Goal: Task Accomplishment & Management: Manage account settings

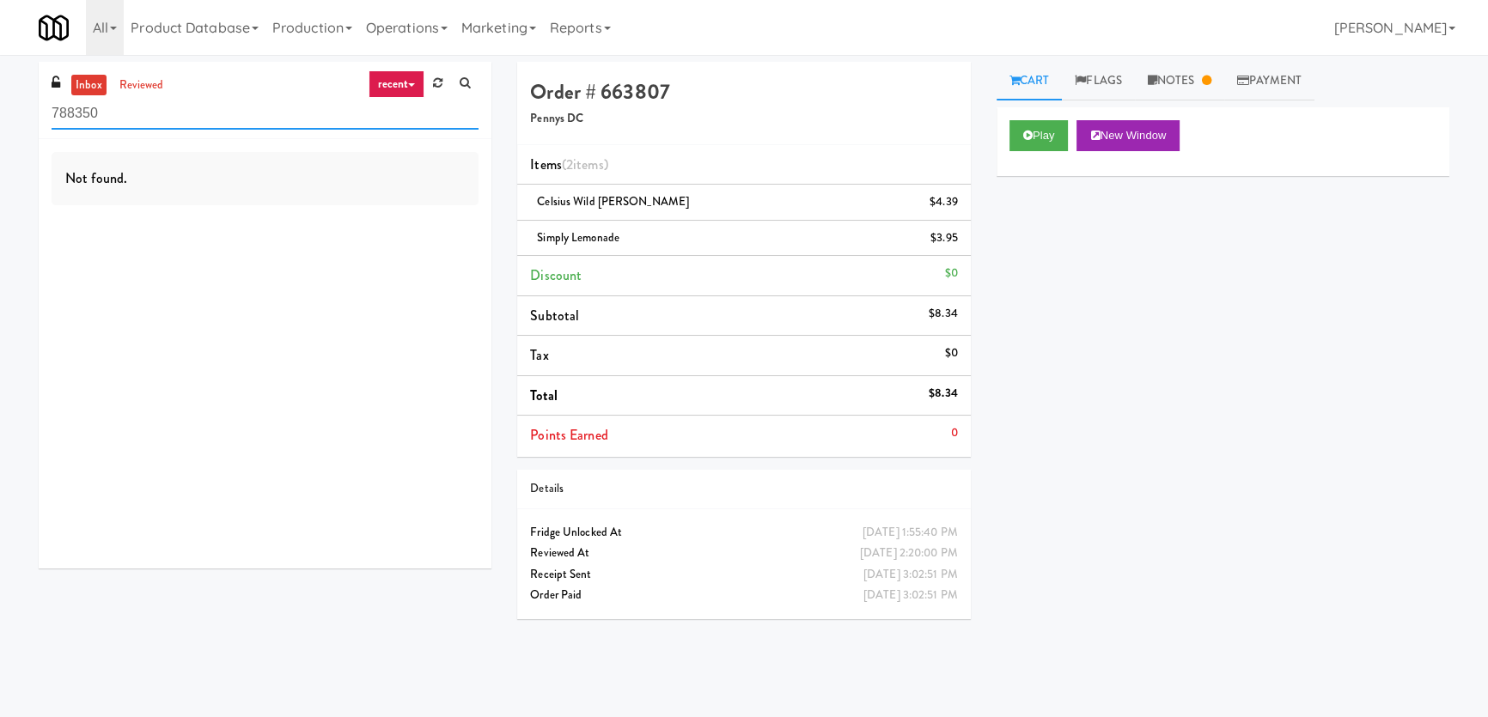
paste input "(Snack & Drink) EWR 3-TB-PUBLIC"
drag, startPoint x: 198, startPoint y: 107, endPoint x: 0, endPoint y: 107, distance: 197.6
click at [0, 107] on div "inbox reviewed recent all unclear take inventory issue suspicious failed recent…" at bounding box center [744, 386] width 1488 height 649
type input "(Snack & Drink) EWR 3-TB-PUBLIC"
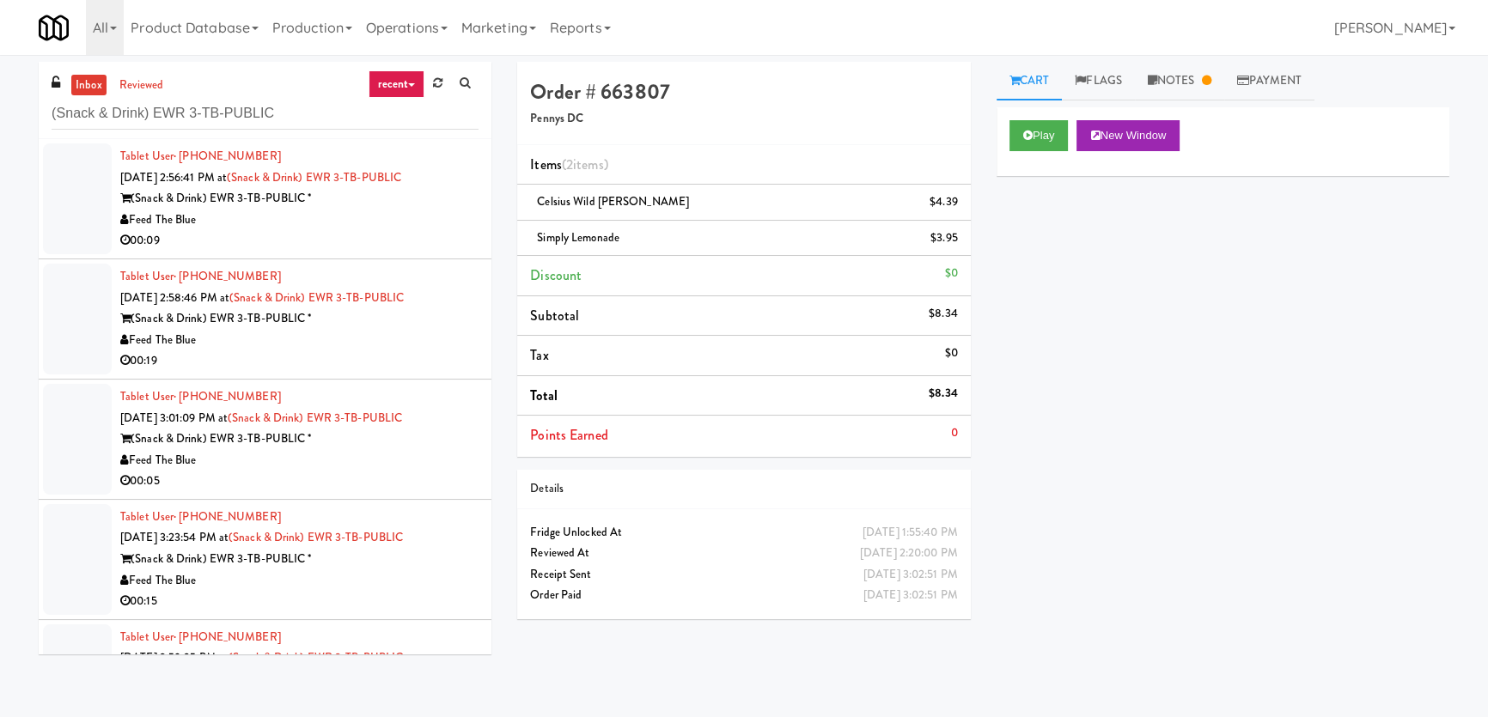
drag, startPoint x: 397, startPoint y: 241, endPoint x: 387, endPoint y: 253, distance: 15.8
click at [396, 240] on div "00:09" at bounding box center [299, 240] width 358 height 21
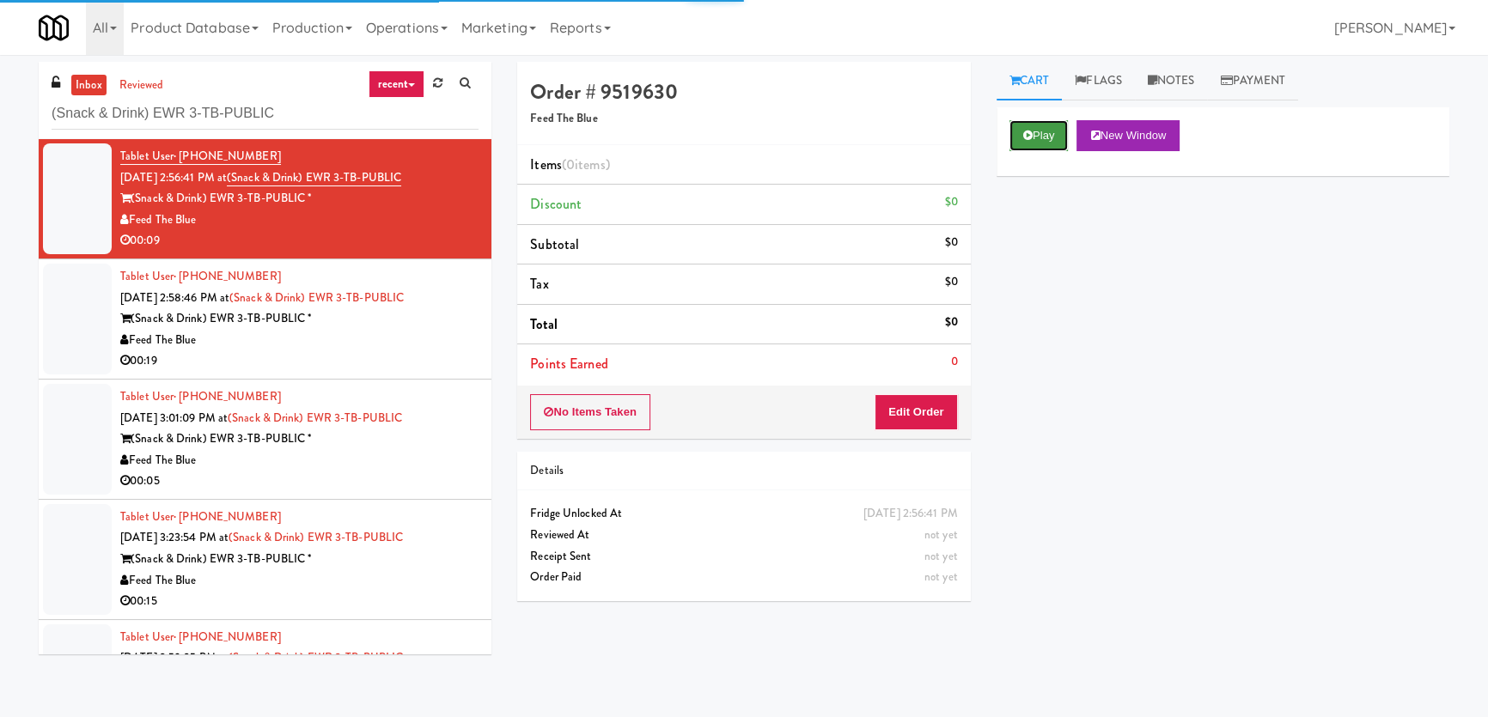
click at [1016, 130] on button "Play" at bounding box center [1038, 135] width 59 height 31
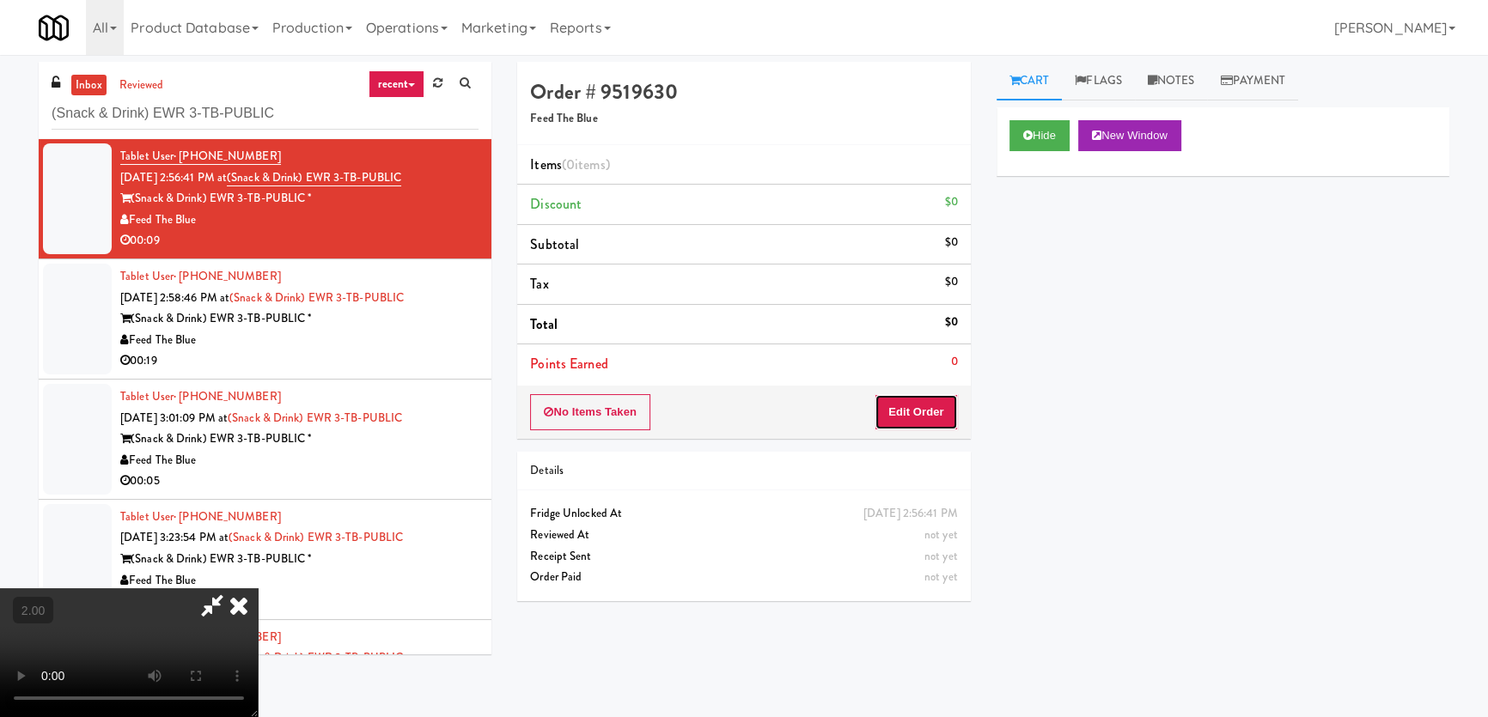
click at [921, 410] on button "Edit Order" at bounding box center [915, 412] width 83 height 36
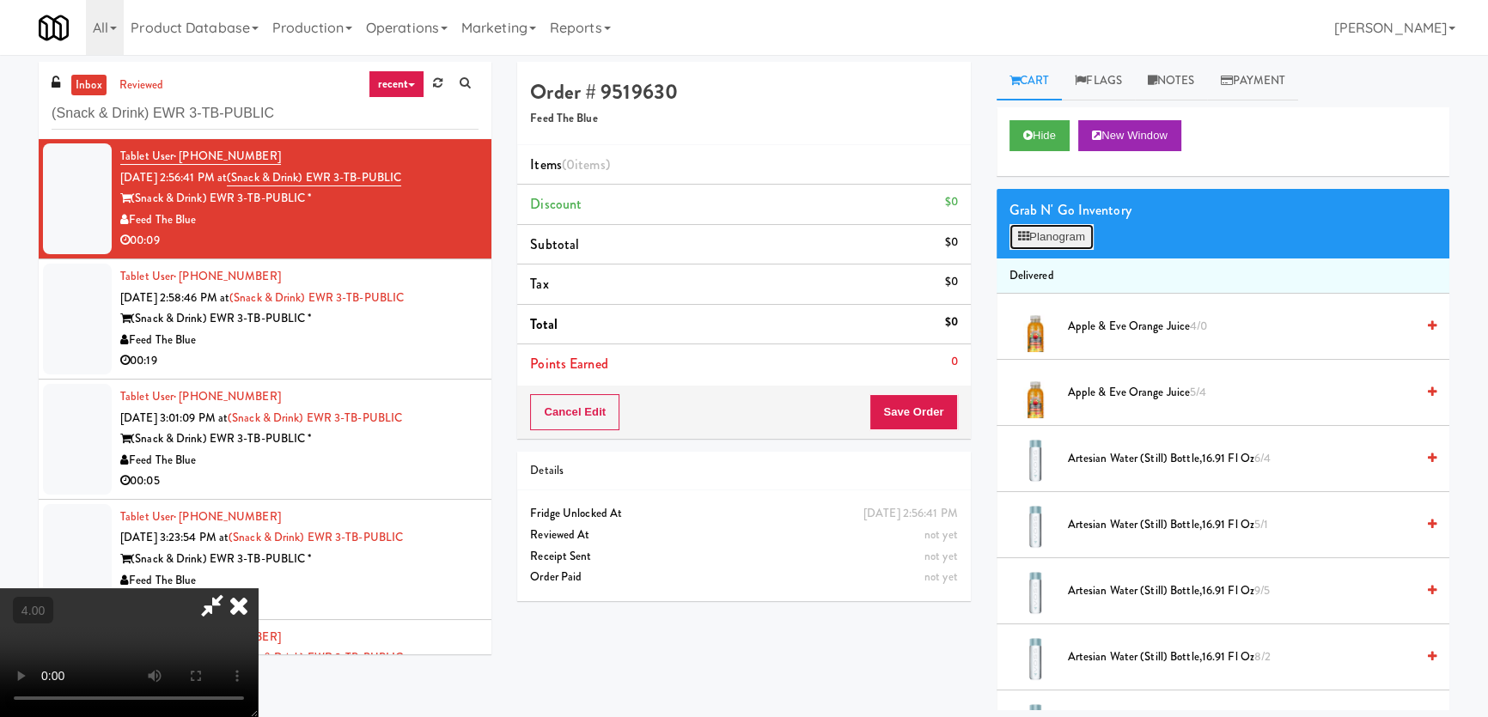
click at [1043, 232] on button "Planogram" at bounding box center [1051, 237] width 84 height 26
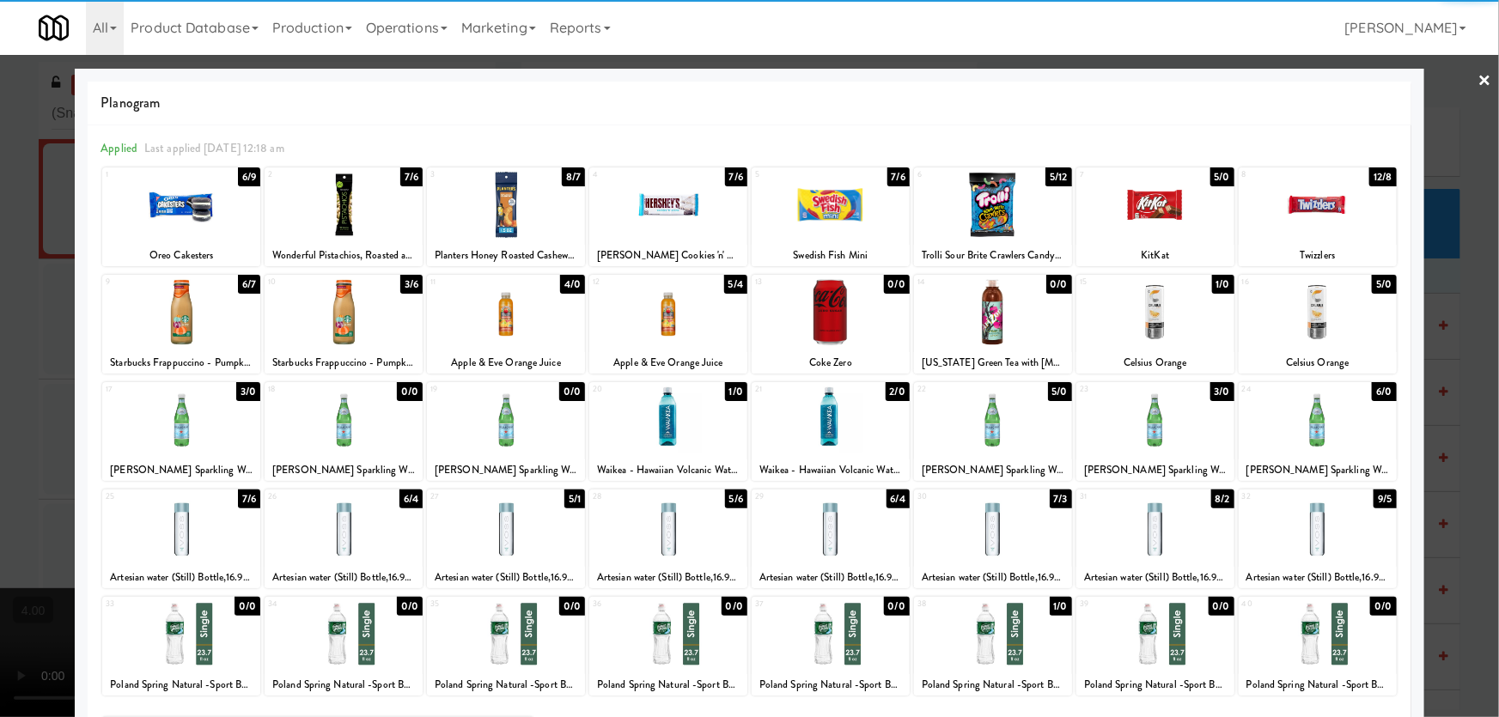
click at [873, 430] on div at bounding box center [831, 420] width 158 height 66
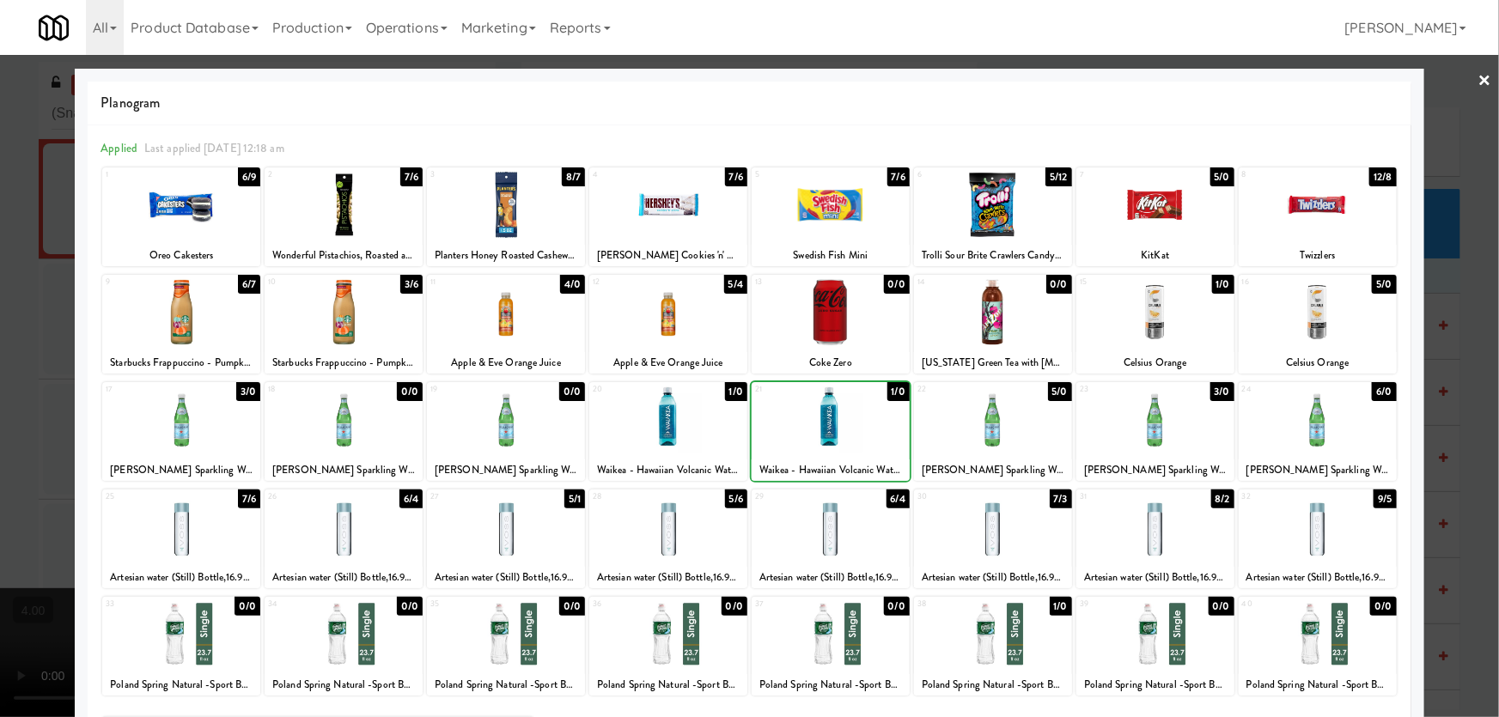
click at [76, 392] on div "× Planogram Applied Last applied [DATE] 12:18 am 1 6/9 Oreo Cakesters 2 7/6 Won…" at bounding box center [749, 358] width 1499 height 717
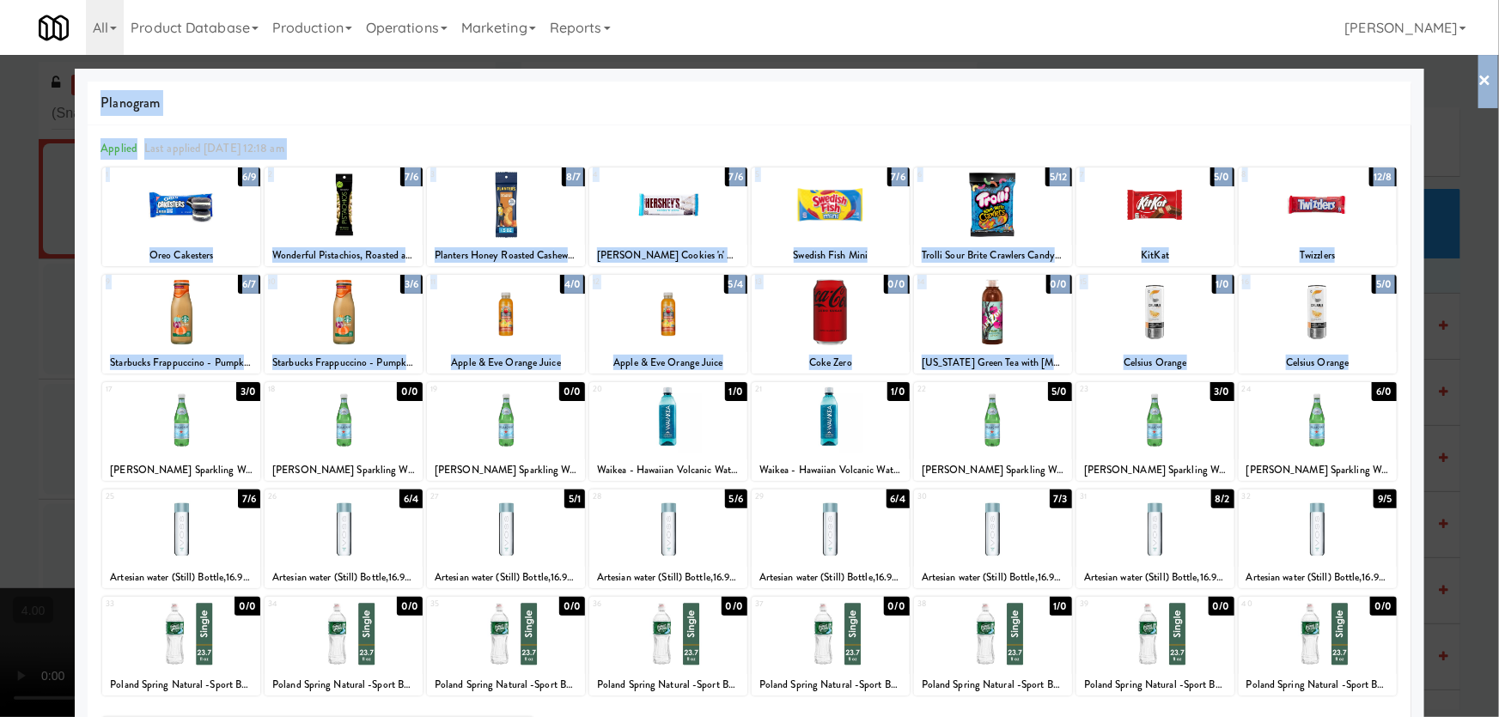
click at [7, 369] on div at bounding box center [749, 358] width 1499 height 717
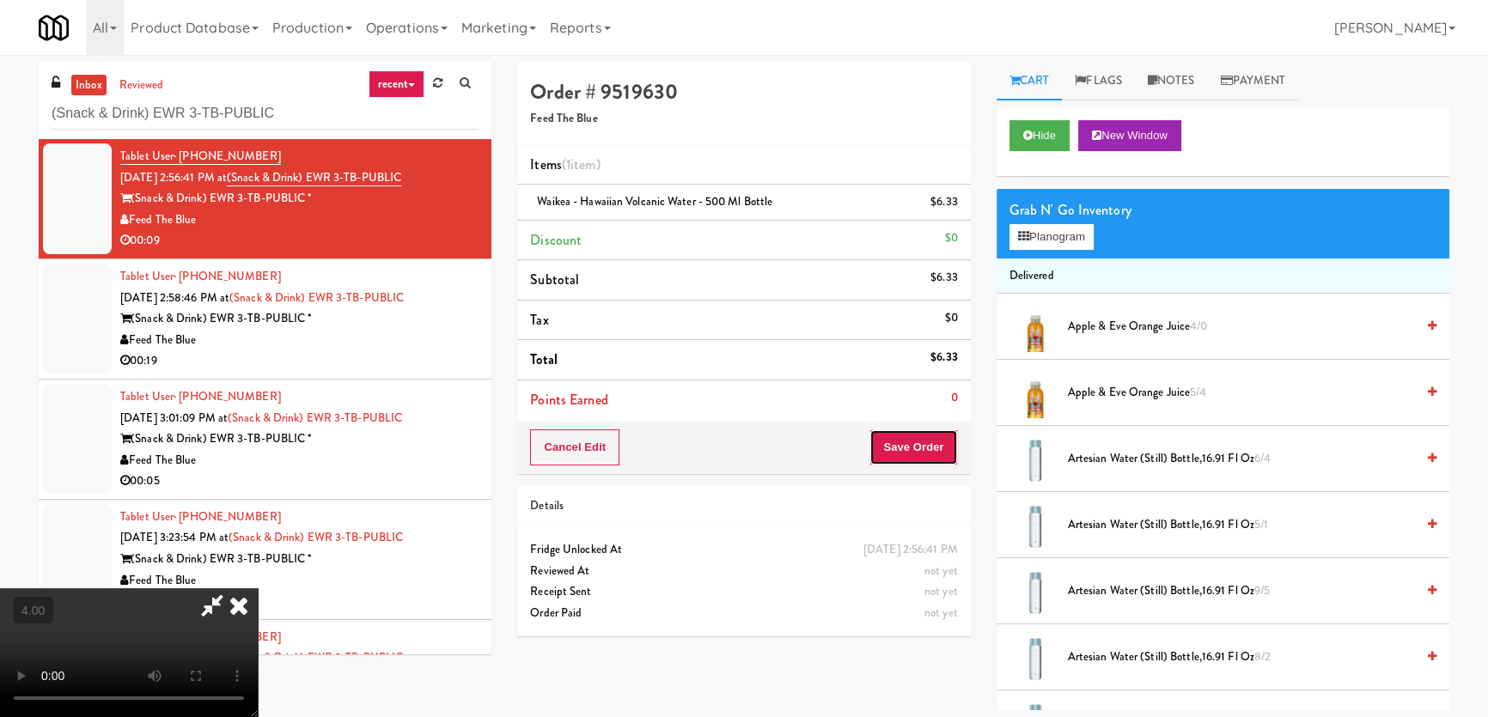
click at [916, 453] on button "Save Order" at bounding box center [913, 448] width 88 height 36
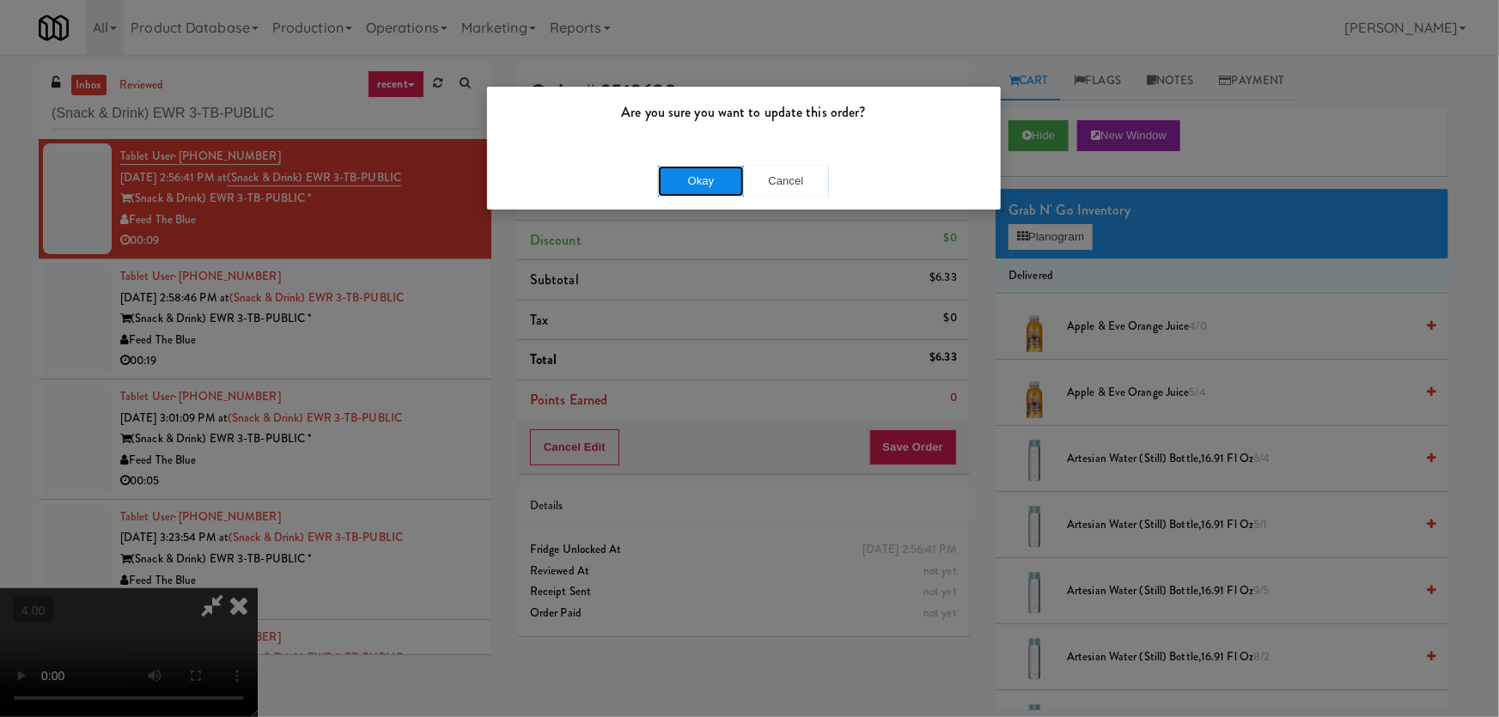
click at [709, 186] on button "Okay" at bounding box center [701, 181] width 86 height 31
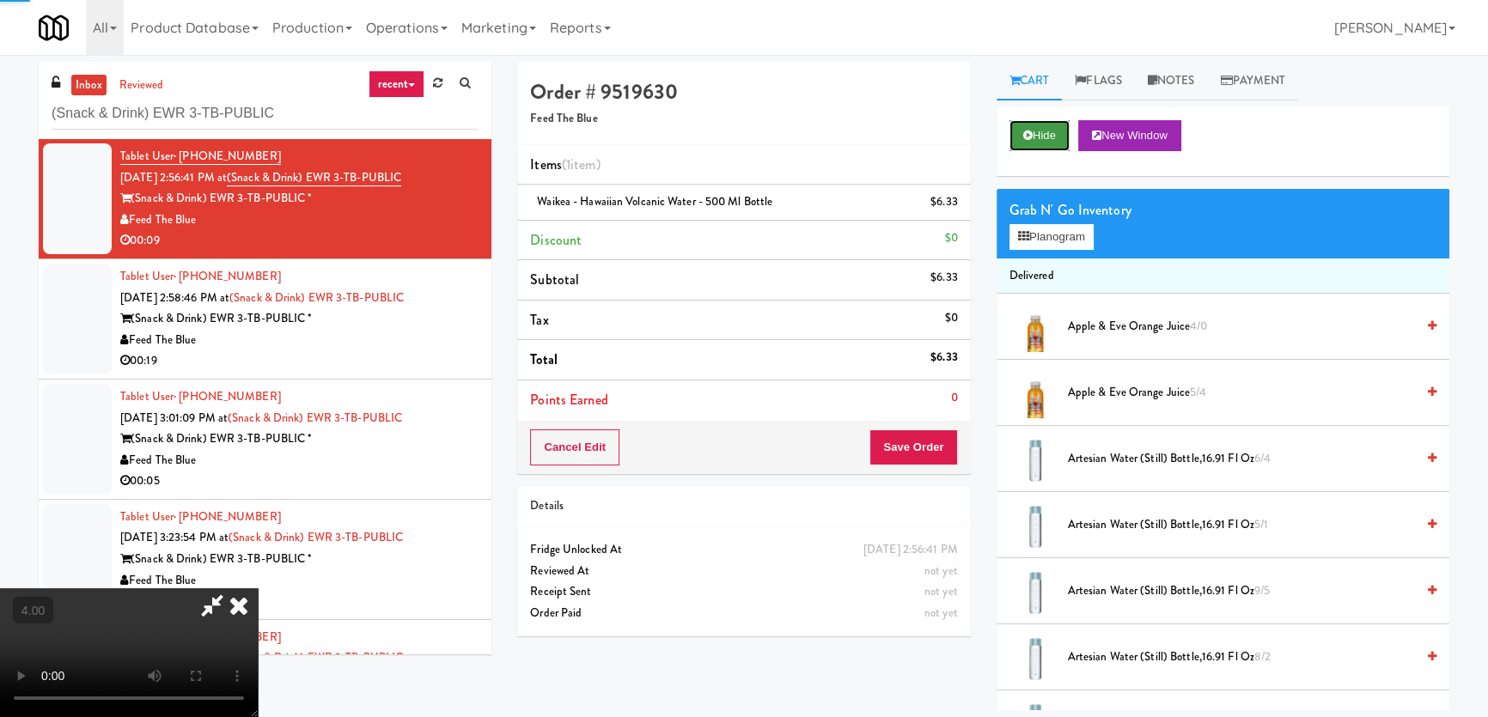
click at [1023, 141] on button "Hide" at bounding box center [1039, 135] width 60 height 31
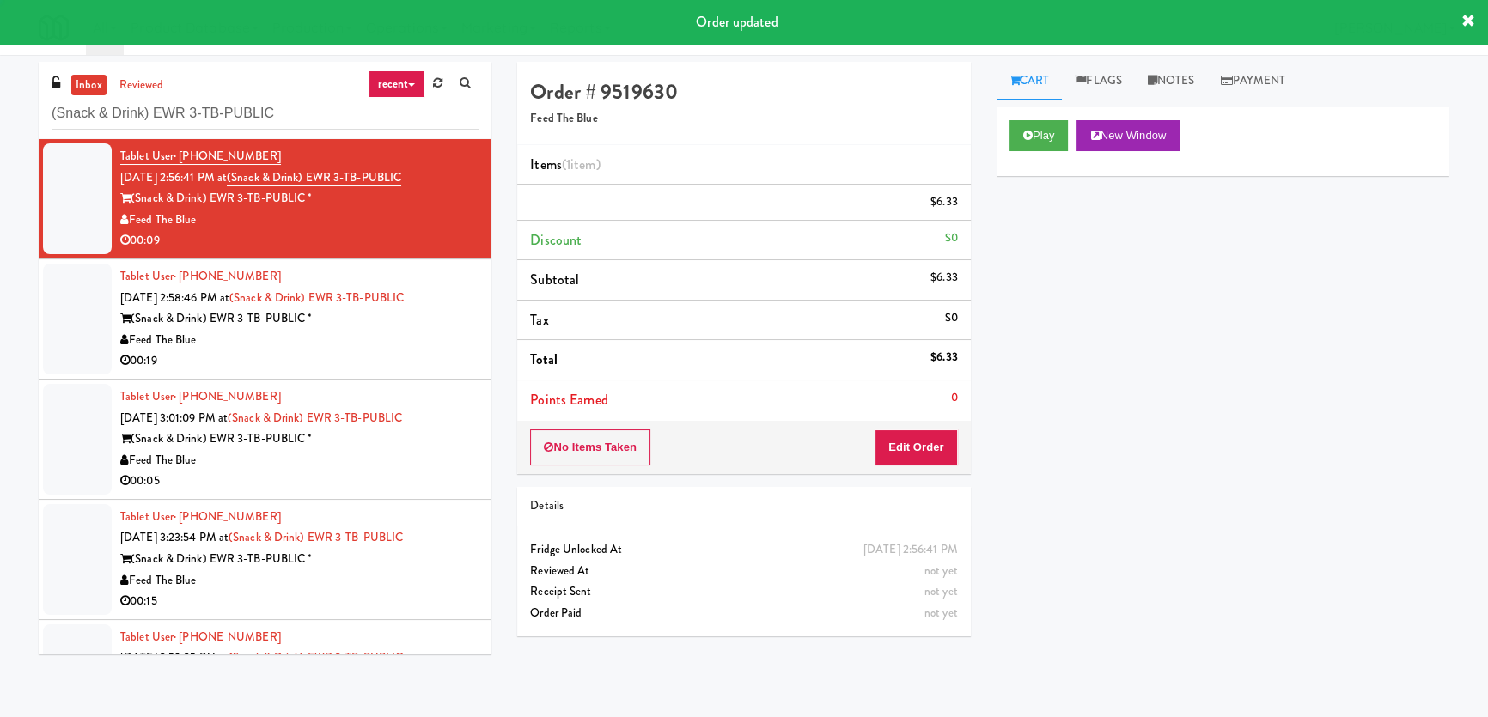
click at [477, 304] on li "Tablet User · (510) 355-2728 [DATE] 2:58:46 PM at (Snack & Drink) EWR 3-TB-PUBL…" at bounding box center [265, 319] width 453 height 120
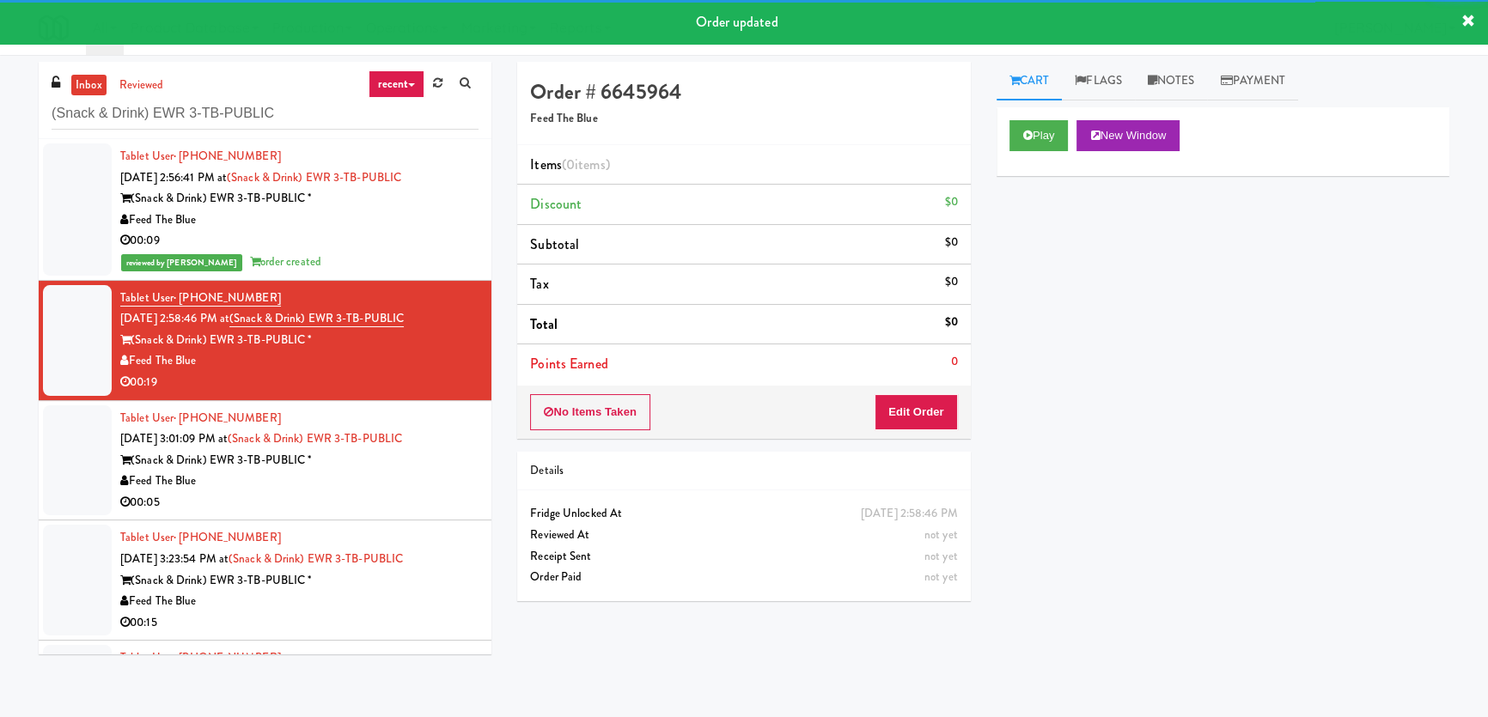
click at [1062, 111] on div "Play New Window" at bounding box center [1222, 141] width 453 height 69
click at [1026, 130] on icon at bounding box center [1027, 135] width 9 height 11
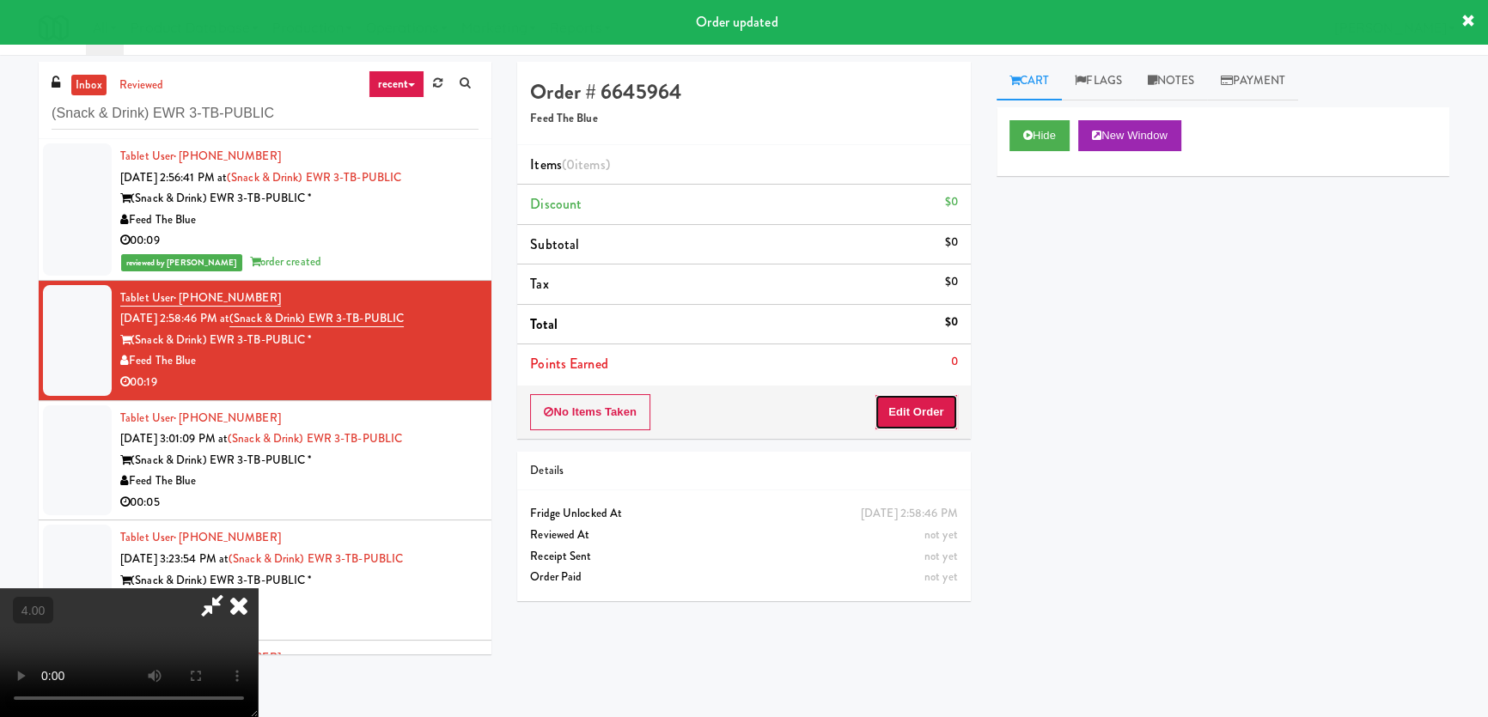
click at [917, 404] on button "Edit Order" at bounding box center [915, 412] width 83 height 36
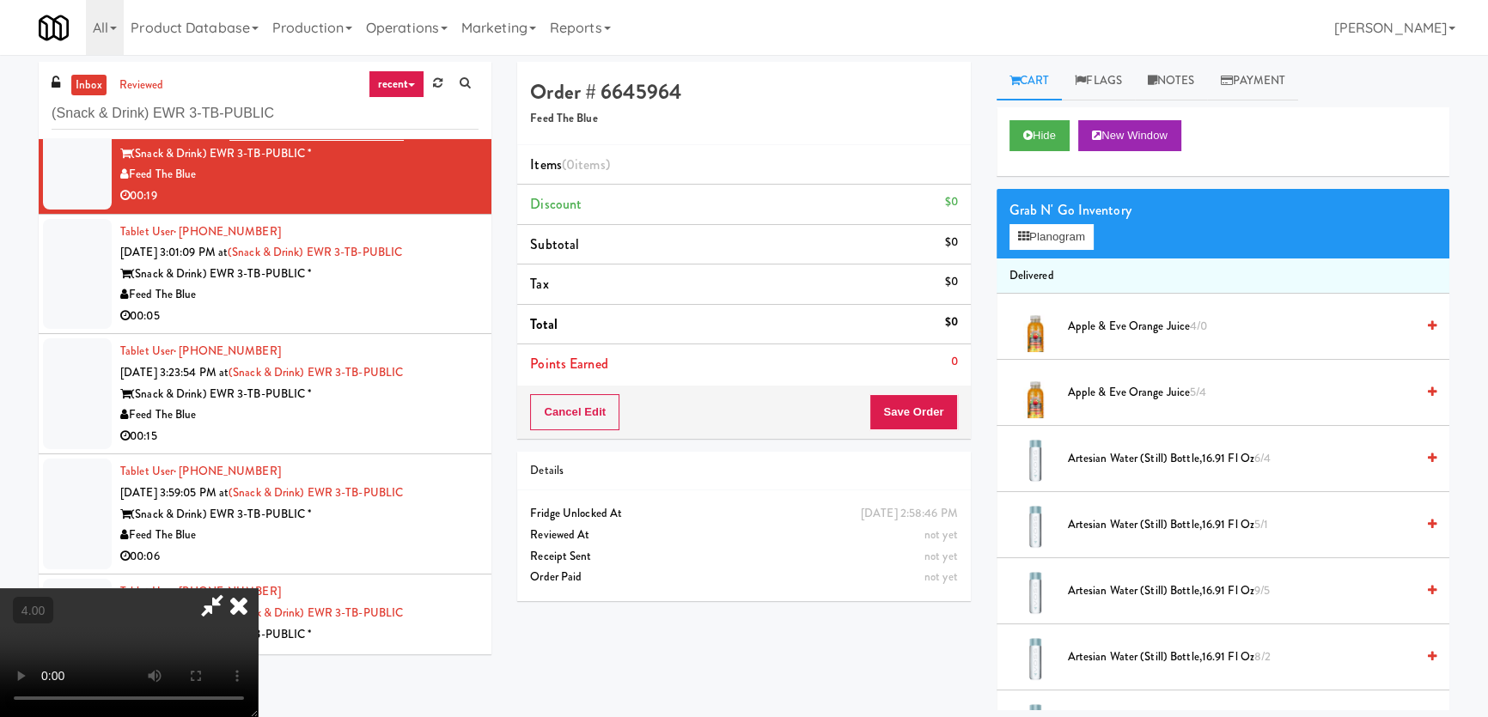
scroll to position [155, 0]
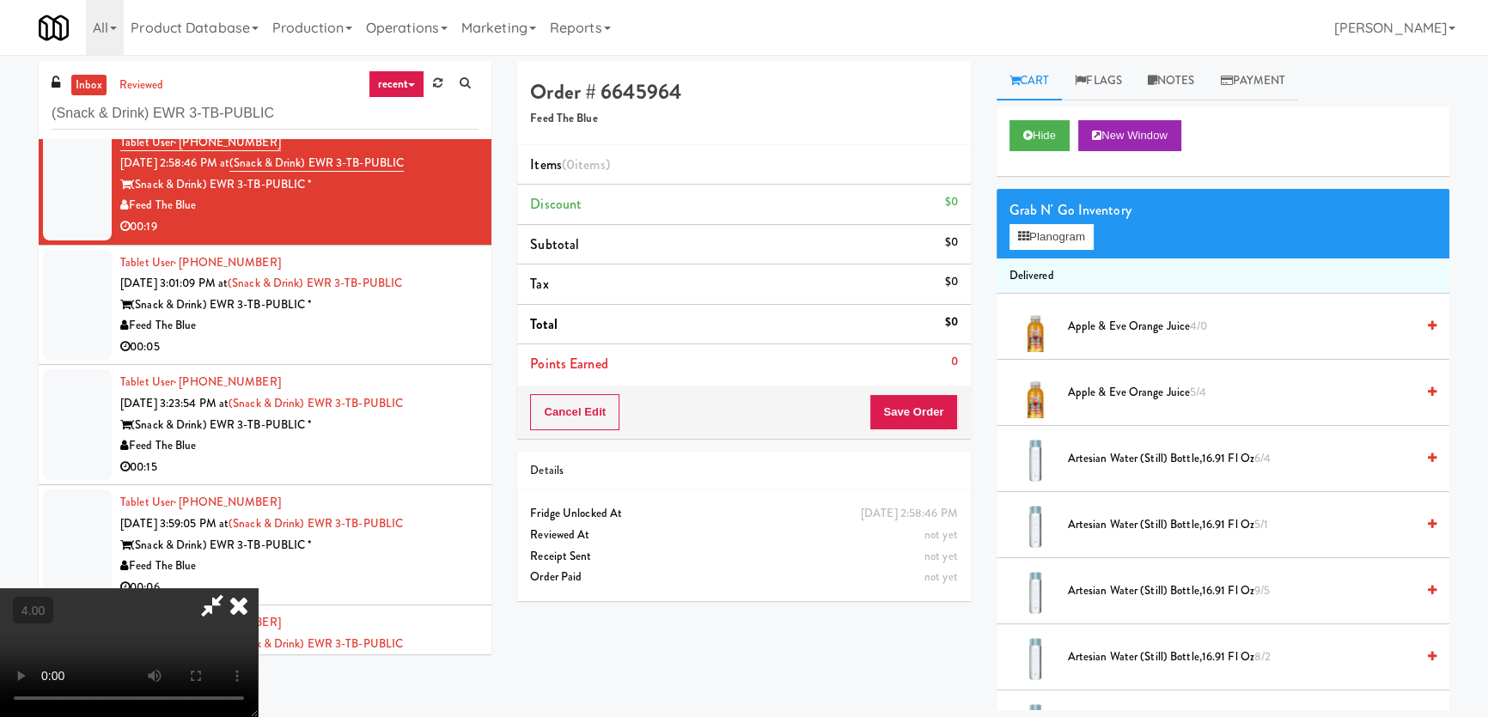
drag, startPoint x: 514, startPoint y: 275, endPoint x: 521, endPoint y: 283, distance: 11.0
click at [258, 588] on video at bounding box center [129, 652] width 258 height 129
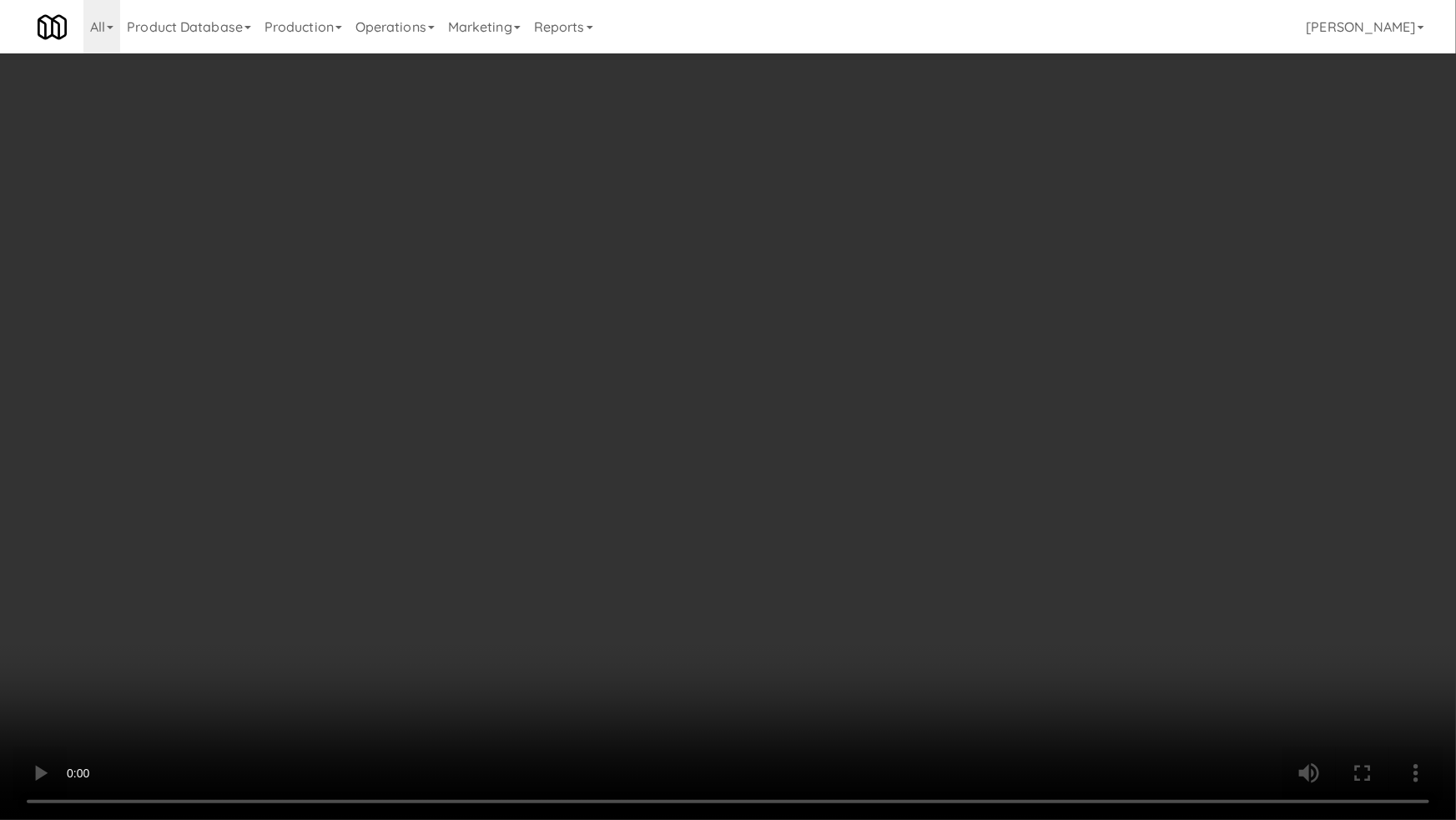
drag, startPoint x: 843, startPoint y: 469, endPoint x: 843, endPoint y: 481, distance: 12.0
click at [843, 481] on video at bounding box center [728, 410] width 1456 height 820
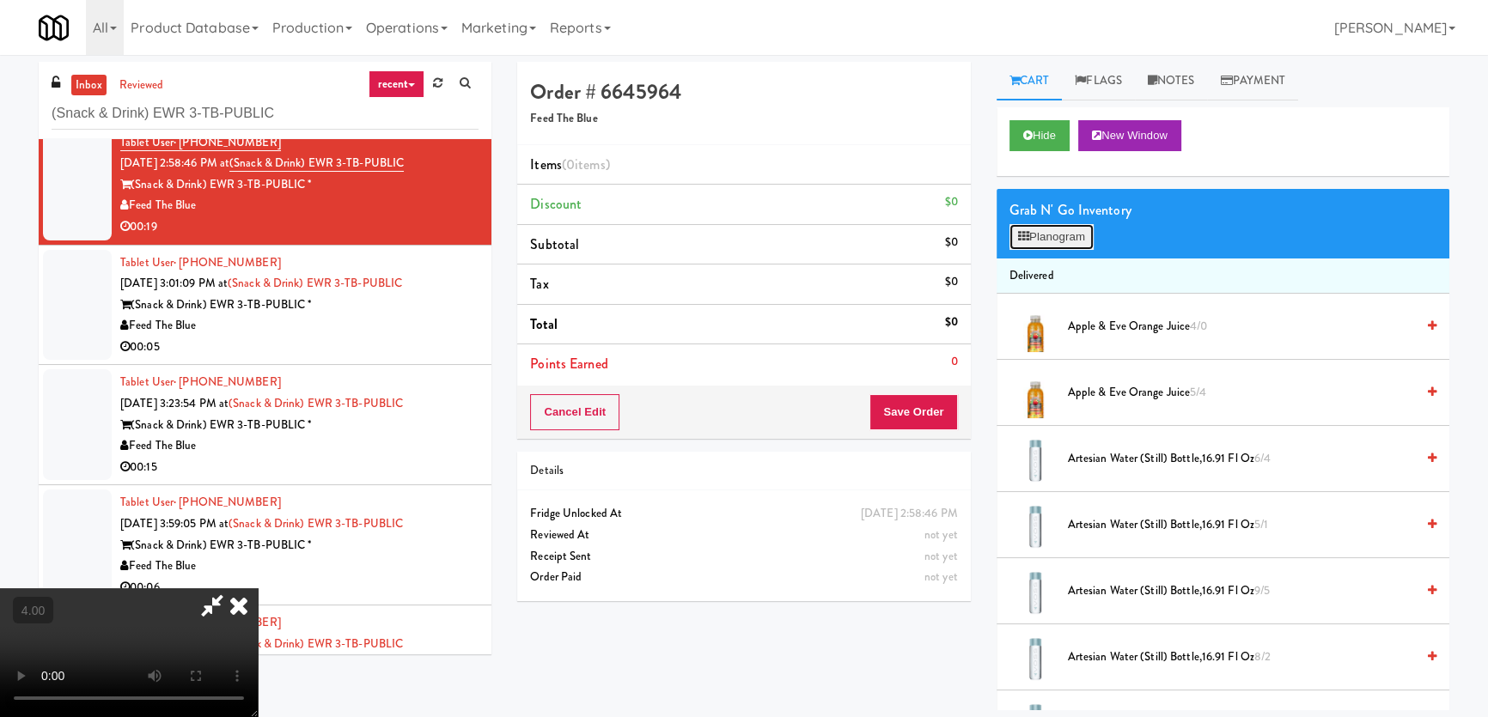
click at [1033, 244] on button "Planogram" at bounding box center [1051, 237] width 84 height 26
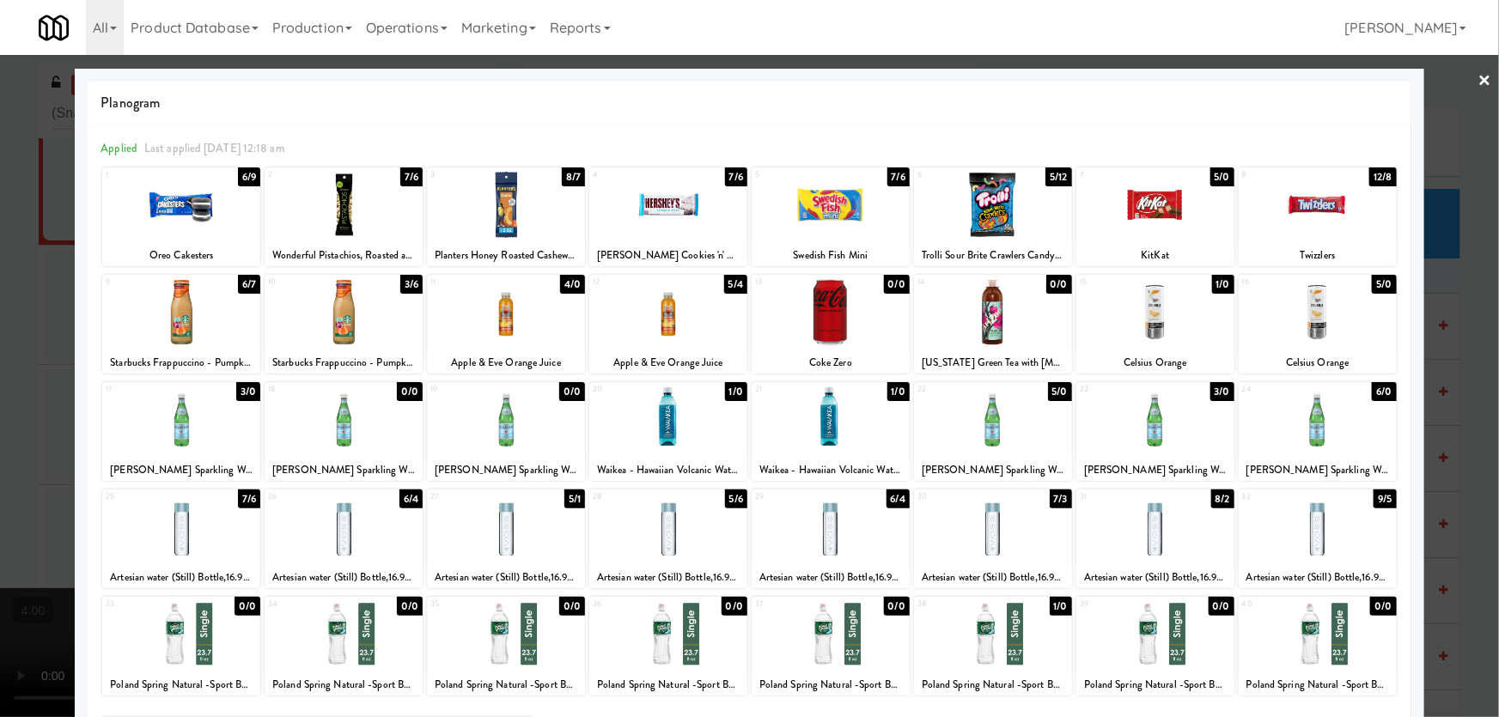
click at [213, 402] on div at bounding box center [181, 420] width 158 height 66
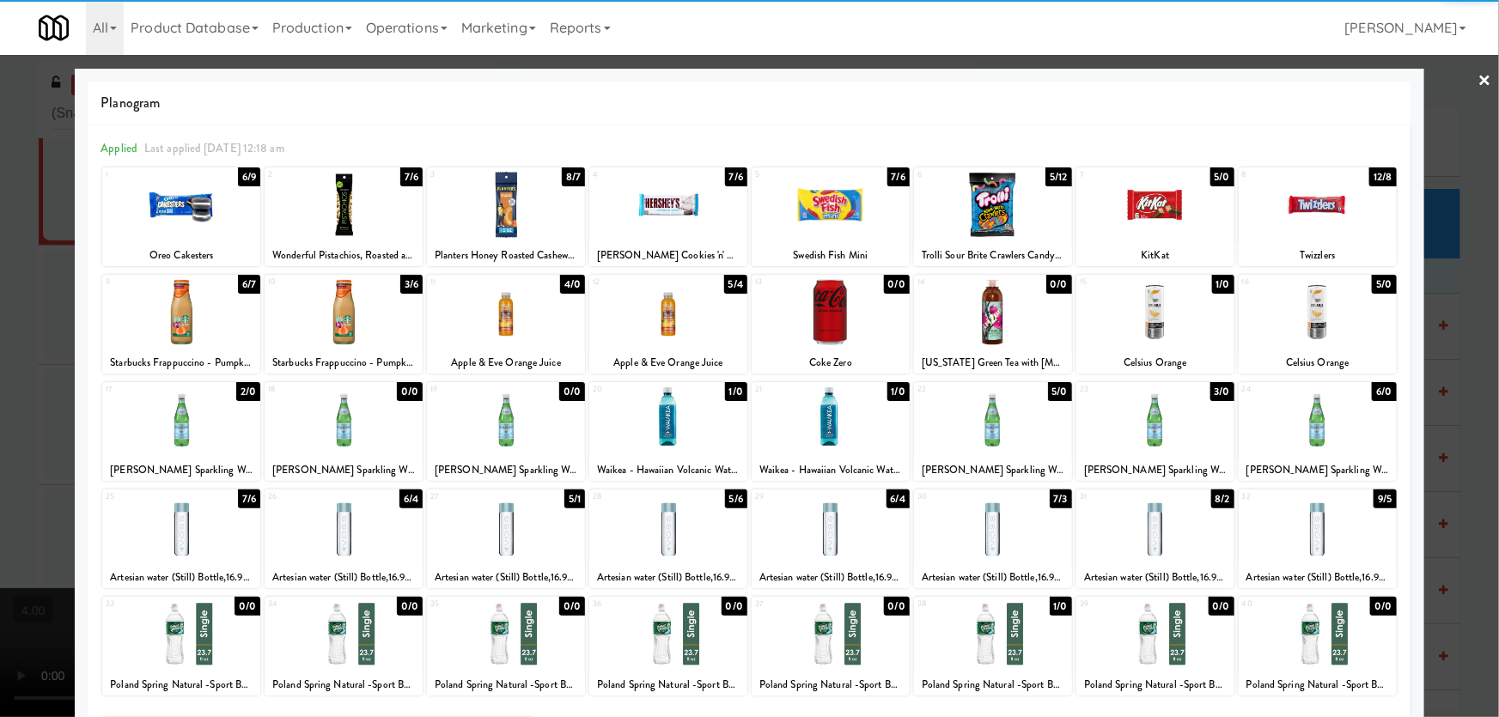
click at [1162, 184] on div at bounding box center [1155, 205] width 158 height 66
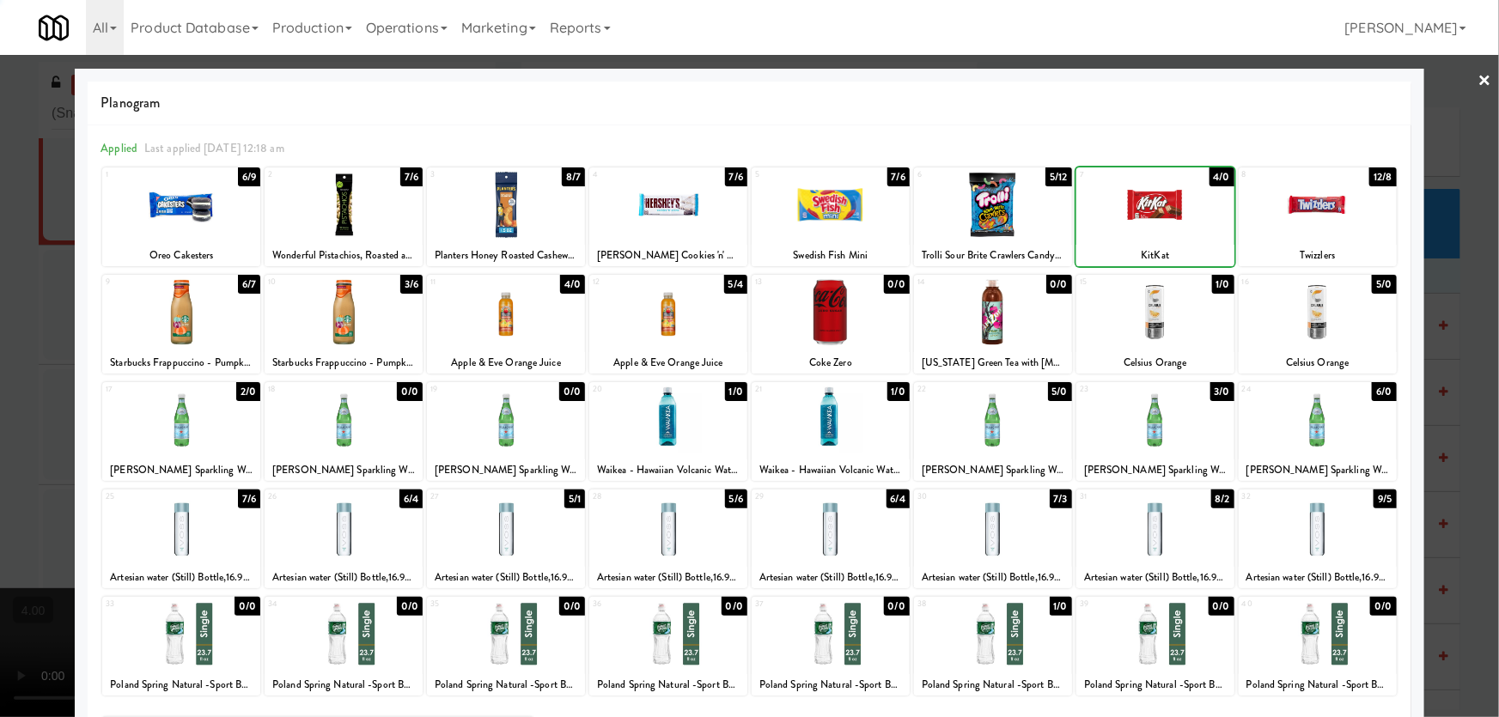
drag, startPoint x: 0, startPoint y: 240, endPoint x: 32, endPoint y: 253, distance: 34.6
click at [7, 241] on div at bounding box center [749, 358] width 1499 height 717
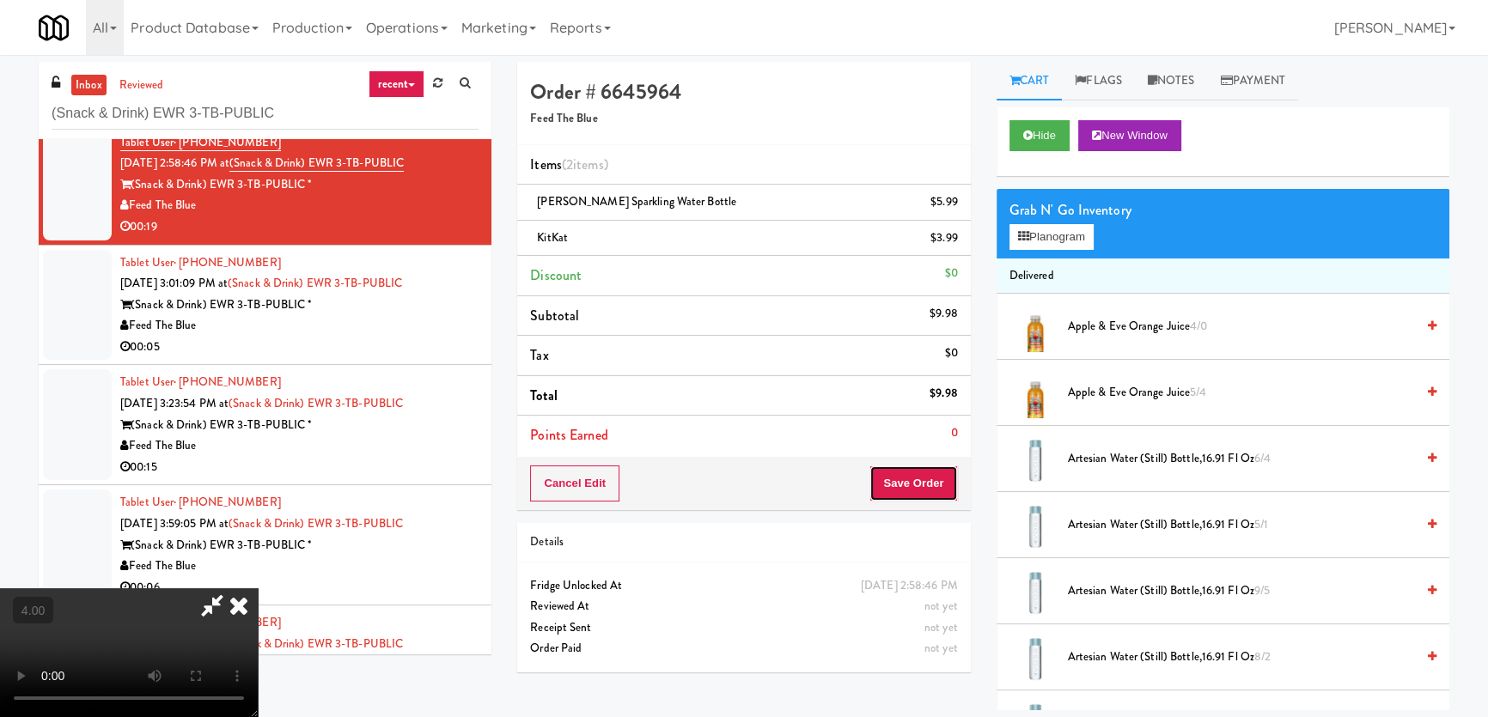
click at [901, 476] on button "Save Order" at bounding box center [913, 484] width 88 height 36
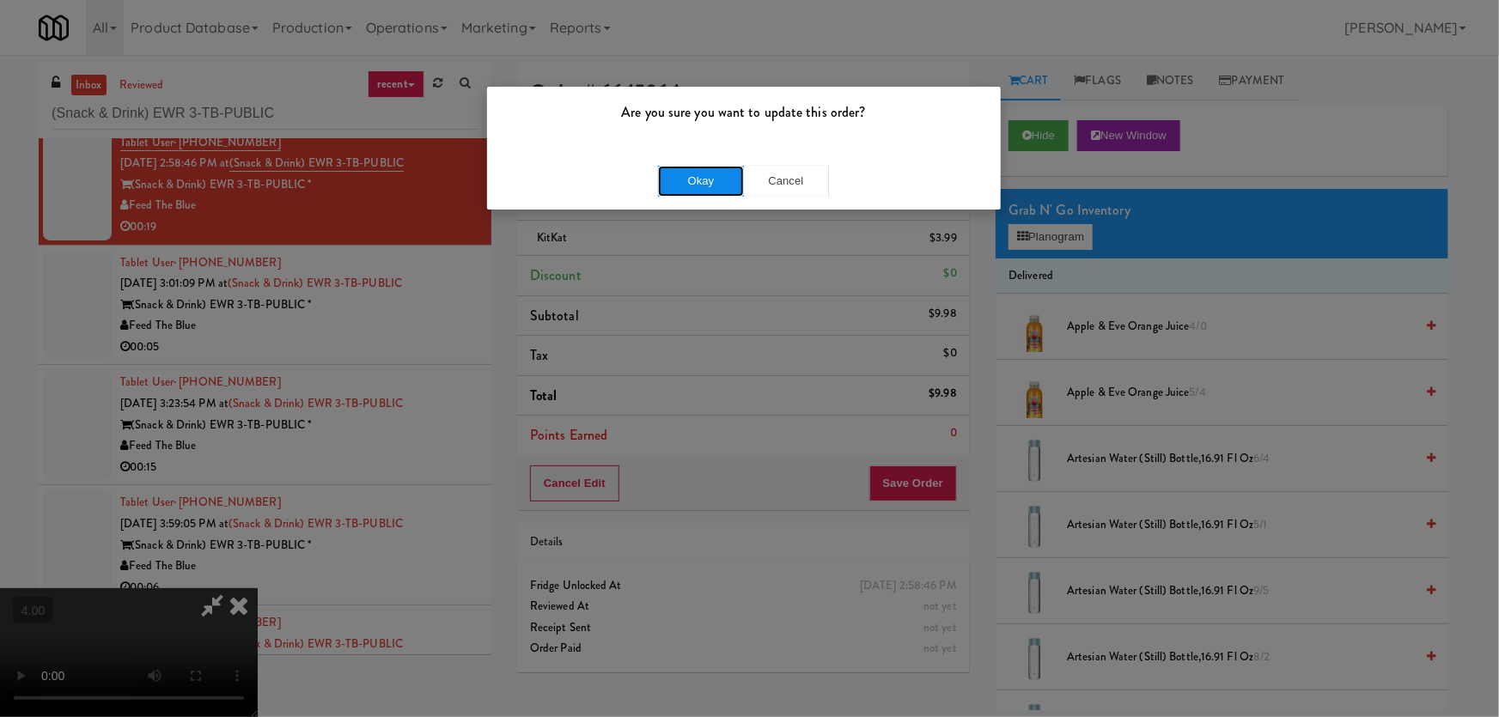
click at [722, 184] on button "Okay" at bounding box center [701, 181] width 86 height 31
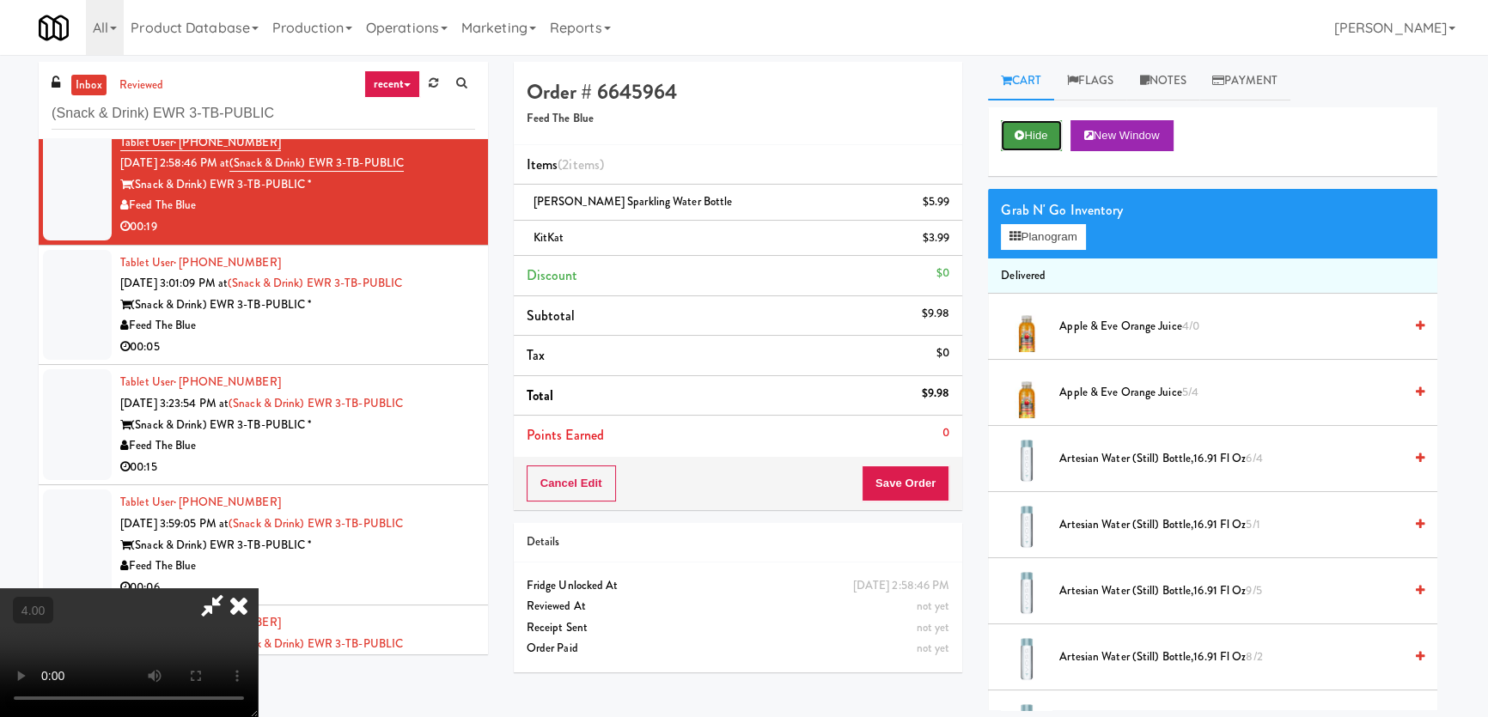
click at [1039, 137] on button "Hide" at bounding box center [1031, 135] width 60 height 31
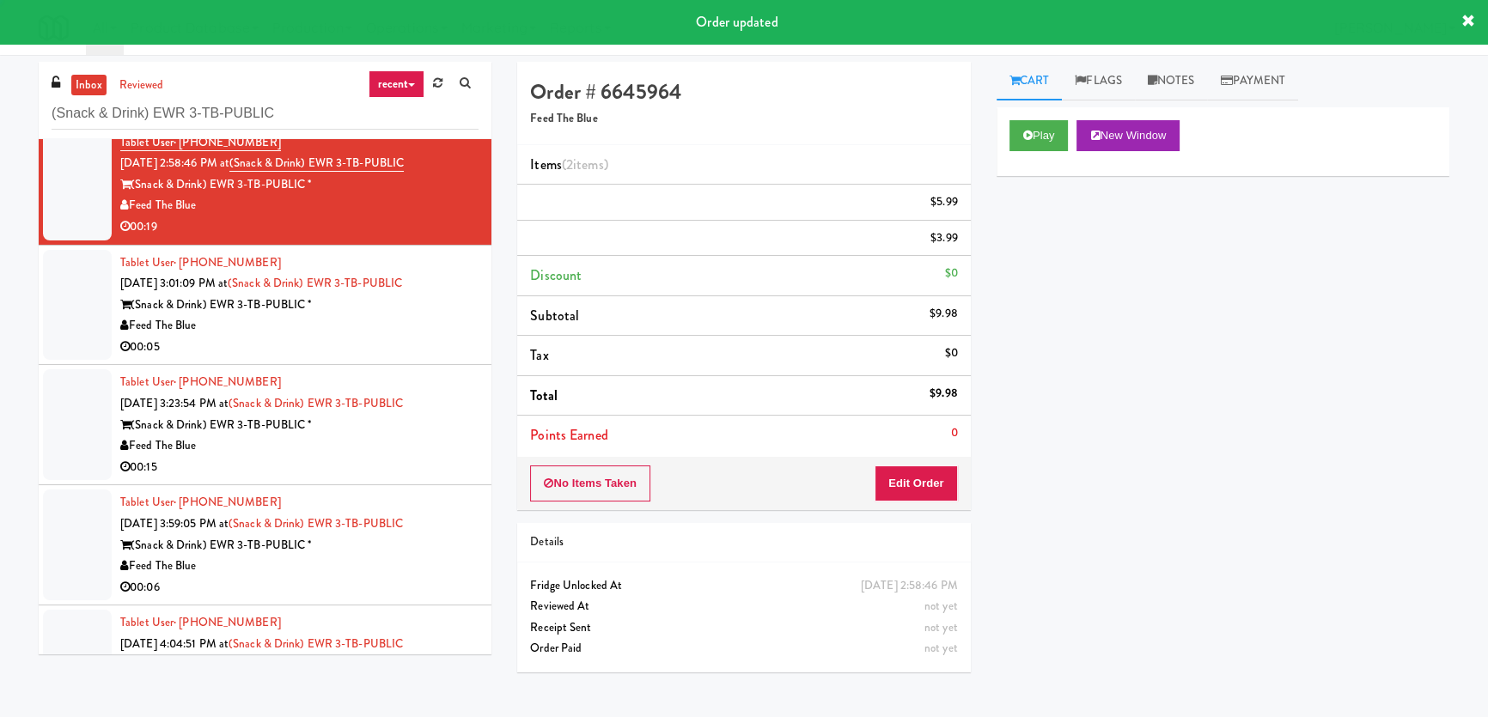
click at [466, 289] on div "Tablet User · (612) 877-2867 [DATE] 3:01:09 PM at (Snack & Drink) EWR 3-TB-PUBL…" at bounding box center [299, 306] width 358 height 106
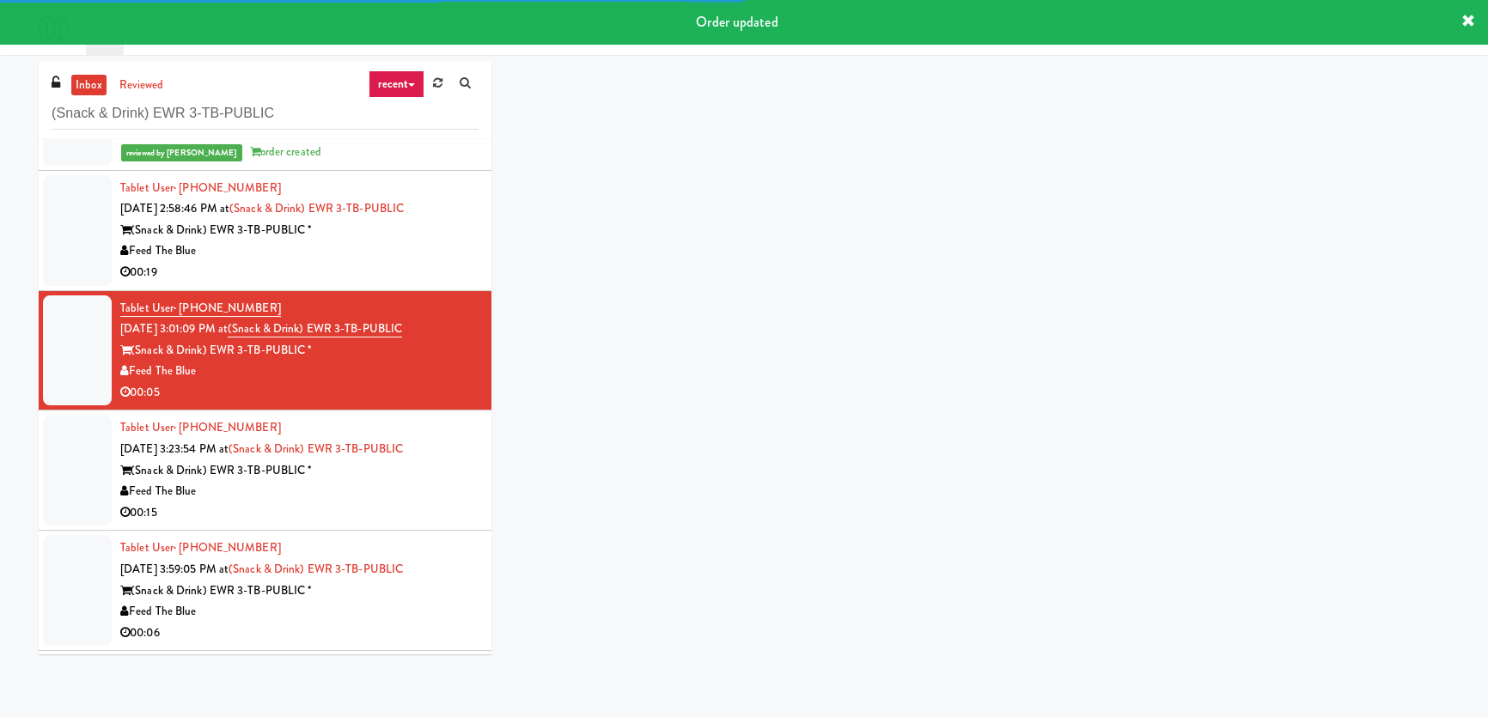
scroll to position [77, 0]
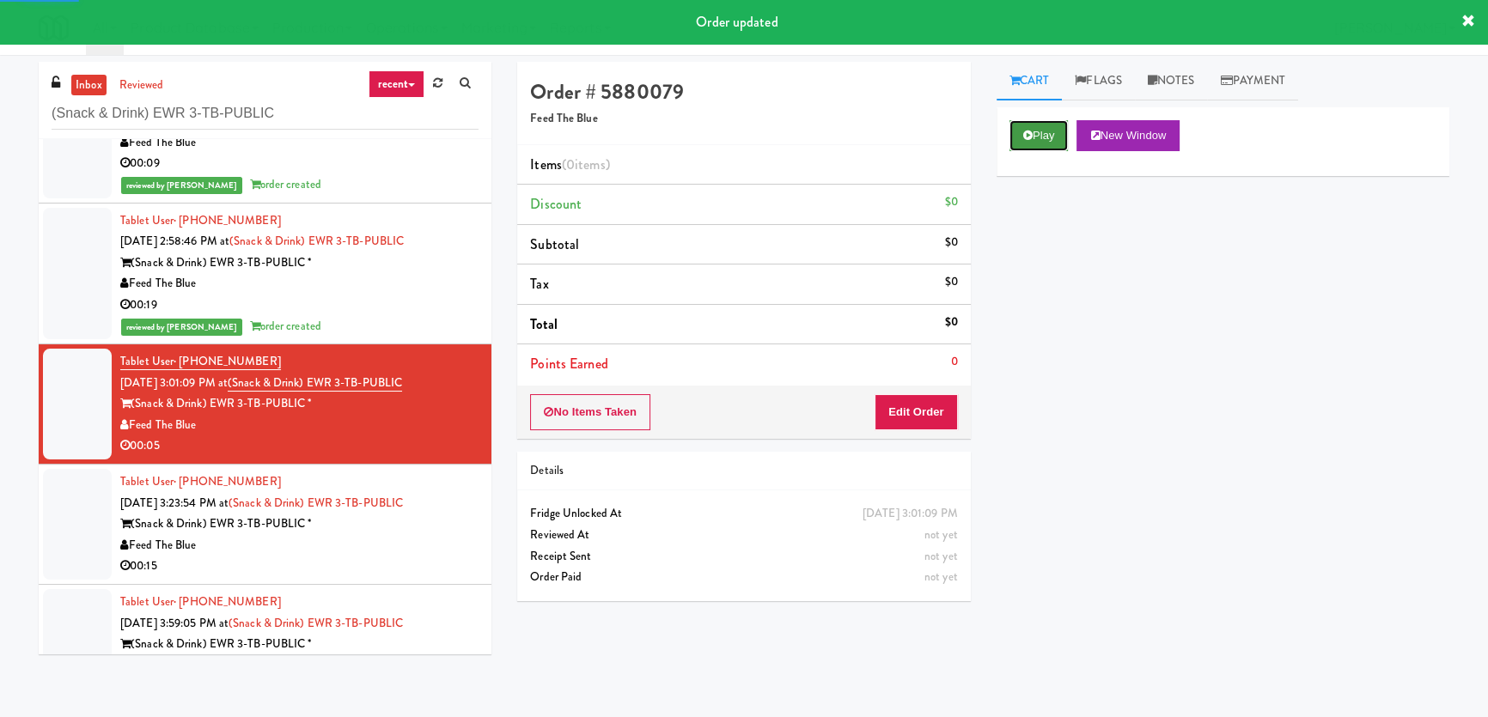
click at [1043, 131] on button "Play" at bounding box center [1038, 135] width 59 height 31
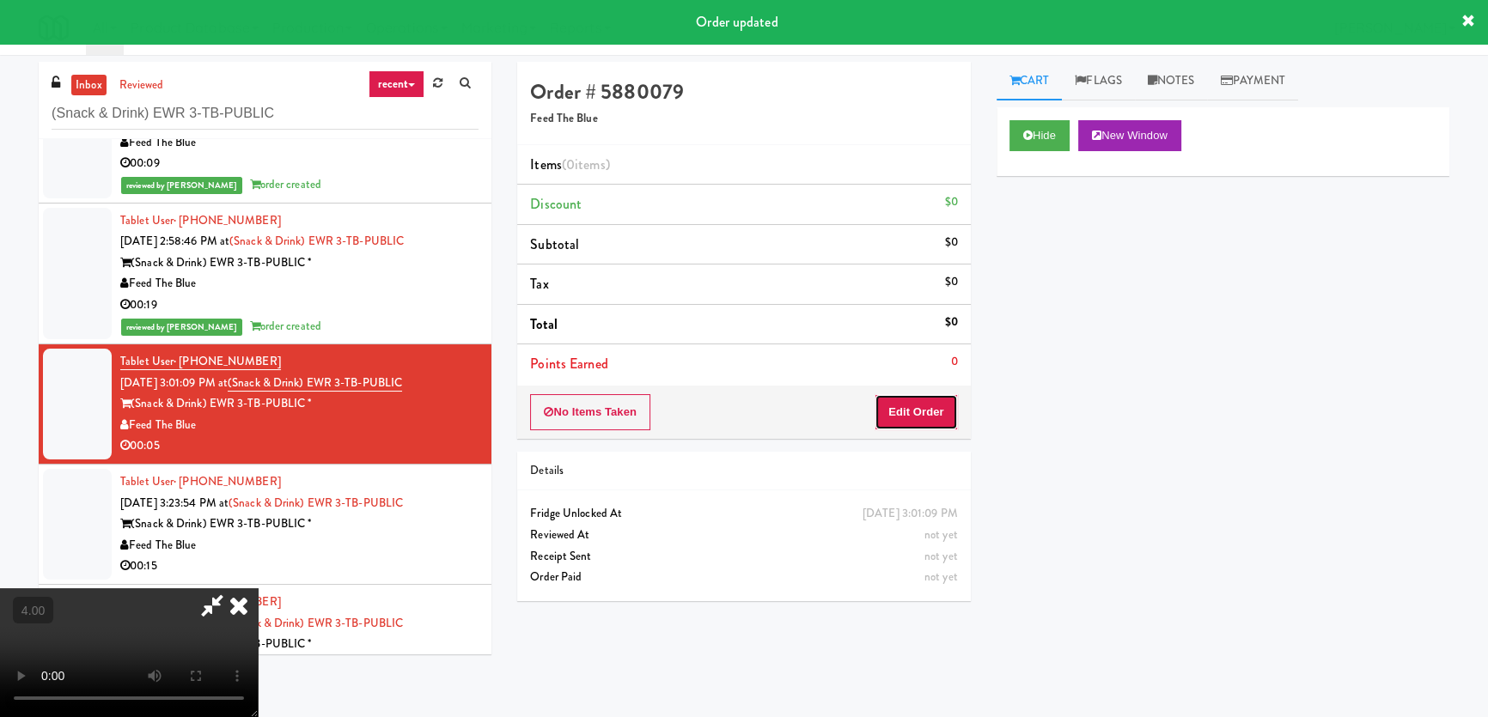
click at [946, 399] on button "Edit Order" at bounding box center [915, 412] width 83 height 36
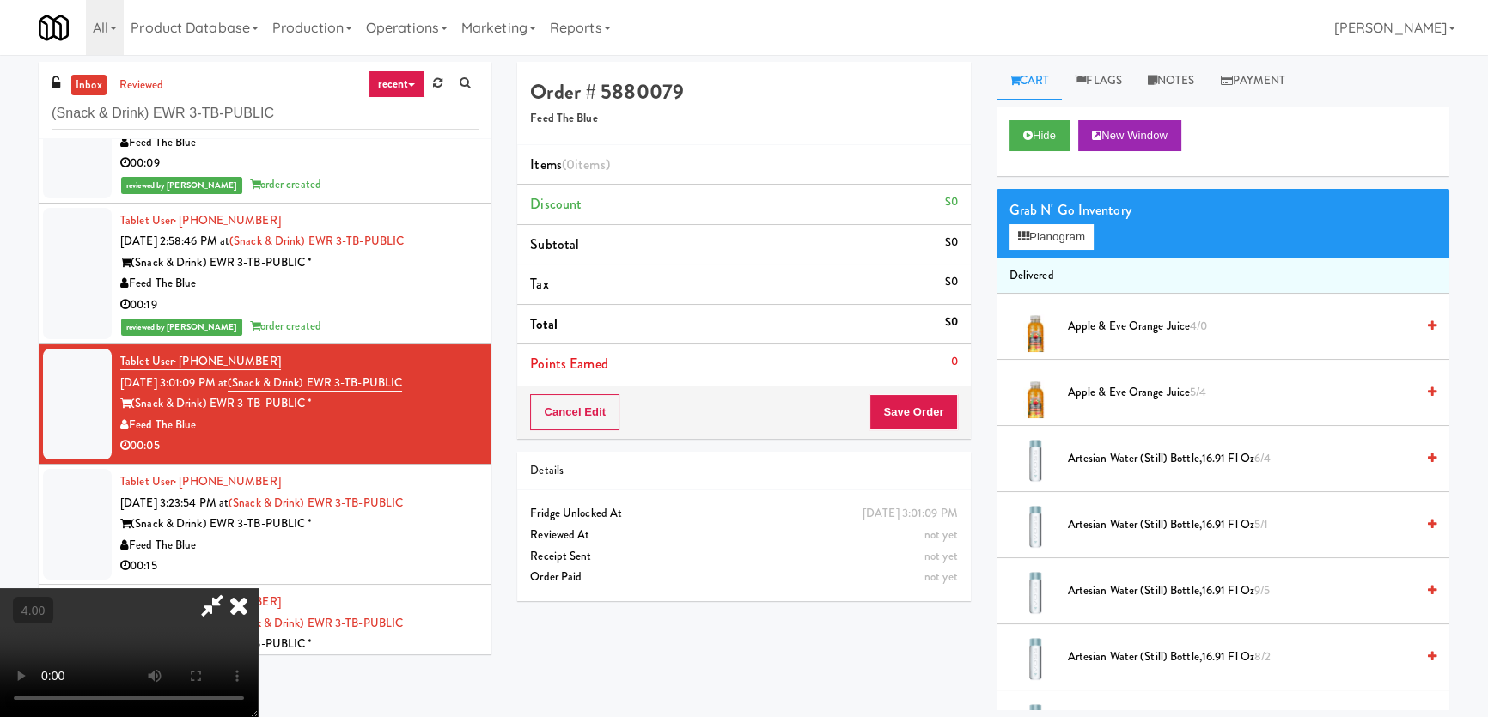
click at [258, 588] on video at bounding box center [129, 652] width 258 height 129
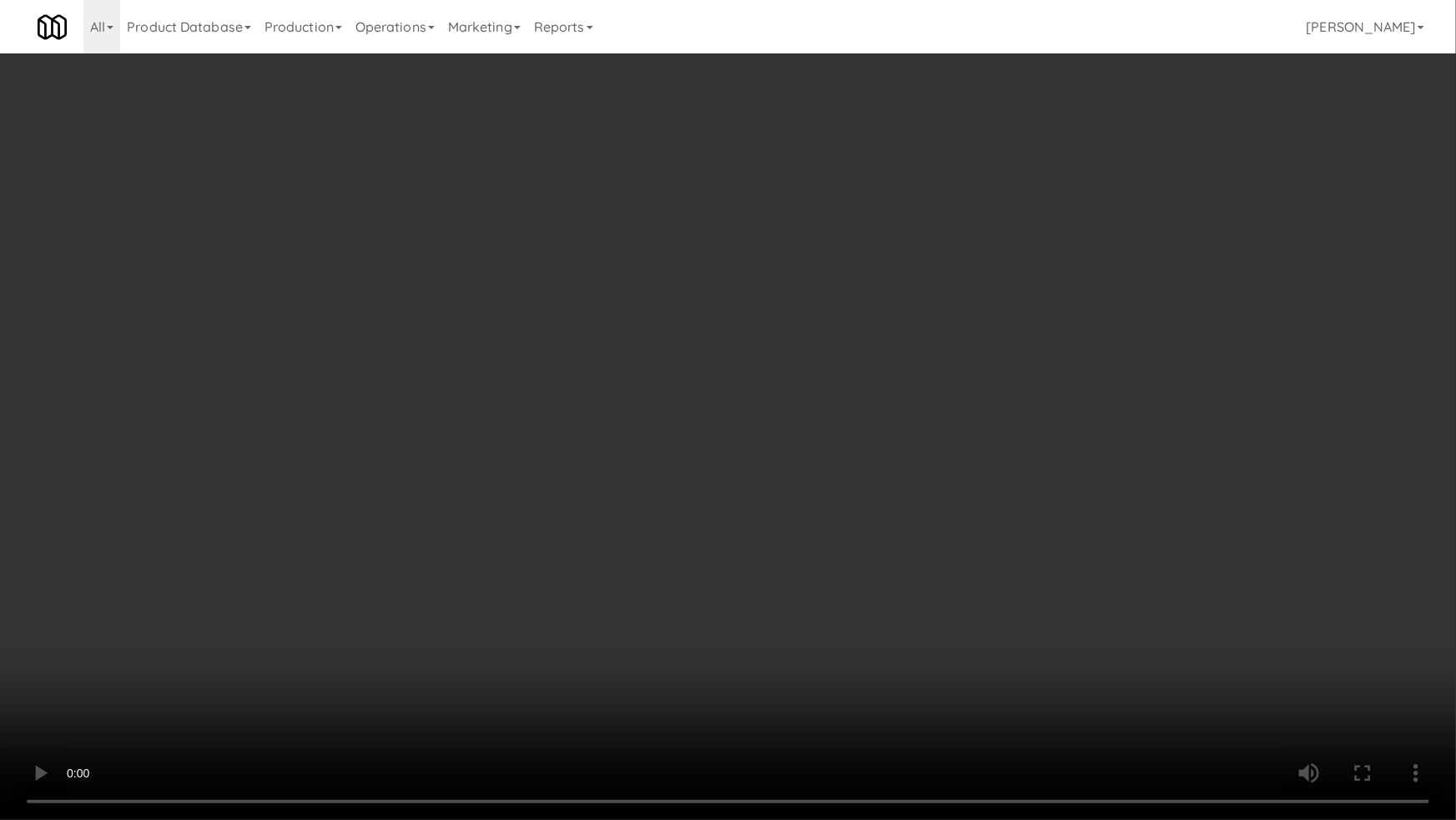
click at [605, 564] on video at bounding box center [728, 410] width 1456 height 820
click at [607, 564] on video at bounding box center [728, 410] width 1456 height 820
click at [607, 565] on video at bounding box center [728, 410] width 1456 height 820
click at [609, 574] on video at bounding box center [728, 410] width 1456 height 820
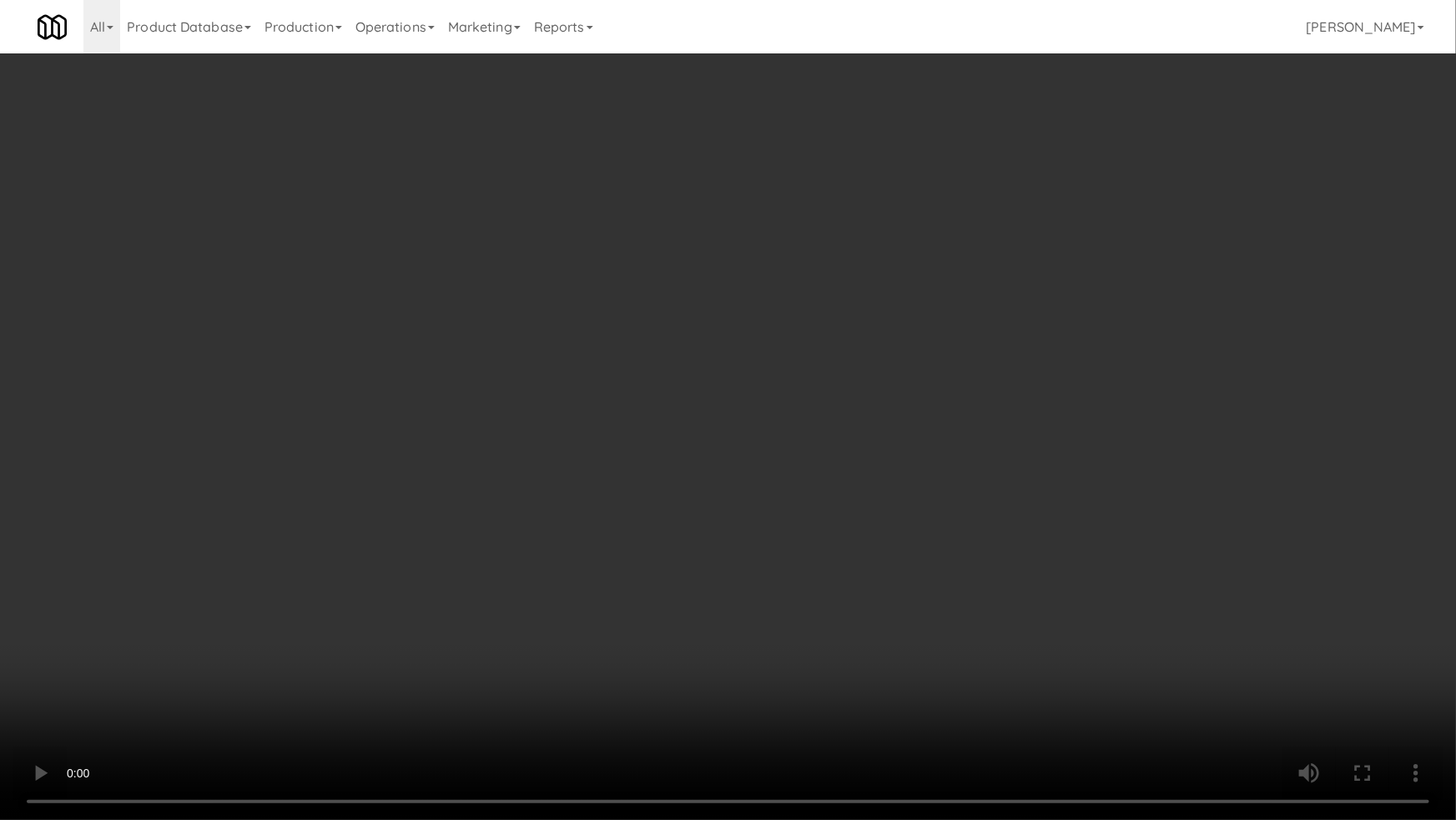
click at [609, 575] on video at bounding box center [728, 410] width 1456 height 820
click at [666, 558] on video at bounding box center [728, 410] width 1456 height 820
click at [451, 692] on video at bounding box center [728, 410] width 1456 height 820
click at [434, 666] on video at bounding box center [728, 410] width 1456 height 820
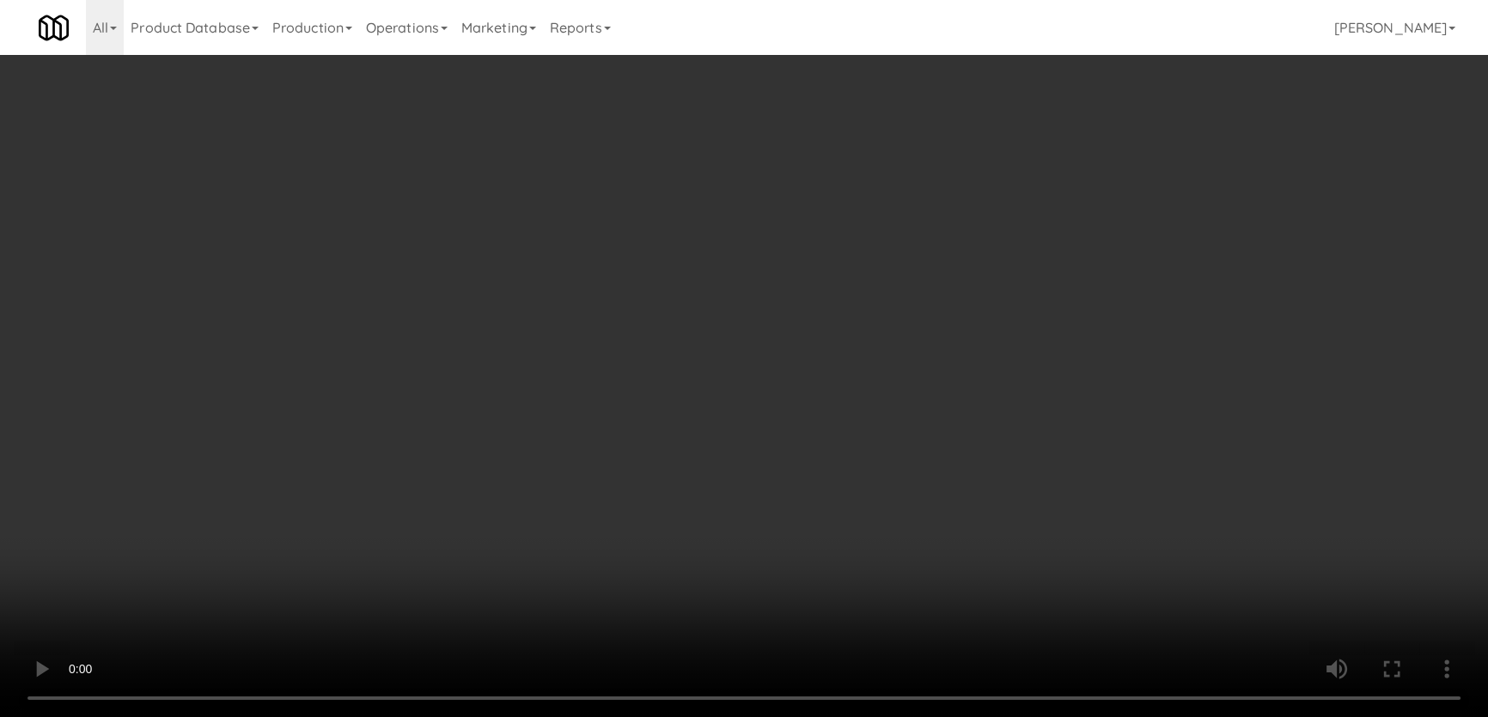
click at [442, 589] on video at bounding box center [744, 358] width 1488 height 717
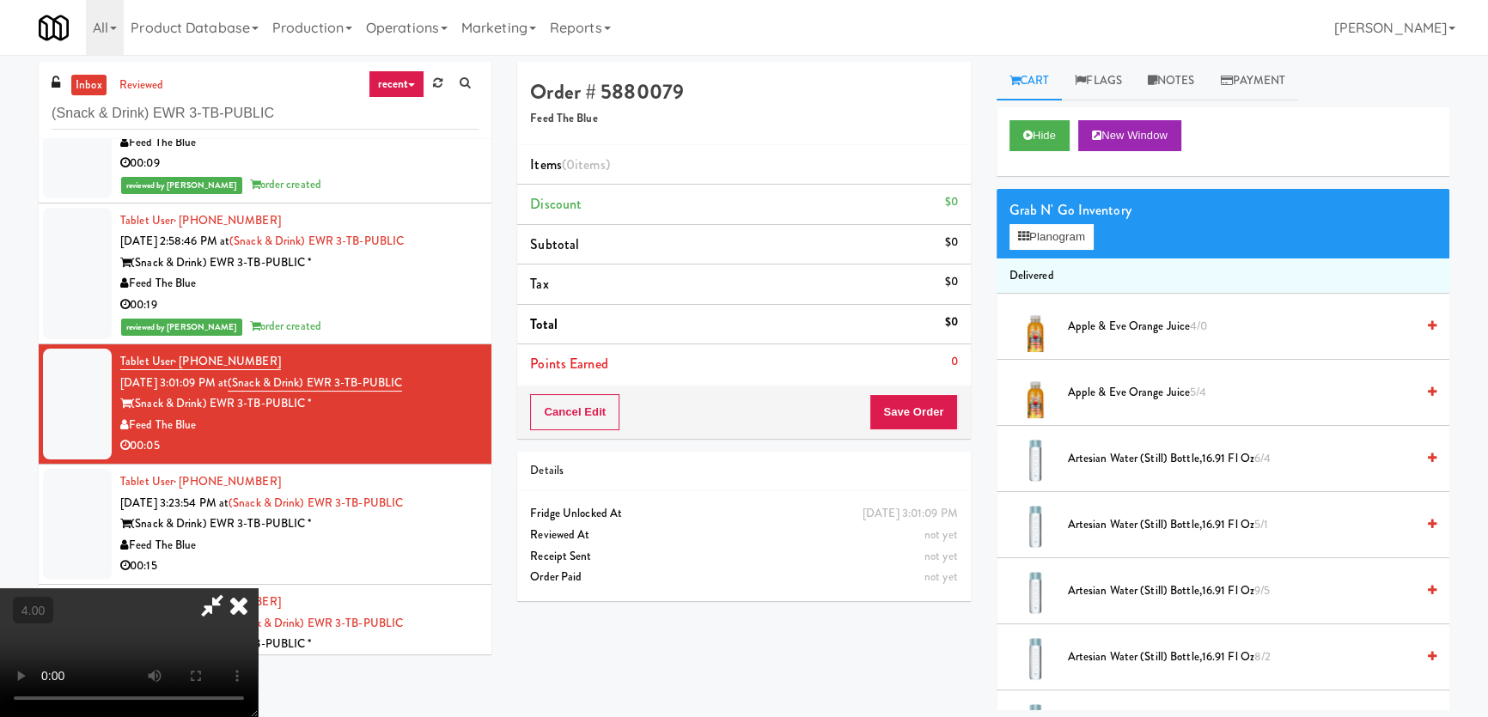
click at [258, 589] on video at bounding box center [129, 652] width 258 height 129
click at [258, 588] on video at bounding box center [129, 652] width 258 height 129
click at [258, 593] on video at bounding box center [129, 652] width 258 height 129
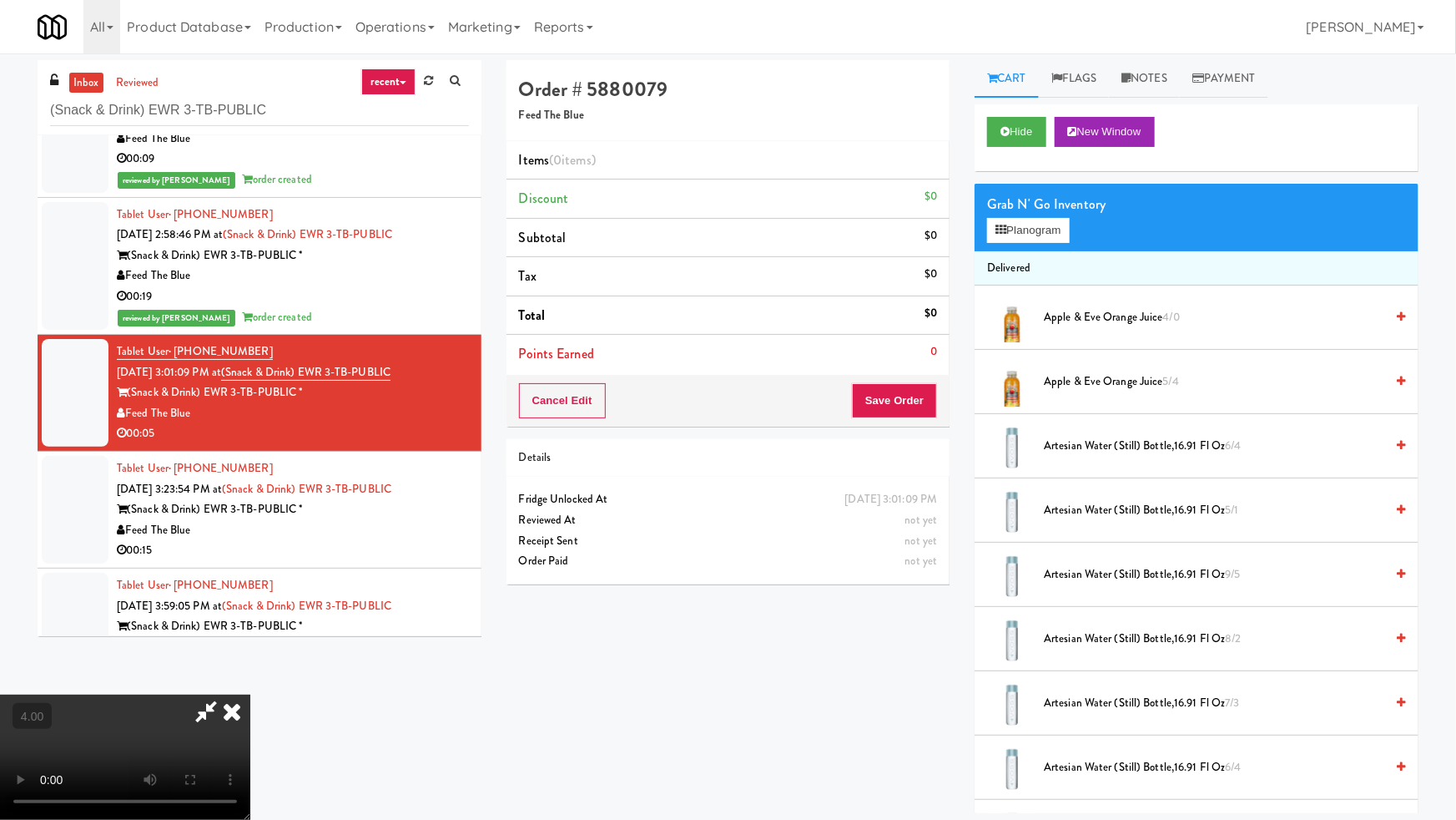
click at [251, 695] on video at bounding box center [125, 757] width 251 height 125
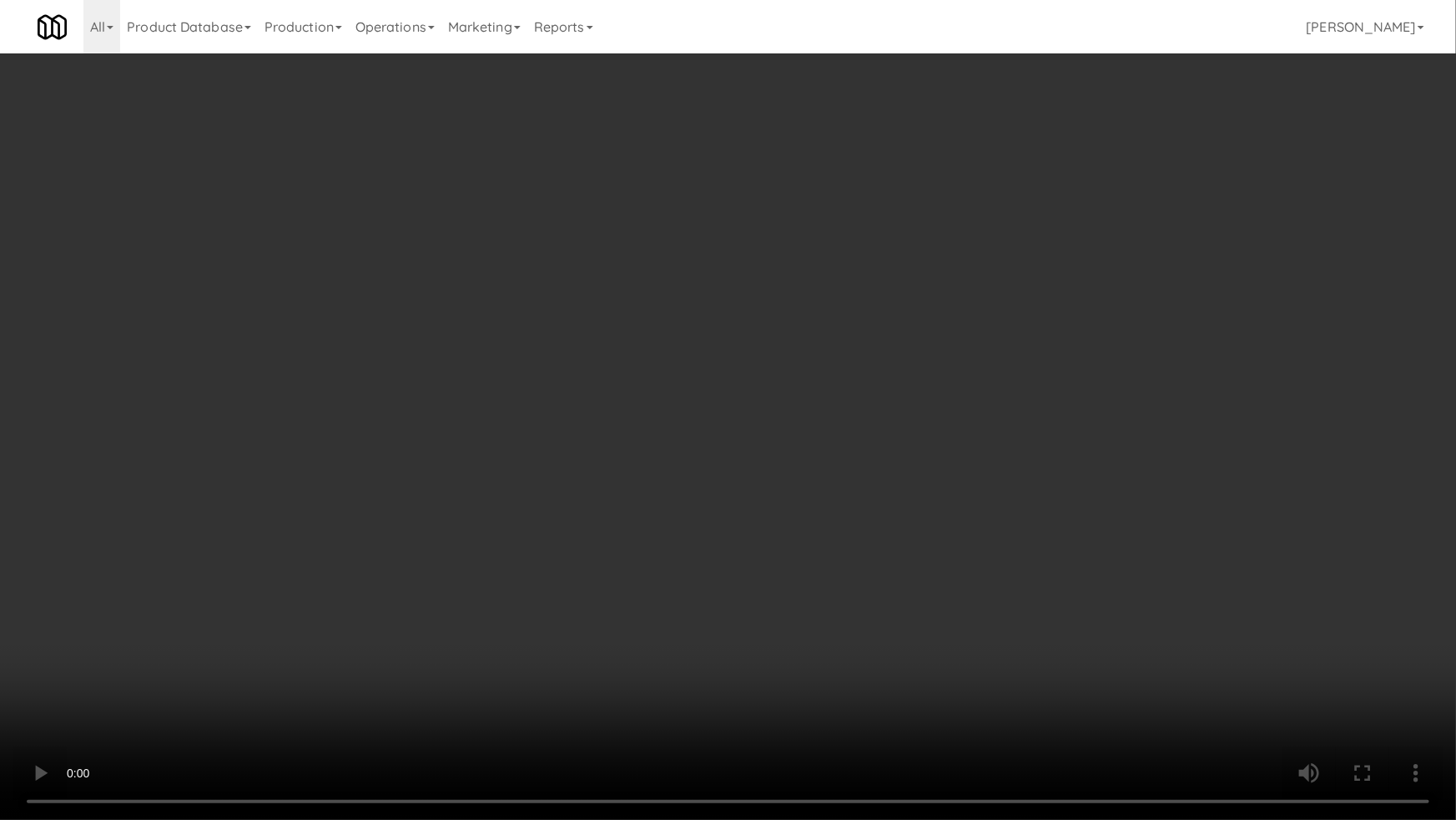
click at [447, 665] on video at bounding box center [728, 410] width 1456 height 820
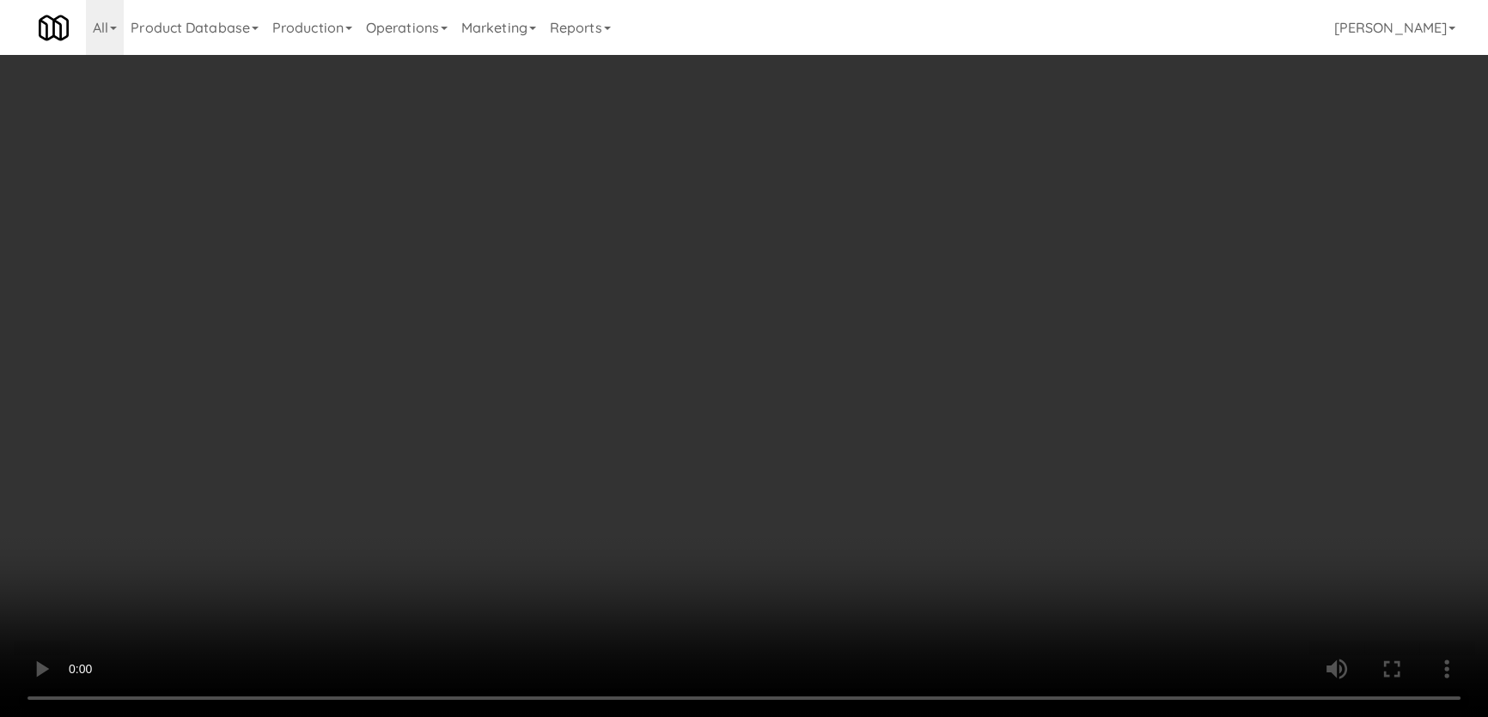
drag, startPoint x: 460, startPoint y: 589, endPoint x: 478, endPoint y: 579, distance: 20.8
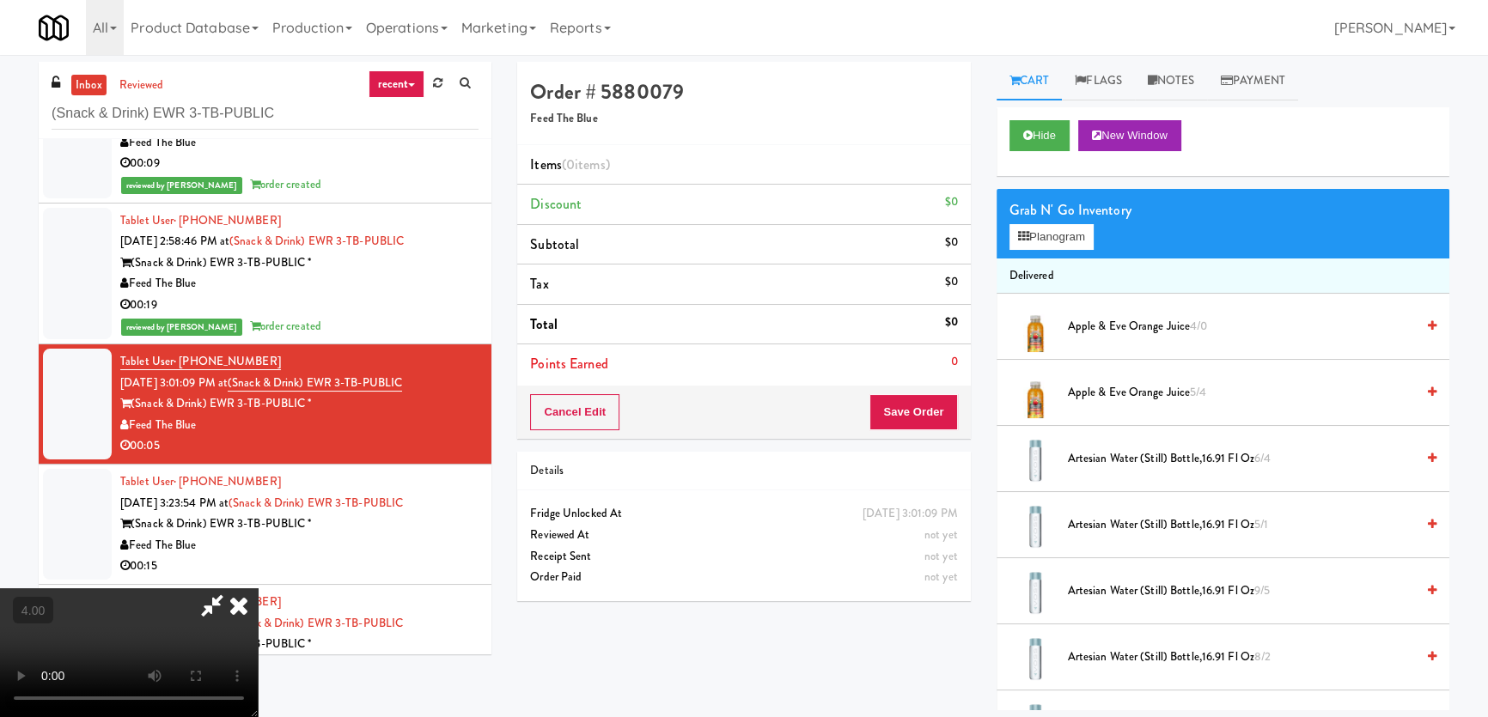
click at [258, 589] on video at bounding box center [129, 652] width 258 height 129
drag, startPoint x: 1027, startPoint y: 232, endPoint x: 985, endPoint y: 266, distance: 53.7
click at [1027, 232] on icon at bounding box center [1023, 236] width 11 height 11
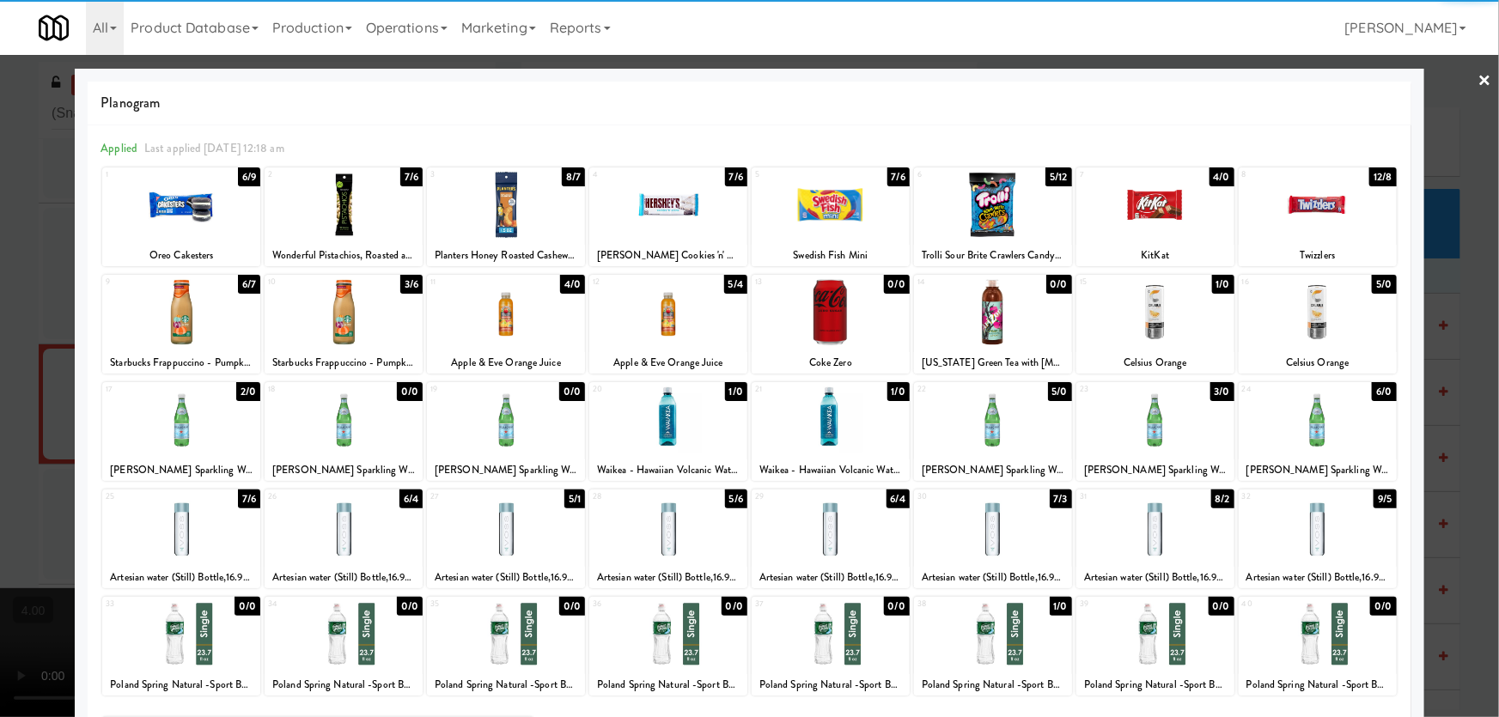
click at [1131, 331] on div at bounding box center [1155, 312] width 158 height 66
click at [215, 445] on div at bounding box center [181, 420] width 158 height 66
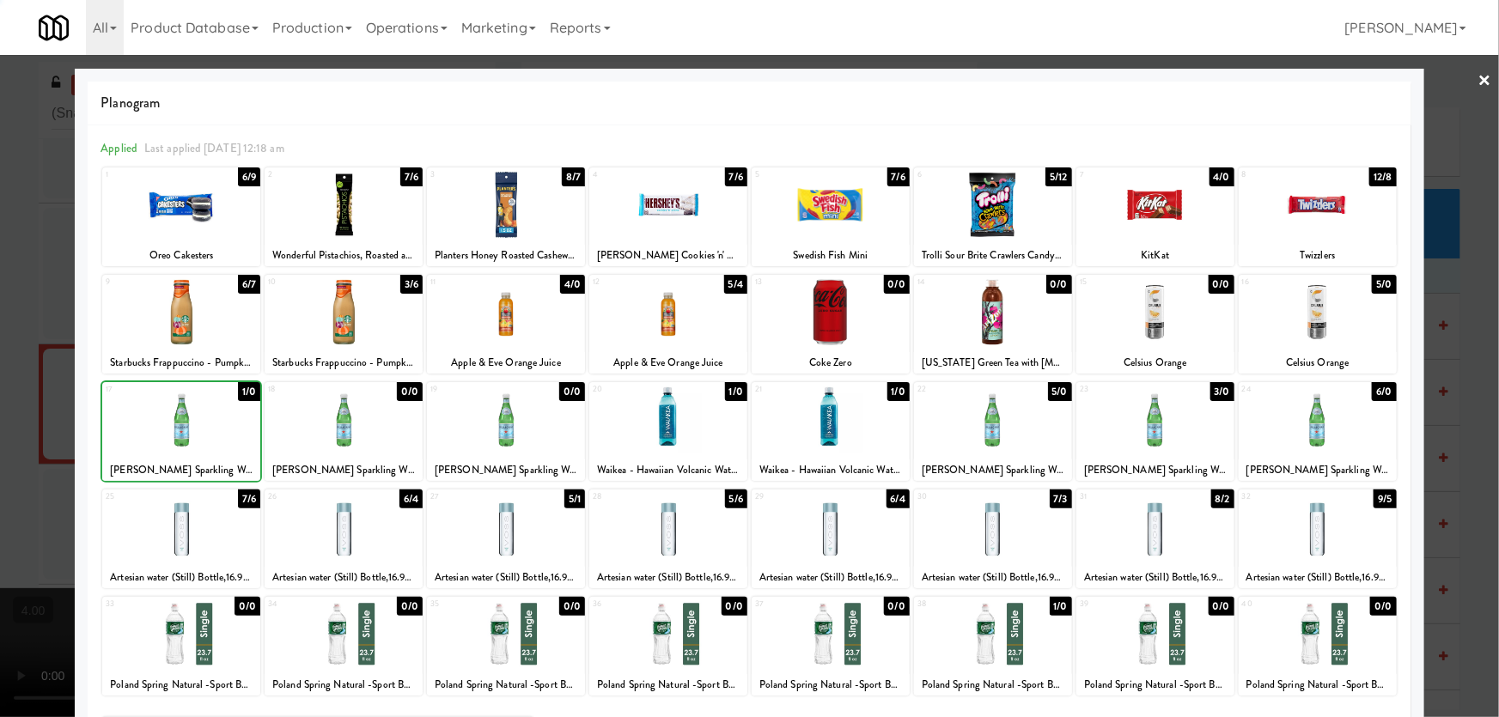
click at [0, 404] on div at bounding box center [749, 358] width 1499 height 717
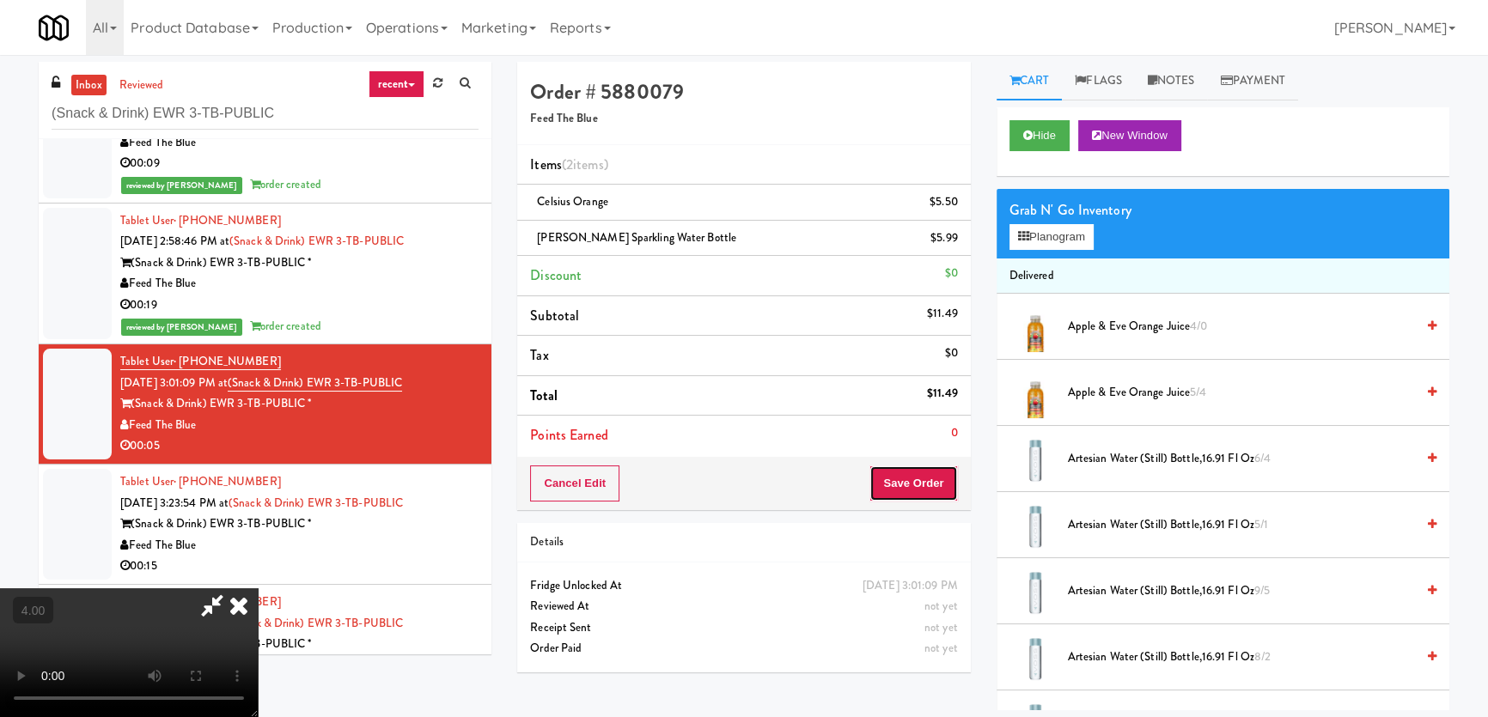
click at [912, 472] on button "Save Order" at bounding box center [913, 484] width 88 height 36
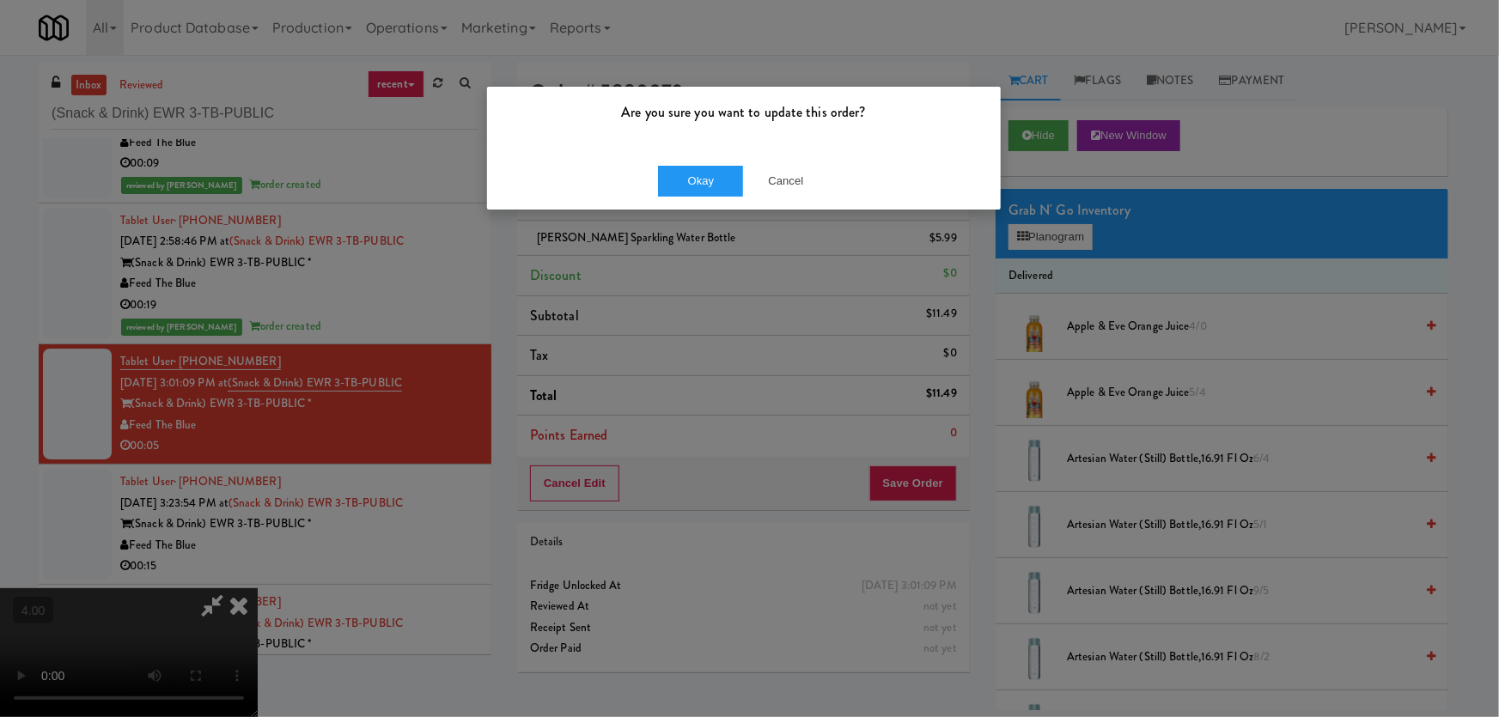
click at [708, 197] on div "Okay Cancel" at bounding box center [744, 181] width 514 height 58
click at [710, 189] on button "Okay" at bounding box center [701, 181] width 86 height 31
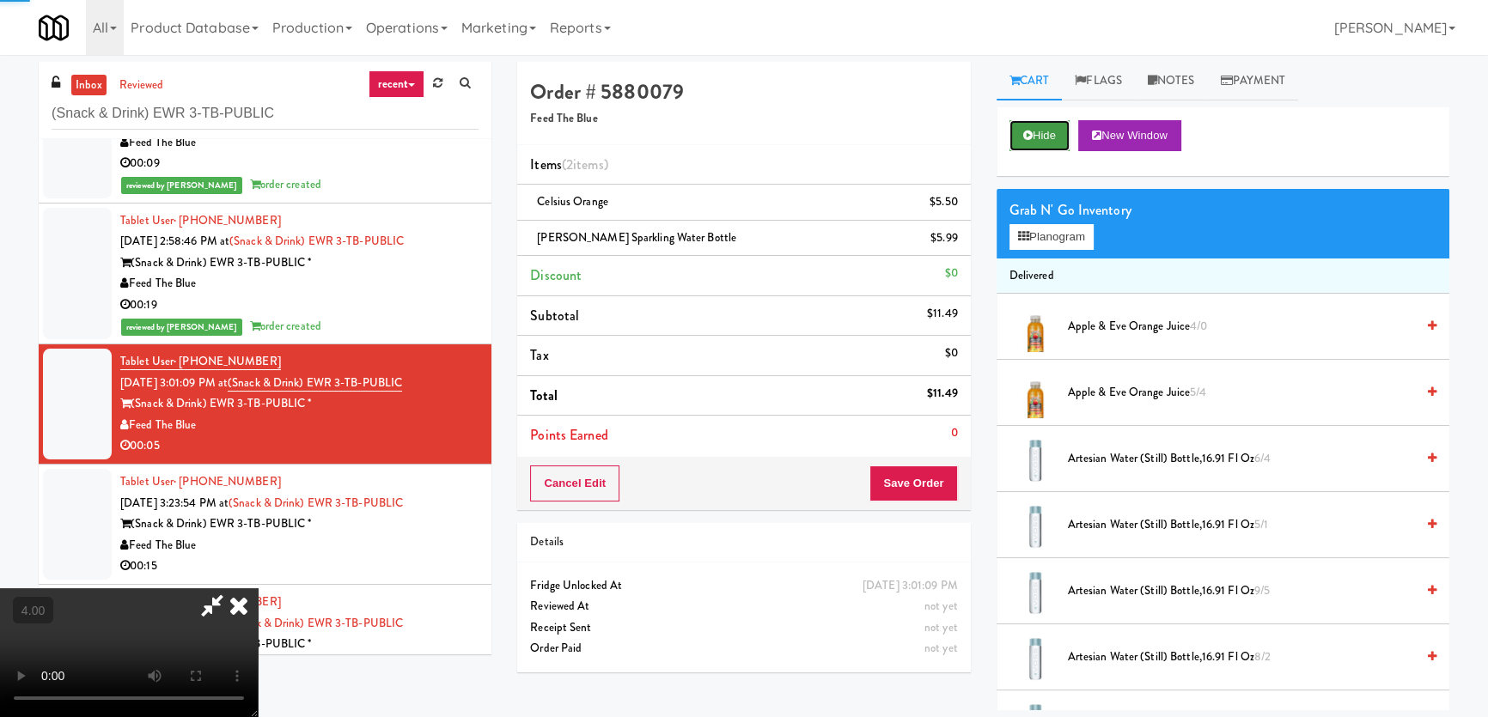
click at [1016, 137] on button "Hide" at bounding box center [1039, 135] width 60 height 31
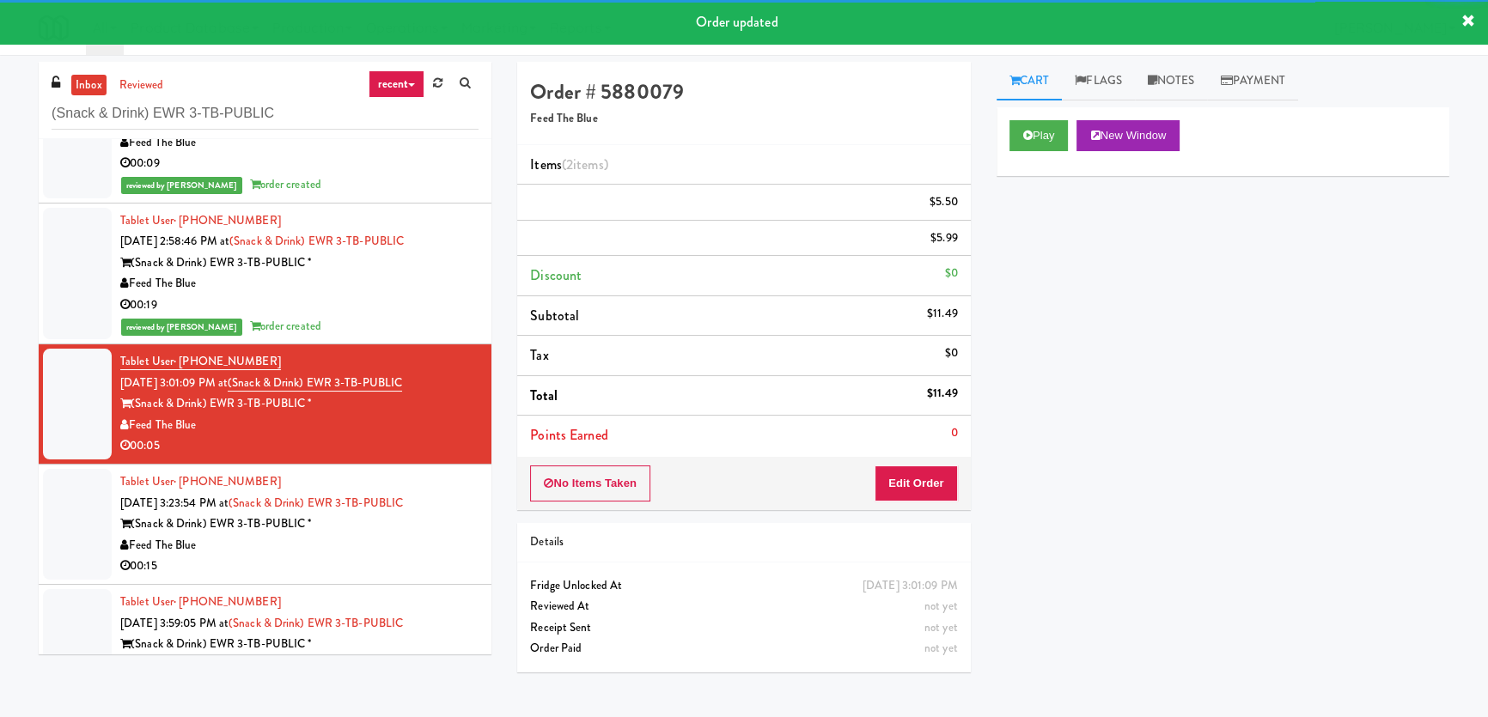
click at [417, 465] on li "Tablet User · (610) 721-1357 [DATE] 3:23:54 PM at (Snack & Drink) EWR 3-TB-PUBL…" at bounding box center [265, 525] width 453 height 120
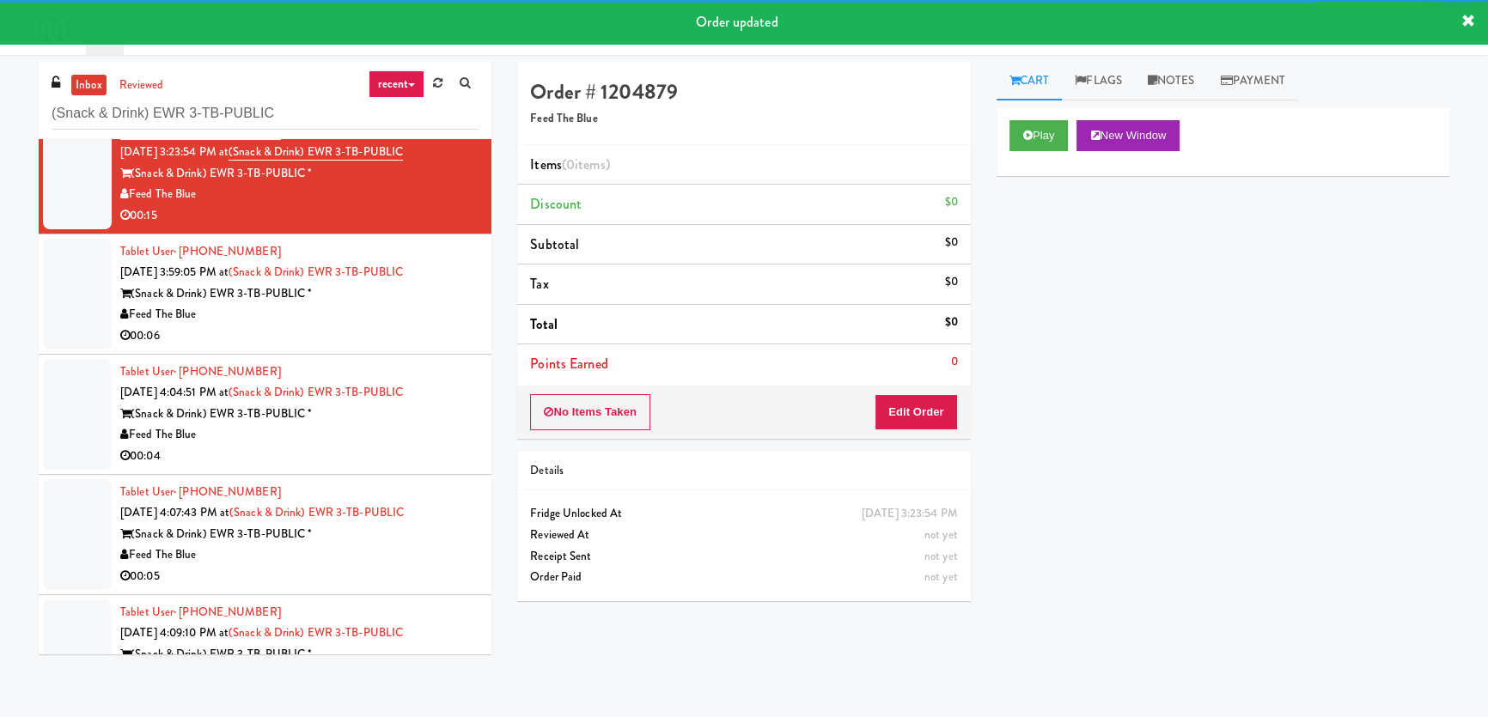
scroll to position [468, 0]
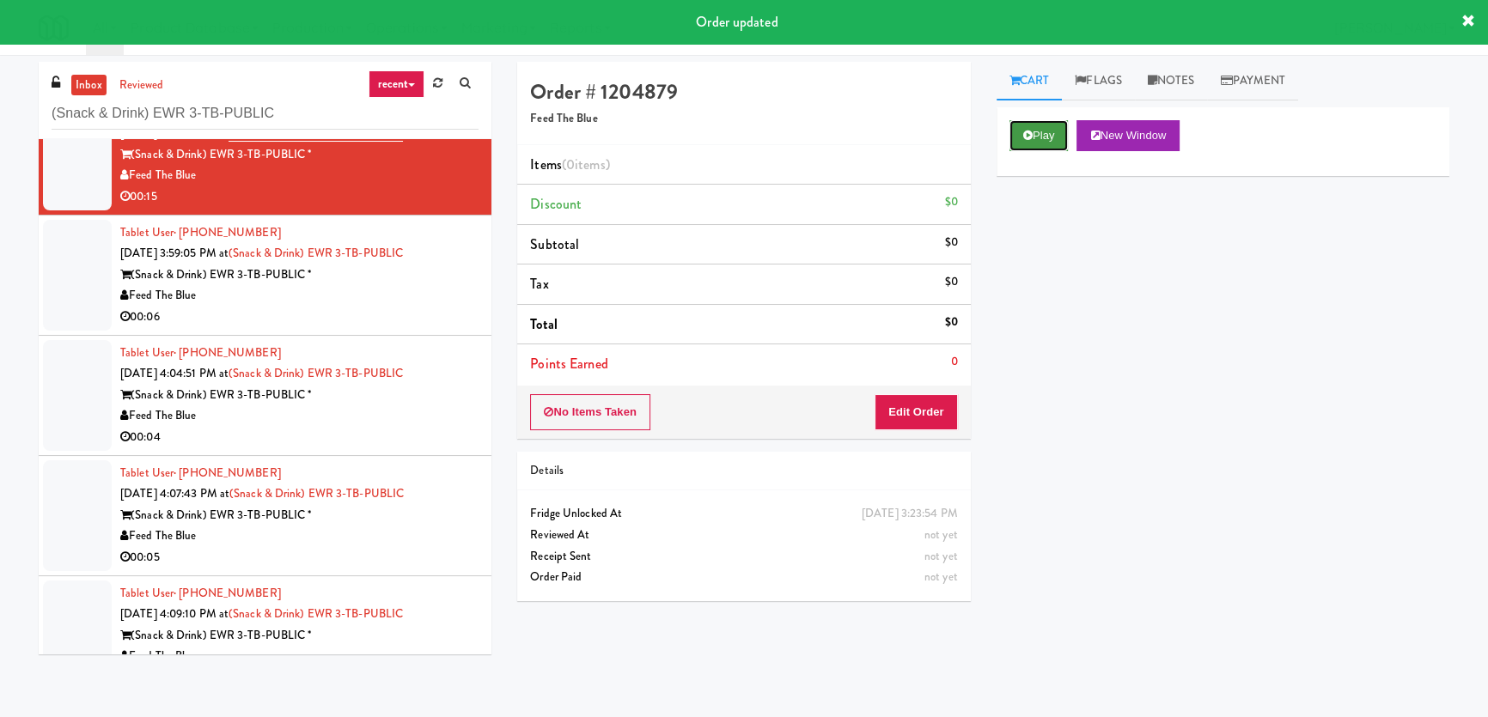
click at [1027, 142] on button "Play" at bounding box center [1038, 135] width 59 height 31
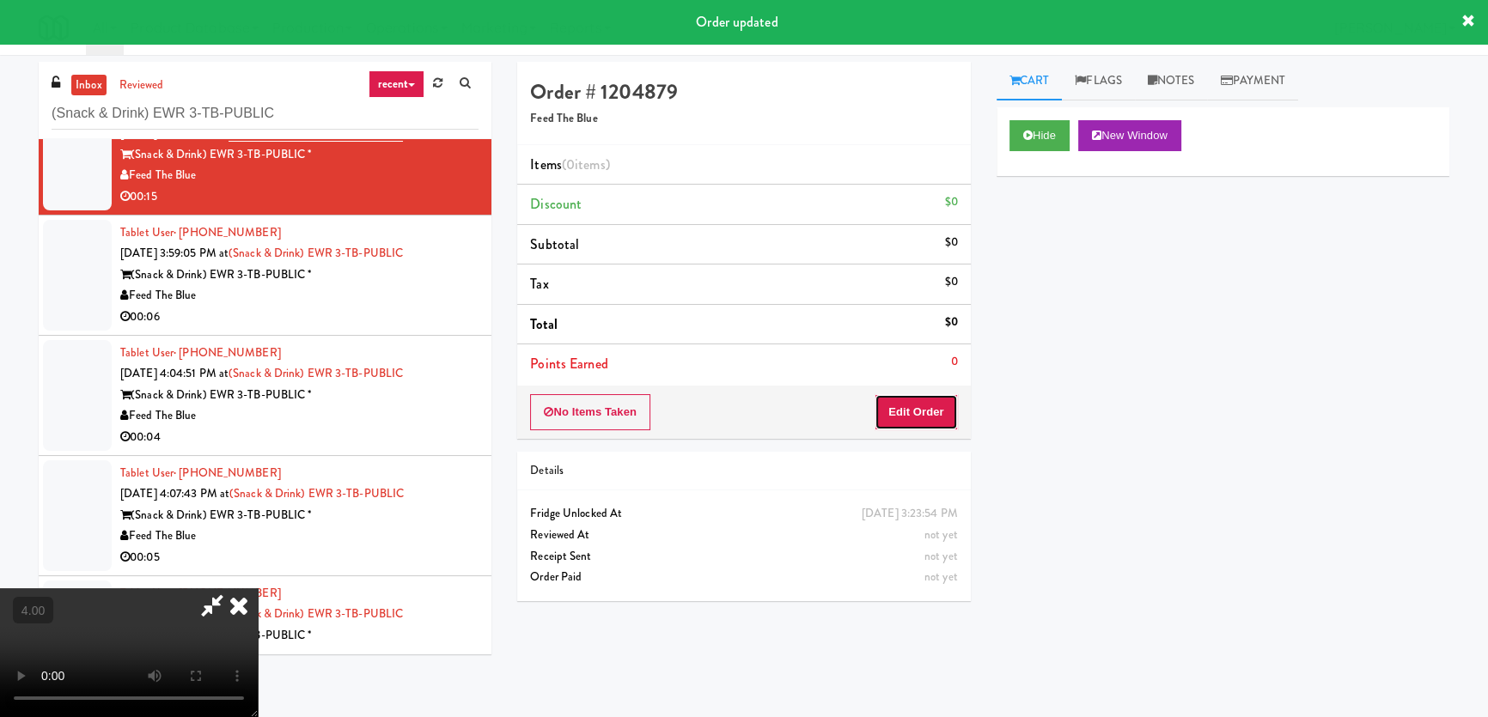
click at [911, 403] on button "Edit Order" at bounding box center [915, 412] width 83 height 36
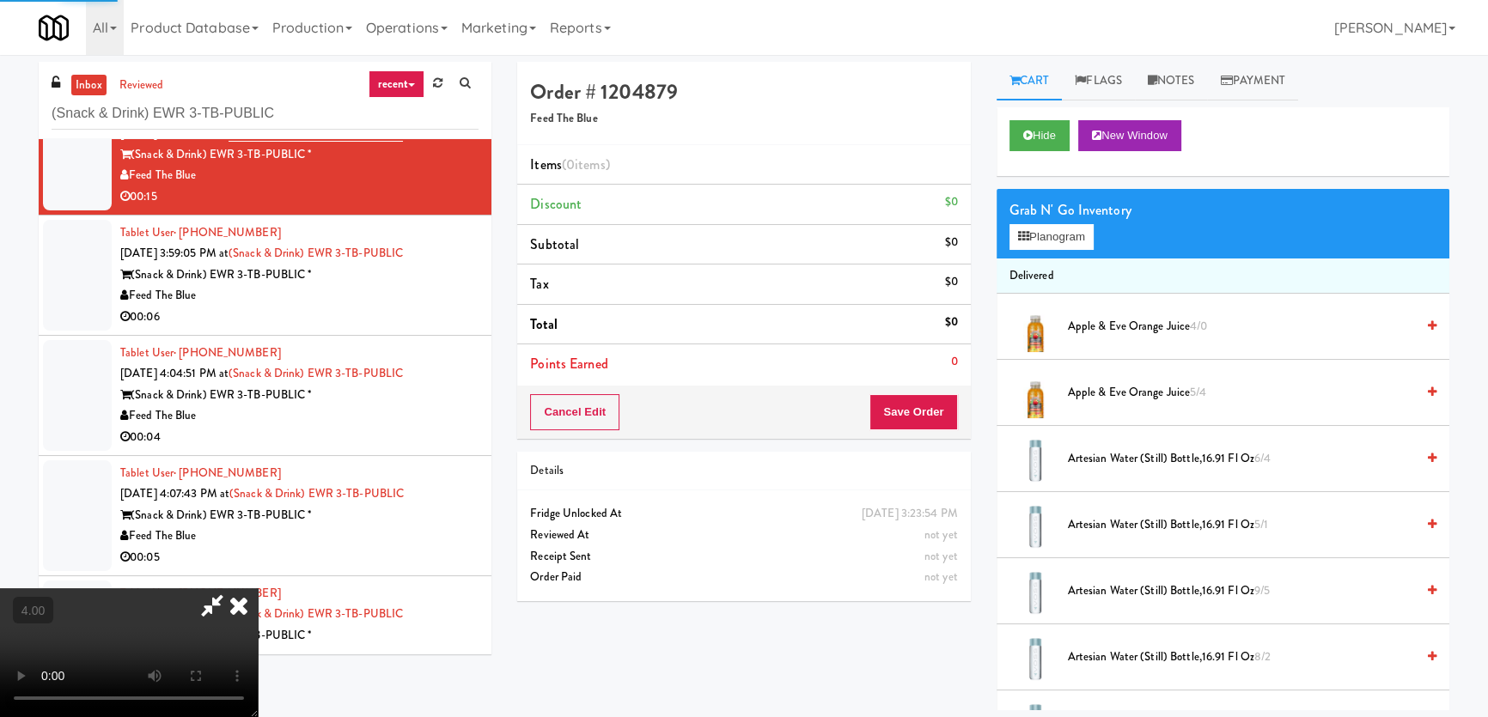
scroll to position [390, 0]
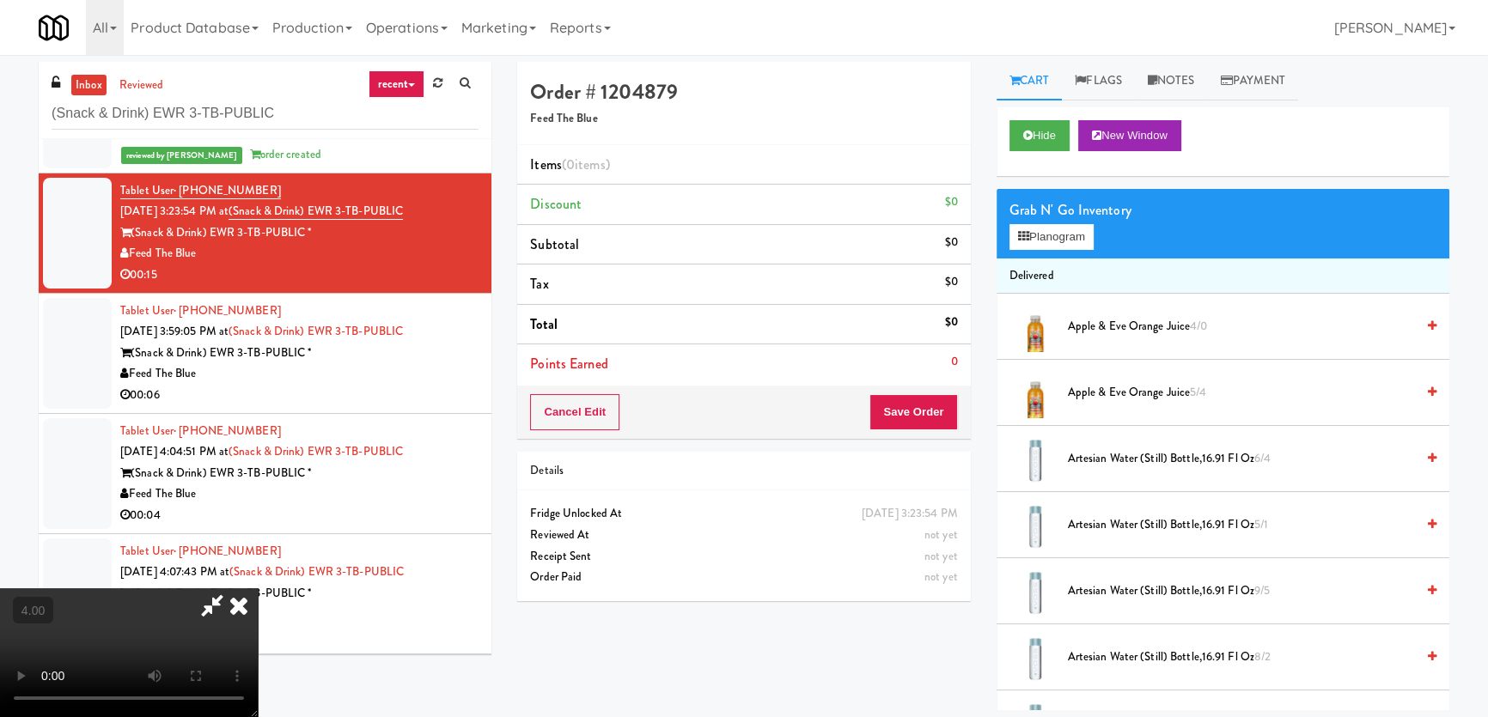
click at [258, 588] on video at bounding box center [129, 652] width 258 height 129
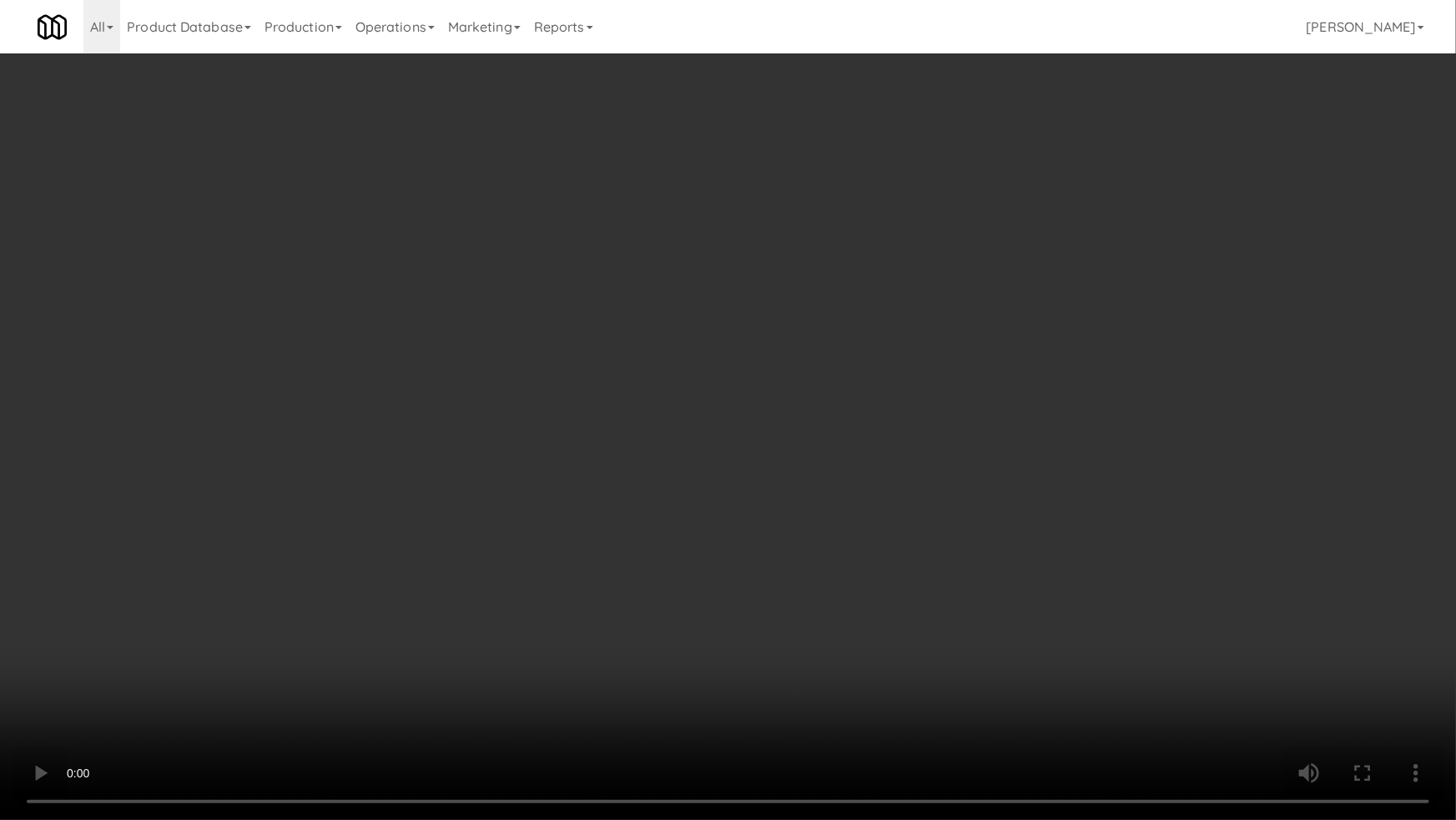
click at [757, 620] on video at bounding box center [728, 410] width 1456 height 820
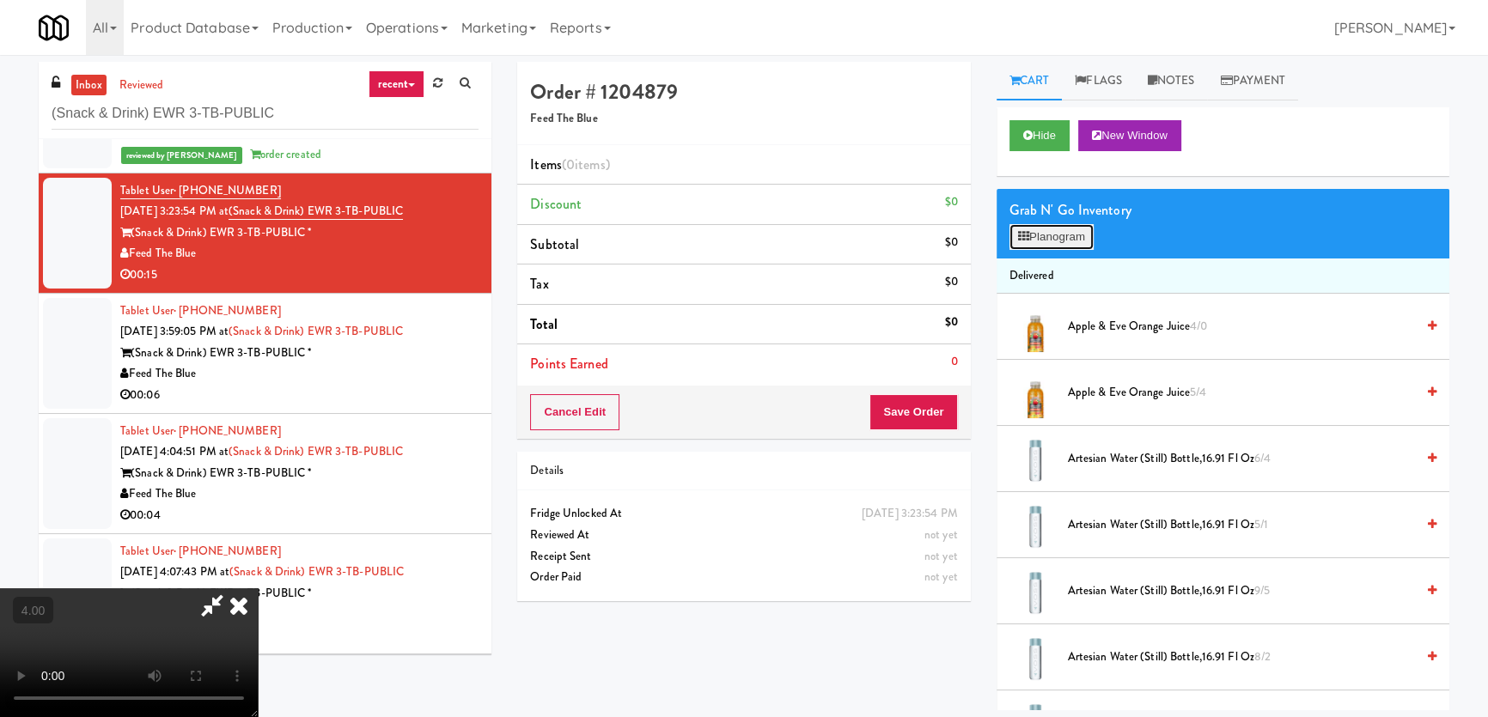
click at [1033, 240] on button "Planogram" at bounding box center [1051, 237] width 84 height 26
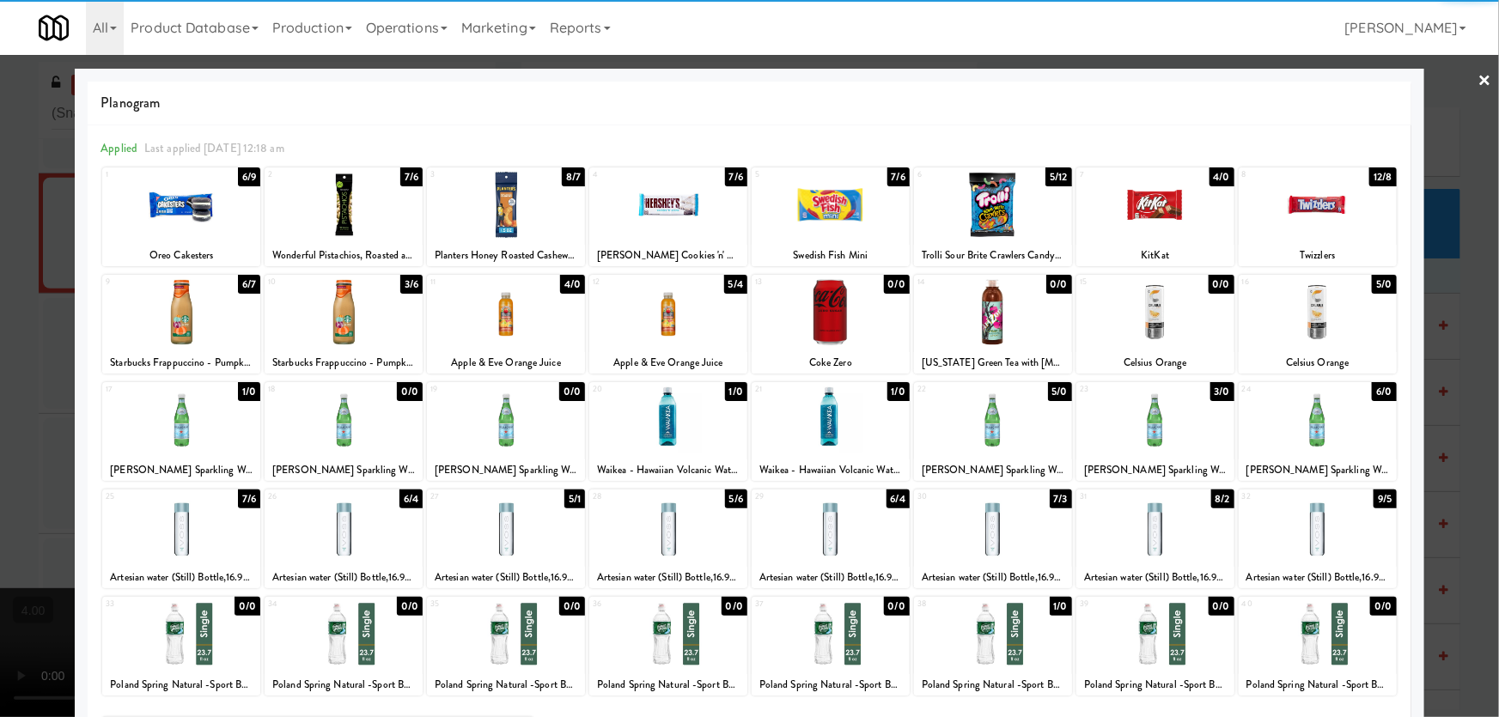
click at [196, 440] on div at bounding box center [181, 420] width 158 height 66
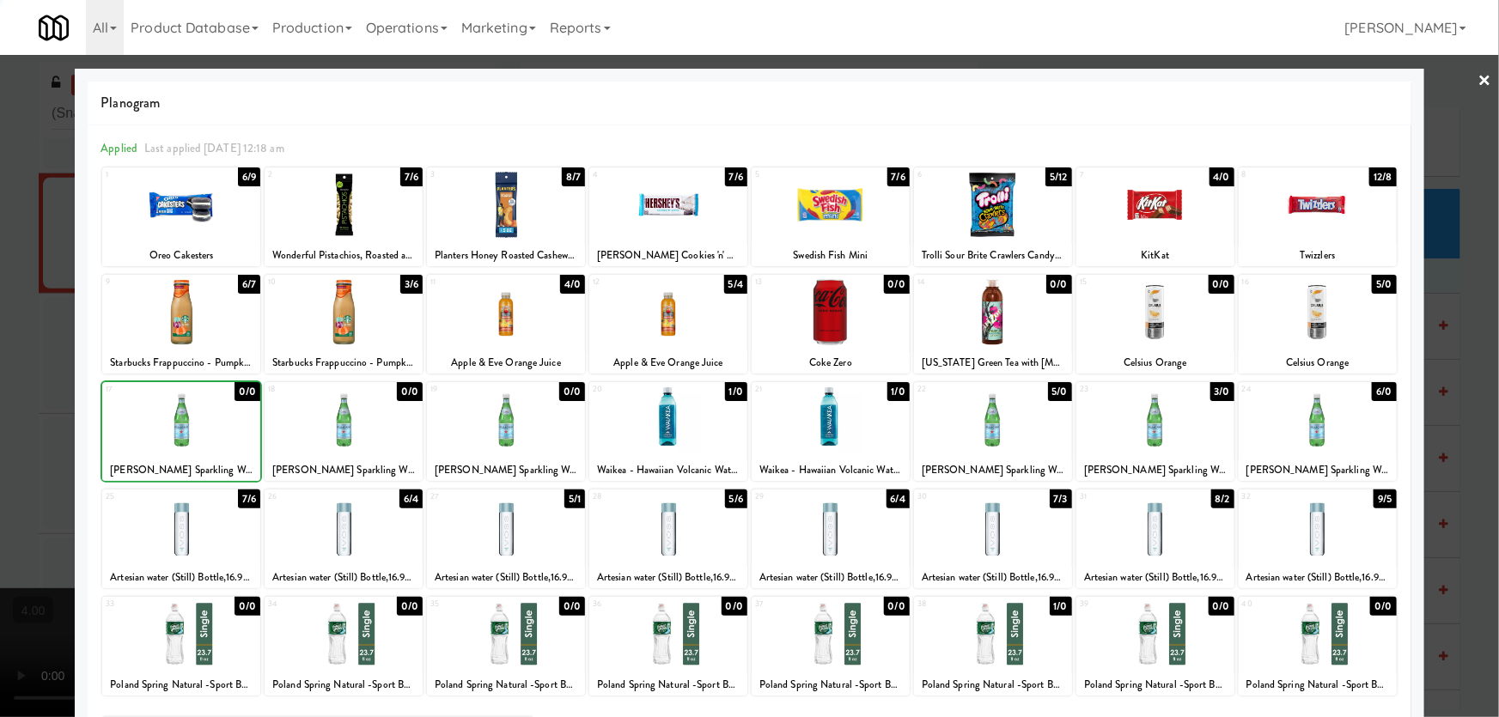
drag, startPoint x: 1, startPoint y: 377, endPoint x: 151, endPoint y: 371, distance: 150.4
click at [5, 377] on div at bounding box center [749, 358] width 1499 height 717
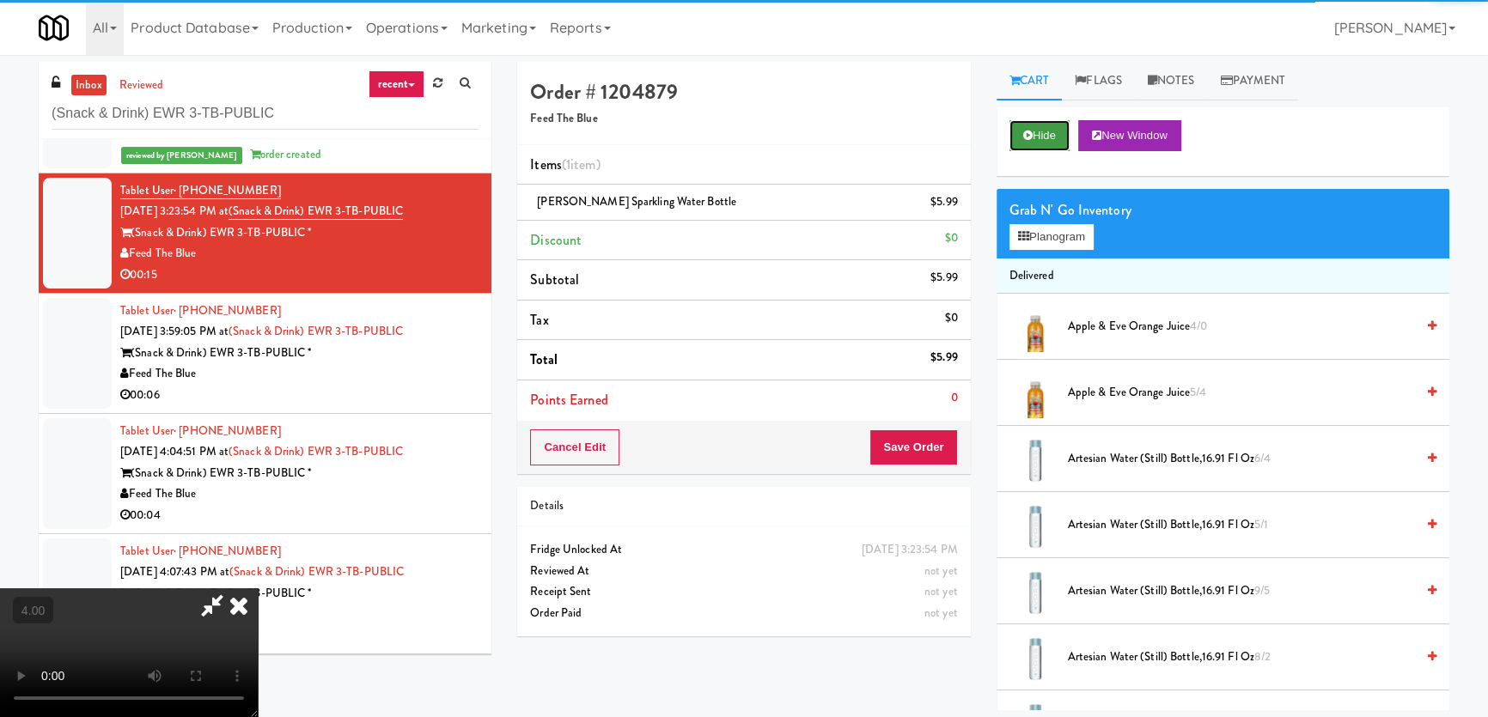
click at [1063, 129] on button "Hide" at bounding box center [1039, 135] width 60 height 31
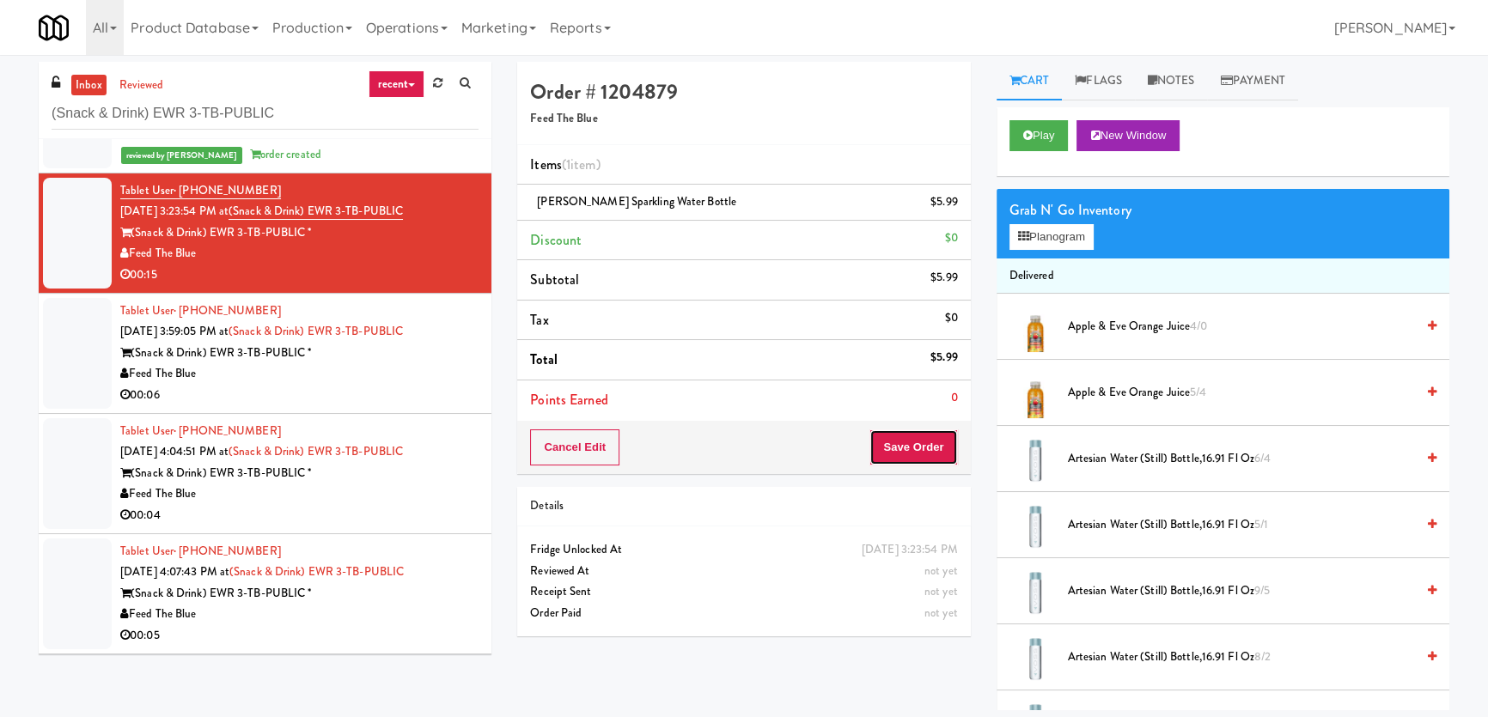
click at [935, 437] on button "Save Order" at bounding box center [913, 448] width 88 height 36
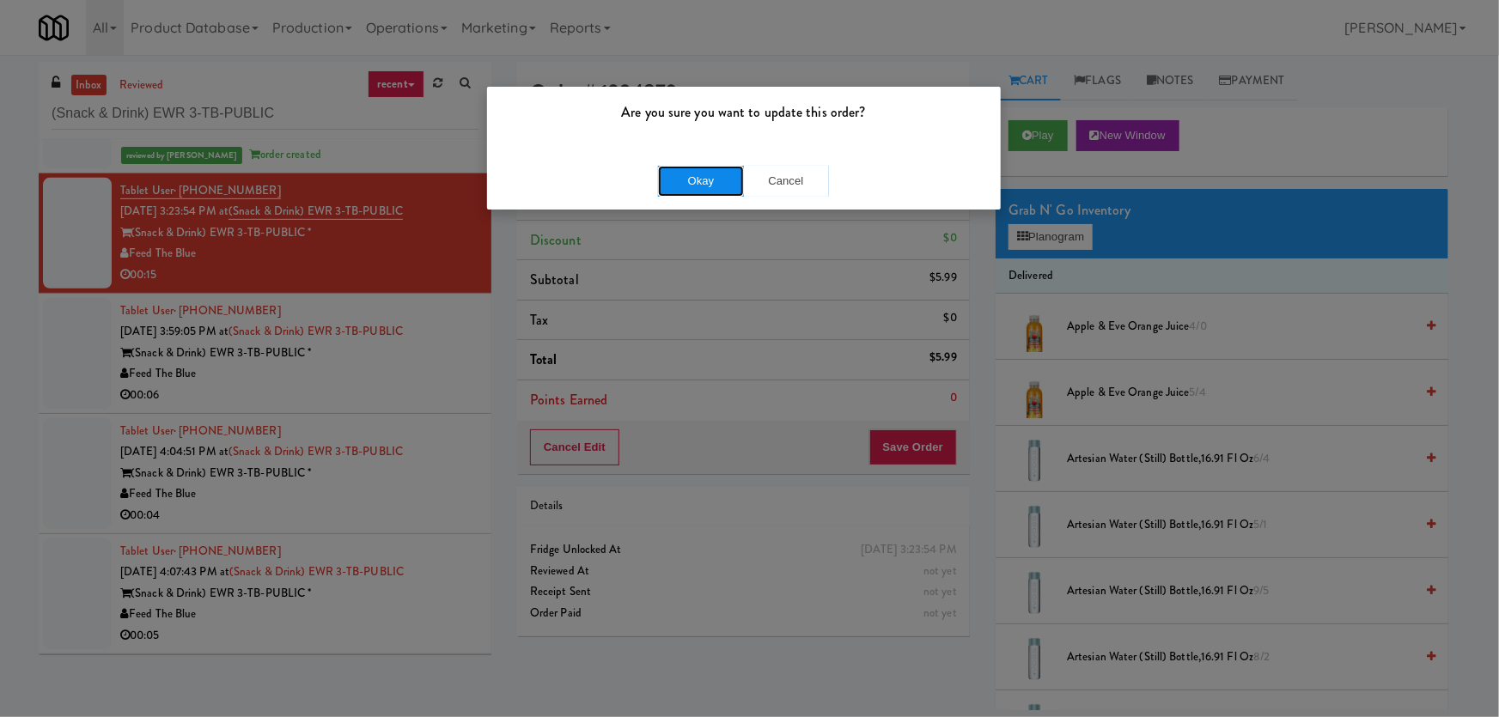
click at [722, 180] on button "Okay" at bounding box center [701, 181] width 86 height 31
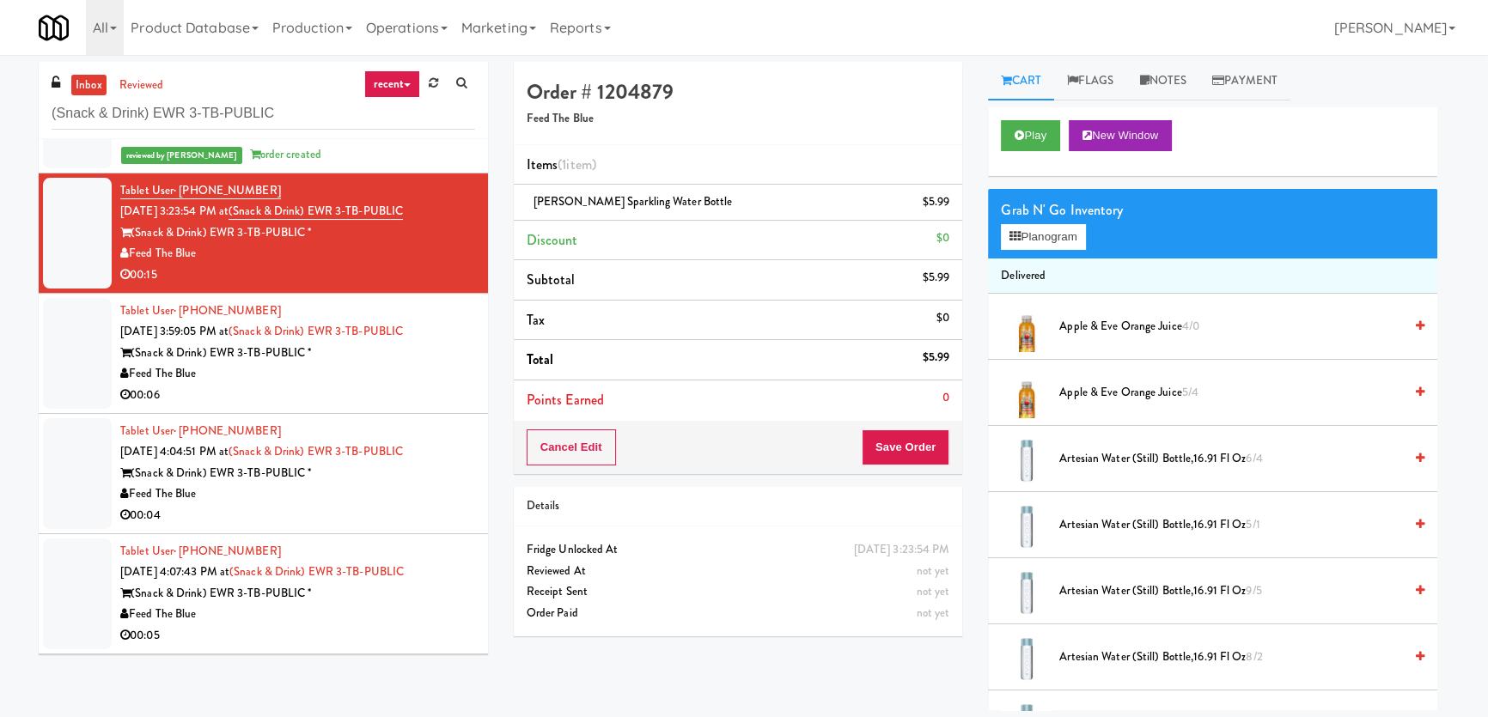
click at [432, 363] on div "Feed The Blue" at bounding box center [297, 373] width 355 height 21
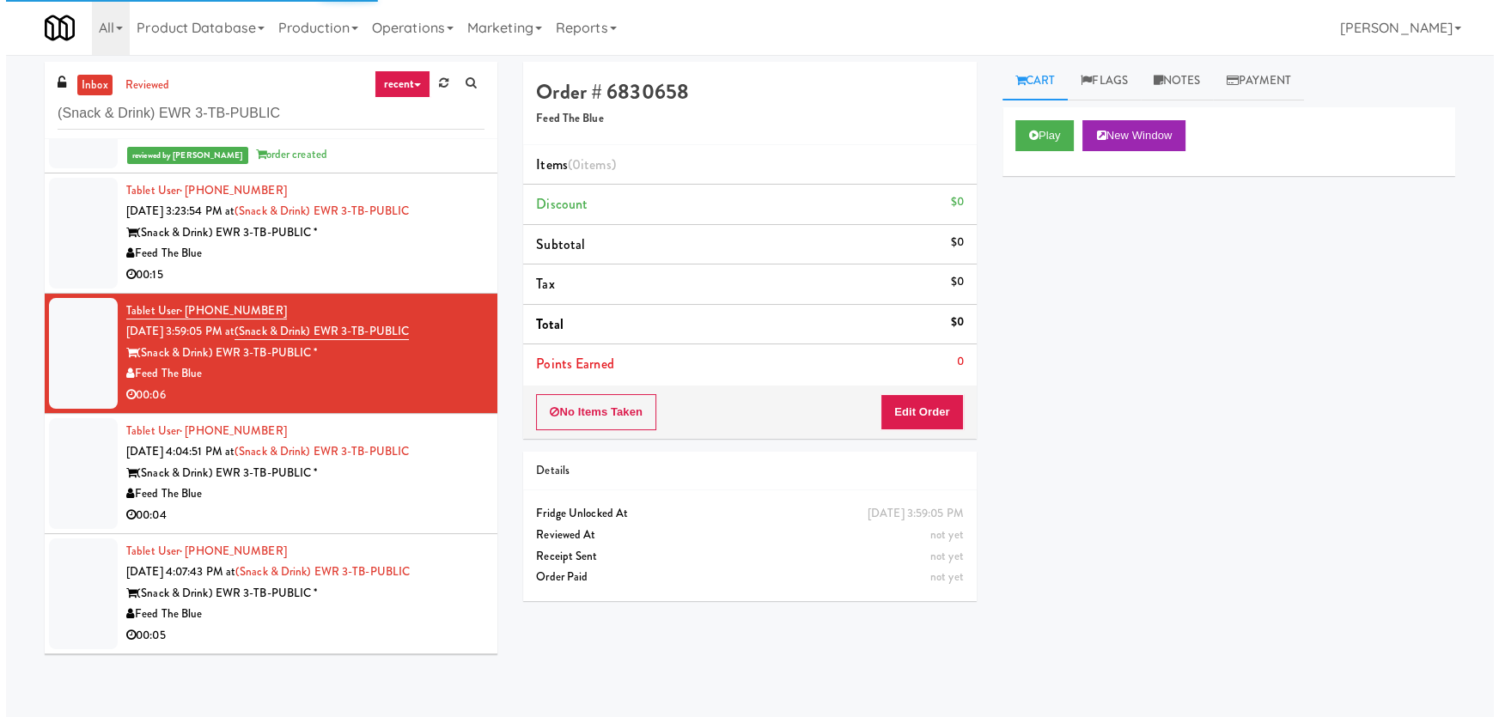
scroll to position [468, 0]
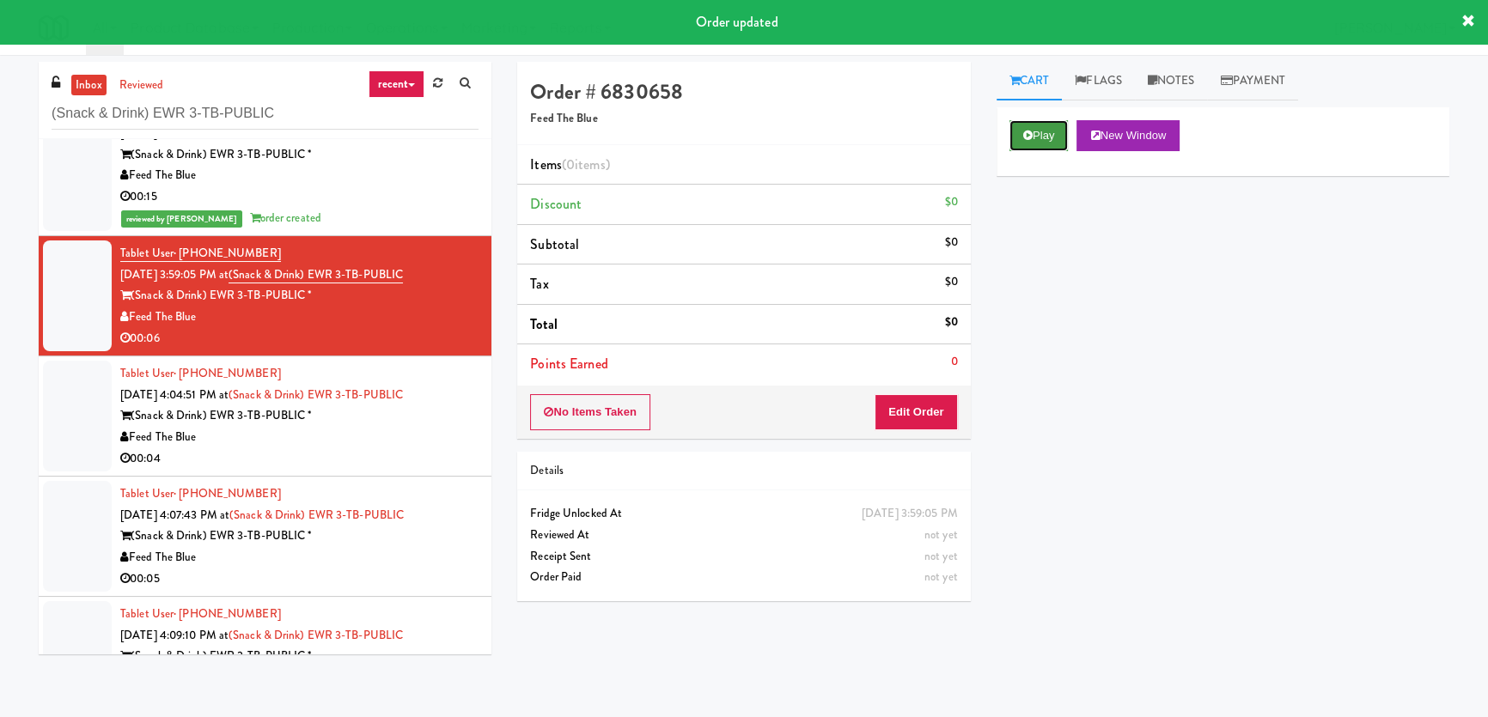
click at [1035, 139] on button "Play" at bounding box center [1038, 135] width 59 height 31
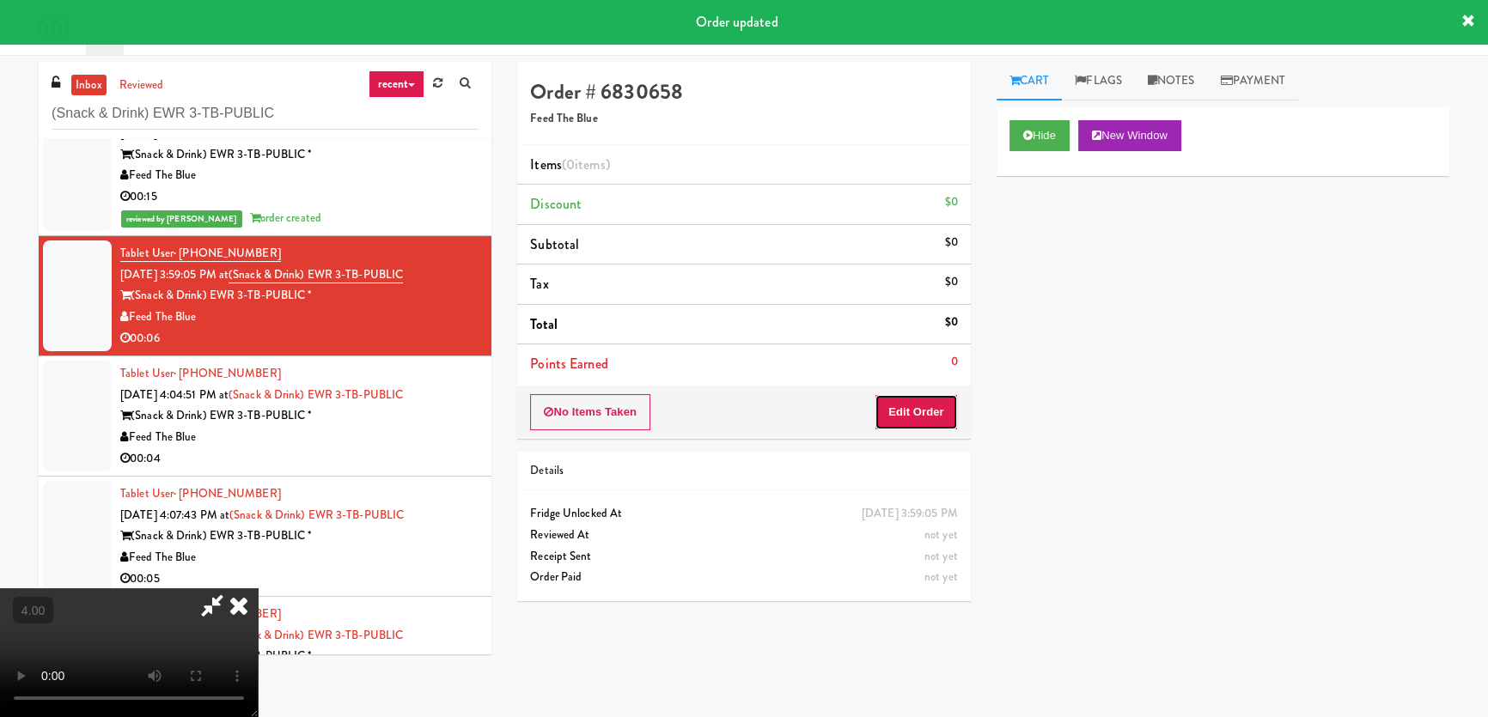
click at [932, 410] on button "Edit Order" at bounding box center [915, 412] width 83 height 36
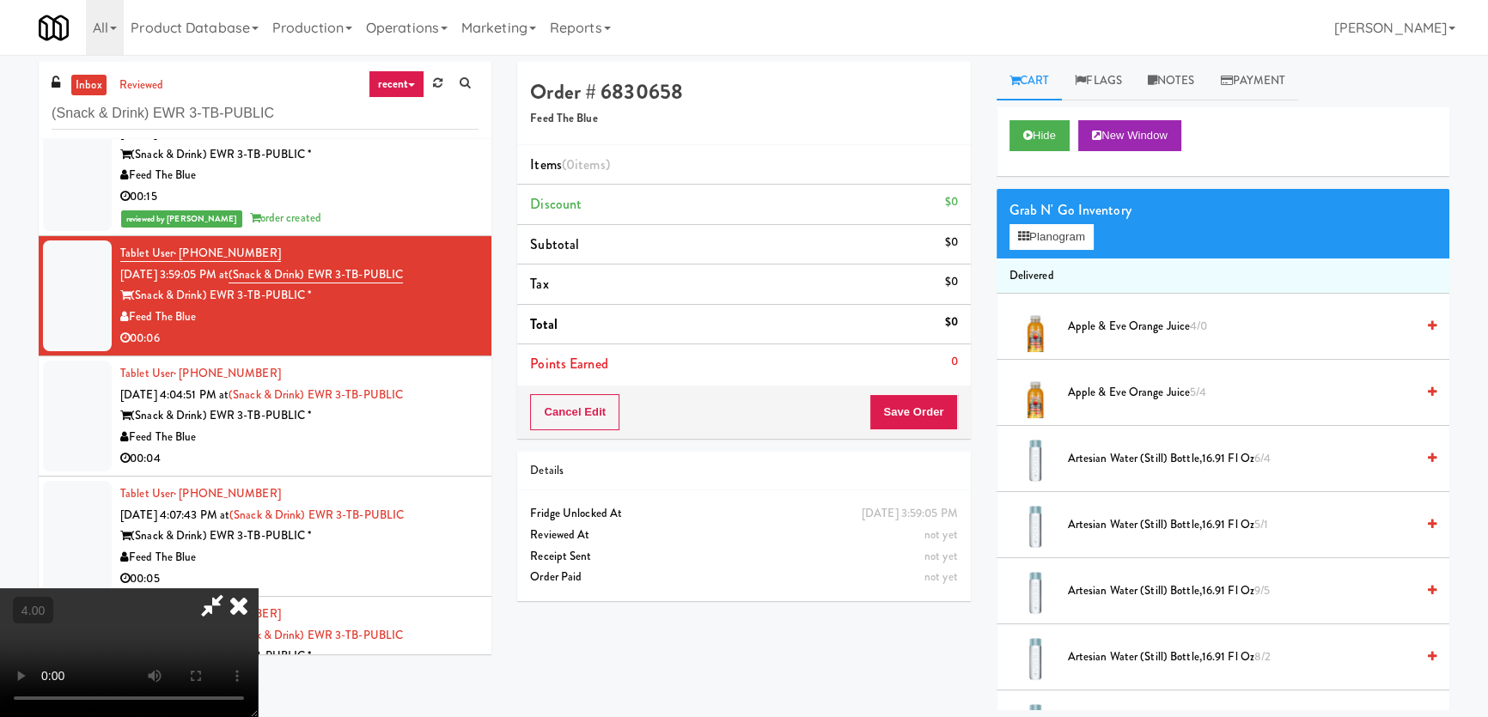
click at [258, 588] on video at bounding box center [129, 652] width 258 height 129
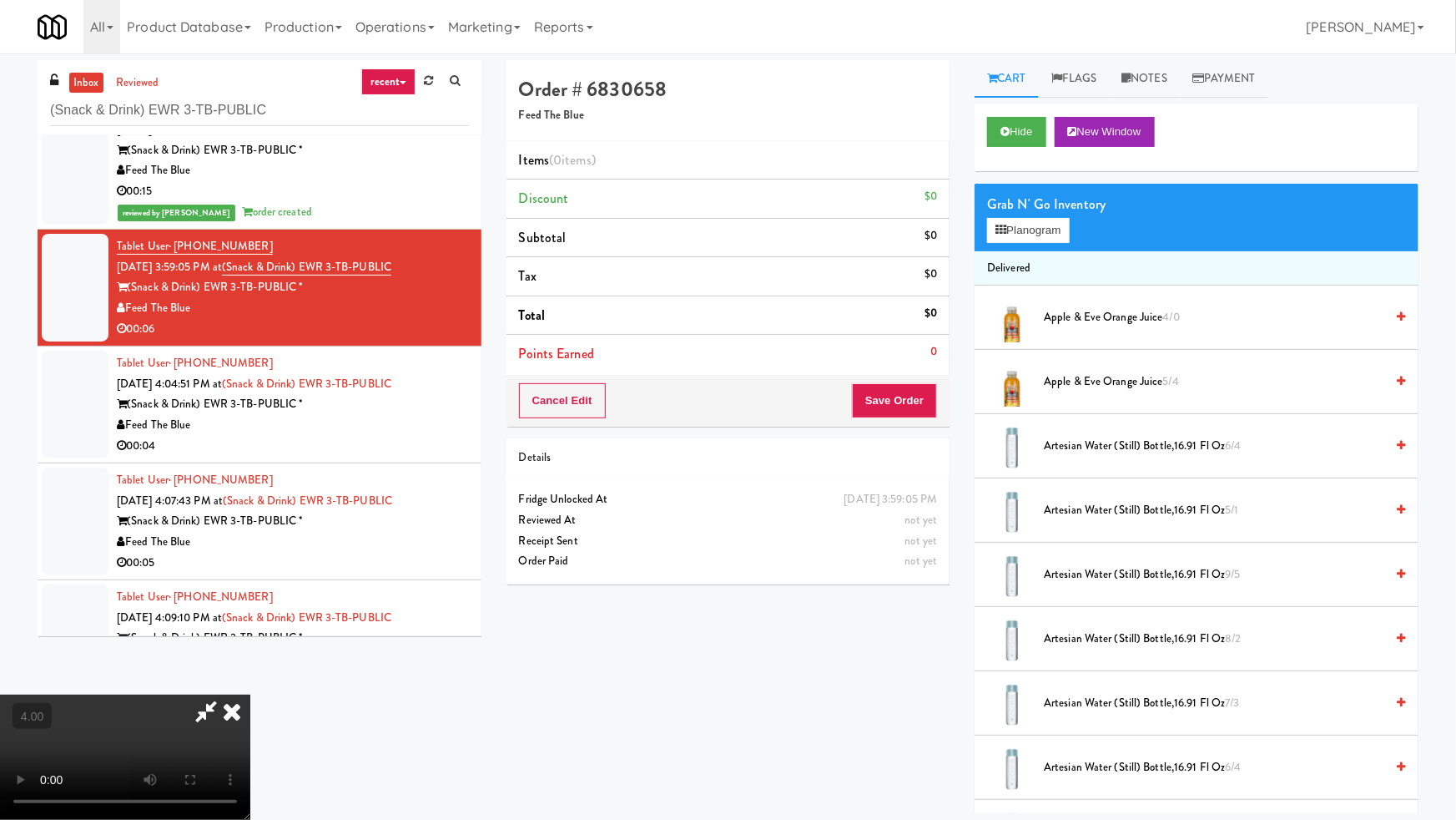
click at [251, 695] on video at bounding box center [125, 757] width 251 height 125
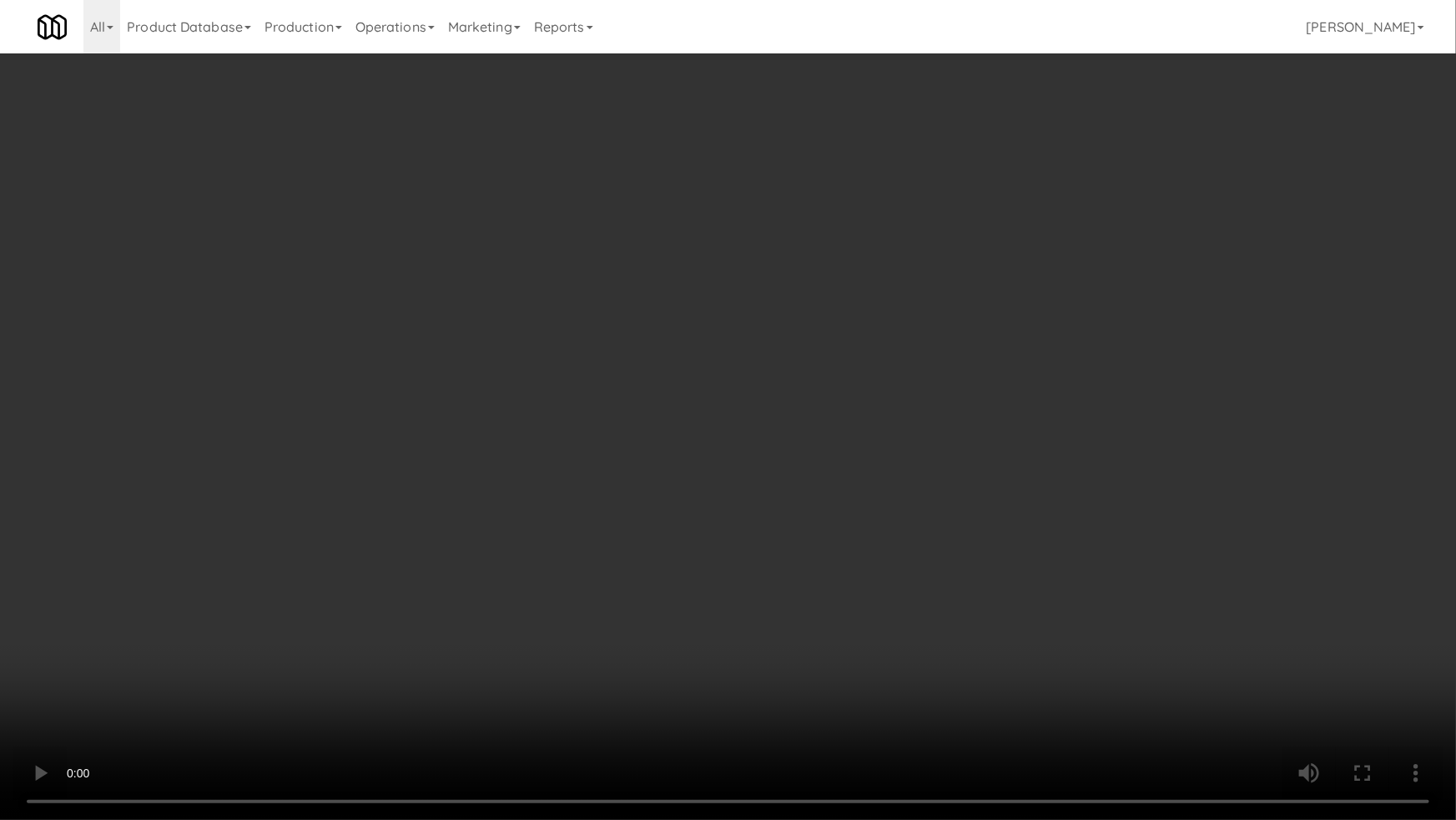
click at [602, 686] on video at bounding box center [728, 410] width 1456 height 820
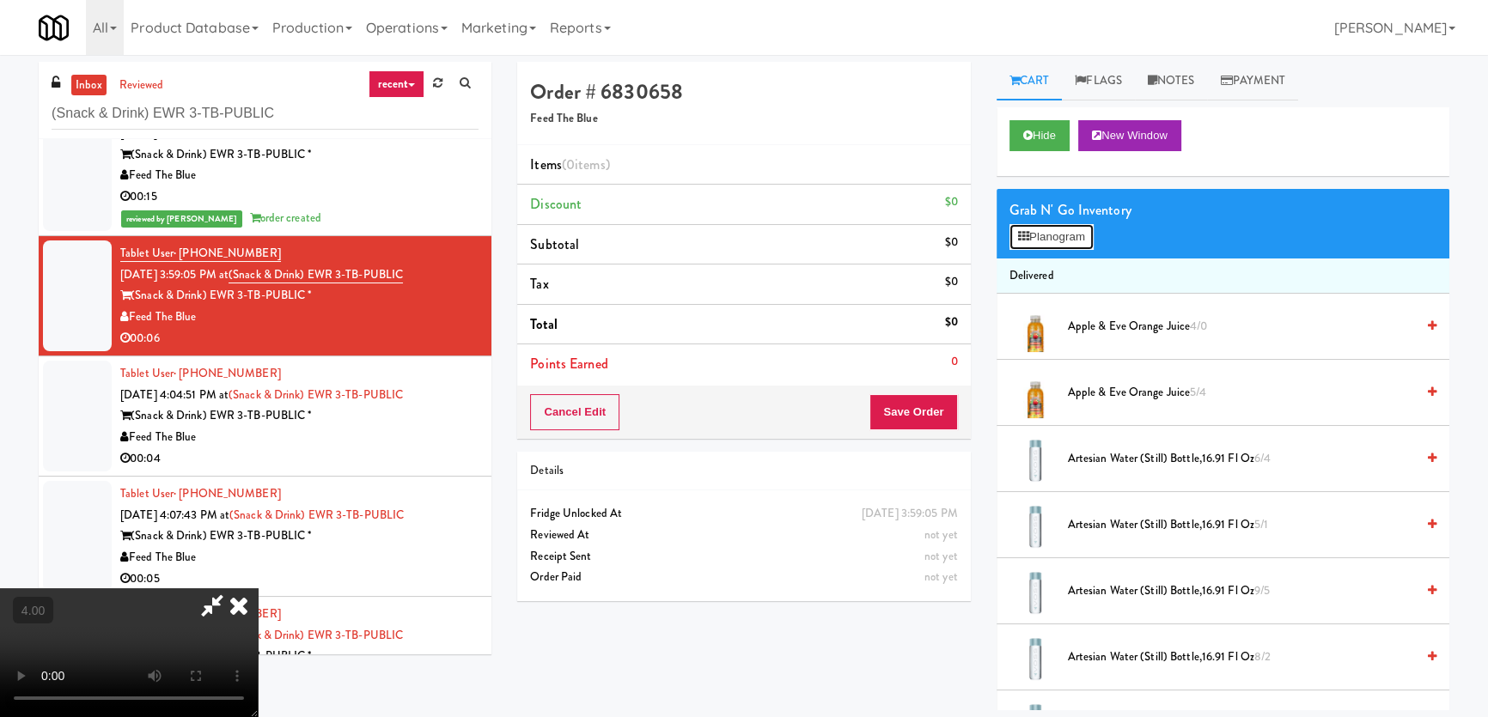
click at [1055, 234] on button "Planogram" at bounding box center [1051, 237] width 84 height 26
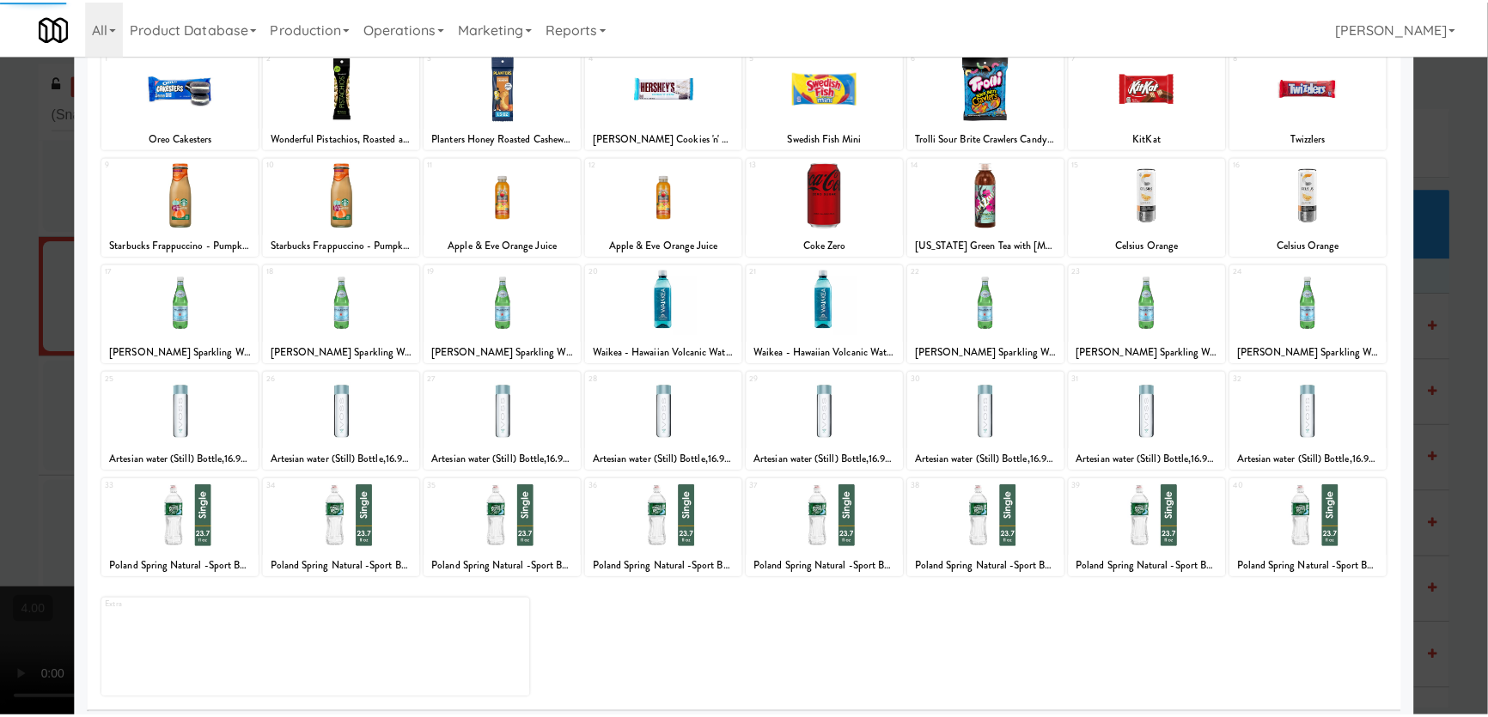
scroll to position [125, 0]
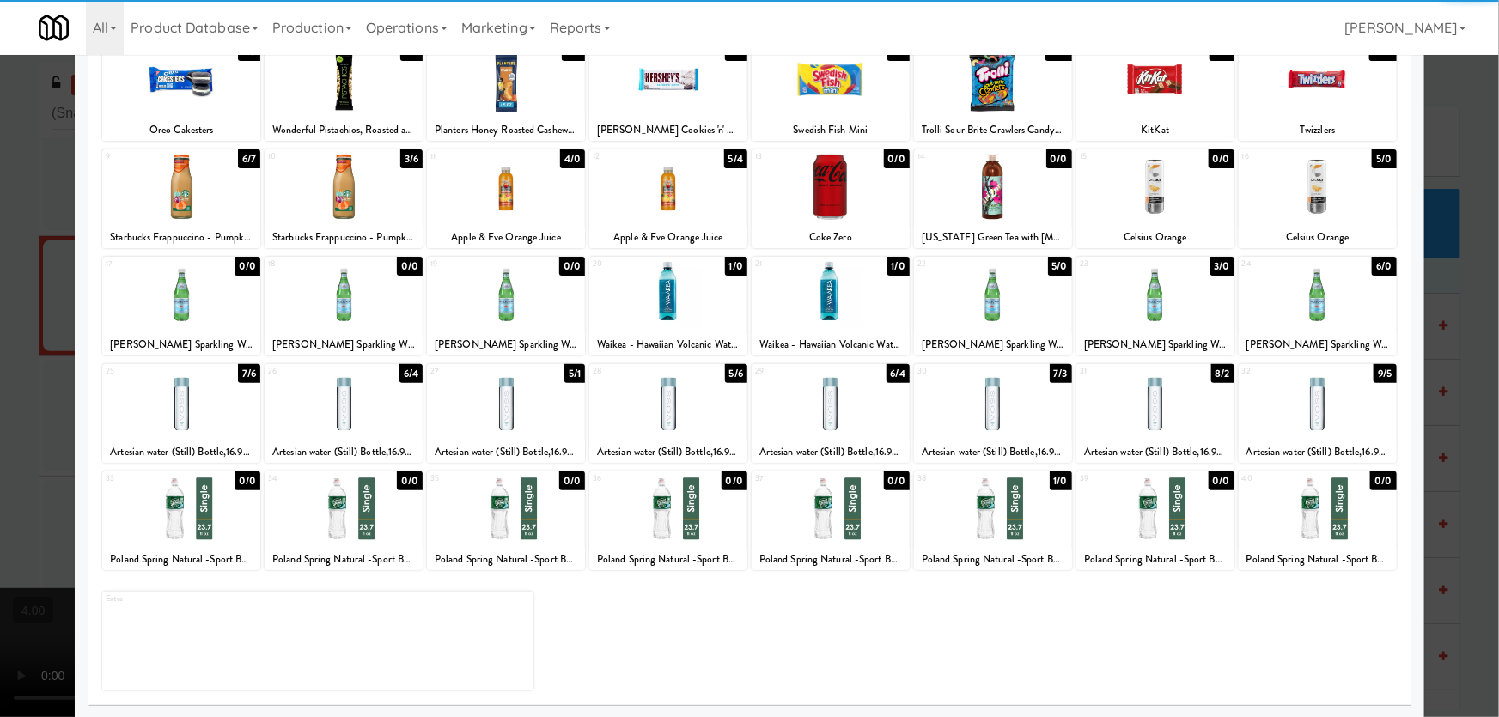
click at [345, 422] on div at bounding box center [344, 402] width 158 height 66
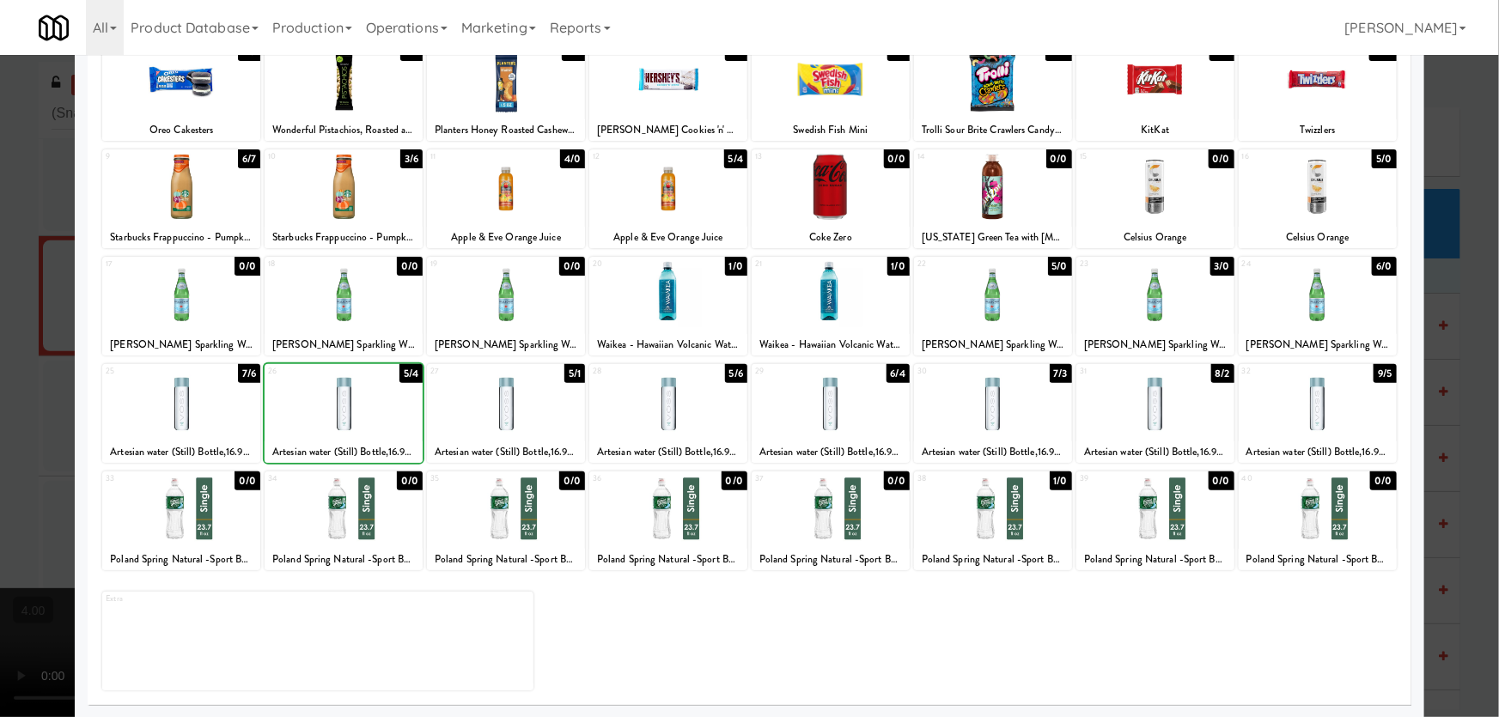
click at [0, 383] on div at bounding box center [749, 358] width 1499 height 717
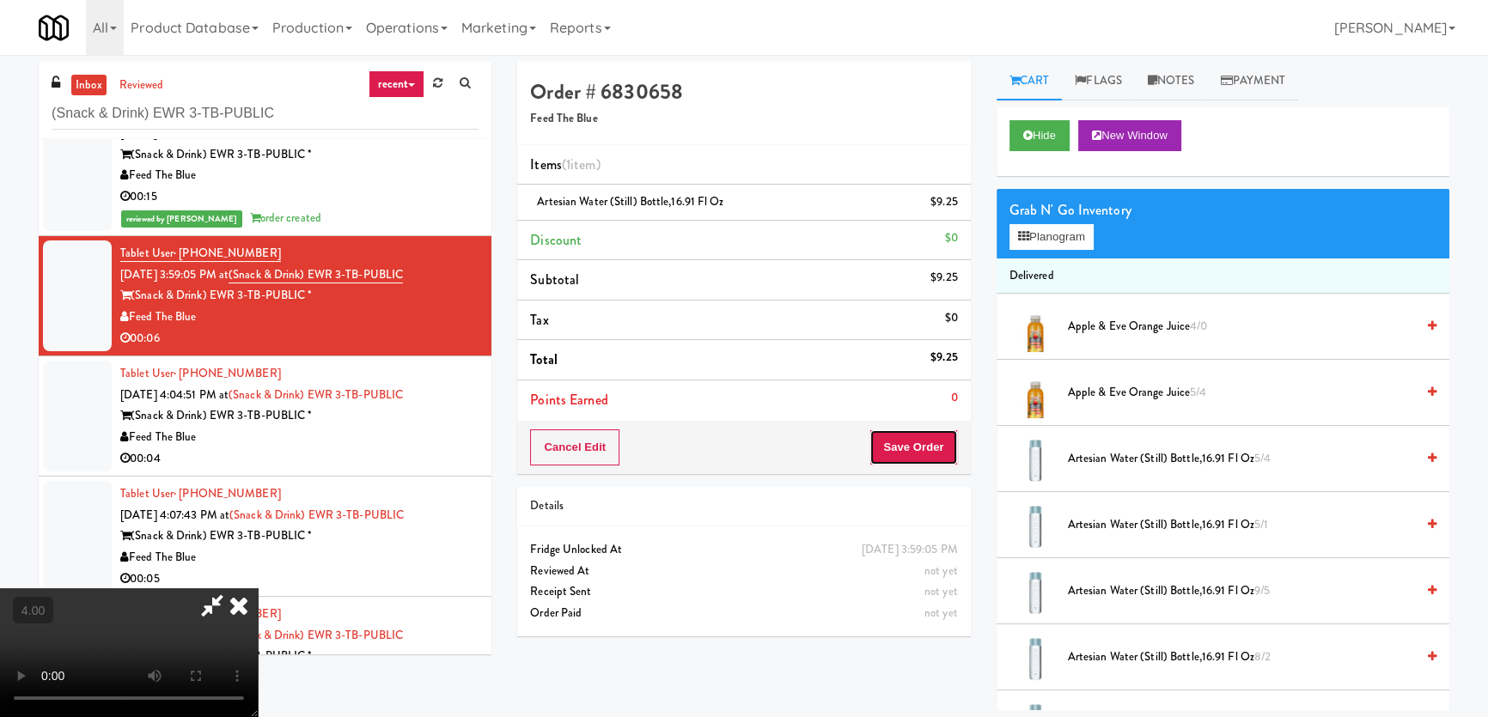
drag, startPoint x: 917, startPoint y: 452, endPoint x: 902, endPoint y: 435, distance: 22.5
click at [909, 445] on button "Save Order" at bounding box center [913, 448] width 88 height 36
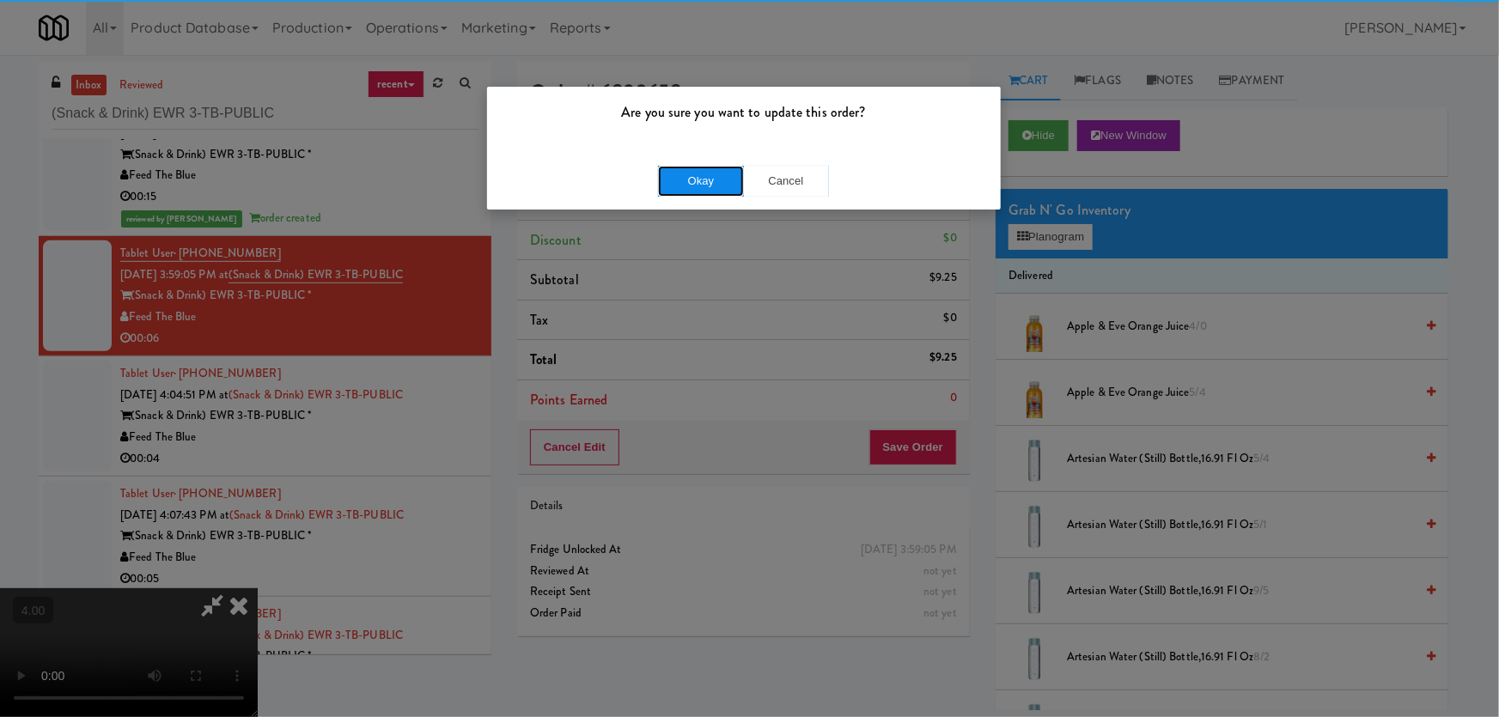
click at [719, 178] on button "Okay" at bounding box center [701, 181] width 86 height 31
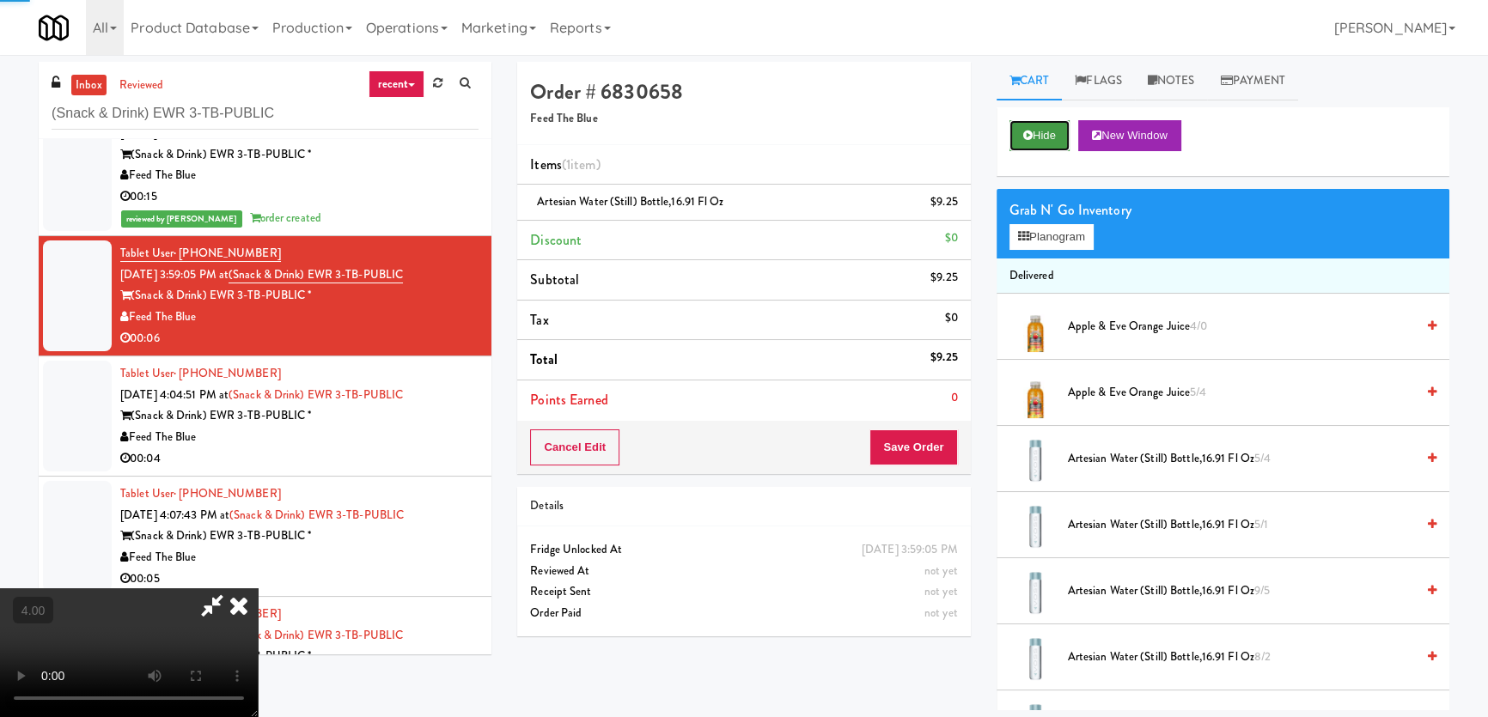
click at [1048, 121] on button "Hide" at bounding box center [1039, 135] width 60 height 31
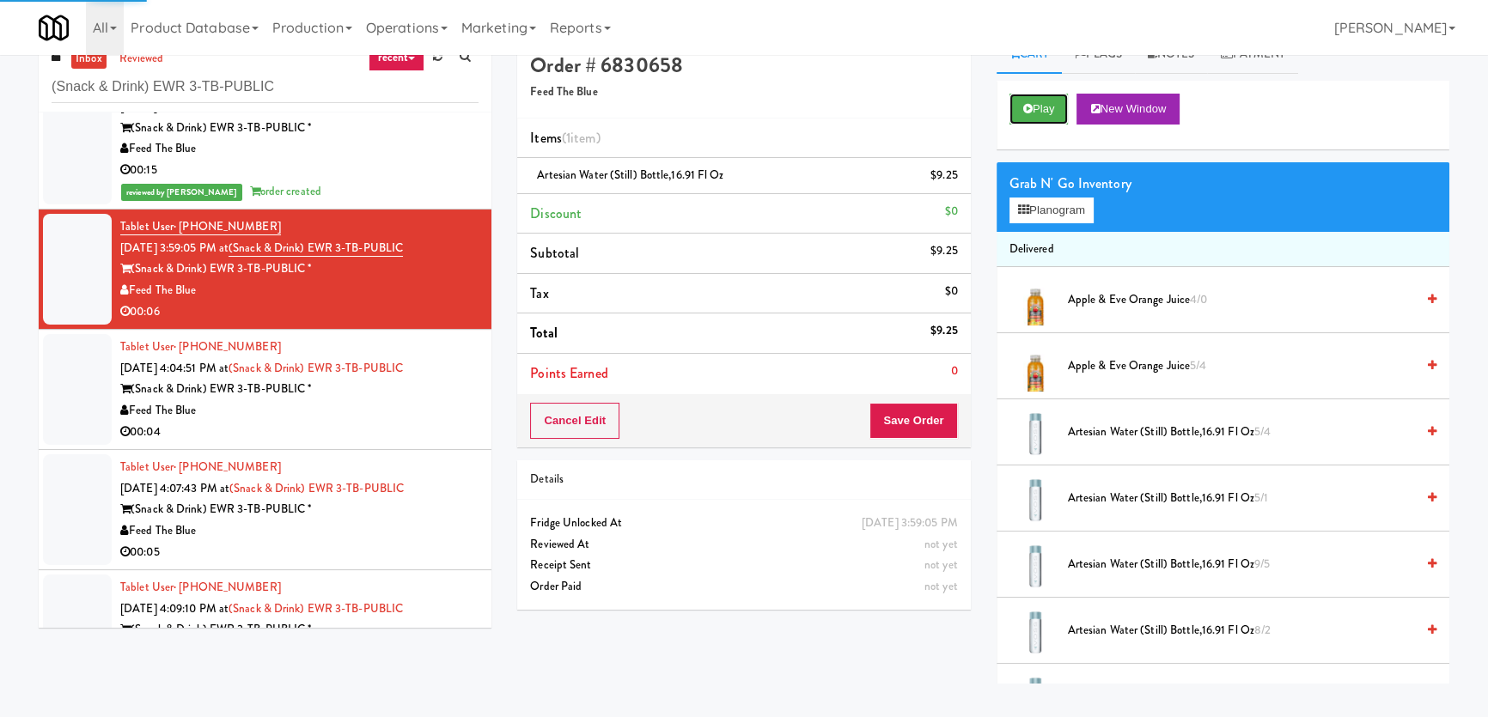
scroll to position [54, 0]
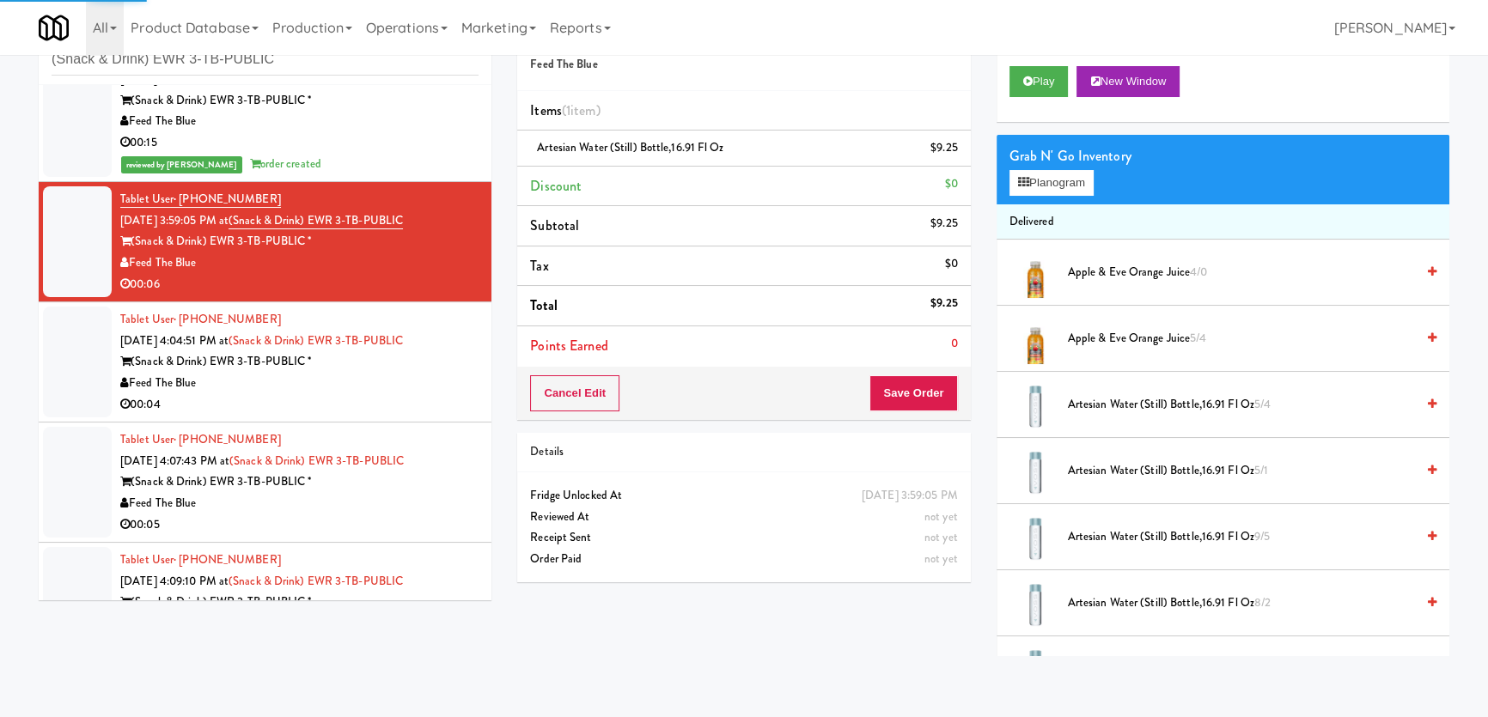
click at [405, 373] on div "Feed The Blue" at bounding box center [299, 383] width 358 height 21
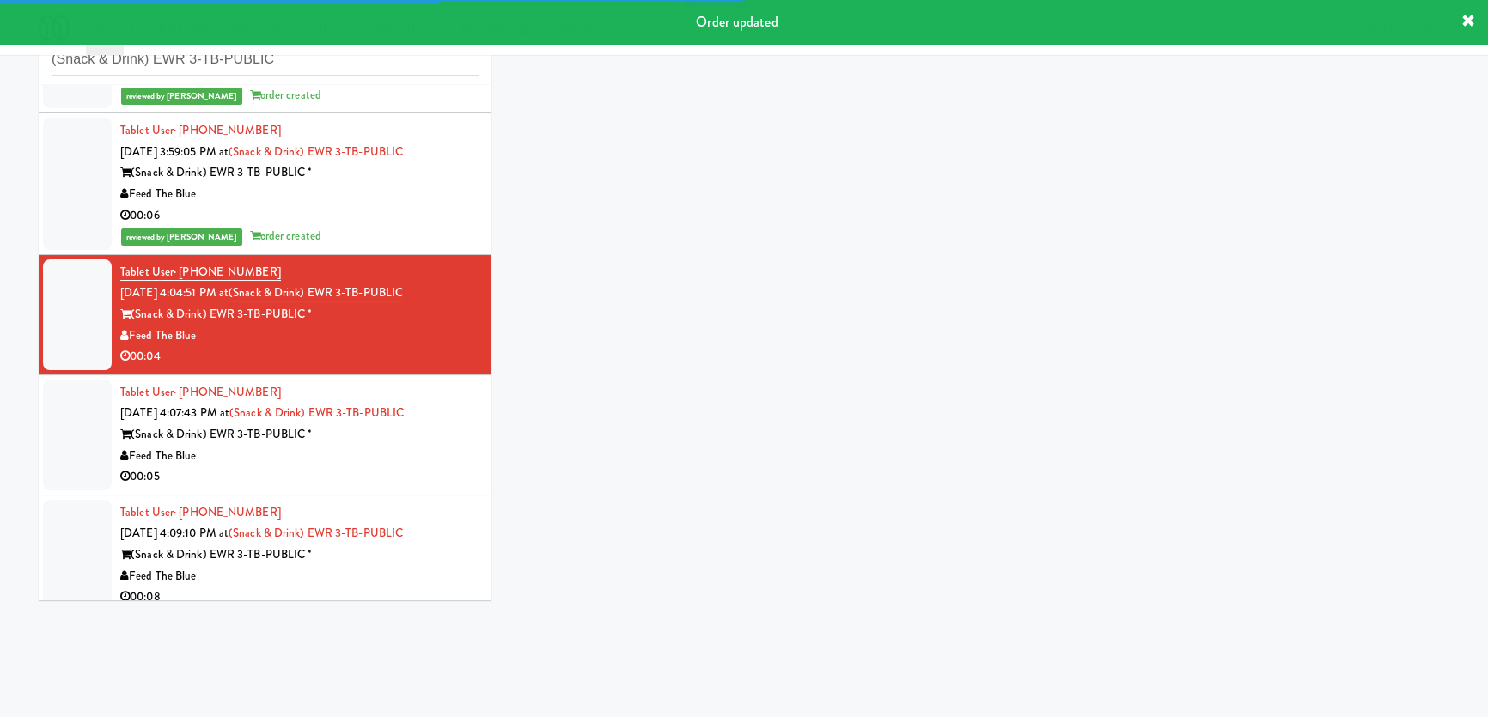
scroll to position [671, 0]
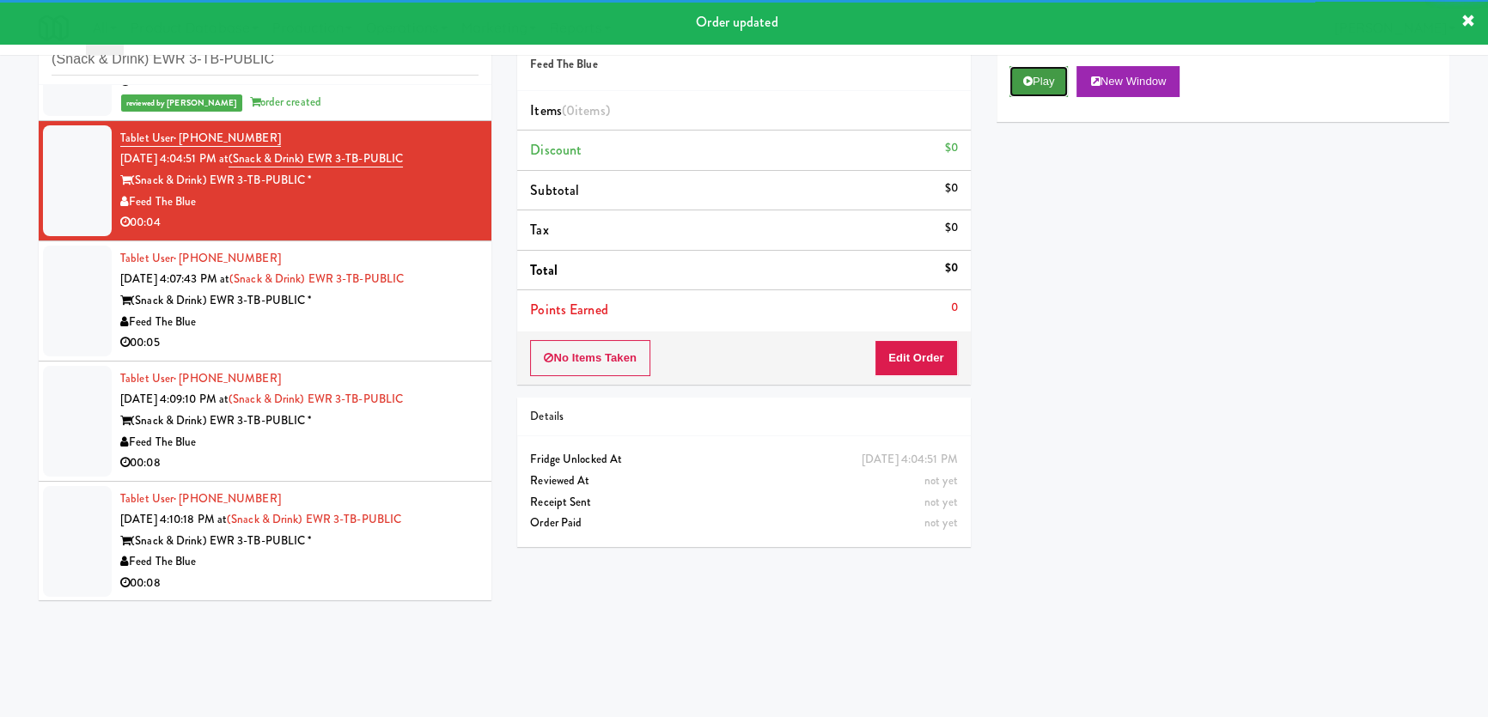
click at [1036, 69] on button "Play" at bounding box center [1038, 81] width 59 height 31
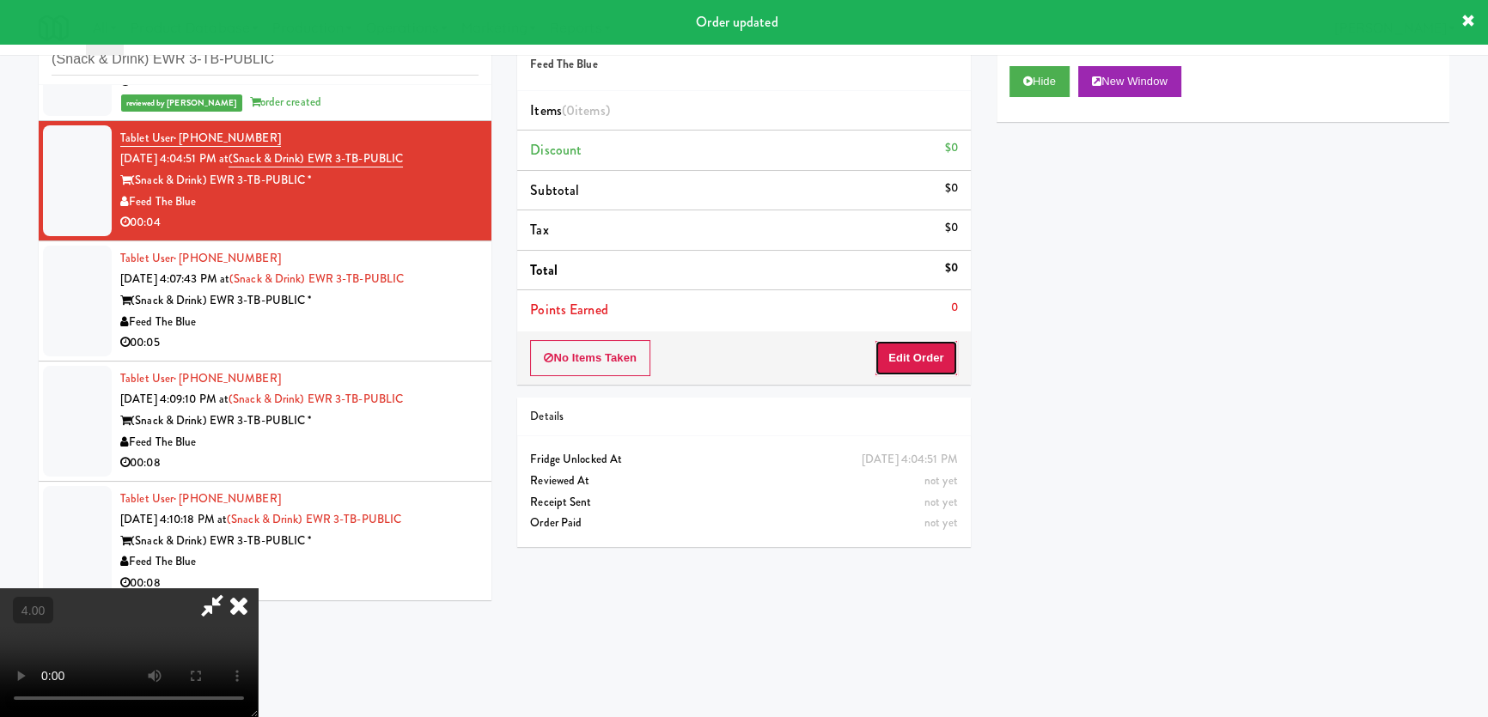
click at [941, 354] on button "Edit Order" at bounding box center [915, 358] width 83 height 36
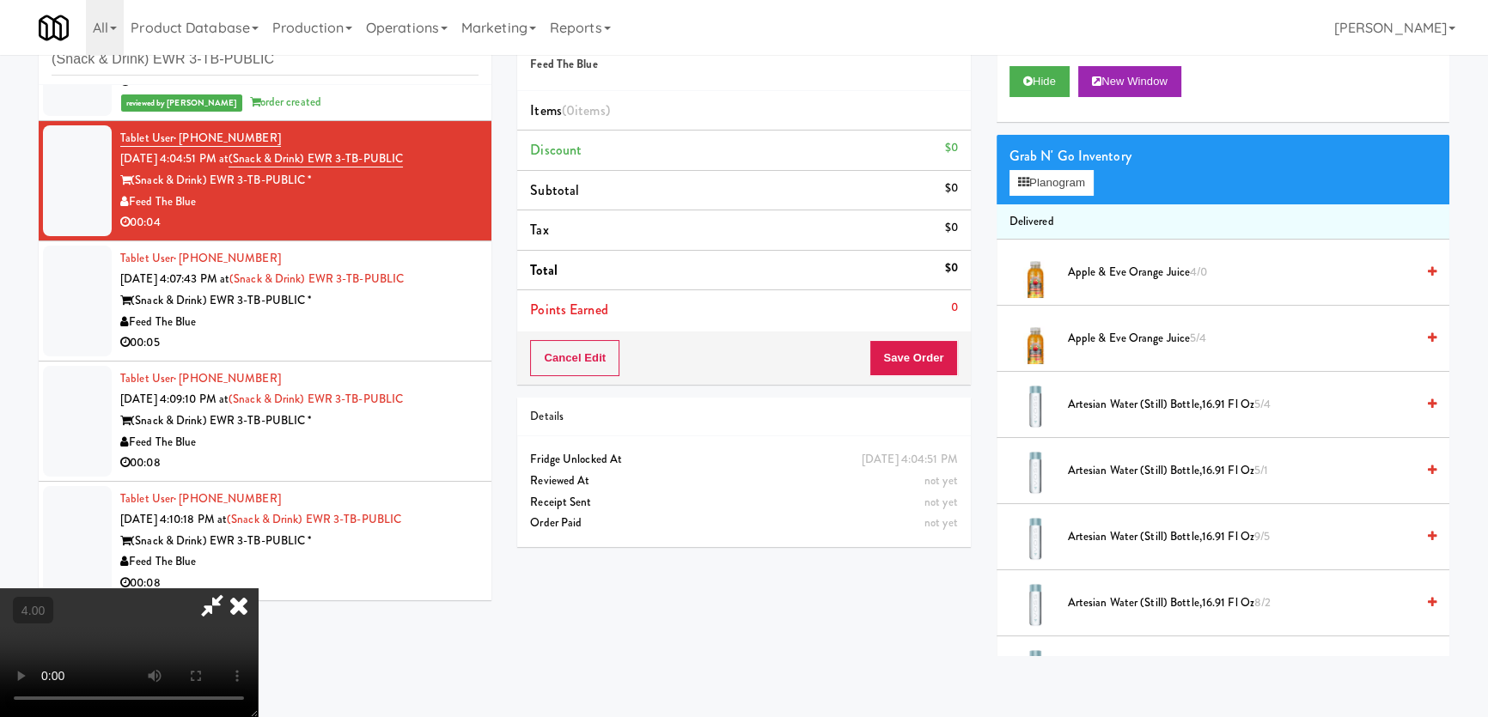
click at [241, 588] on video at bounding box center [129, 652] width 258 height 129
click at [240, 588] on video at bounding box center [129, 652] width 258 height 129
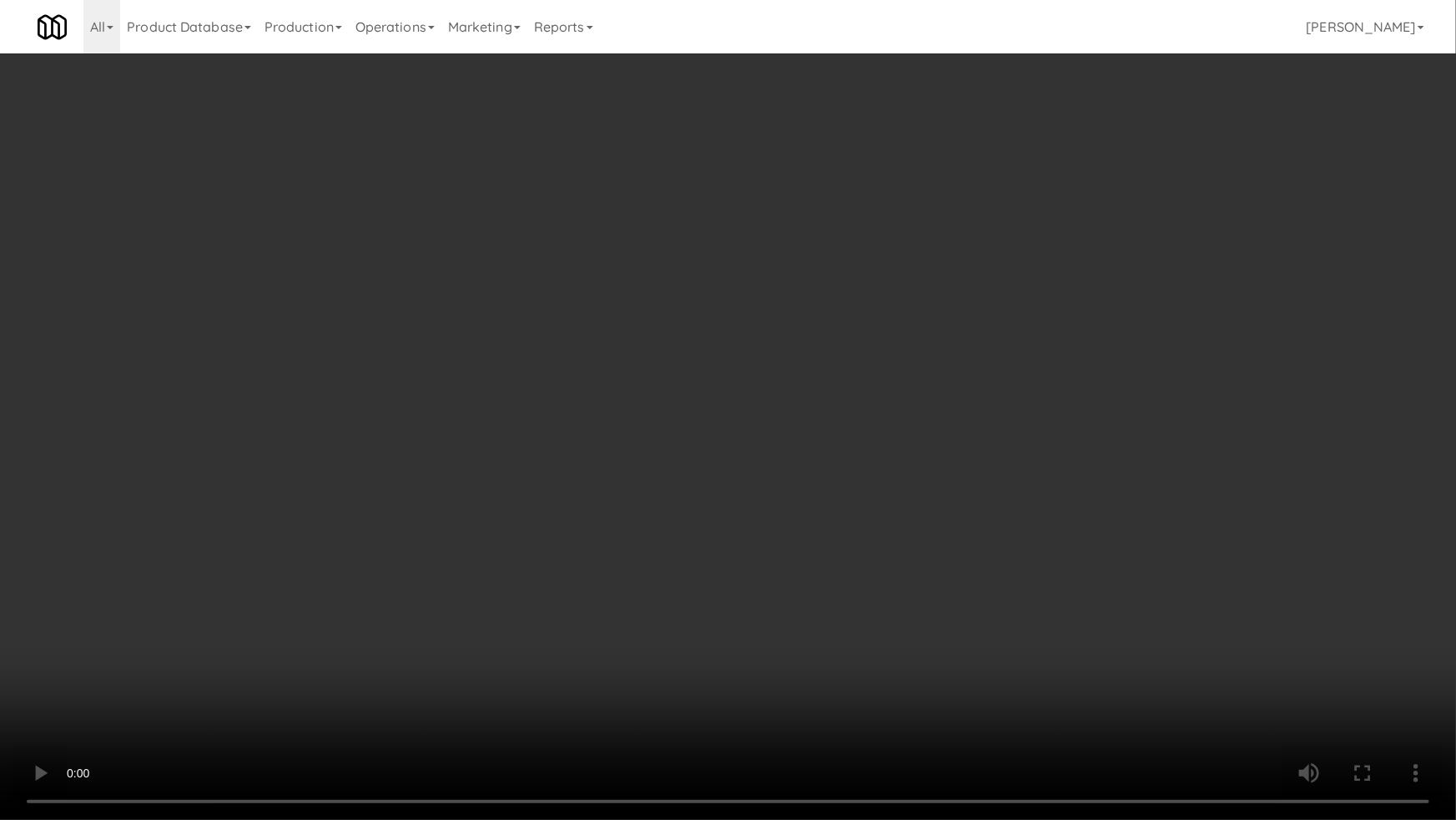
click at [240, 626] on video at bounding box center [728, 410] width 1456 height 820
click at [249, 619] on video at bounding box center [728, 410] width 1456 height 820
click at [392, 632] on video at bounding box center [728, 410] width 1456 height 820
drag, startPoint x: 391, startPoint y: 632, endPoint x: 422, endPoint y: 504, distance: 131.7
click at [391, 630] on video at bounding box center [728, 410] width 1456 height 820
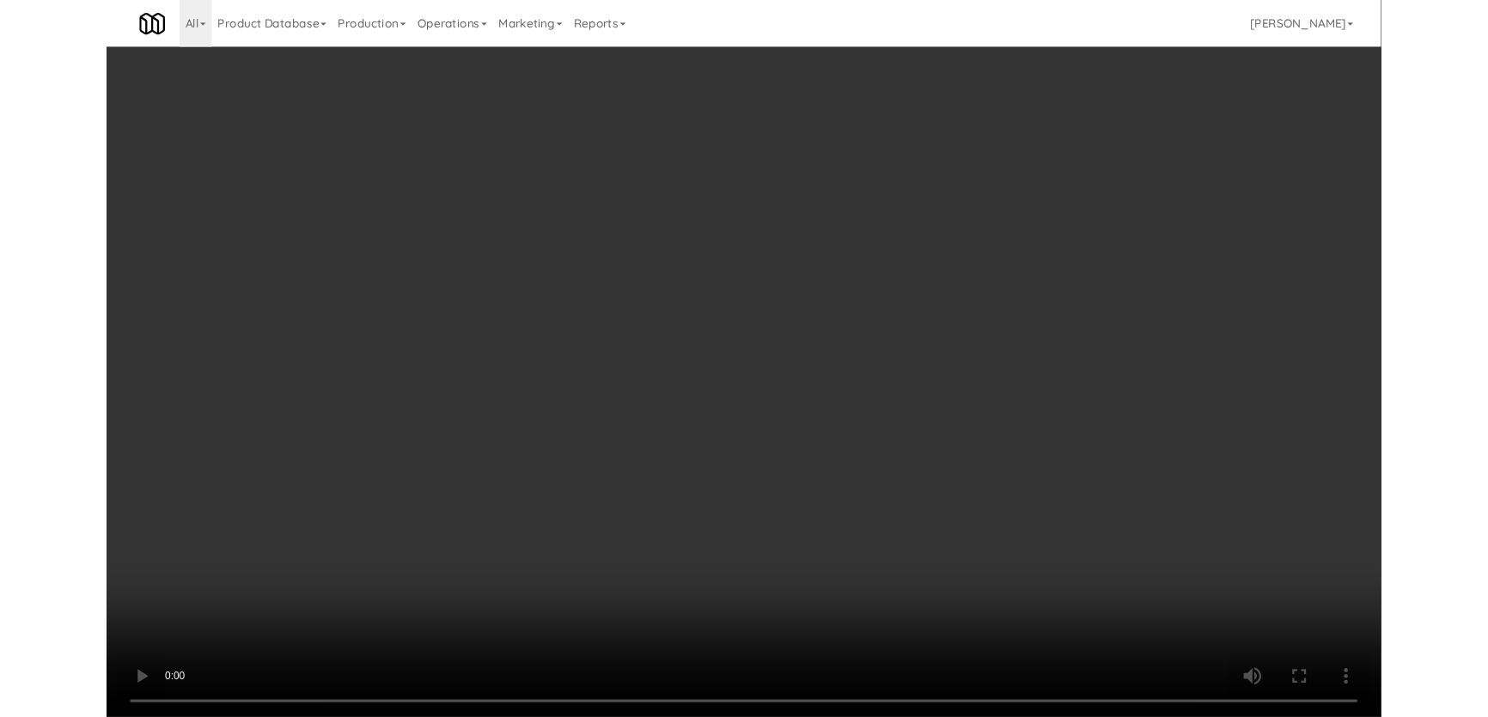
scroll to position [33, 0]
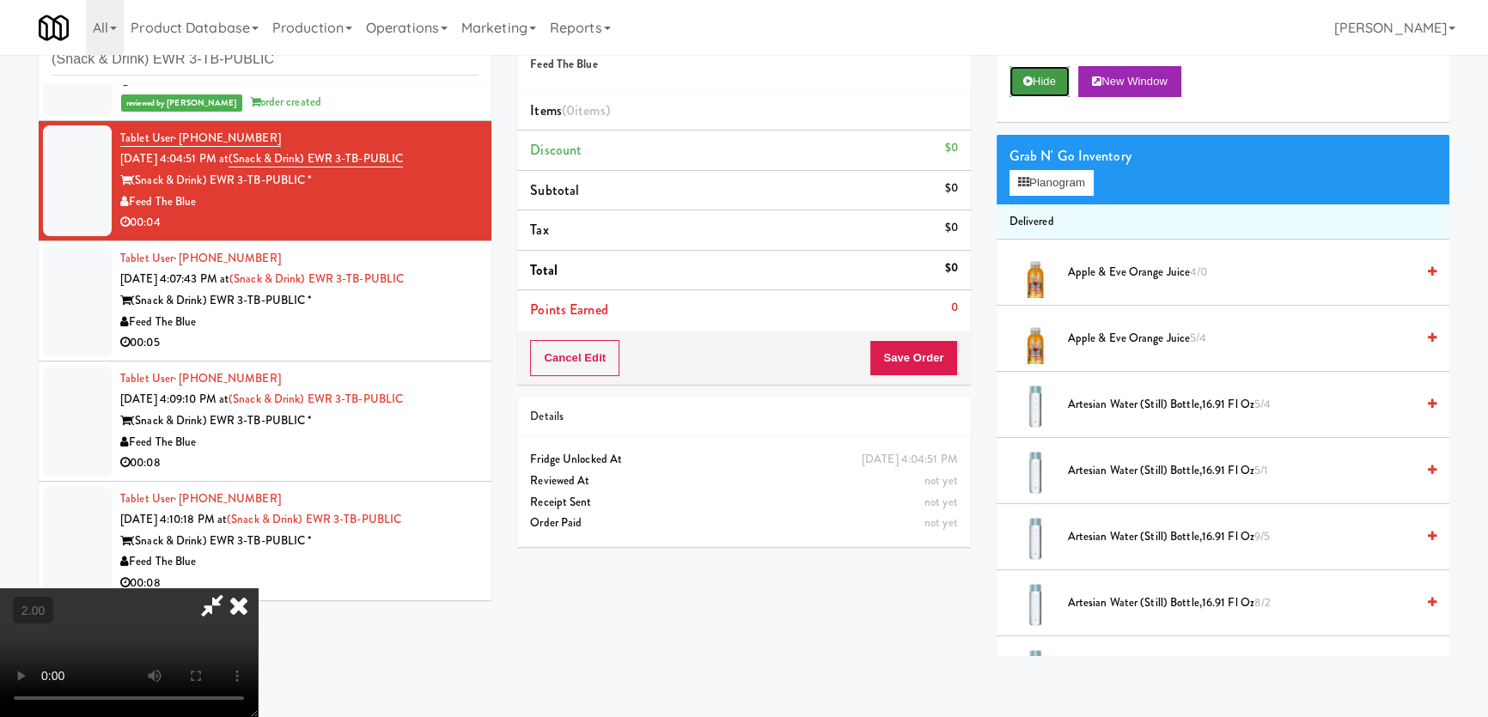
click at [1035, 94] on button "Hide" at bounding box center [1039, 81] width 60 height 31
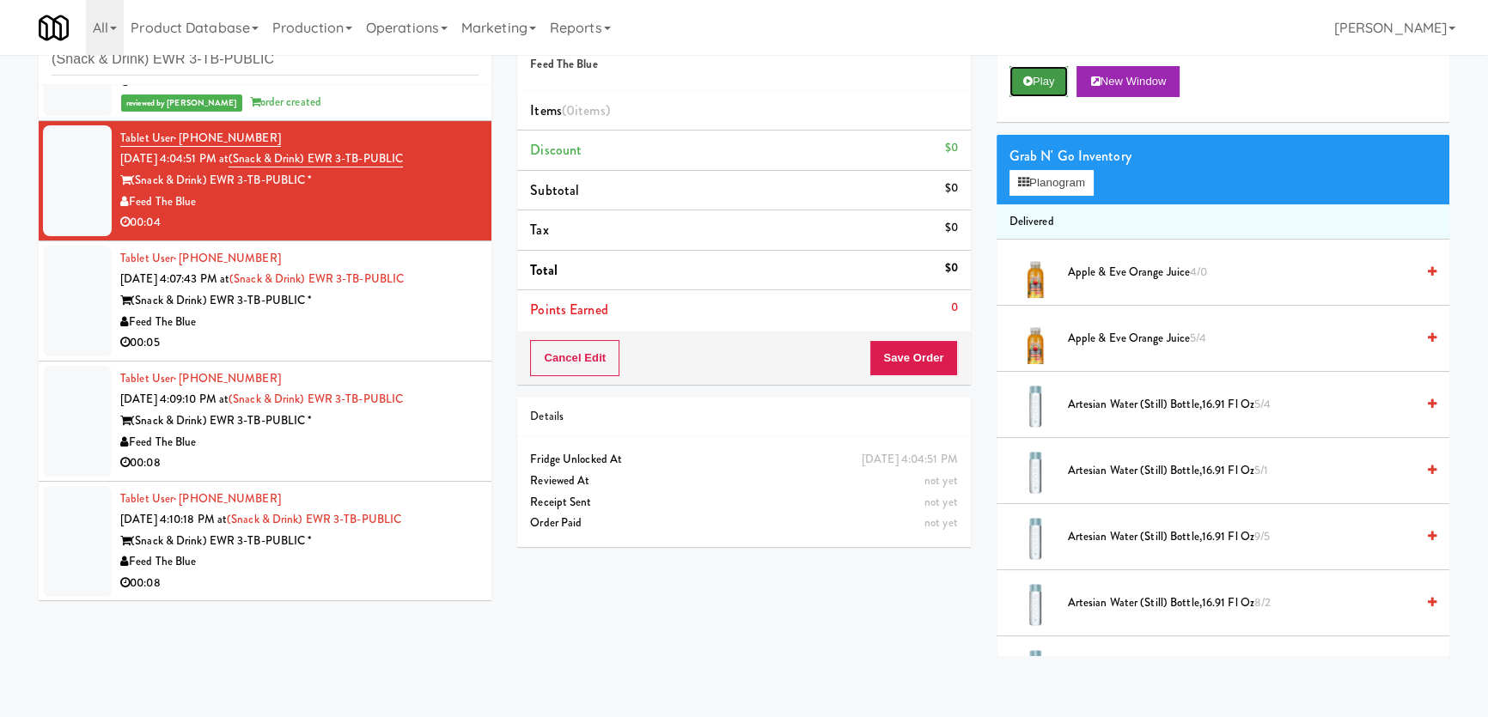
scroll to position [0, 0]
click at [1035, 94] on button "Play" at bounding box center [1038, 81] width 59 height 31
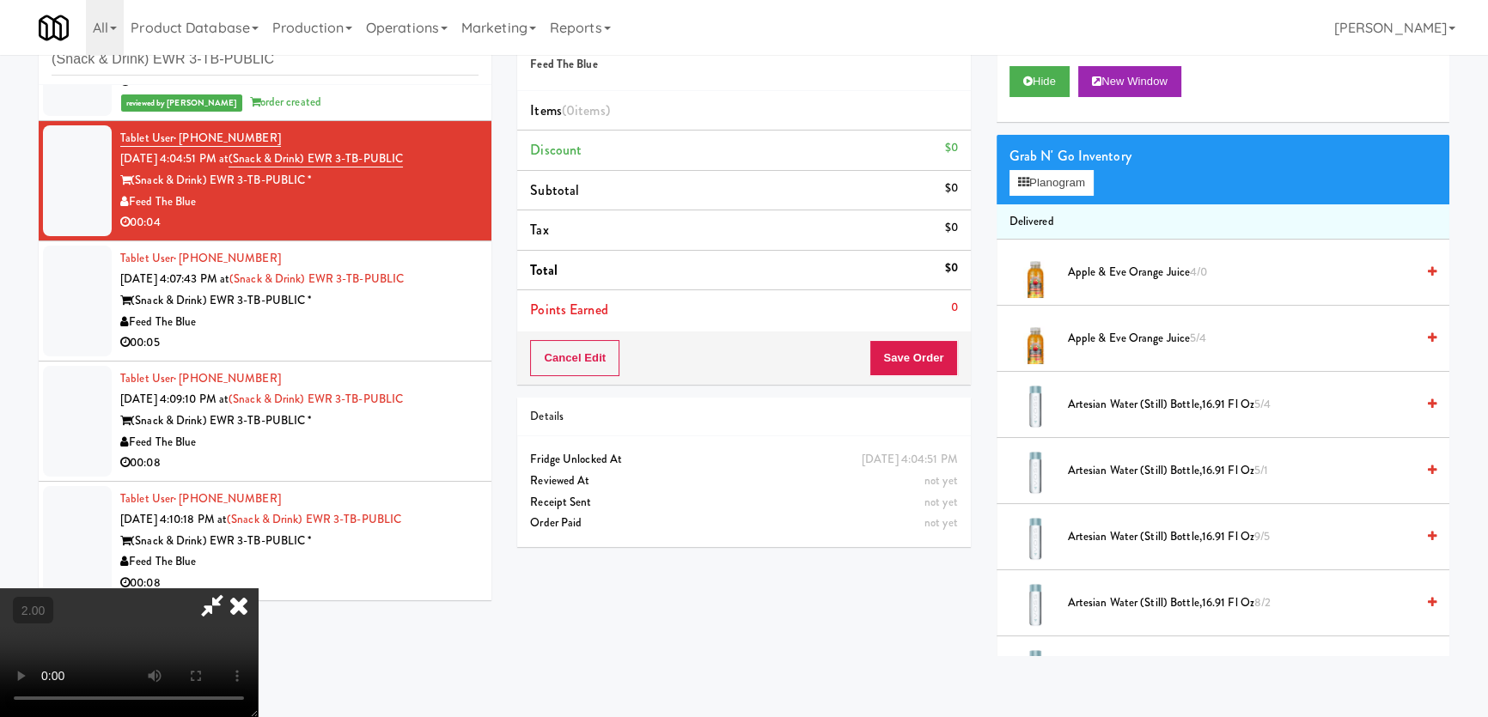
click at [258, 588] on video at bounding box center [129, 652] width 258 height 129
drag, startPoint x: 363, startPoint y: 387, endPoint x: 371, endPoint y: 477, distance: 89.7
click at [258, 588] on video at bounding box center [129, 652] width 258 height 129
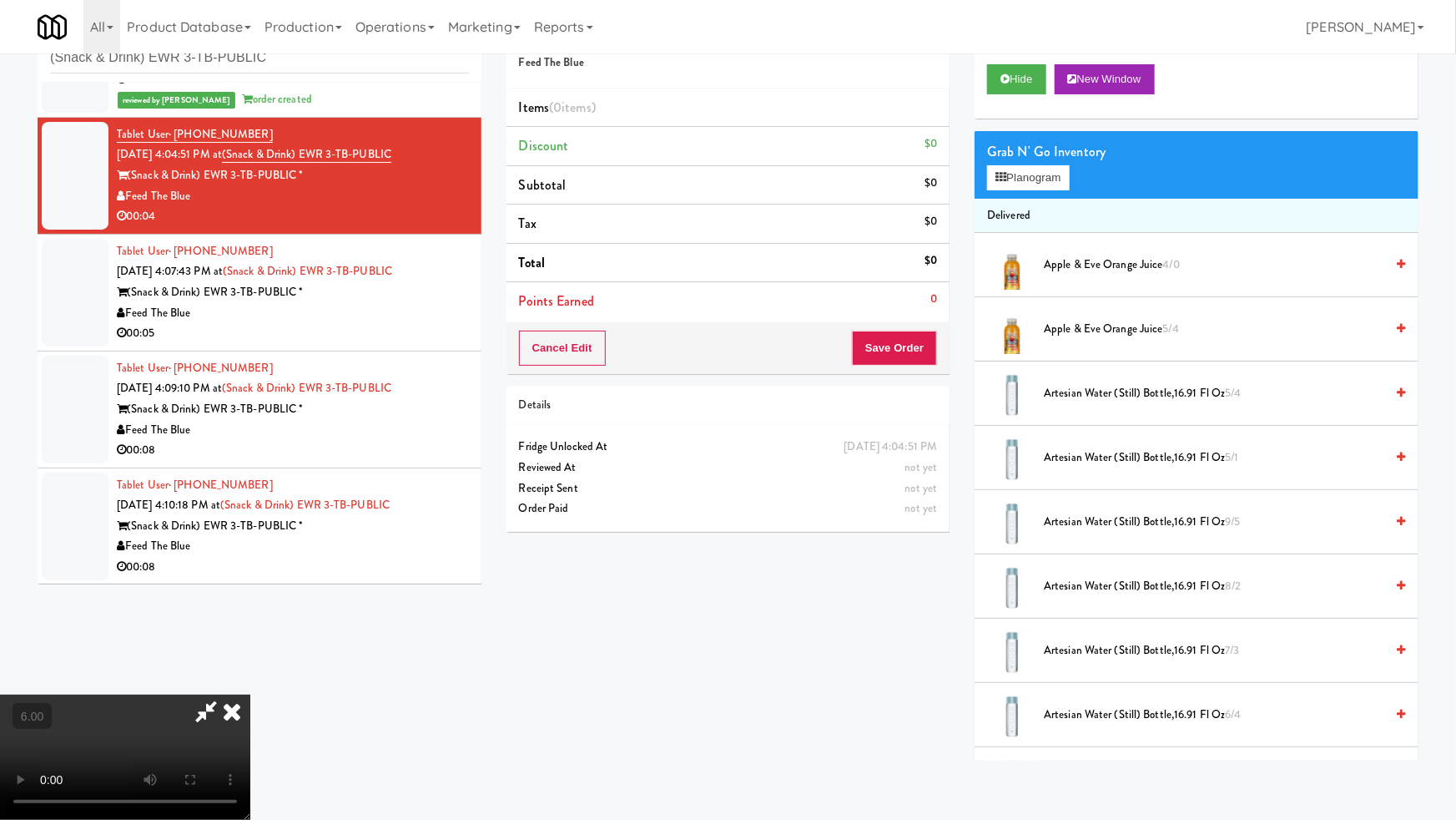
drag, startPoint x: 490, startPoint y: 581, endPoint x: 481, endPoint y: 577, distance: 9.8
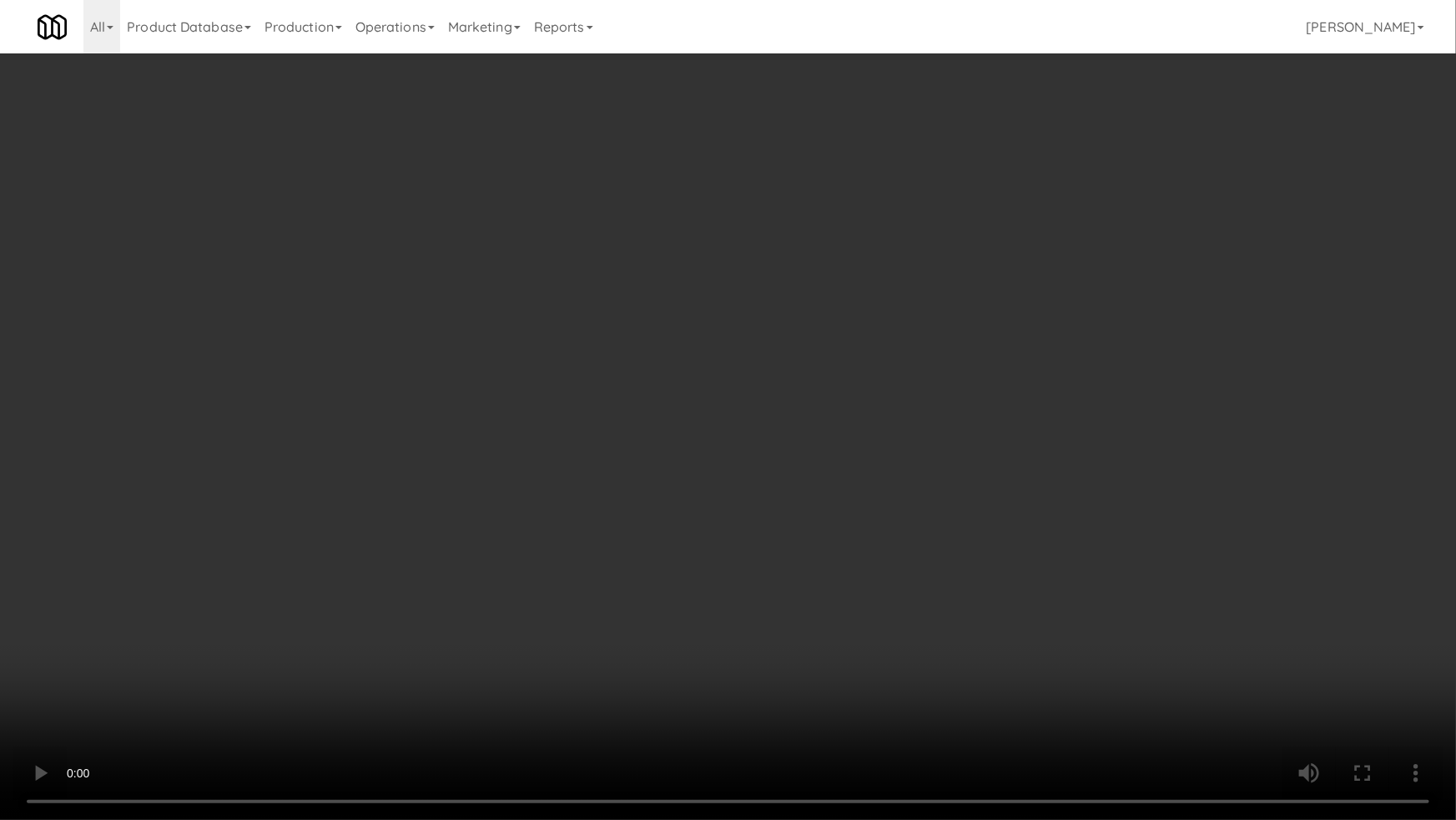
click at [482, 577] on video at bounding box center [728, 410] width 1456 height 820
drag, startPoint x: 481, startPoint y: 577, endPoint x: 551, endPoint y: 409, distance: 182.0
click at [484, 564] on video at bounding box center [728, 410] width 1456 height 820
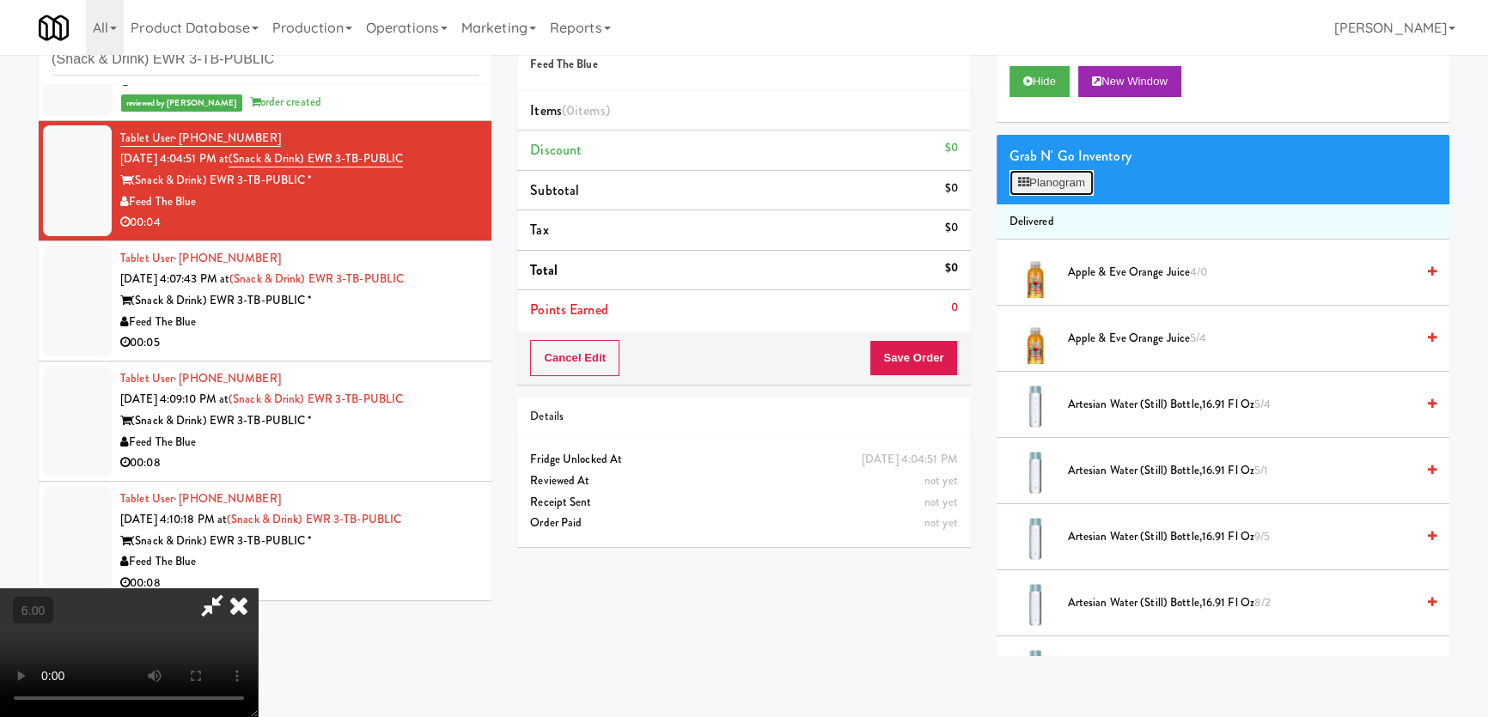
click at [1061, 180] on button "Planogram" at bounding box center [1051, 183] width 84 height 26
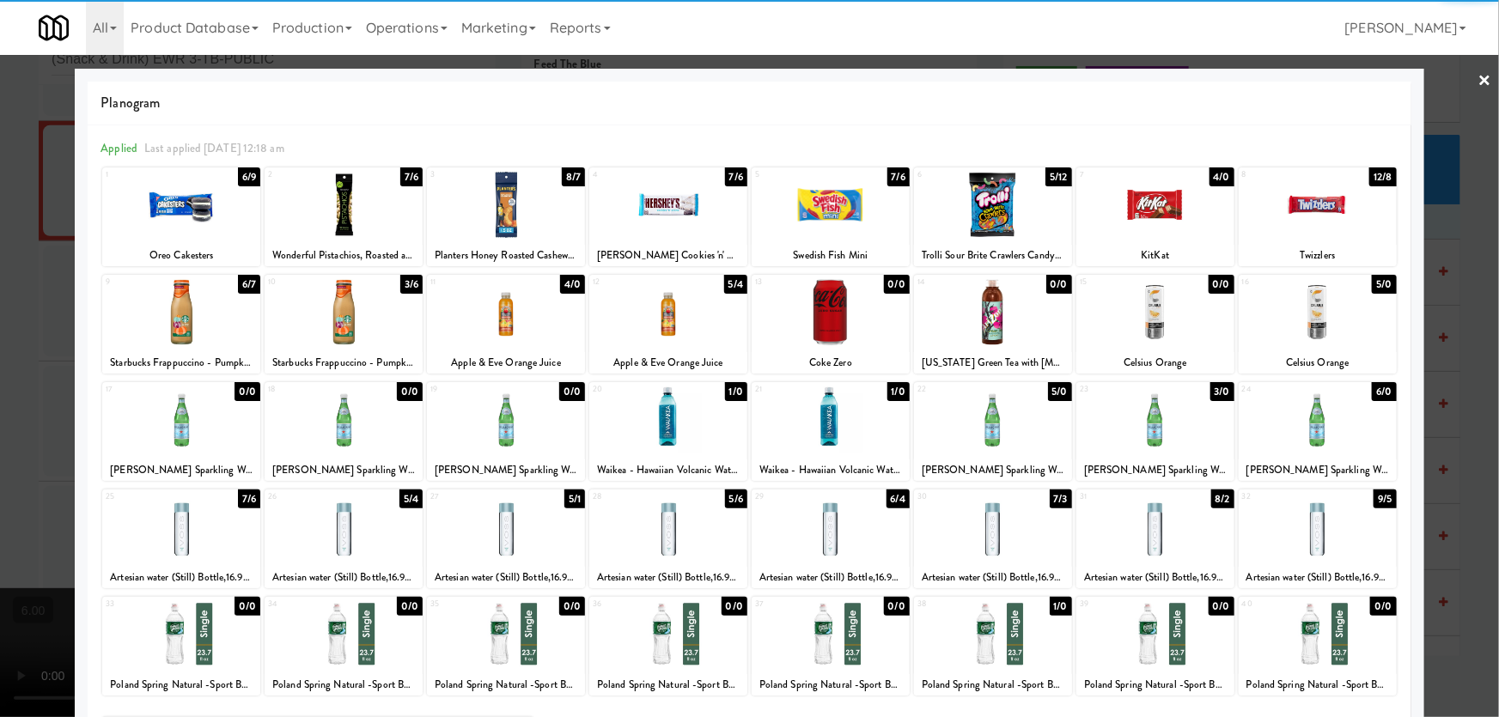
drag, startPoint x: 665, startPoint y: 532, endPoint x: 409, endPoint y: 472, distance: 262.8
click at [663, 532] on div at bounding box center [668, 527] width 158 height 66
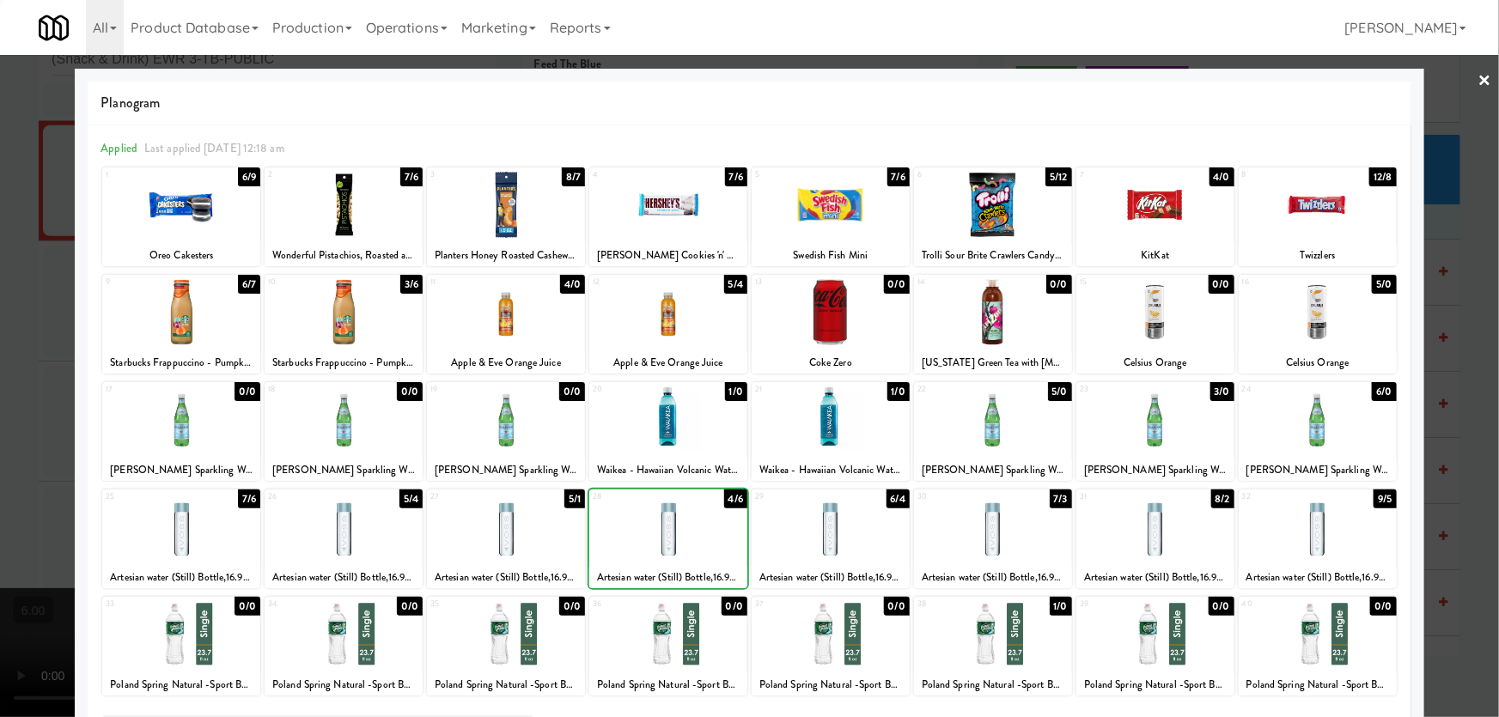
drag, startPoint x: 0, startPoint y: 380, endPoint x: 201, endPoint y: 409, distance: 203.1
click at [15, 384] on div at bounding box center [749, 358] width 1499 height 717
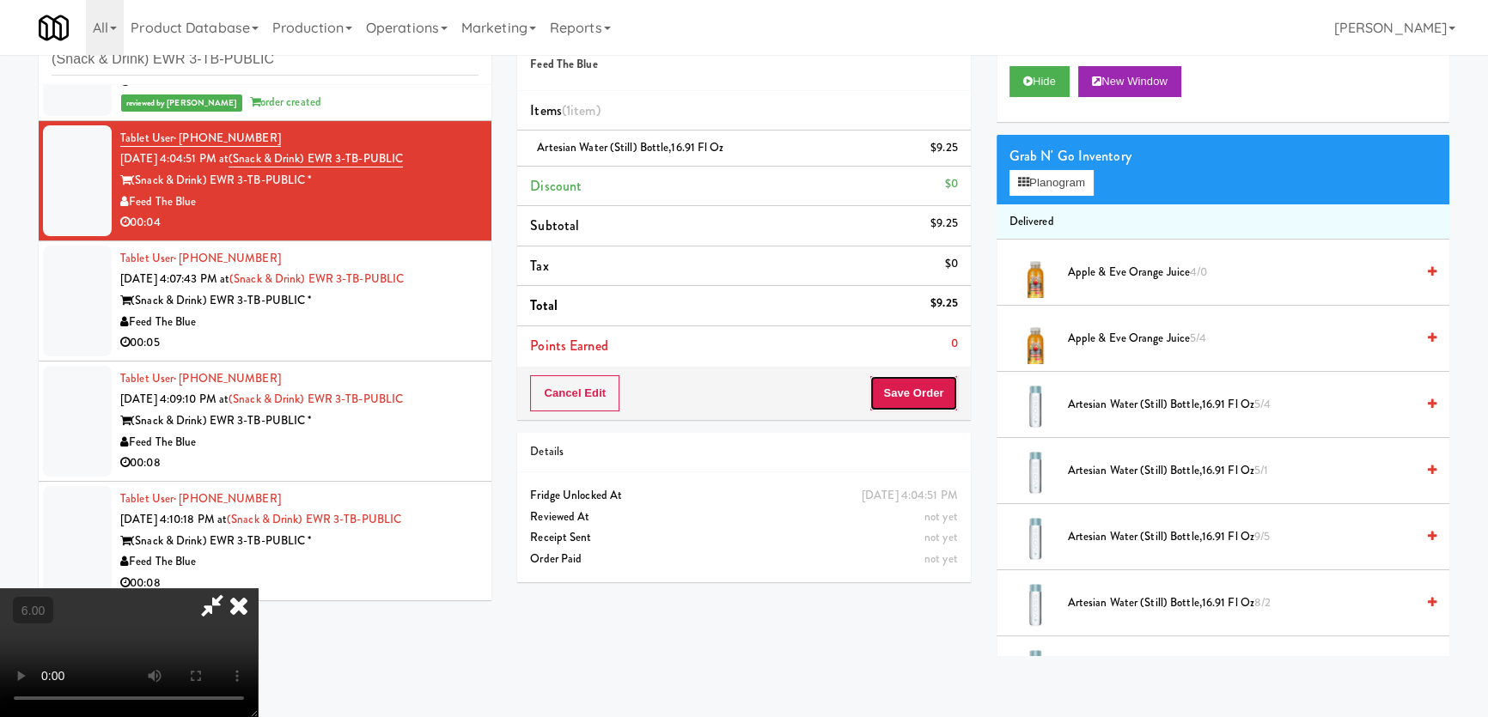
click at [935, 396] on button "Save Order" at bounding box center [913, 393] width 88 height 36
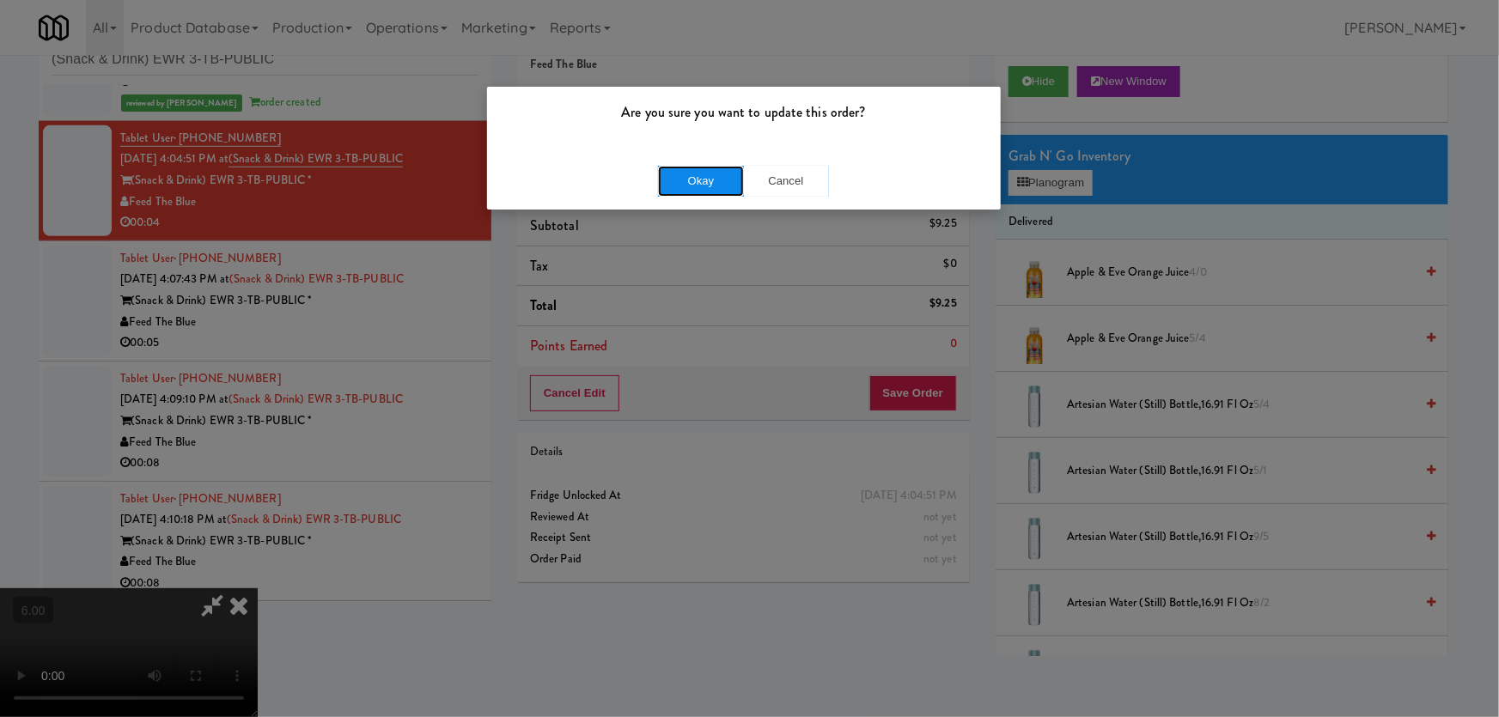
click at [665, 179] on button "Okay" at bounding box center [701, 181] width 86 height 31
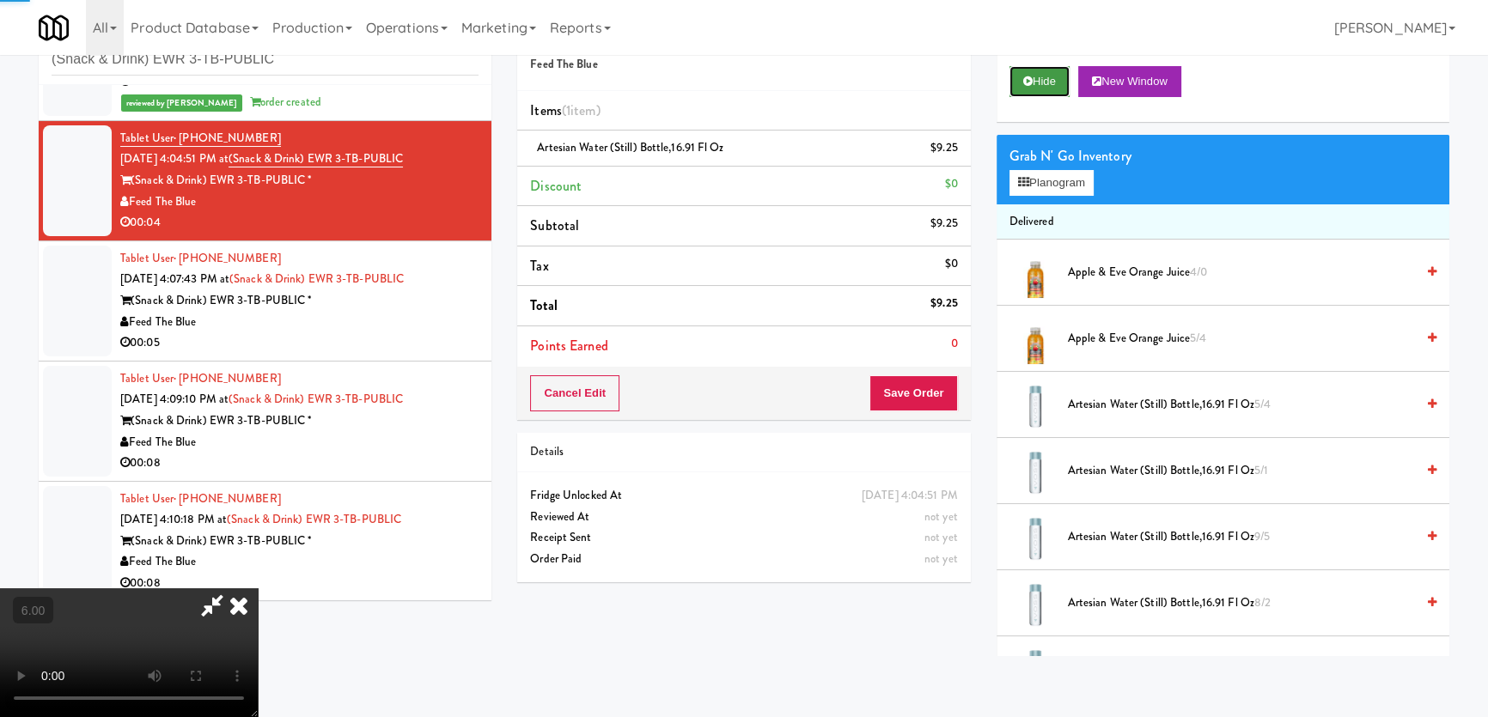
click at [1034, 92] on button "Hide" at bounding box center [1039, 81] width 60 height 31
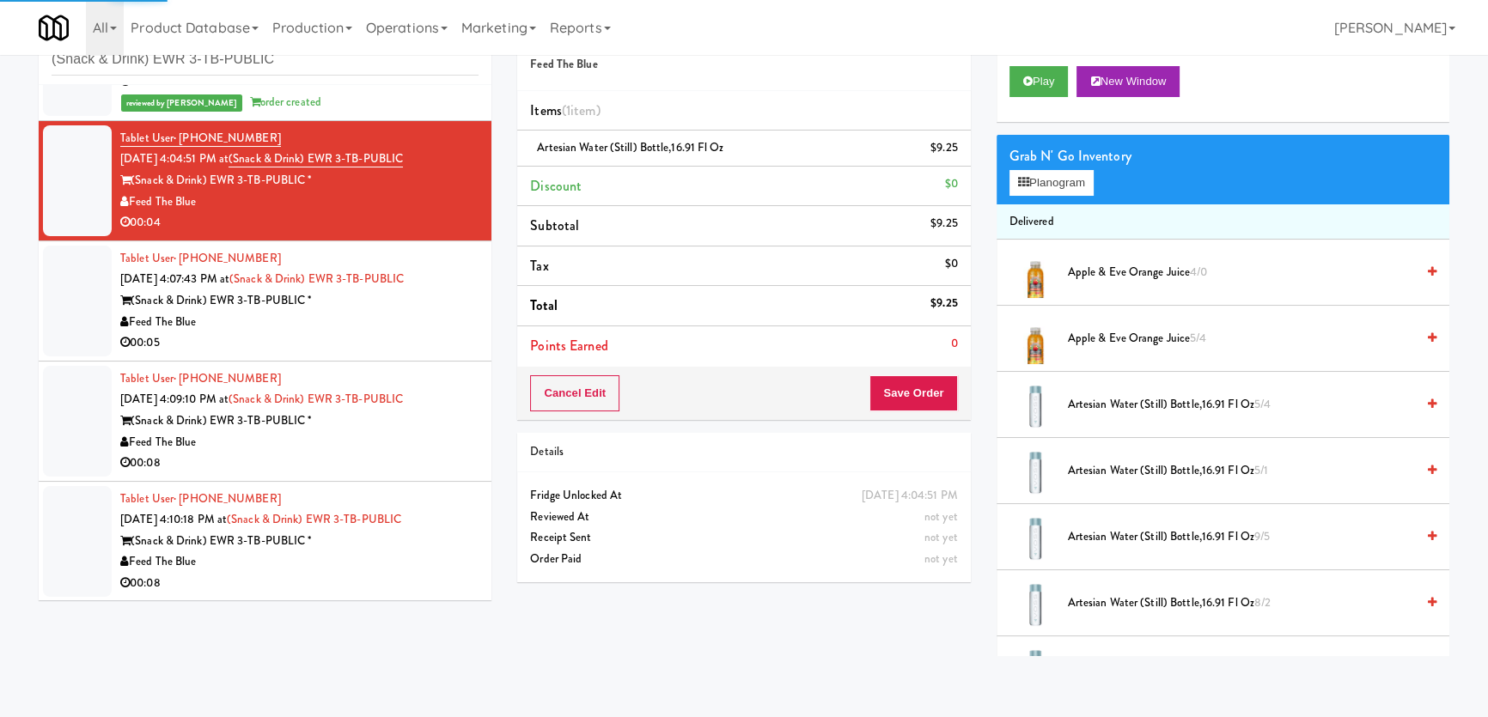
click at [458, 332] on div "00:05" at bounding box center [299, 342] width 358 height 21
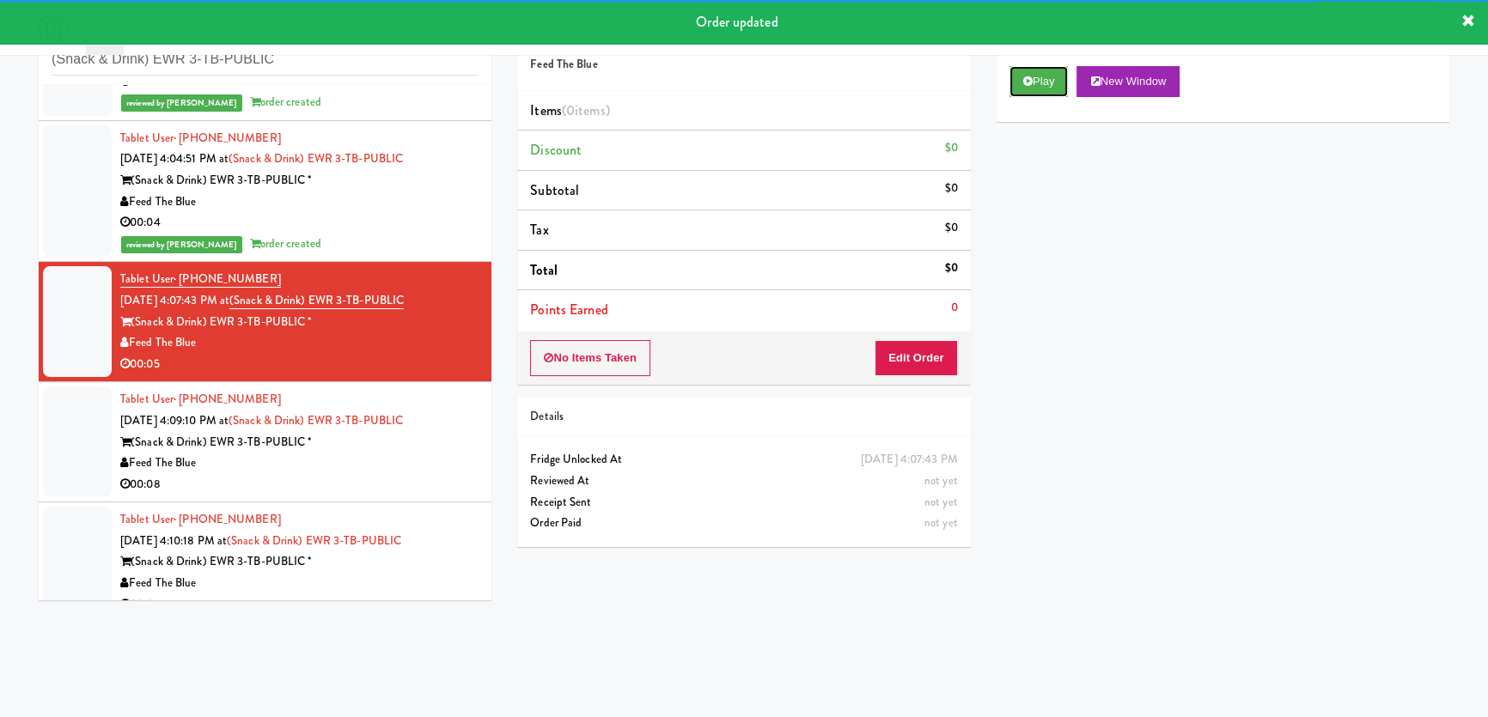
click at [1051, 85] on button "Play" at bounding box center [1038, 81] width 59 height 31
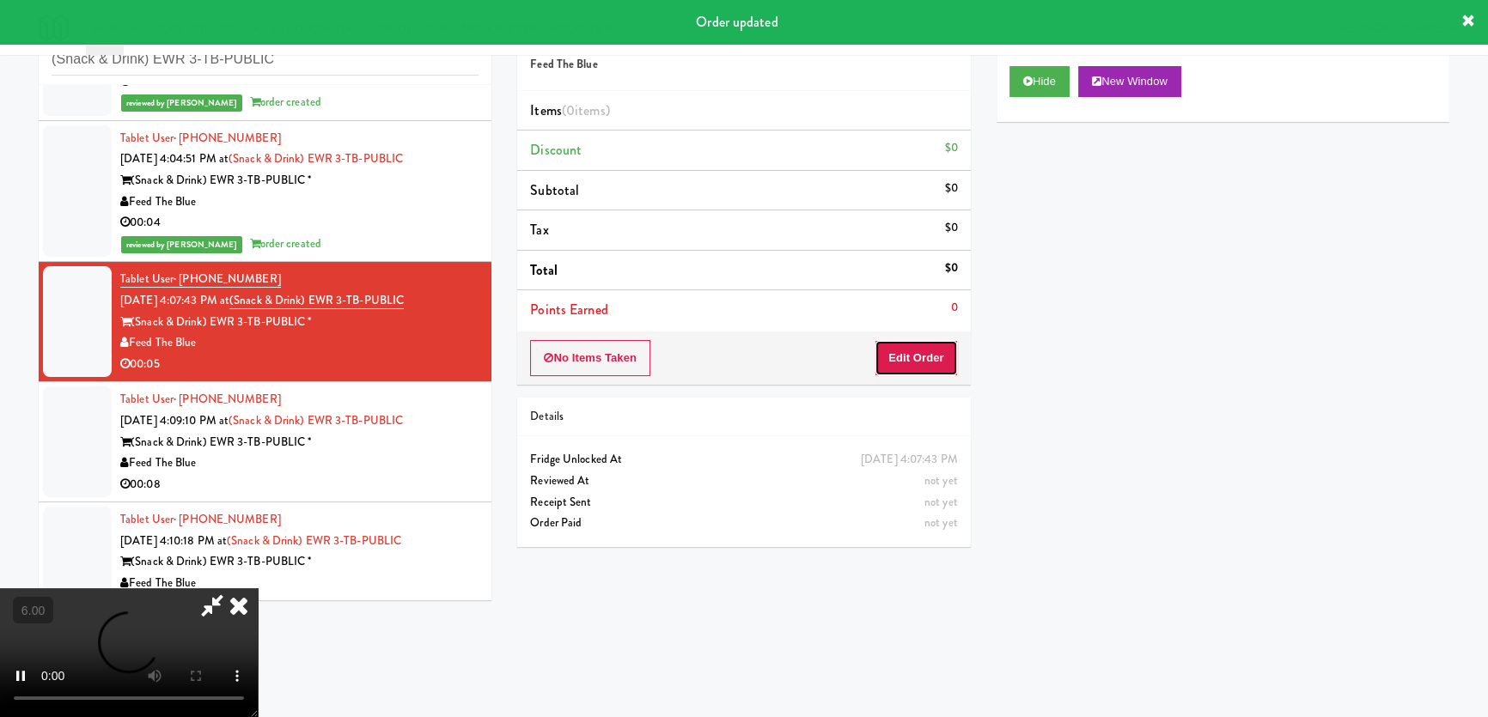
click at [929, 350] on button "Edit Order" at bounding box center [915, 358] width 83 height 36
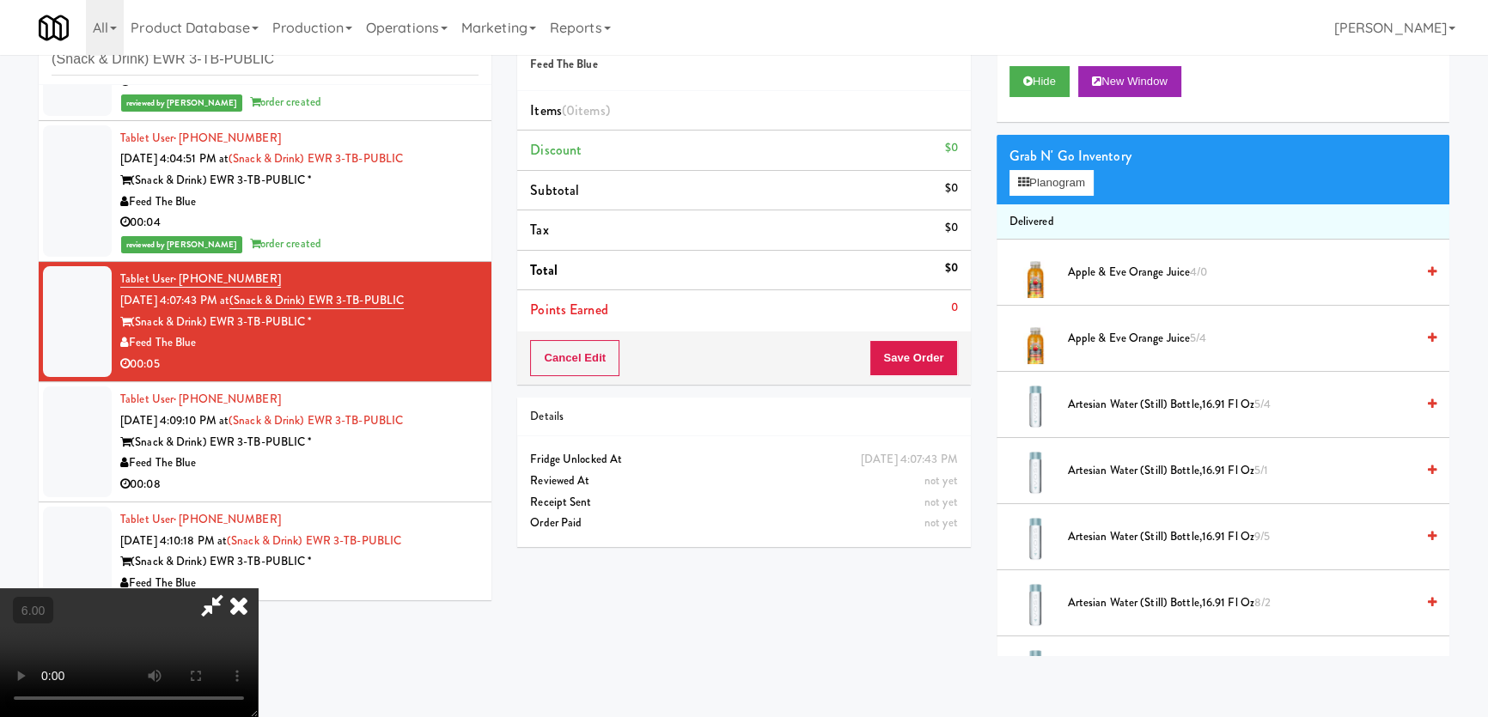
click at [258, 588] on video at bounding box center [129, 652] width 258 height 129
click at [1058, 180] on button "Planogram" at bounding box center [1051, 183] width 84 height 26
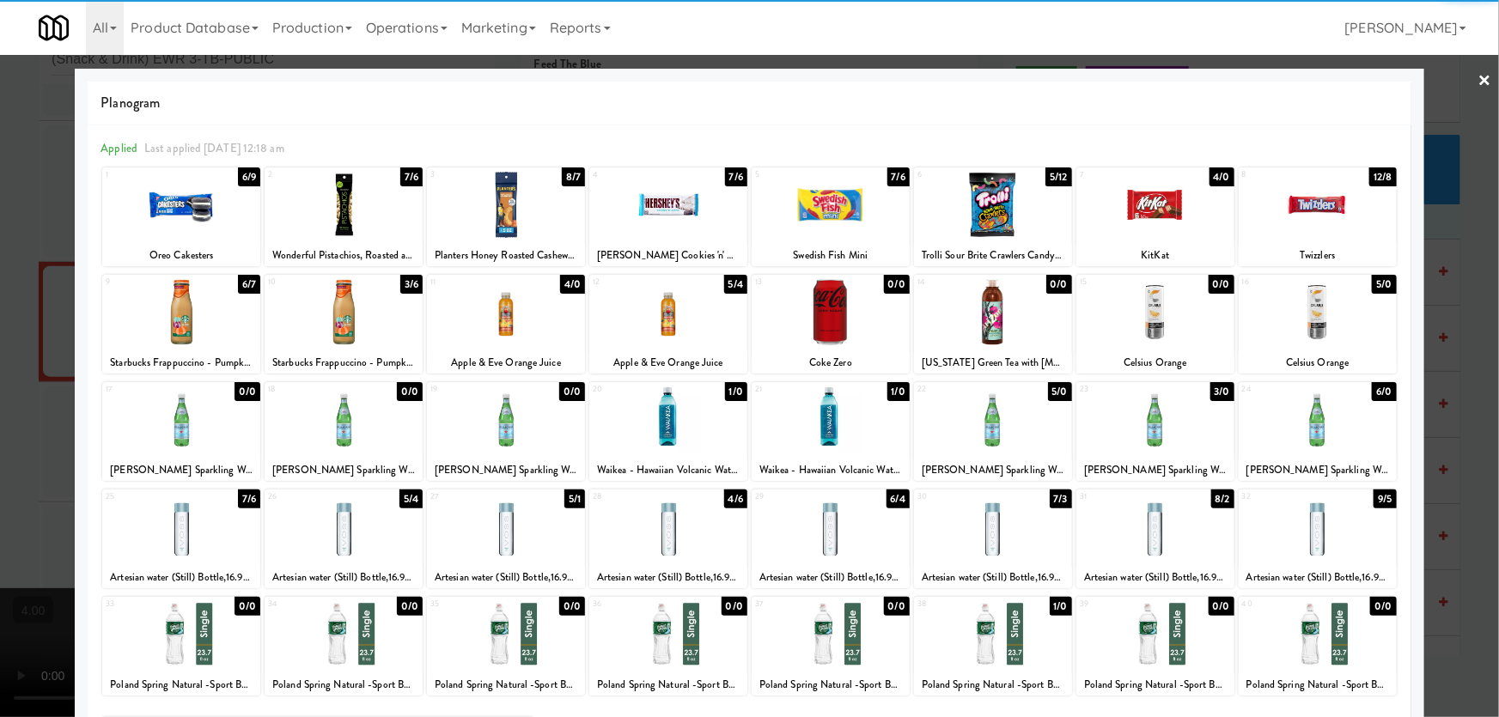
drag, startPoint x: 1032, startPoint y: 430, endPoint x: 868, endPoint y: 396, distance: 166.6
click at [1031, 430] on div at bounding box center [993, 420] width 158 height 66
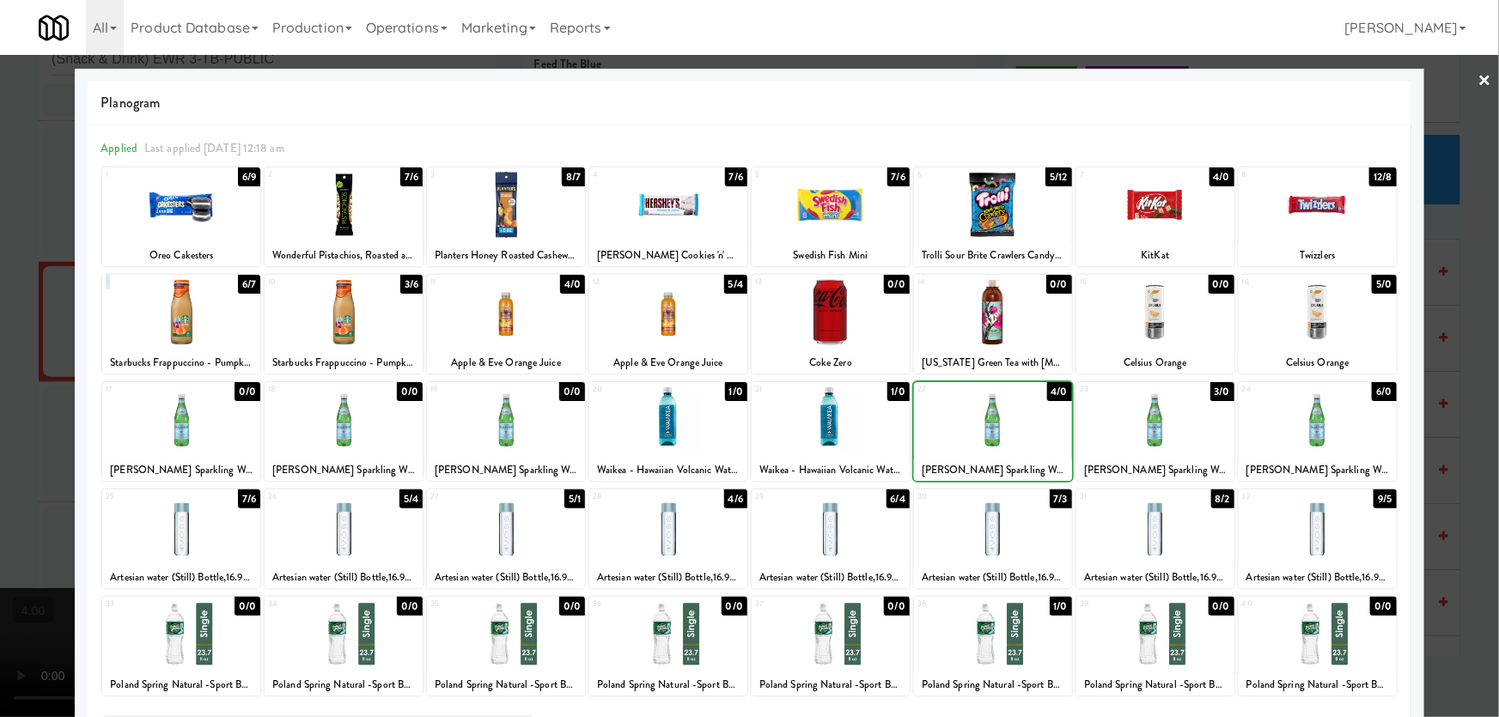
click at [152, 287] on div "9 6/7 Starbucks Frappuccino - Pumpkin Spice" at bounding box center [181, 324] width 158 height 99
click at [19, 279] on div at bounding box center [749, 358] width 1499 height 717
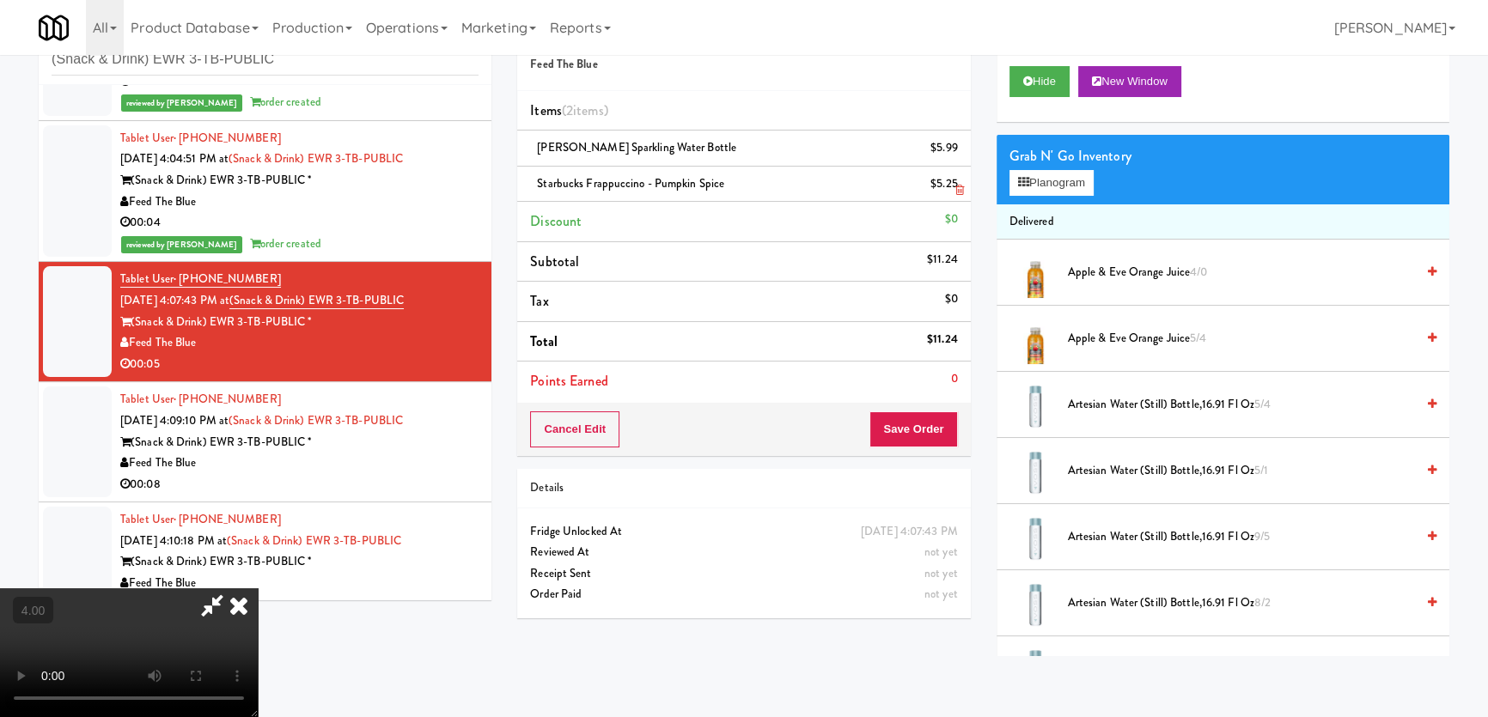
click at [957, 188] on icon at bounding box center [959, 190] width 9 height 11
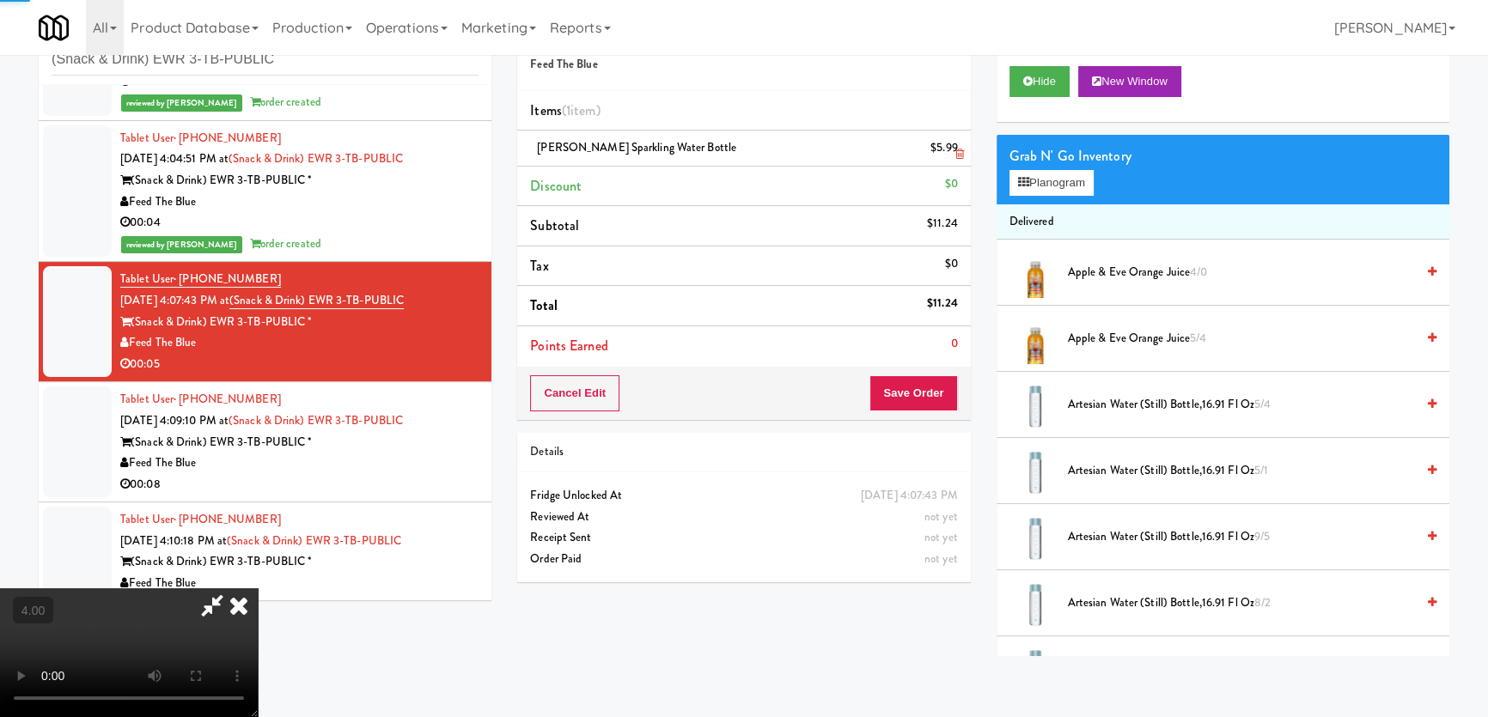
click at [954, 139] on div "$5.99" at bounding box center [943, 147] width 27 height 21
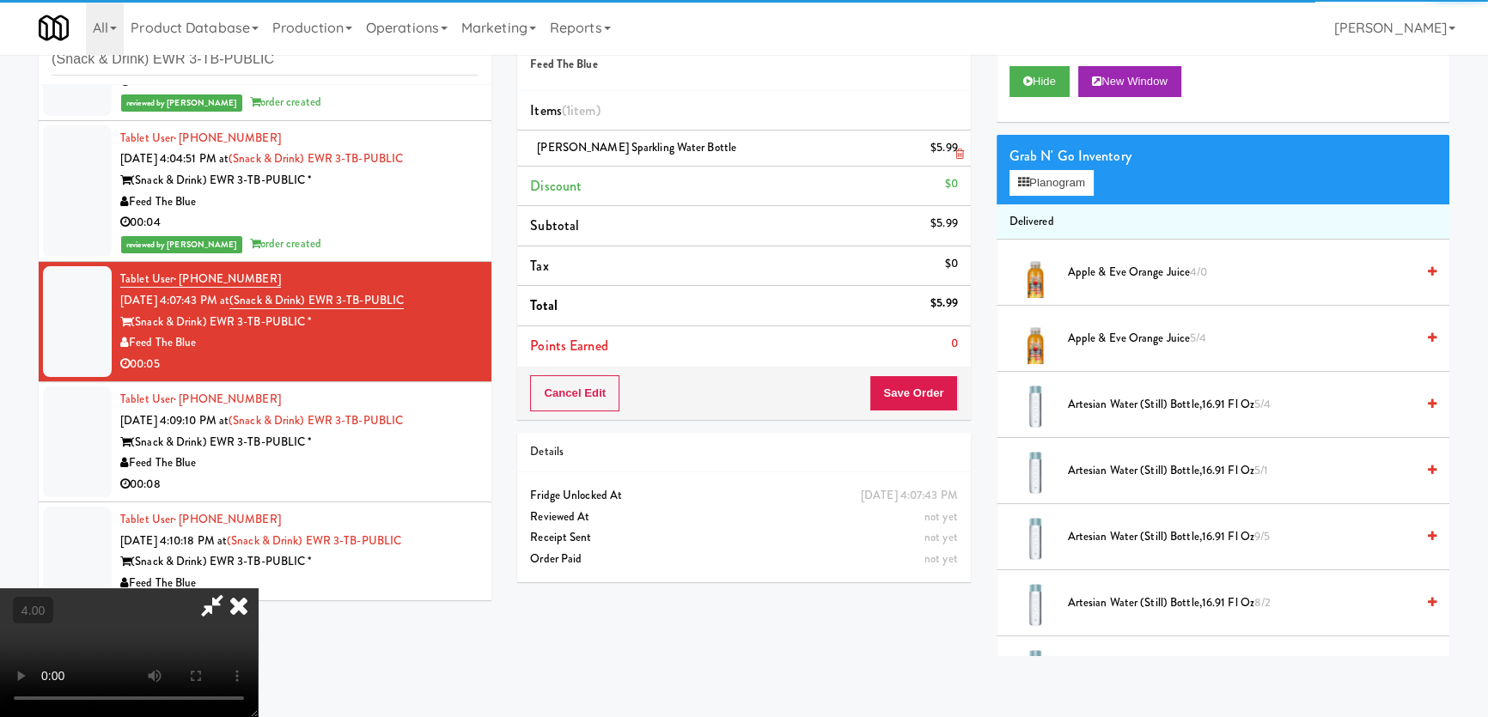
click at [962, 150] on icon at bounding box center [959, 154] width 9 height 11
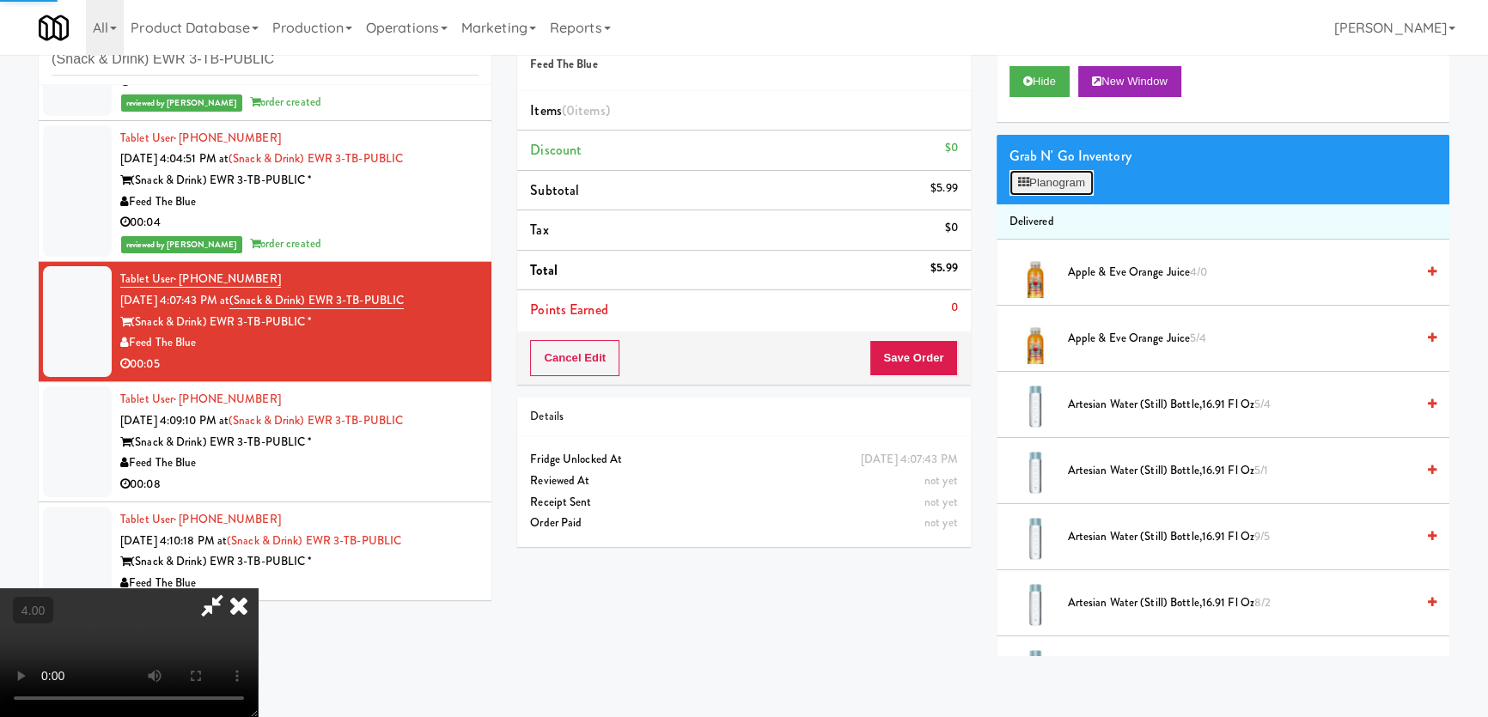
click at [1058, 183] on button "Planogram" at bounding box center [1051, 183] width 84 height 26
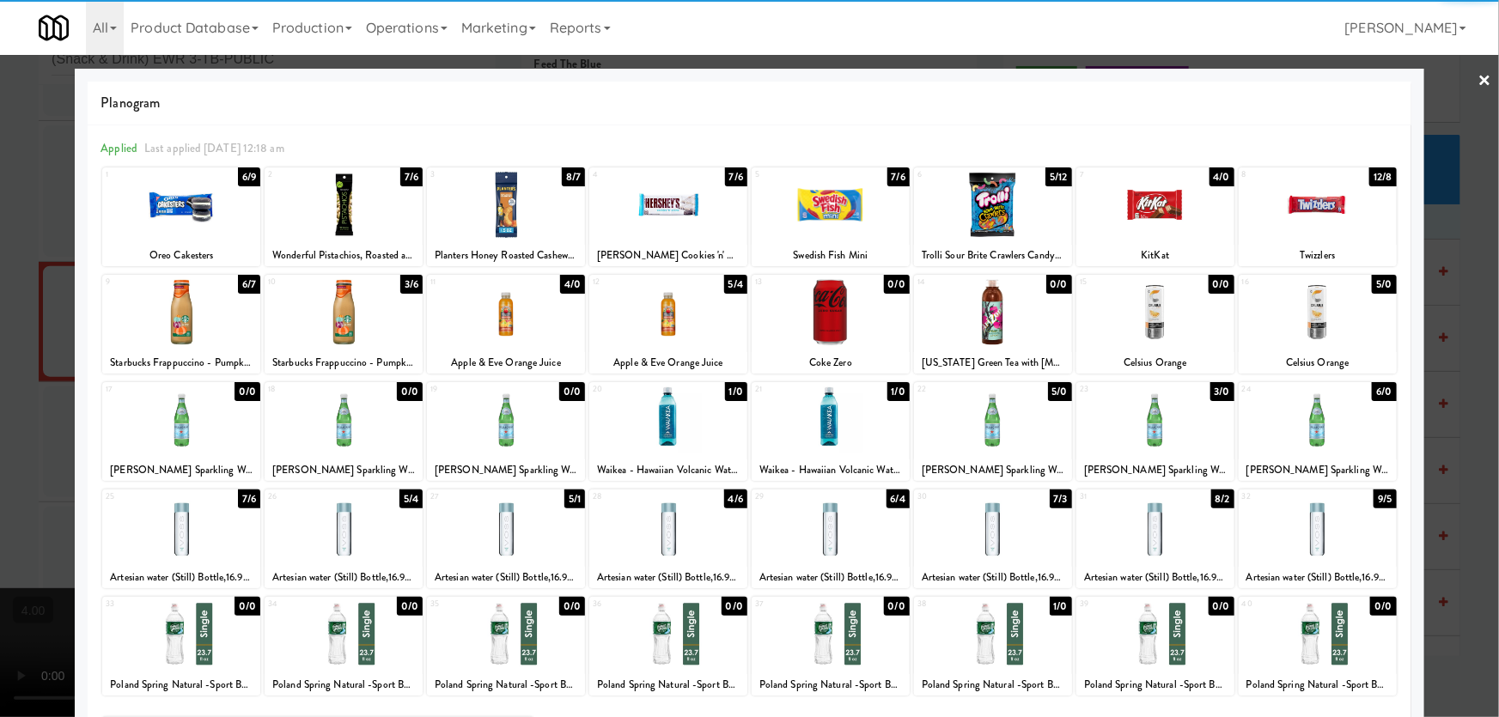
click at [1018, 429] on div at bounding box center [993, 420] width 158 height 66
click at [0, 308] on div at bounding box center [749, 358] width 1499 height 717
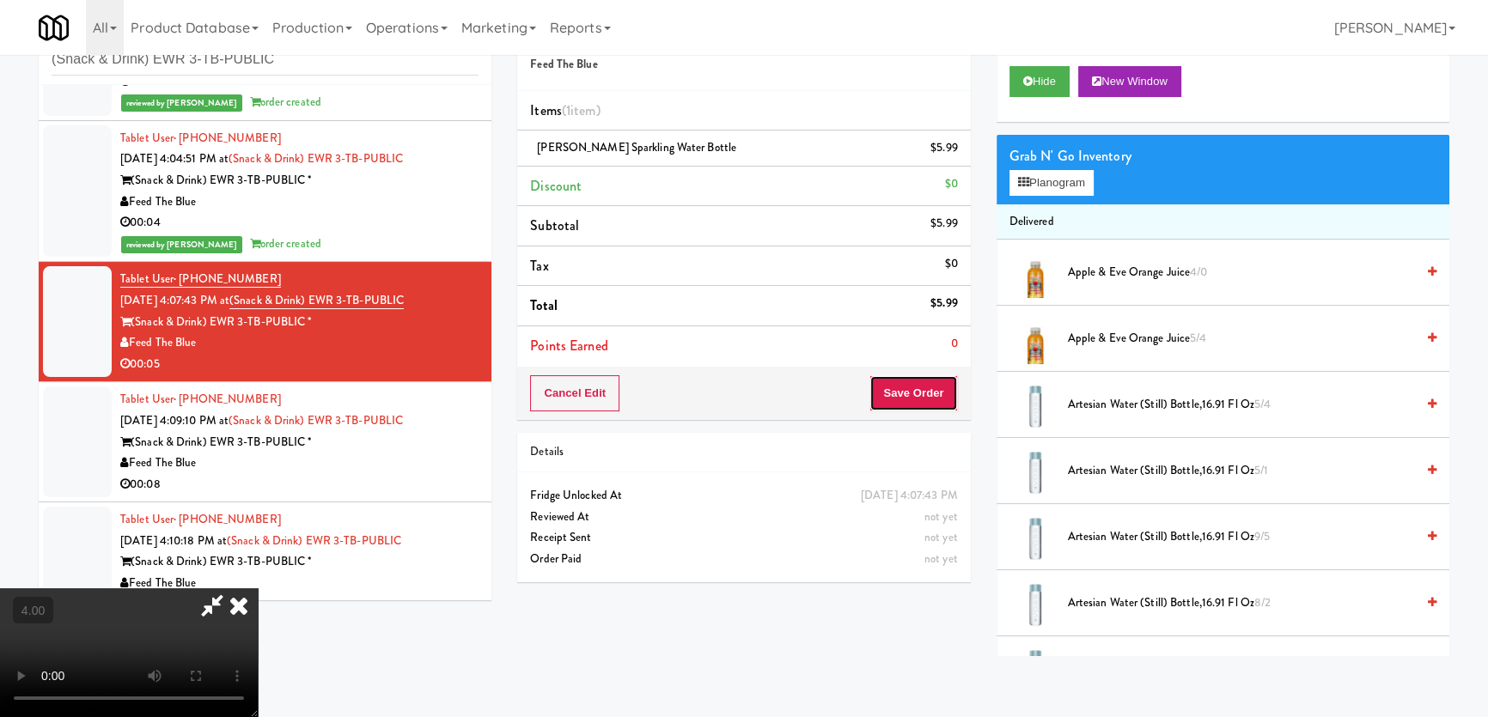
click at [915, 408] on button "Save Order" at bounding box center [913, 393] width 88 height 36
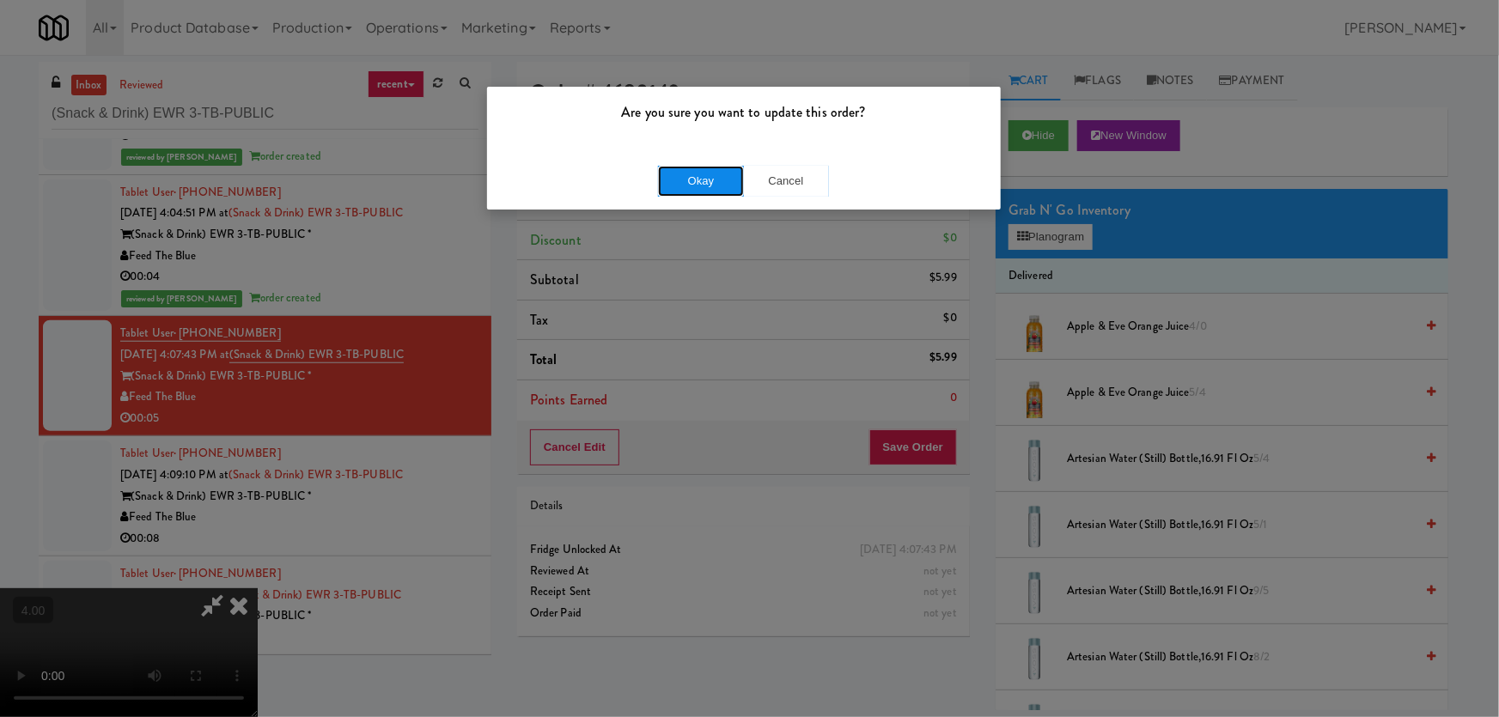
click at [713, 173] on button "Okay" at bounding box center [701, 181] width 86 height 31
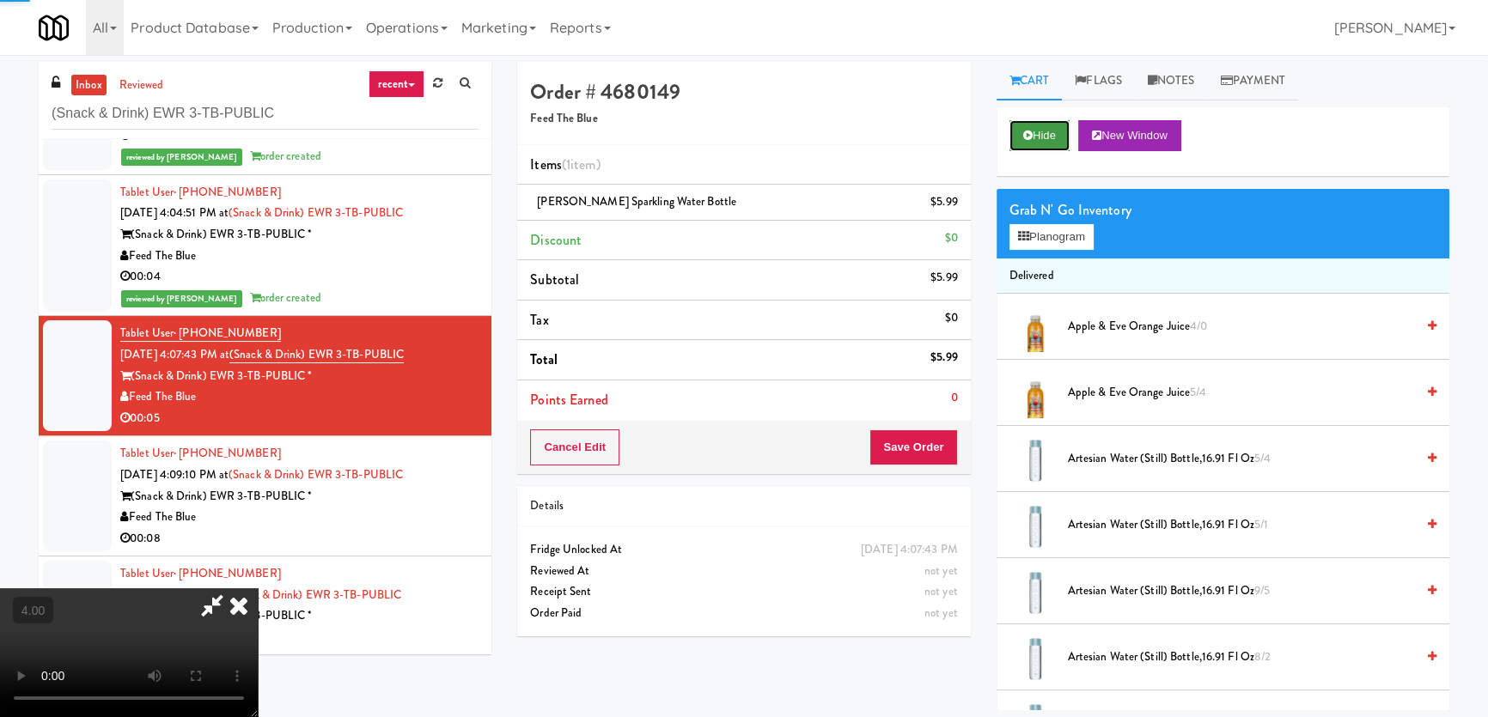
click at [1038, 143] on button "Hide" at bounding box center [1039, 135] width 60 height 31
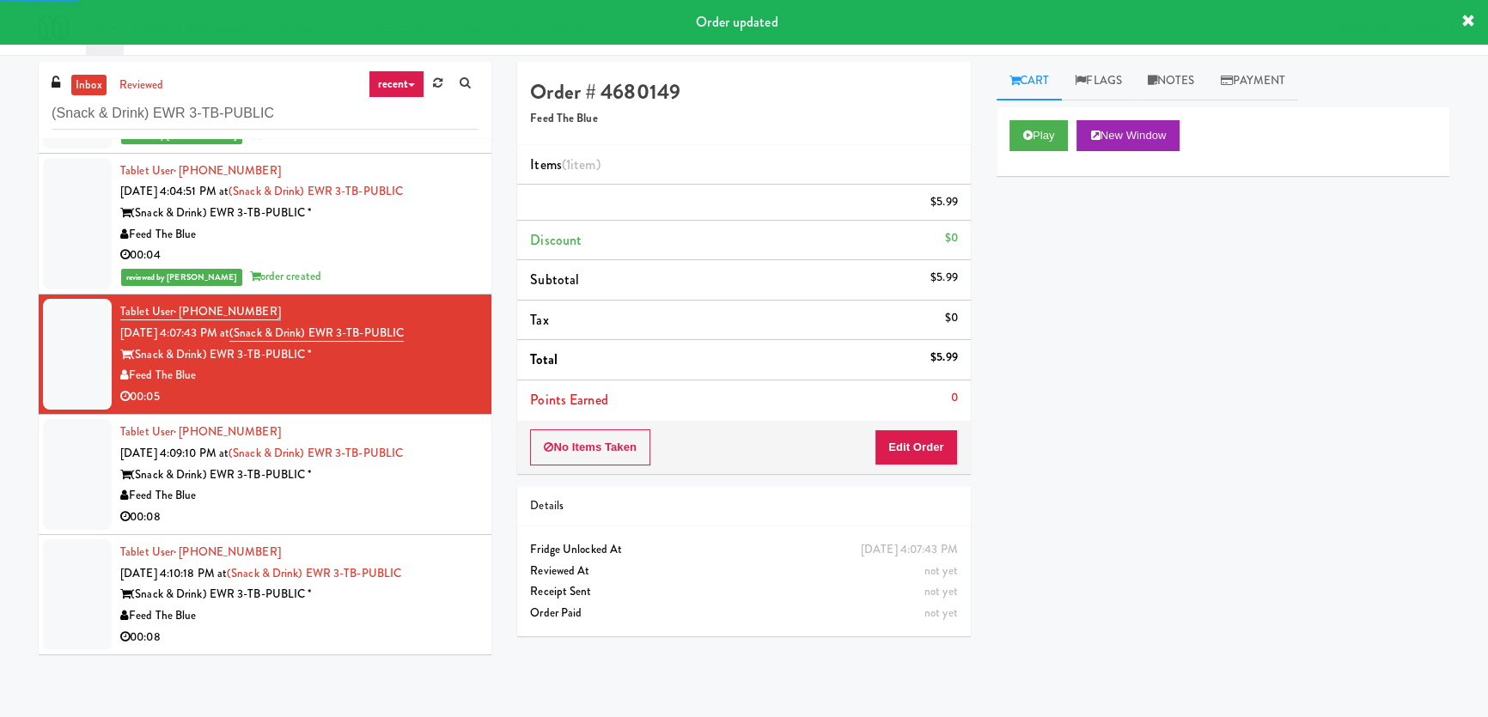
click at [417, 438] on div "Tablet User · (973) 897-7366 [DATE] 4:09:10 PM at (Snack & Drink) EWR 3-TB-PUBL…" at bounding box center [299, 475] width 358 height 106
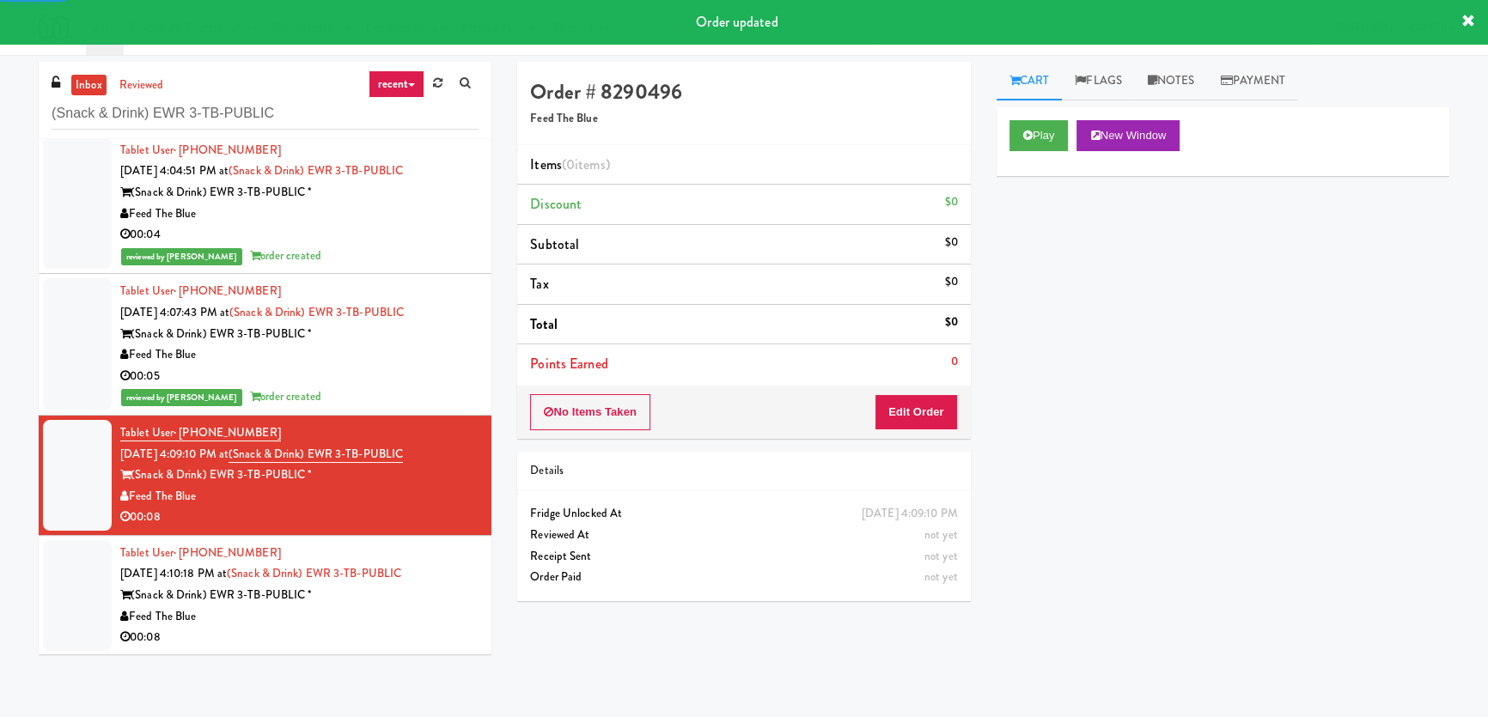
scroll to position [713, 0]
click at [1035, 140] on button "Play" at bounding box center [1038, 135] width 59 height 31
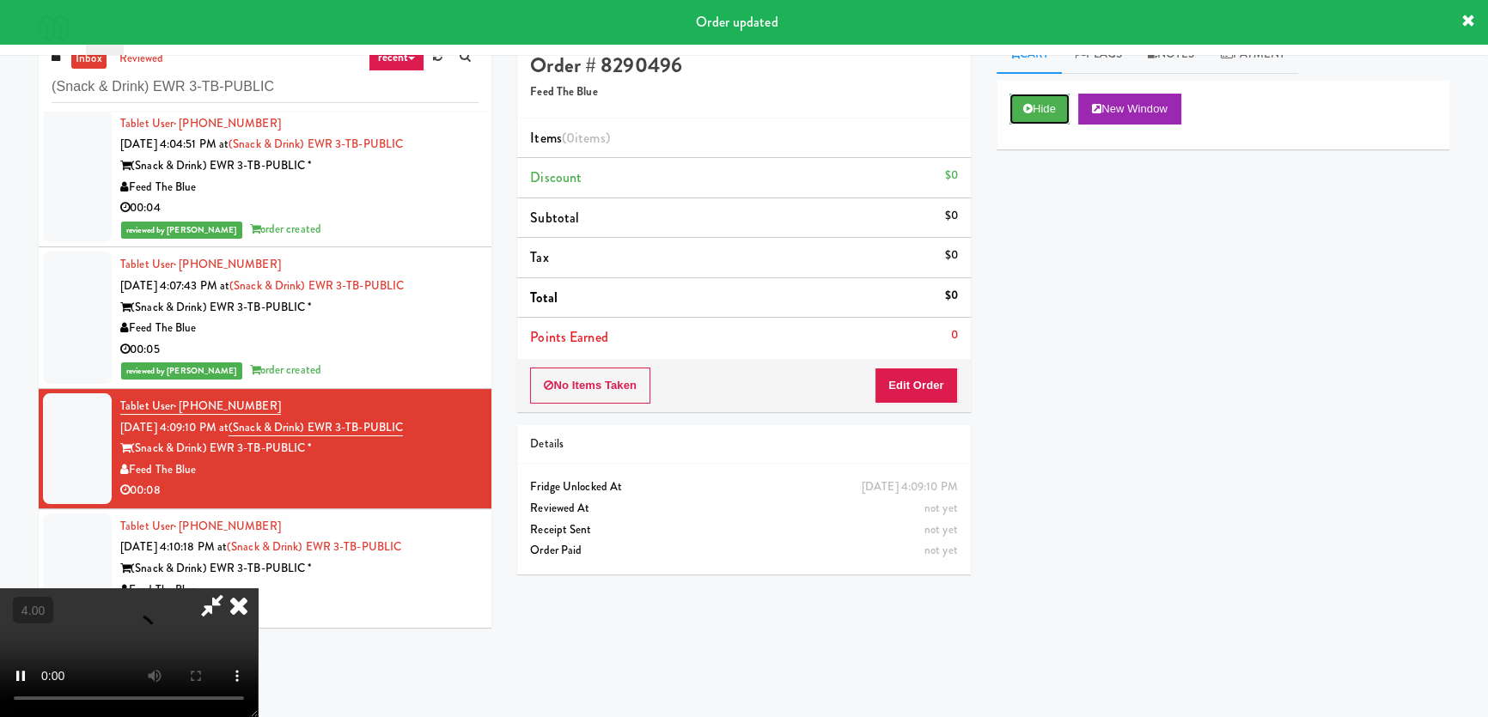
scroll to position [54, 0]
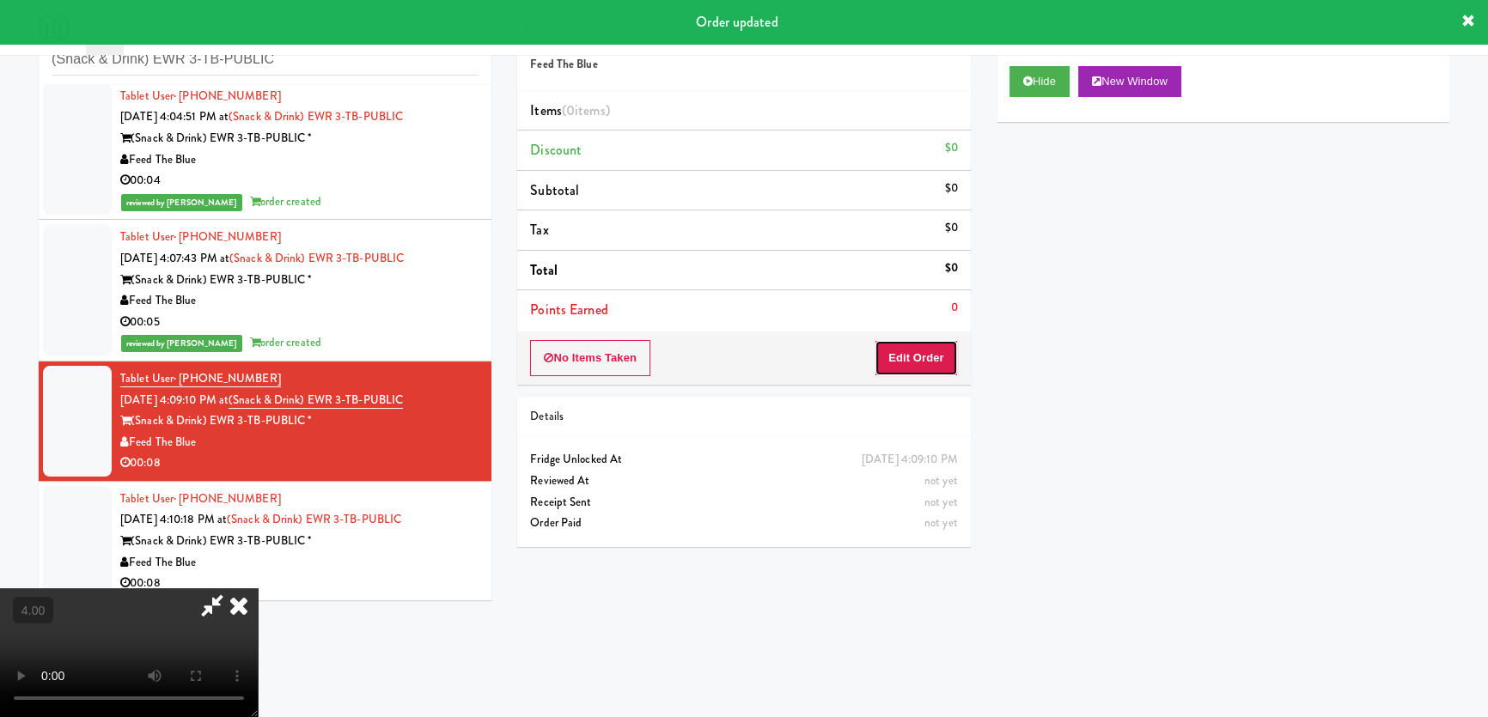
click at [919, 353] on button "Edit Order" at bounding box center [915, 358] width 83 height 36
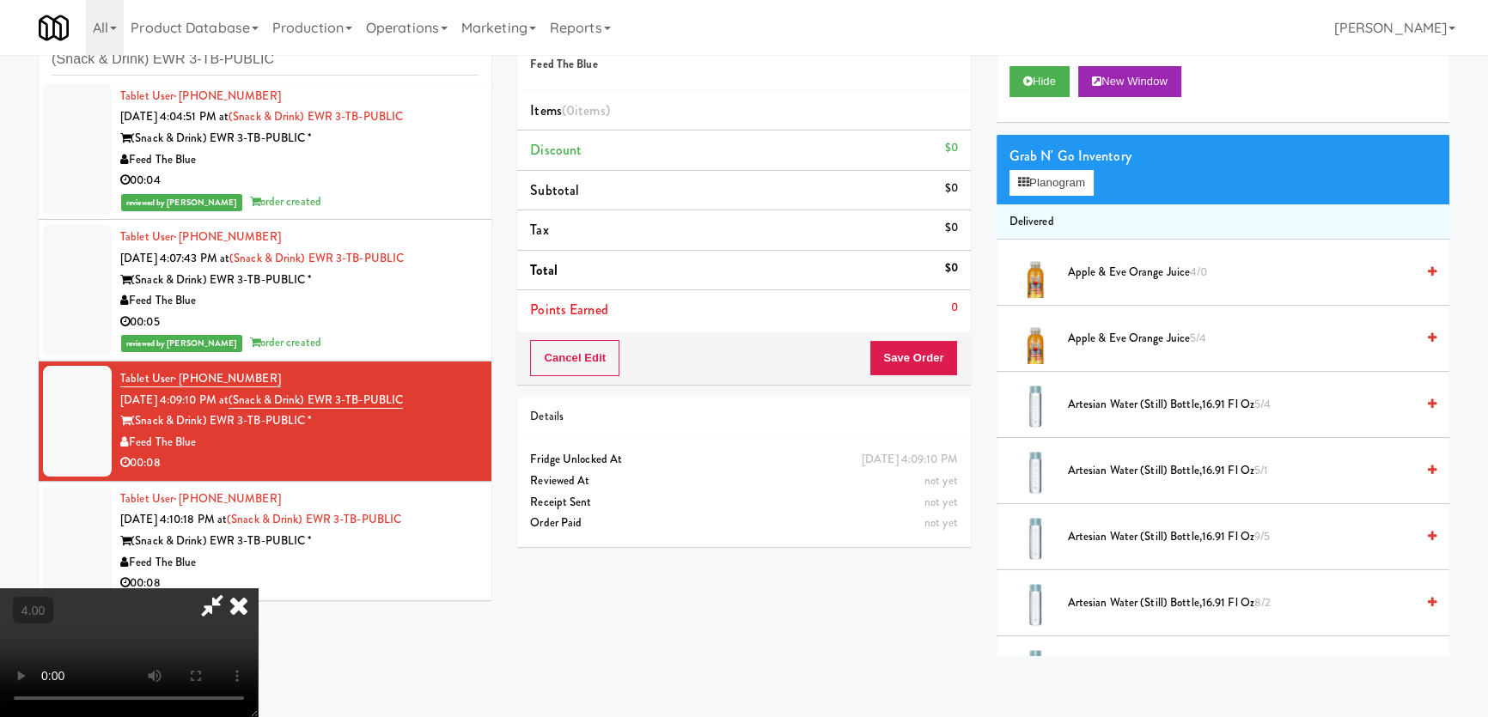
click at [258, 588] on video at bounding box center [129, 652] width 258 height 129
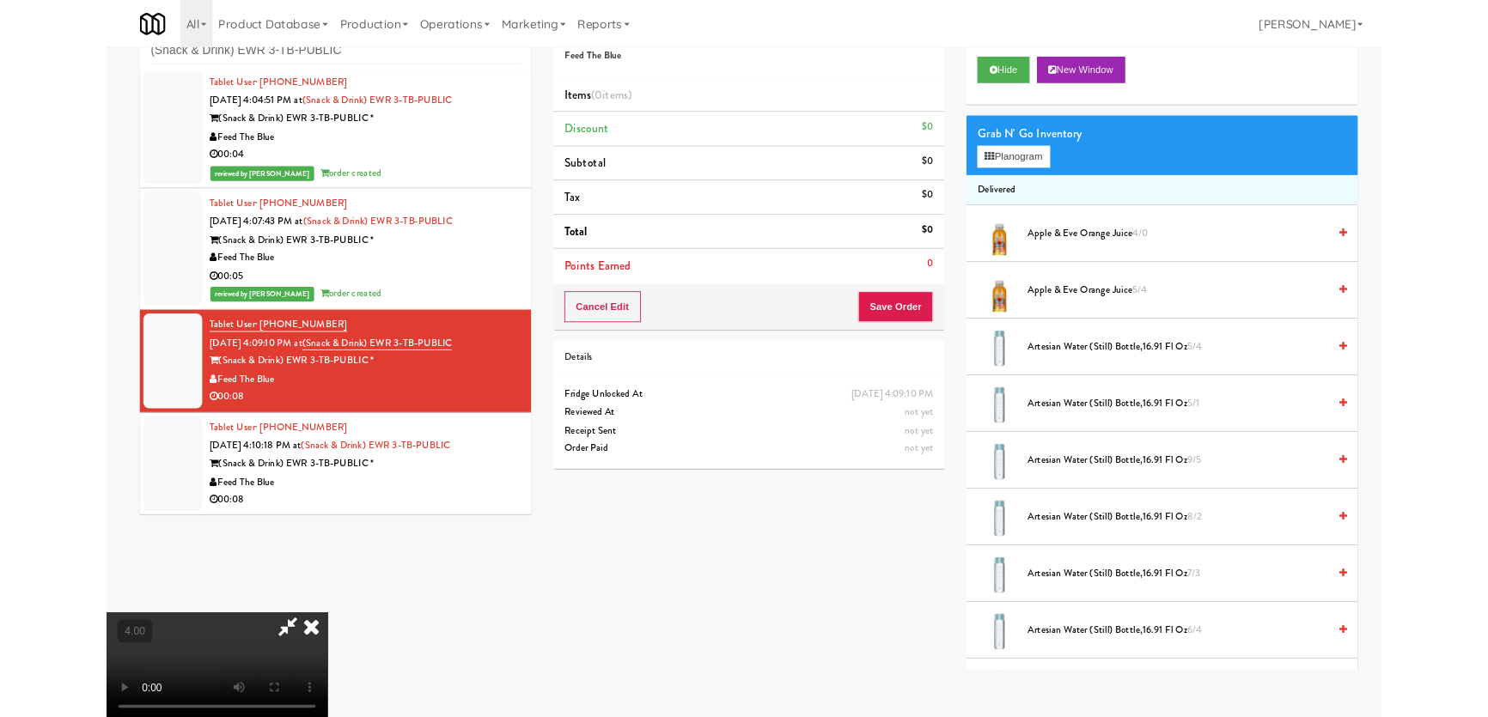
scroll to position [35, 0]
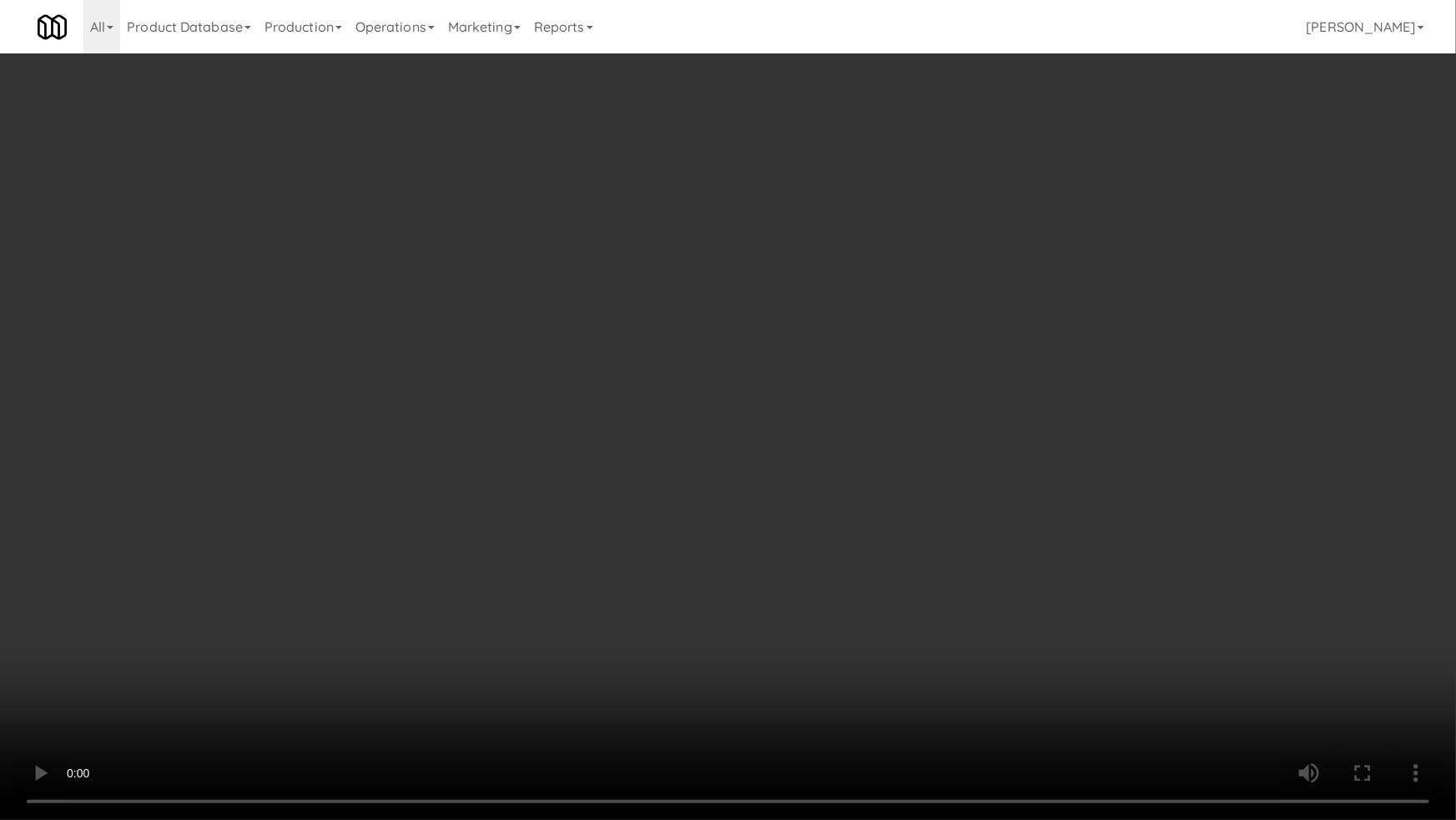
click at [151, 683] on video at bounding box center [728, 410] width 1456 height 820
click at [175, 659] on video at bounding box center [728, 410] width 1456 height 820
click at [516, 648] on video at bounding box center [728, 410] width 1456 height 820
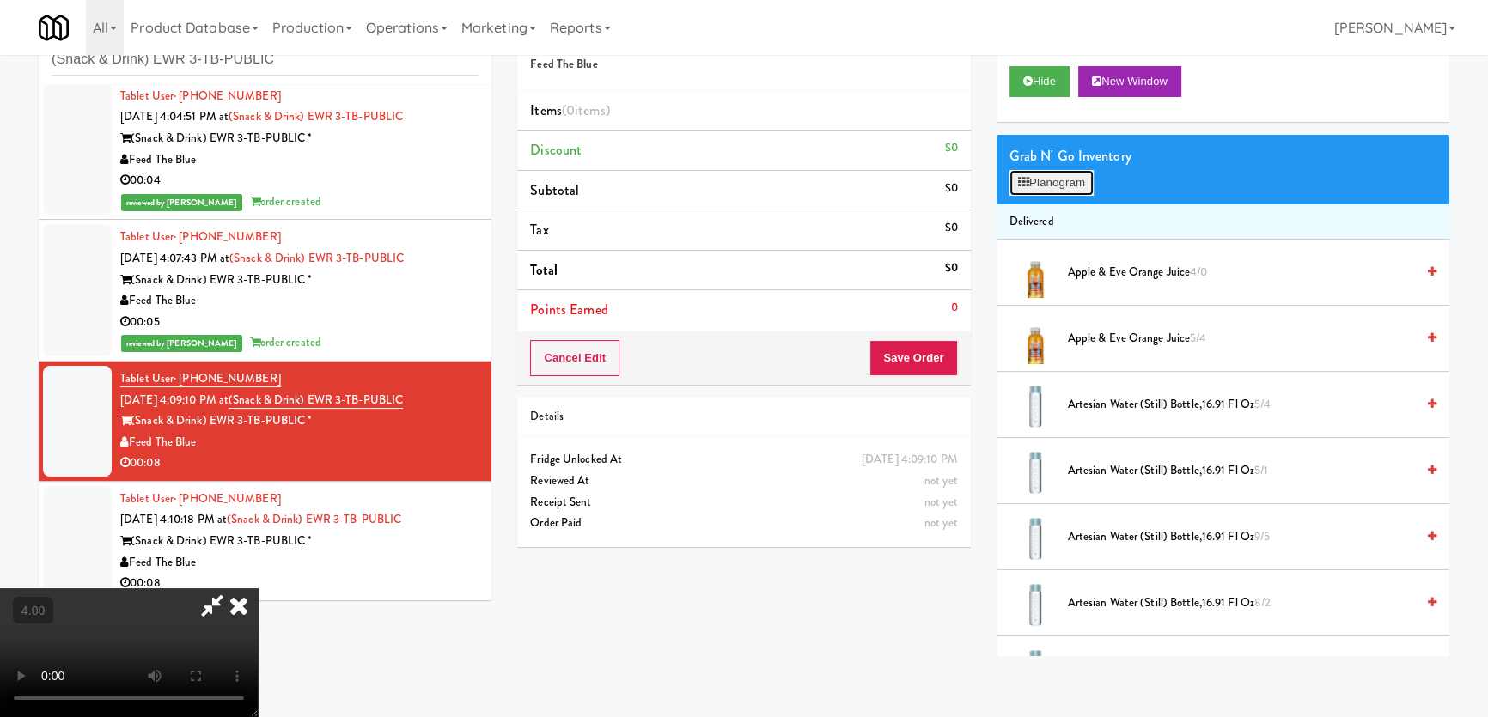
click at [1039, 176] on button "Planogram" at bounding box center [1051, 183] width 84 height 26
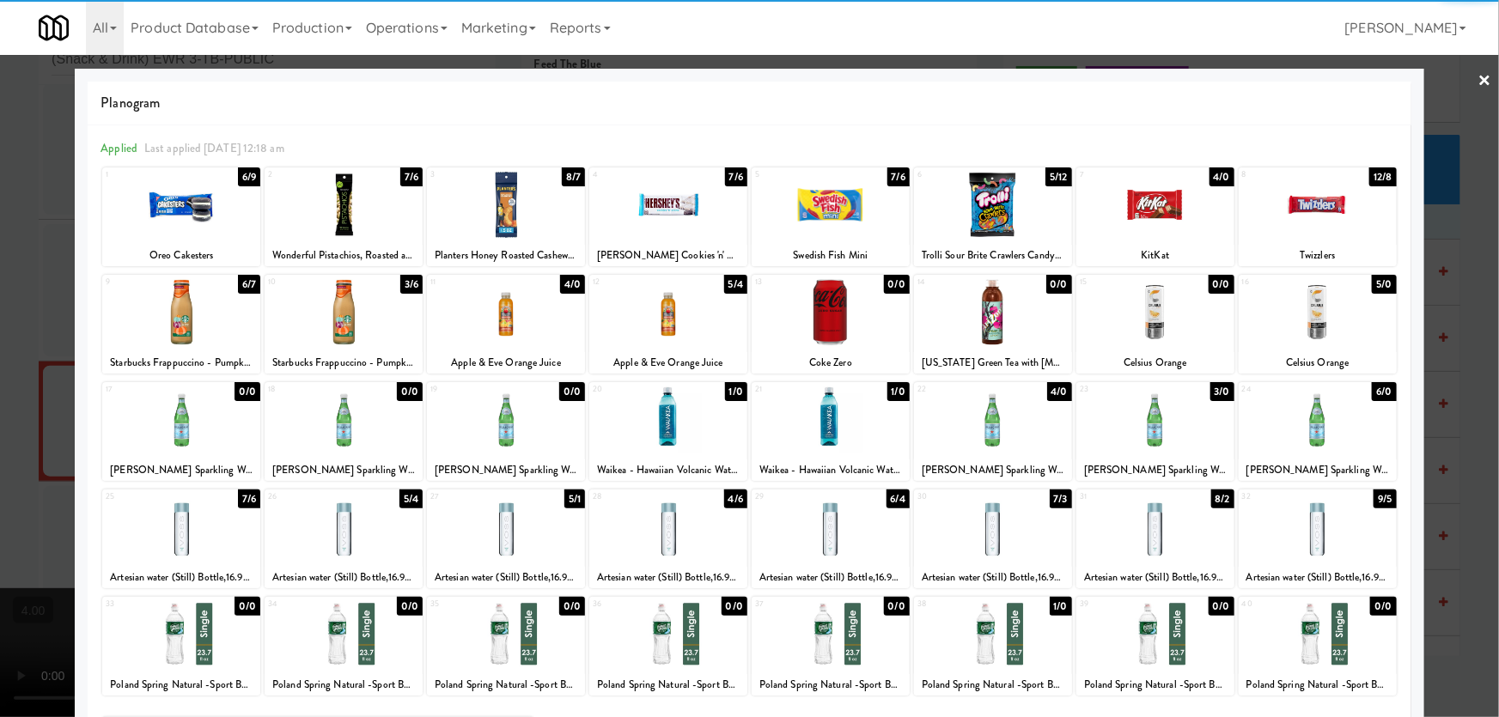
click at [348, 332] on div at bounding box center [344, 312] width 158 height 66
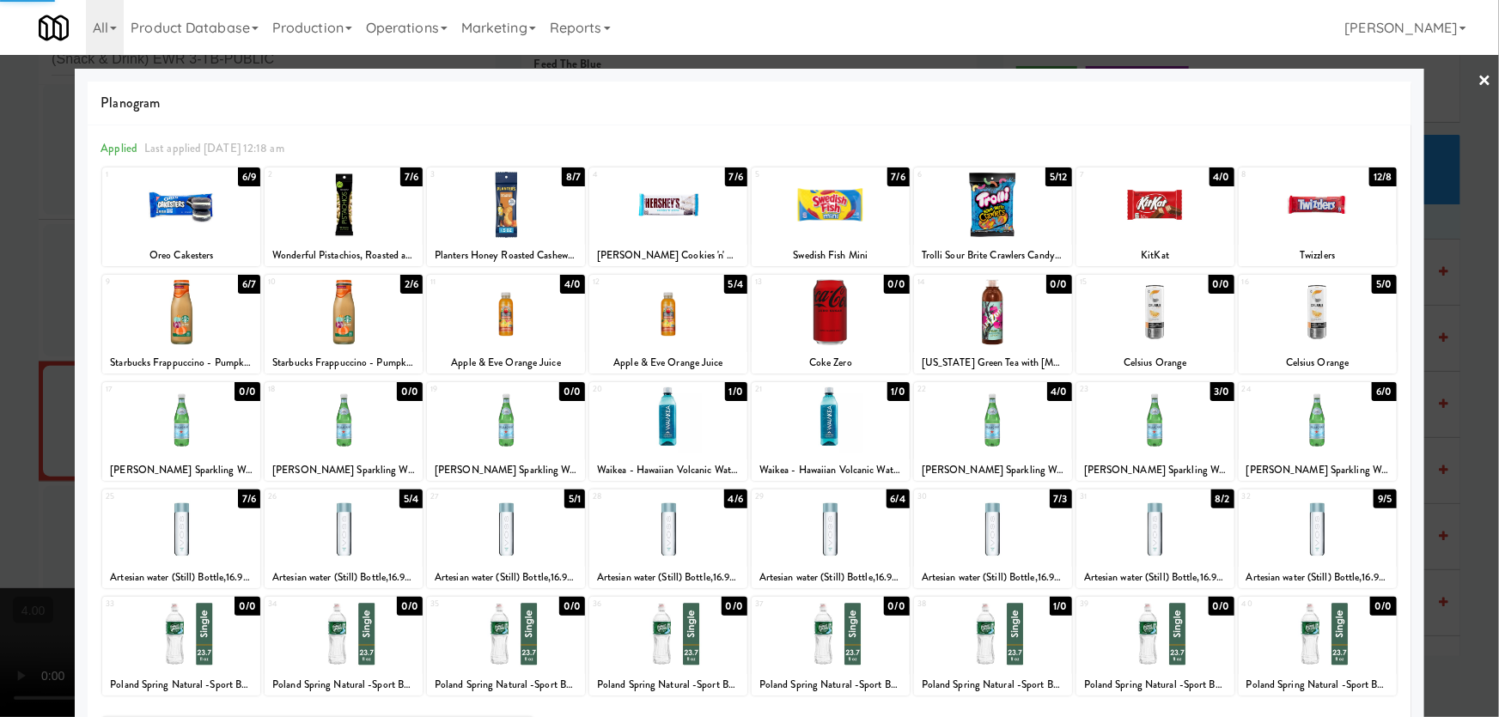
click at [1331, 298] on div at bounding box center [1318, 312] width 158 height 66
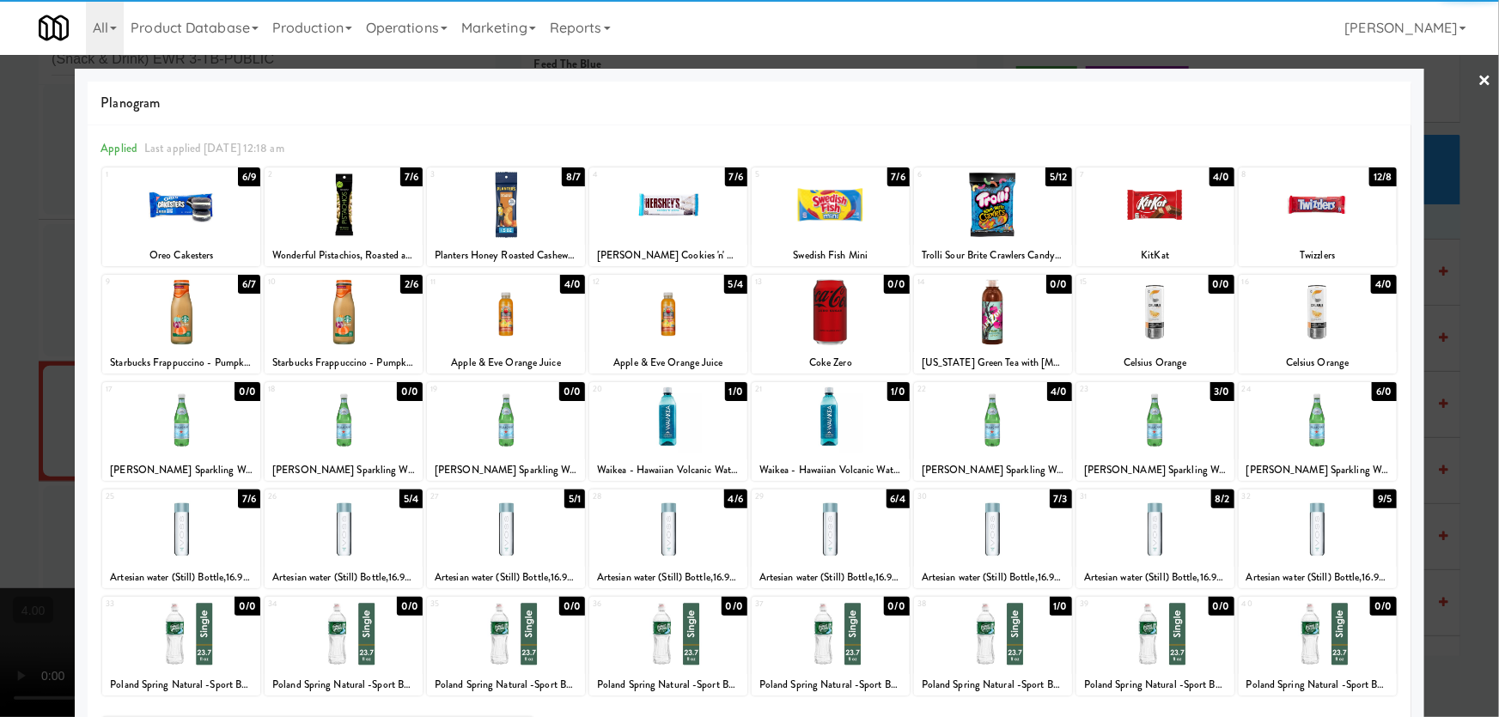
drag, startPoint x: 813, startPoint y: 521, endPoint x: 29, endPoint y: 448, distance: 786.9
click at [812, 521] on div at bounding box center [831, 527] width 158 height 66
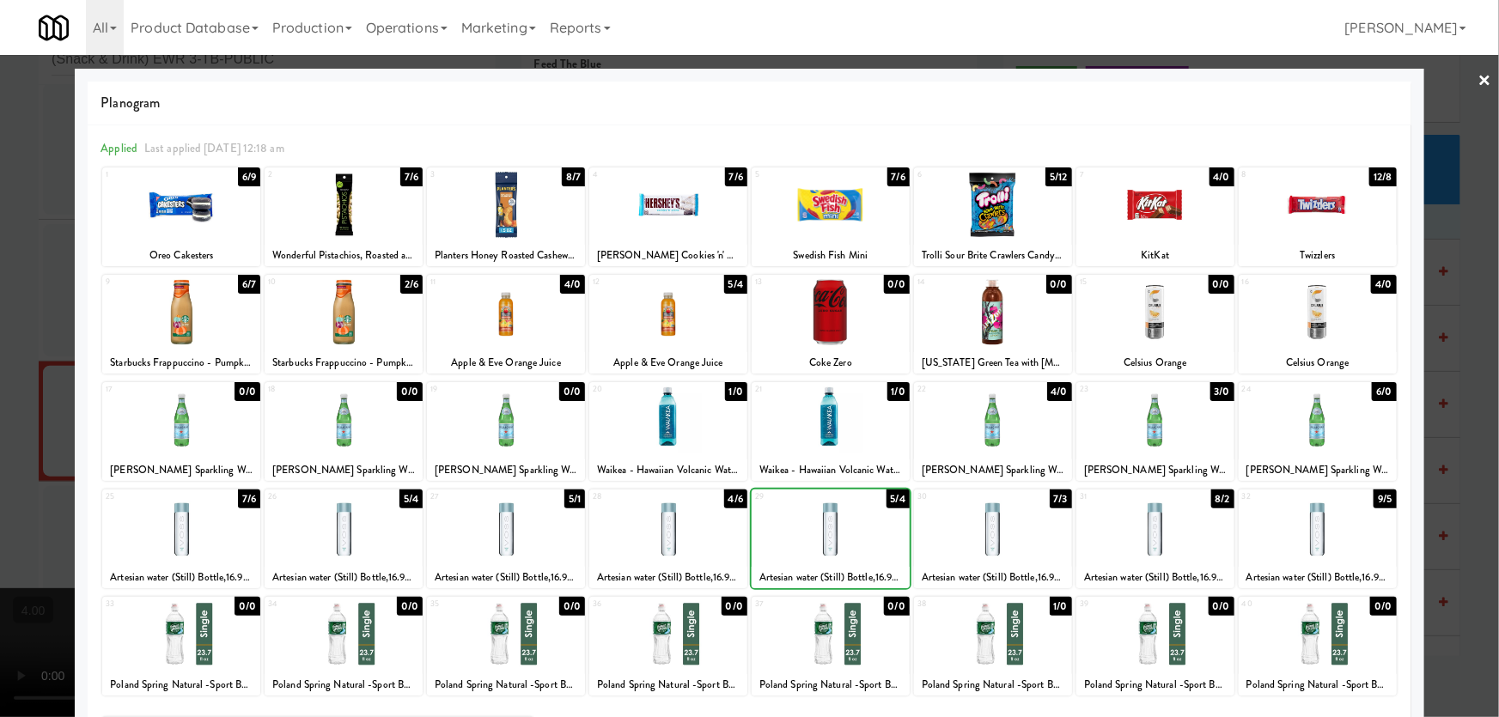
click at [2, 448] on div at bounding box center [749, 358] width 1499 height 717
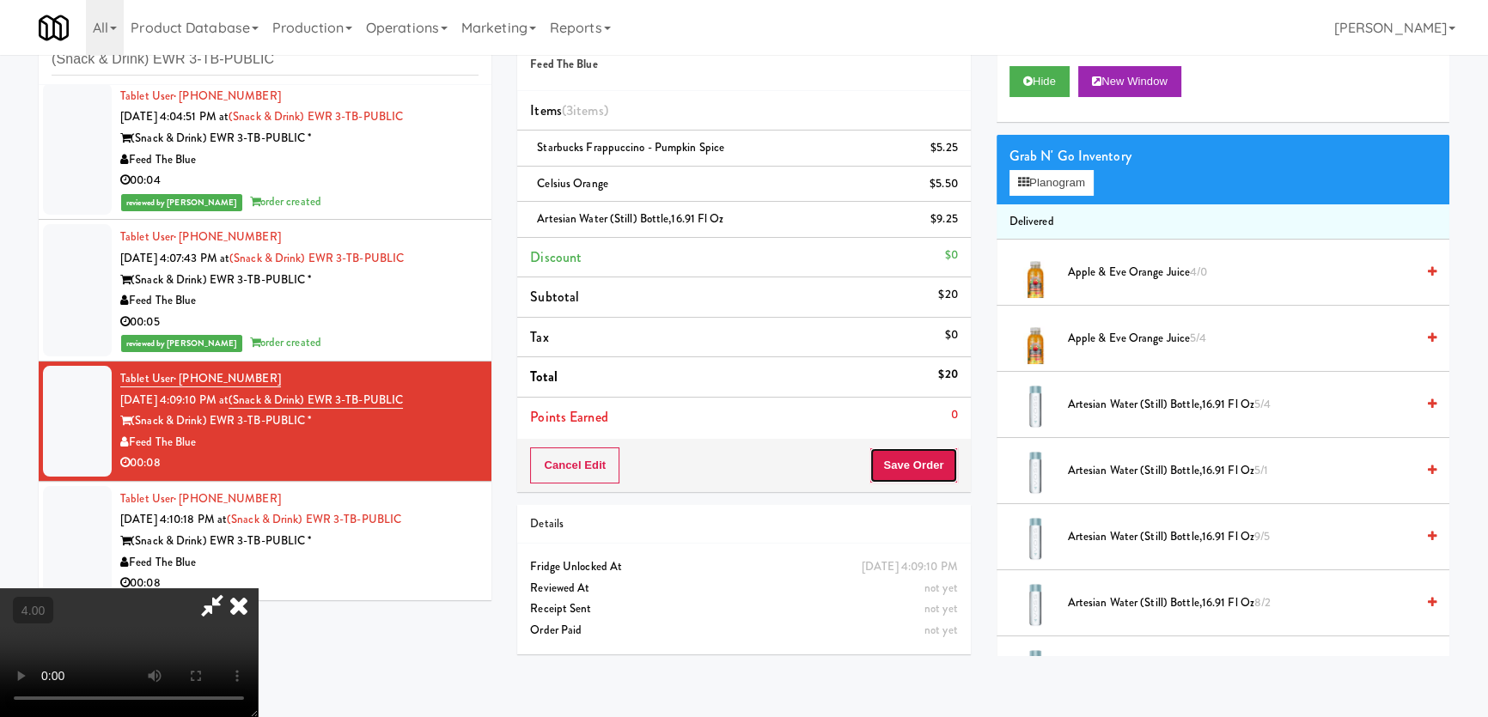
click at [952, 460] on button "Save Order" at bounding box center [913, 466] width 88 height 36
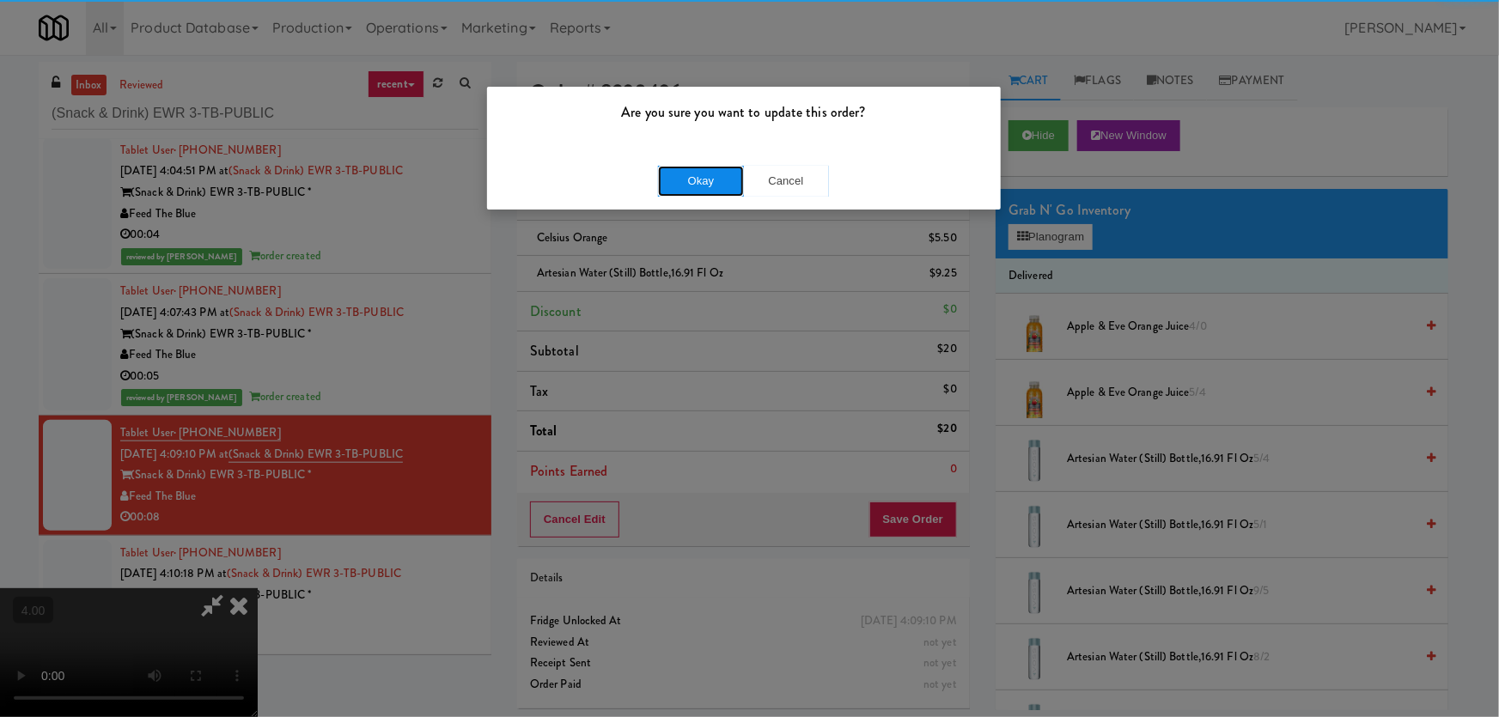
click at [722, 189] on button "Okay" at bounding box center [701, 181] width 86 height 31
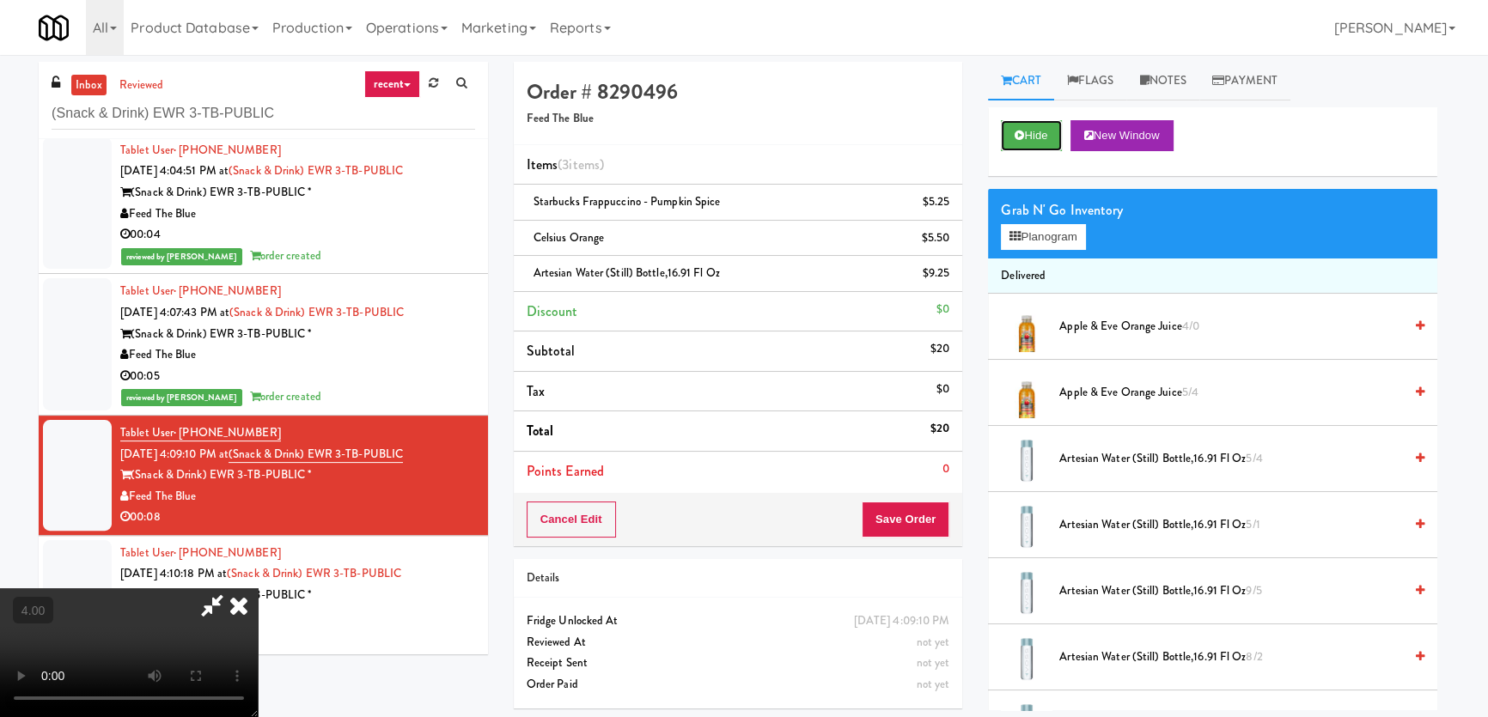
click at [1020, 143] on button "Hide" at bounding box center [1031, 135] width 60 height 31
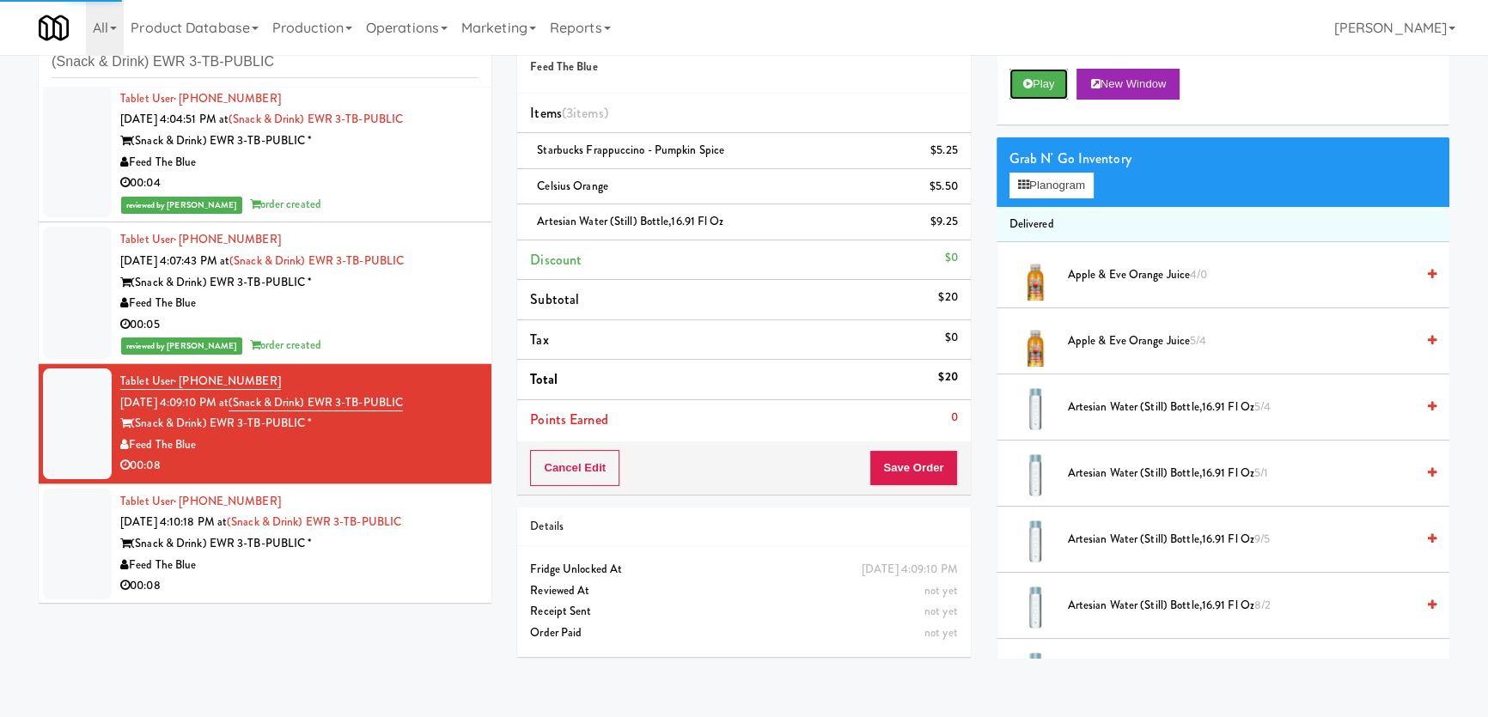
scroll to position [54, 0]
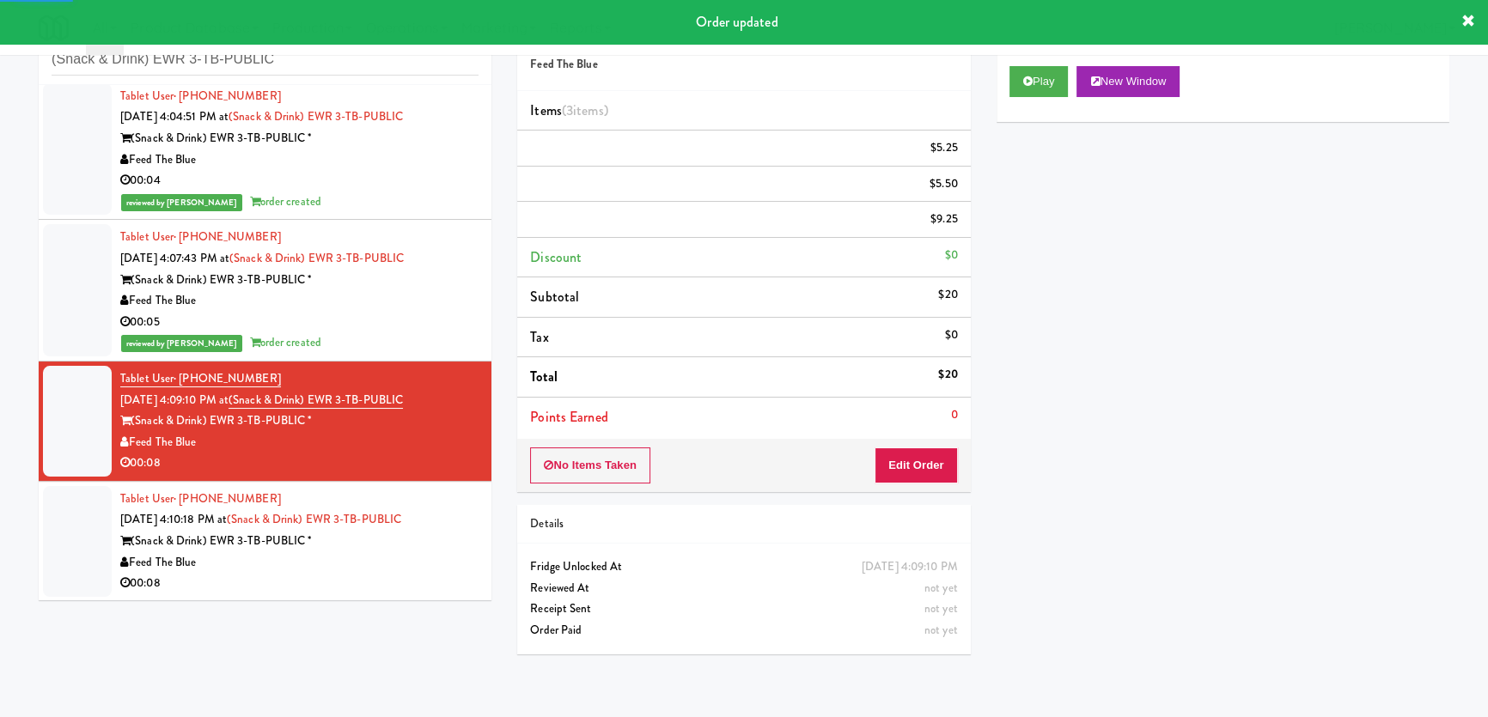
click at [446, 523] on div "Tablet User · (201) 428-0520 [DATE] 4:10:18 PM at (Snack & Drink) EWR 3-TB-PUBL…" at bounding box center [299, 542] width 358 height 106
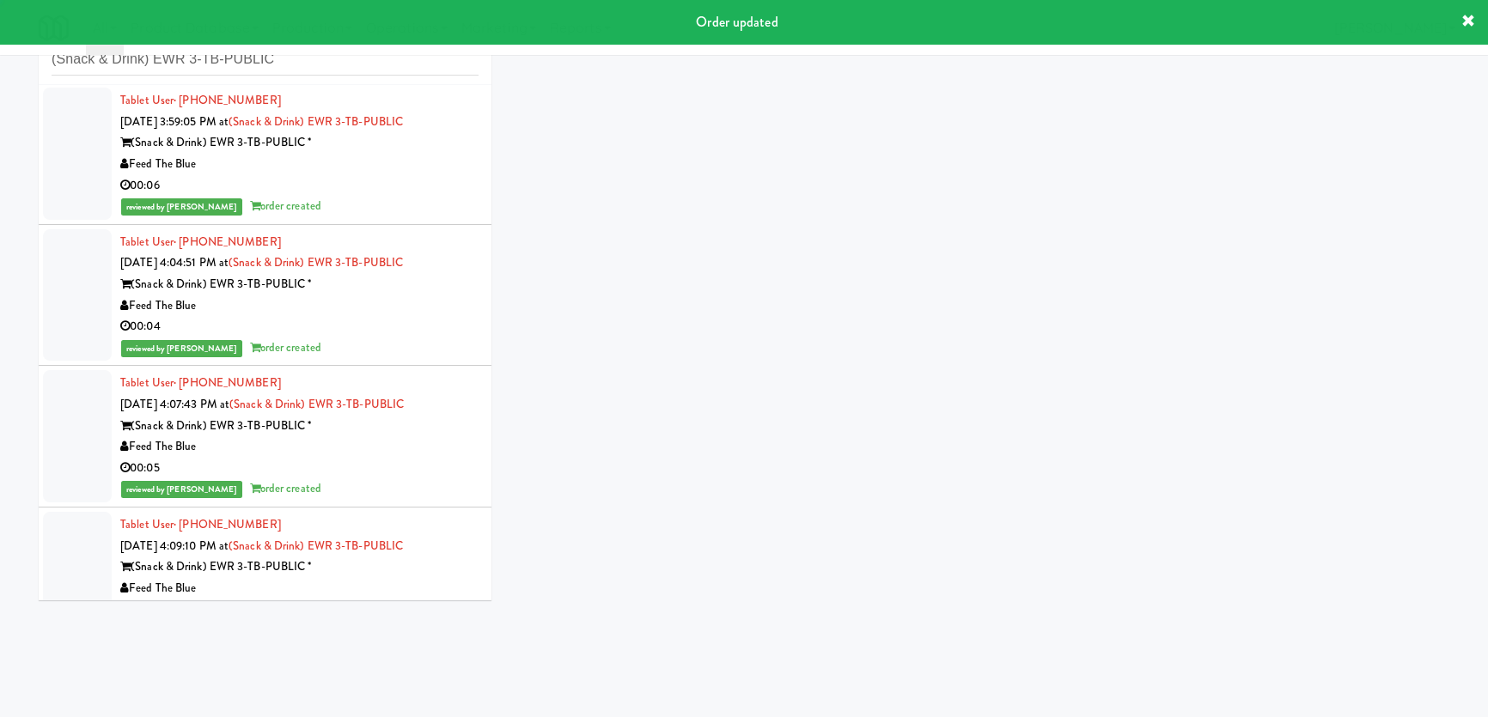
scroll to position [557, 0]
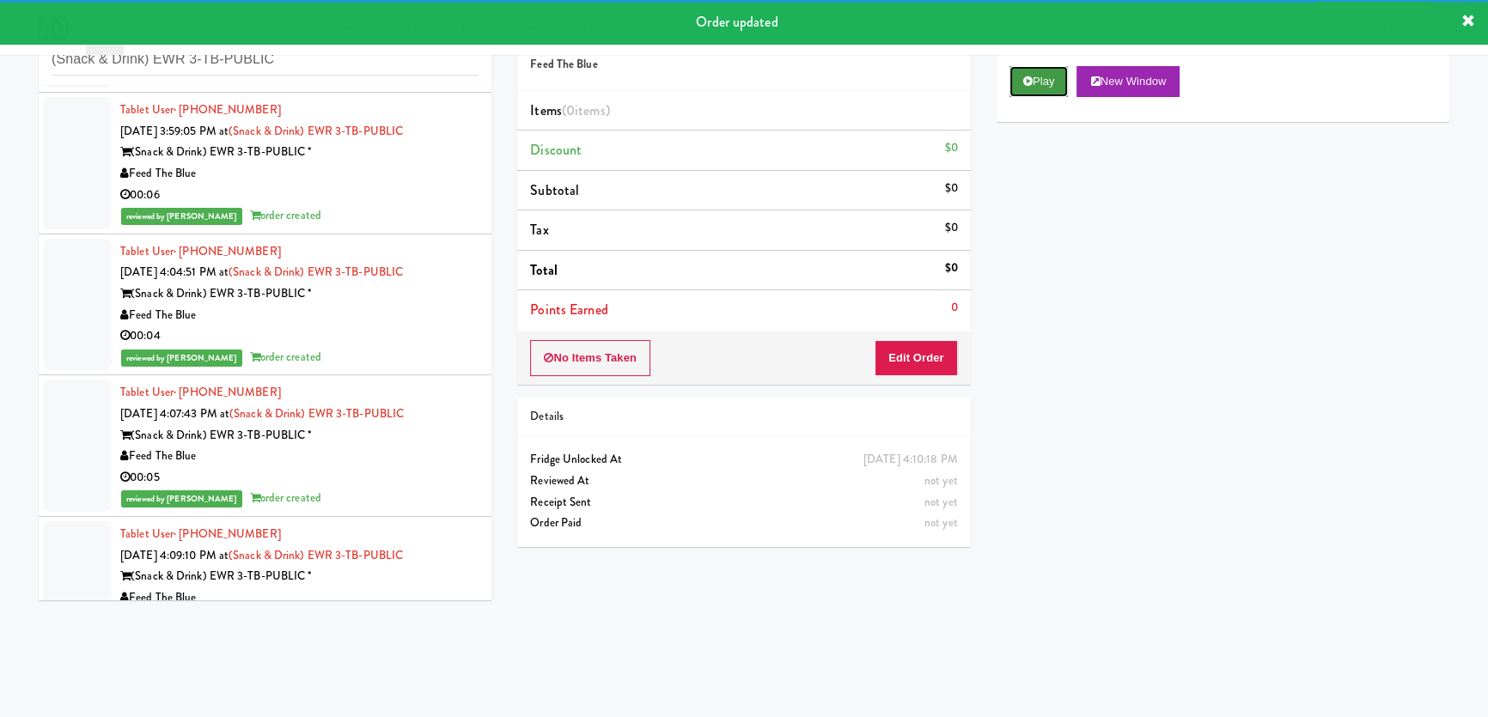
drag, startPoint x: 1049, startPoint y: 81, endPoint x: 1048, endPoint y: 92, distance: 11.2
click at [1049, 82] on button "Play" at bounding box center [1038, 81] width 59 height 31
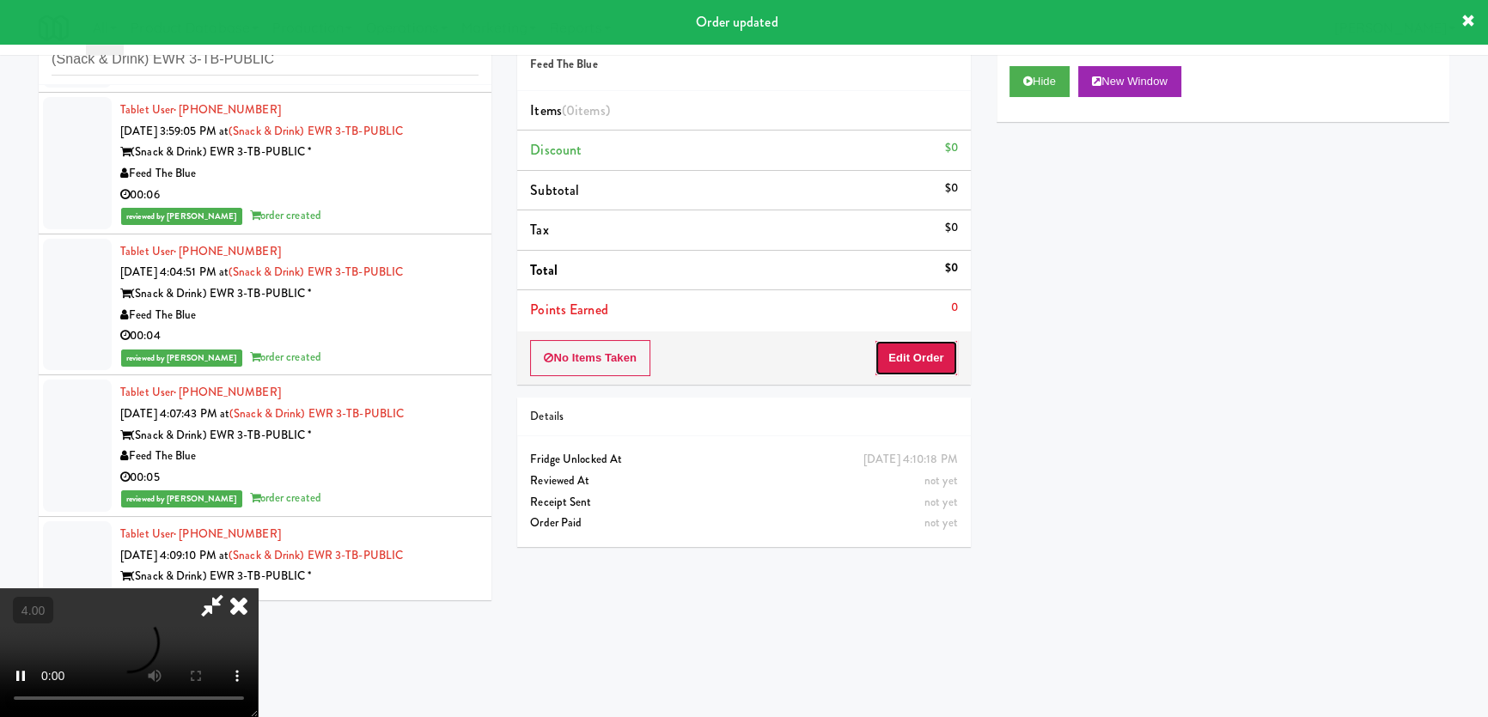
click at [931, 352] on button "Edit Order" at bounding box center [915, 358] width 83 height 36
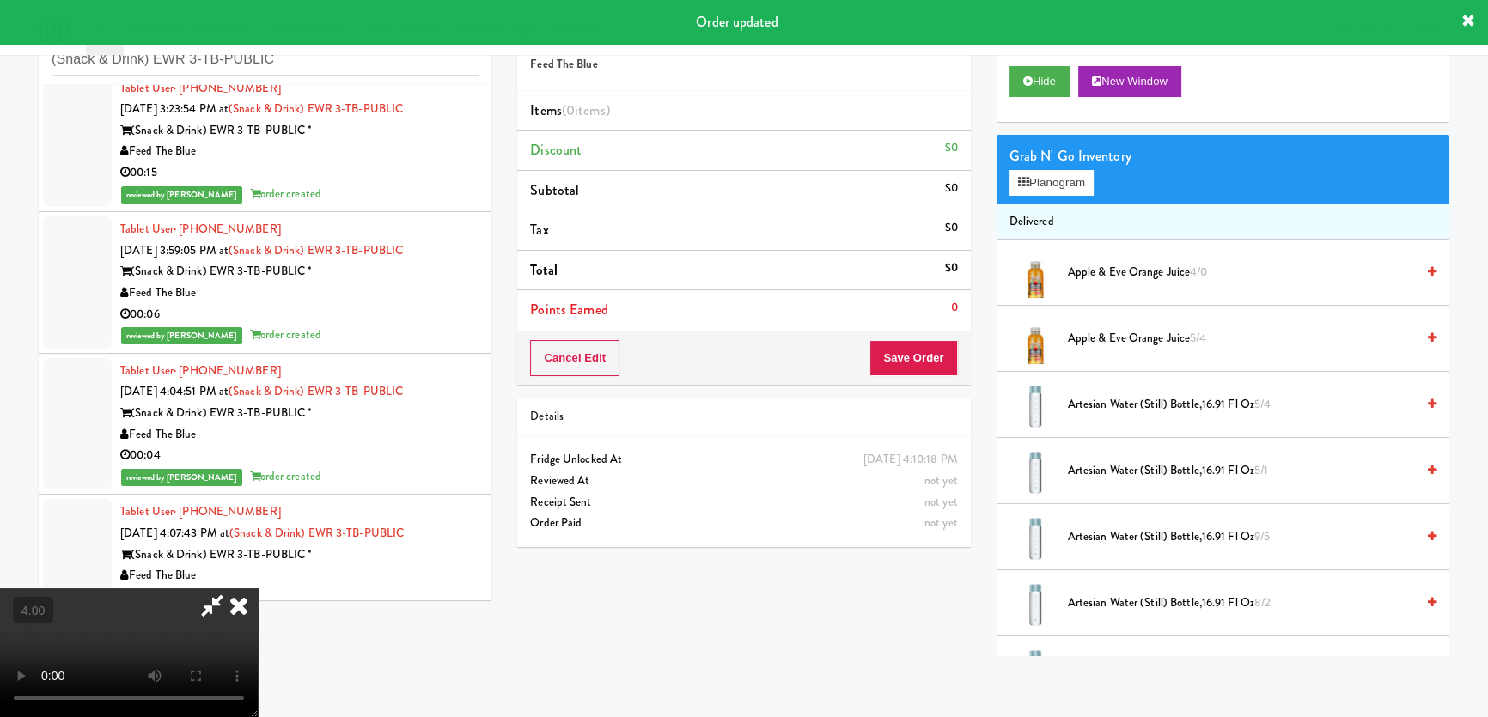
scroll to position [422, 0]
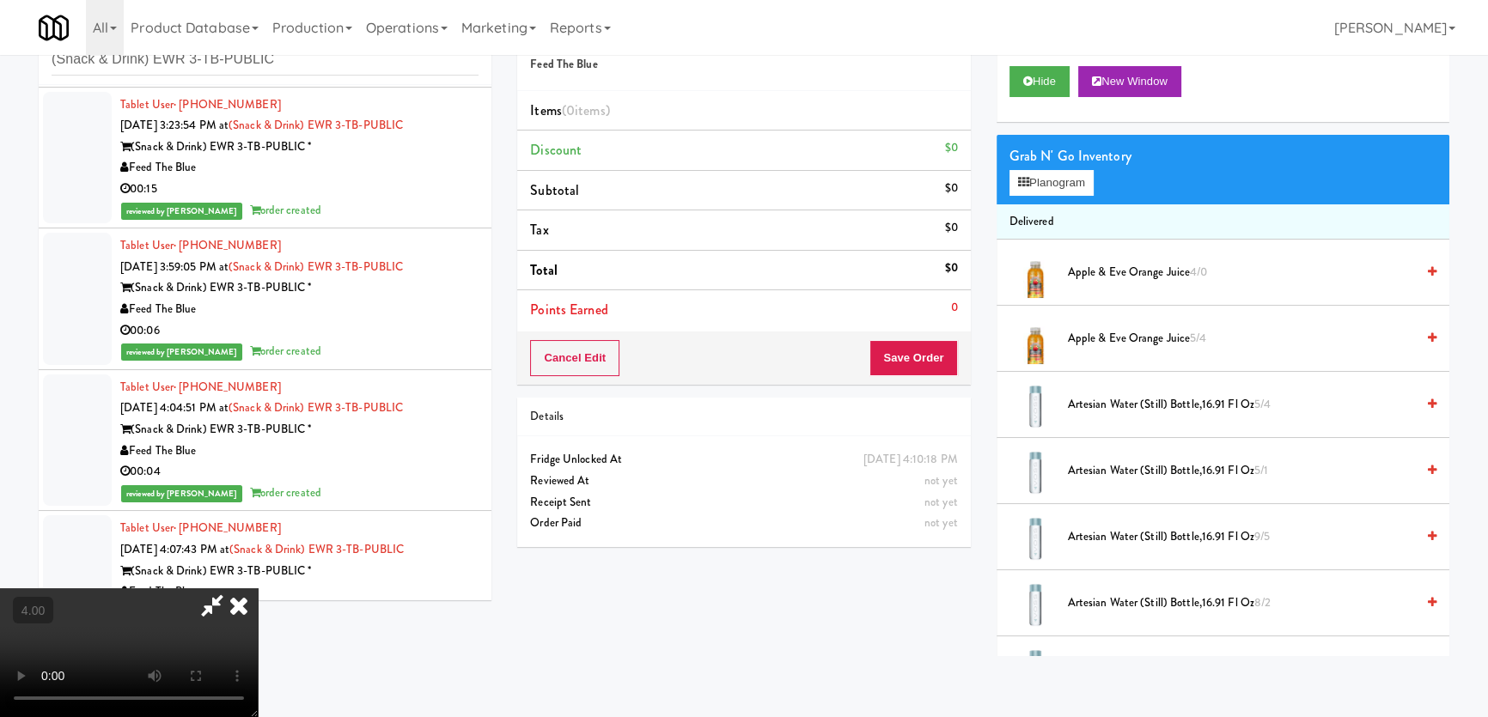
click at [258, 588] on video at bounding box center [129, 652] width 258 height 129
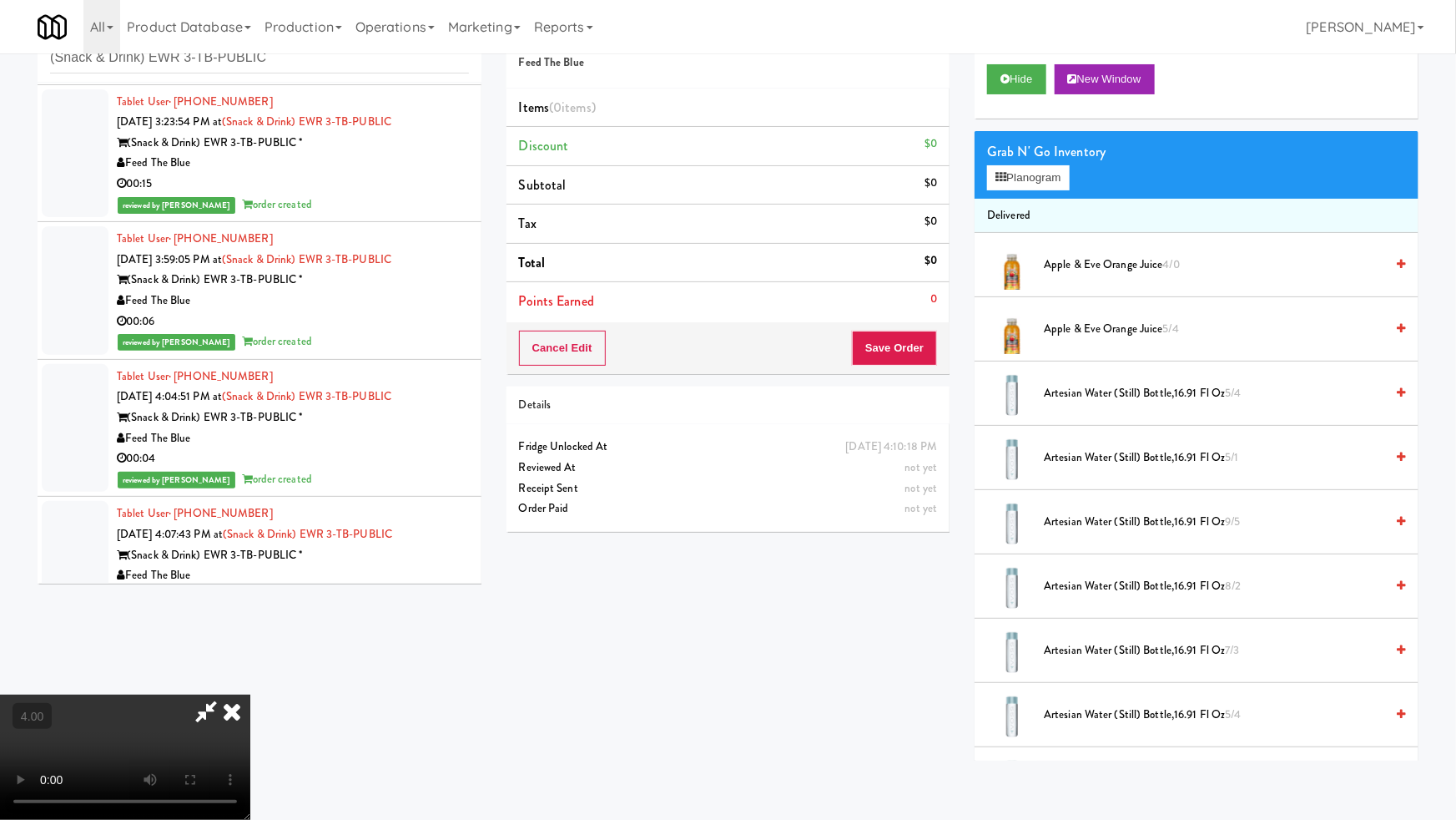
click at [251, 695] on video at bounding box center [125, 757] width 251 height 125
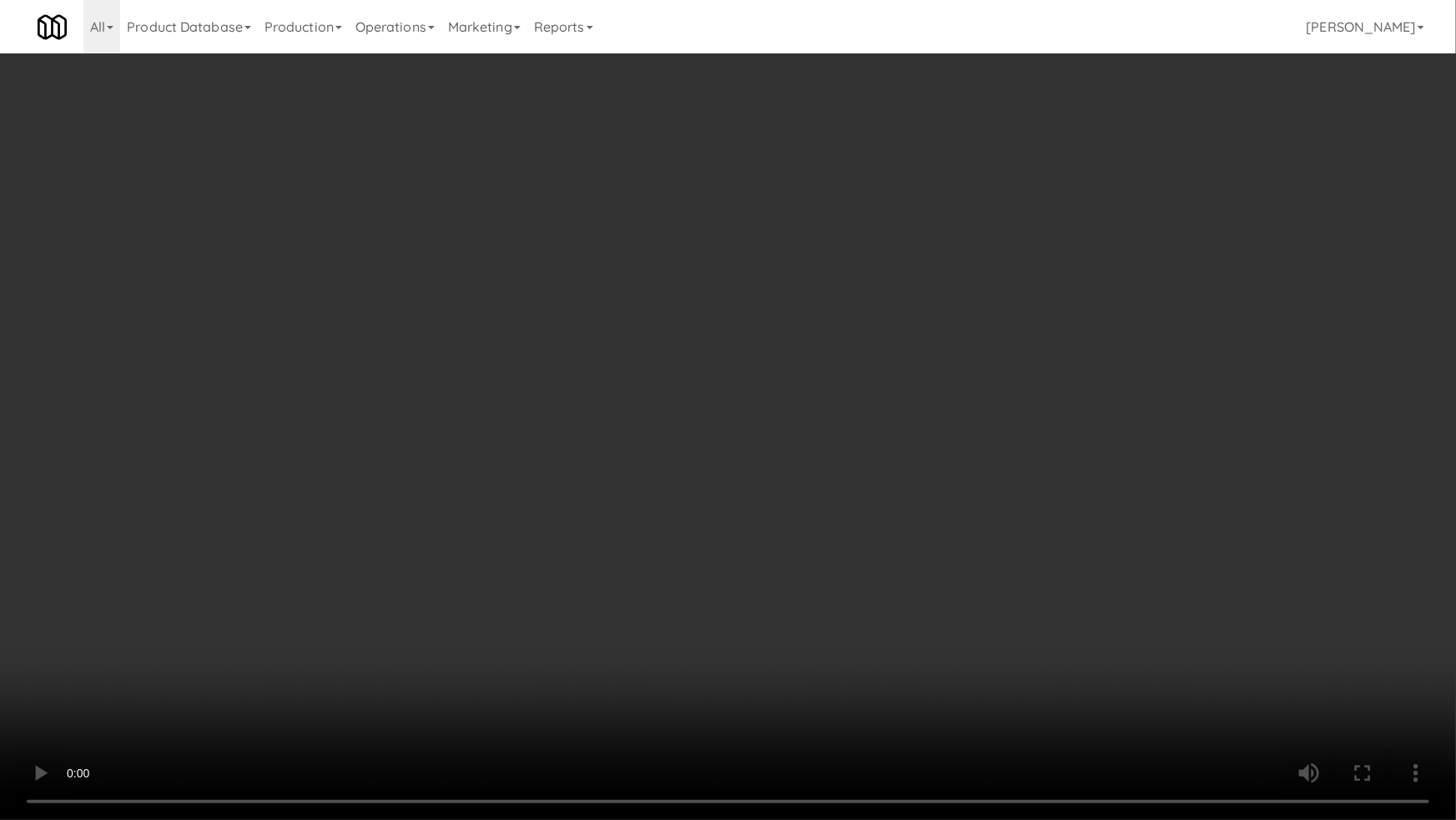
click at [770, 555] on video at bounding box center [728, 410] width 1456 height 820
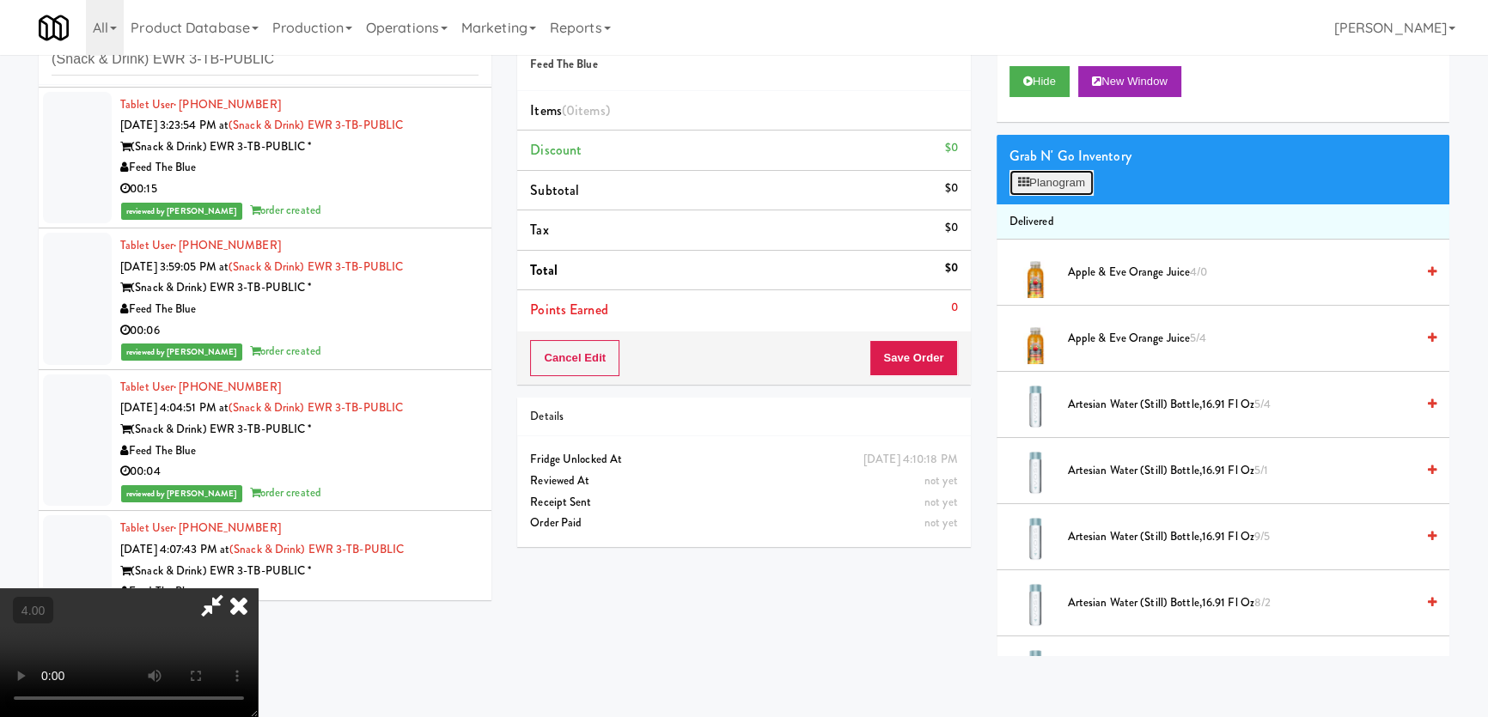
click at [1054, 179] on button "Planogram" at bounding box center [1051, 183] width 84 height 26
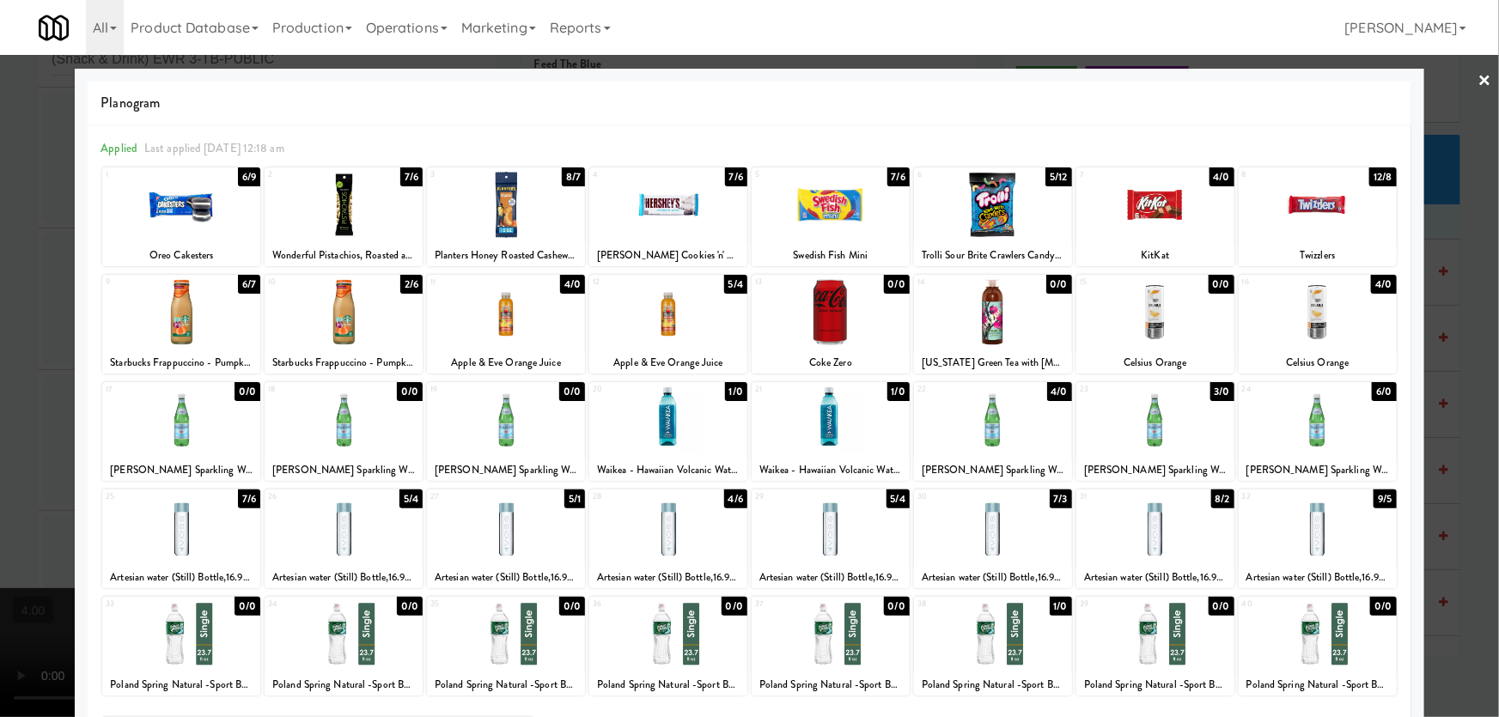
click at [668, 528] on div at bounding box center [668, 527] width 158 height 66
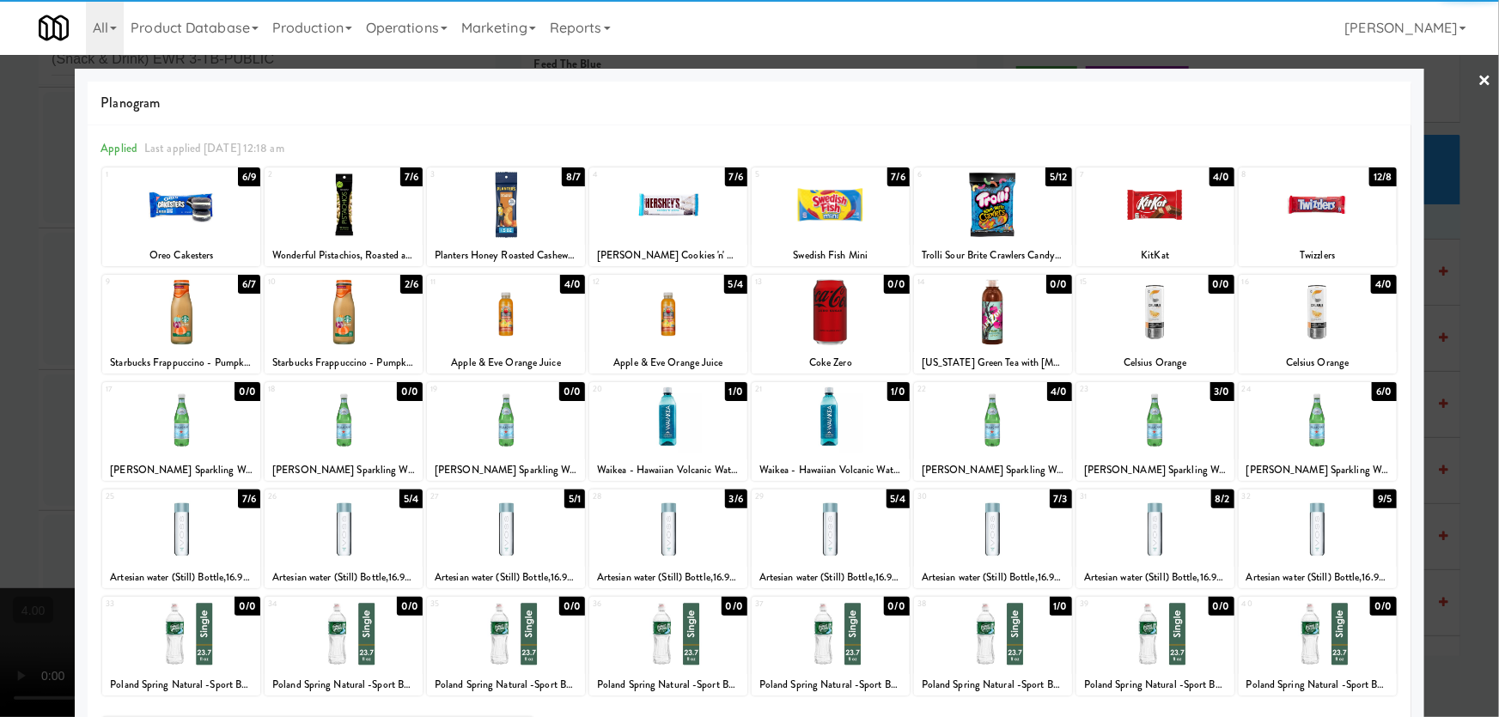
click at [1354, 309] on div at bounding box center [1318, 312] width 158 height 66
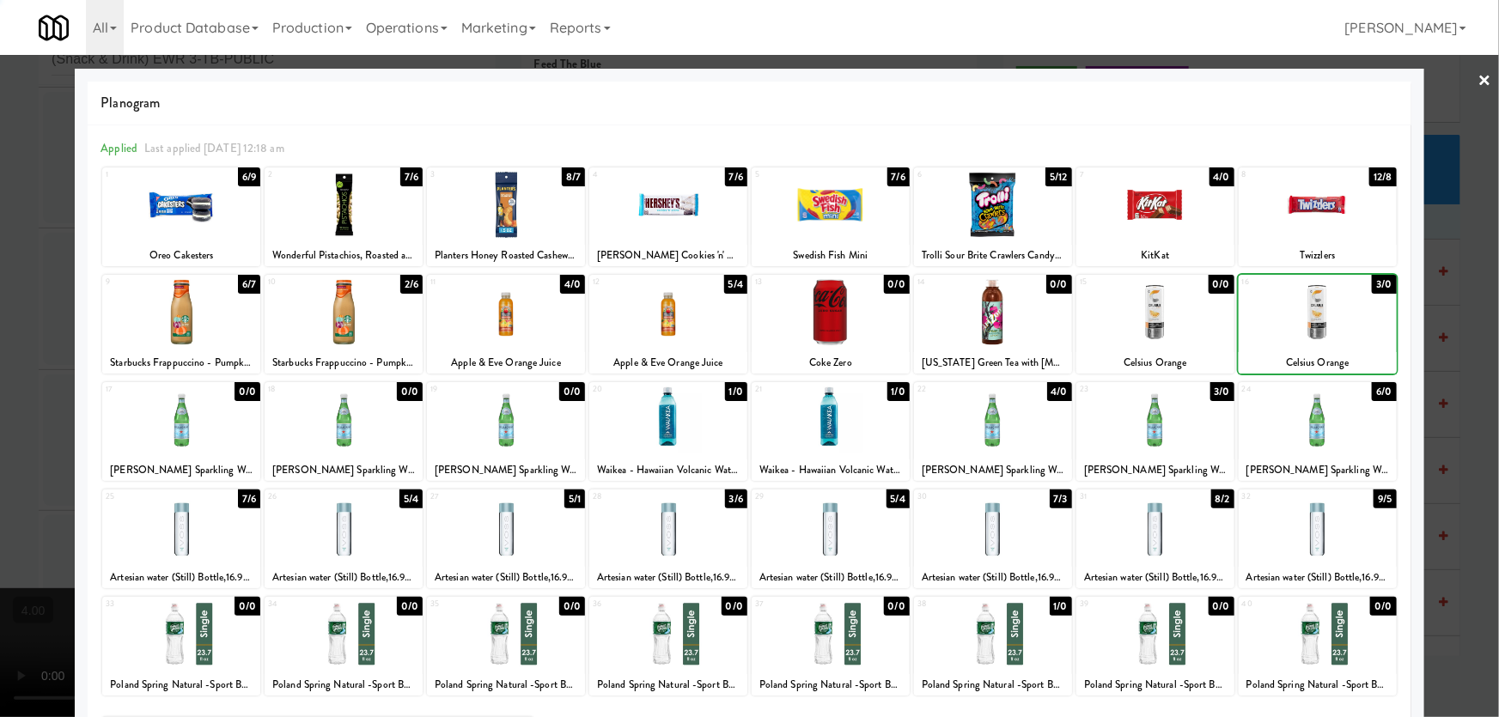
click at [1459, 237] on div at bounding box center [749, 358] width 1499 height 717
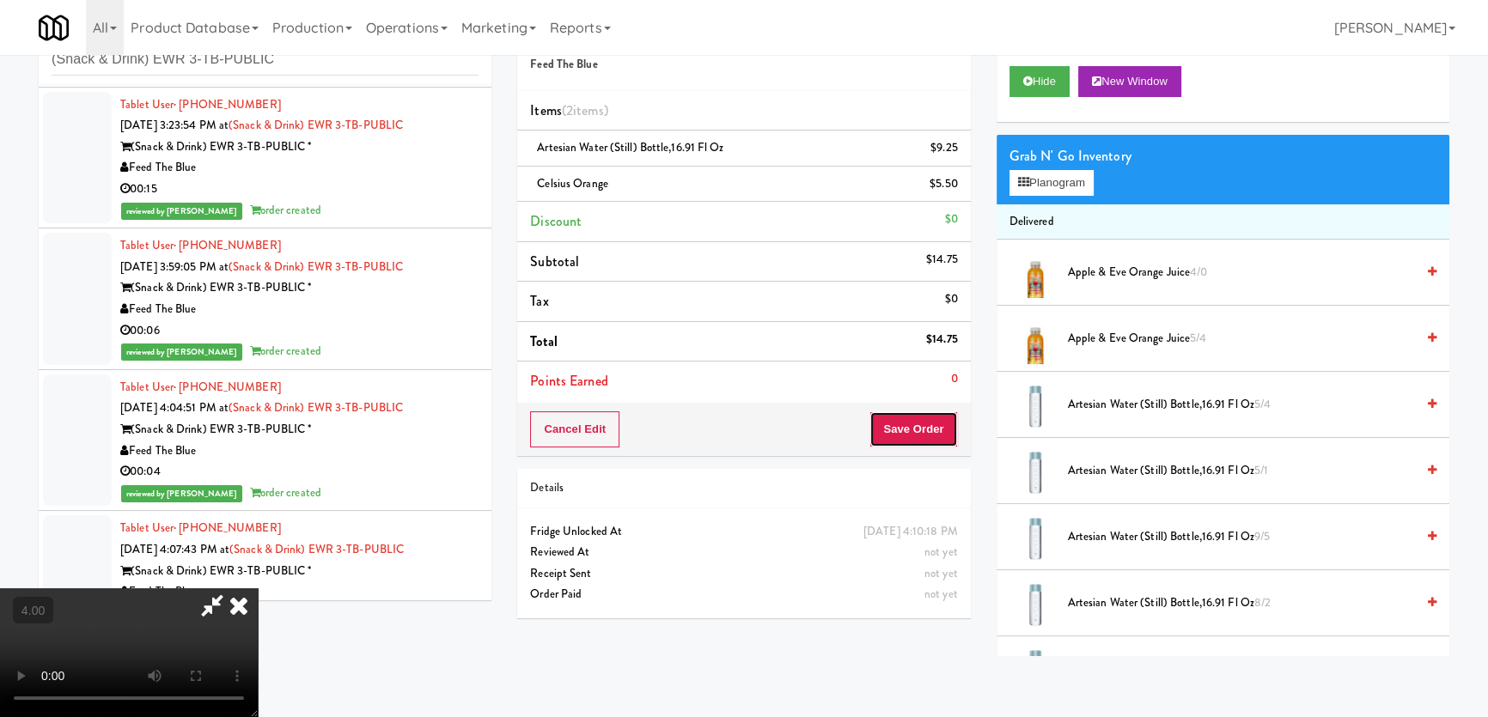
click at [953, 419] on button "Save Order" at bounding box center [913, 429] width 88 height 36
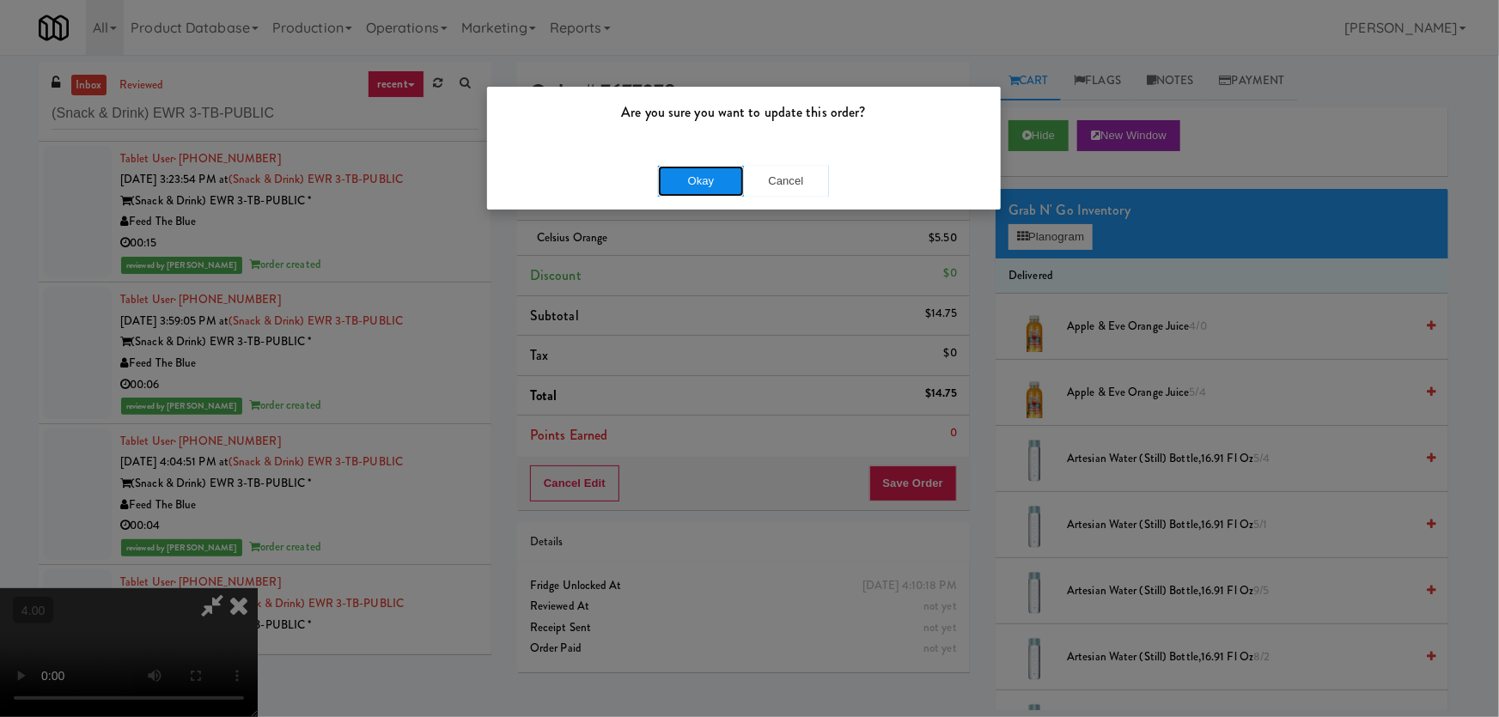
click at [696, 185] on button "Okay" at bounding box center [701, 181] width 86 height 31
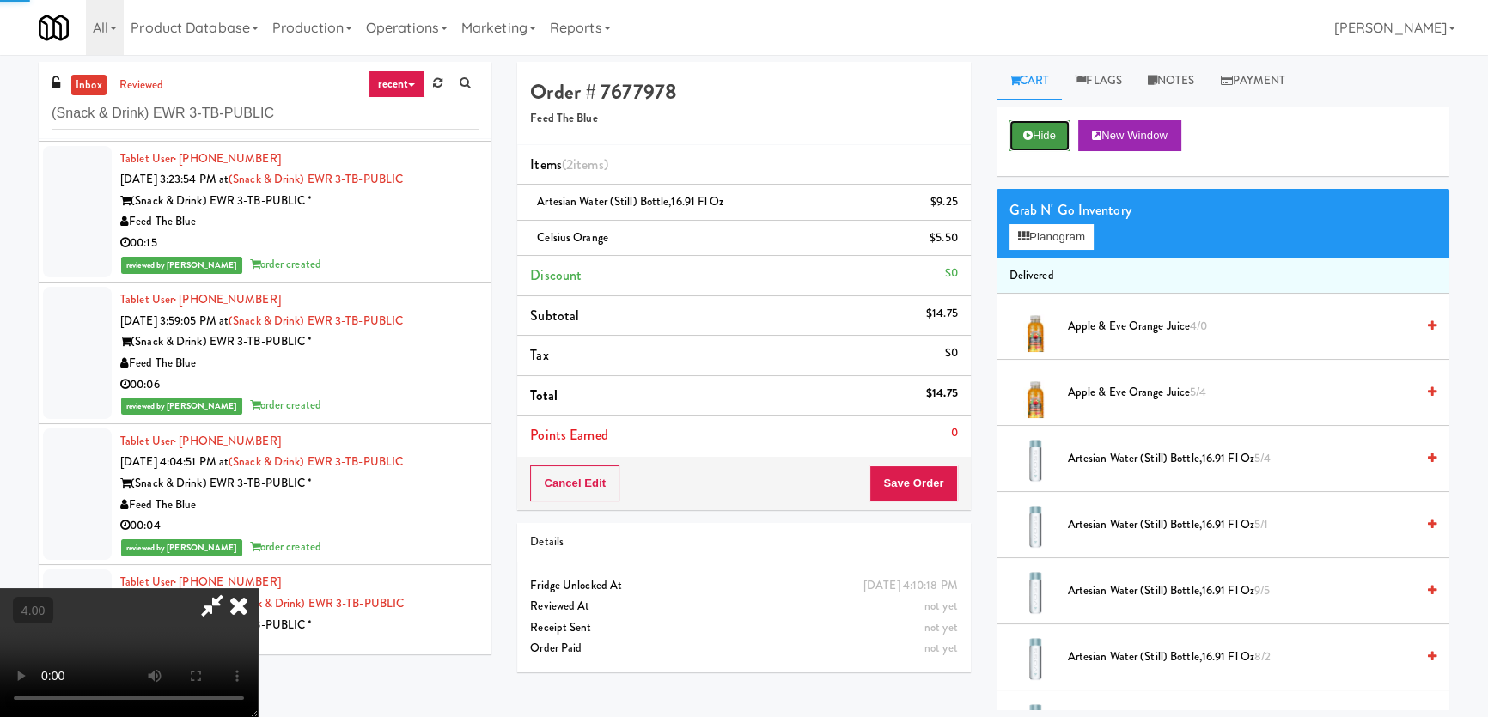
click at [1028, 139] on icon at bounding box center [1027, 135] width 9 height 11
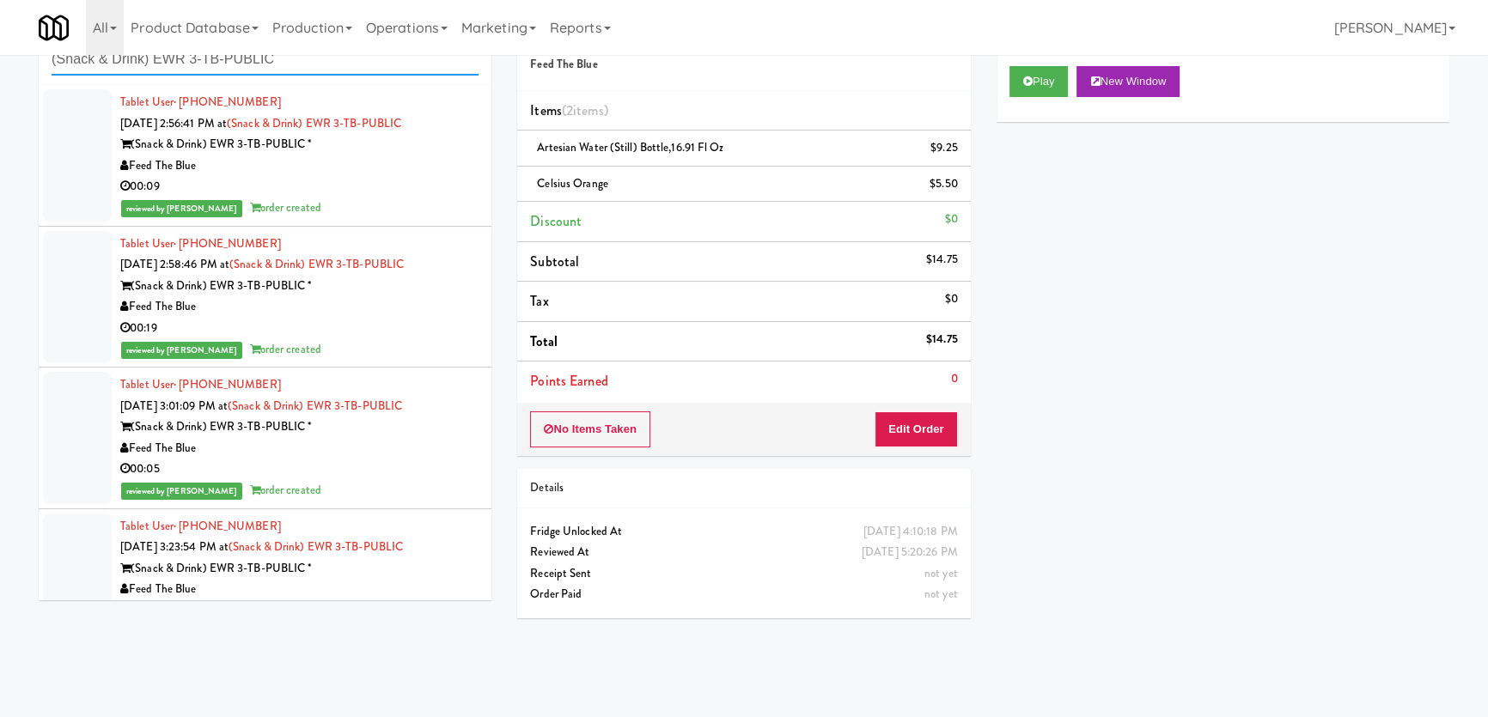
drag, startPoint x: 292, startPoint y: 65, endPoint x: 245, endPoint y: 188, distance: 131.6
click at [0, 88] on div "inbox reviewed recent all unclear take inventory issue suspicious failed recent…" at bounding box center [744, 332] width 1488 height 649
paste input "First Financial Break Room Cooler A"
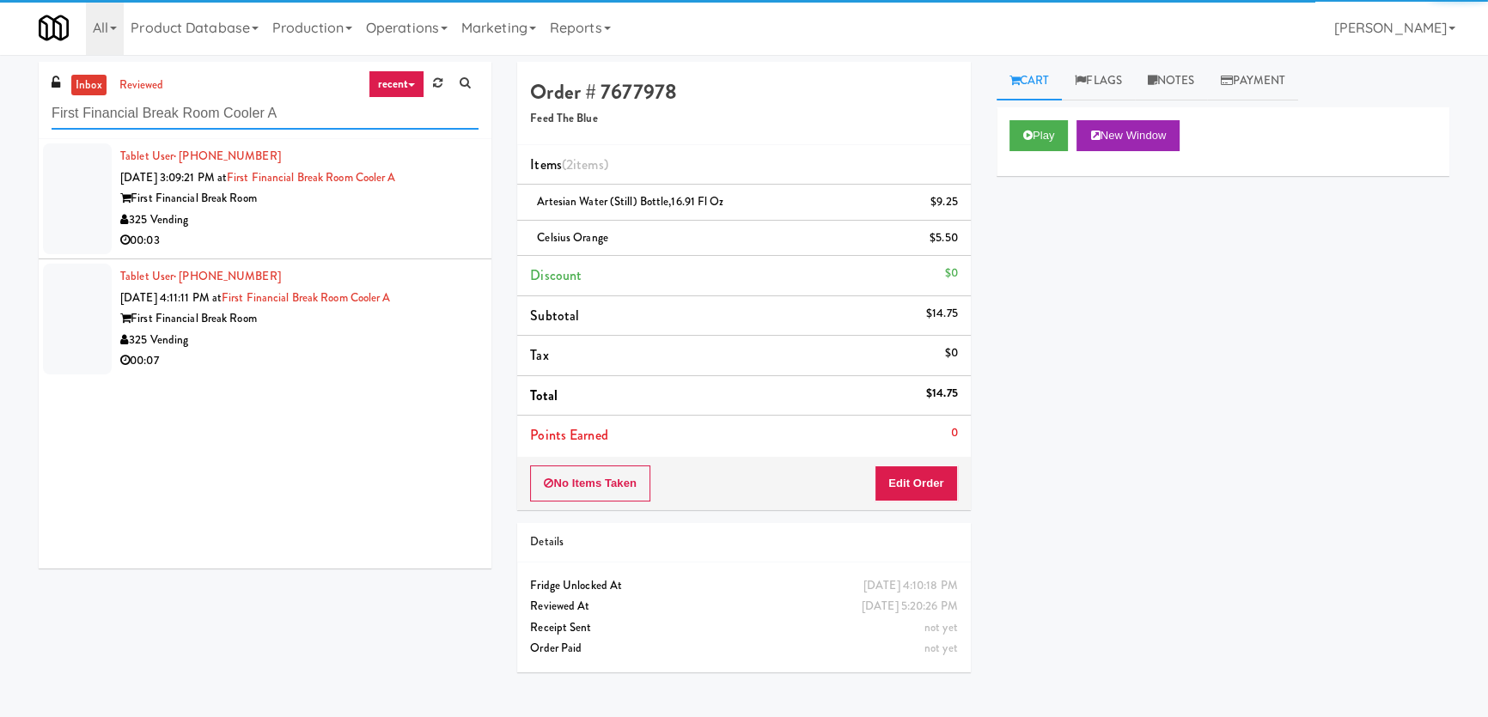
type input "First Financial Break Room Cooler A"
click at [351, 239] on div "00:03" at bounding box center [299, 240] width 358 height 21
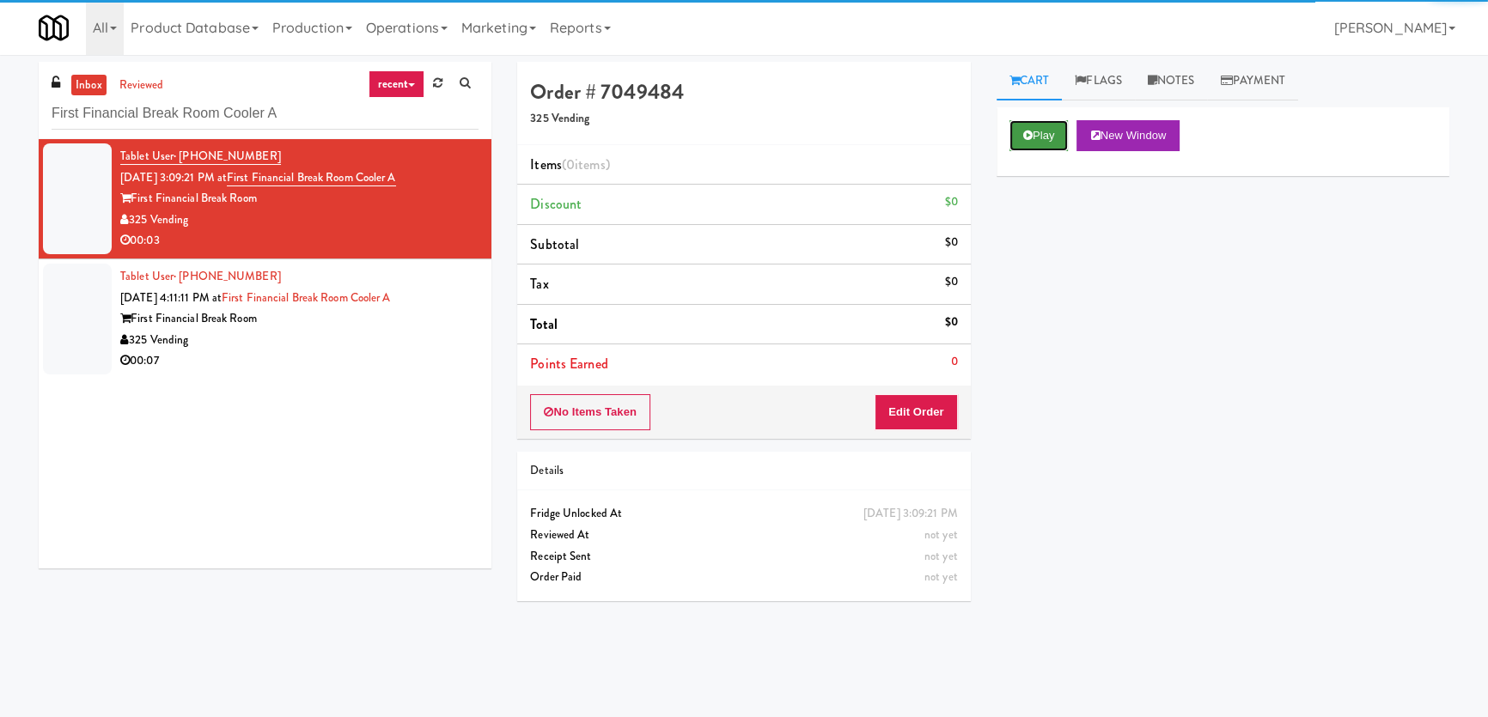
click at [1046, 134] on button "Play" at bounding box center [1038, 135] width 59 height 31
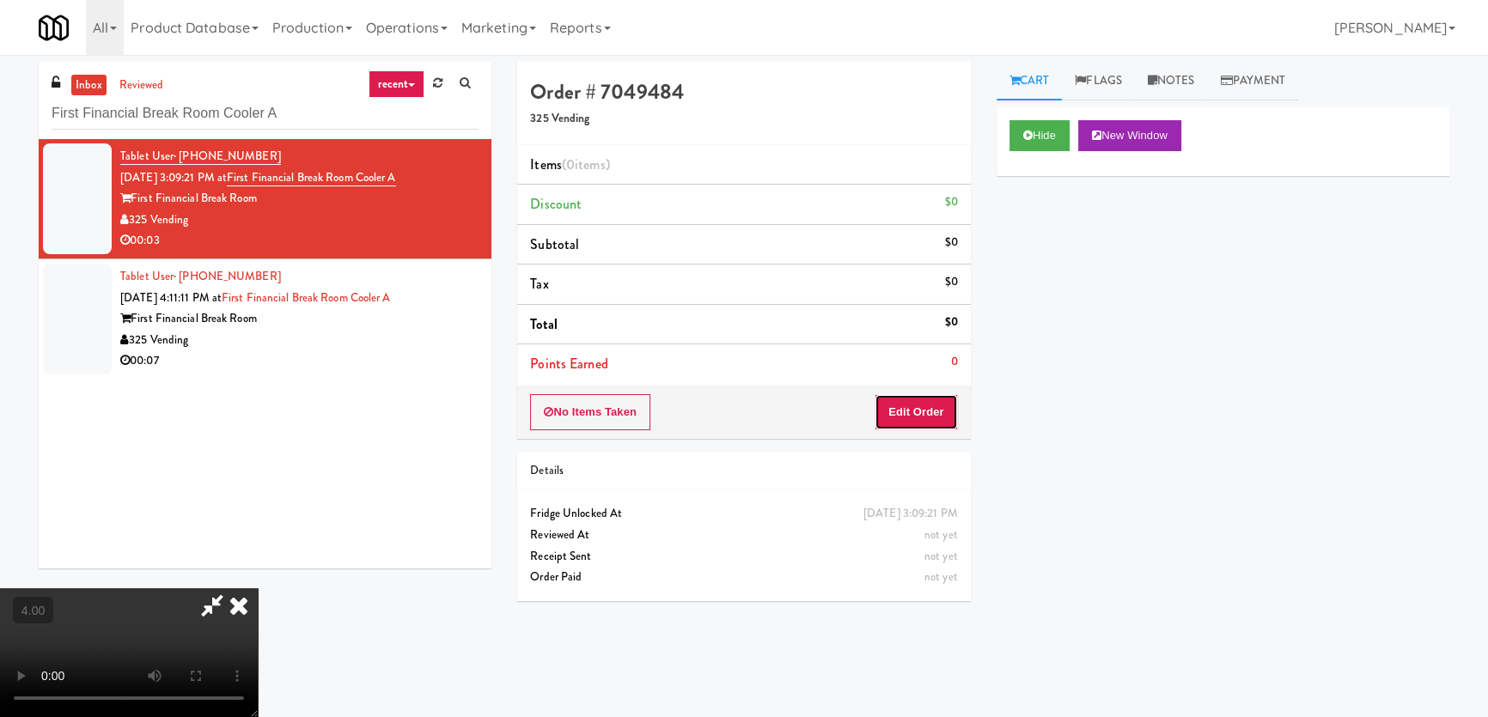
click at [935, 402] on button "Edit Order" at bounding box center [915, 412] width 83 height 36
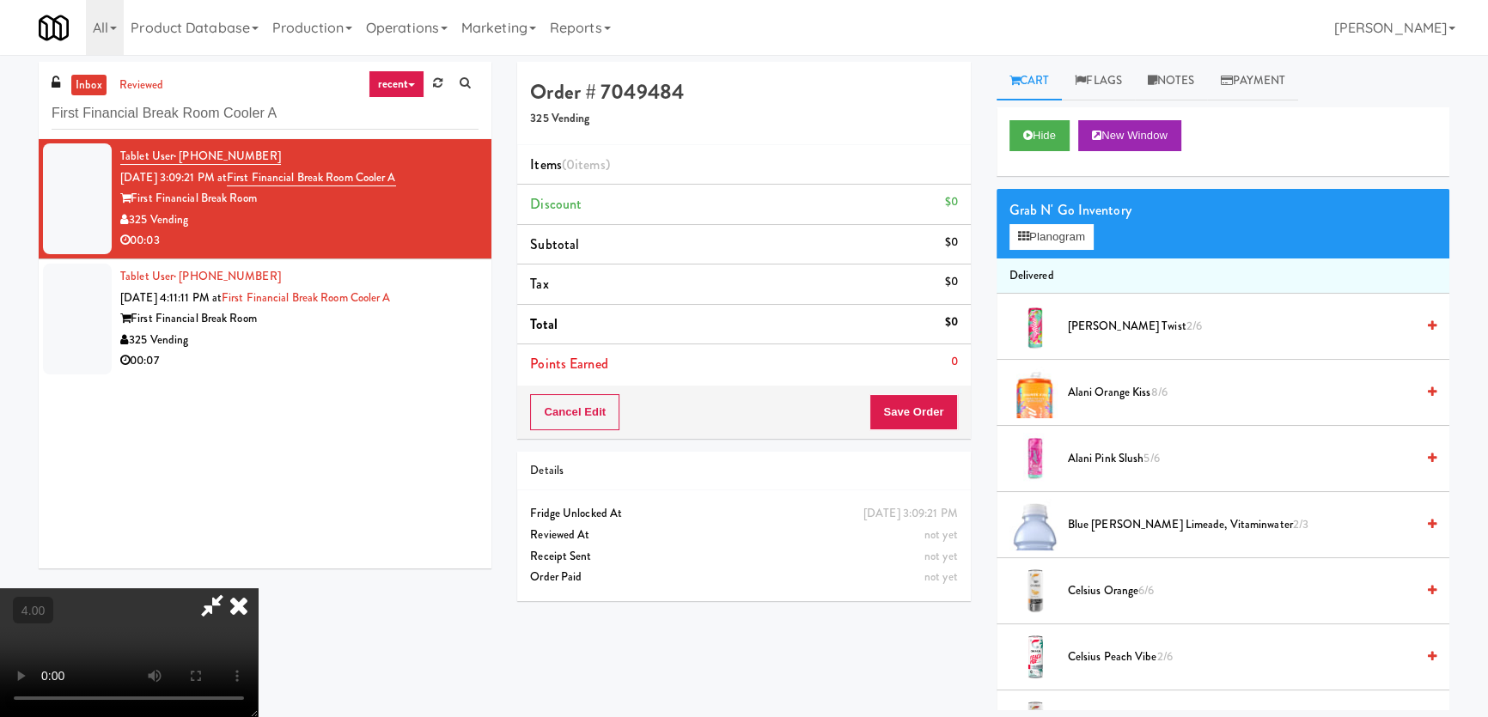
click at [258, 588] on video at bounding box center [129, 652] width 258 height 129
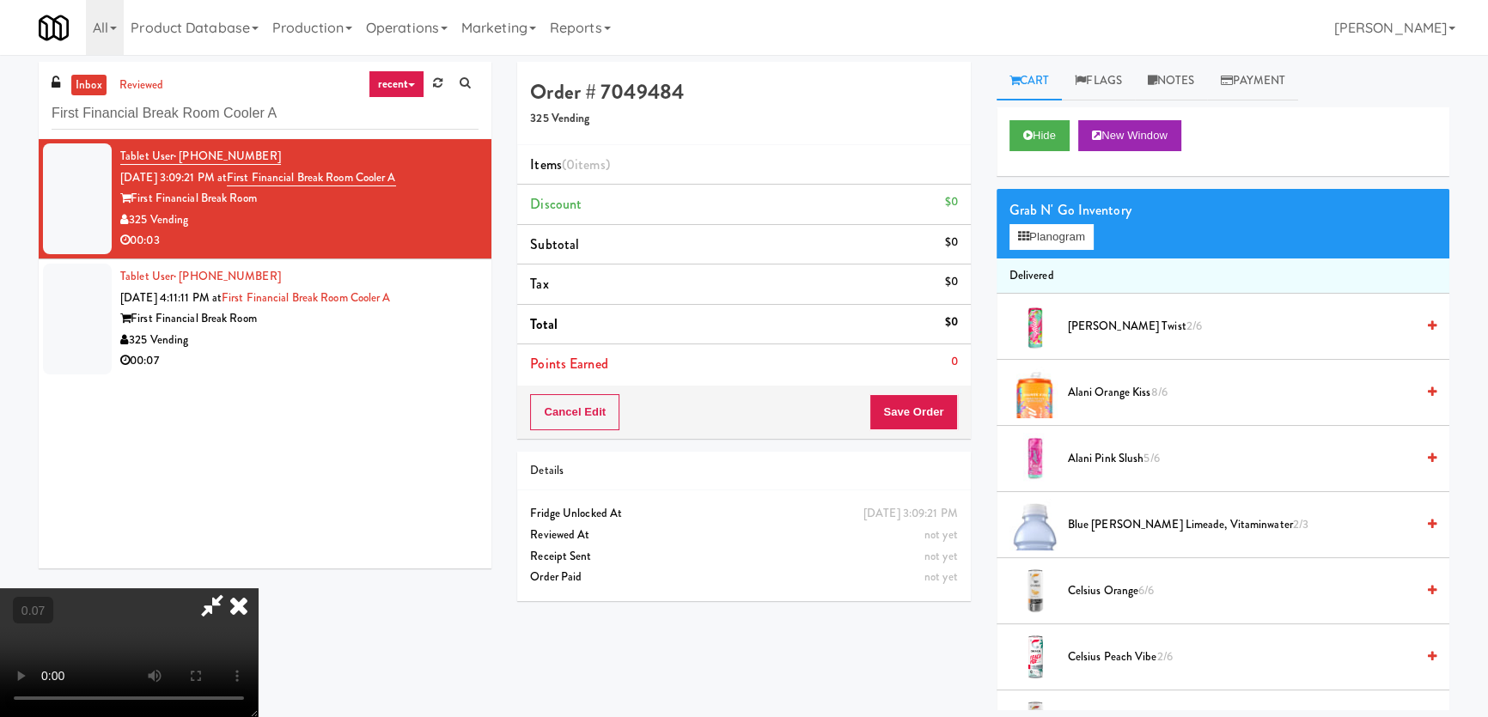
click at [258, 588] on video at bounding box center [129, 652] width 258 height 129
click at [1013, 234] on button "Planogram" at bounding box center [1051, 237] width 84 height 26
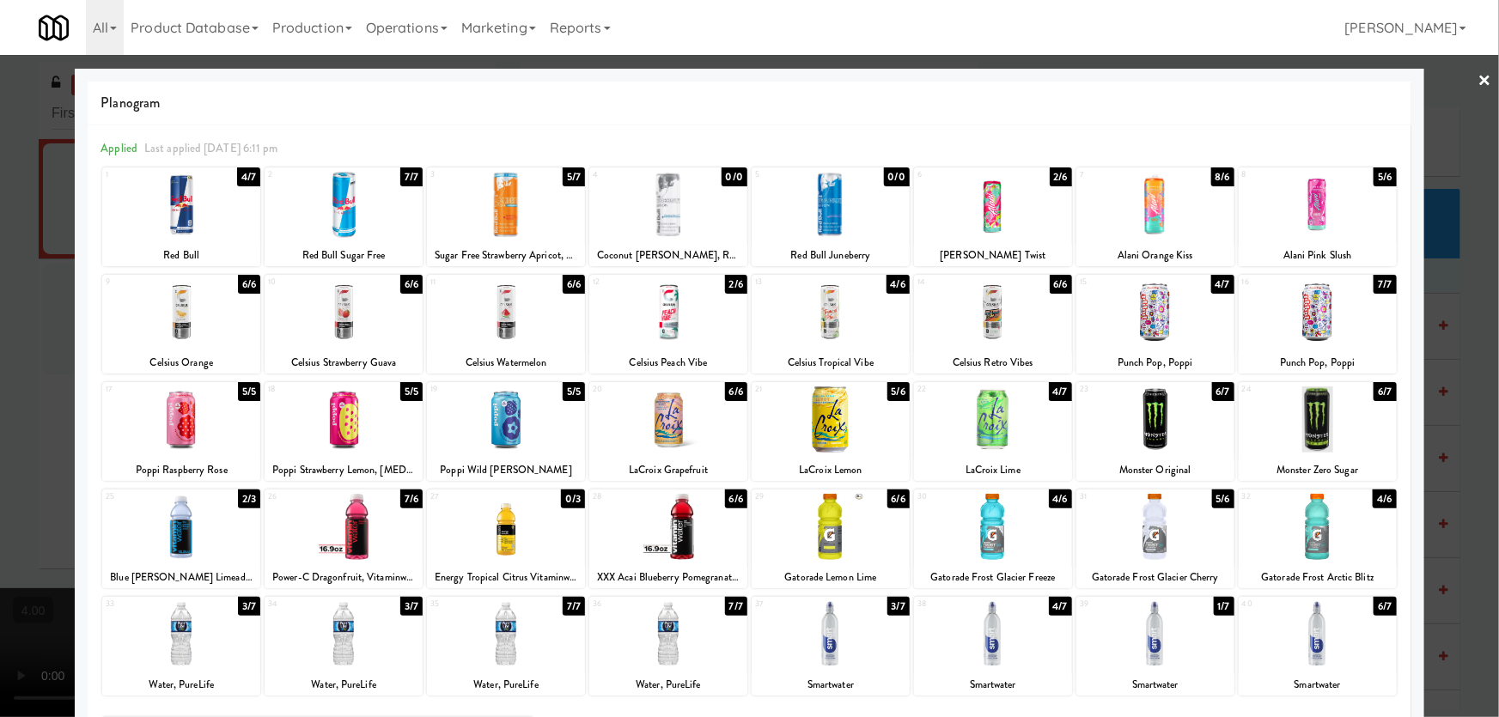
click at [371, 210] on div at bounding box center [344, 205] width 158 height 66
click at [0, 233] on div at bounding box center [749, 358] width 1499 height 717
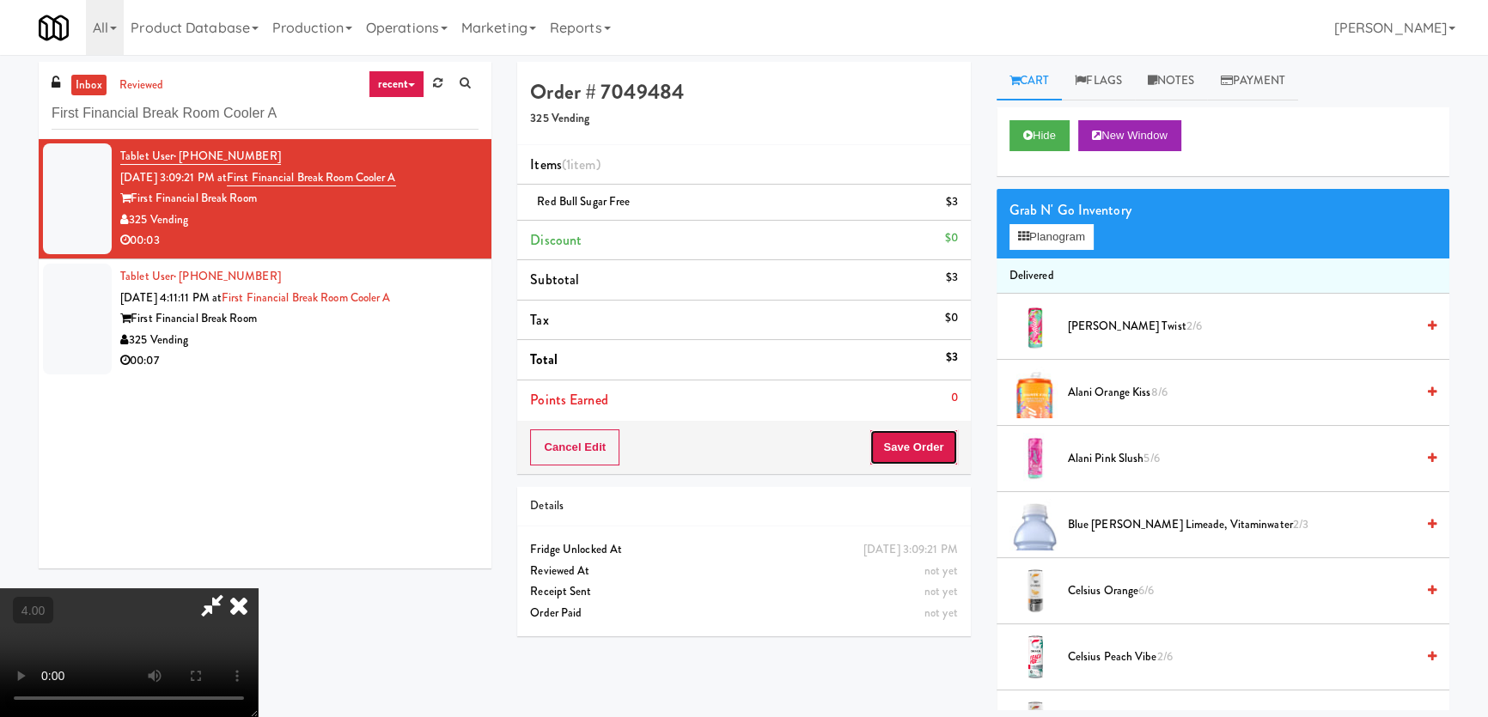
click at [936, 460] on button "Save Order" at bounding box center [913, 448] width 88 height 36
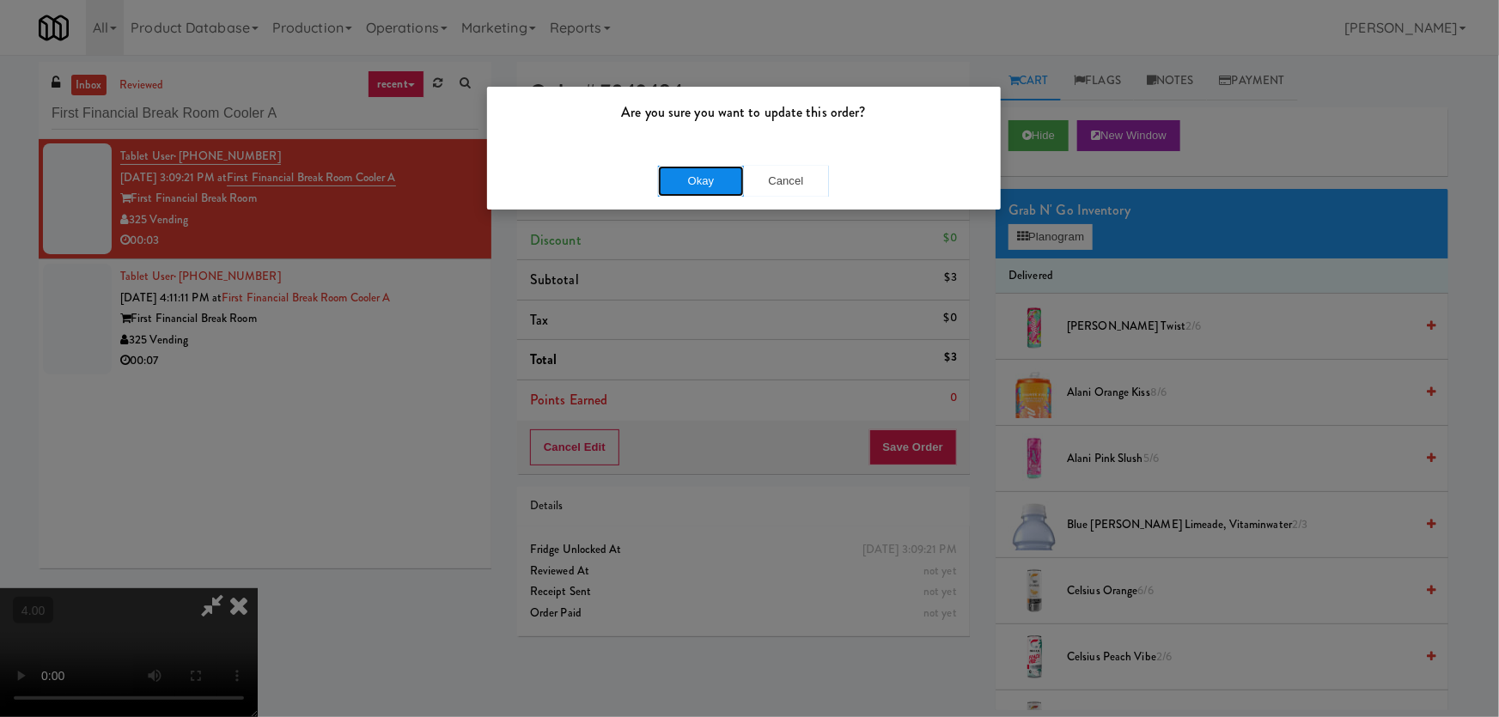
click at [673, 179] on button "Okay" at bounding box center [701, 181] width 86 height 31
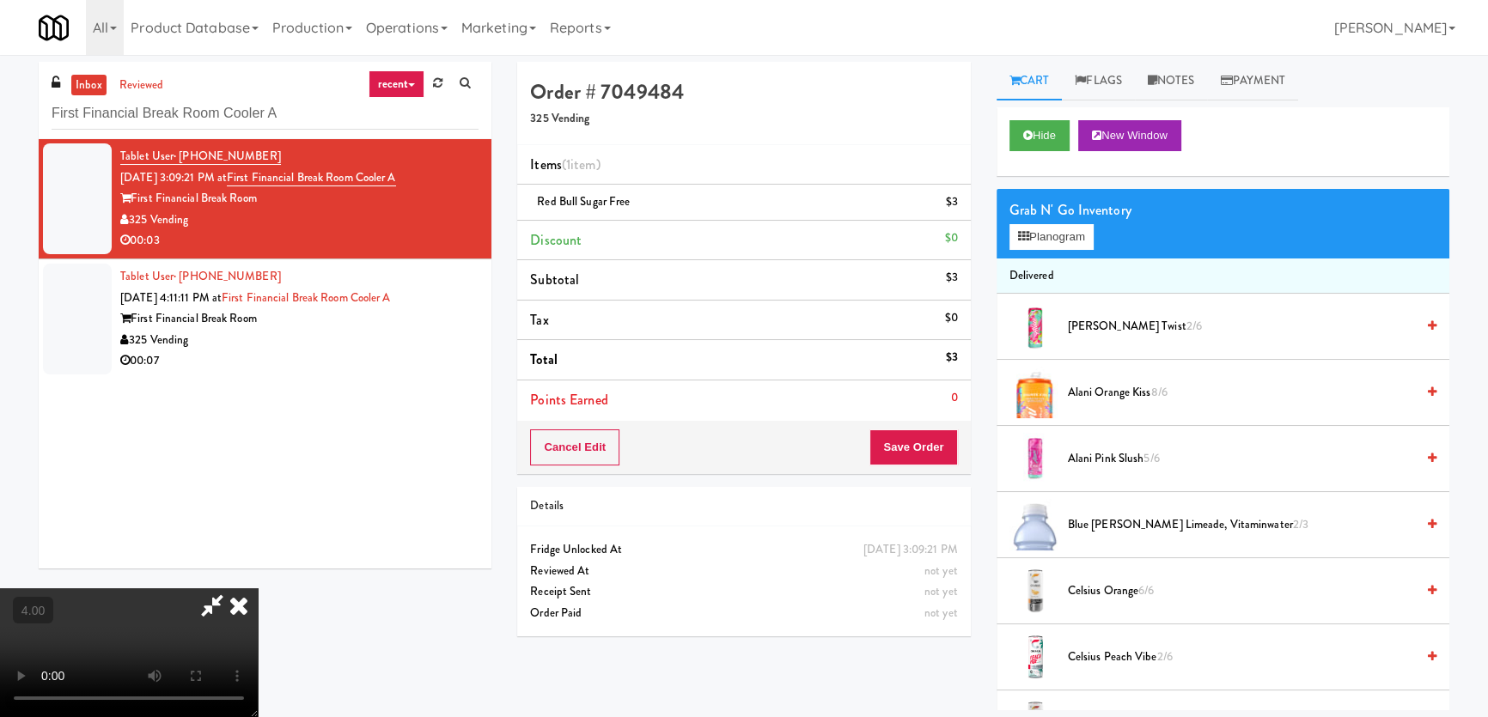
click at [995, 139] on div "Cart Flags Notes Payment Hide New Window Grab N' Go Inventory Planogram Deliver…" at bounding box center [1223, 386] width 478 height 649
click at [1047, 137] on button "Hide" at bounding box center [1039, 135] width 60 height 31
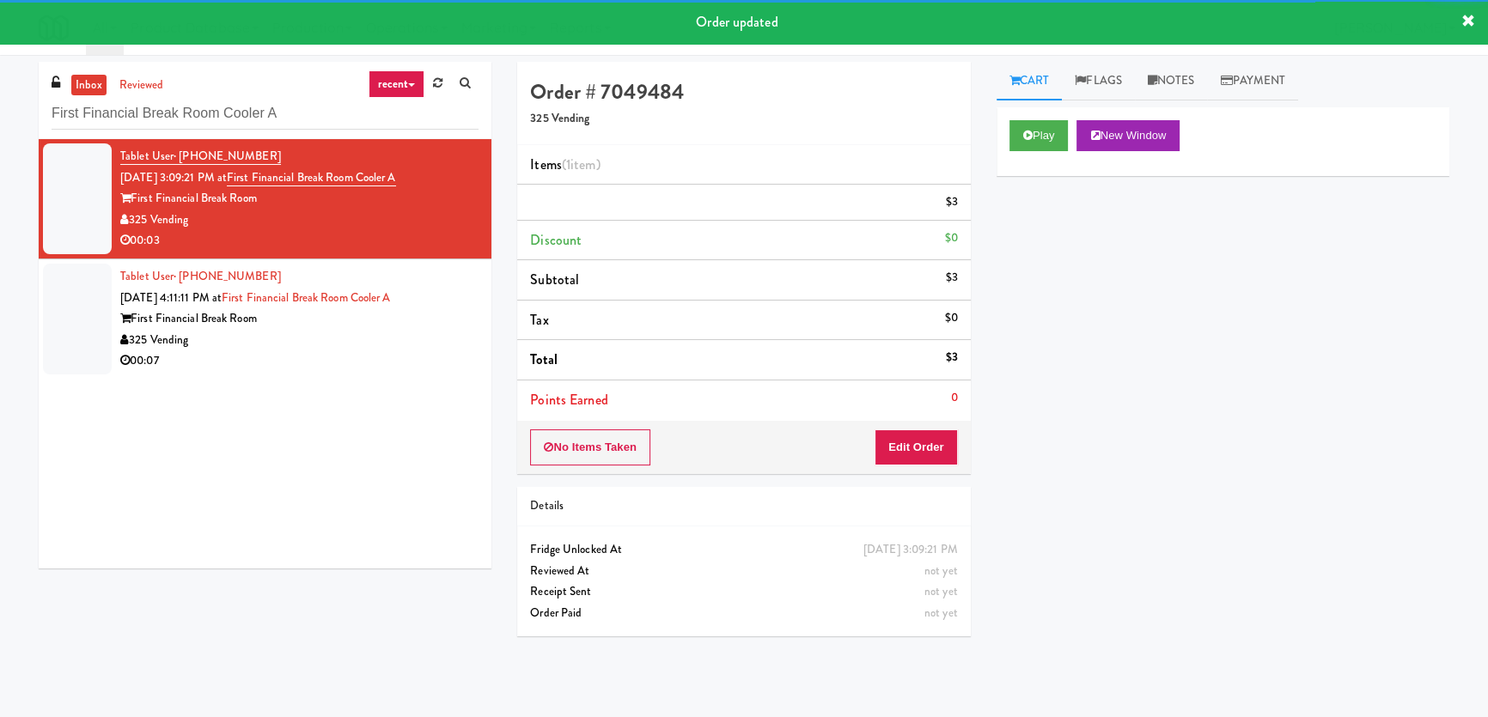
click at [446, 330] on div "325 Vending" at bounding box center [299, 340] width 358 height 21
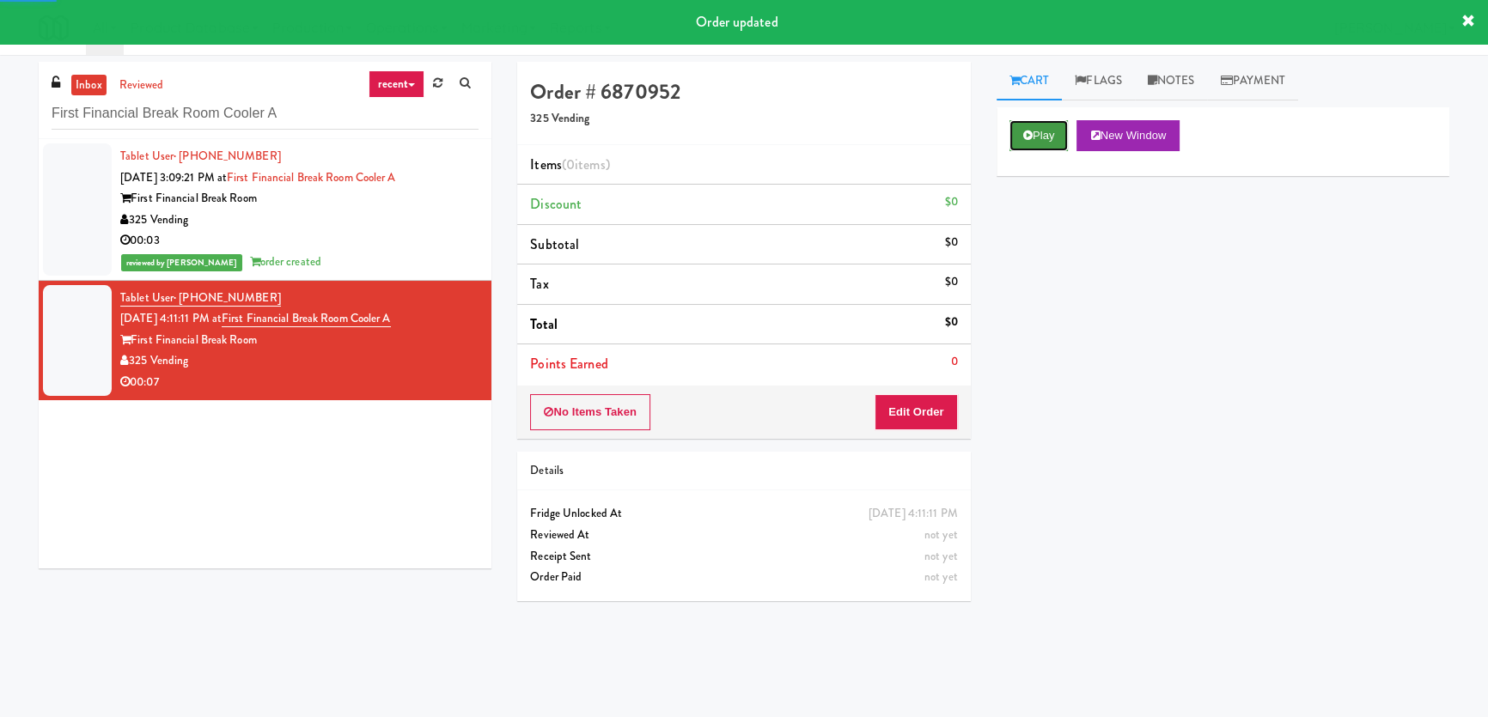
click at [1025, 138] on icon at bounding box center [1027, 135] width 9 height 11
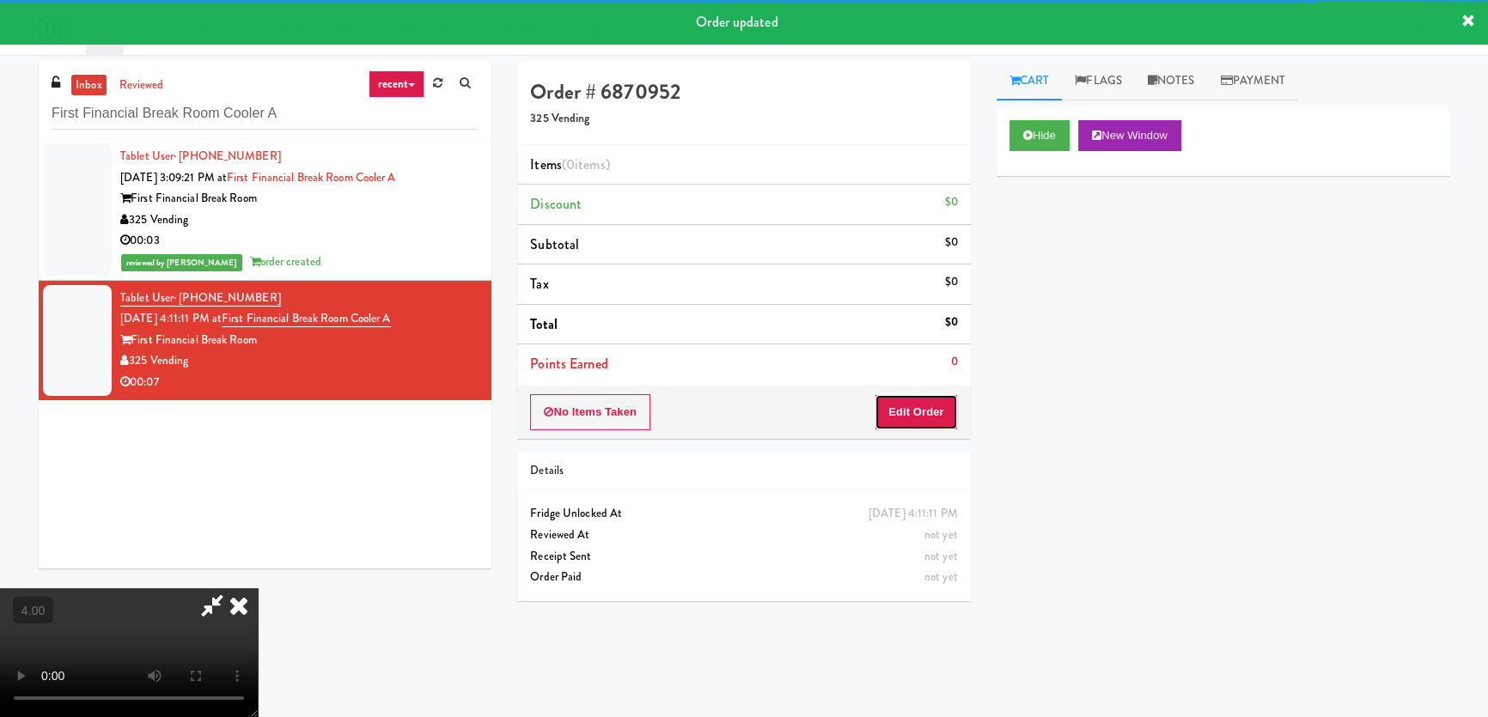
click at [924, 421] on button "Edit Order" at bounding box center [915, 412] width 83 height 36
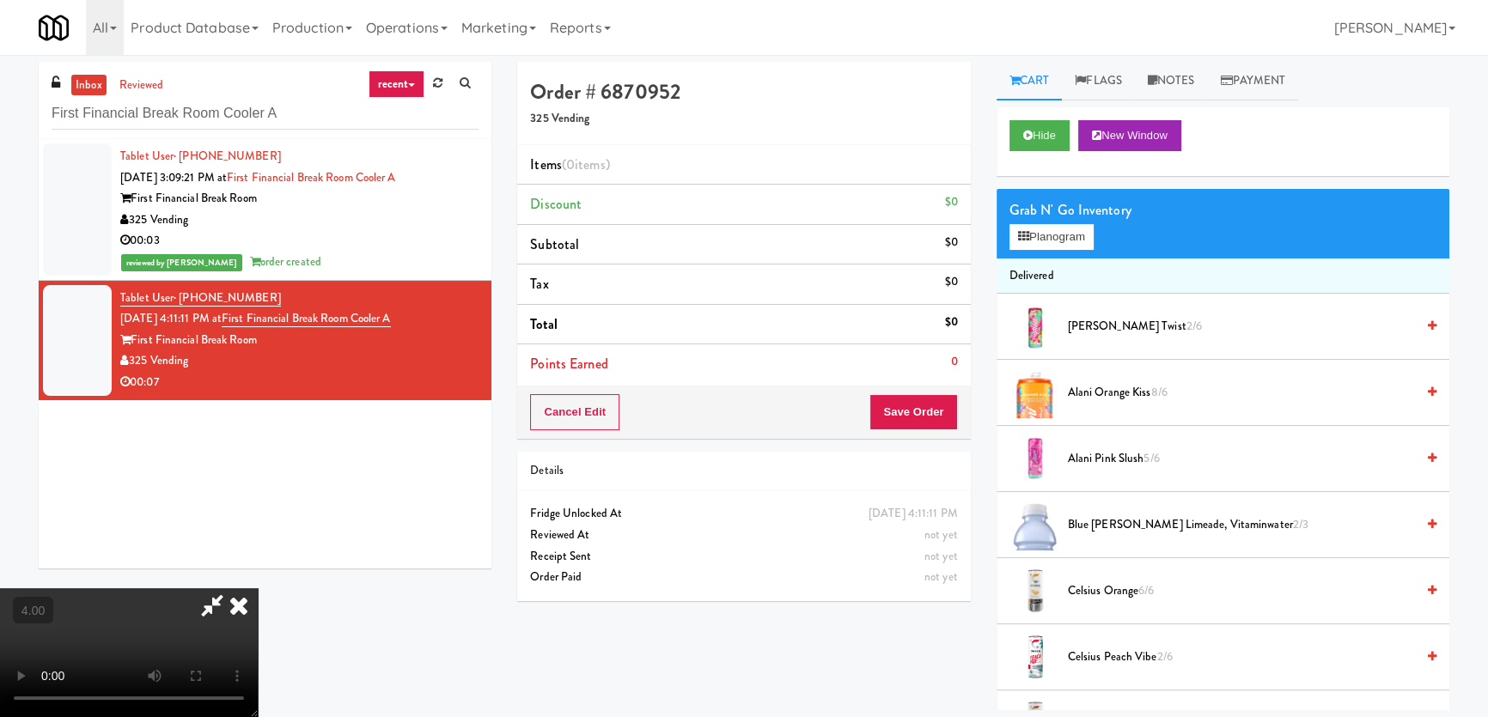
click at [258, 588] on video at bounding box center [129, 652] width 258 height 129
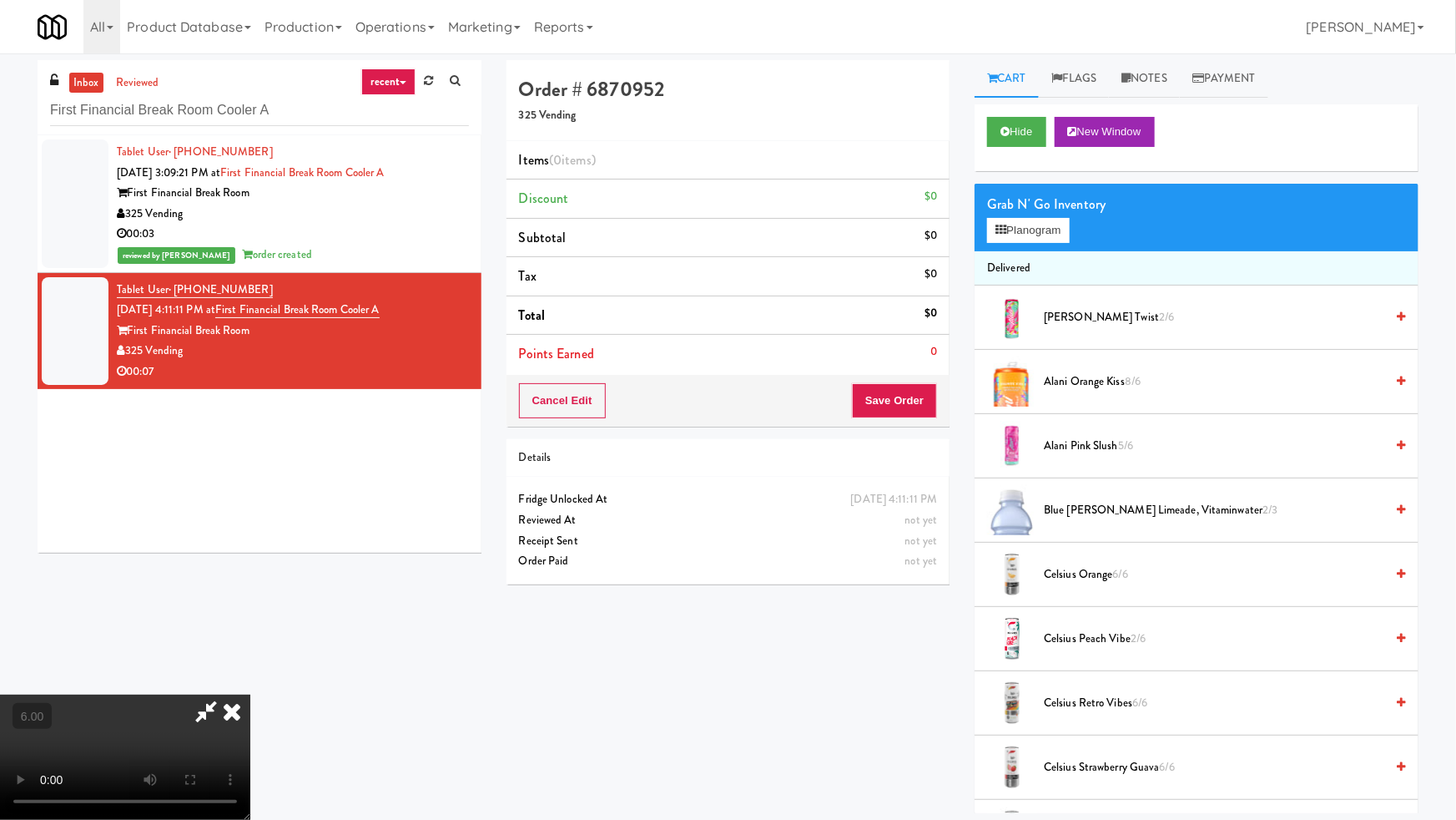
click at [251, 695] on video at bounding box center [125, 757] width 251 height 125
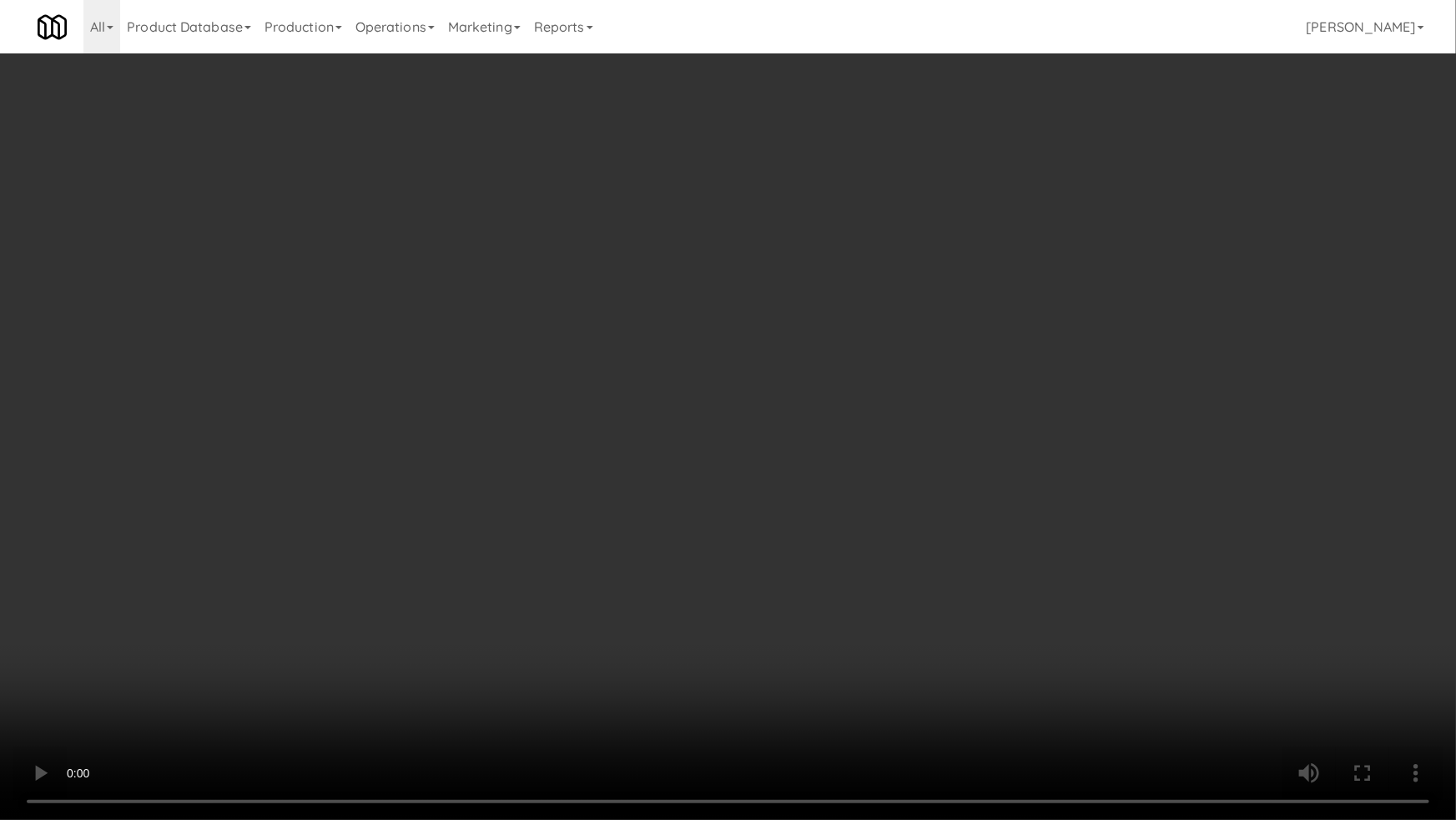
click at [531, 424] on video at bounding box center [728, 410] width 1456 height 820
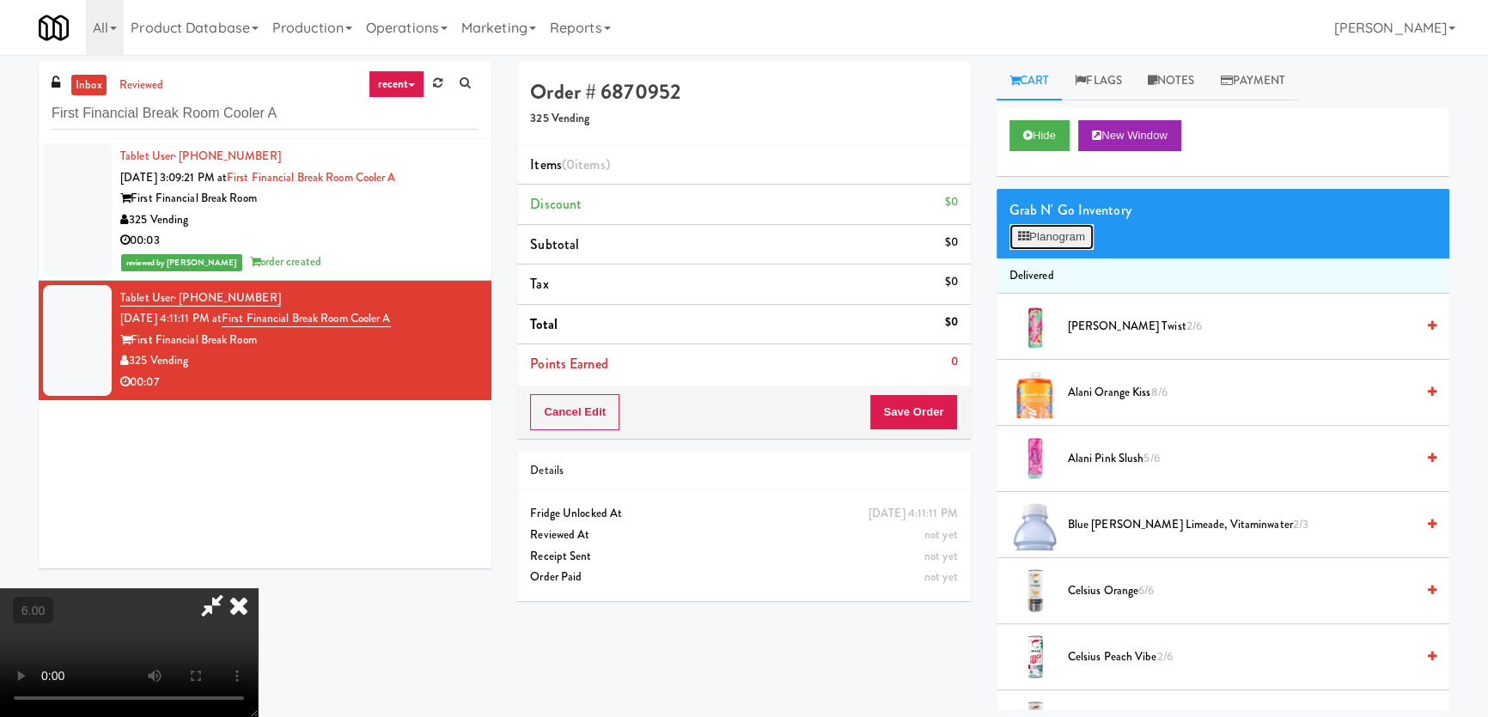
click at [1080, 238] on button "Planogram" at bounding box center [1051, 237] width 84 height 26
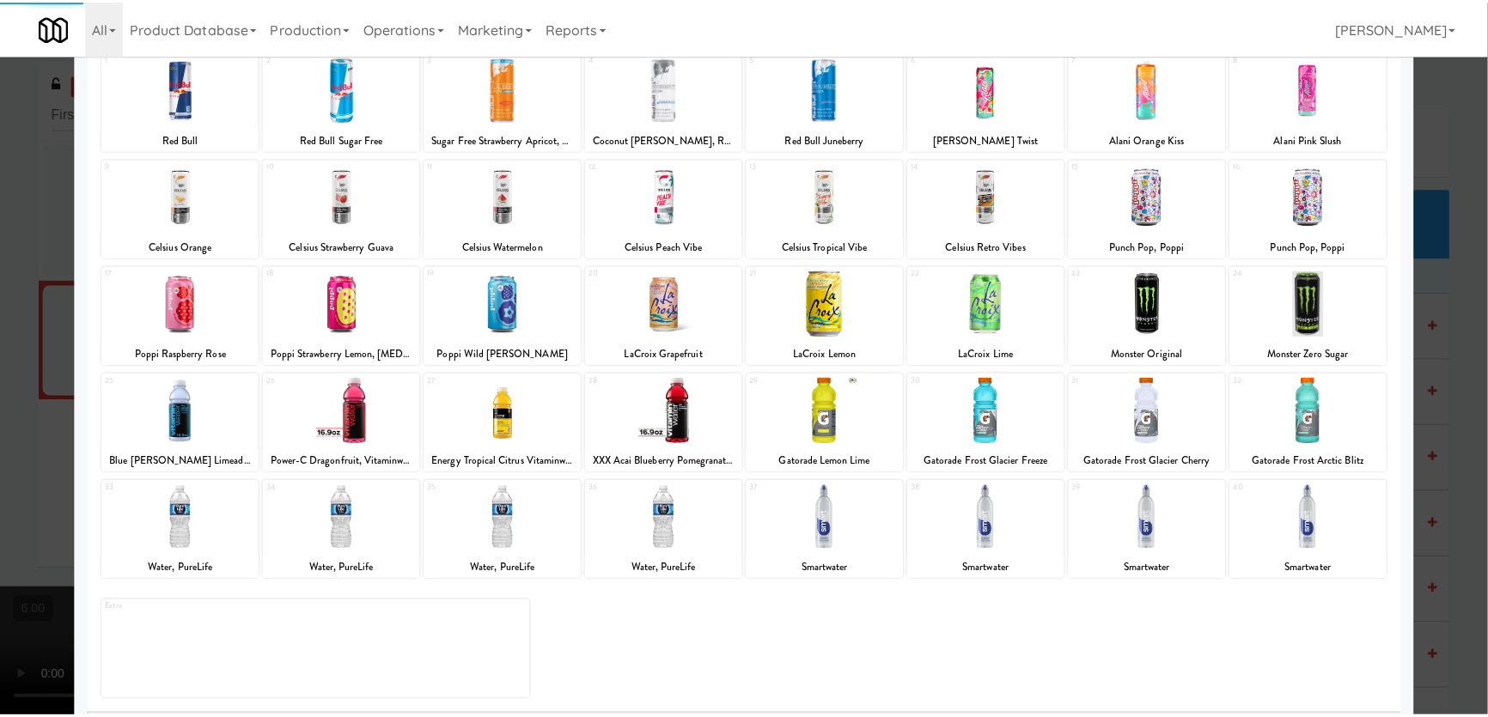
scroll to position [125, 0]
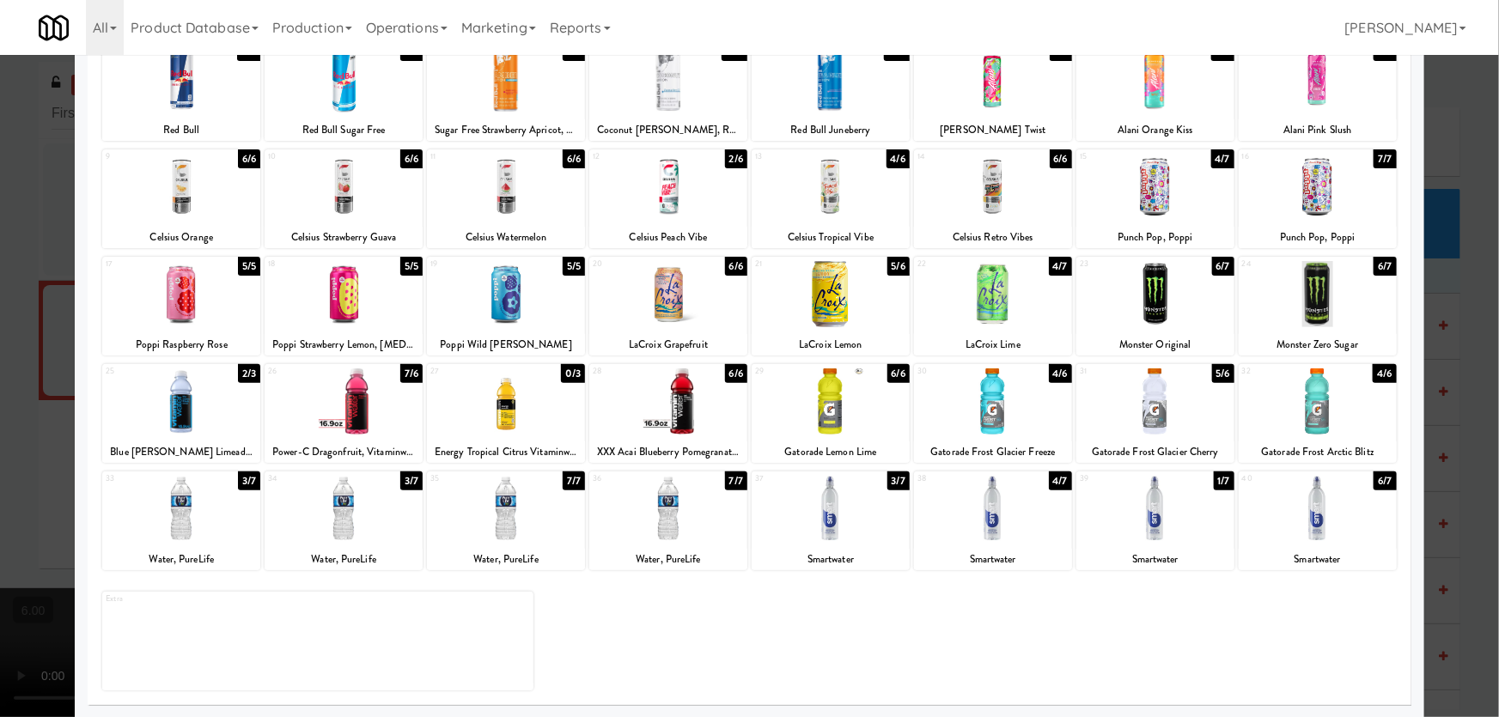
click at [643, 427] on div at bounding box center [668, 402] width 158 height 66
click at [0, 377] on div at bounding box center [749, 358] width 1499 height 717
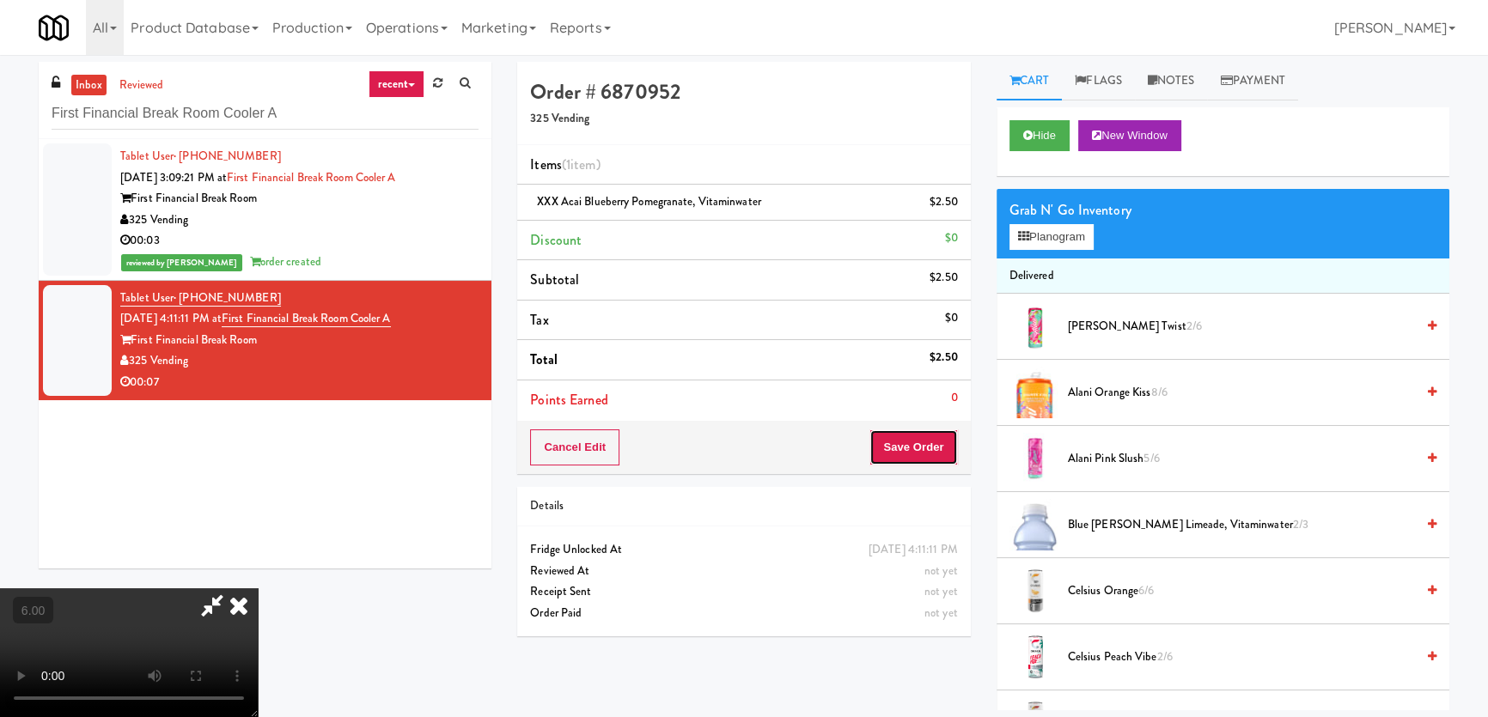
click at [945, 437] on button "Save Order" at bounding box center [913, 448] width 88 height 36
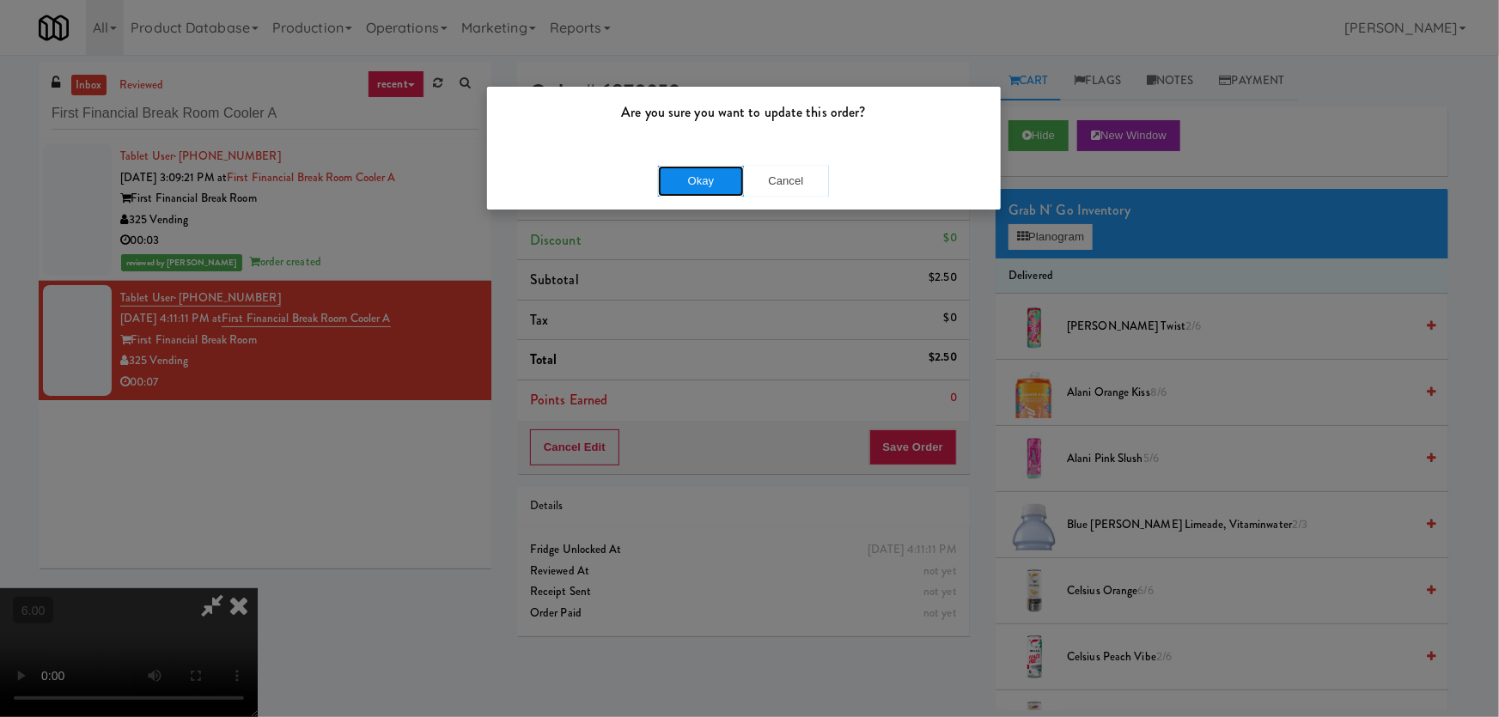
click at [713, 183] on button "Okay" at bounding box center [701, 181] width 86 height 31
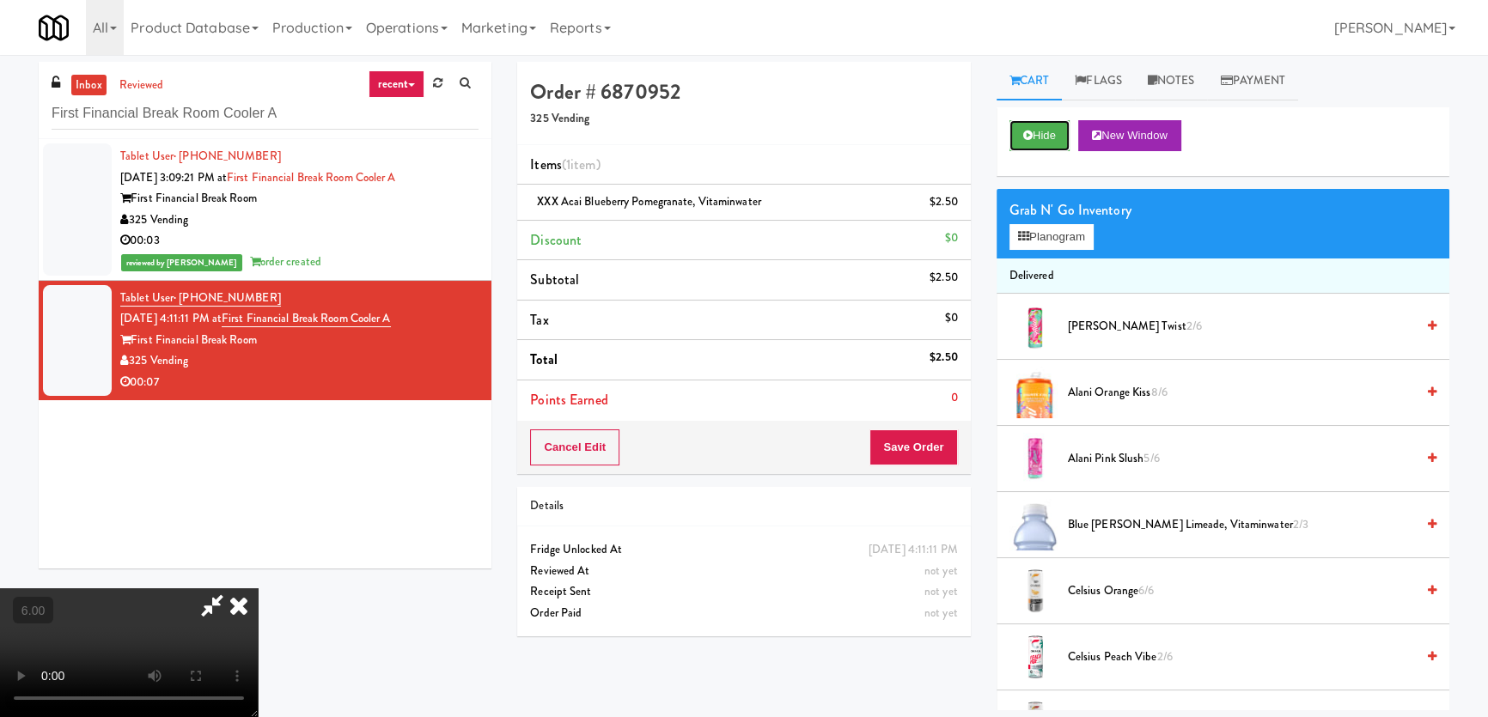
drag, startPoint x: 1030, startPoint y: 137, endPoint x: 1011, endPoint y: 169, distance: 37.0
click at [1031, 137] on icon at bounding box center [1027, 135] width 9 height 11
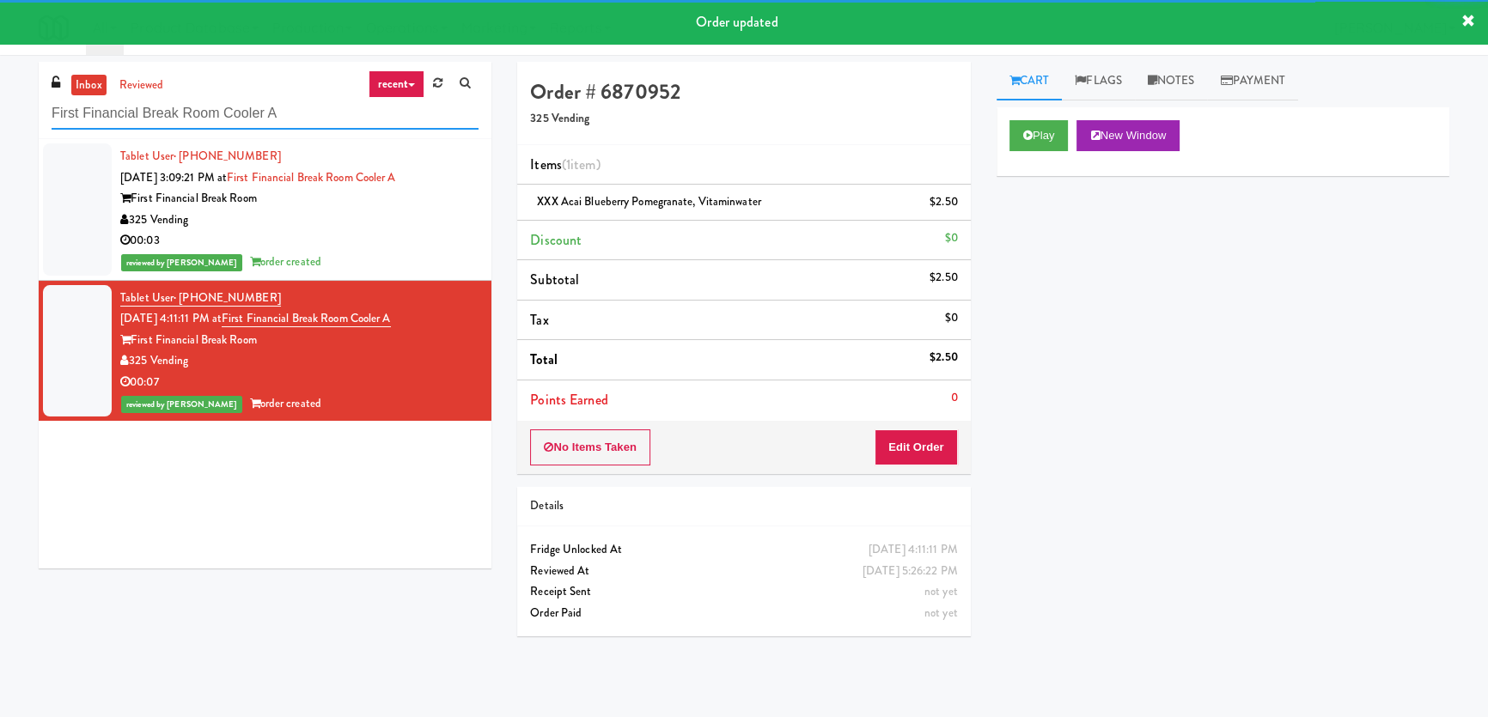
paste input "Via Pantry Eight80 - Main Pantry Left Block 300 Drinks Phase I - Drink Cooler"
drag, startPoint x: 113, startPoint y: 109, endPoint x: 0, endPoint y: 100, distance: 112.9
click at [0, 100] on div "inbox reviewed recent all unclear take inventory issue suspicious failed recent…" at bounding box center [744, 386] width 1488 height 649
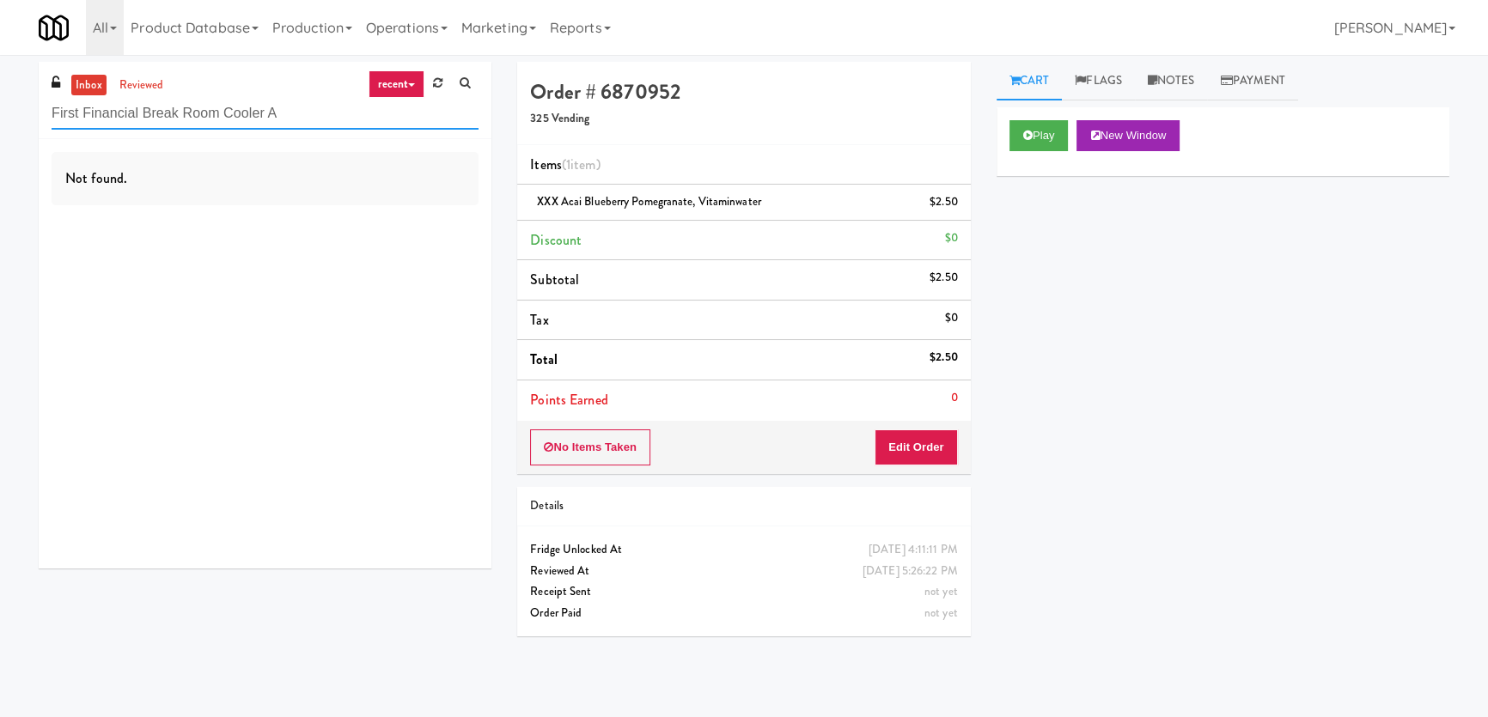
click at [304, 117] on input "First Financial Break Room Cooler A" at bounding box center [265, 114] width 427 height 32
drag, startPoint x: 267, startPoint y: 107, endPoint x: 0, endPoint y: 112, distance: 267.2
click at [0, 112] on div "inbox reviewed recent all unclear take inventory issue suspicious failed recent…" at bounding box center [744, 386] width 1488 height 649
paste input "Staff Dormitory"
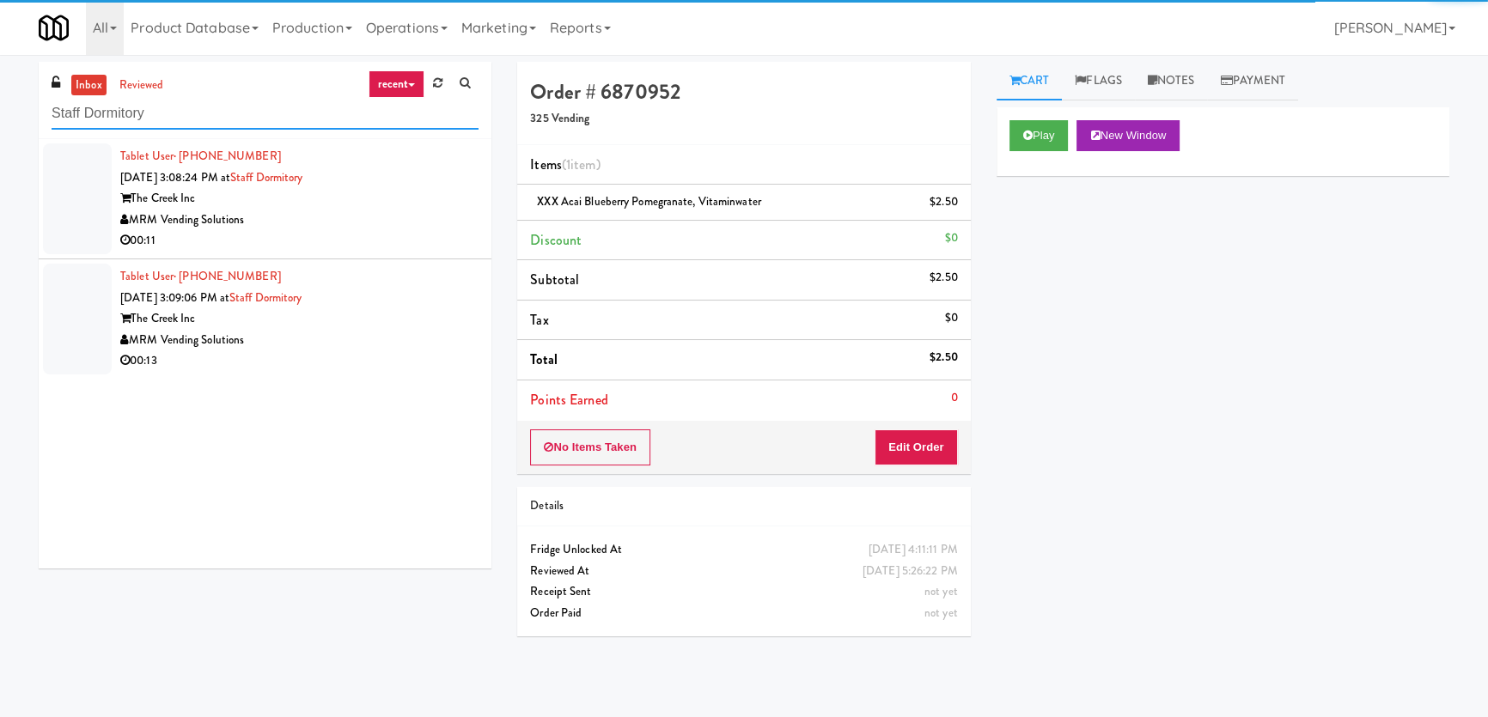
type input "Staff Dormitory"
click at [374, 244] on div "00:11" at bounding box center [299, 240] width 358 height 21
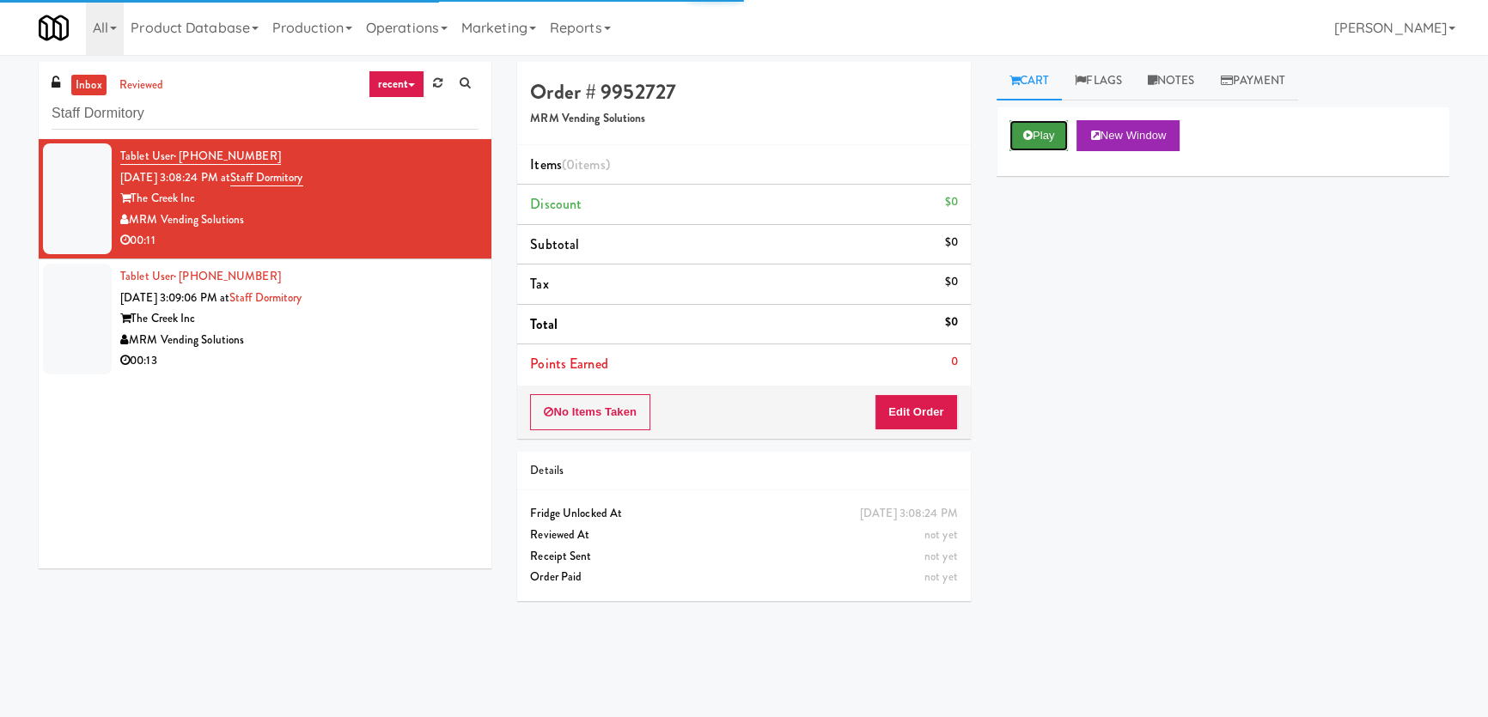
click at [1048, 137] on button "Play" at bounding box center [1038, 135] width 59 height 31
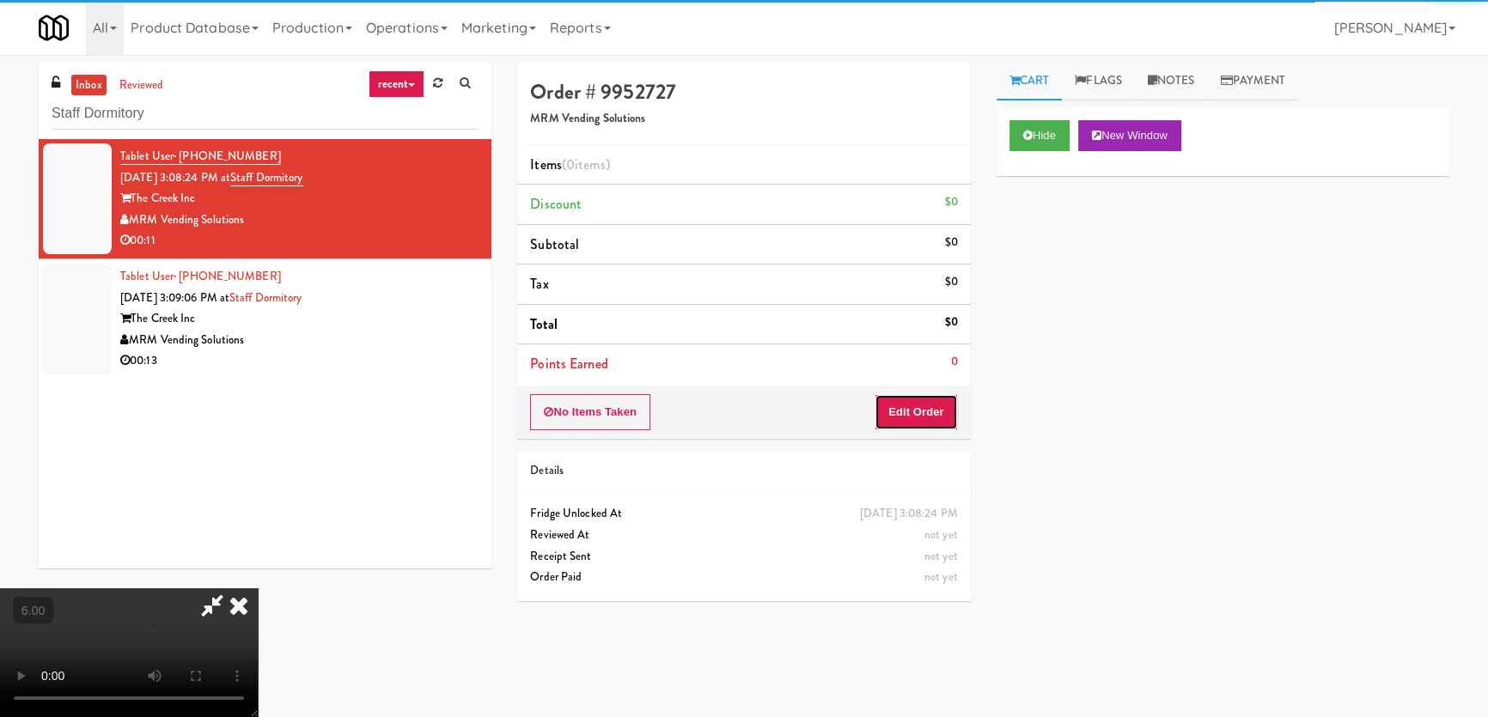
click at [941, 401] on button "Edit Order" at bounding box center [915, 412] width 83 height 36
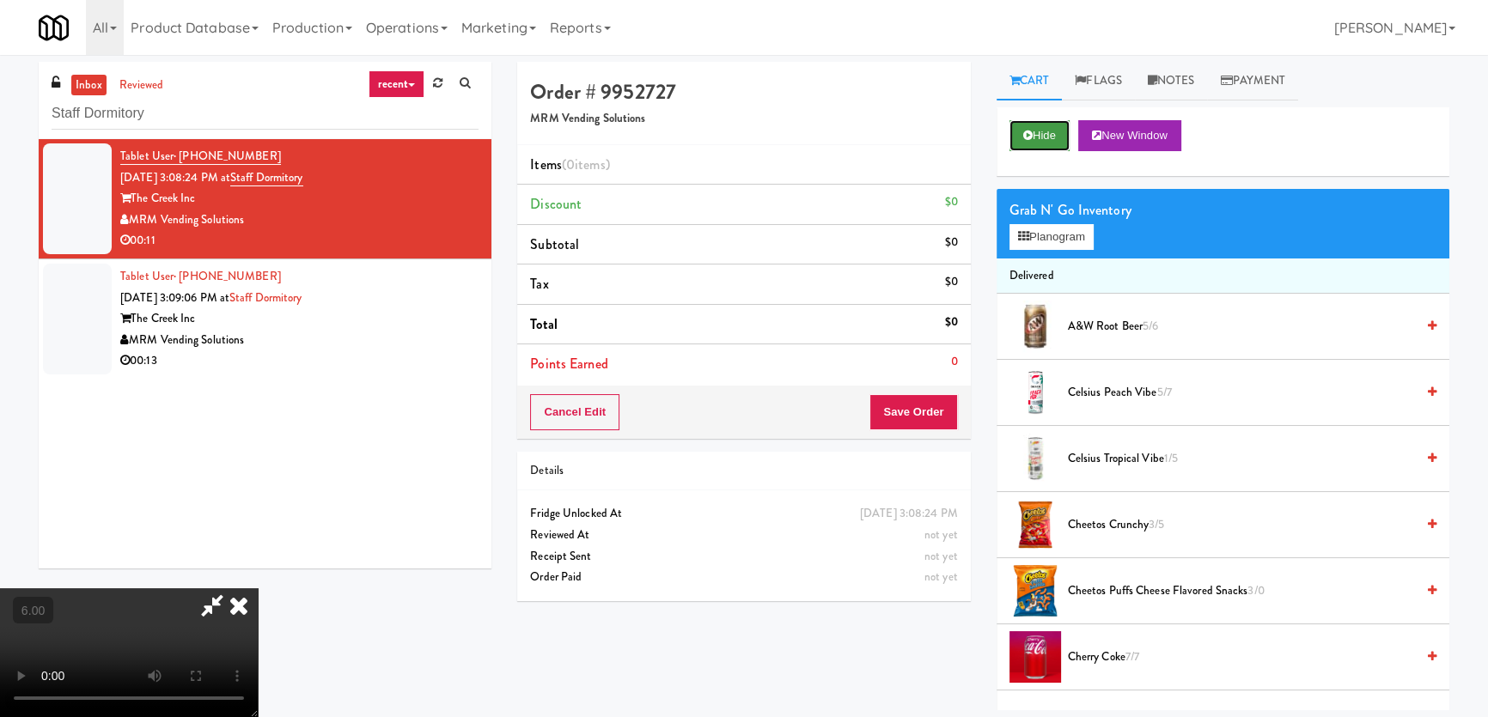
click at [1029, 132] on icon at bounding box center [1027, 135] width 9 height 11
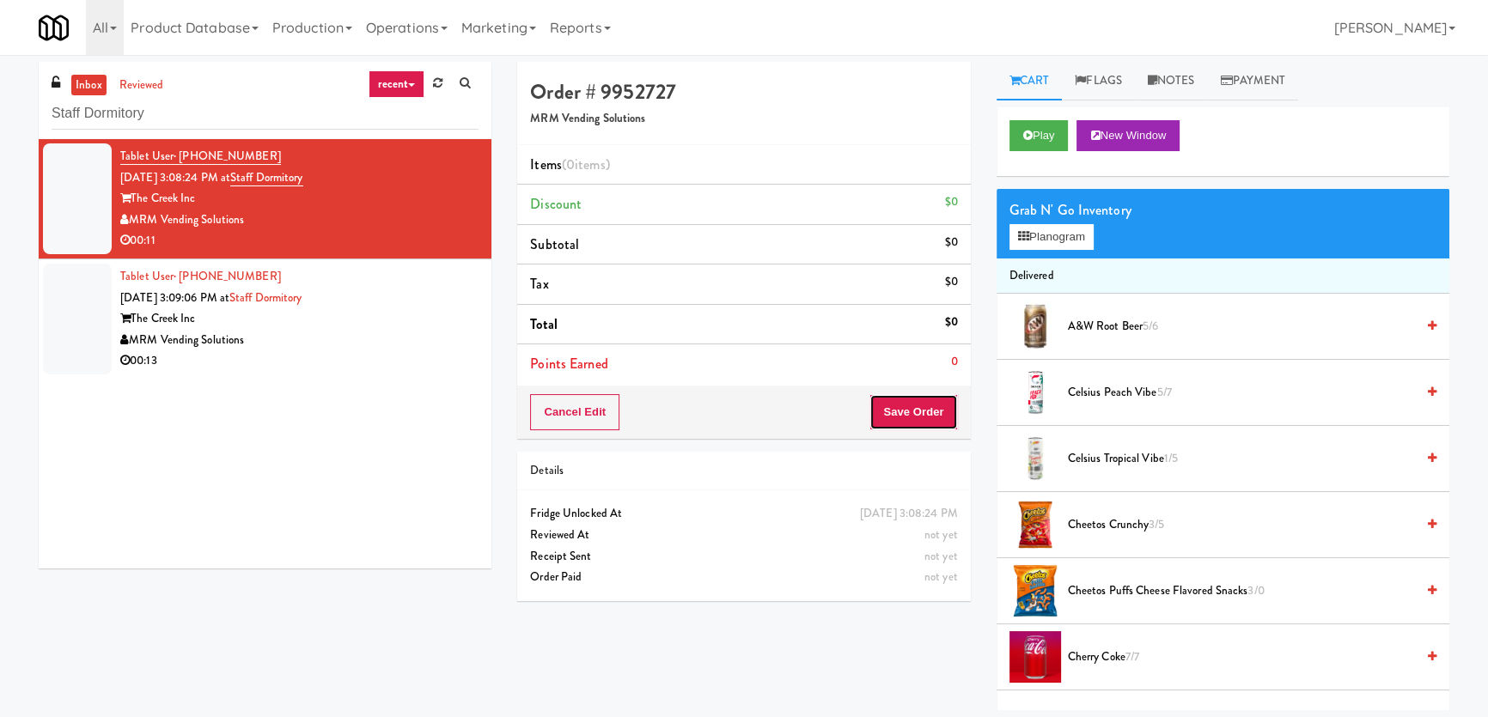
click at [931, 409] on button "Save Order" at bounding box center [913, 412] width 88 height 36
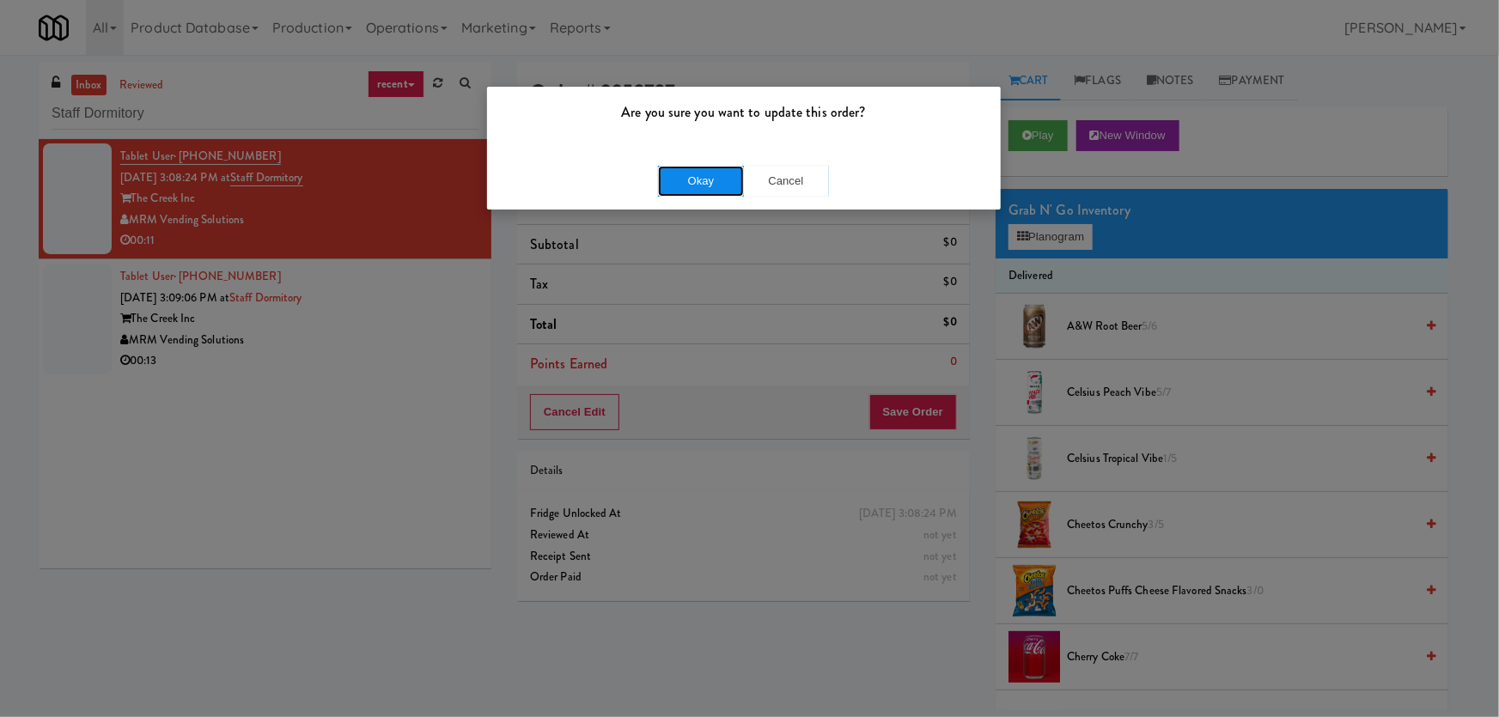
click at [716, 178] on button "Okay" at bounding box center [701, 181] width 86 height 31
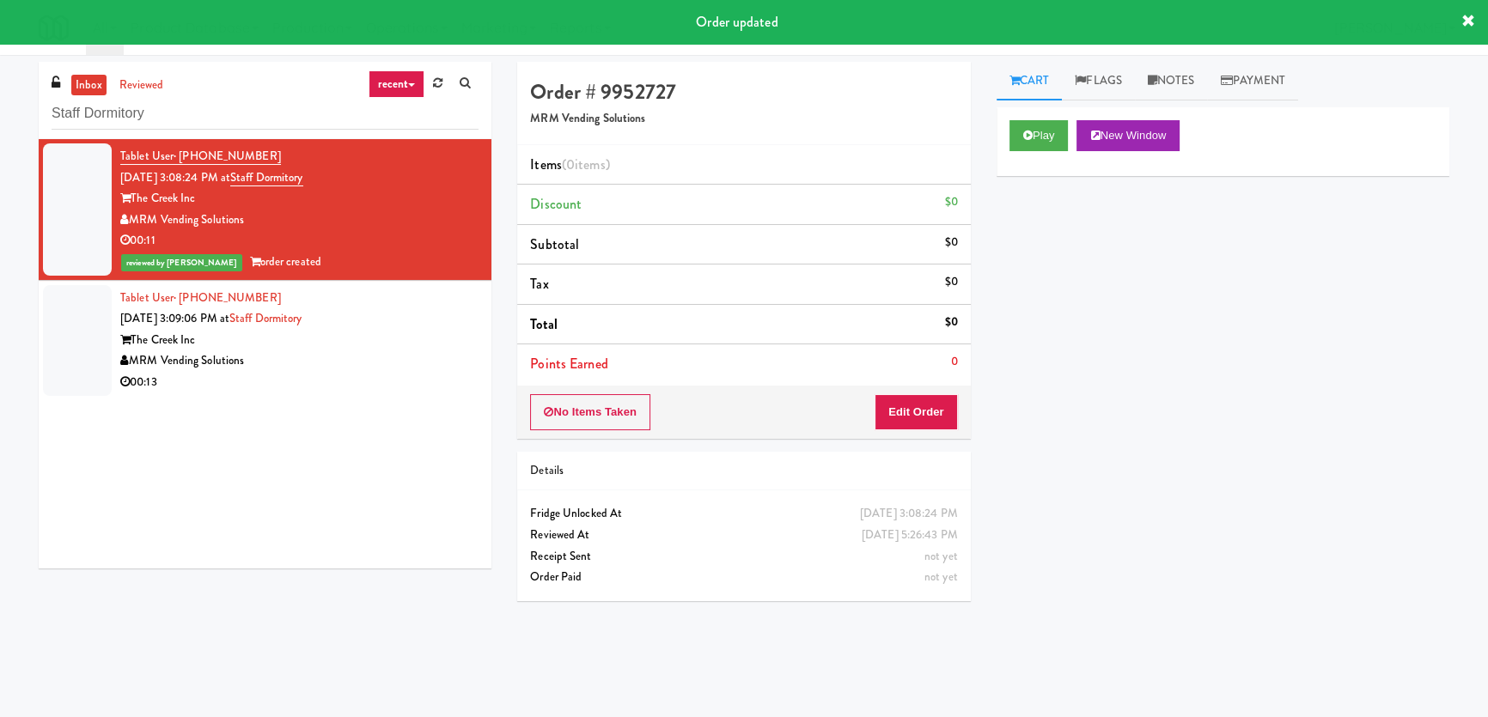
click at [1071, 124] on div "Play New Window" at bounding box center [1222, 135] width 427 height 31
click at [1054, 130] on button "Play" at bounding box center [1038, 135] width 59 height 31
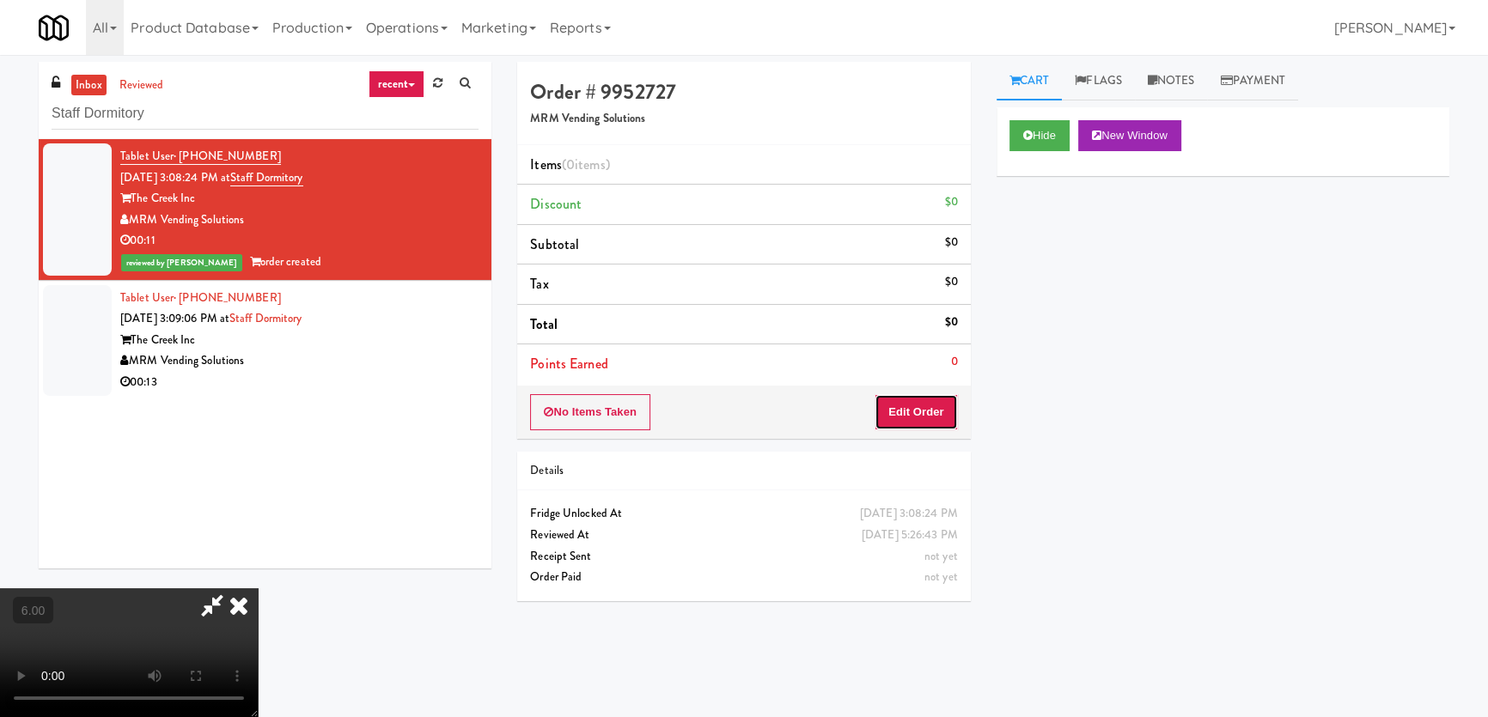
click at [904, 418] on button "Edit Order" at bounding box center [915, 412] width 83 height 36
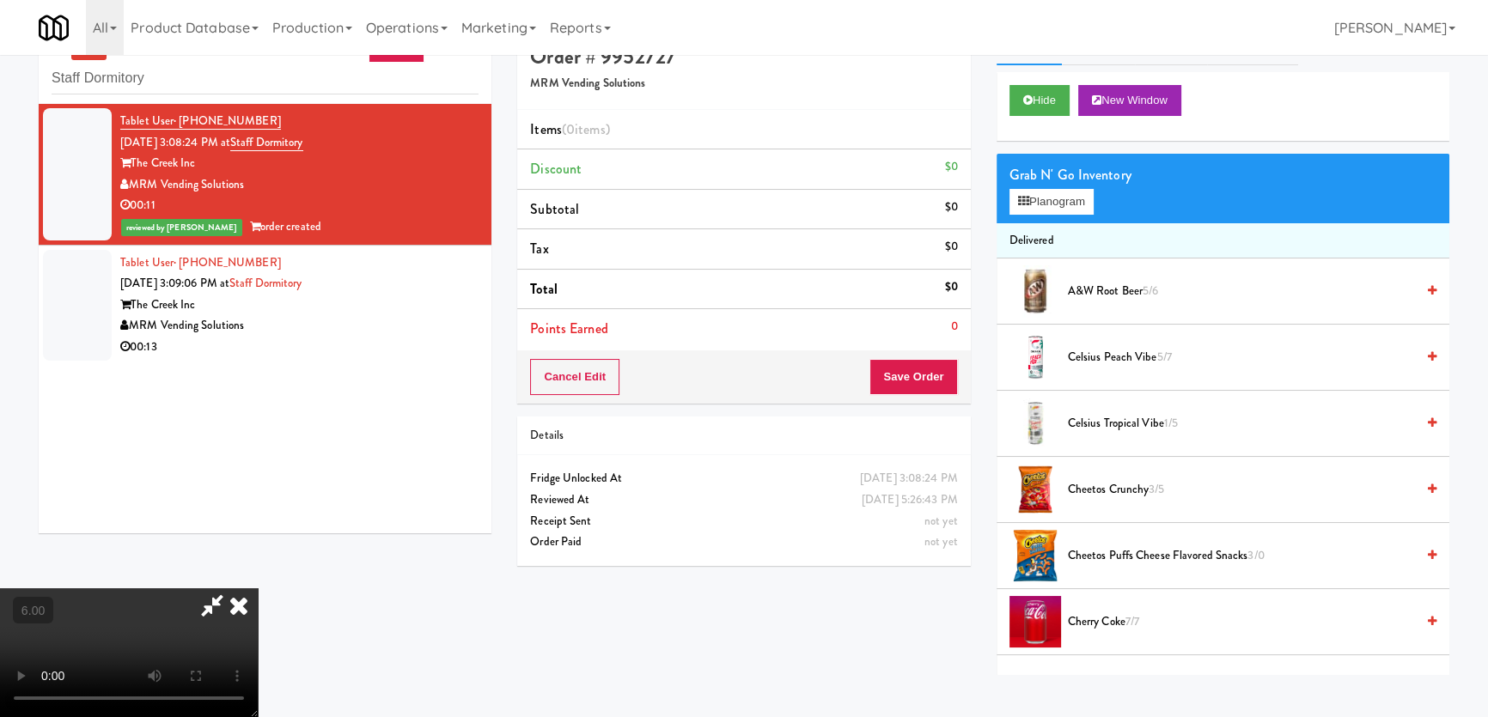
scroll to position [54, 0]
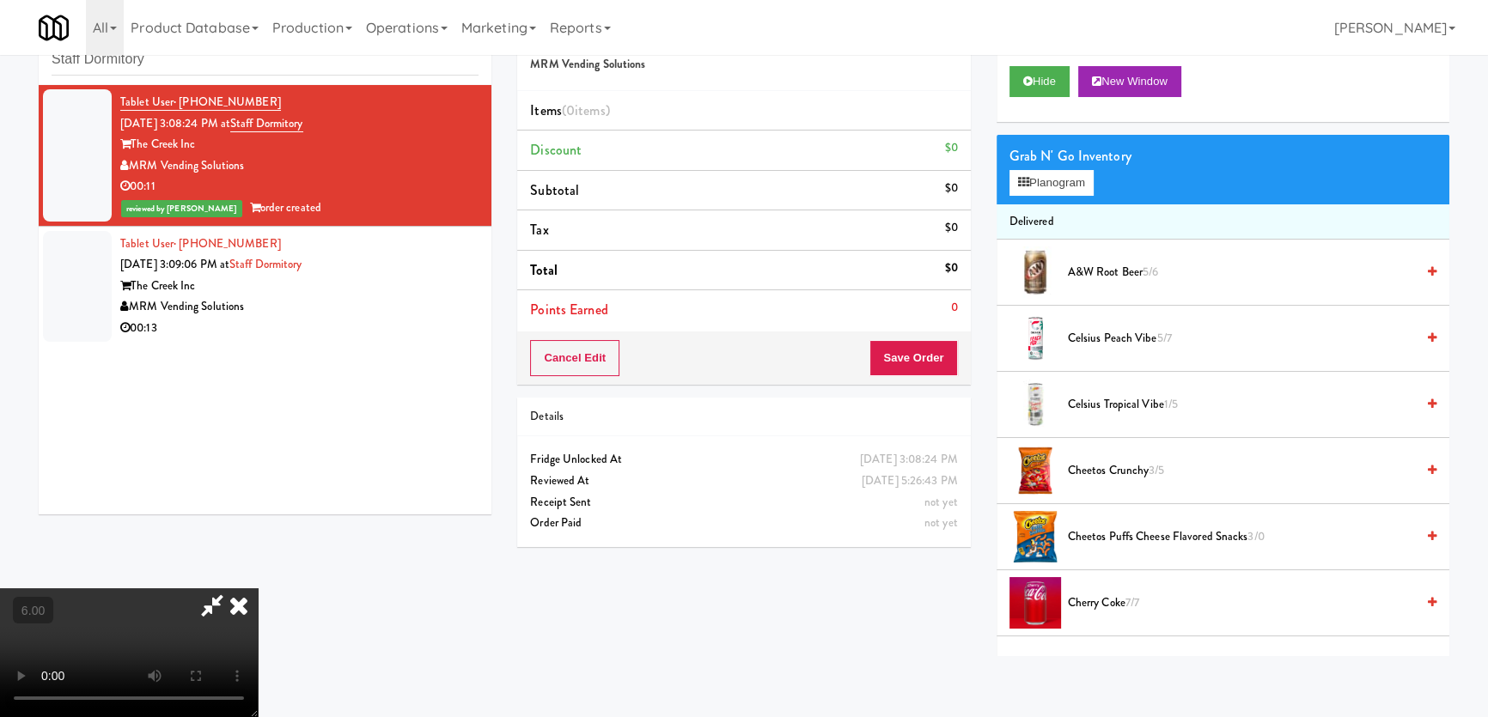
click at [258, 588] on video at bounding box center [129, 652] width 258 height 129
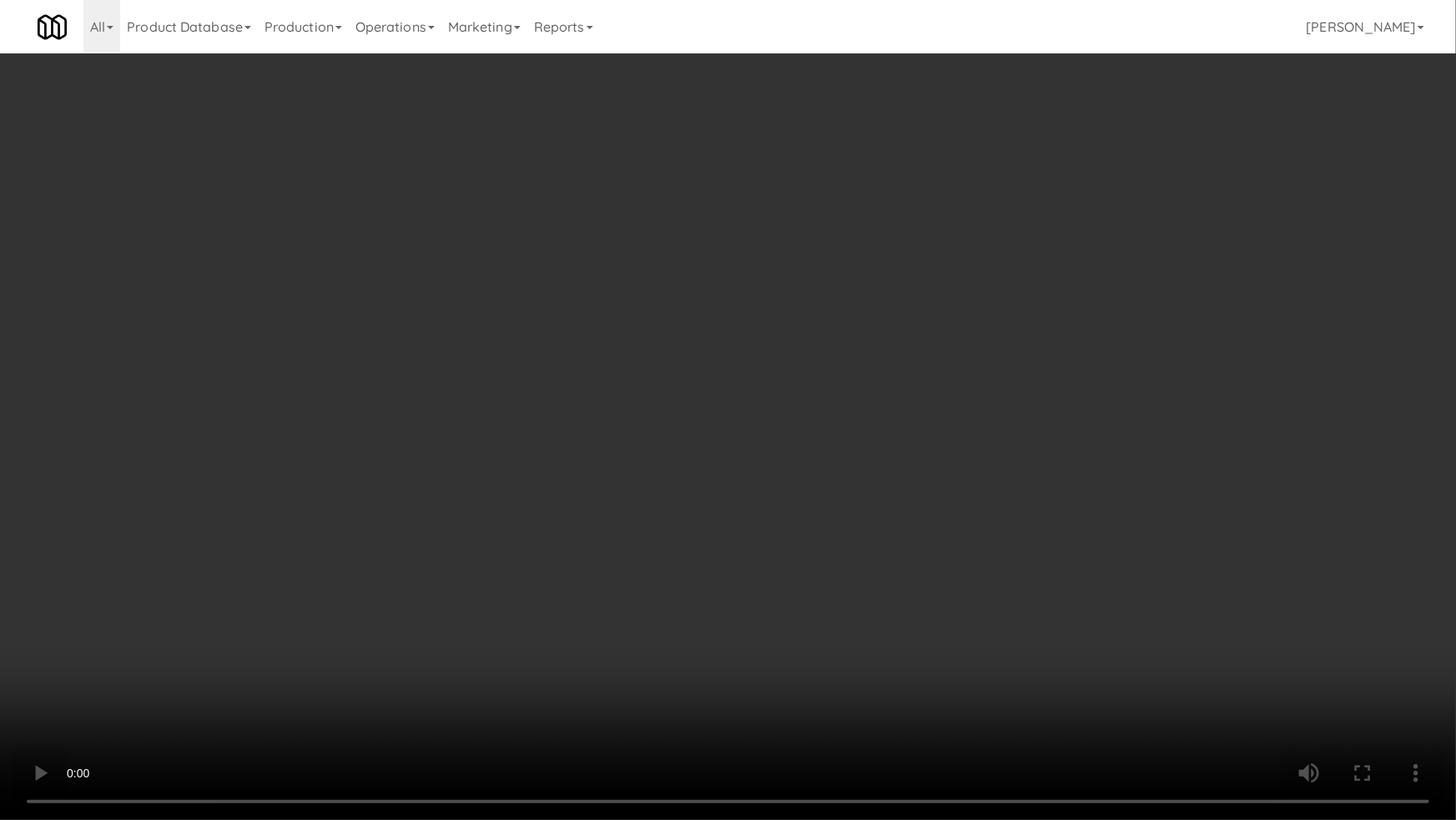
click at [967, 532] on video at bounding box center [728, 410] width 1456 height 820
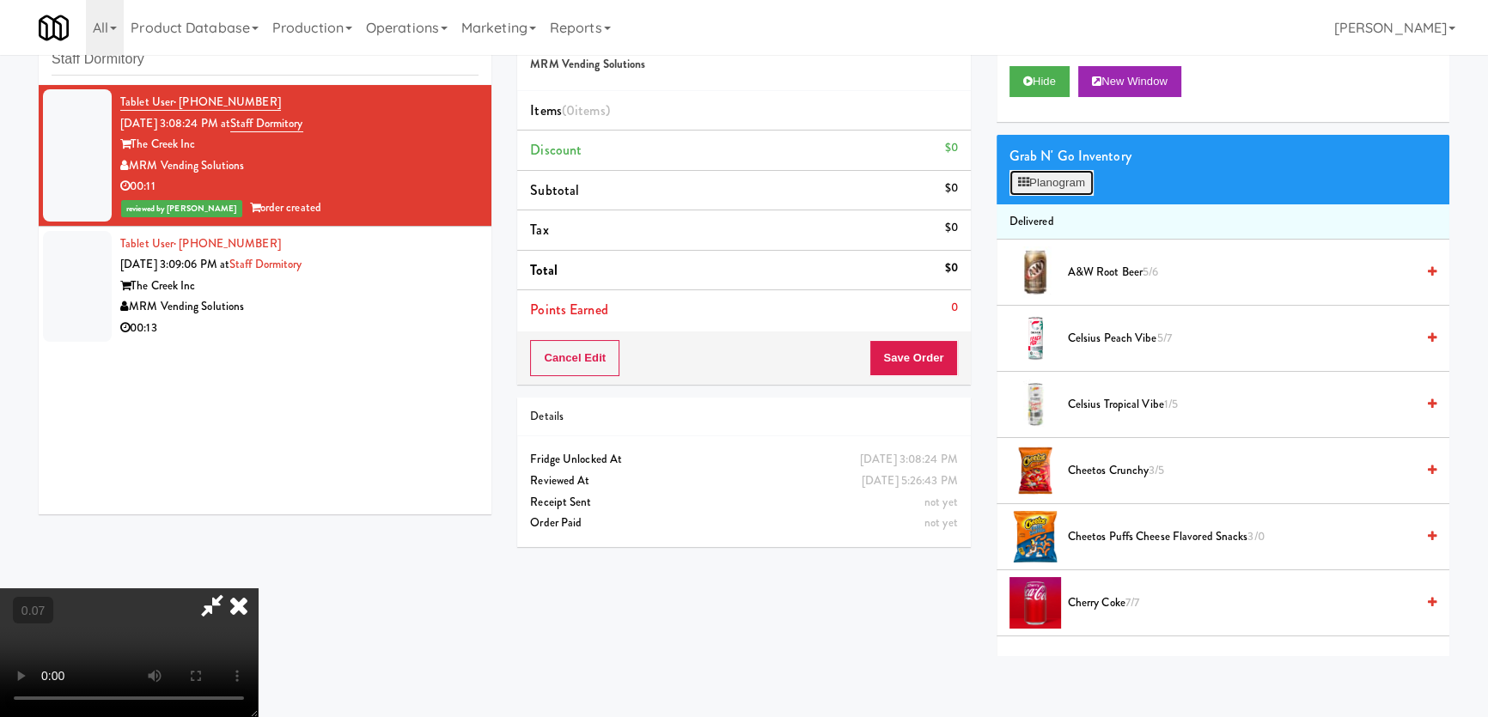
click at [1059, 178] on button "Planogram" at bounding box center [1051, 183] width 84 height 26
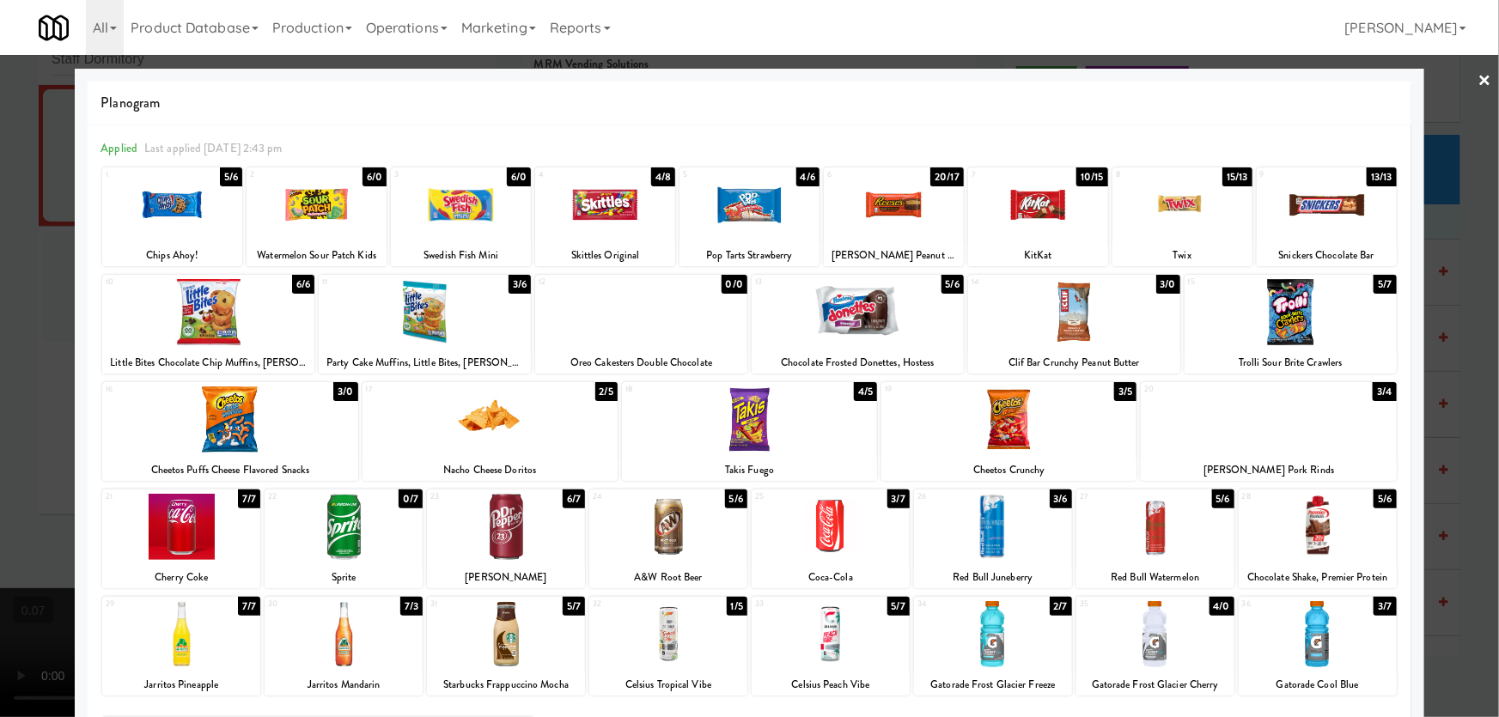
click at [612, 215] on div at bounding box center [605, 205] width 140 height 66
drag, startPoint x: 1052, startPoint y: 204, endPoint x: 1022, endPoint y: 214, distance: 31.8
click at [1051, 204] on div at bounding box center [1038, 205] width 140 height 66
click at [524, 410] on div at bounding box center [489, 420] width 255 height 66
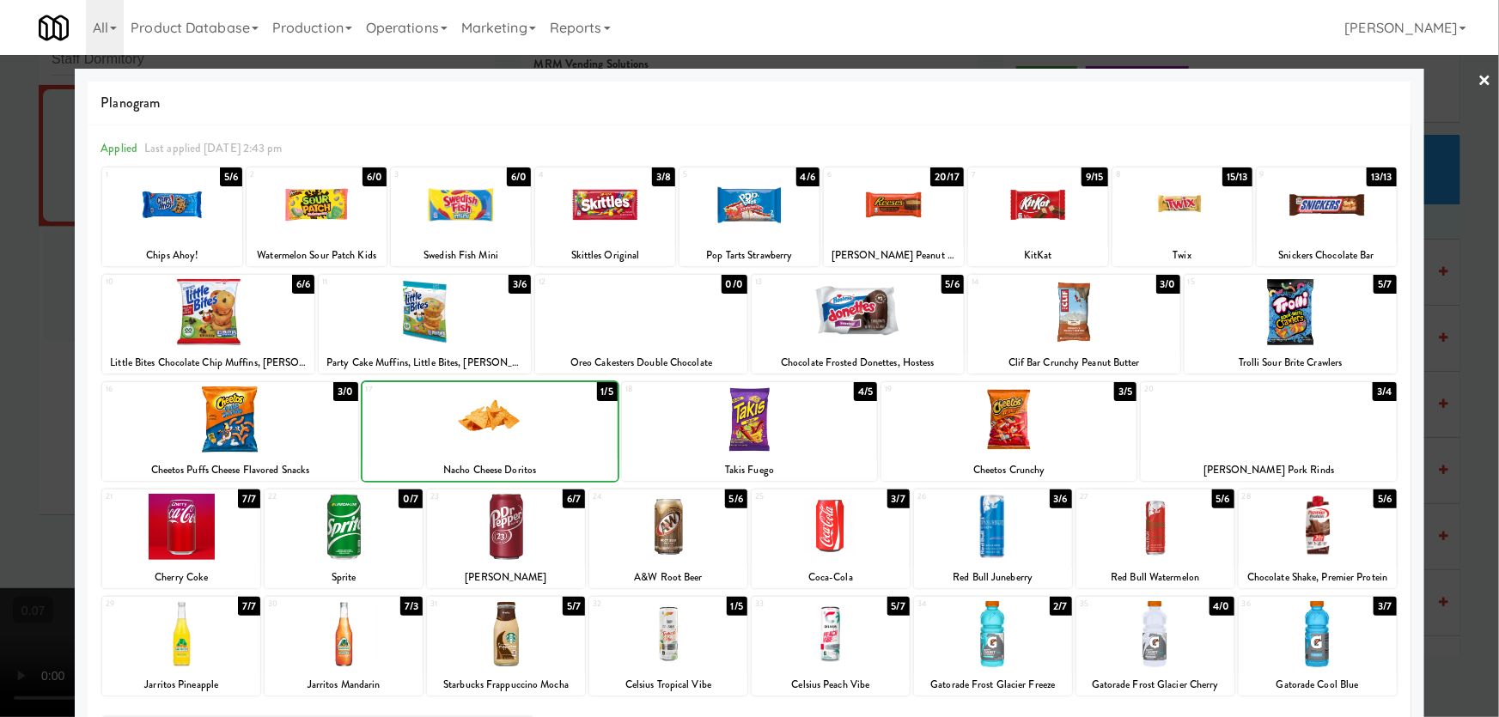
click at [524, 410] on div at bounding box center [489, 420] width 255 height 66
drag, startPoint x: 0, startPoint y: 370, endPoint x: 222, endPoint y: 458, distance: 238.3
click at [3, 372] on div at bounding box center [749, 358] width 1499 height 717
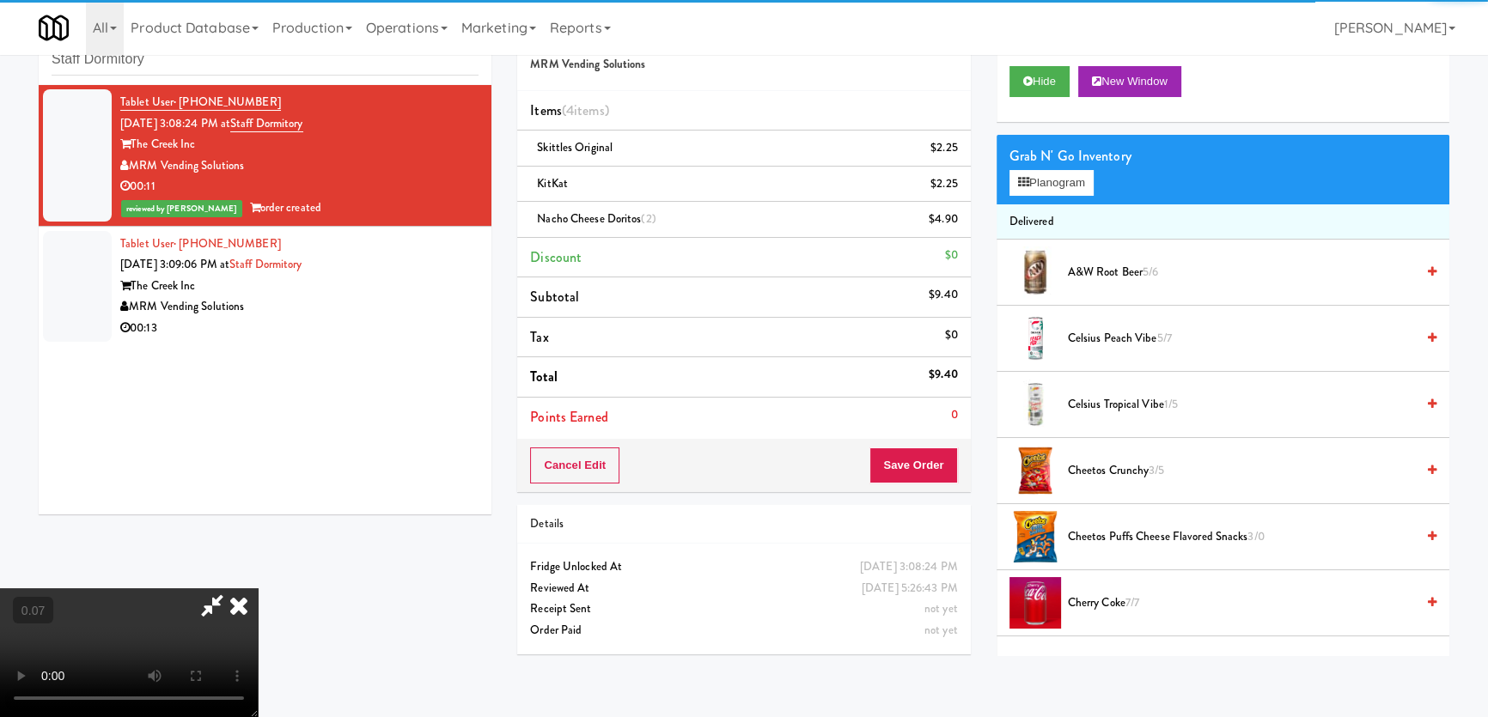
click at [258, 588] on video at bounding box center [129, 652] width 258 height 129
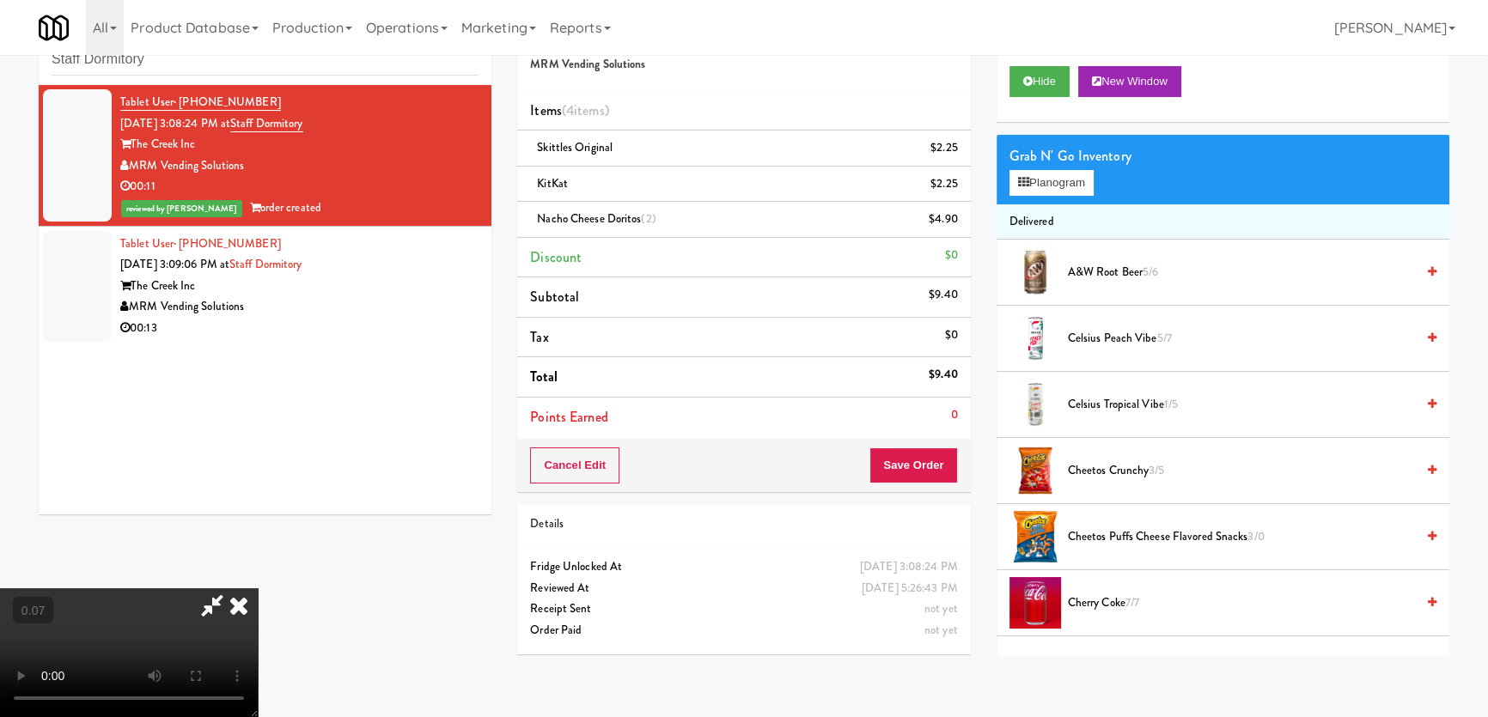
click at [258, 588] on video at bounding box center [129, 652] width 258 height 129
click at [911, 460] on button "Save Order" at bounding box center [913, 466] width 88 height 36
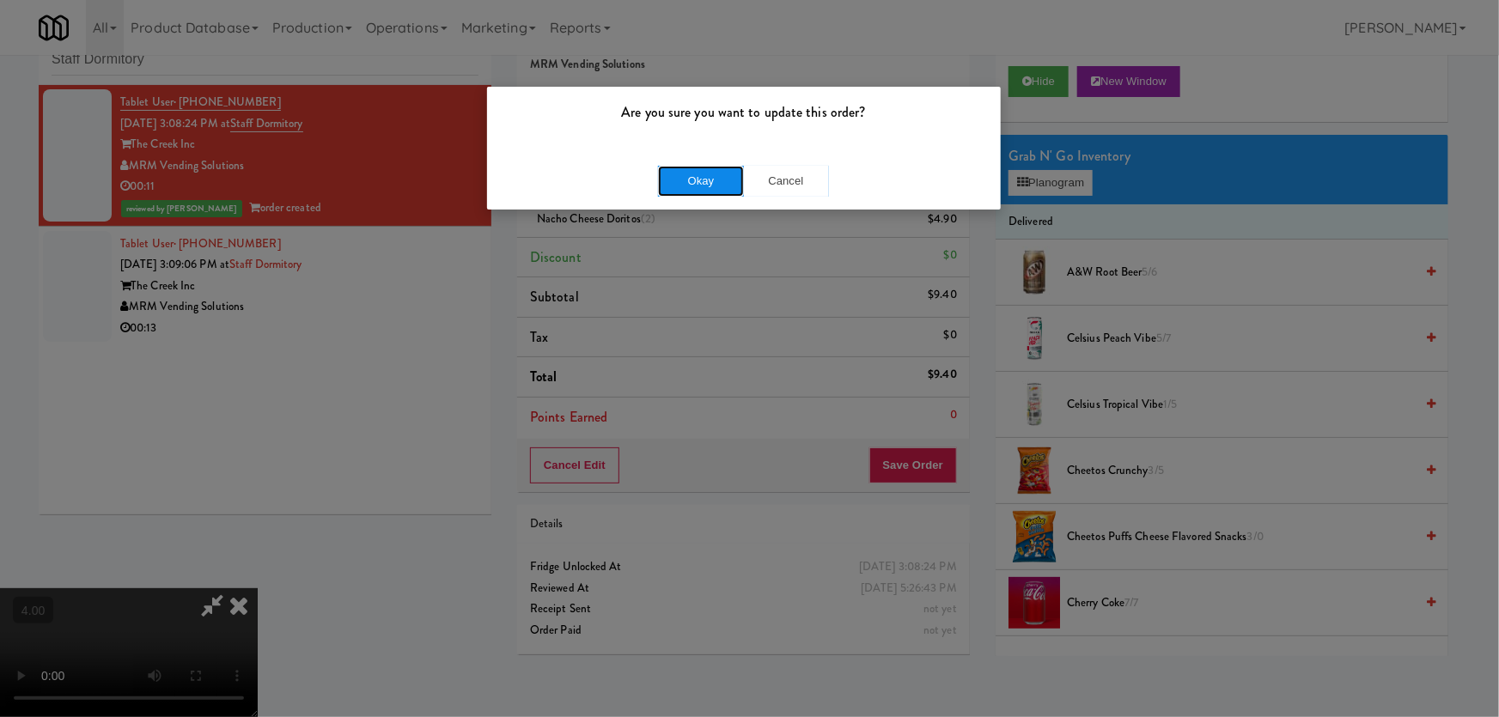
click at [708, 191] on button "Okay" at bounding box center [701, 181] width 86 height 31
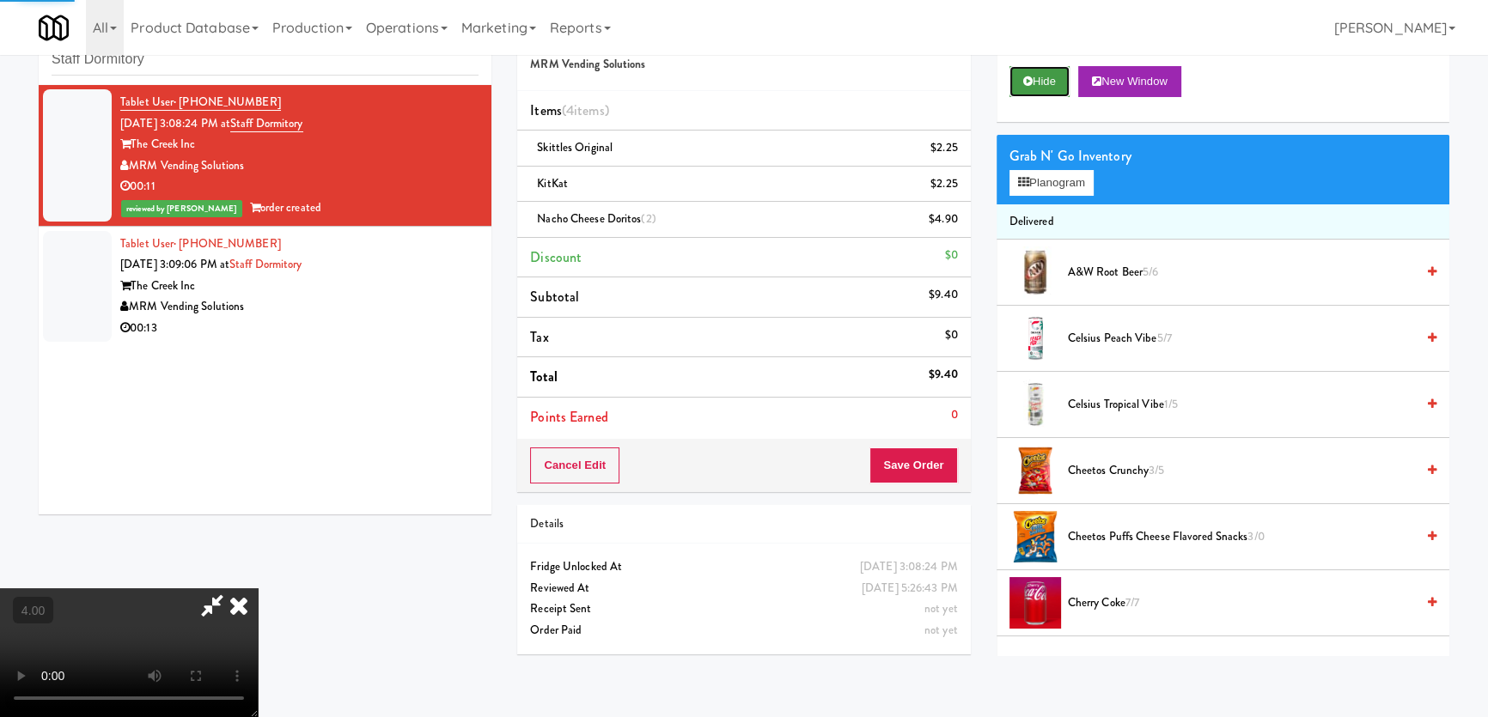
click at [1032, 72] on button "Hide" at bounding box center [1039, 81] width 60 height 31
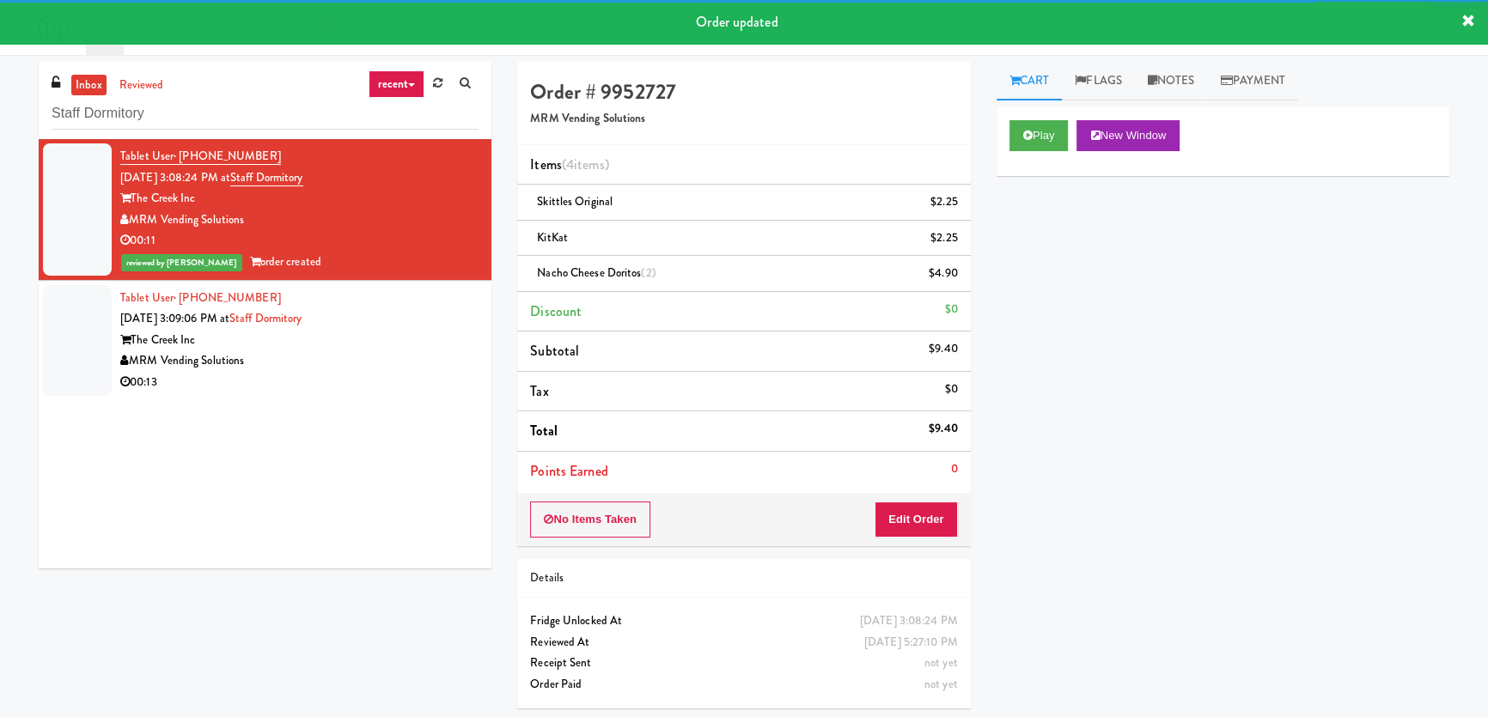
click at [408, 344] on div "The Creek Inc" at bounding box center [299, 340] width 358 height 21
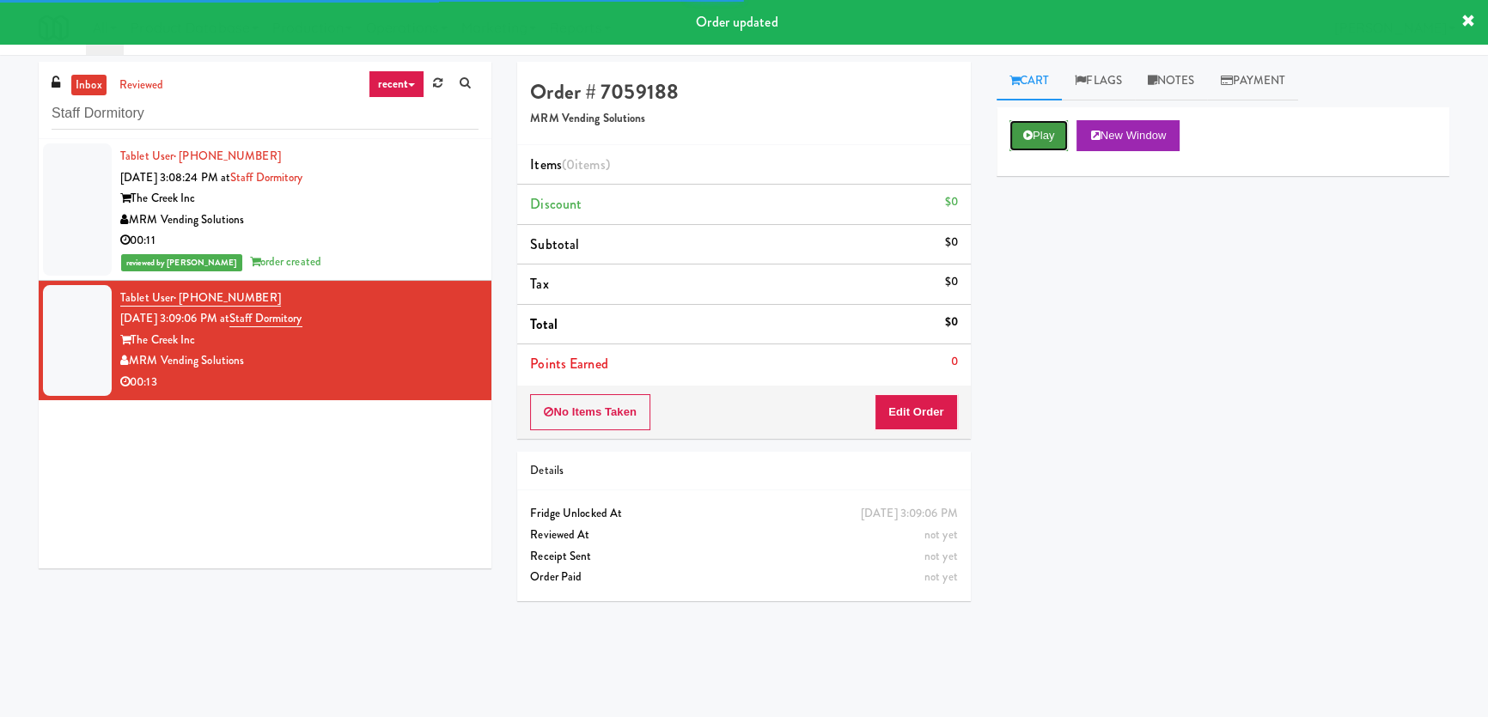
click at [1038, 143] on button "Play" at bounding box center [1038, 135] width 59 height 31
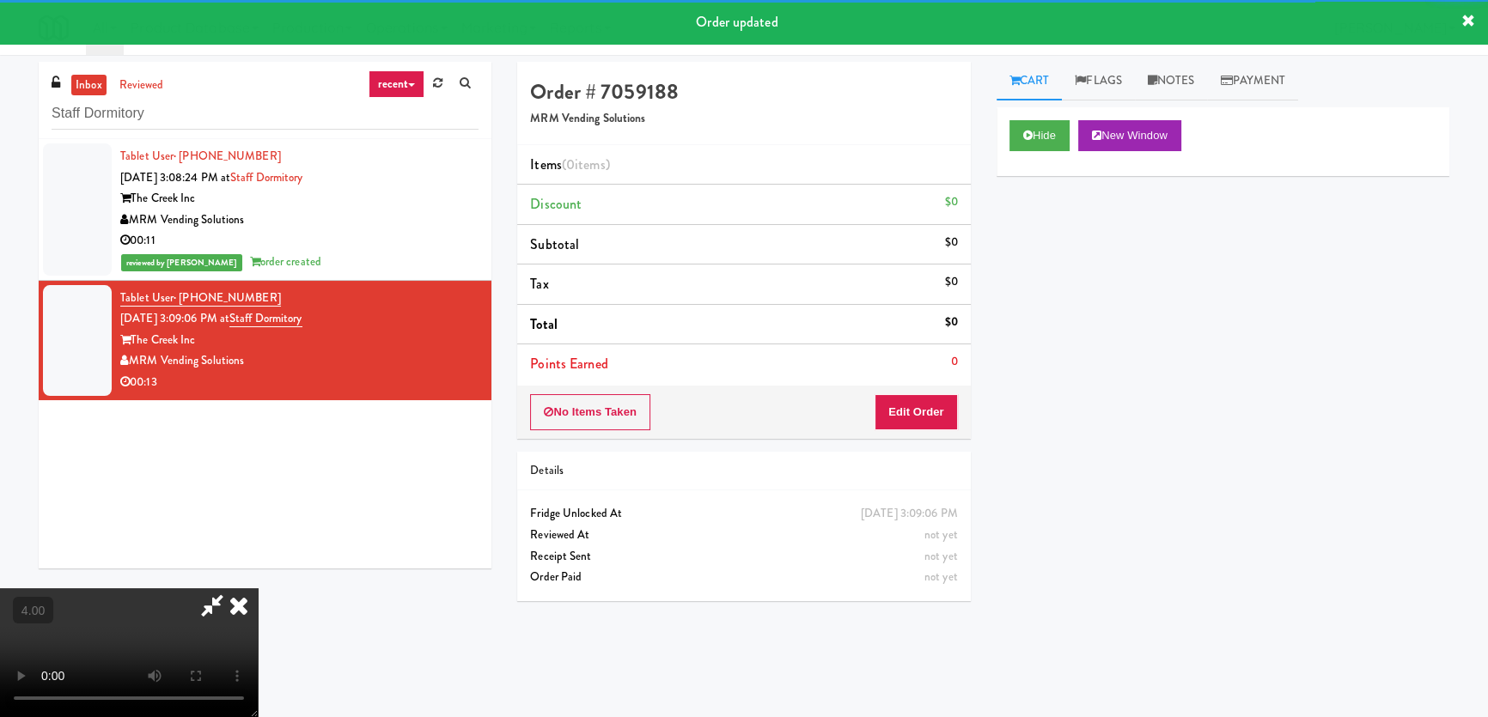
click at [932, 388] on div "No Items Taken Edit Order" at bounding box center [743, 412] width 453 height 53
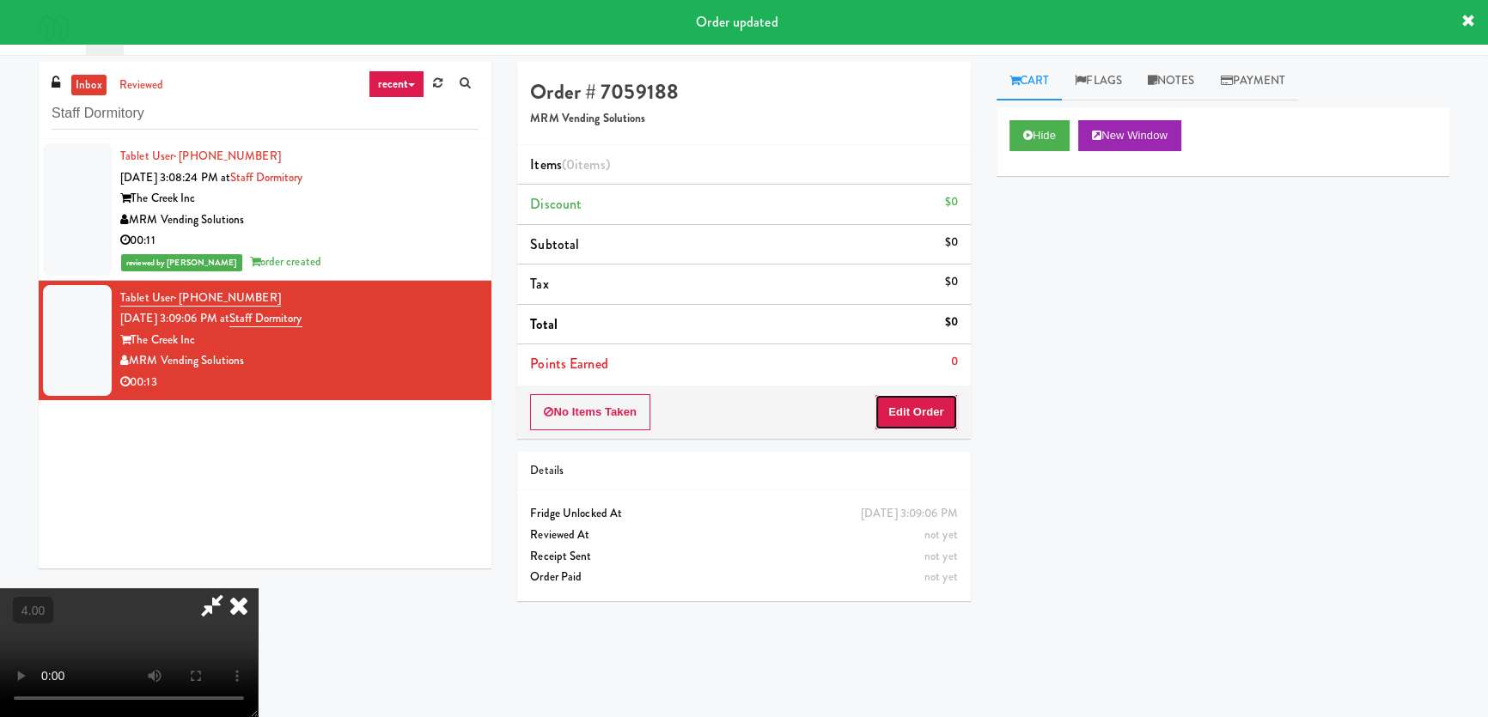
click at [927, 402] on button "Edit Order" at bounding box center [915, 412] width 83 height 36
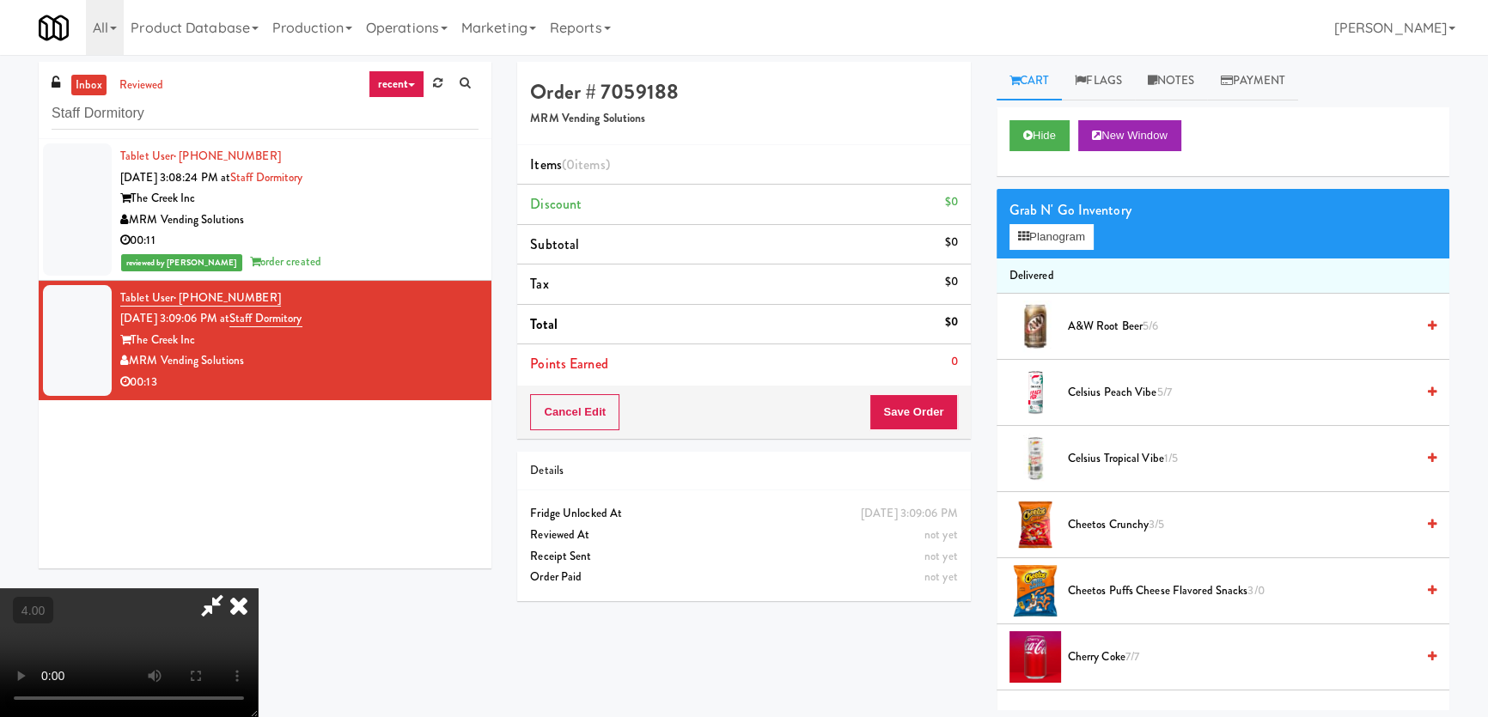
click at [258, 588] on video at bounding box center [129, 652] width 258 height 129
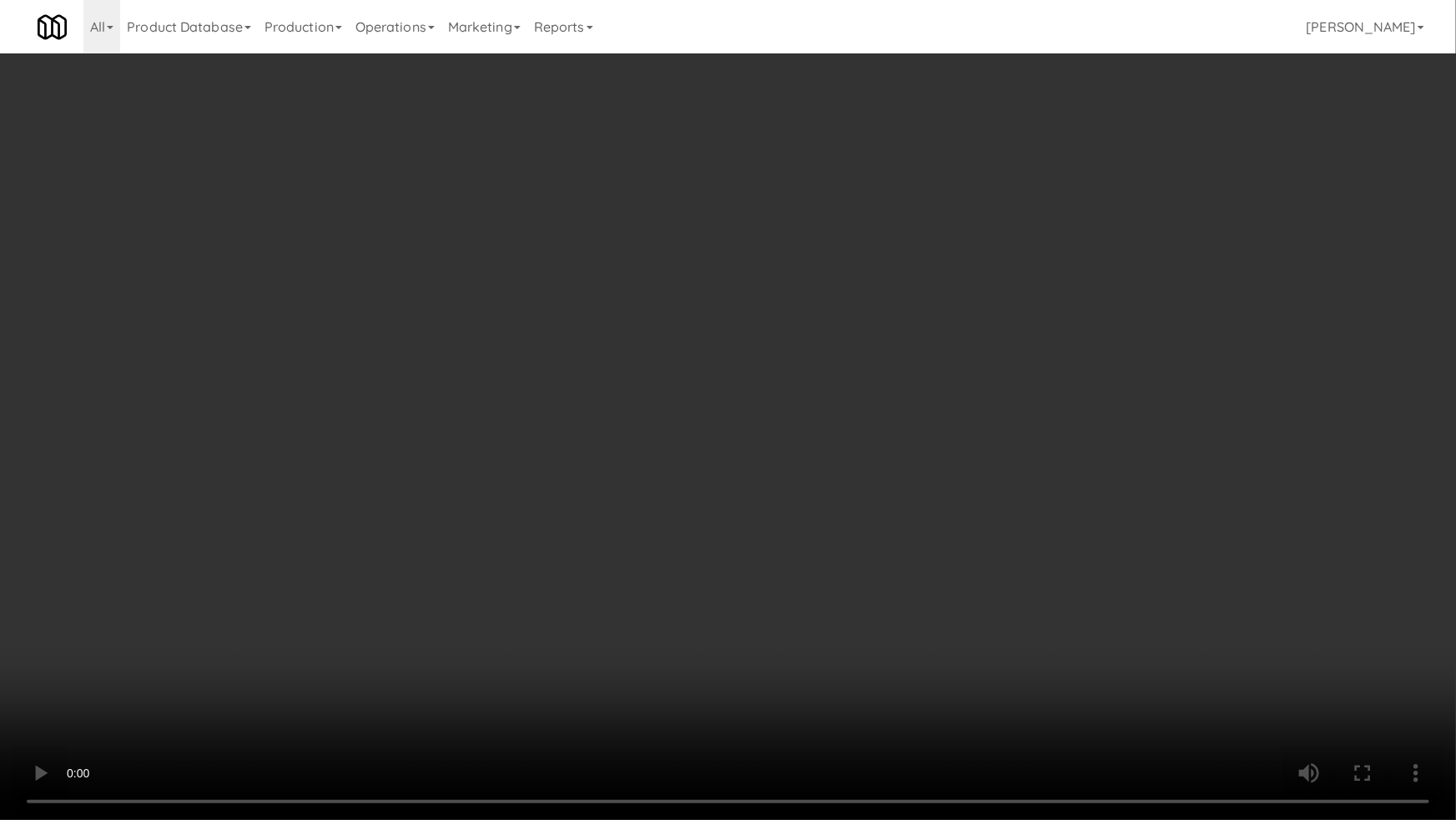
drag, startPoint x: 826, startPoint y: 725, endPoint x: 733, endPoint y: 681, distance: 102.9
click at [822, 724] on video at bounding box center [728, 410] width 1456 height 820
click at [626, 638] on video at bounding box center [728, 410] width 1456 height 820
click at [405, 676] on video at bounding box center [728, 410] width 1456 height 820
click at [416, 650] on video at bounding box center [728, 410] width 1456 height 820
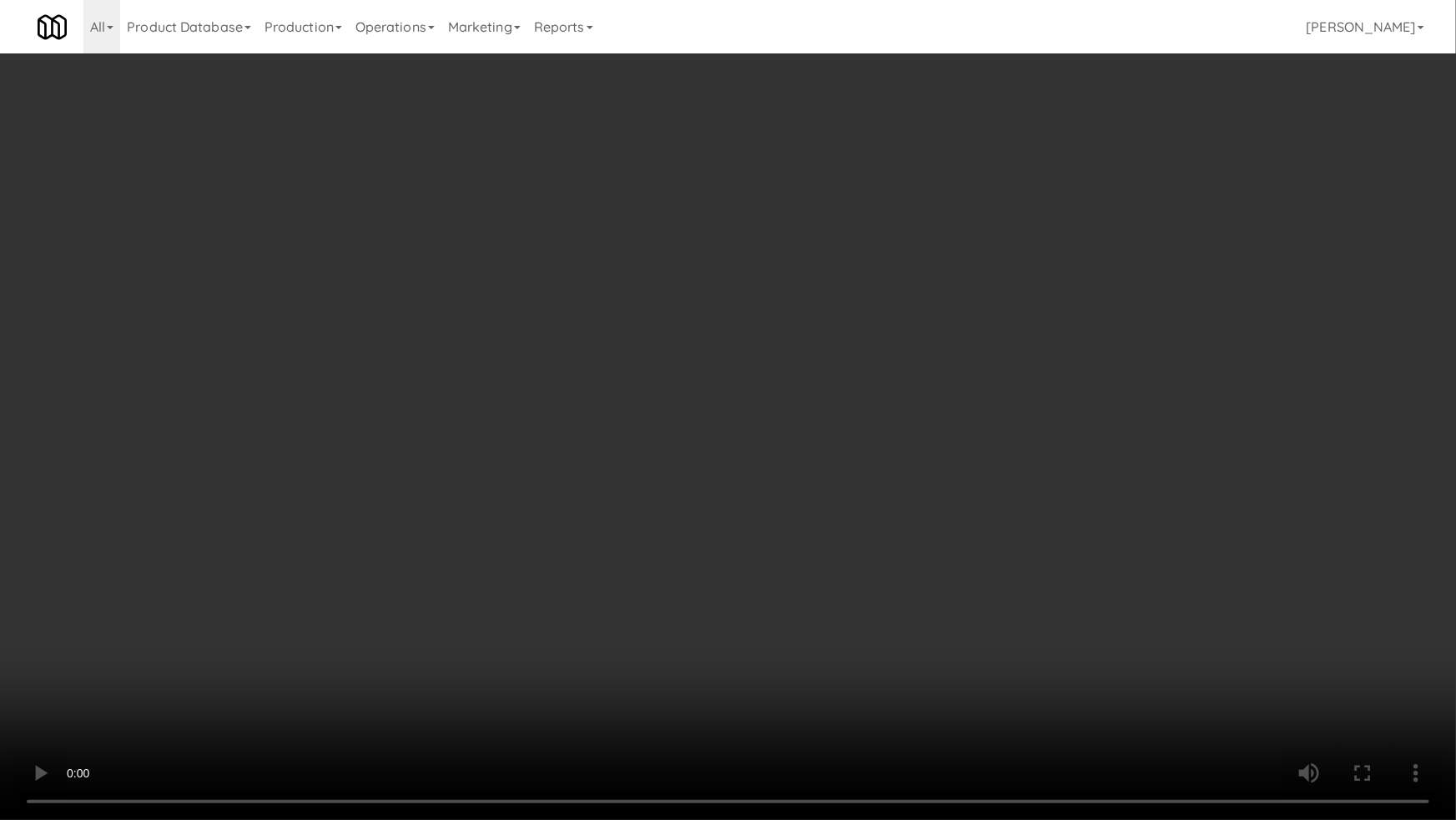
click at [671, 692] on video at bounding box center [728, 410] width 1456 height 820
click at [668, 690] on video at bounding box center [728, 410] width 1456 height 820
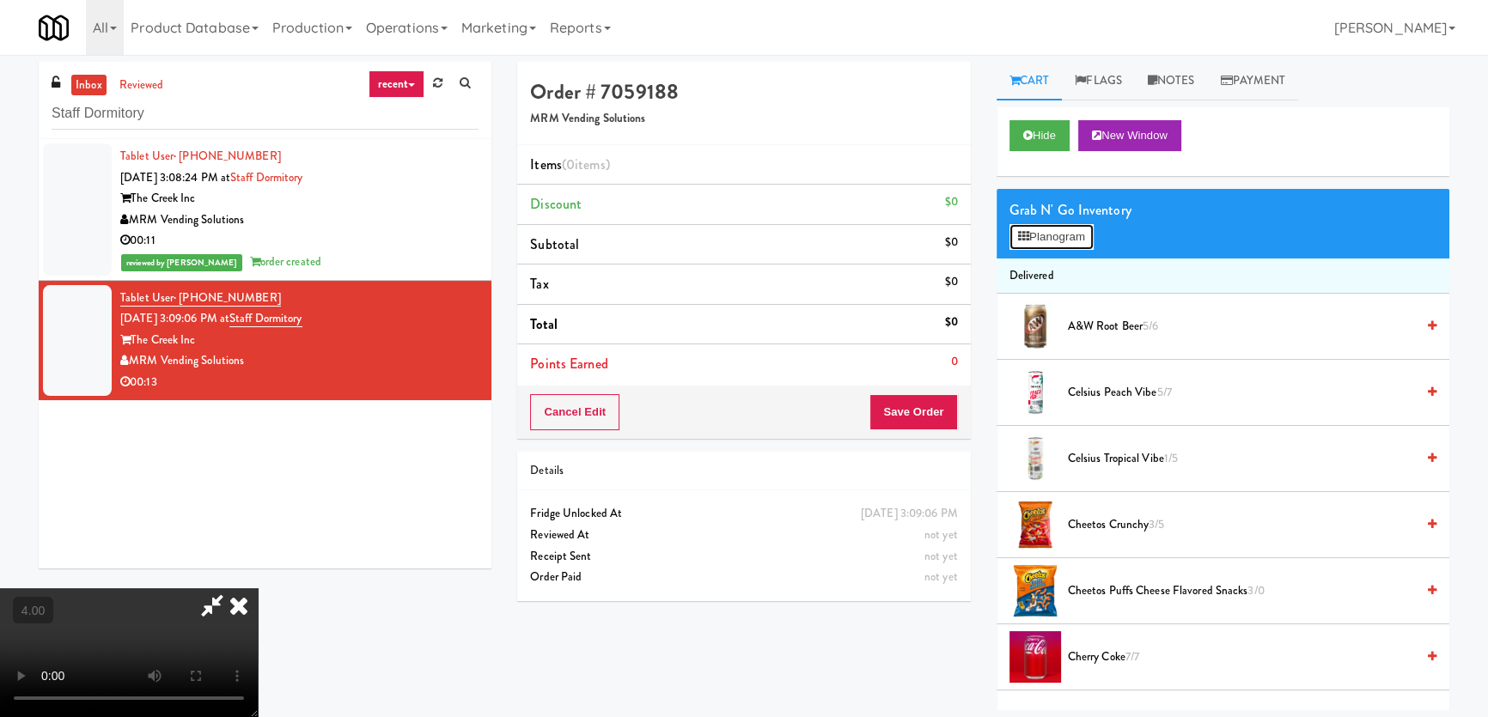
click at [1039, 247] on button "Planogram" at bounding box center [1051, 237] width 84 height 26
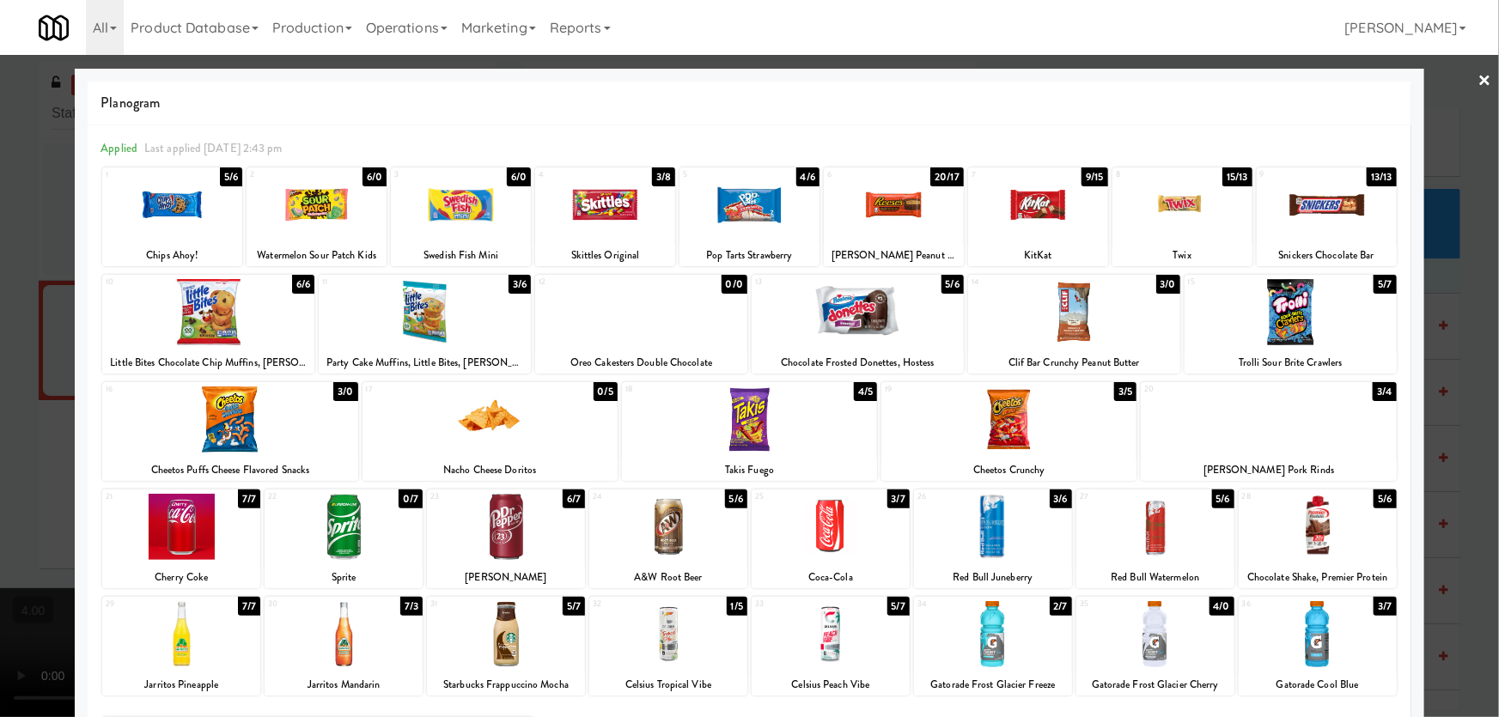
click at [875, 533] on div at bounding box center [831, 527] width 158 height 66
click at [0, 243] on div at bounding box center [749, 358] width 1499 height 717
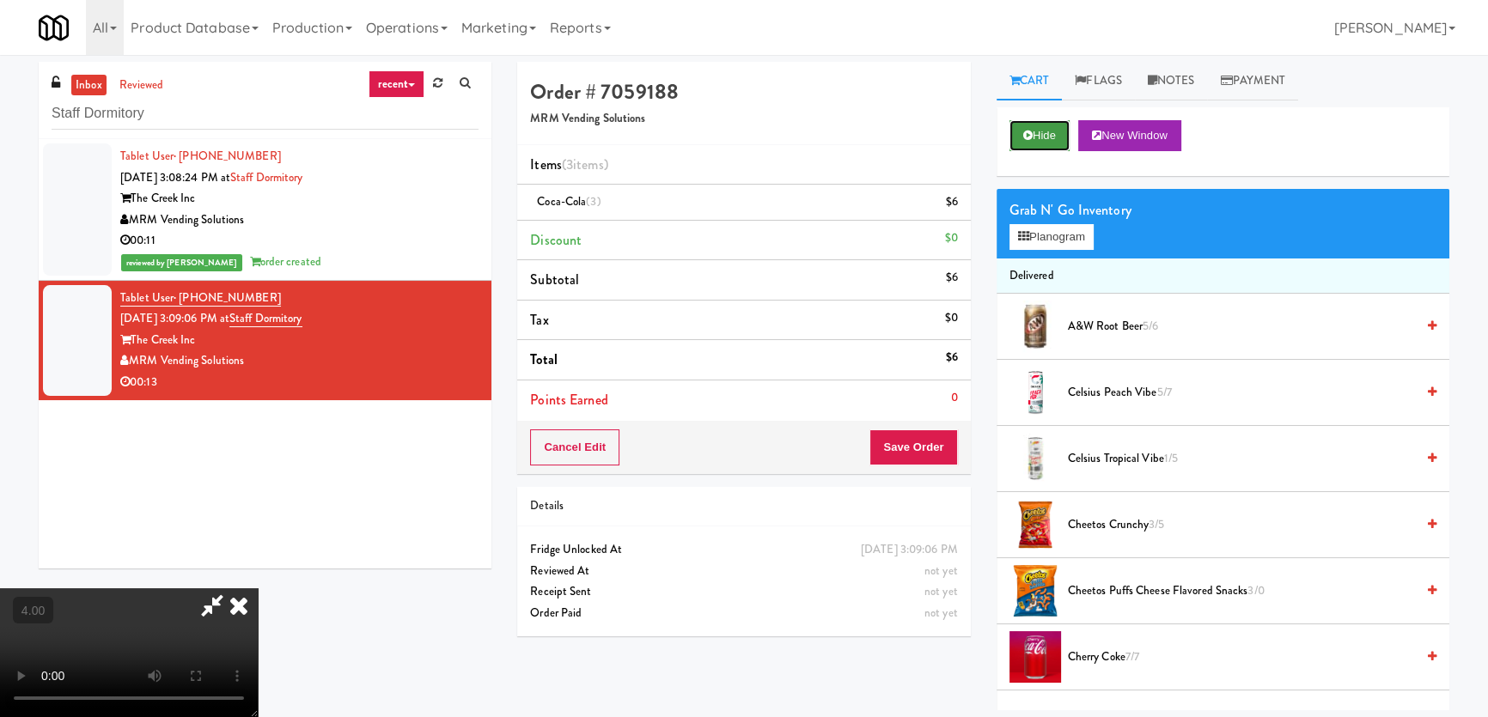
click at [1043, 128] on button "Hide" at bounding box center [1039, 135] width 60 height 31
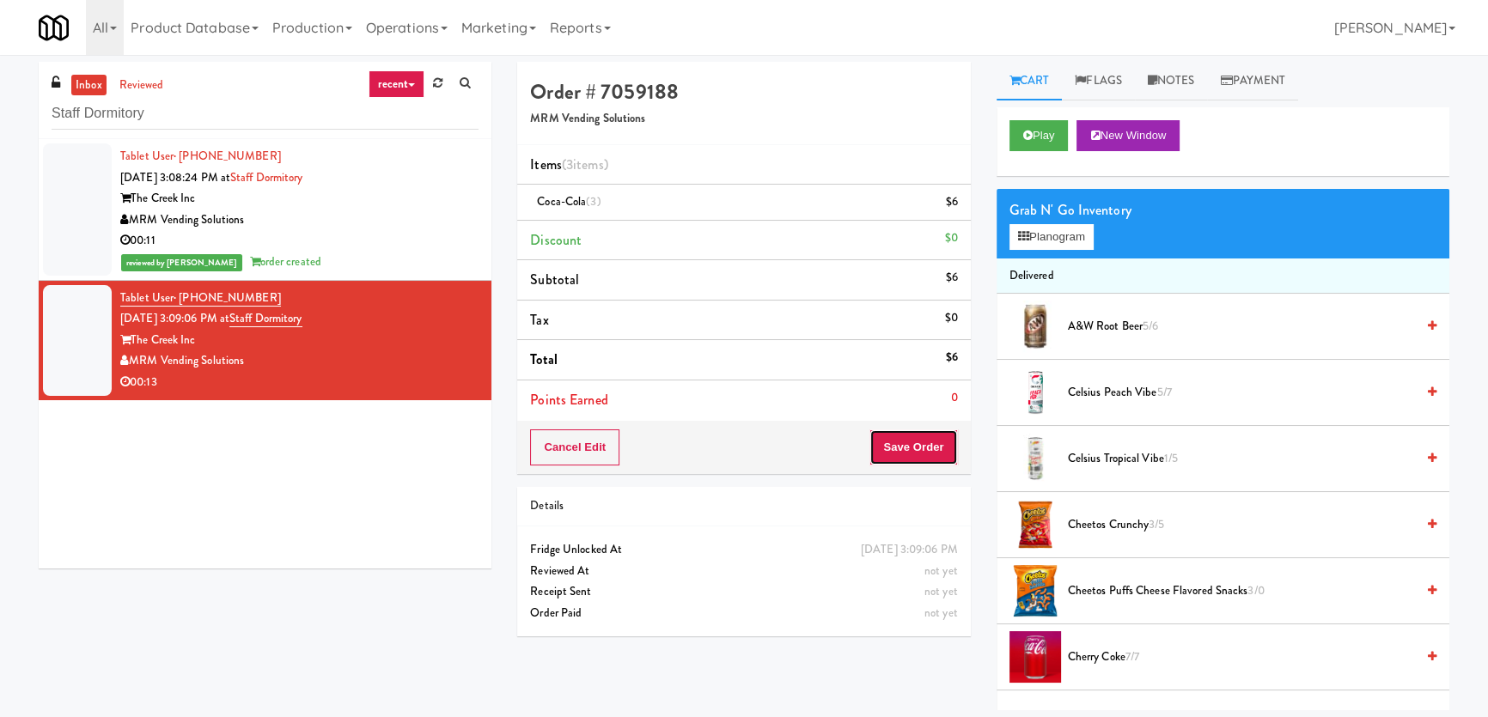
click at [915, 449] on button "Save Order" at bounding box center [913, 448] width 88 height 36
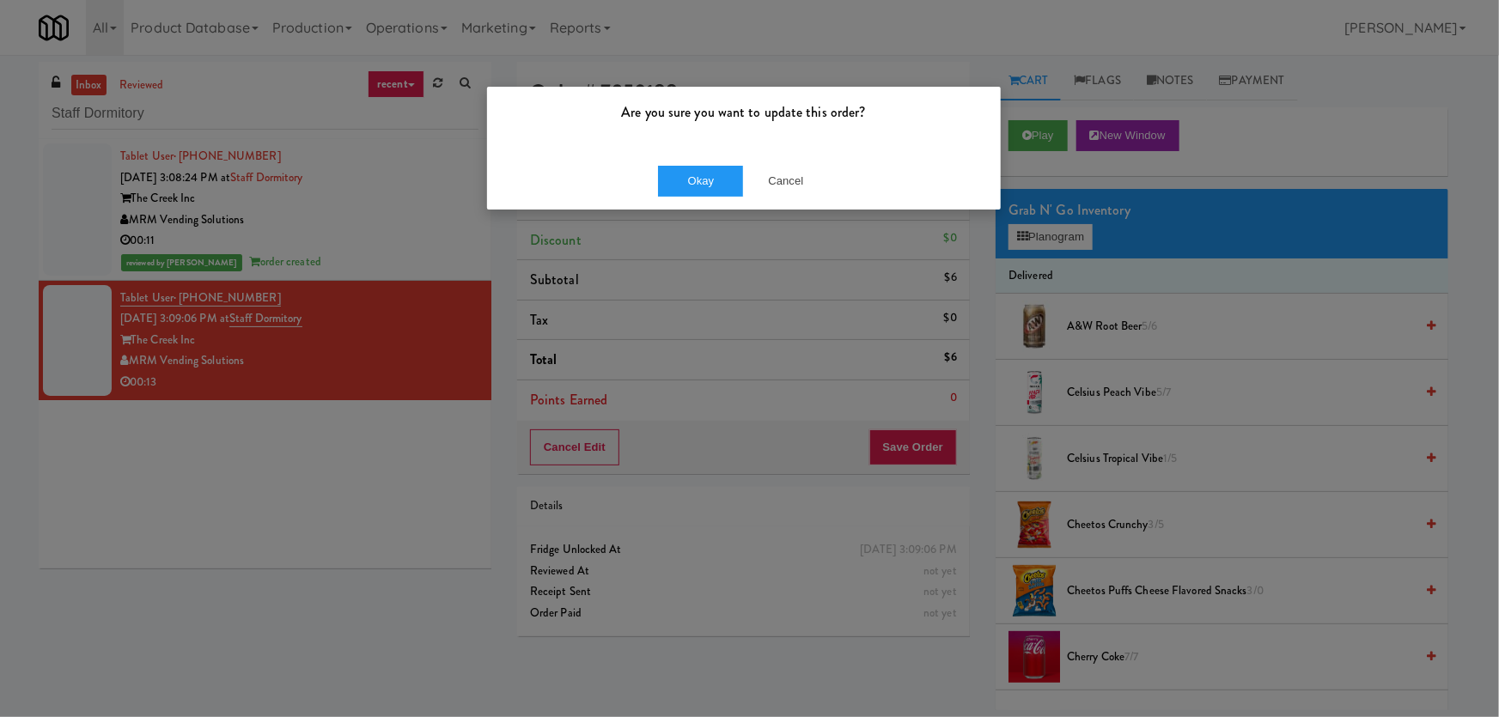
click at [673, 163] on div "Okay Cancel" at bounding box center [744, 181] width 514 height 58
drag, startPoint x: 698, startPoint y: 190, endPoint x: 673, endPoint y: 153, distance: 45.0
click at [689, 179] on button "Okay" at bounding box center [701, 181] width 86 height 31
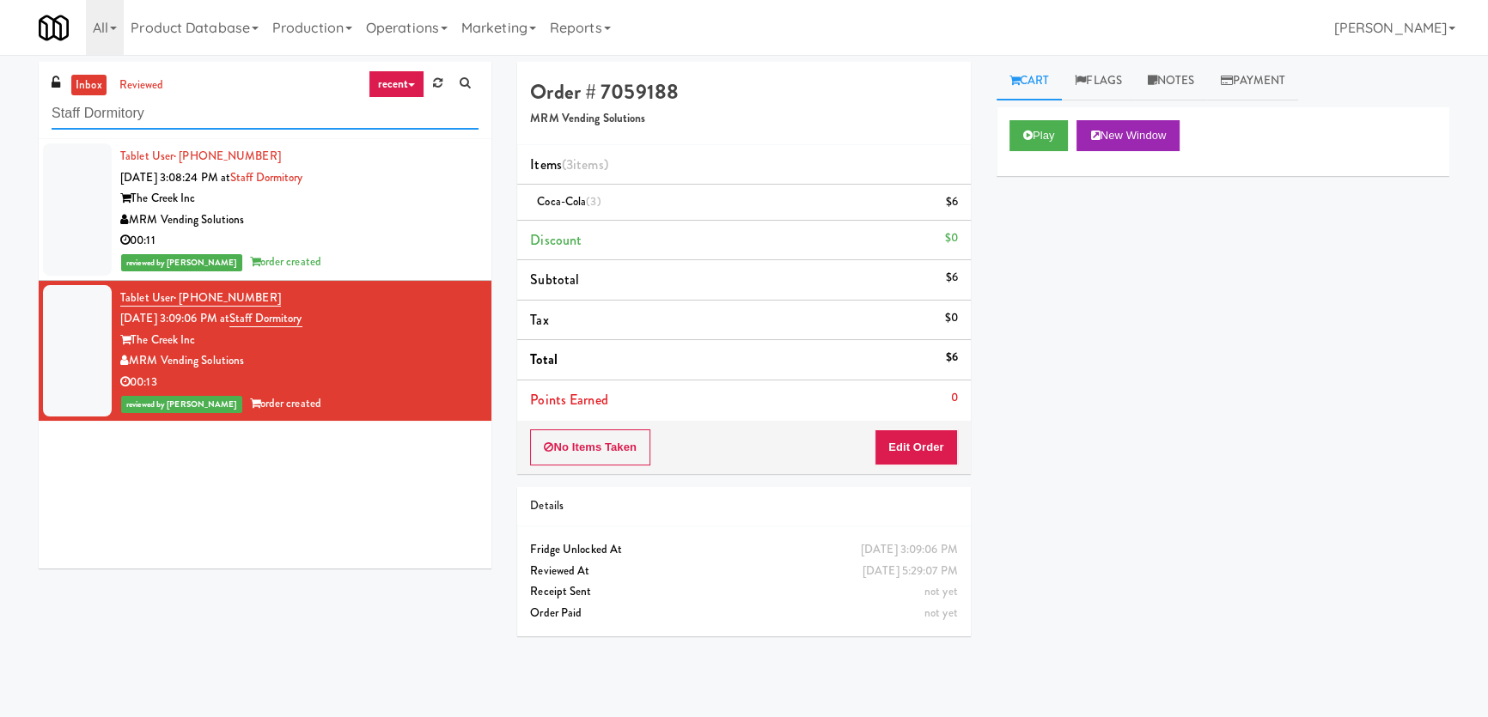
drag, startPoint x: 228, startPoint y: 119, endPoint x: 0, endPoint y: 116, distance: 228.5
click at [0, 116] on div "inbox reviewed recent all unclear take inventory issue suspicious failed recent…" at bounding box center [744, 386] width 1488 height 649
paste input "VNC Office"
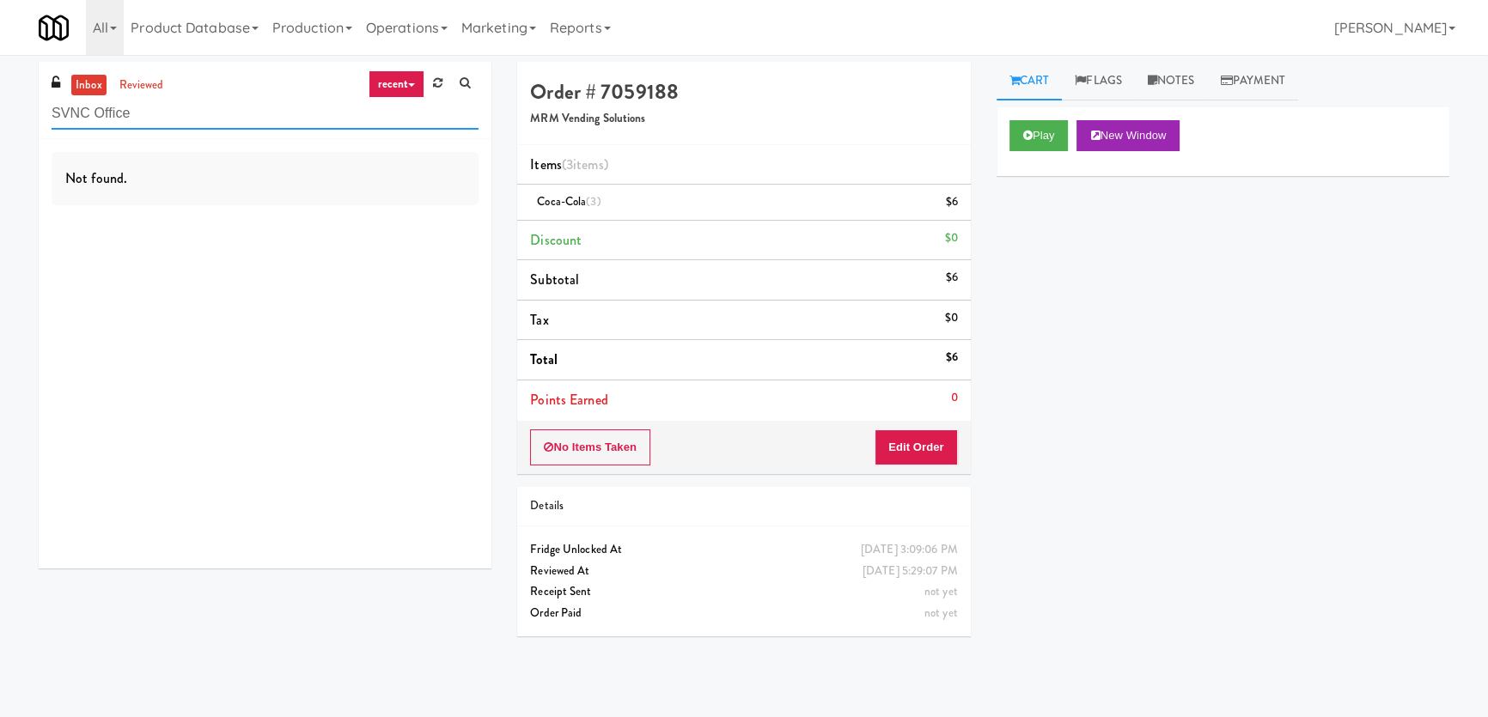
drag, startPoint x: 174, startPoint y: 112, endPoint x: 103, endPoint y: 114, distance: 70.5
click at [103, 114] on input "SVNC Office" at bounding box center [265, 114] width 427 height 32
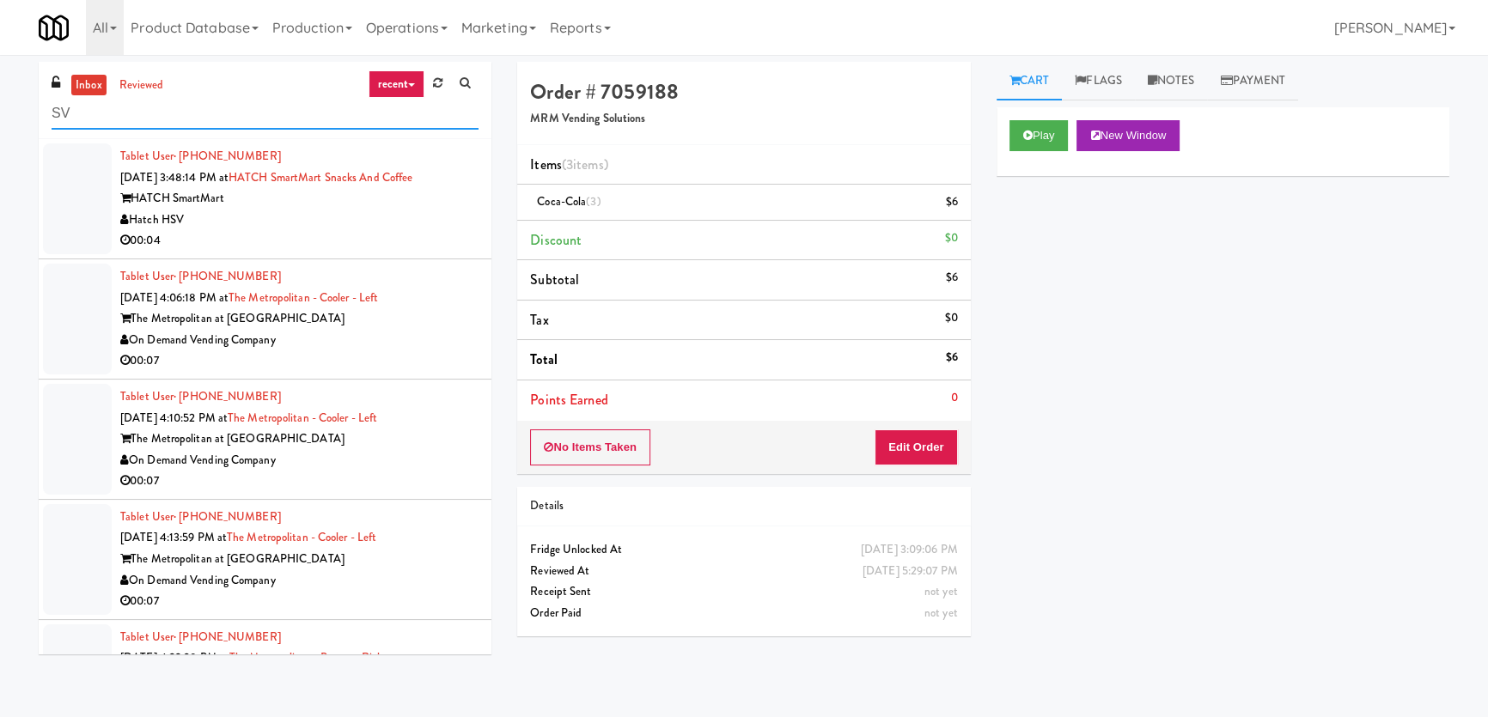
drag, startPoint x: 138, startPoint y: 109, endPoint x: 21, endPoint y: 86, distance: 119.1
click at [0, 107] on div "inbox reviewed recent all unclear take inventory issue suspicious failed recent…" at bounding box center [744, 386] width 1488 height 649
paste input "Rising Sun - Food"
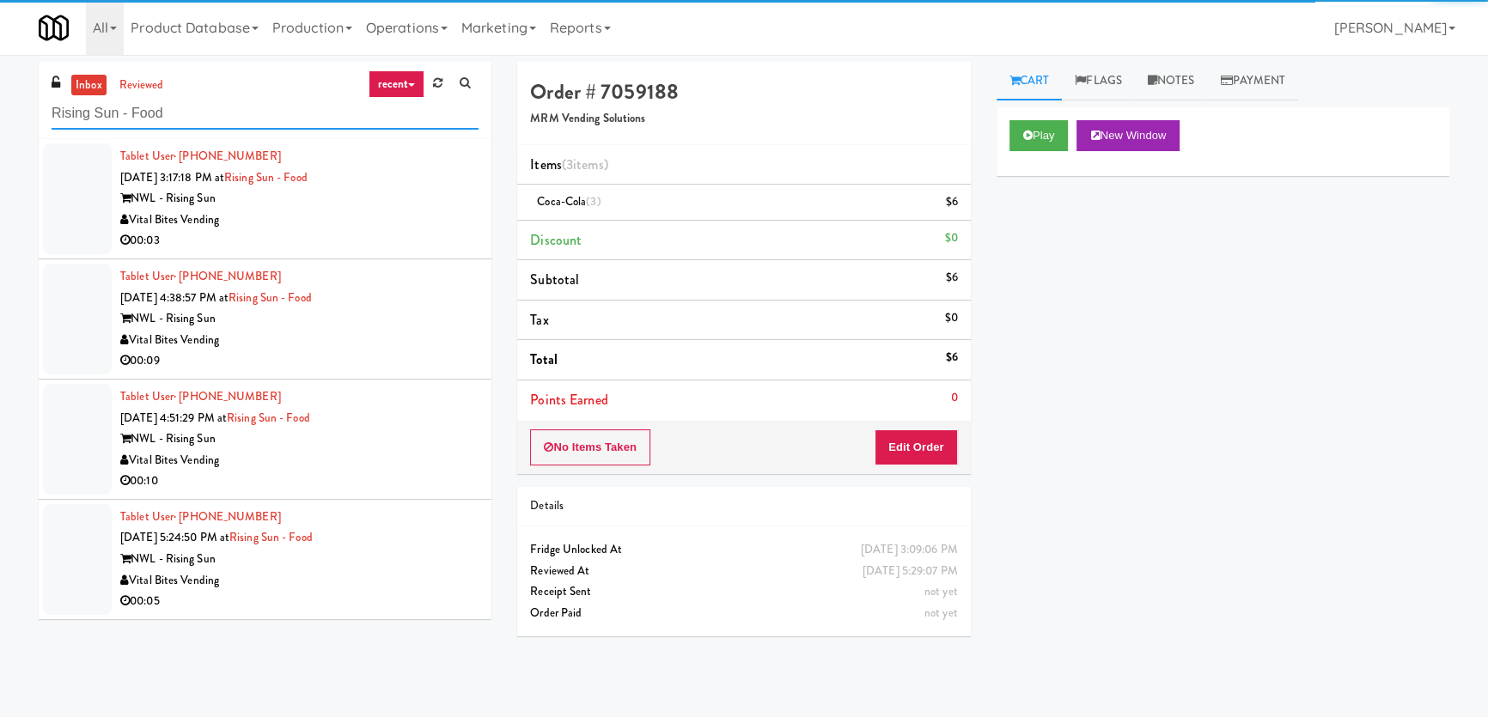
type input "Rising Sun - Food"
click at [363, 223] on div "Vital Bites Vending" at bounding box center [299, 220] width 358 height 21
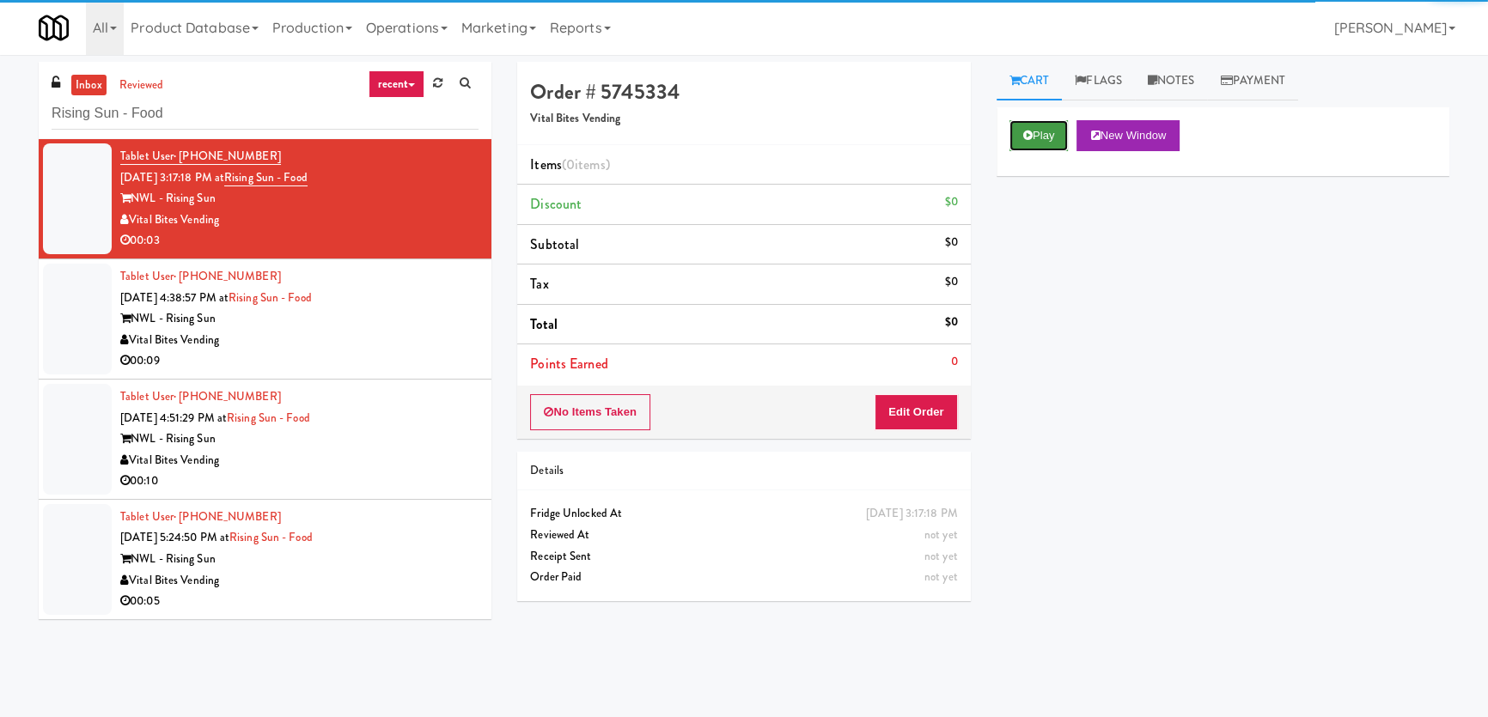
click at [1057, 135] on button "Play" at bounding box center [1038, 135] width 59 height 31
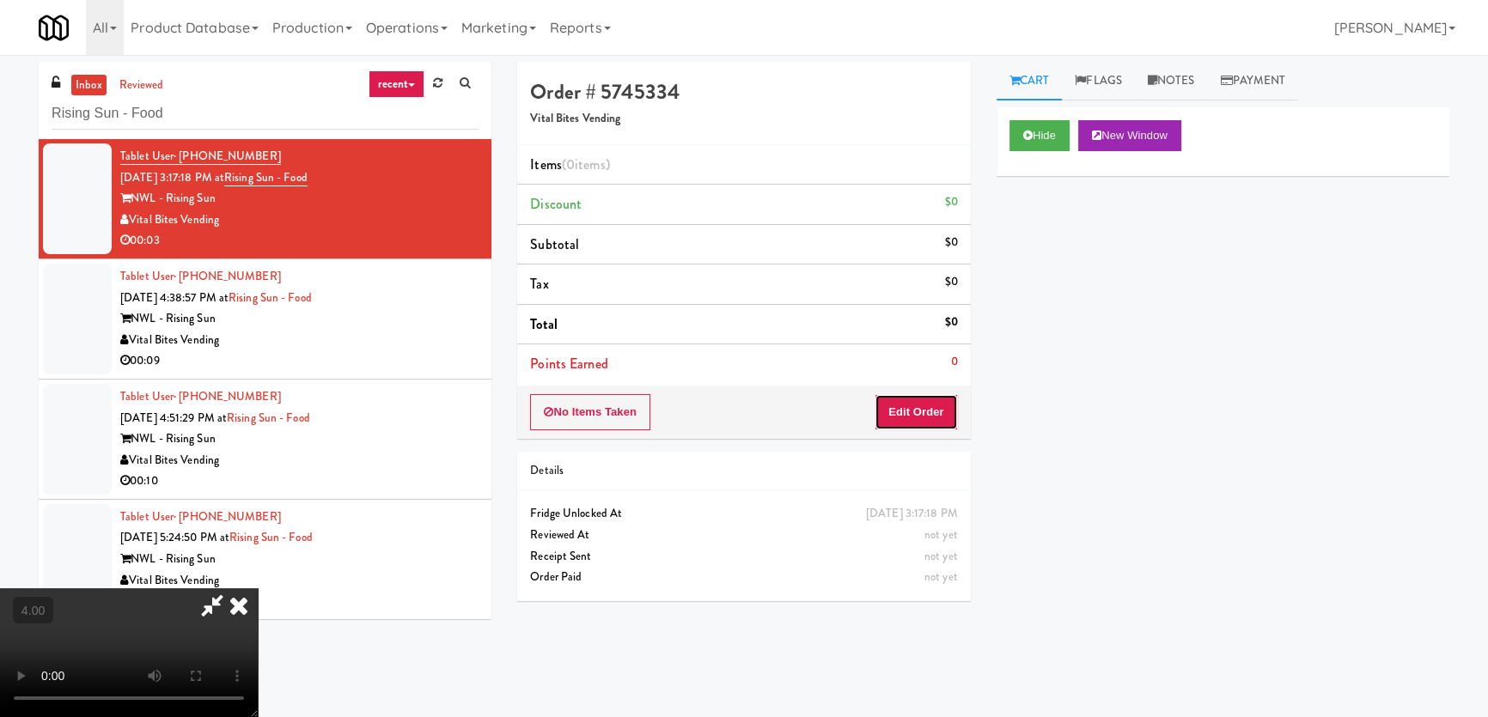
click at [901, 410] on button "Edit Order" at bounding box center [915, 412] width 83 height 36
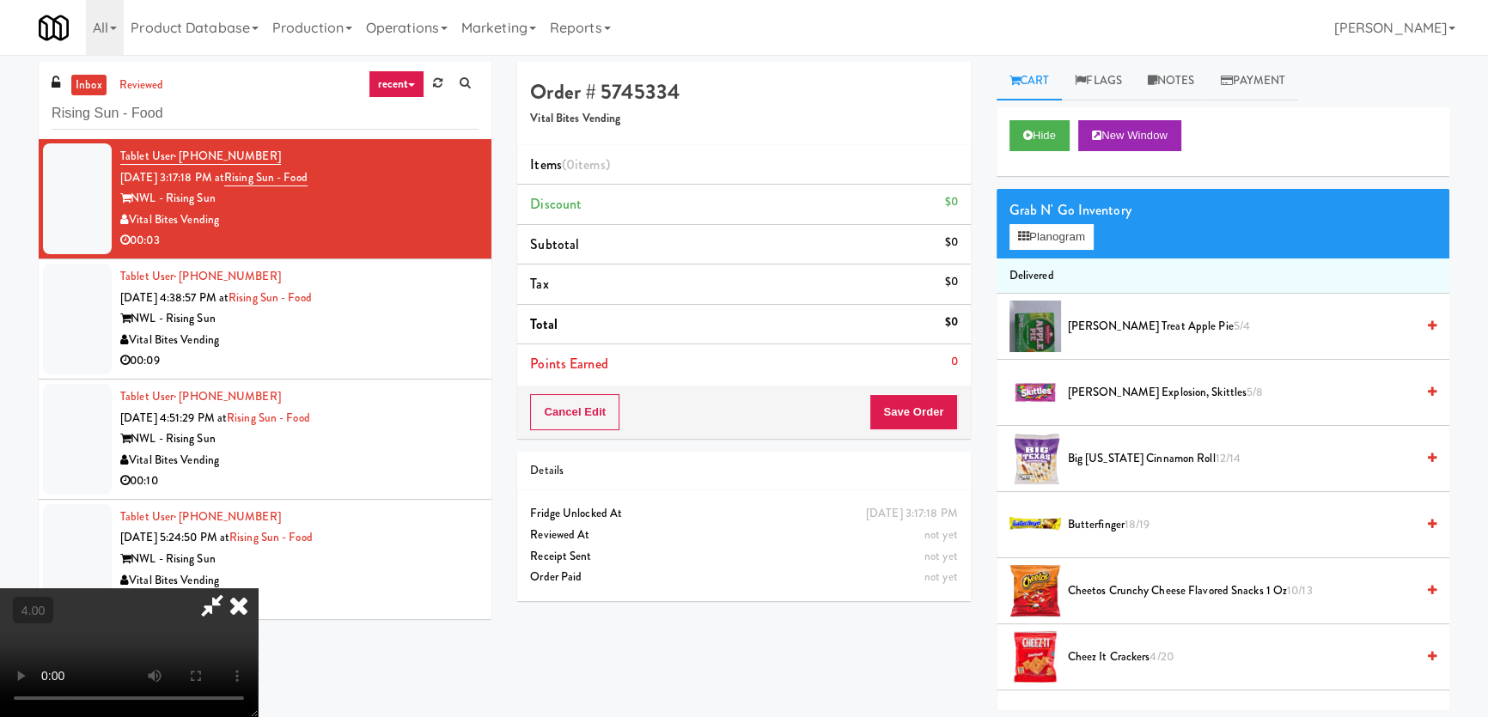
click at [258, 588] on video at bounding box center [129, 652] width 258 height 129
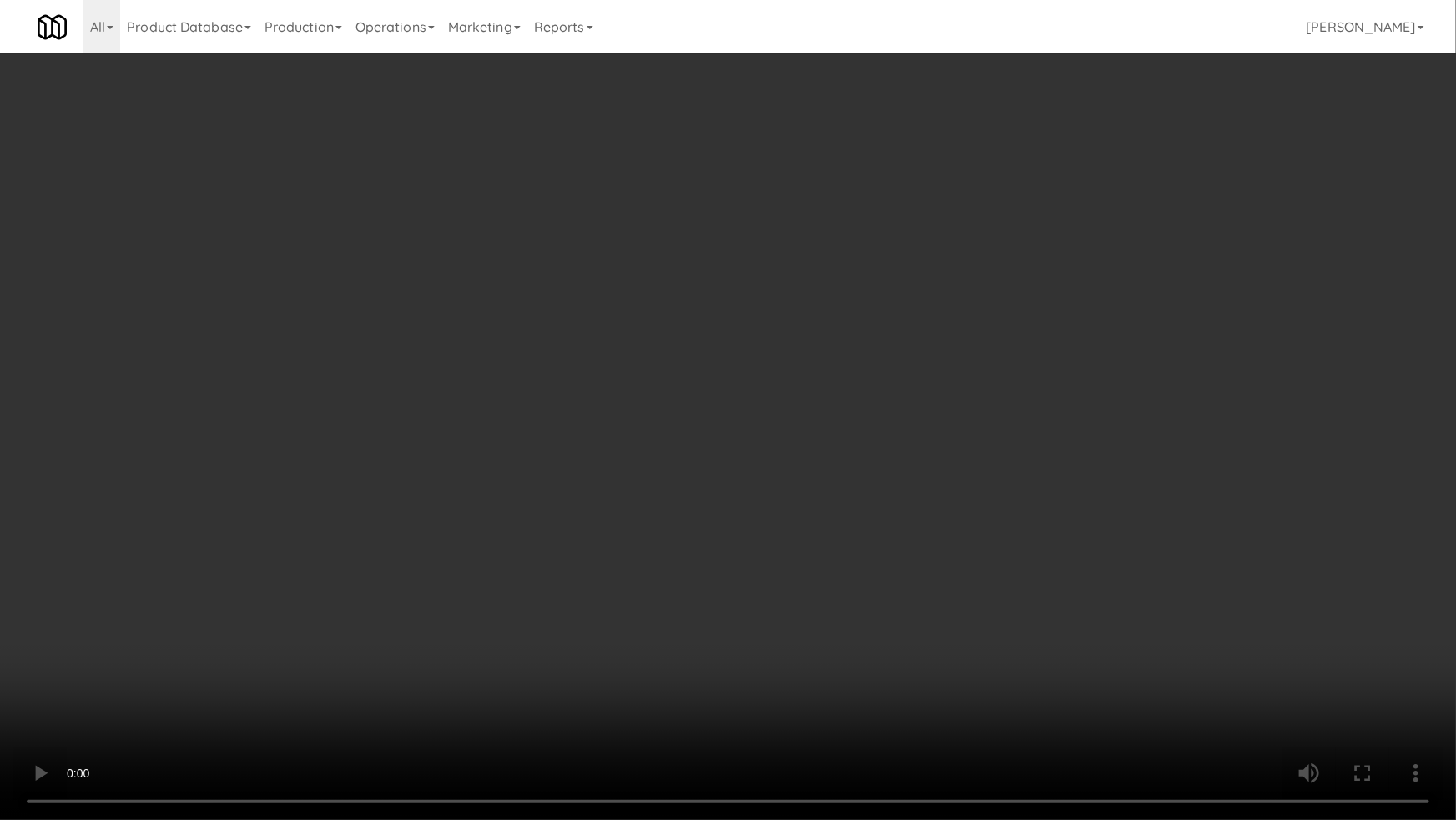
click at [238, 637] on video at bounding box center [728, 410] width 1456 height 820
click at [249, 617] on video at bounding box center [728, 410] width 1456 height 820
click at [253, 618] on video at bounding box center [728, 410] width 1456 height 820
click at [506, 599] on video at bounding box center [728, 410] width 1456 height 820
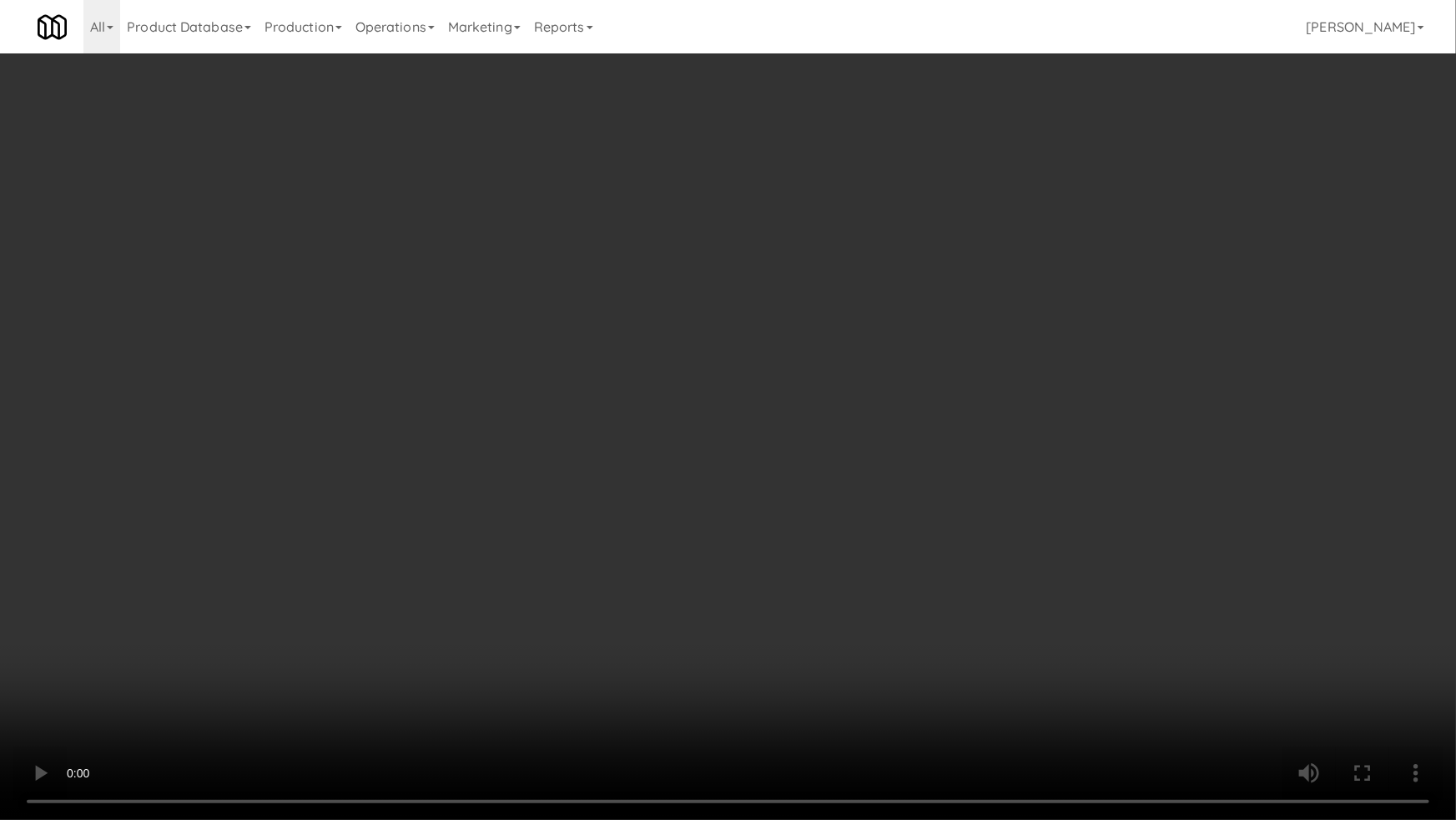
click at [506, 598] on video at bounding box center [728, 410] width 1456 height 820
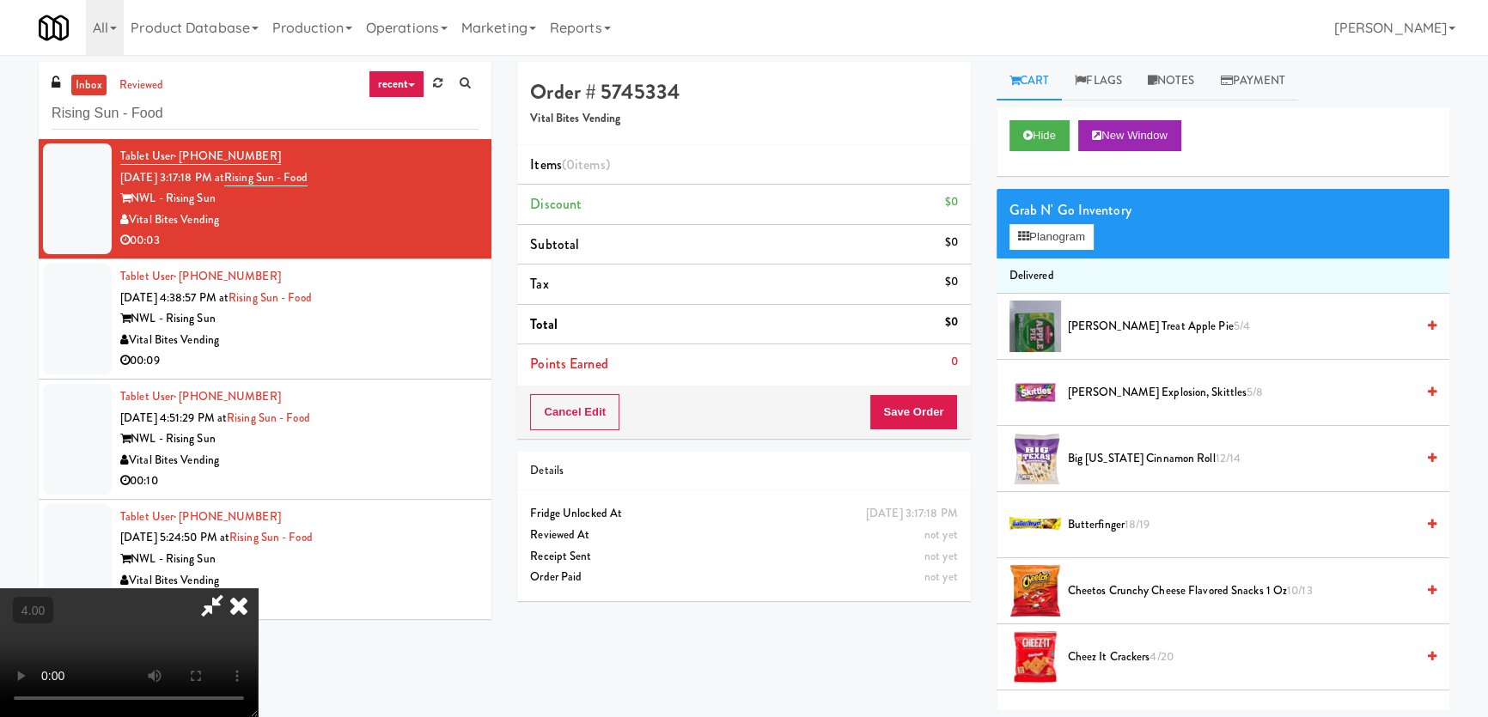
click at [1098, 321] on span "[PERSON_NAME] Treat Apple Pie 5/4" at bounding box center [1241, 326] width 347 height 21
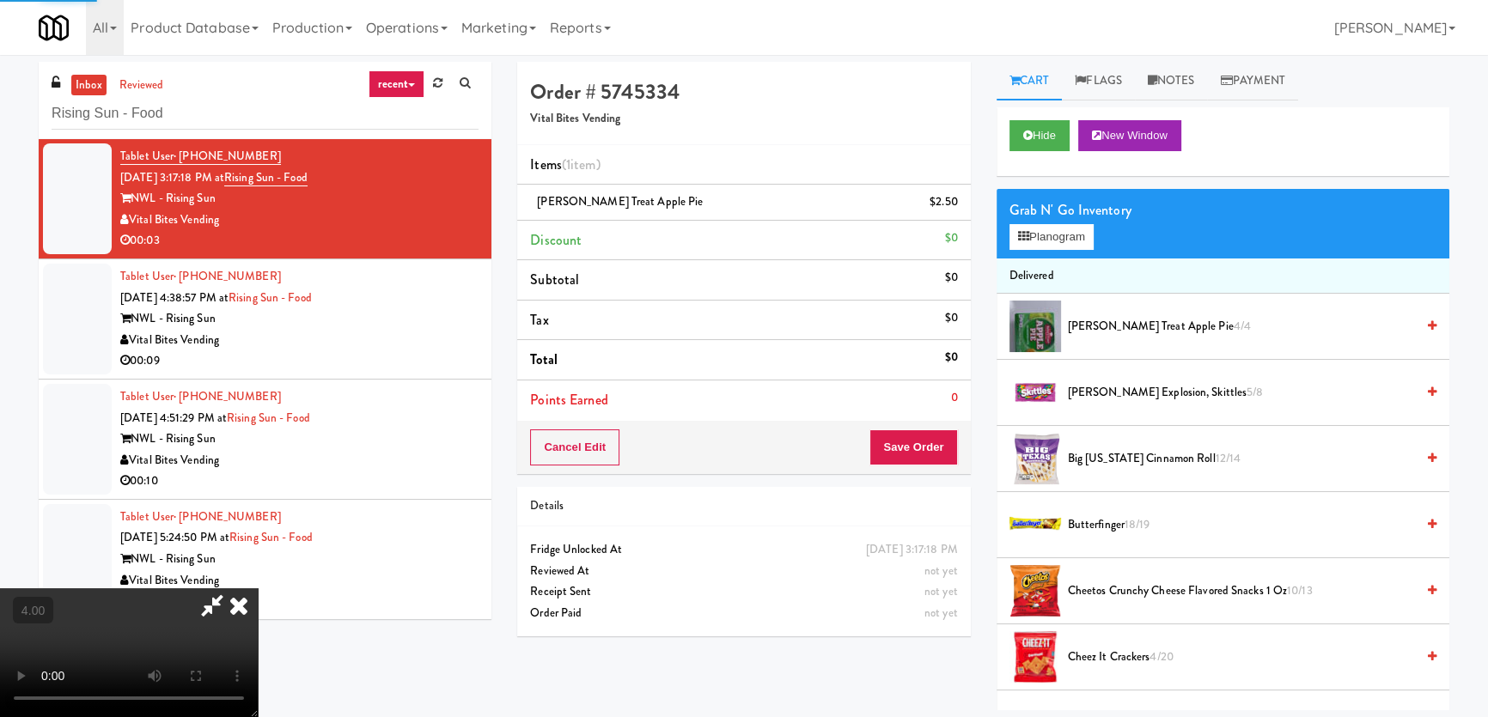
click at [1037, 253] on div "Grab N' Go Inventory Planogram" at bounding box center [1222, 224] width 453 height 70
click at [1050, 238] on button "Planogram" at bounding box center [1051, 237] width 84 height 26
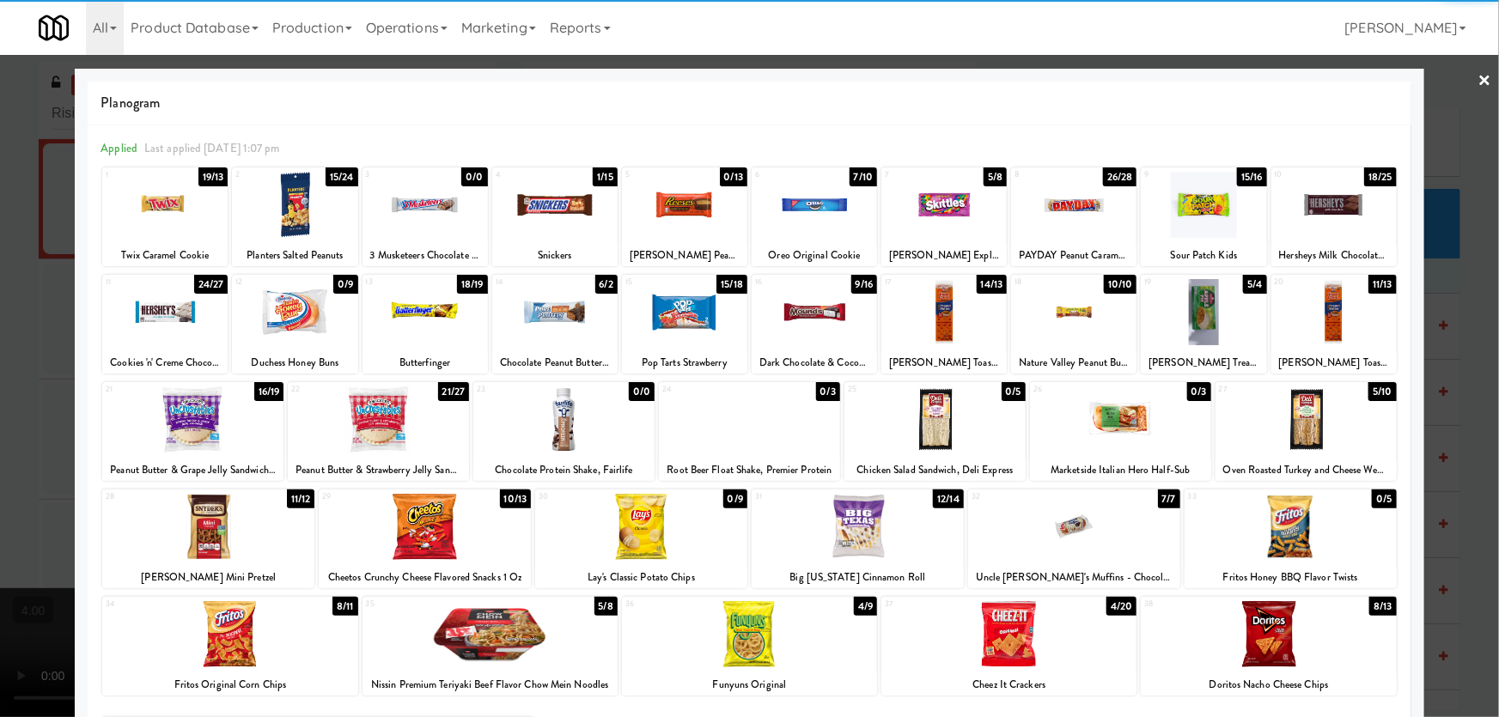
click at [1465, 286] on div at bounding box center [749, 358] width 1499 height 717
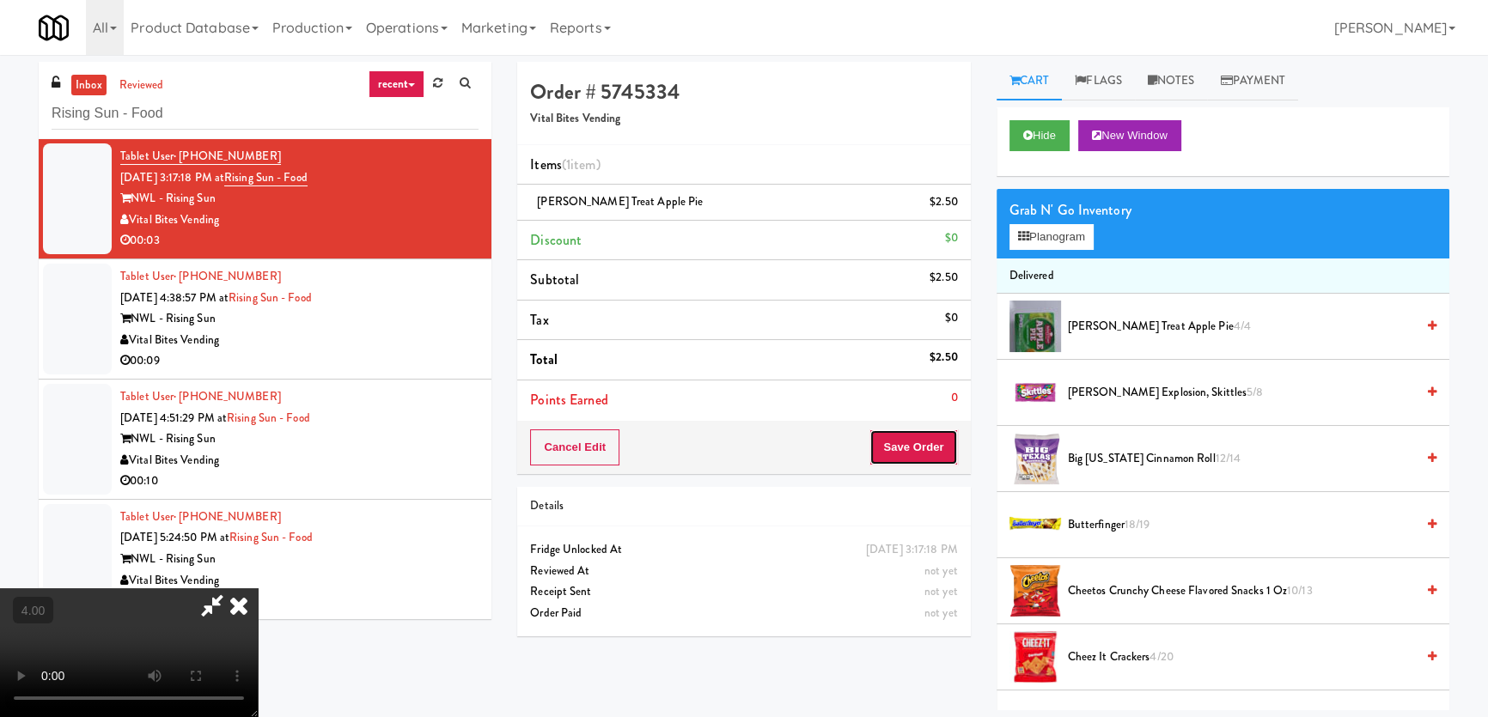
drag, startPoint x: 953, startPoint y: 453, endPoint x: 941, endPoint y: 439, distance: 18.8
click at [953, 452] on button "Save Order" at bounding box center [913, 448] width 88 height 36
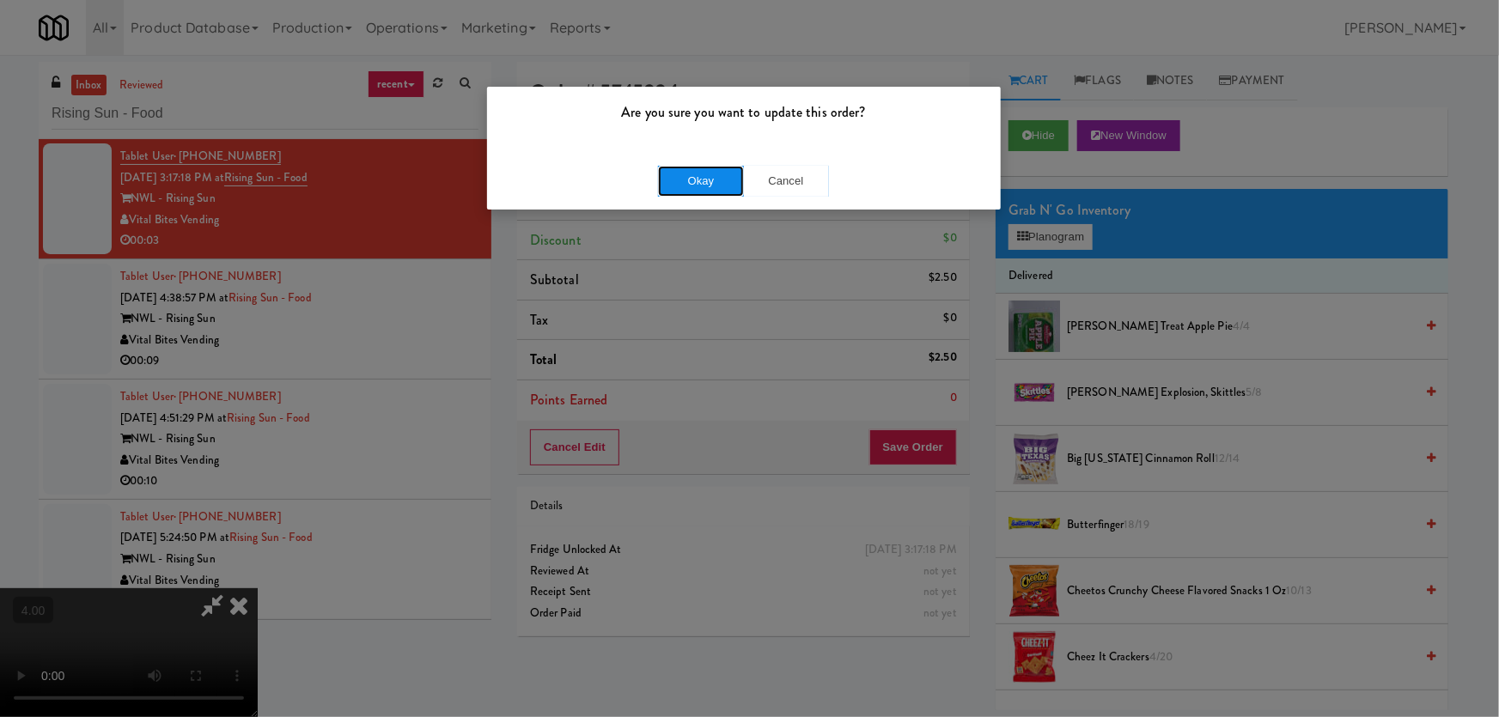
click at [707, 188] on button "Okay" at bounding box center [701, 181] width 86 height 31
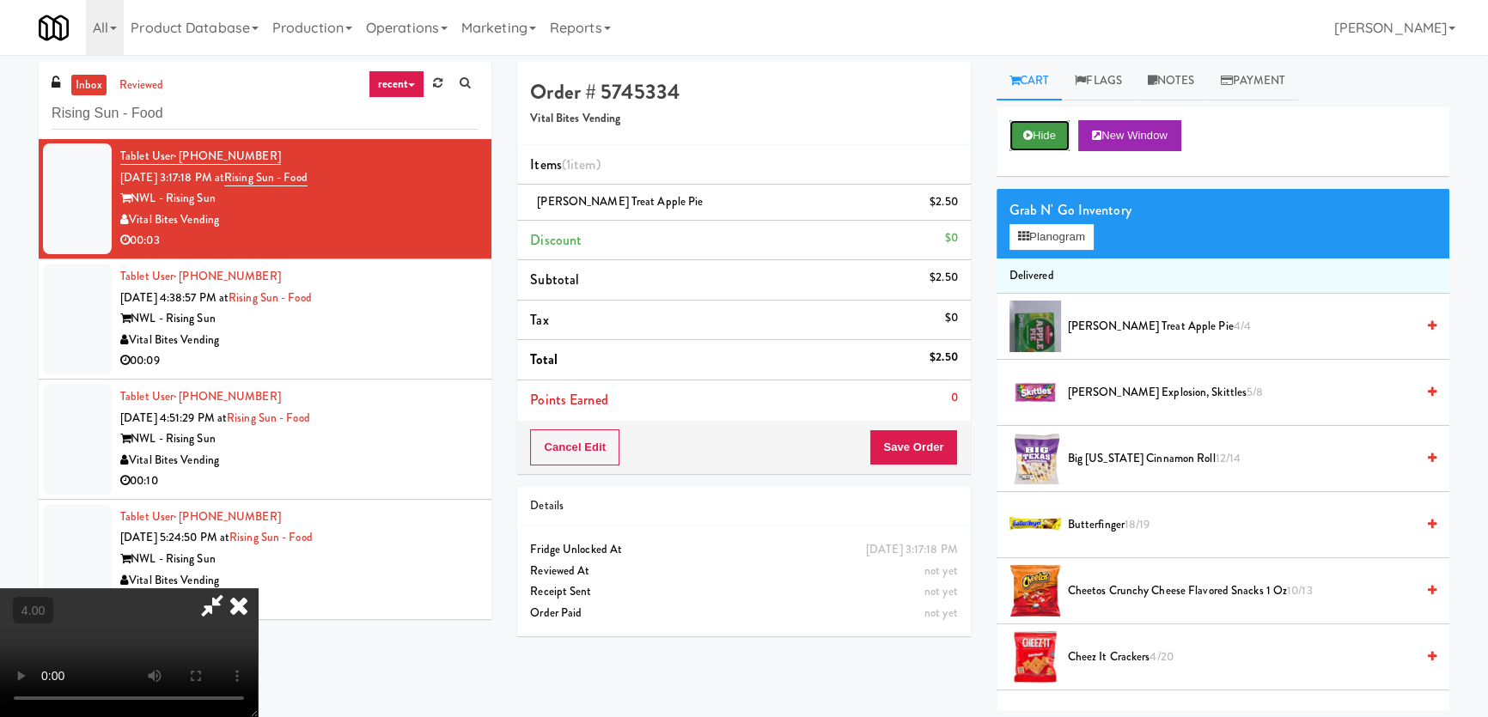
click at [1032, 148] on button "Hide" at bounding box center [1039, 135] width 60 height 31
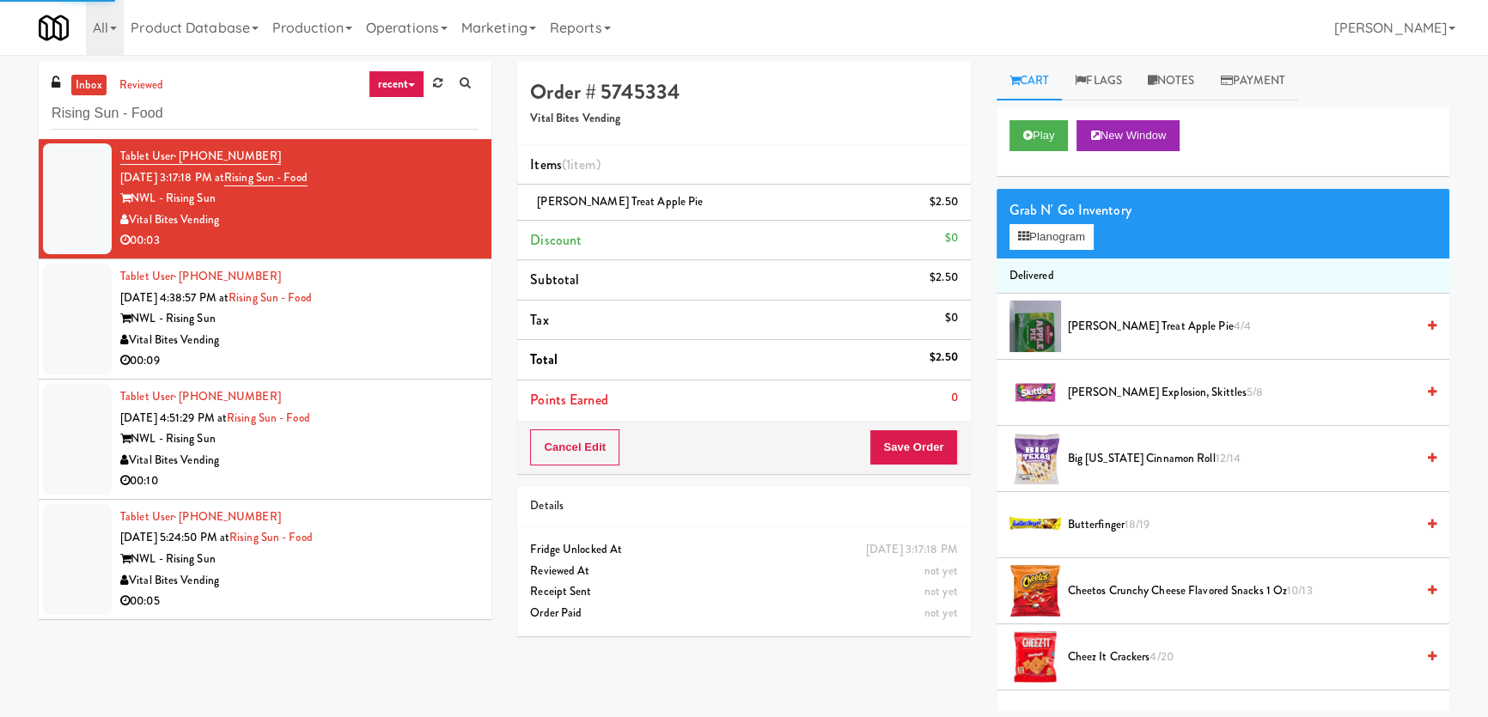
click at [433, 303] on div "Tablet User · (914) 960-9213 [DATE] 4:38:57 PM at Rising Sun - Food NWL - Risin…" at bounding box center [299, 319] width 358 height 106
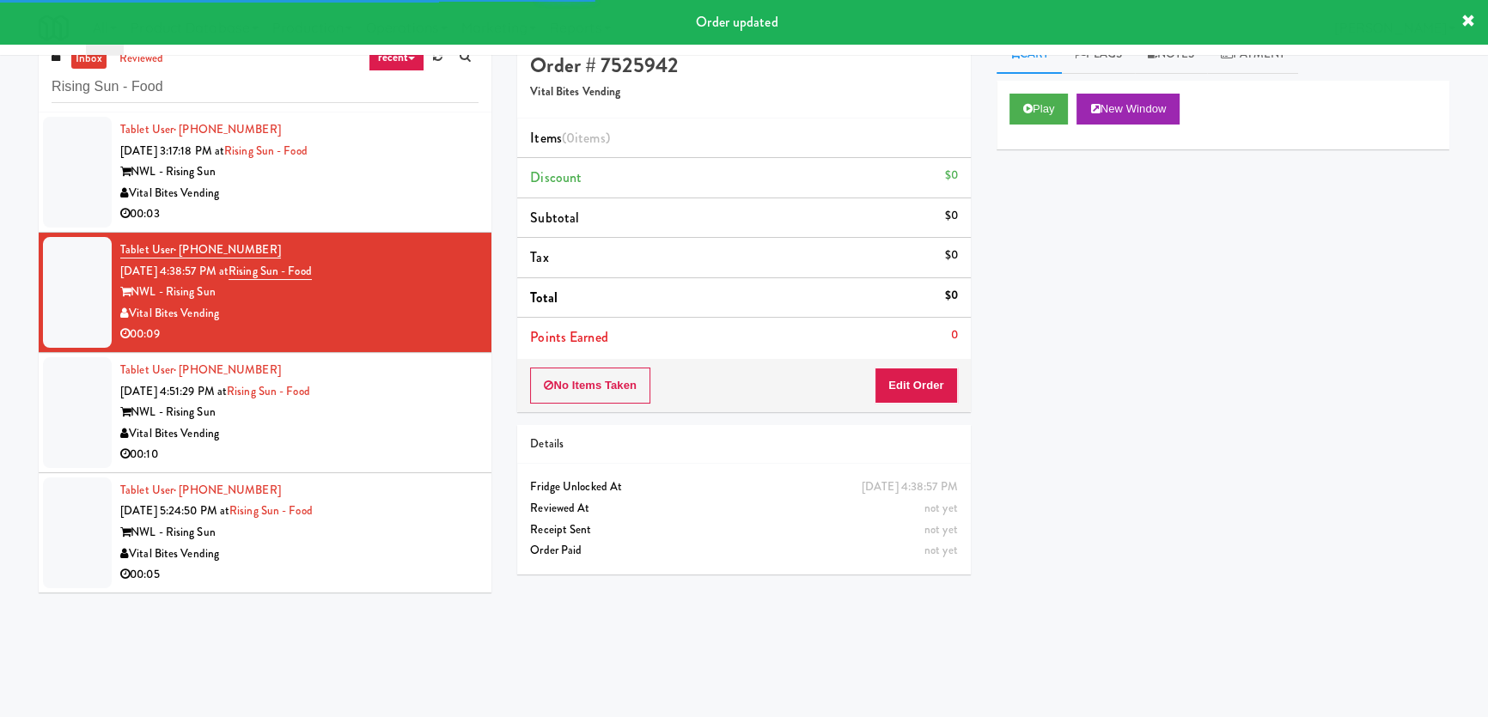
scroll to position [54, 0]
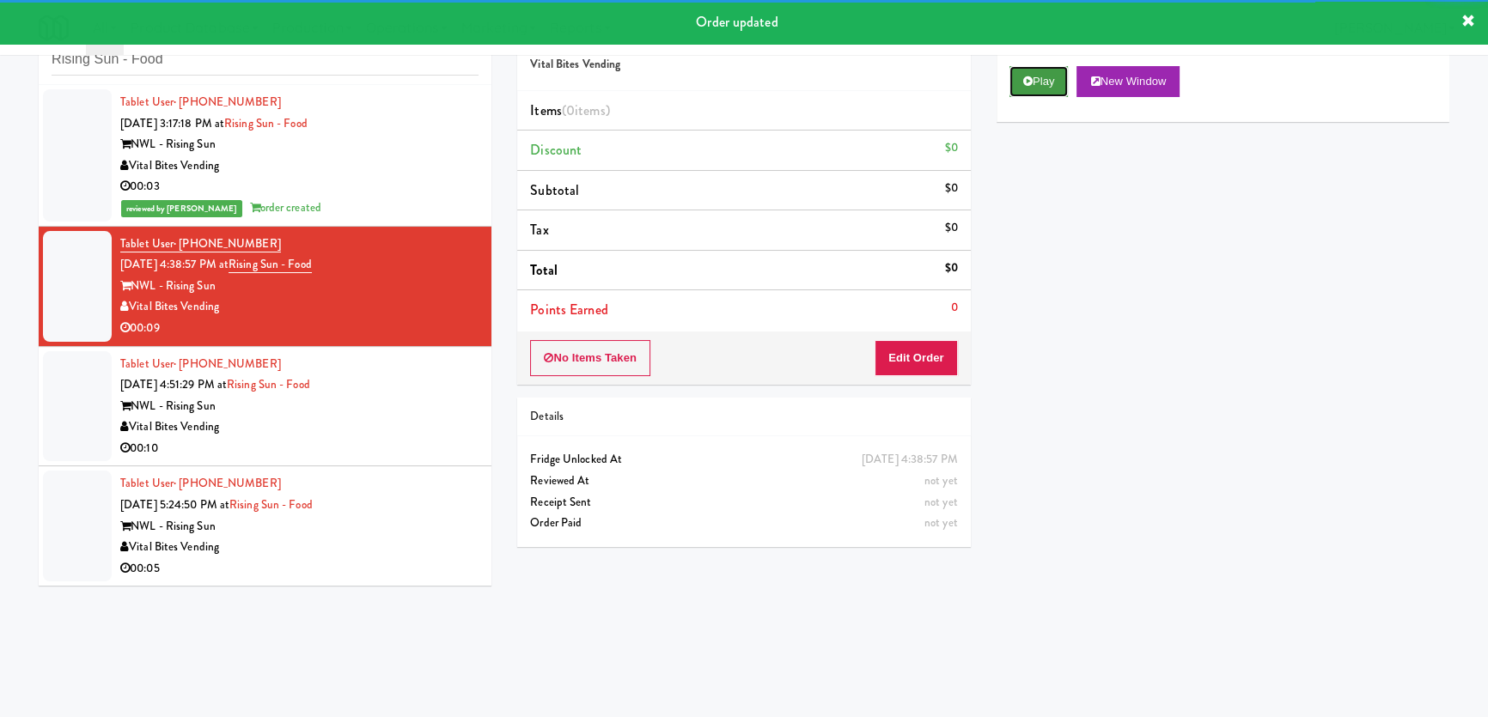
click at [1036, 70] on button "Play" at bounding box center [1038, 81] width 59 height 31
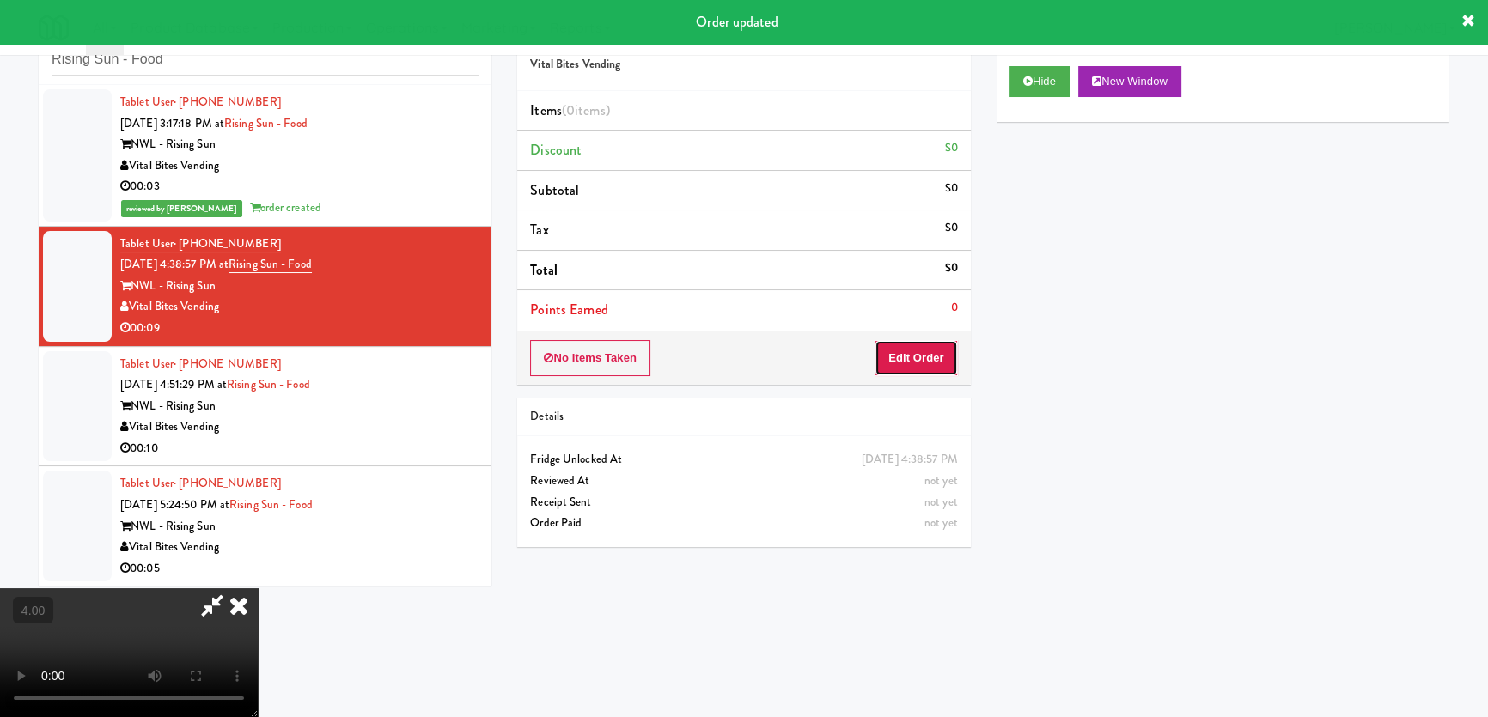
drag, startPoint x: 922, startPoint y: 358, endPoint x: 833, endPoint y: 292, distance: 110.5
click at [921, 358] on button "Edit Order" at bounding box center [915, 358] width 83 height 36
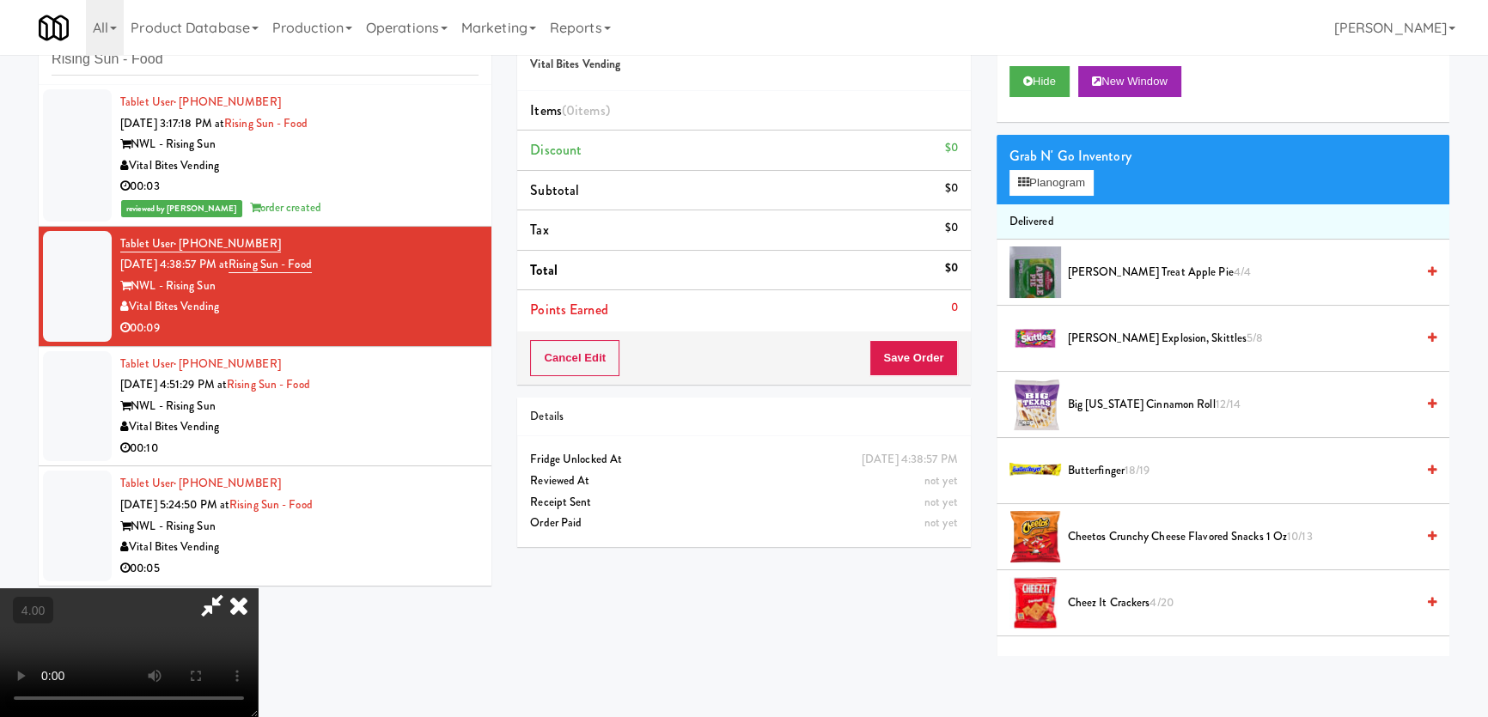
click at [258, 588] on video at bounding box center [129, 652] width 258 height 129
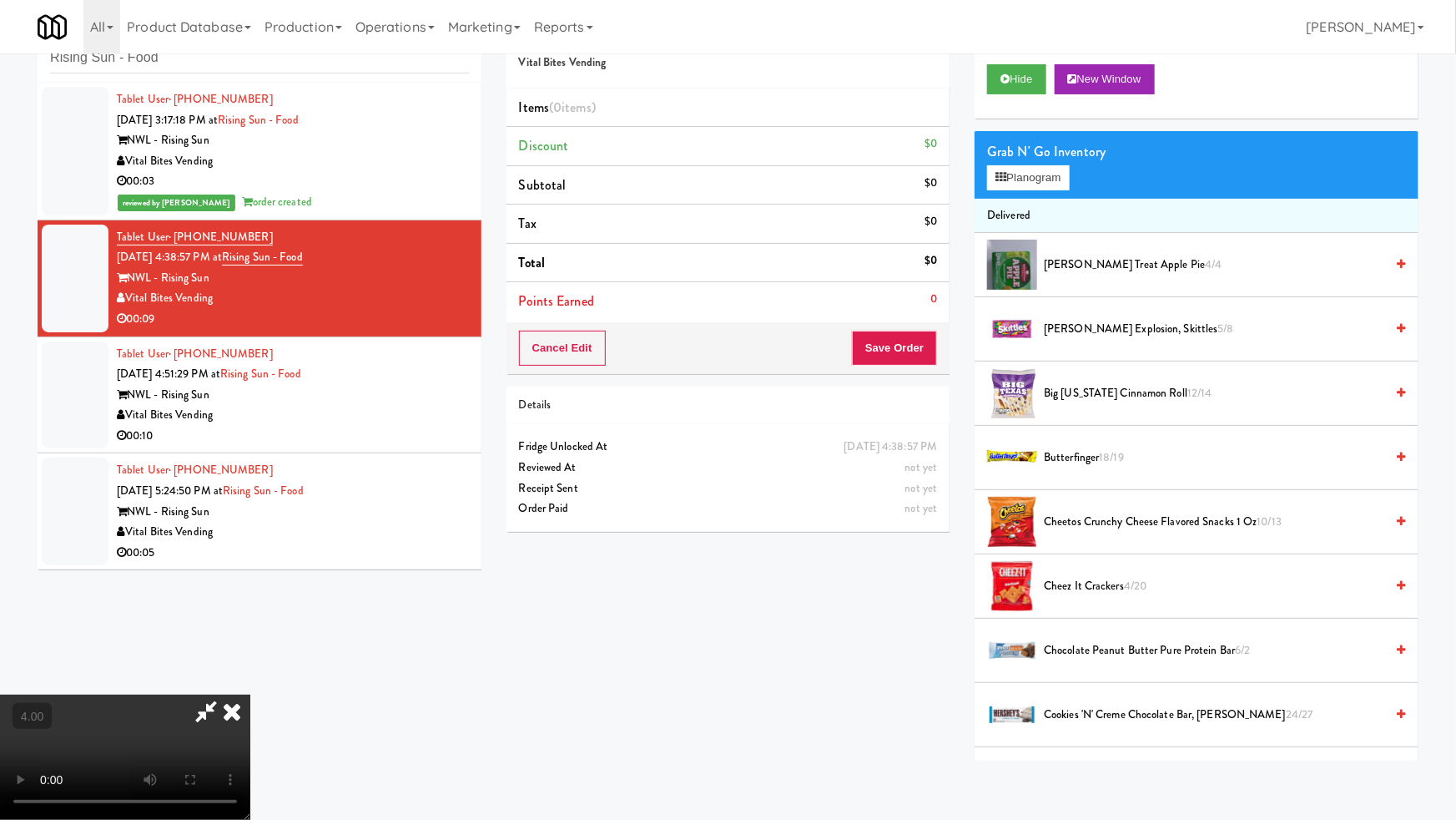
click at [251, 695] on video at bounding box center [125, 757] width 251 height 125
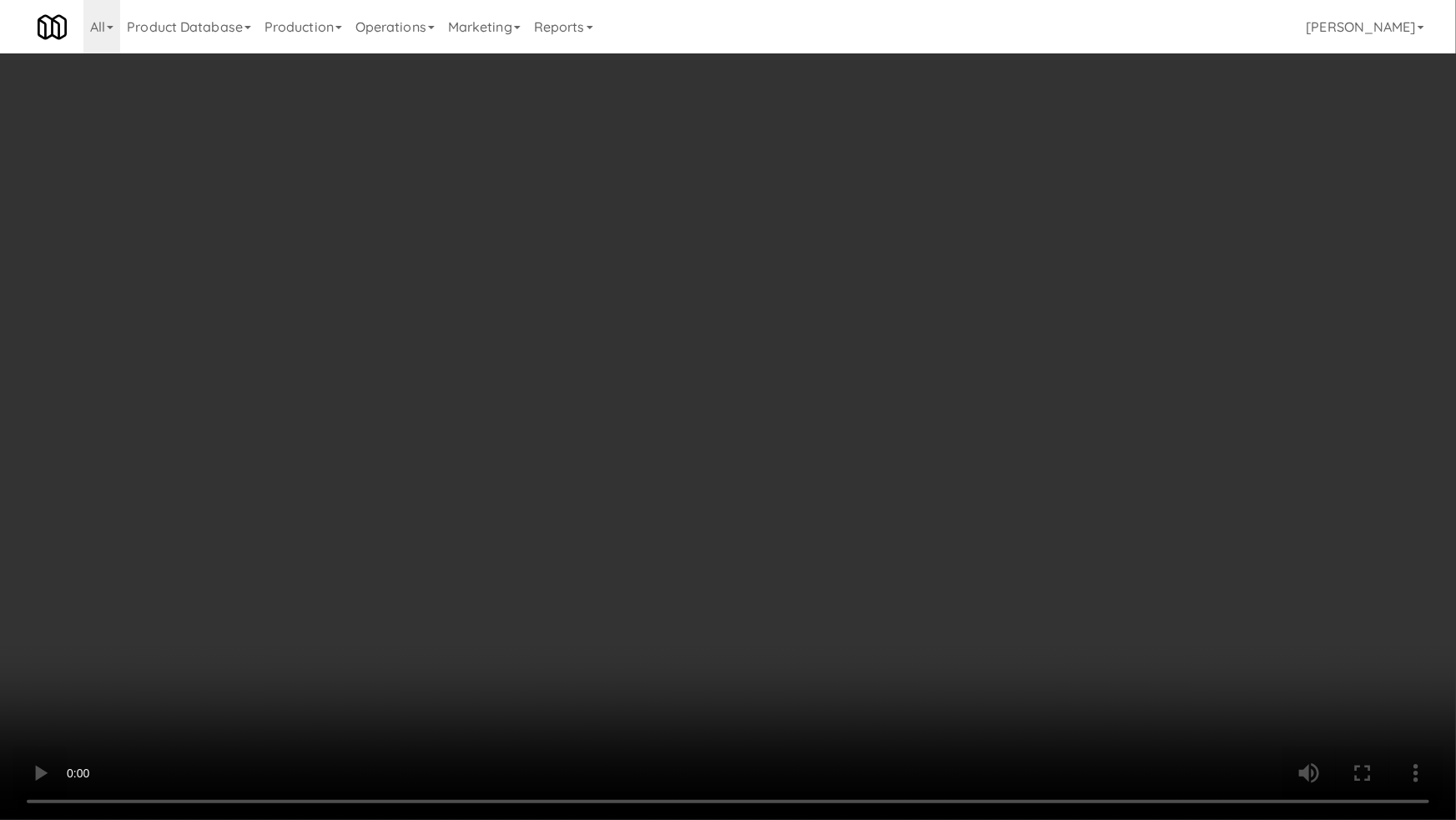
click at [750, 436] on video at bounding box center [728, 410] width 1456 height 820
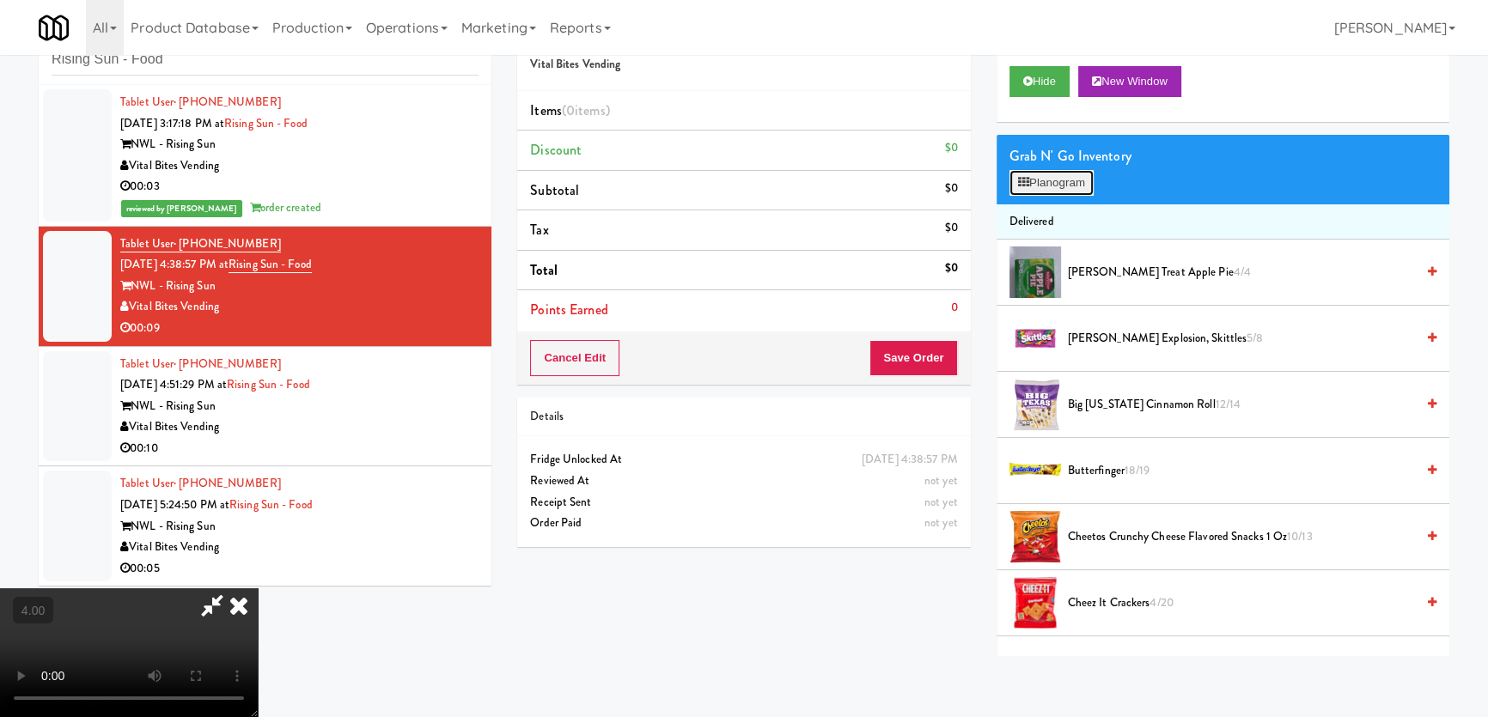
click at [1034, 185] on button "Planogram" at bounding box center [1051, 183] width 84 height 26
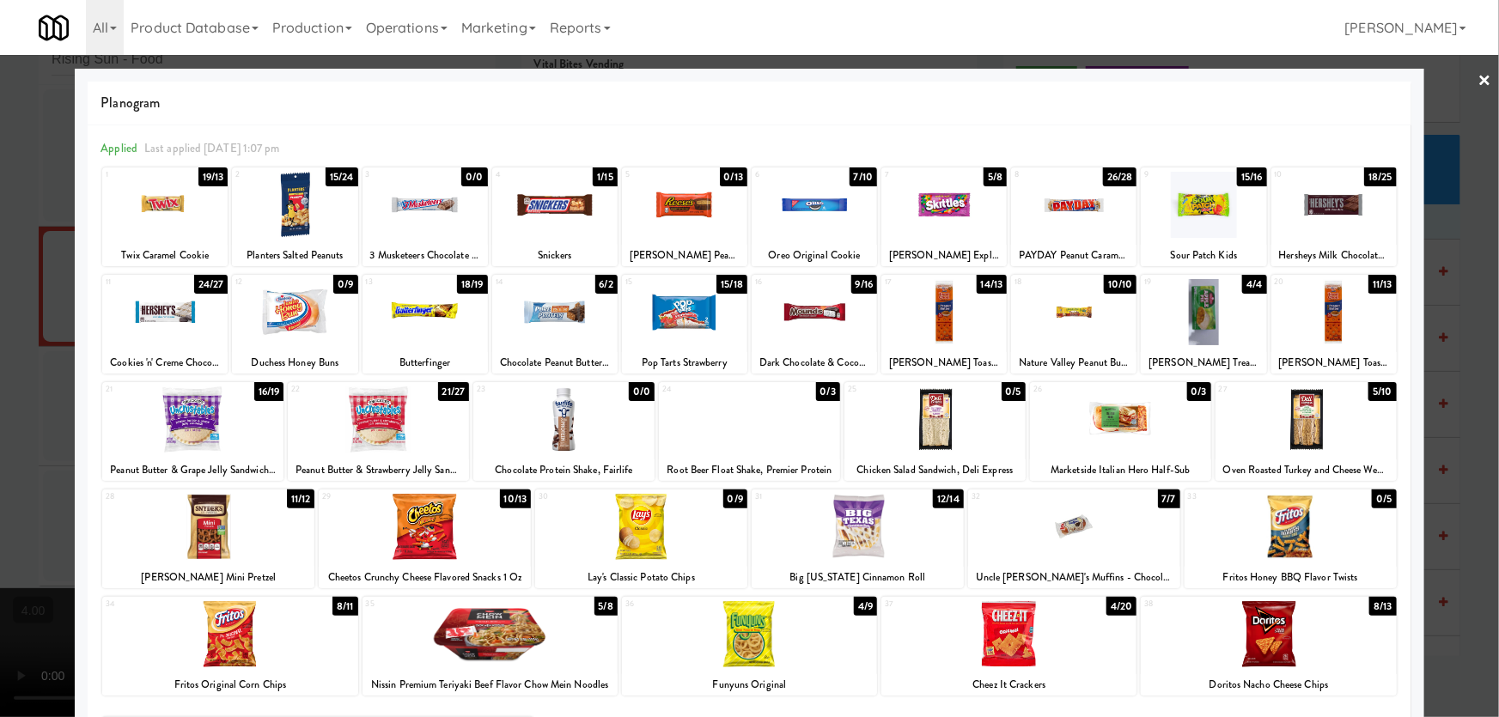
click at [588, 321] on div at bounding box center [554, 312] width 125 height 66
drag, startPoint x: 0, startPoint y: 342, endPoint x: 294, endPoint y: 387, distance: 297.3
click at [0, 343] on div at bounding box center [749, 358] width 1499 height 717
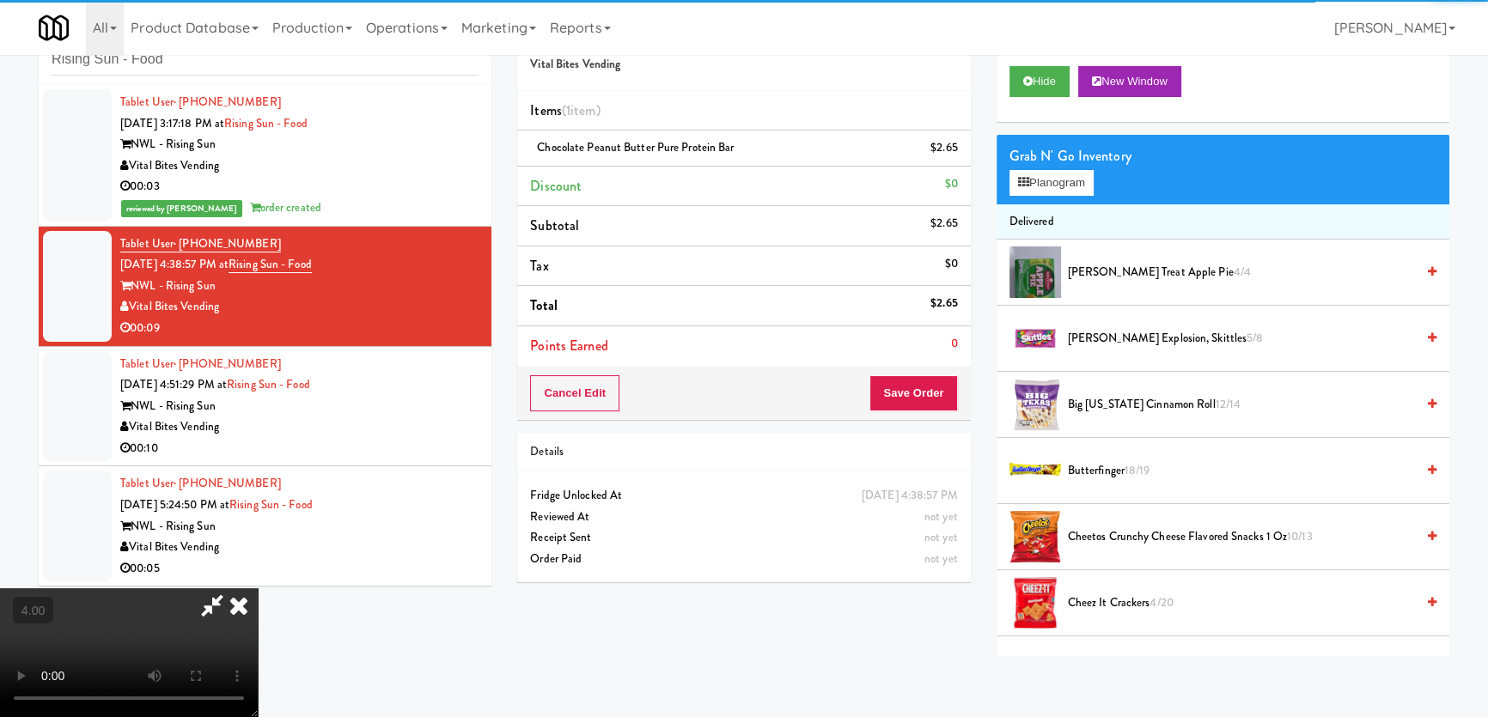
click at [258, 588] on video at bounding box center [129, 652] width 258 height 129
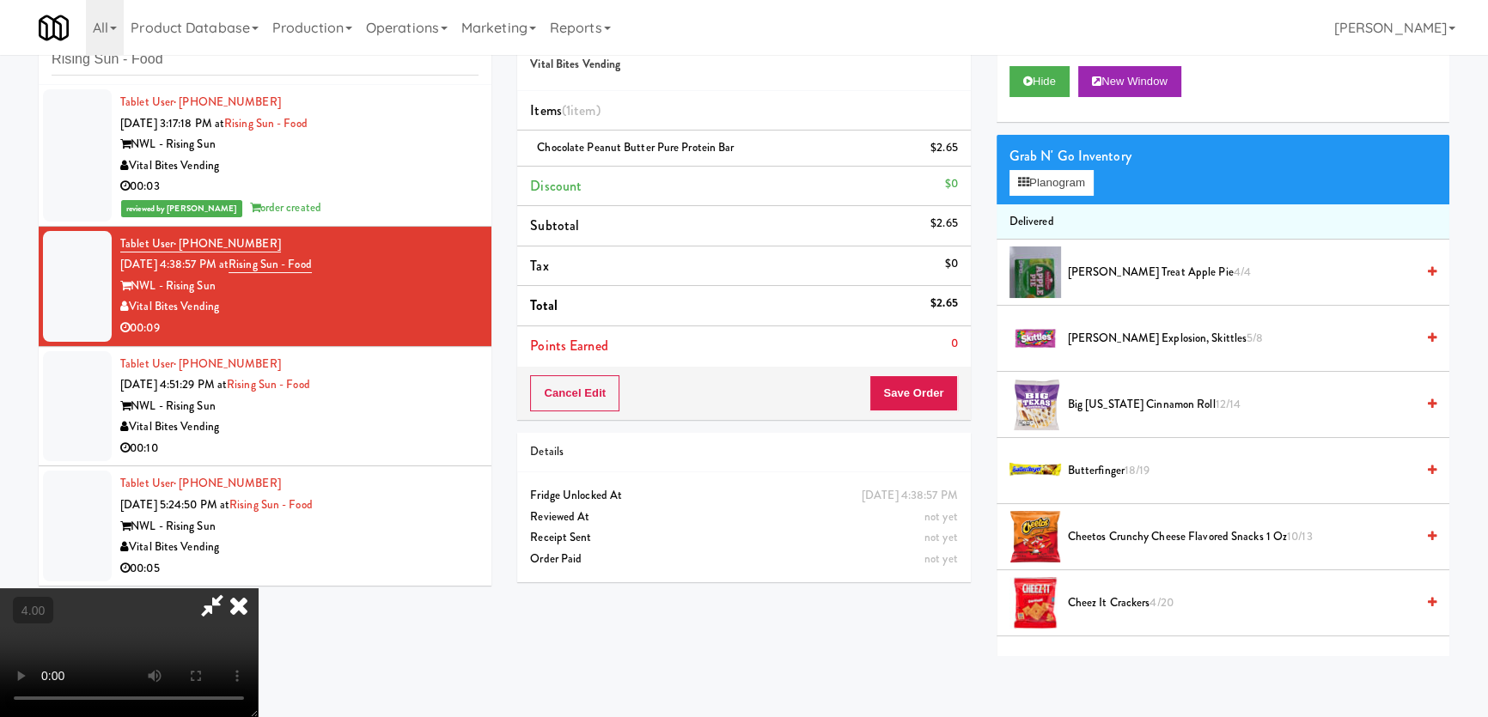
click at [258, 588] on video at bounding box center [129, 652] width 258 height 129
click at [902, 386] on button "Save Order" at bounding box center [913, 393] width 88 height 36
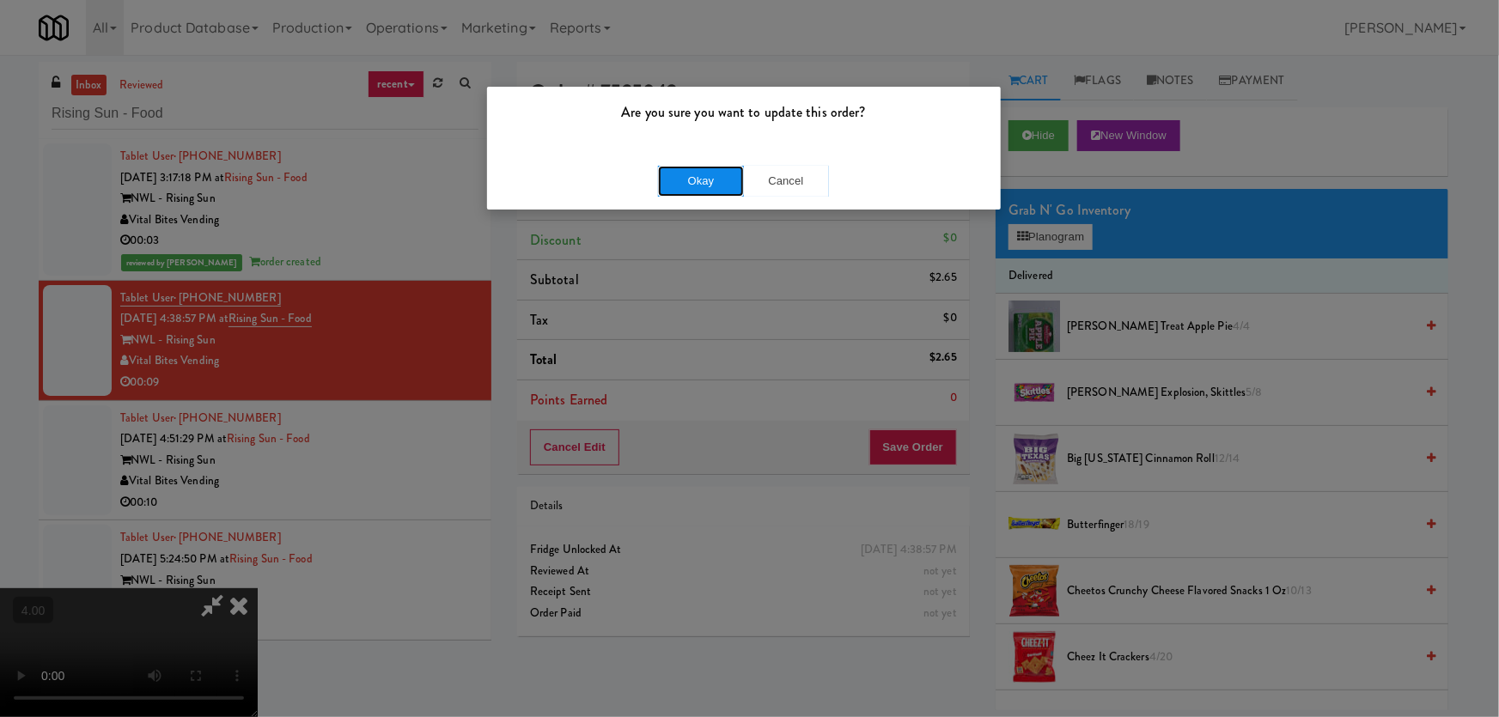
click at [730, 177] on button "Okay" at bounding box center [701, 181] width 86 height 31
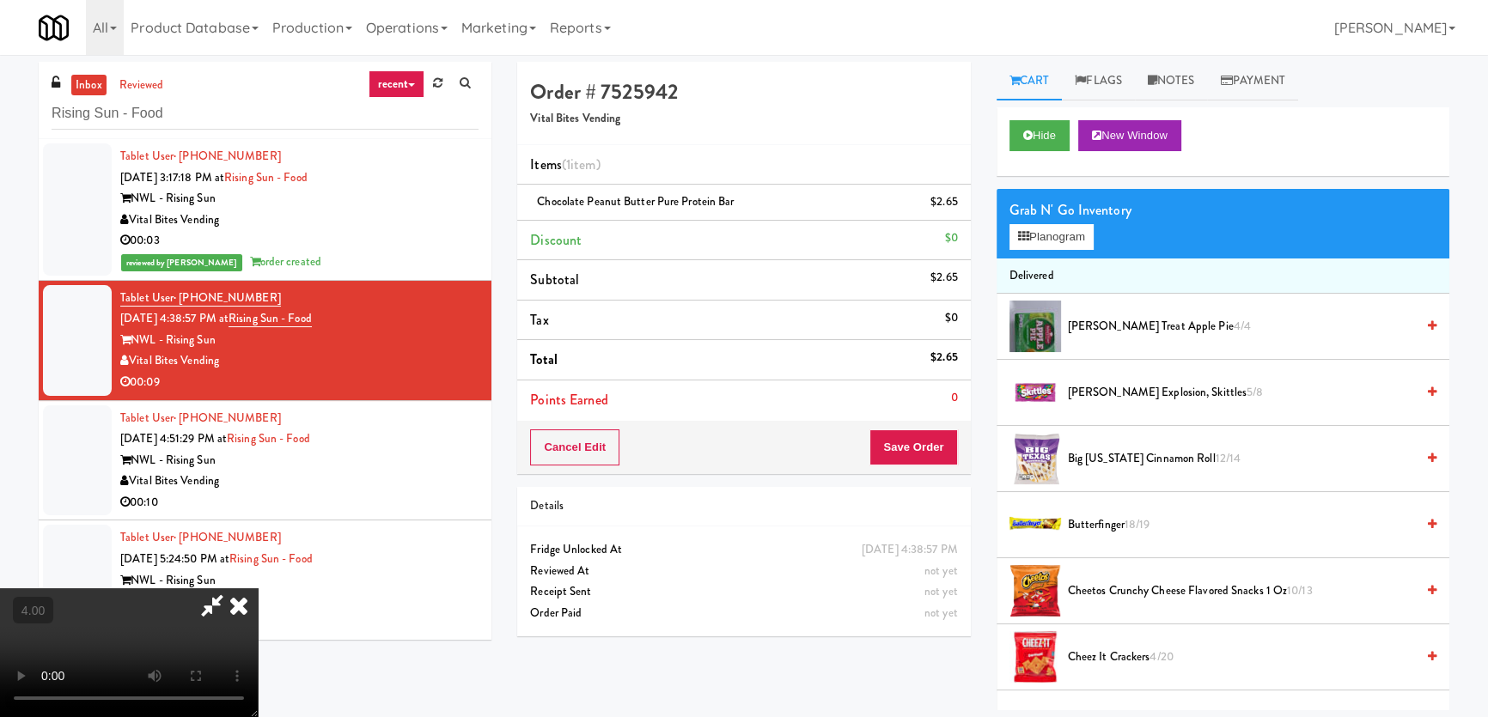
drag, startPoint x: 878, startPoint y: 225, endPoint x: 627, endPoint y: 281, distance: 257.0
click at [258, 588] on icon at bounding box center [239, 605] width 38 height 34
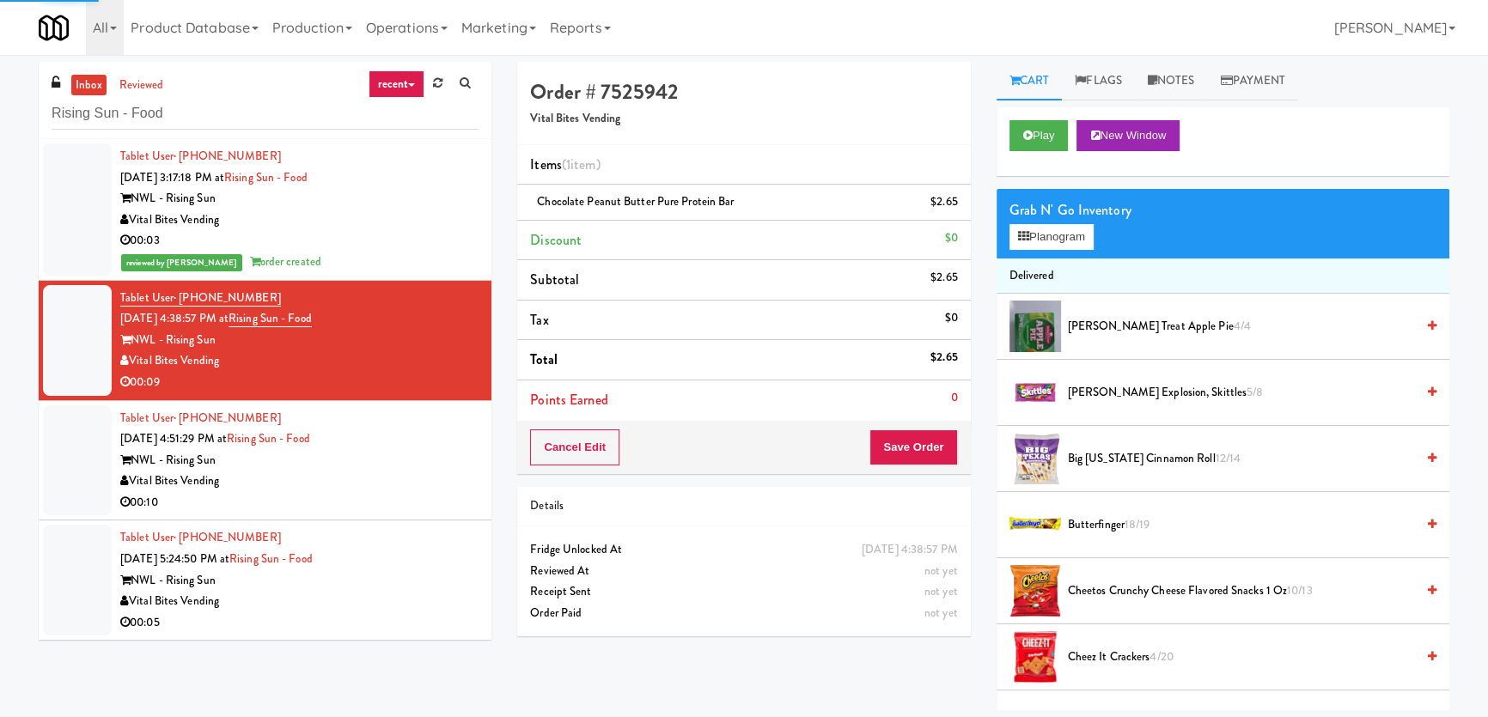
click at [403, 447] on div "Tablet User · (609) 346-2590 [DATE] 4:51:29 PM at Rising Sun - Food NWL - Risin…" at bounding box center [299, 461] width 358 height 106
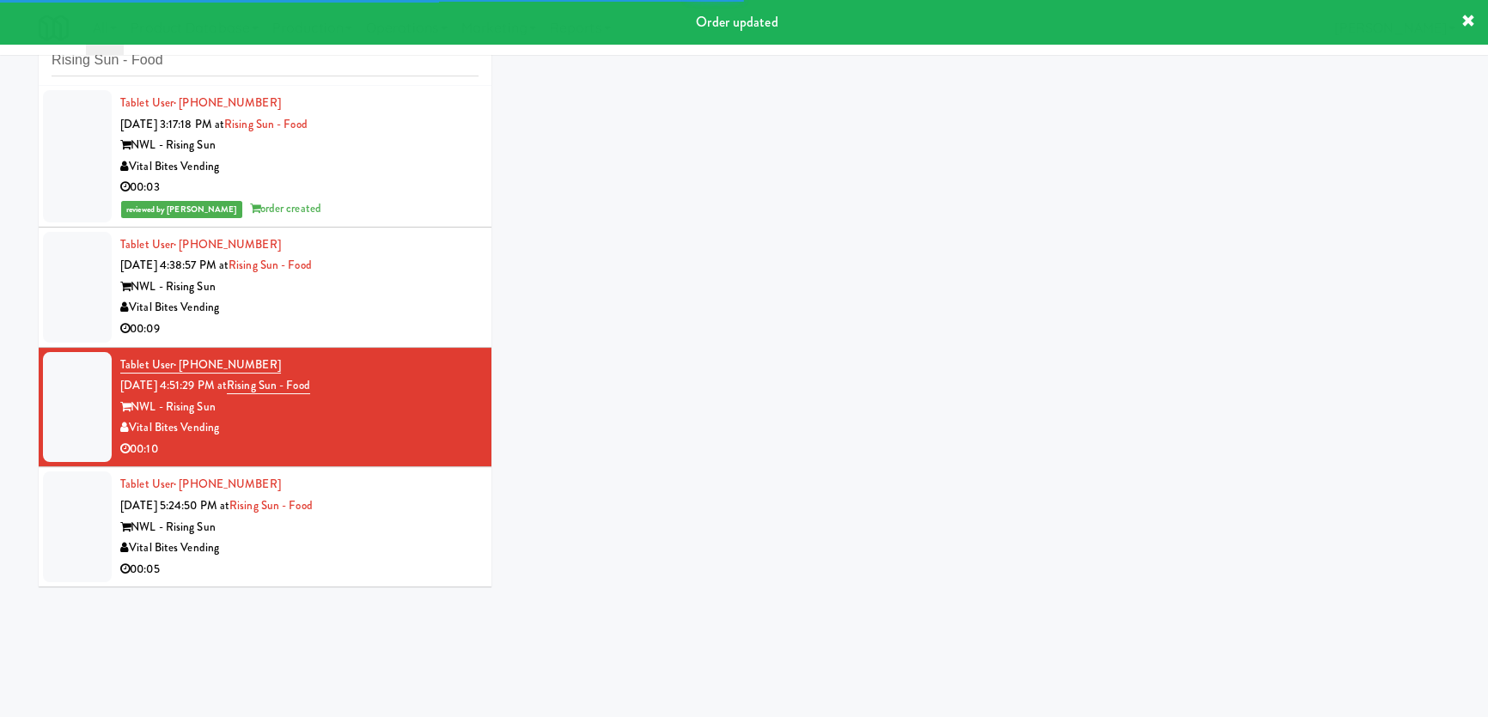
scroll to position [54, 0]
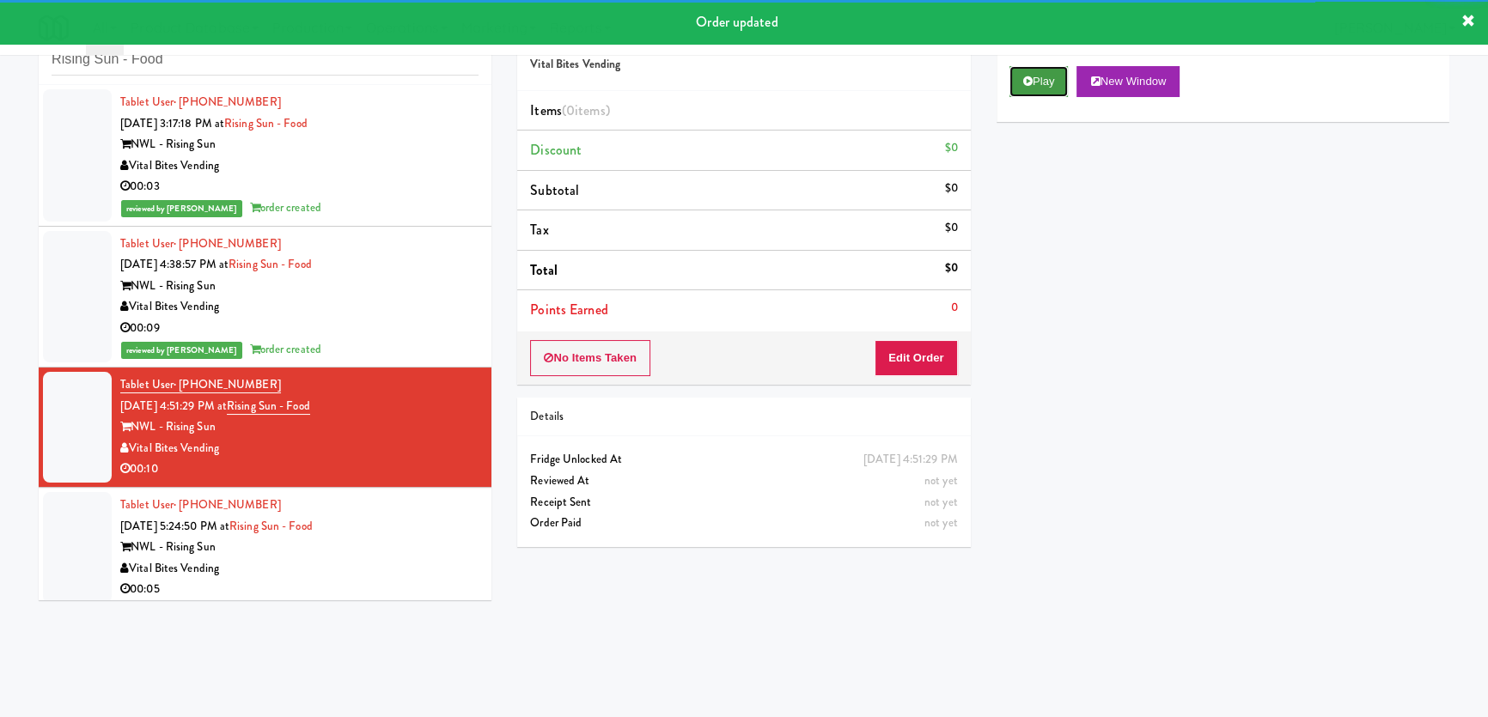
click at [1026, 83] on icon at bounding box center [1027, 81] width 9 height 11
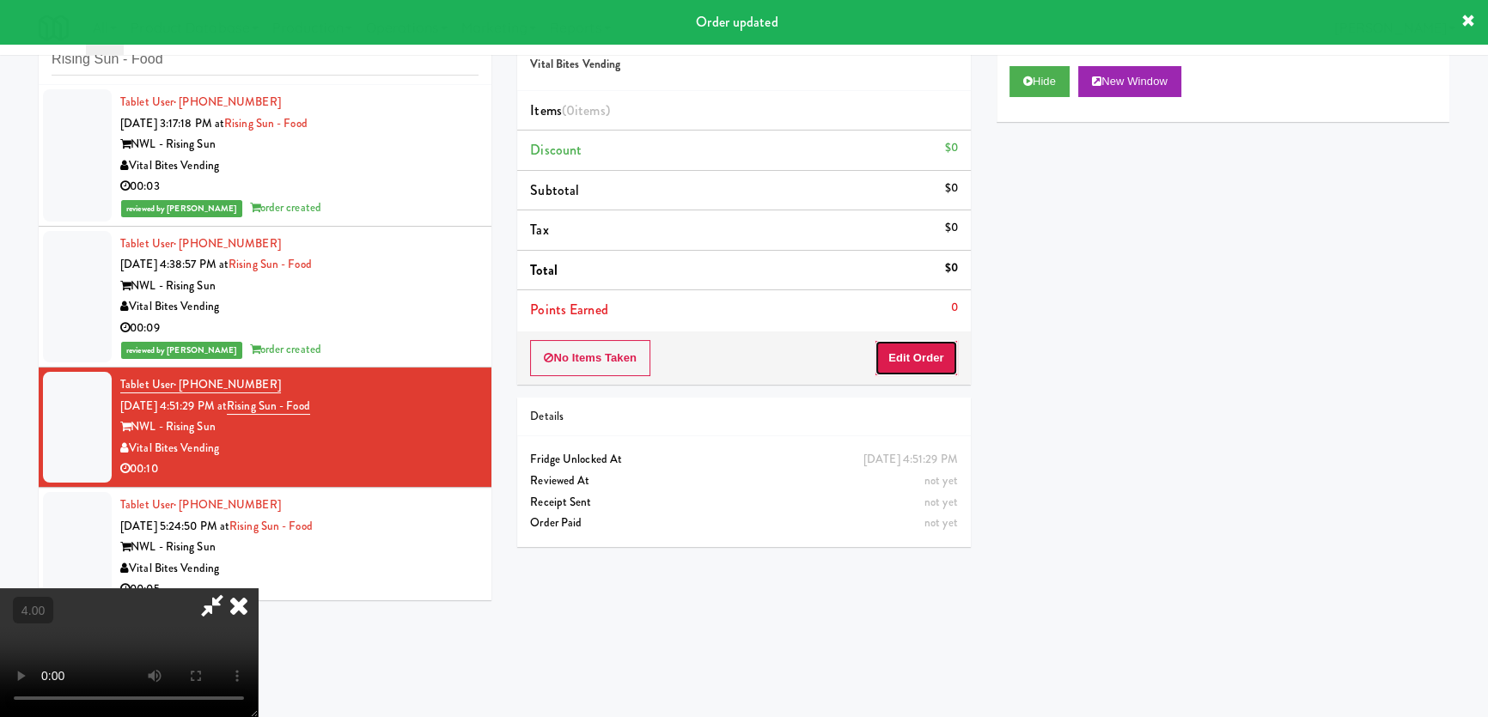
click at [935, 361] on button "Edit Order" at bounding box center [915, 358] width 83 height 36
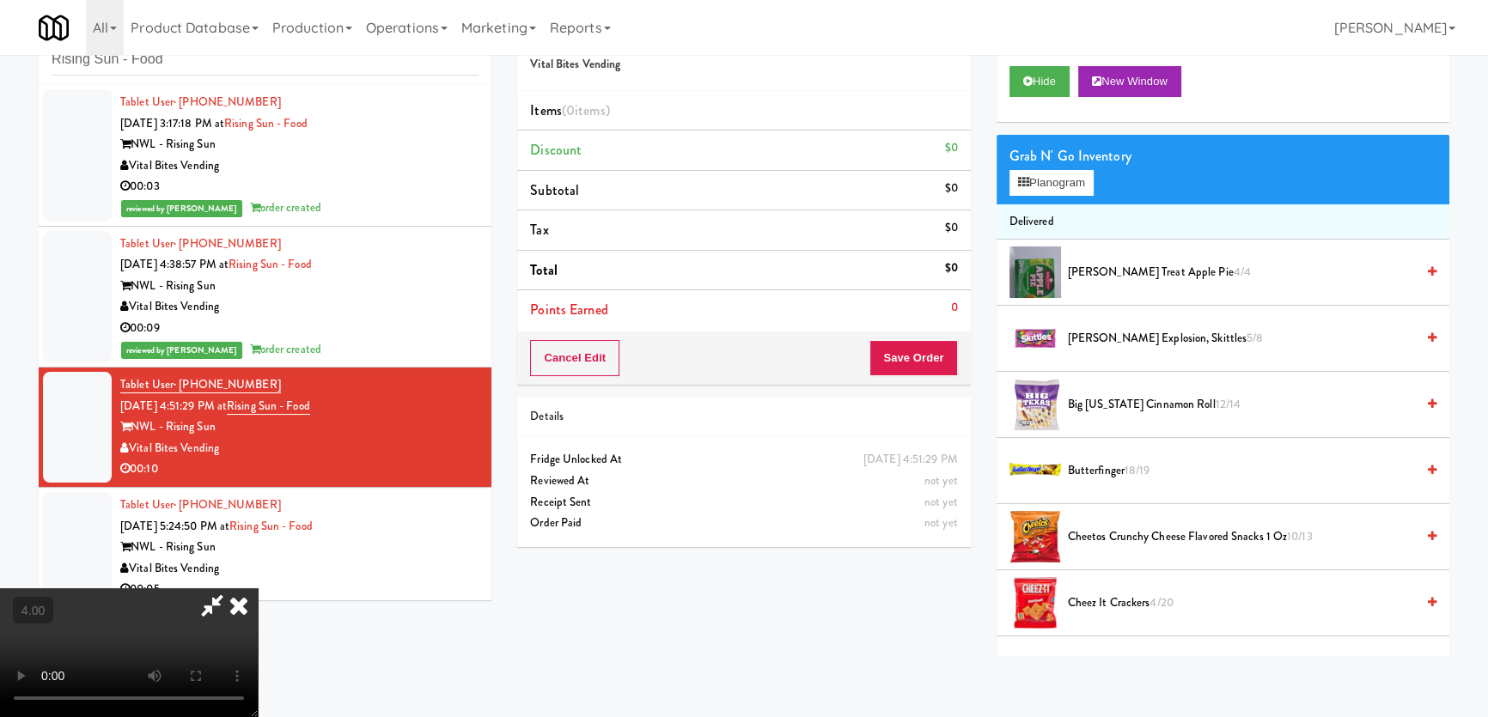
click at [258, 588] on video at bounding box center [129, 652] width 258 height 129
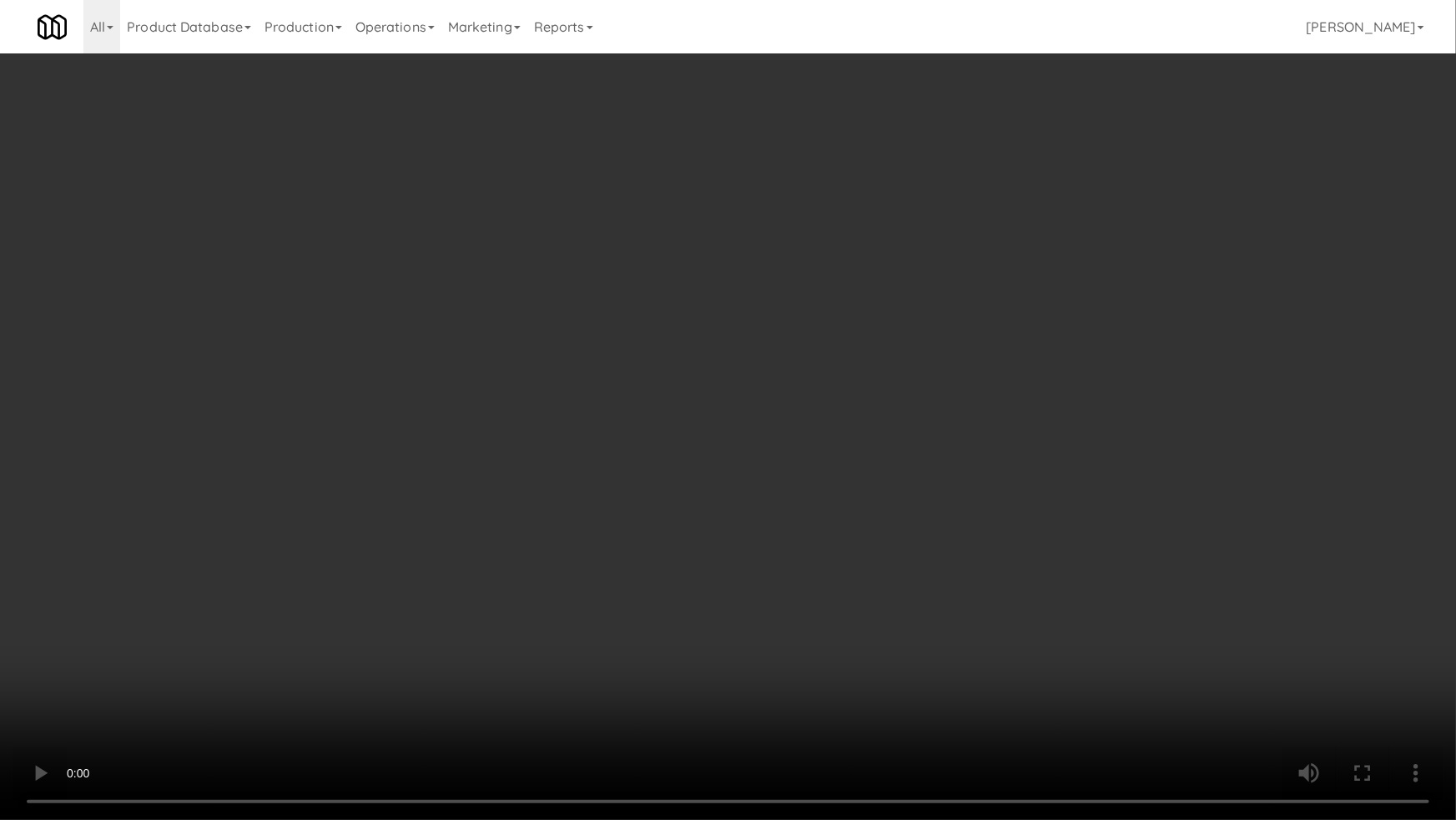
click at [784, 487] on video at bounding box center [728, 410] width 1456 height 820
click at [784, 485] on video at bounding box center [728, 410] width 1456 height 820
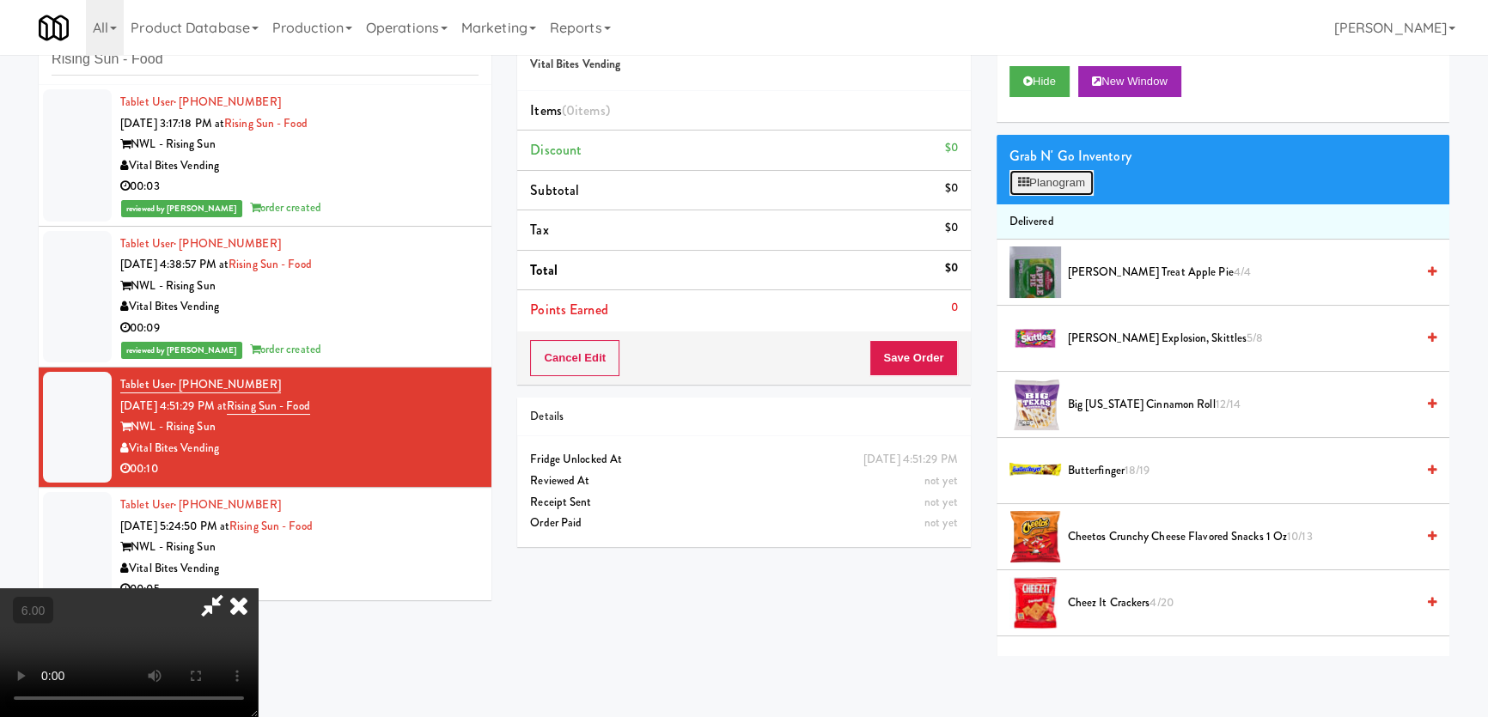
click at [1055, 189] on button "Planogram" at bounding box center [1051, 183] width 84 height 26
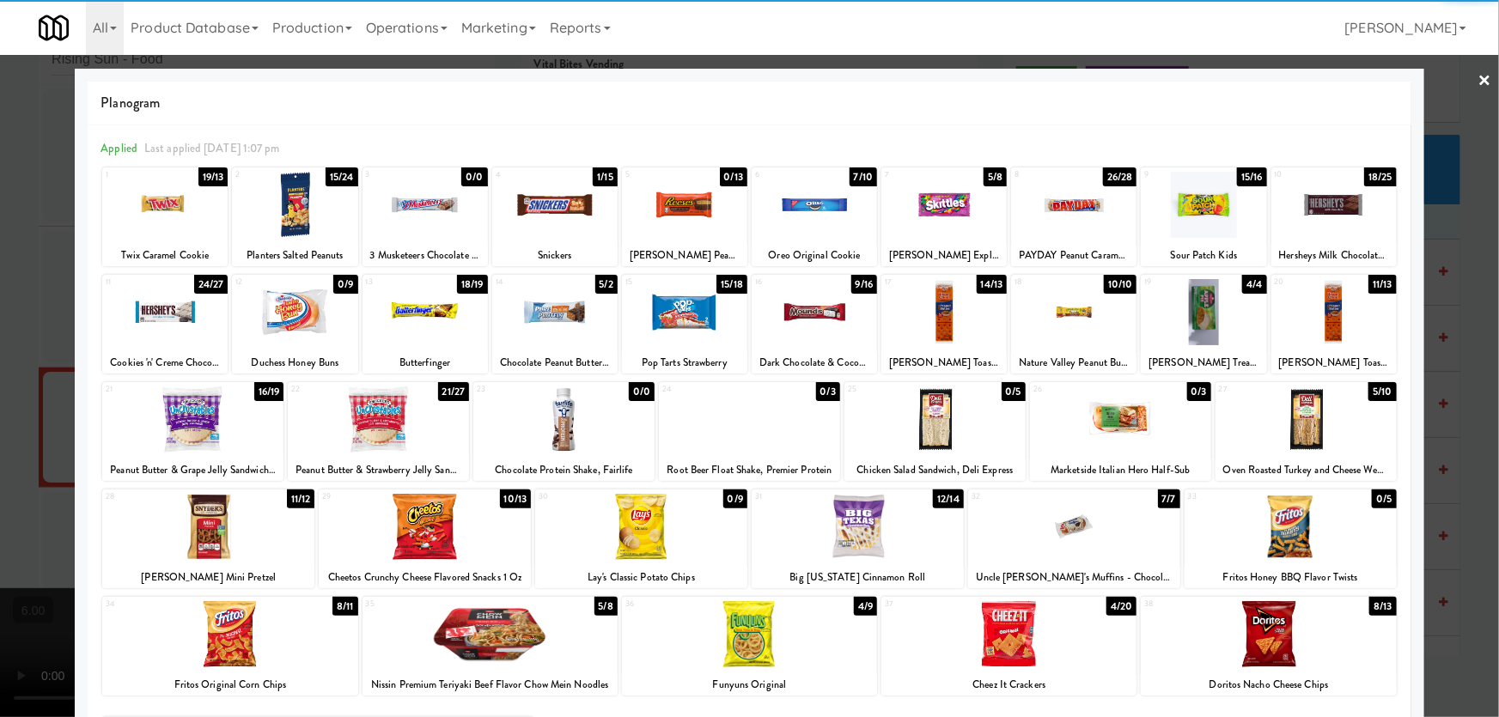
click at [806, 326] on div at bounding box center [814, 312] width 125 height 66
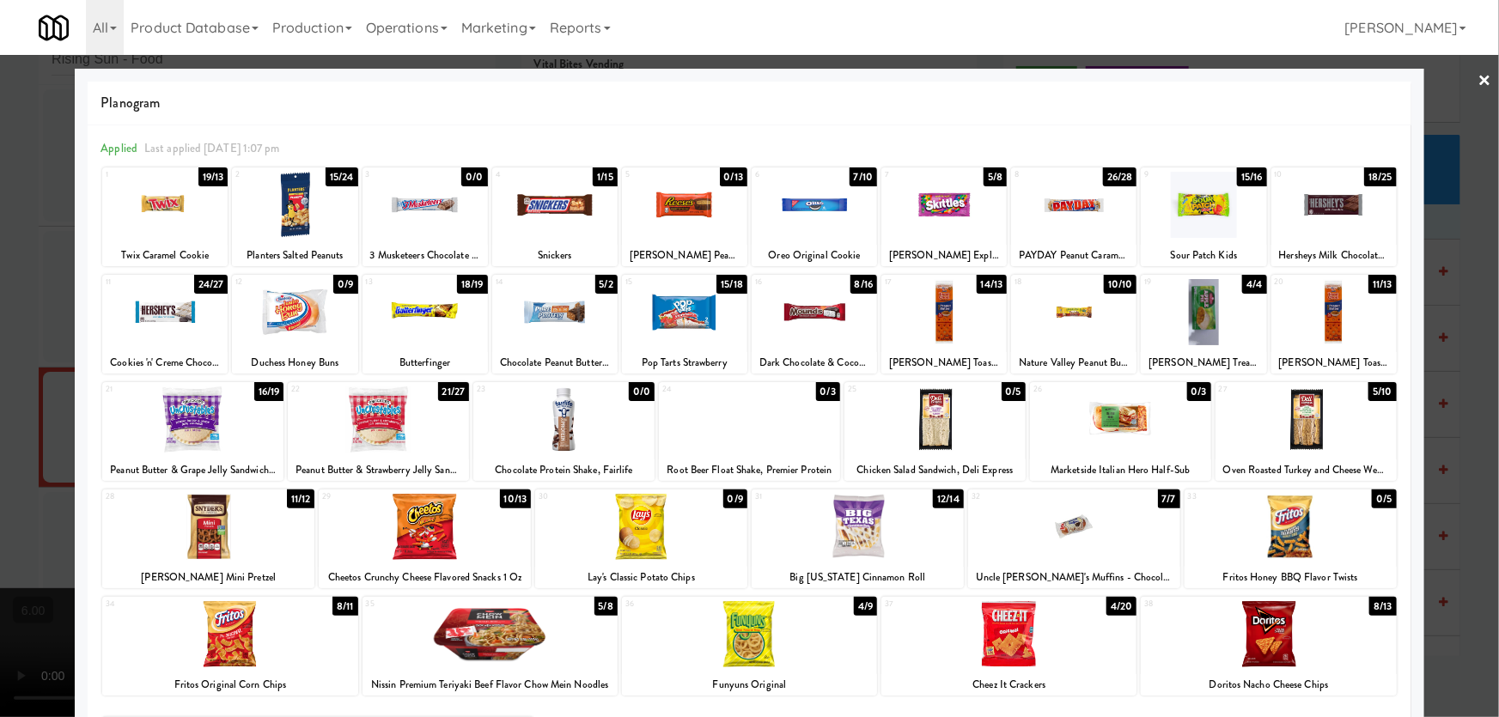
click at [797, 211] on div at bounding box center [814, 205] width 125 height 66
drag, startPoint x: 0, startPoint y: 249, endPoint x: 3, endPoint y: 261, distance: 12.3
click at [0, 259] on div at bounding box center [749, 358] width 1499 height 717
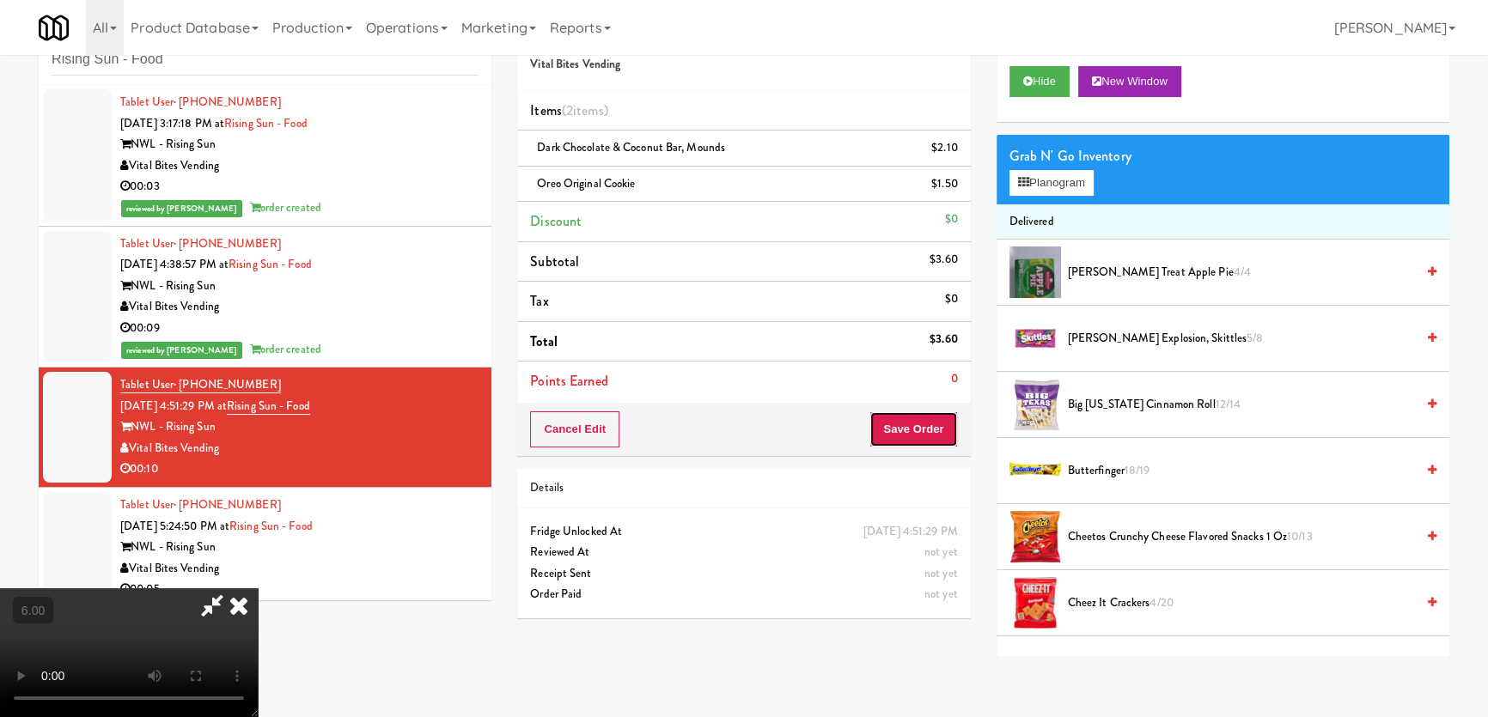
drag, startPoint x: 945, startPoint y: 422, endPoint x: 894, endPoint y: 395, distance: 57.3
click at [943, 422] on button "Save Order" at bounding box center [913, 429] width 88 height 36
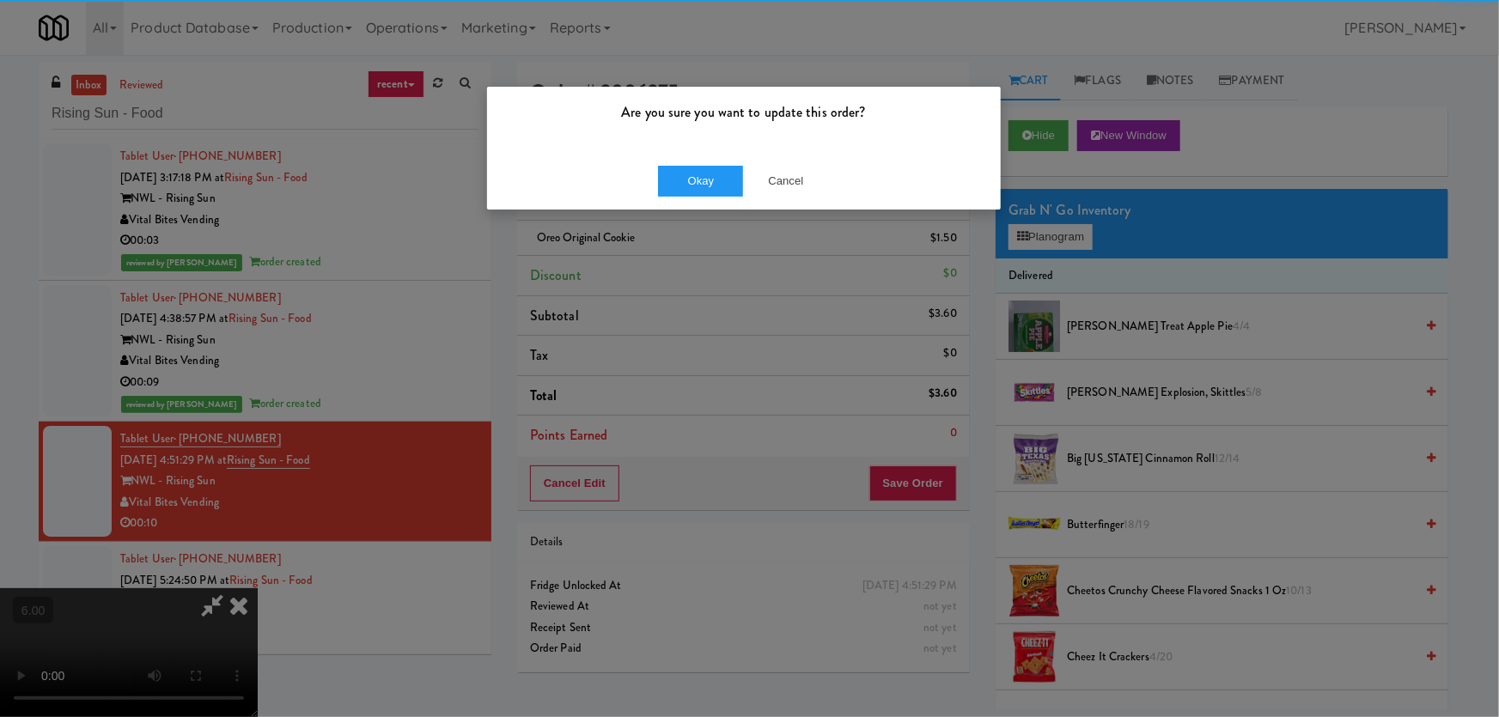
click at [727, 155] on div "Okay Cancel" at bounding box center [744, 181] width 514 height 58
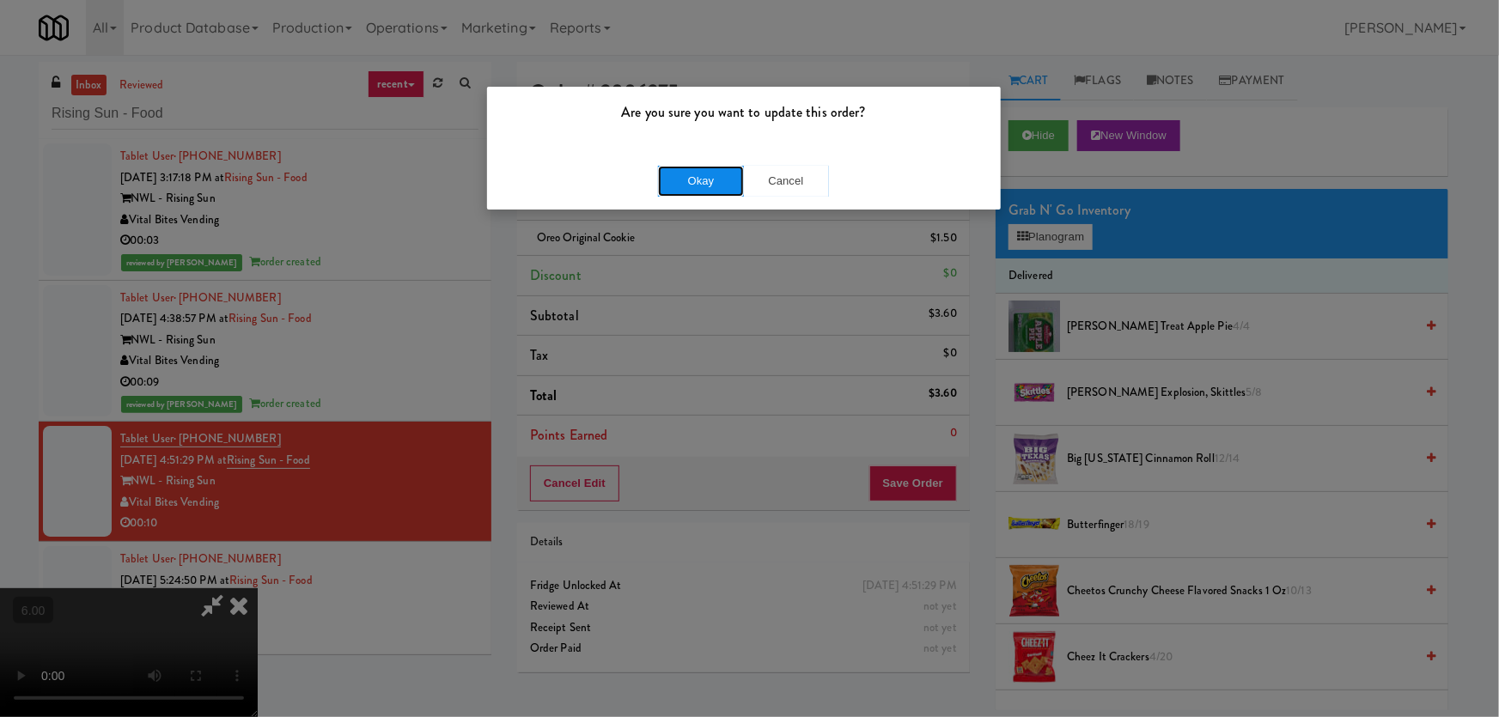
click at [722, 168] on button "Okay" at bounding box center [701, 181] width 86 height 31
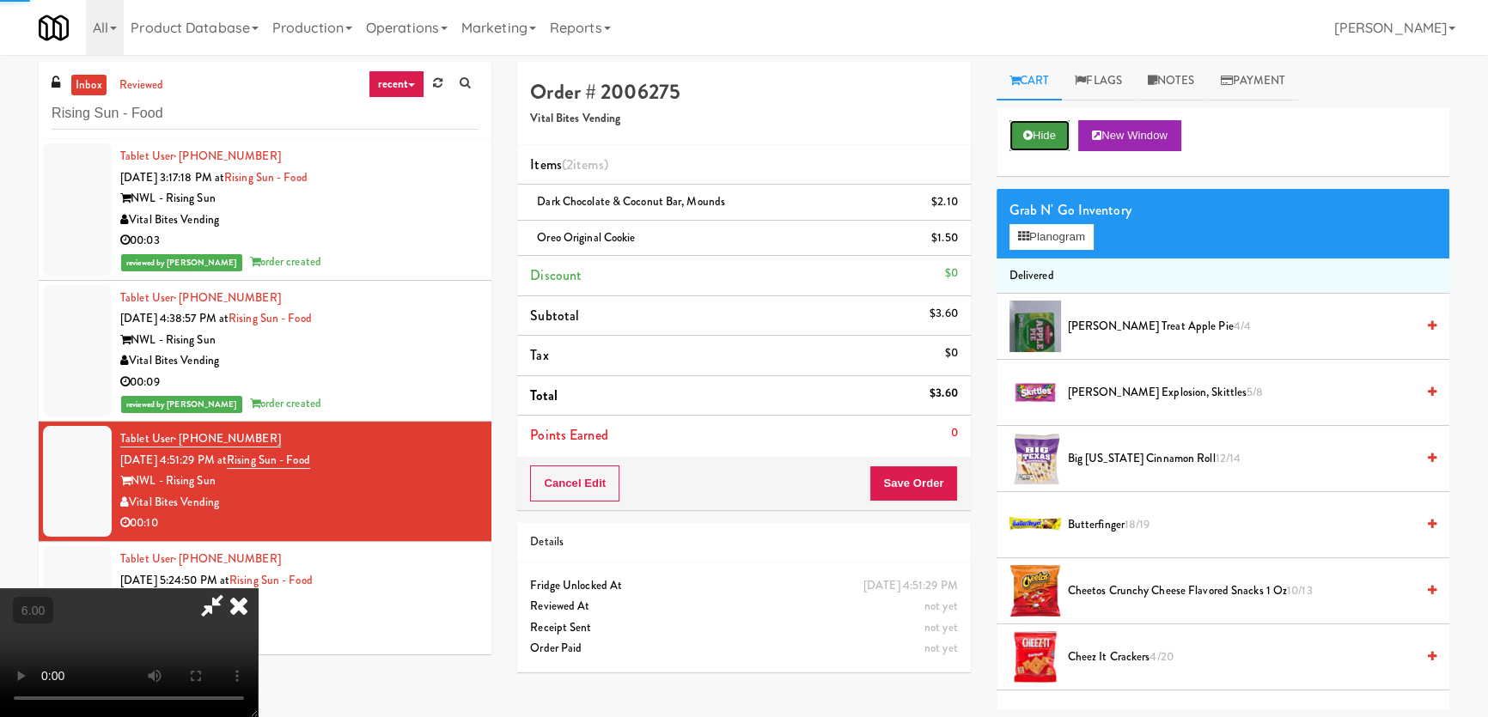
click at [1048, 137] on button "Hide" at bounding box center [1039, 135] width 60 height 31
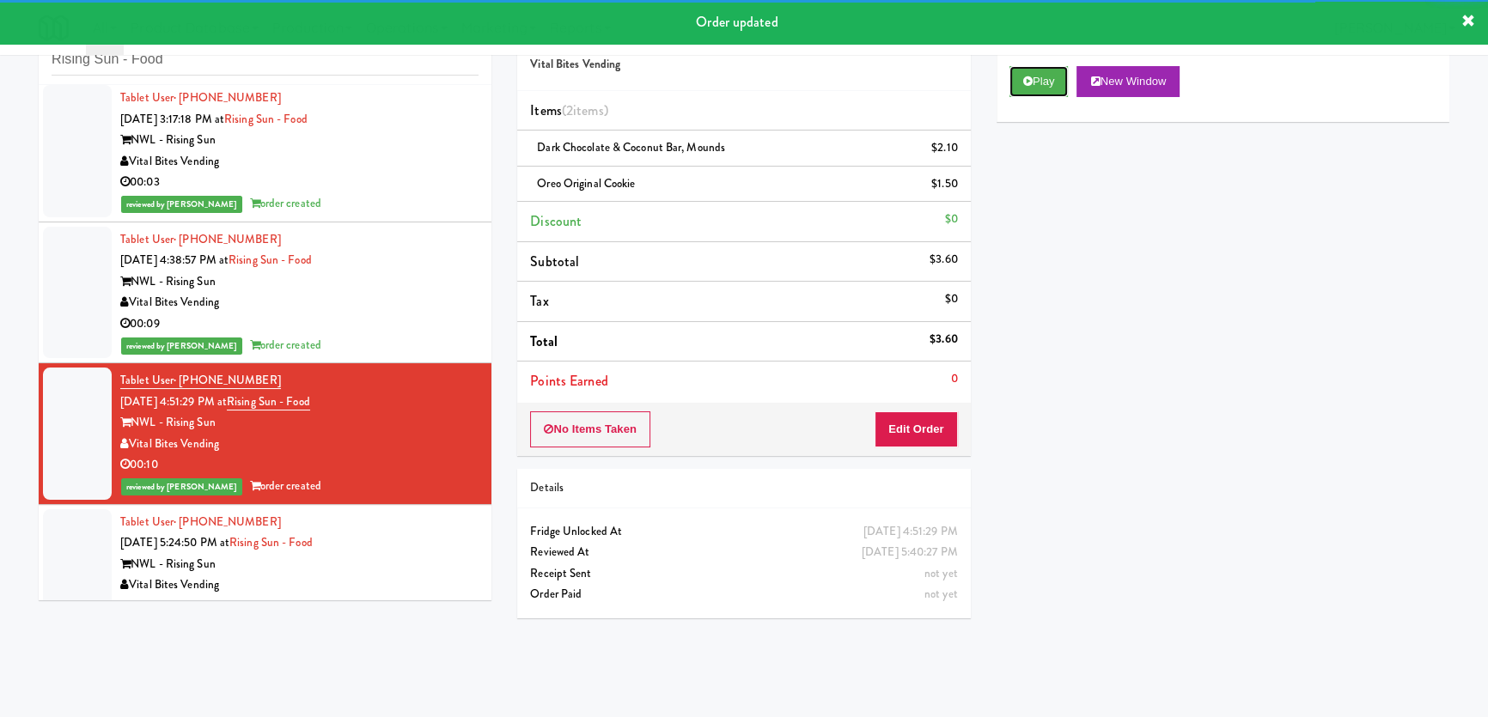
scroll to position [7, 0]
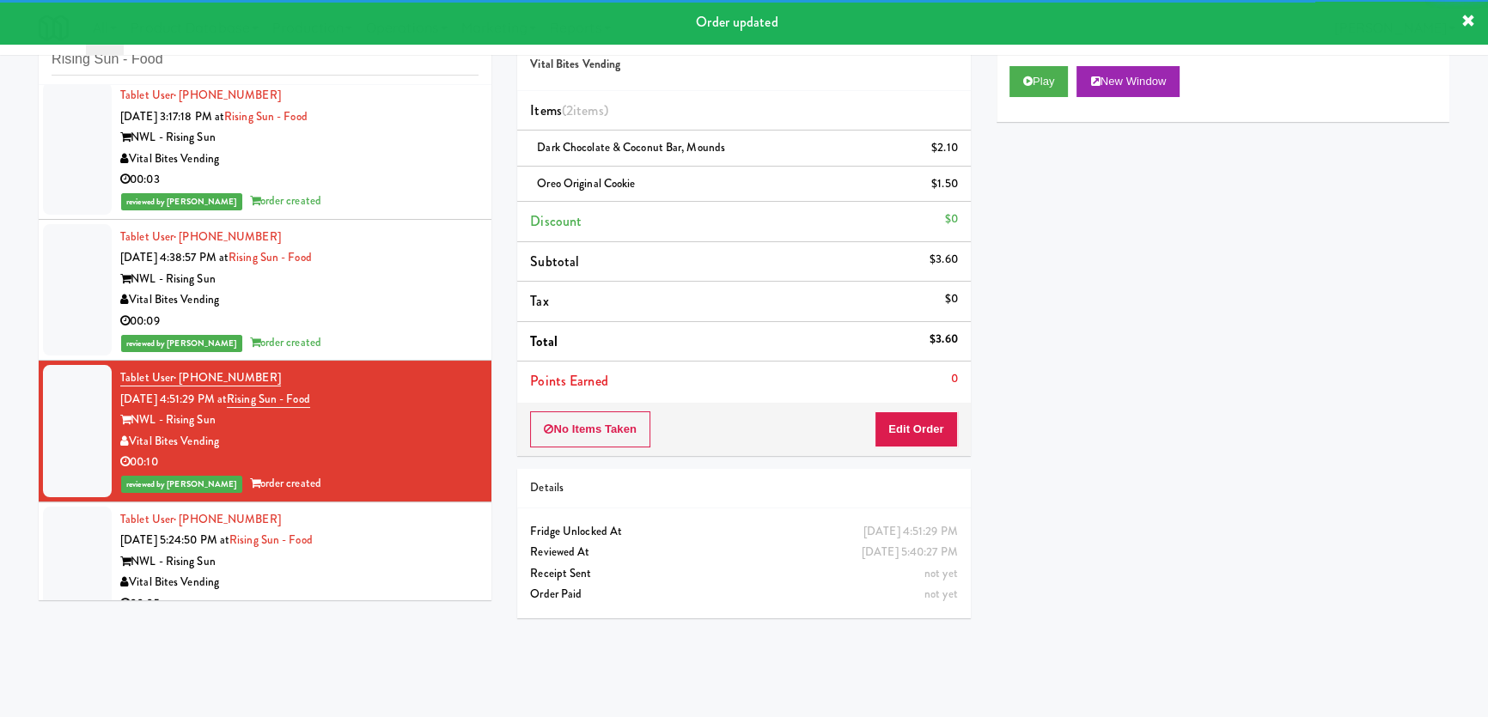
click at [442, 490] on div "reviewed by [PERSON_NAME] order created" at bounding box center [299, 483] width 358 height 21
click at [437, 511] on li "Tablet User · (609) 439-5332 [DATE] 5:24:50 PM at Rising Sun - Food NWL - Risin…" at bounding box center [265, 562] width 453 height 119
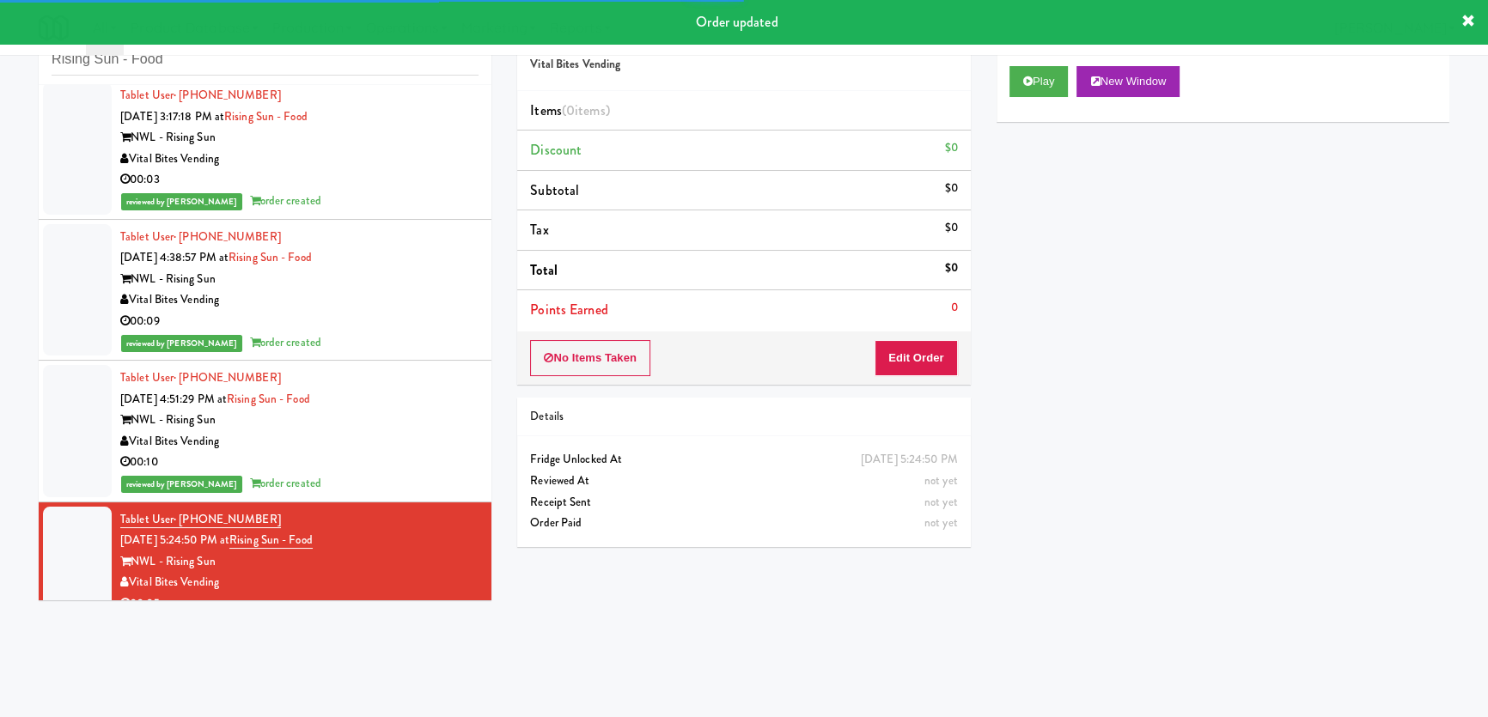
click at [1004, 83] on div "Play New Window" at bounding box center [1222, 87] width 453 height 69
click at [1034, 83] on button "Play" at bounding box center [1038, 81] width 59 height 31
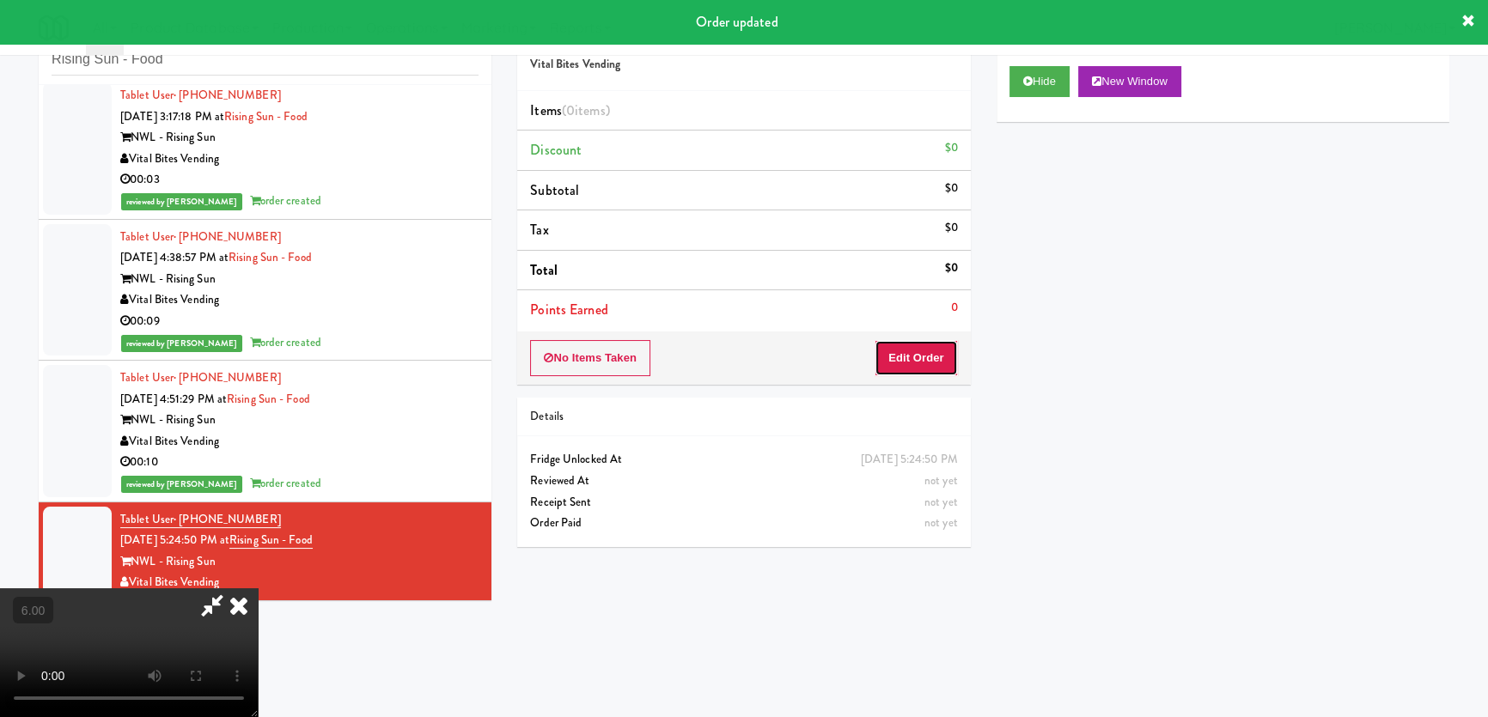
click at [933, 344] on button "Edit Order" at bounding box center [915, 358] width 83 height 36
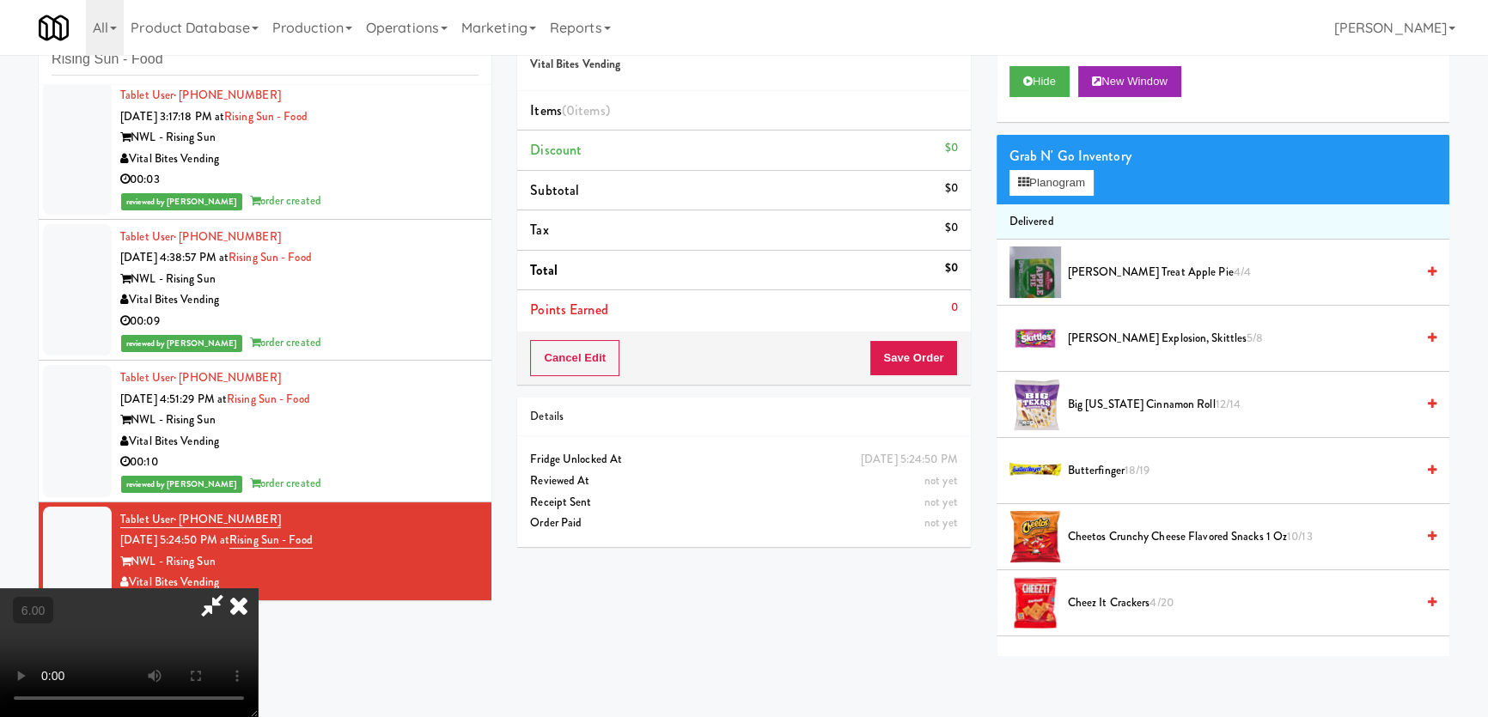
click at [258, 588] on video at bounding box center [129, 652] width 258 height 129
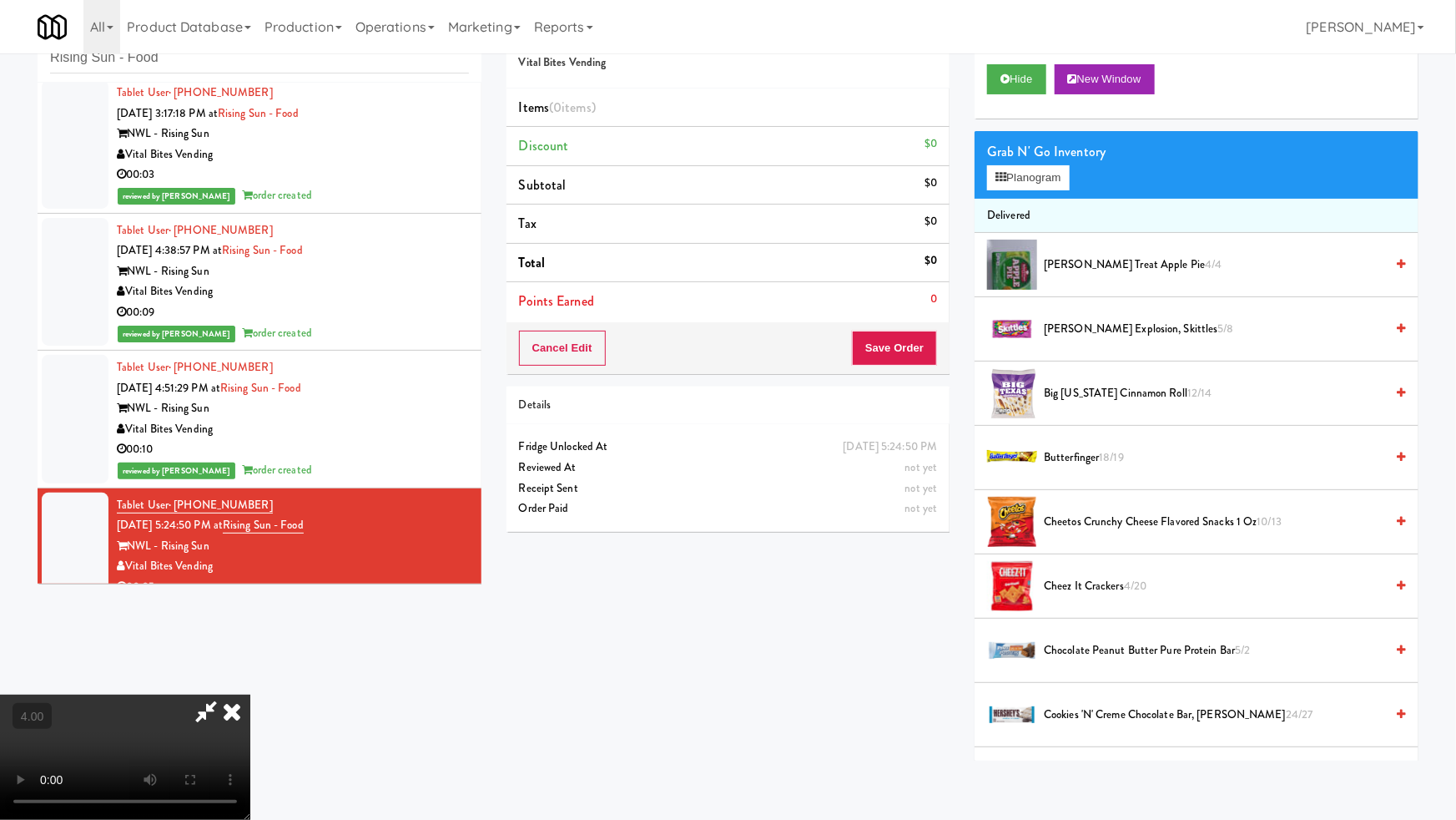
click at [251, 695] on video at bounding box center [125, 757] width 251 height 125
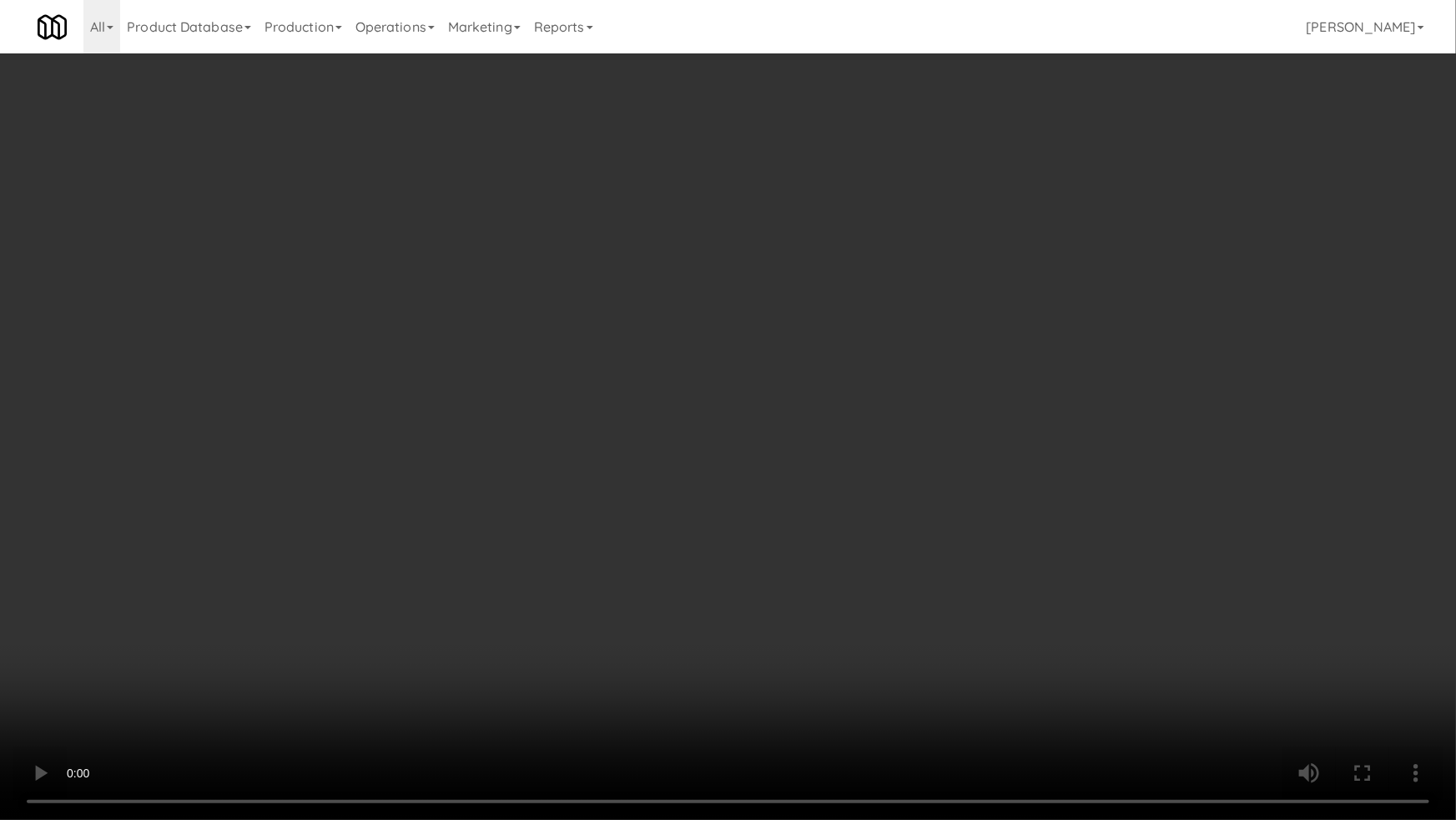
click at [593, 488] on video at bounding box center [728, 410] width 1456 height 820
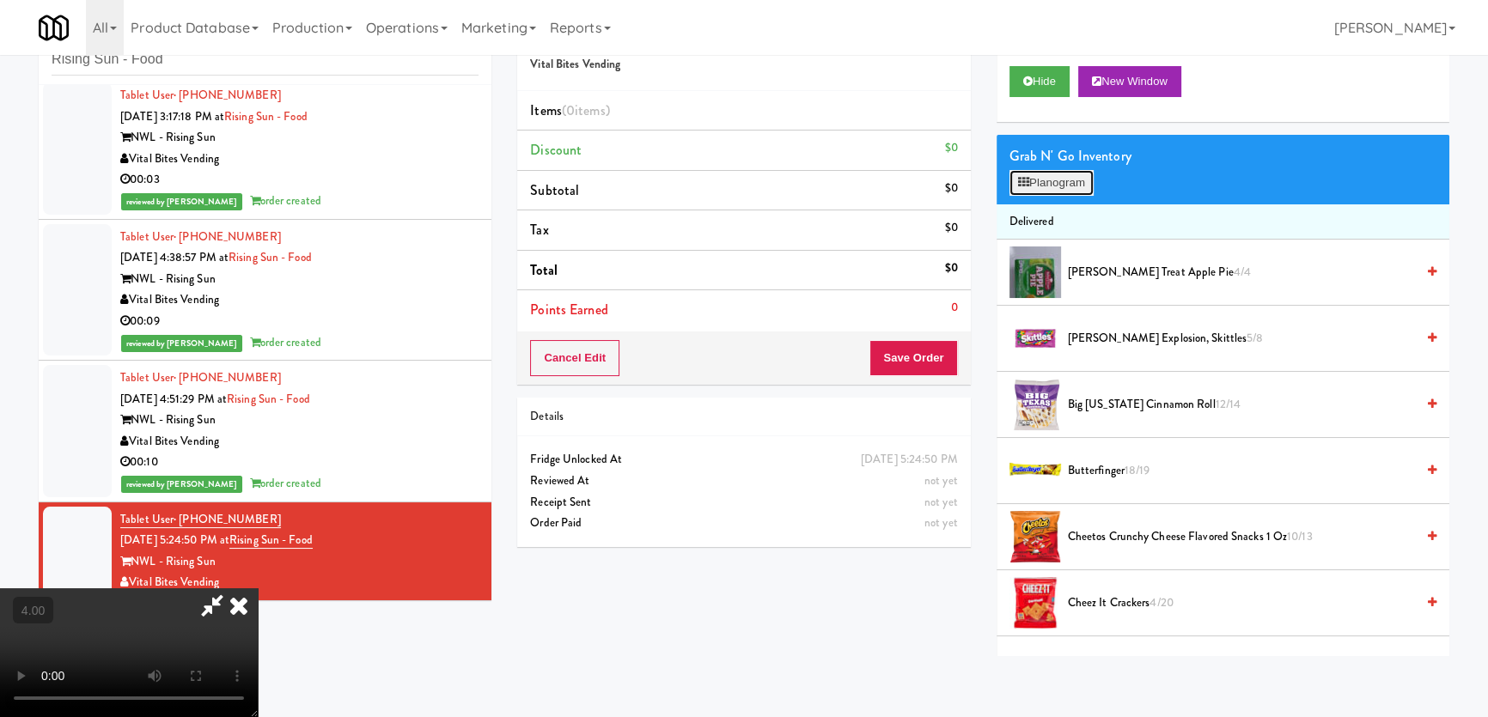
click at [1024, 178] on icon at bounding box center [1023, 182] width 11 height 11
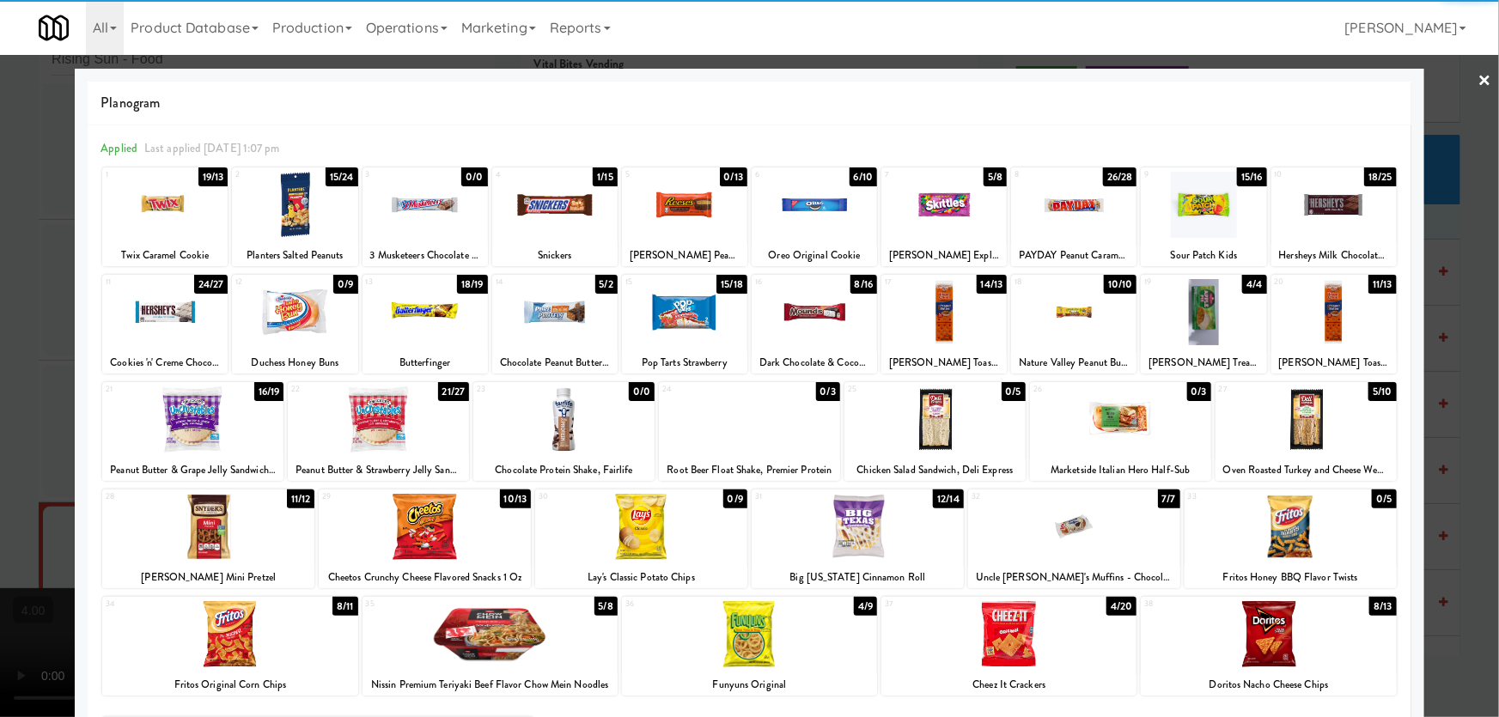
click at [1053, 214] on div at bounding box center [1073, 205] width 125 height 66
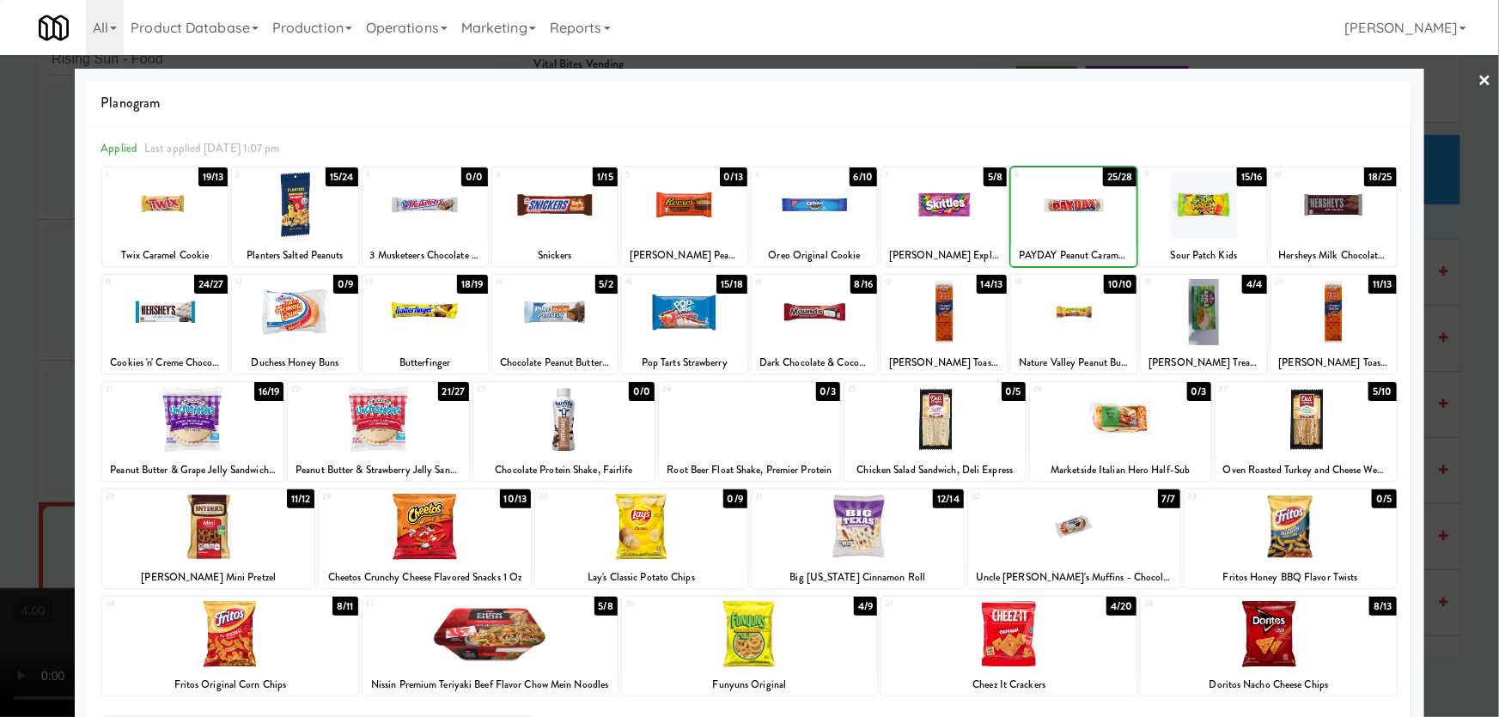
click at [0, 268] on div at bounding box center [749, 358] width 1499 height 717
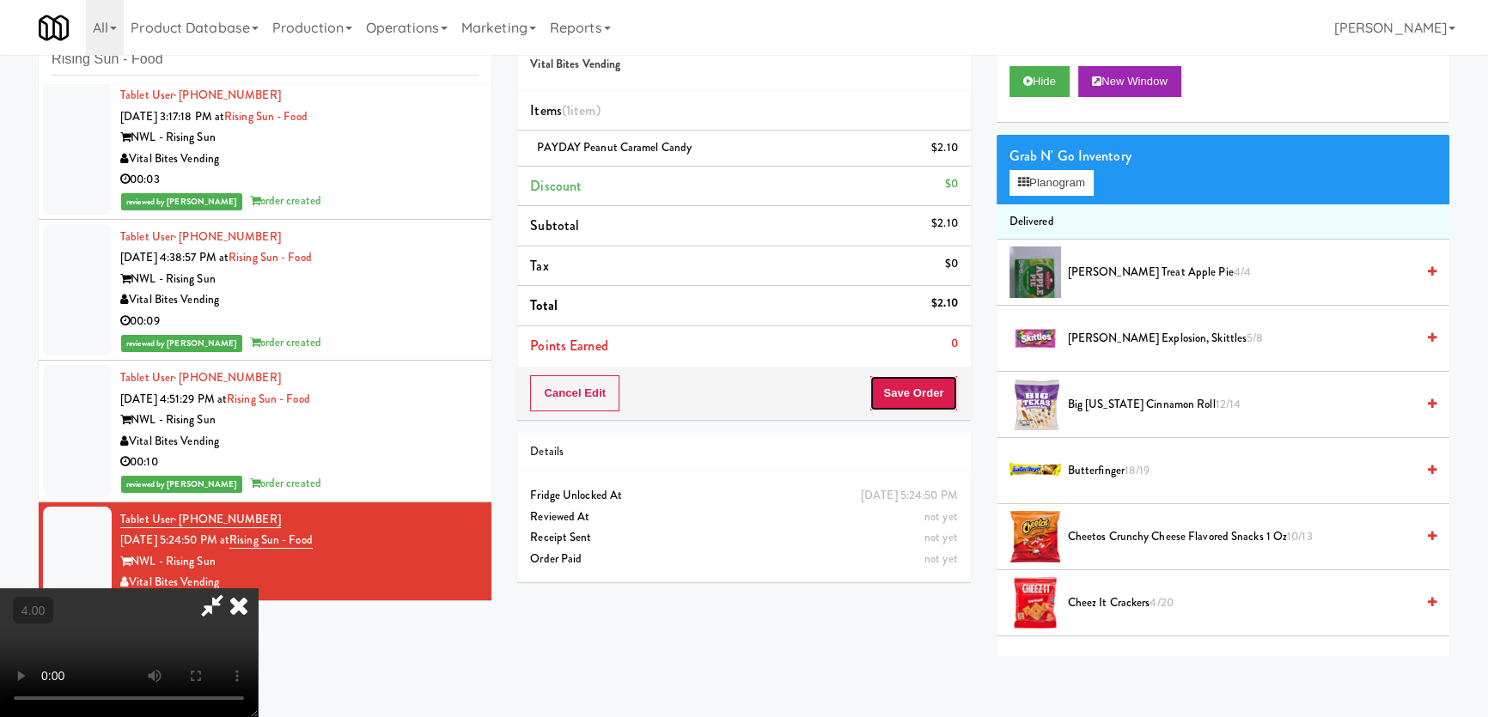
click at [916, 399] on button "Save Order" at bounding box center [913, 393] width 88 height 36
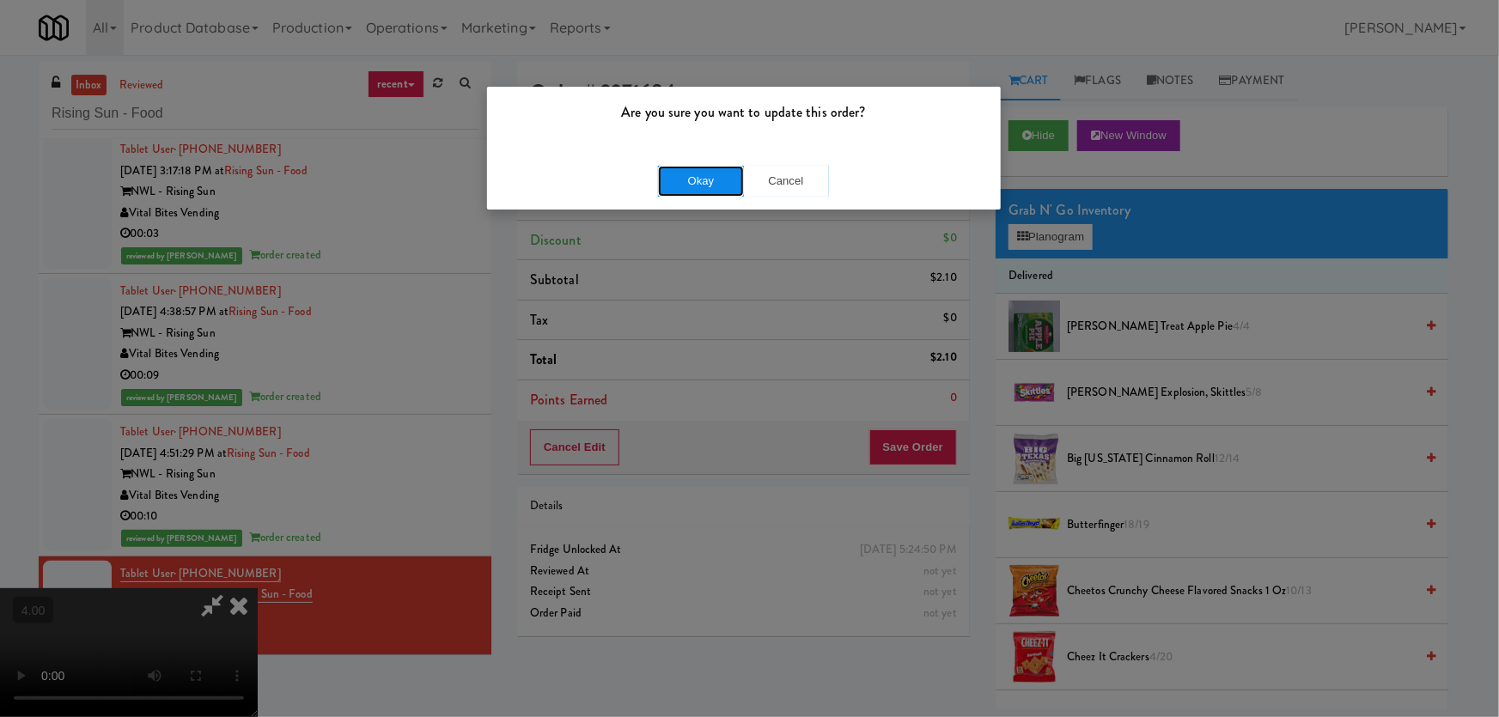
click at [719, 192] on button "Okay" at bounding box center [701, 181] width 86 height 31
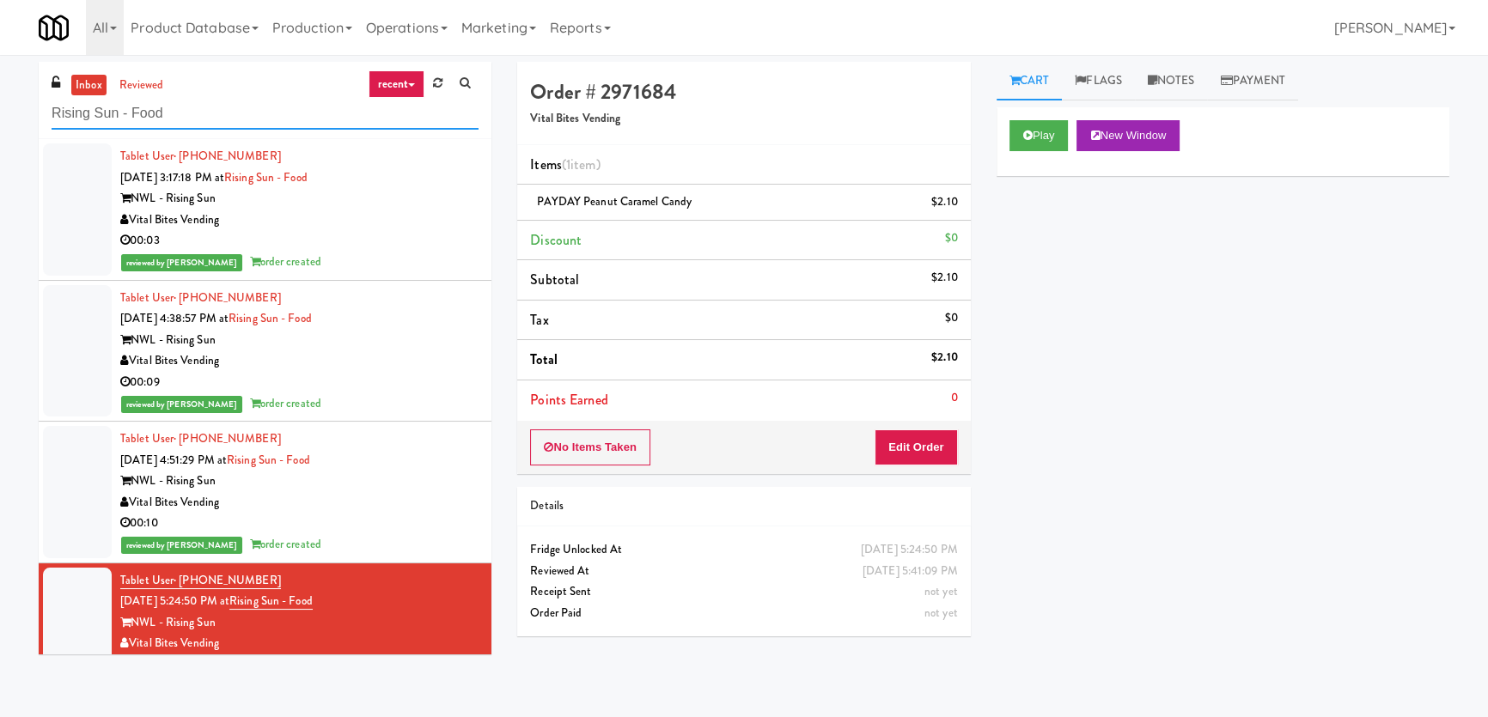
drag, startPoint x: 102, startPoint y: 120, endPoint x: 0, endPoint y: 108, distance: 102.9
click at [0, 111] on div "inbox reviewed recent all unclear take inventory issue suspicious failed recent…" at bounding box center [744, 386] width 1488 height 649
paste input "Minti - Fridge"
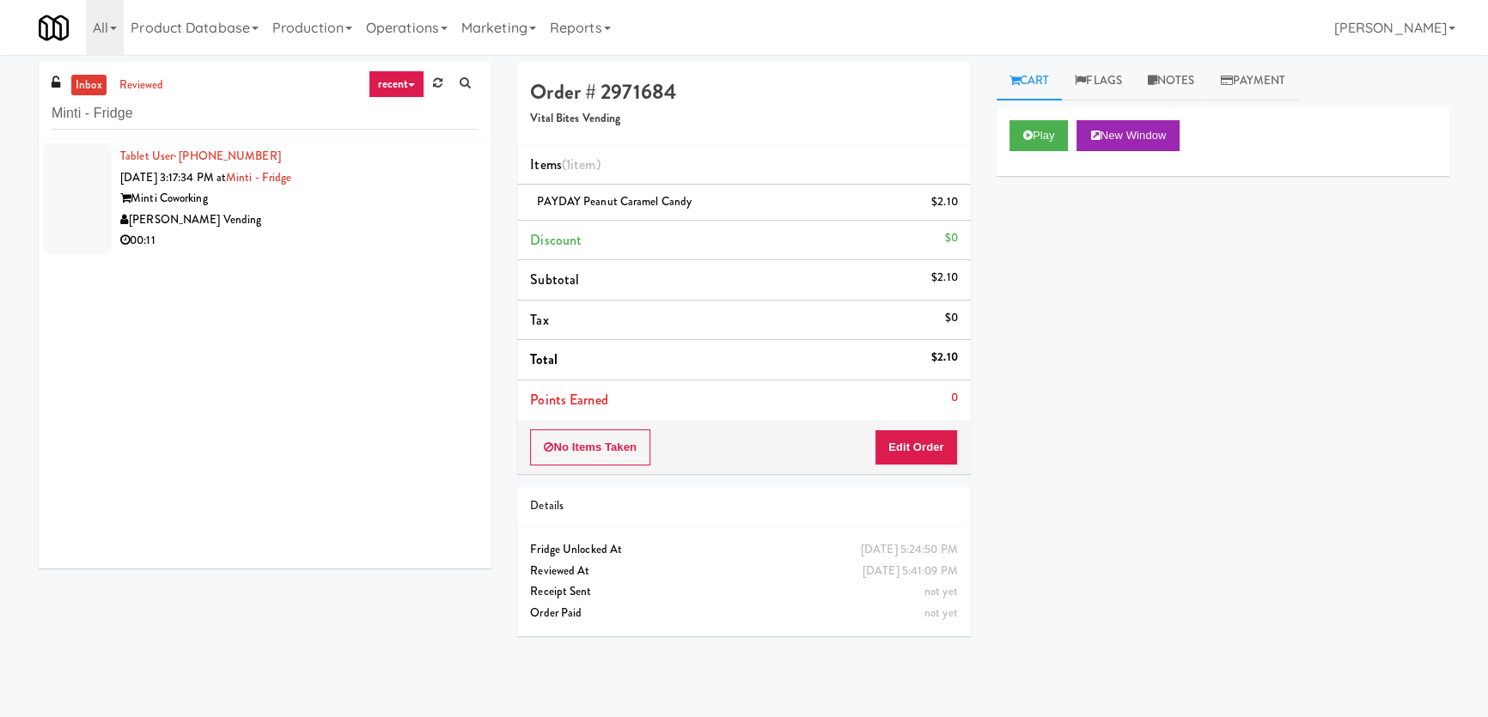
drag, startPoint x: 433, startPoint y: 260, endPoint x: 416, endPoint y: 244, distance: 23.7
click at [433, 259] on div "Tablet User · (704) 654-1993 [DATE] 3:17:34 PM at Minti - Fridge Minti Coworkin…" at bounding box center [265, 354] width 453 height 430
click at [404, 233] on div "00:11" at bounding box center [299, 240] width 358 height 21
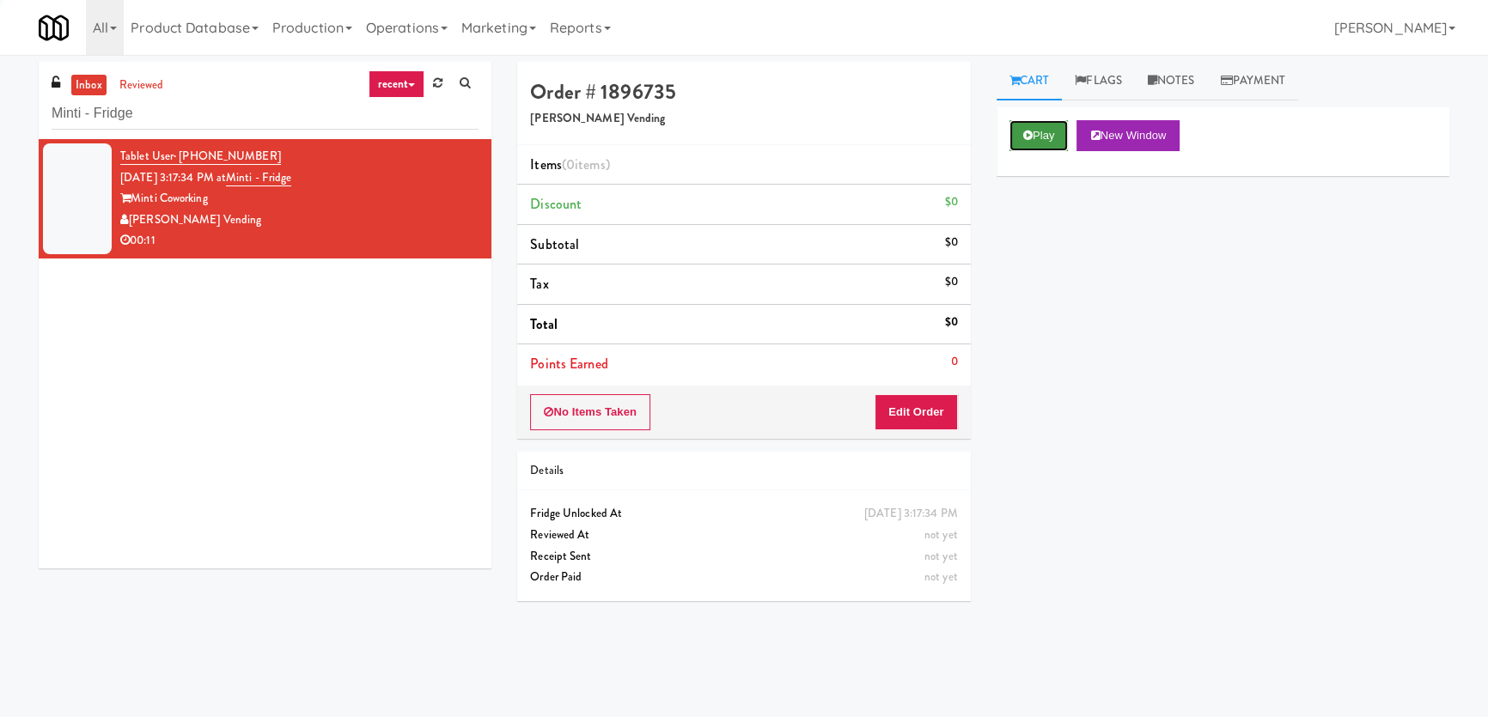
click at [1043, 135] on button "Play" at bounding box center [1038, 135] width 59 height 31
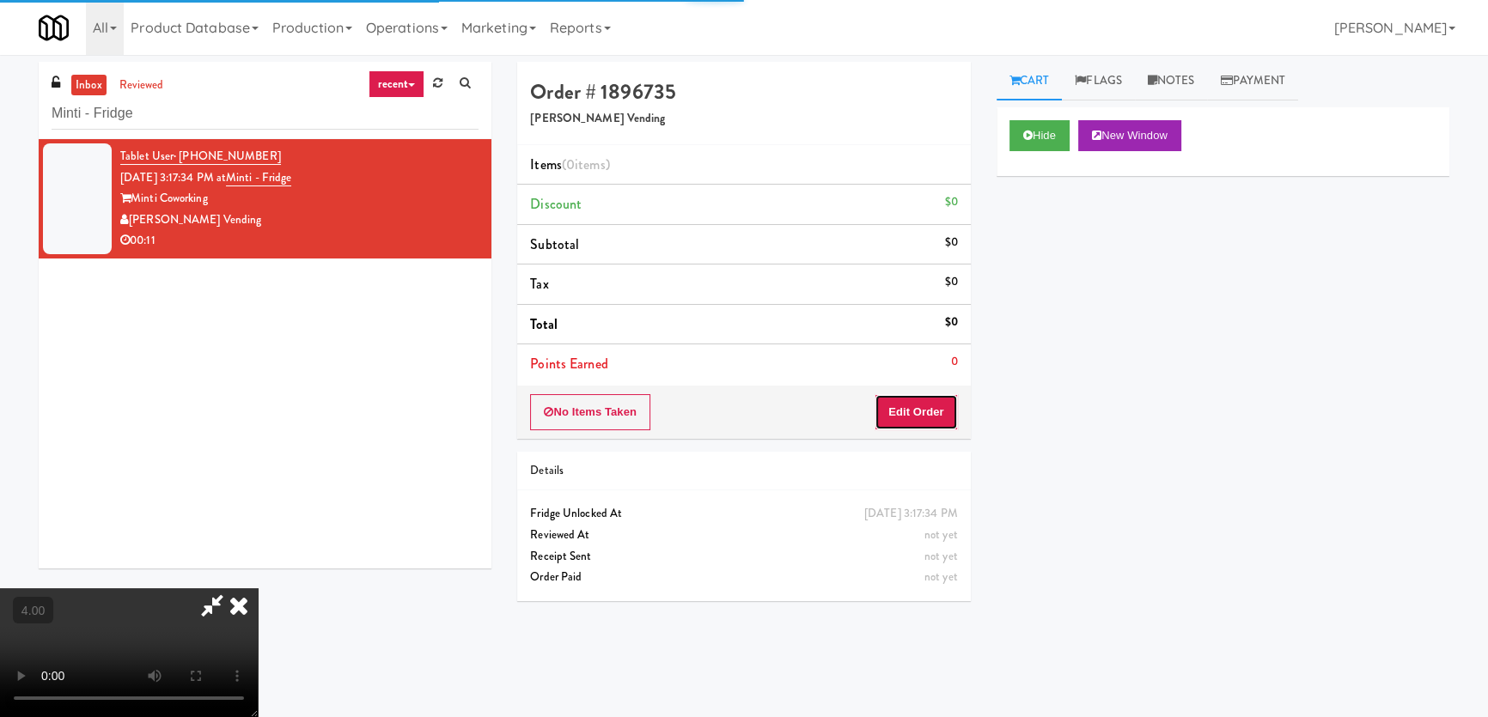
click at [938, 411] on button "Edit Order" at bounding box center [915, 412] width 83 height 36
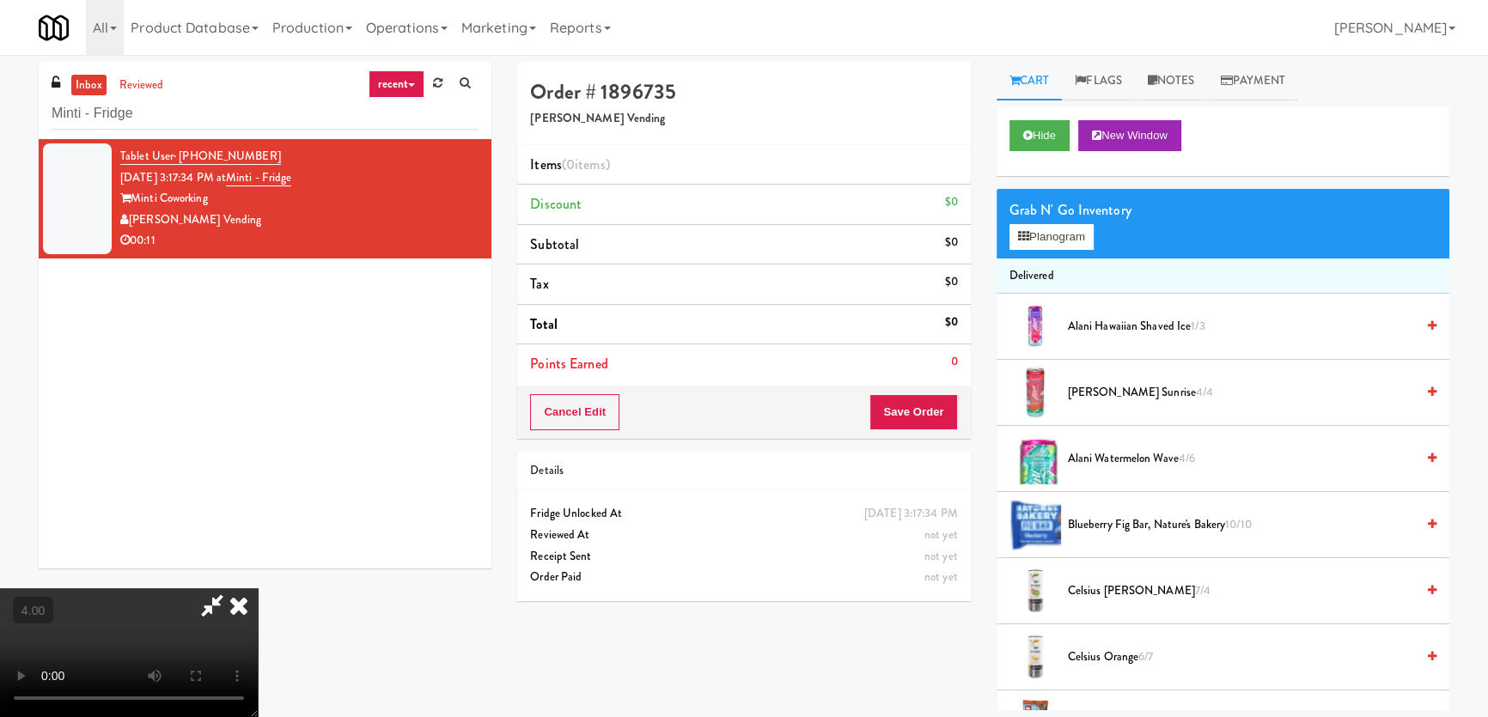
click at [258, 588] on video at bounding box center [129, 652] width 258 height 129
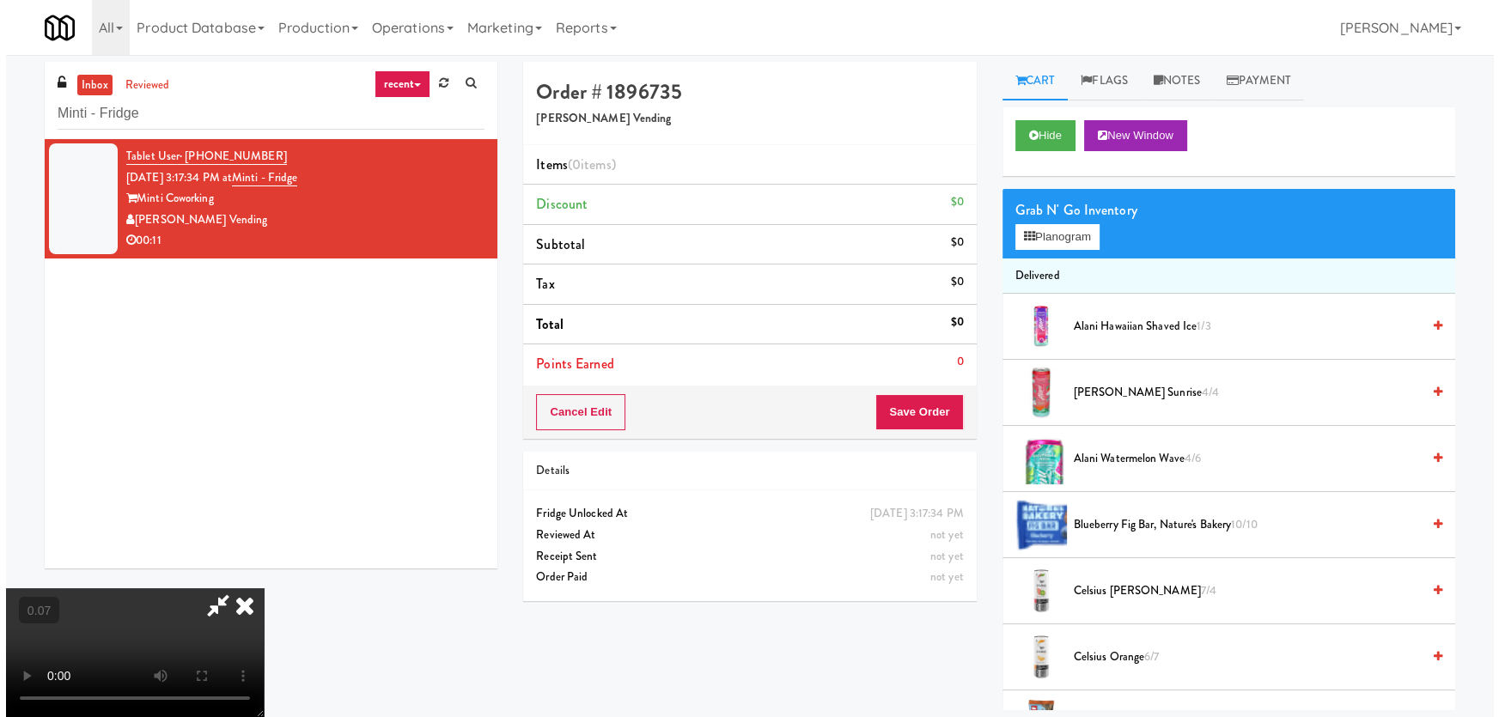
scroll to position [189, 0]
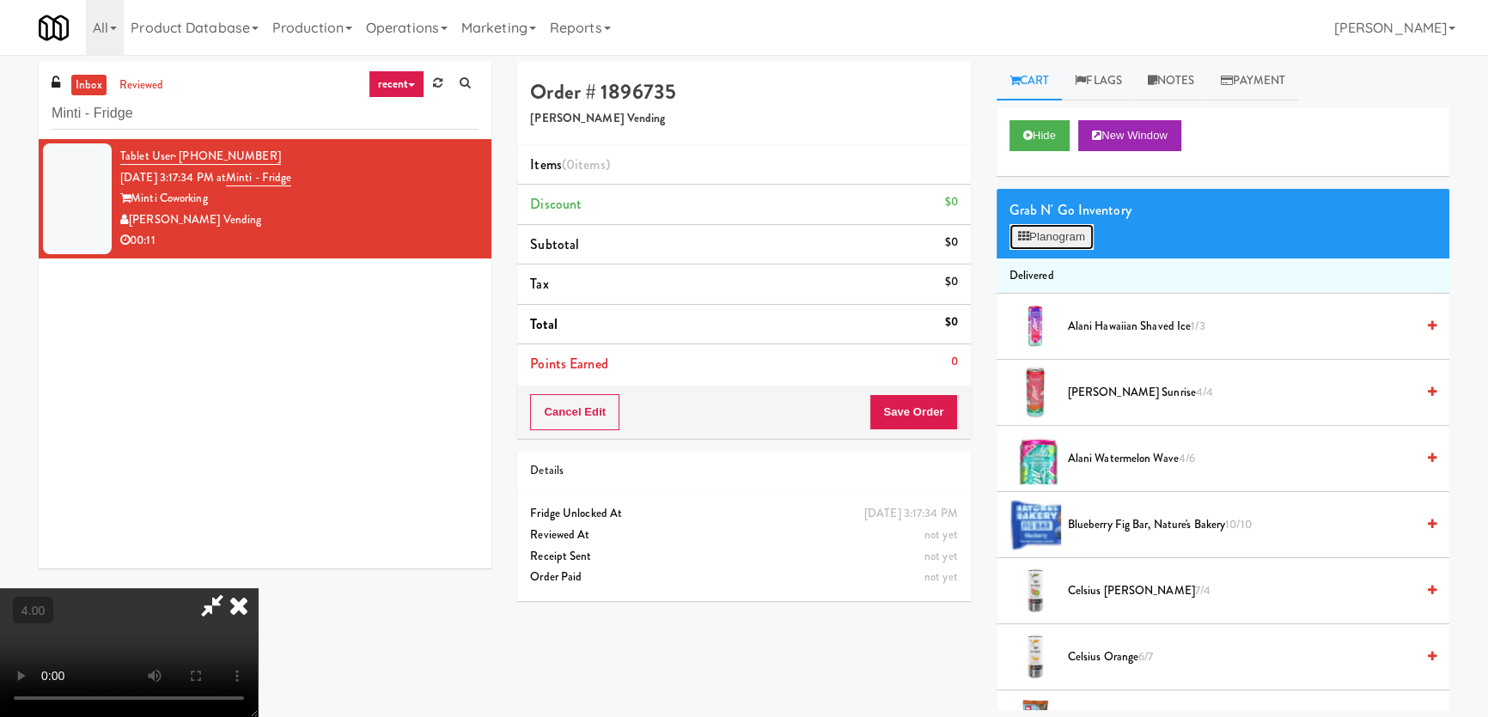
click at [1079, 244] on button "Planogram" at bounding box center [1051, 237] width 84 height 26
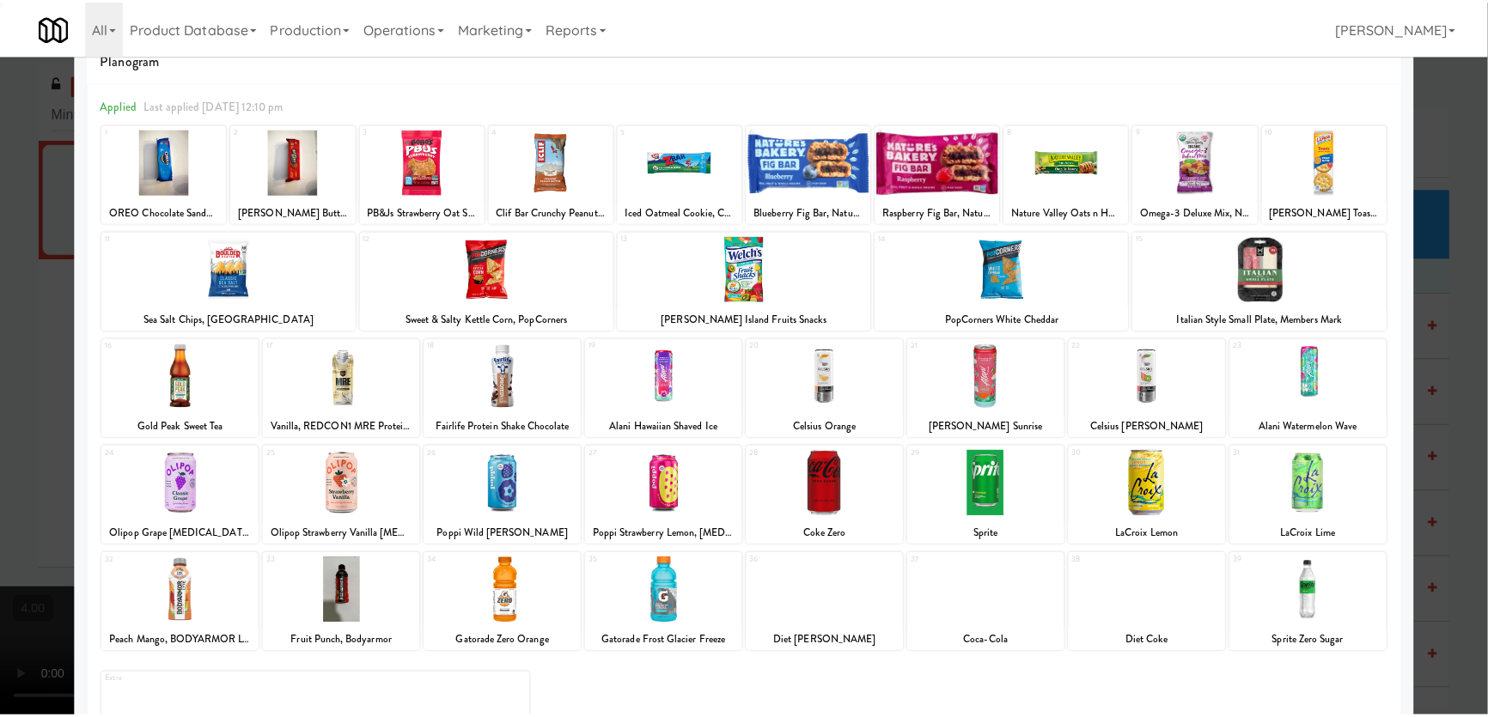
scroll to position [125, 0]
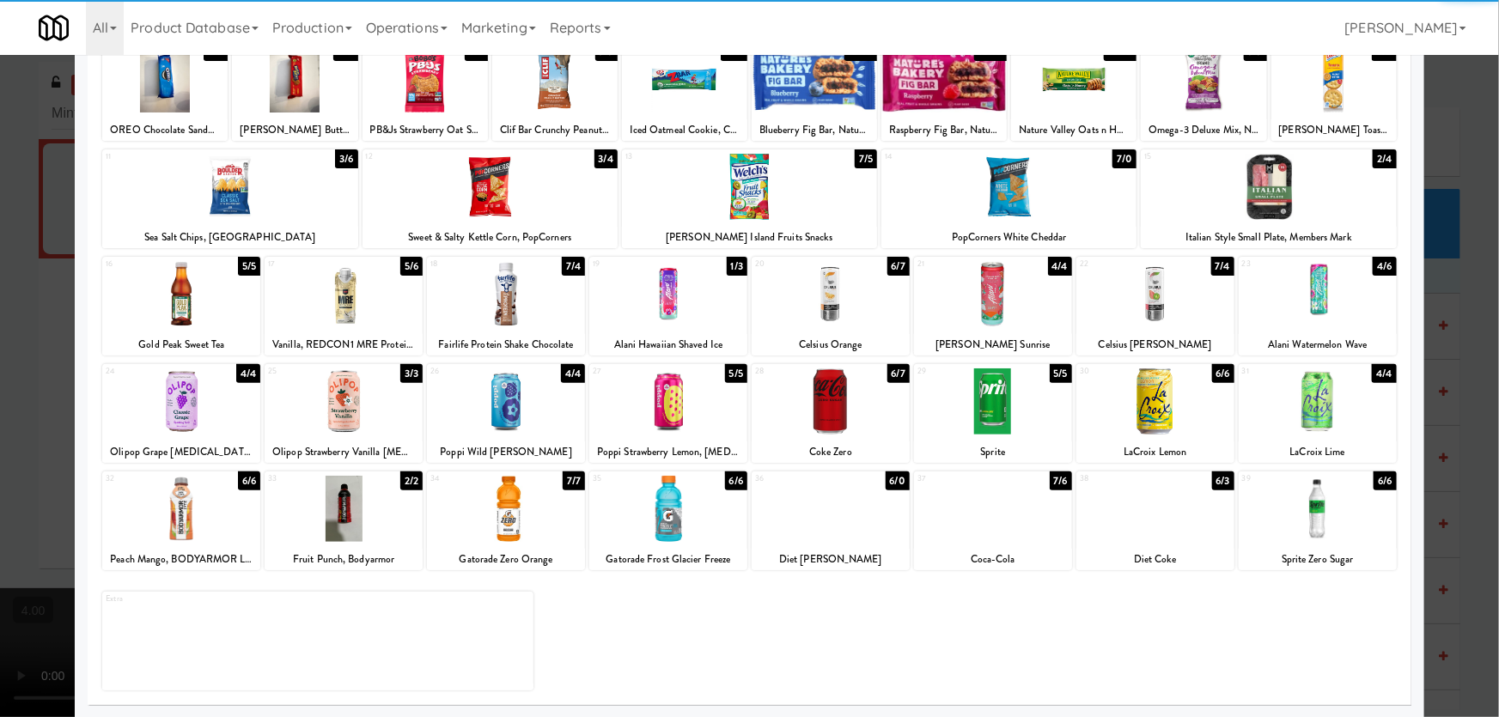
click at [1136, 536] on div at bounding box center [1155, 509] width 158 height 66
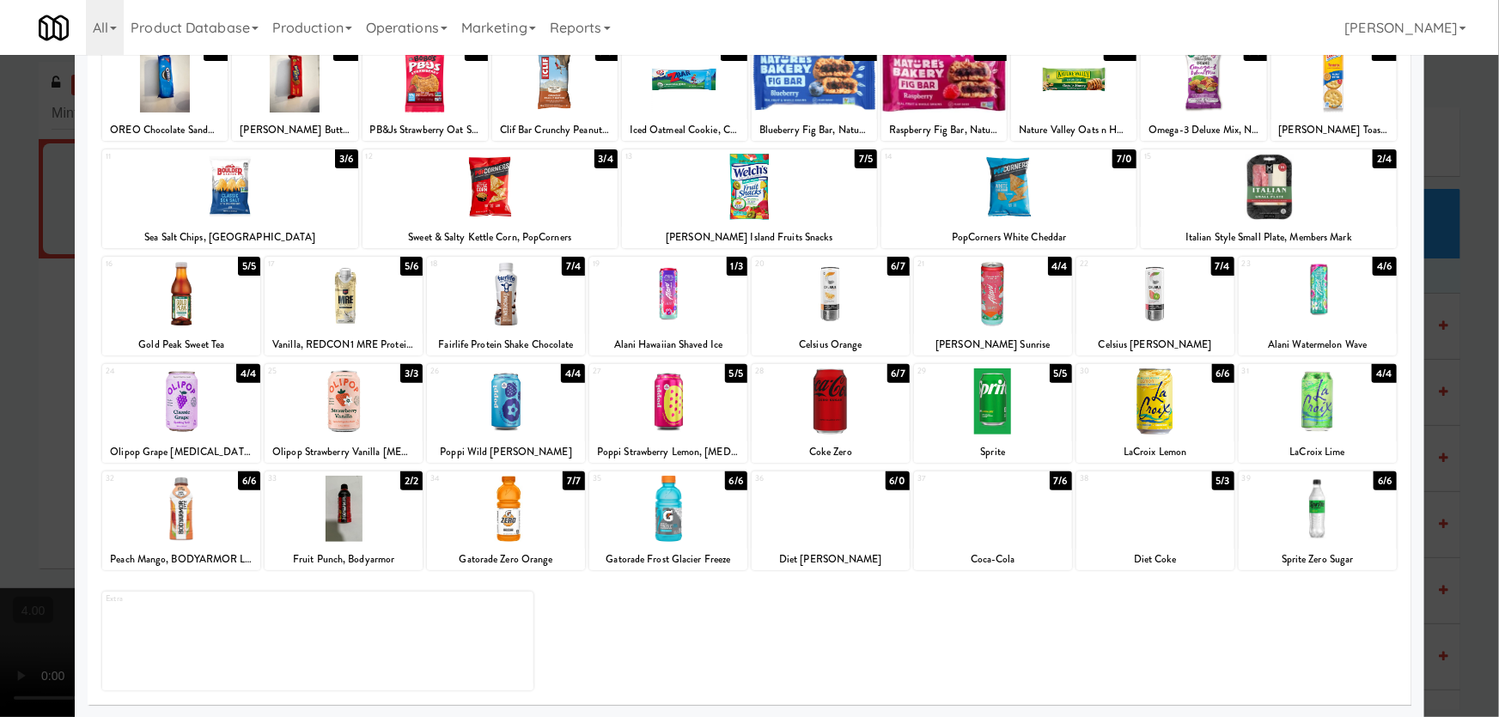
drag, startPoint x: 535, startPoint y: 515, endPoint x: 99, endPoint y: 417, distance: 447.4
click at [529, 515] on div at bounding box center [506, 509] width 158 height 66
click at [0, 407] on div at bounding box center [749, 358] width 1499 height 717
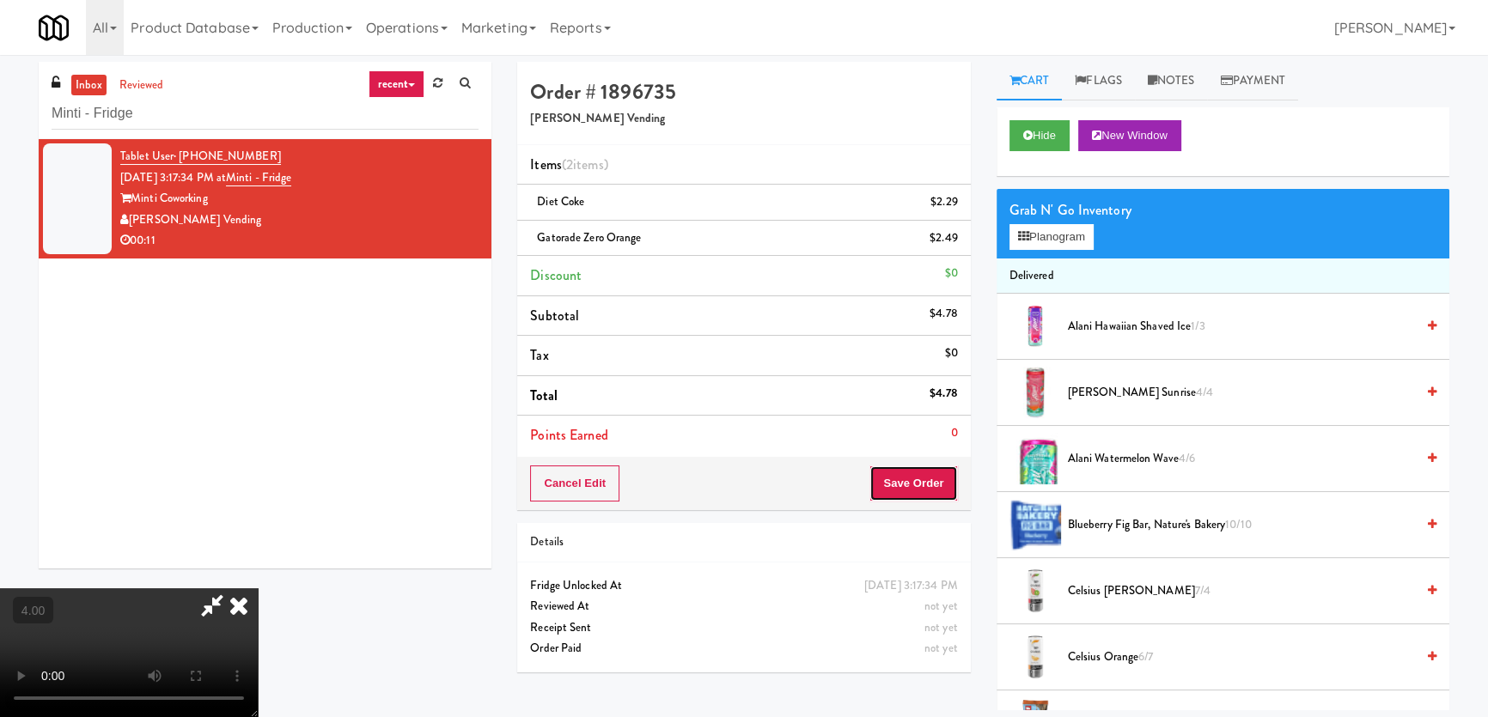
click at [930, 481] on button "Save Order" at bounding box center [913, 484] width 88 height 36
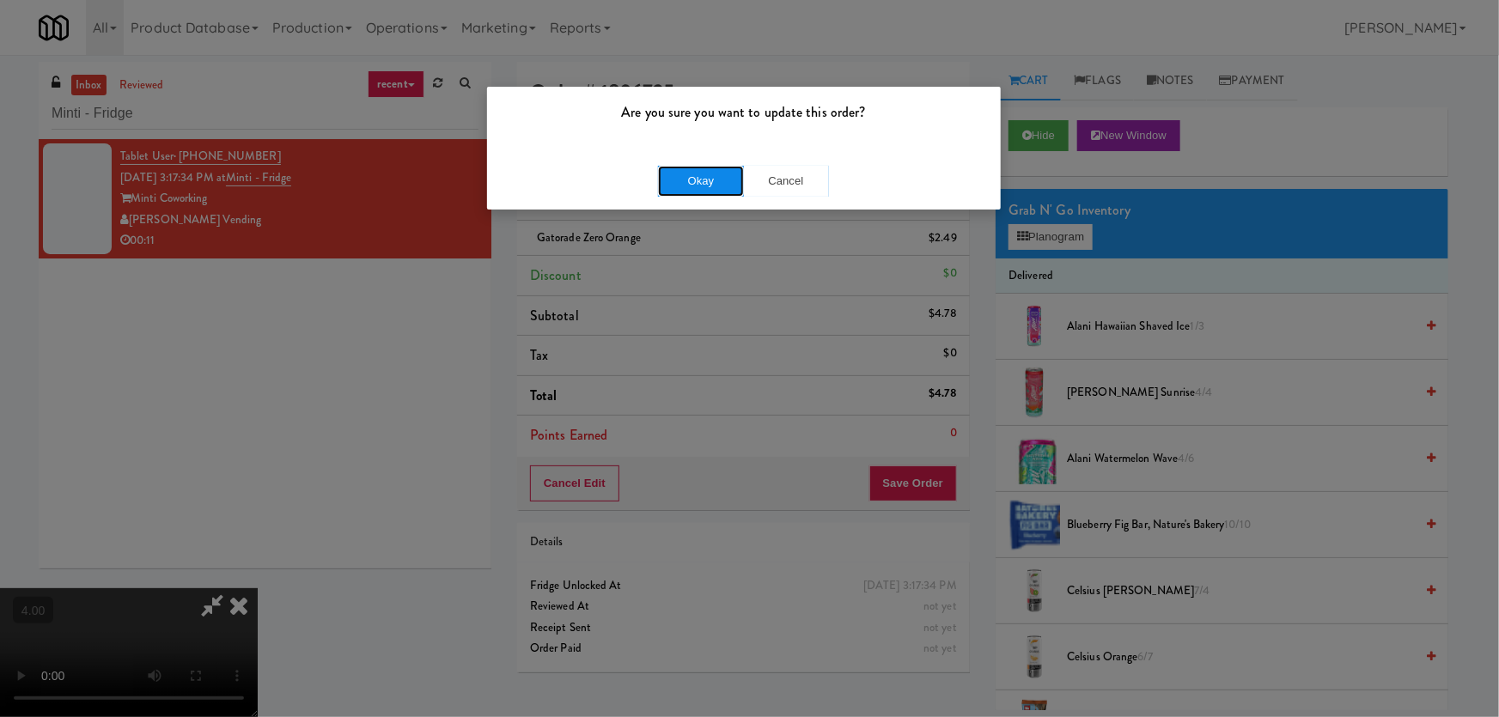
click at [687, 182] on button "Okay" at bounding box center [701, 181] width 86 height 31
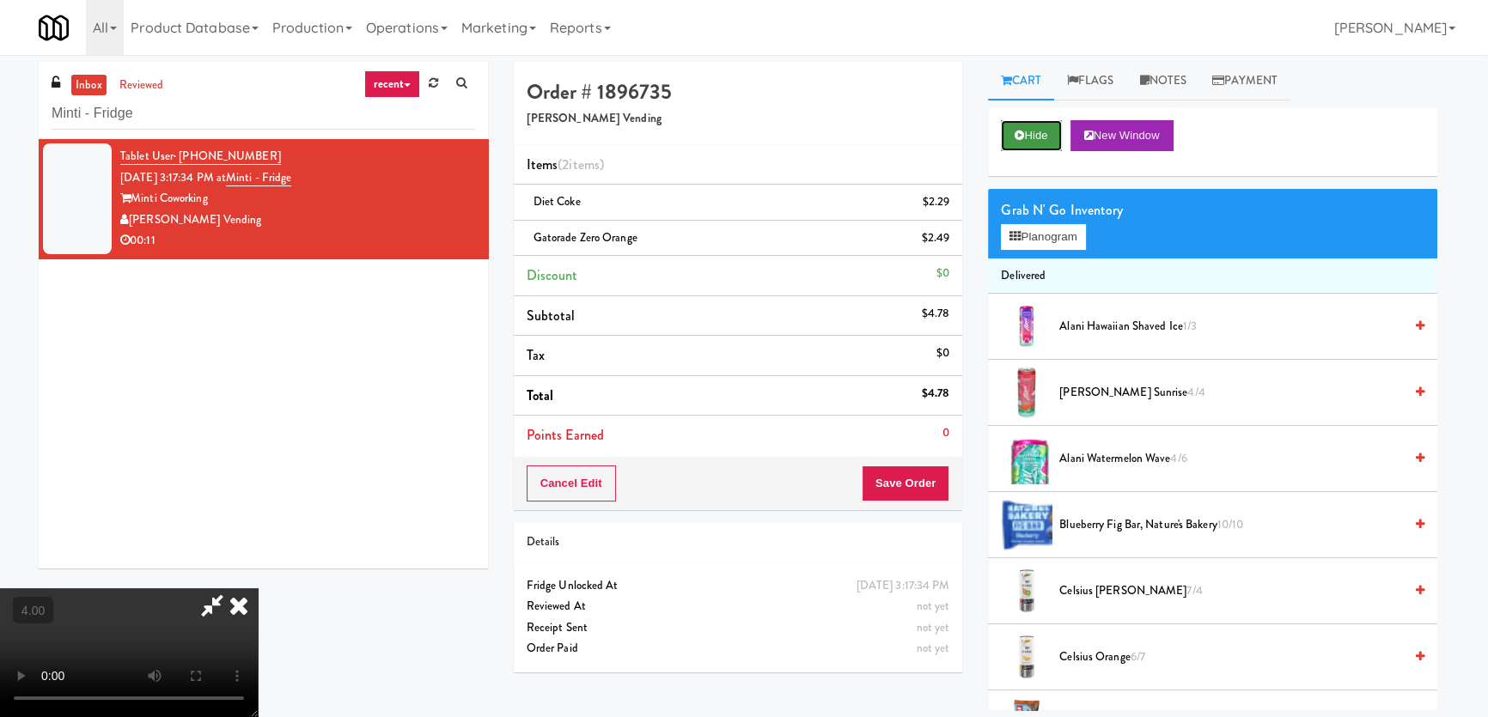
click at [1024, 137] on icon at bounding box center [1018, 135] width 9 height 11
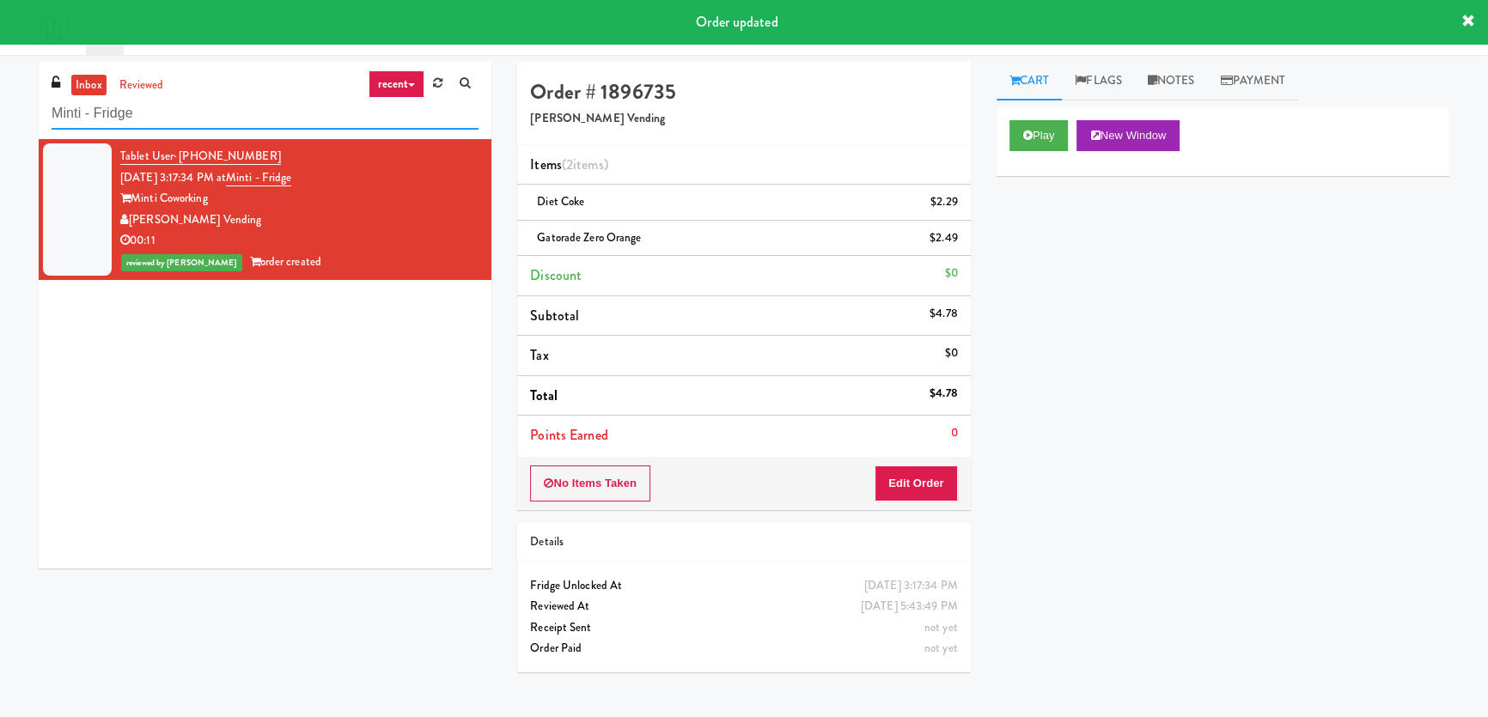
paste input "[PERSON_NAME] Right"
drag, startPoint x: 214, startPoint y: 106, endPoint x: 0, endPoint y: 103, distance: 213.9
click at [0, 104] on div "inbox reviewed recent all unclear take inventory issue suspicious failed recent…" at bounding box center [744, 386] width 1488 height 649
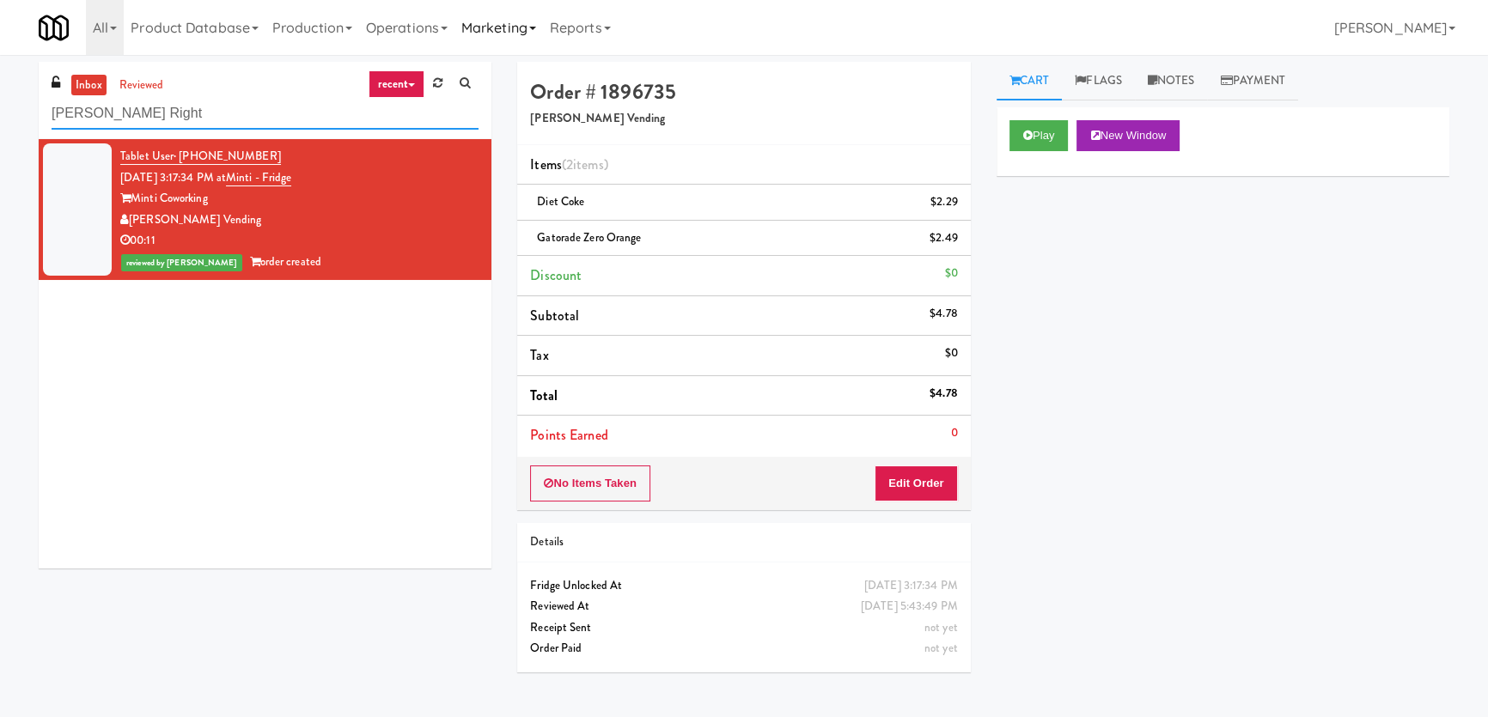
type input "[PERSON_NAME] Right"
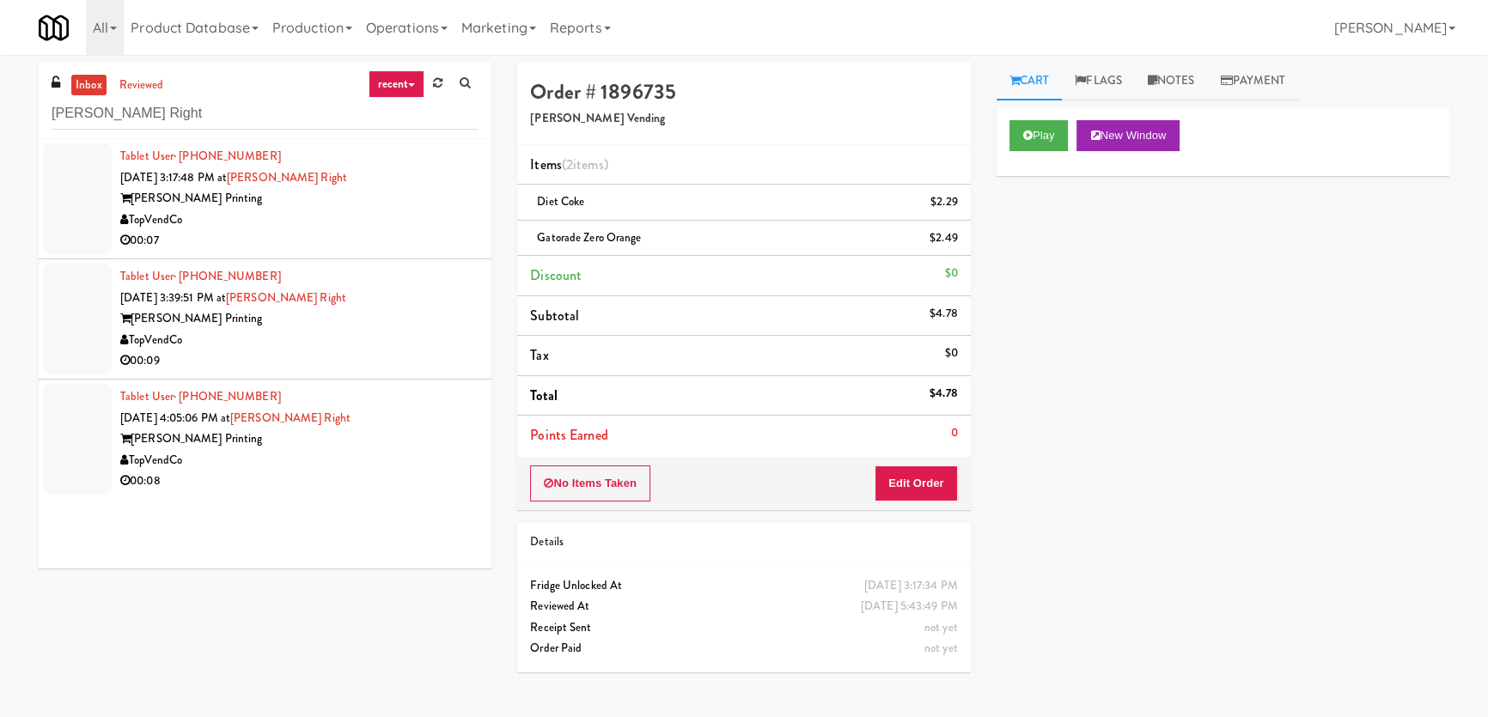
click at [421, 204] on div "[PERSON_NAME] Printing" at bounding box center [299, 198] width 358 height 21
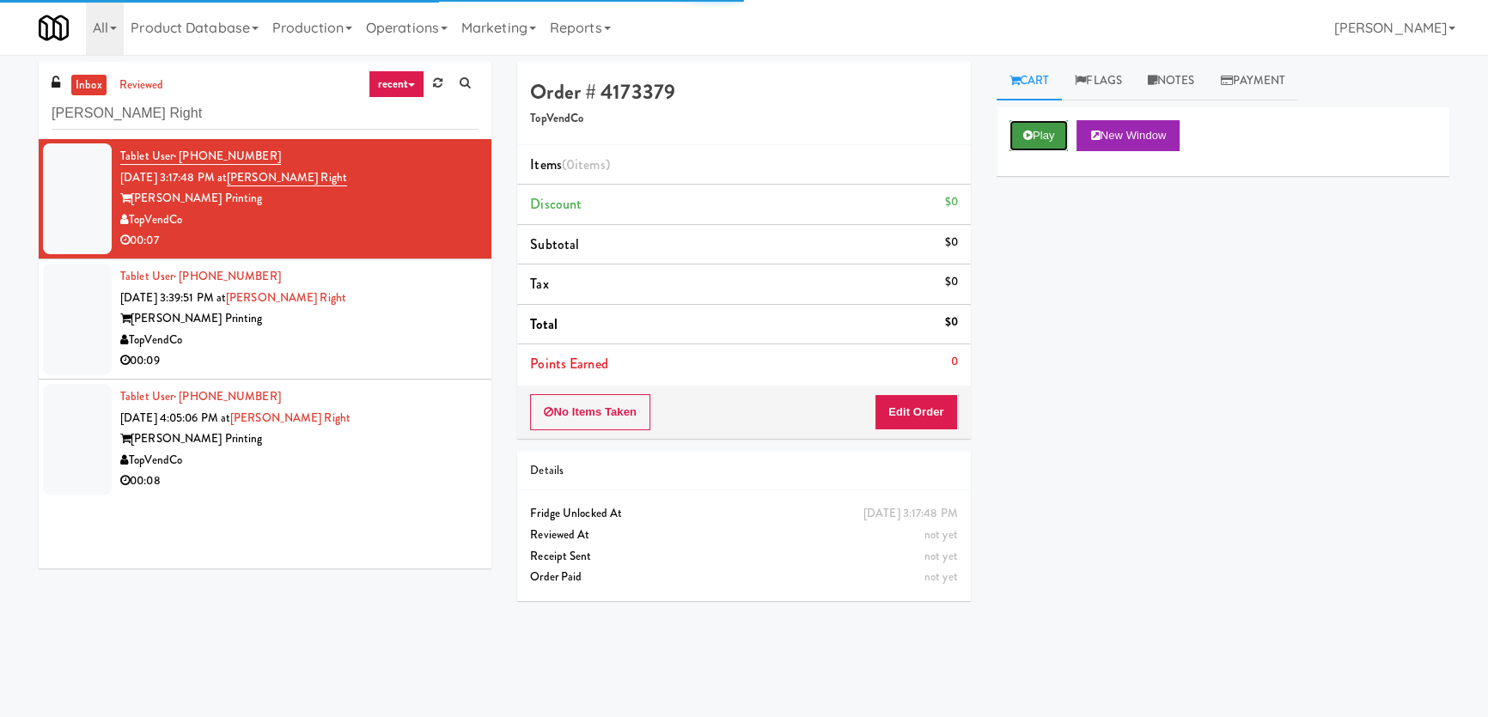
click at [1039, 129] on button "Play" at bounding box center [1038, 135] width 59 height 31
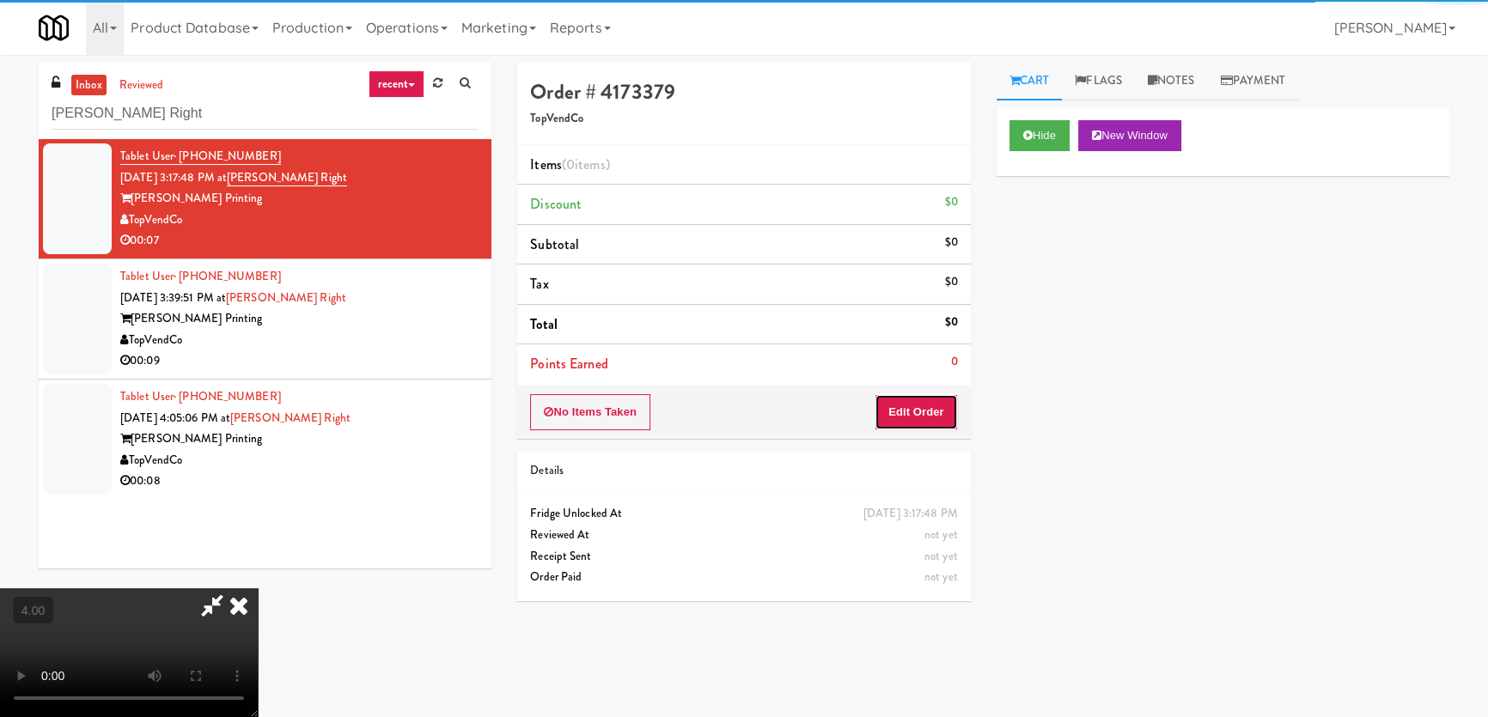
click at [923, 409] on button "Edit Order" at bounding box center [915, 412] width 83 height 36
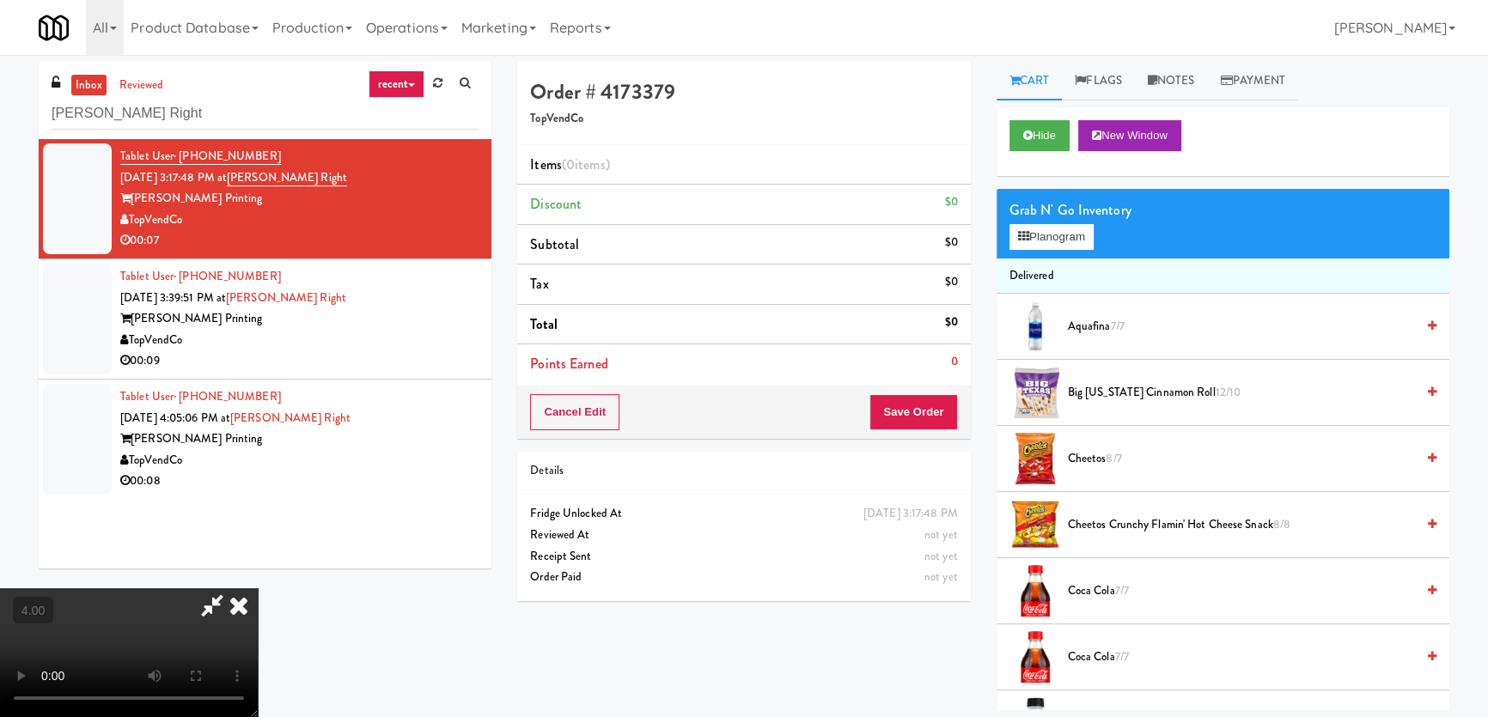
click at [258, 588] on video at bounding box center [129, 652] width 258 height 129
click at [1065, 216] on div "Grab N' Go Inventory" at bounding box center [1222, 211] width 427 height 26
click at [1019, 224] on button "Planogram" at bounding box center [1051, 237] width 84 height 26
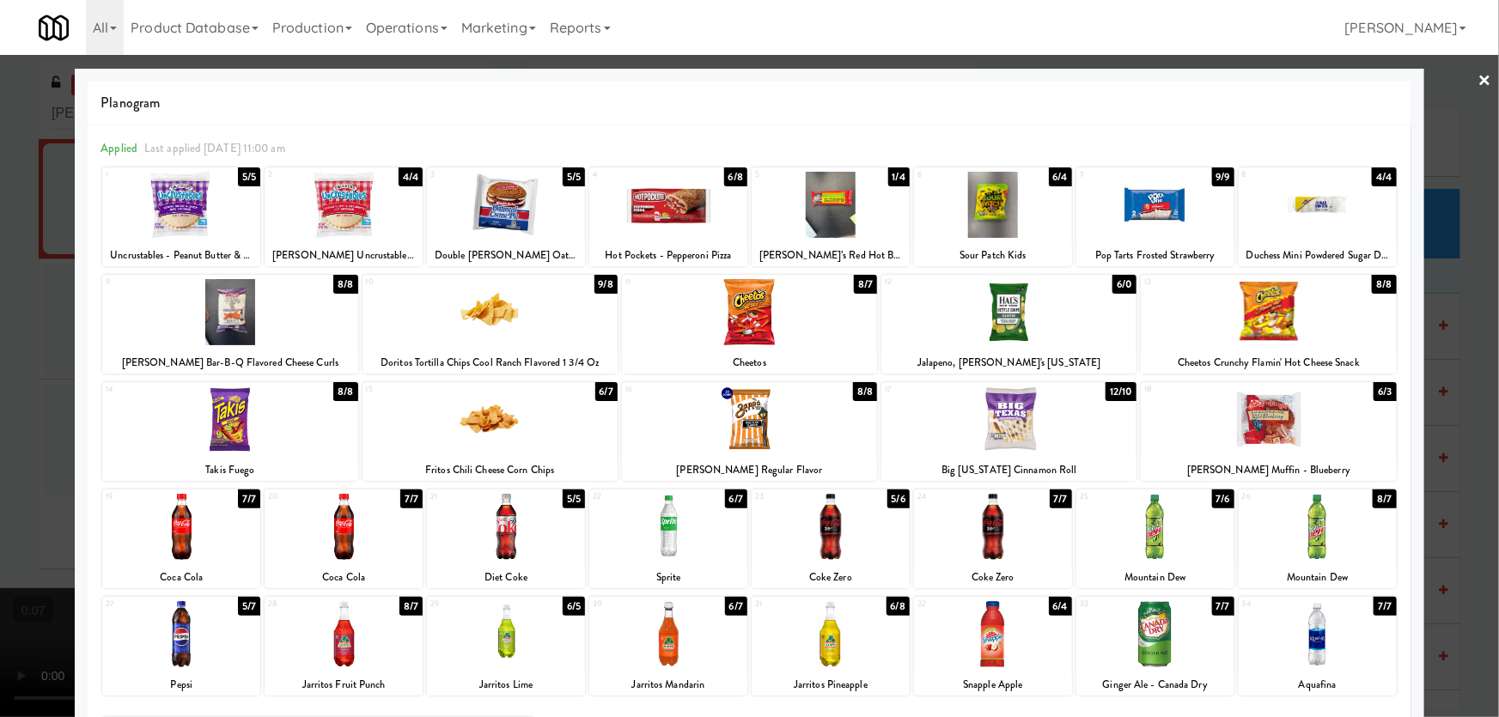
click at [475, 433] on div at bounding box center [489, 420] width 255 height 66
click at [874, 533] on div at bounding box center [831, 527] width 158 height 66
click at [0, 347] on div at bounding box center [749, 358] width 1499 height 717
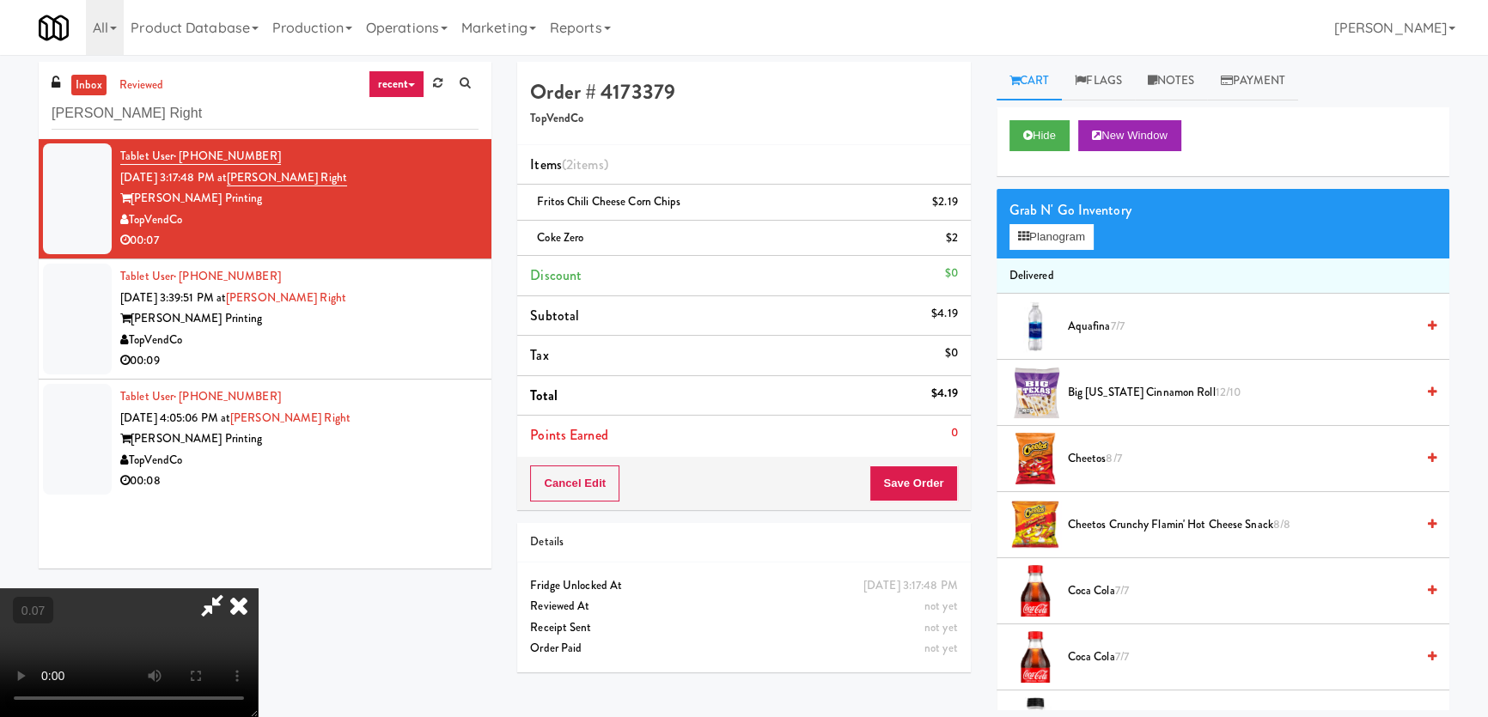
scroll to position [155, 0]
click at [258, 588] on video at bounding box center [129, 652] width 258 height 129
click at [1052, 130] on button "Hide" at bounding box center [1039, 135] width 60 height 31
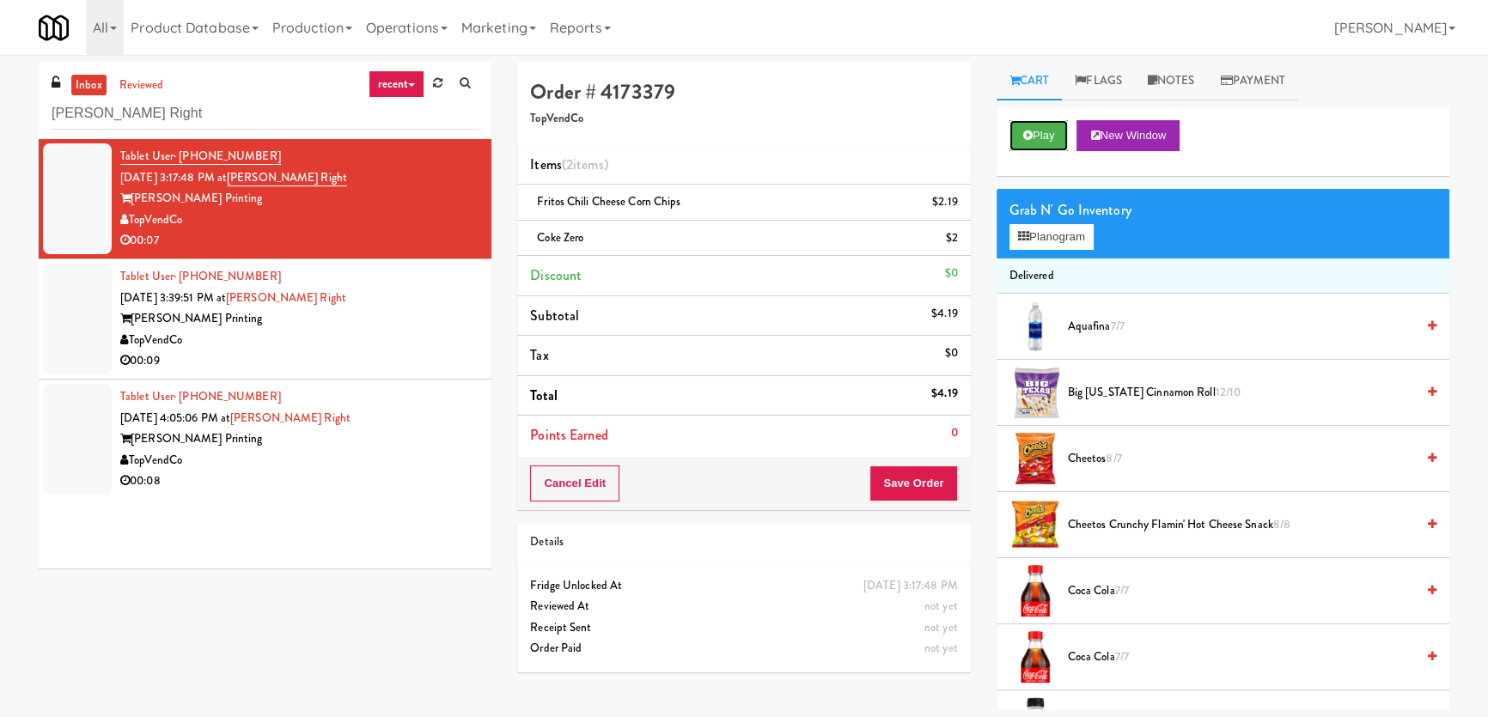
scroll to position [0, 0]
click at [895, 482] on button "Save Order" at bounding box center [913, 484] width 88 height 36
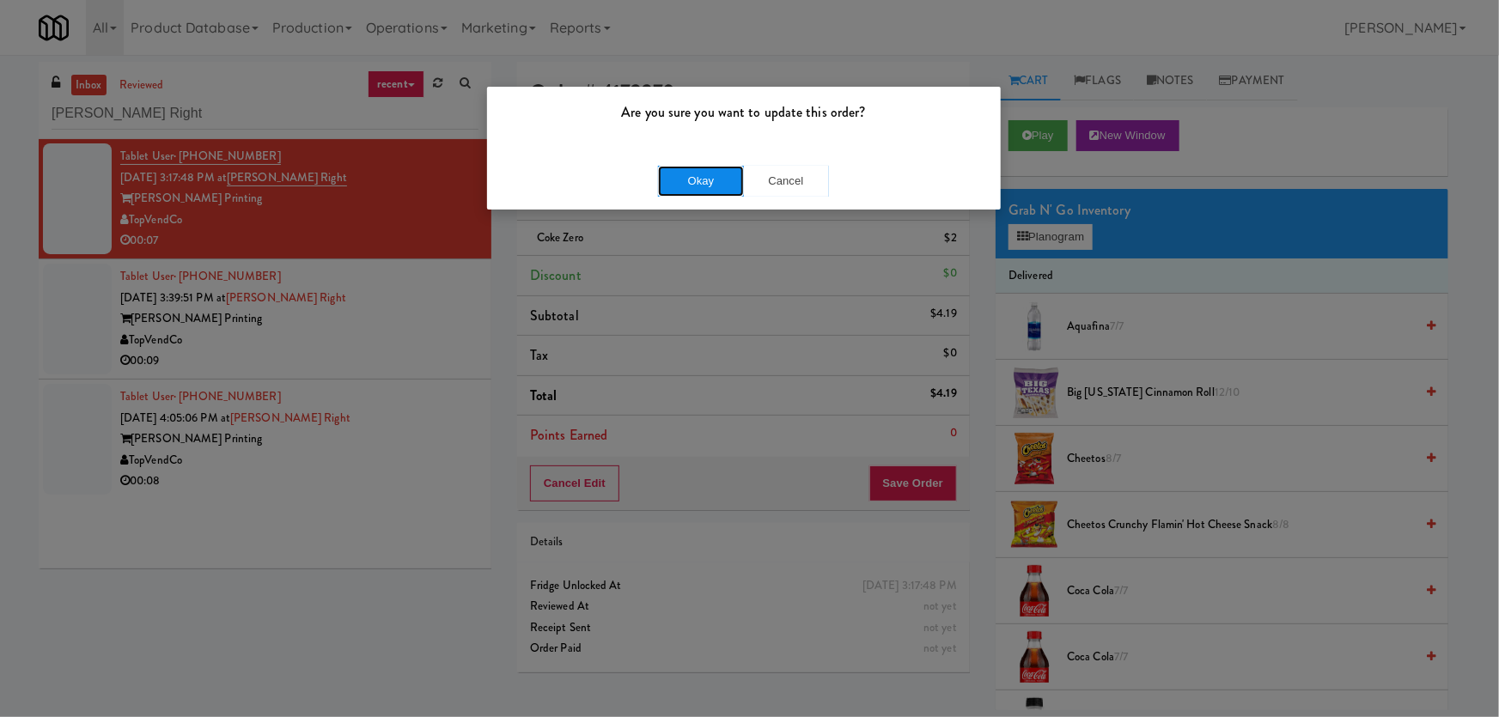
click at [665, 182] on button "Okay" at bounding box center [701, 181] width 86 height 31
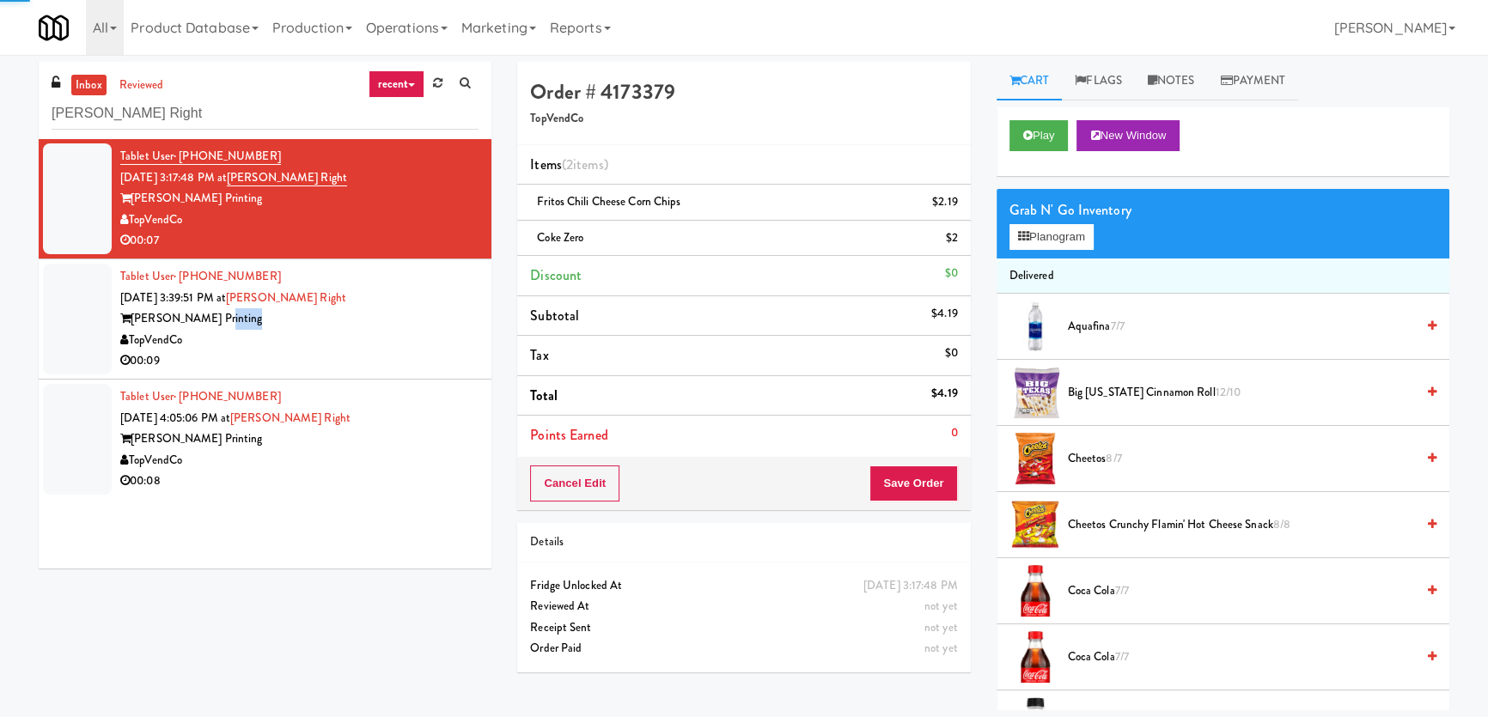
click at [413, 323] on div "[PERSON_NAME] Printing" at bounding box center [299, 318] width 358 height 21
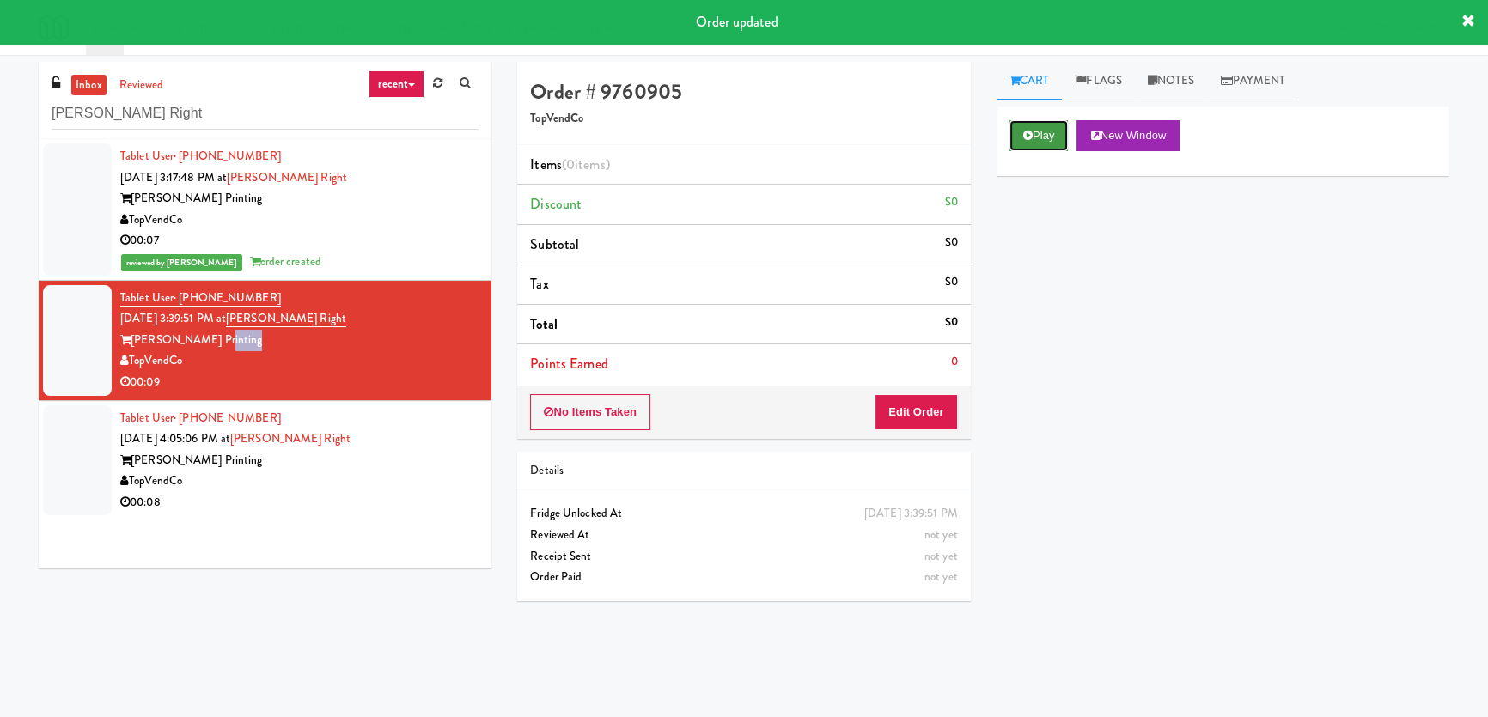
click at [1013, 131] on button "Play" at bounding box center [1038, 135] width 59 height 31
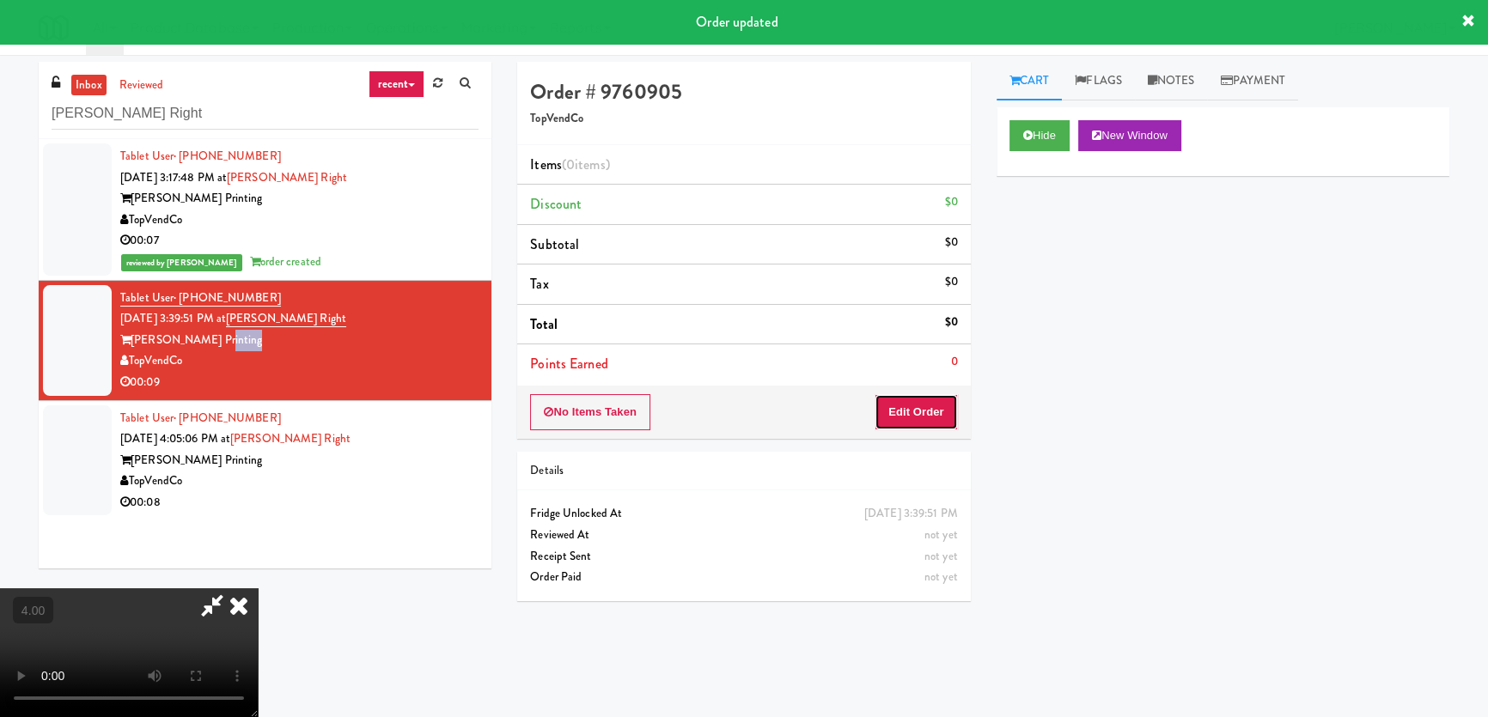
click at [924, 407] on button "Edit Order" at bounding box center [915, 412] width 83 height 36
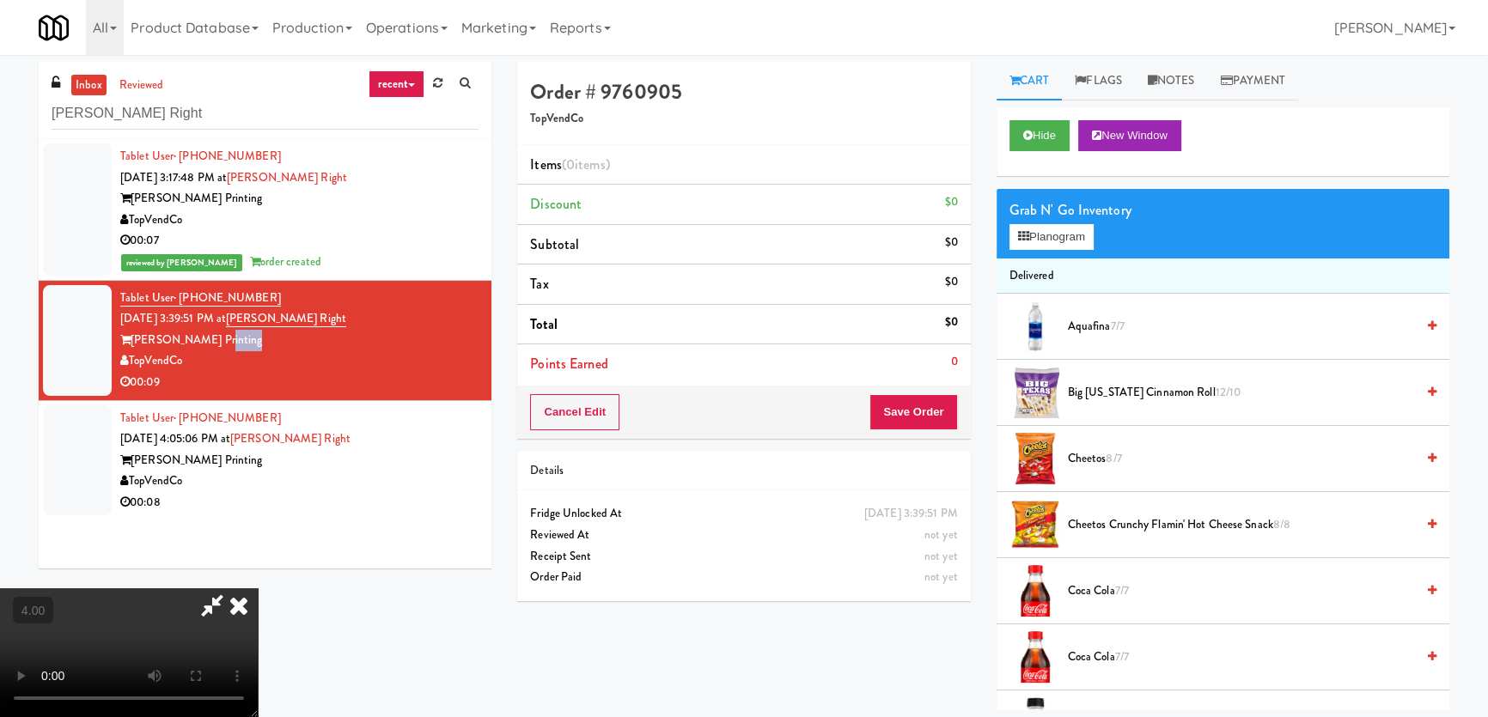
click at [258, 588] on video at bounding box center [129, 652] width 258 height 129
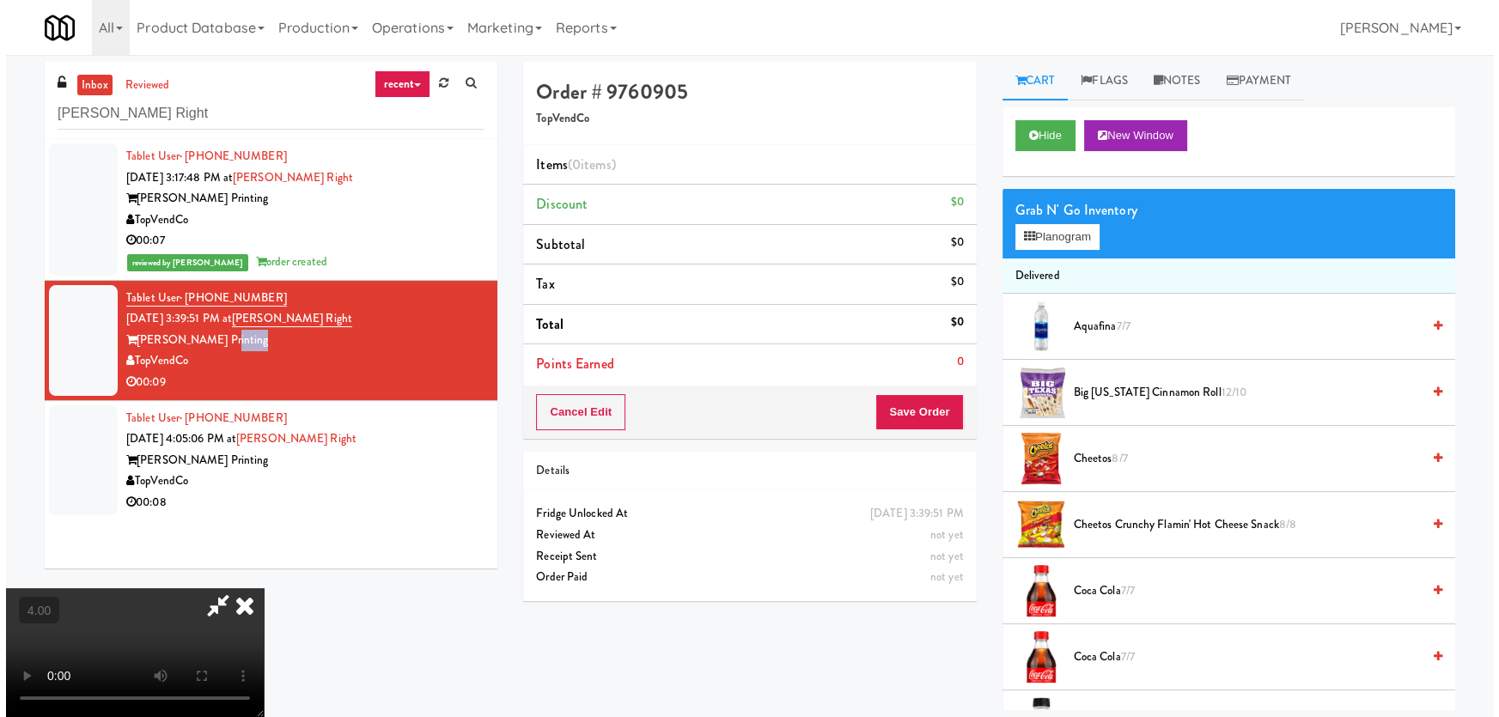
scroll to position [35, 0]
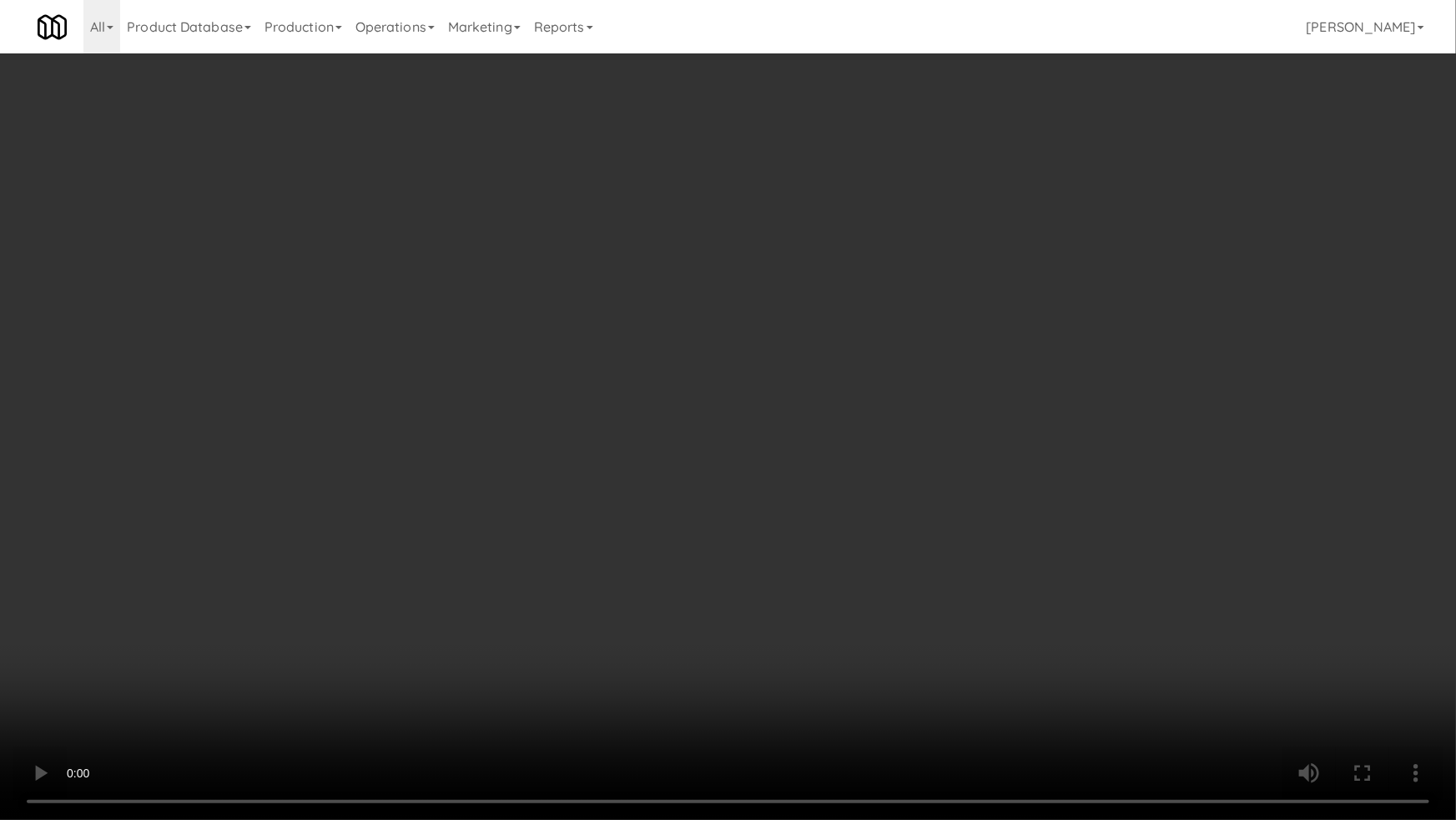
click at [673, 558] on video at bounding box center [728, 410] width 1456 height 820
drag, startPoint x: 671, startPoint y: 558, endPoint x: 800, endPoint y: 334, distance: 258.5
click at [671, 558] on video at bounding box center [728, 410] width 1456 height 820
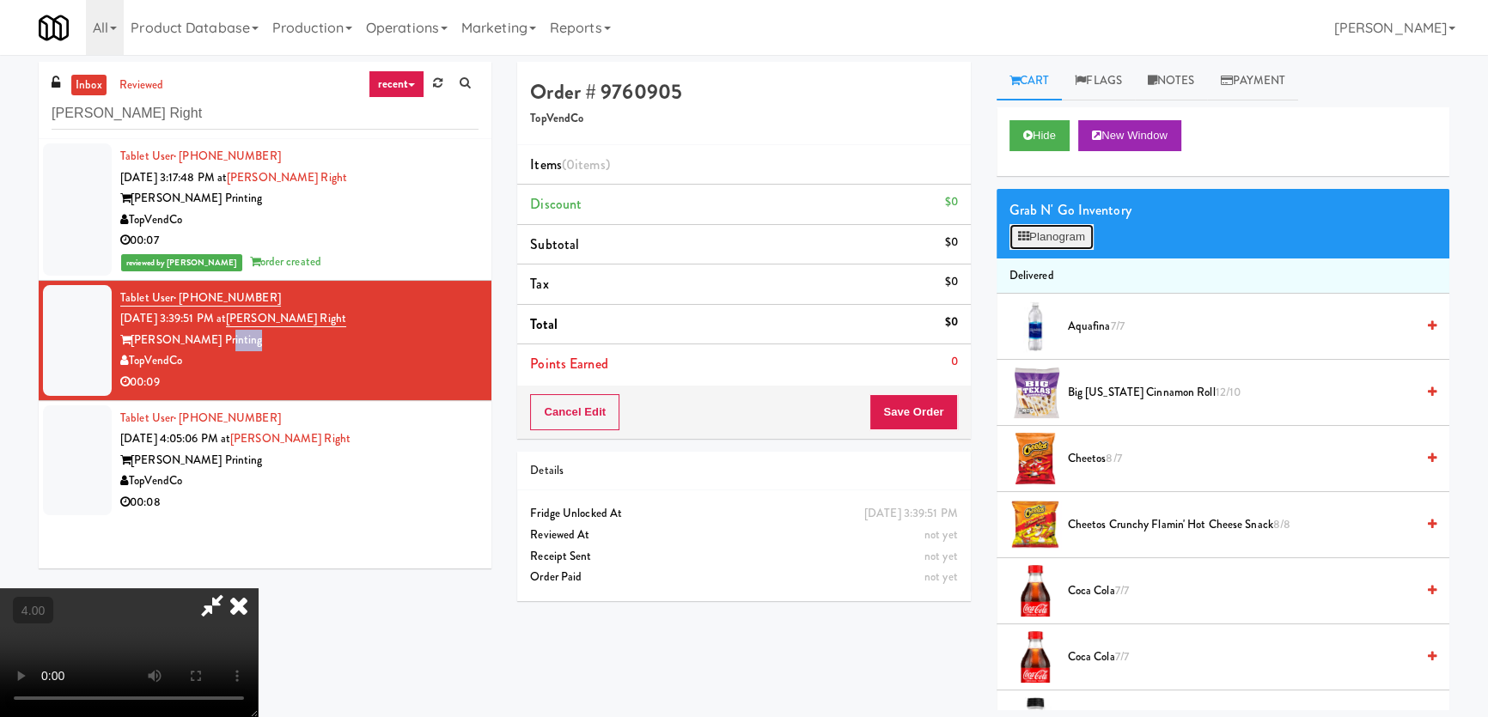
click at [1028, 241] on icon at bounding box center [1023, 236] width 11 height 11
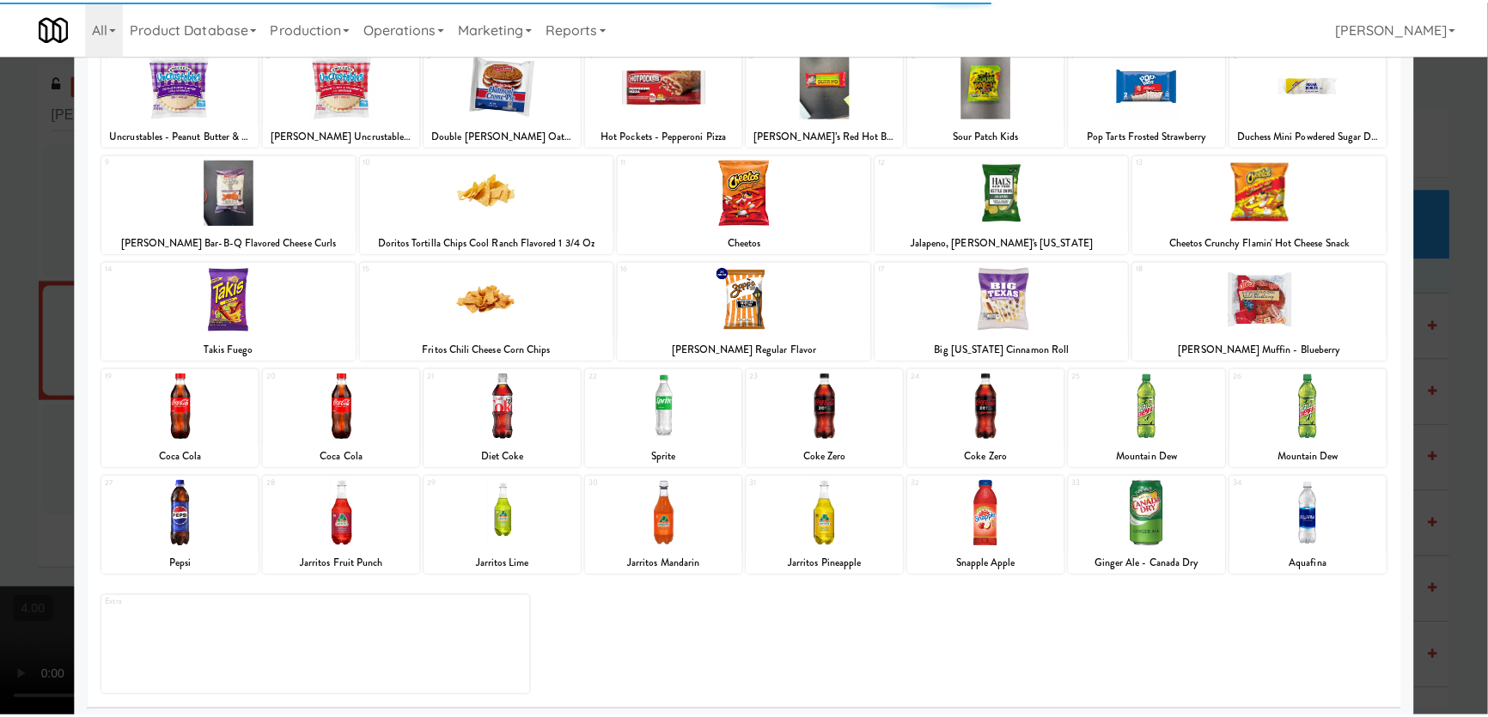
scroll to position [125, 0]
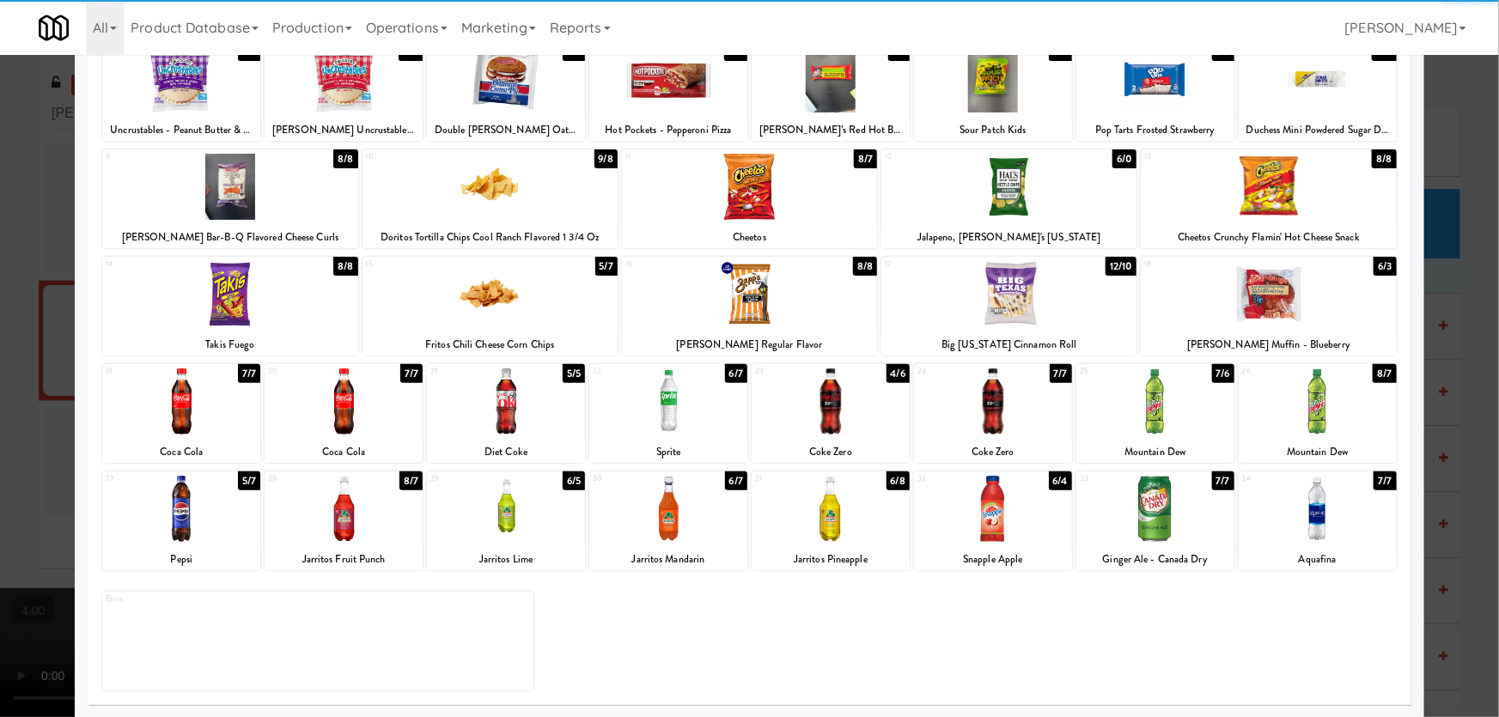
click at [808, 418] on div at bounding box center [831, 402] width 158 height 66
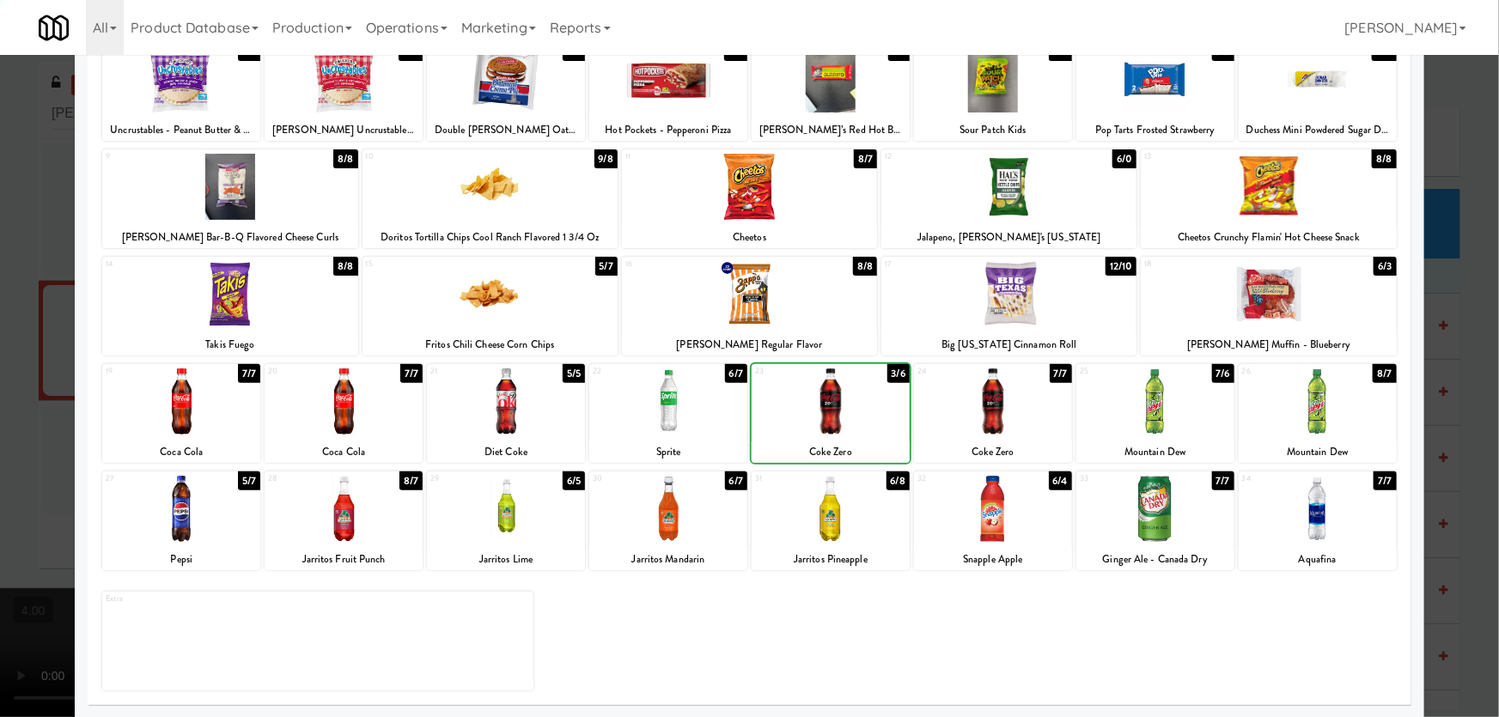
click at [519, 405] on div at bounding box center [506, 402] width 158 height 66
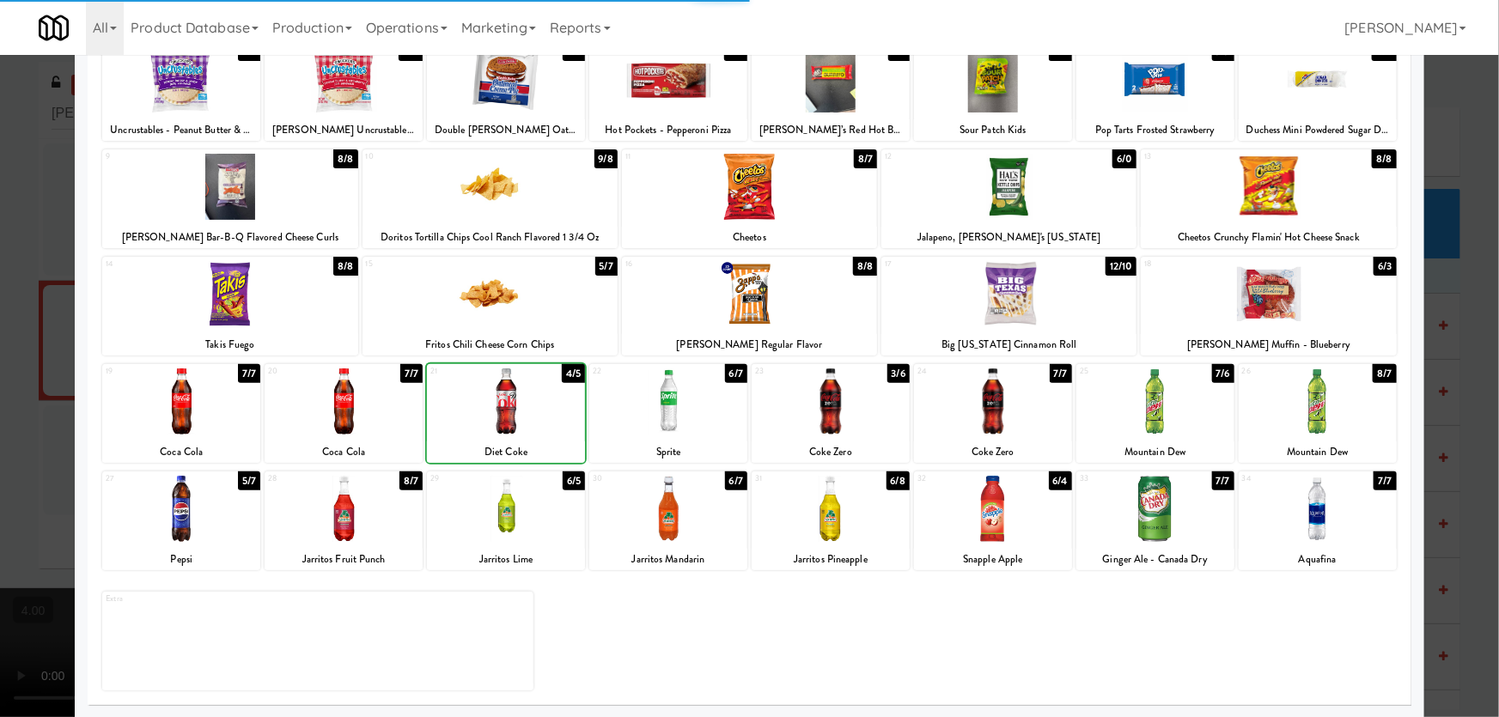
drag, startPoint x: 0, startPoint y: 283, endPoint x: 133, endPoint y: 352, distance: 149.8
click at [0, 281] on div at bounding box center [749, 358] width 1499 height 717
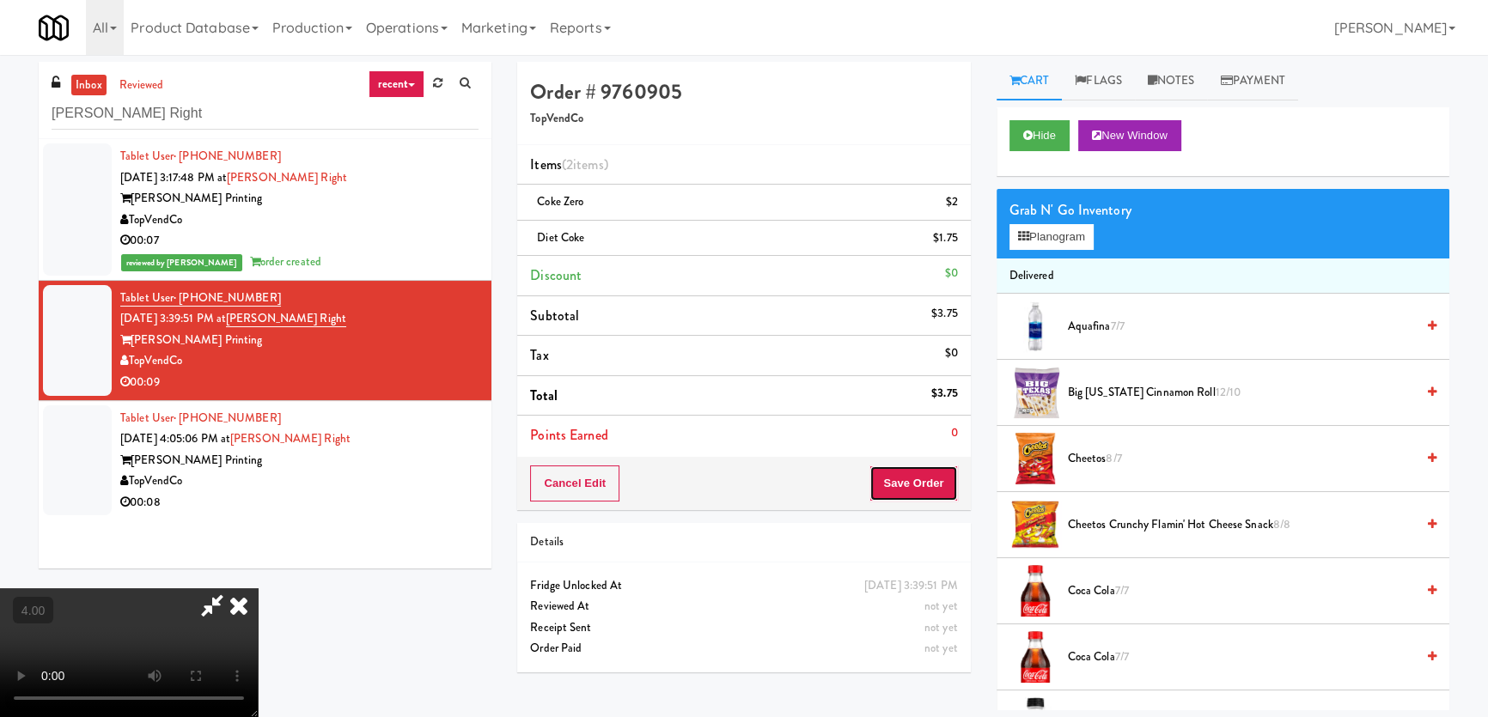
click at [917, 481] on button "Save Order" at bounding box center [913, 484] width 88 height 36
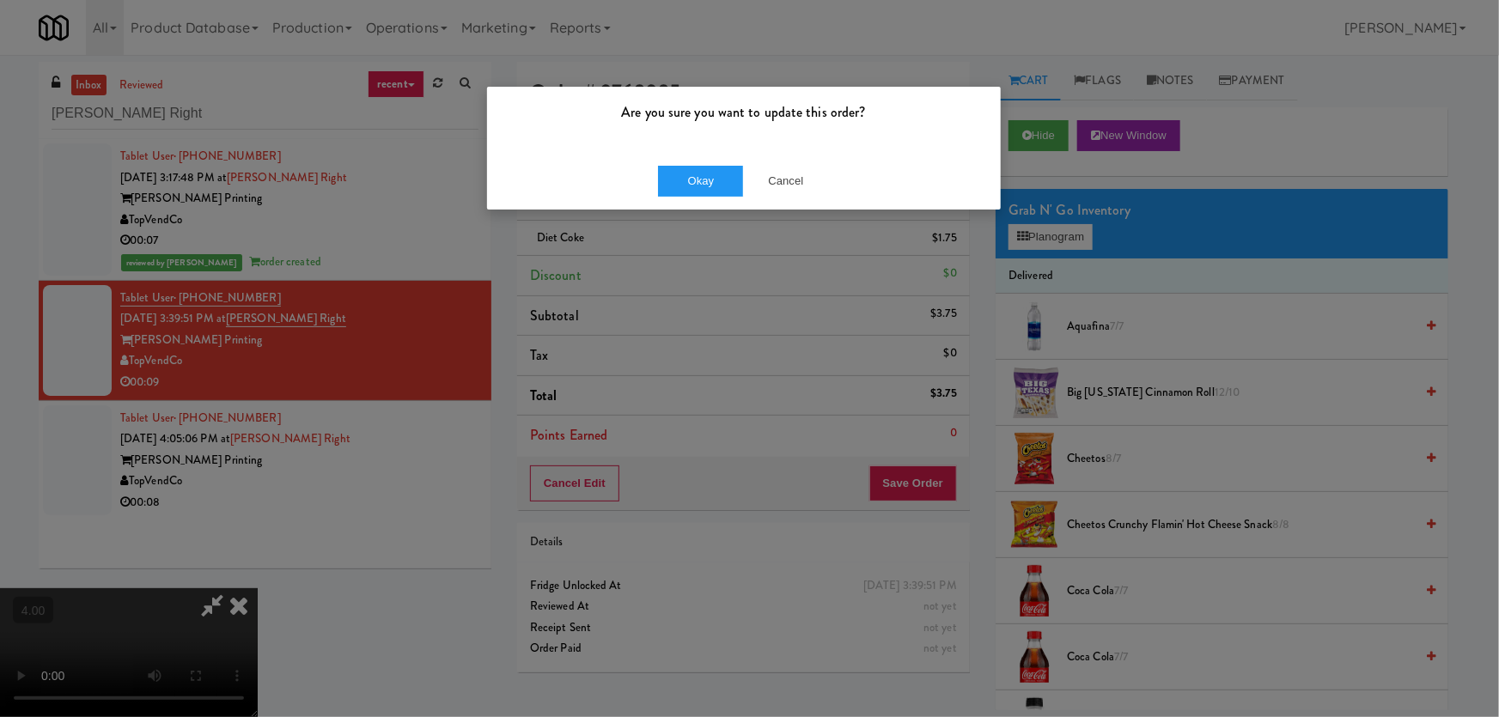
click at [698, 198] on div "Okay Cancel" at bounding box center [744, 181] width 514 height 58
click at [685, 178] on button "Okay" at bounding box center [701, 181] width 86 height 31
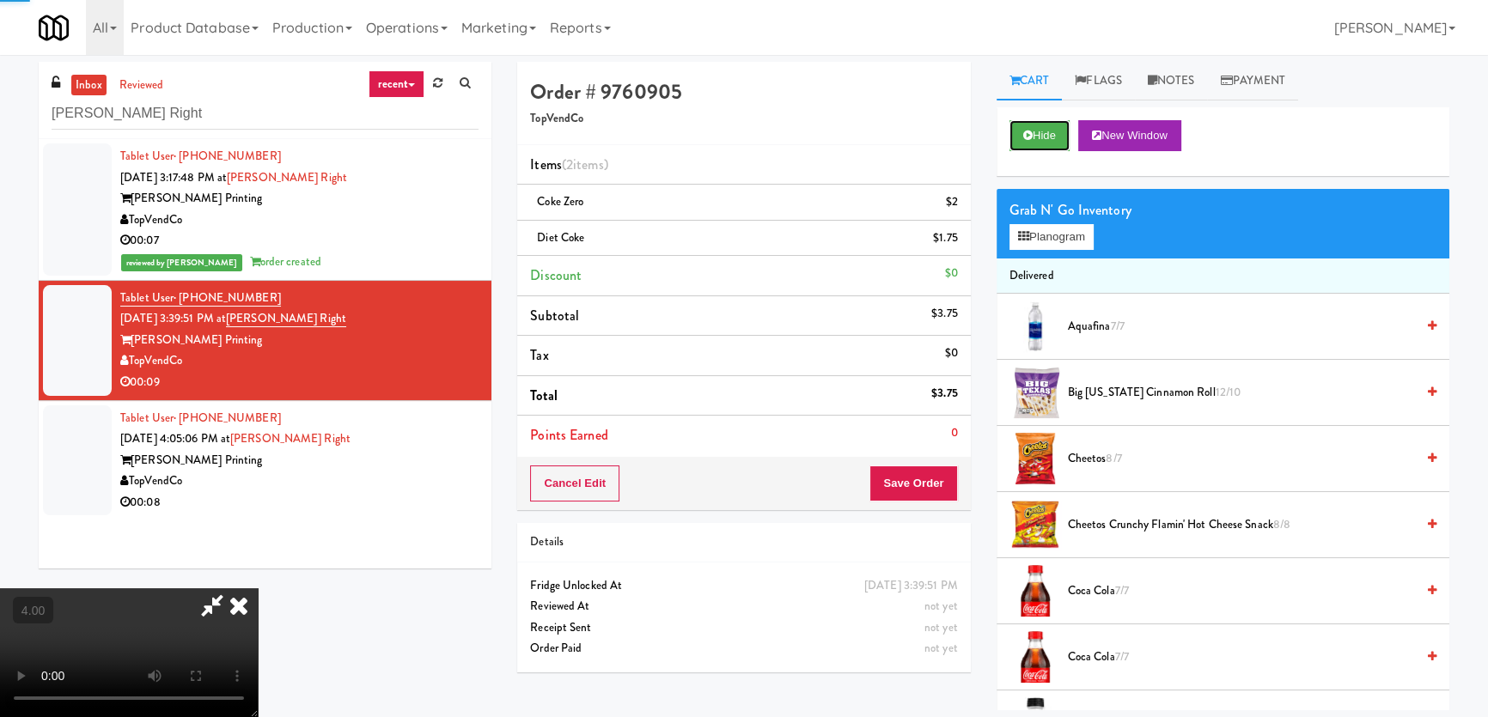
drag, startPoint x: 1036, startPoint y: 130, endPoint x: 1003, endPoint y: 158, distance: 43.2
click at [1036, 129] on button "Hide" at bounding box center [1039, 135] width 60 height 31
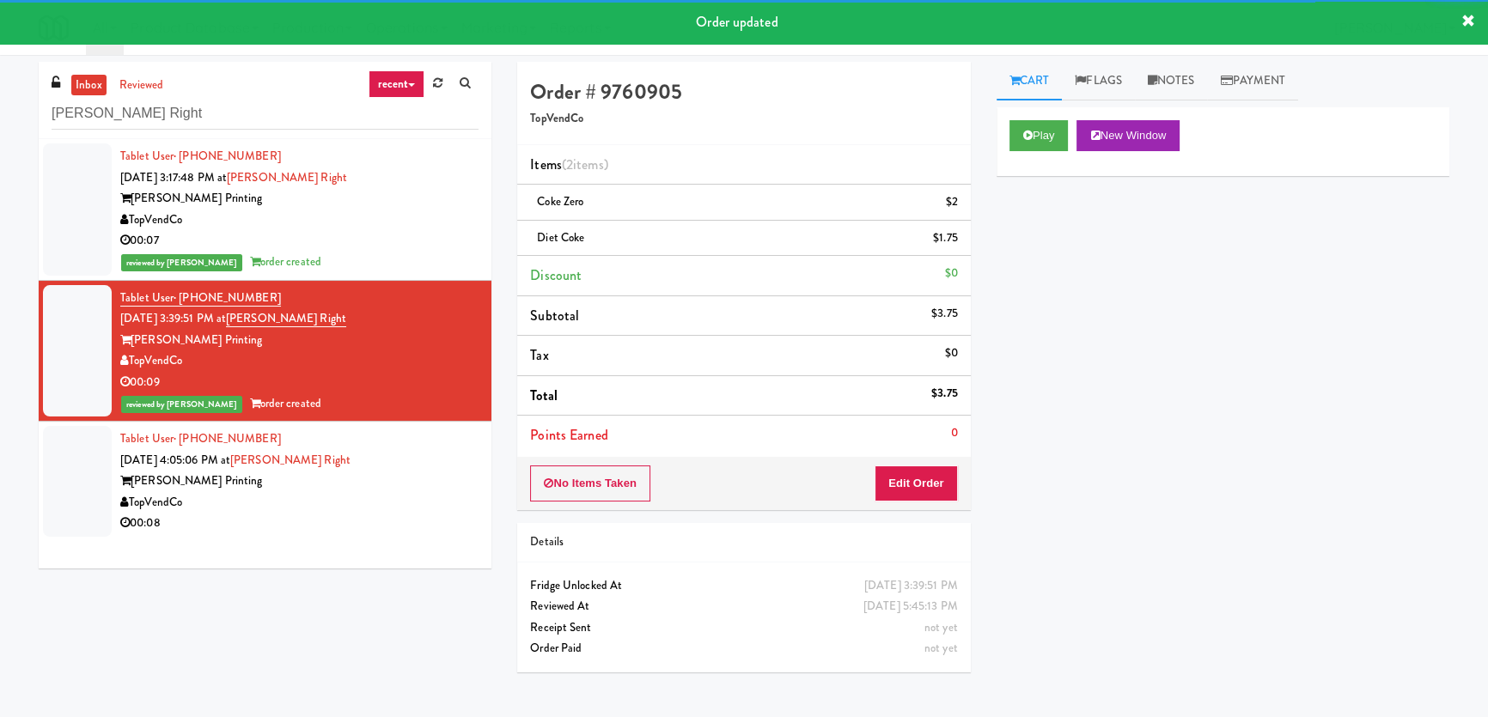
click at [391, 465] on div "Tablet User · (678) 799-0565 [DATE] 4:05:06 PM at [PERSON_NAME] Right [PERSON_N…" at bounding box center [299, 482] width 358 height 106
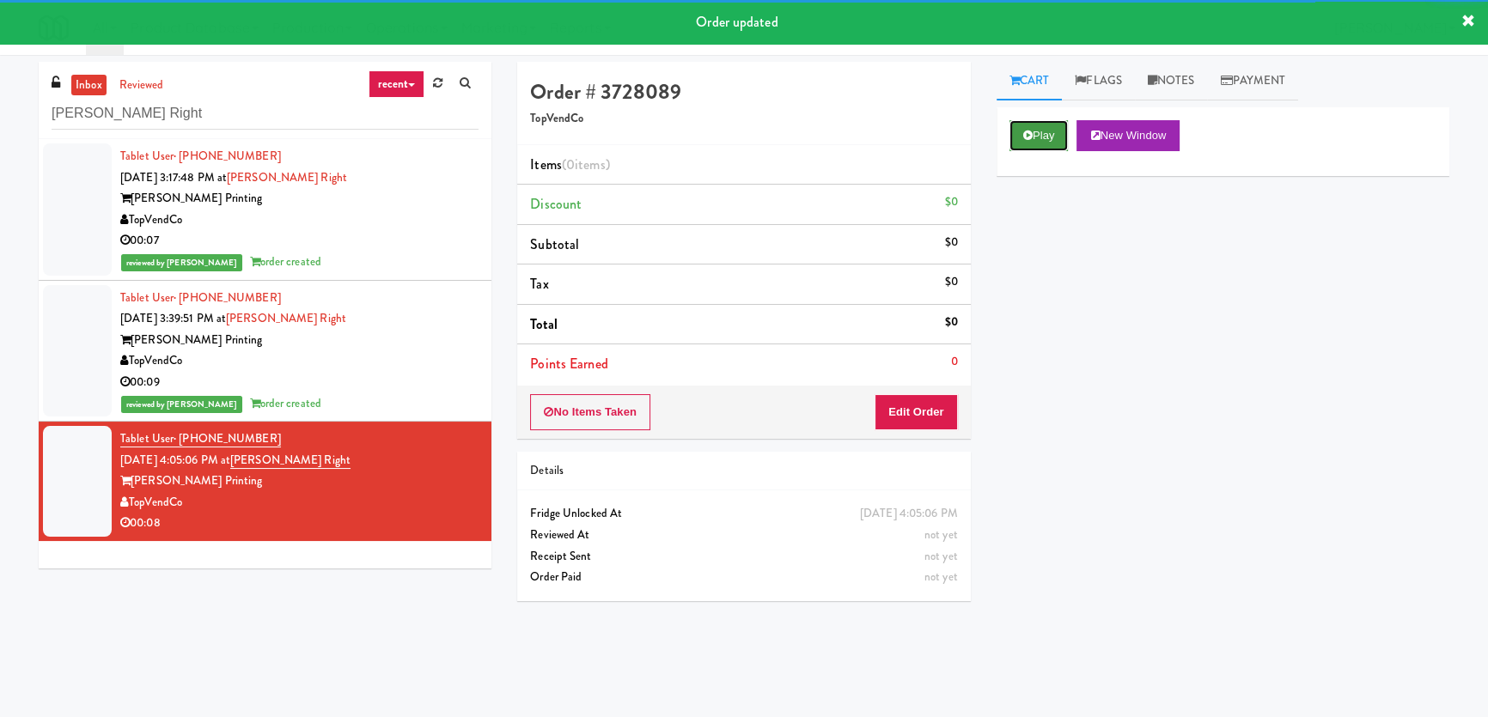
click at [1043, 138] on button "Play" at bounding box center [1038, 135] width 59 height 31
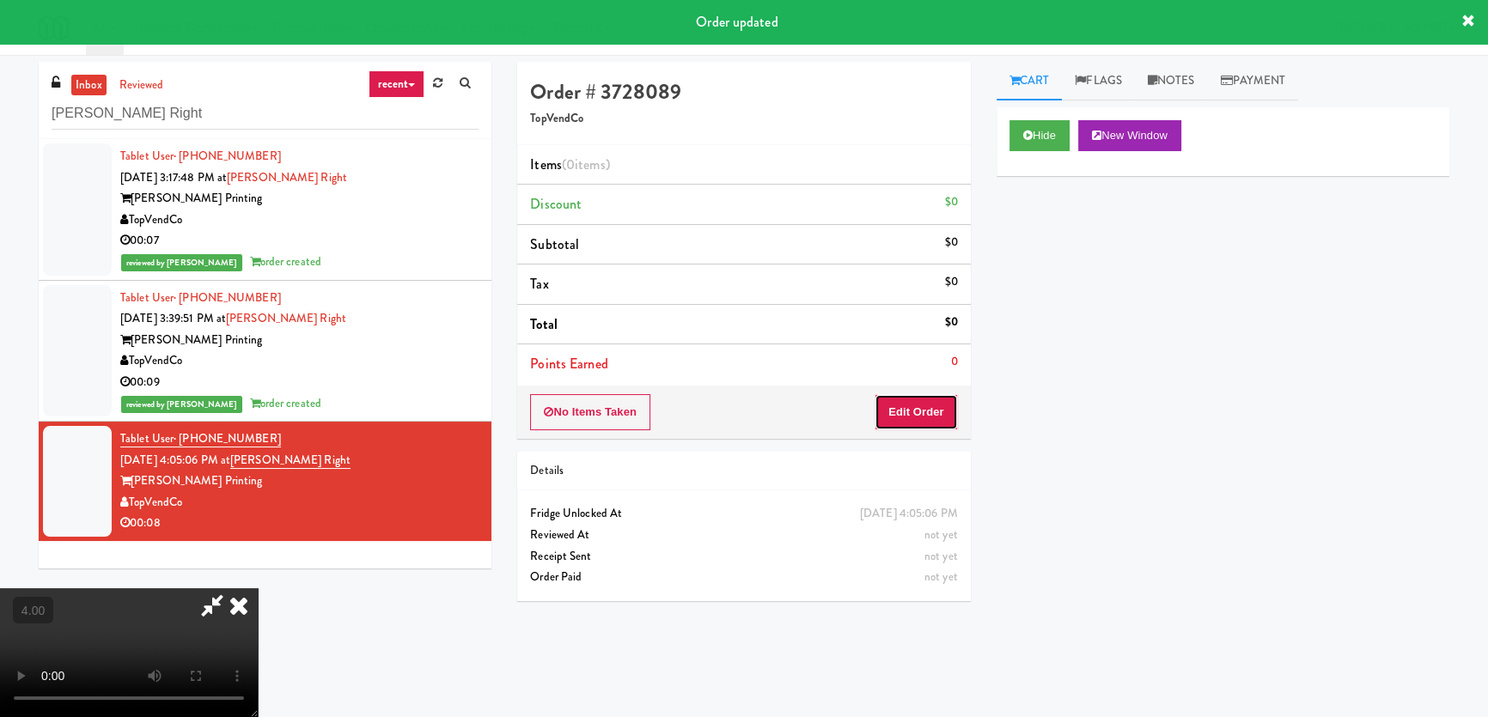
click at [923, 417] on button "Edit Order" at bounding box center [915, 412] width 83 height 36
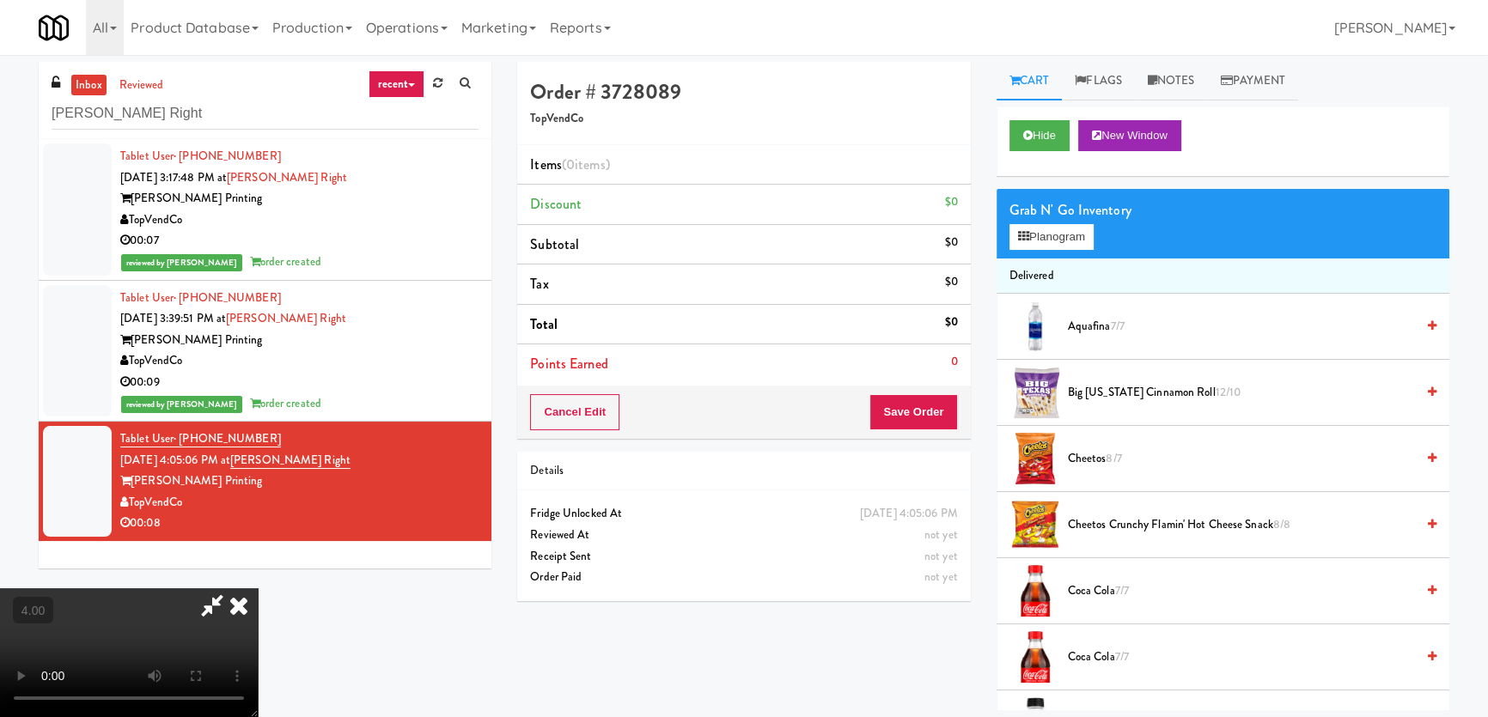
click at [258, 588] on video at bounding box center [129, 652] width 258 height 129
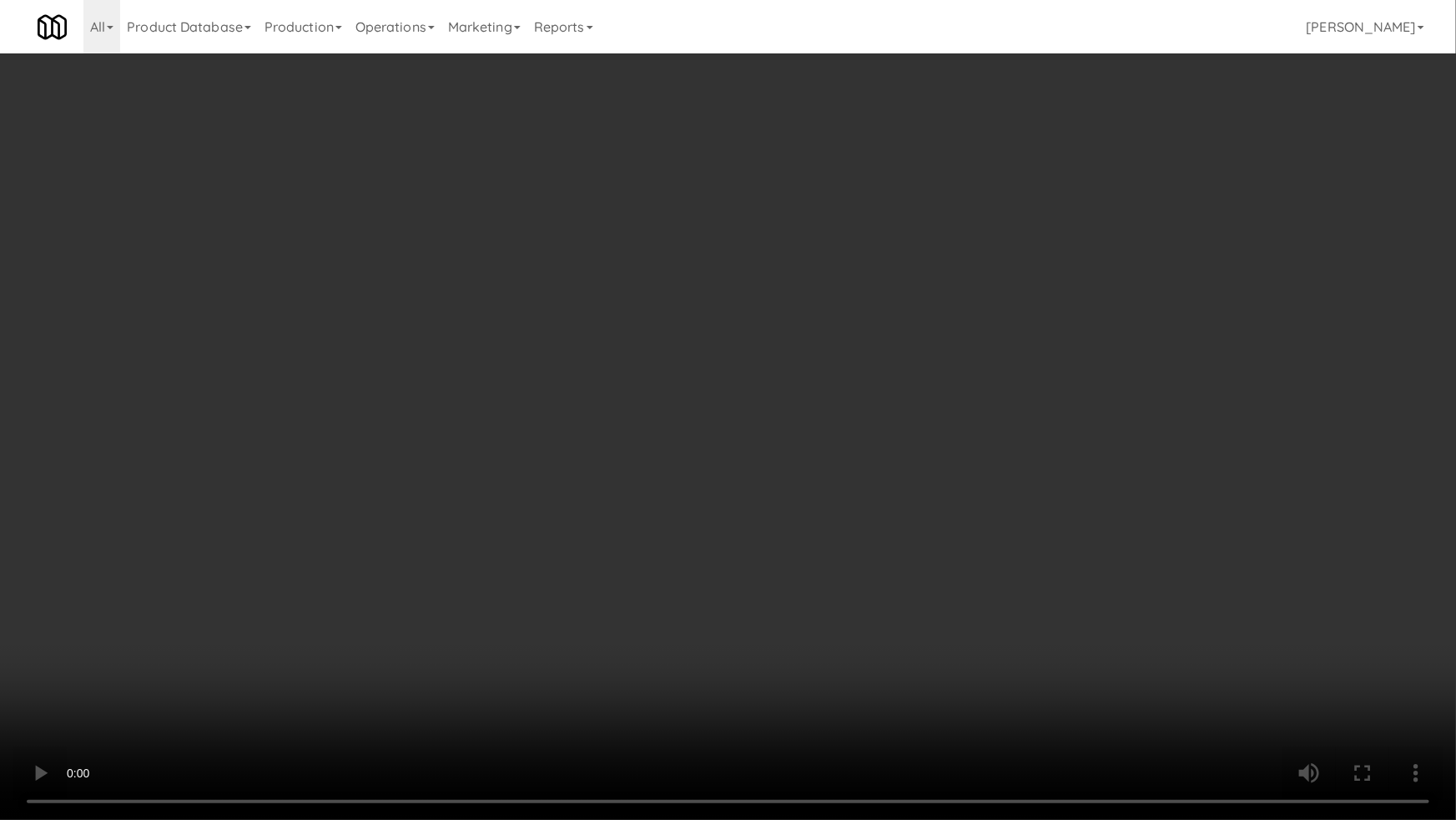
click at [750, 263] on video at bounding box center [728, 410] width 1456 height 820
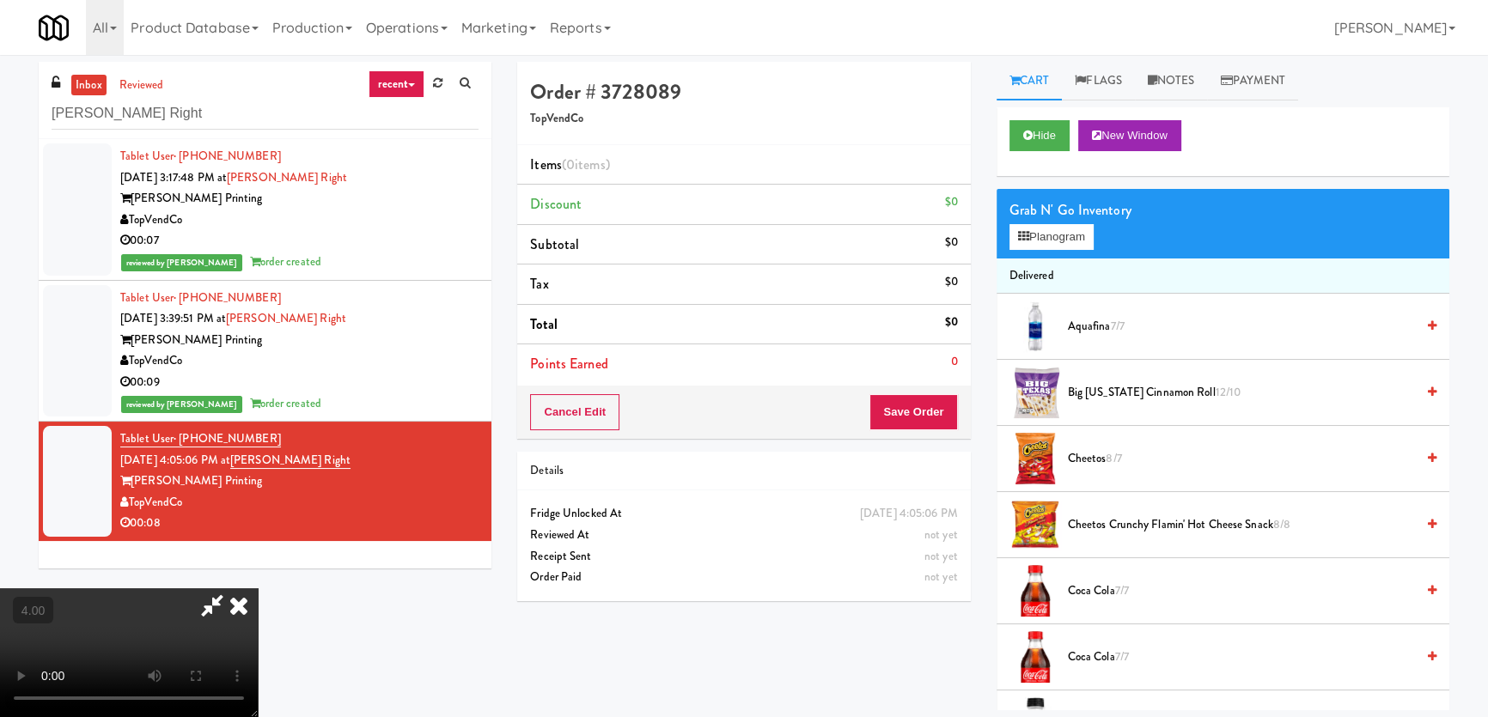
click at [258, 588] on video at bounding box center [129, 652] width 258 height 129
click at [1039, 241] on button "Planogram" at bounding box center [1051, 237] width 84 height 26
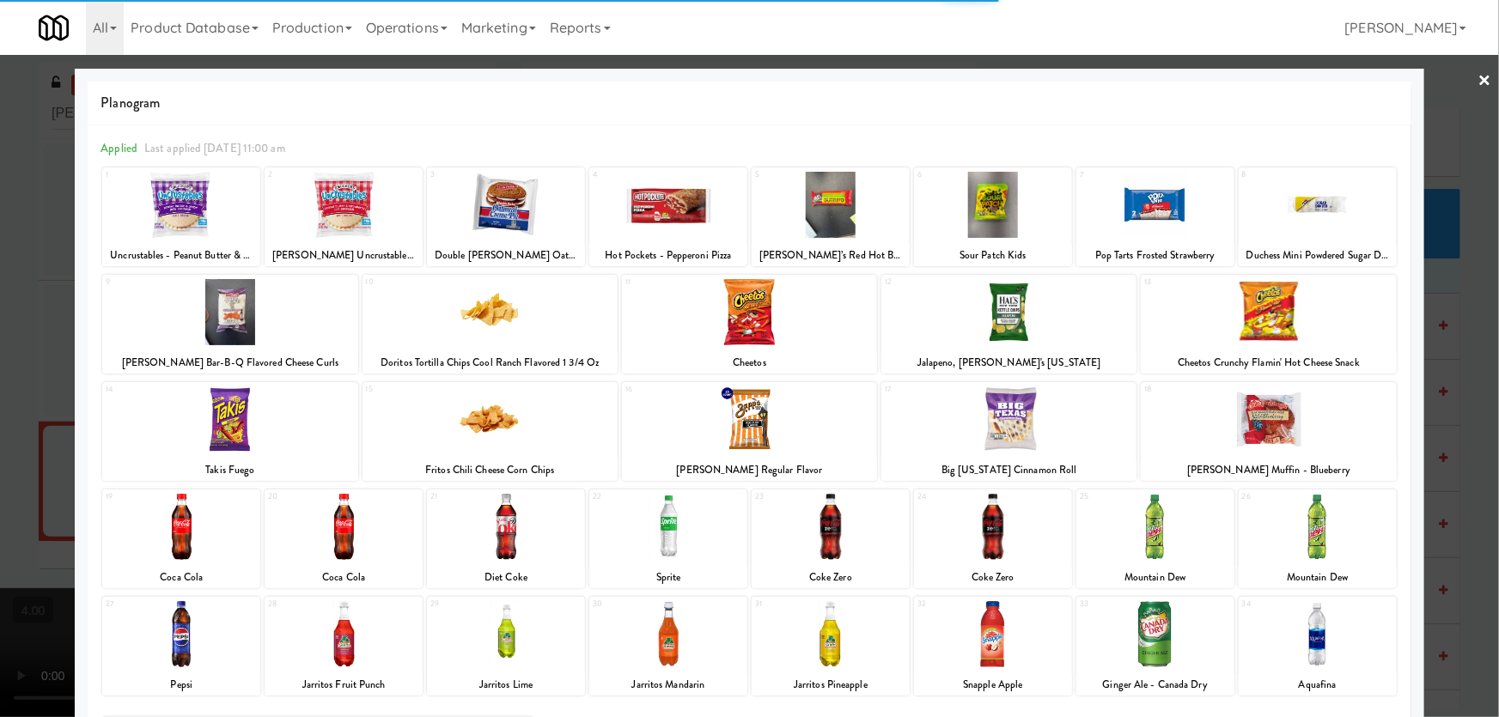
click at [1279, 333] on div at bounding box center [1268, 312] width 255 height 66
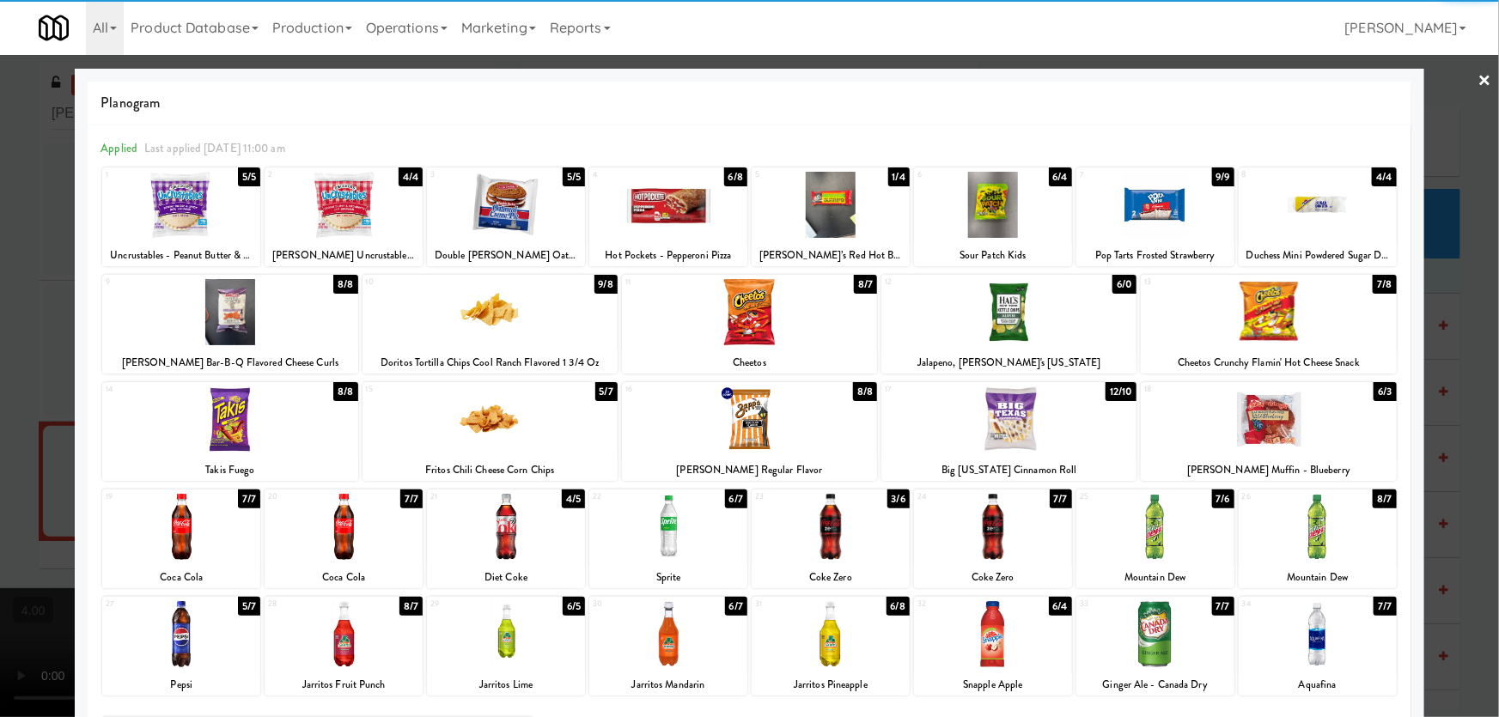
click at [1417, 288] on div at bounding box center [749, 358] width 1499 height 717
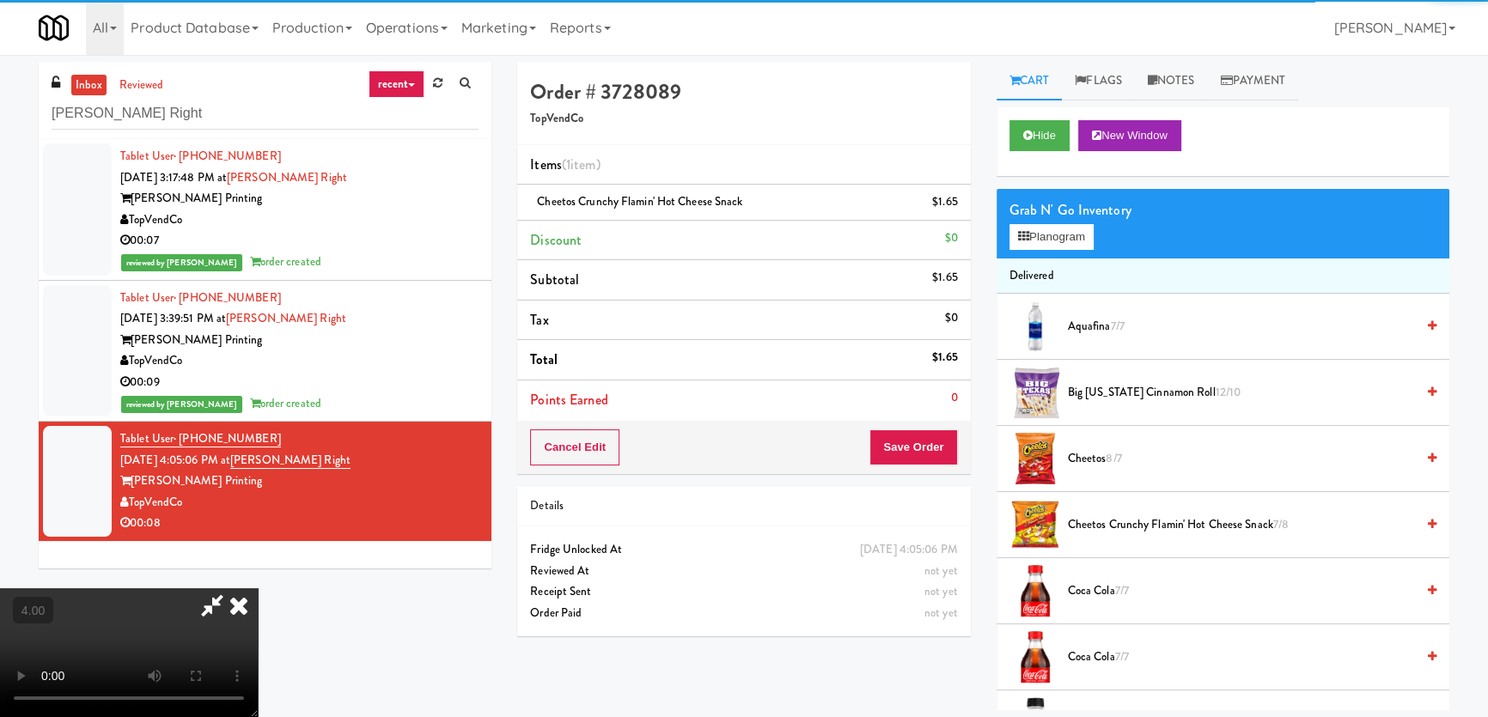
click at [258, 588] on video at bounding box center [129, 652] width 258 height 129
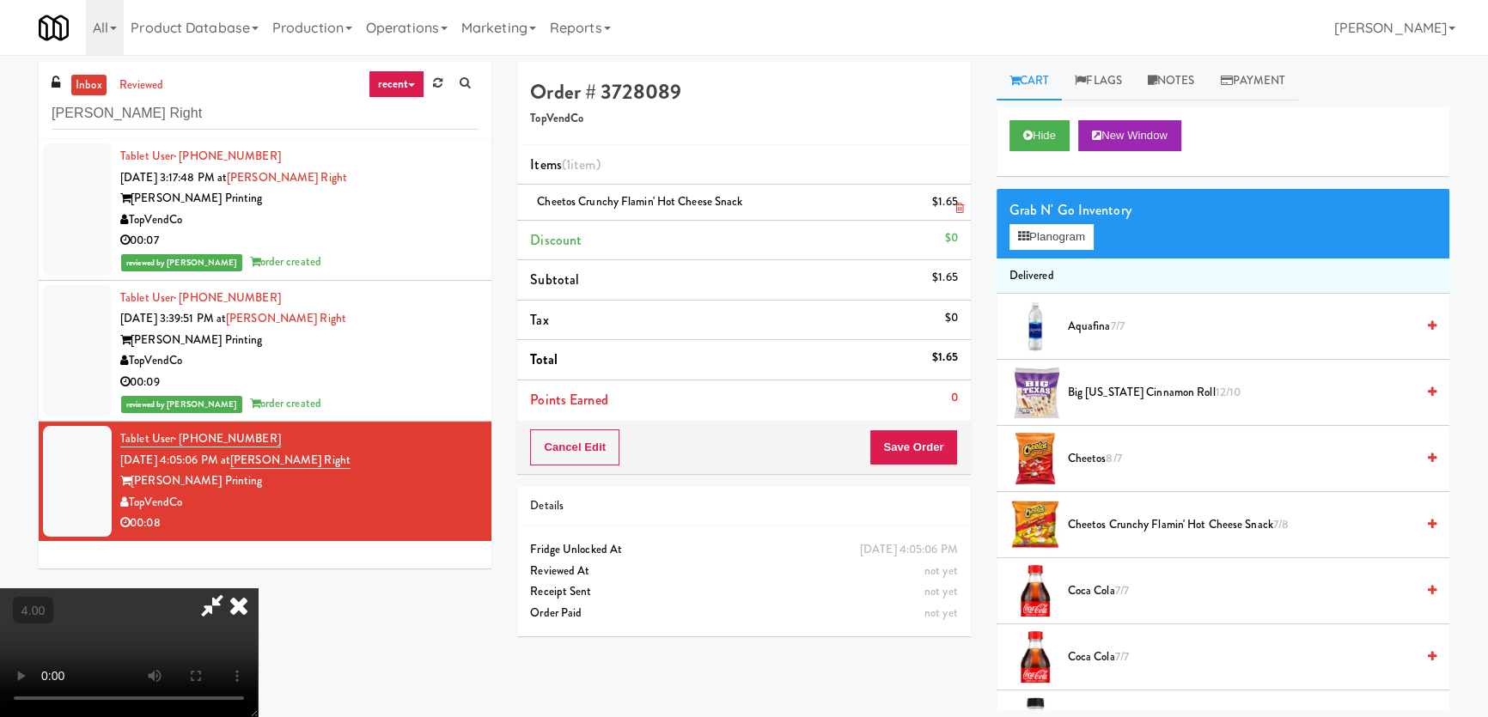
click at [955, 210] on icon at bounding box center [959, 208] width 9 height 11
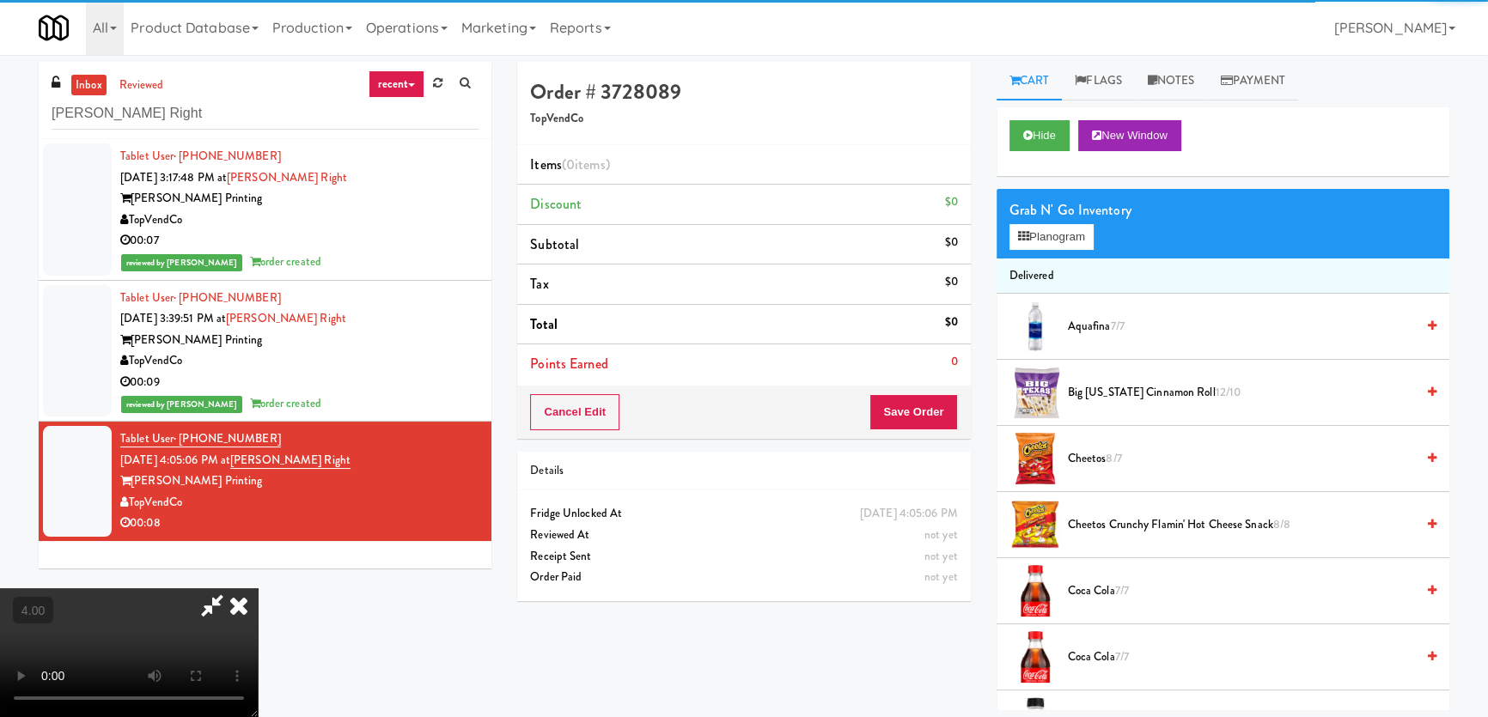
click at [258, 588] on video at bounding box center [129, 652] width 258 height 129
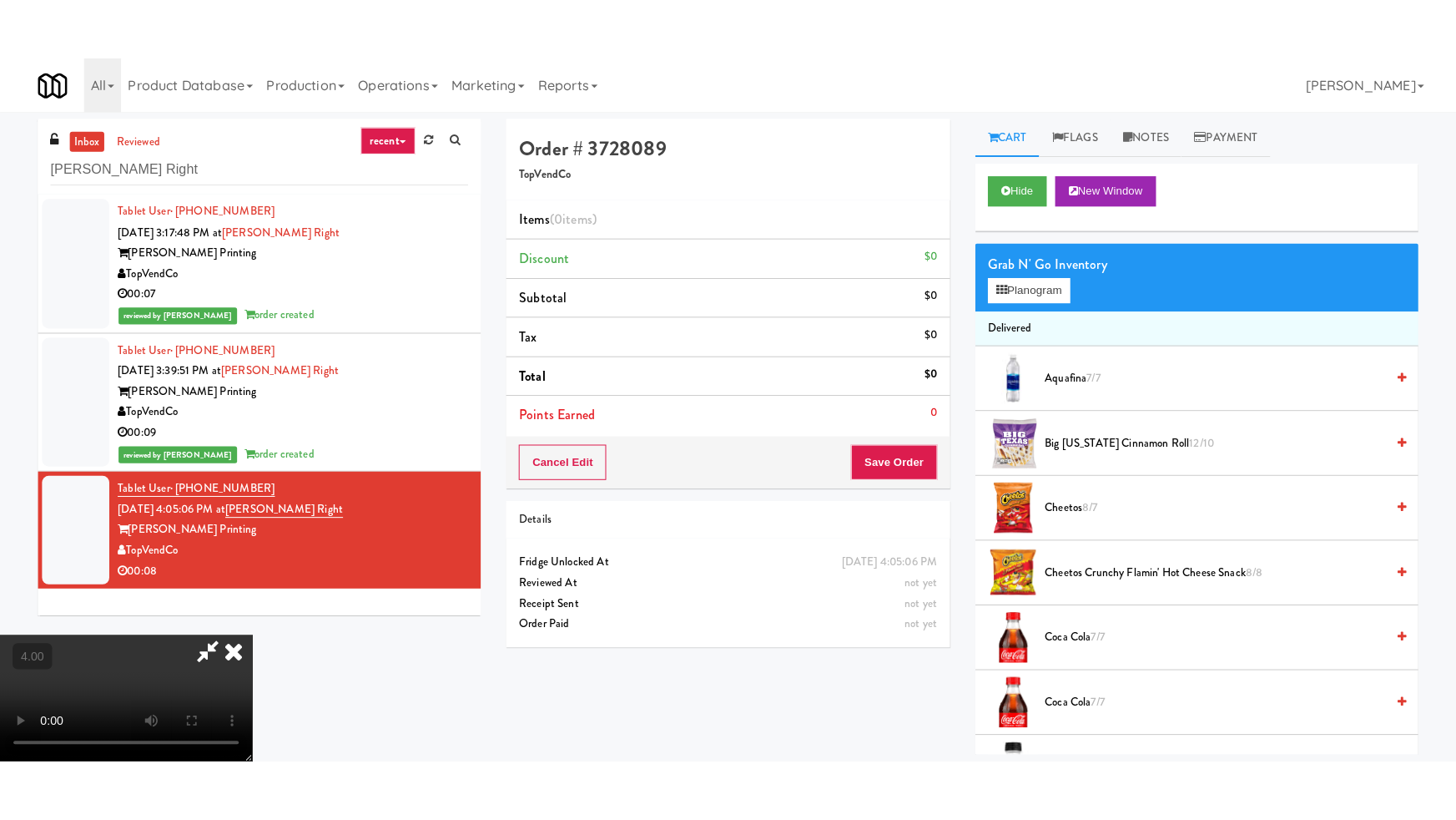
scroll to position [52, 0]
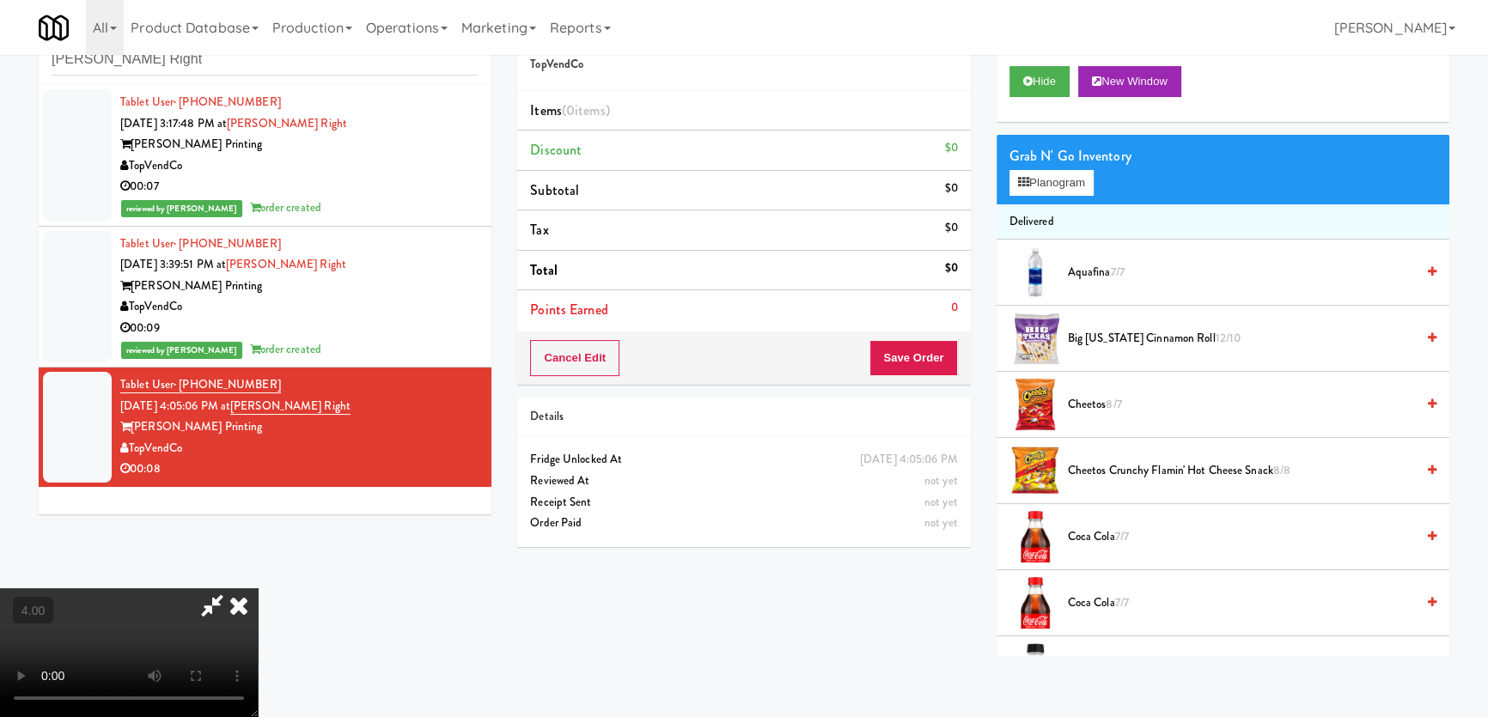
click at [258, 696] on video at bounding box center [129, 652] width 258 height 129
click at [258, 588] on video at bounding box center [129, 652] width 258 height 129
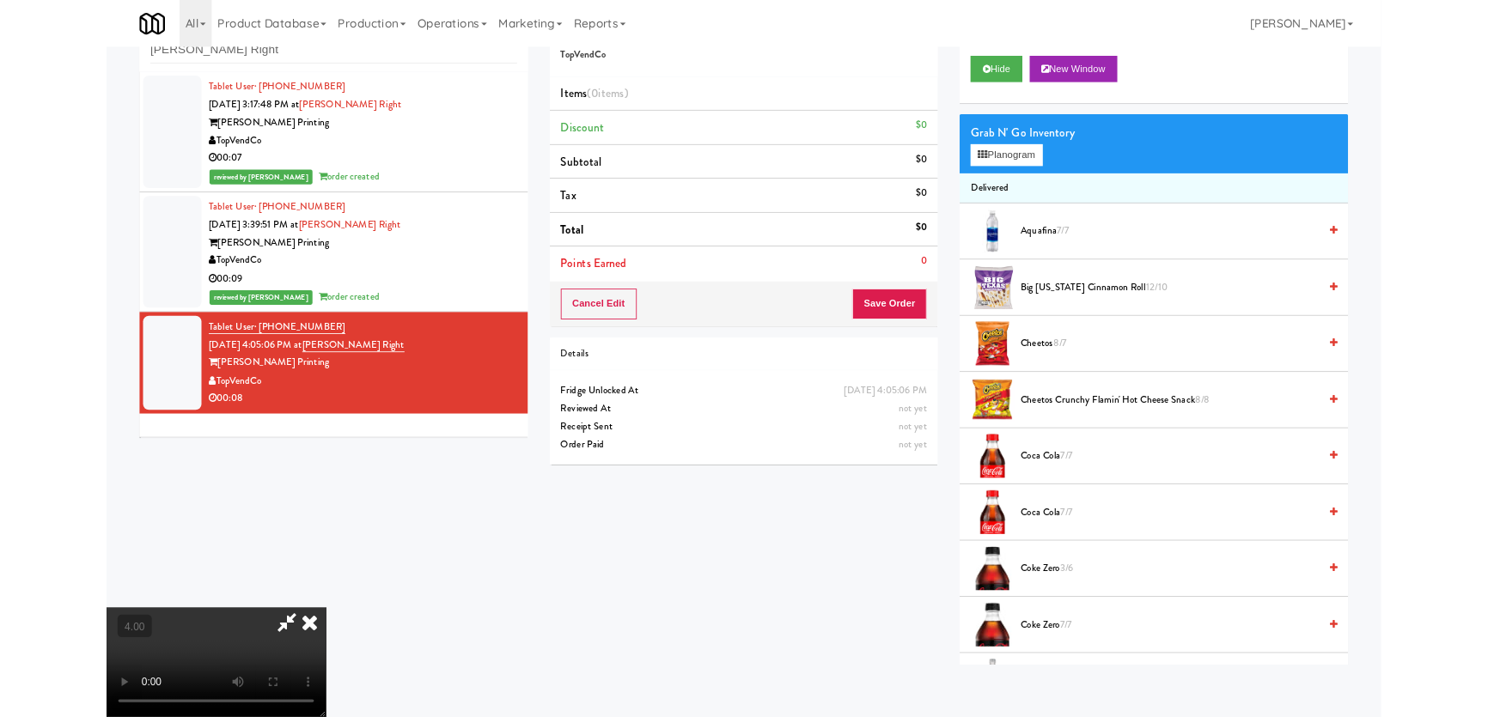
scroll to position [35, 0]
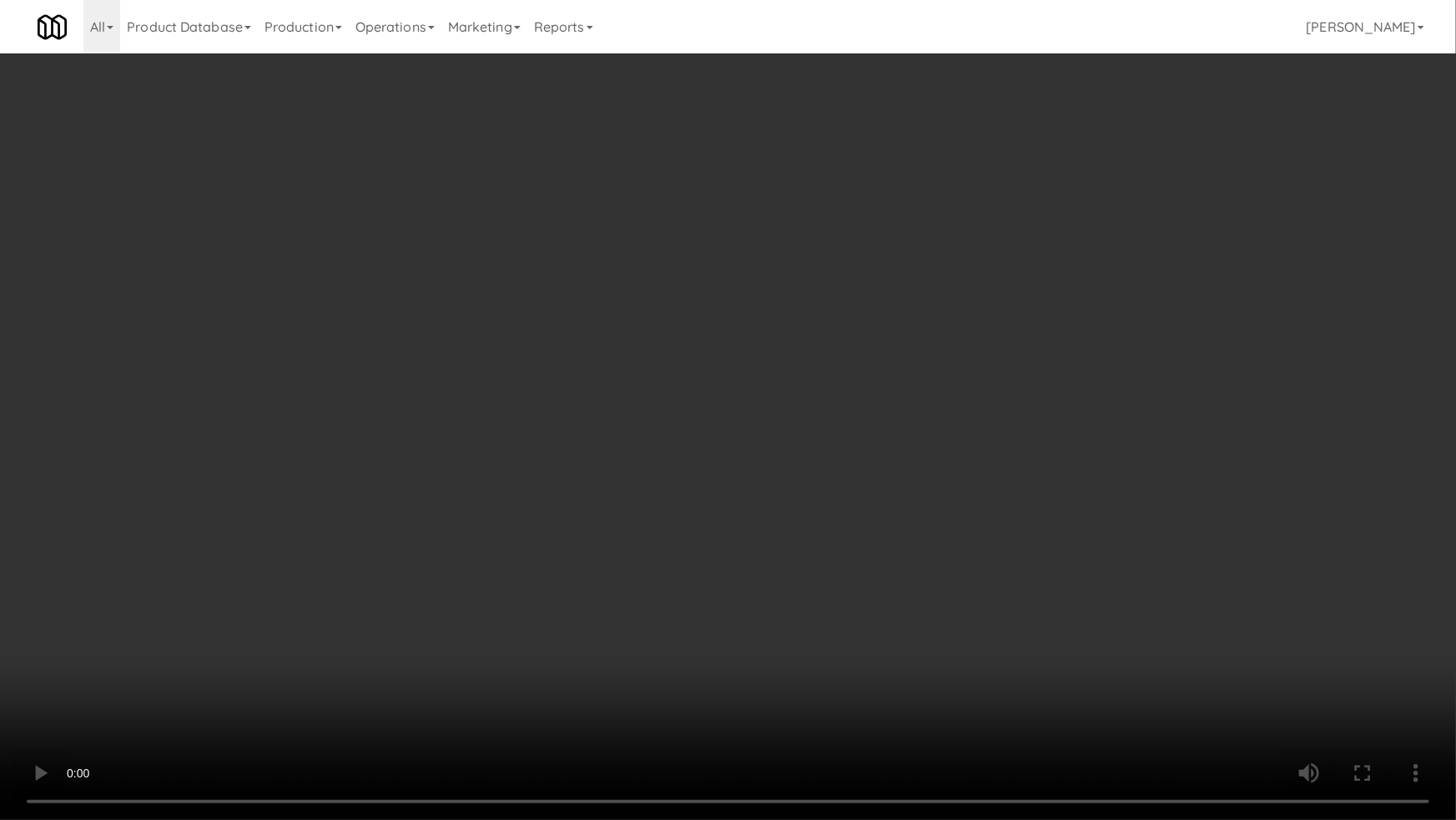
click at [463, 631] on video at bounding box center [728, 410] width 1456 height 820
click at [494, 639] on video at bounding box center [728, 410] width 1456 height 820
click at [577, 724] on video at bounding box center [728, 410] width 1456 height 820
click at [486, 709] on video at bounding box center [728, 410] width 1456 height 820
click at [486, 707] on video at bounding box center [728, 410] width 1456 height 820
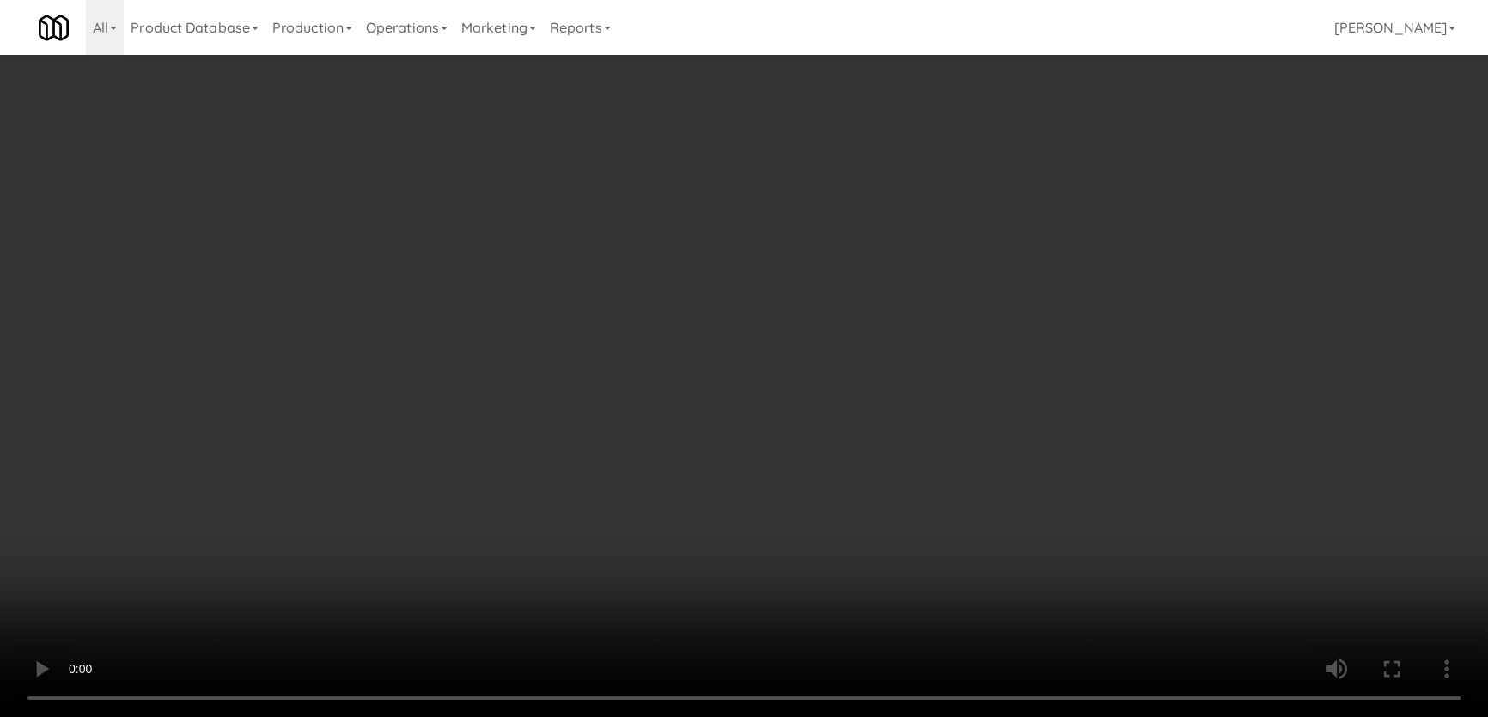
click at [515, 622] on video at bounding box center [744, 358] width 1488 height 717
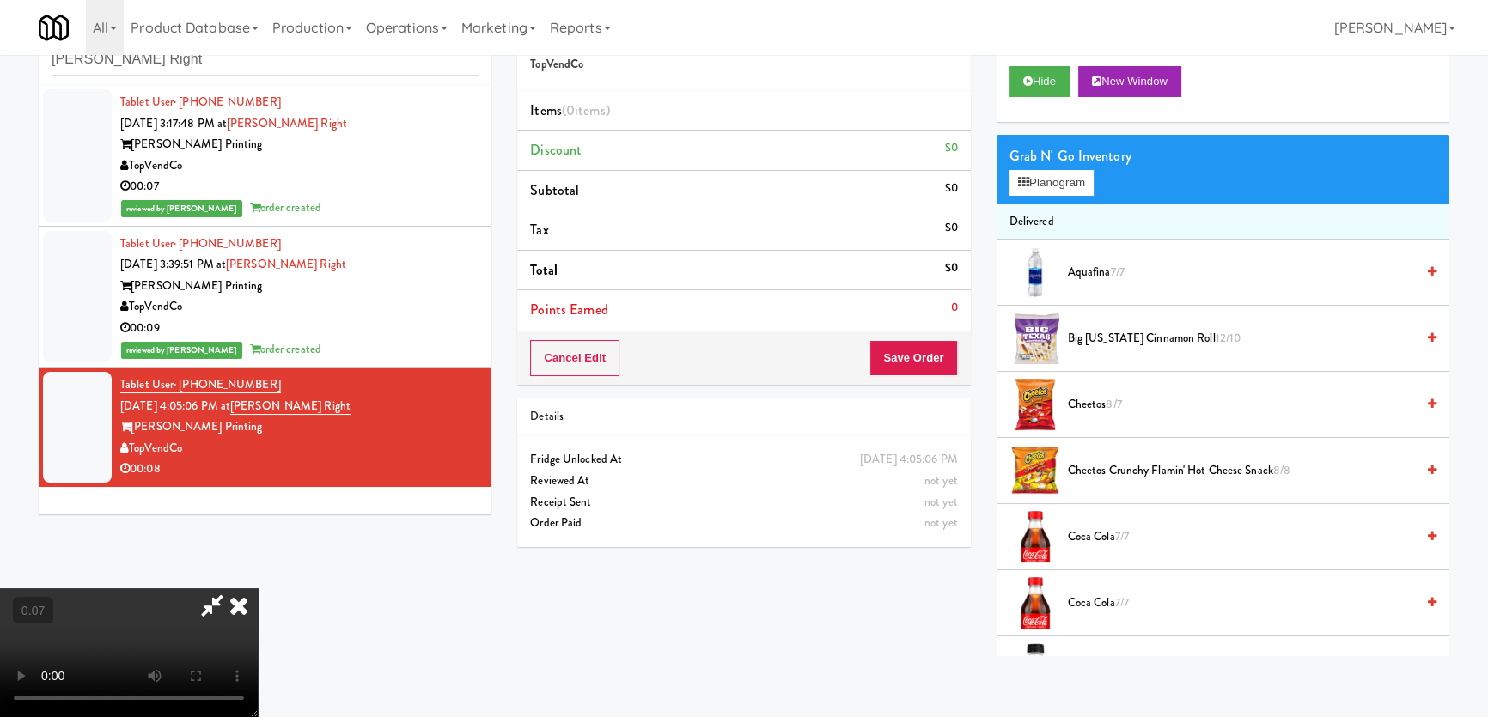
click at [258, 607] on video at bounding box center [129, 652] width 258 height 129
click at [258, 588] on video at bounding box center [129, 652] width 258 height 129
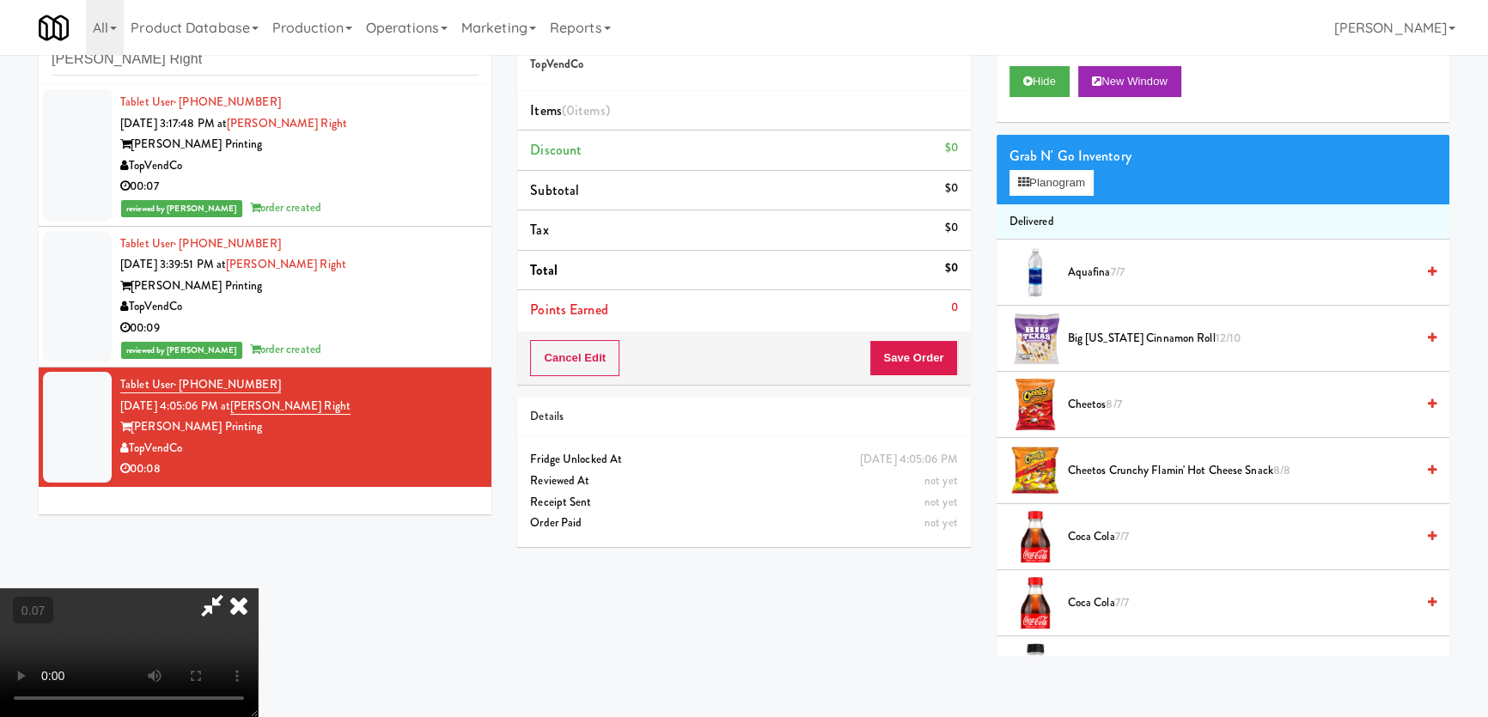
scroll to position [266, 0]
click at [258, 588] on video at bounding box center [129, 652] width 258 height 129
click at [1054, 181] on button "Planogram" at bounding box center [1051, 183] width 84 height 26
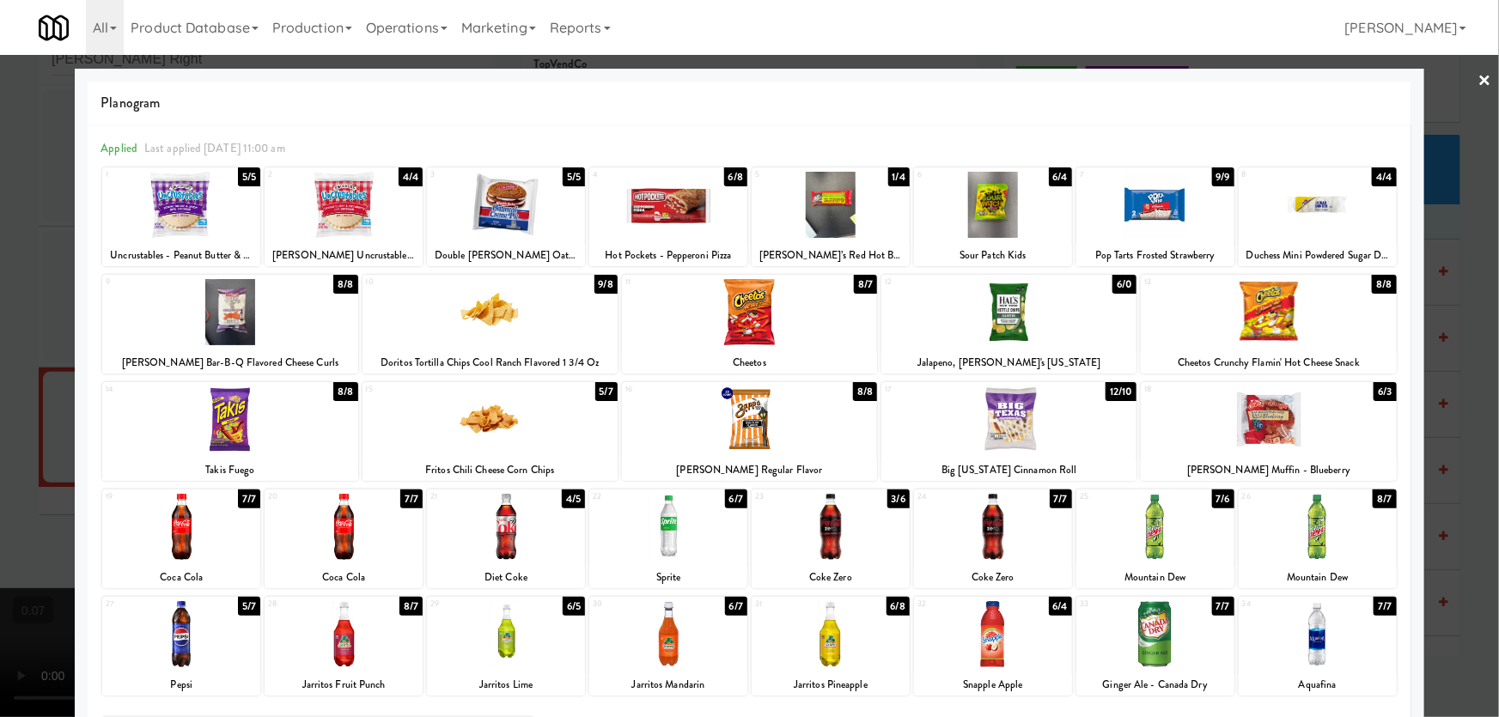
click at [56, 375] on div at bounding box center [749, 358] width 1499 height 717
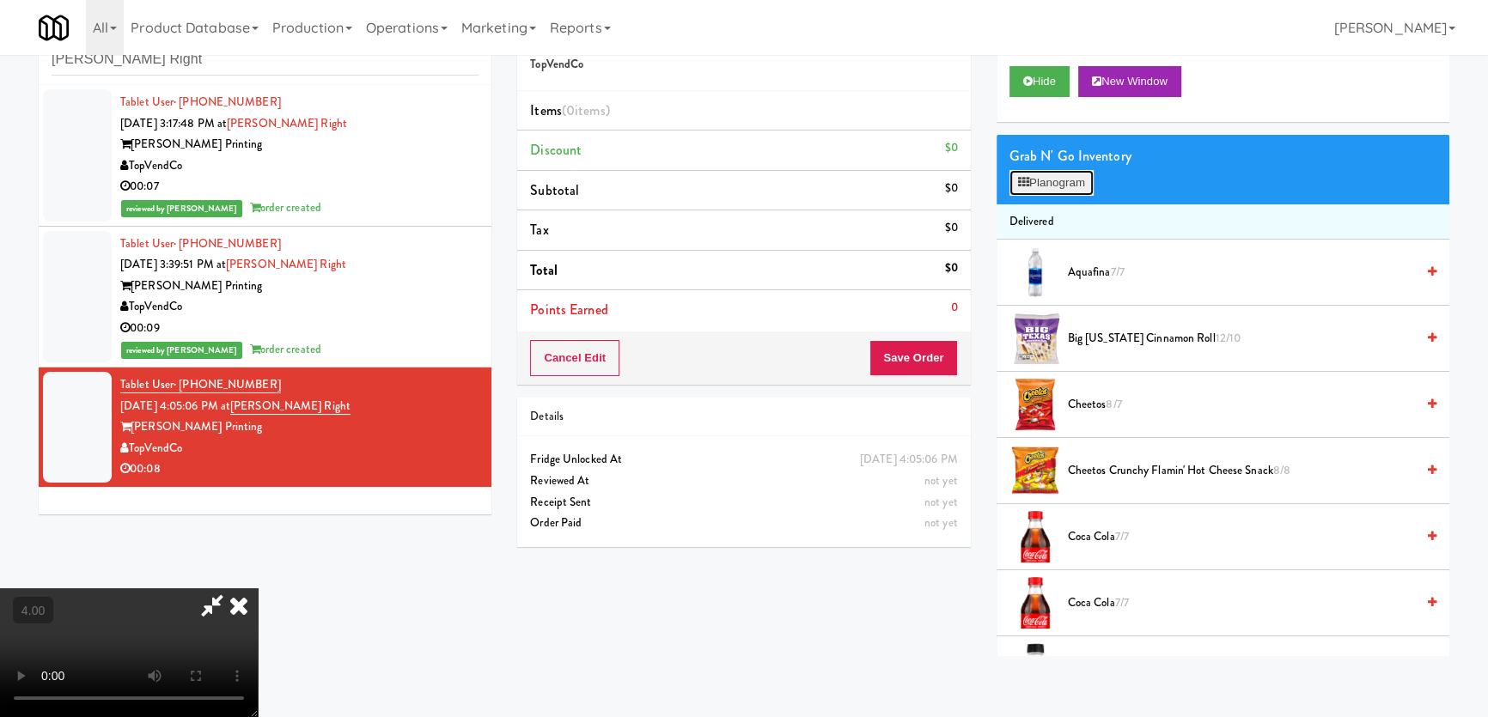
click at [1056, 180] on button "Planogram" at bounding box center [1051, 183] width 84 height 26
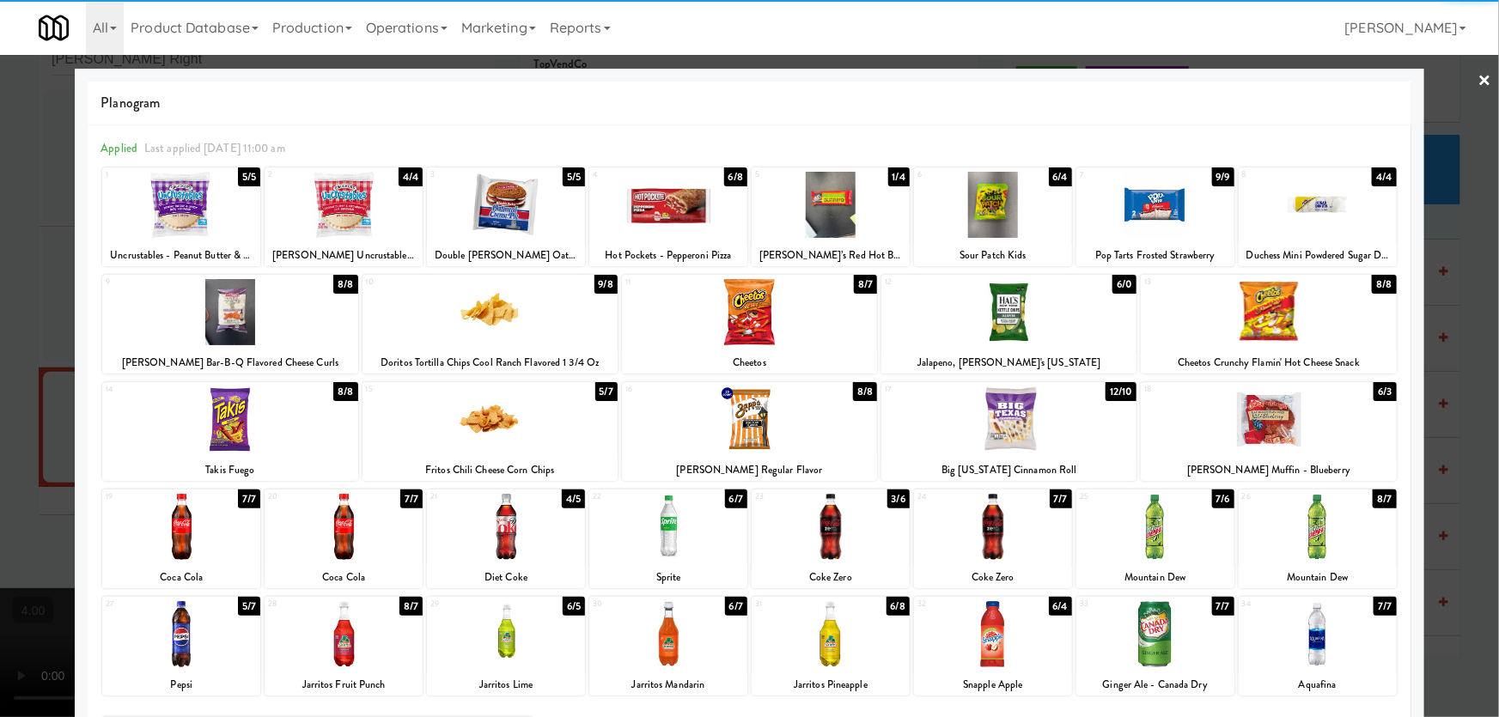
click at [1309, 314] on div at bounding box center [1268, 312] width 255 height 66
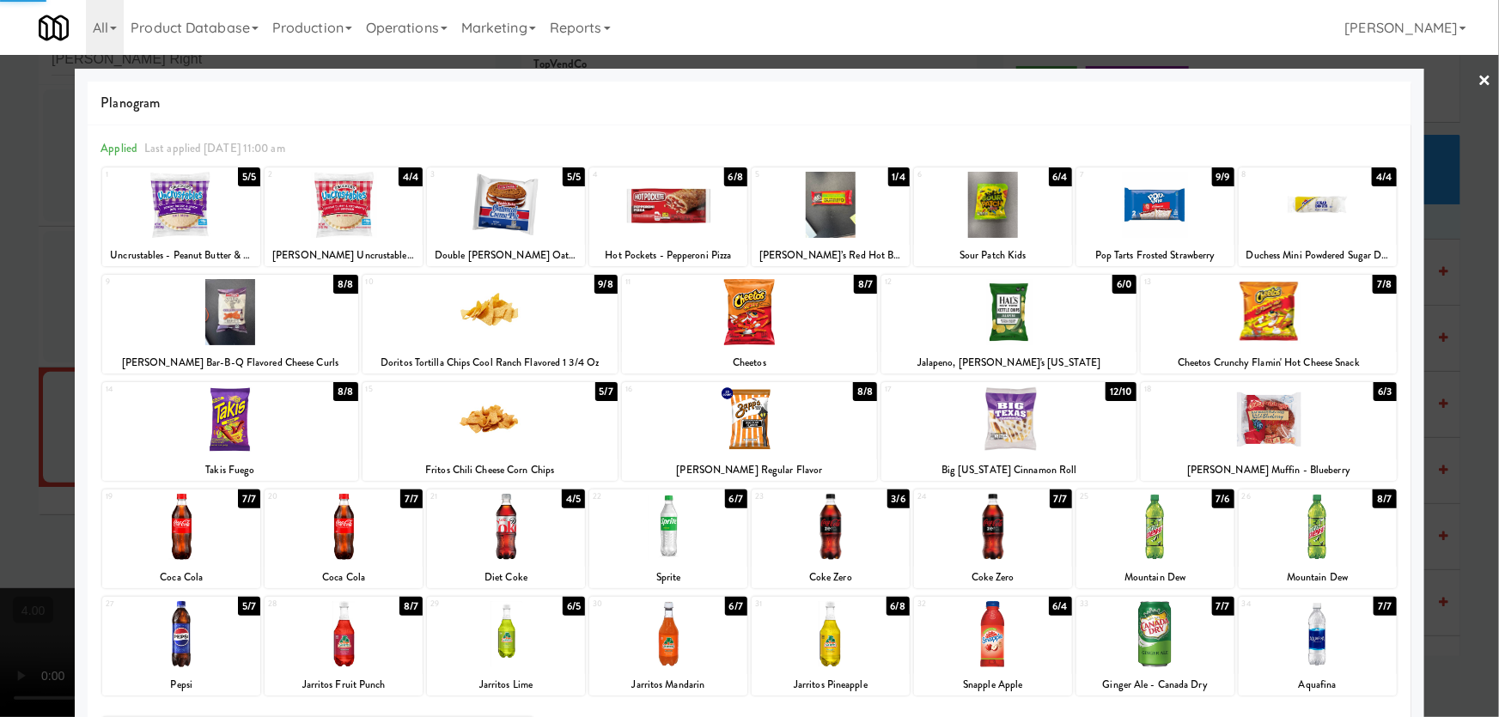
click at [1439, 273] on div at bounding box center [749, 358] width 1499 height 717
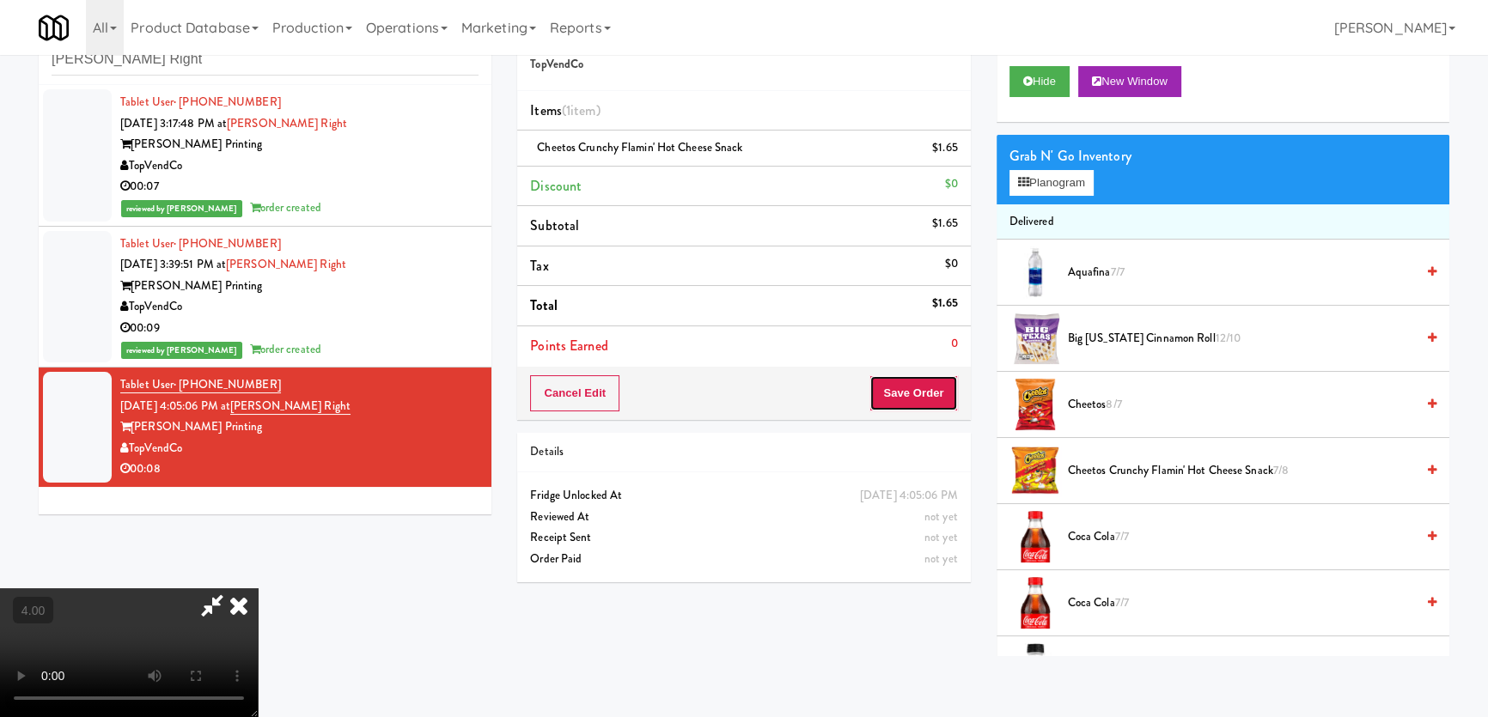
click at [917, 399] on button "Save Order" at bounding box center [913, 393] width 88 height 36
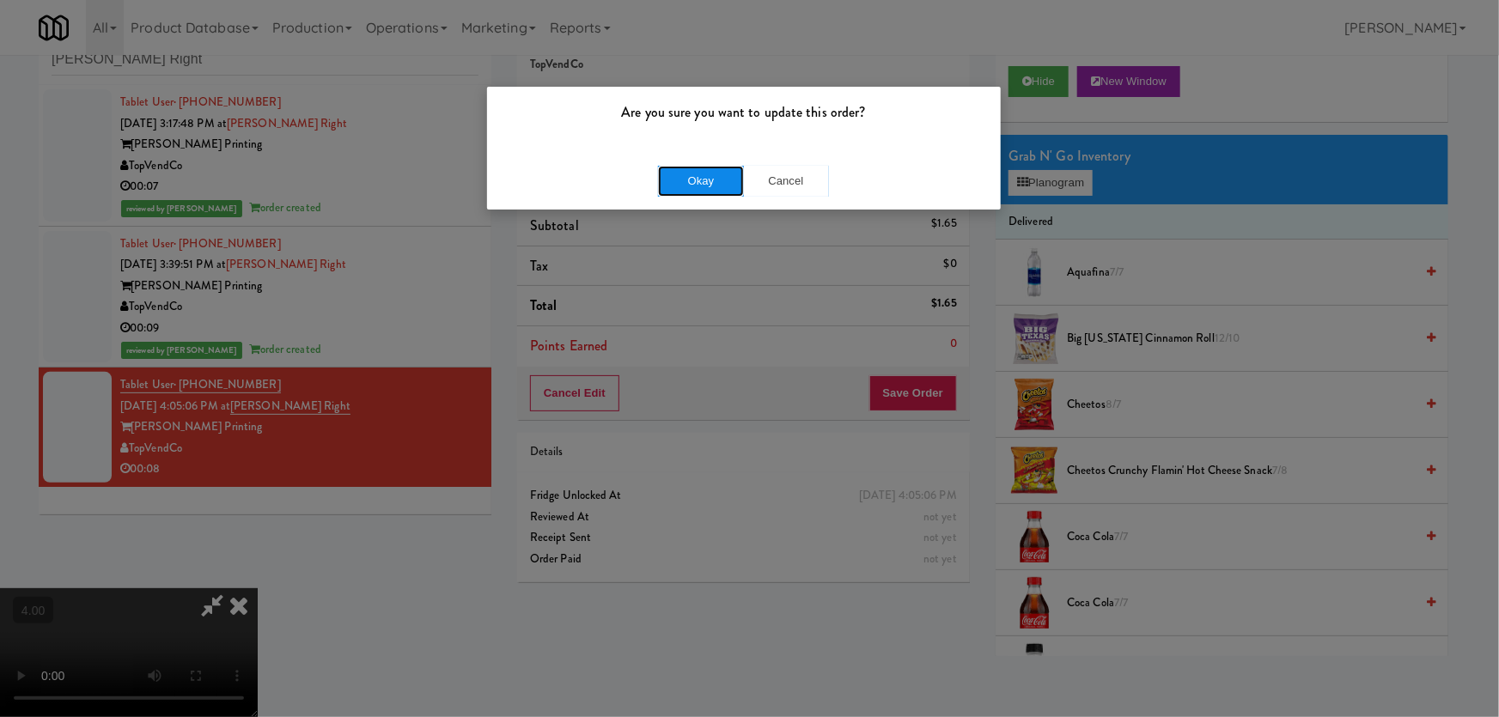
click at [691, 180] on button "Okay" at bounding box center [701, 181] width 86 height 31
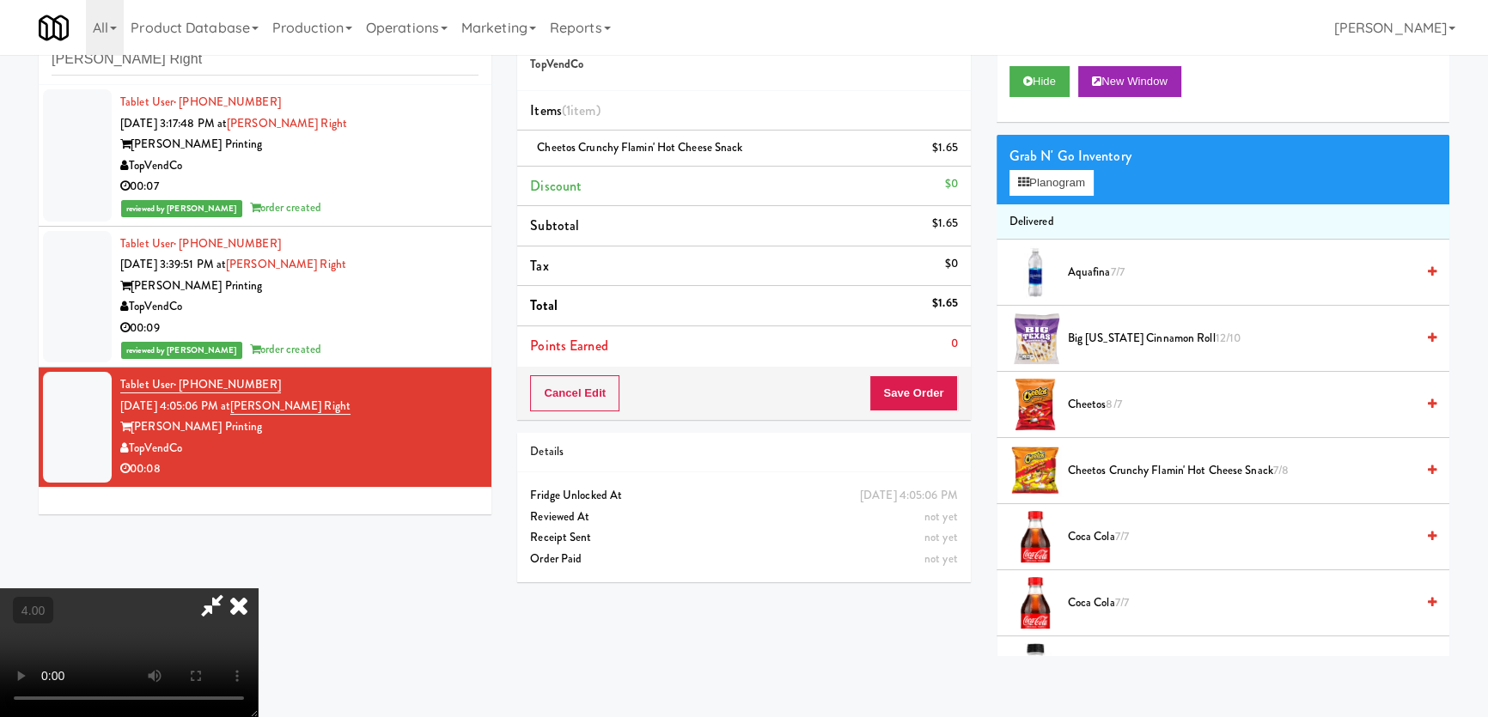
click at [1005, 85] on div "Hide New Window" at bounding box center [1222, 87] width 453 height 69
click at [1012, 81] on button "Hide" at bounding box center [1039, 81] width 60 height 31
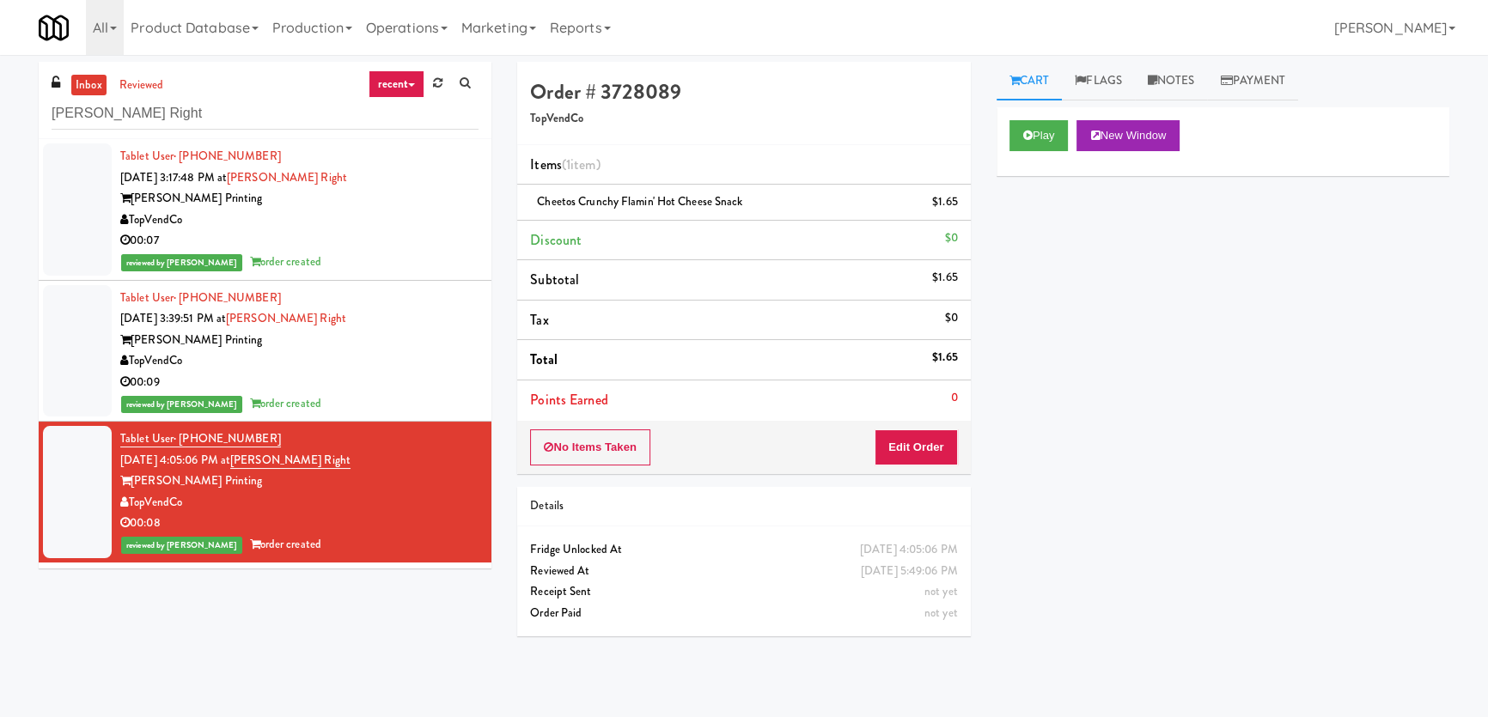
drag, startPoint x: 72, startPoint y: 106, endPoint x: 35, endPoint y: 106, distance: 36.9
click at [35, 106] on div "inbox reviewed recent all unclear take inventory issue suspicious failed recent…" at bounding box center [265, 322] width 478 height 520
paste input "he Mo - Pantry"
drag, startPoint x: 137, startPoint y: 106, endPoint x: 60, endPoint y: 107, distance: 77.3
click at [4, 100] on div "inbox reviewed recent all unclear take inventory issue suspicious failed recent…" at bounding box center [744, 386] width 1488 height 649
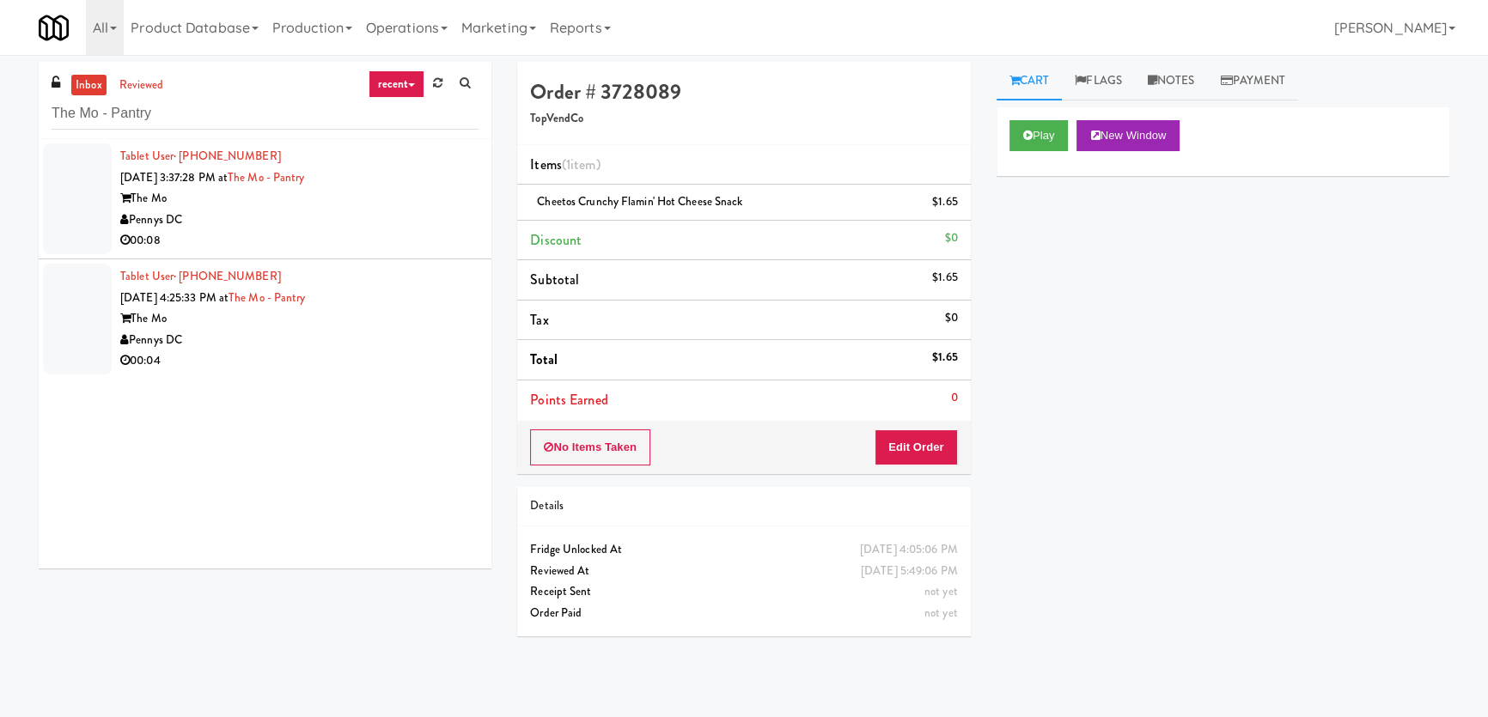
click at [408, 163] on div "Tablet User · (313) 450-2200 [DATE] 3:37:28 PM at [GEOGRAPHIC_DATA] The Mo Penn…" at bounding box center [299, 199] width 358 height 106
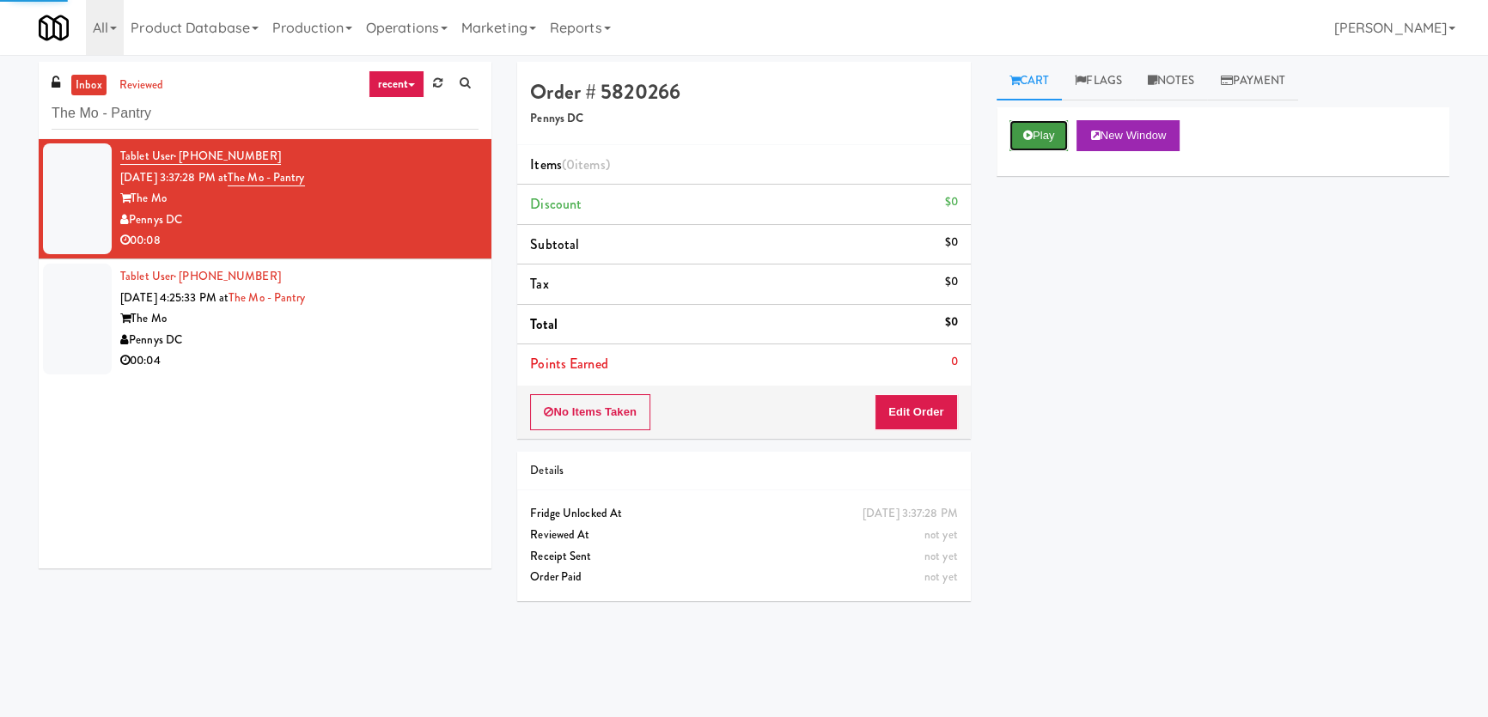
click at [1009, 145] on button "Play" at bounding box center [1038, 135] width 59 height 31
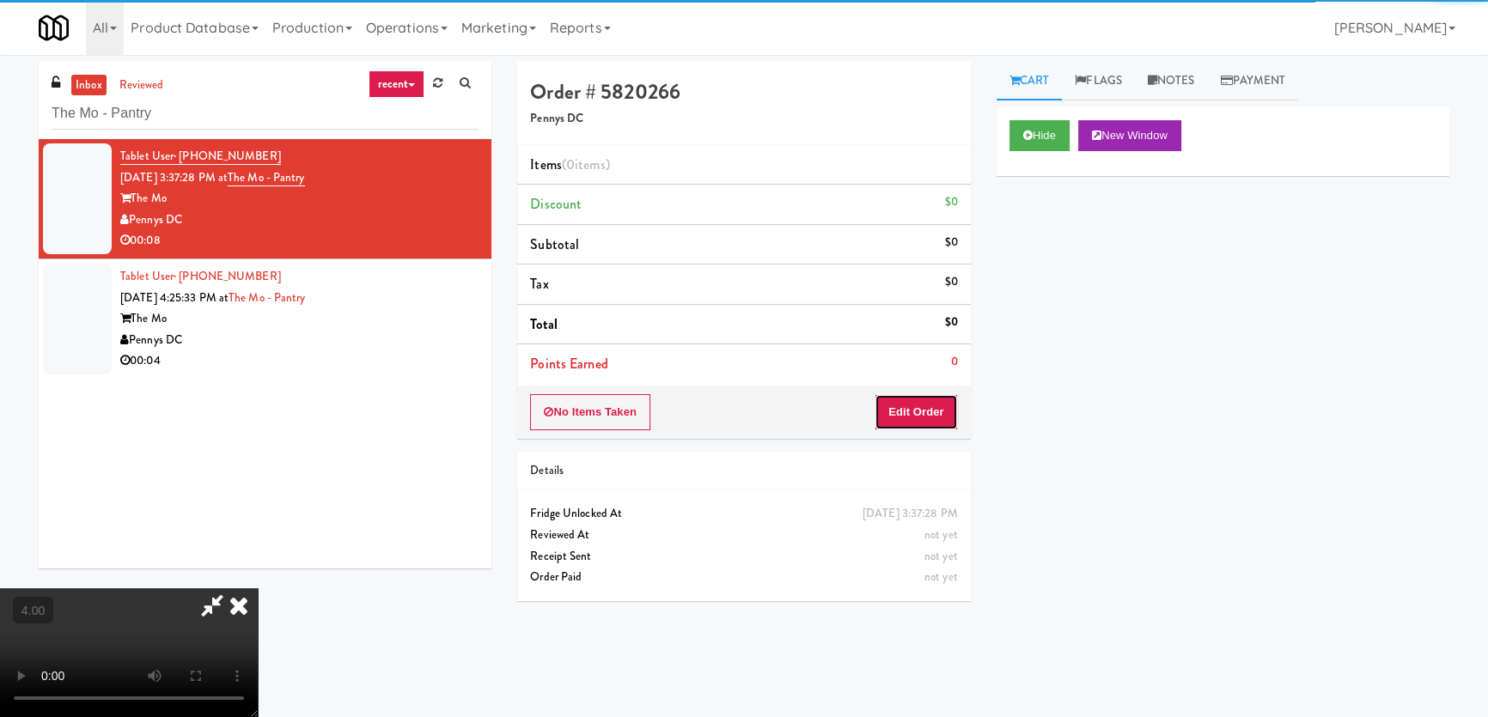
click at [911, 405] on button "Edit Order" at bounding box center [915, 412] width 83 height 36
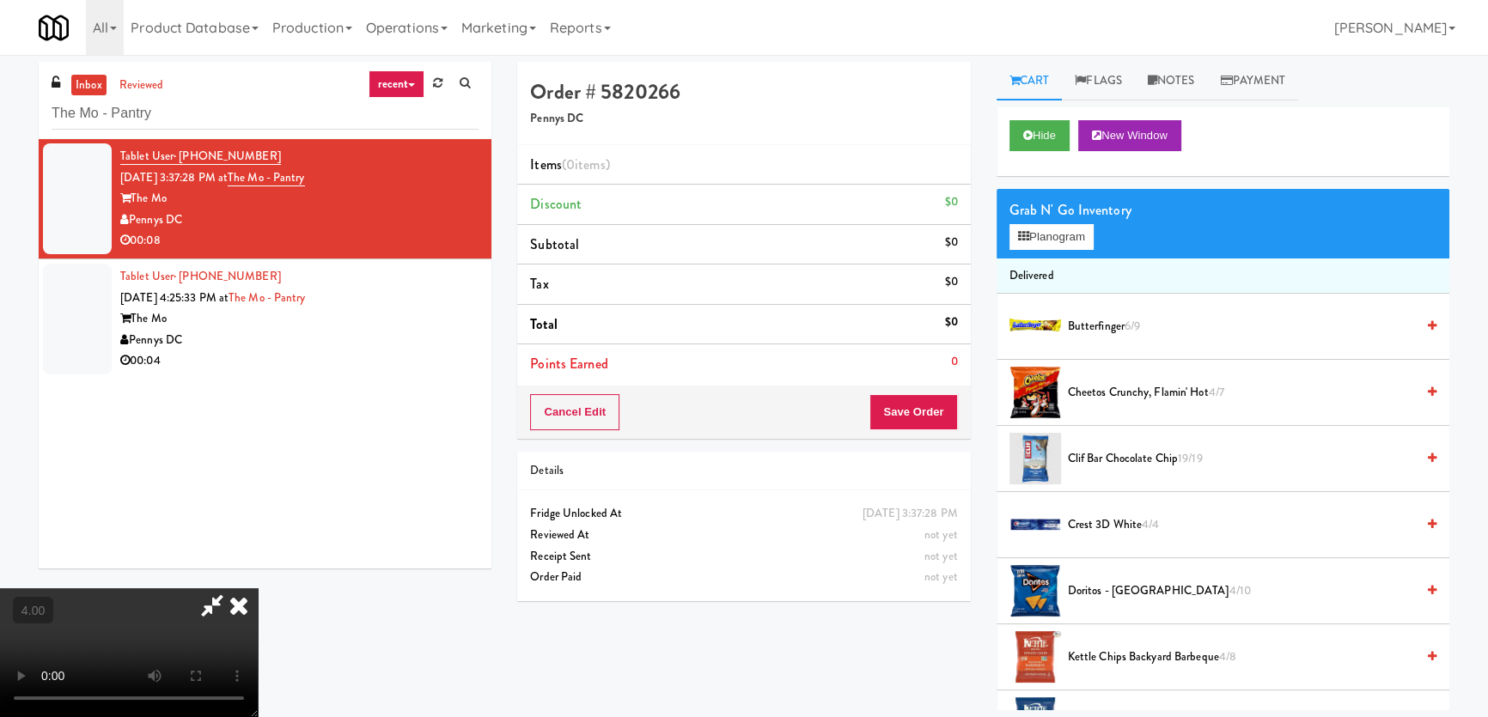
click at [258, 588] on video at bounding box center [129, 652] width 258 height 129
drag, startPoint x: 397, startPoint y: 432, endPoint x: 399, endPoint y: 519, distance: 86.8
click at [258, 588] on video at bounding box center [129, 652] width 258 height 129
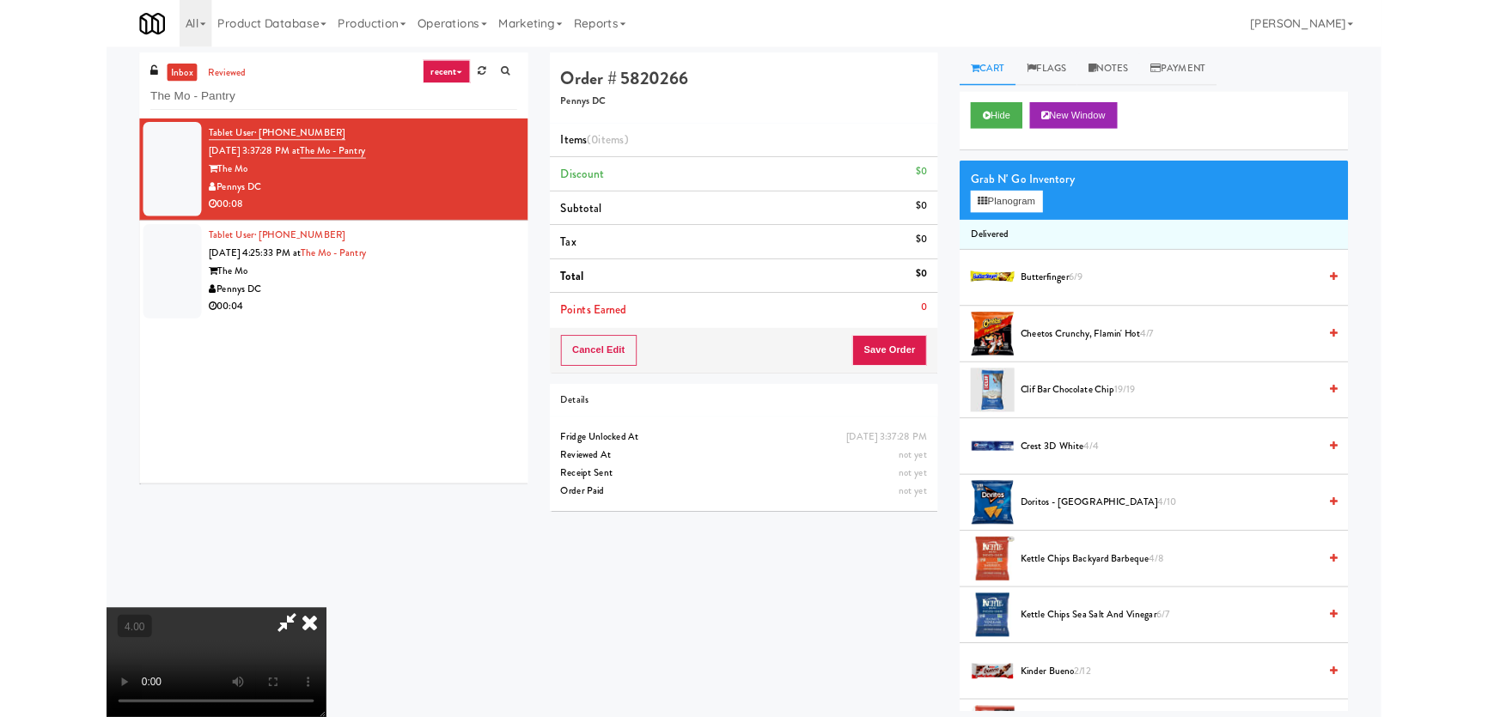
scroll to position [35, 0]
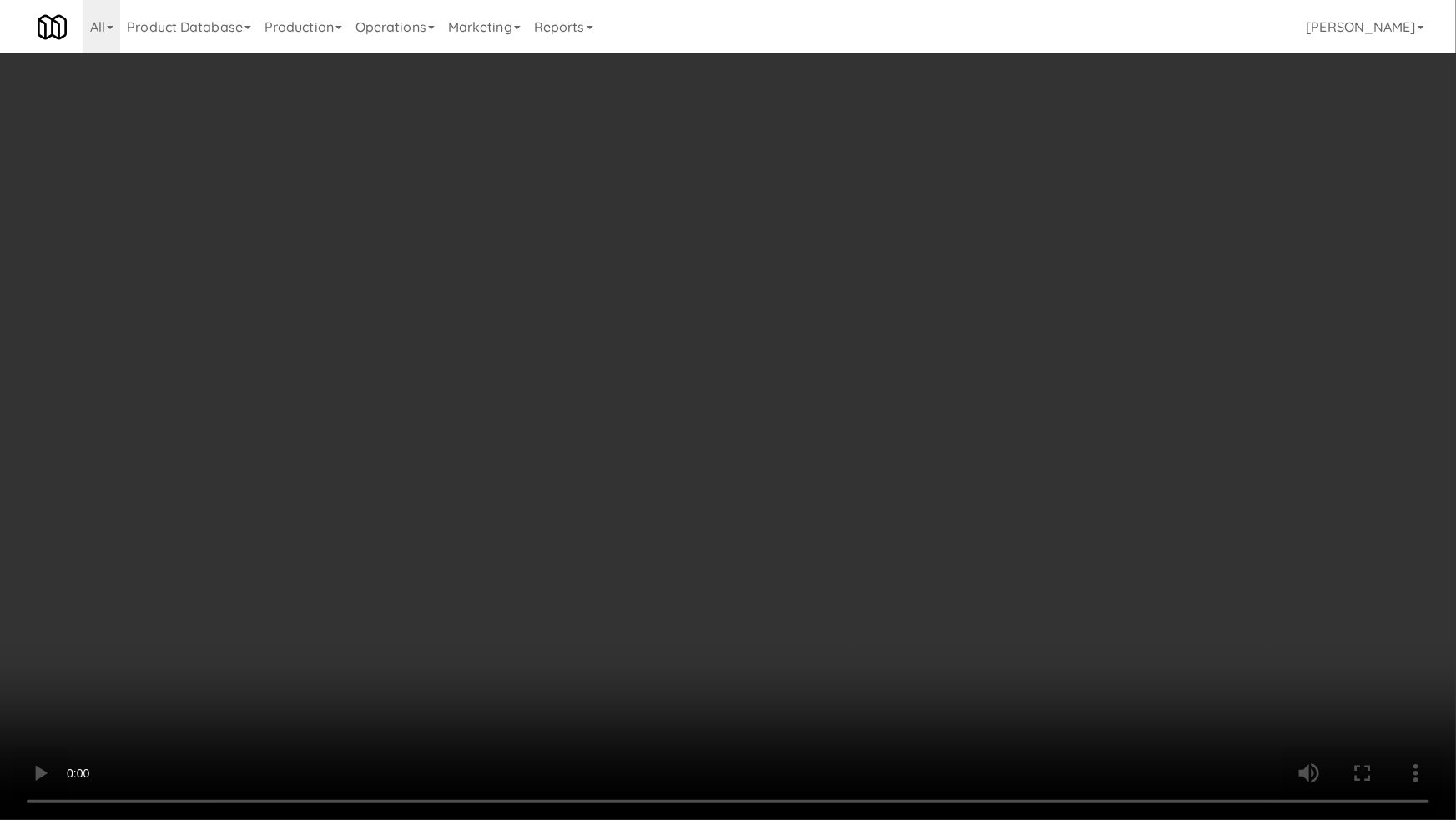
click at [823, 464] on video at bounding box center [728, 410] width 1456 height 820
drag, startPoint x: 823, startPoint y: 464, endPoint x: 829, endPoint y: 356, distance: 108.2
click at [824, 461] on video at bounding box center [728, 410] width 1456 height 820
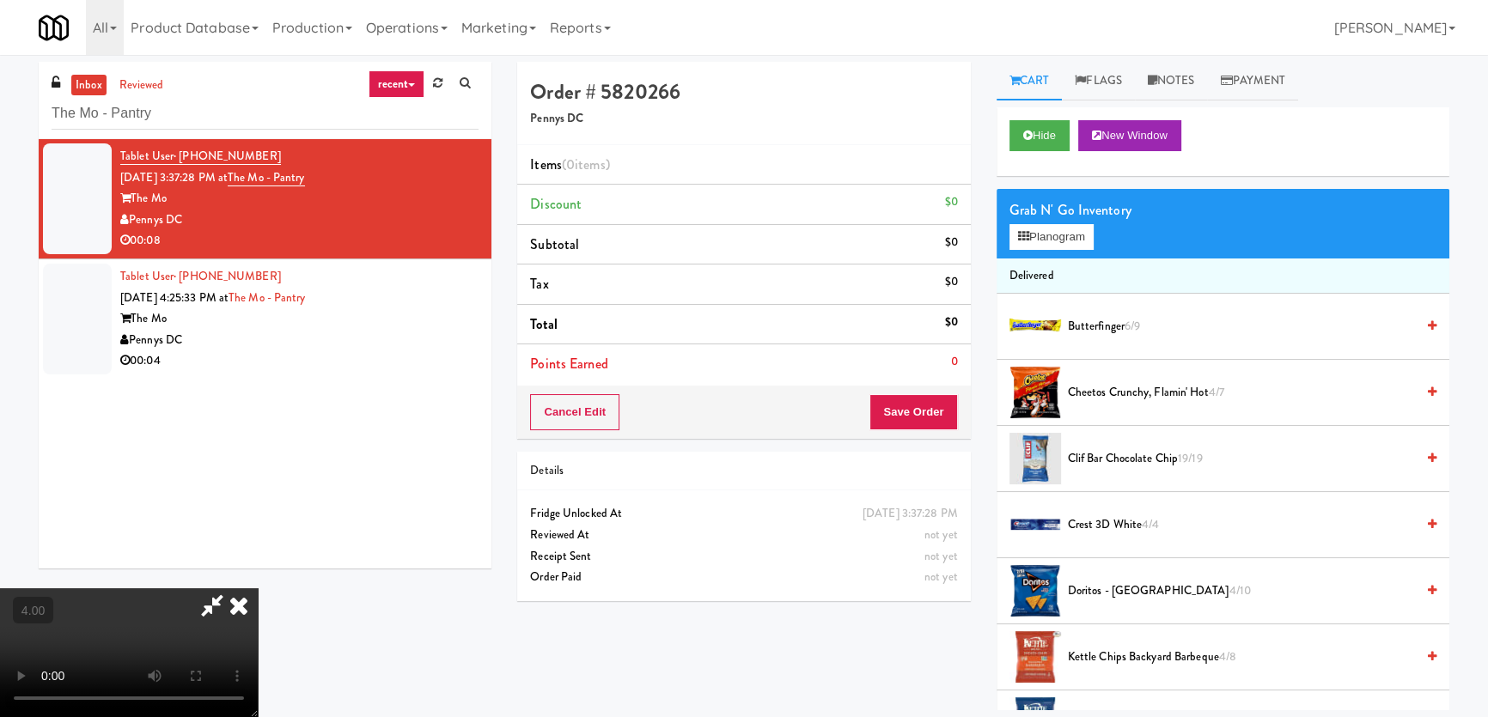
click at [1117, 585] on span "Doritos - Cool Ranch 4/10" at bounding box center [1241, 591] width 347 height 21
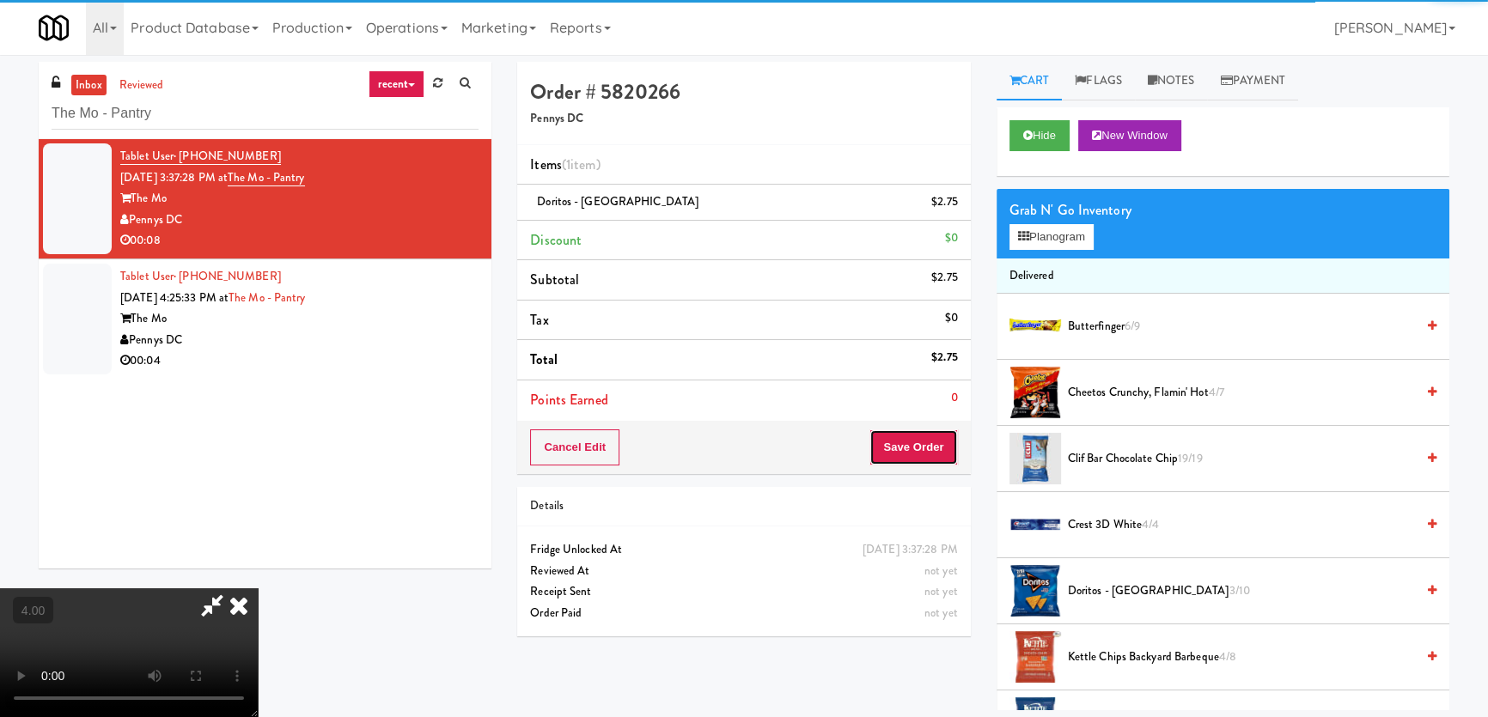
click at [923, 448] on button "Save Order" at bounding box center [913, 448] width 88 height 36
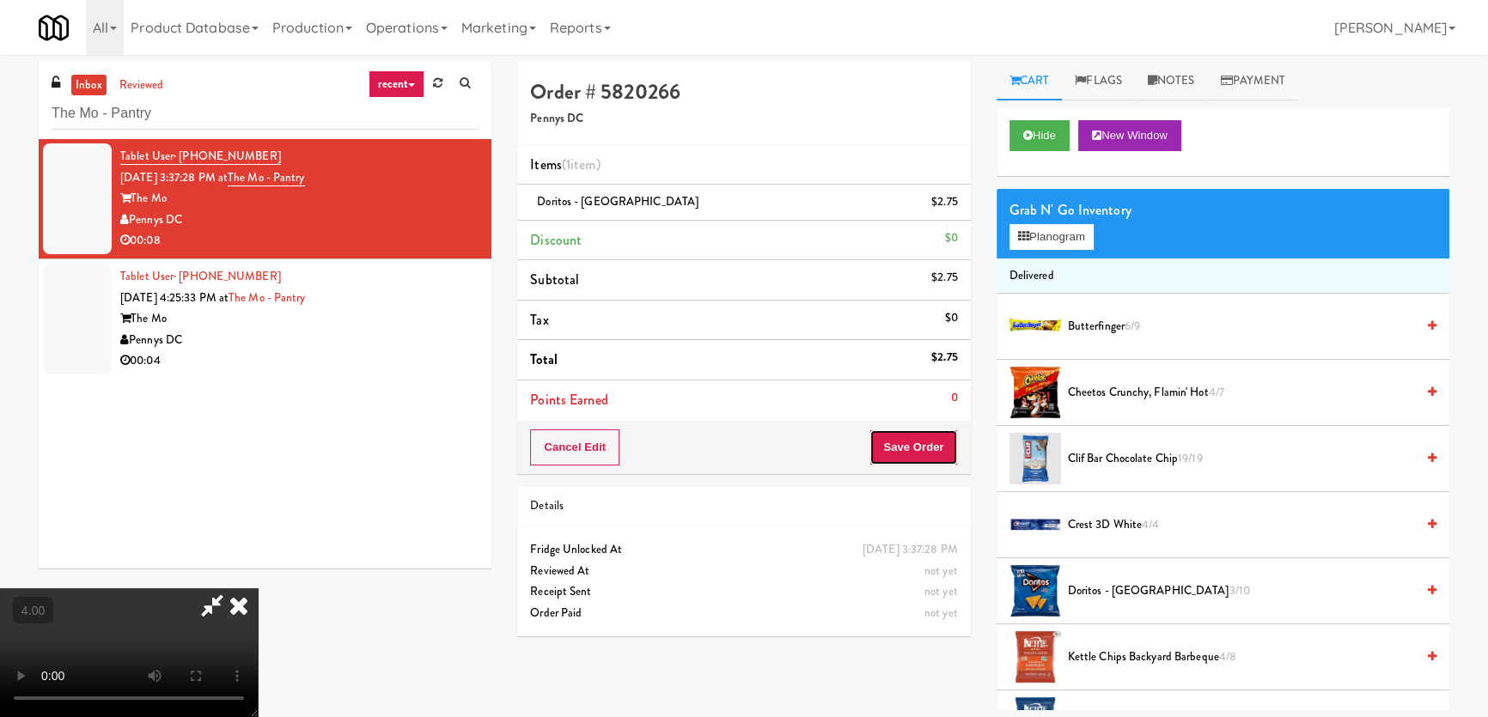
scroll to position [0, 0]
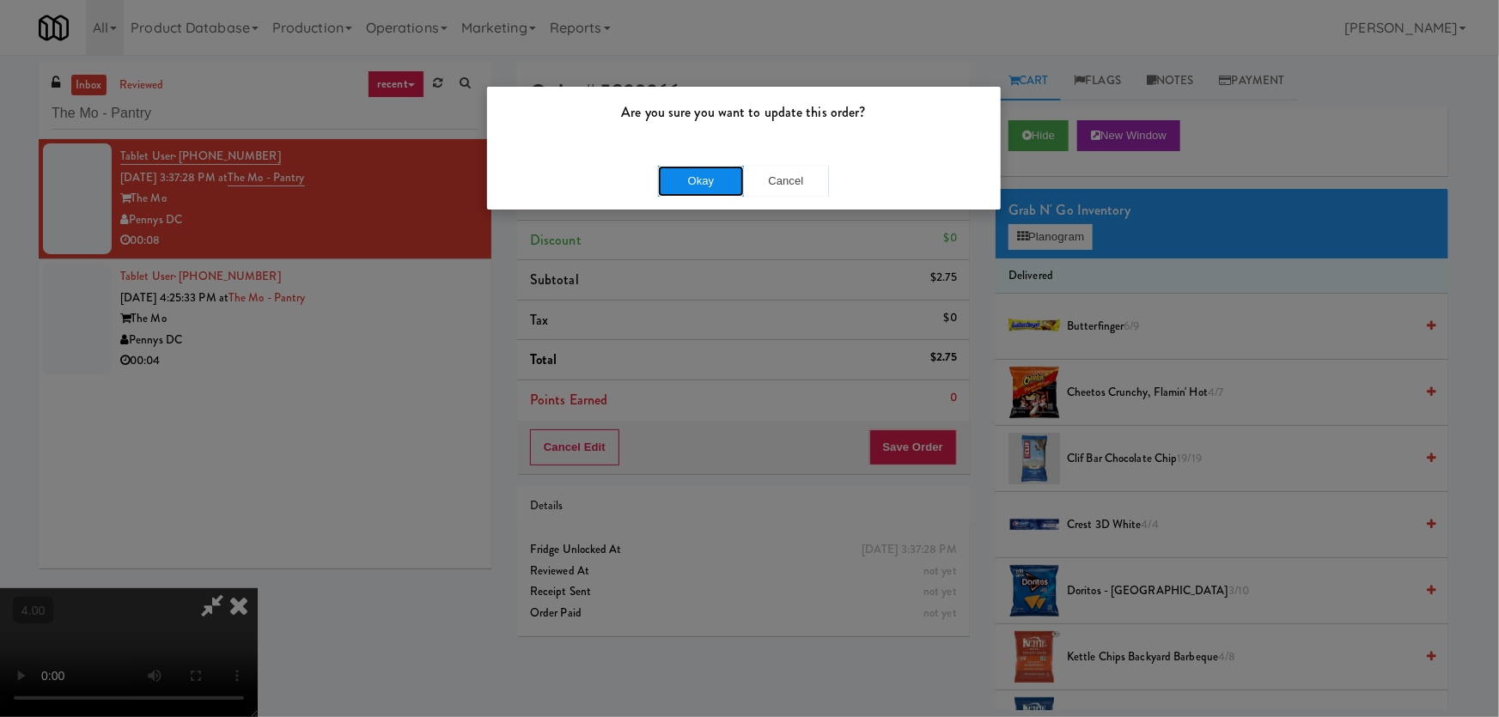
click at [704, 187] on button "Okay" at bounding box center [701, 181] width 86 height 31
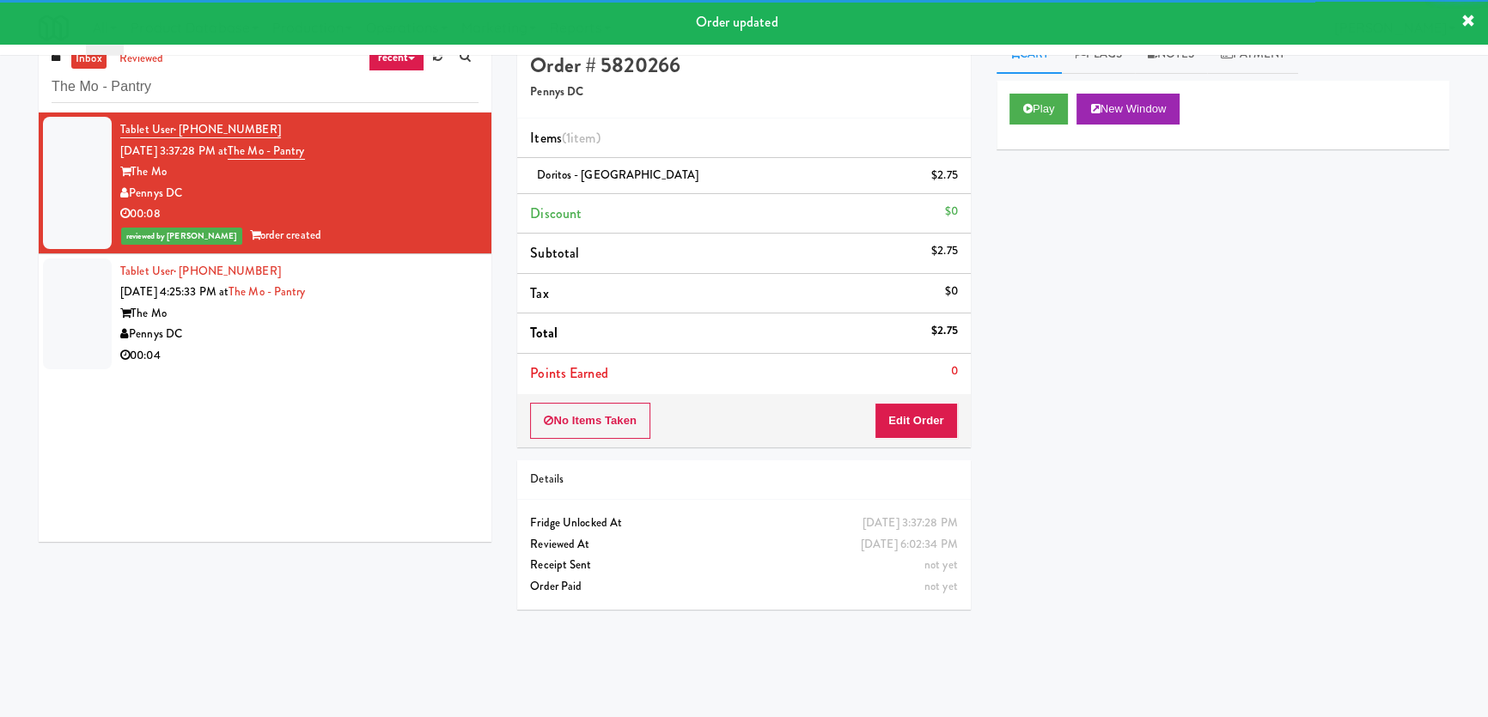
scroll to position [54, 0]
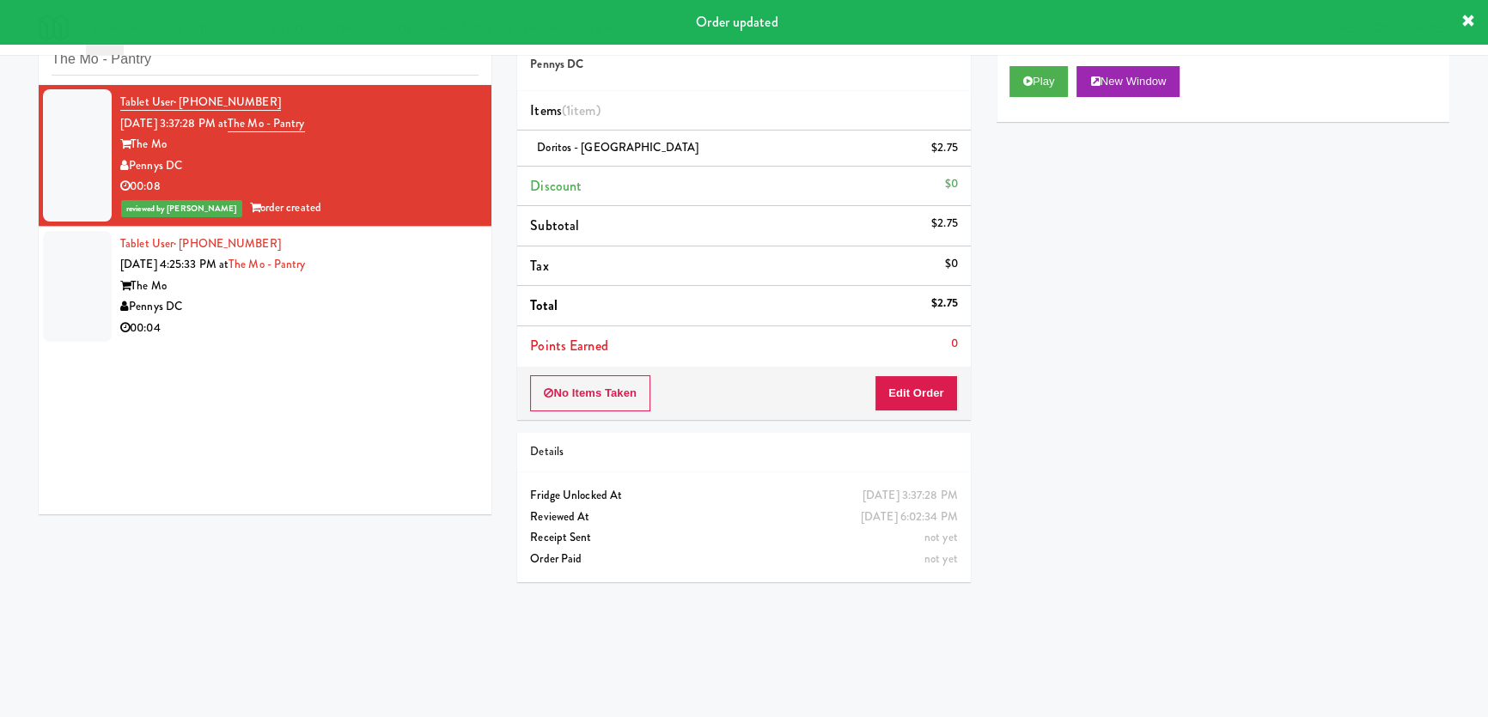
click at [411, 328] on div "00:04" at bounding box center [299, 328] width 358 height 21
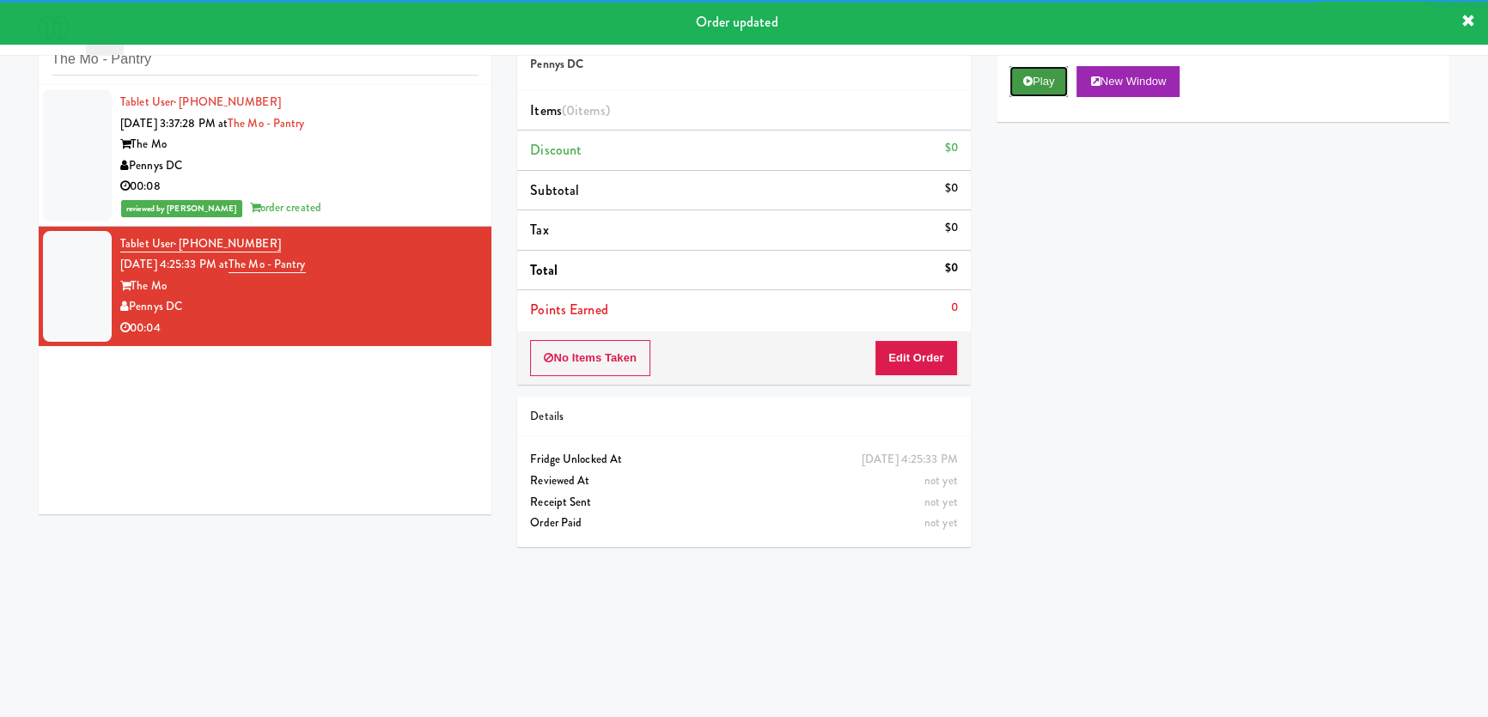
click at [1028, 88] on button "Play" at bounding box center [1038, 81] width 59 height 31
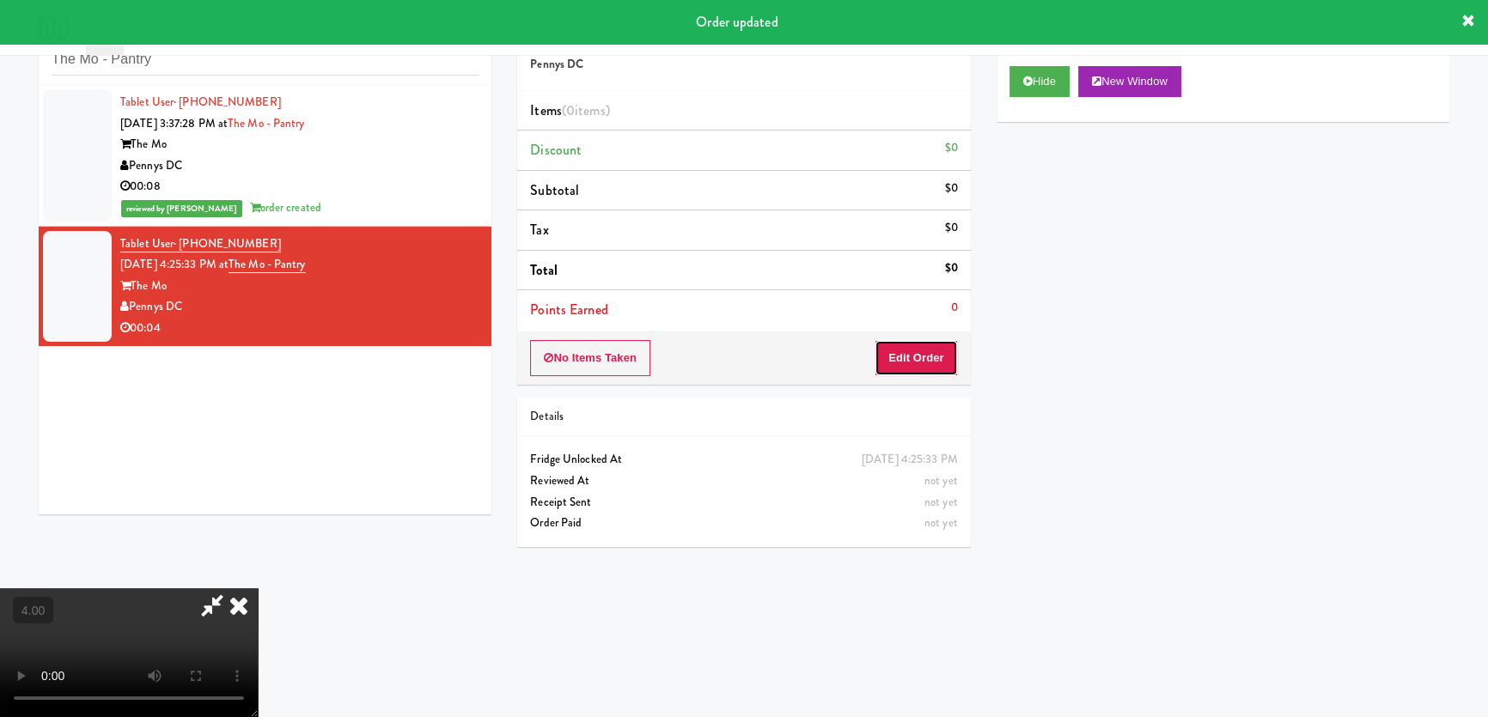
click at [945, 354] on button "Edit Order" at bounding box center [915, 358] width 83 height 36
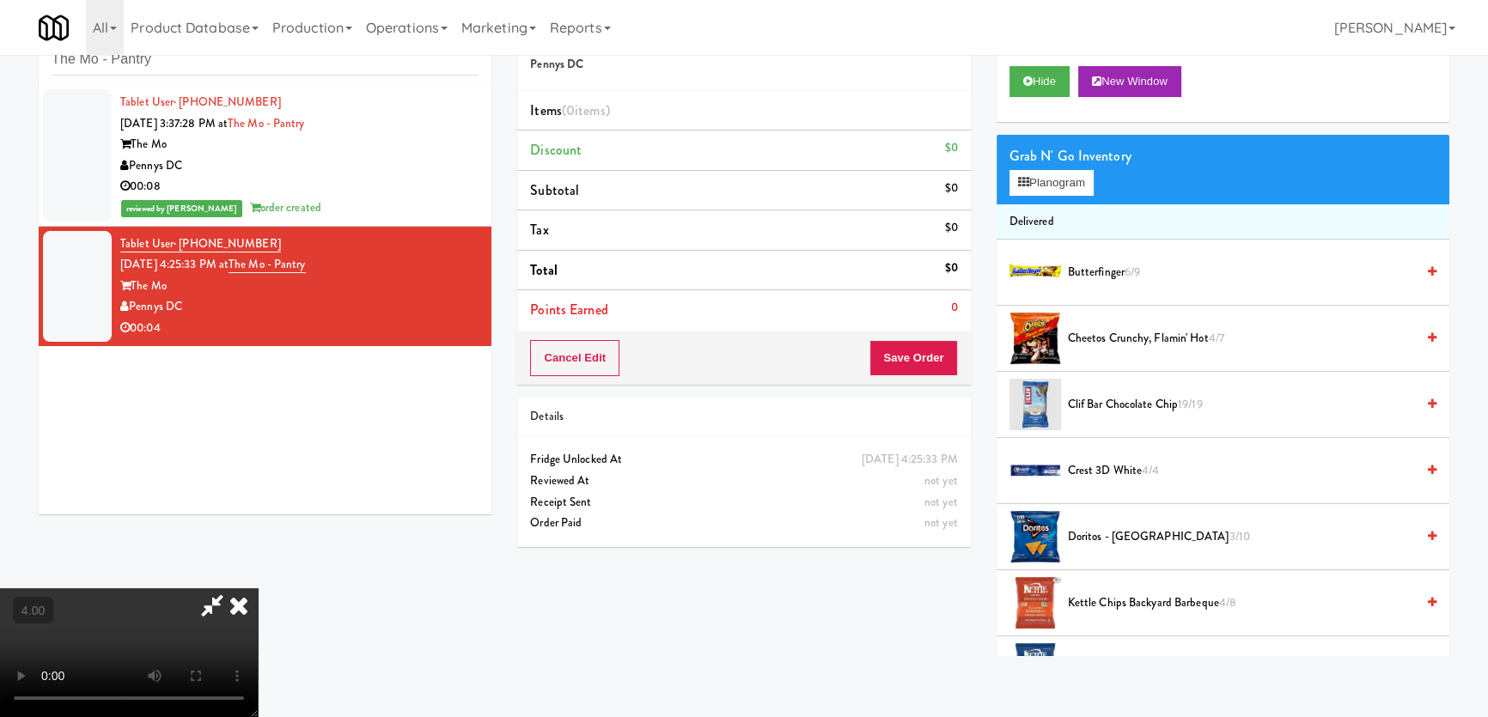
click at [258, 588] on video at bounding box center [129, 652] width 258 height 129
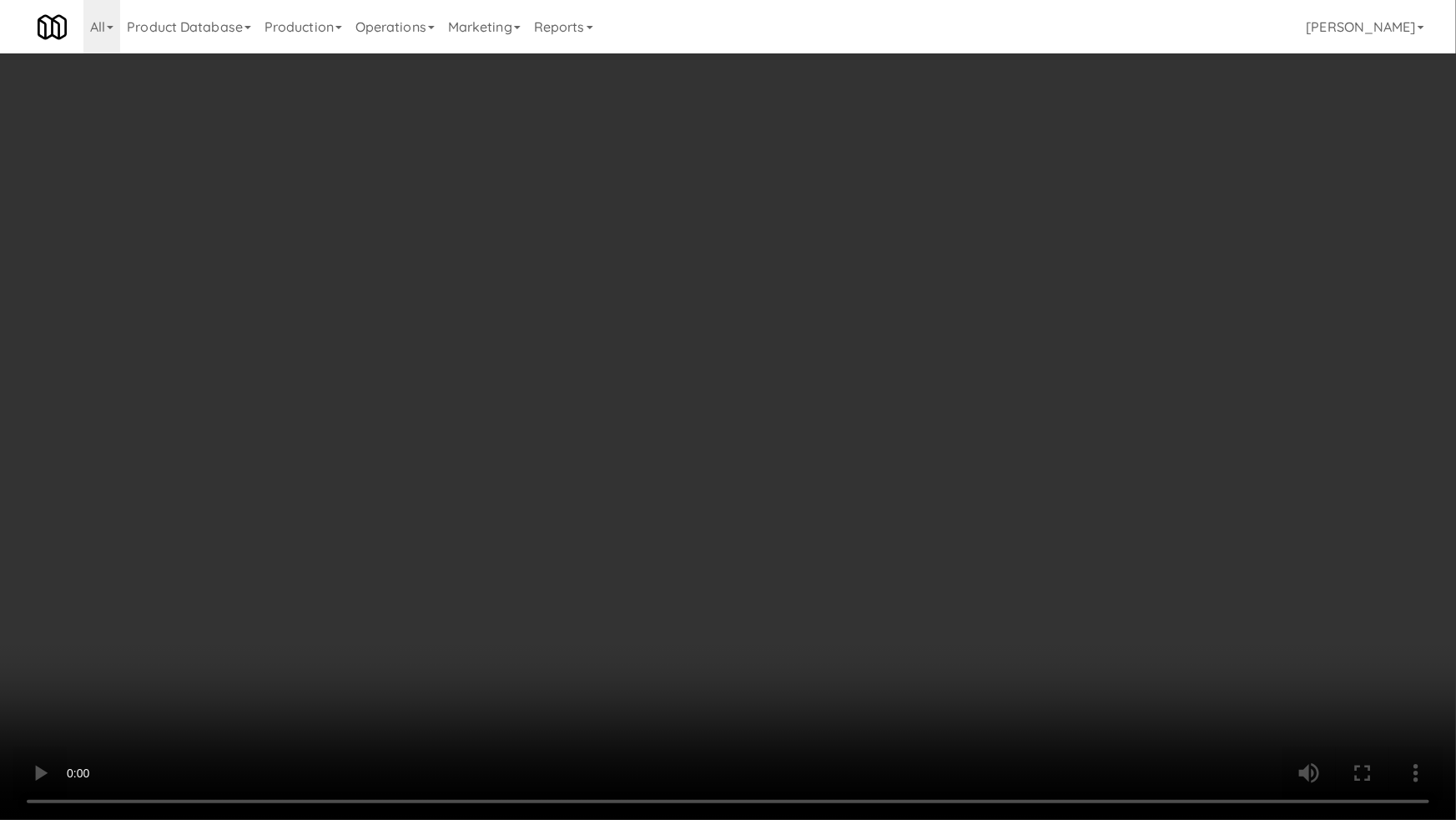
click at [451, 532] on video at bounding box center [728, 410] width 1456 height 820
click at [564, 598] on video at bounding box center [728, 410] width 1456 height 820
click at [563, 597] on video at bounding box center [728, 410] width 1456 height 820
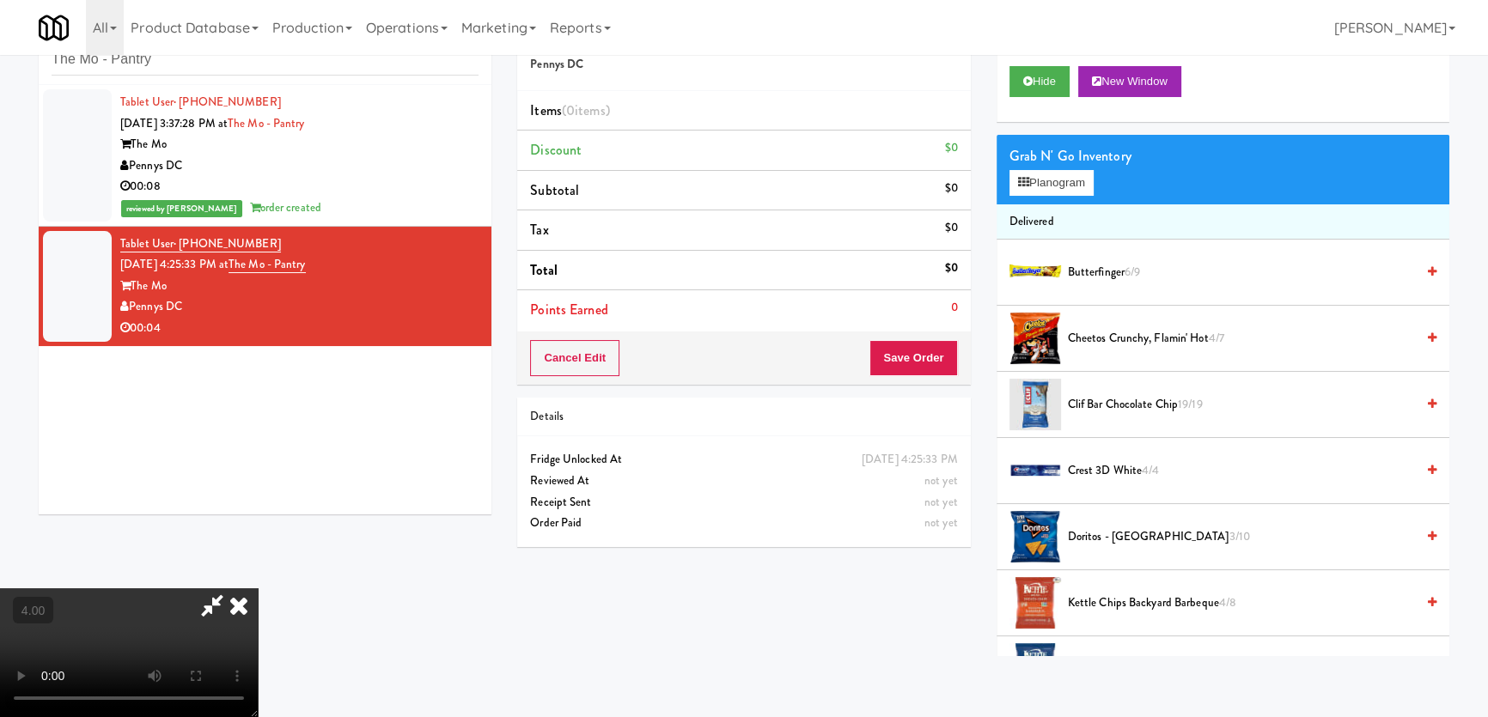
click at [1077, 330] on span "Cheetos Crunchy, Flamin' Hot 4/7" at bounding box center [1241, 338] width 347 height 21
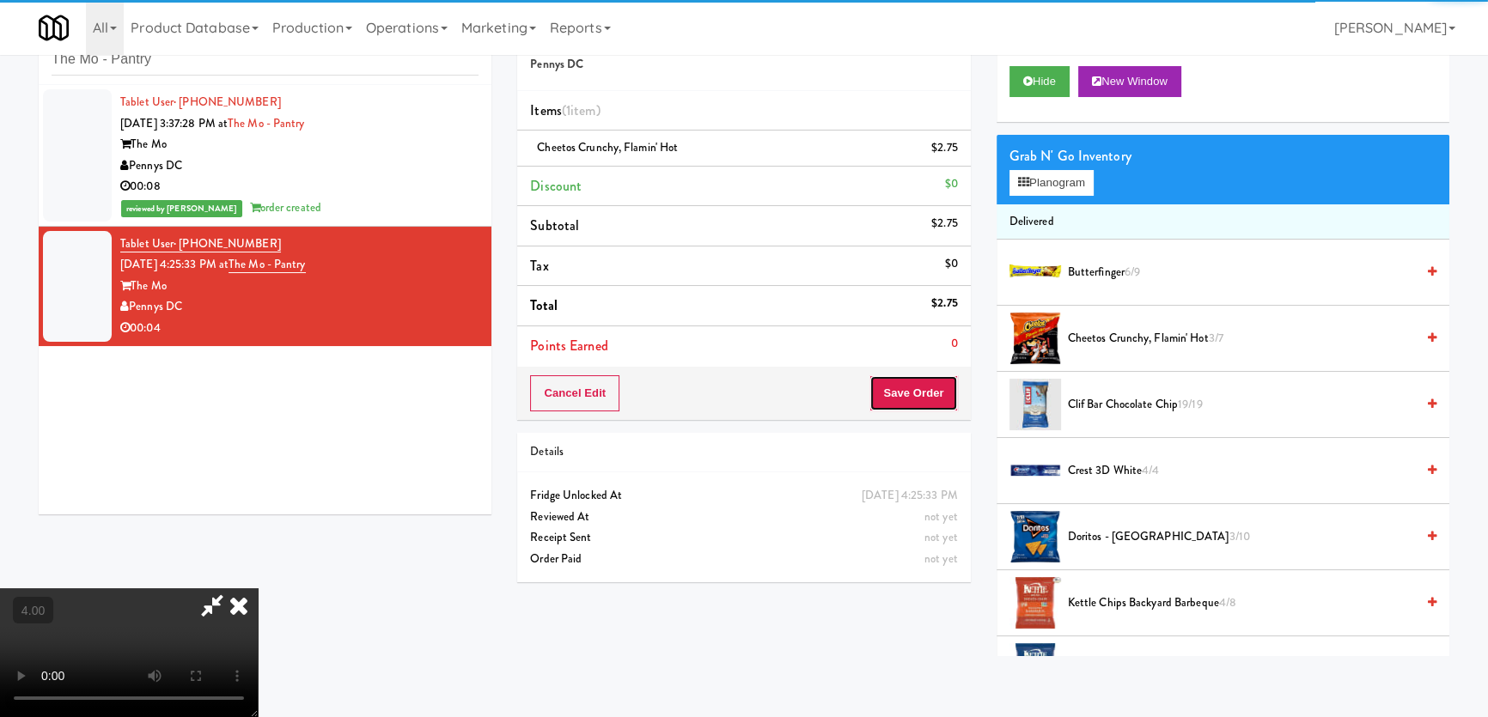
click at [923, 385] on button "Save Order" at bounding box center [913, 393] width 88 height 36
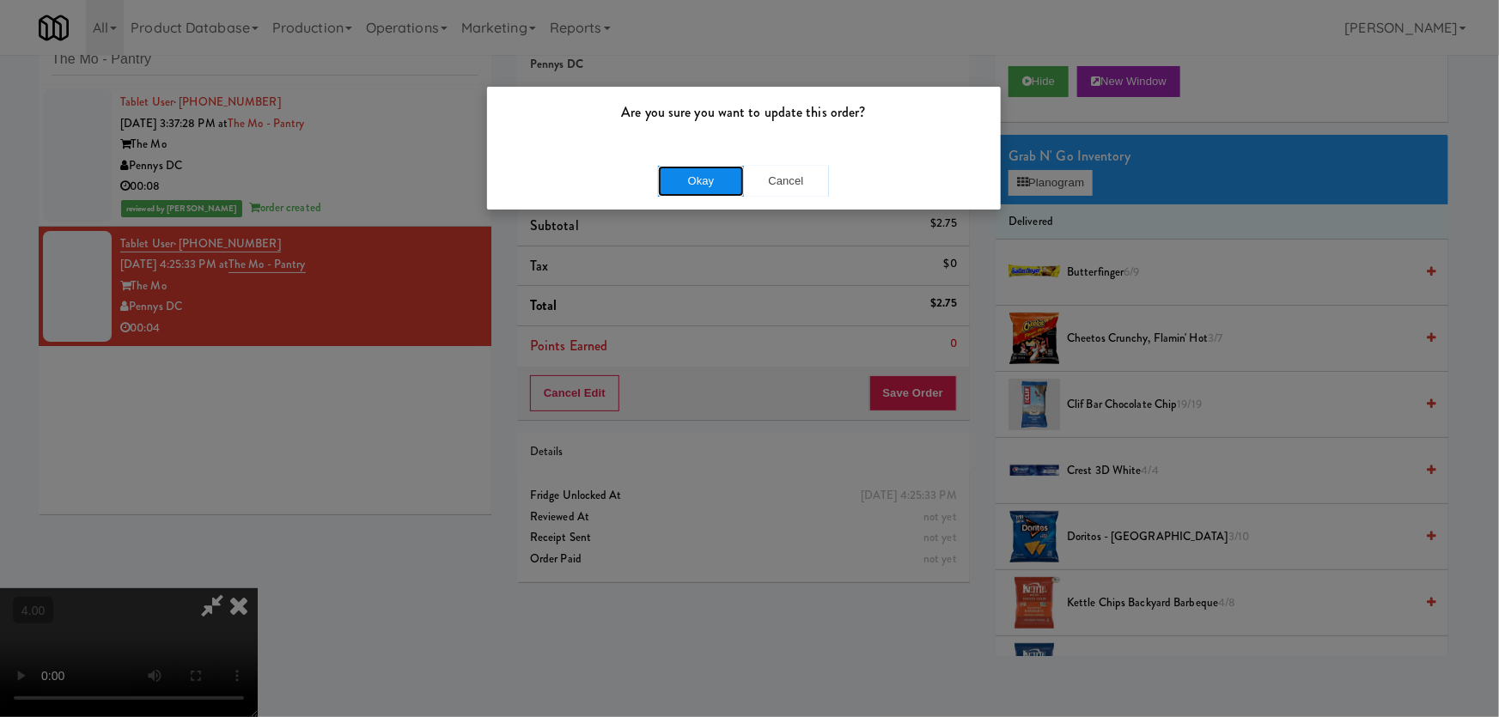
click at [692, 186] on button "Okay" at bounding box center [701, 181] width 86 height 31
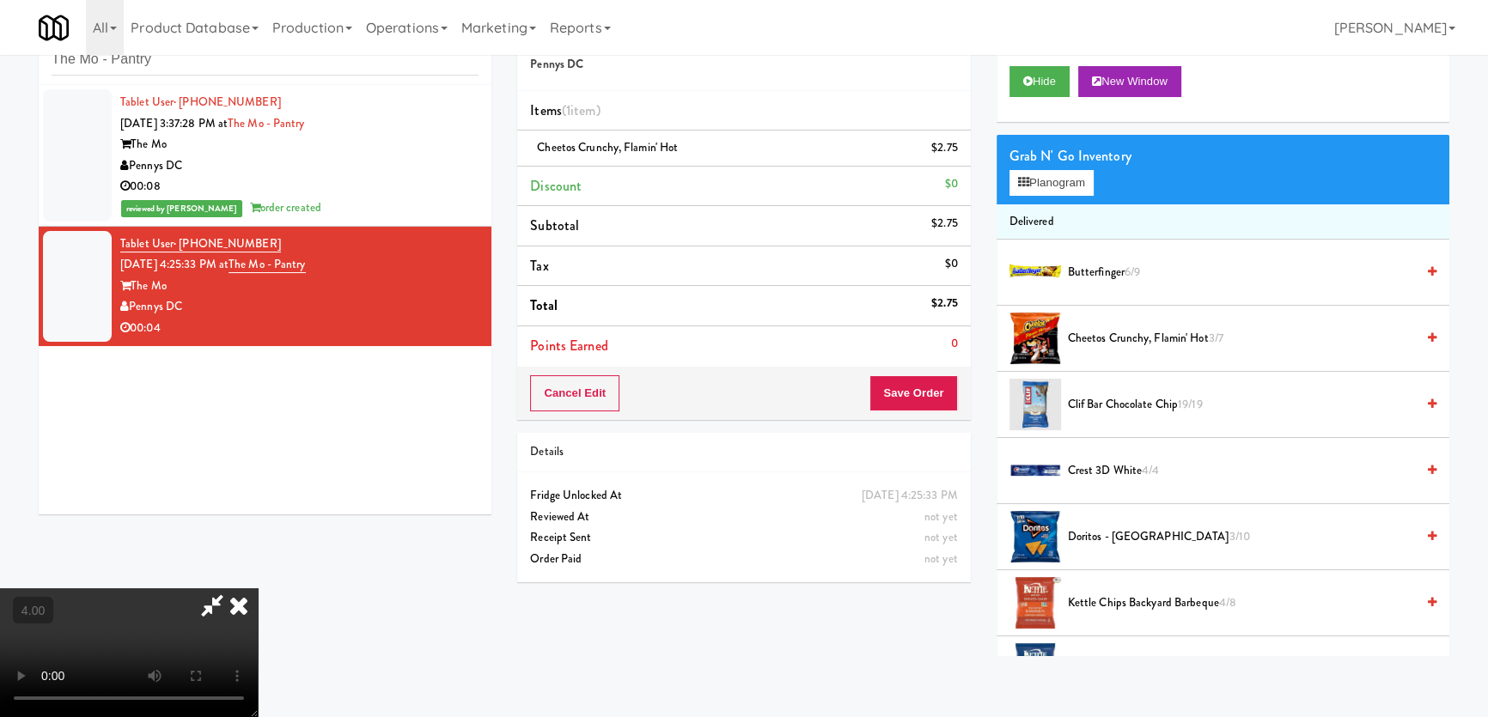
click at [1019, 97] on div "Hide New Window" at bounding box center [1222, 87] width 453 height 69
click at [1022, 91] on button "Hide" at bounding box center [1039, 81] width 60 height 31
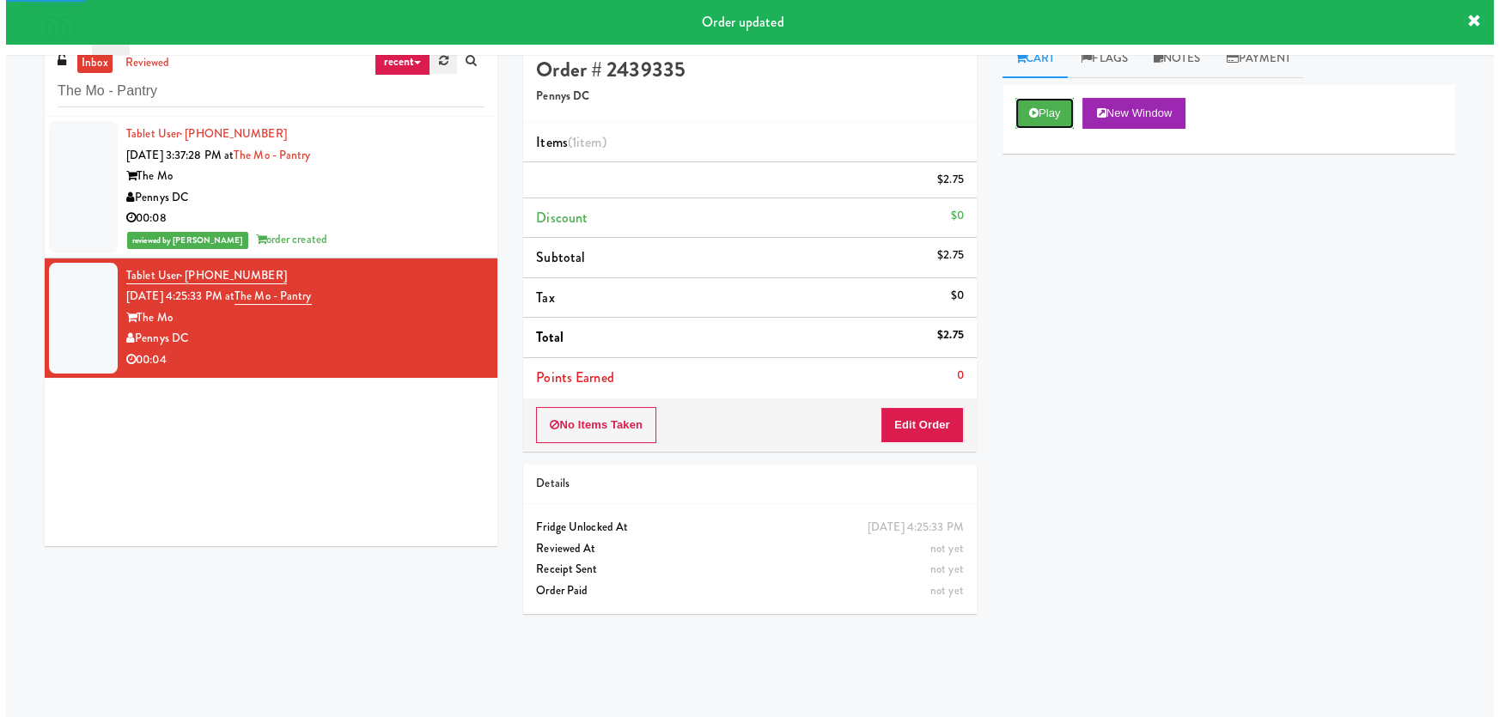
scroll to position [0, 0]
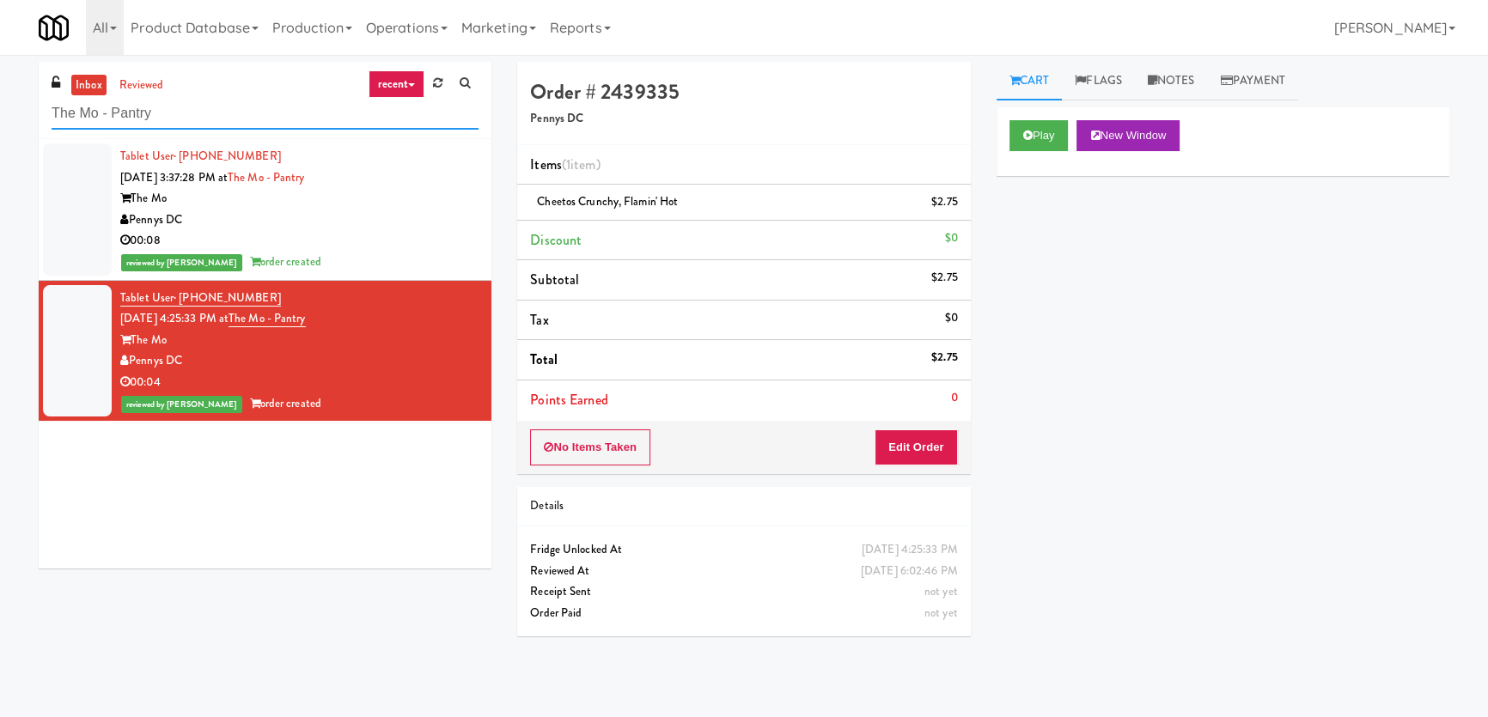
paste input "[PERSON_NAME] - Cooler - Right"
drag, startPoint x: 236, startPoint y: 114, endPoint x: 0, endPoint y: 110, distance: 236.3
click at [0, 112] on div "inbox reviewed recent all unclear take inventory issue suspicious failed recent…" at bounding box center [744, 386] width 1488 height 649
type input "[PERSON_NAME] - Cooler - Right"
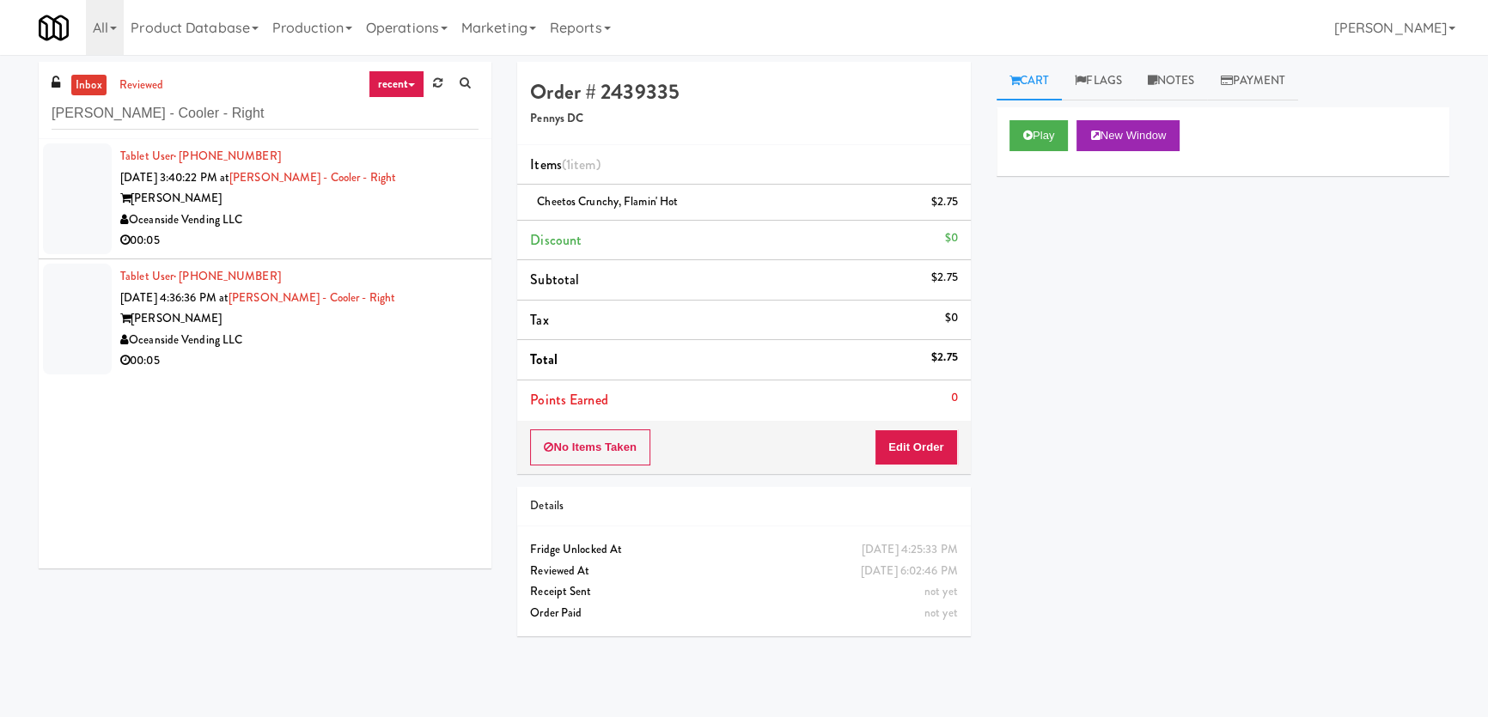
click at [452, 197] on div "[PERSON_NAME]" at bounding box center [299, 198] width 358 height 21
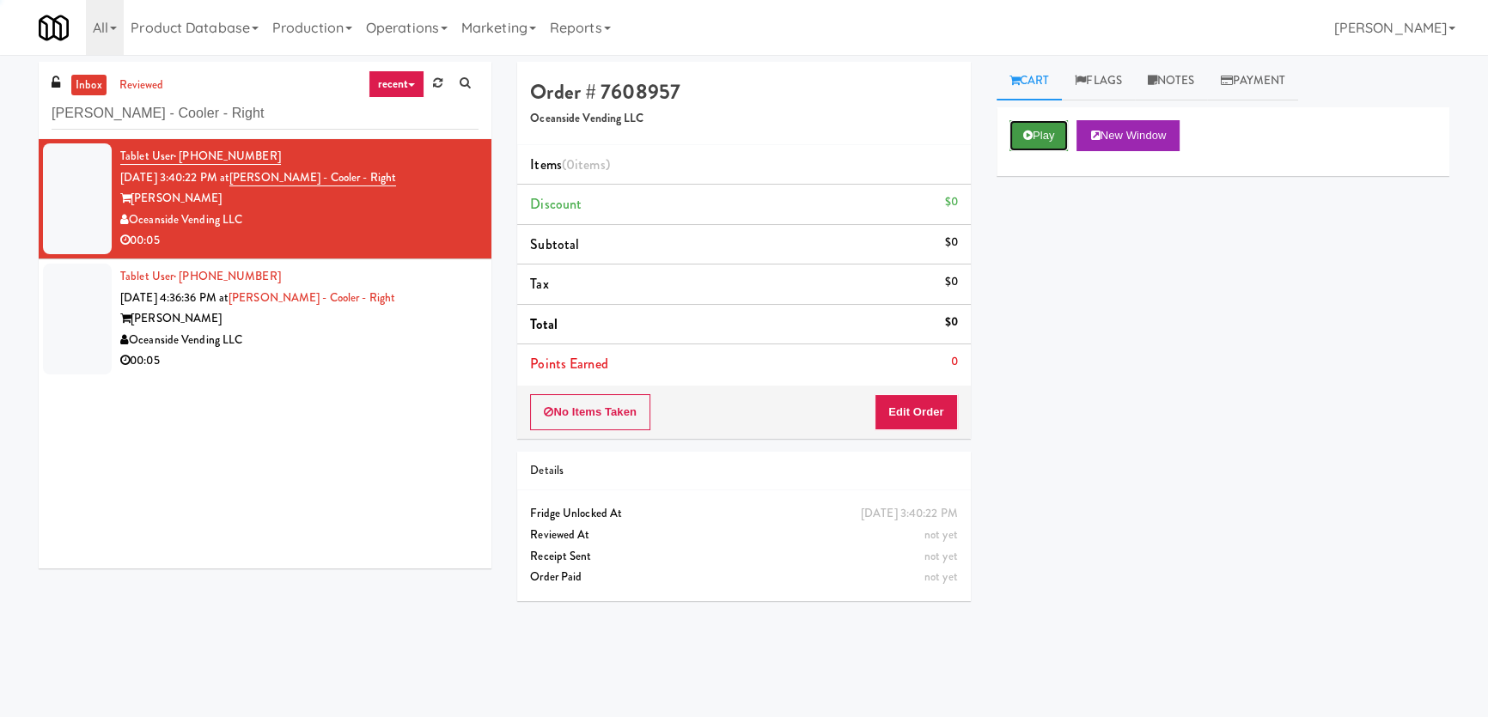
click at [1023, 131] on icon at bounding box center [1027, 135] width 9 height 11
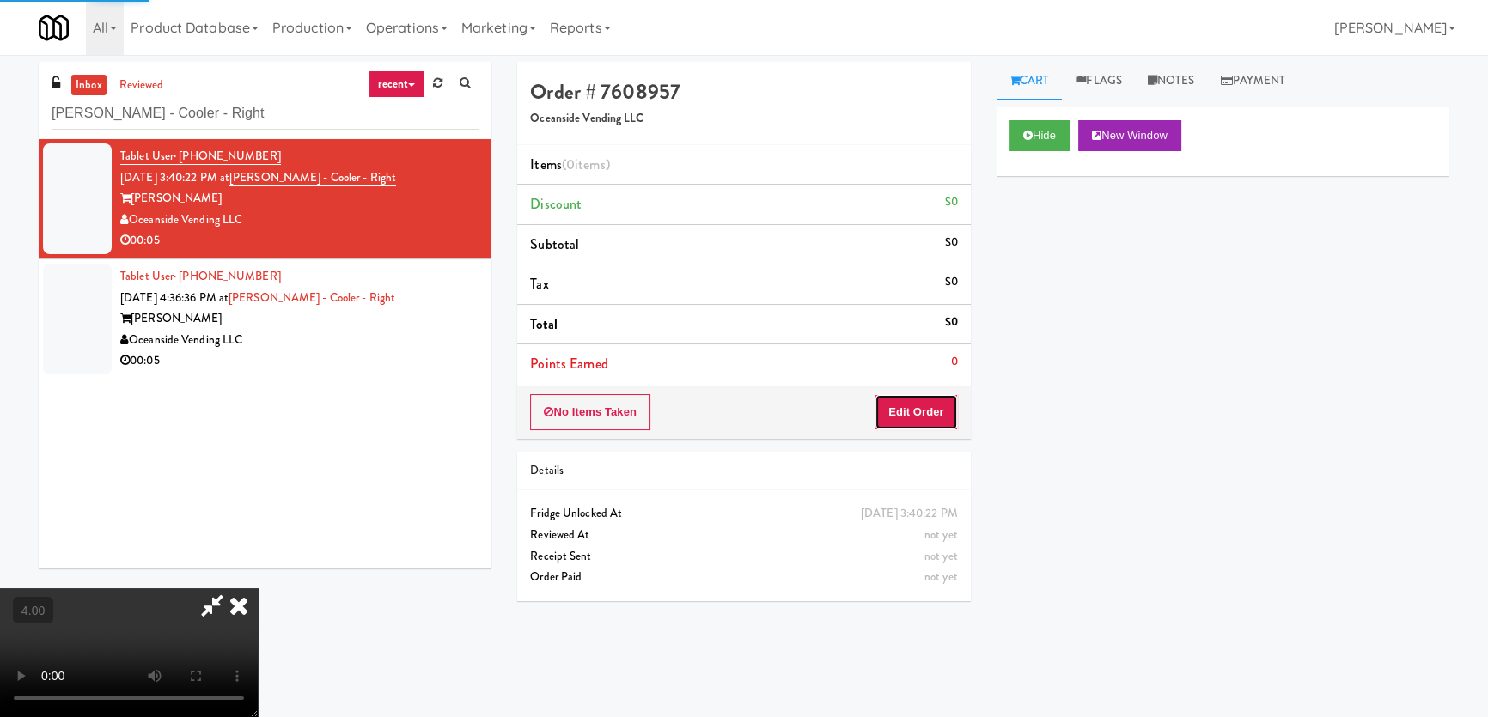
click at [914, 410] on button "Edit Order" at bounding box center [915, 412] width 83 height 36
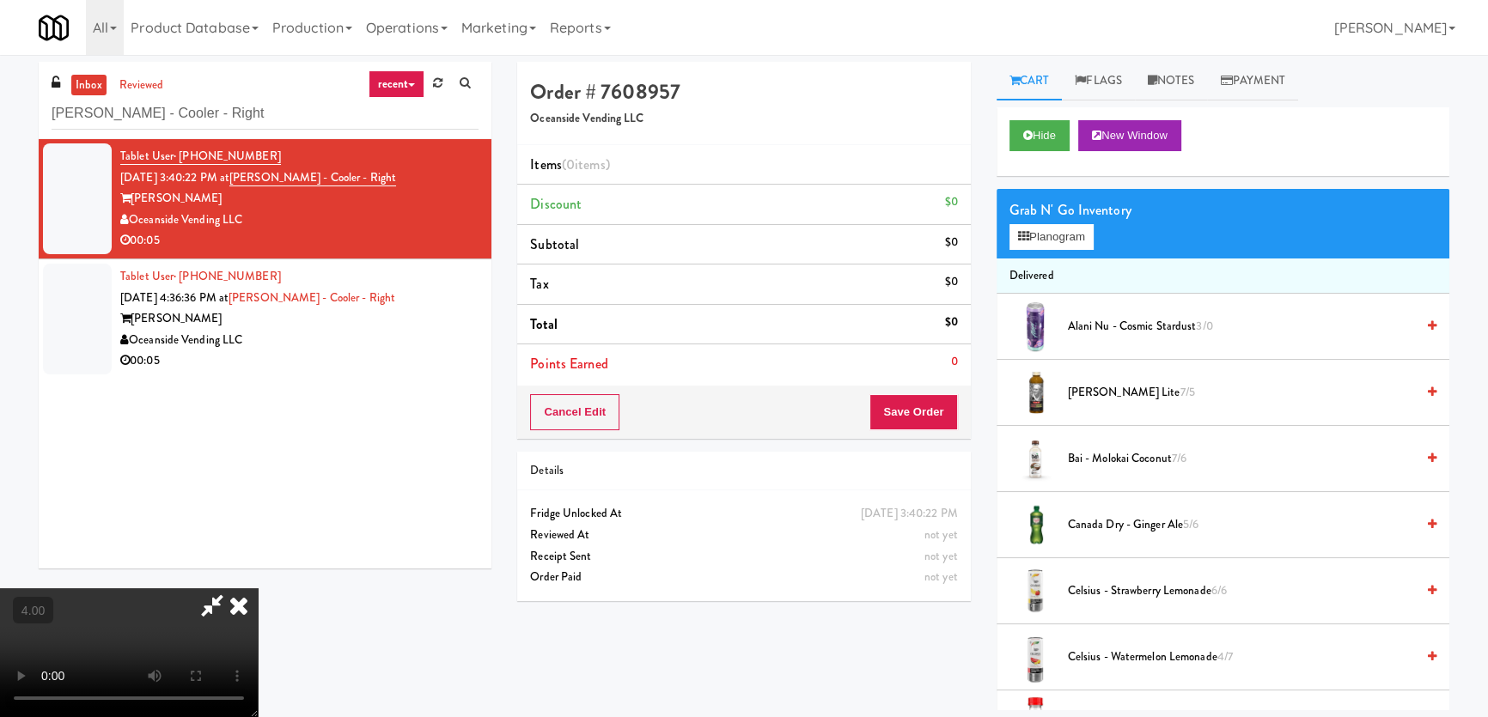
click at [258, 588] on video at bounding box center [129, 652] width 258 height 129
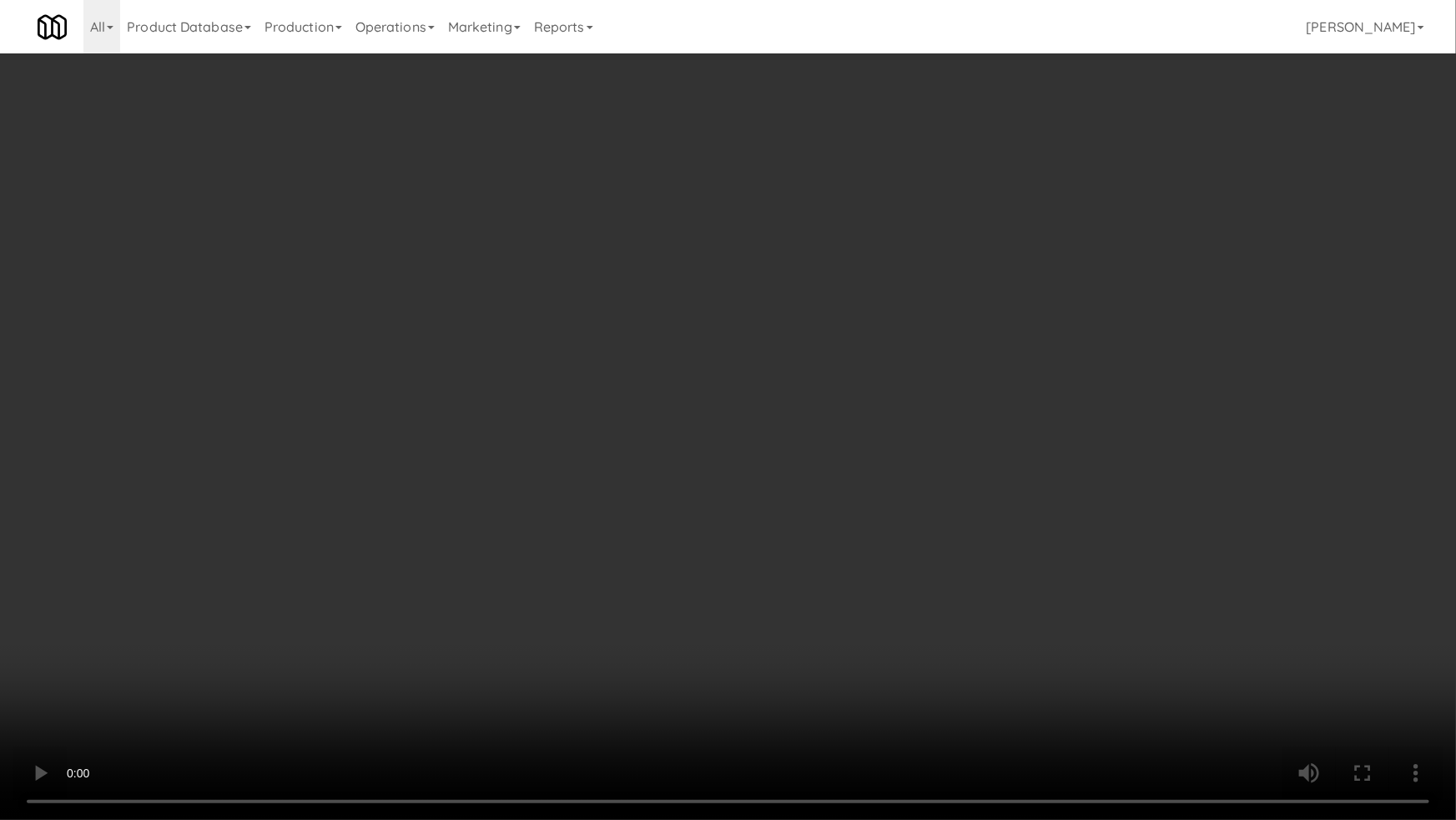
click at [686, 534] on video at bounding box center [728, 410] width 1456 height 820
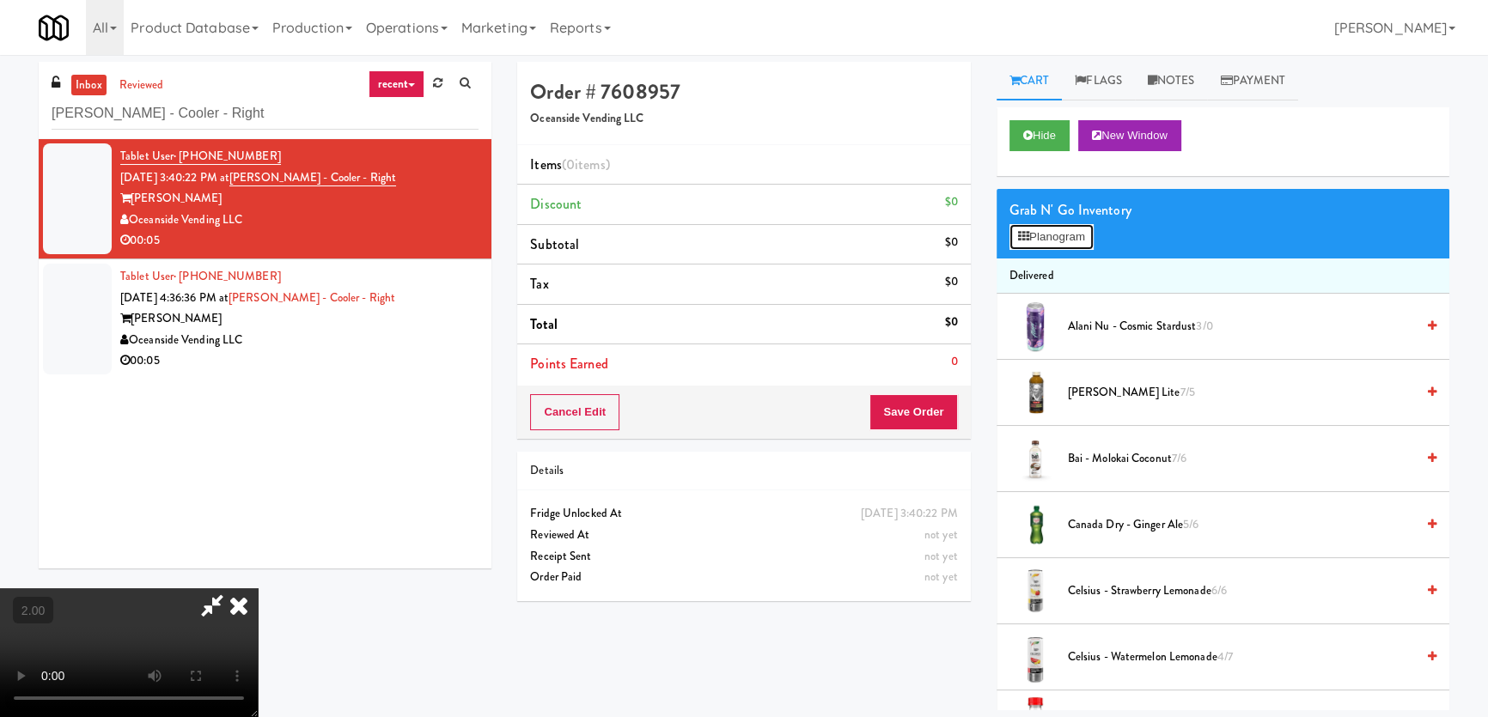
click at [1074, 238] on button "Planogram" at bounding box center [1051, 237] width 84 height 26
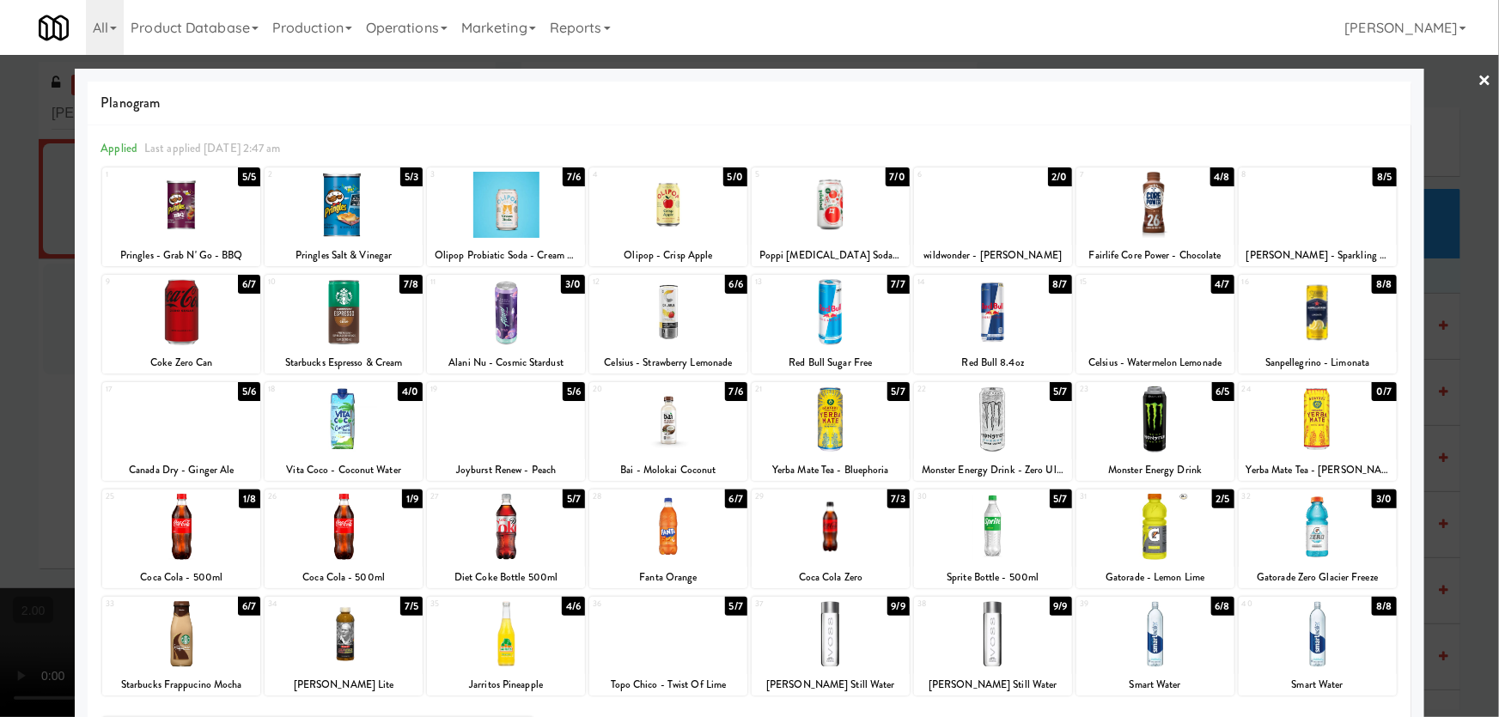
click at [528, 430] on div at bounding box center [506, 420] width 158 height 66
click at [0, 353] on div at bounding box center [749, 358] width 1499 height 717
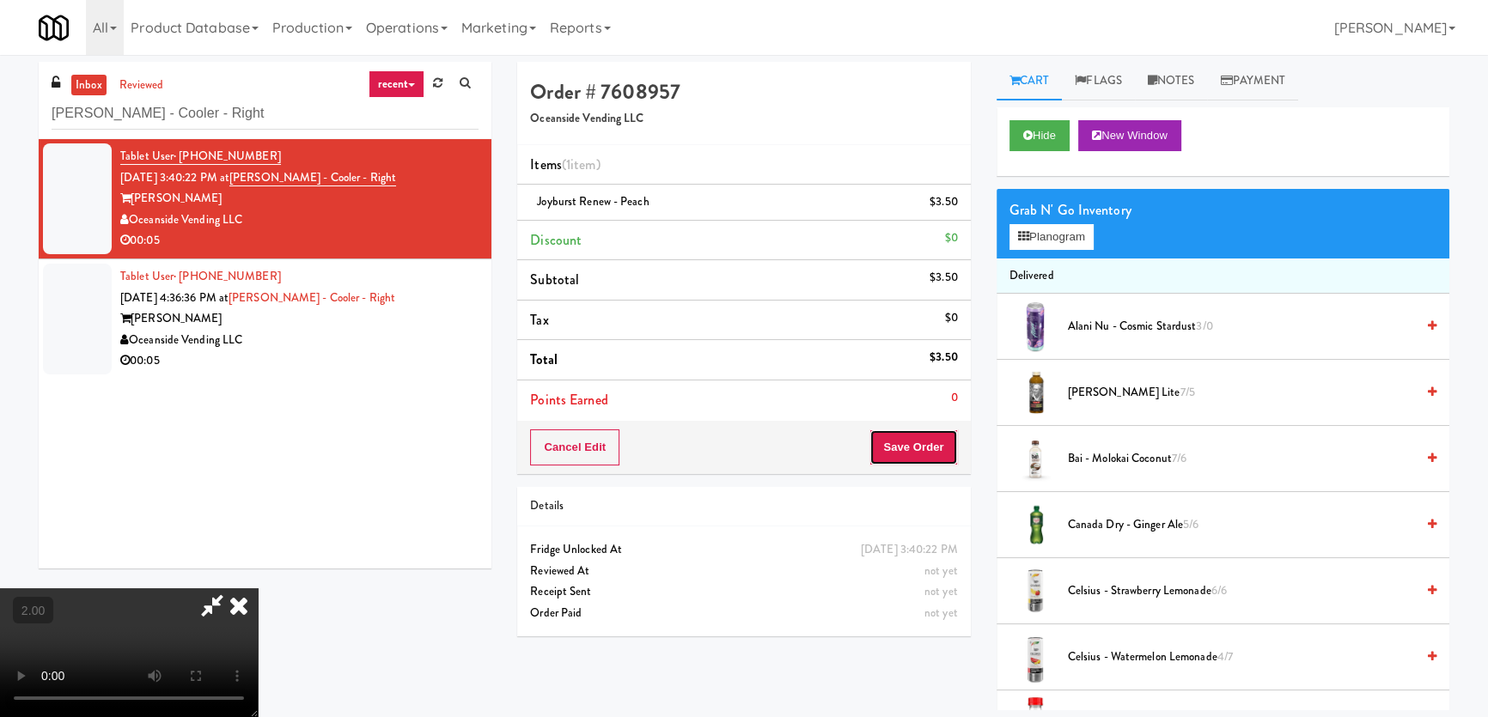
click at [922, 445] on button "Save Order" at bounding box center [913, 448] width 88 height 36
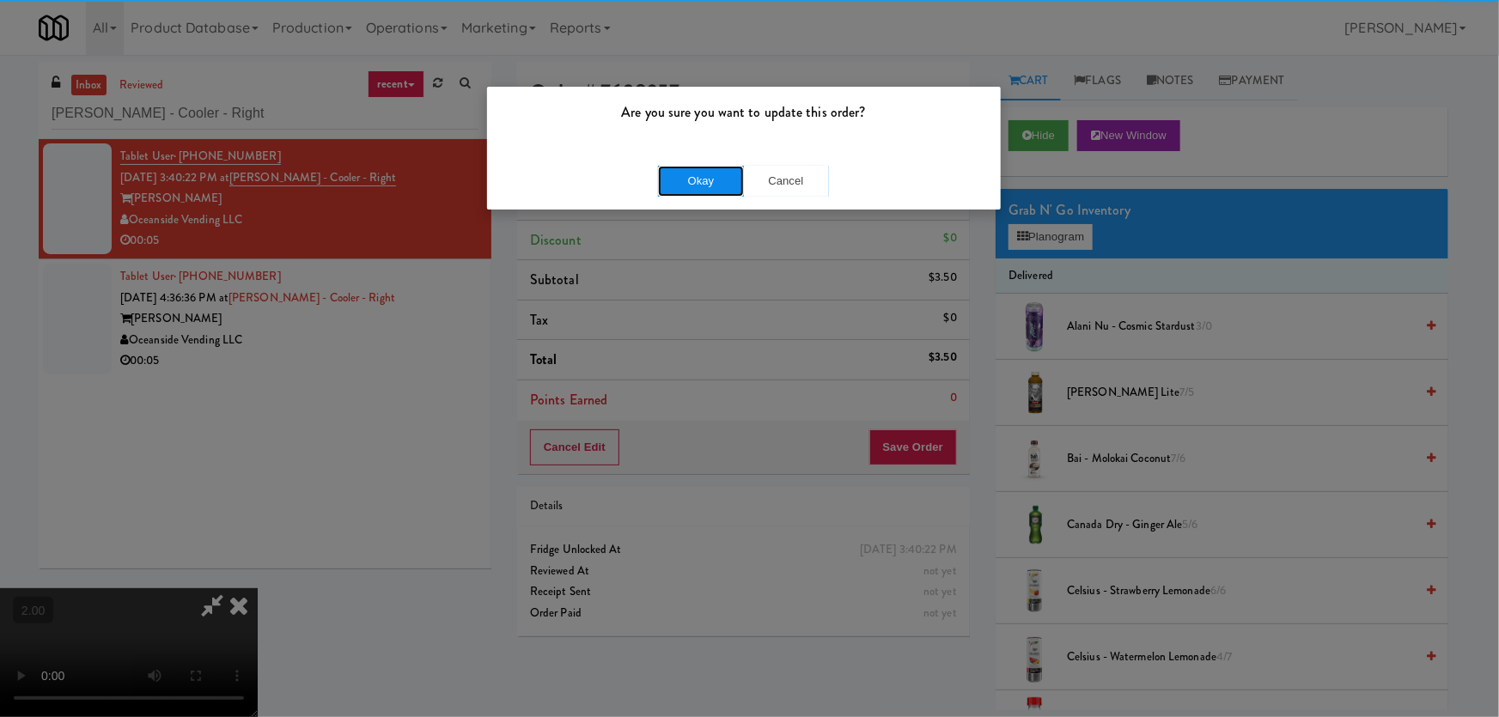
click at [681, 180] on button "Okay" at bounding box center [701, 181] width 86 height 31
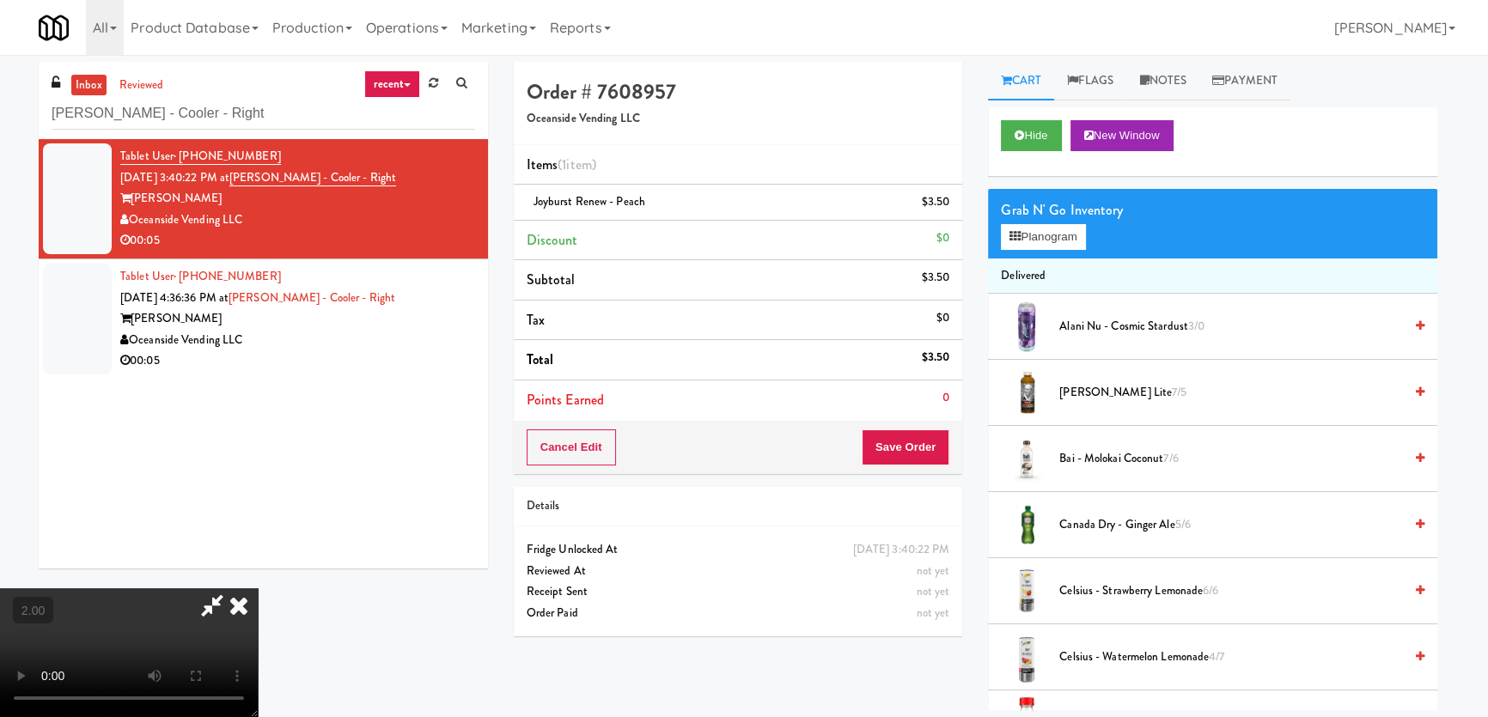
click at [258, 588] on icon at bounding box center [239, 605] width 38 height 34
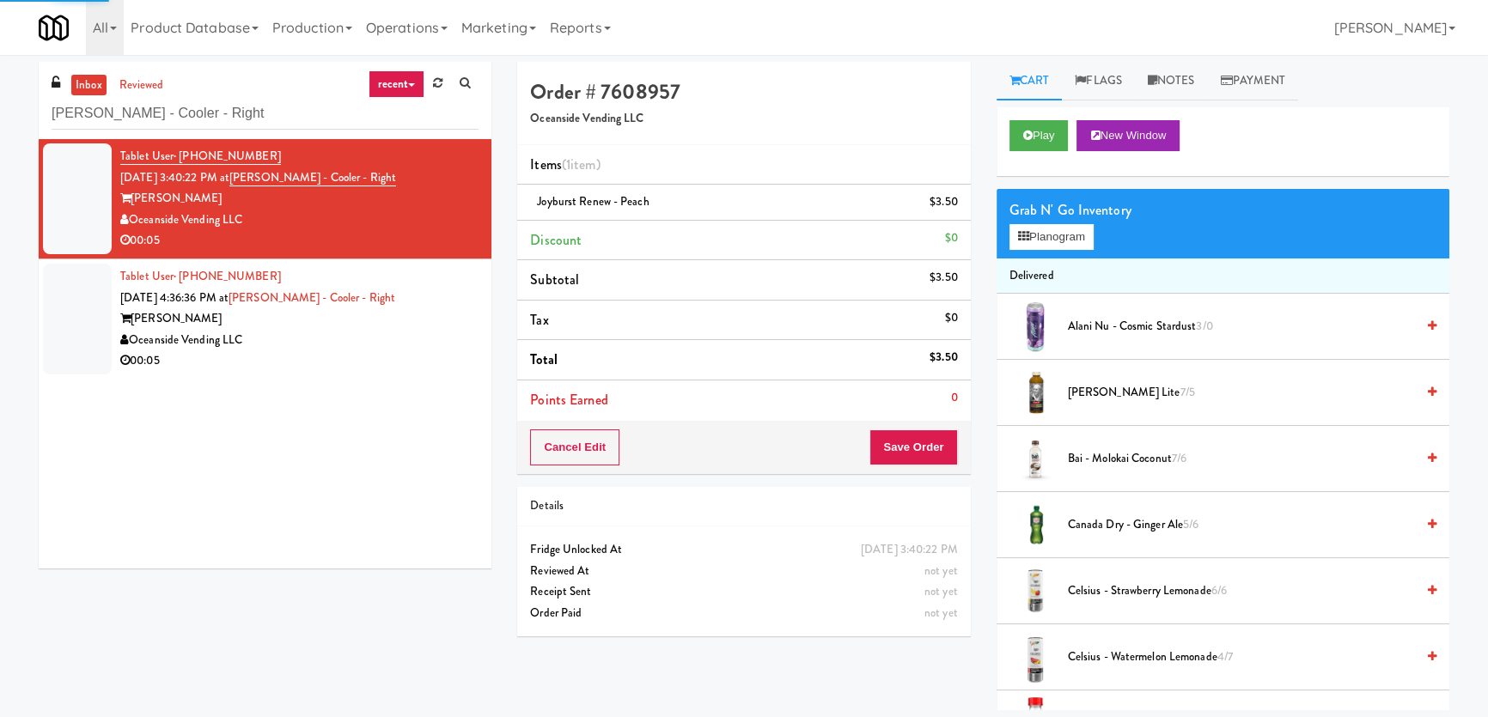
click at [442, 297] on div "Tablet User · (949) 812-8542 [DATE] 4:36:36 PM at [PERSON_NAME] - Cooler - Righ…" at bounding box center [299, 319] width 358 height 106
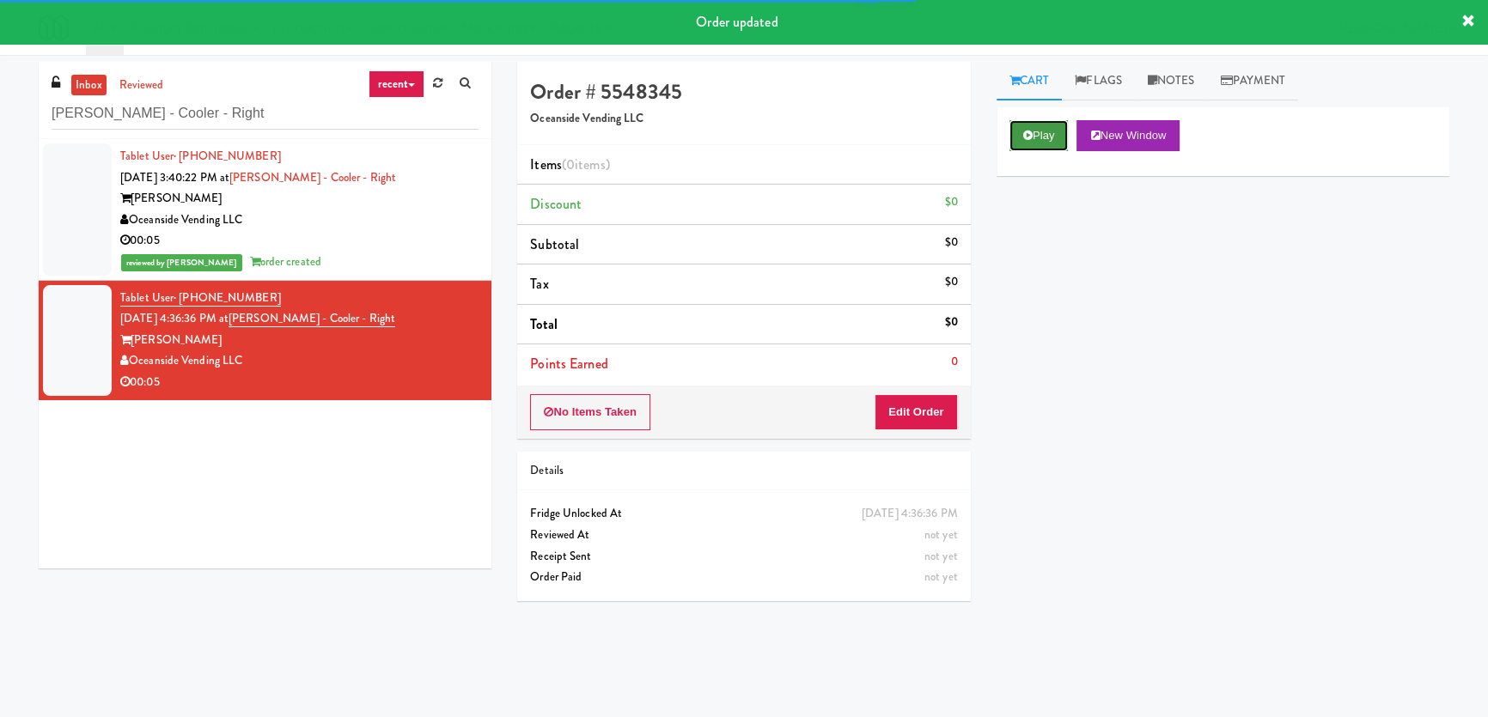
click at [1029, 134] on icon at bounding box center [1027, 135] width 9 height 11
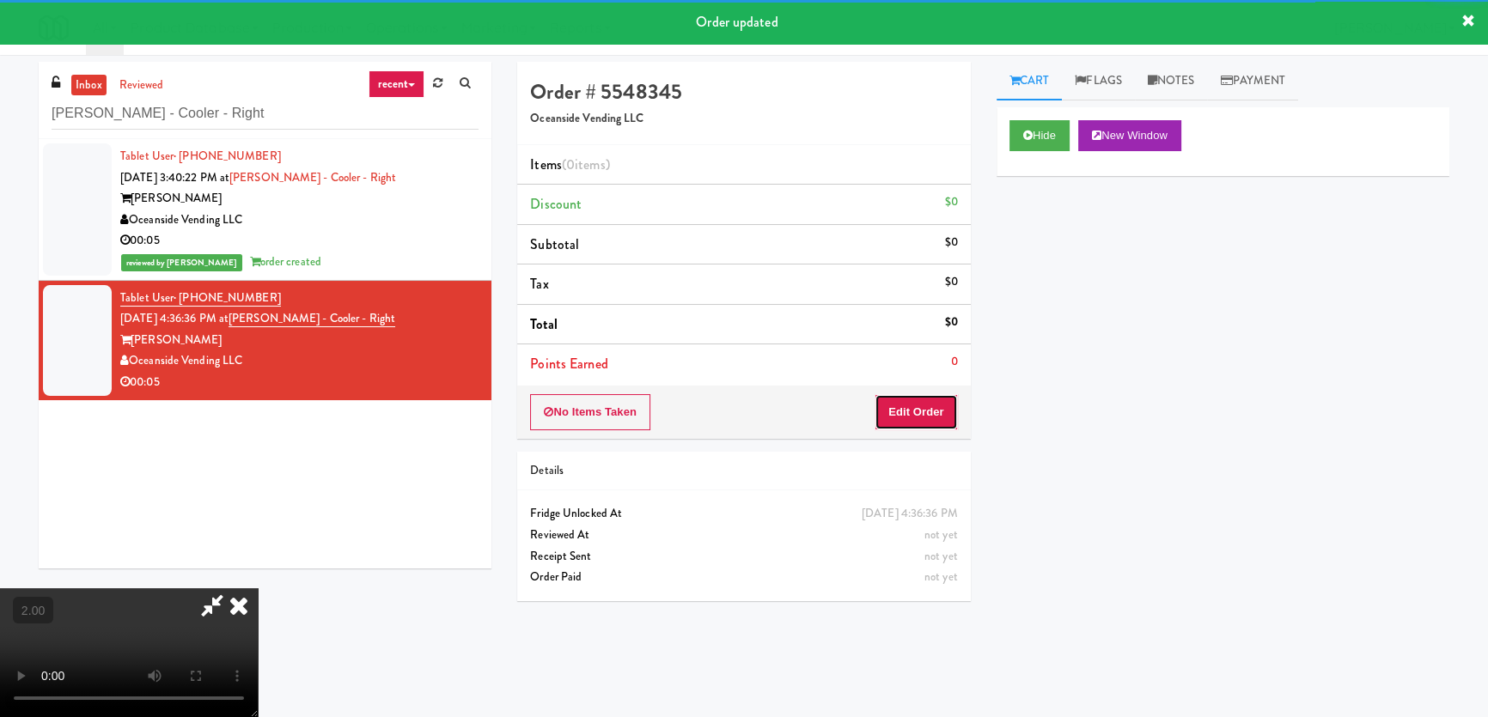
click at [922, 408] on button "Edit Order" at bounding box center [915, 412] width 83 height 36
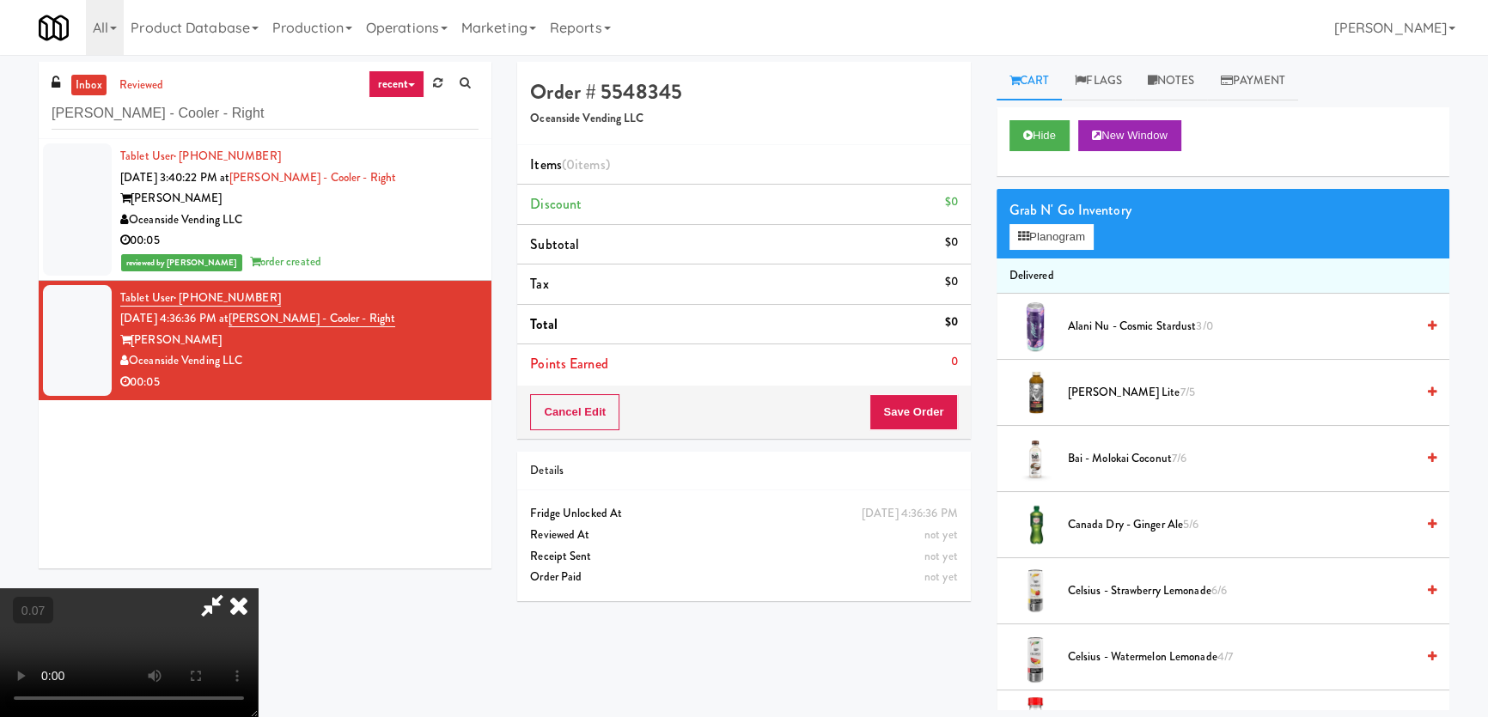
click at [258, 588] on video at bounding box center [129, 652] width 258 height 129
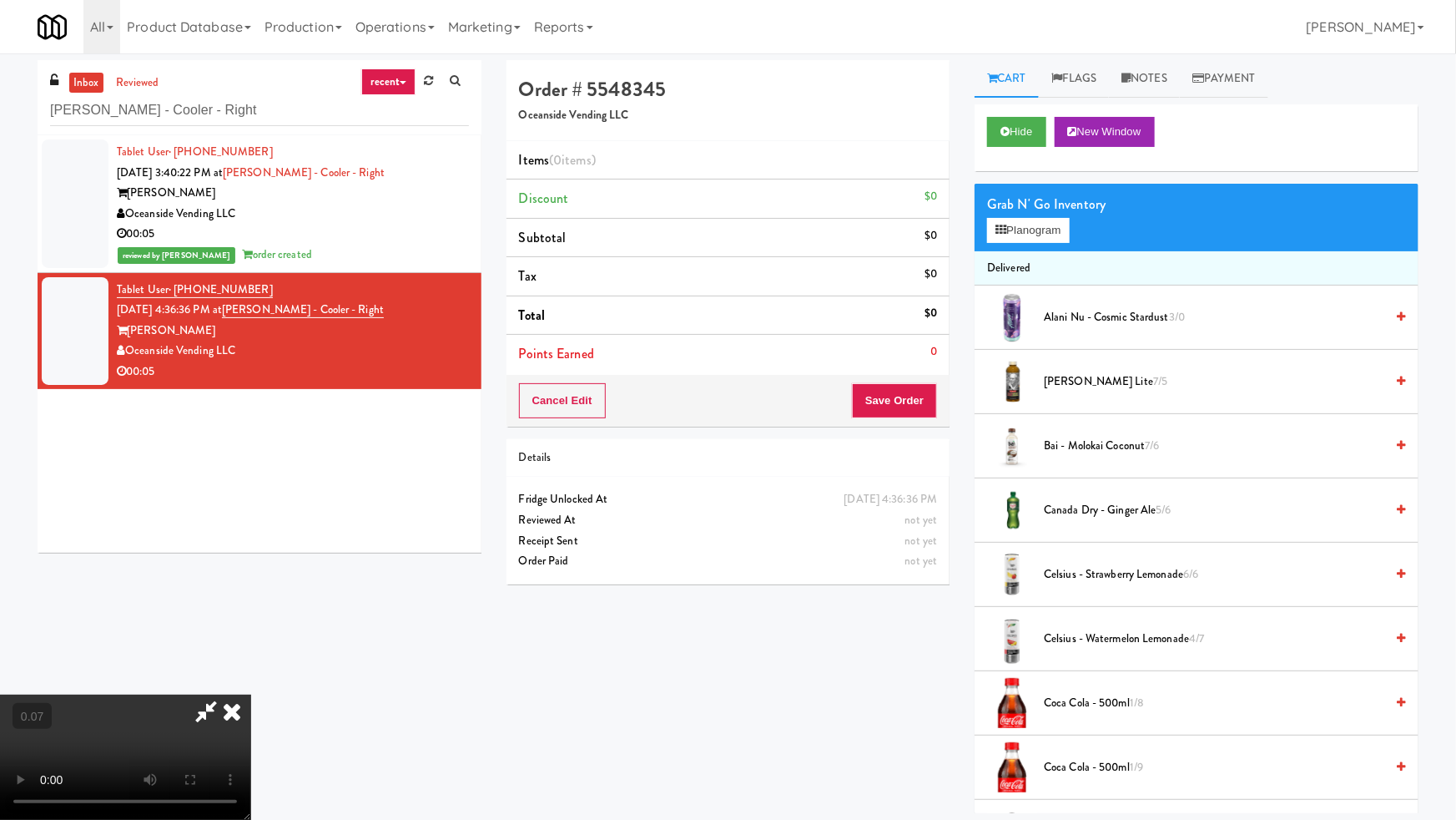
click at [251, 695] on video at bounding box center [125, 757] width 251 height 125
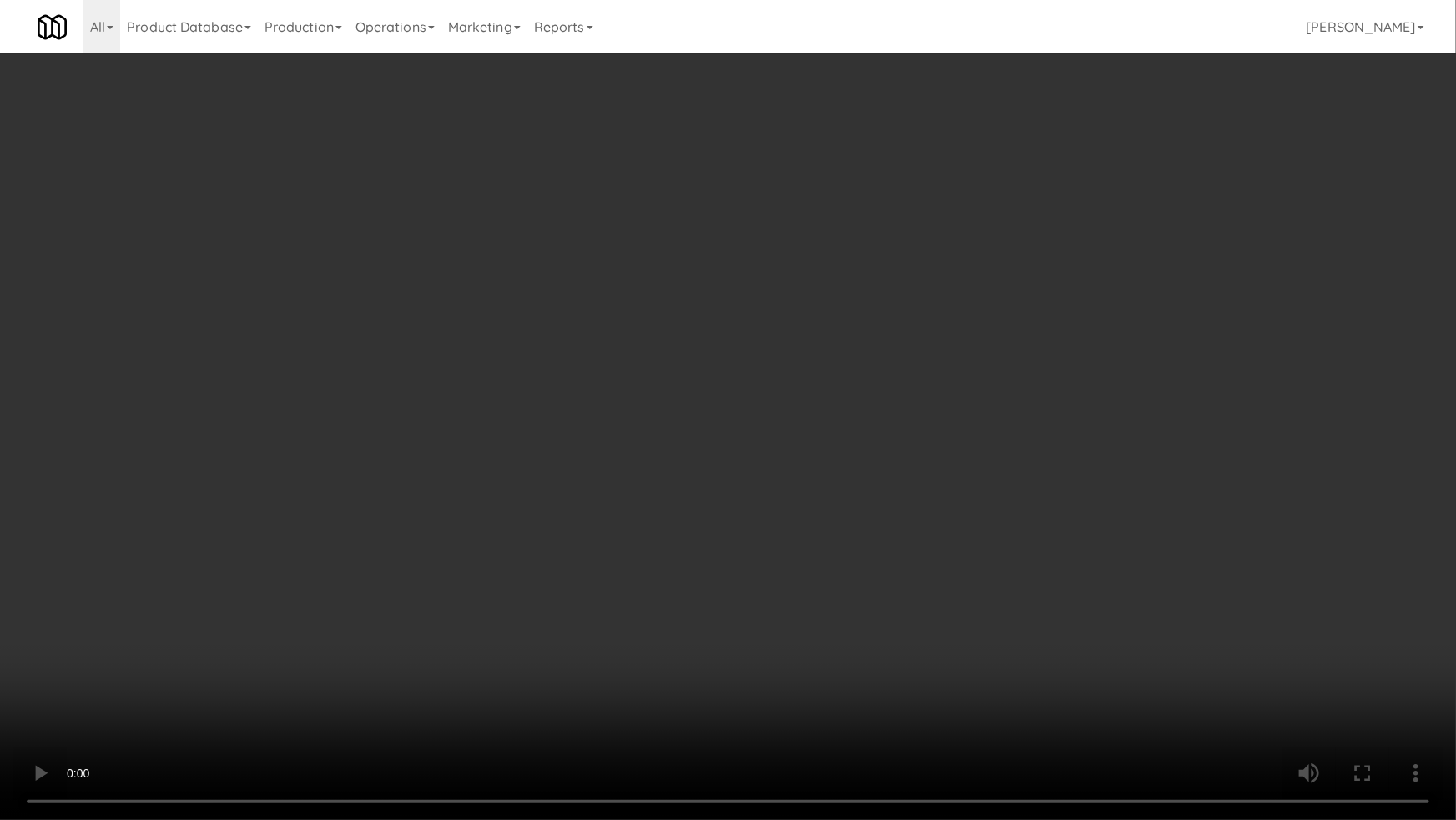
click at [225, 636] on video at bounding box center [728, 410] width 1456 height 820
click at [325, 598] on video at bounding box center [728, 410] width 1456 height 820
click at [580, 602] on video at bounding box center [728, 410] width 1456 height 820
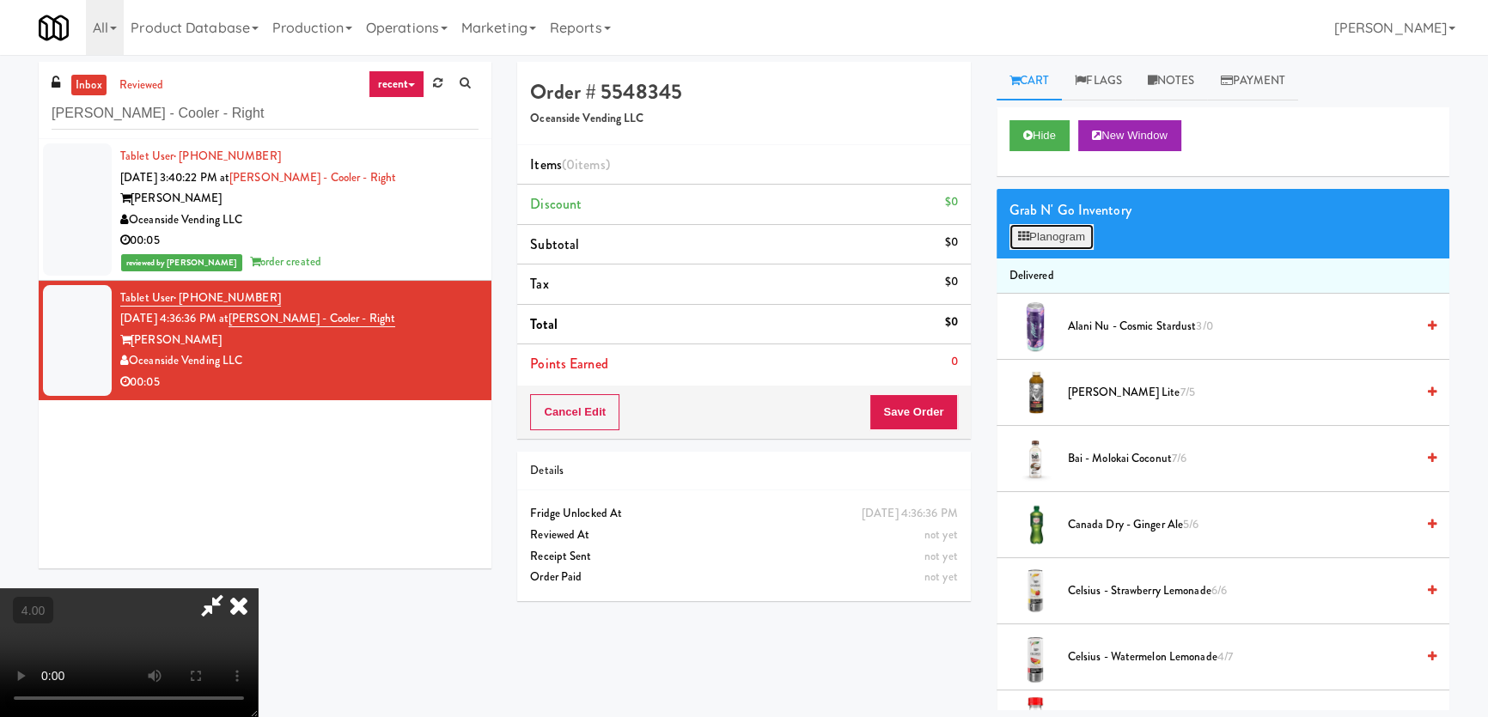
click at [1039, 238] on button "Planogram" at bounding box center [1051, 237] width 84 height 26
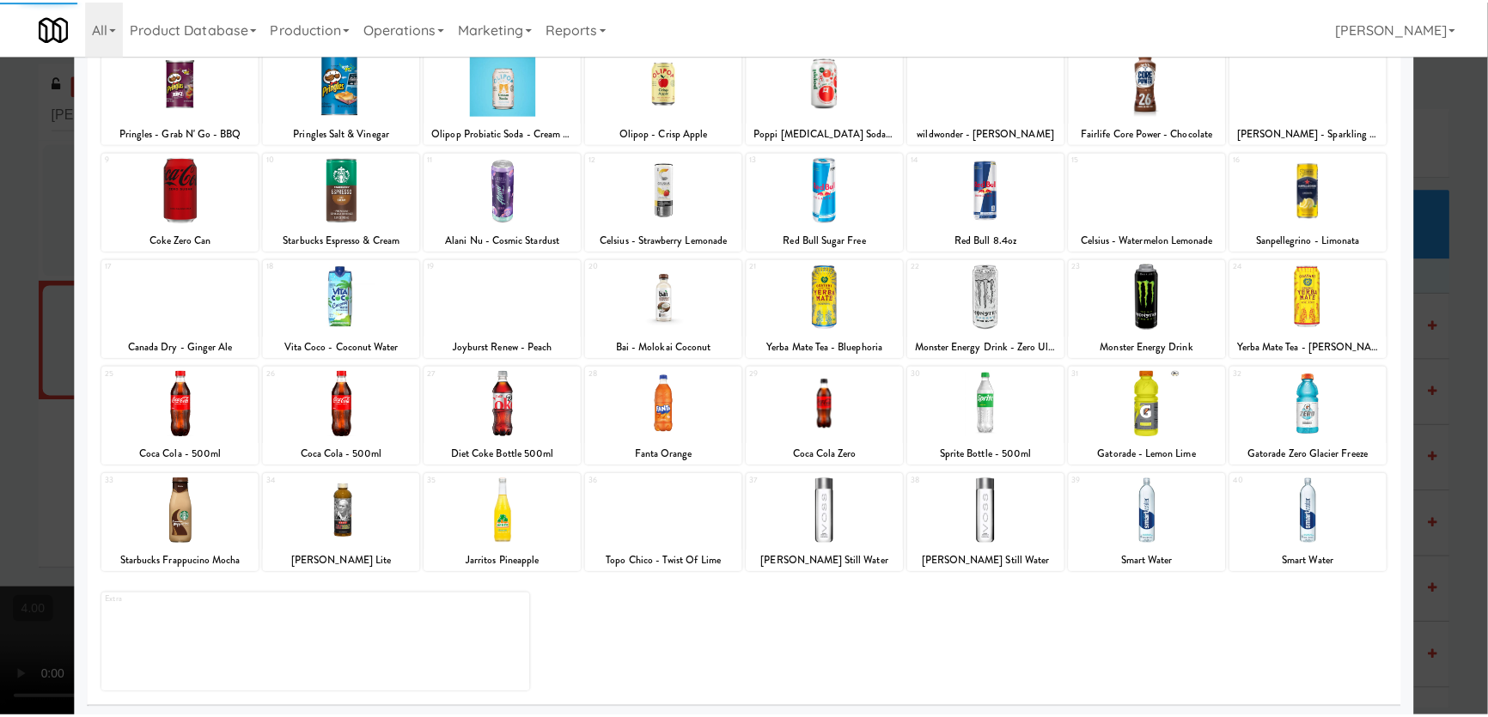
scroll to position [125, 0]
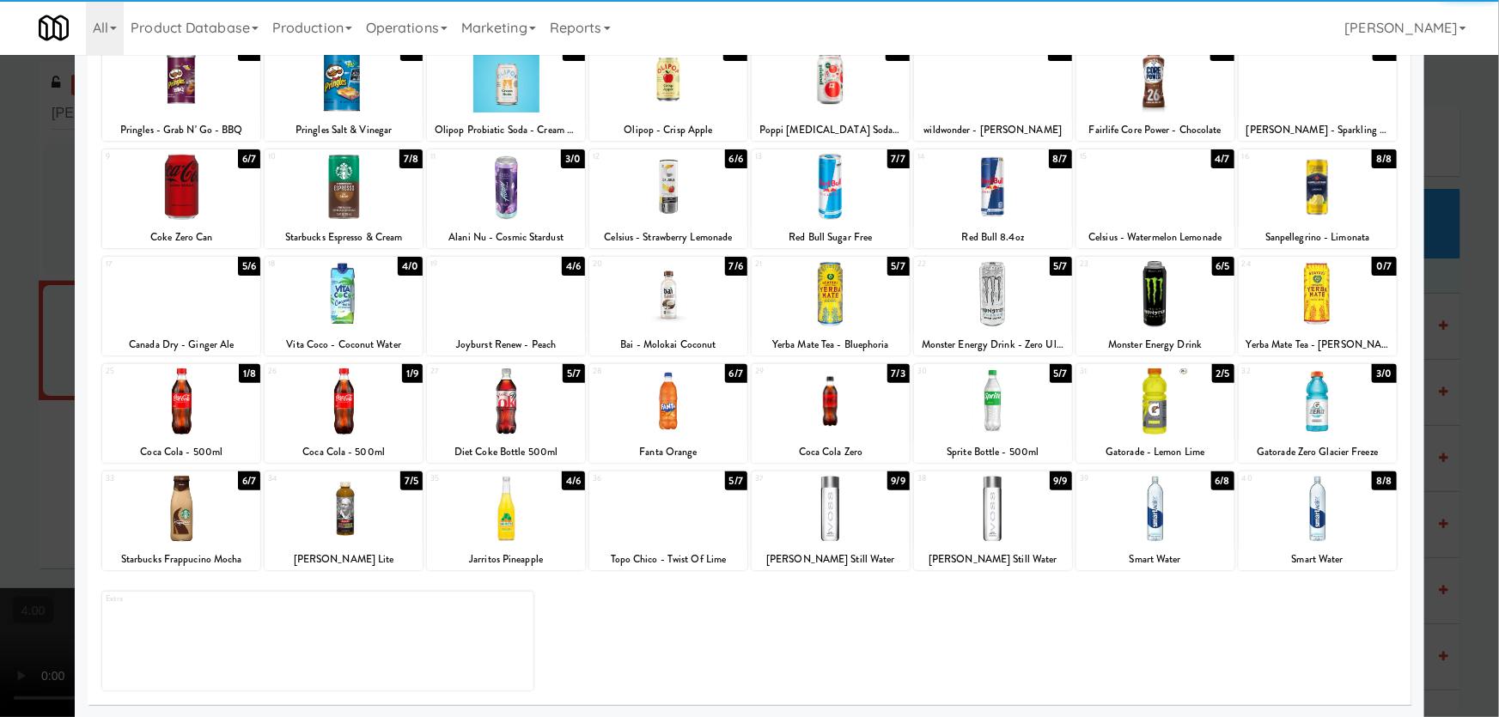
click at [1157, 529] on div at bounding box center [1155, 509] width 158 height 66
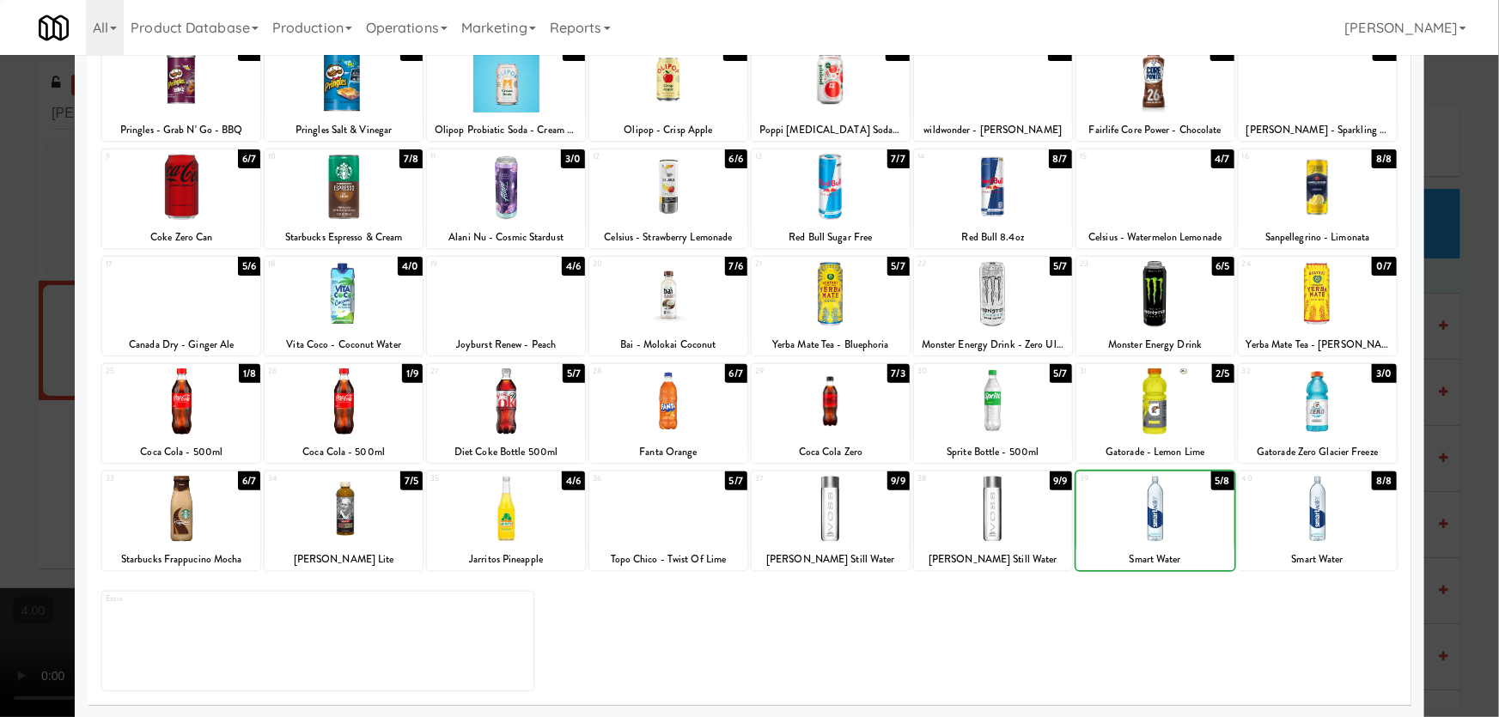
click at [0, 265] on div at bounding box center [749, 358] width 1499 height 717
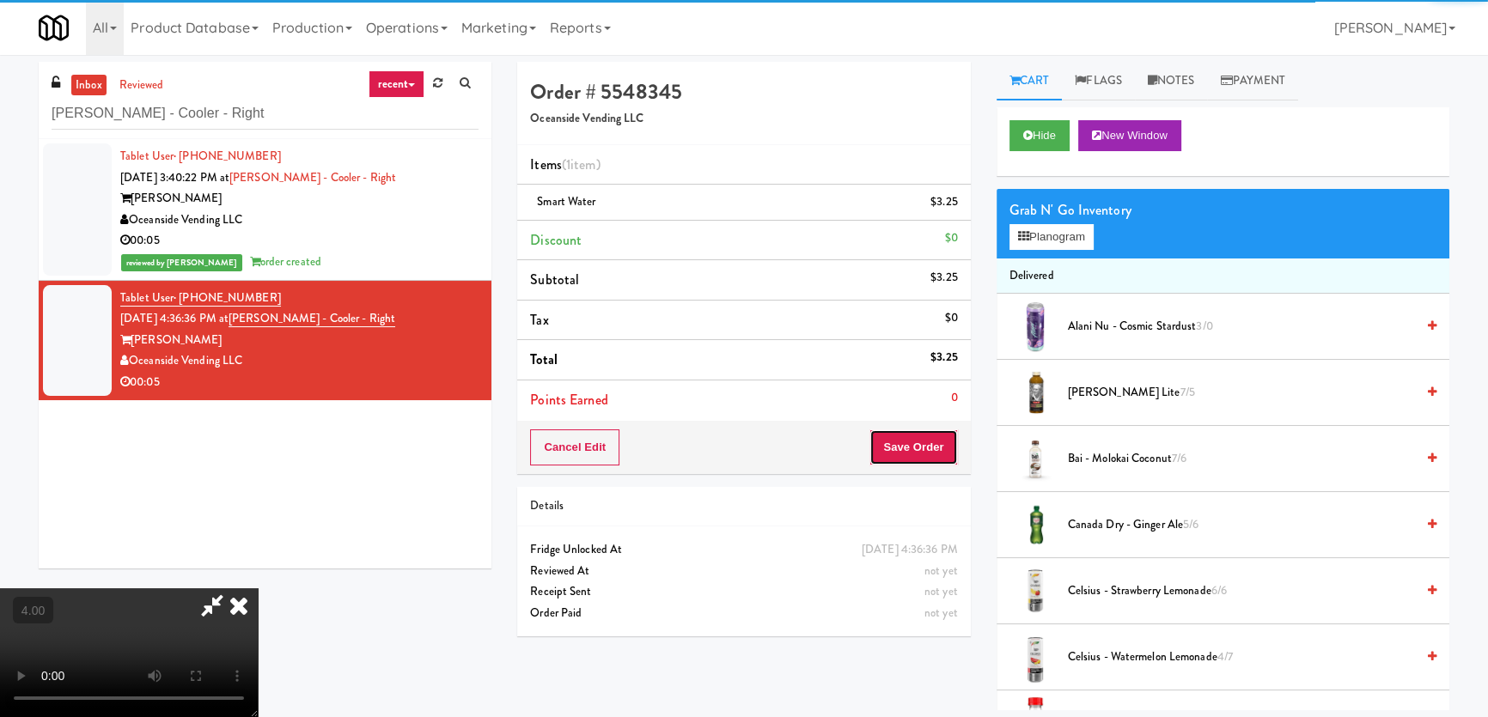
click at [925, 448] on button "Save Order" at bounding box center [913, 448] width 88 height 36
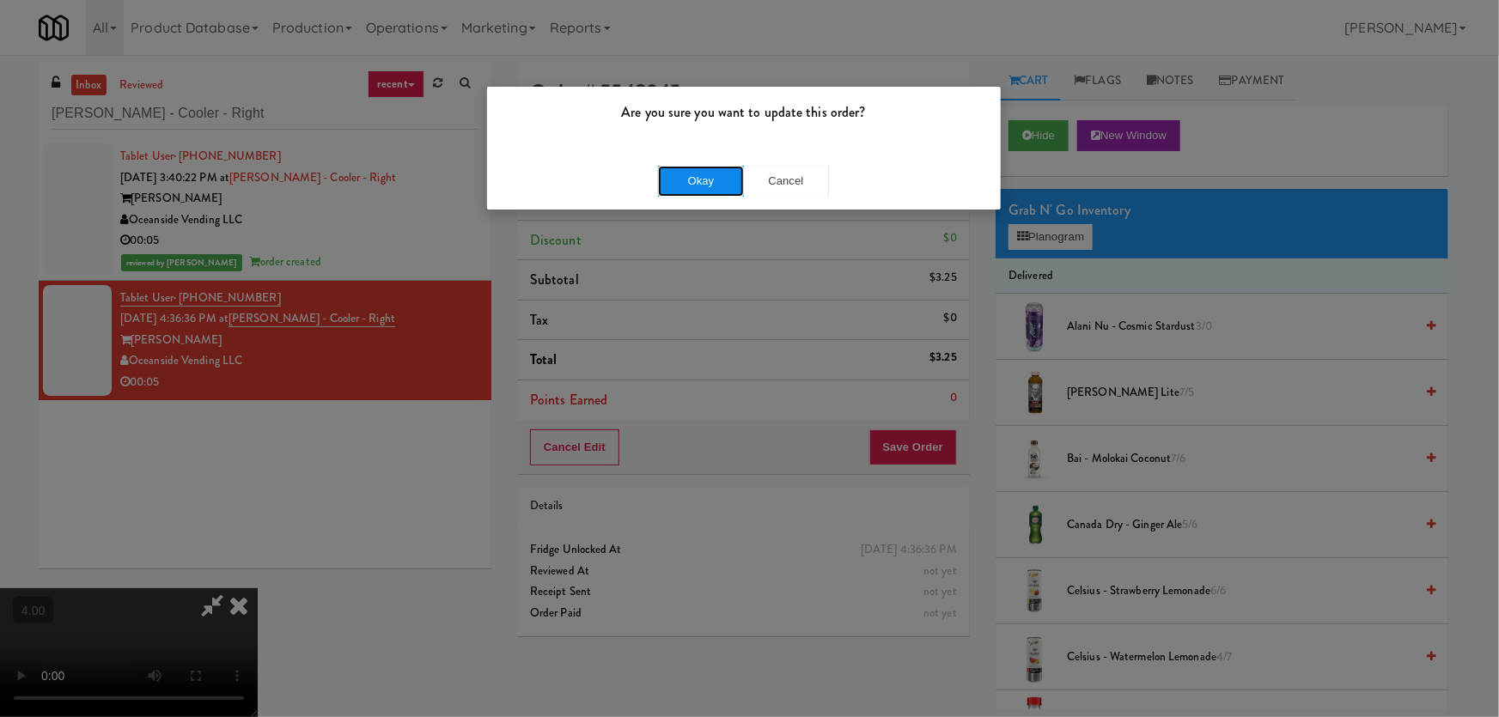
drag, startPoint x: 678, startPoint y: 172, endPoint x: 712, endPoint y: 186, distance: 37.3
click at [681, 172] on button "Okay" at bounding box center [701, 181] width 86 height 31
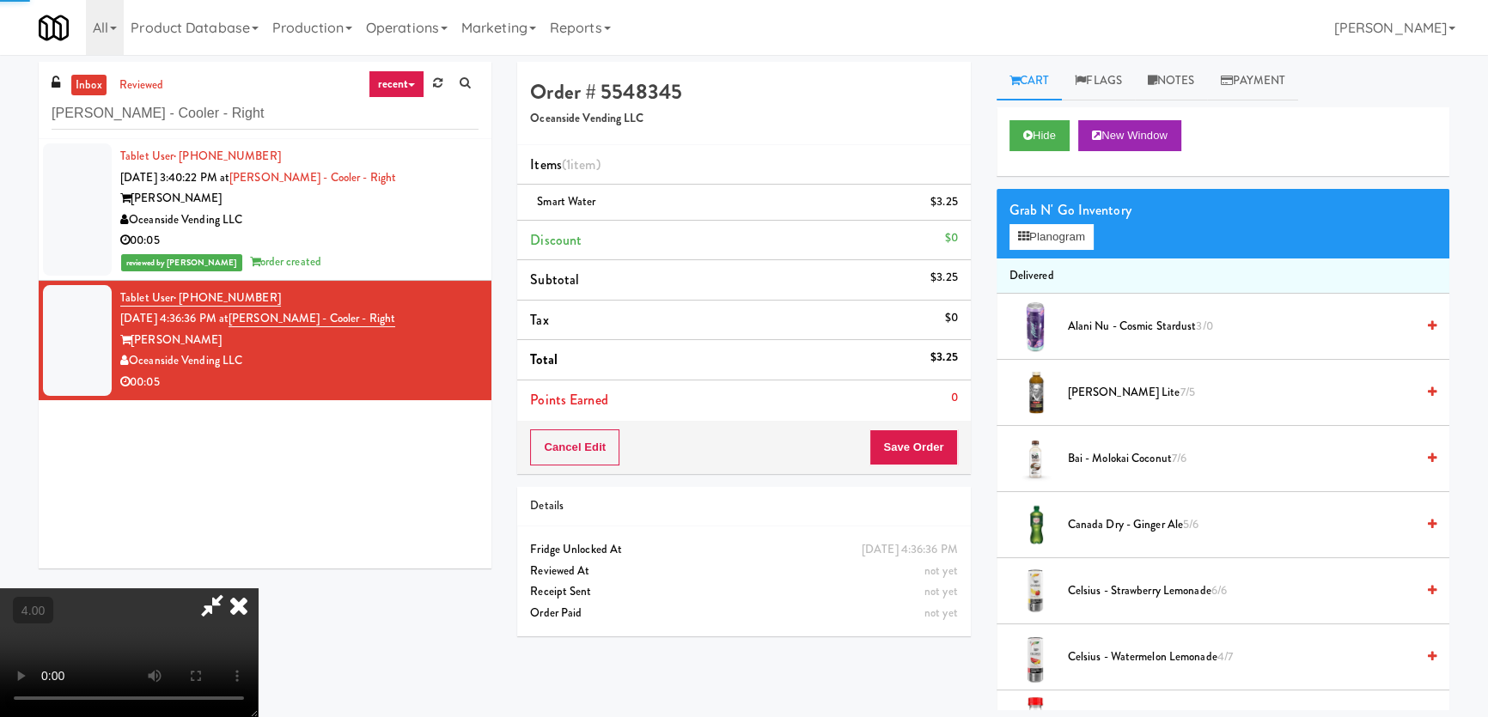
click at [258, 588] on icon at bounding box center [239, 605] width 38 height 34
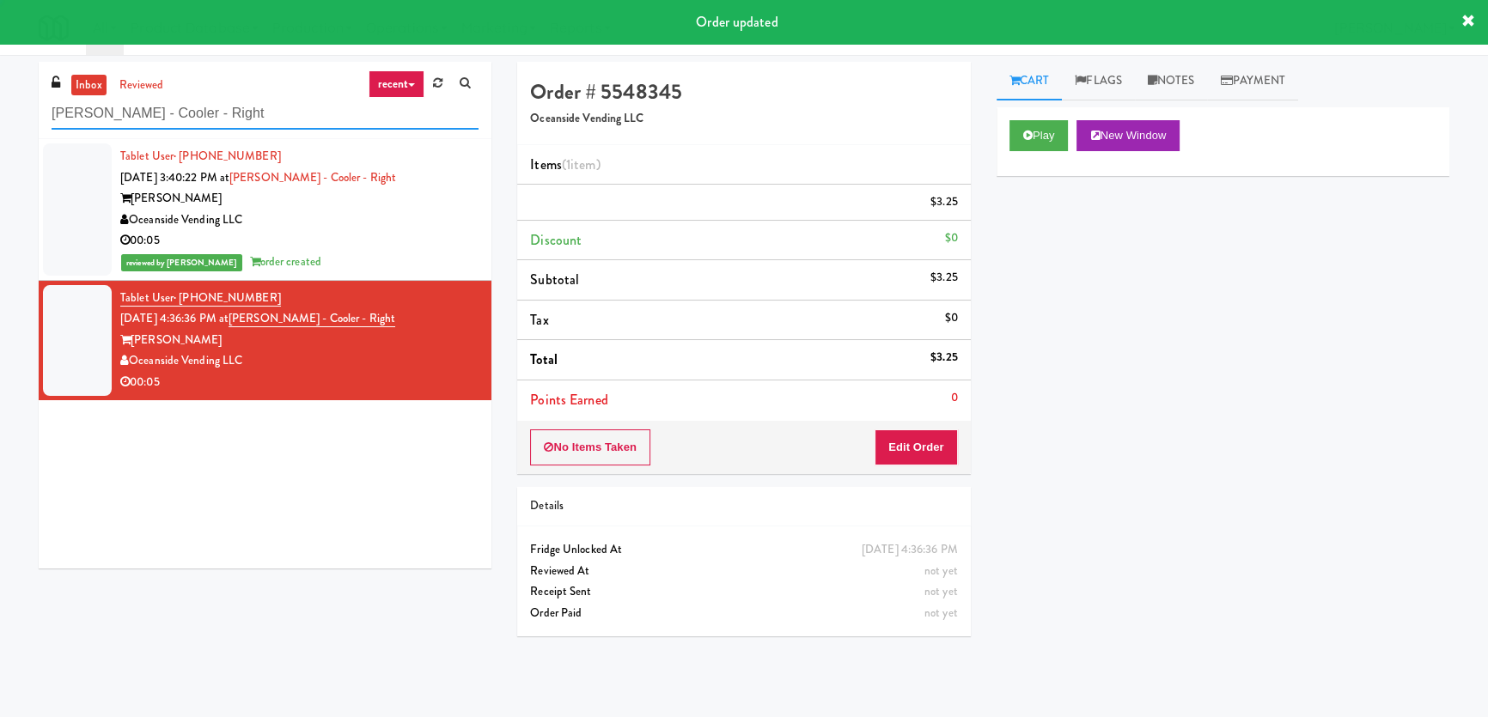
paste input "(Food, Snack & Drink) [GEOGRAPHIC_DATA] - Cooler"
drag, startPoint x: 256, startPoint y: 113, endPoint x: 93, endPoint y: 101, distance: 163.7
click at [0, 98] on div "inbox reviewed recent all unclear take inventory issue suspicious failed recent…" at bounding box center [744, 386] width 1488 height 649
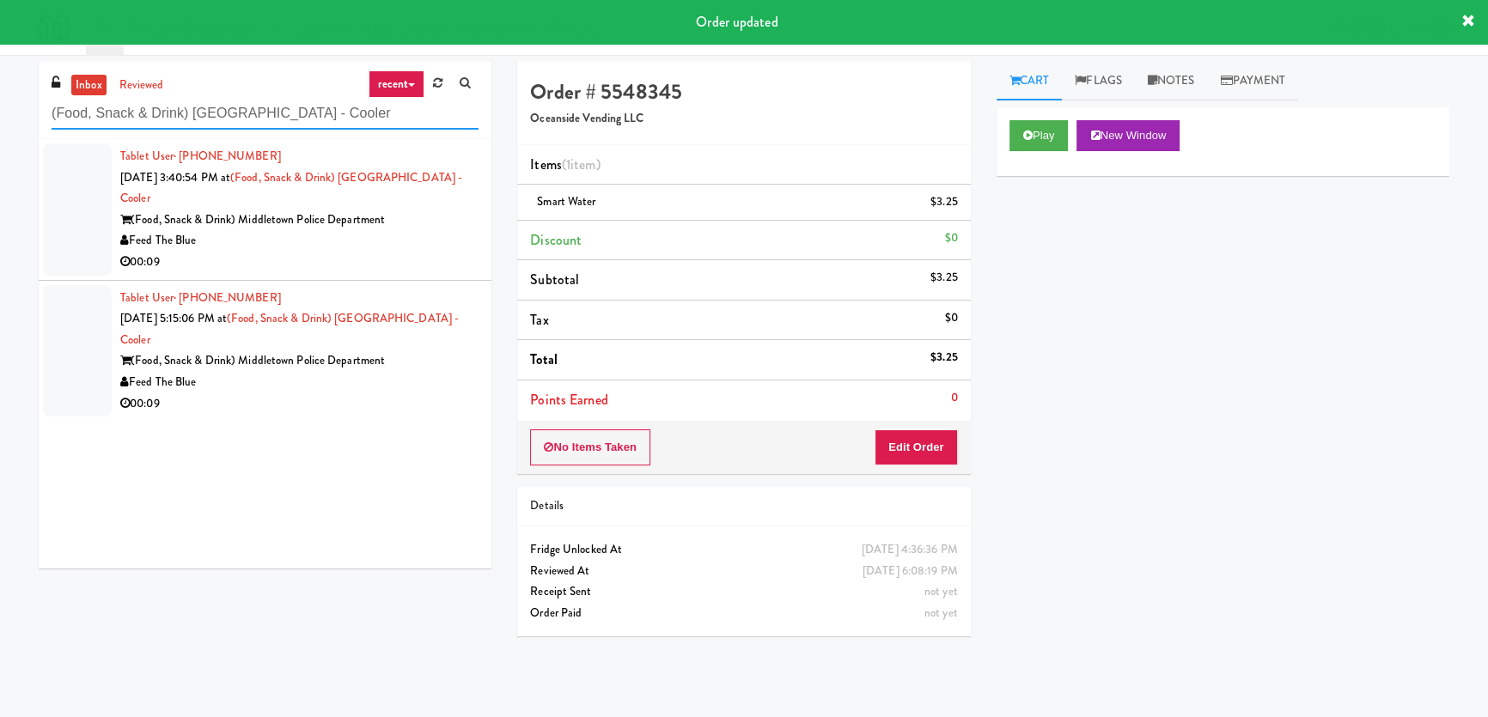
type input "(Food, Snack & Drink) [GEOGRAPHIC_DATA] - Cooler"
click at [431, 252] on div "00:09" at bounding box center [299, 262] width 358 height 21
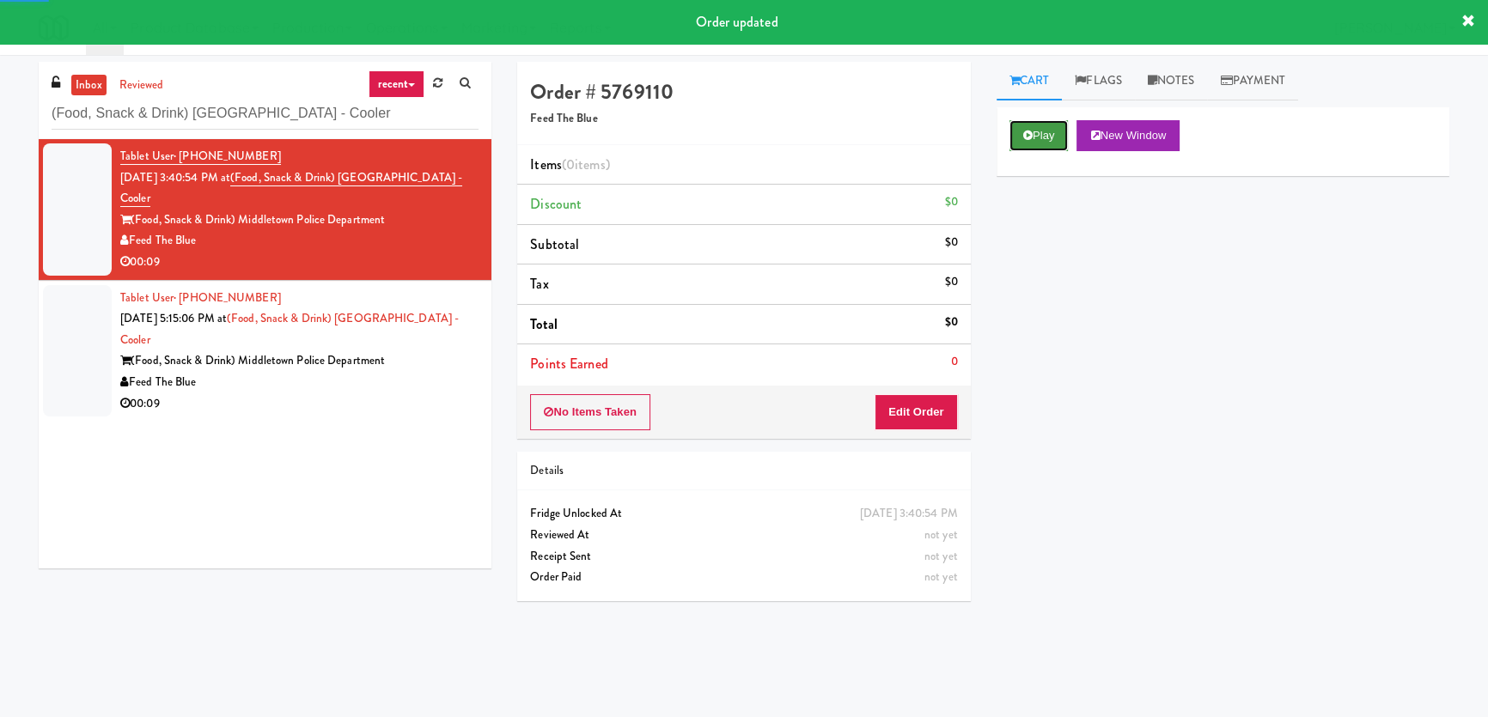
click at [1046, 137] on button "Play" at bounding box center [1038, 135] width 59 height 31
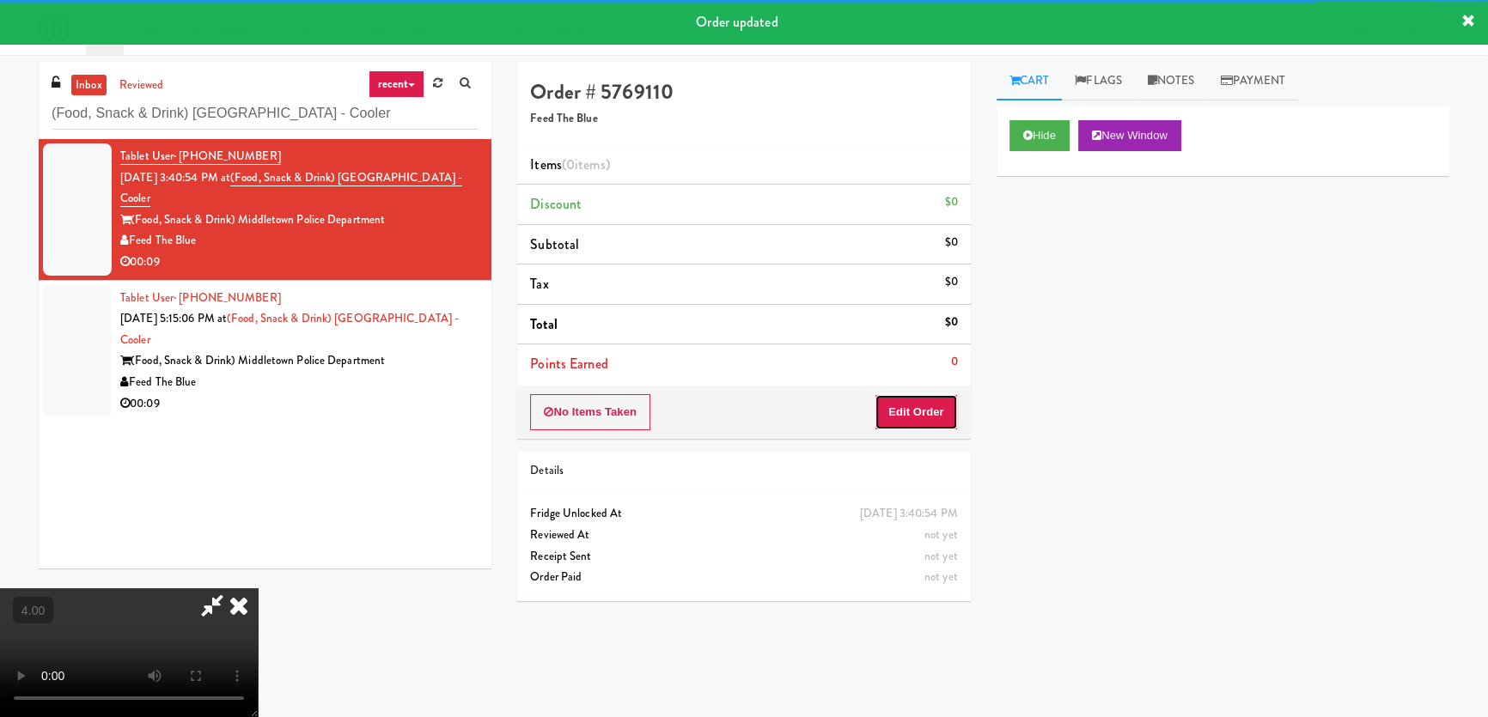
click at [919, 400] on button "Edit Order" at bounding box center [915, 412] width 83 height 36
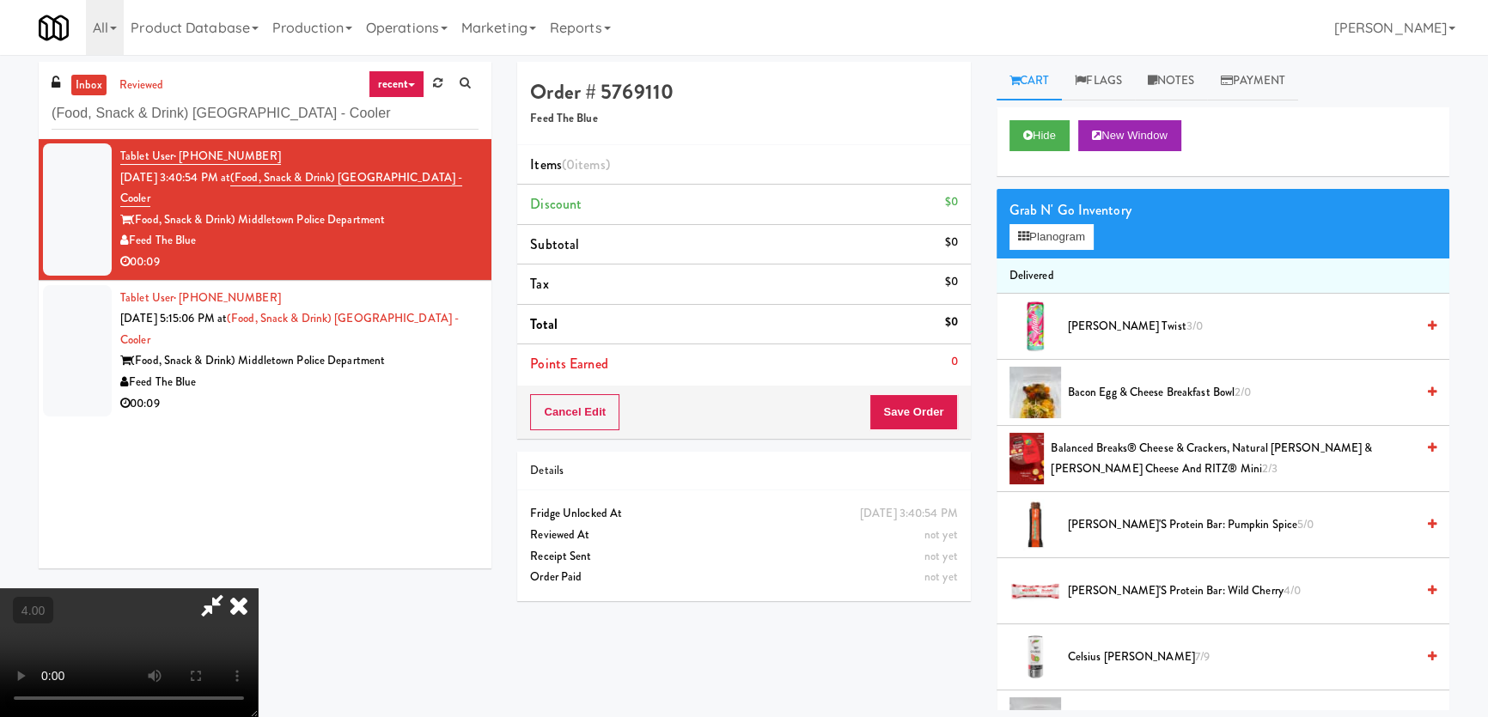
click at [258, 588] on video at bounding box center [129, 652] width 258 height 129
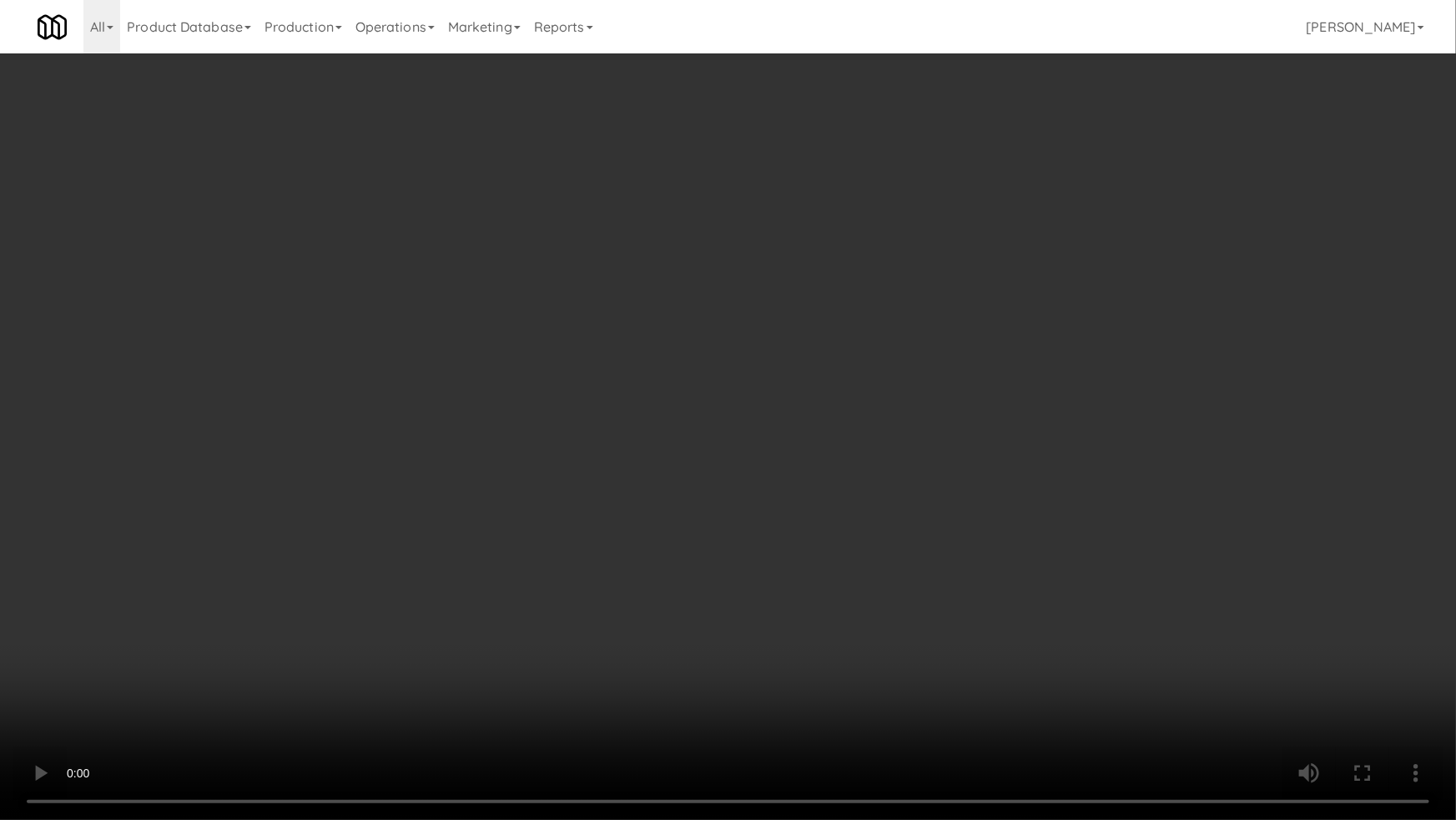
click at [182, 582] on video at bounding box center [728, 410] width 1456 height 820
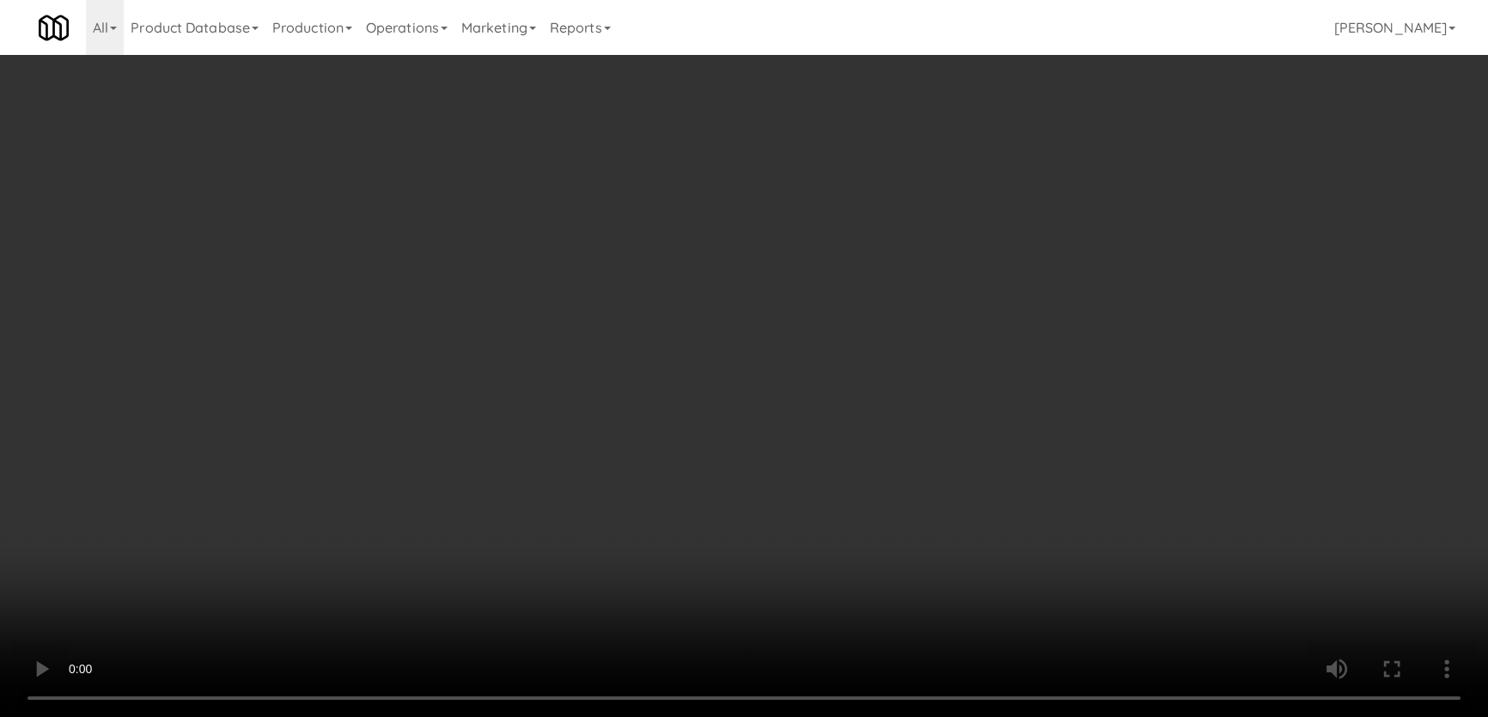
click at [274, 497] on video at bounding box center [744, 358] width 1488 height 717
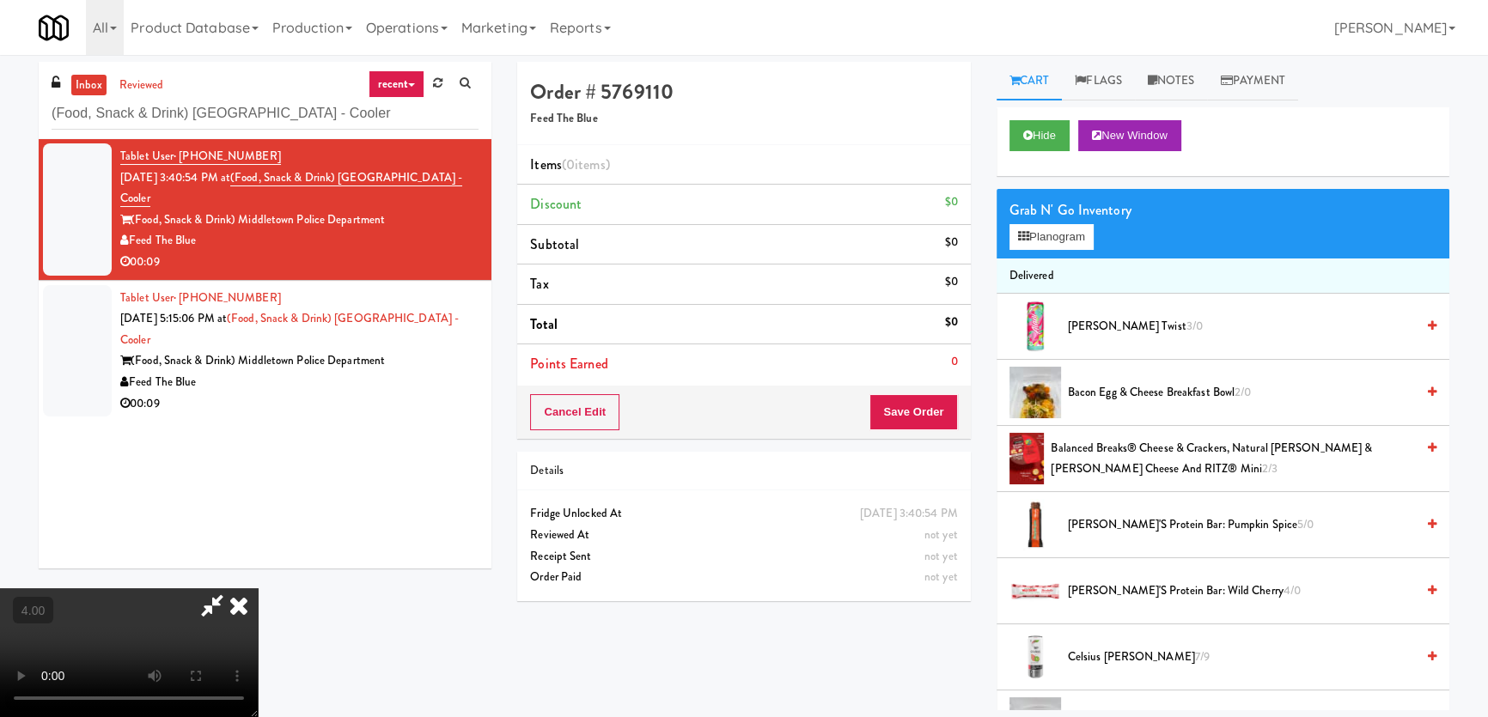
click at [258, 588] on video at bounding box center [129, 652] width 258 height 129
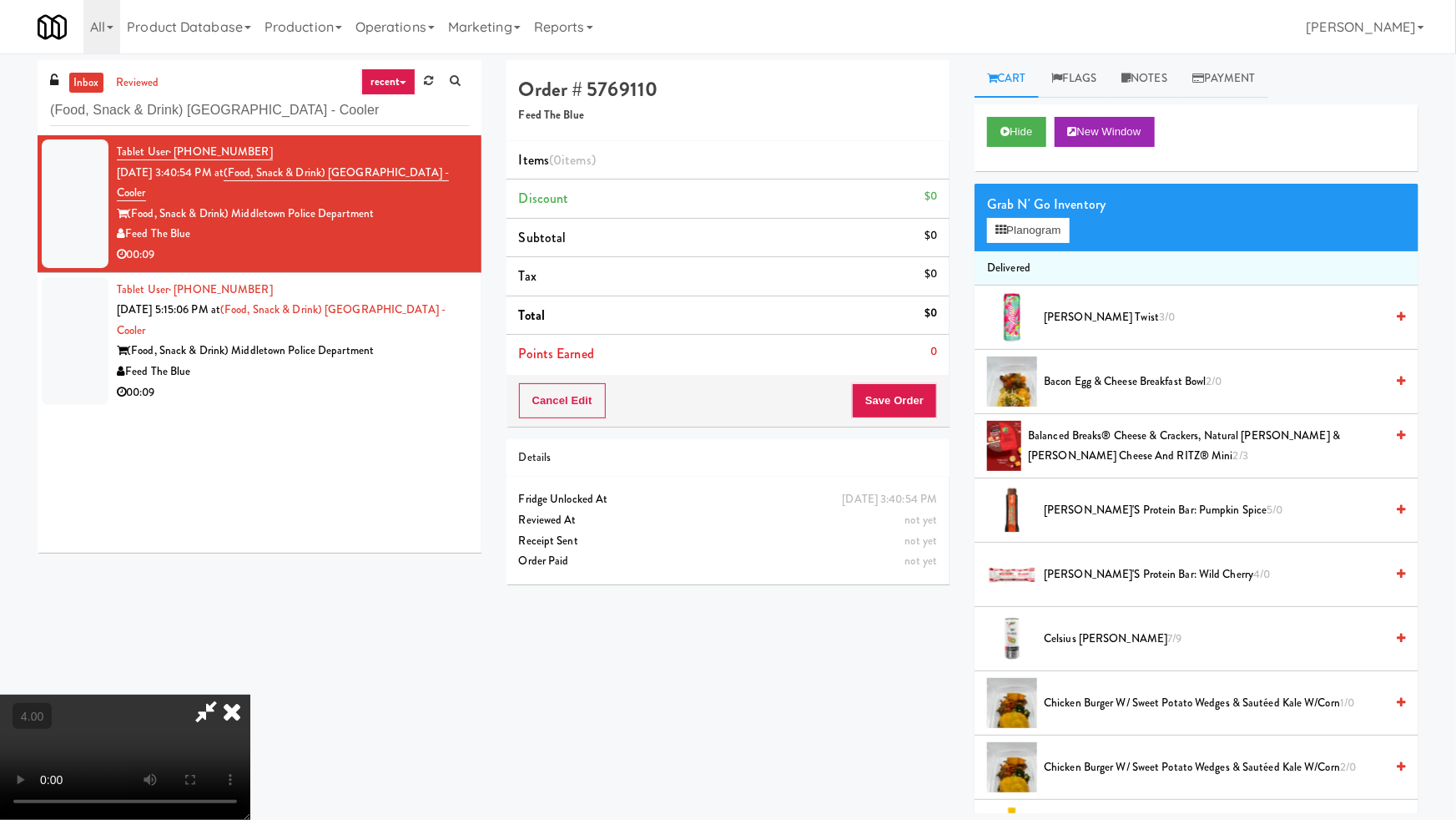
click at [251, 695] on video at bounding box center [125, 757] width 251 height 125
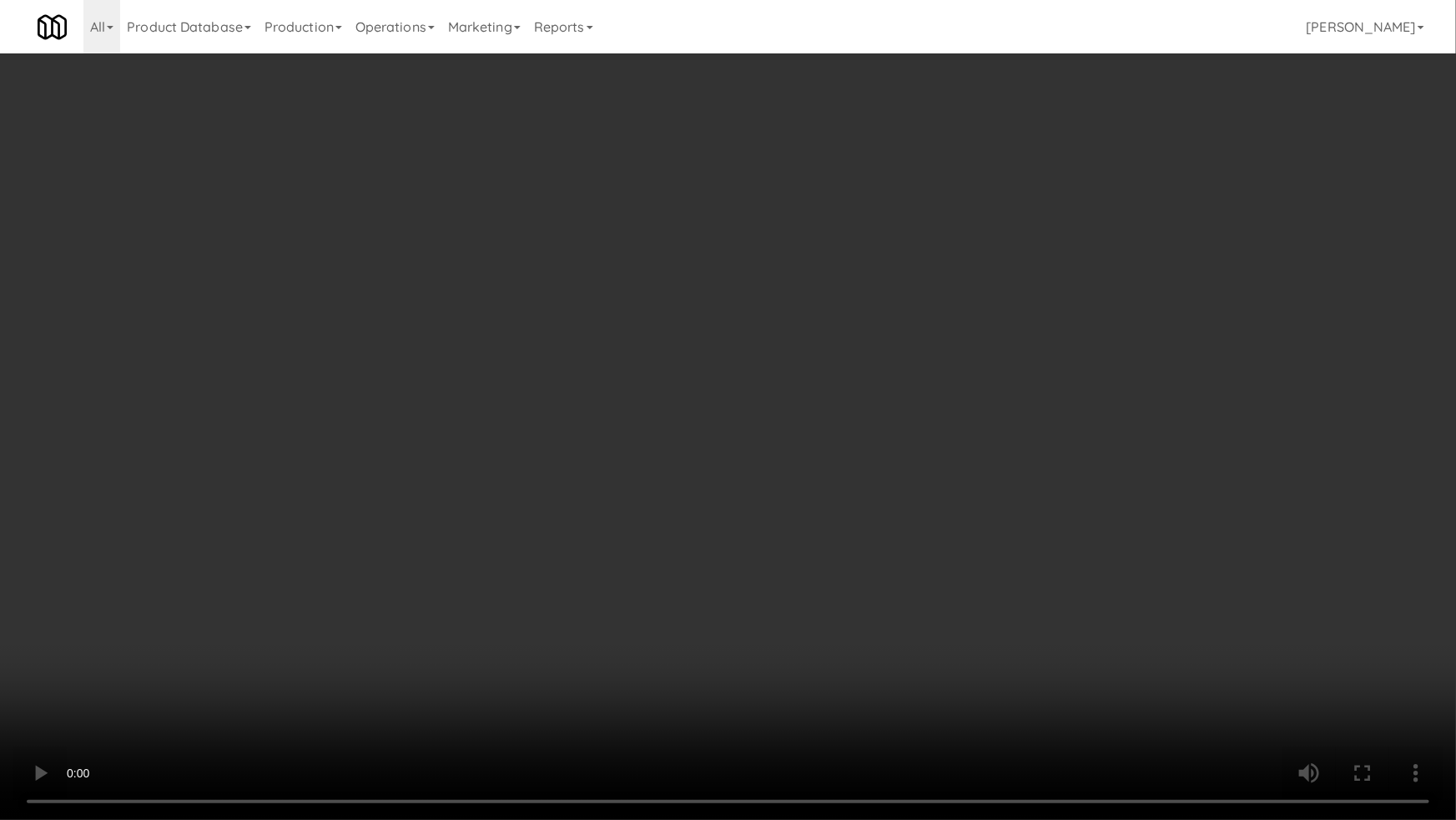
click at [500, 666] on video at bounding box center [728, 410] width 1456 height 820
drag, startPoint x: 500, startPoint y: 666, endPoint x: 761, endPoint y: 428, distance: 353.2
click at [503, 663] on video at bounding box center [728, 410] width 1456 height 820
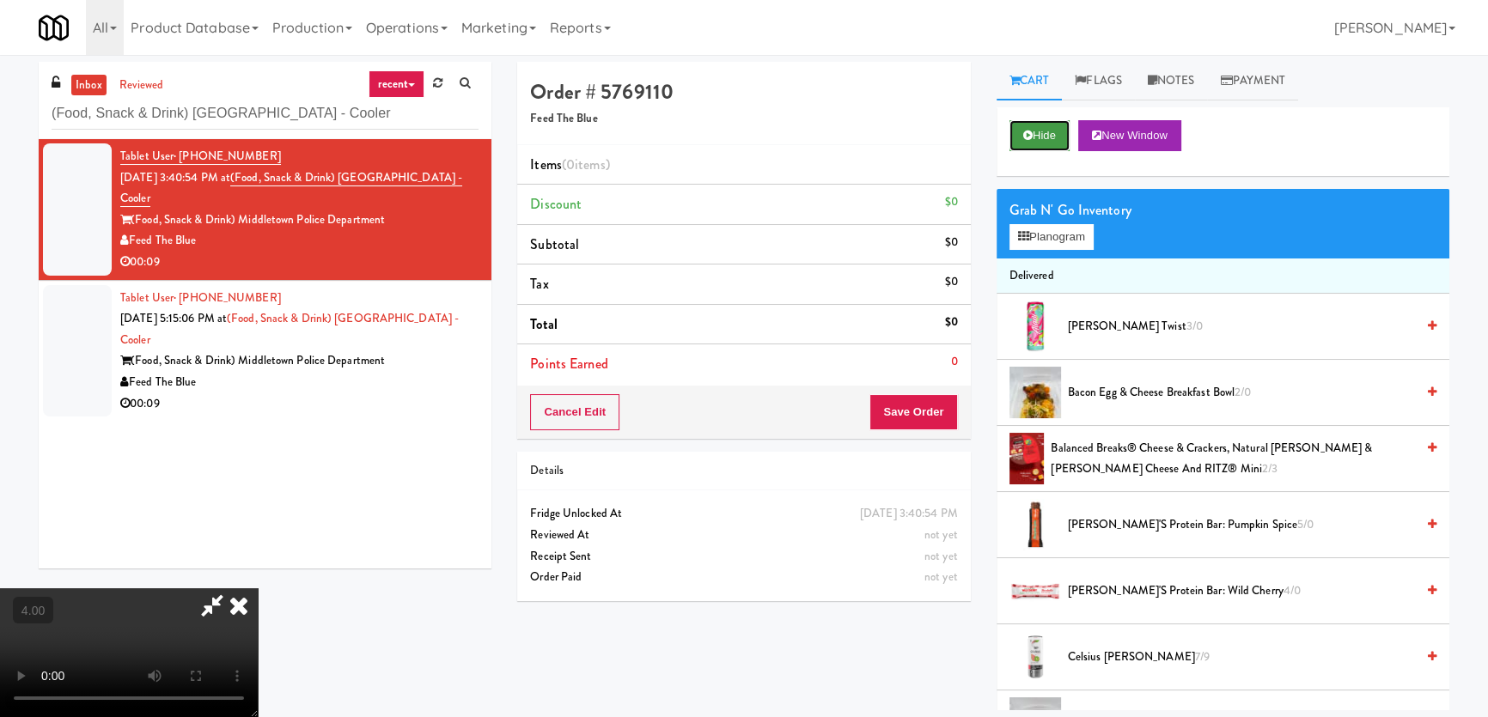
click at [1037, 144] on button "Hide" at bounding box center [1039, 135] width 60 height 31
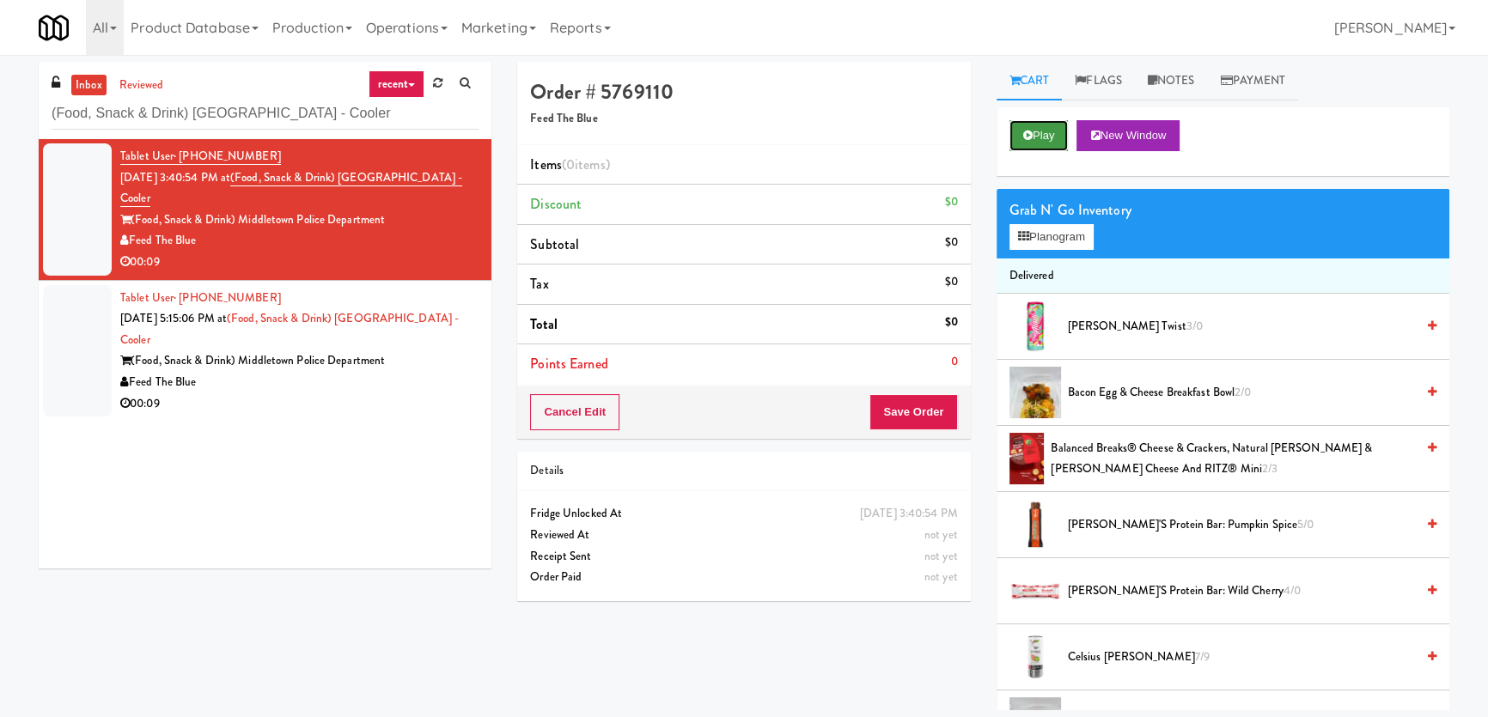
click at [1037, 144] on button "Play" at bounding box center [1038, 135] width 59 height 31
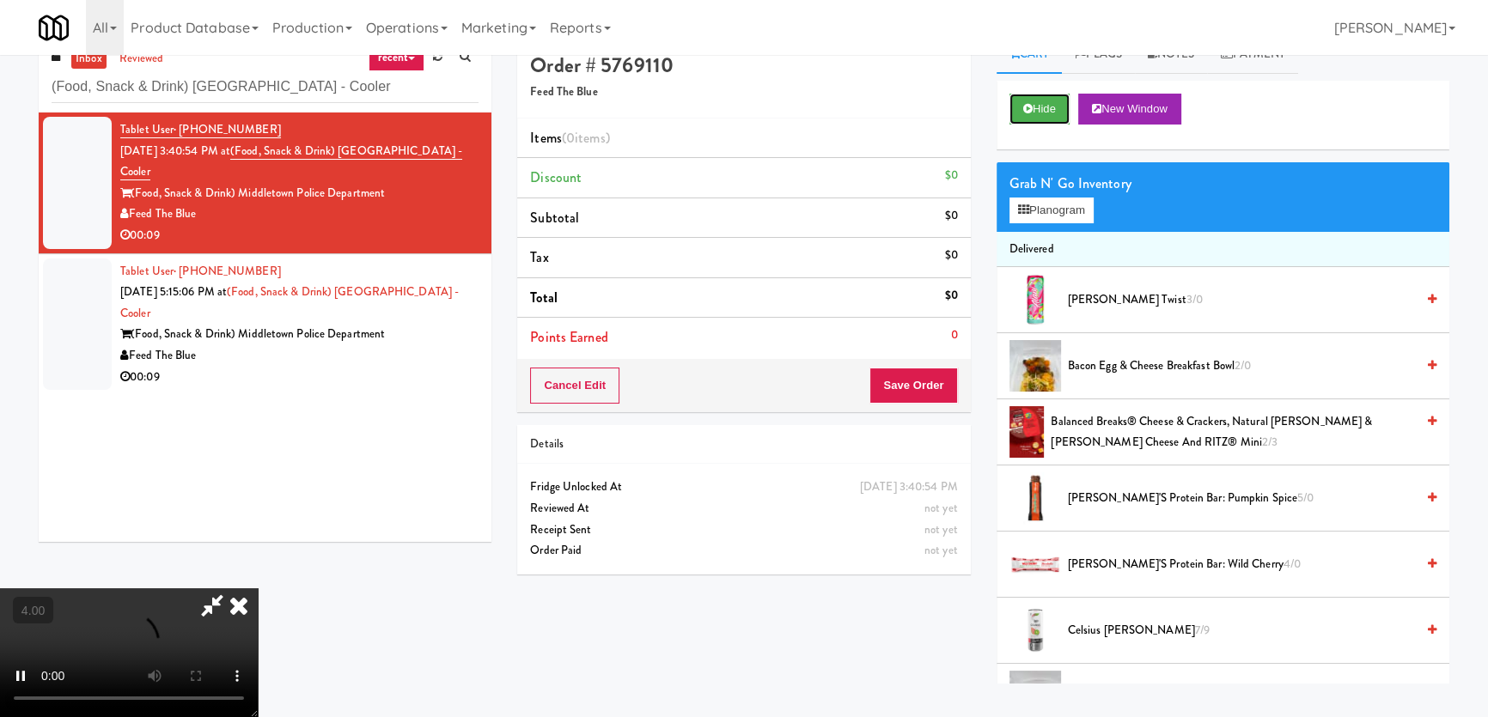
scroll to position [54, 0]
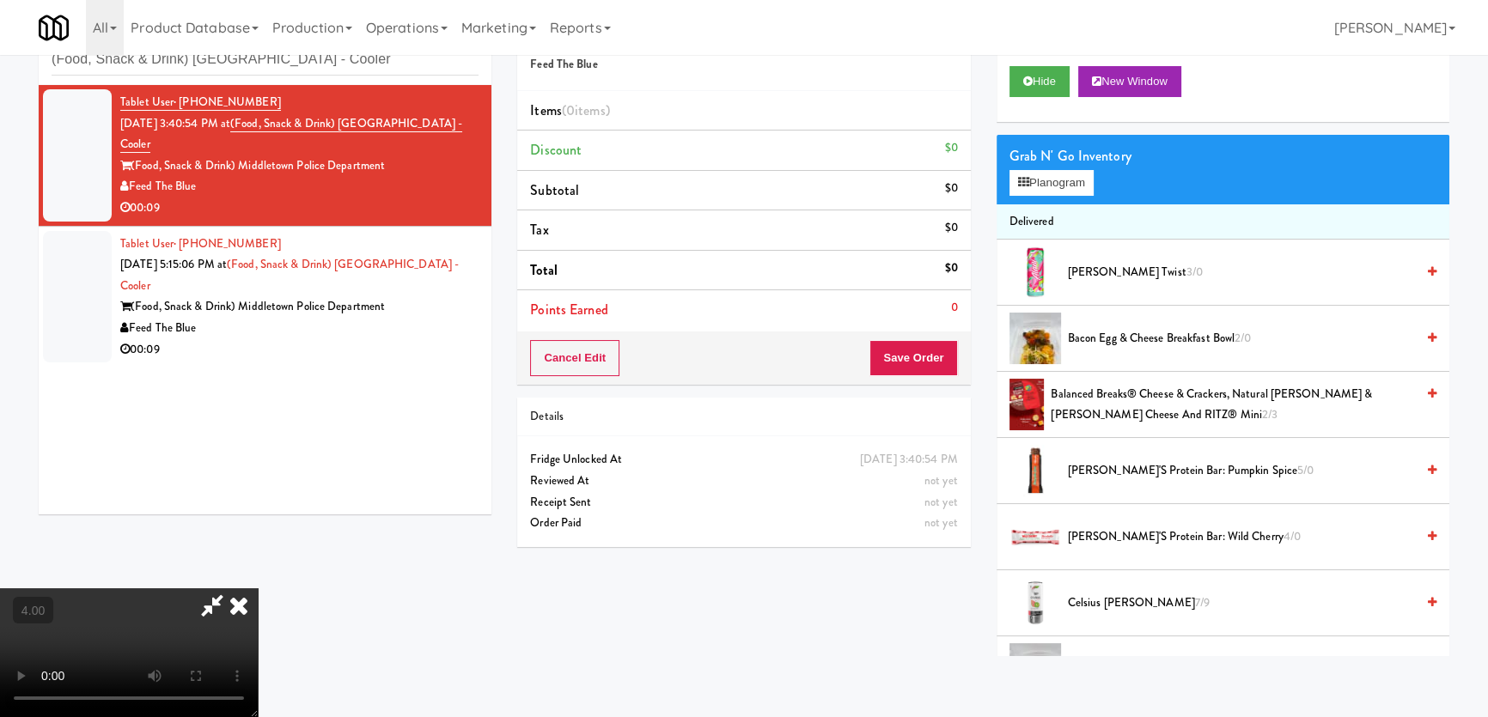
click at [199, 594] on video at bounding box center [129, 652] width 258 height 129
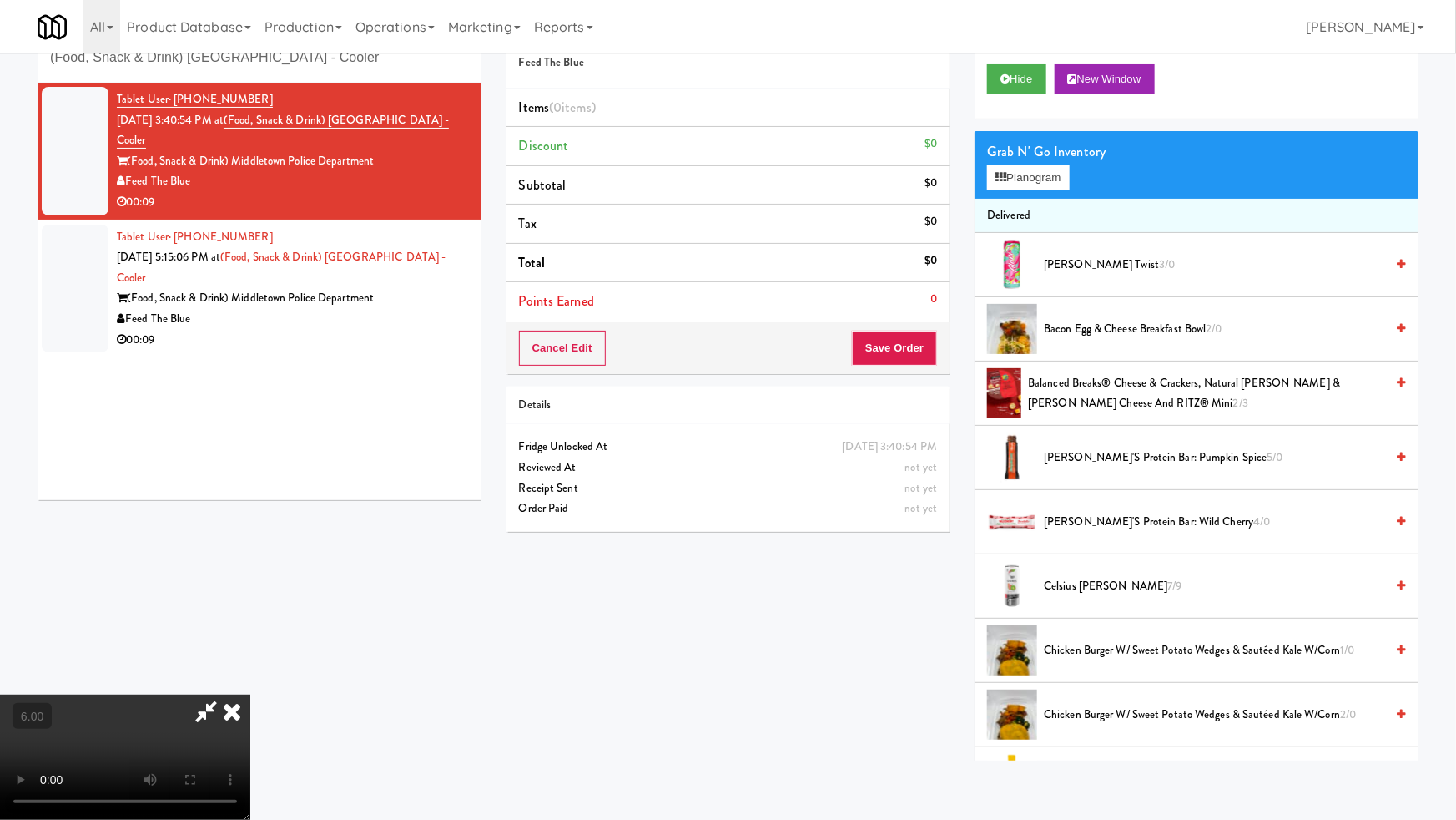
click at [251, 695] on video at bounding box center [125, 757] width 251 height 125
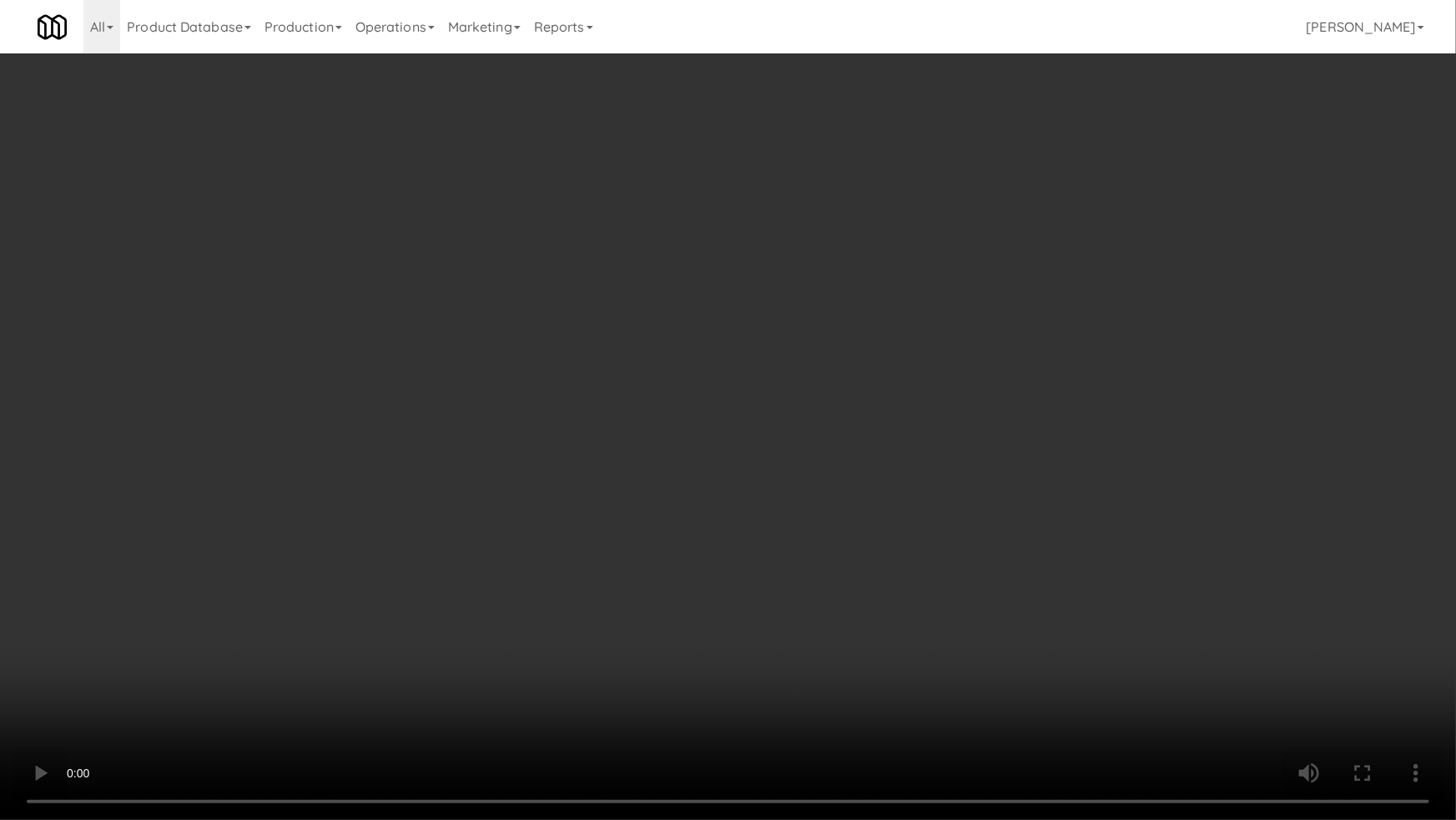
click at [844, 573] on video at bounding box center [728, 410] width 1456 height 820
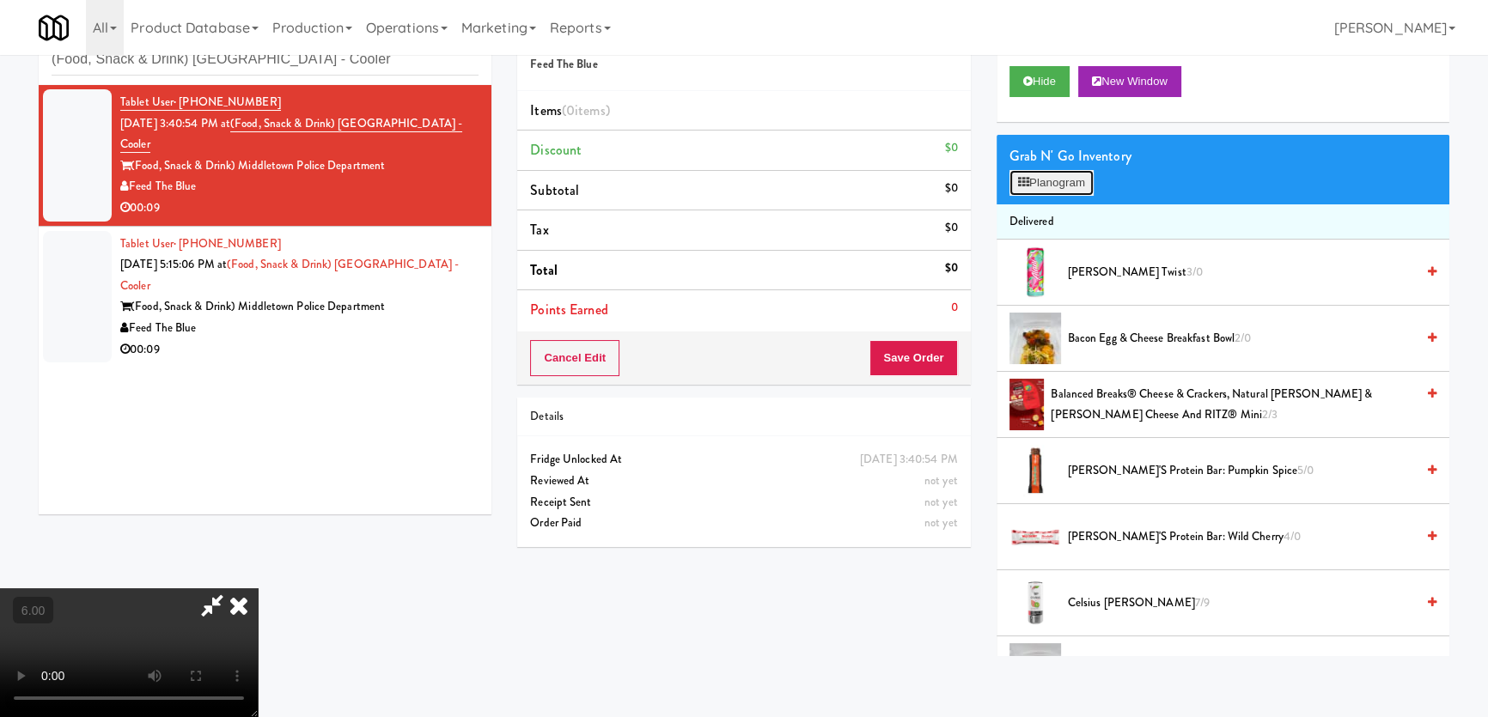
click at [1063, 184] on button "Planogram" at bounding box center [1051, 183] width 84 height 26
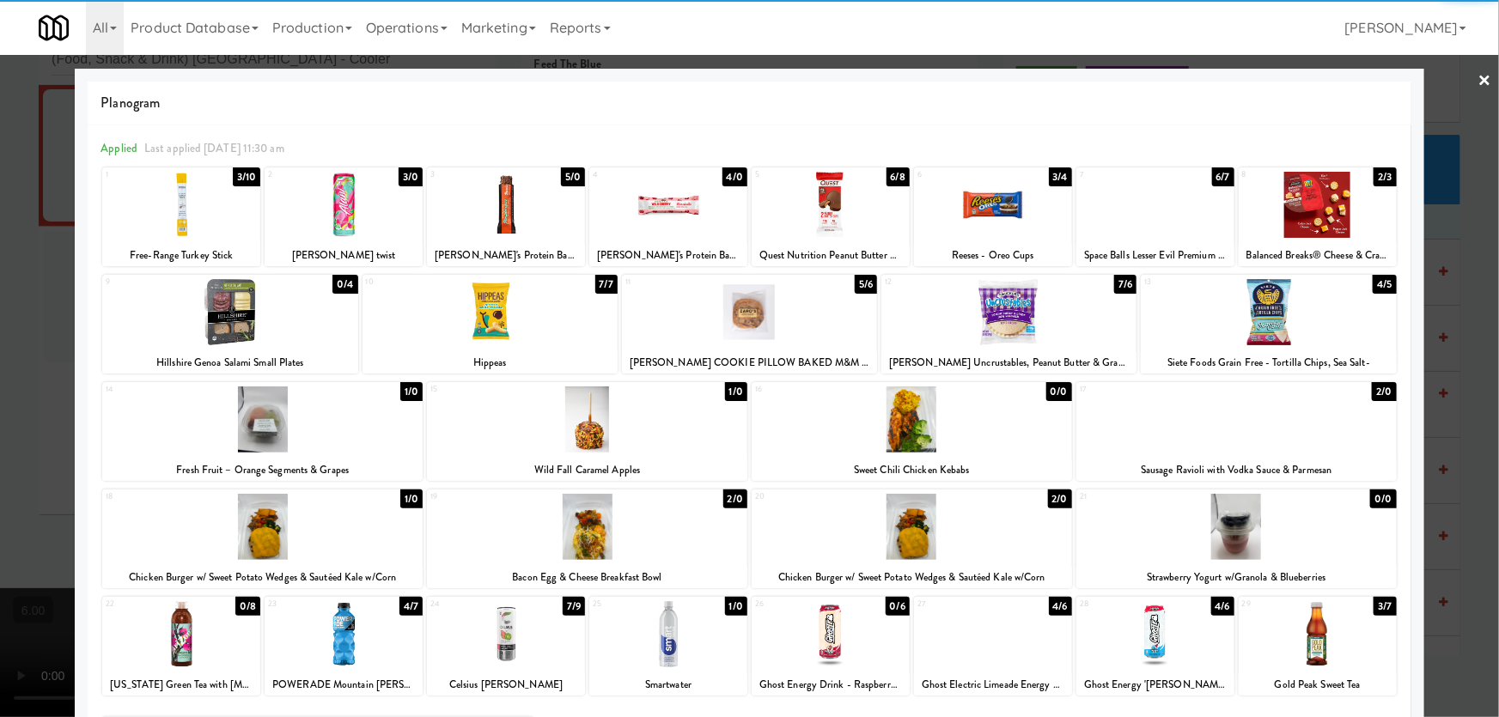
click at [1032, 326] on div at bounding box center [1008, 312] width 255 height 66
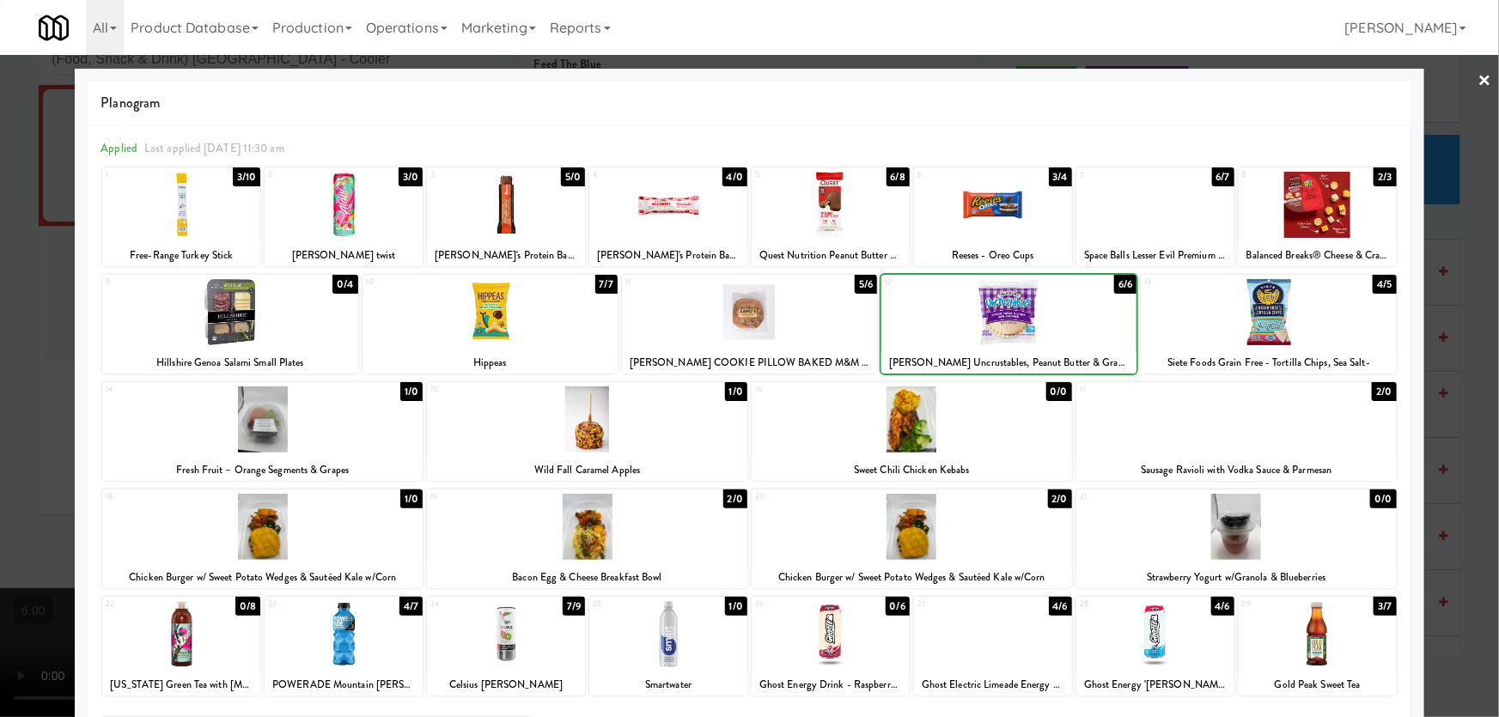
click at [1188, 637] on div at bounding box center [1155, 634] width 158 height 66
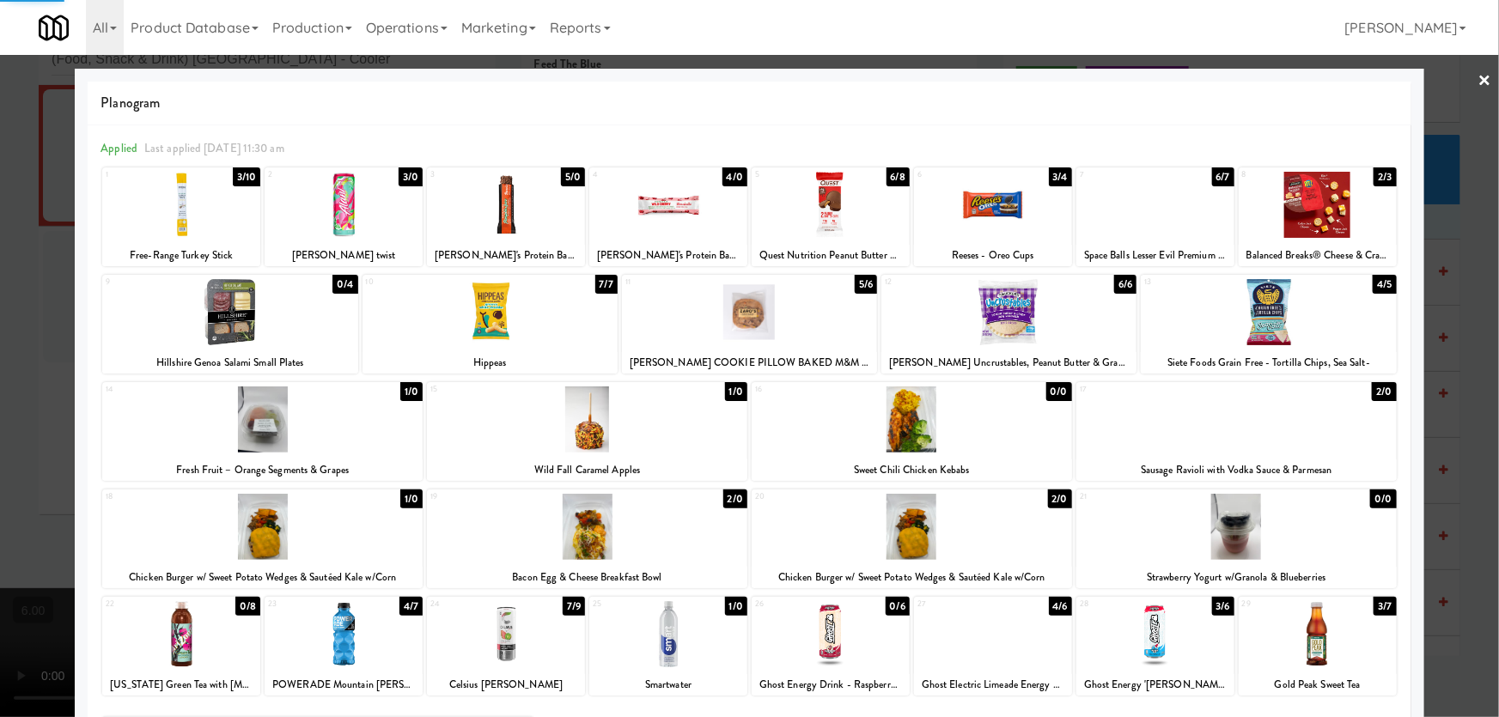
click at [1463, 337] on div at bounding box center [749, 358] width 1499 height 717
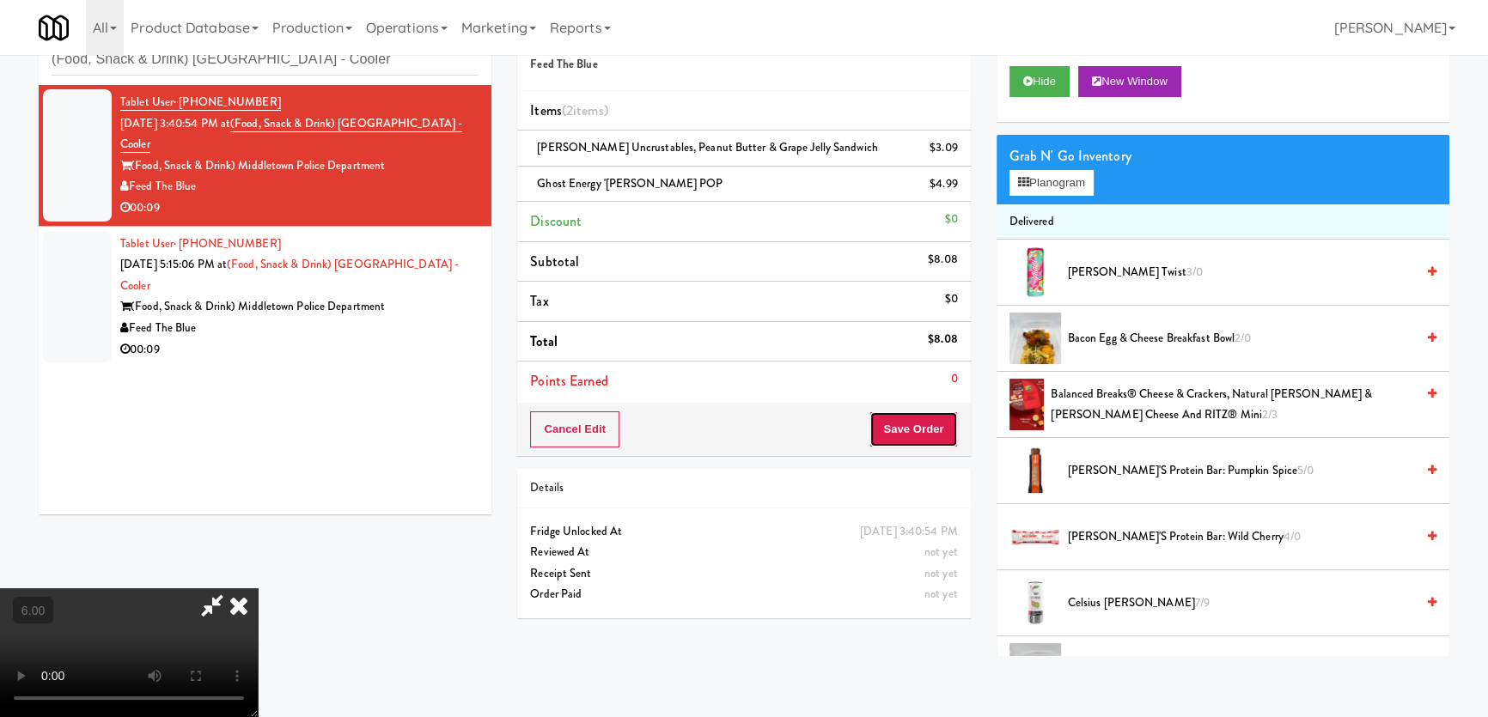
drag, startPoint x: 952, startPoint y: 424, endPoint x: 857, endPoint y: 366, distance: 111.1
click at [953, 424] on button "Save Order" at bounding box center [913, 429] width 88 height 36
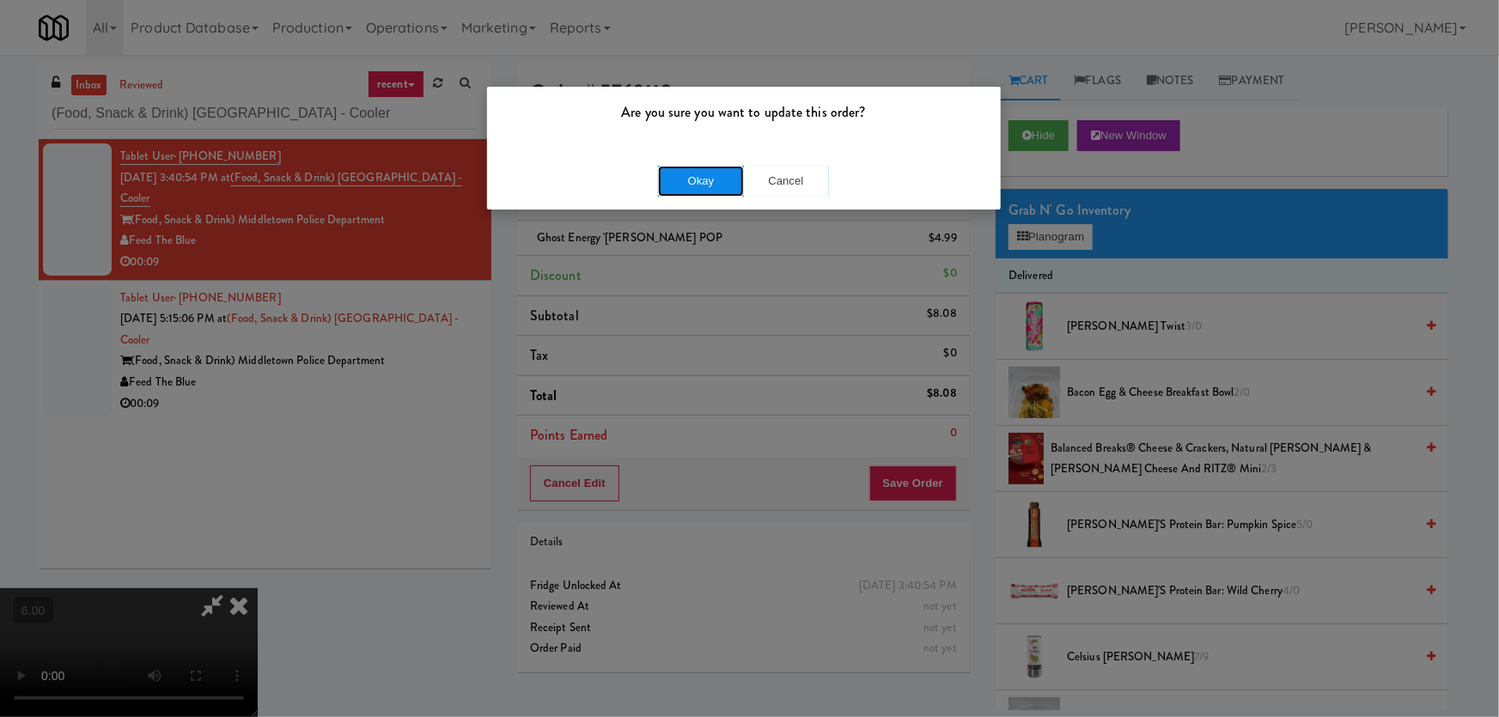
click at [683, 187] on button "Okay" at bounding box center [701, 181] width 86 height 31
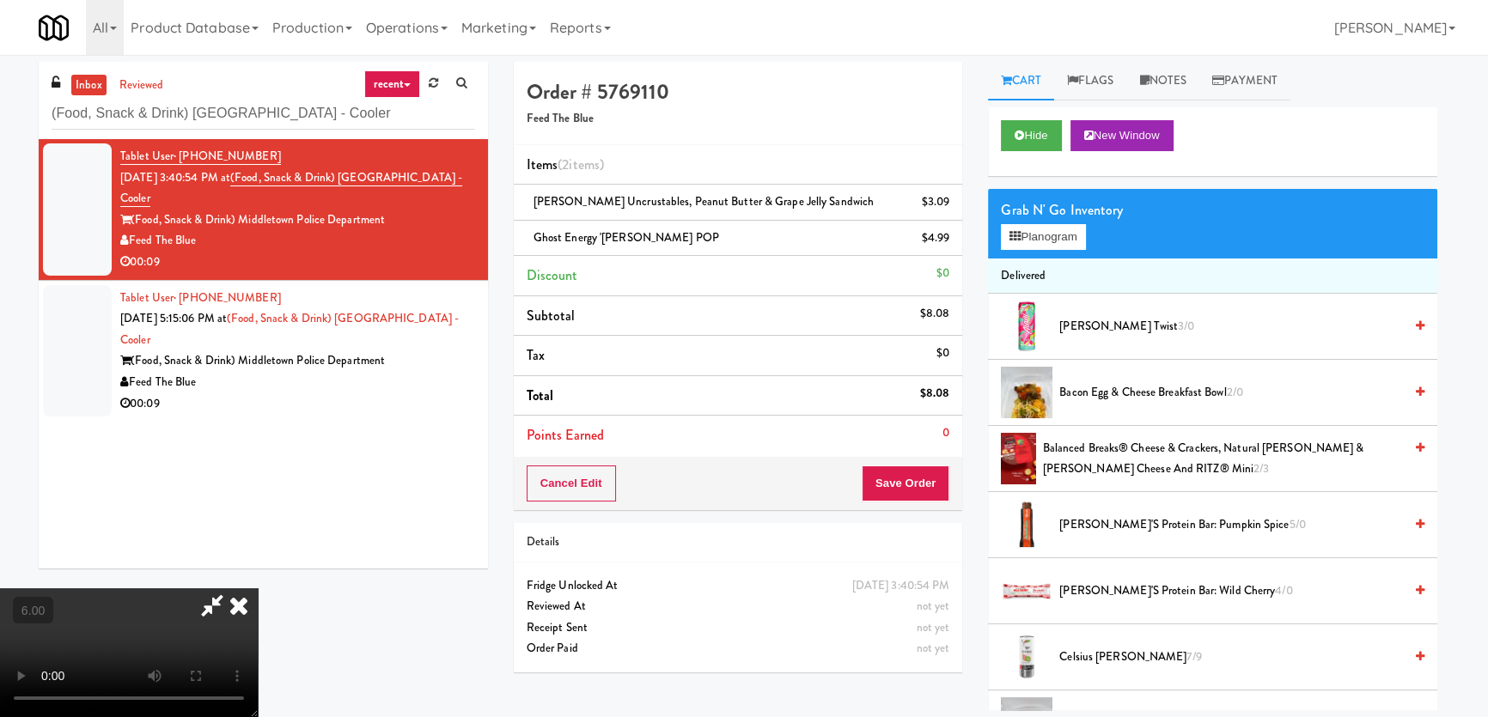
click at [1039, 114] on div "Hide New Window" at bounding box center [1212, 141] width 449 height 69
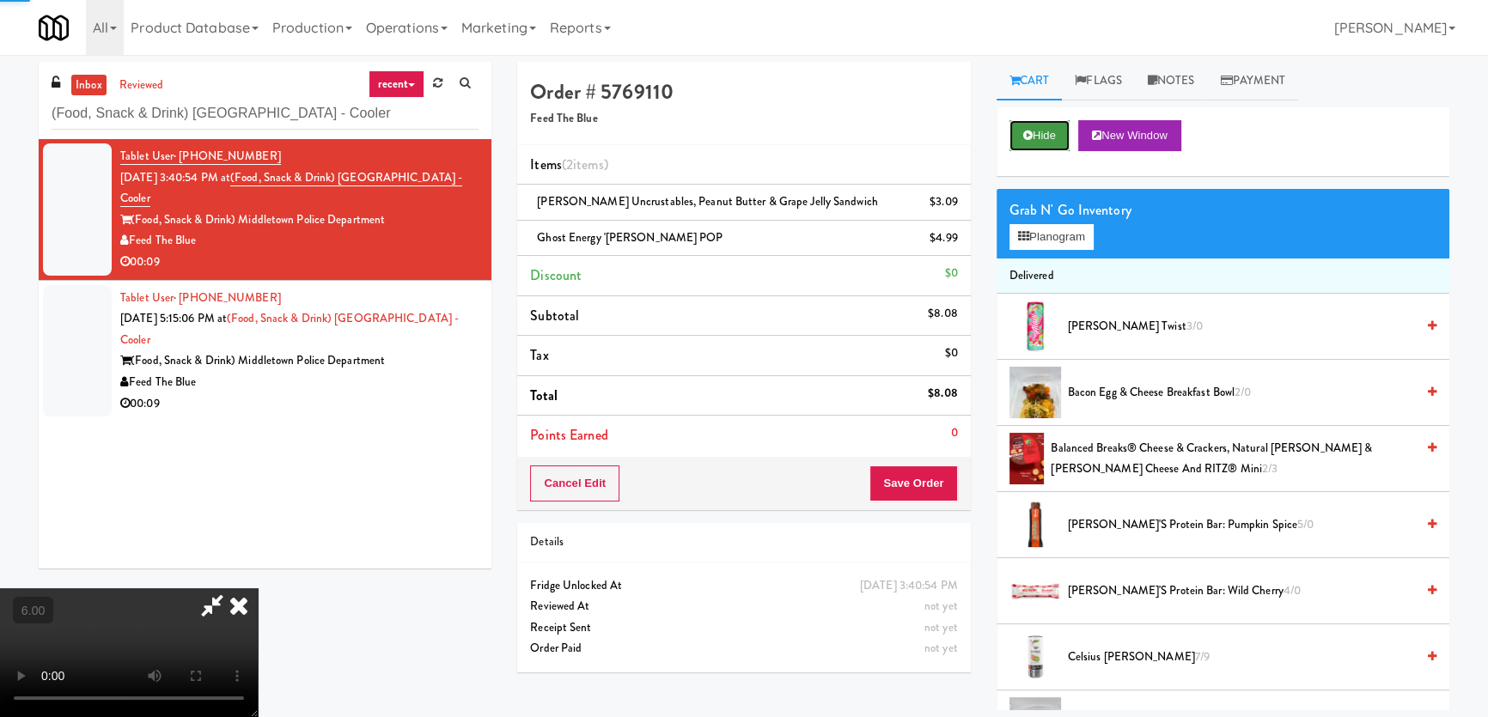
click at [1034, 122] on button "Hide" at bounding box center [1039, 135] width 60 height 31
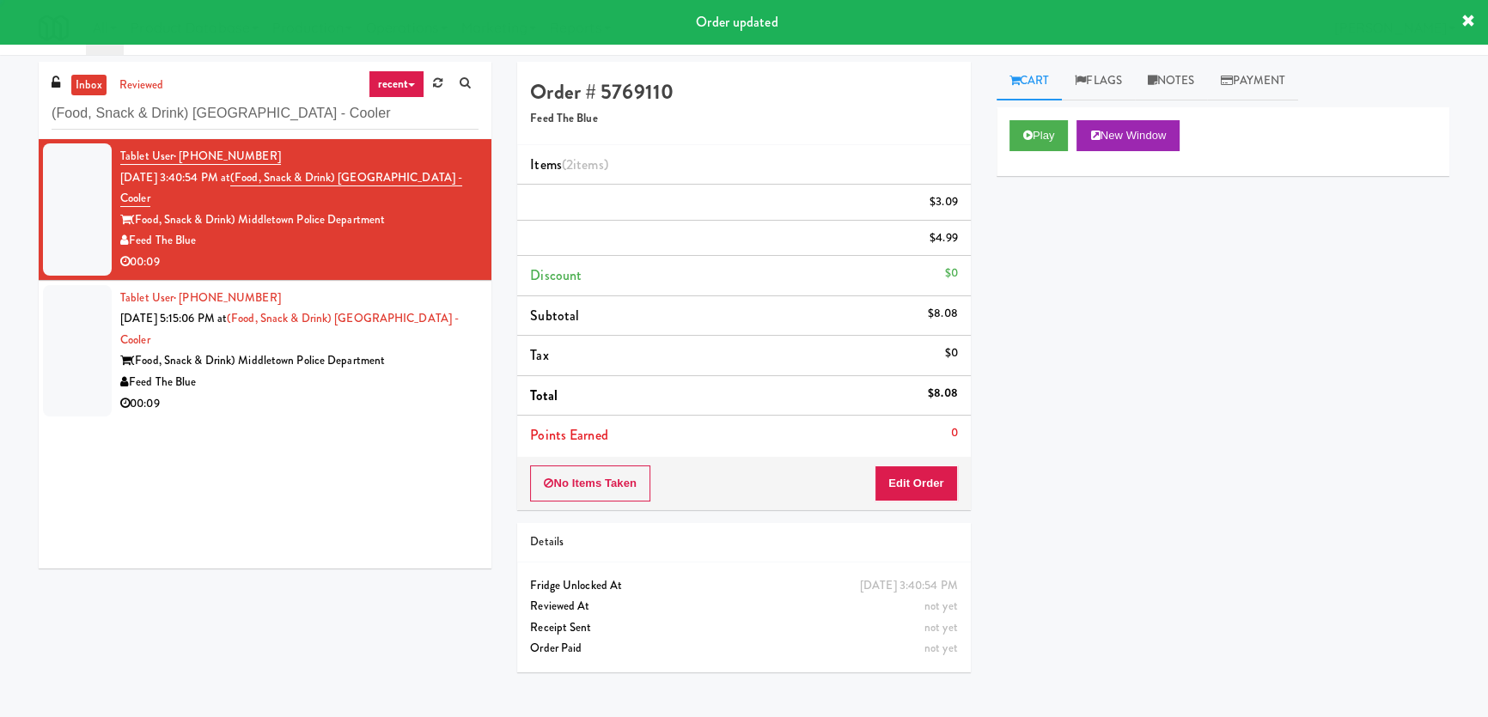
click at [393, 350] on div "(Food, Snack & Drink) Middletown Police Department" at bounding box center [299, 360] width 358 height 21
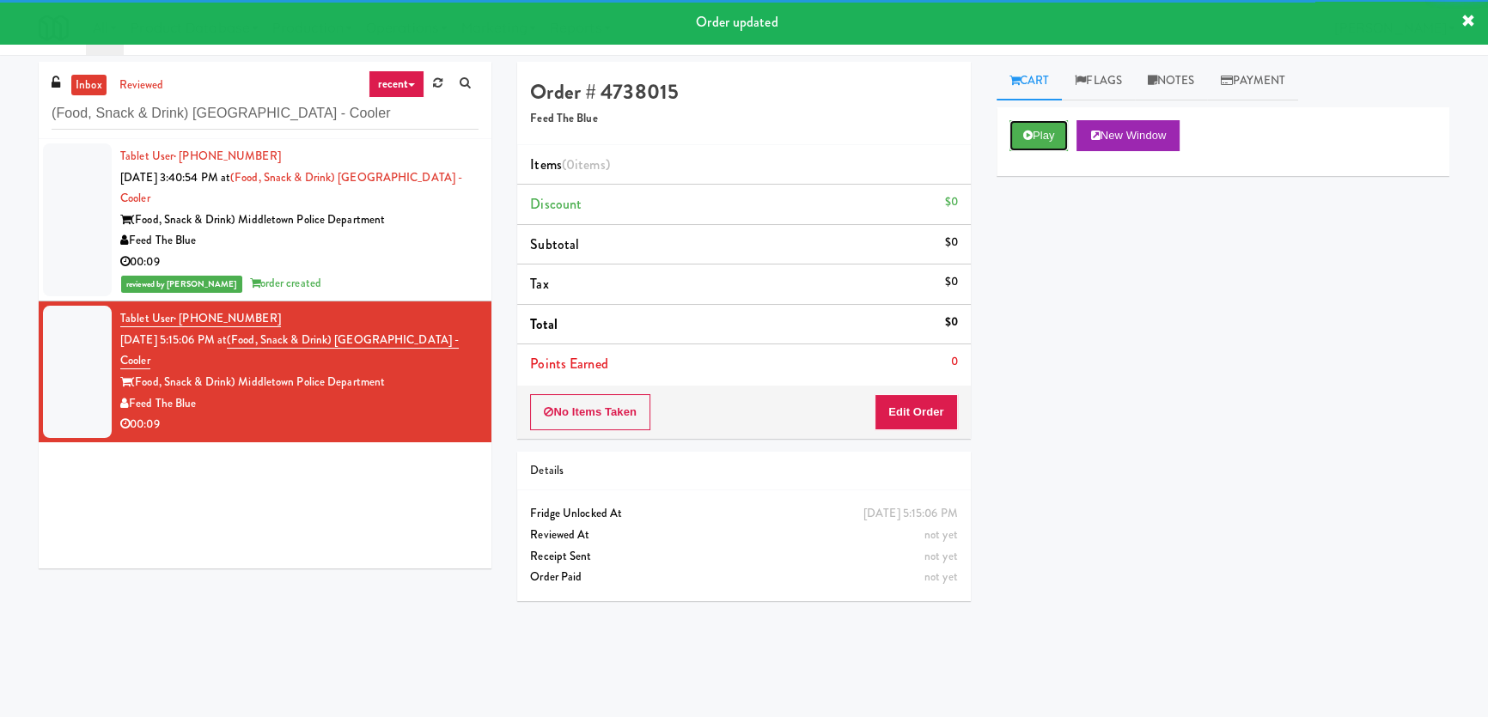
click at [1015, 134] on button "Play" at bounding box center [1038, 135] width 59 height 31
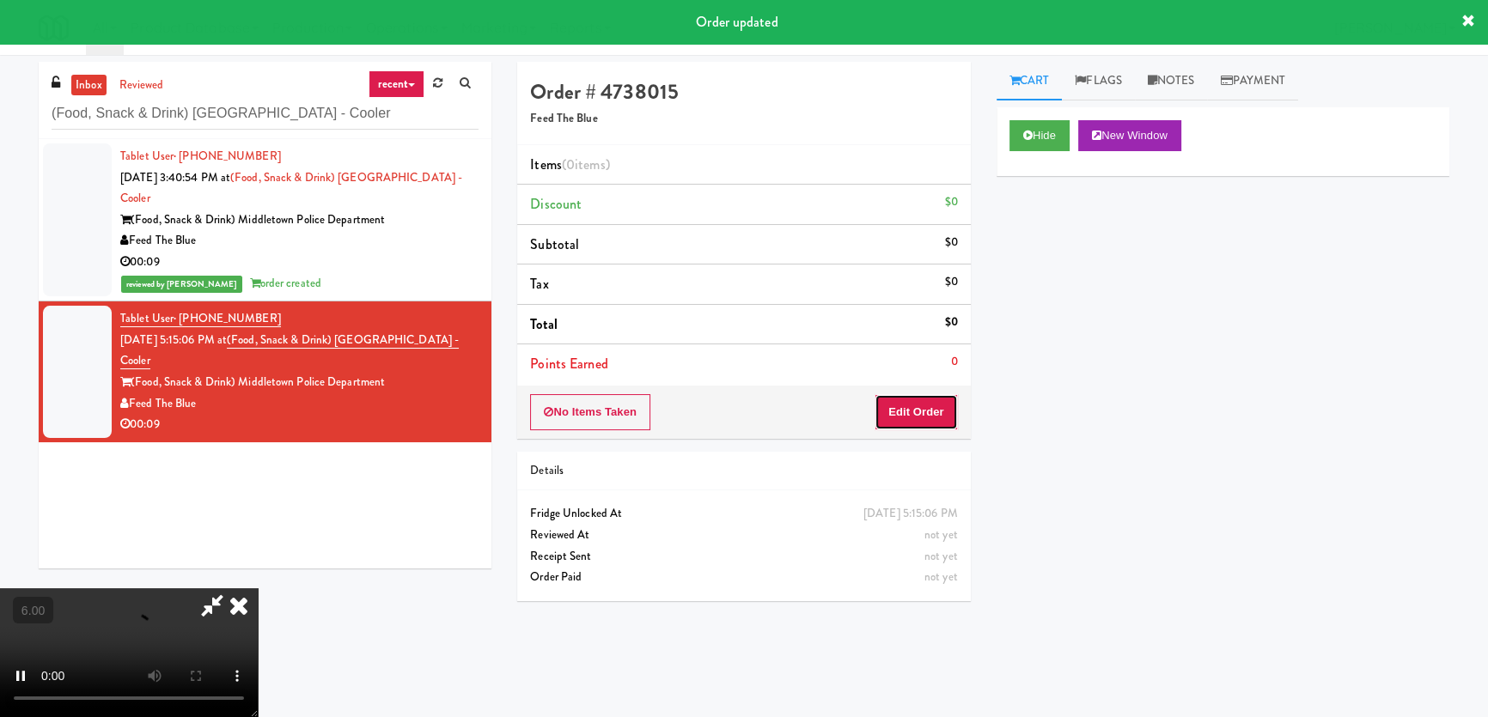
click at [921, 403] on button "Edit Order" at bounding box center [915, 412] width 83 height 36
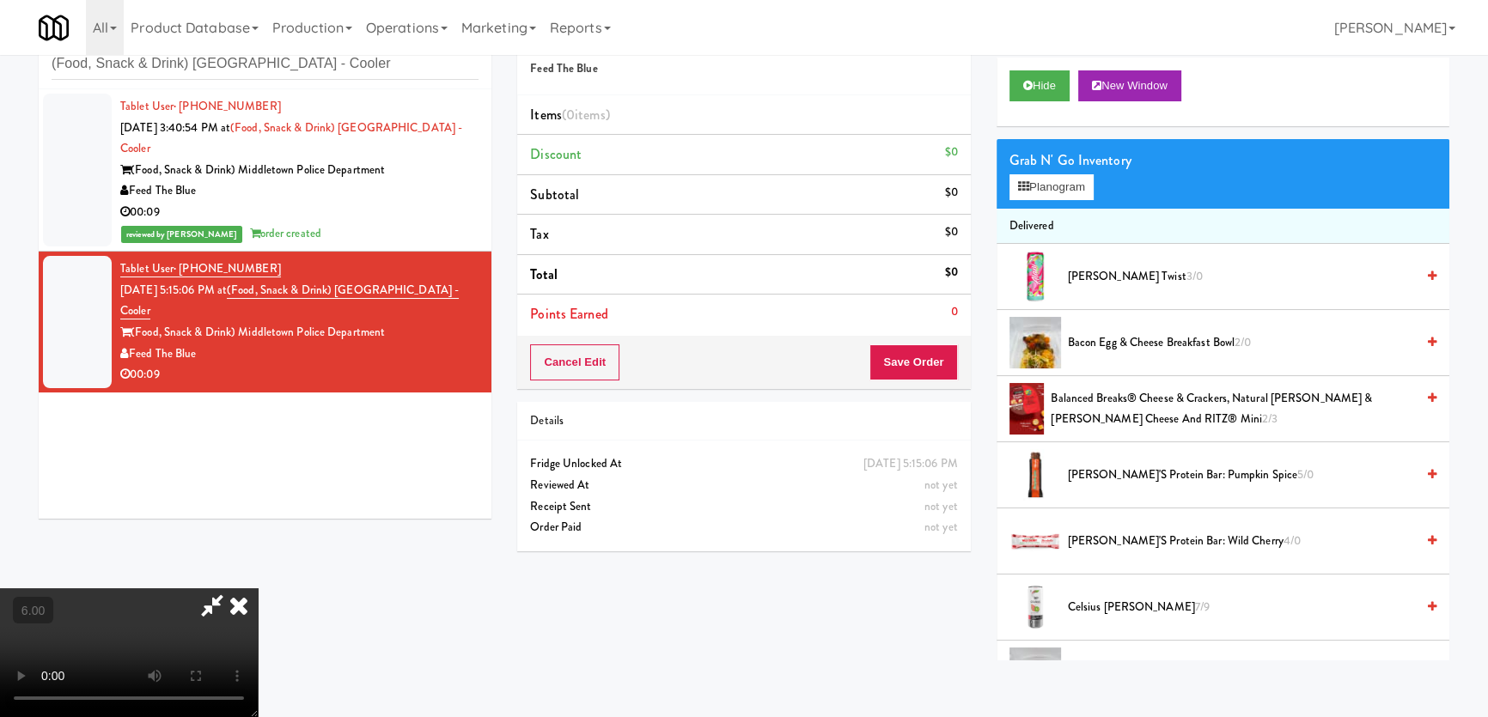
scroll to position [54, 0]
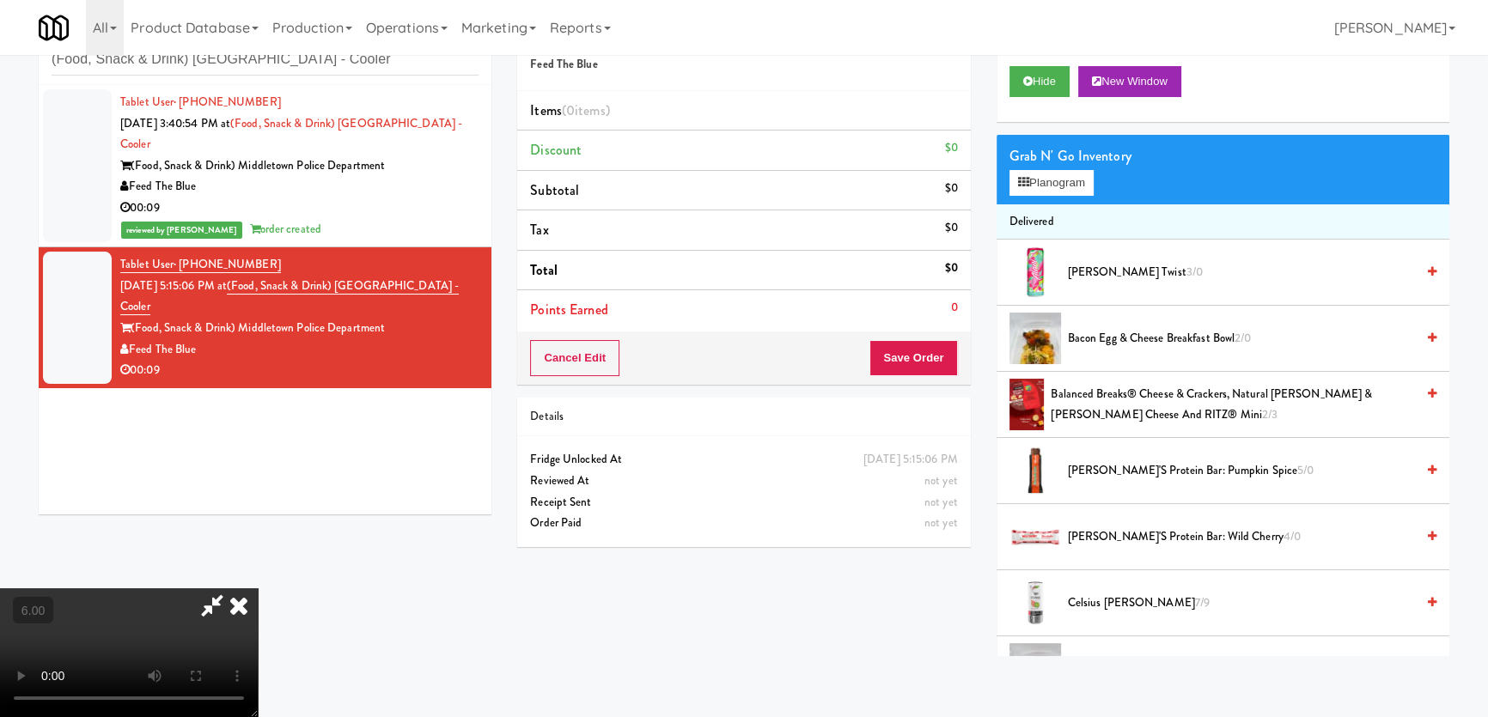
click at [258, 588] on video at bounding box center [129, 652] width 258 height 129
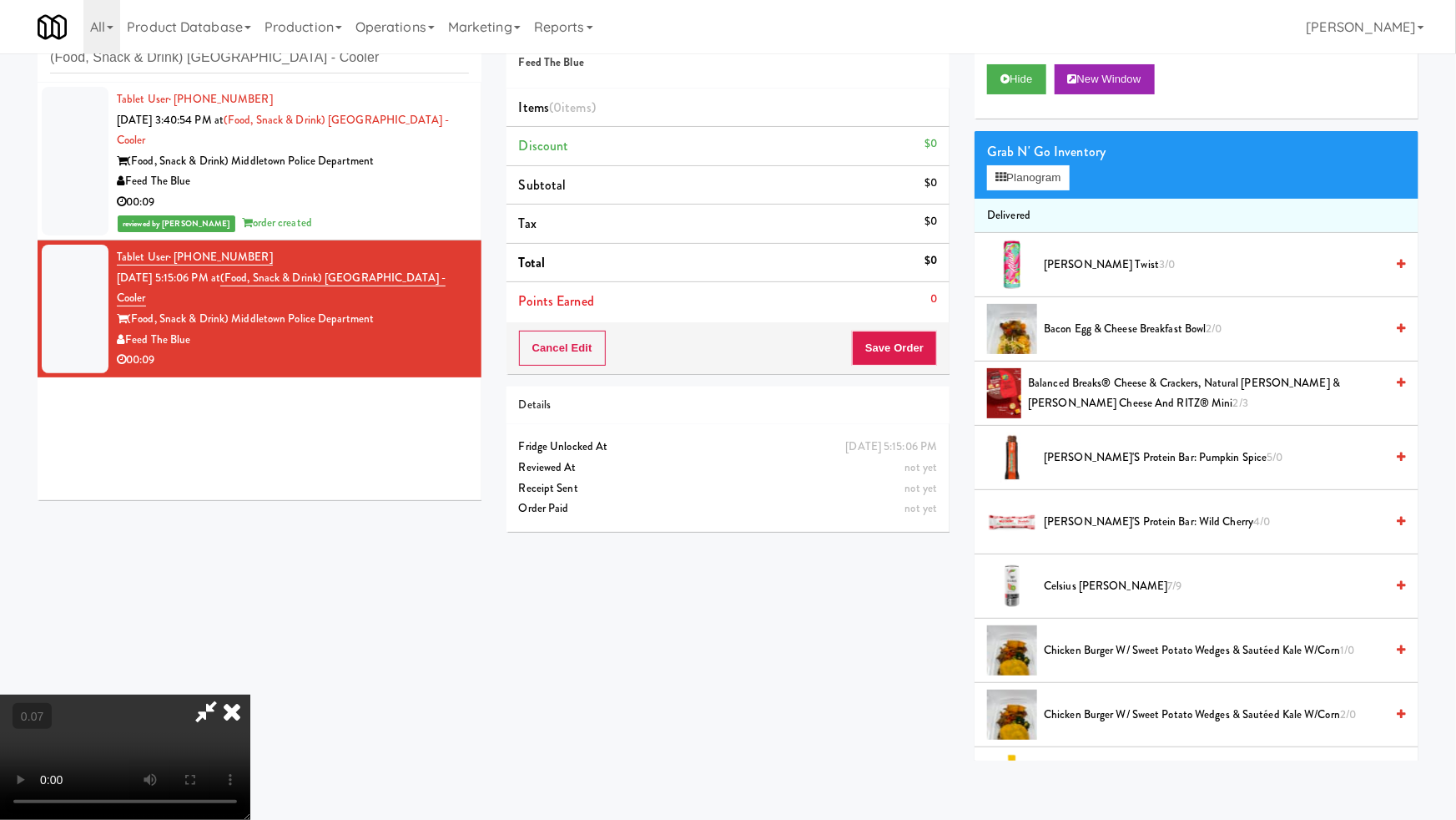
click at [251, 695] on video at bounding box center [125, 757] width 251 height 125
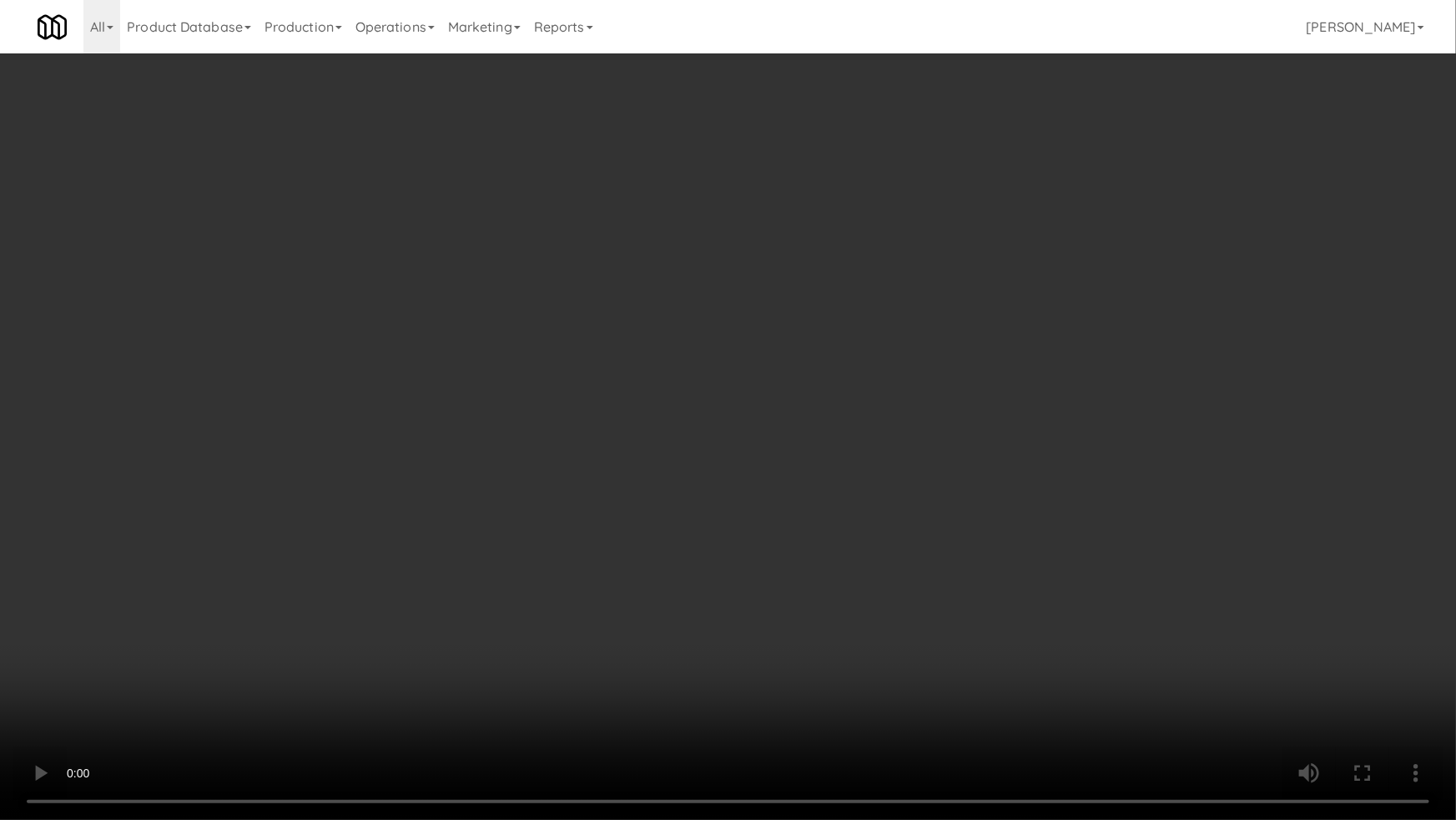
drag, startPoint x: 327, startPoint y: 659, endPoint x: 367, endPoint y: 540, distance: 125.5
click at [329, 656] on video at bounding box center [728, 410] width 1456 height 820
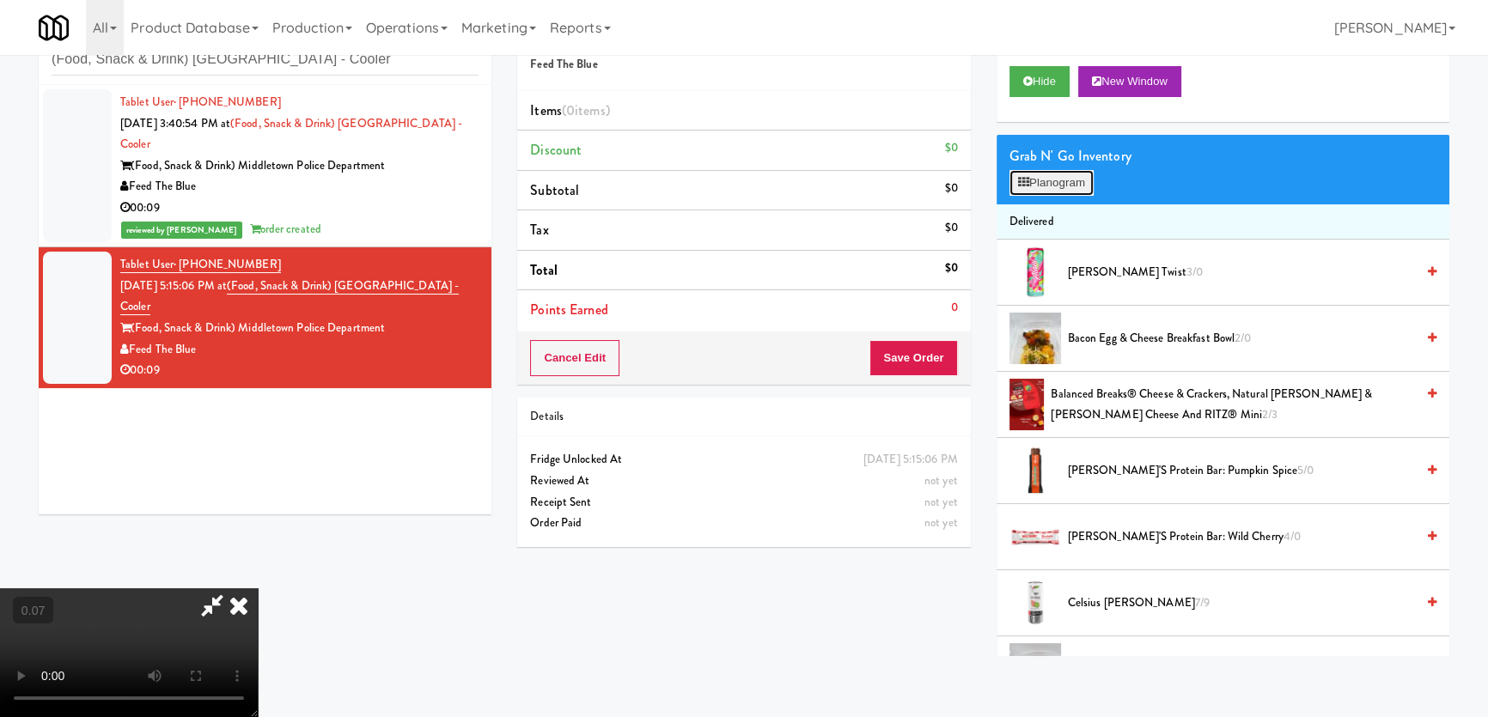
click at [1048, 176] on button "Planogram" at bounding box center [1051, 183] width 84 height 26
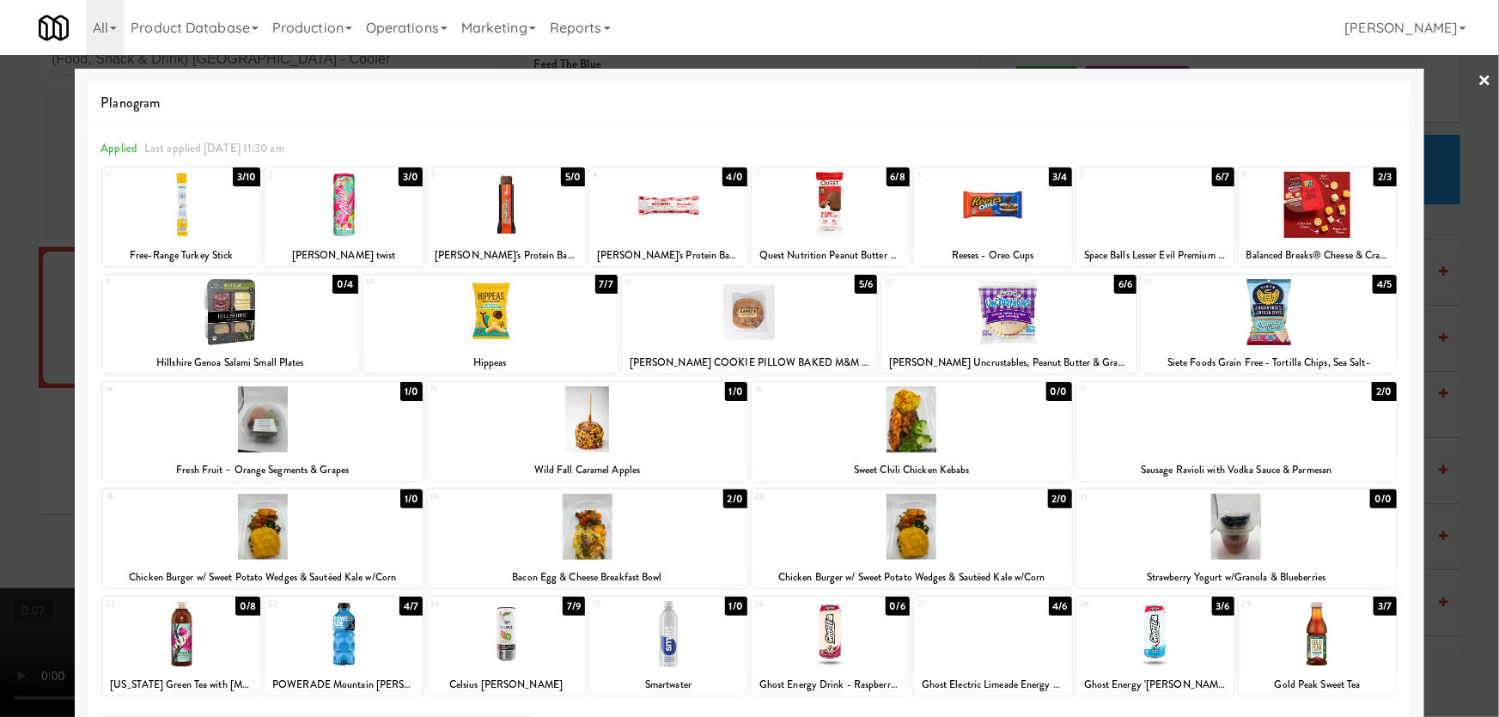
click at [3, 398] on div at bounding box center [749, 358] width 1499 height 717
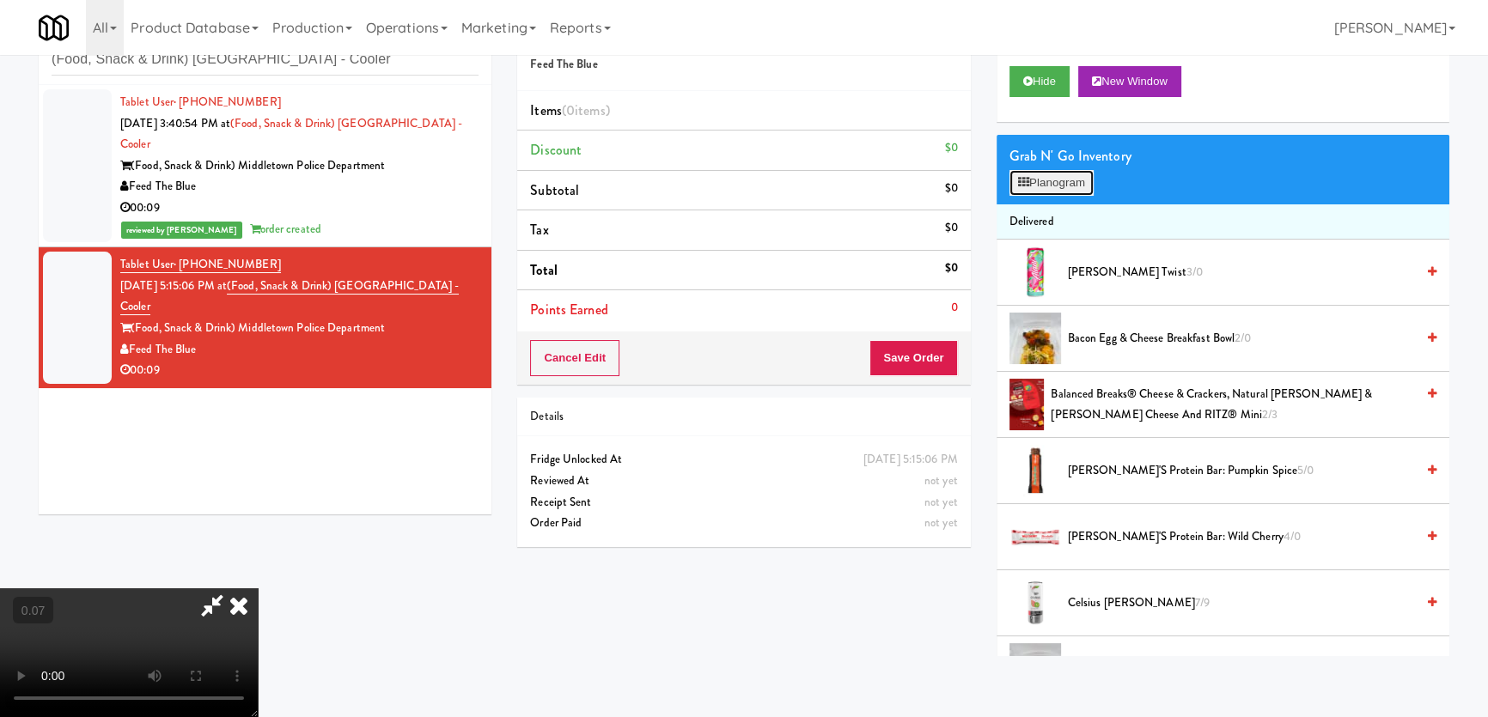
click at [1021, 173] on button "Planogram" at bounding box center [1051, 183] width 84 height 26
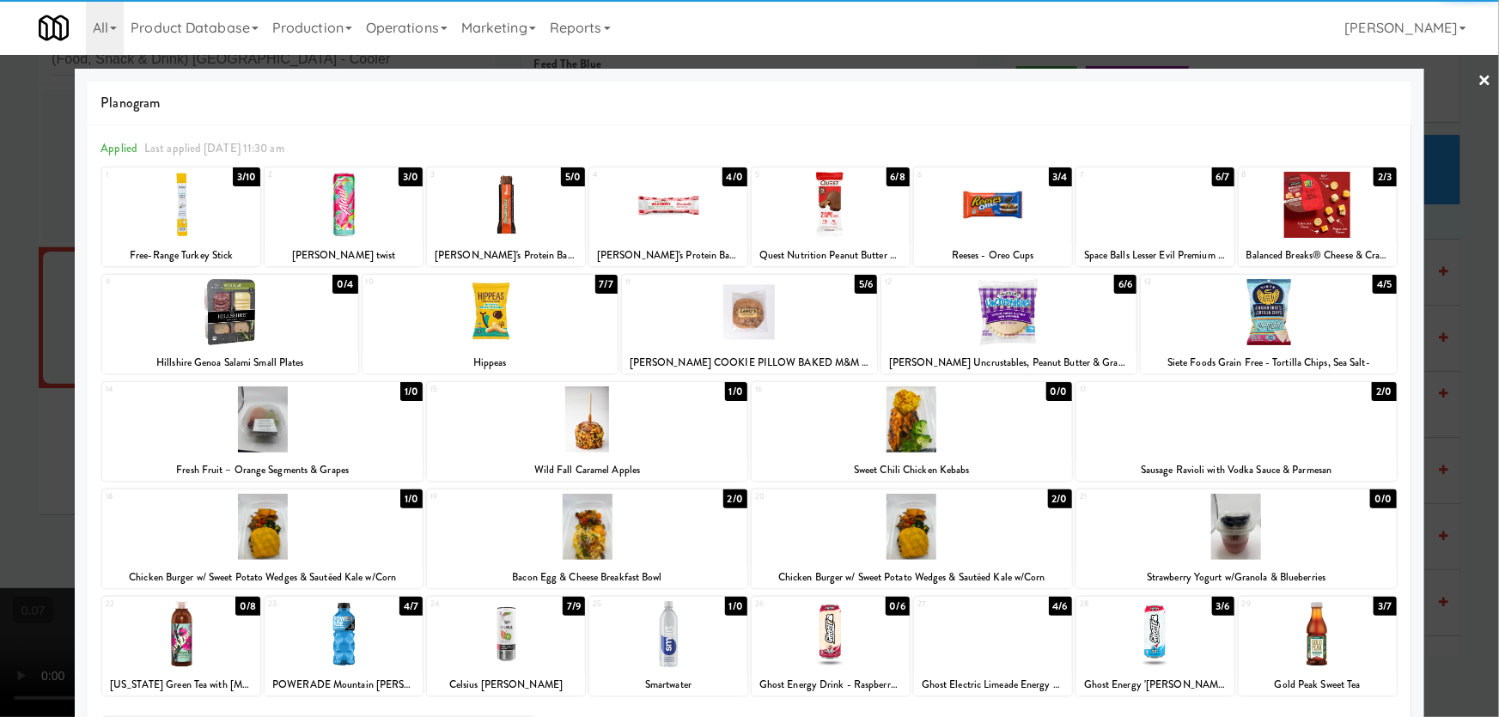
click at [1263, 309] on div at bounding box center [1268, 312] width 255 height 66
drag, startPoint x: 642, startPoint y: 655, endPoint x: 419, endPoint y: 592, distance: 231.1
click at [634, 651] on div at bounding box center [668, 634] width 158 height 66
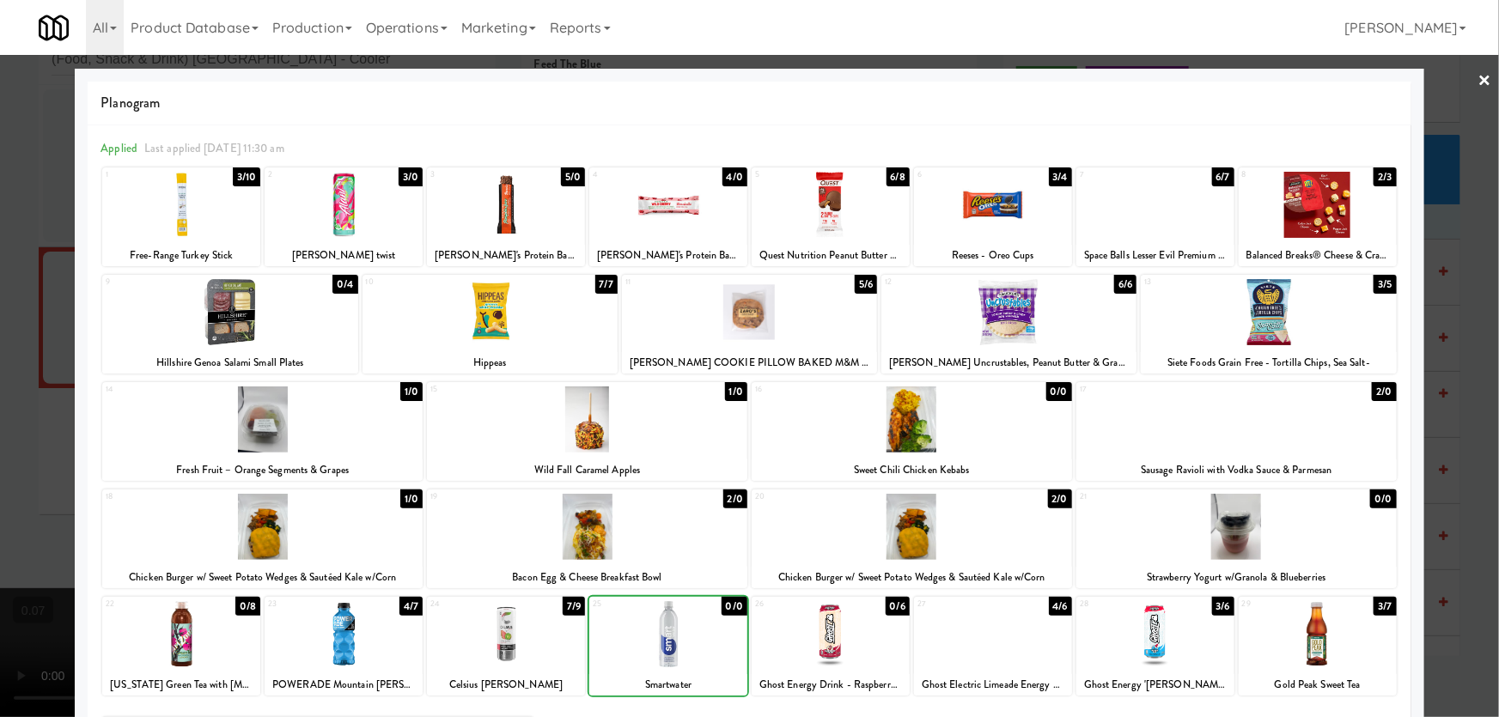
click at [0, 470] on div at bounding box center [749, 358] width 1499 height 717
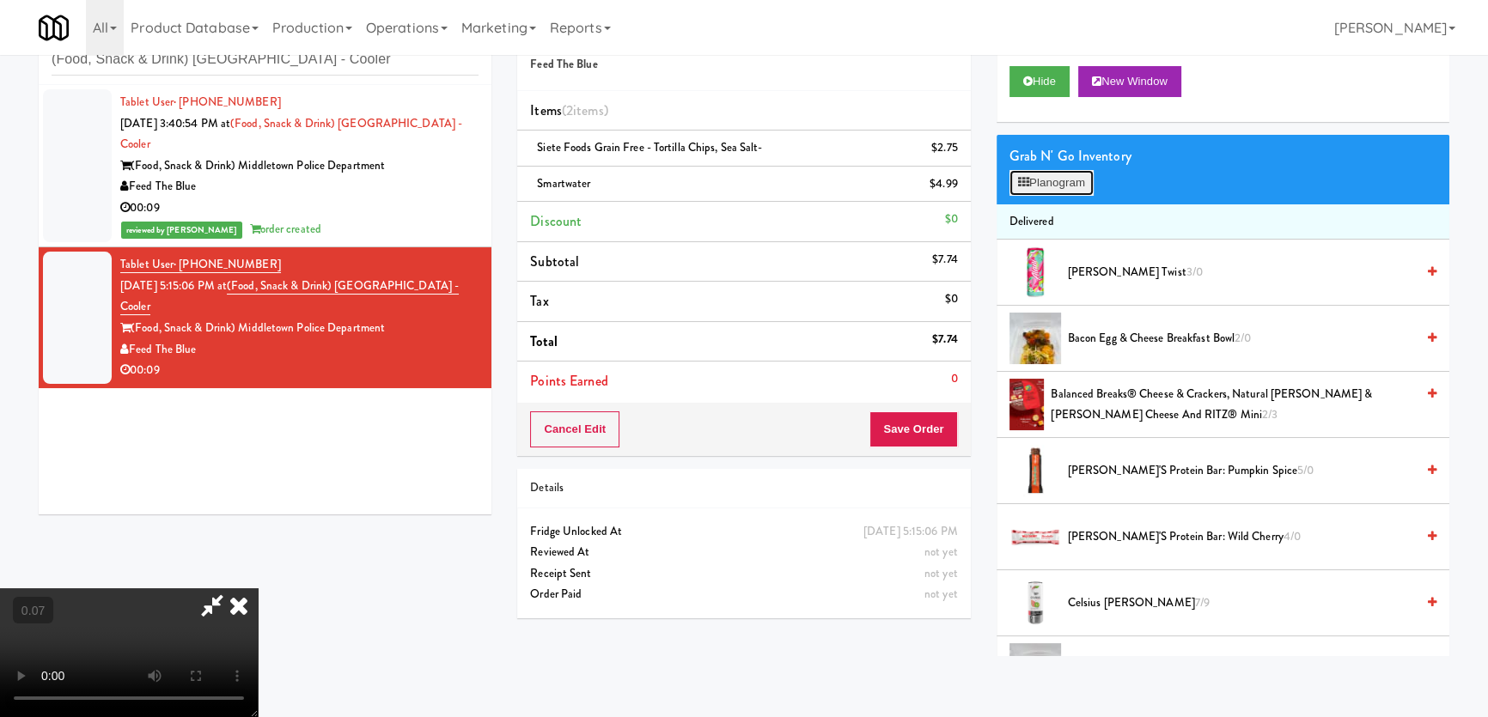
click at [1031, 174] on button "Planogram" at bounding box center [1051, 183] width 84 height 26
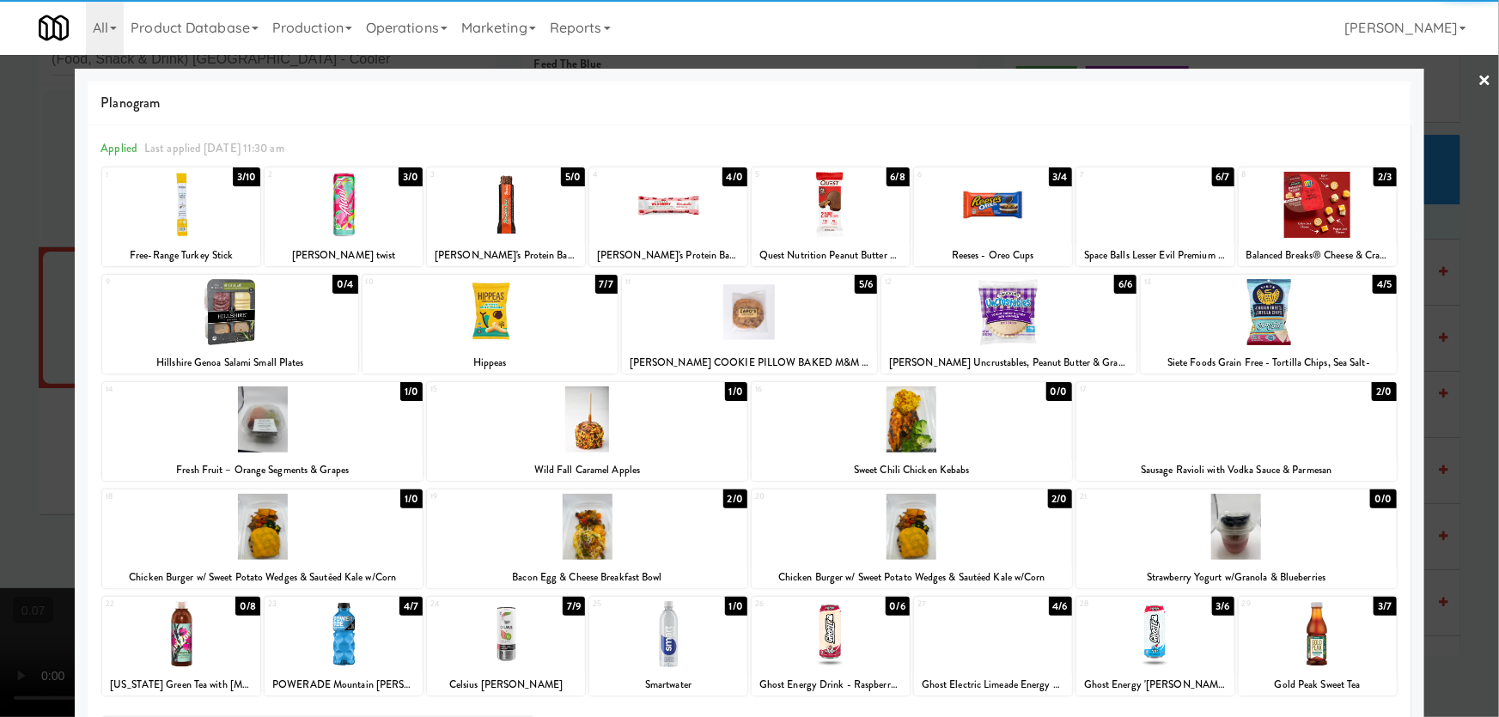
click at [698, 216] on div at bounding box center [668, 205] width 158 height 66
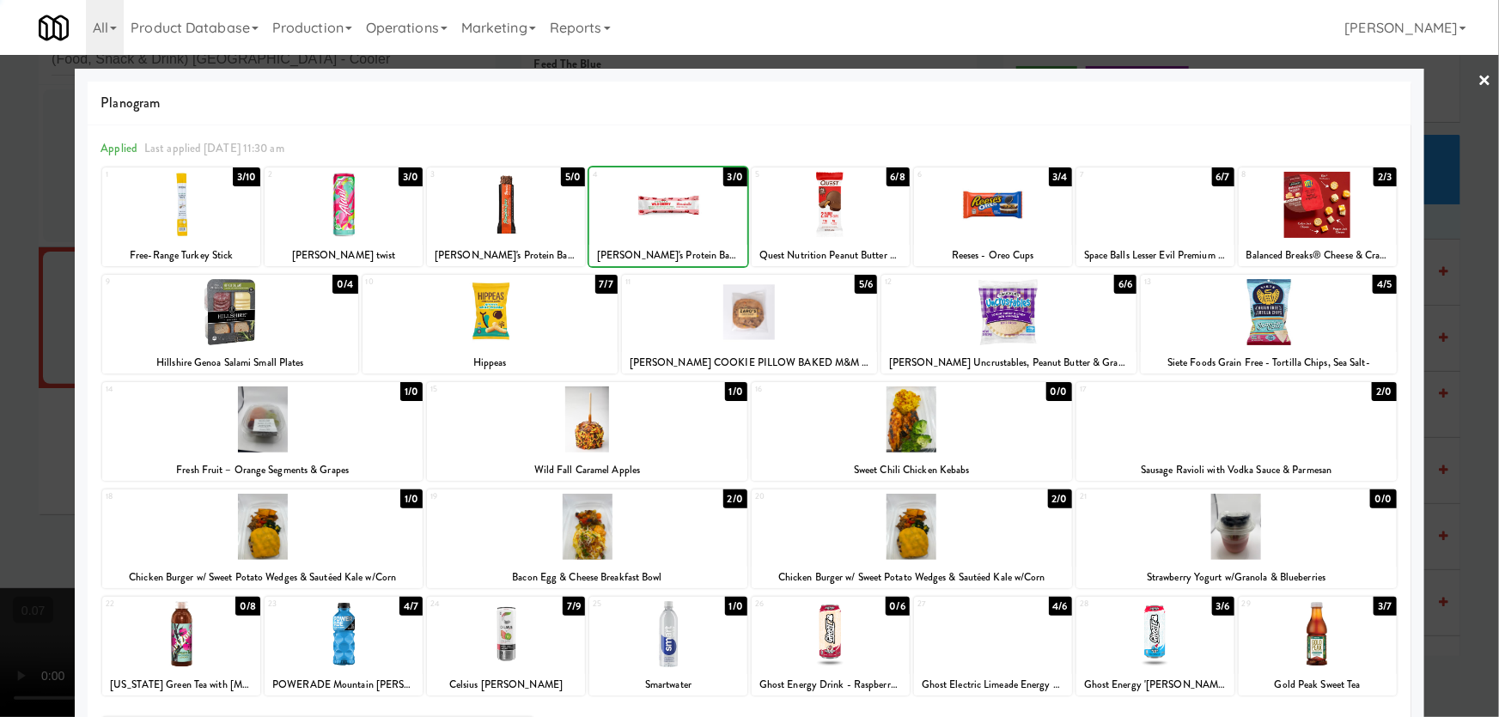
click at [0, 329] on div at bounding box center [749, 358] width 1499 height 717
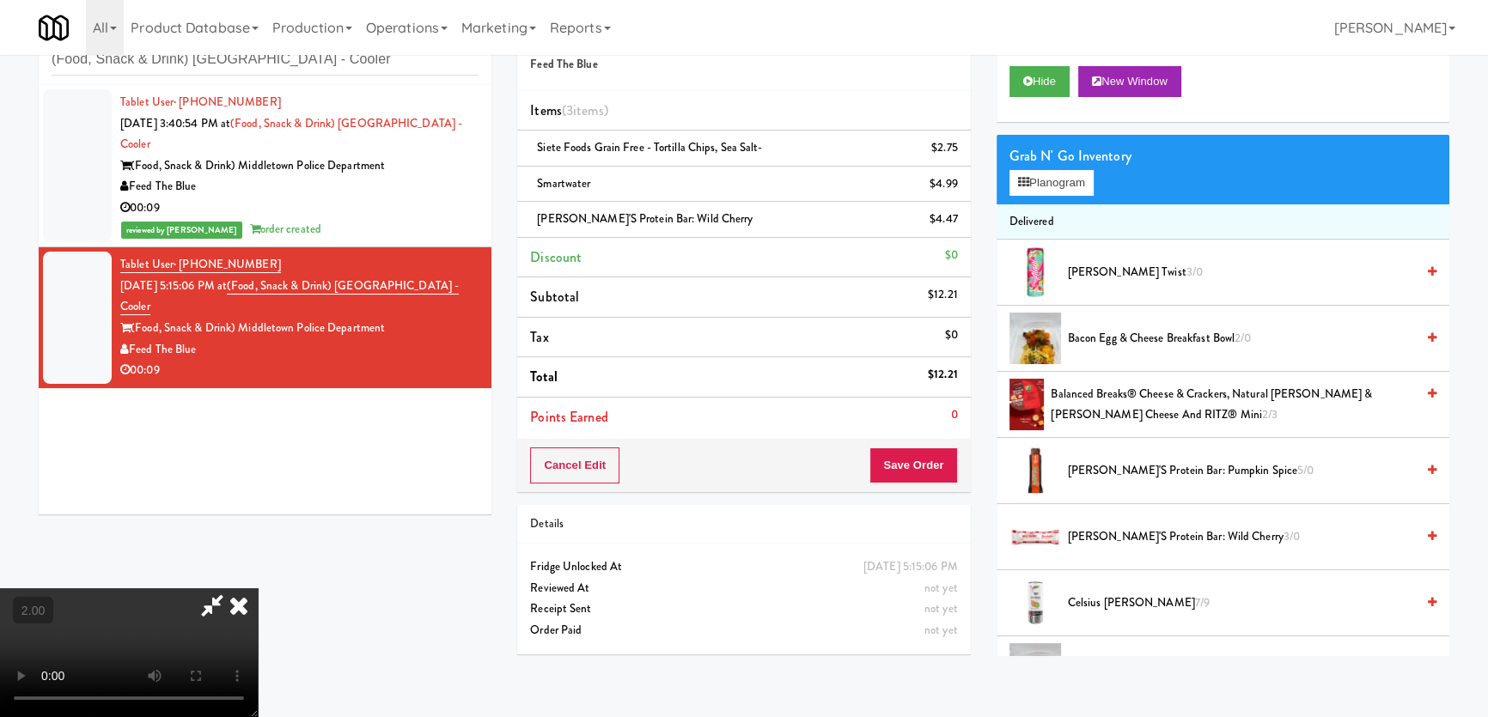
click at [258, 588] on video at bounding box center [129, 652] width 258 height 129
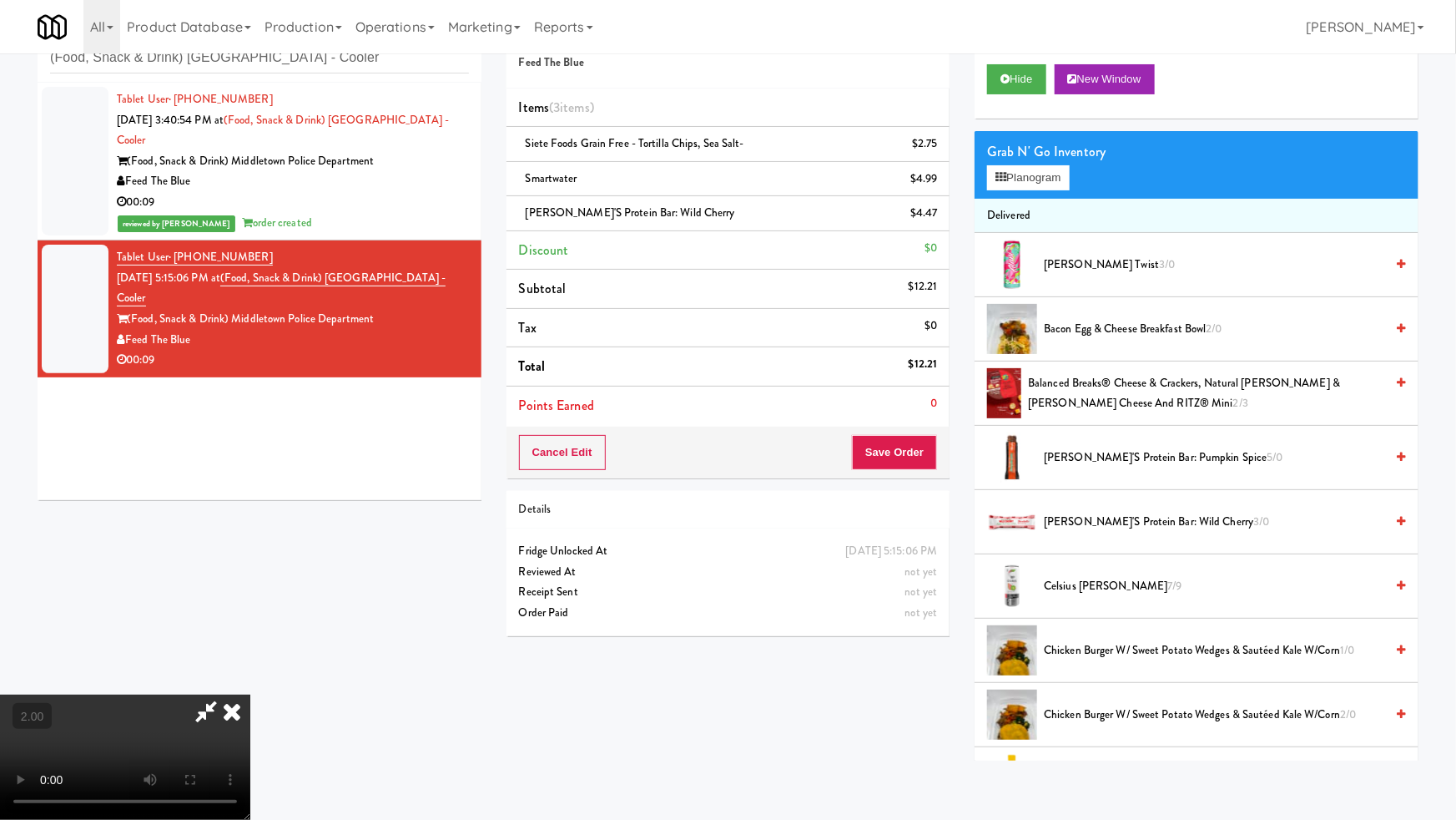
click at [251, 695] on video at bounding box center [125, 757] width 251 height 125
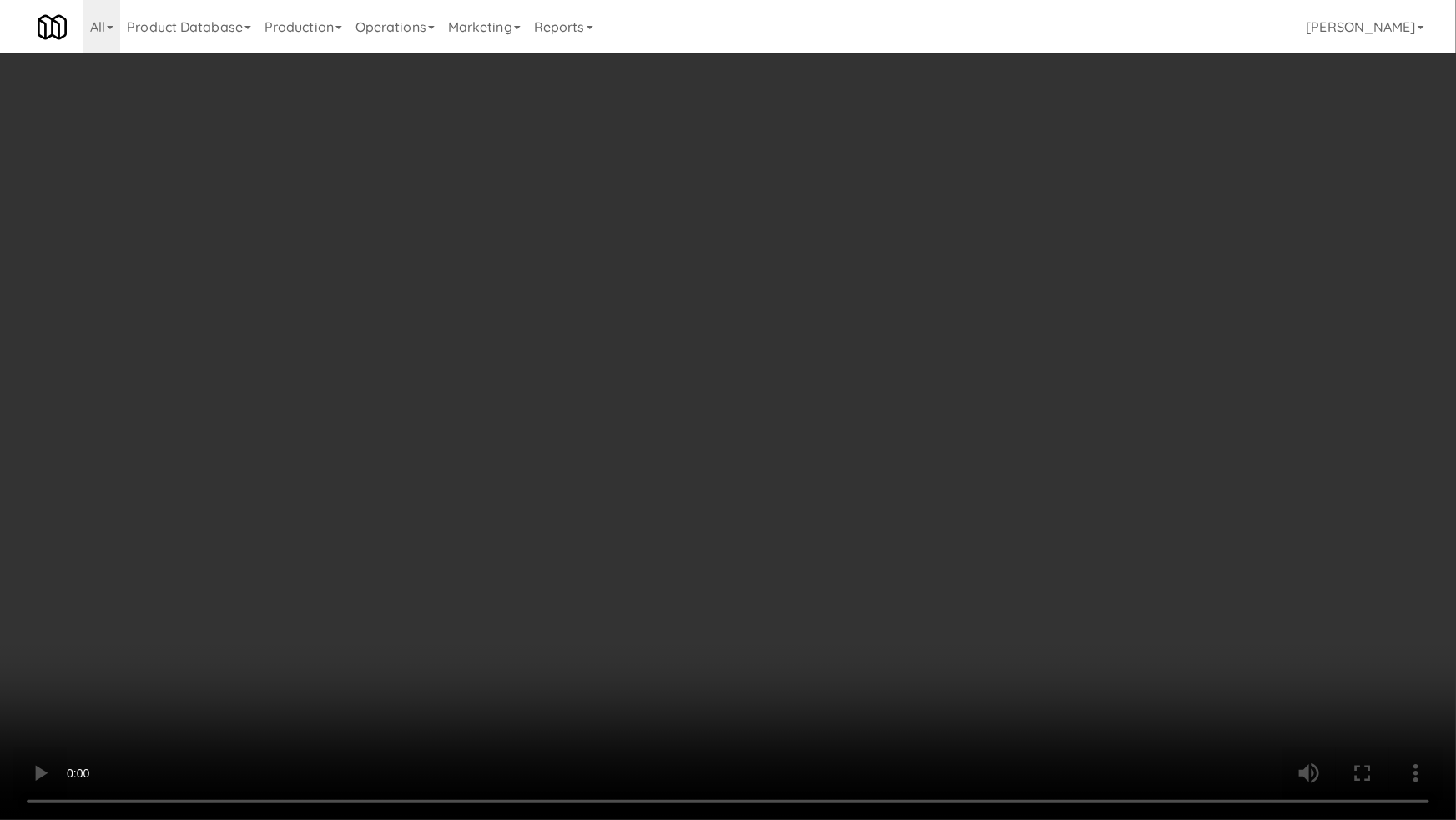
click at [448, 573] on video at bounding box center [728, 410] width 1456 height 820
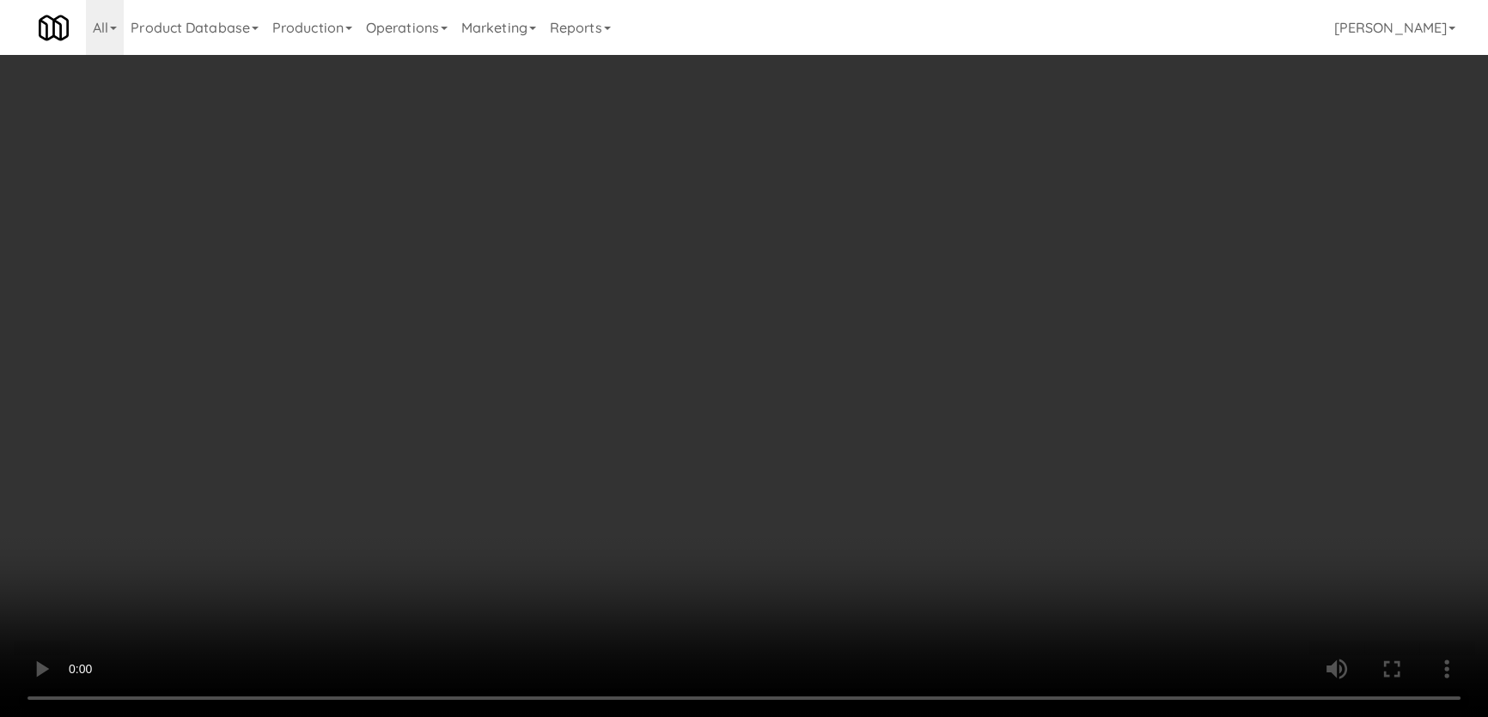
click at [460, 495] on video at bounding box center [744, 358] width 1488 height 717
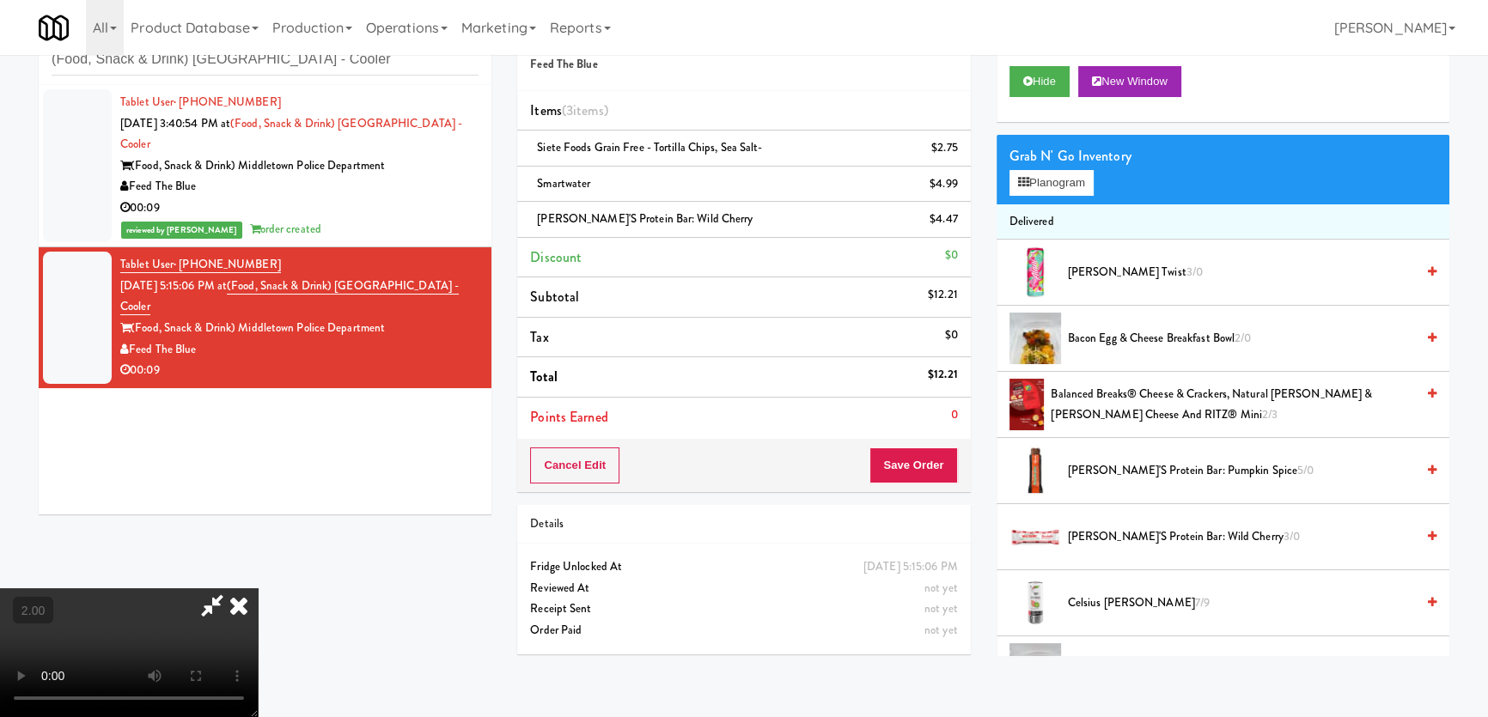
click at [258, 588] on video at bounding box center [129, 652] width 258 height 129
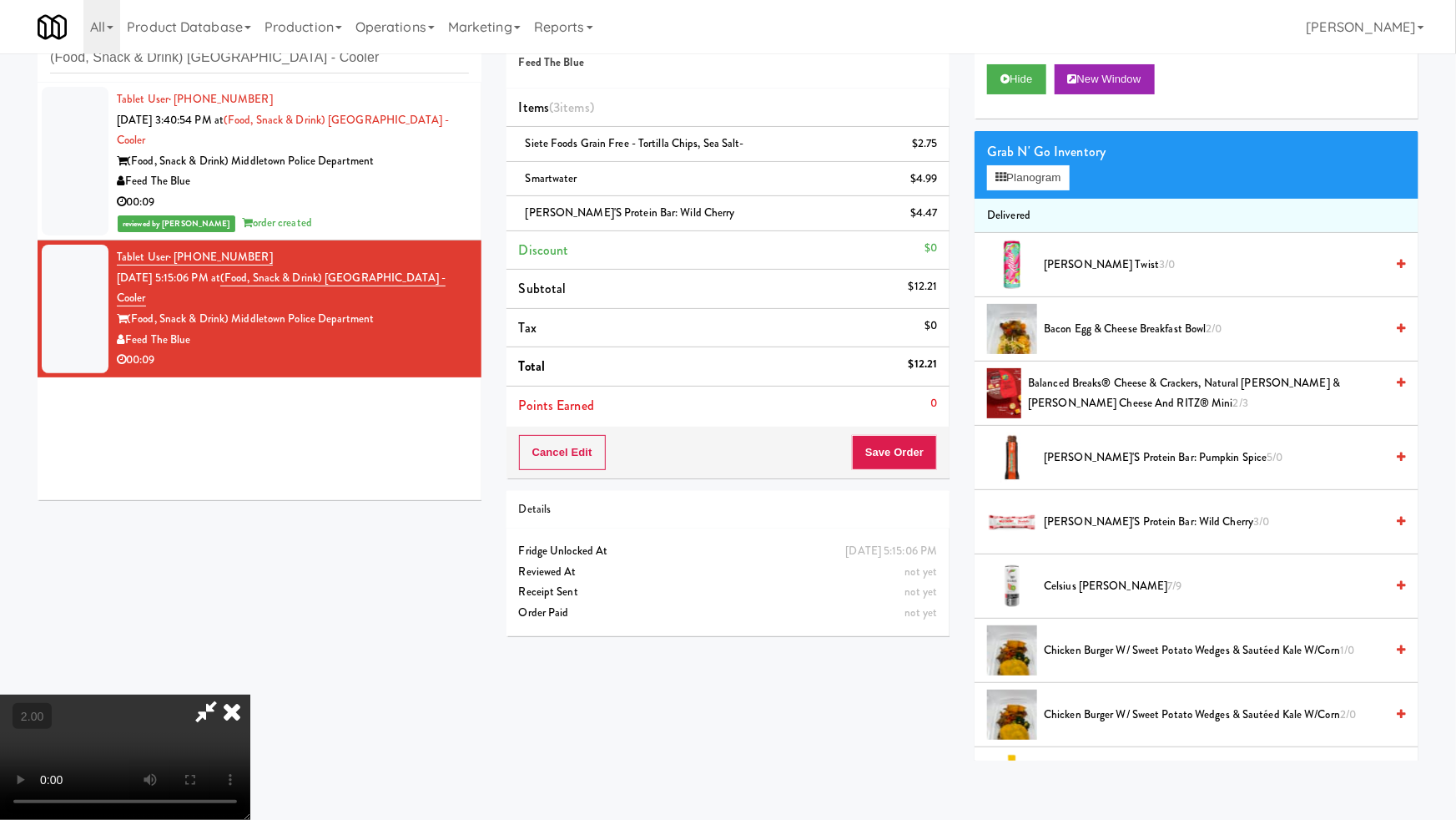
click at [251, 695] on video at bounding box center [125, 757] width 251 height 125
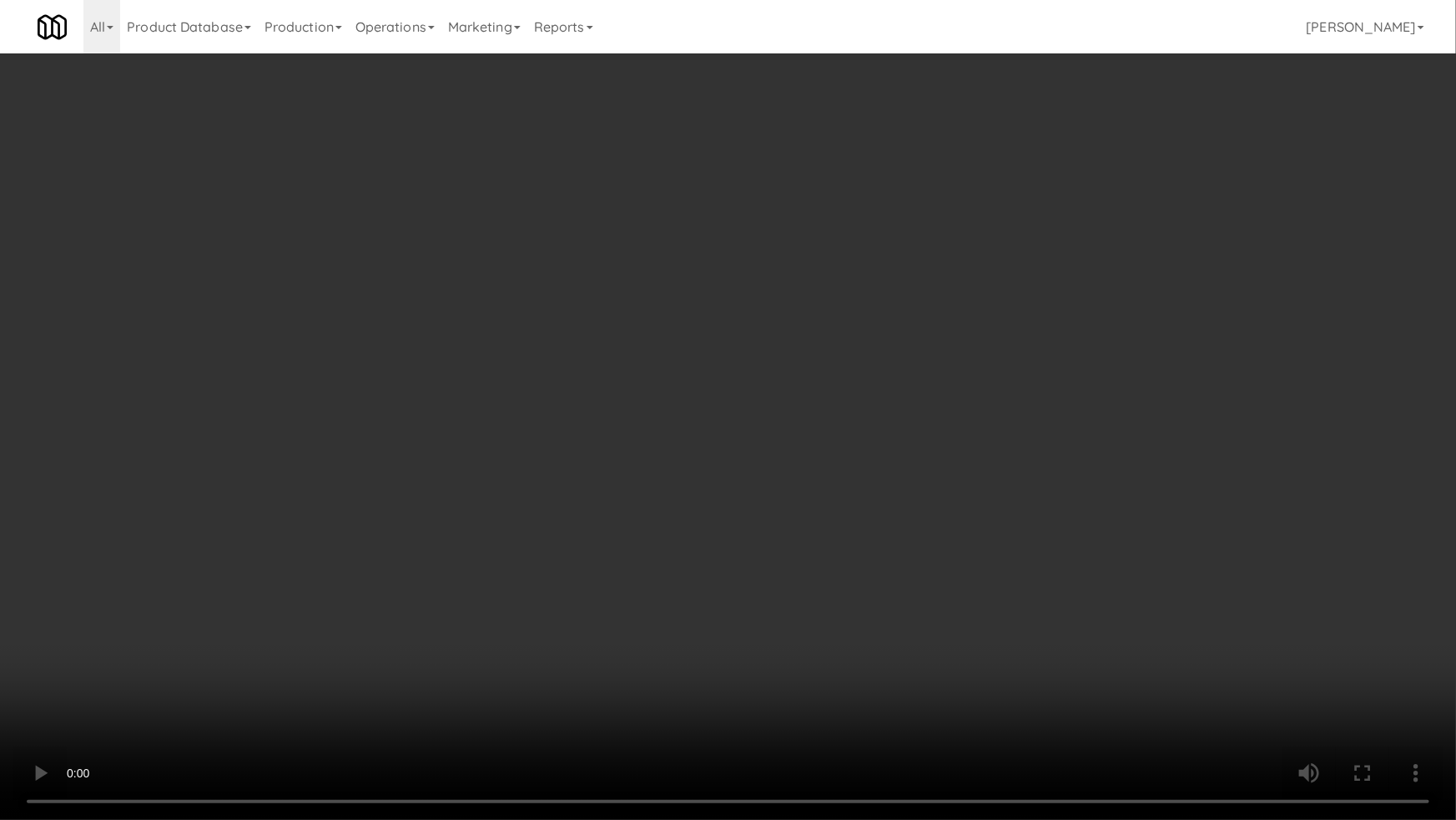
click at [457, 577] on video at bounding box center [728, 410] width 1456 height 820
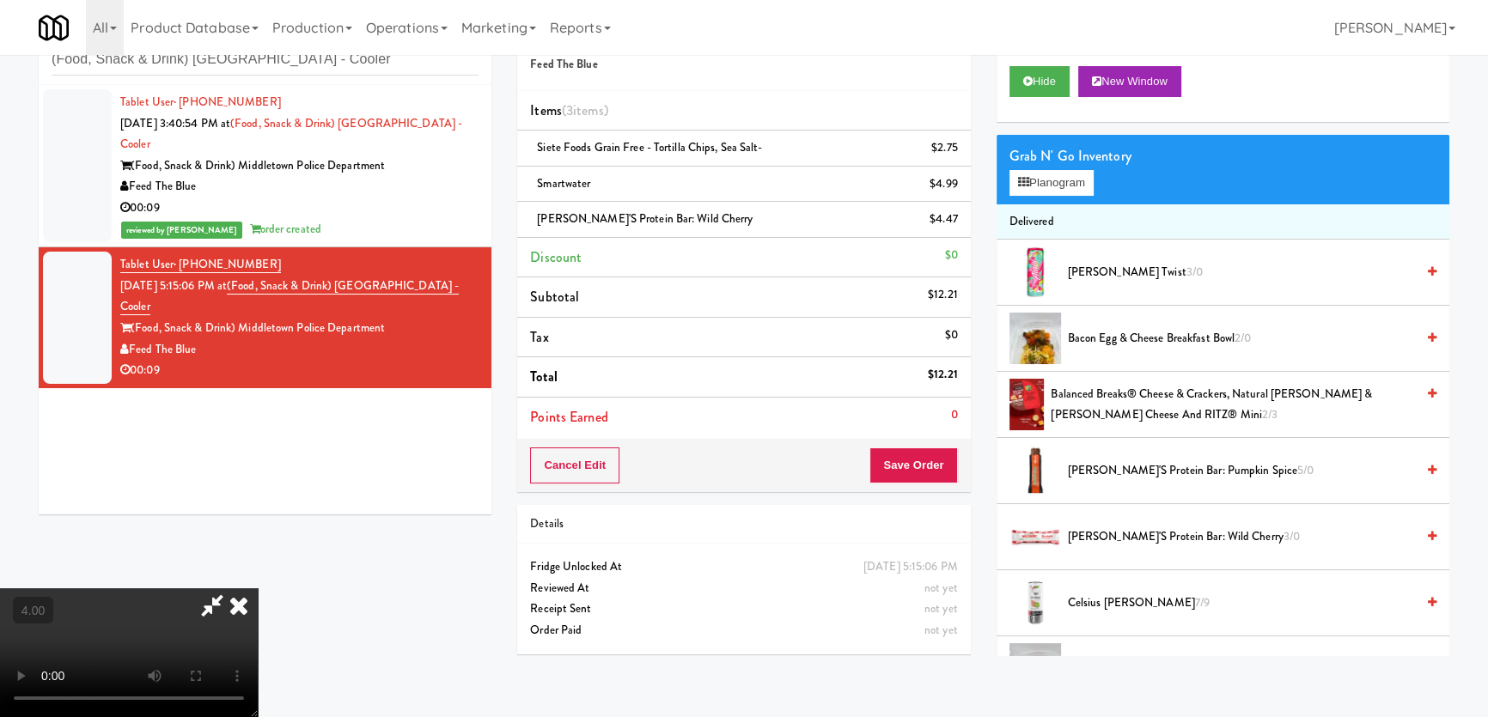
click at [258, 588] on icon at bounding box center [239, 605] width 38 height 34
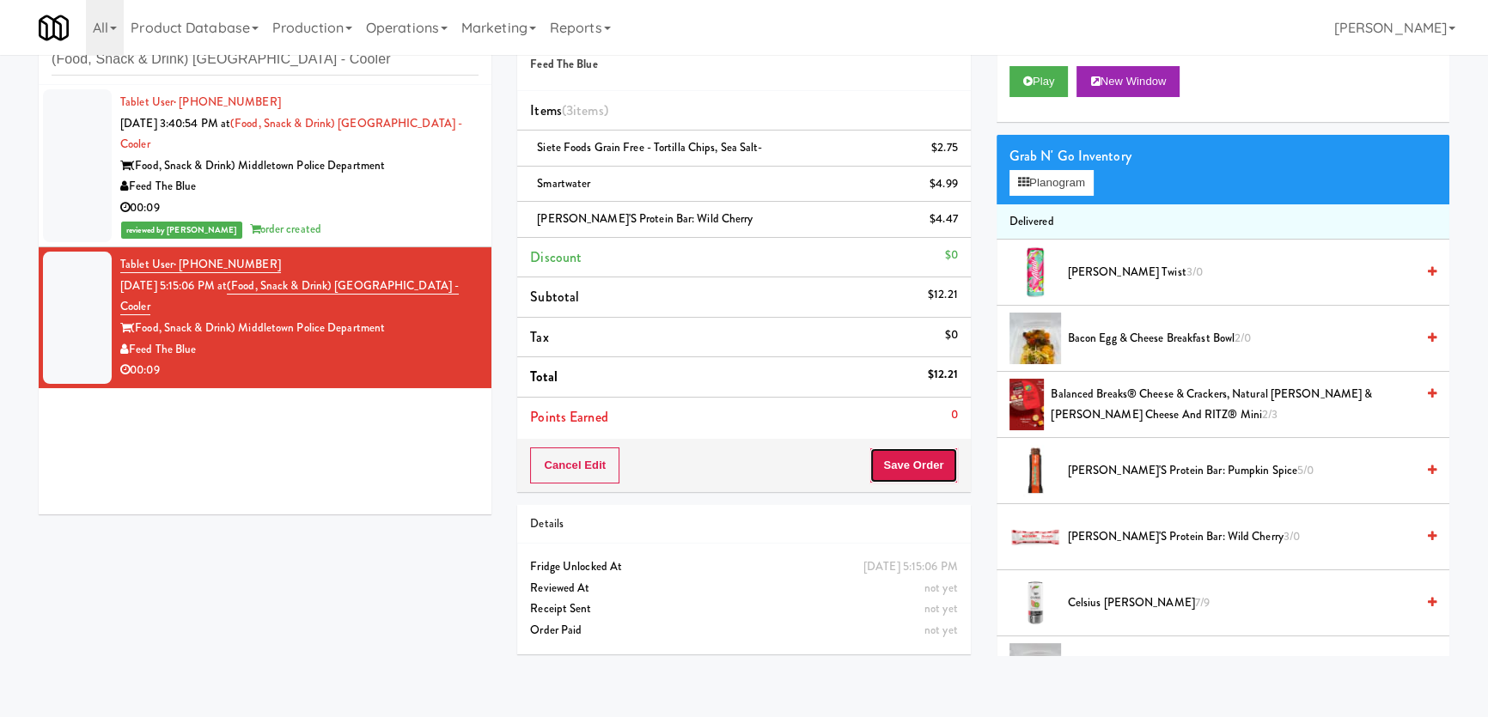
click at [899, 467] on button "Save Order" at bounding box center [913, 466] width 88 height 36
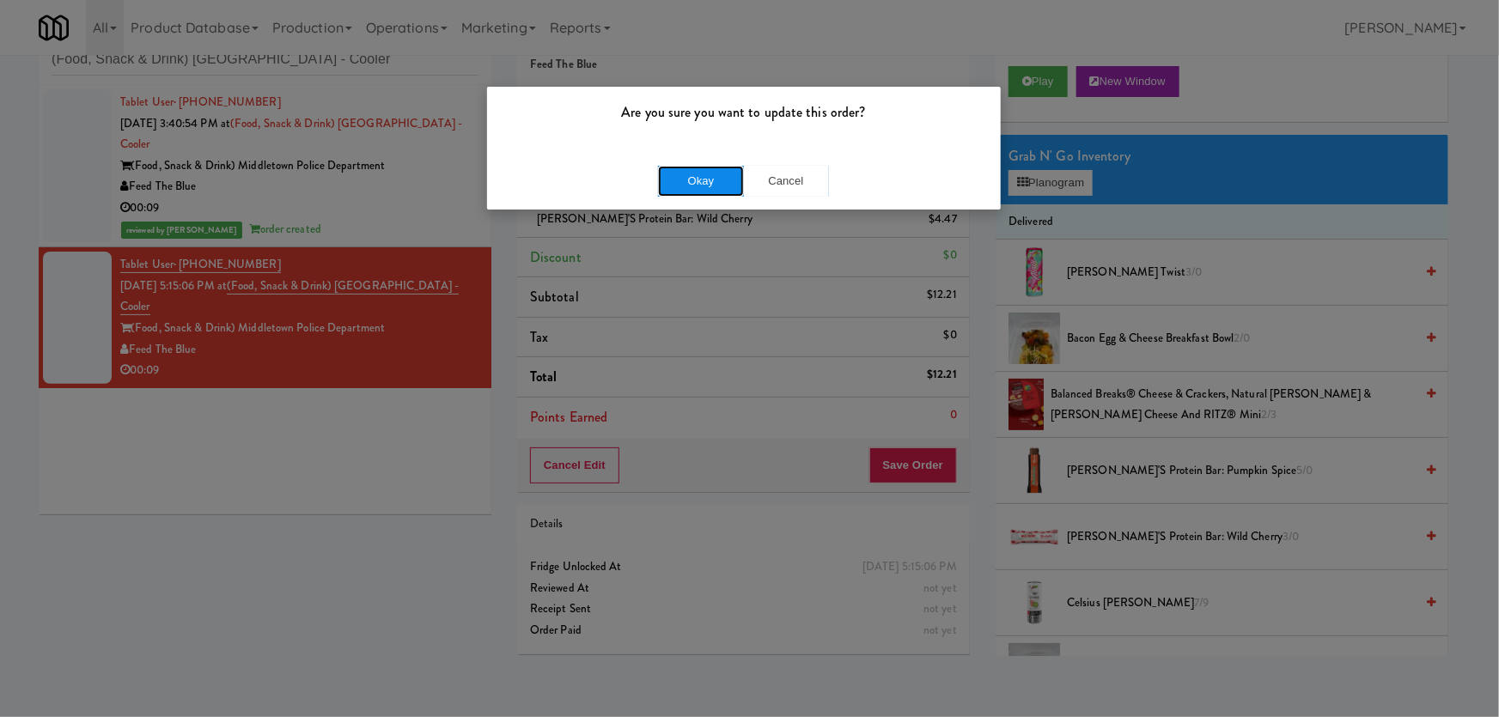
click at [711, 174] on button "Okay" at bounding box center [701, 181] width 86 height 31
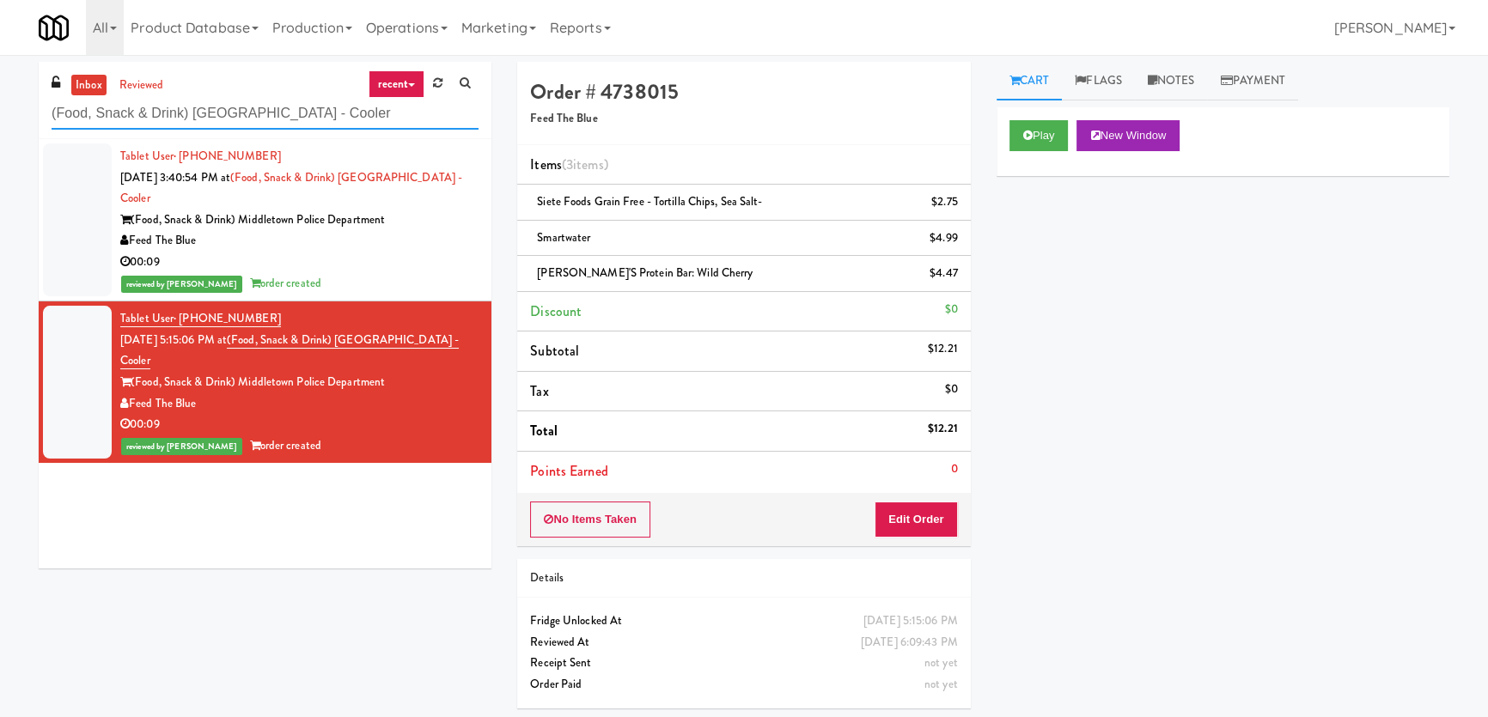
paste input "ONNI"
drag, startPoint x: 362, startPoint y: 106, endPoint x: 24, endPoint y: 70, distance: 339.5
click at [29, 78] on div "inbox reviewed recent all unclear take inventory issue suspicious failed recent…" at bounding box center [265, 322] width 478 height 520
type input "ONNI Cooler"
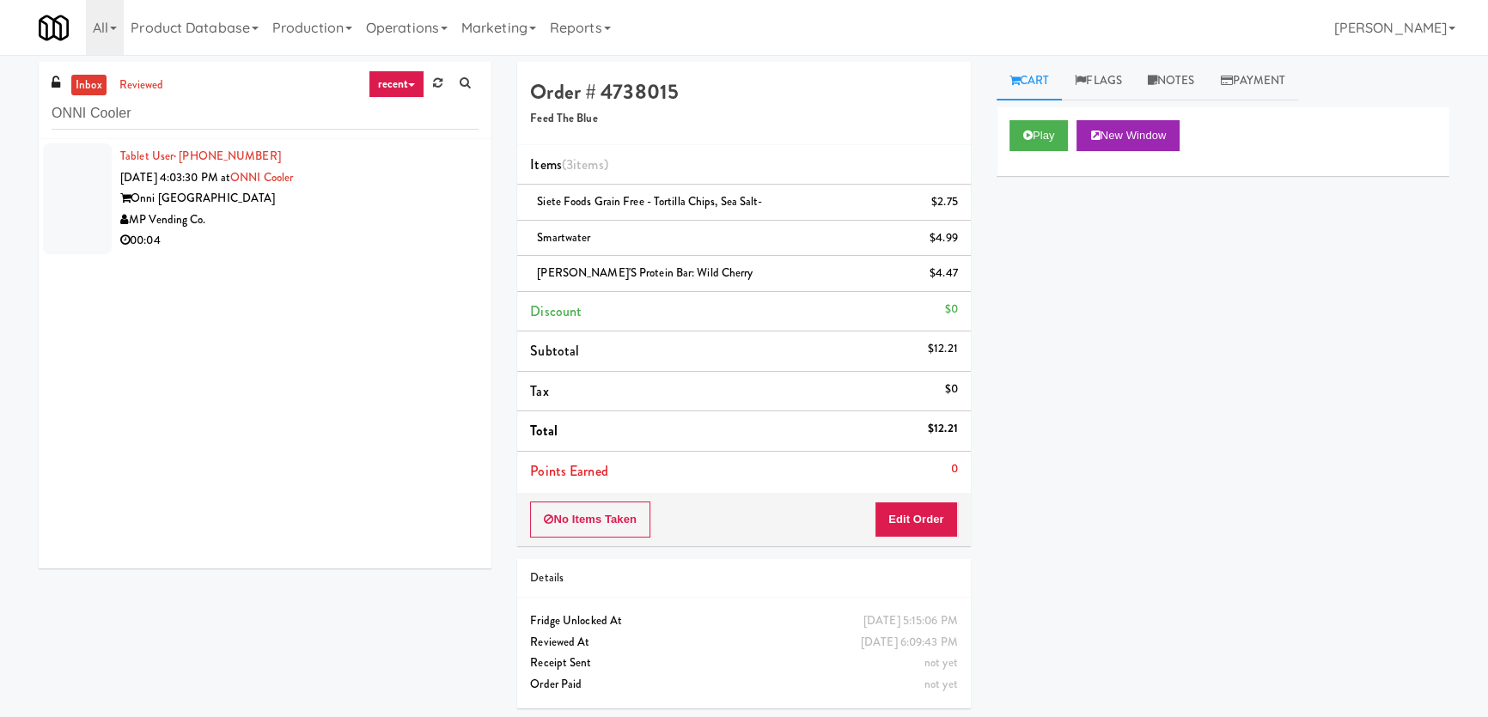
click at [302, 214] on div "Tablet User · (971) 201-8155 [DATE] 4:03:30 PM at ONNI Cooler Onni South Lake U…" at bounding box center [299, 199] width 358 height 106
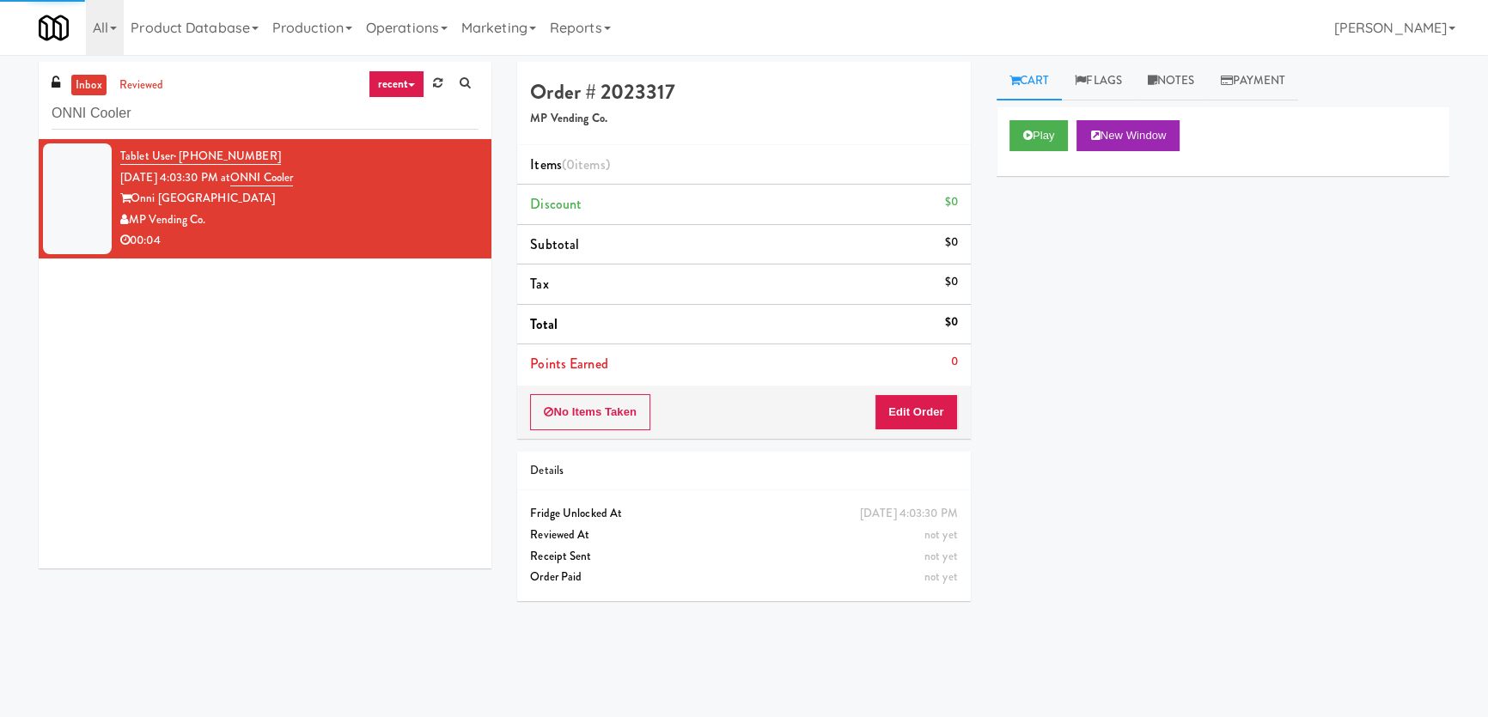
click at [996, 139] on div "Play New Window" at bounding box center [1222, 141] width 453 height 69
drag, startPoint x: 1051, startPoint y: 134, endPoint x: 1051, endPoint y: 144, distance: 10.3
click at [1051, 135] on button "Play" at bounding box center [1038, 135] width 59 height 31
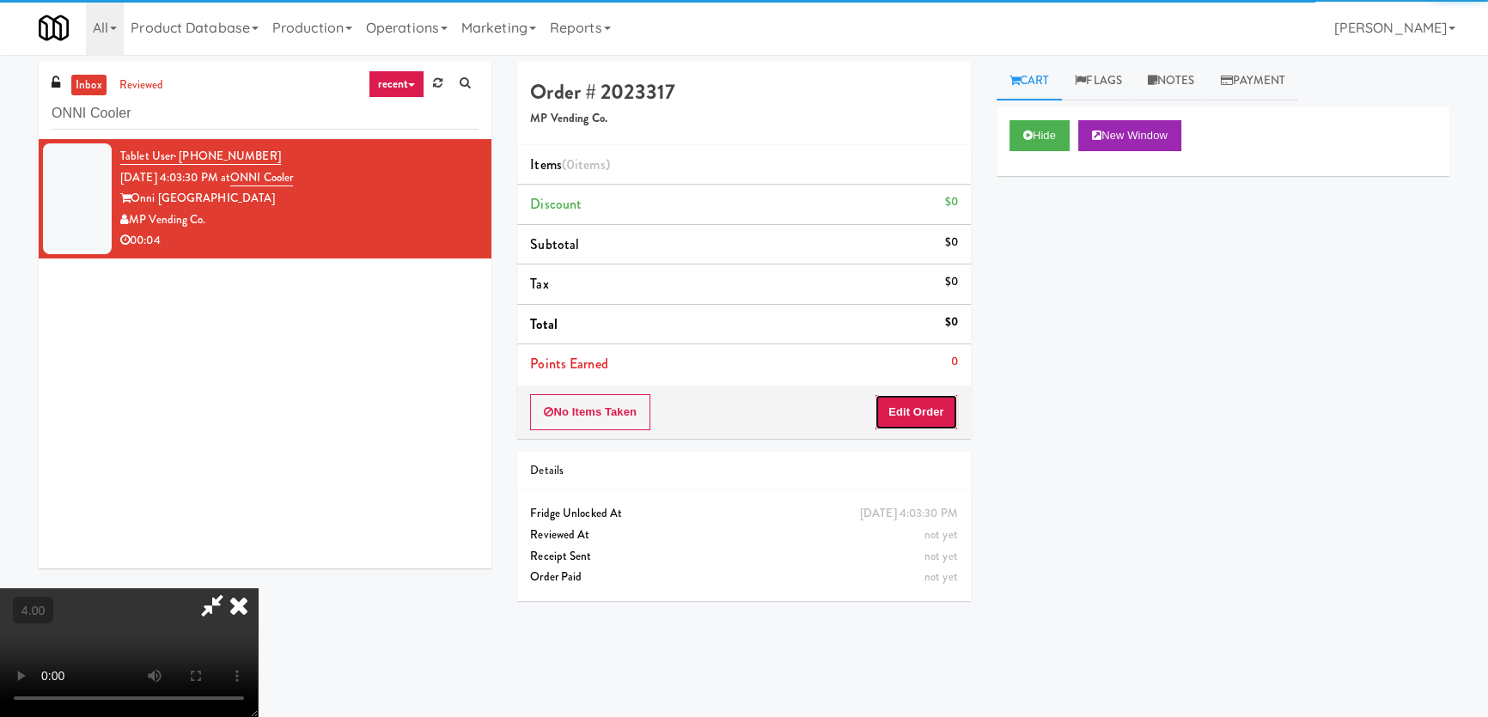
drag, startPoint x: 946, startPoint y: 399, endPoint x: 890, endPoint y: 354, distance: 72.0
click at [943, 403] on button "Edit Order" at bounding box center [915, 412] width 83 height 36
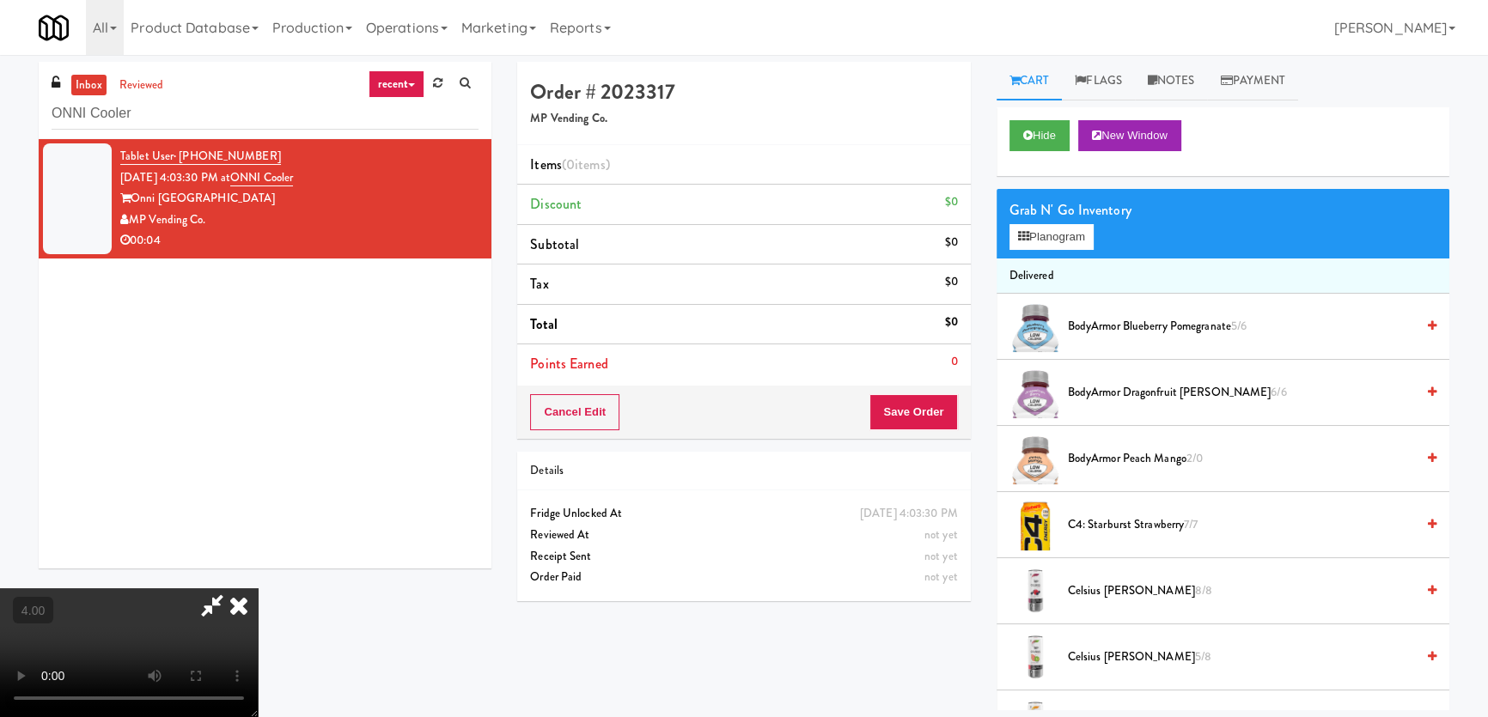
drag, startPoint x: 382, startPoint y: 486, endPoint x: 380, endPoint y: 576, distance: 90.2
click at [258, 588] on video at bounding box center [129, 652] width 258 height 129
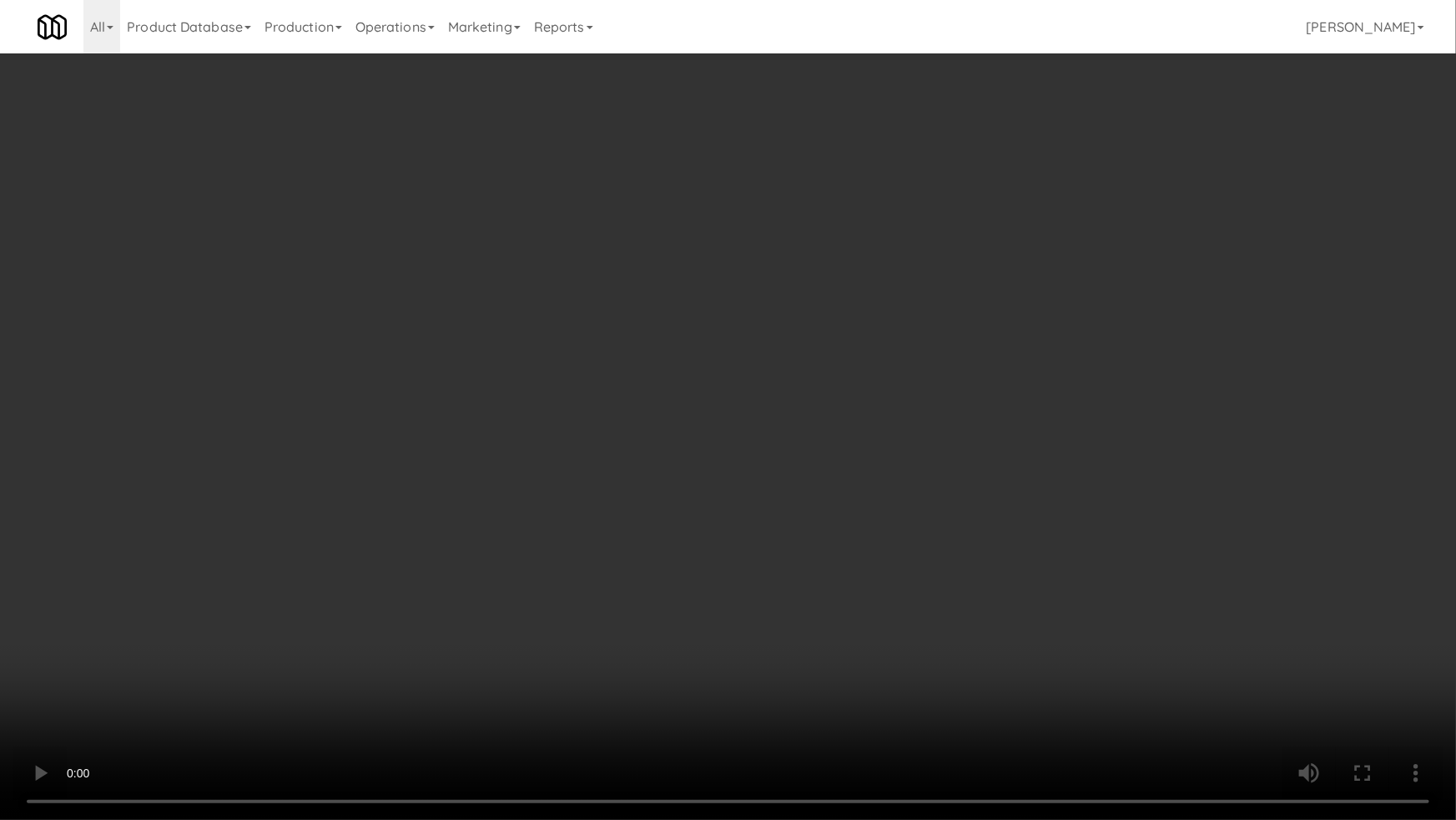
click at [613, 549] on video at bounding box center [728, 410] width 1456 height 820
click at [614, 549] on video at bounding box center [728, 410] width 1456 height 820
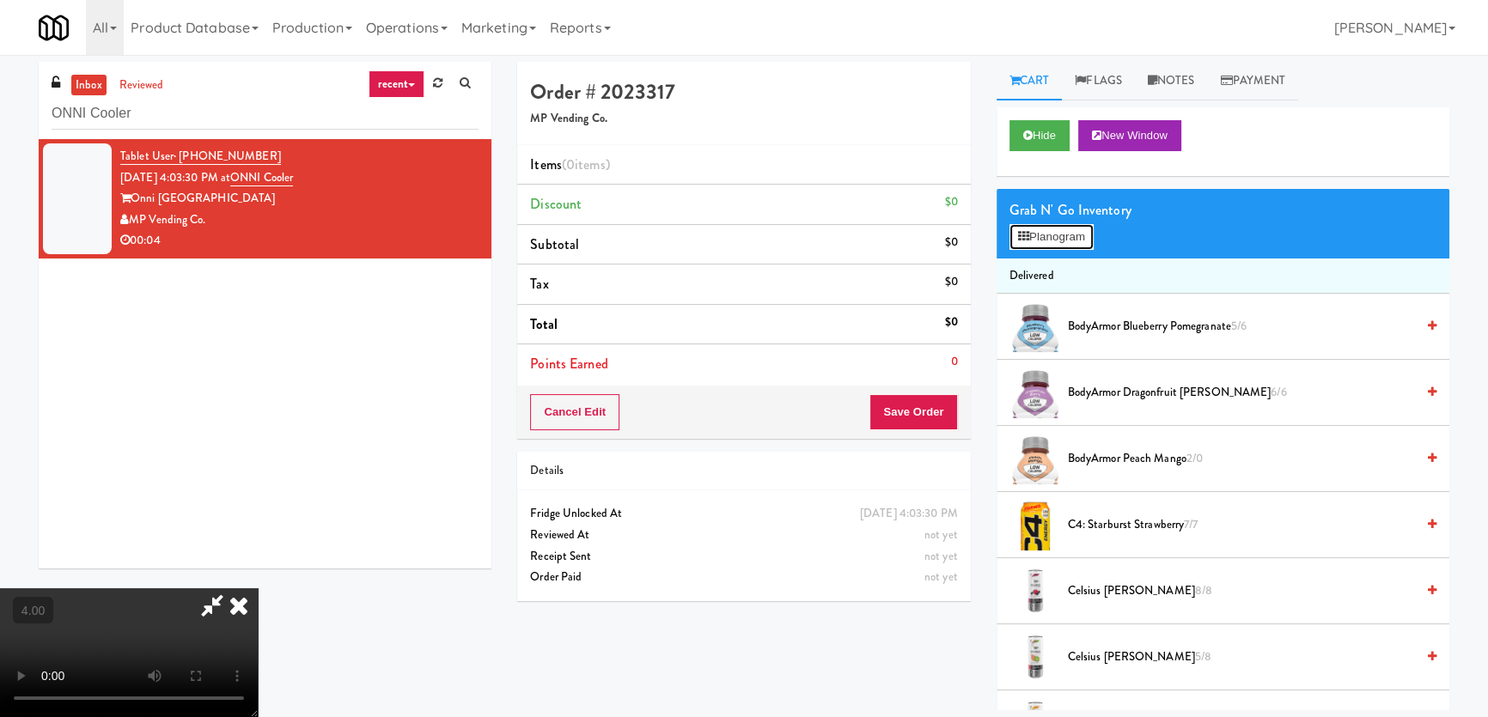
drag, startPoint x: 1057, startPoint y: 228, endPoint x: 625, endPoint y: 298, distance: 437.8
click at [1057, 228] on button "Planogram" at bounding box center [1051, 237] width 84 height 26
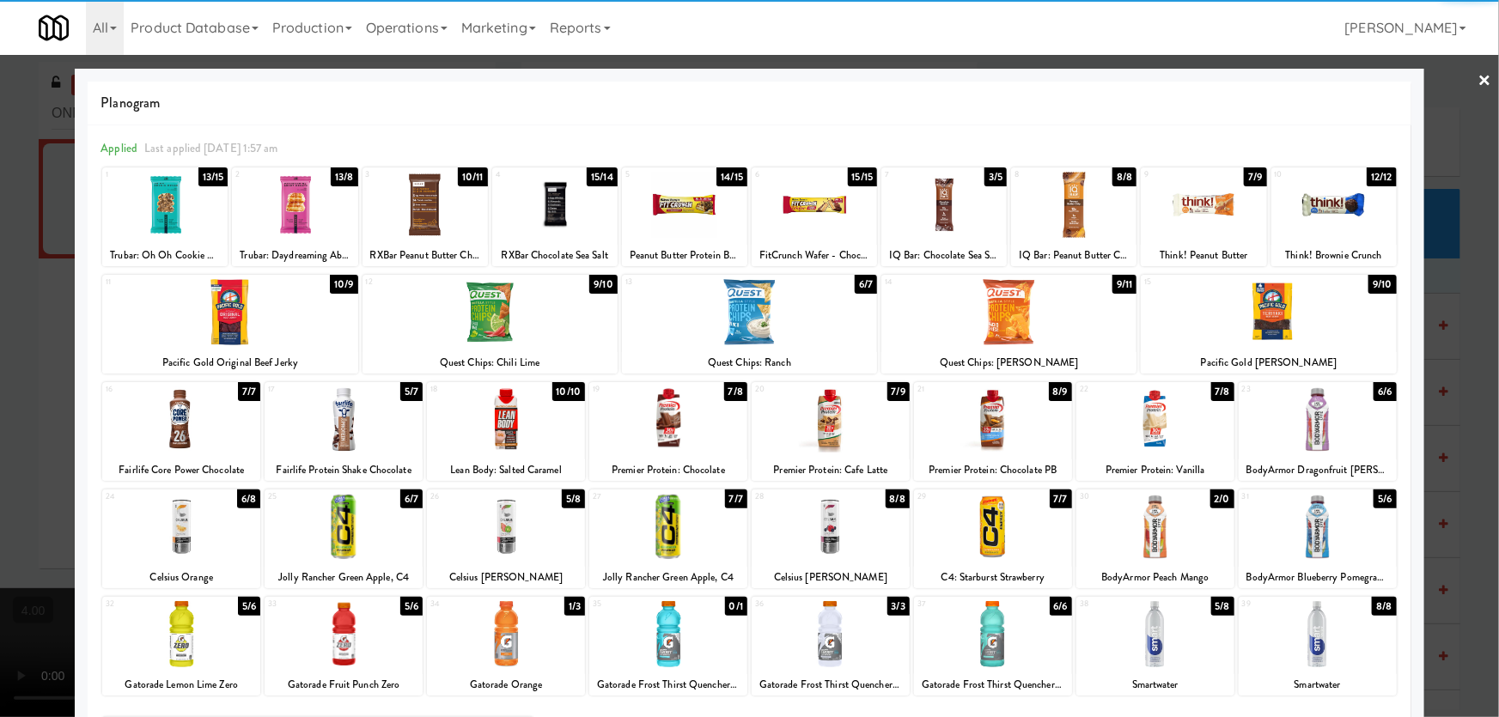
click at [344, 431] on div at bounding box center [344, 420] width 158 height 66
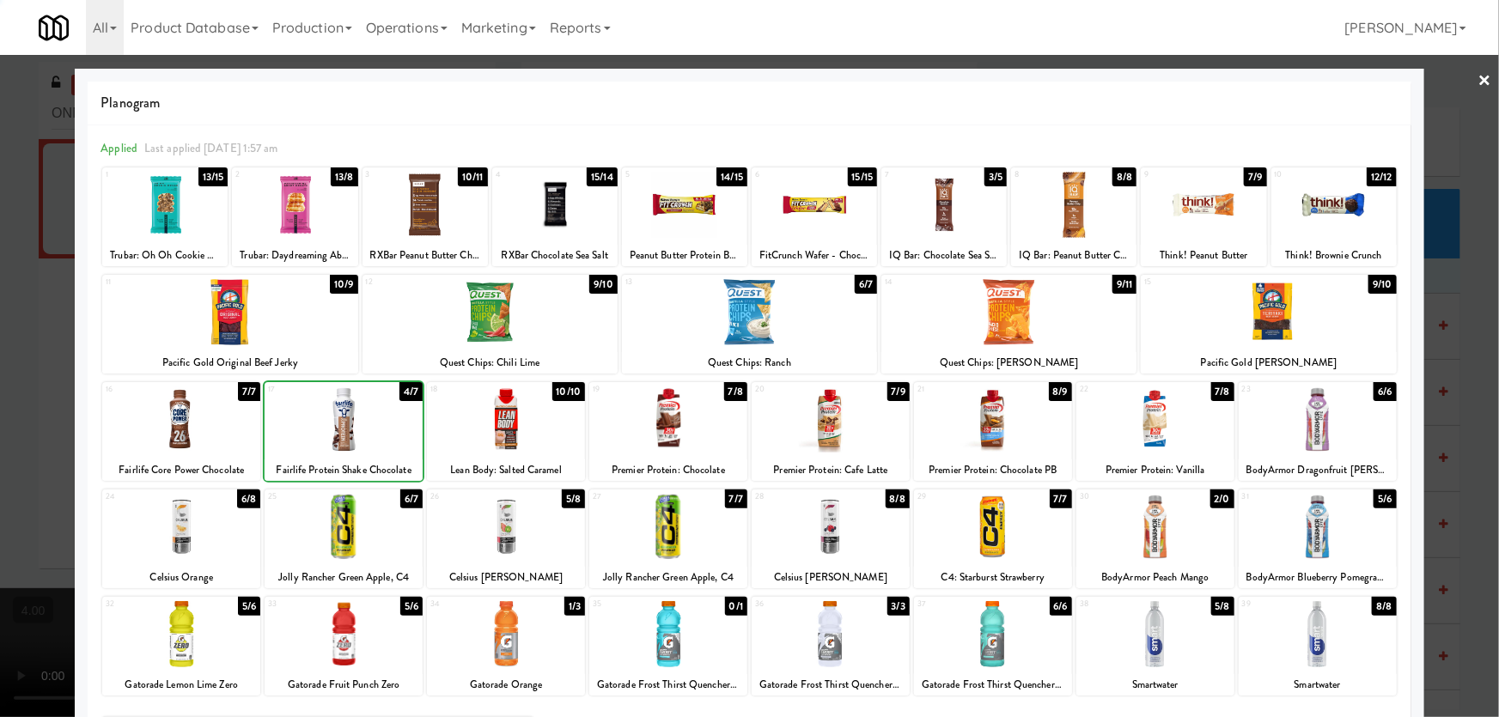
drag, startPoint x: 0, startPoint y: 298, endPoint x: 498, endPoint y: 420, distance: 512.9
click at [1, 298] on div at bounding box center [749, 358] width 1499 height 717
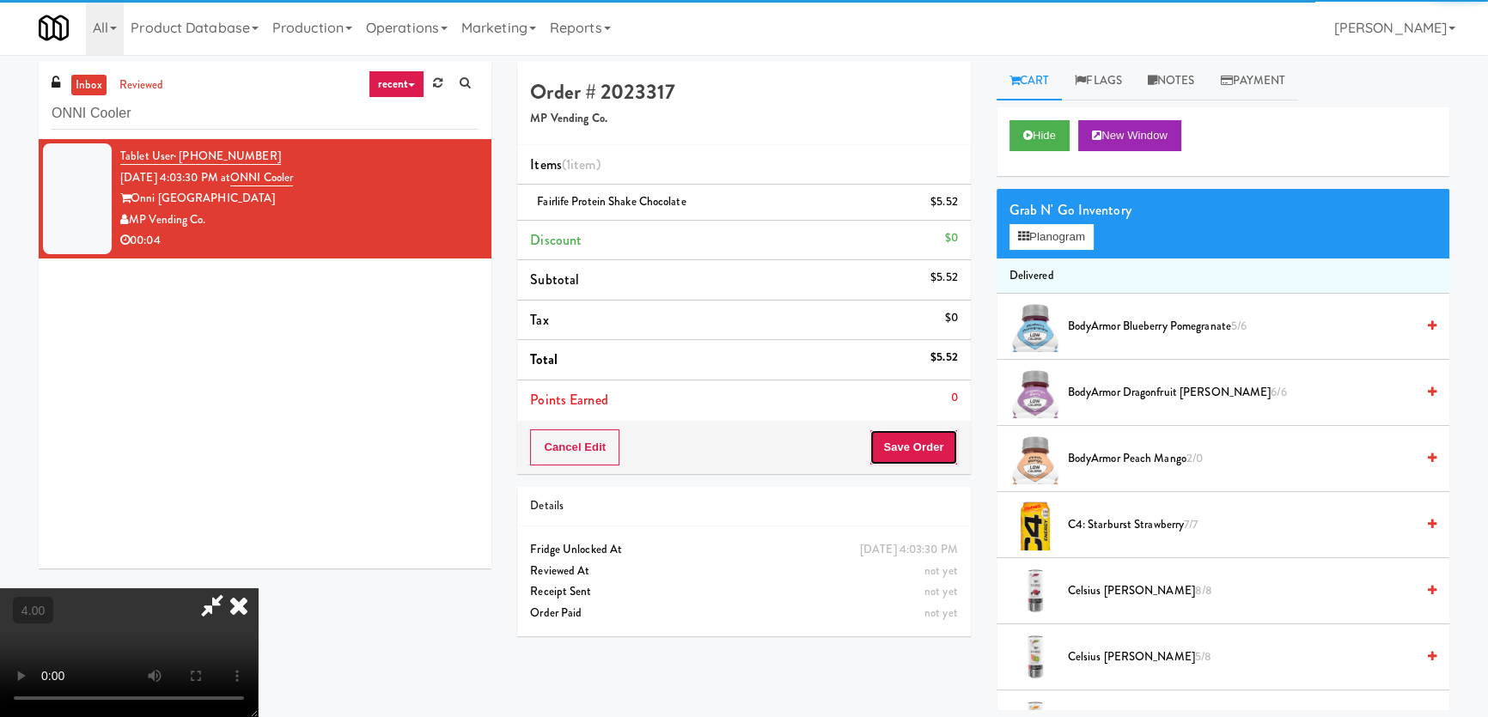
click at [941, 454] on button "Save Order" at bounding box center [913, 448] width 88 height 36
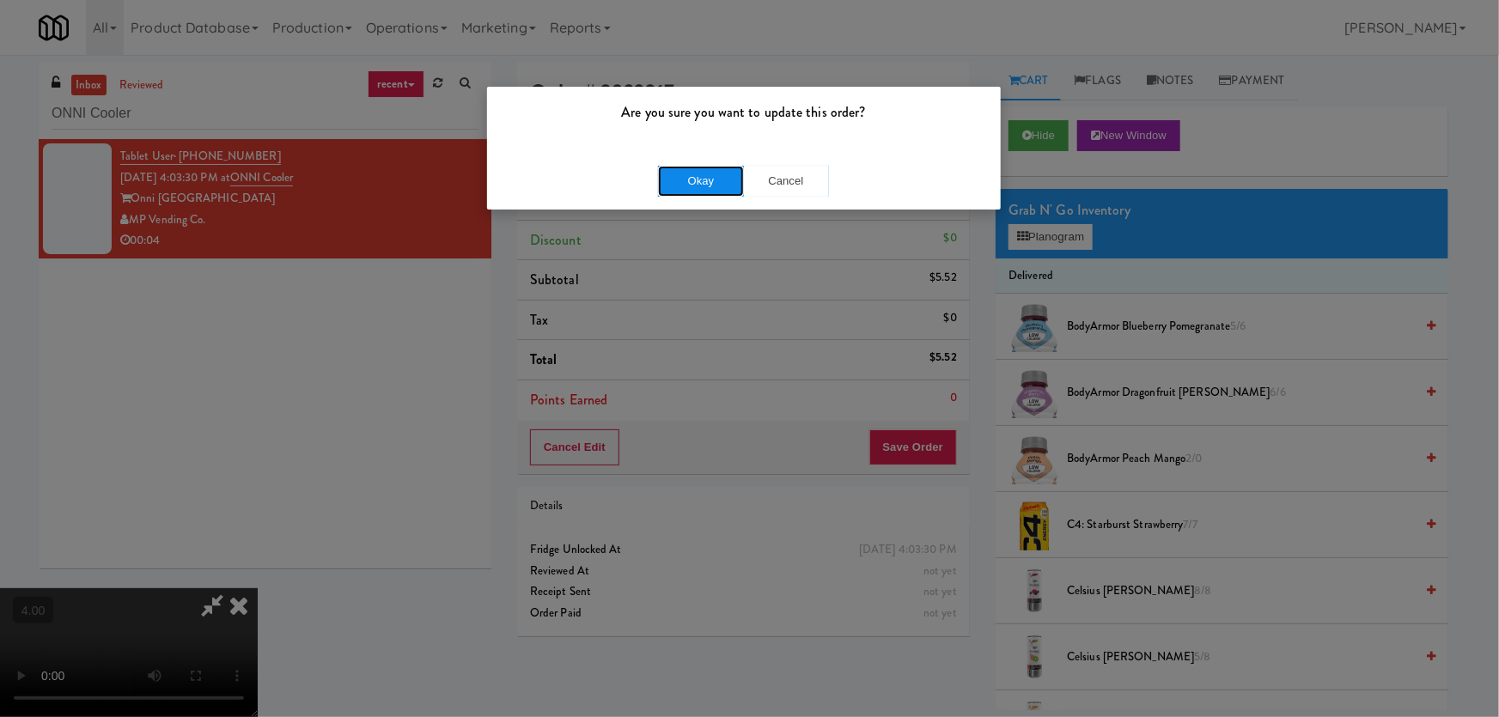
click at [686, 192] on button "Okay" at bounding box center [701, 181] width 86 height 31
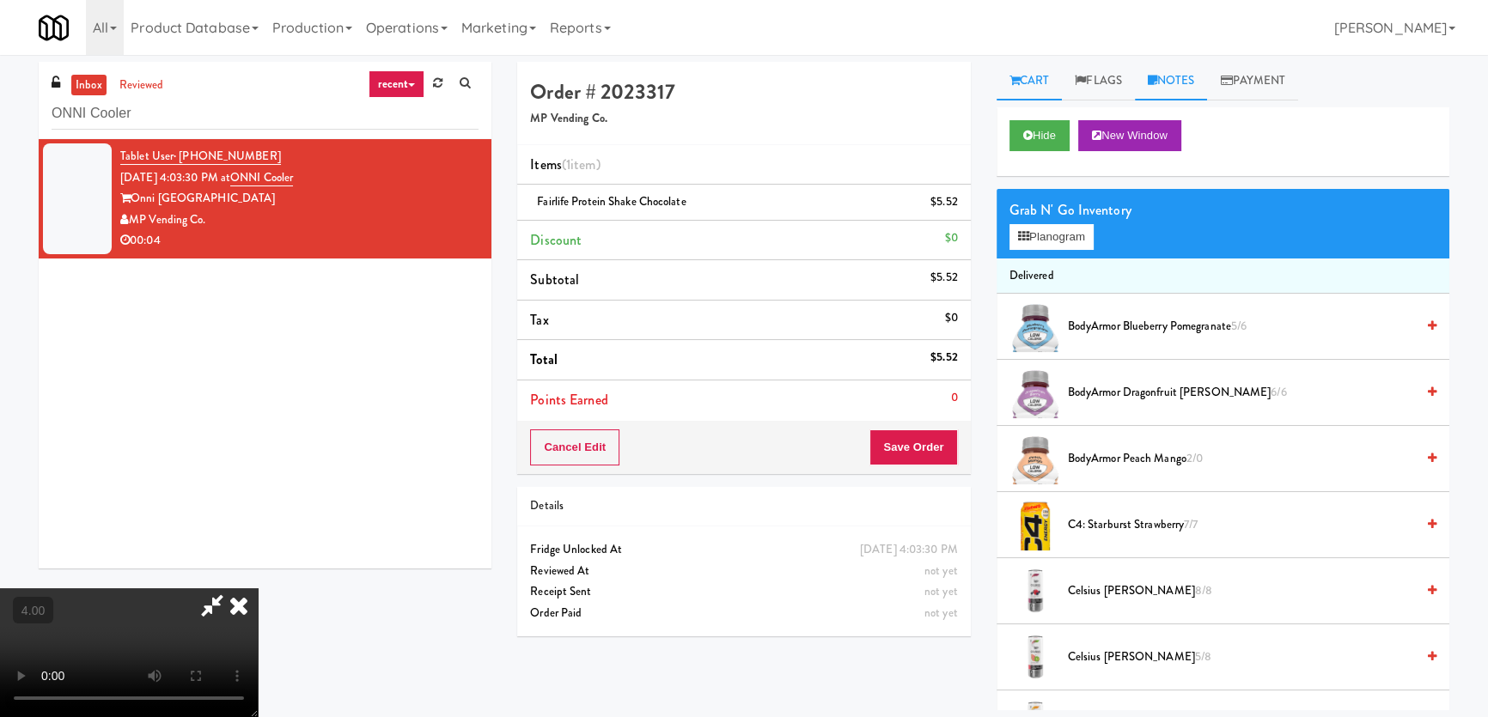
click at [1167, 86] on link "Notes" at bounding box center [1171, 81] width 73 height 39
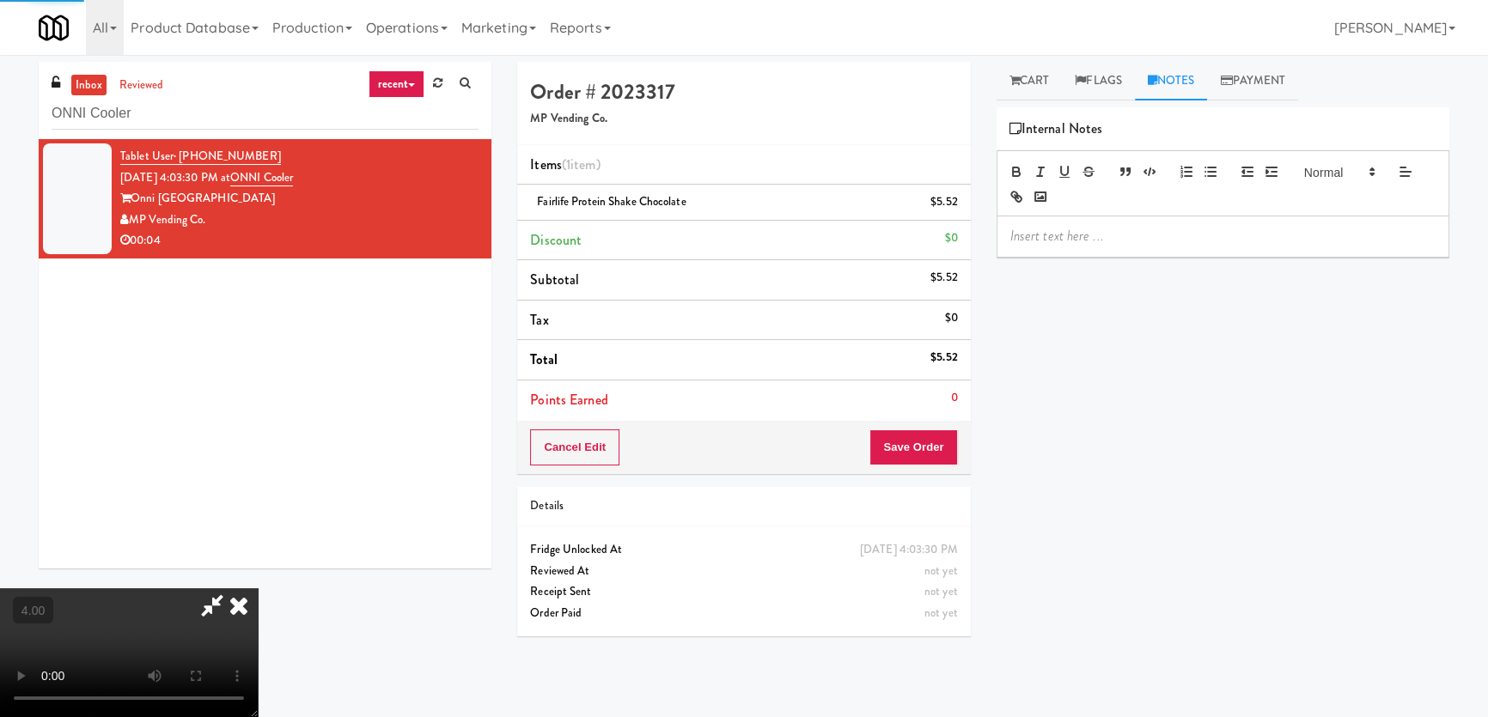
click at [1148, 227] on p at bounding box center [1222, 236] width 425 height 19
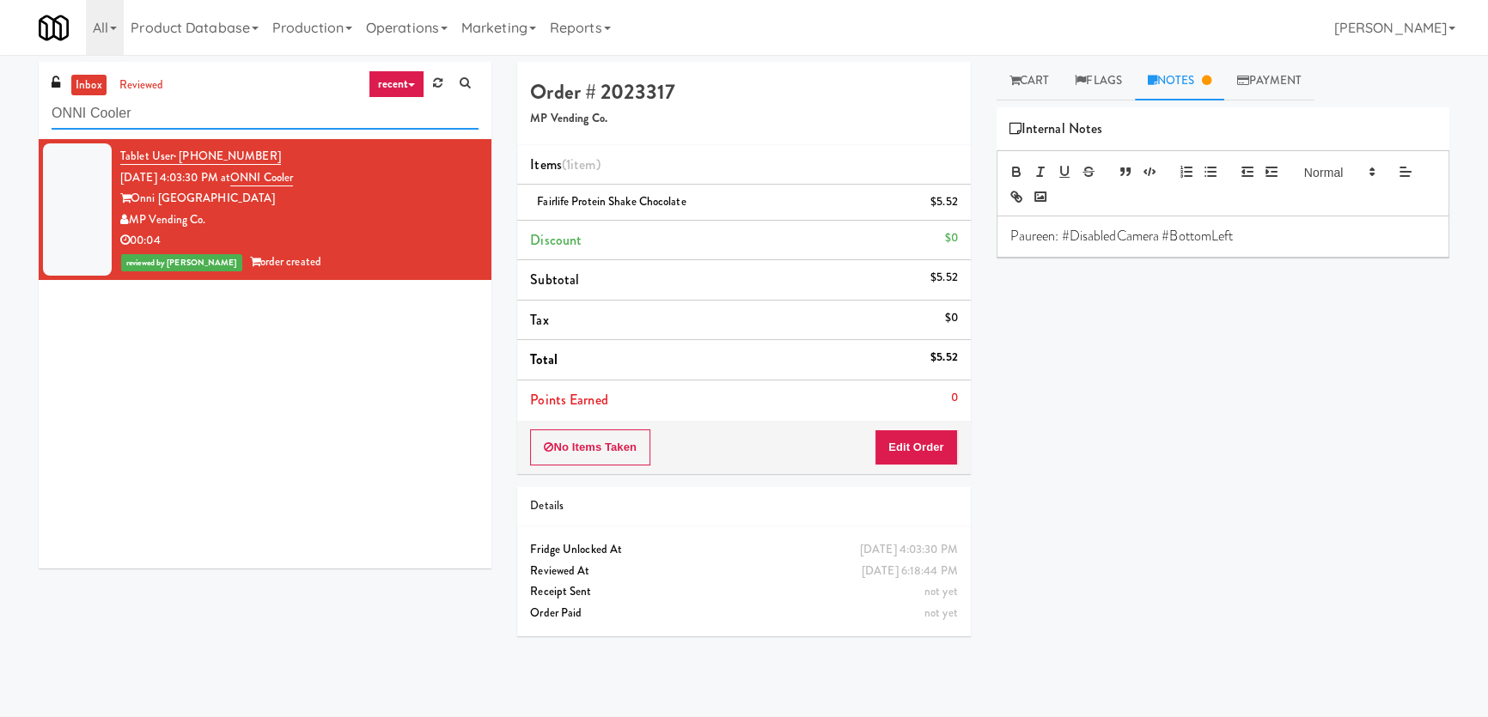
click at [0, 118] on div "inbox reviewed recent all unclear take inventory issue suspicious failed recent…" at bounding box center [744, 386] width 1488 height 649
paste input "The Pointe-Gym-C1"
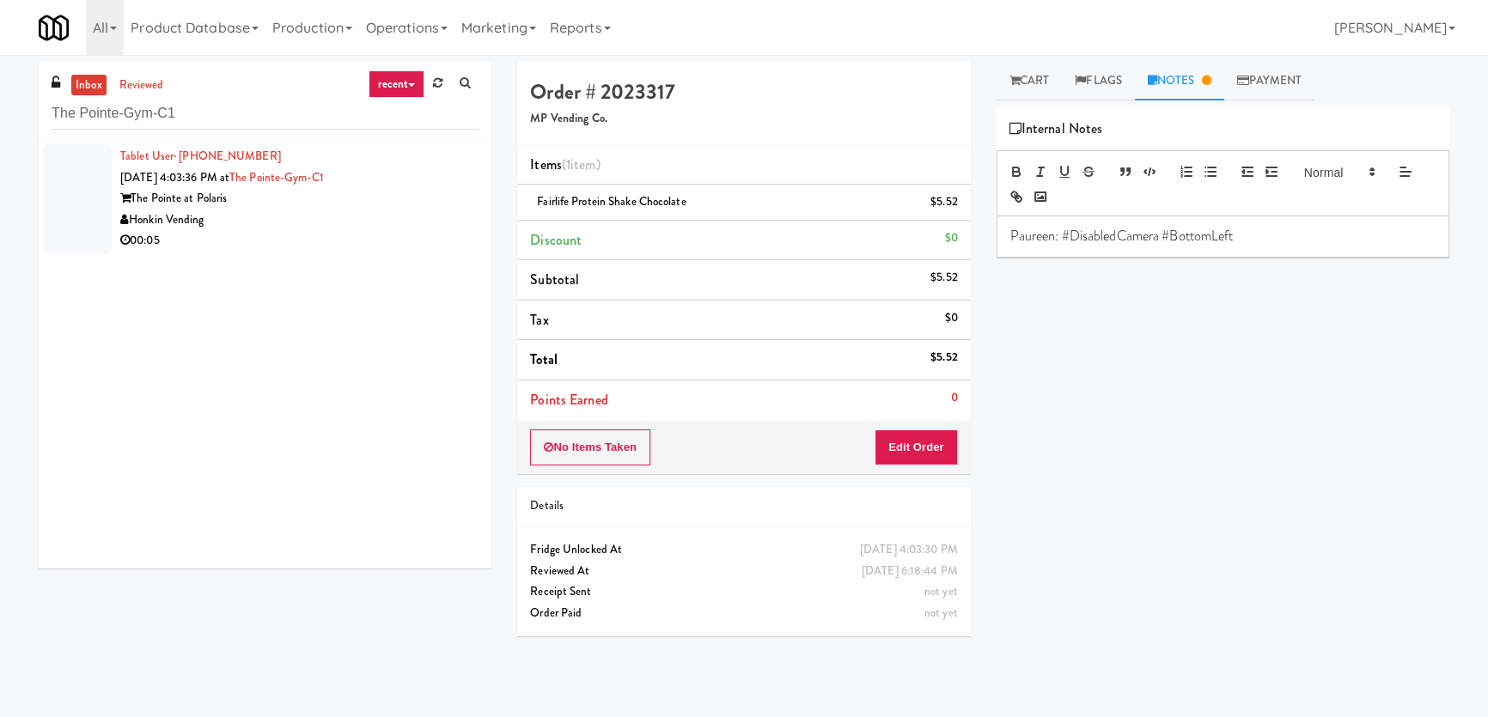
click at [455, 262] on div "Tablet User · (734) 846-7629 [DATE] 4:03:36 PM at [GEOGRAPHIC_DATA]-C1 The Poin…" at bounding box center [265, 354] width 453 height 430
click at [367, 244] on div "00:05" at bounding box center [299, 240] width 358 height 21
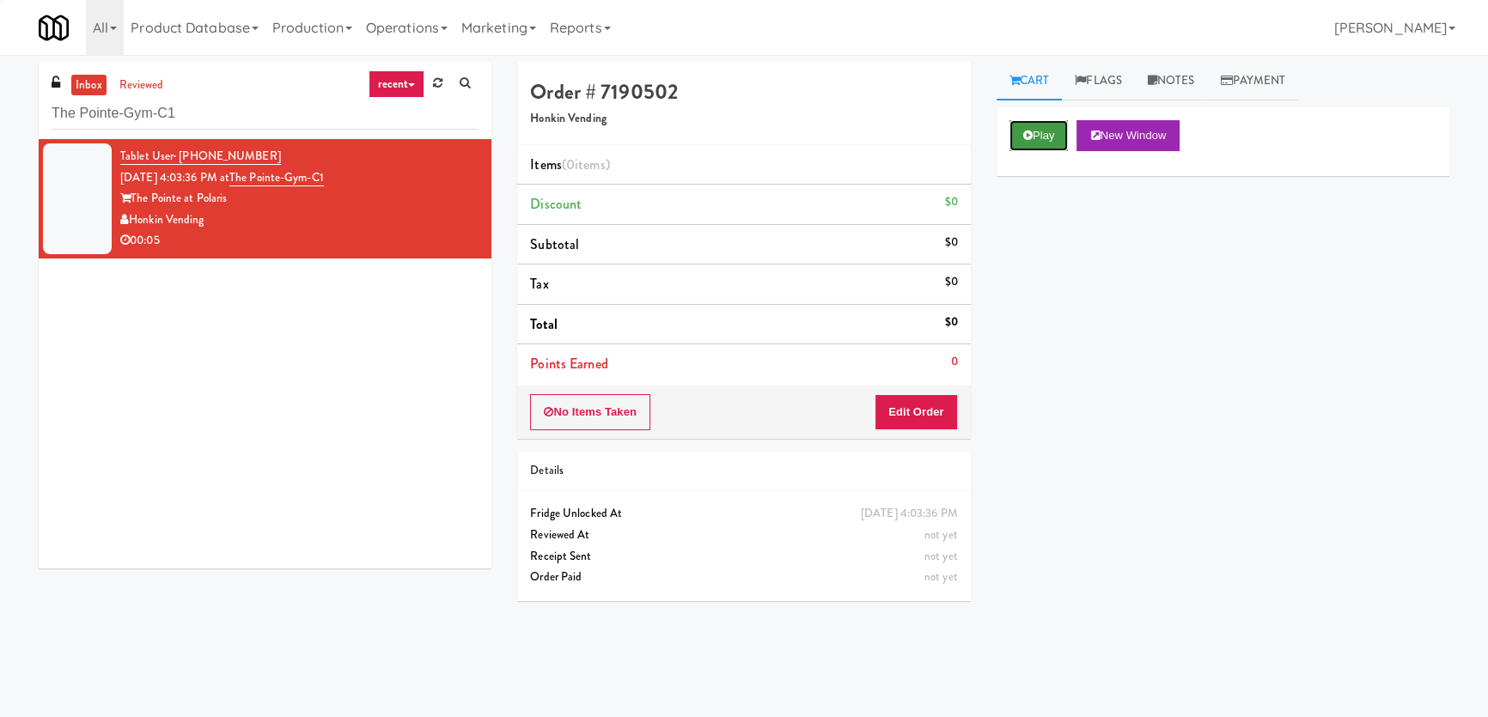
drag, startPoint x: 1029, startPoint y: 128, endPoint x: 1020, endPoint y: 161, distance: 33.8
click at [1030, 128] on button "Play" at bounding box center [1038, 135] width 59 height 31
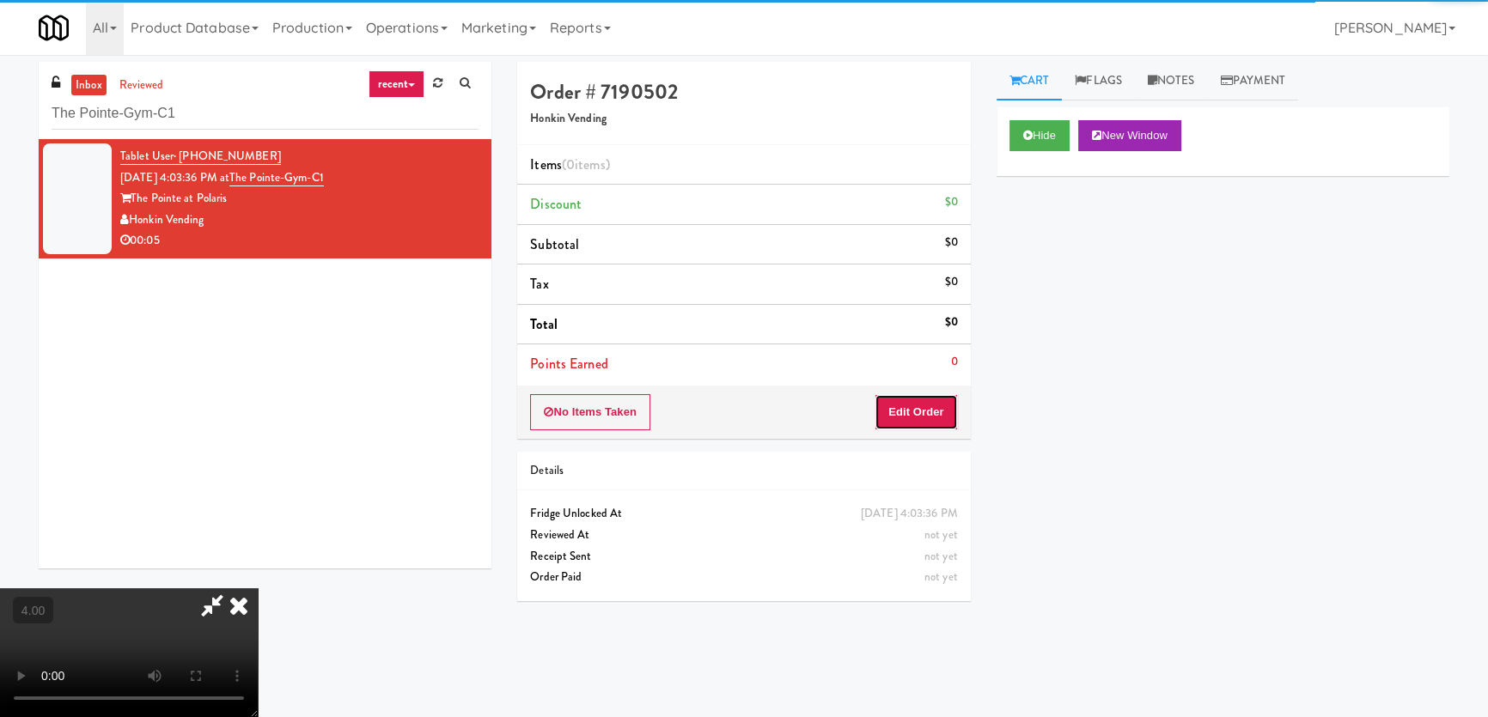
drag, startPoint x: 932, startPoint y: 404, endPoint x: 903, endPoint y: 371, distance: 43.8
click at [930, 404] on button "Edit Order" at bounding box center [915, 412] width 83 height 36
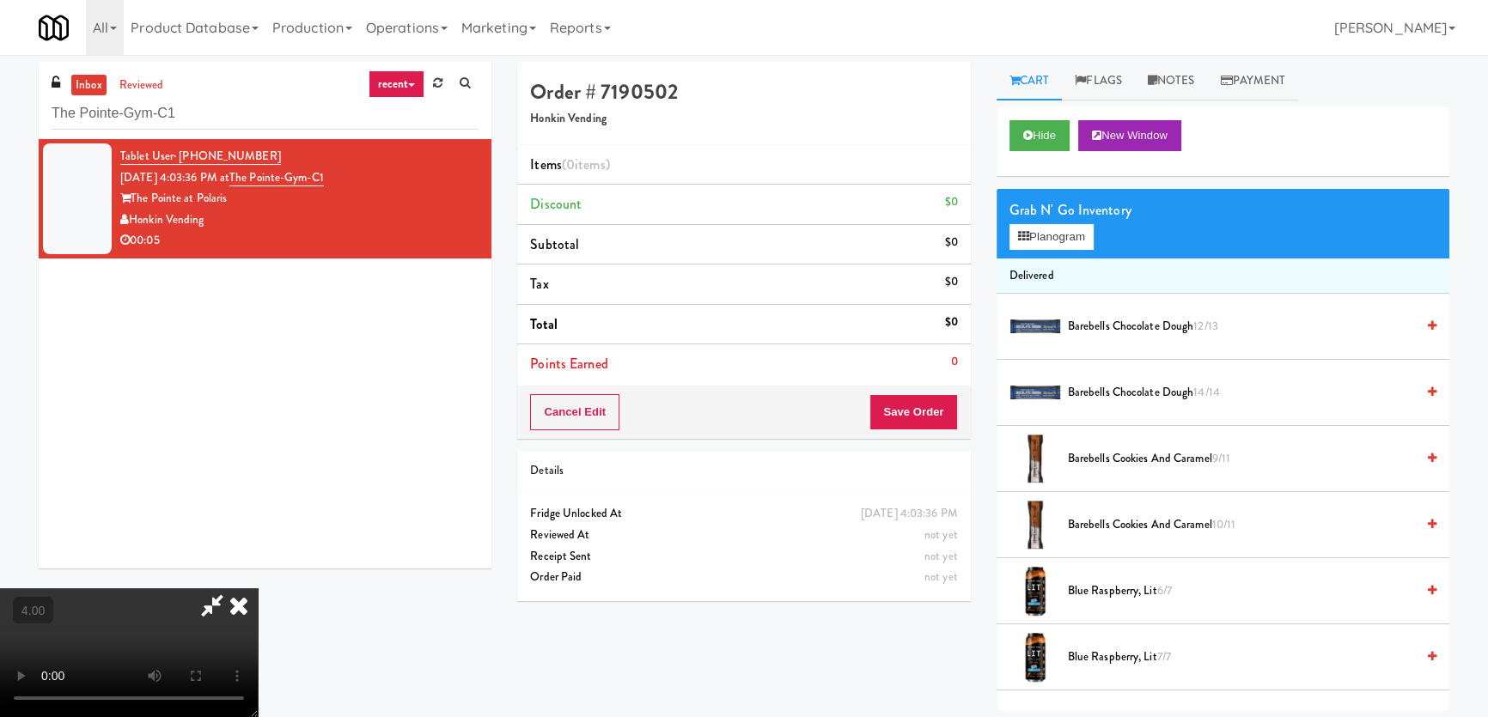
click at [258, 588] on video at bounding box center [129, 652] width 258 height 129
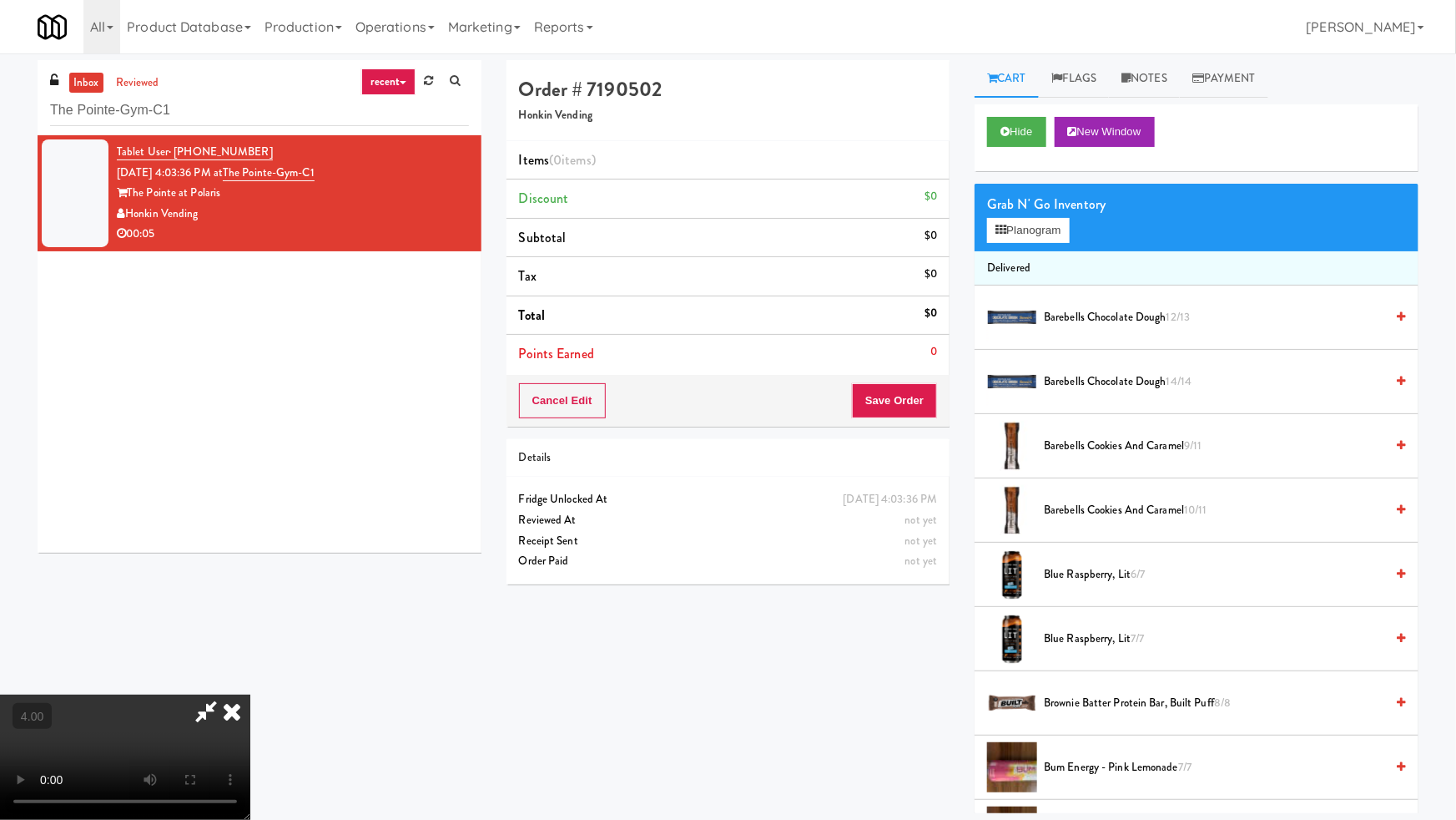
click at [251, 695] on video at bounding box center [125, 757] width 251 height 125
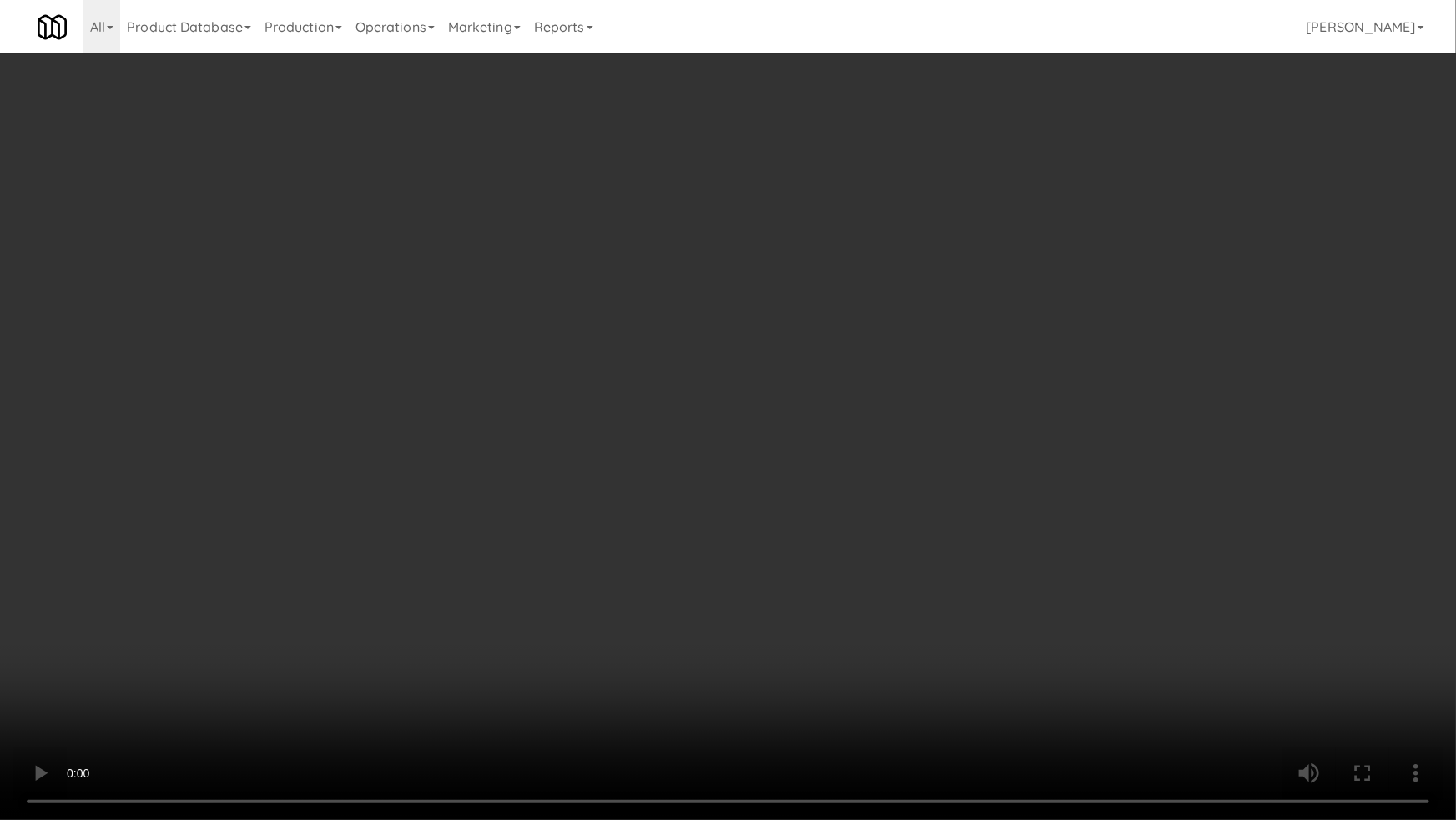
click at [639, 368] on video at bounding box center [728, 410] width 1456 height 820
click at [660, 501] on video at bounding box center [728, 410] width 1456 height 820
drag, startPoint x: 660, startPoint y: 501, endPoint x: 810, endPoint y: 340, distance: 220.0
click at [667, 495] on video at bounding box center [728, 410] width 1456 height 820
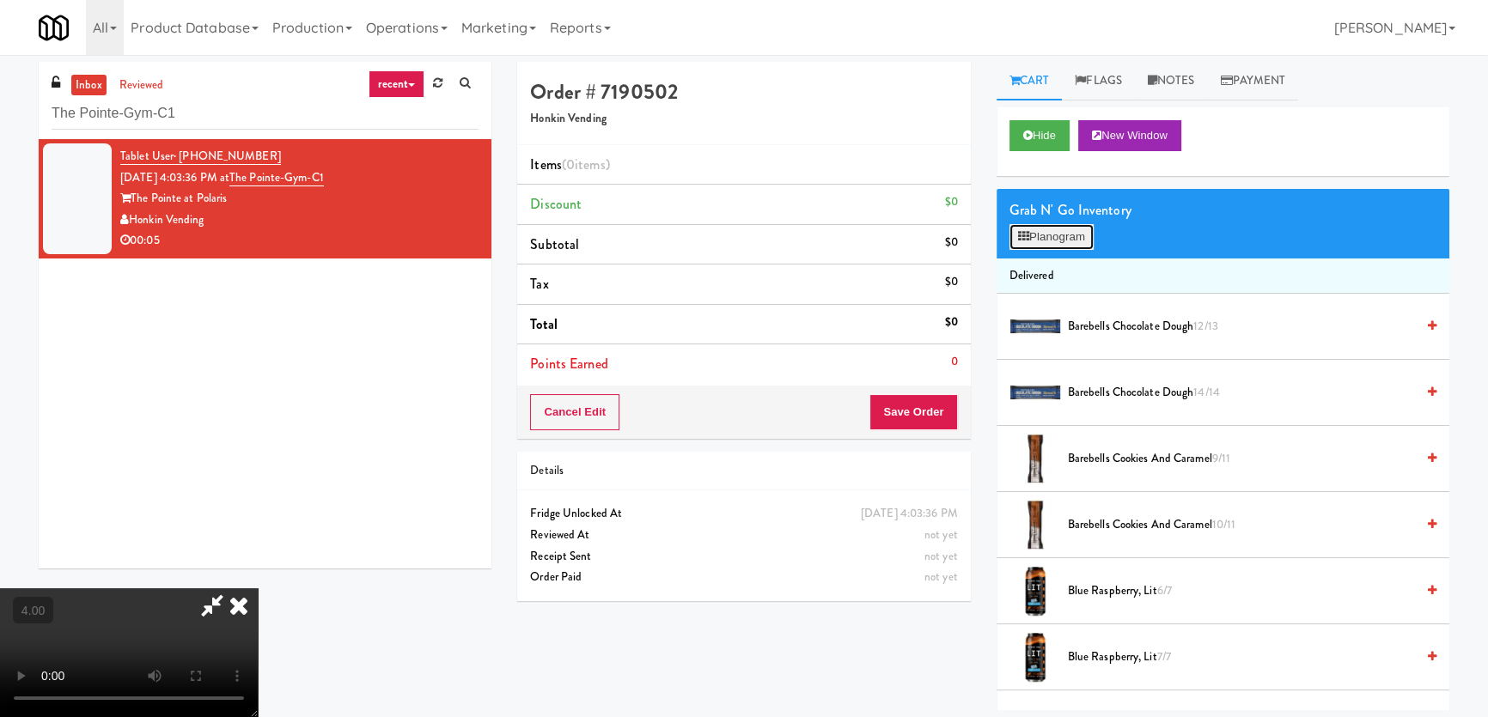
click at [1022, 246] on button "Planogram" at bounding box center [1051, 237] width 84 height 26
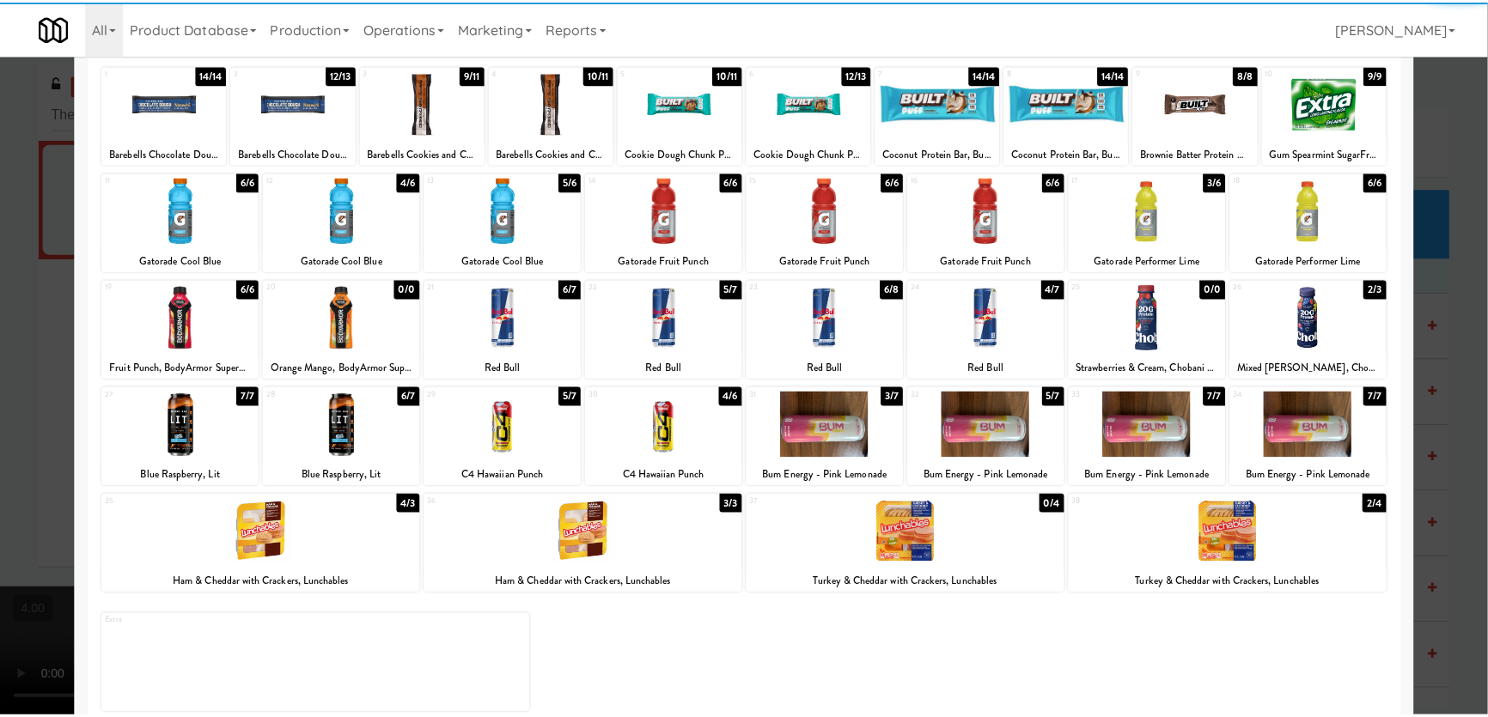
scroll to position [125, 0]
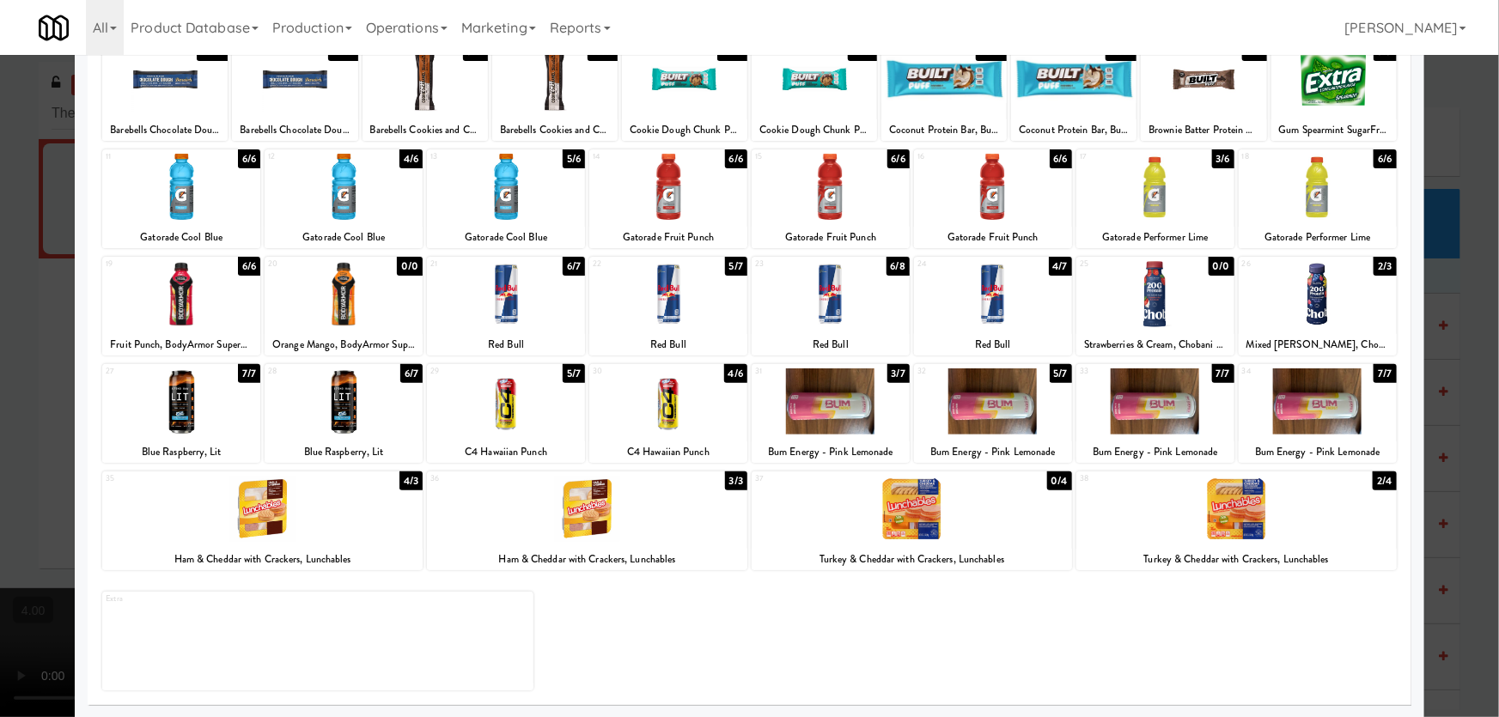
click at [815, 298] on div at bounding box center [831, 294] width 158 height 66
drag, startPoint x: 0, startPoint y: 265, endPoint x: 35, endPoint y: 295, distance: 45.8
click at [0, 276] on div at bounding box center [749, 358] width 1499 height 717
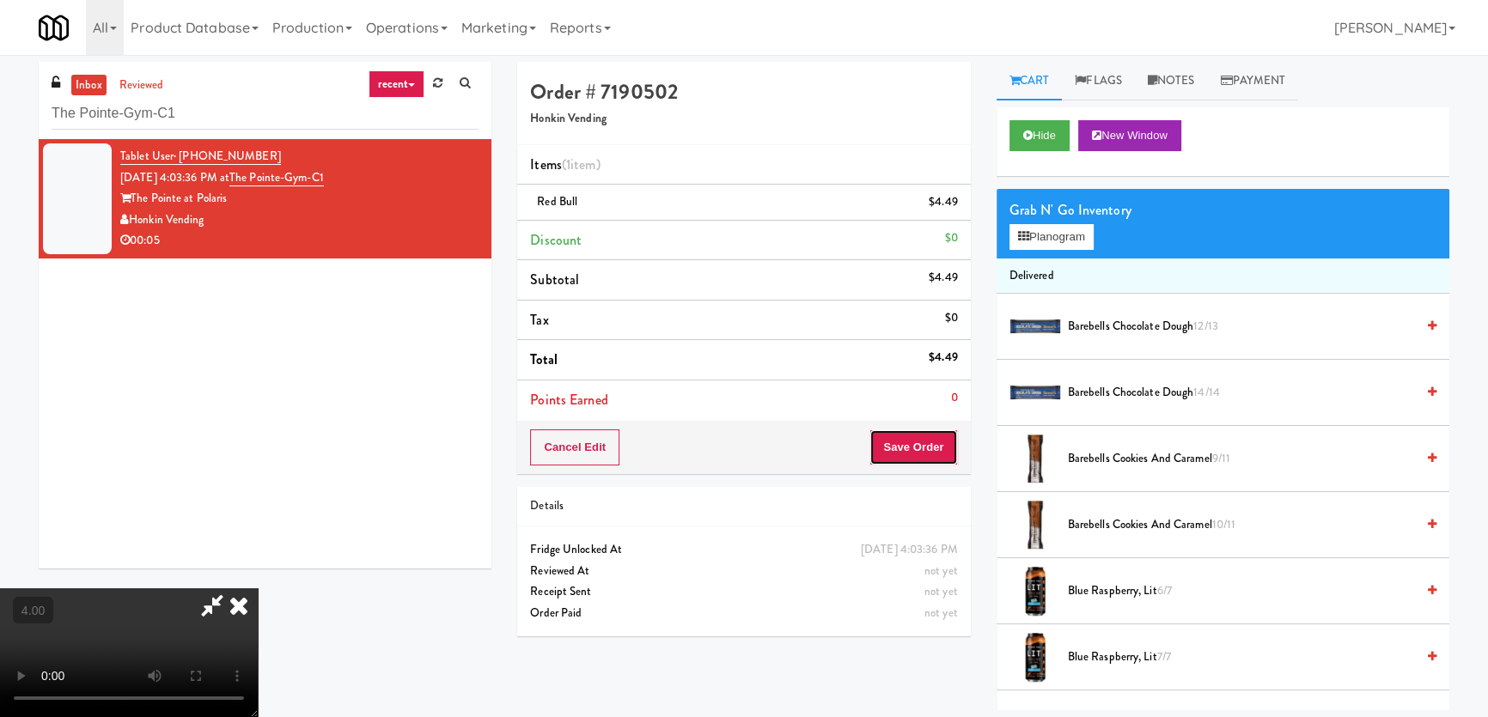
drag, startPoint x: 945, startPoint y: 460, endPoint x: 881, endPoint y: 438, distance: 67.4
click at [944, 460] on button "Save Order" at bounding box center [913, 448] width 88 height 36
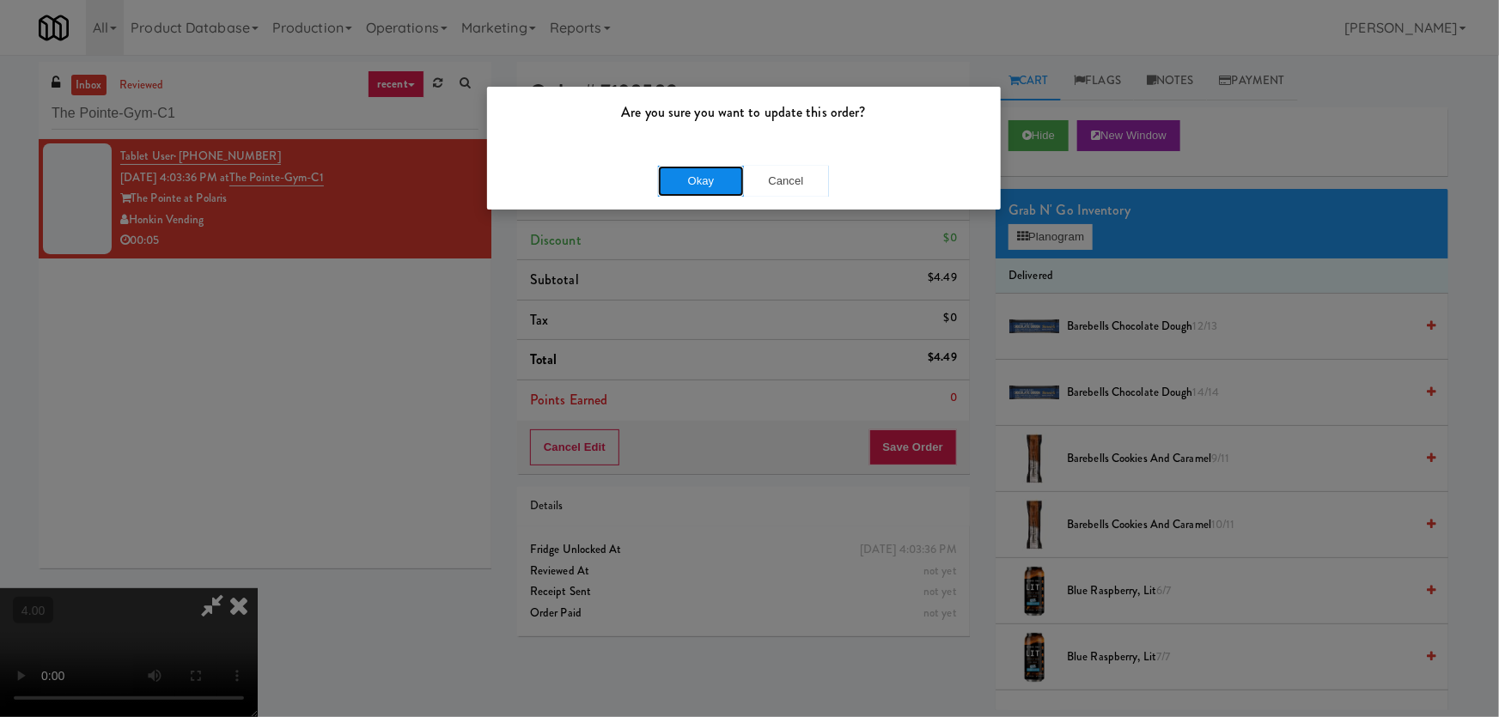
click at [692, 169] on button "Okay" at bounding box center [701, 181] width 86 height 31
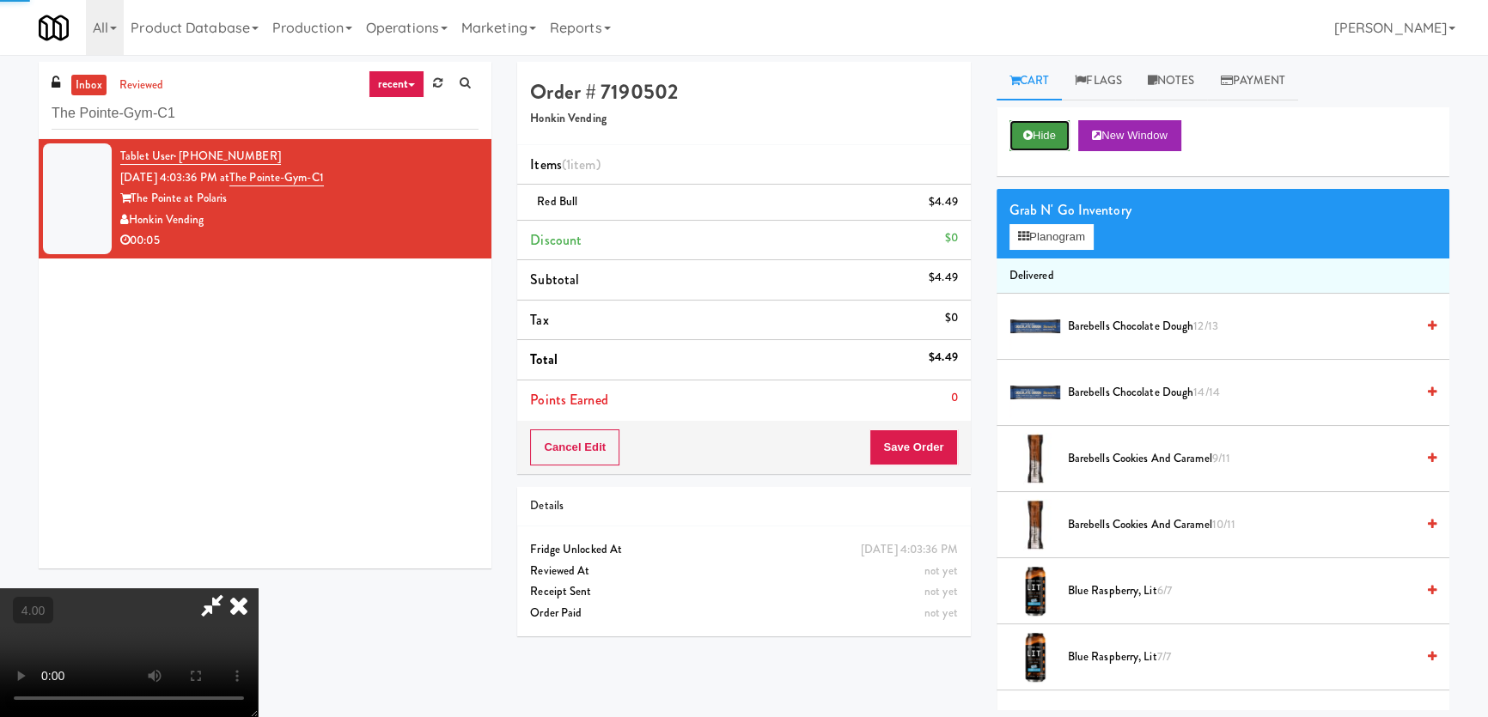
click at [1028, 146] on button "Hide" at bounding box center [1039, 135] width 60 height 31
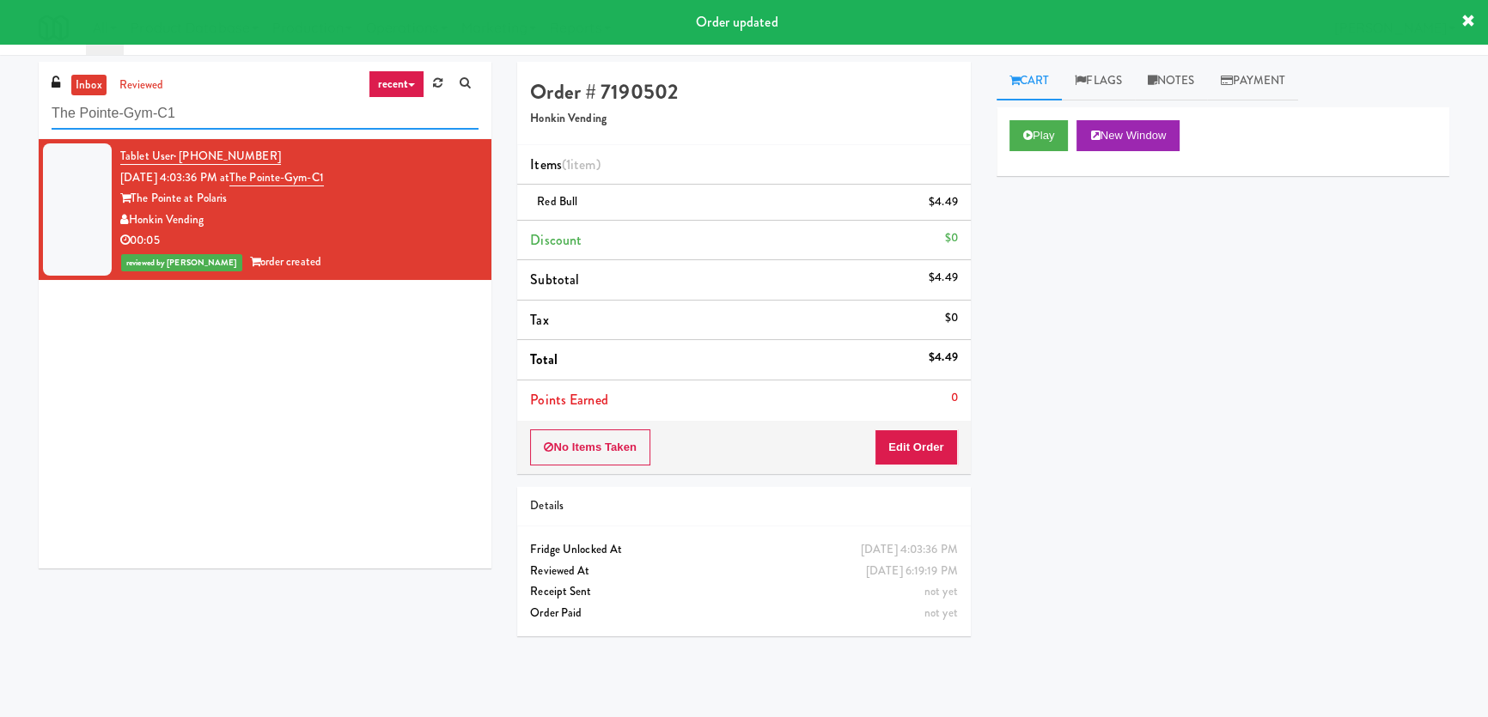
paste input "[GEOGRAPHIC_DATA] - Ambient"
drag, startPoint x: 248, startPoint y: 112, endPoint x: 18, endPoint y: 70, distance: 234.0
click at [0, 70] on div "inbox reviewed recent all unclear take inventory issue suspicious failed recent…" at bounding box center [744, 386] width 1488 height 649
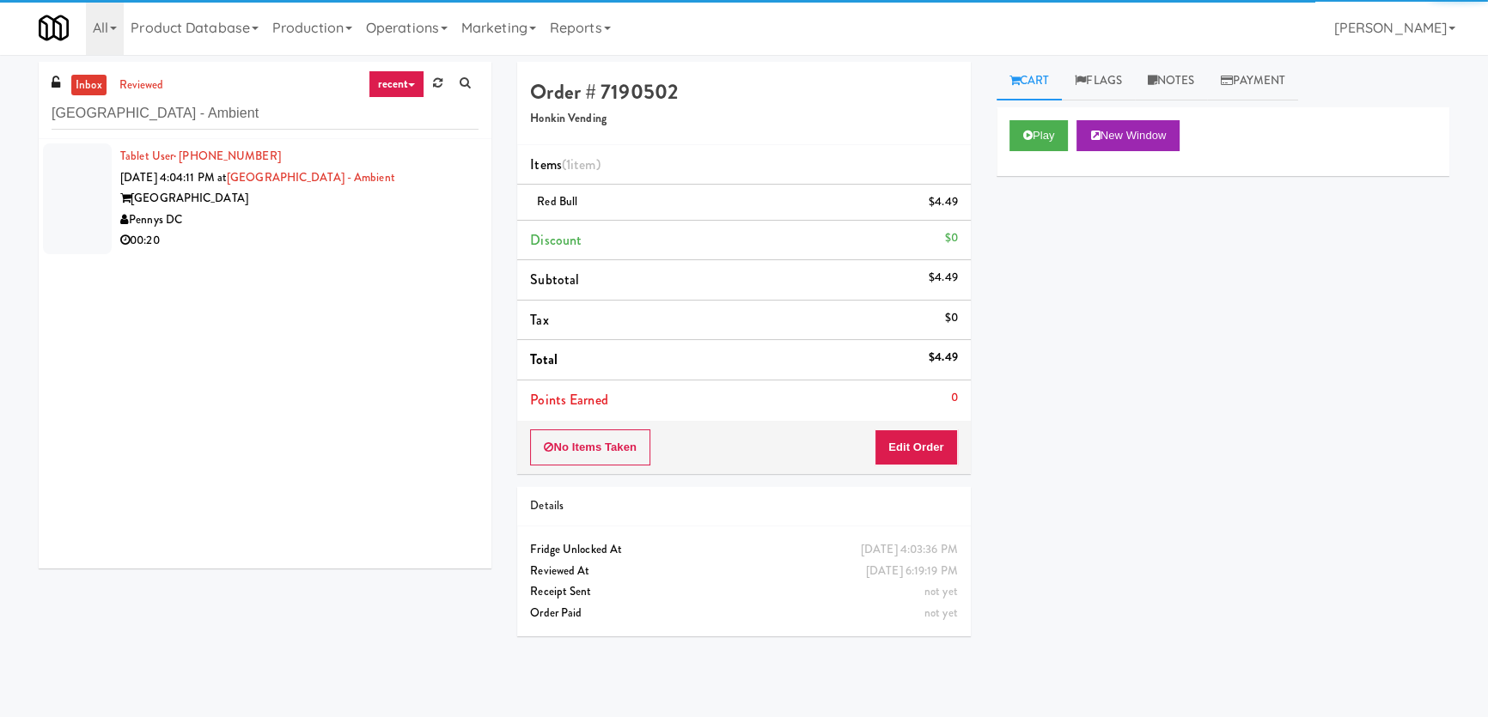
click at [396, 210] on div "Pennys DC" at bounding box center [299, 220] width 358 height 21
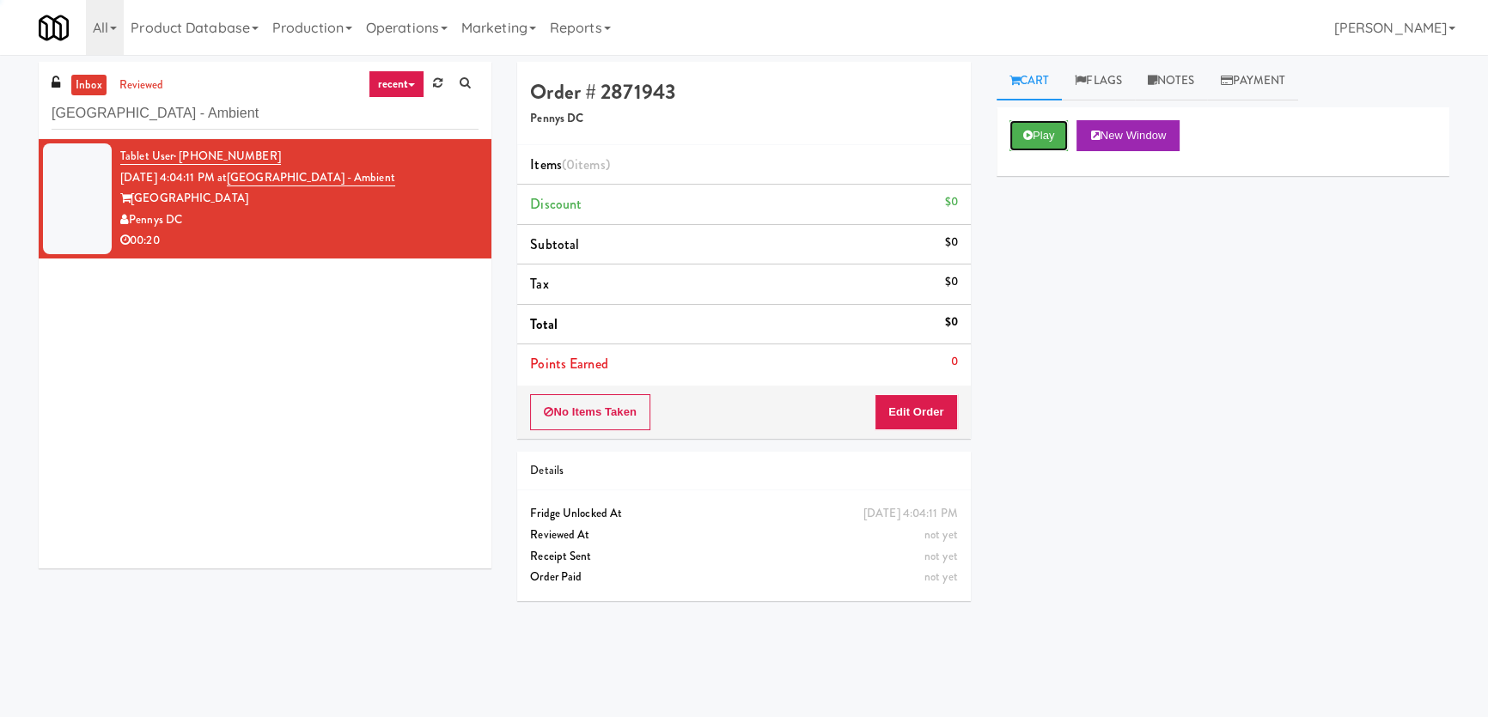
click at [1038, 134] on button "Play" at bounding box center [1038, 135] width 59 height 31
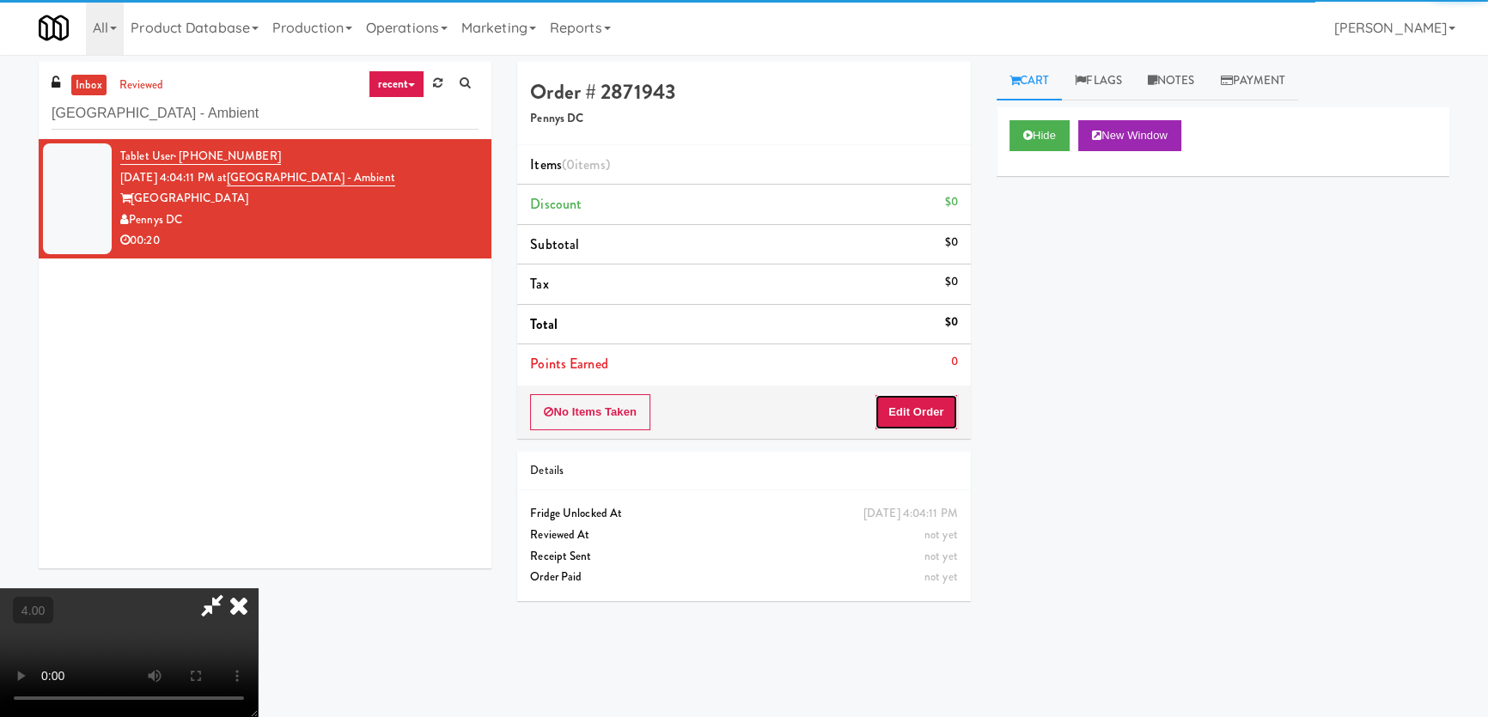
click at [898, 410] on button "Edit Order" at bounding box center [915, 412] width 83 height 36
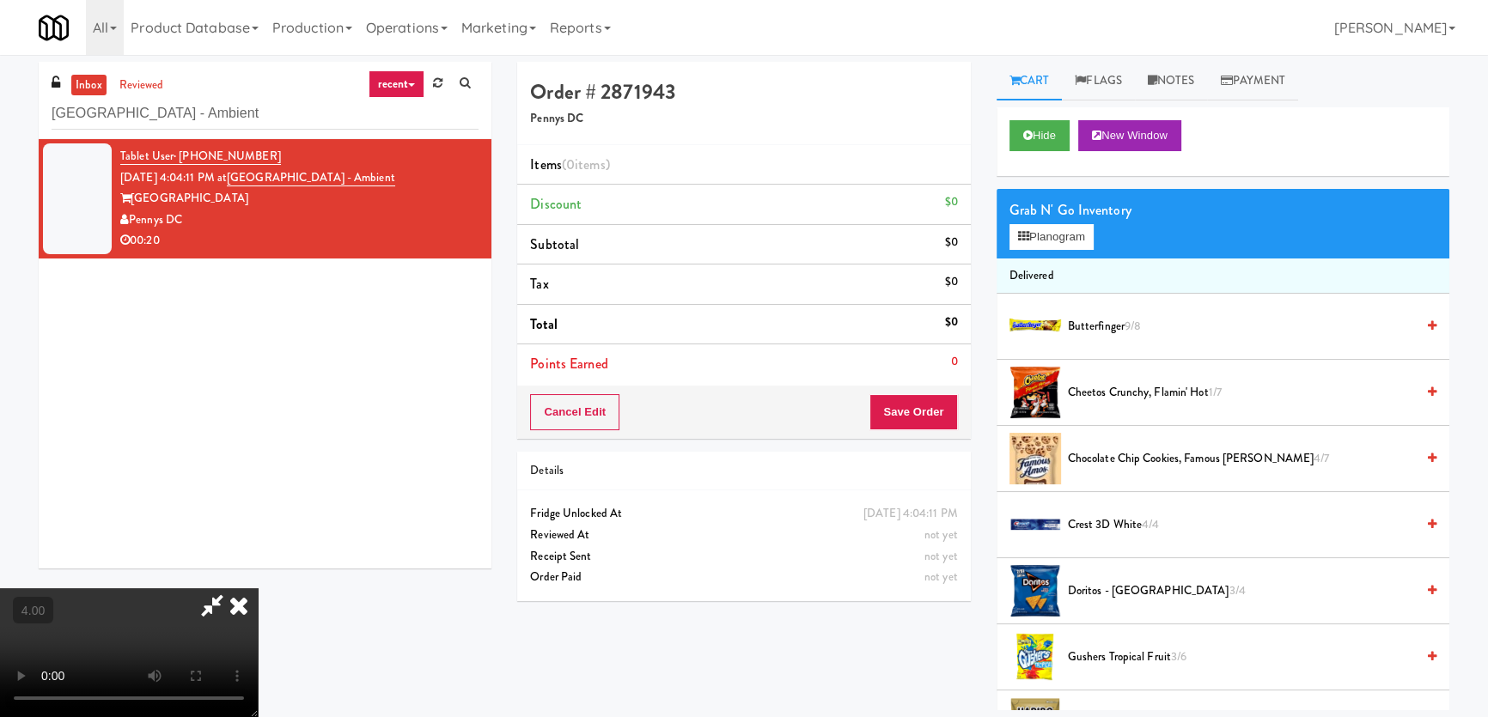
click at [258, 588] on icon at bounding box center [239, 605] width 38 height 34
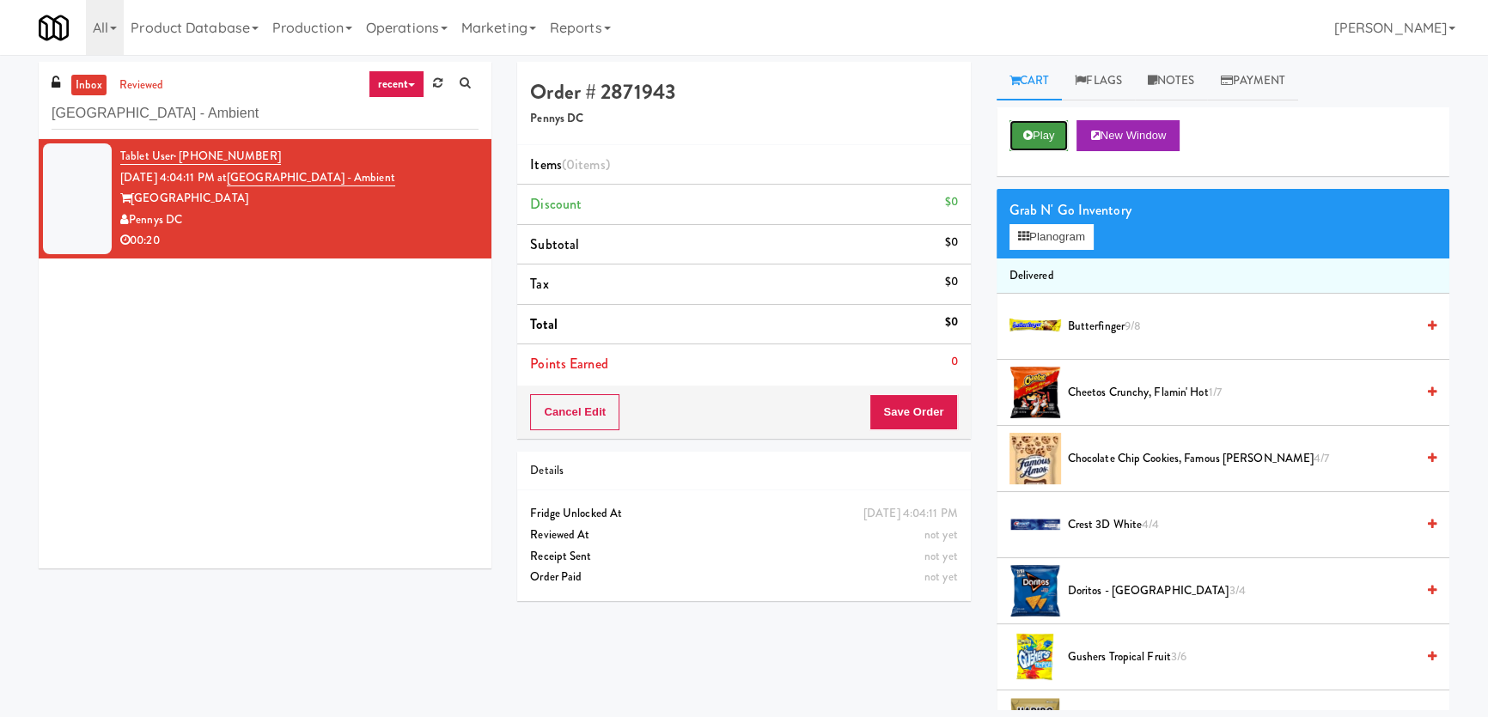
drag, startPoint x: 1059, startPoint y: 129, endPoint x: 838, endPoint y: 25, distance: 244.0
click at [1058, 129] on button "Play" at bounding box center [1038, 135] width 59 height 31
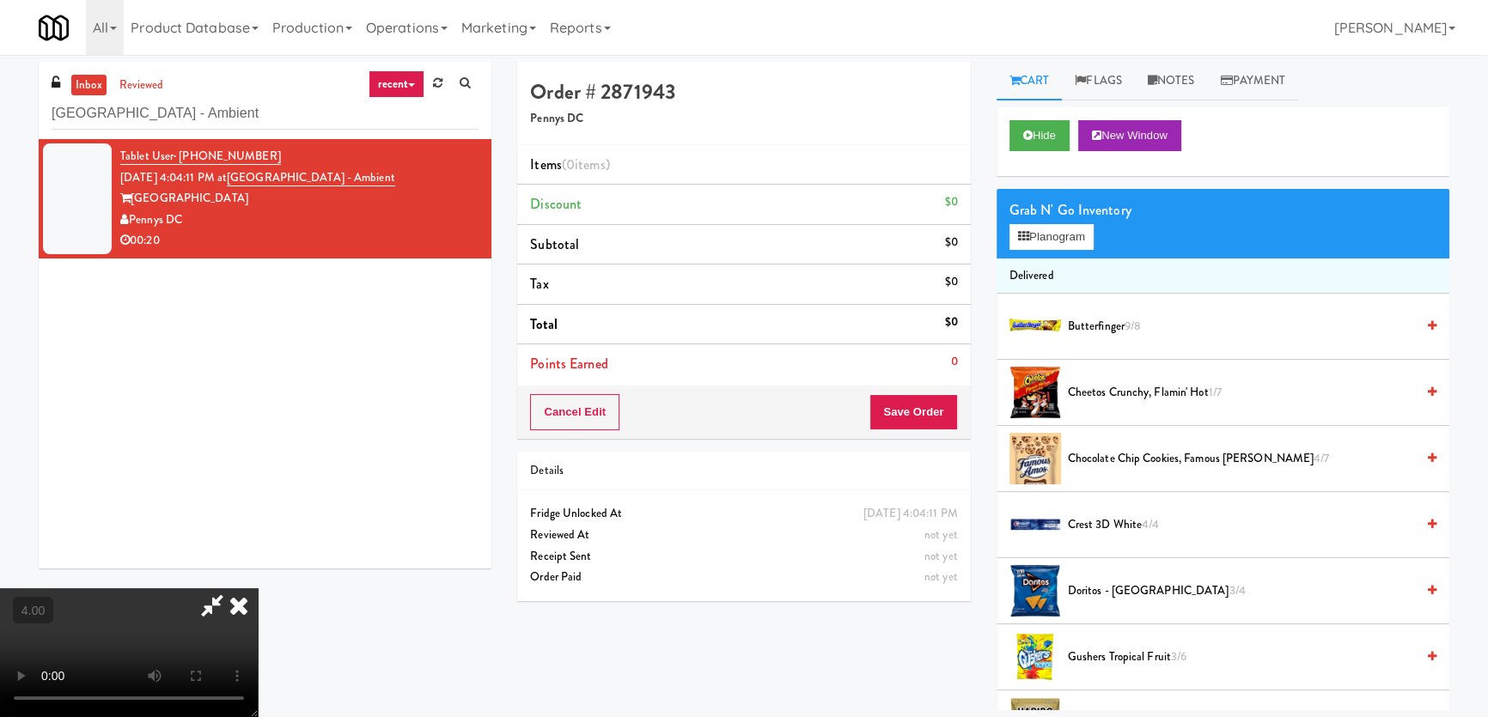
click at [258, 588] on video at bounding box center [129, 652] width 258 height 129
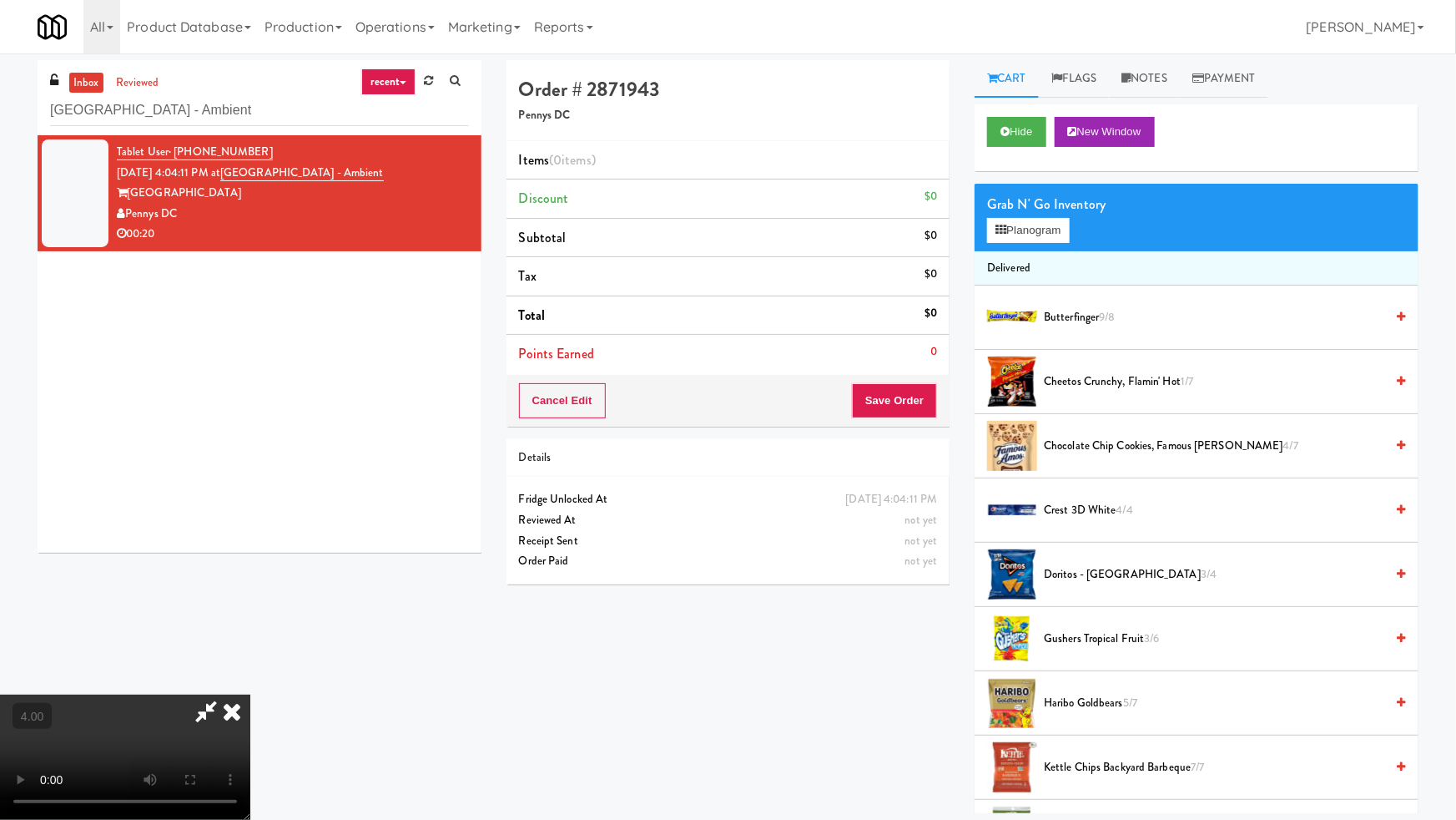
click at [251, 695] on video at bounding box center [125, 757] width 251 height 125
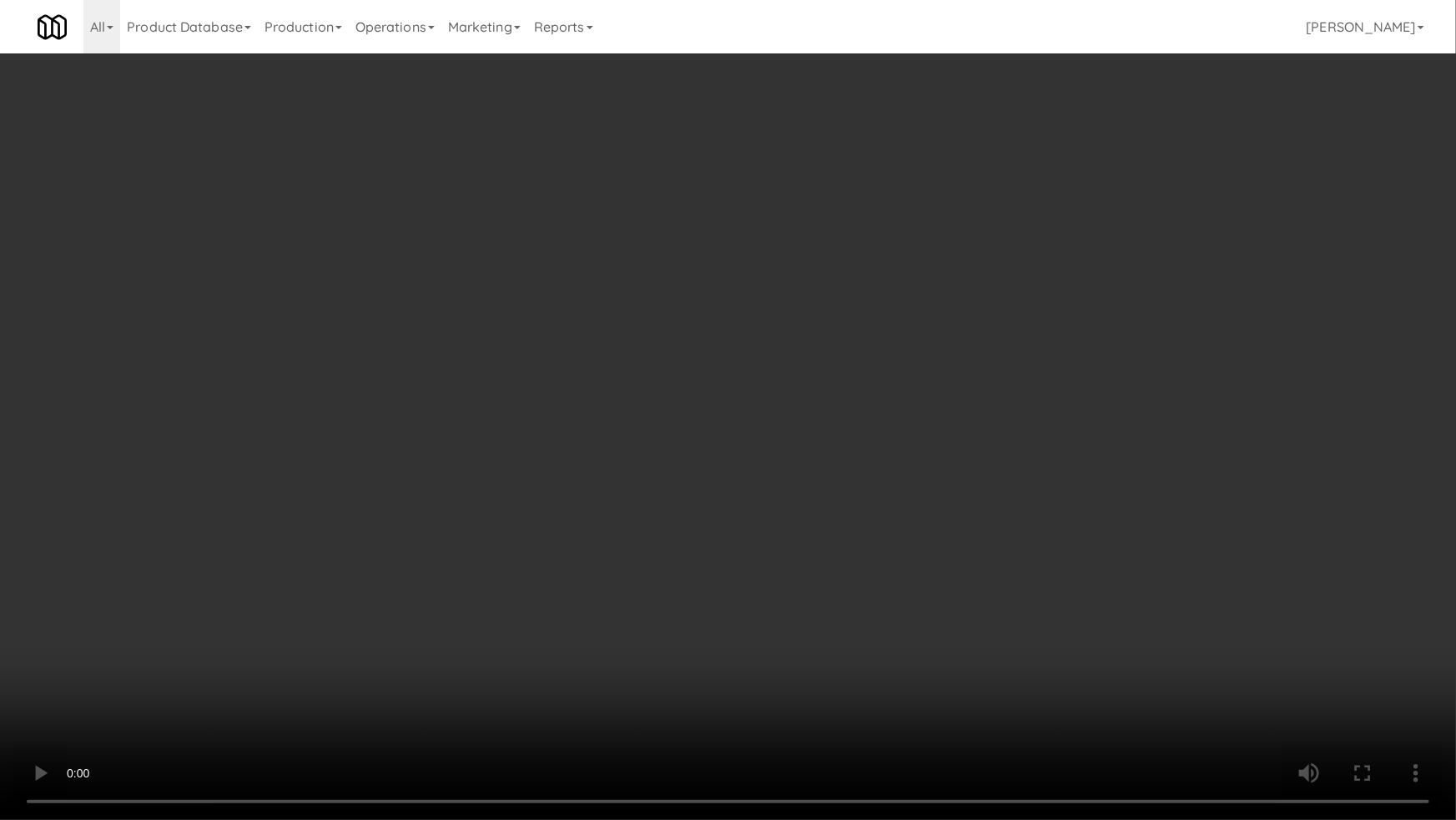
click at [877, 591] on video at bounding box center [728, 410] width 1456 height 820
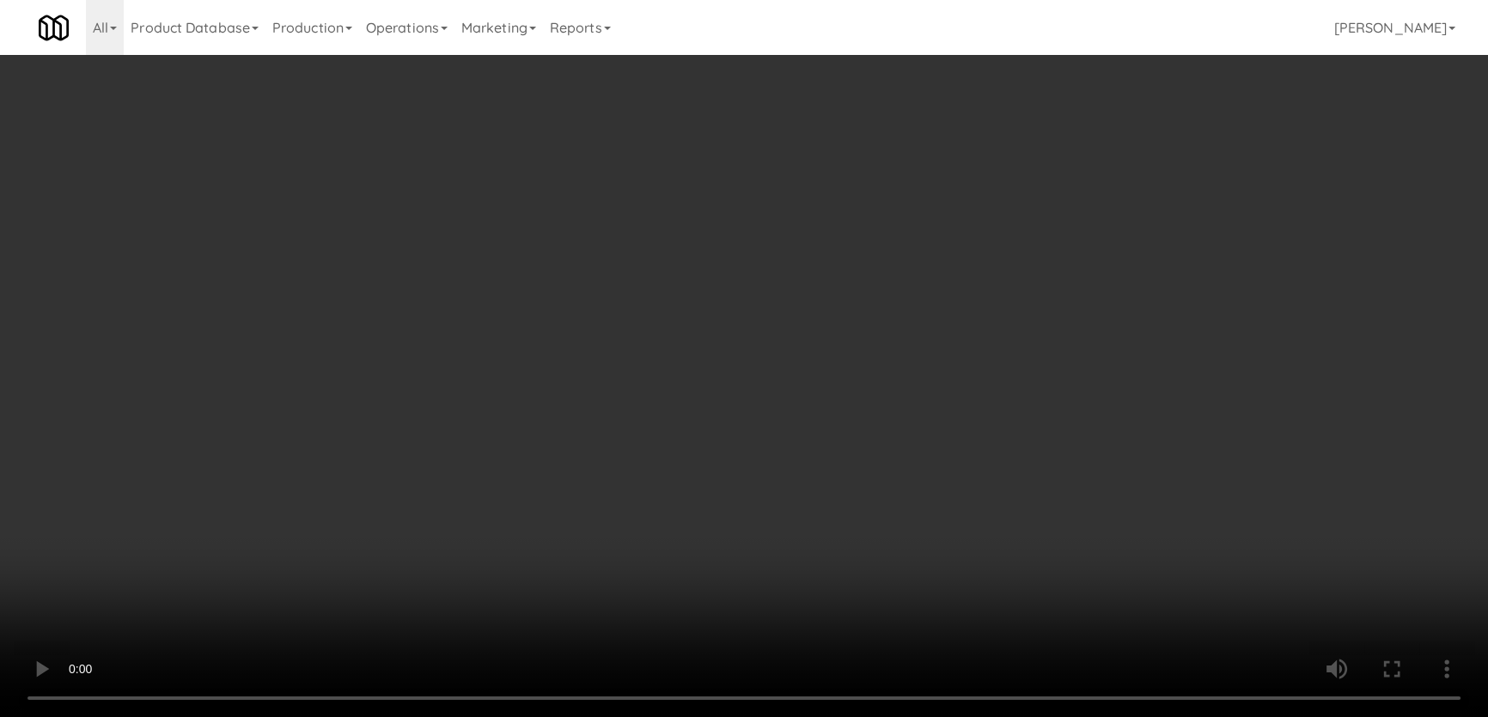
drag, startPoint x: 1067, startPoint y: 412, endPoint x: 1065, endPoint y: 404, distance: 8.8
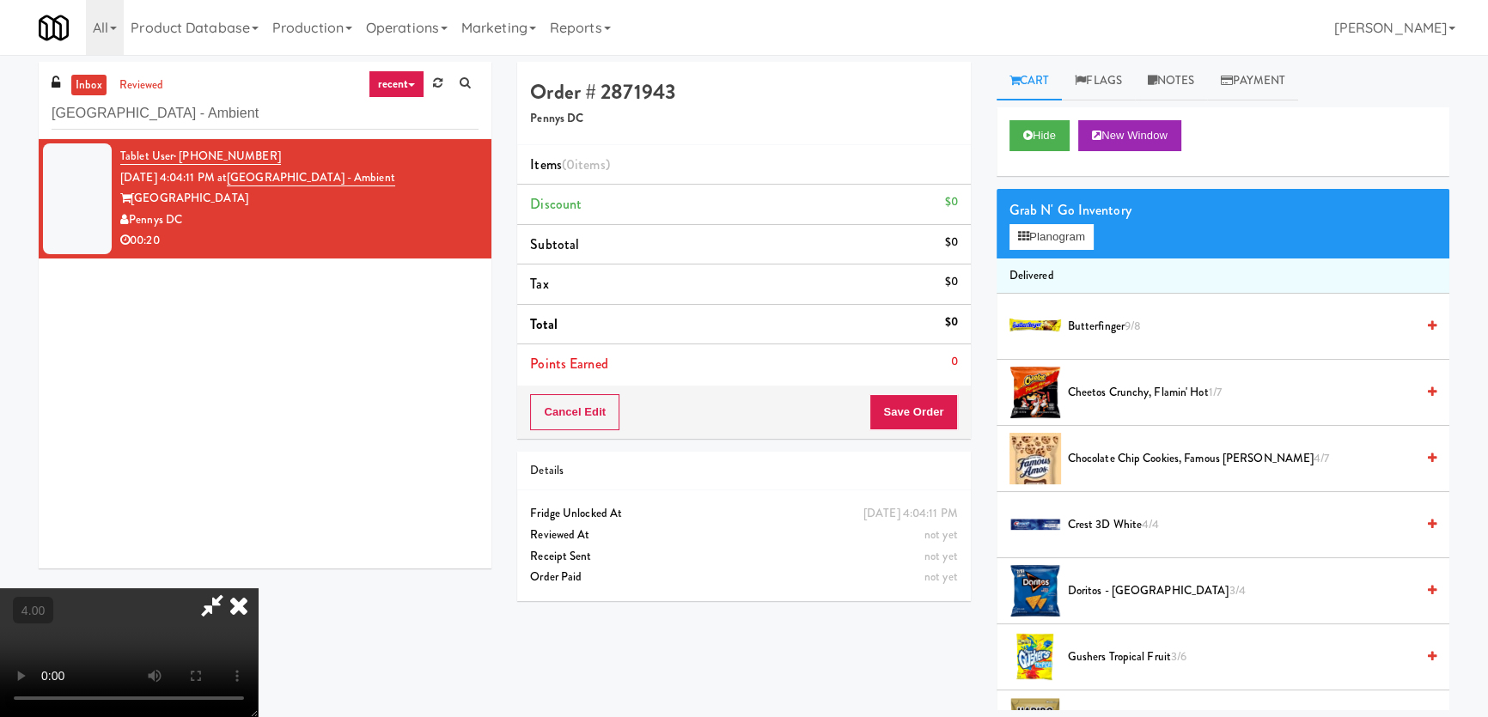
click at [1066, 412] on li "Cheetos Crunchy, Flamin' Hot 1/7" at bounding box center [1222, 393] width 453 height 66
click at [1083, 387] on span "Cheetos Crunchy, Flamin' Hot 1/7" at bounding box center [1241, 392] width 347 height 21
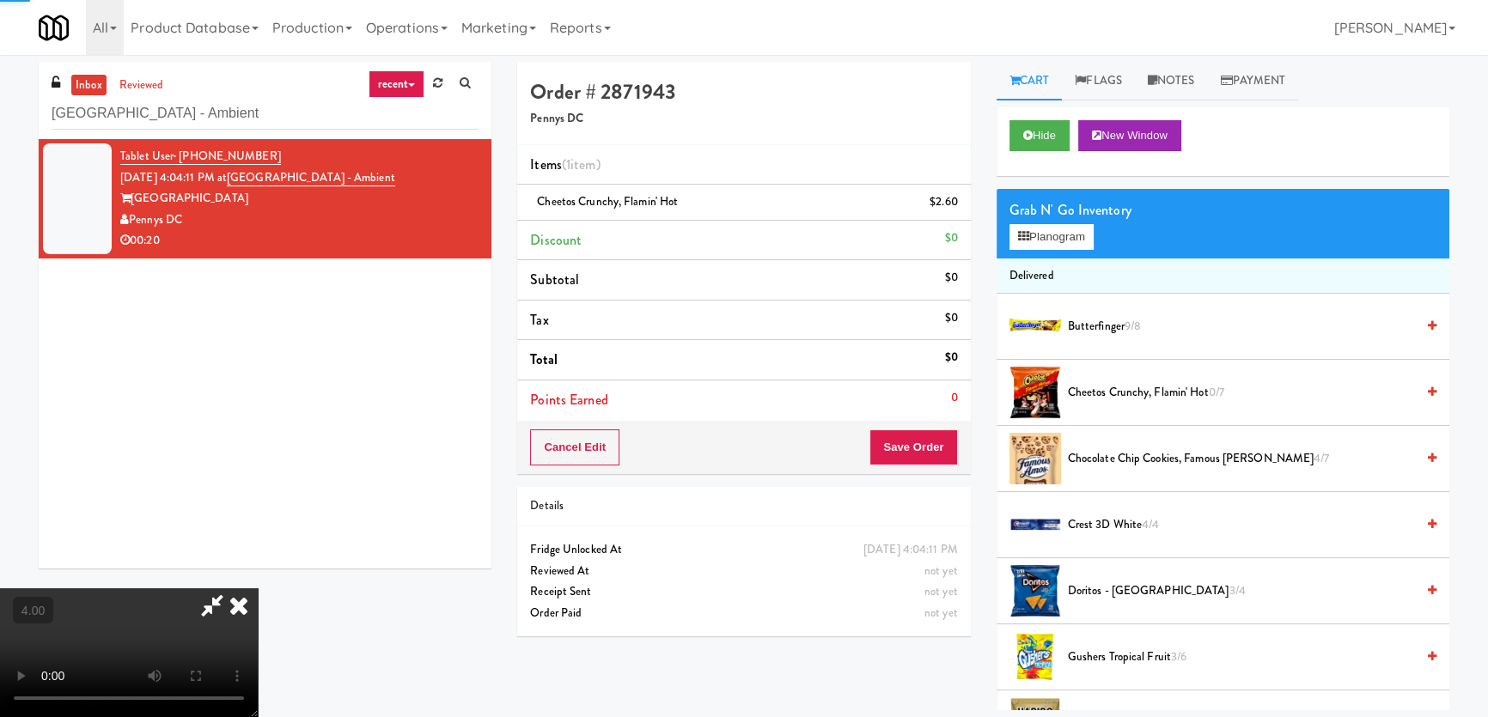
click at [1050, 195] on div "Grab N' Go Inventory Planogram" at bounding box center [1222, 224] width 453 height 70
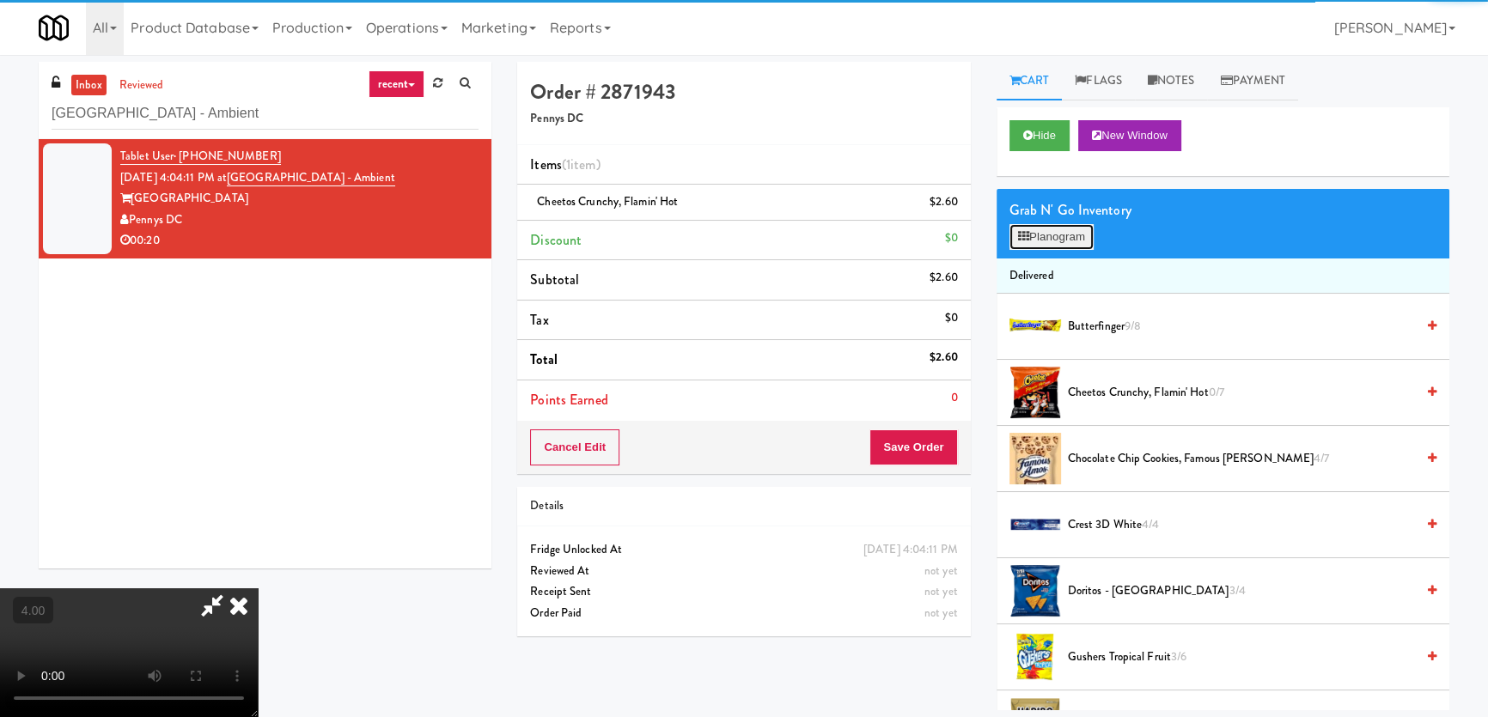
click at [1072, 241] on button "Planogram" at bounding box center [1051, 237] width 84 height 26
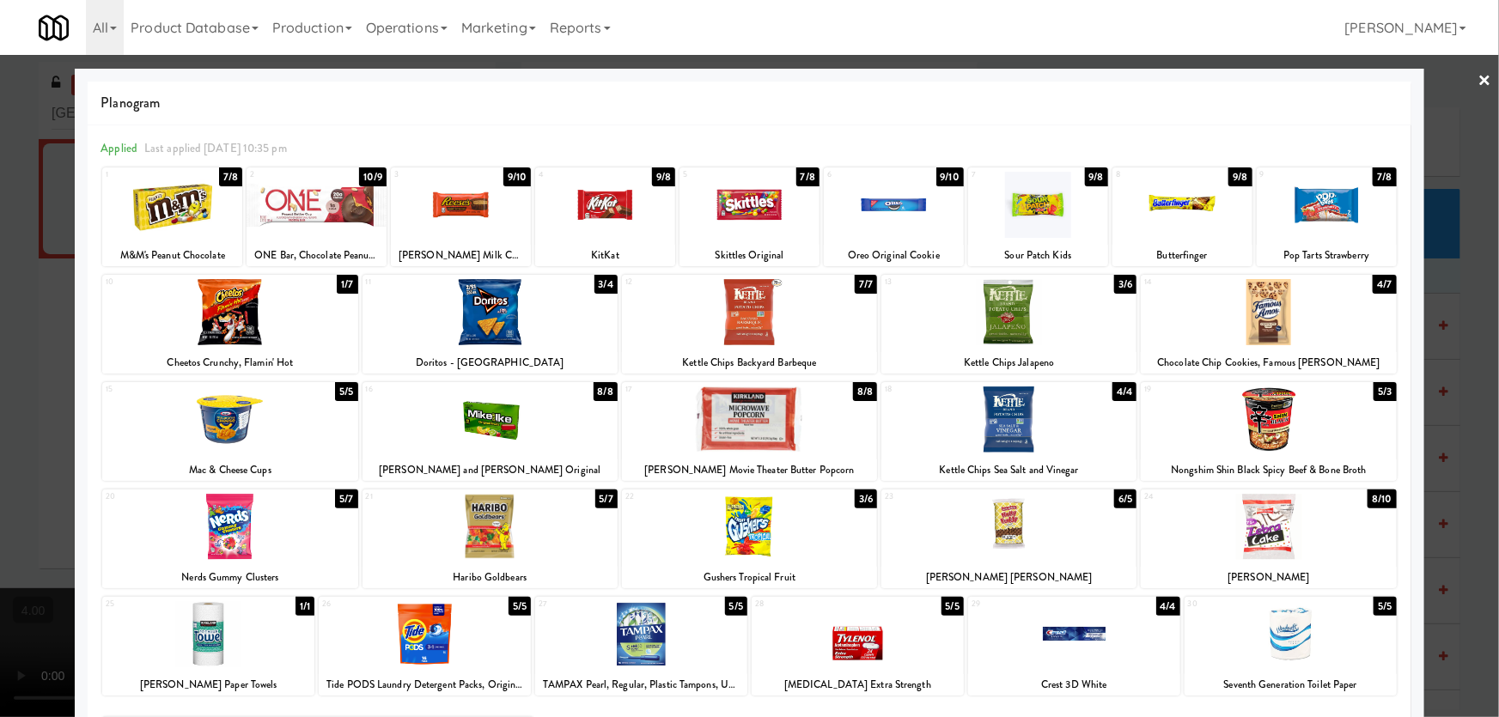
click at [979, 439] on div at bounding box center [1008, 420] width 255 height 66
drag, startPoint x: 6, startPoint y: 430, endPoint x: 218, endPoint y: 454, distance: 213.5
click at [18, 431] on div at bounding box center [749, 358] width 1499 height 717
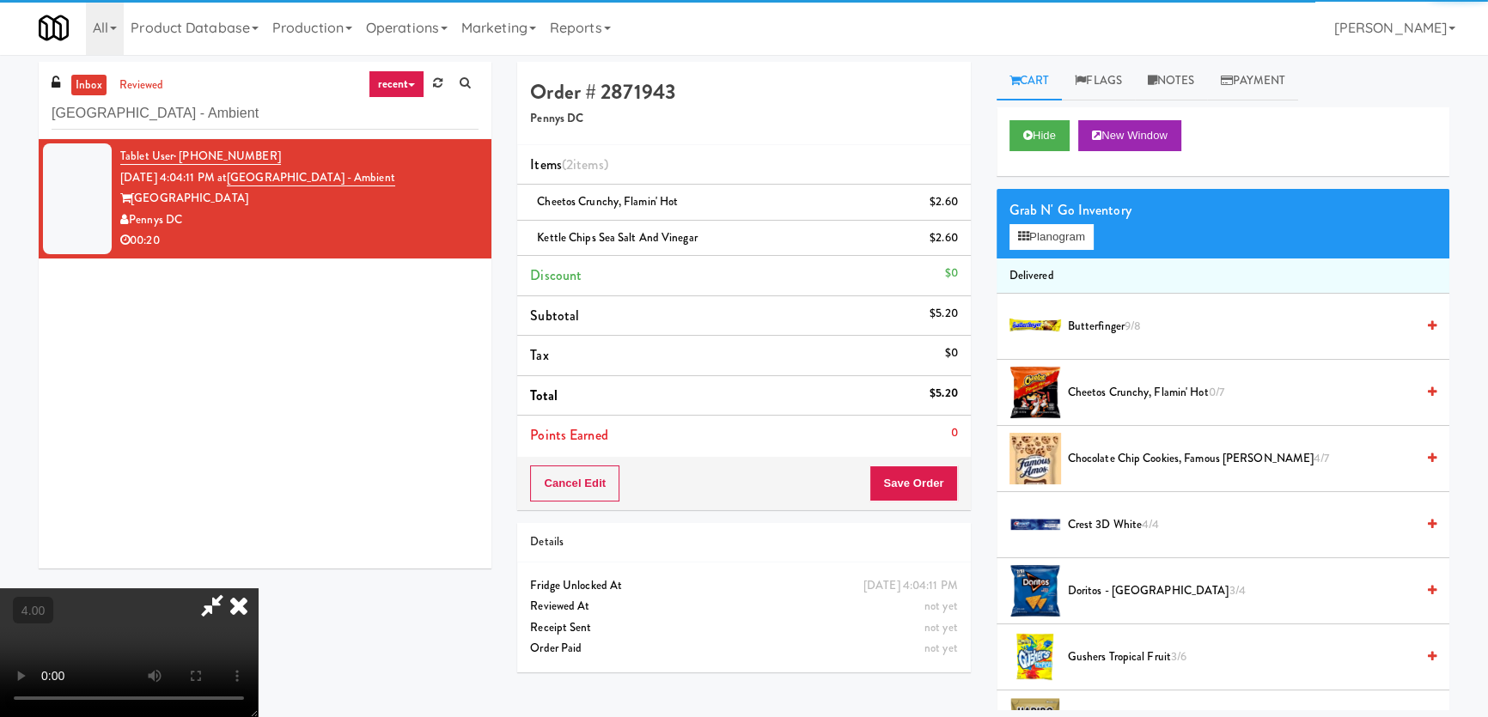
click at [962, 484] on div "Cancel Edit Save Order" at bounding box center [743, 483] width 453 height 53
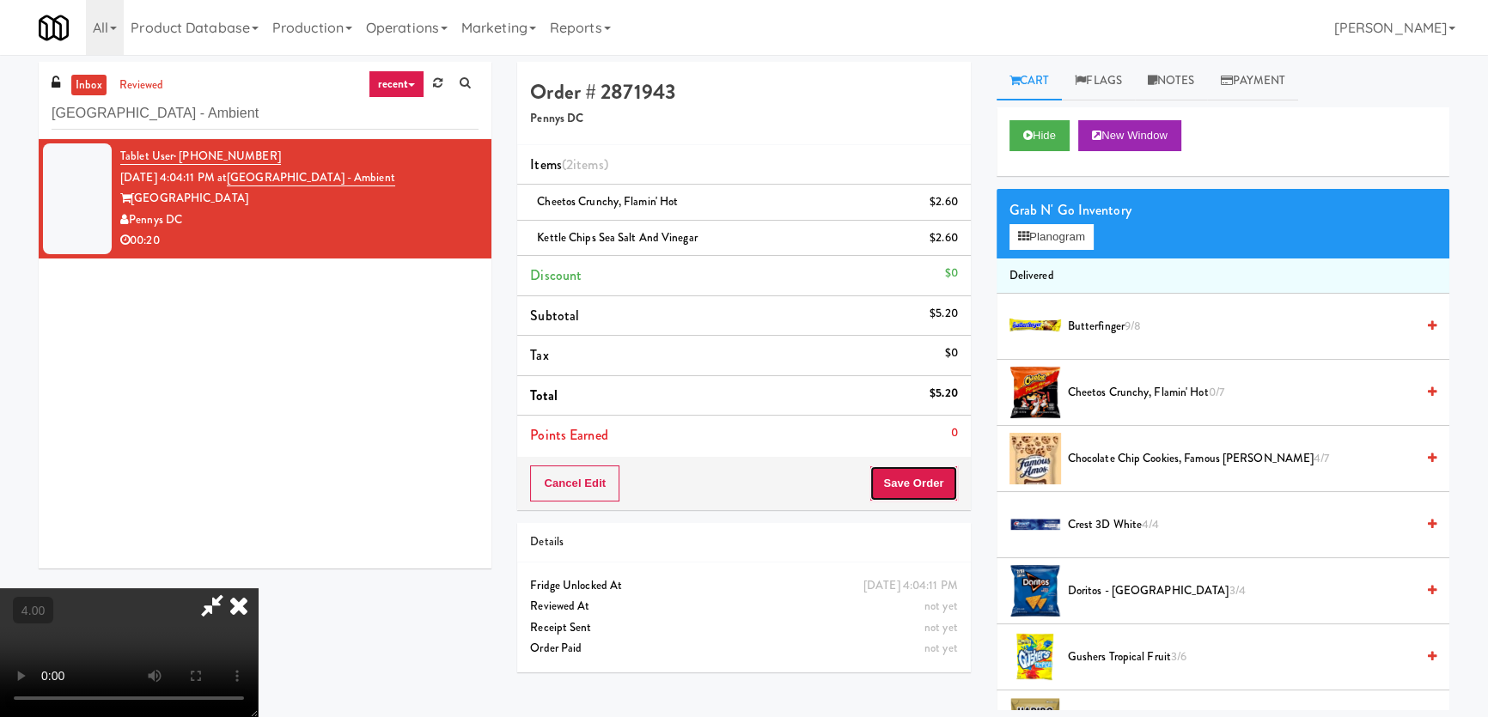
click at [945, 478] on button "Save Order" at bounding box center [913, 484] width 88 height 36
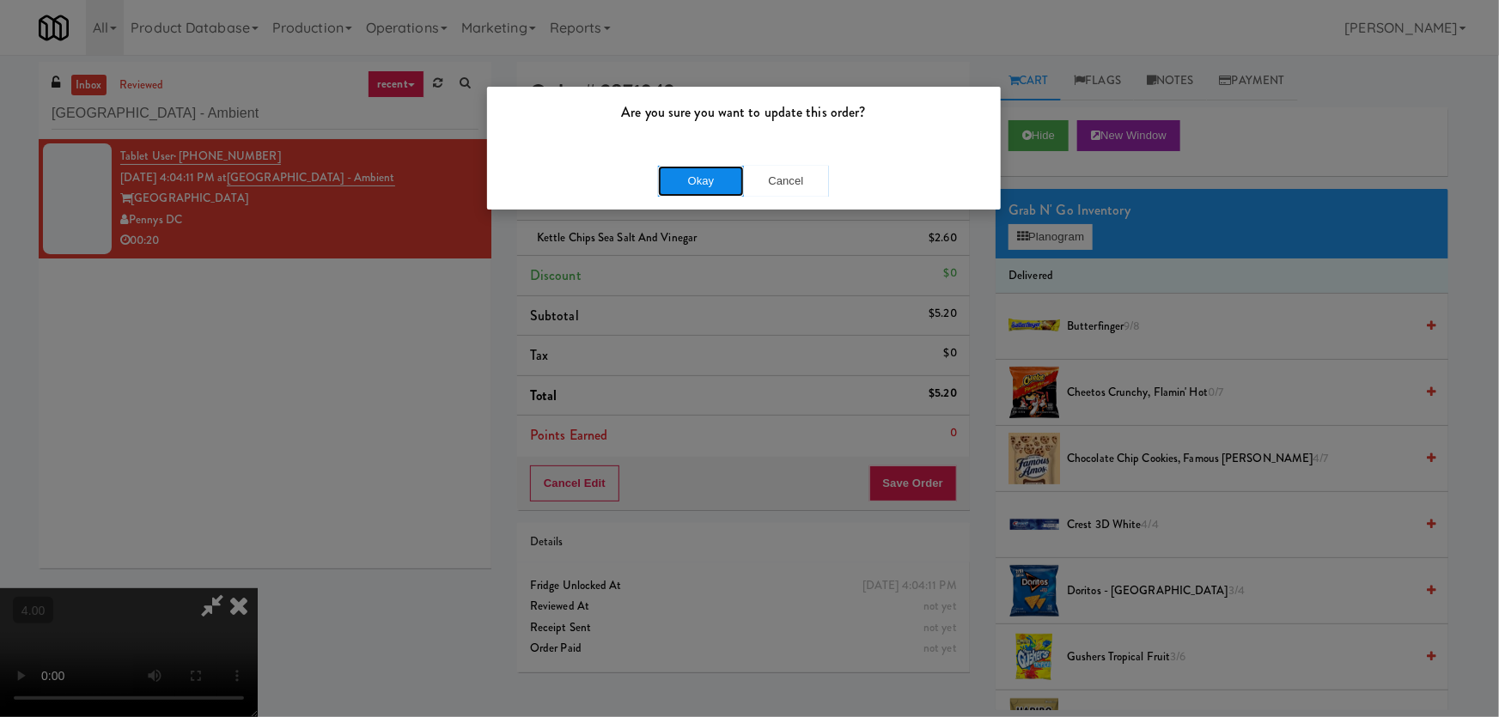
click at [734, 174] on button "Okay" at bounding box center [701, 181] width 86 height 31
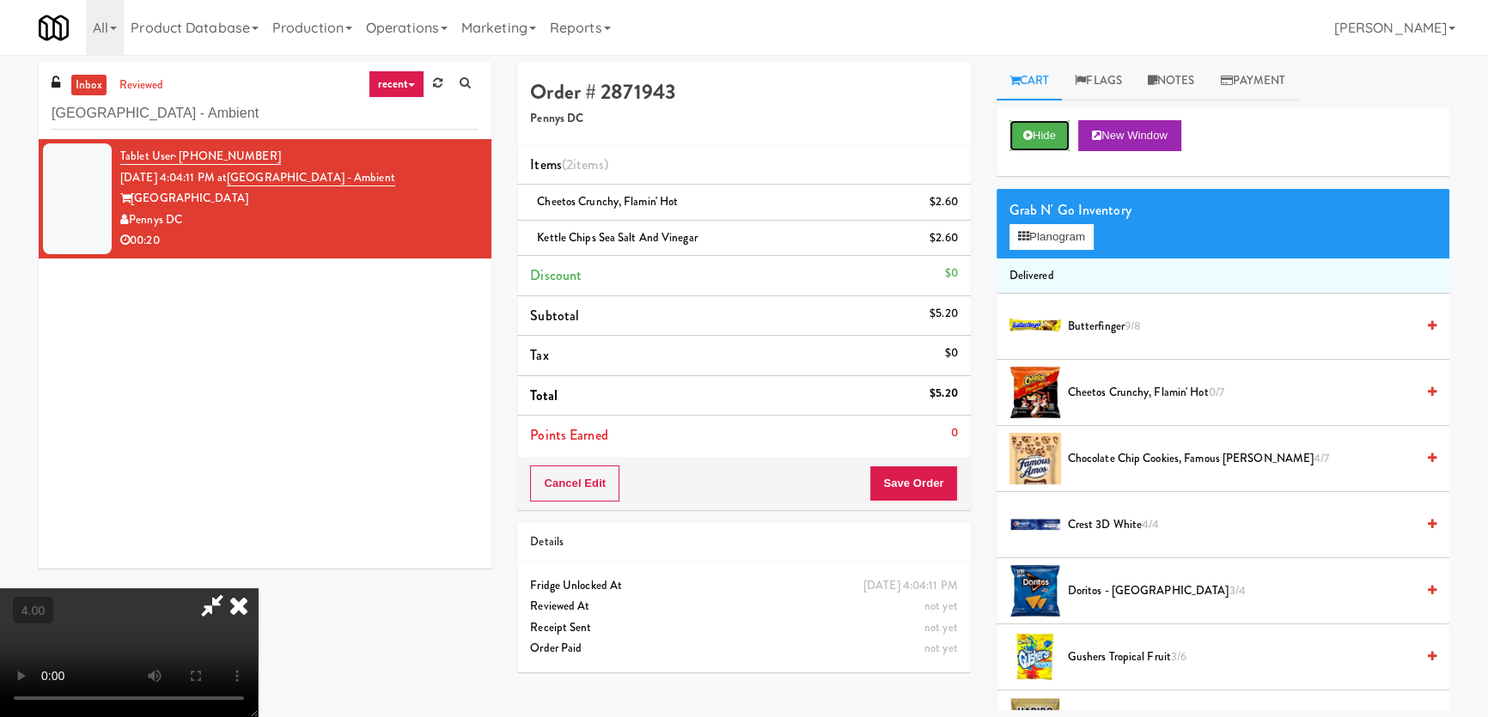
drag, startPoint x: 1044, startPoint y: 130, endPoint x: 755, endPoint y: 25, distance: 307.1
click at [1039, 125] on button "Hide" at bounding box center [1039, 135] width 60 height 31
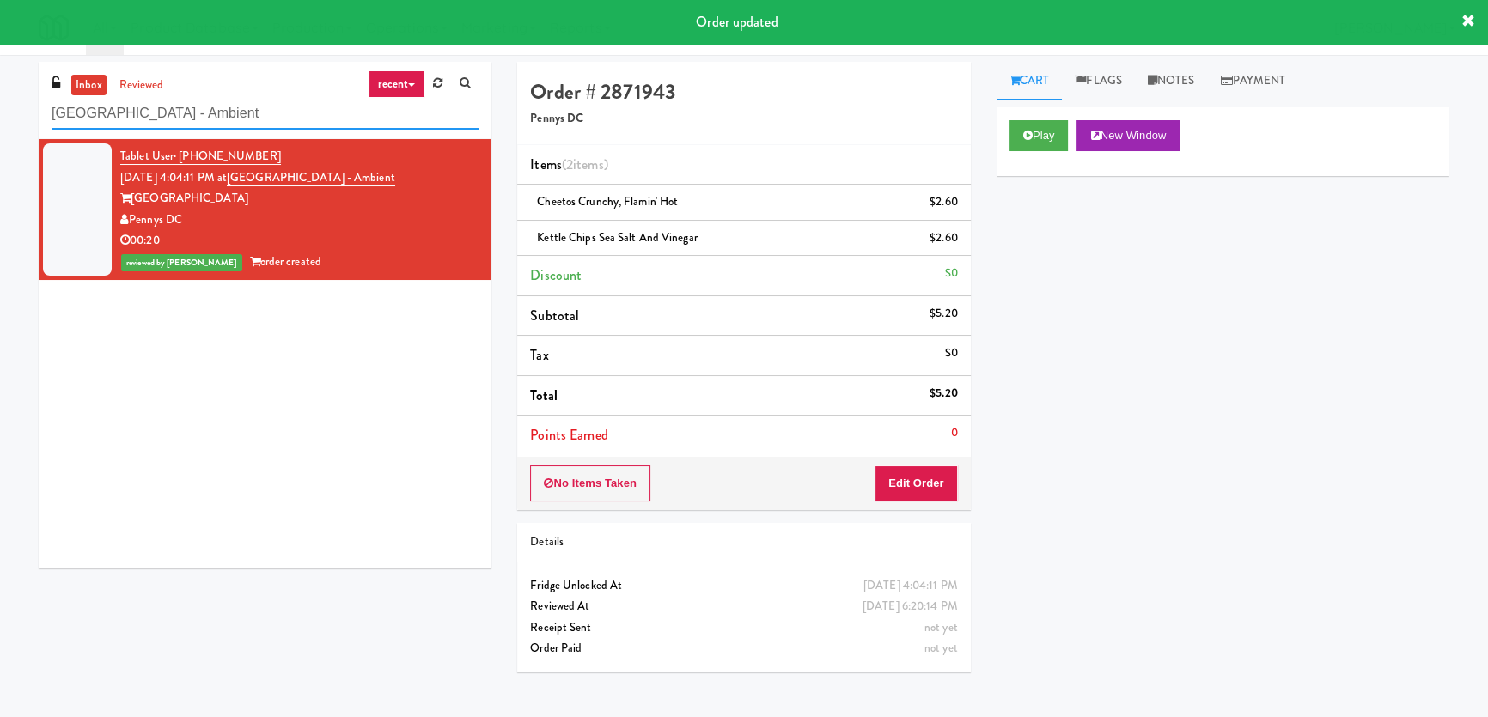
paste input "First Financial Break Room Pantry E"
drag, startPoint x: 0, startPoint y: 116, endPoint x: 37, endPoint y: 90, distance: 45.0
click at [0, 95] on div "inbox reviewed recent all unclear take inventory issue suspicious failed recent…" at bounding box center [744, 386] width 1488 height 649
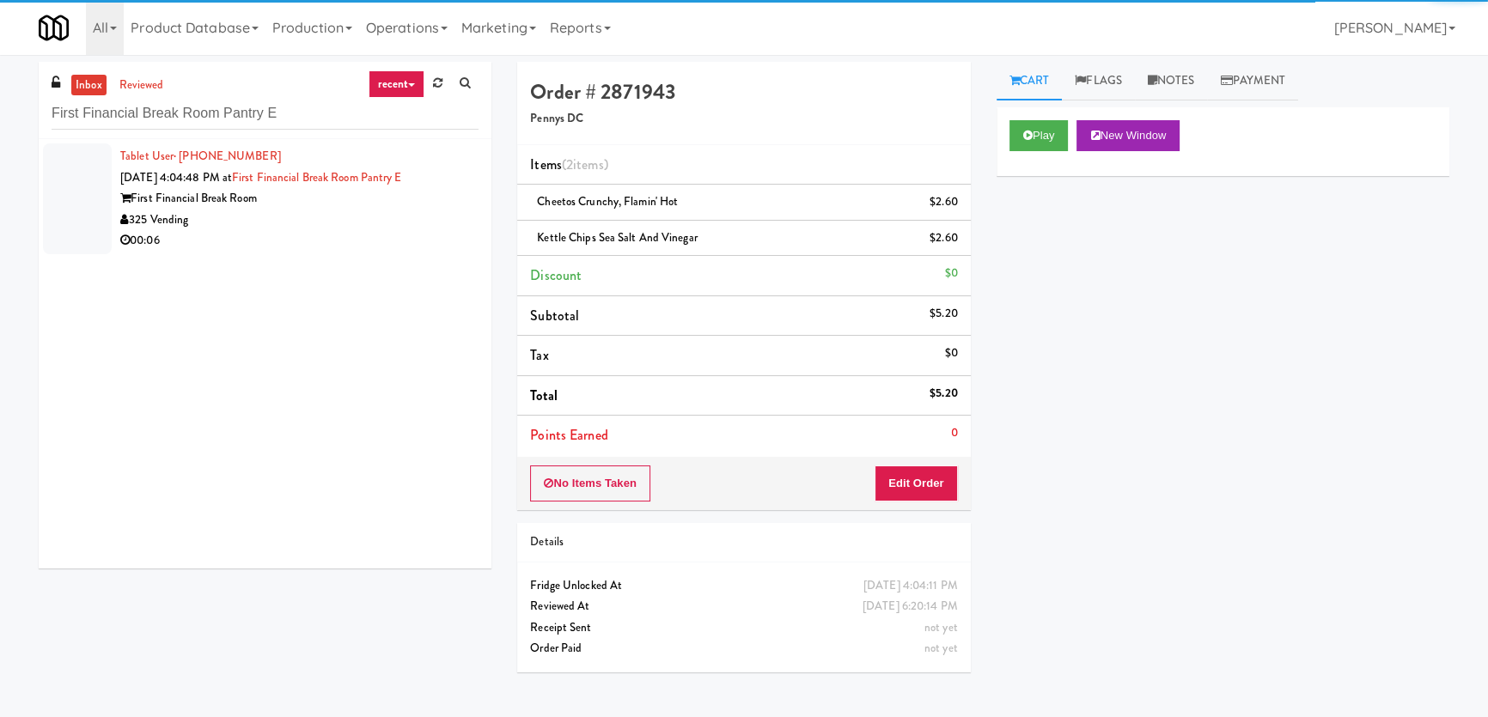
click at [430, 217] on div "325 Vending" at bounding box center [299, 220] width 358 height 21
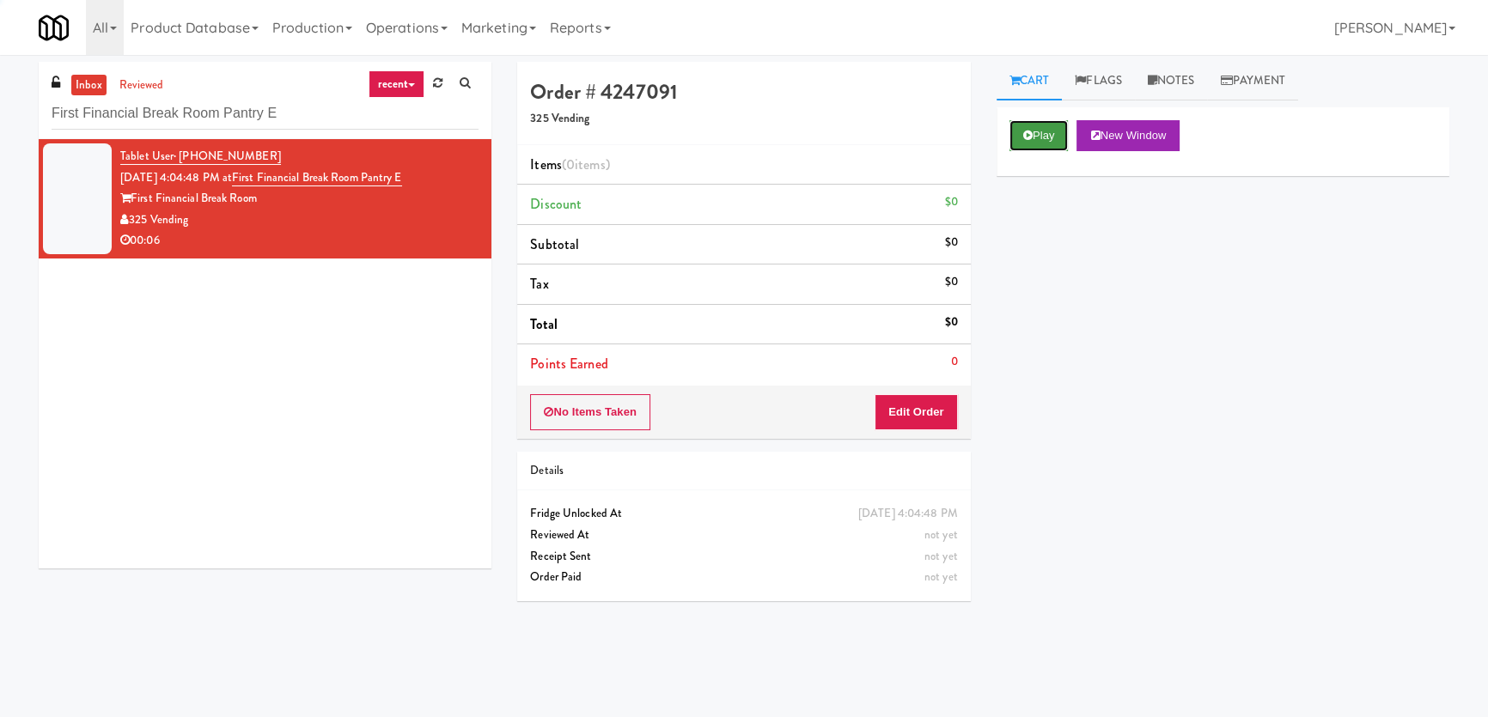
click at [1033, 133] on button "Play" at bounding box center [1038, 135] width 59 height 31
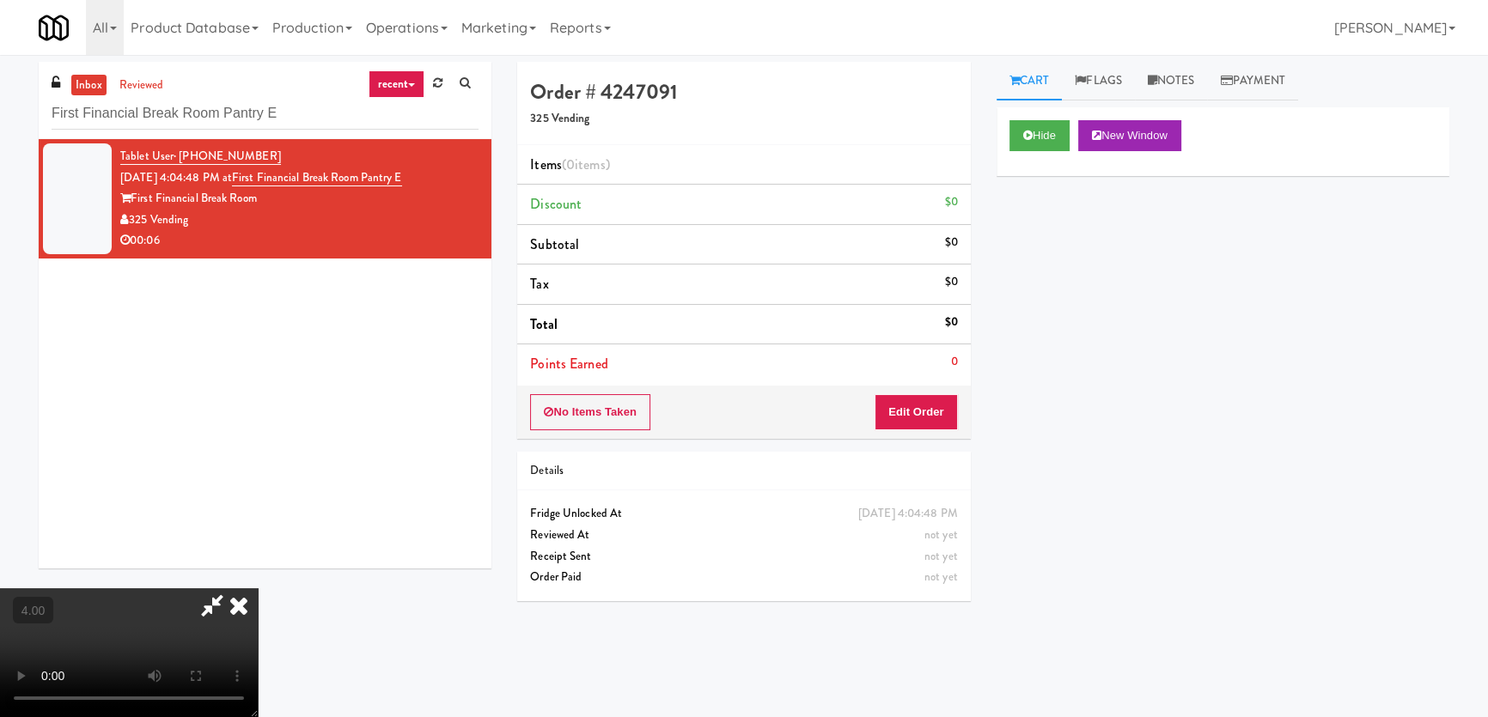
drag, startPoint x: 504, startPoint y: 241, endPoint x: 504, endPoint y: 335, distance: 94.5
click at [258, 588] on video at bounding box center [129, 652] width 258 height 129
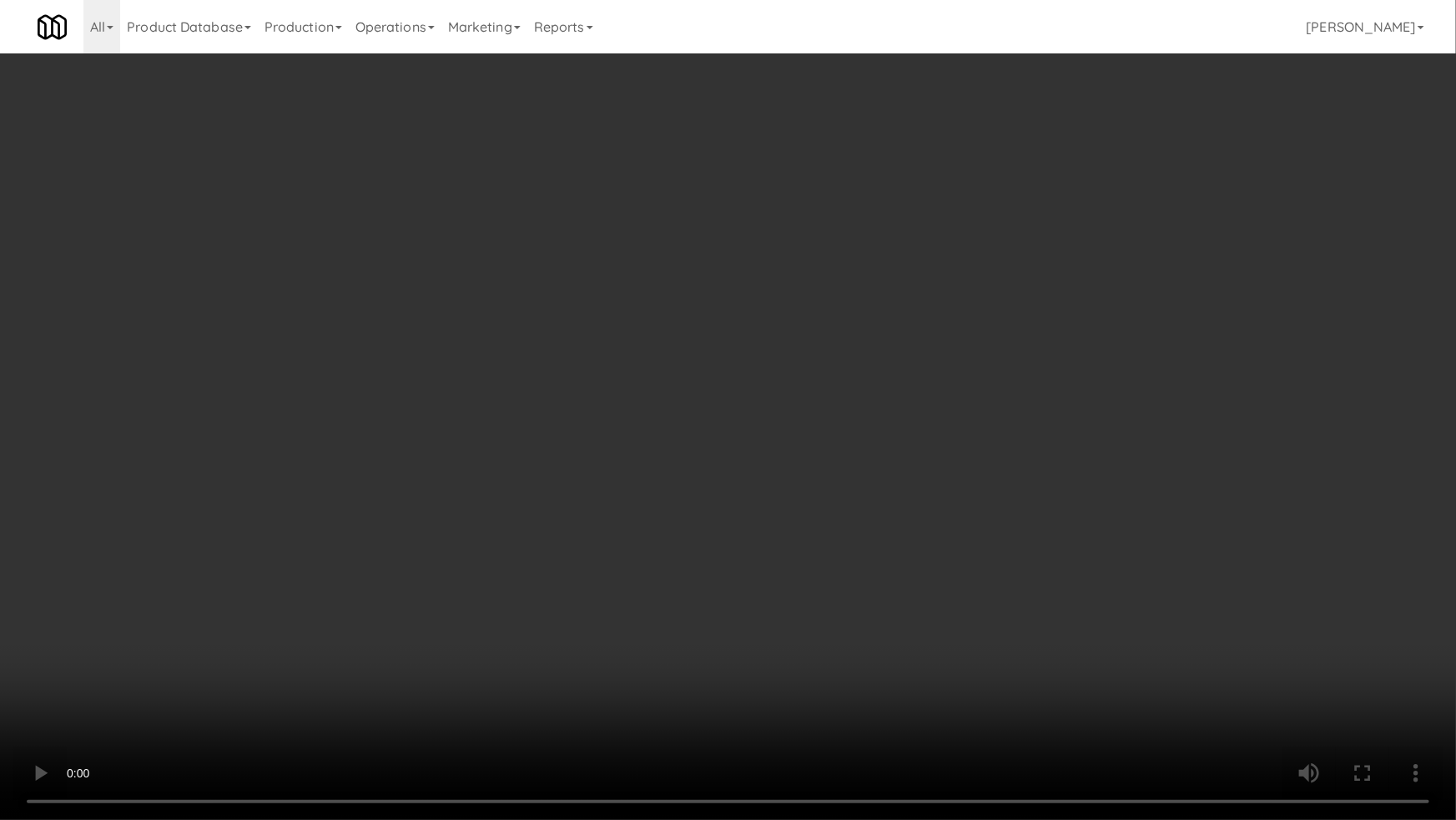
click at [577, 441] on video at bounding box center [728, 410] width 1456 height 820
click at [636, 531] on video at bounding box center [728, 410] width 1456 height 820
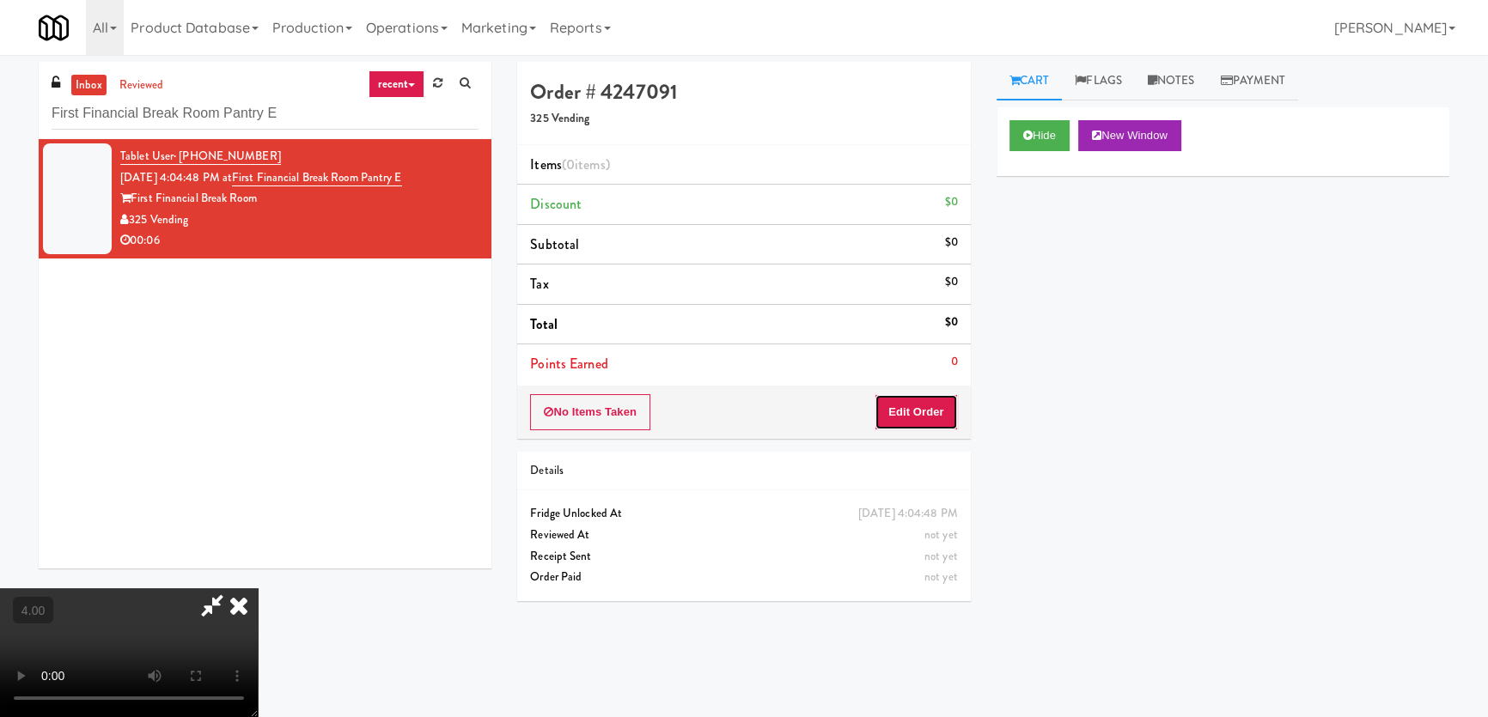
click at [933, 414] on button "Edit Order" at bounding box center [915, 412] width 83 height 36
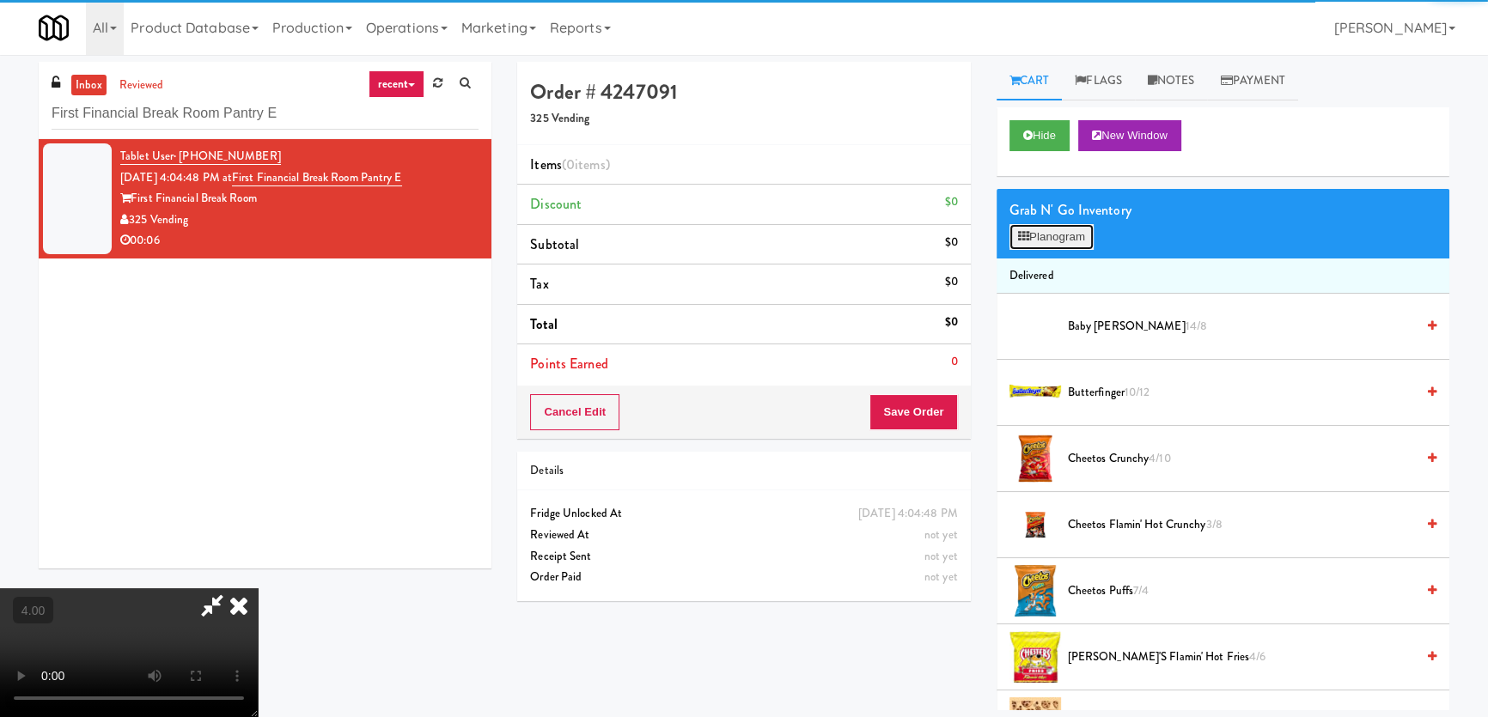
click at [1061, 245] on button "Planogram" at bounding box center [1051, 237] width 84 height 26
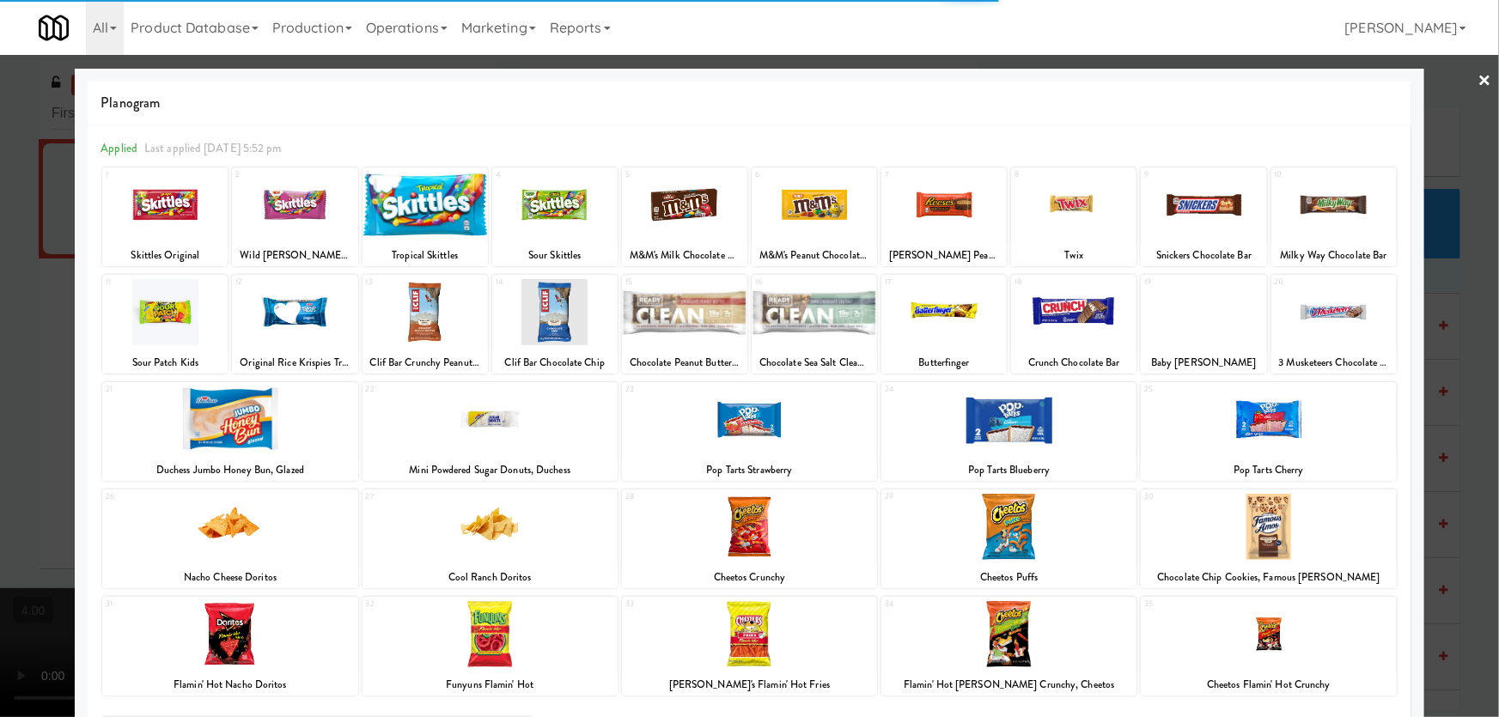
click at [1194, 227] on div at bounding box center [1203, 205] width 125 height 66
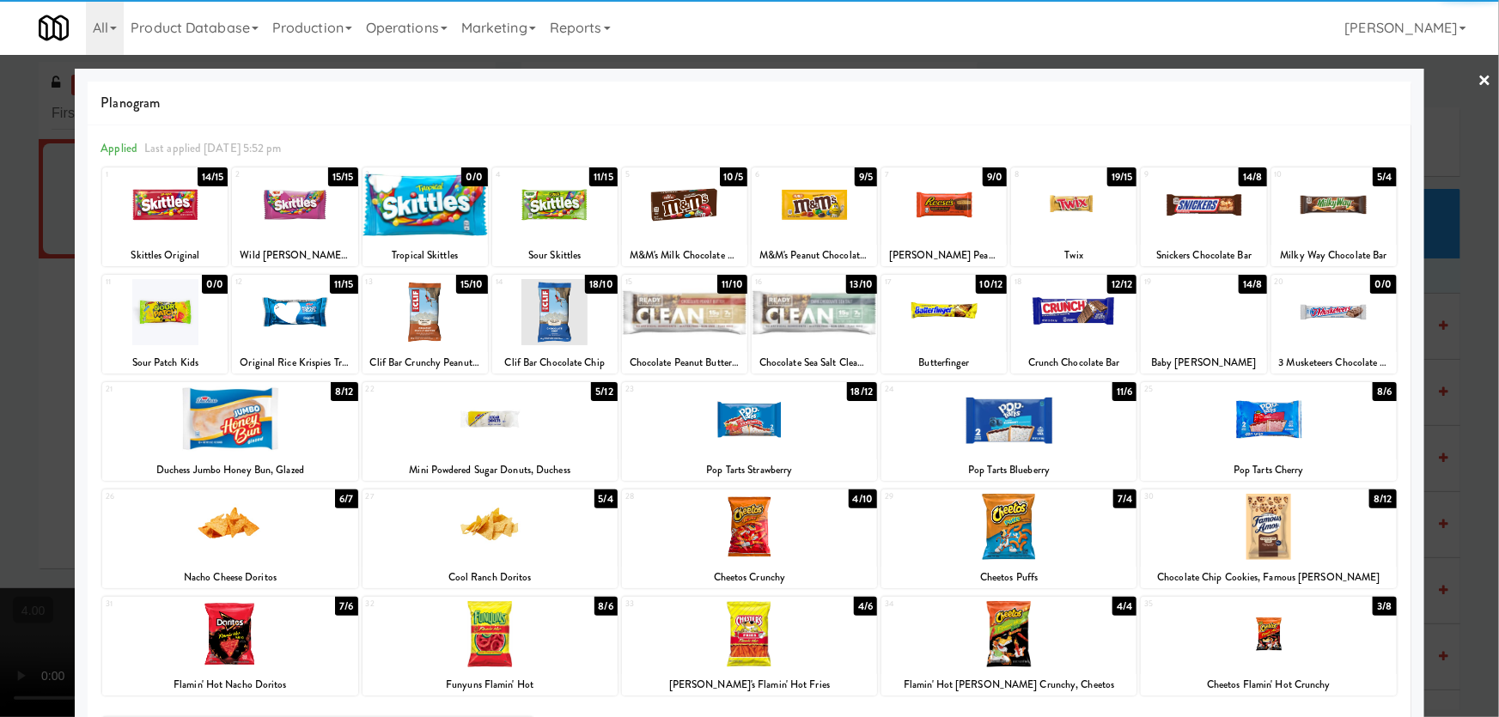
click at [1439, 181] on div at bounding box center [749, 358] width 1499 height 717
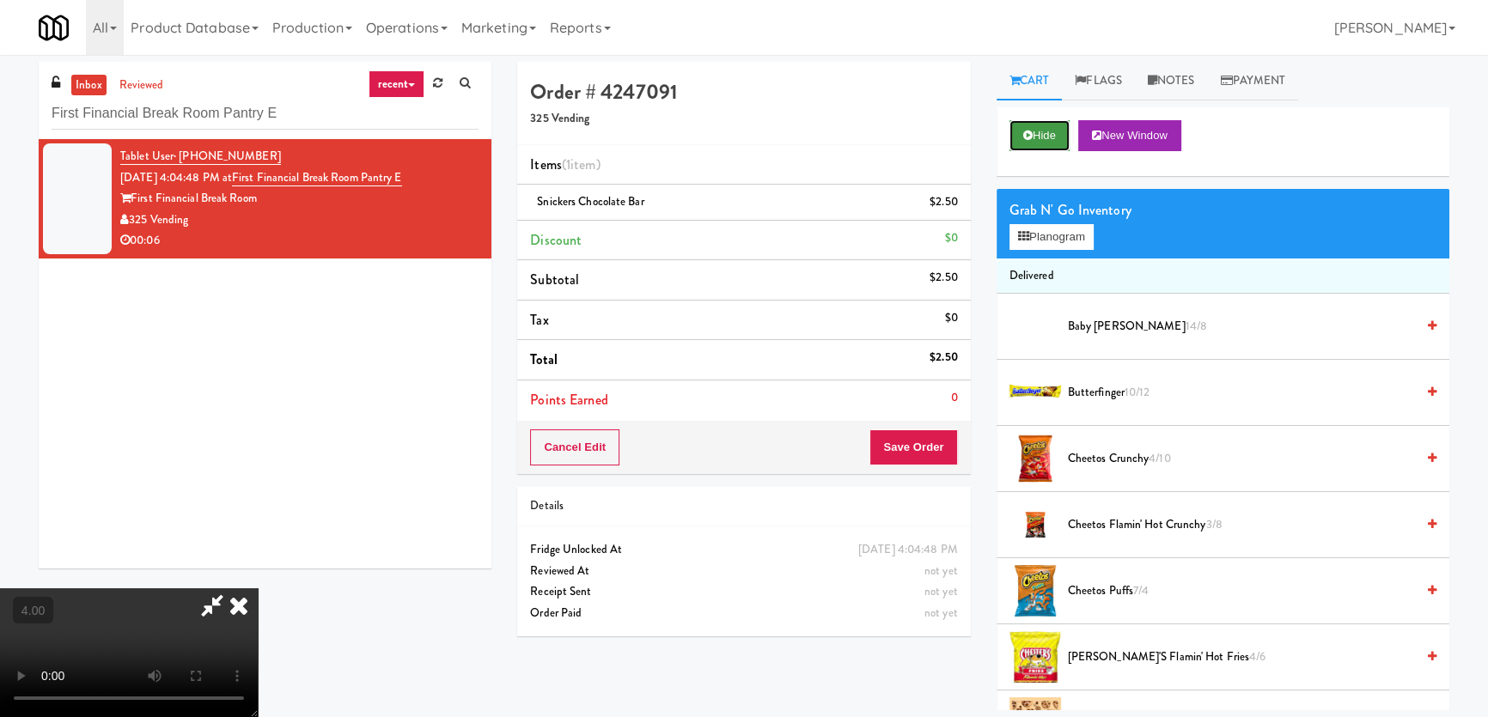
click at [1022, 141] on button "Hide" at bounding box center [1039, 135] width 60 height 31
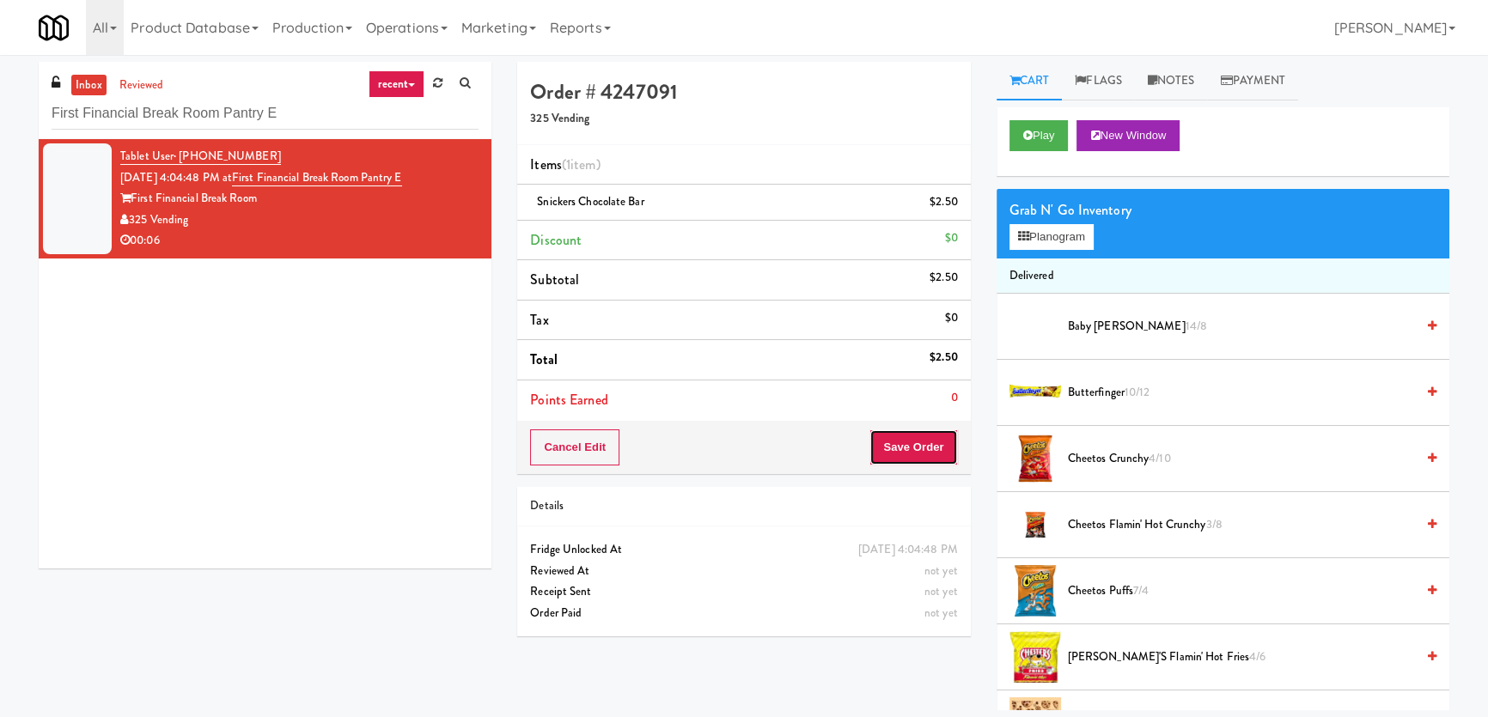
click at [906, 436] on button "Save Order" at bounding box center [913, 448] width 88 height 36
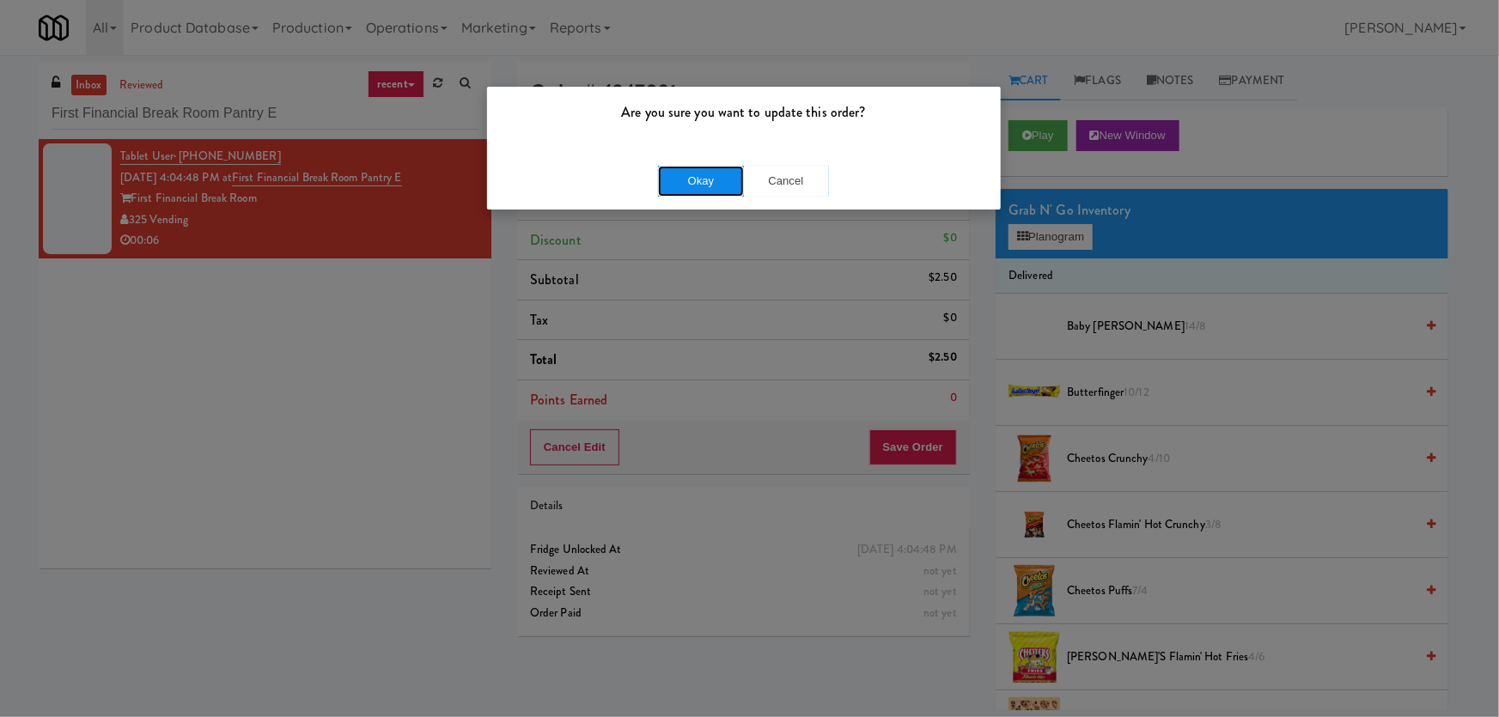
click at [674, 174] on button "Okay" at bounding box center [701, 181] width 86 height 31
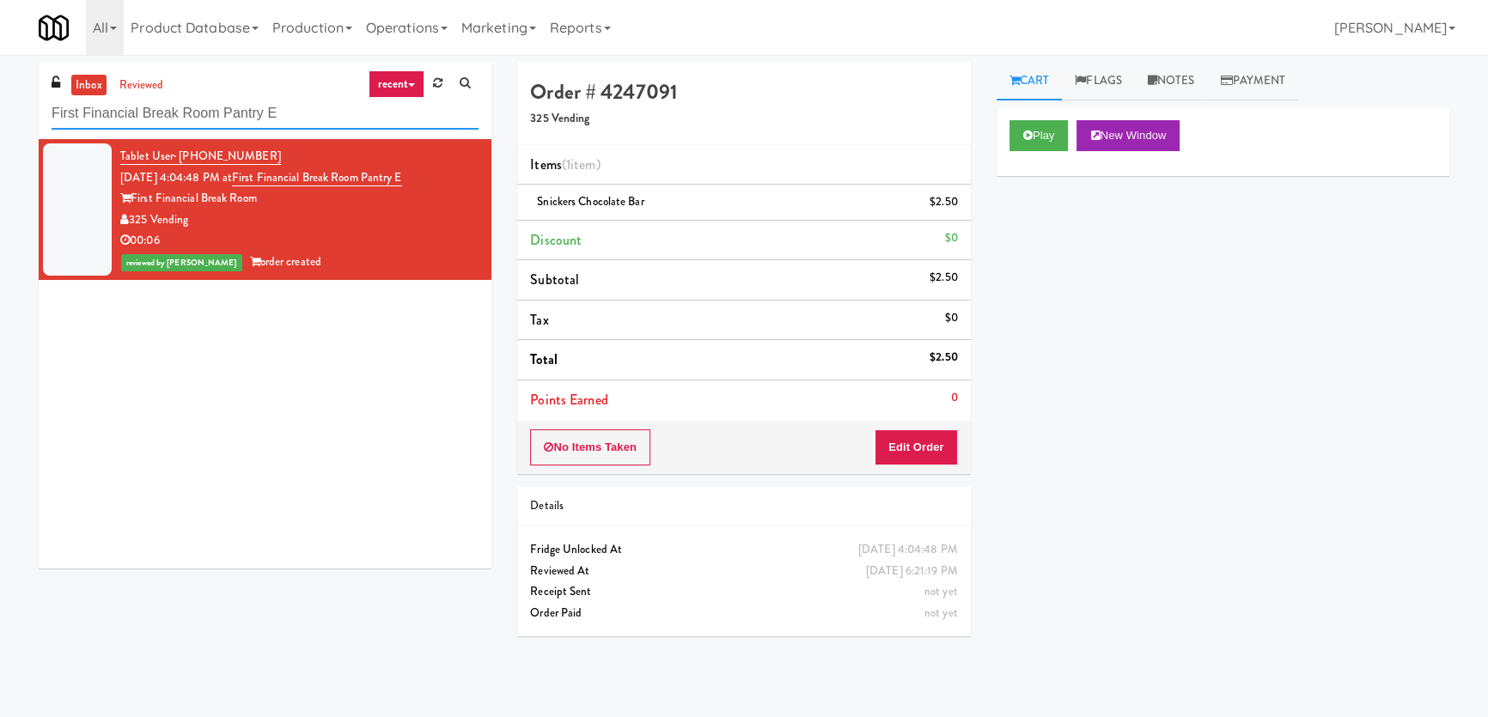
paste input "The Drake Entrance"
drag, startPoint x: 293, startPoint y: 112, endPoint x: 0, endPoint y: 87, distance: 294.0
click at [0, 98] on div "inbox reviewed recent all unclear take inventory issue suspicious failed recent…" at bounding box center [744, 386] width 1488 height 649
type input "The Drake Entrance"
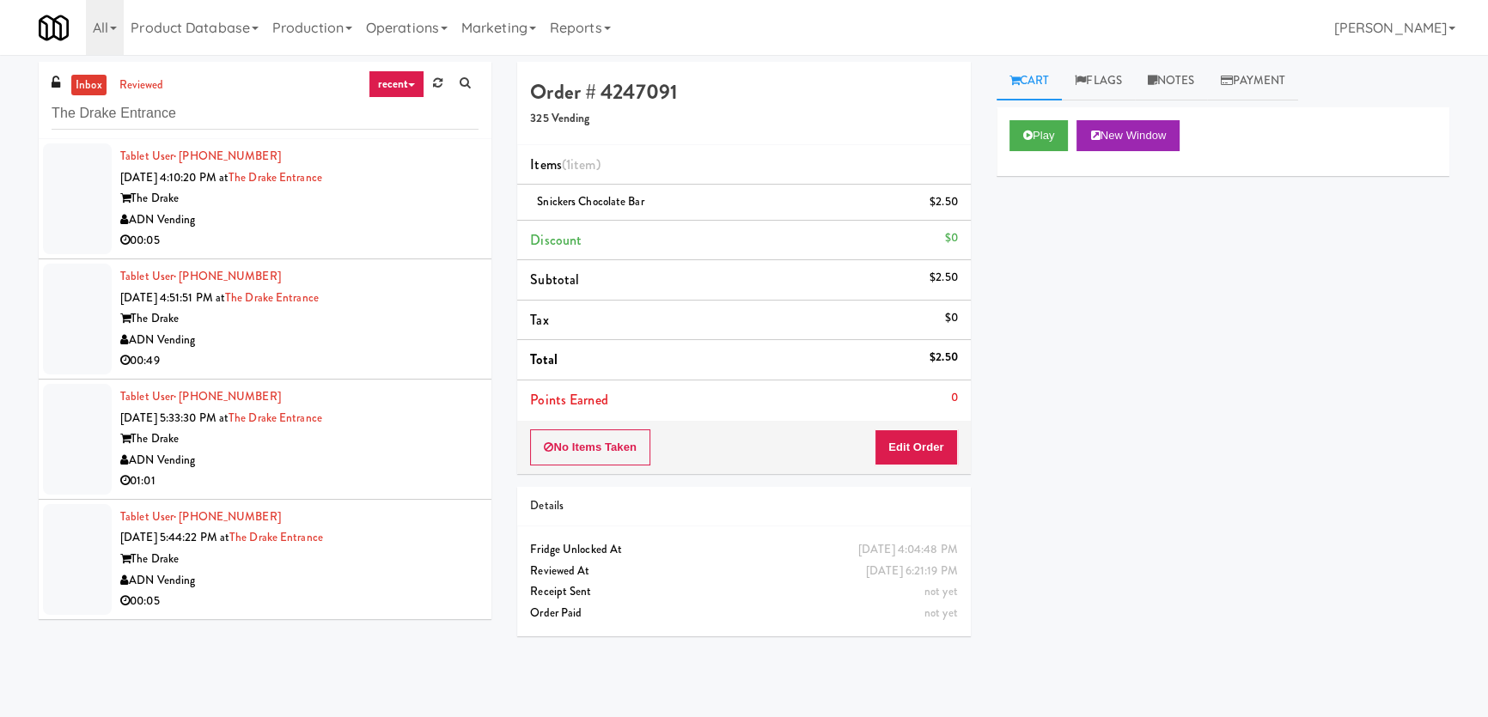
click at [391, 222] on div "ADN Vending" at bounding box center [299, 220] width 358 height 21
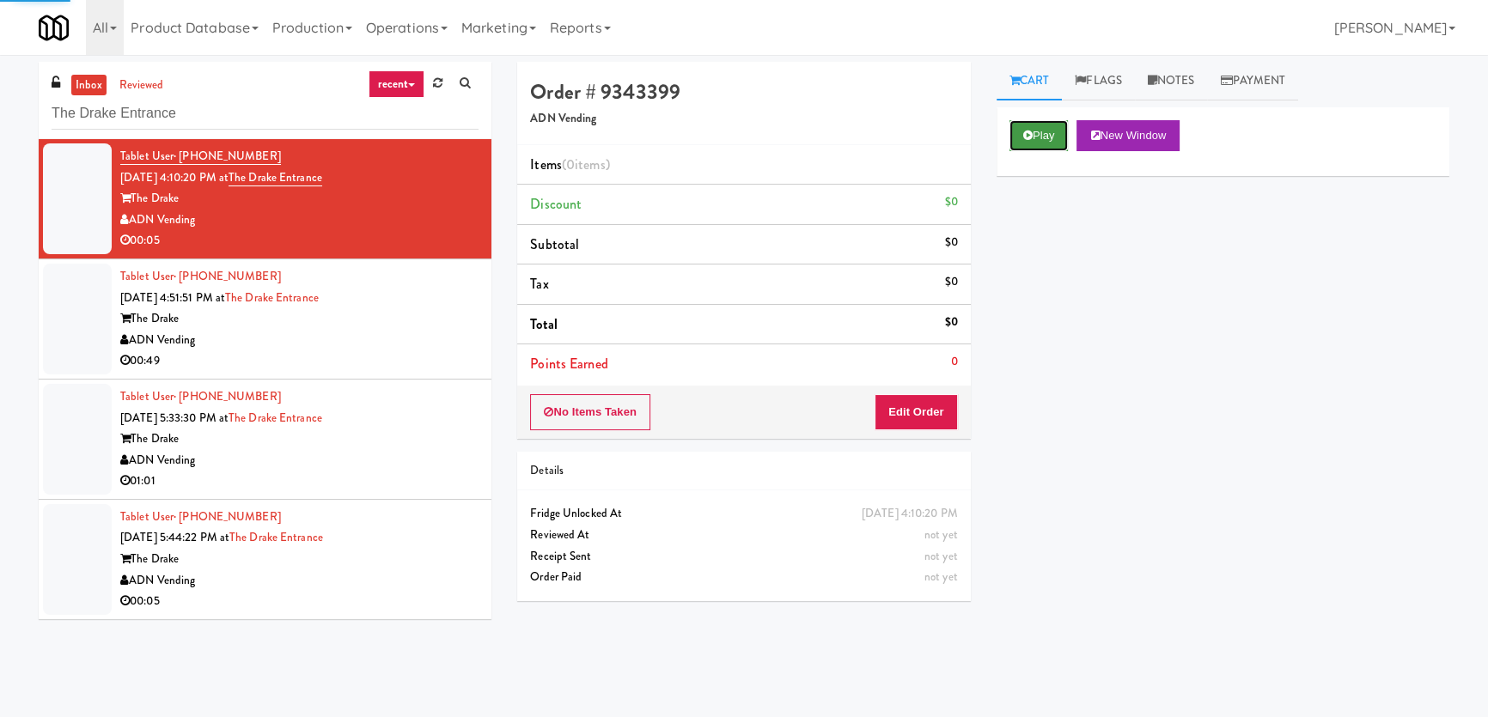
click at [1036, 137] on button "Play" at bounding box center [1038, 135] width 59 height 31
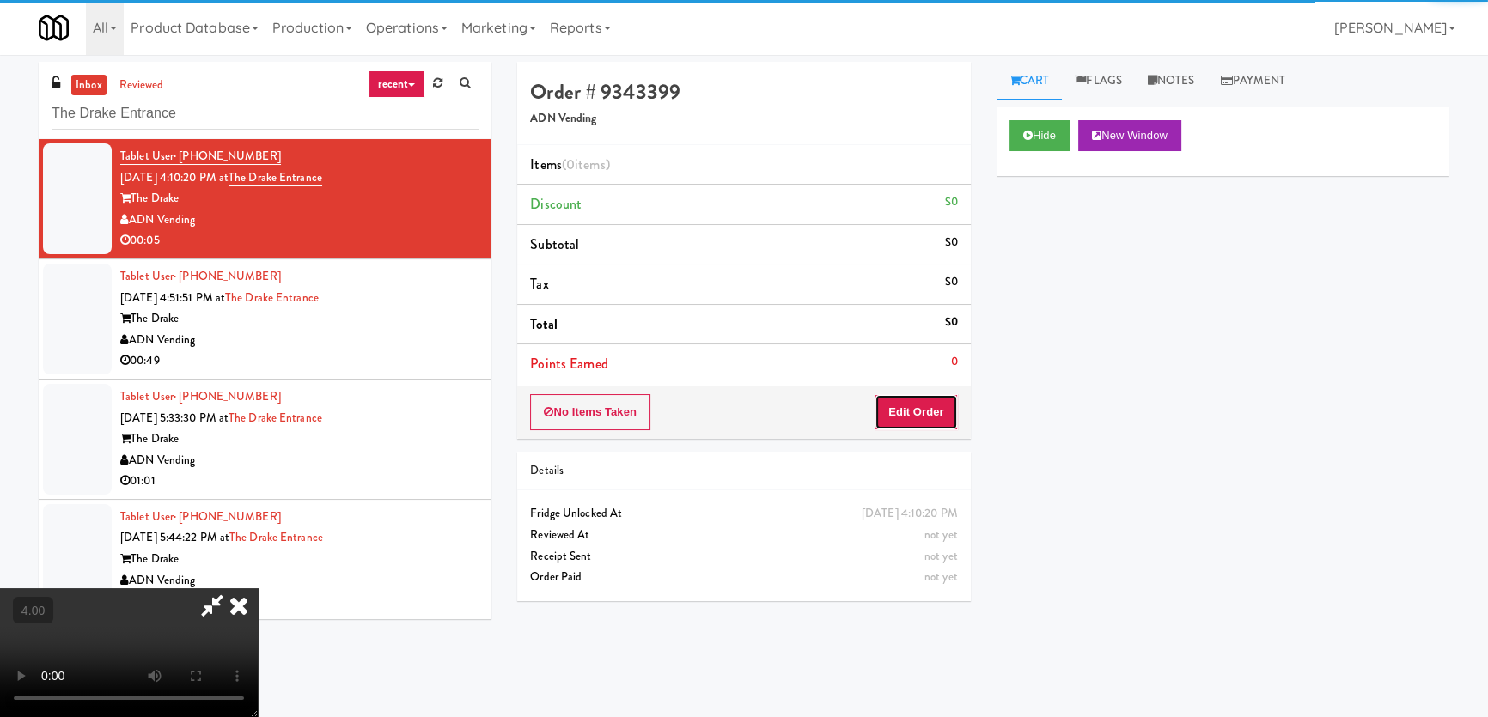
drag, startPoint x: 905, startPoint y: 404, endPoint x: 860, endPoint y: 344, distance: 75.4
click at [905, 404] on button "Edit Order" at bounding box center [915, 412] width 83 height 36
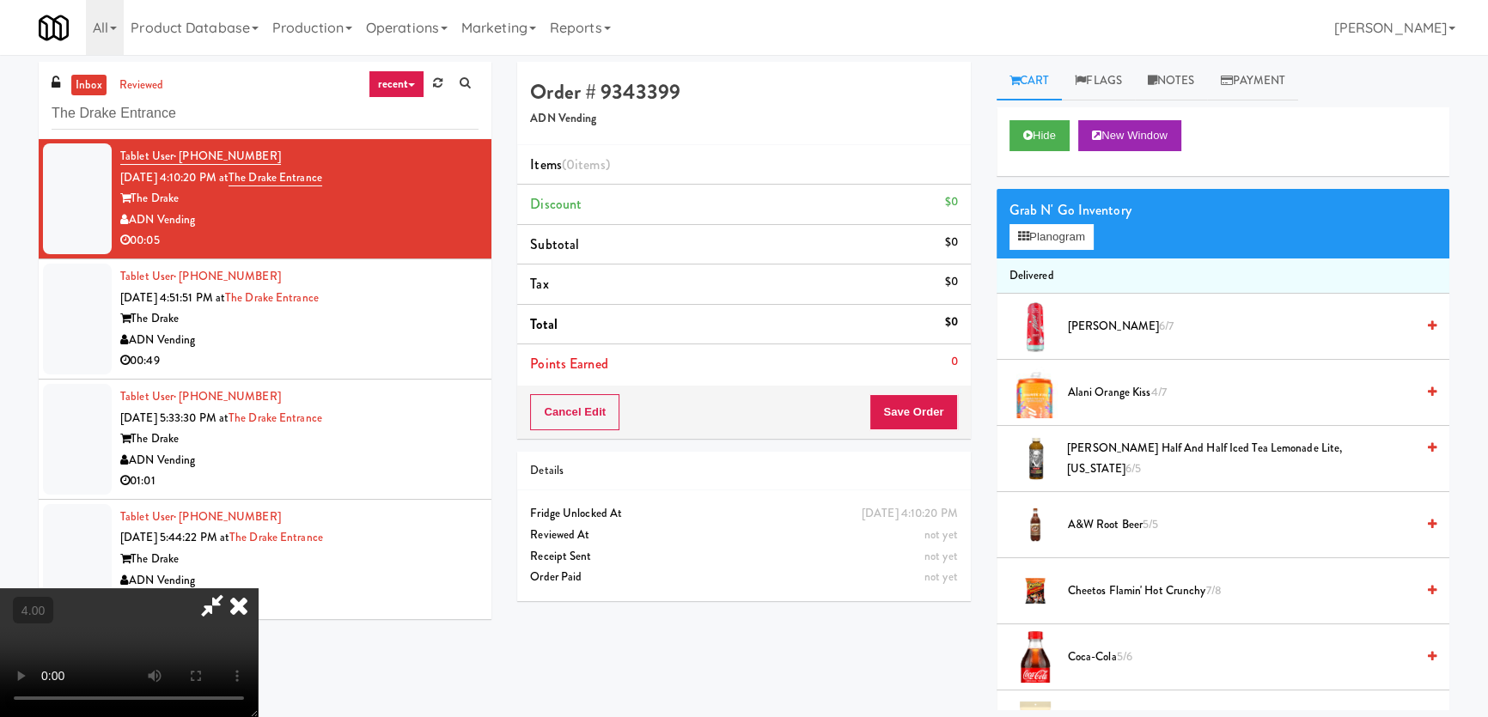
click at [258, 588] on video at bounding box center [129, 652] width 258 height 129
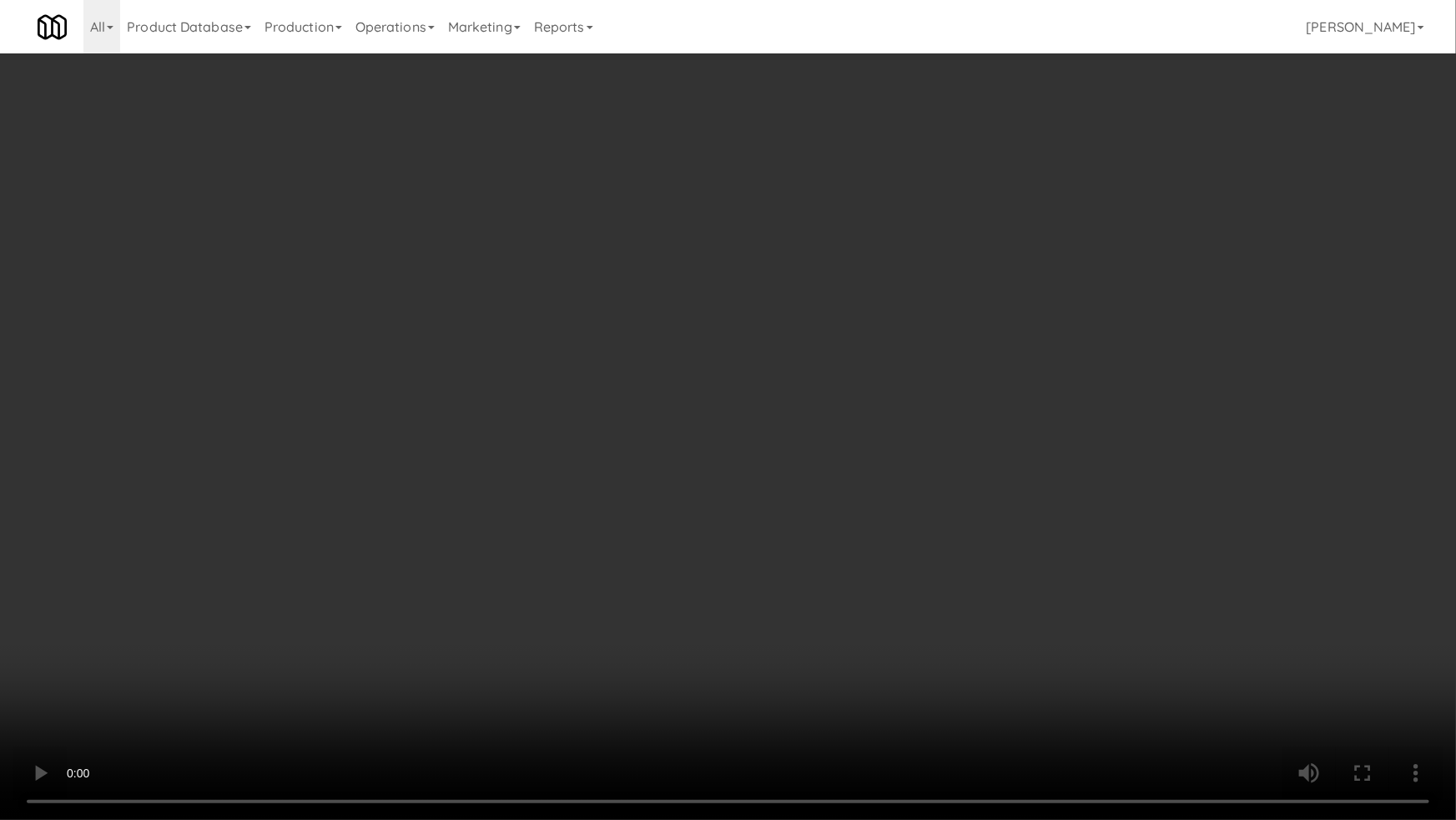
click at [837, 420] on video at bounding box center [728, 410] width 1456 height 820
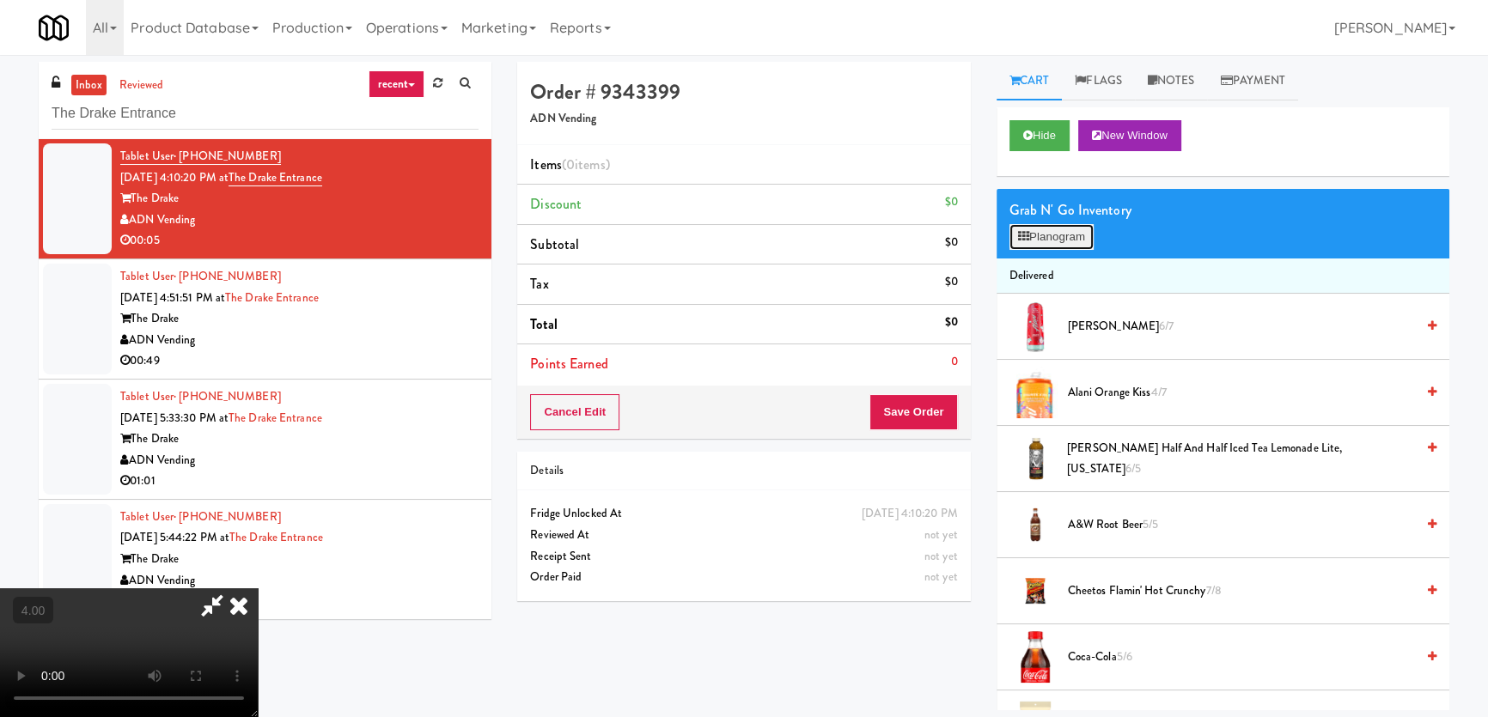
click at [1061, 241] on button "Planogram" at bounding box center [1051, 237] width 84 height 26
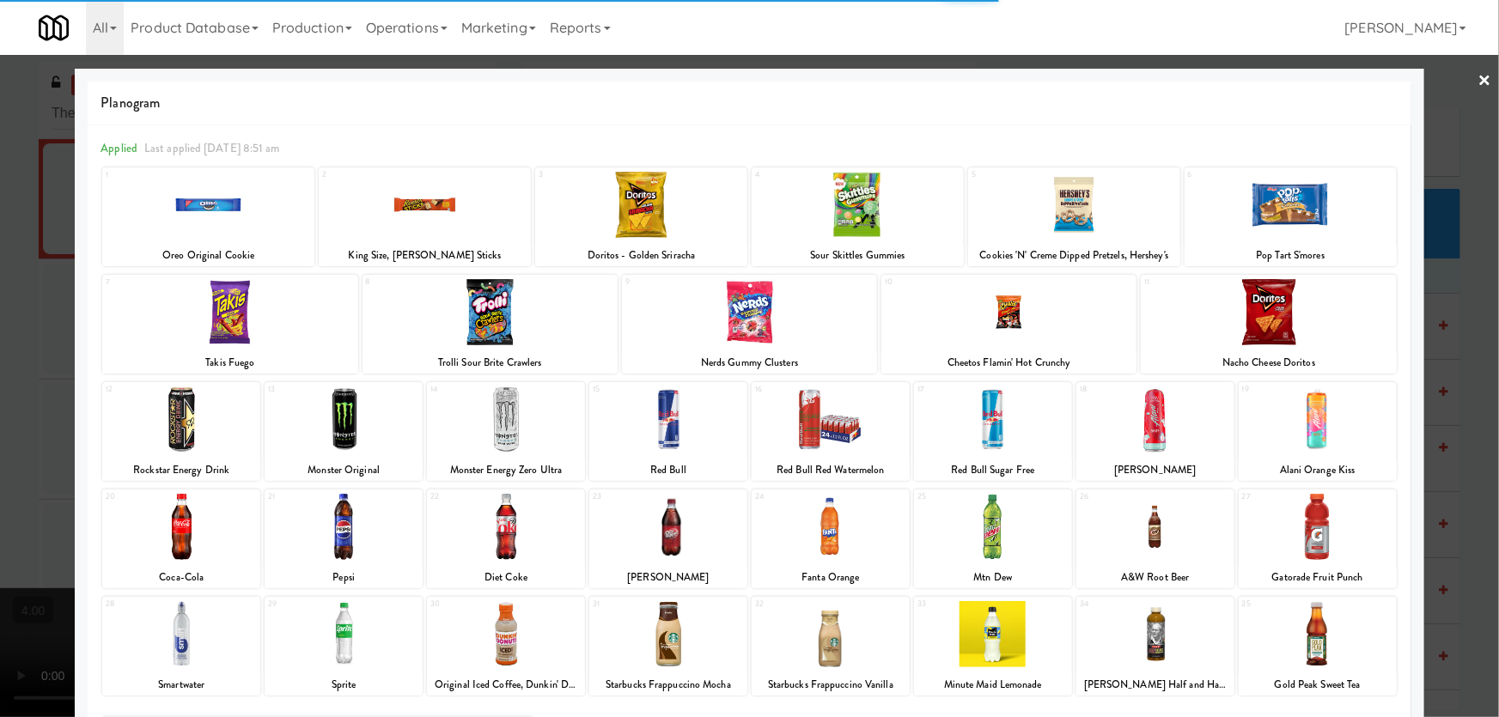
click at [1011, 337] on div at bounding box center [1008, 312] width 255 height 66
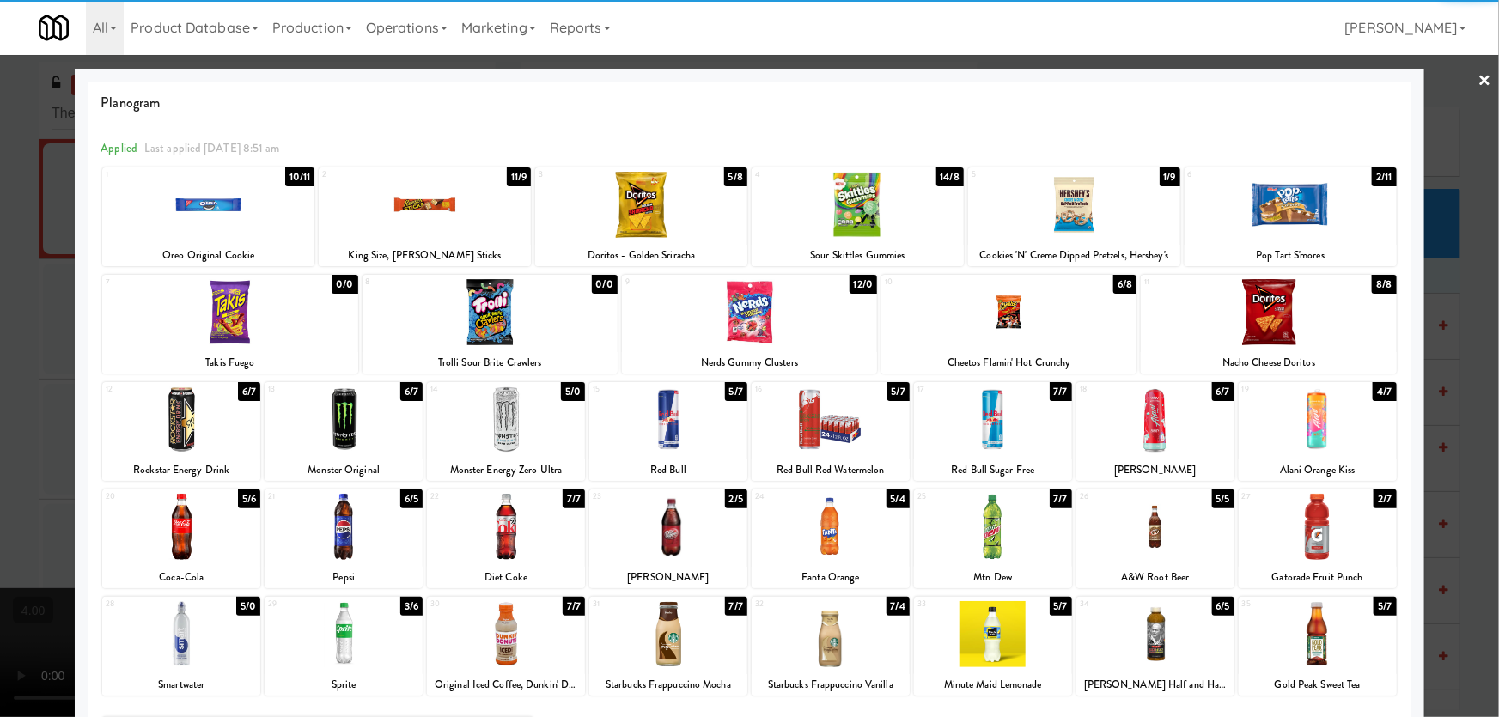
click at [1430, 229] on div at bounding box center [749, 358] width 1499 height 717
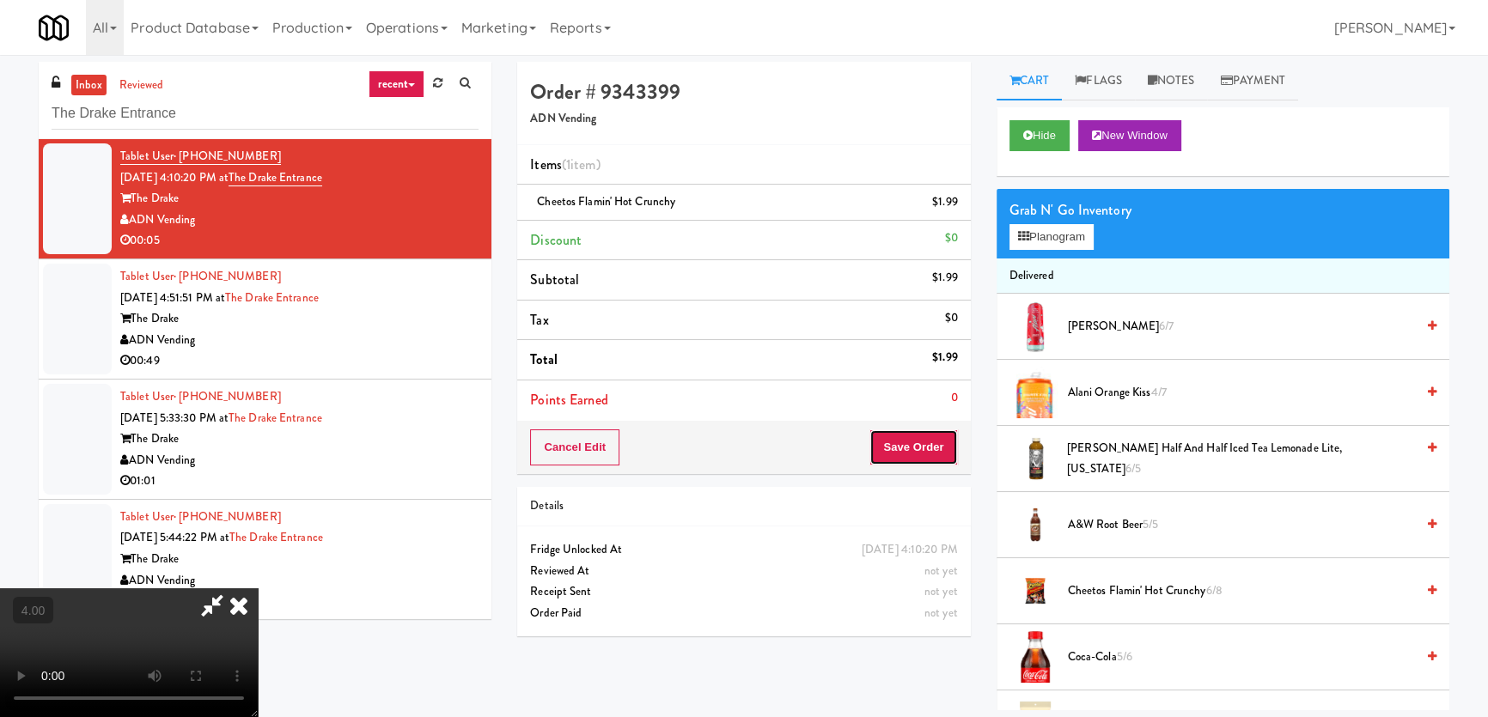
click at [947, 436] on button "Save Order" at bounding box center [913, 448] width 88 height 36
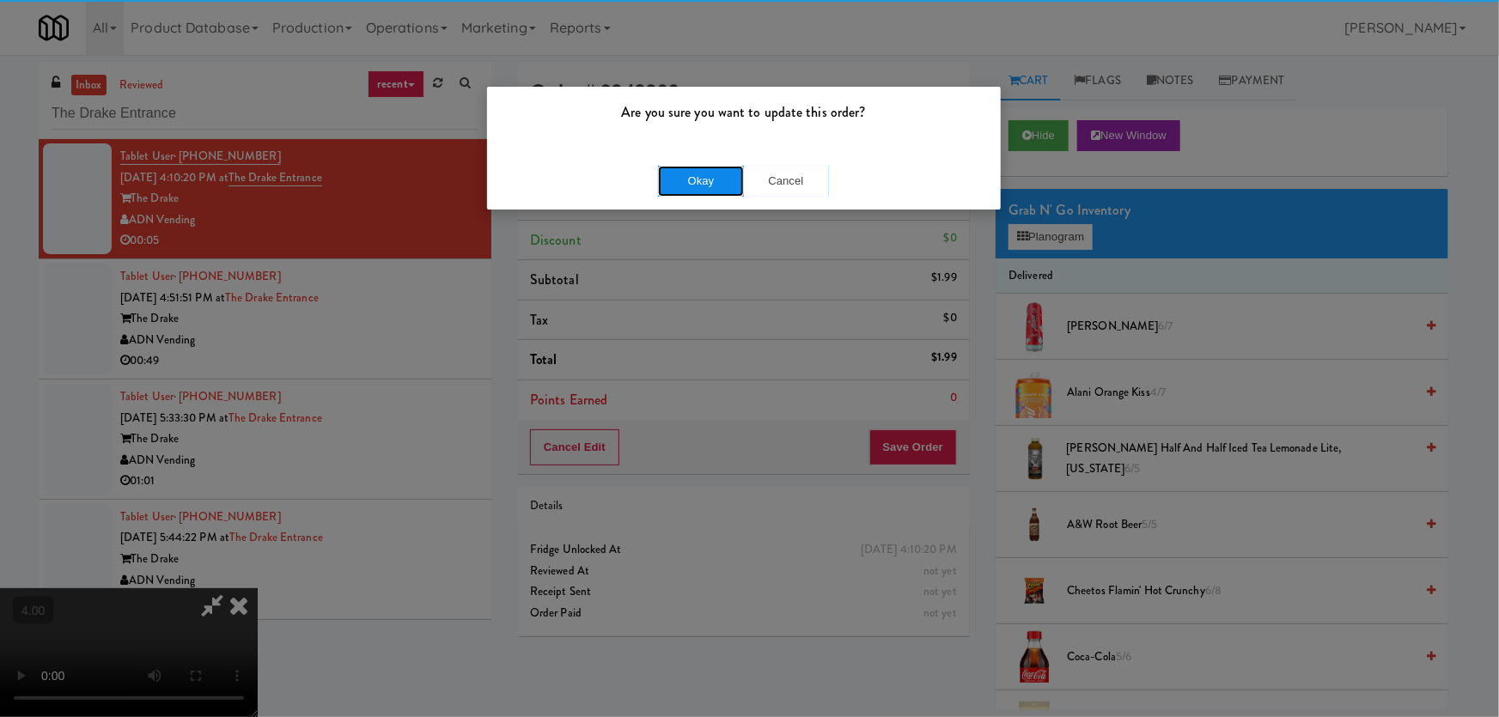
click at [691, 185] on button "Okay" at bounding box center [701, 181] width 86 height 31
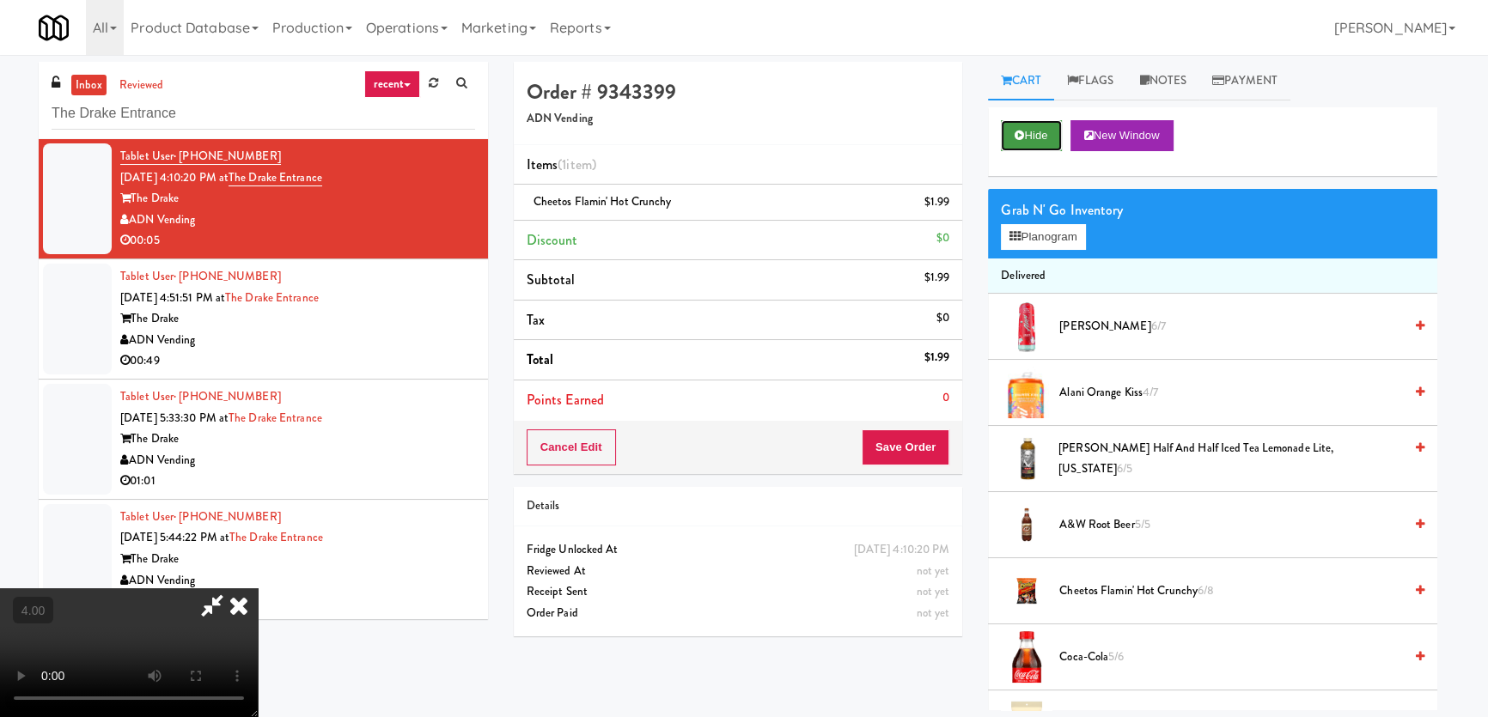
click at [1039, 136] on button "Hide" at bounding box center [1031, 135] width 60 height 31
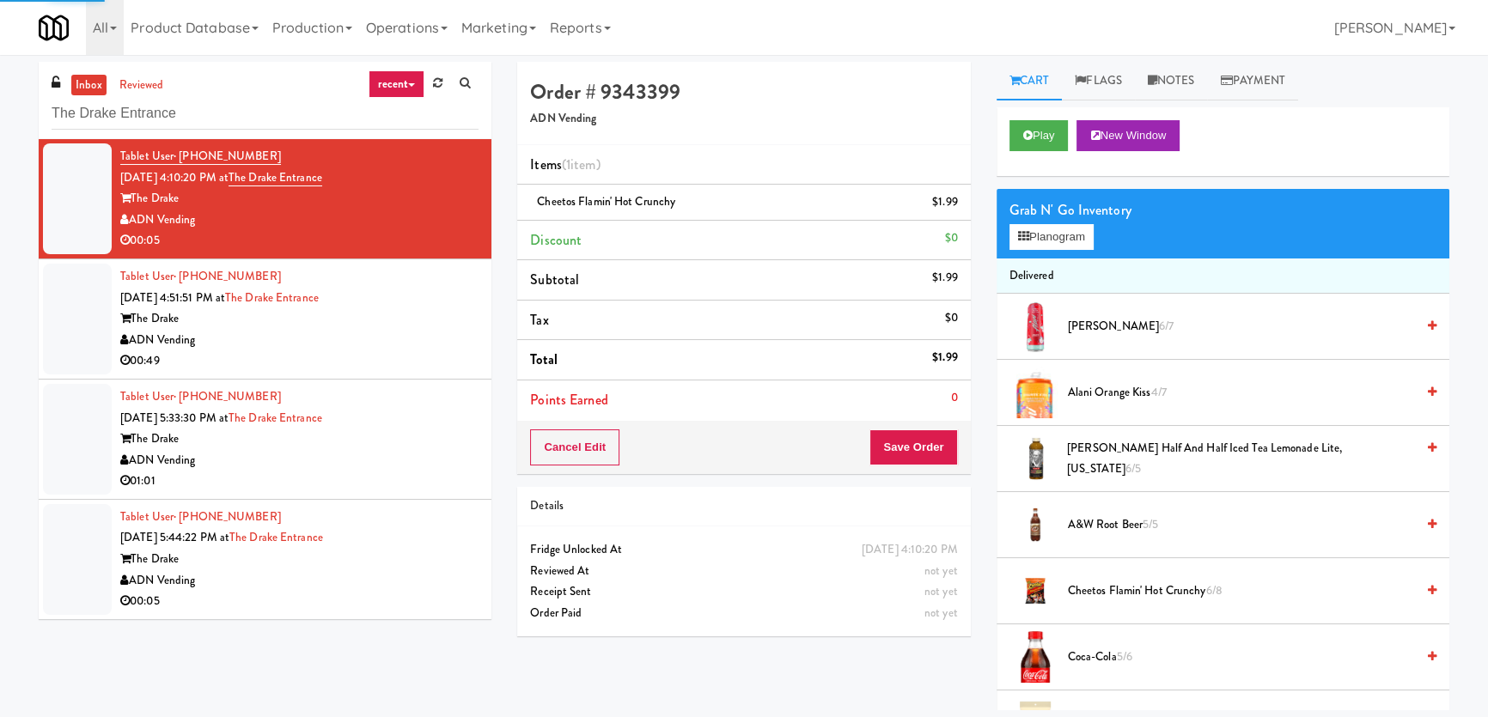
click at [430, 341] on div "ADN Vending" at bounding box center [299, 340] width 358 height 21
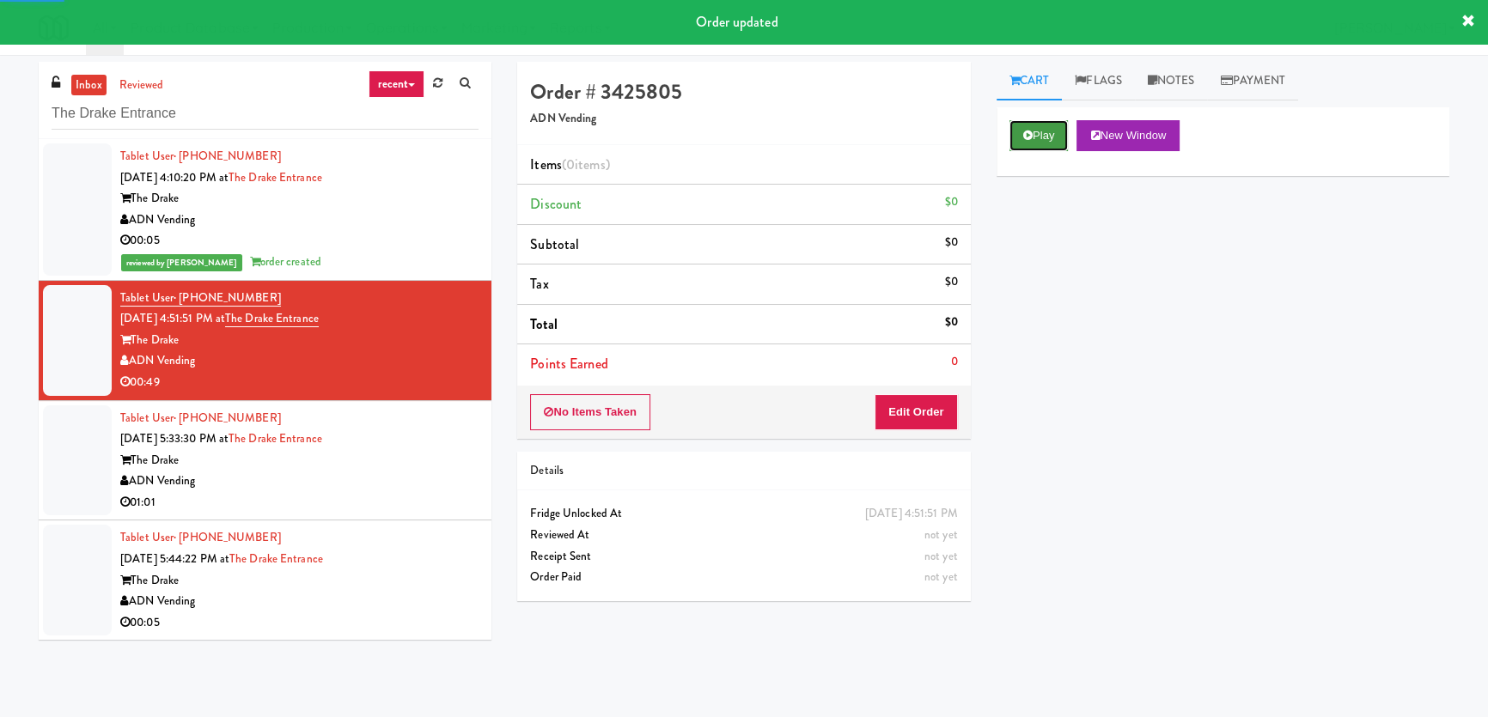
click at [1041, 129] on button "Play" at bounding box center [1038, 135] width 59 height 31
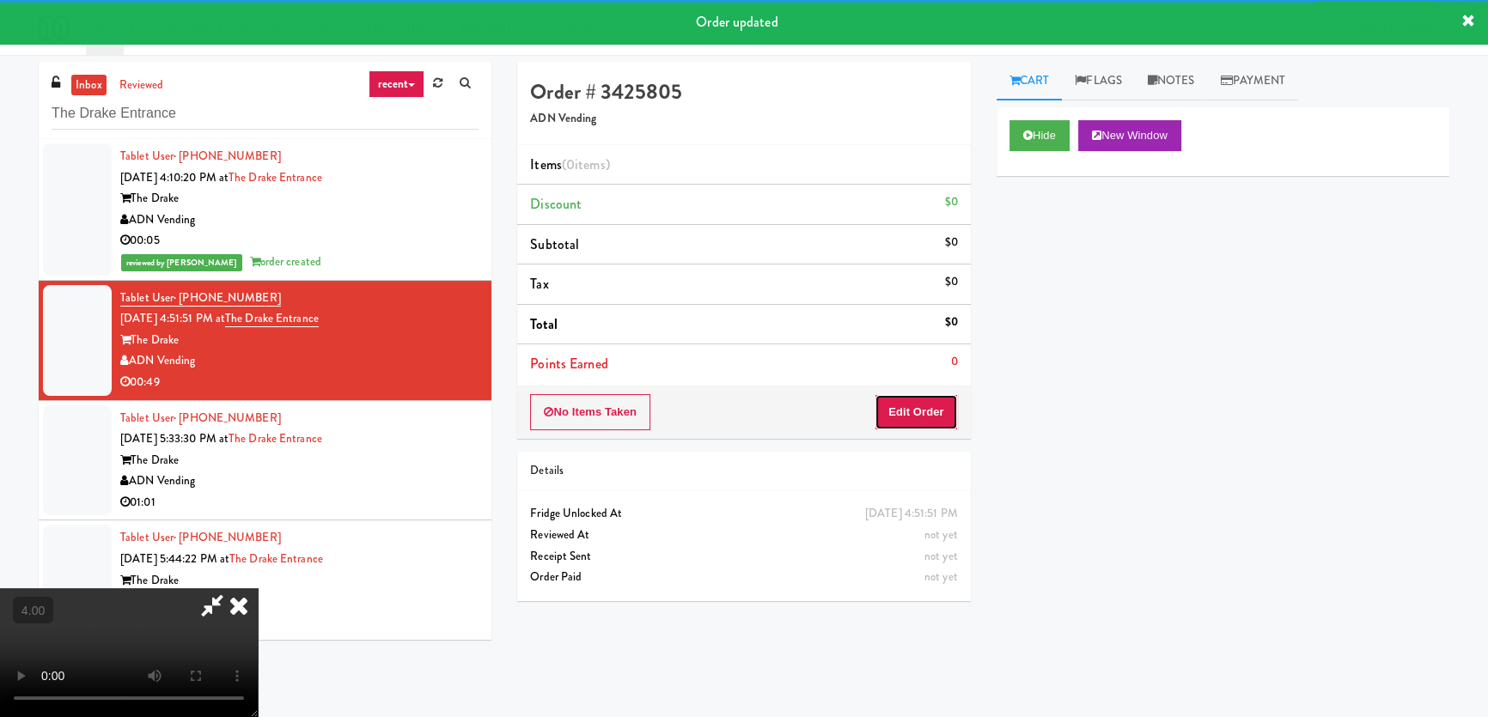
click at [911, 411] on button "Edit Order" at bounding box center [915, 412] width 83 height 36
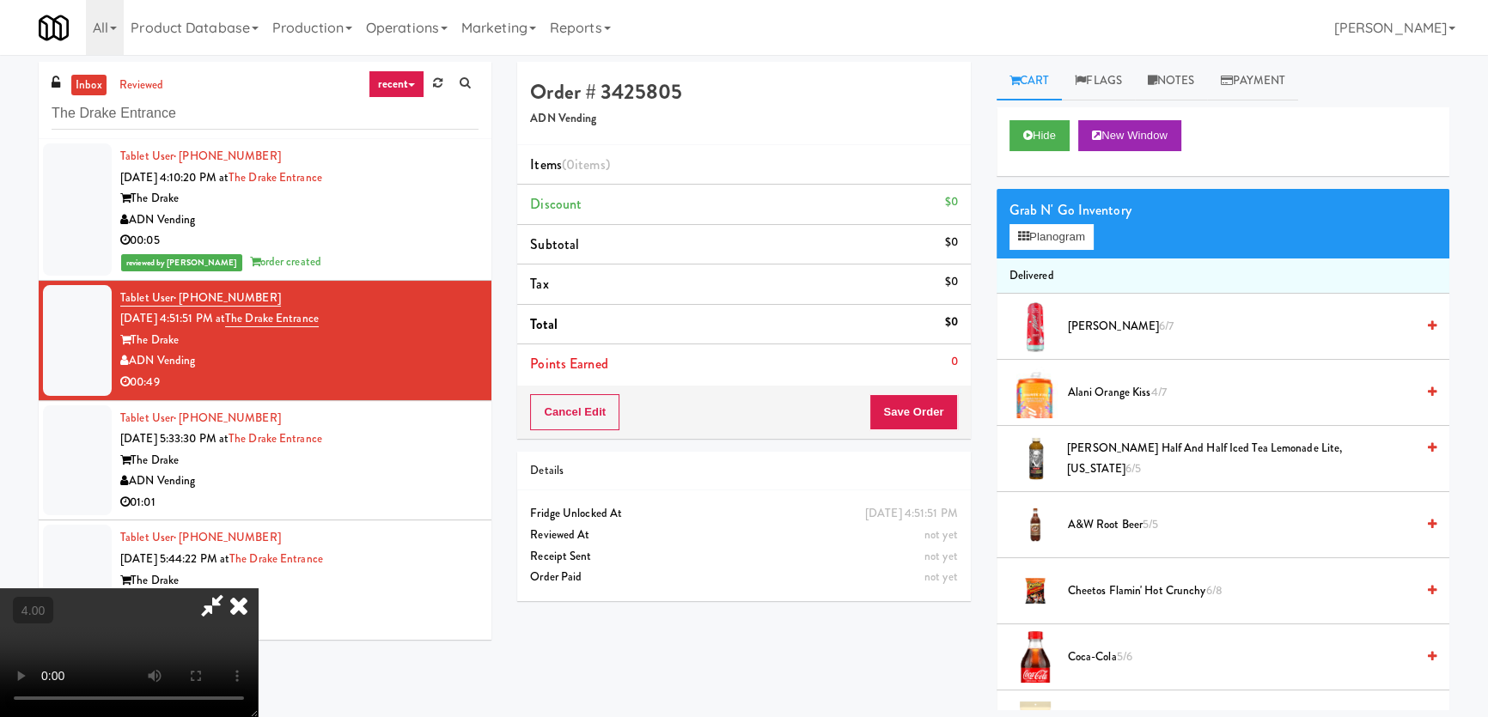
click at [258, 588] on video at bounding box center [129, 652] width 258 height 129
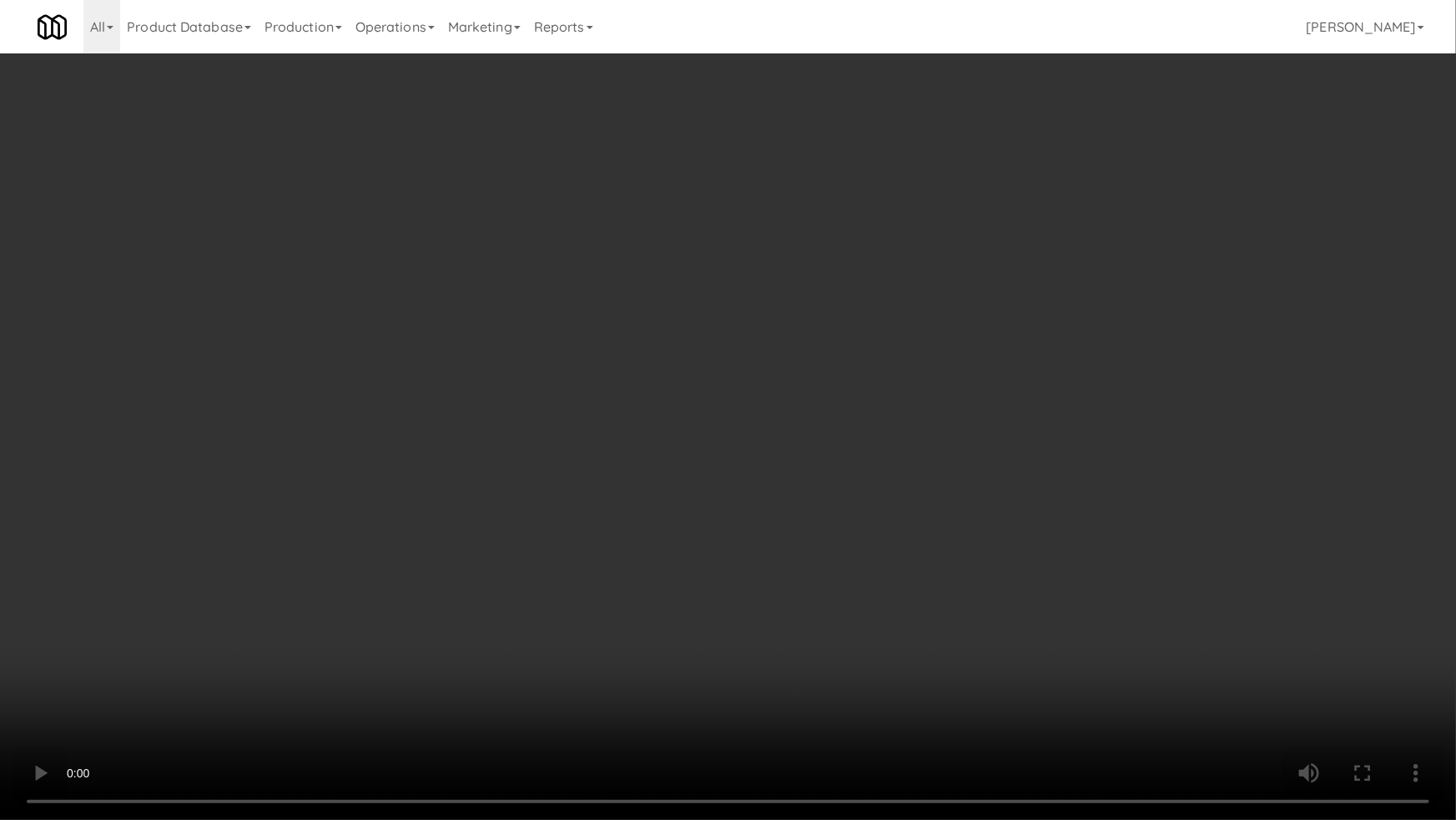
click at [567, 696] on video at bounding box center [728, 410] width 1456 height 820
click at [565, 611] on video at bounding box center [728, 410] width 1456 height 820
click at [574, 622] on video at bounding box center [728, 410] width 1456 height 820
click at [266, 605] on video at bounding box center [728, 410] width 1456 height 820
click at [318, 570] on video at bounding box center [728, 410] width 1456 height 820
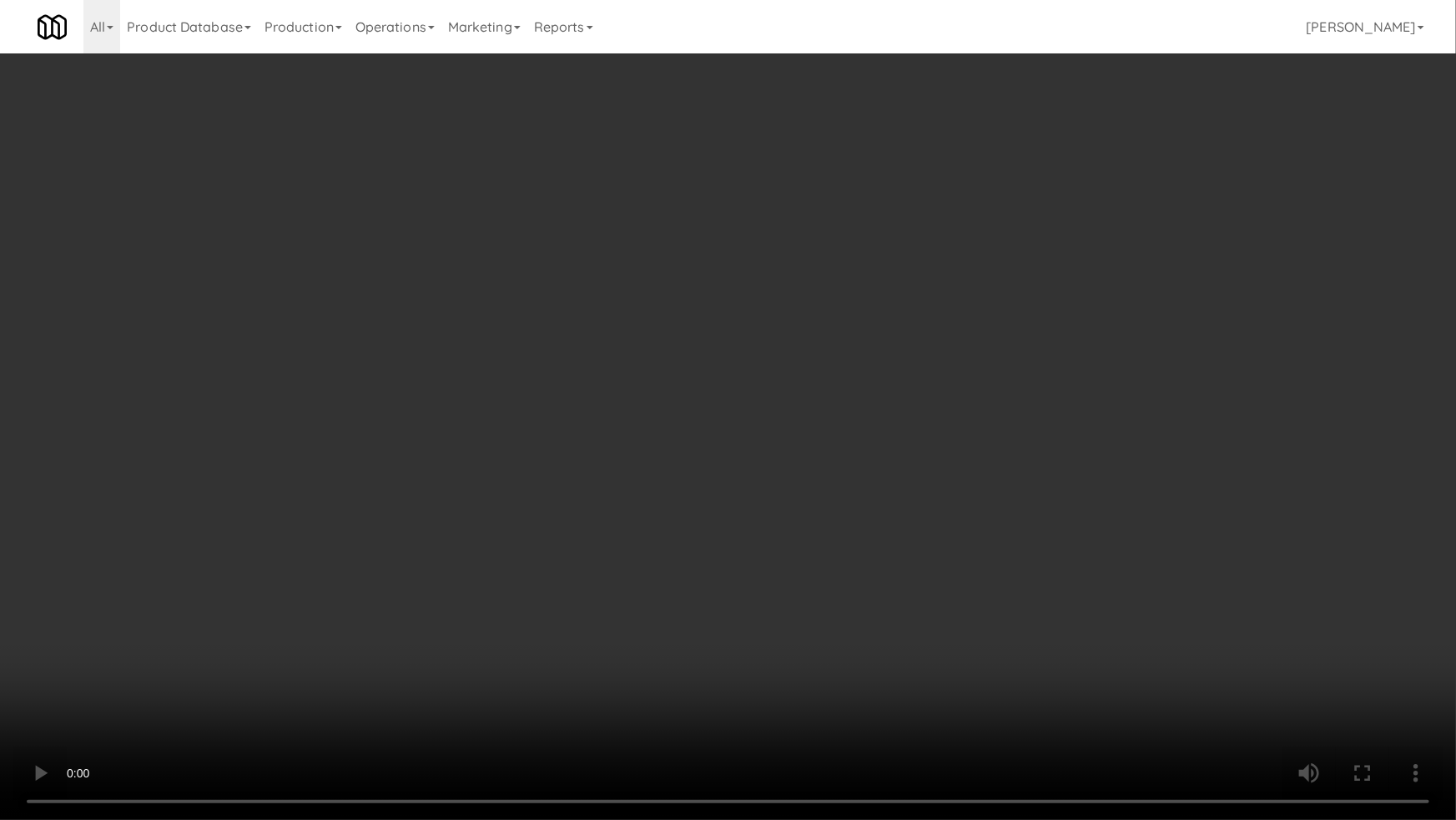
click at [323, 576] on video at bounding box center [728, 410] width 1456 height 820
click at [868, 559] on video at bounding box center [728, 410] width 1456 height 820
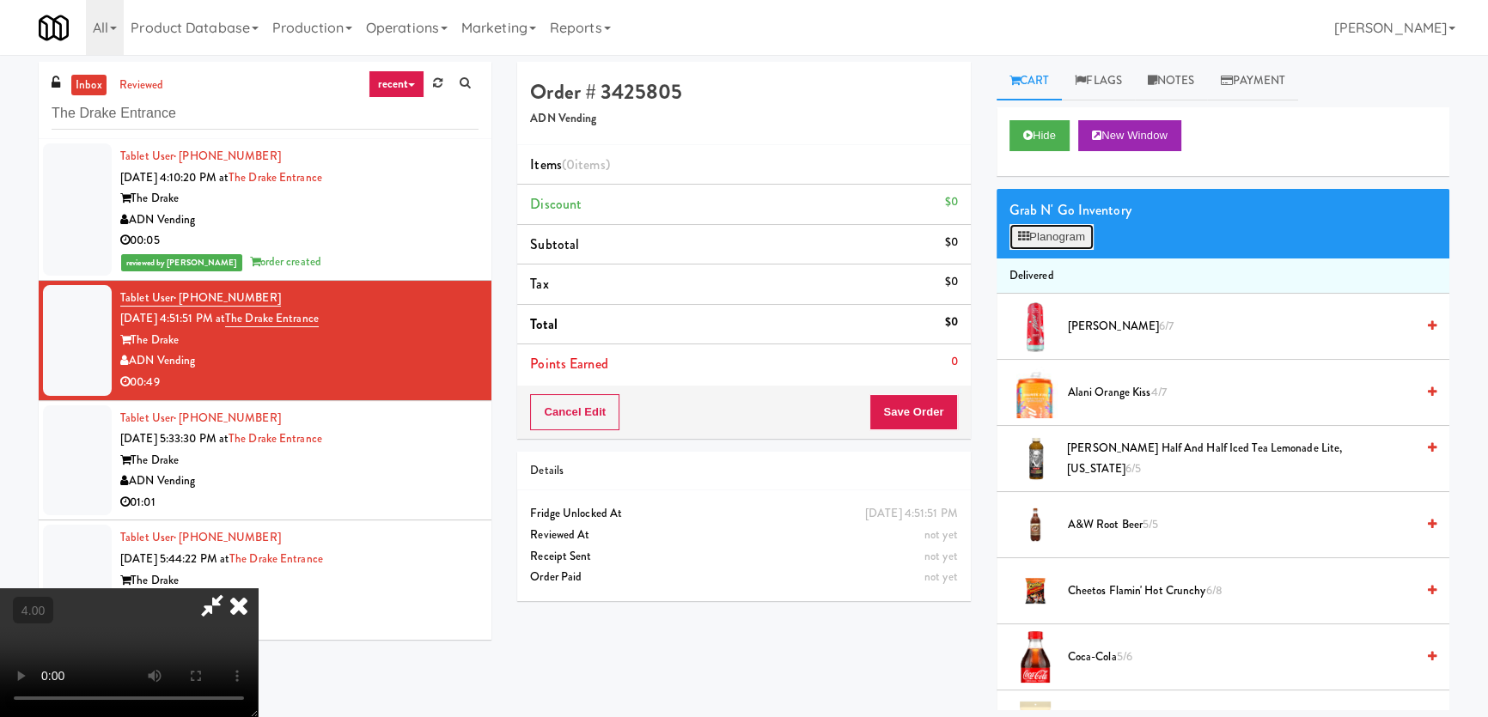
click at [1074, 227] on button "Planogram" at bounding box center [1051, 237] width 84 height 26
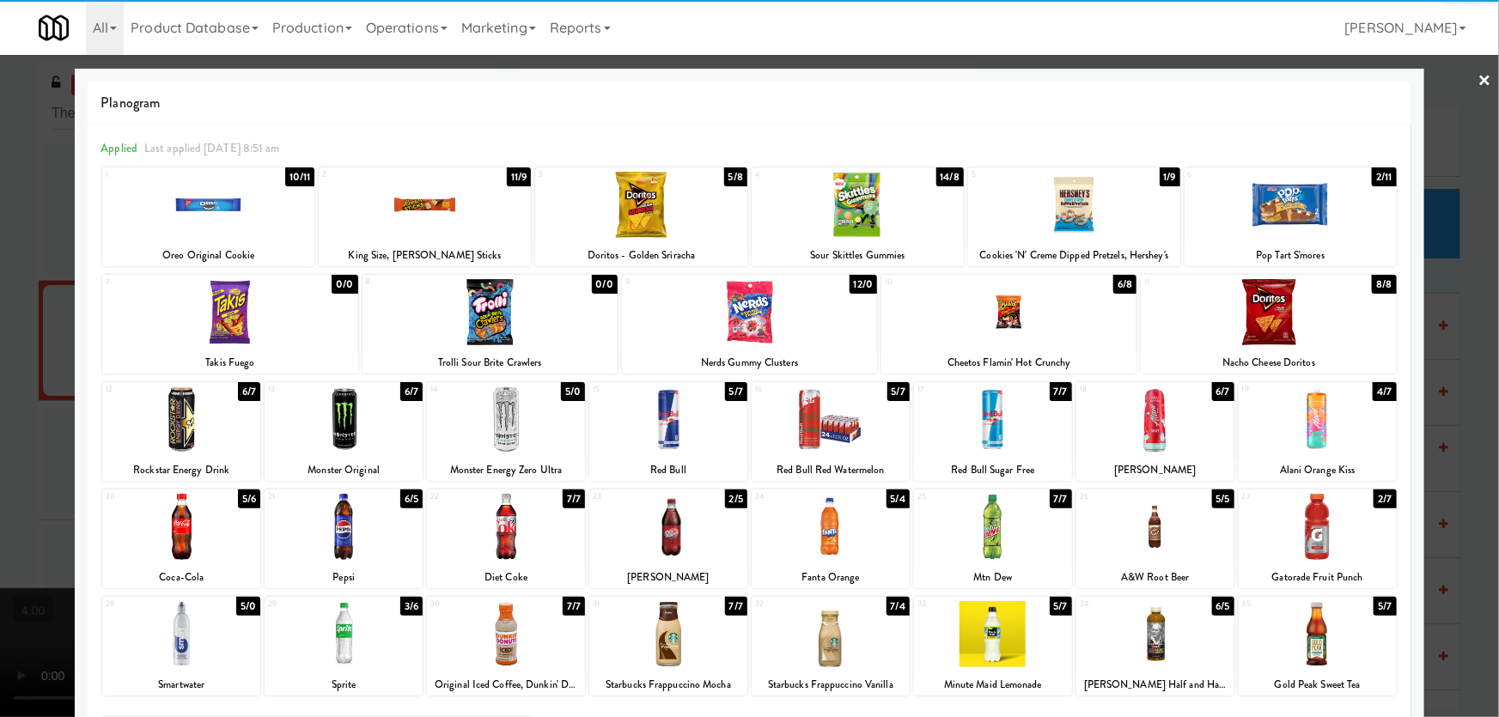
click at [994, 311] on div at bounding box center [1008, 312] width 255 height 66
click at [1450, 193] on div at bounding box center [749, 358] width 1499 height 717
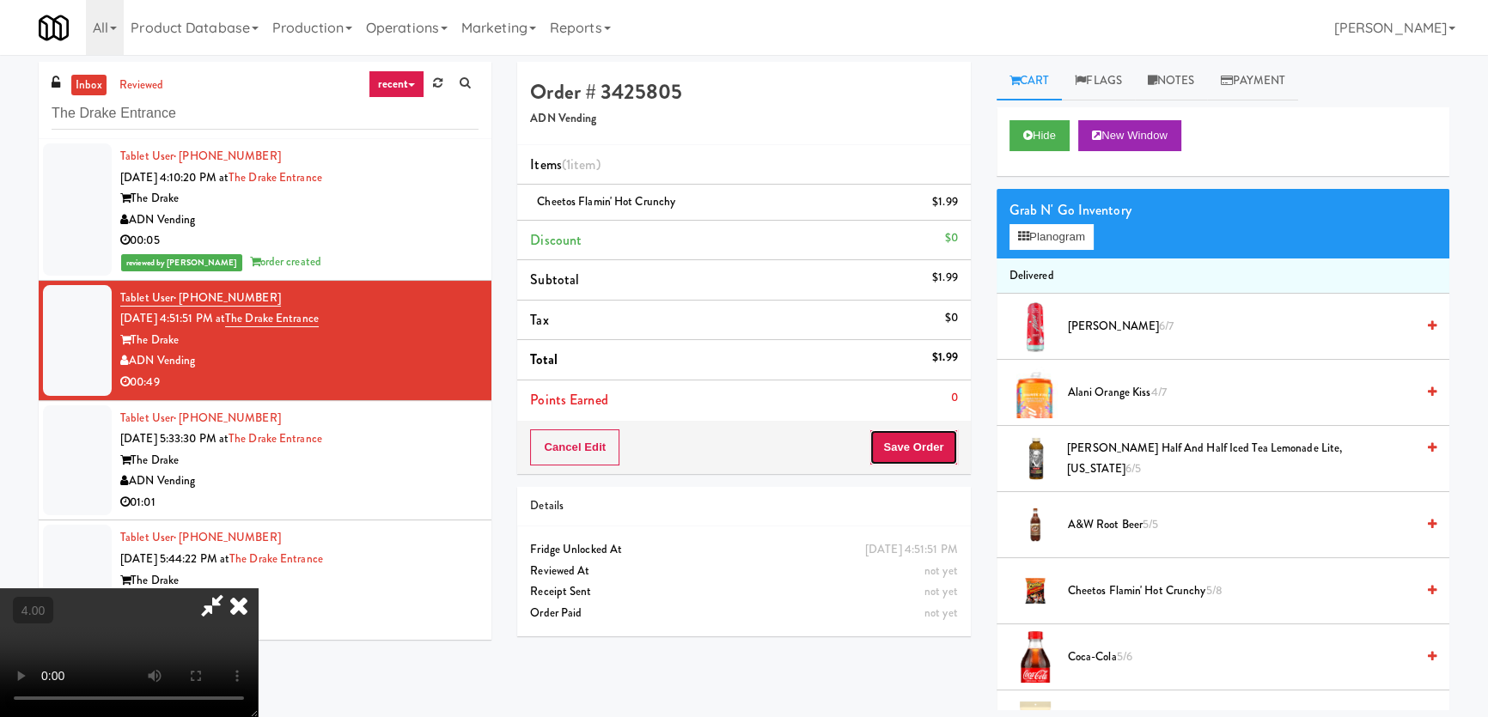
drag, startPoint x: 942, startPoint y: 437, endPoint x: 869, endPoint y: 377, distance: 94.6
click at [941, 437] on button "Save Order" at bounding box center [913, 448] width 88 height 36
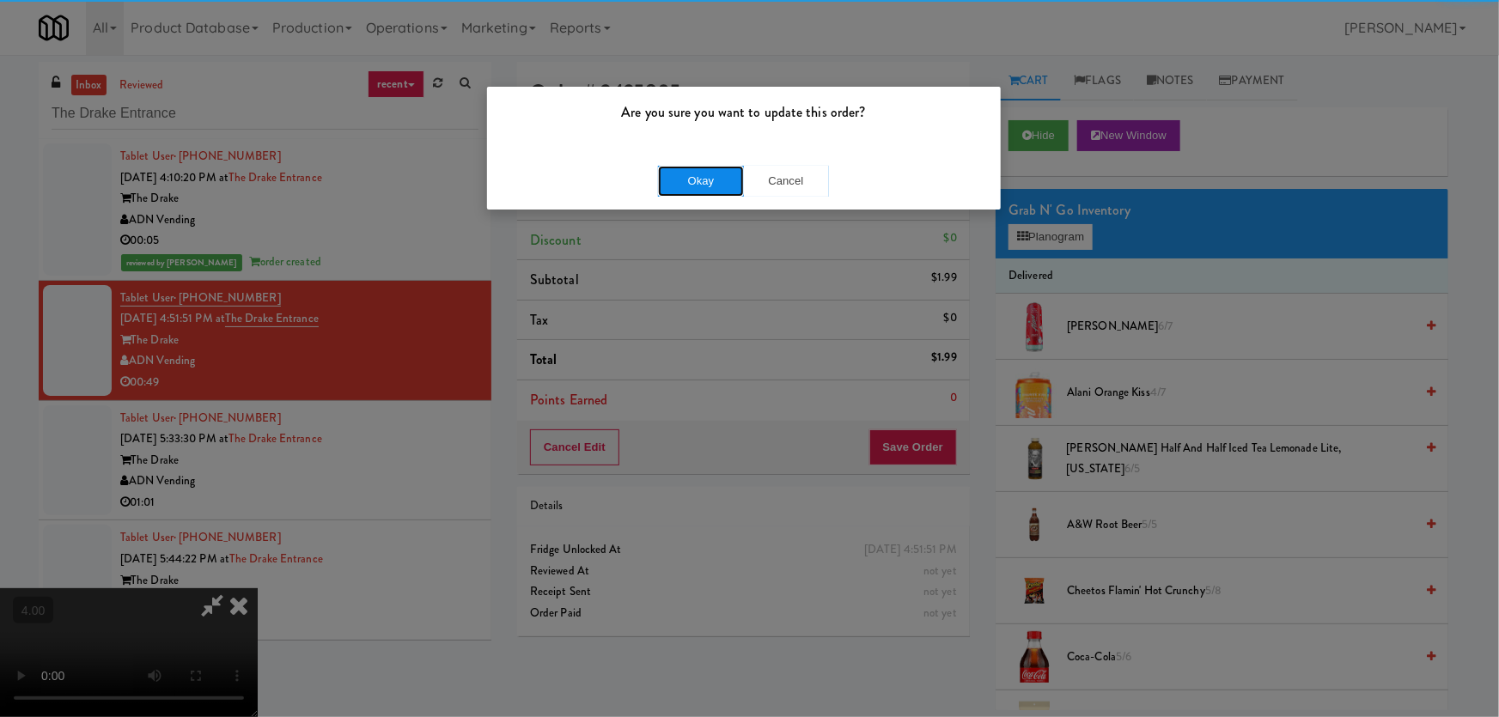
click at [730, 178] on button "Okay" at bounding box center [701, 181] width 86 height 31
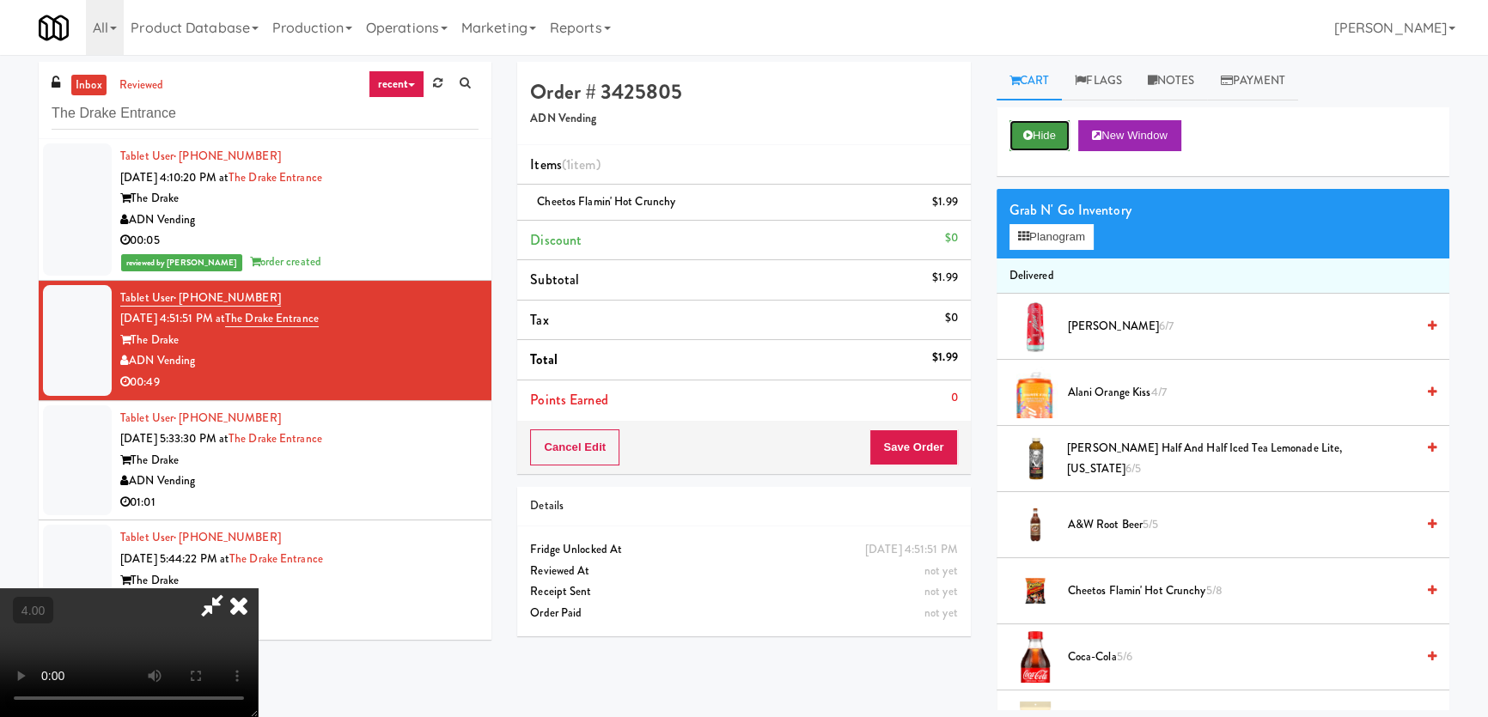
click at [1038, 132] on button "Hide" at bounding box center [1039, 135] width 60 height 31
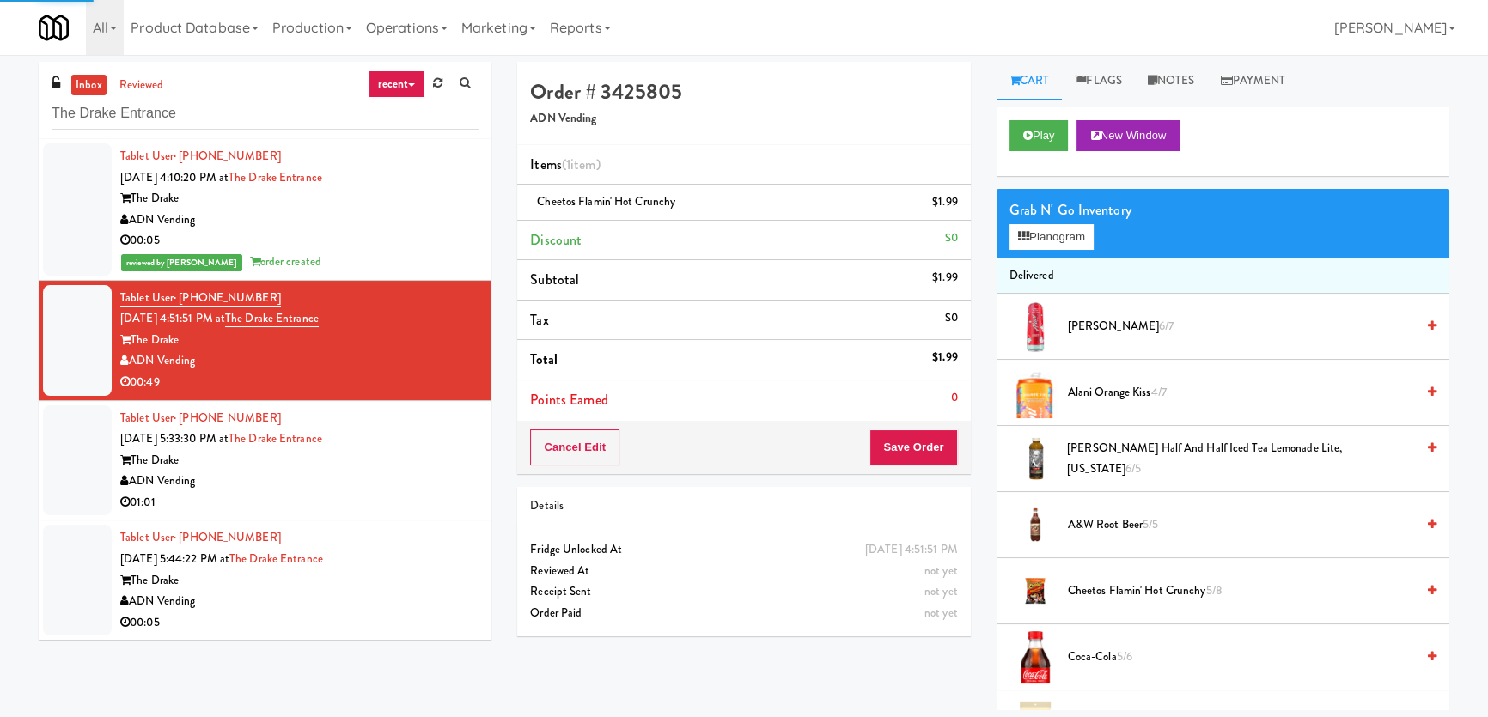
click at [416, 437] on div "Tablet User · (336) 210-0134 [DATE] 5:33:30 PM at The Drake Entrance The Drake …" at bounding box center [299, 461] width 358 height 106
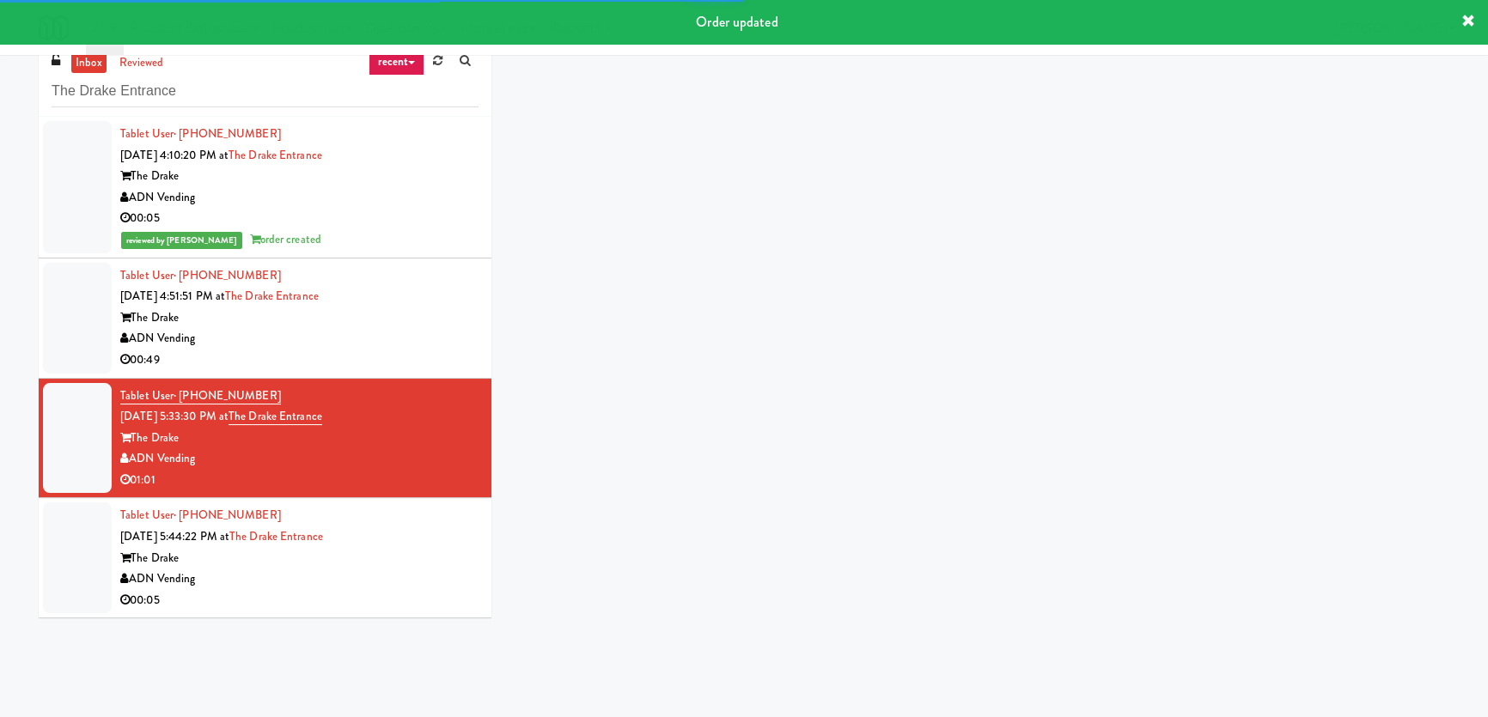
scroll to position [54, 0]
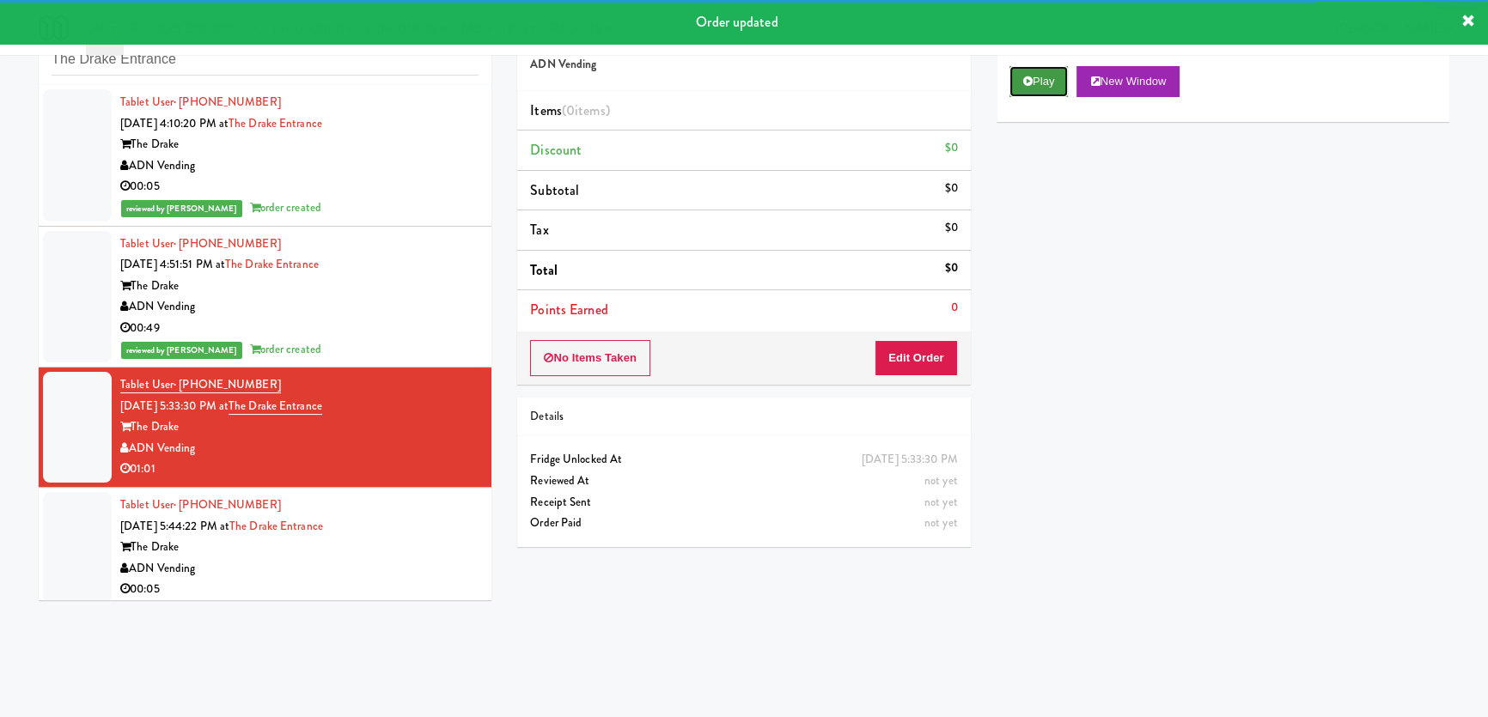
click at [1030, 91] on button "Play" at bounding box center [1038, 81] width 59 height 31
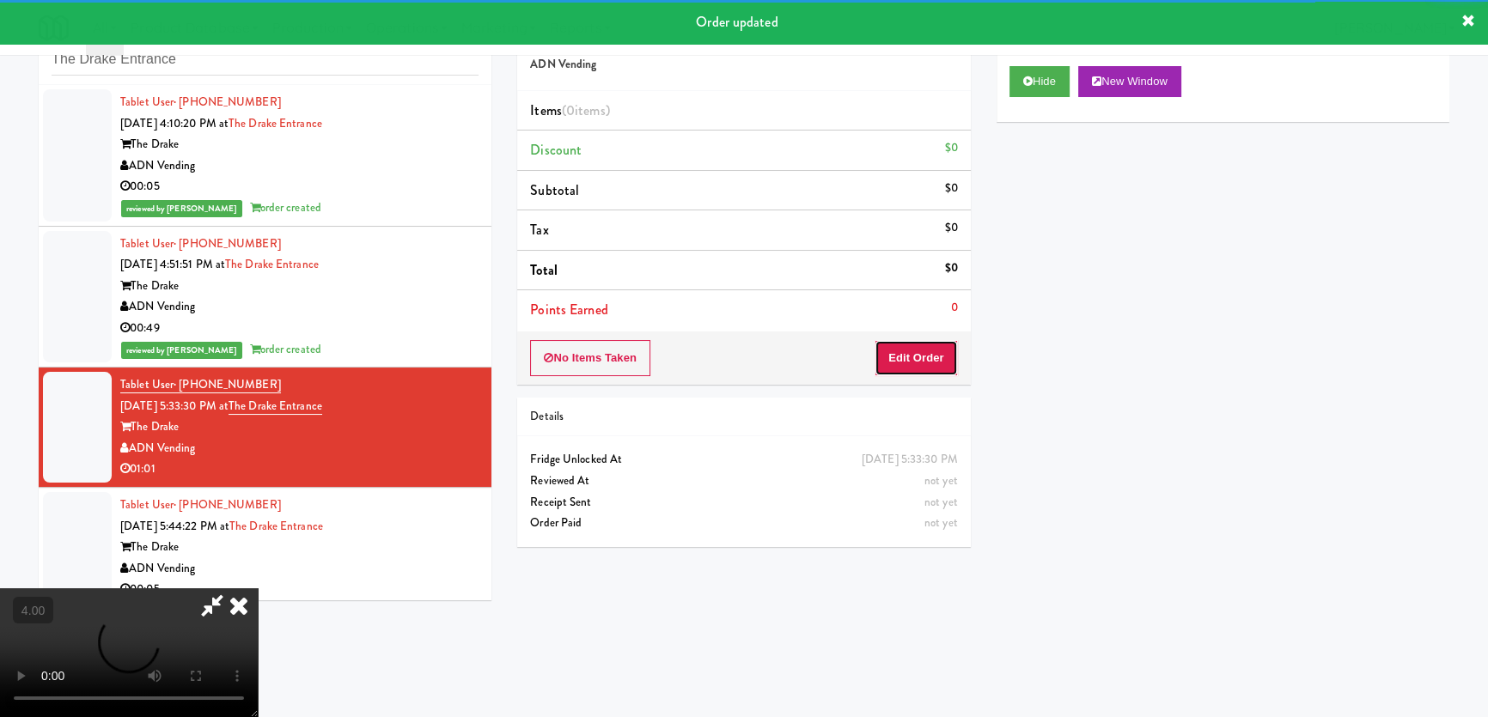
click at [911, 366] on button "Edit Order" at bounding box center [915, 358] width 83 height 36
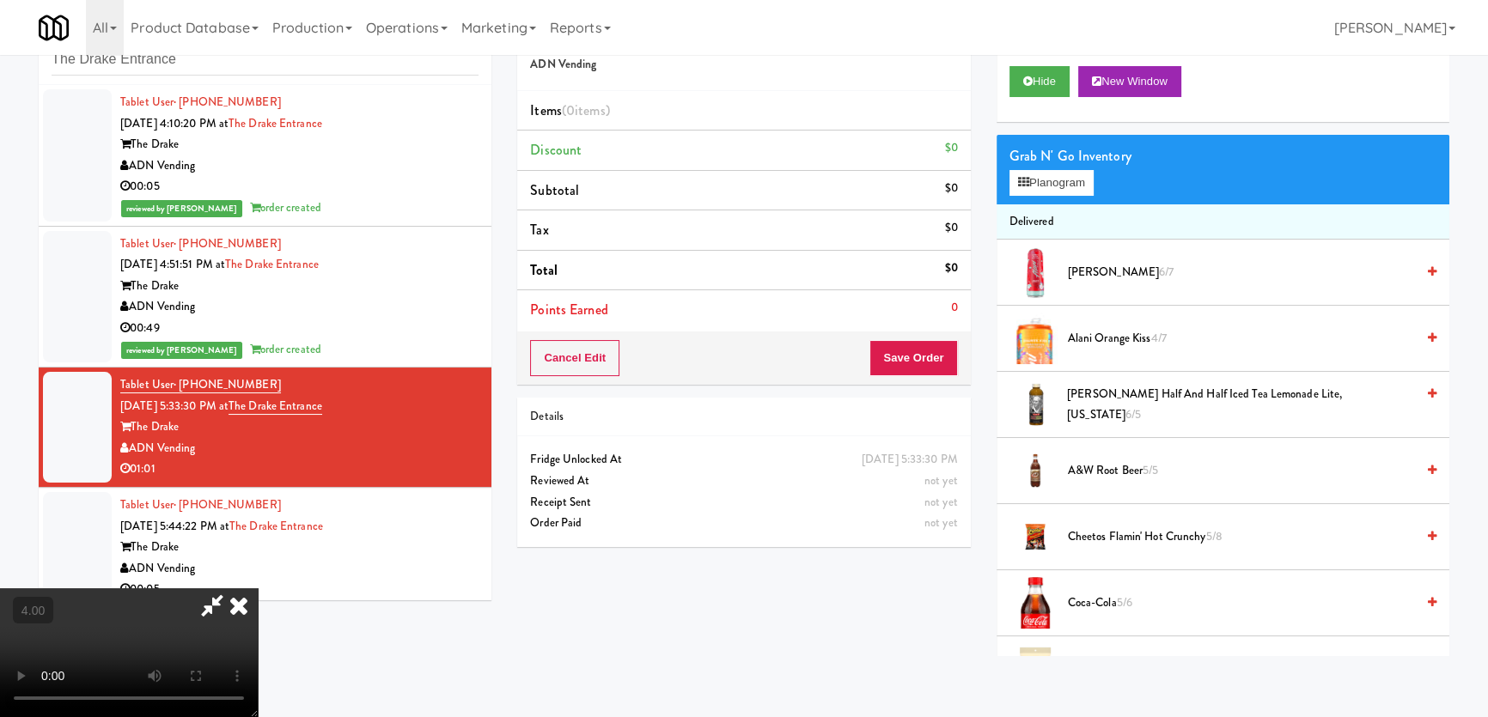
click at [258, 588] on video at bounding box center [129, 652] width 258 height 129
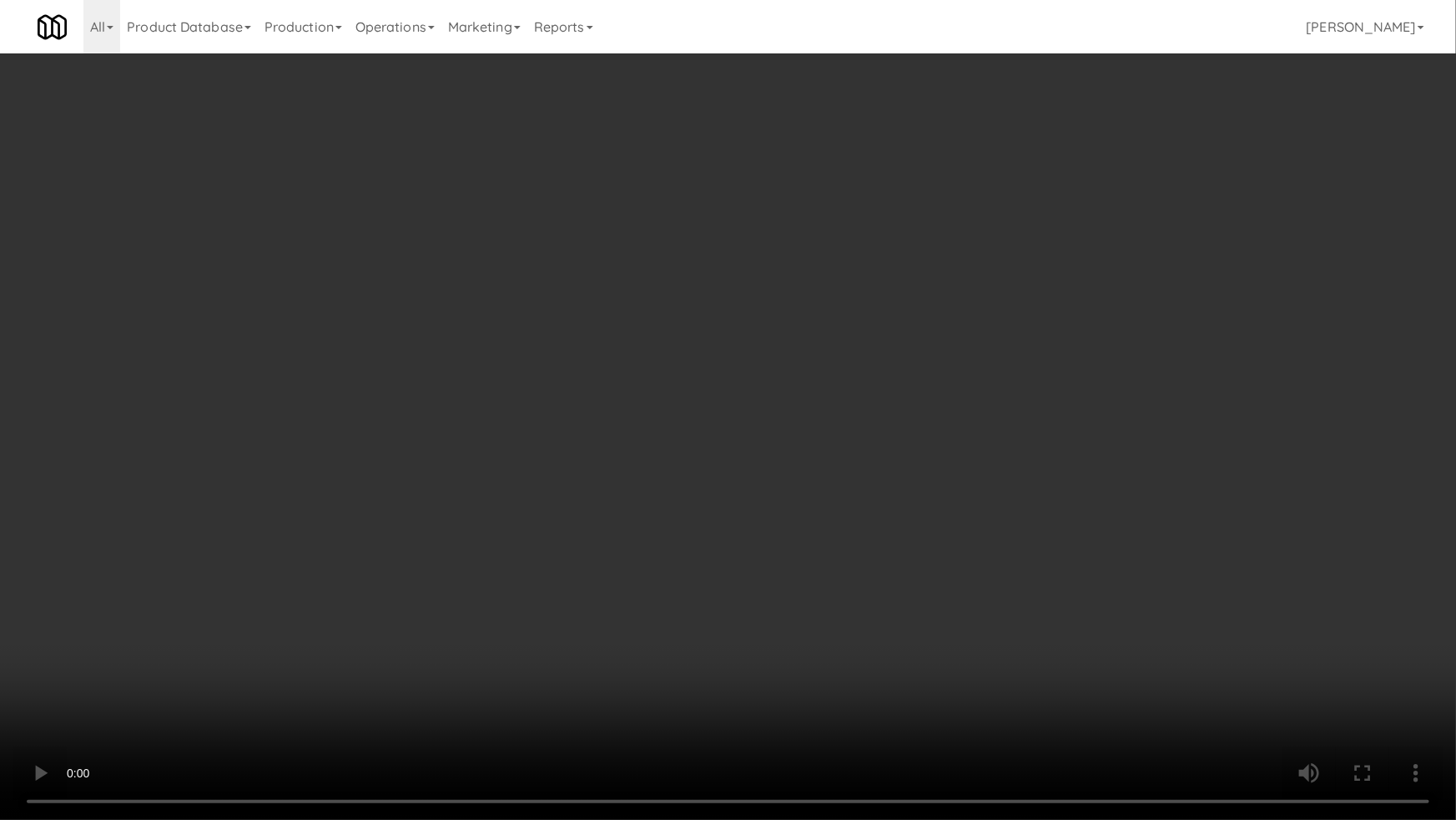
click at [613, 330] on video at bounding box center [728, 410] width 1456 height 820
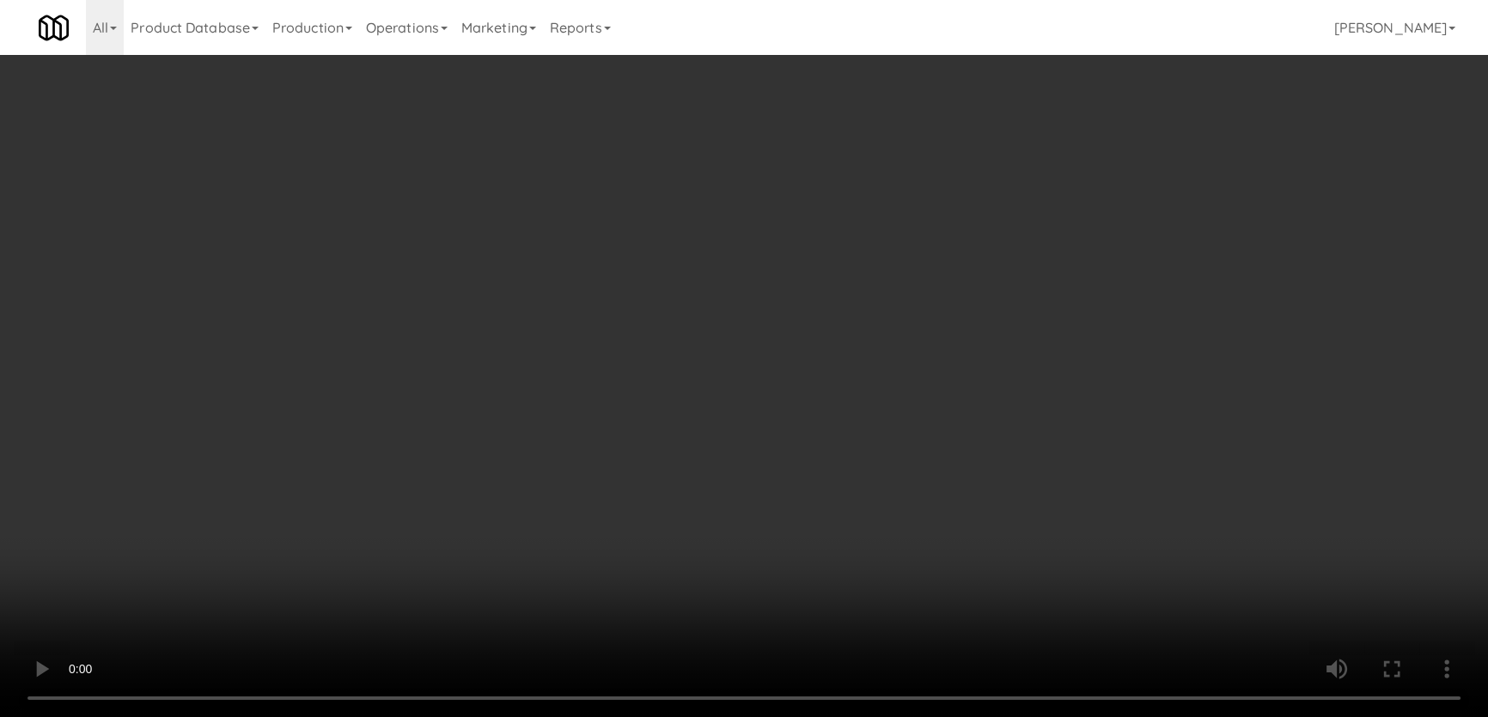
scroll to position [33, 0]
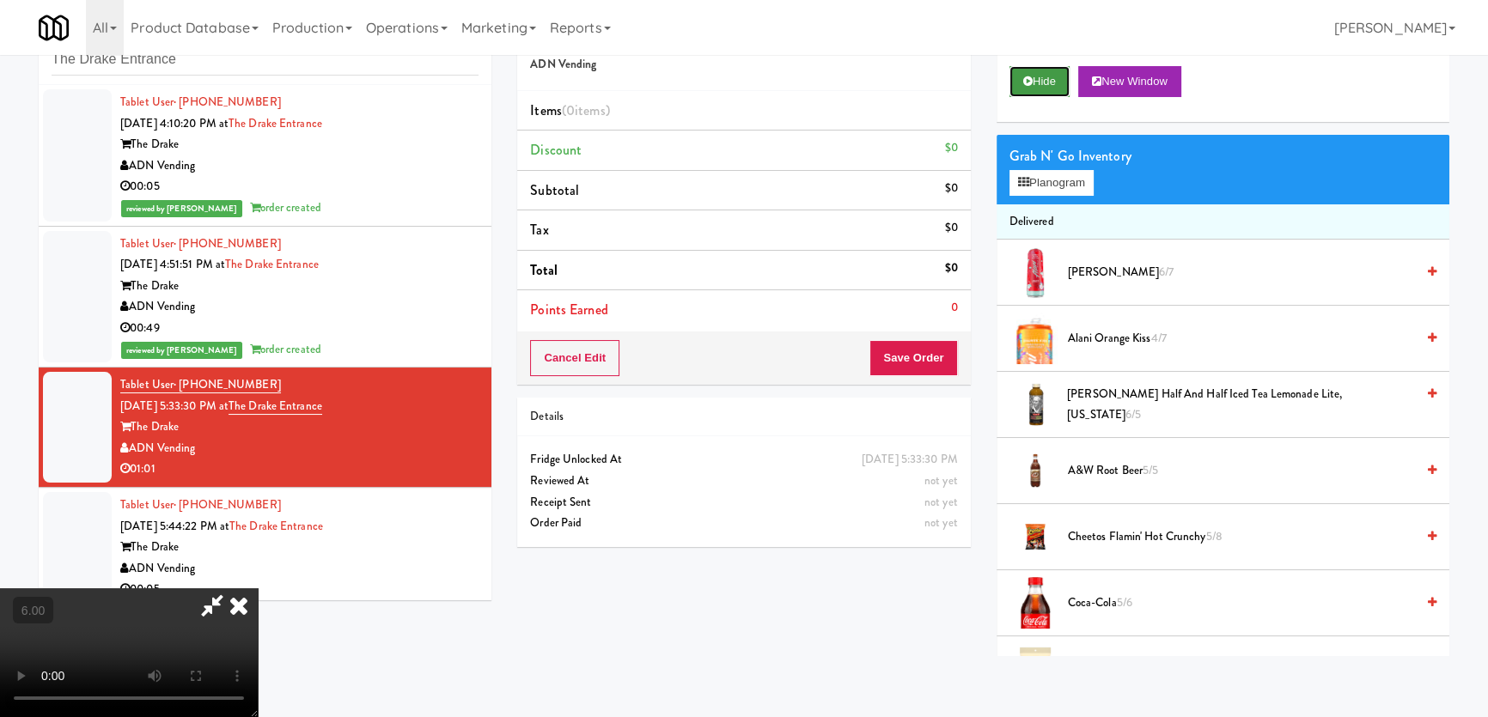
click at [1038, 79] on button "Hide" at bounding box center [1039, 81] width 60 height 31
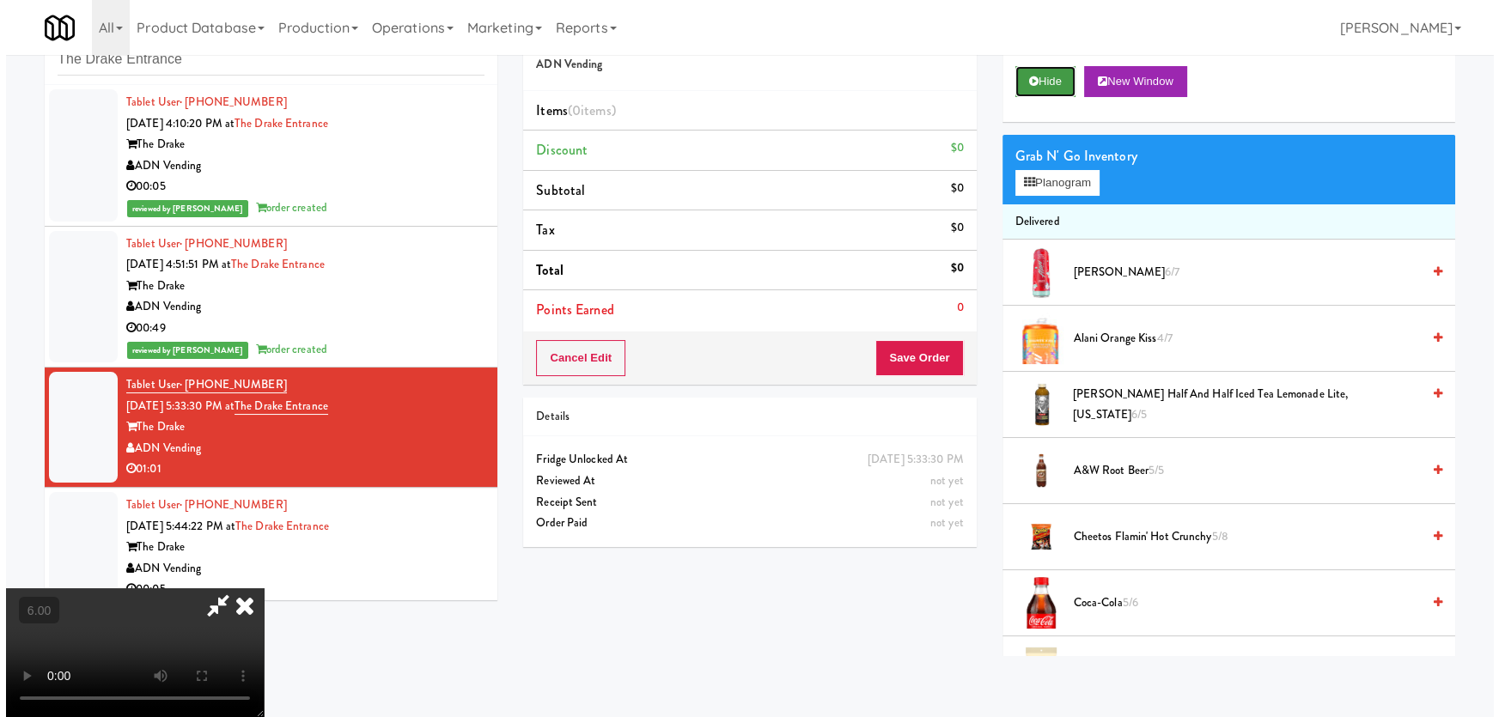
scroll to position [0, 0]
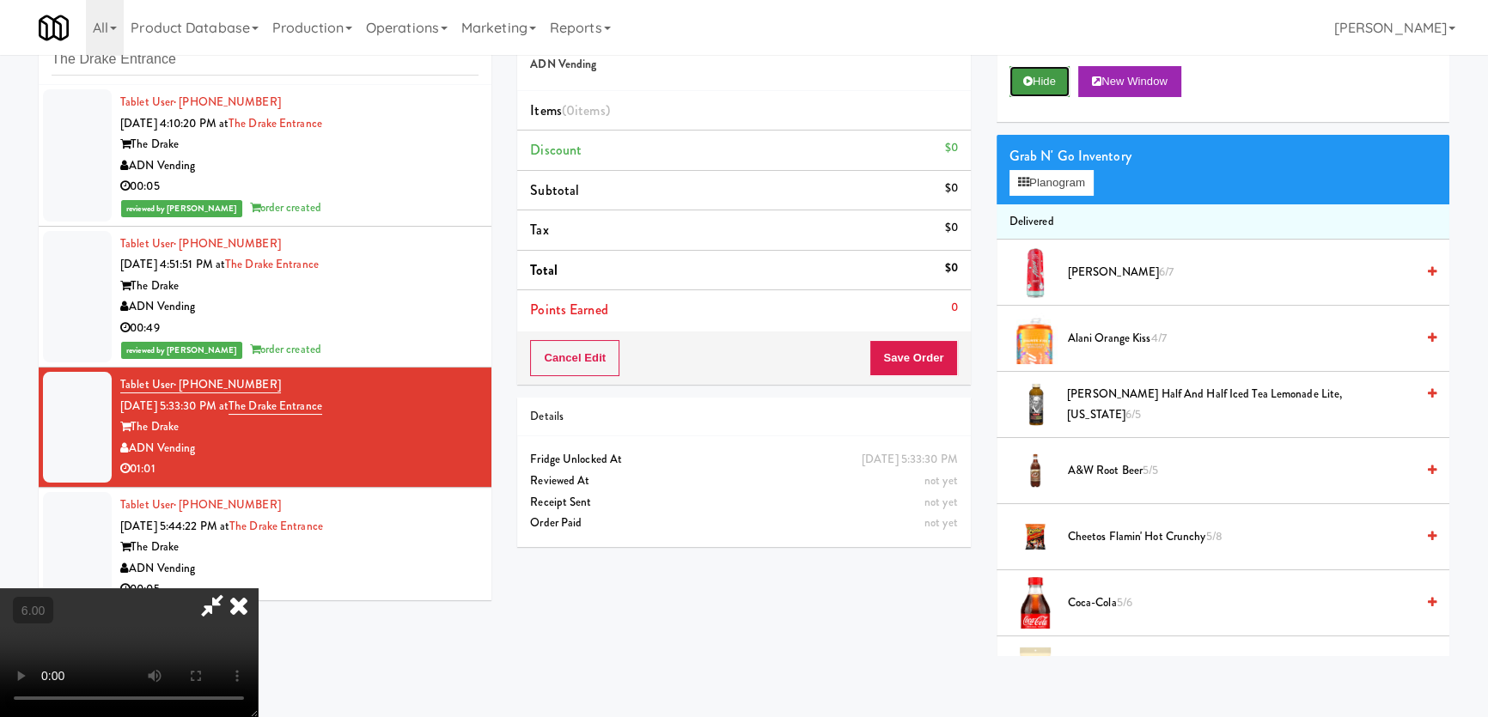
click at [1038, 79] on button "Hide" at bounding box center [1039, 81] width 60 height 31
click at [258, 588] on video at bounding box center [129, 652] width 258 height 129
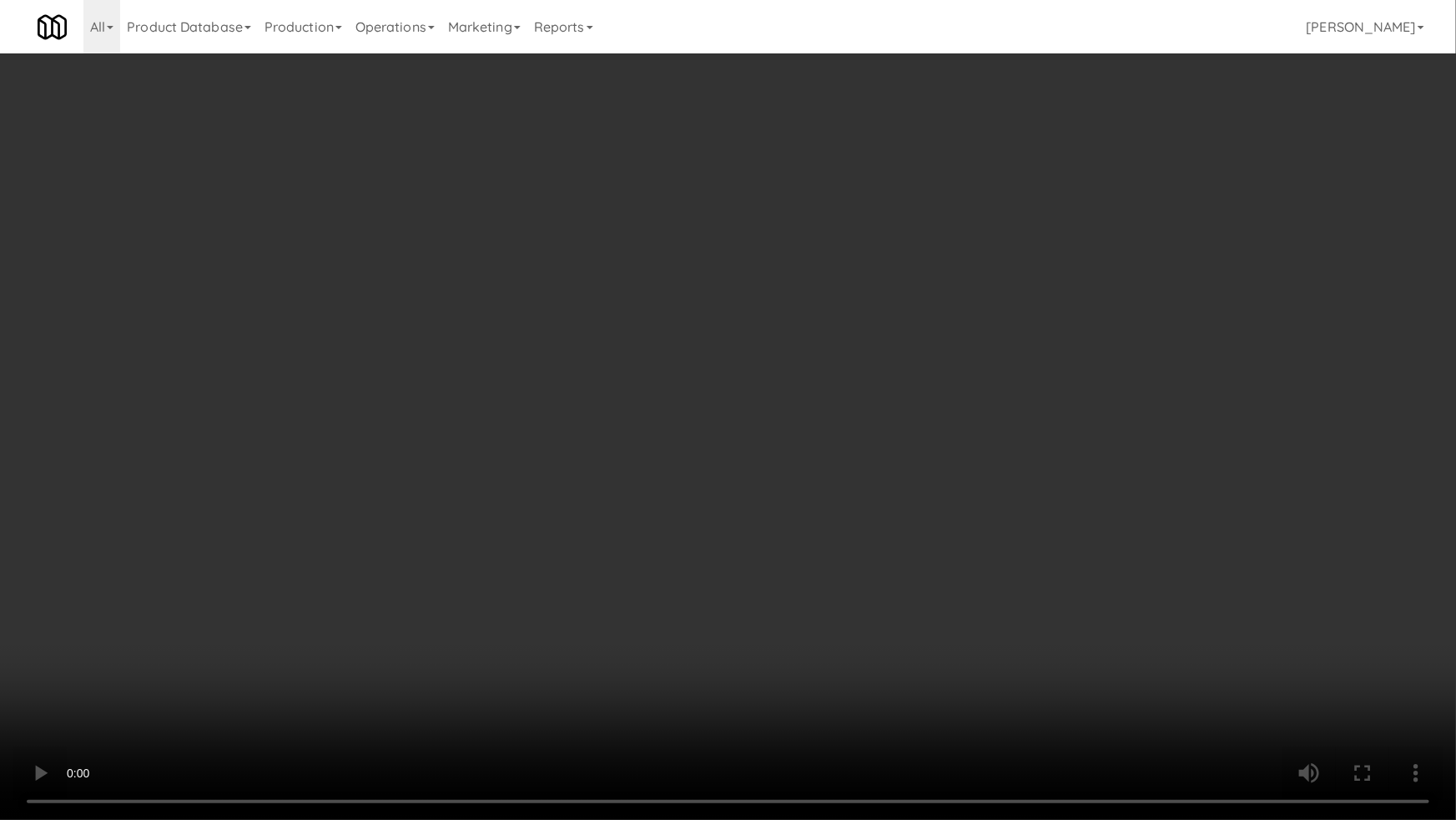
click at [427, 393] on video at bounding box center [728, 410] width 1456 height 820
click at [426, 393] on video at bounding box center [728, 410] width 1456 height 820
click at [1084, 329] on video at bounding box center [728, 410] width 1456 height 820
click at [1080, 326] on video at bounding box center [728, 410] width 1456 height 820
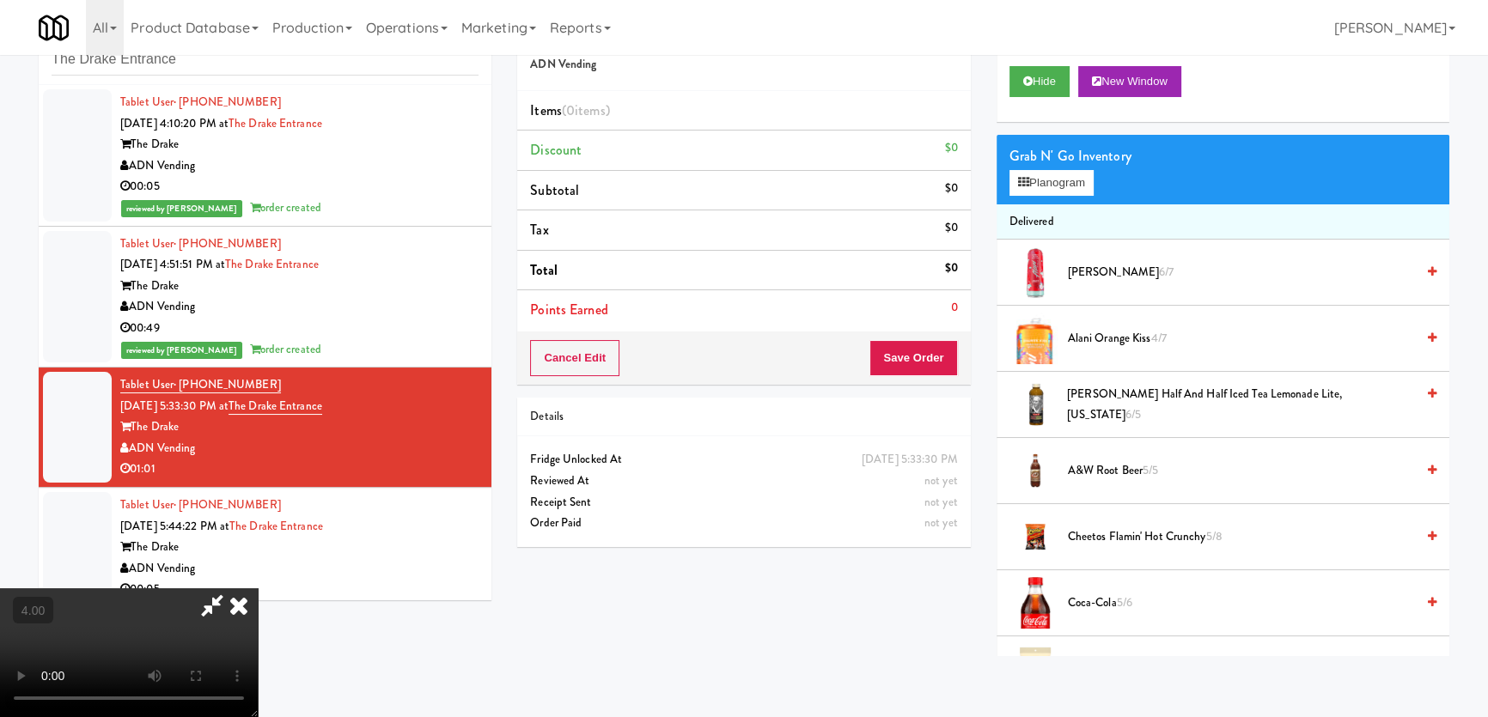
click at [1069, 159] on div "Grab N' Go Inventory" at bounding box center [1222, 156] width 427 height 26
click at [1064, 175] on button "Planogram" at bounding box center [1051, 183] width 84 height 26
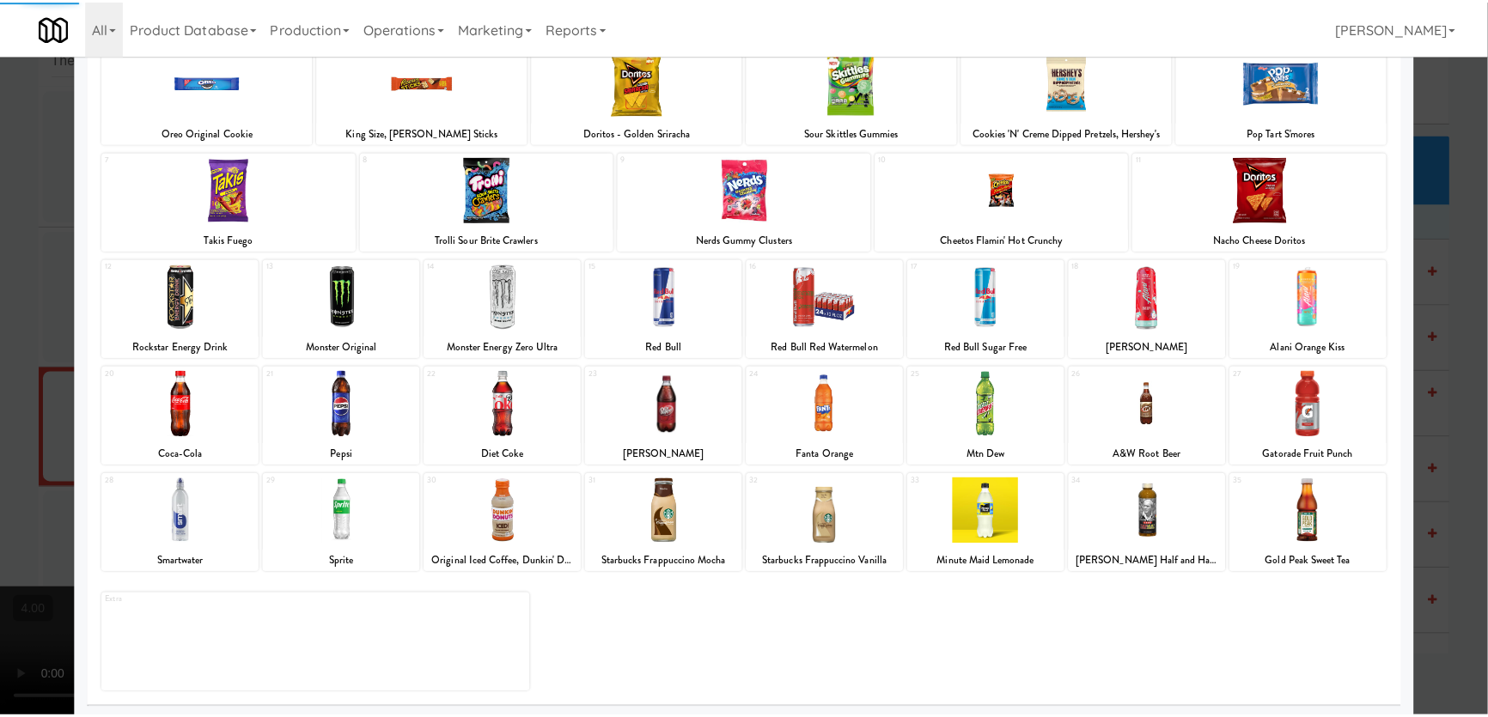
scroll to position [125, 0]
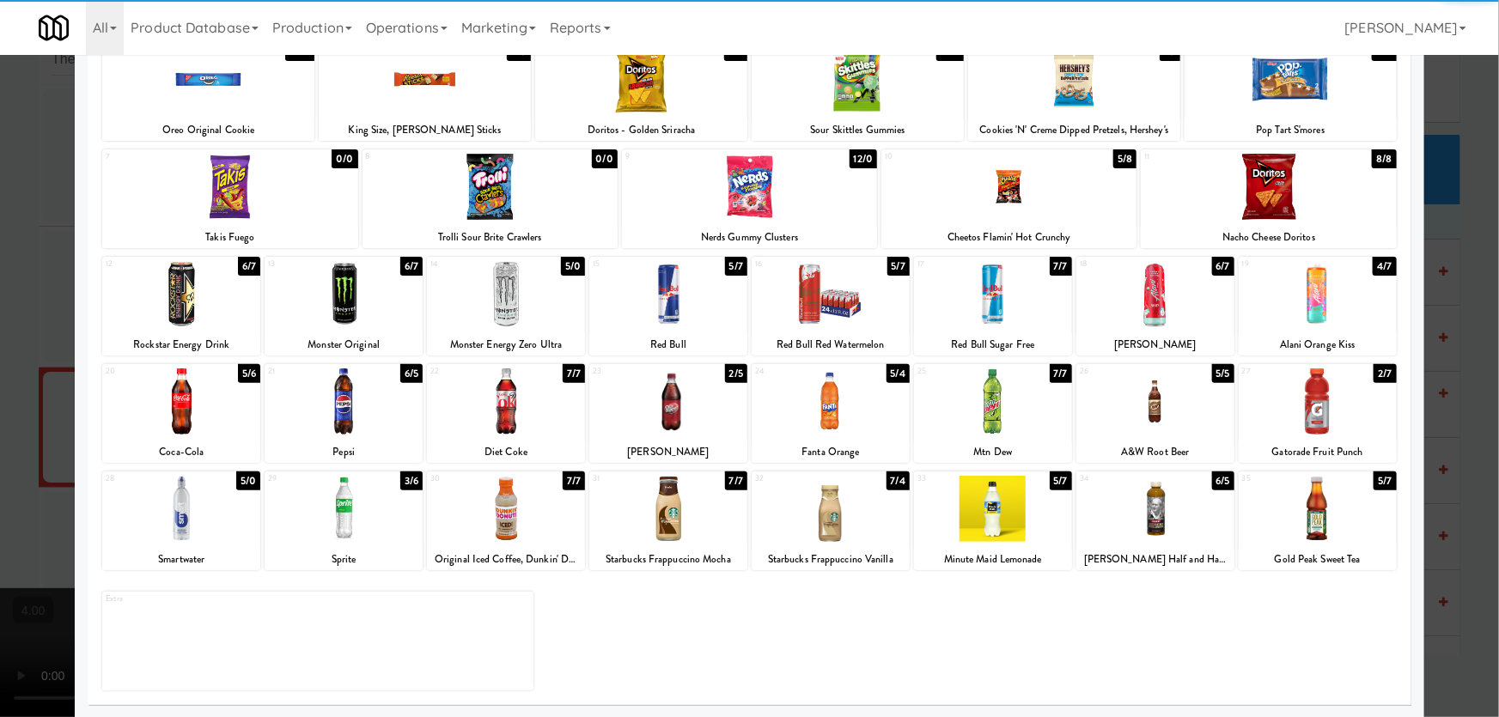
click at [332, 536] on div at bounding box center [344, 509] width 158 height 66
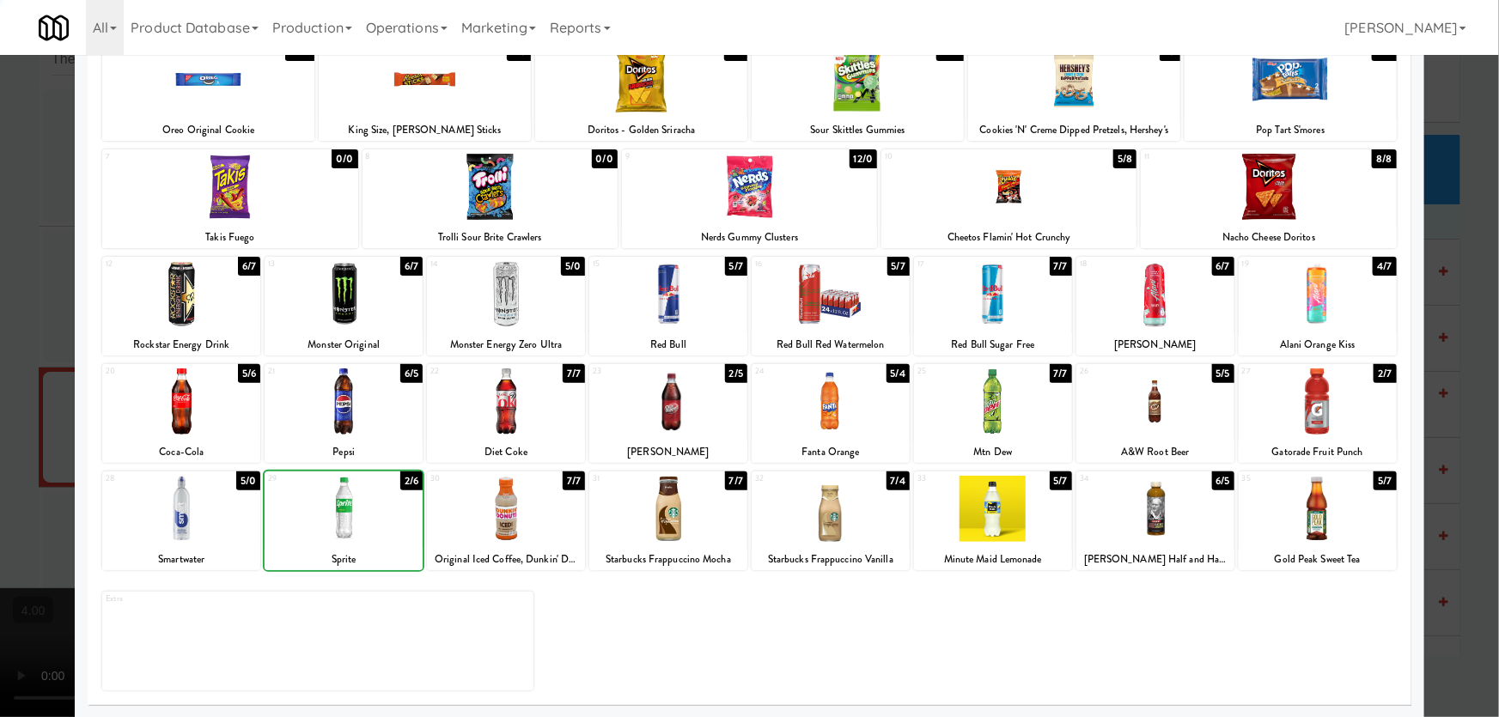
click at [0, 396] on div at bounding box center [749, 358] width 1499 height 717
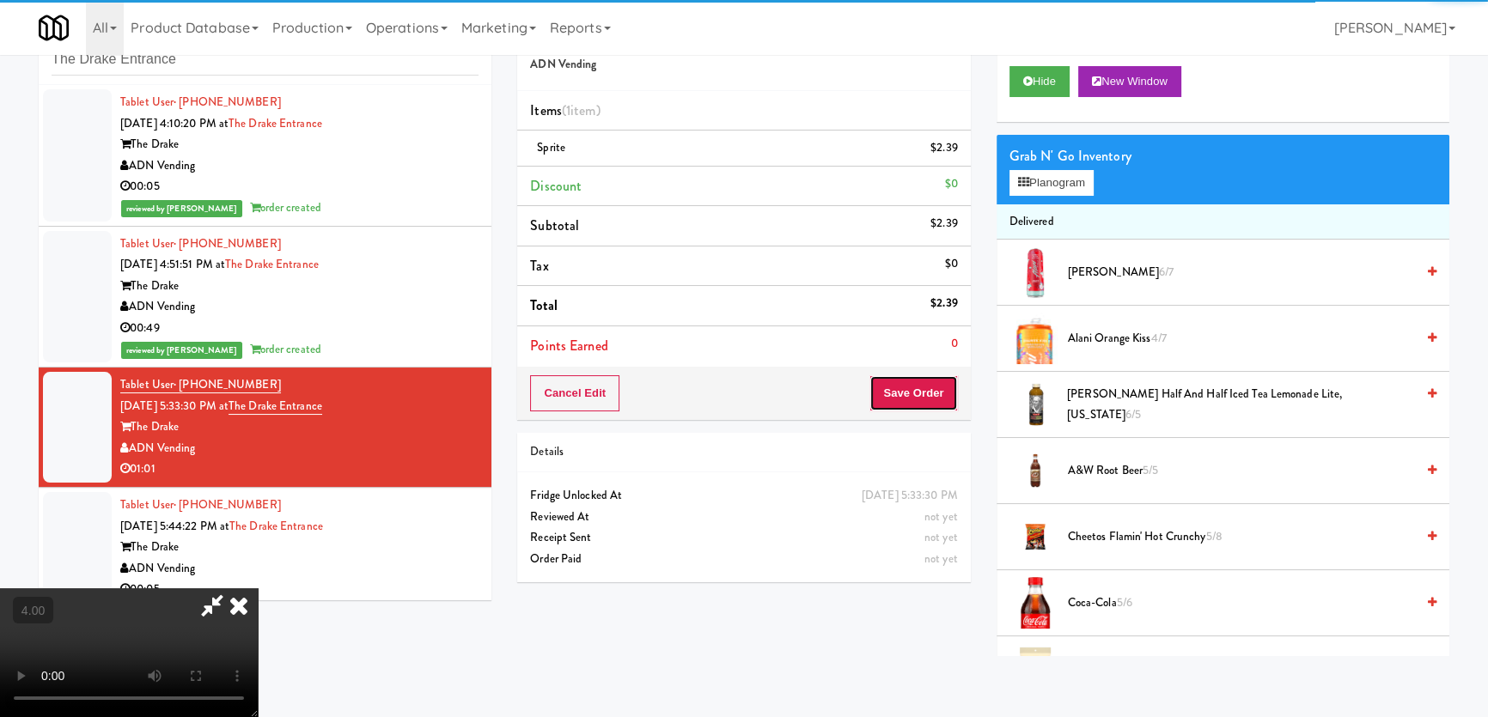
click at [920, 397] on button "Save Order" at bounding box center [913, 393] width 88 height 36
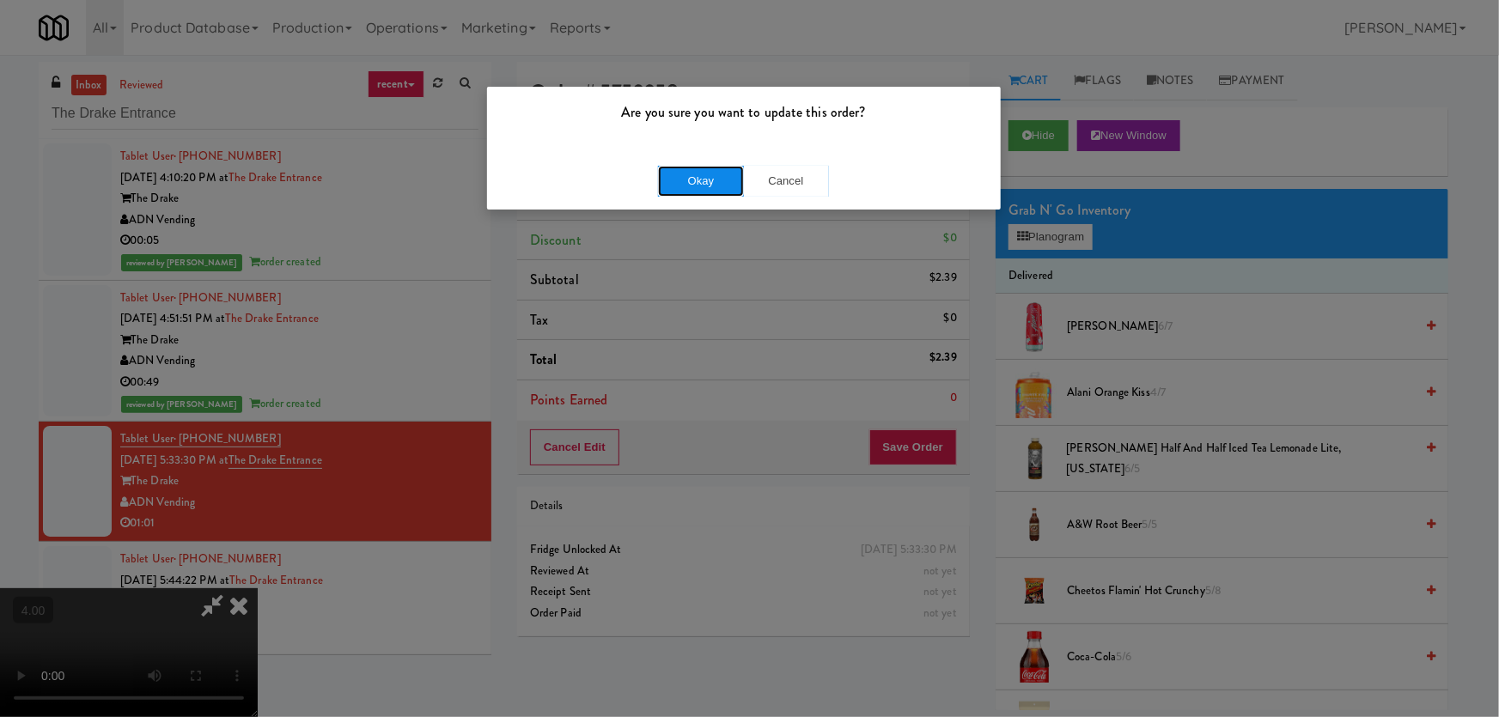
click at [668, 168] on button "Okay" at bounding box center [701, 181] width 86 height 31
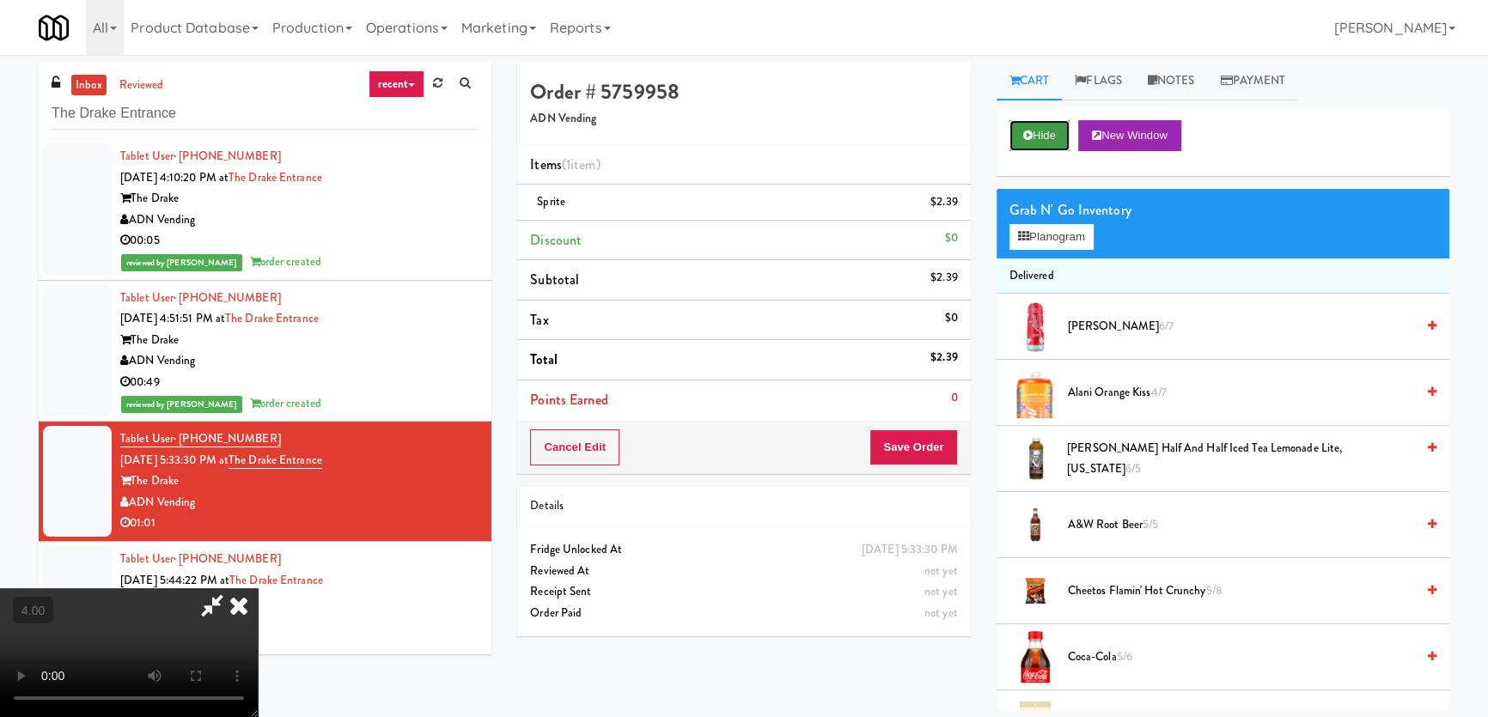
click at [1044, 124] on button "Hide" at bounding box center [1039, 135] width 60 height 31
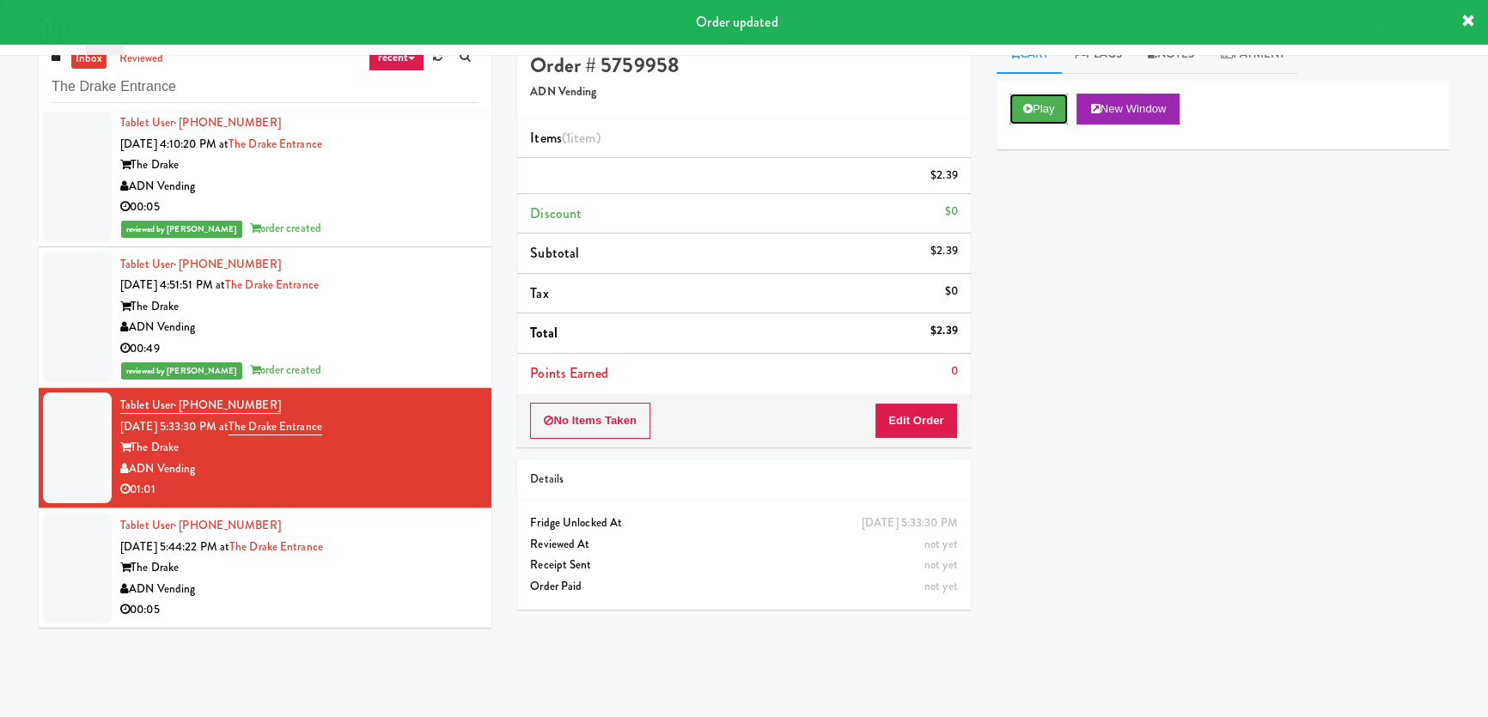
scroll to position [54, 0]
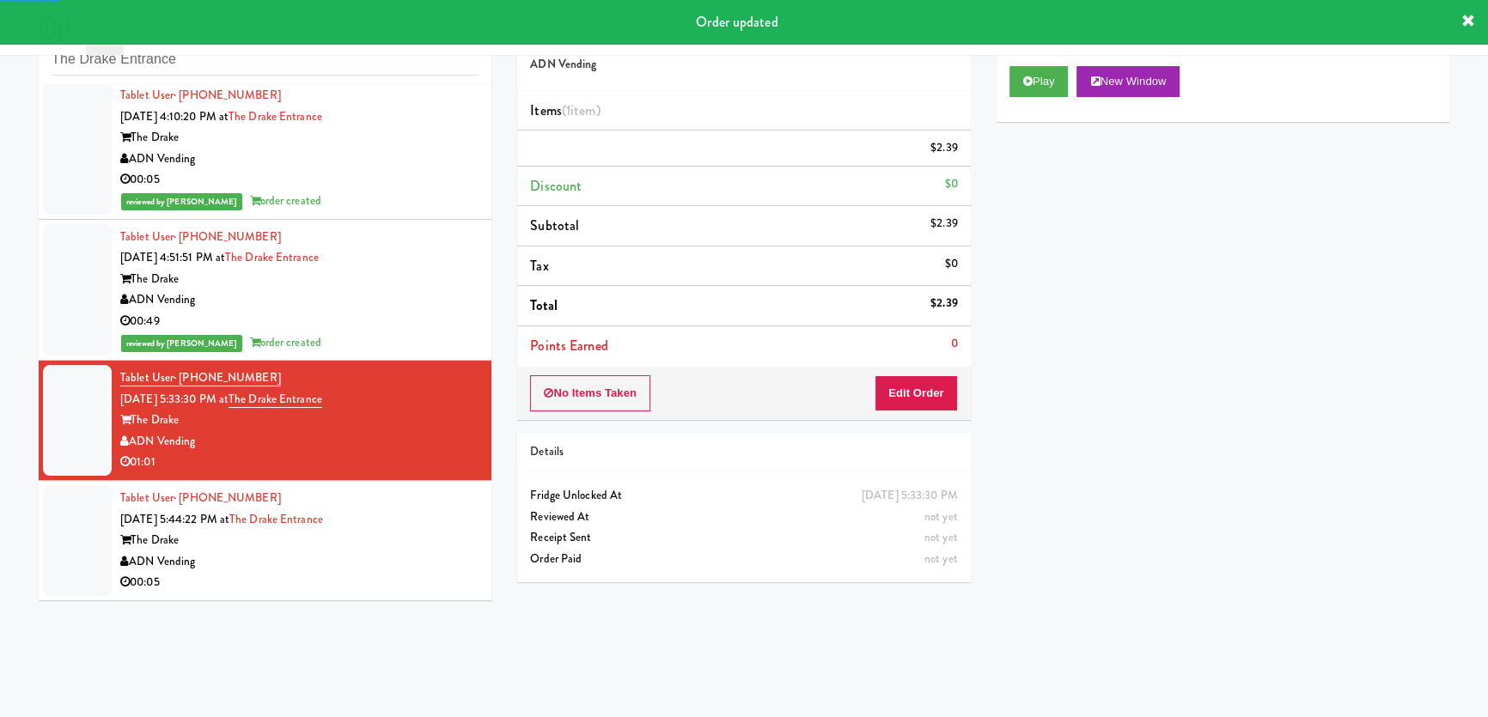
click at [417, 547] on div "The Drake" at bounding box center [299, 540] width 358 height 21
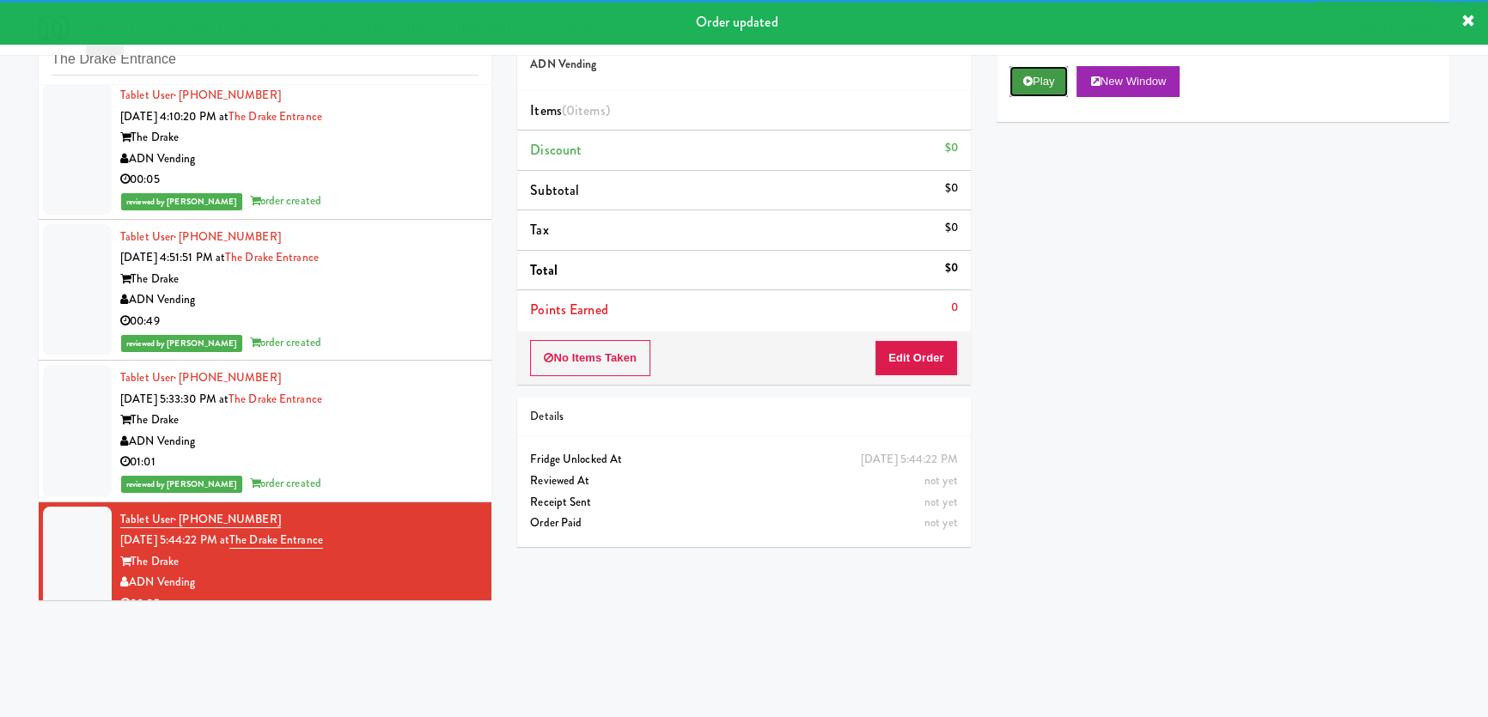
click at [1018, 83] on button "Play" at bounding box center [1038, 81] width 59 height 31
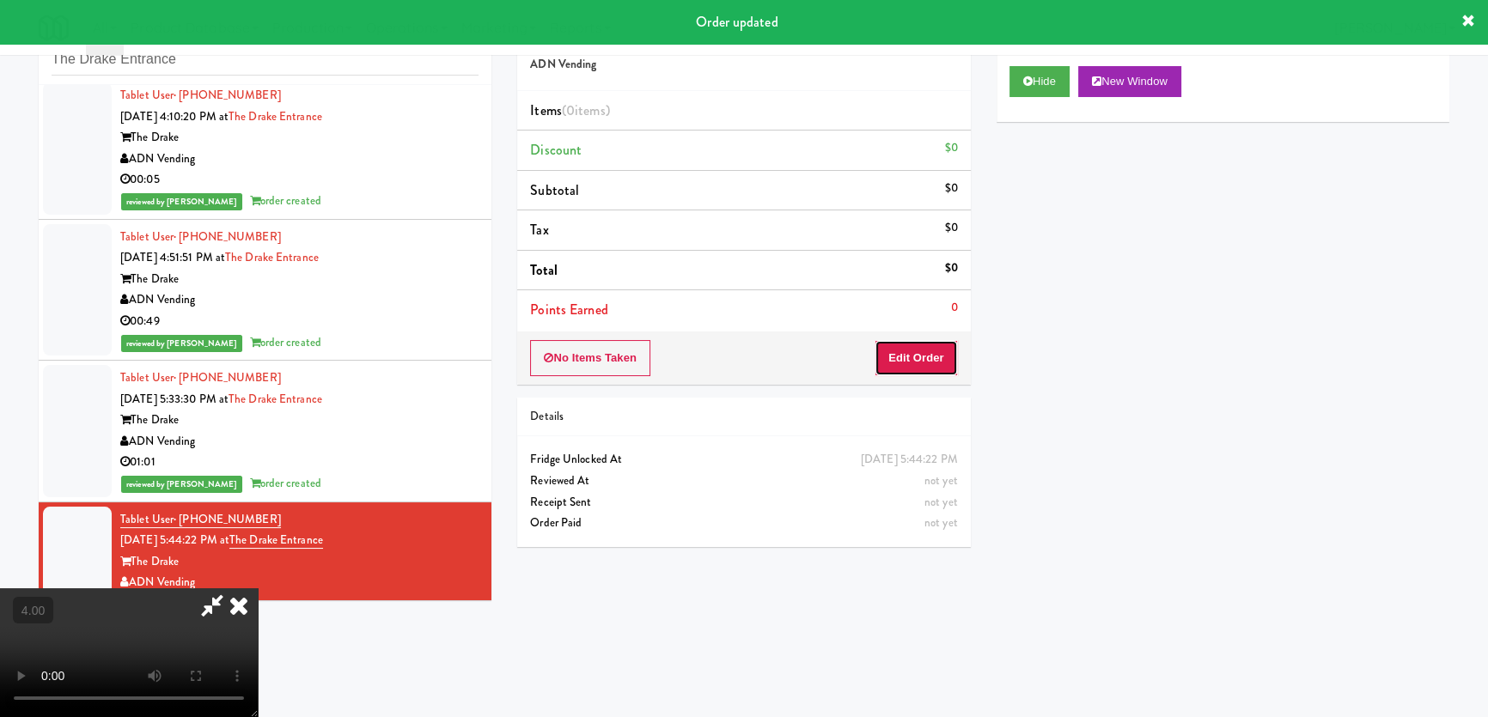
click at [936, 370] on button "Edit Order" at bounding box center [915, 358] width 83 height 36
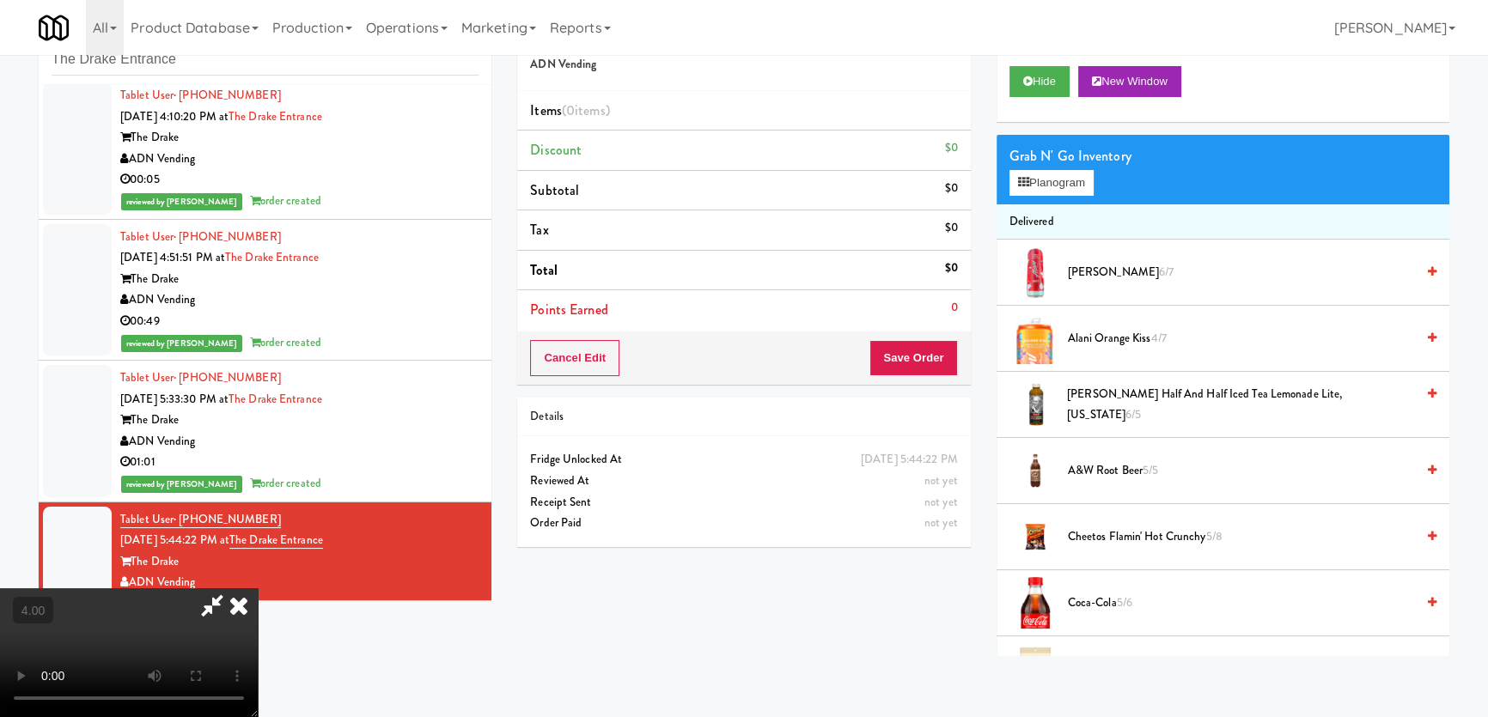
click at [258, 588] on video at bounding box center [129, 652] width 258 height 129
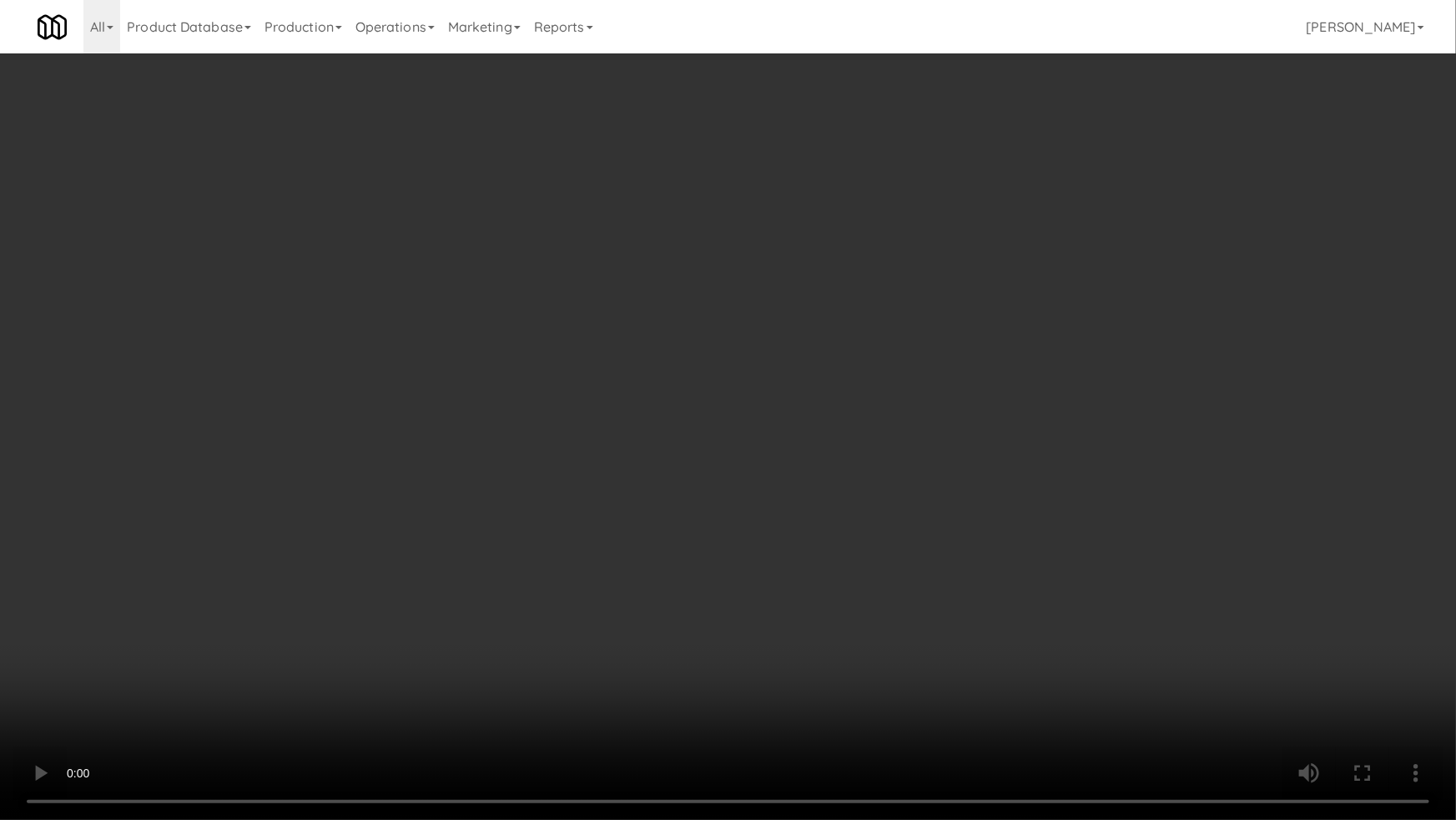
click at [493, 668] on video at bounding box center [728, 410] width 1456 height 820
click at [517, 614] on video at bounding box center [728, 410] width 1456 height 820
click at [578, 569] on video at bounding box center [728, 410] width 1456 height 820
click at [571, 537] on video at bounding box center [728, 410] width 1456 height 820
click at [687, 461] on video at bounding box center [728, 410] width 1456 height 820
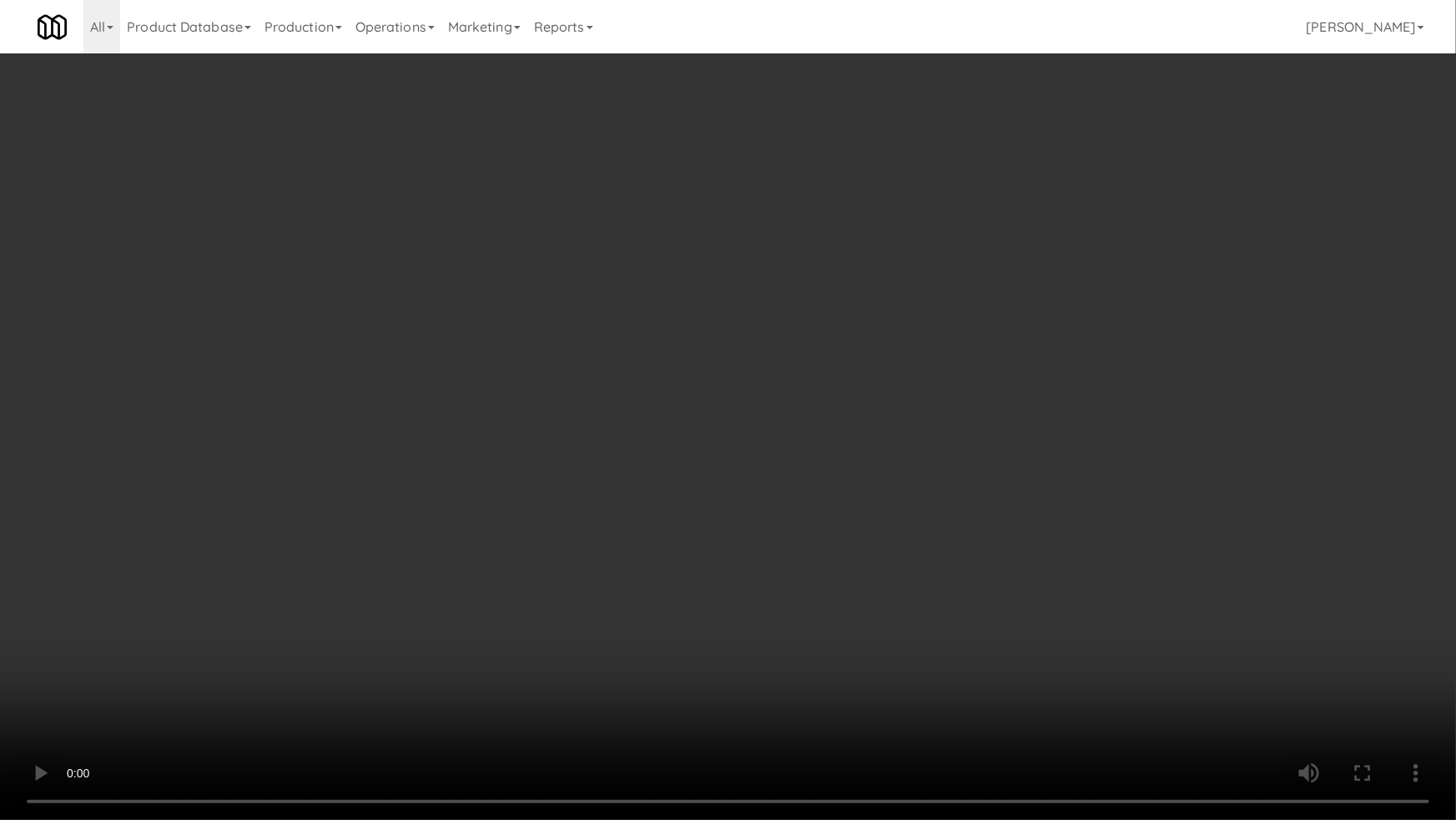
click at [687, 461] on video at bounding box center [728, 410] width 1456 height 820
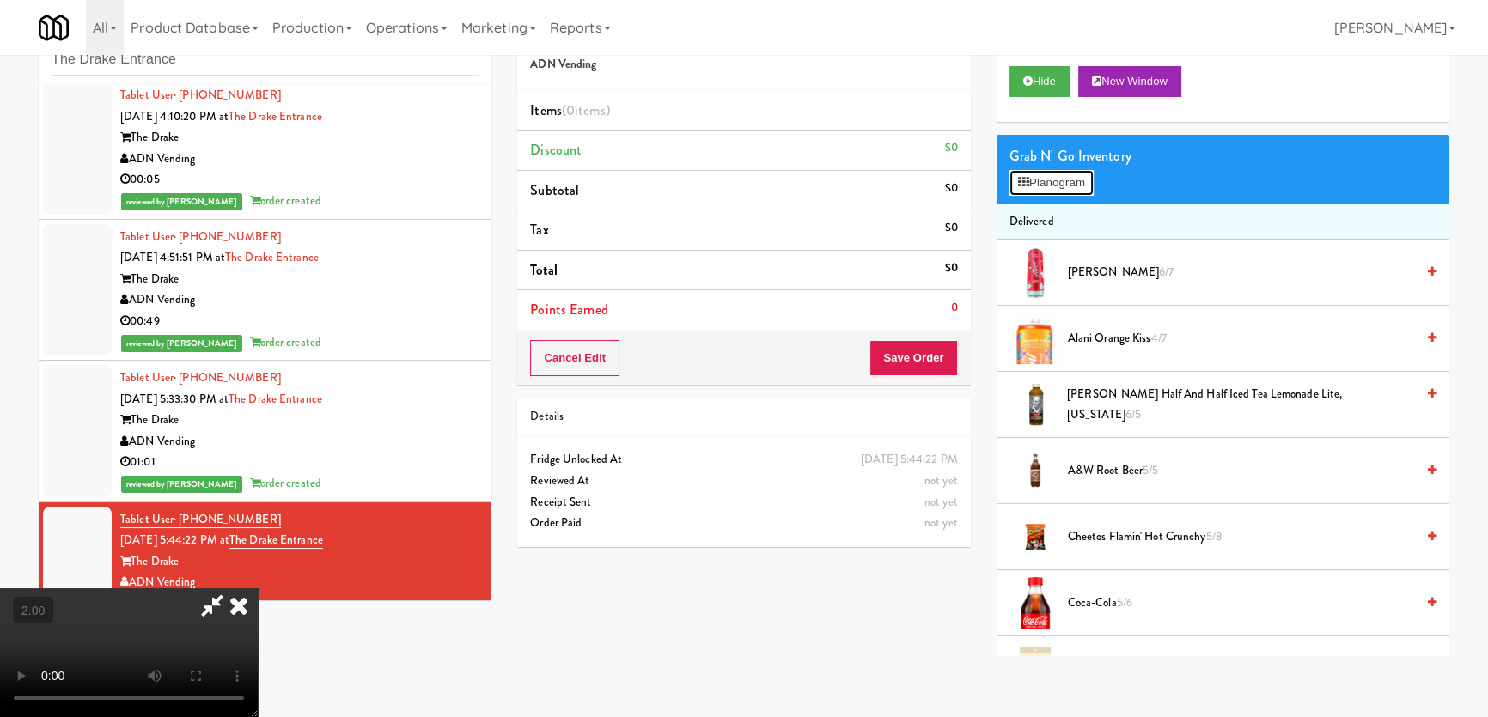
click at [1042, 187] on button "Planogram" at bounding box center [1051, 183] width 84 height 26
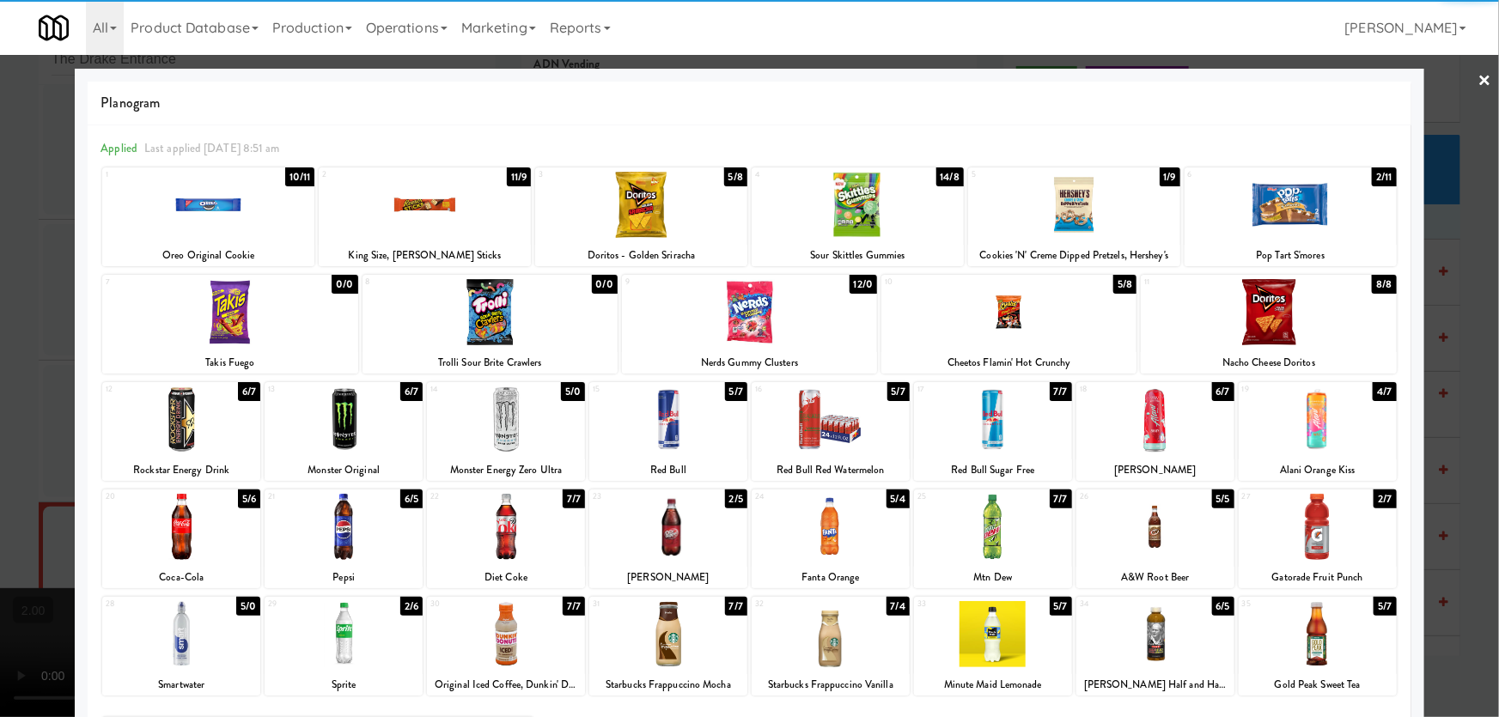
drag, startPoint x: 1001, startPoint y: 647, endPoint x: 979, endPoint y: 636, distance: 24.2
click at [998, 647] on div at bounding box center [993, 634] width 158 height 66
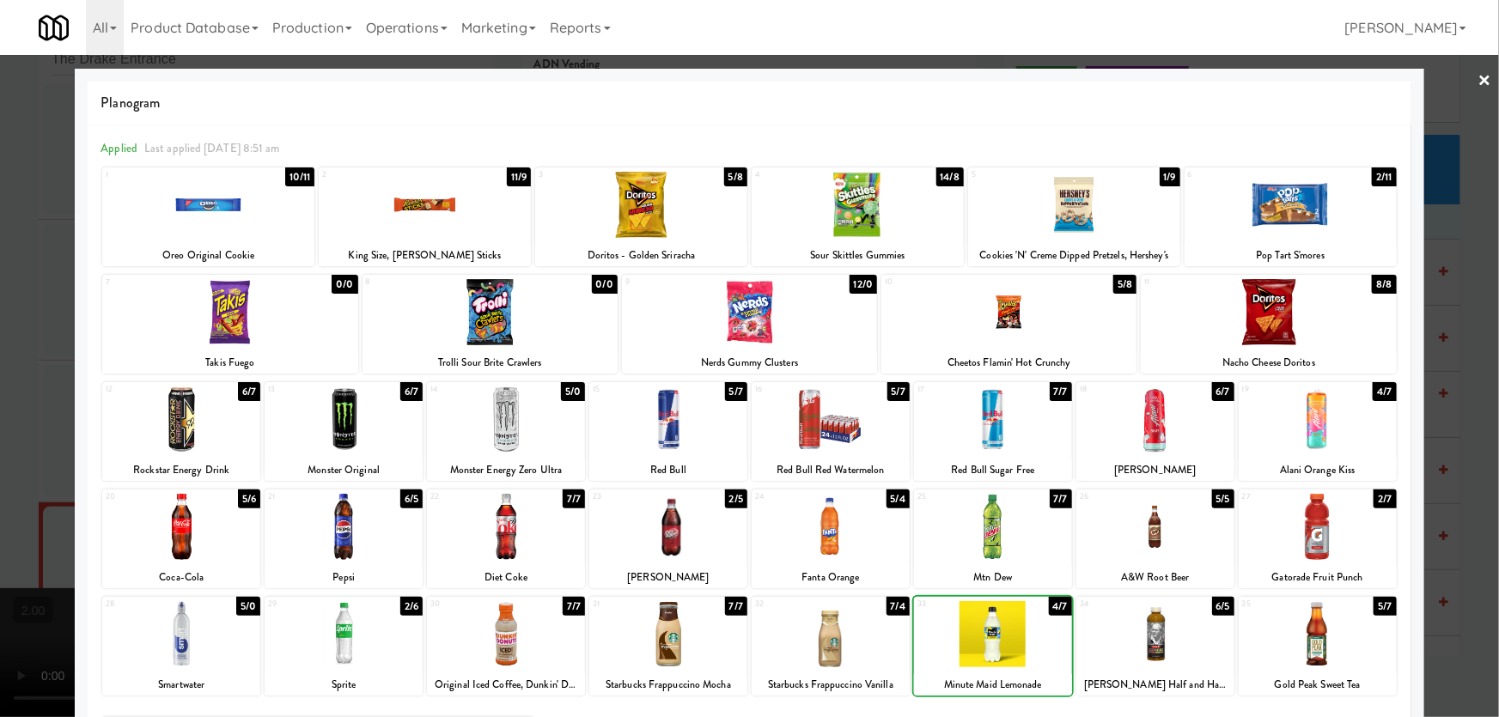
click at [0, 331] on div at bounding box center [749, 358] width 1499 height 717
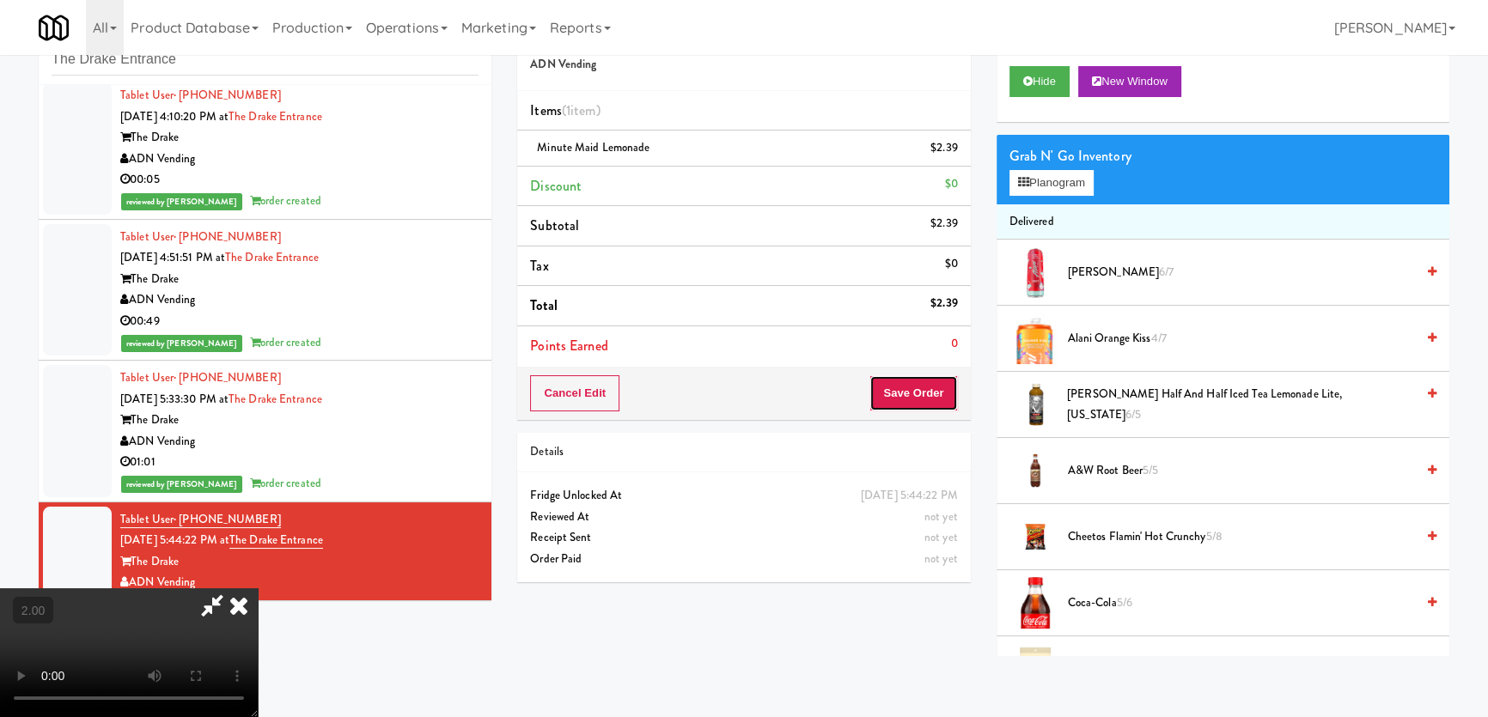
drag, startPoint x: 937, startPoint y: 393, endPoint x: 771, endPoint y: 339, distance: 174.1
click at [937, 392] on button "Save Order" at bounding box center [913, 393] width 88 height 36
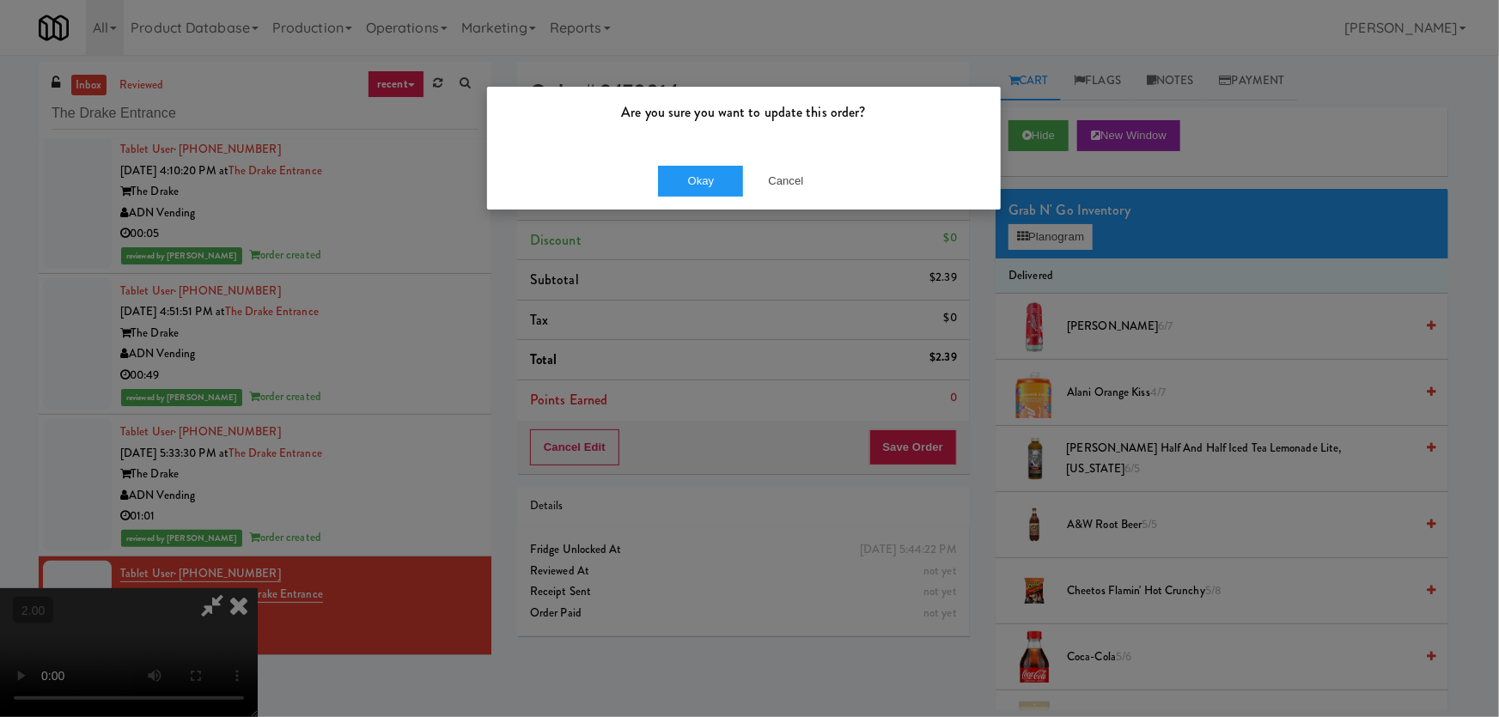
click at [703, 163] on div "Okay Cancel" at bounding box center [744, 181] width 514 height 58
click at [711, 171] on button "Okay" at bounding box center [701, 181] width 86 height 31
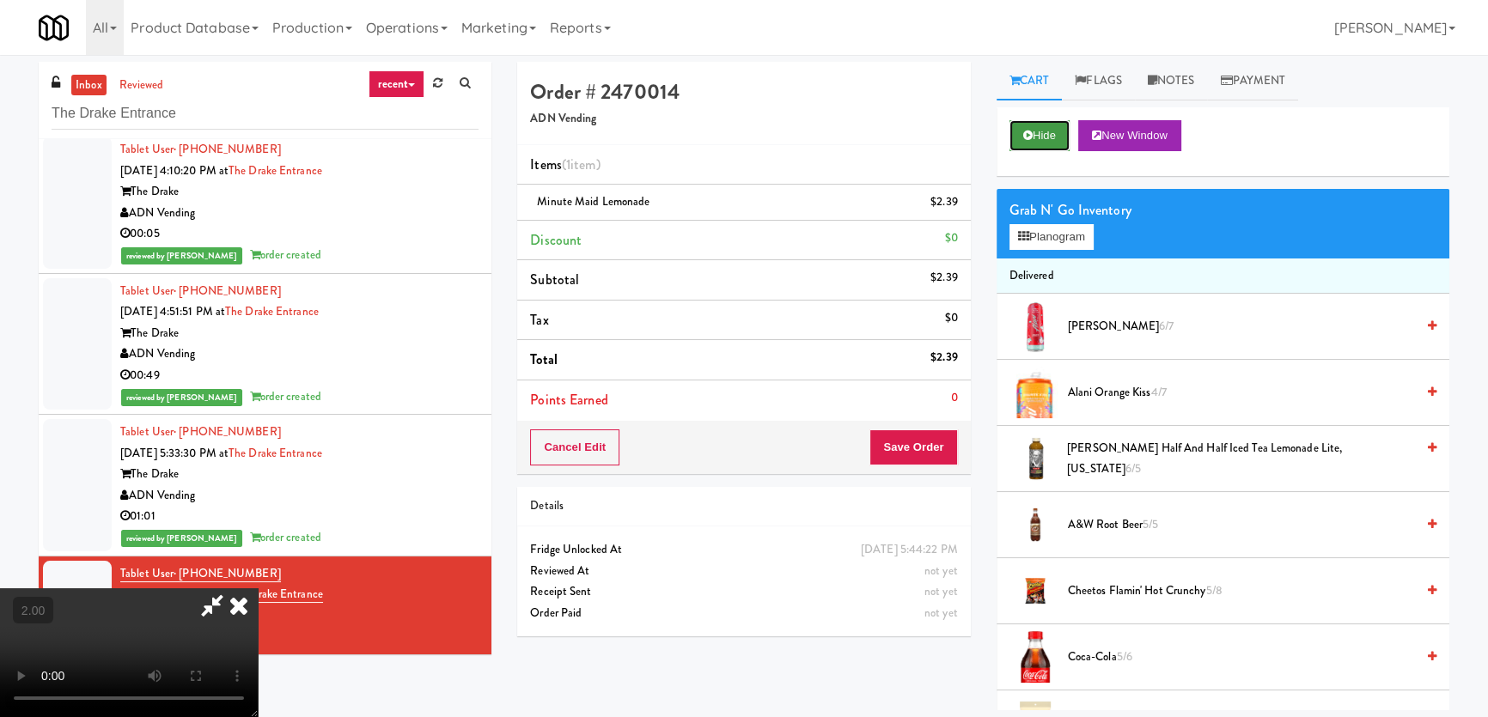
click at [1039, 128] on button "Hide" at bounding box center [1039, 135] width 60 height 31
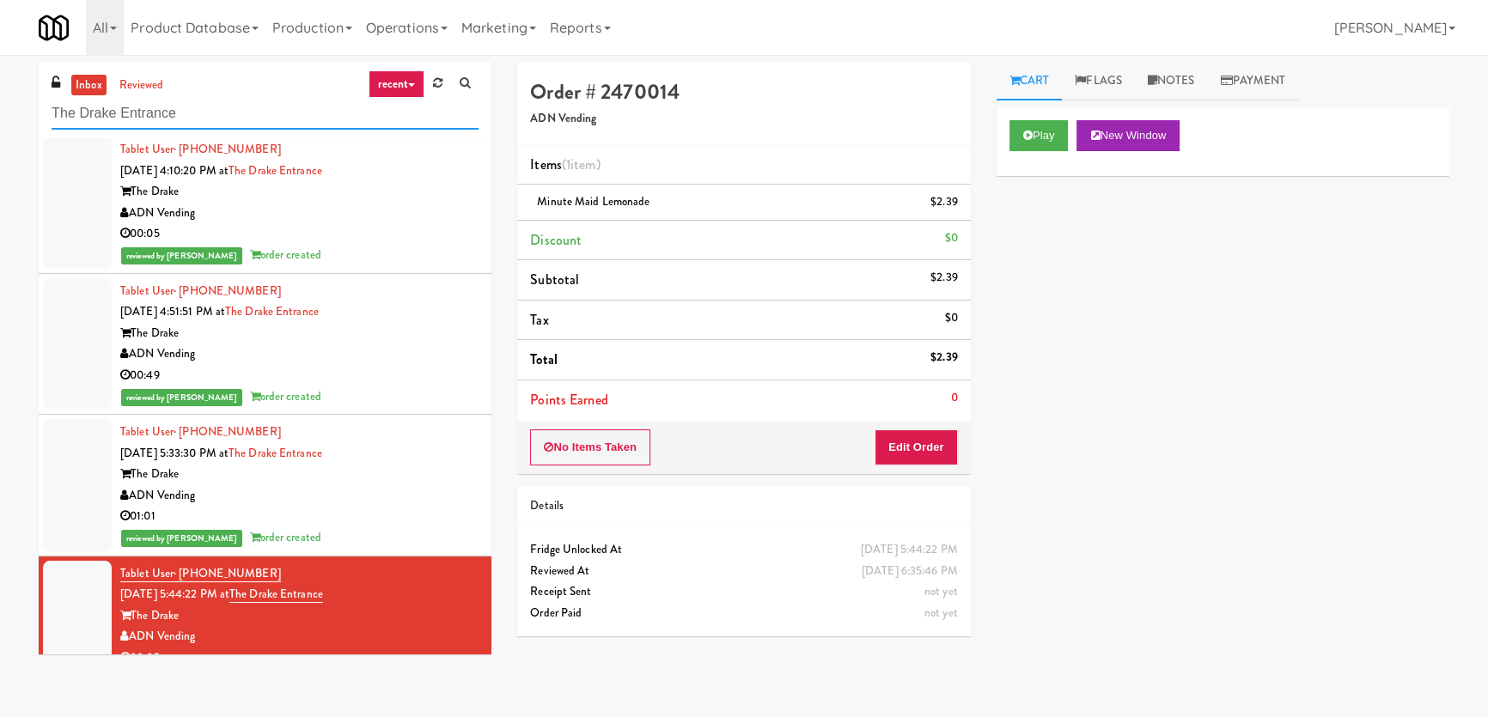
drag, startPoint x: 186, startPoint y: 113, endPoint x: 4, endPoint y: 104, distance: 182.3
click at [0, 108] on div "inbox reviewed recent all unclear take inventory issue suspicious failed recent…" at bounding box center [744, 386] width 1488 height 649
paste input "Mo - Fridg"
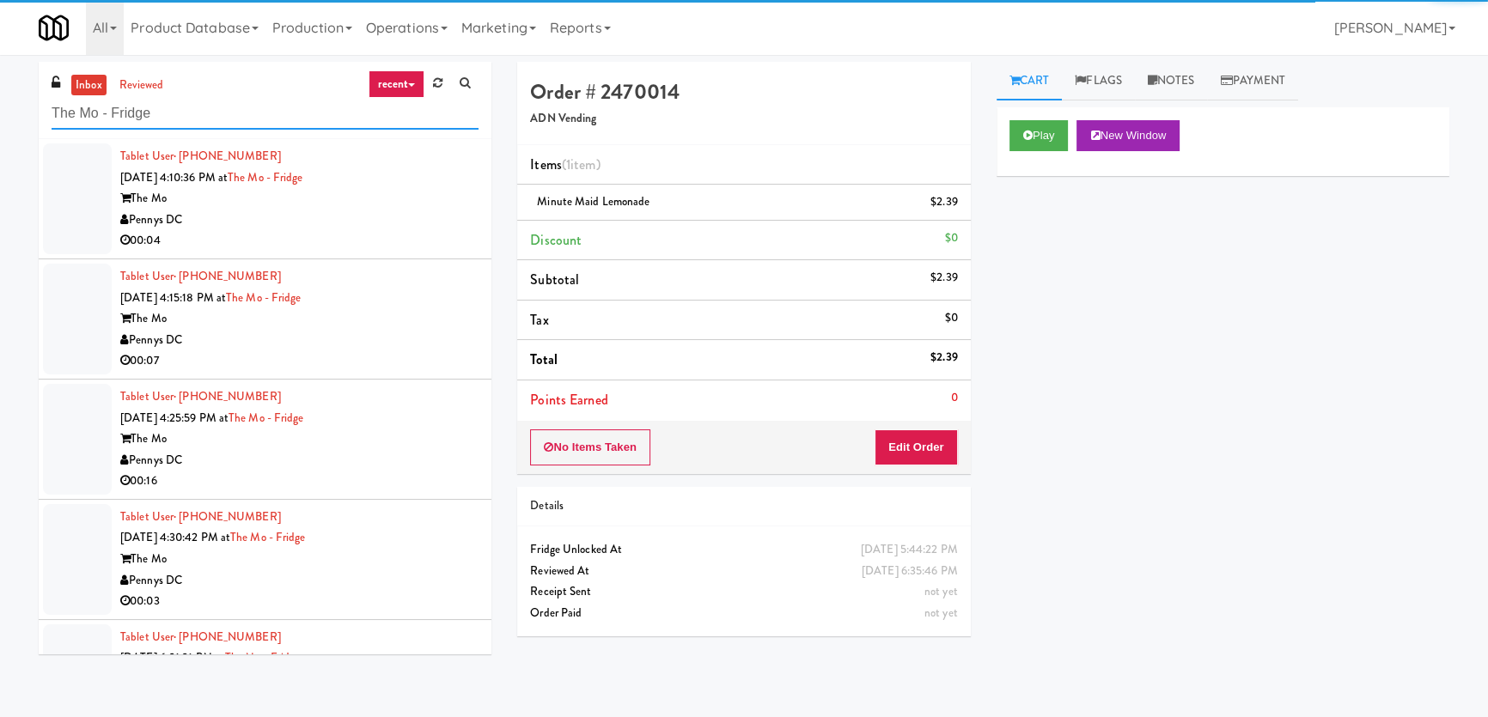
type input "The Mo - Fridge"
click at [362, 200] on div "The Mo" at bounding box center [299, 198] width 358 height 21
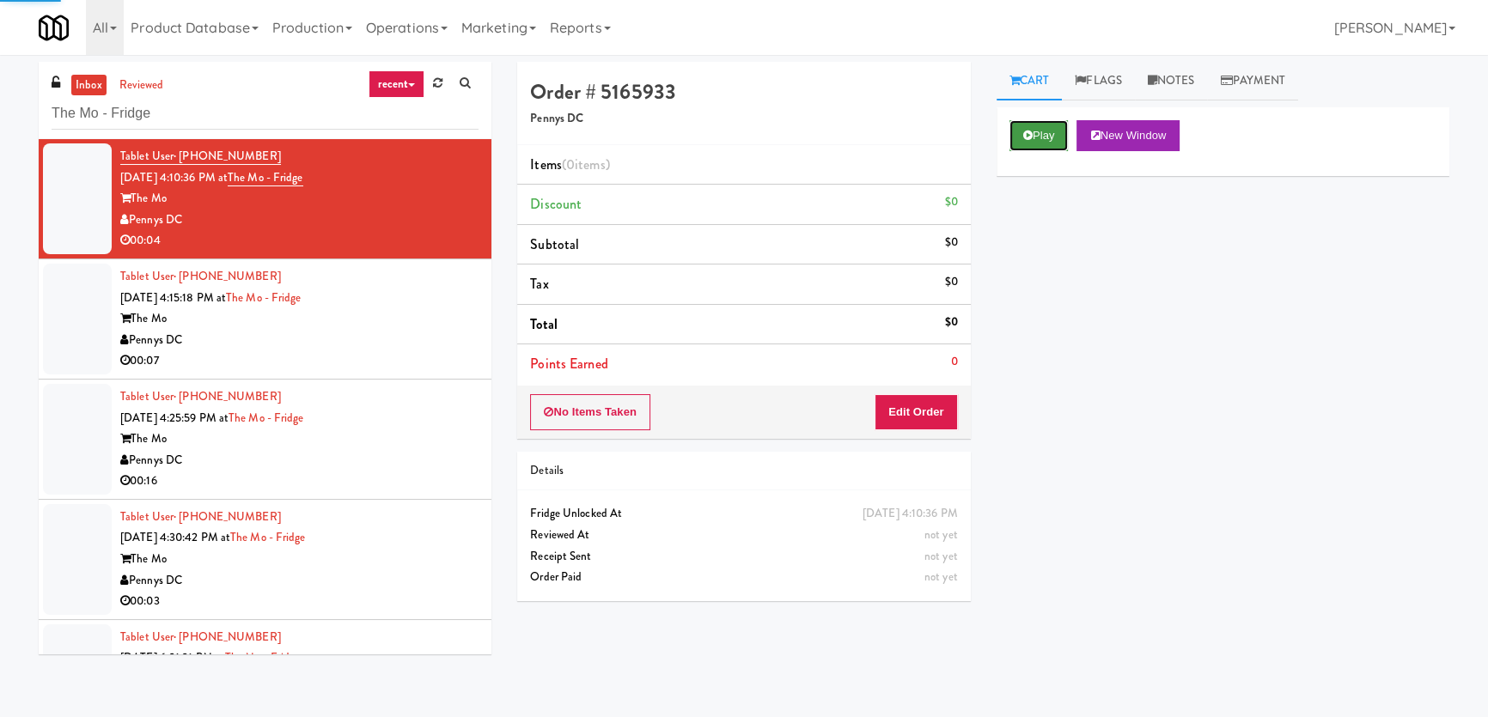
click at [1034, 123] on button "Play" at bounding box center [1038, 135] width 59 height 31
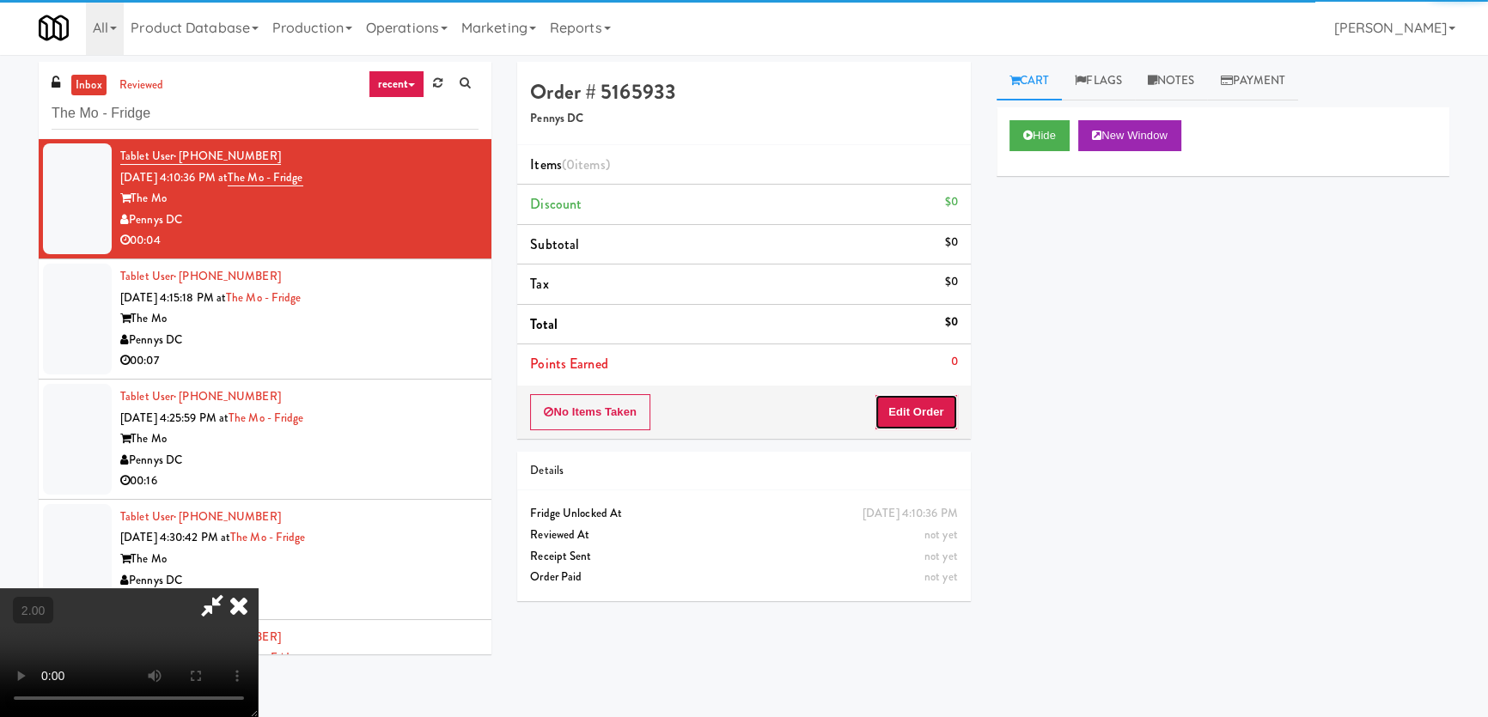
click at [924, 408] on button "Edit Order" at bounding box center [915, 412] width 83 height 36
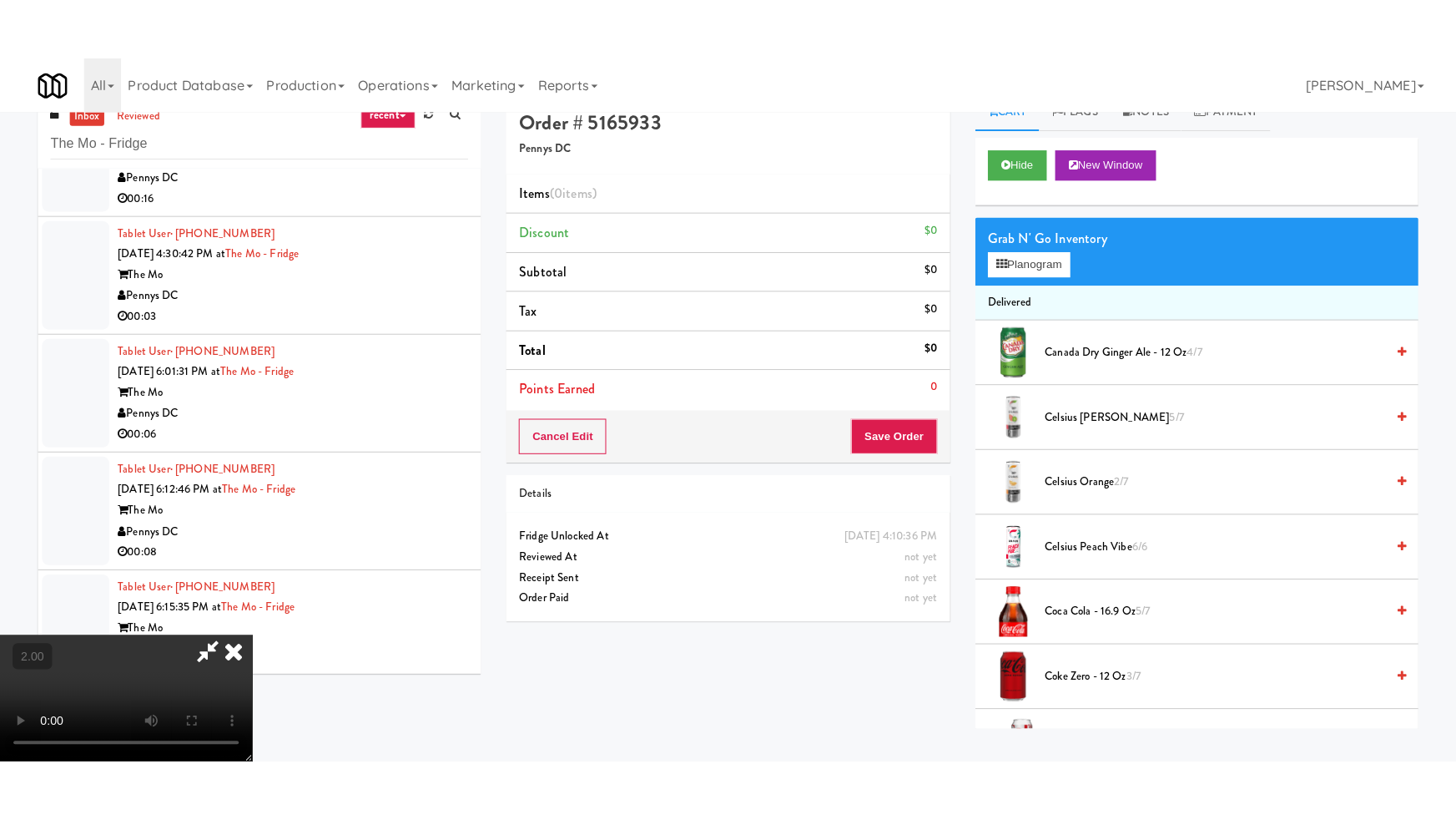
scroll to position [52, 0]
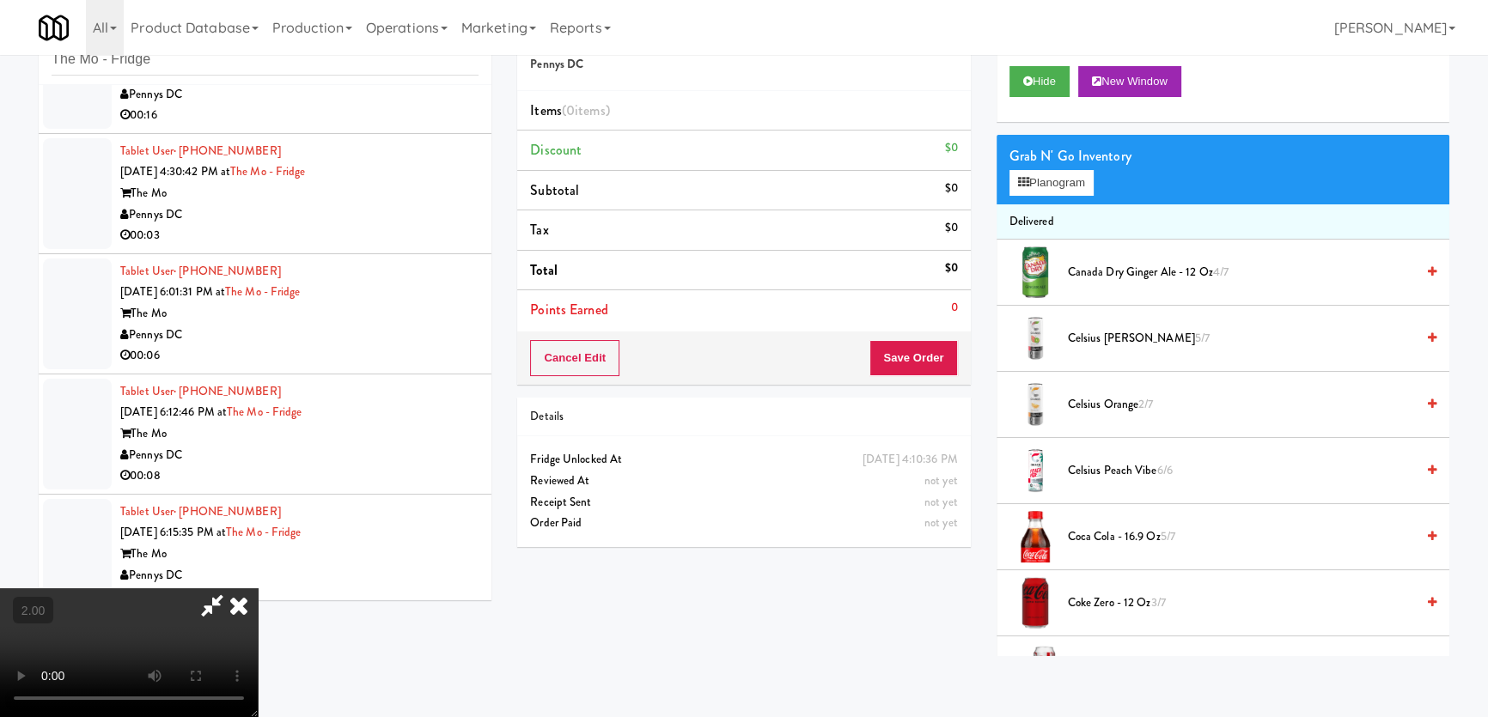
click at [258, 588] on video at bounding box center [129, 652] width 258 height 129
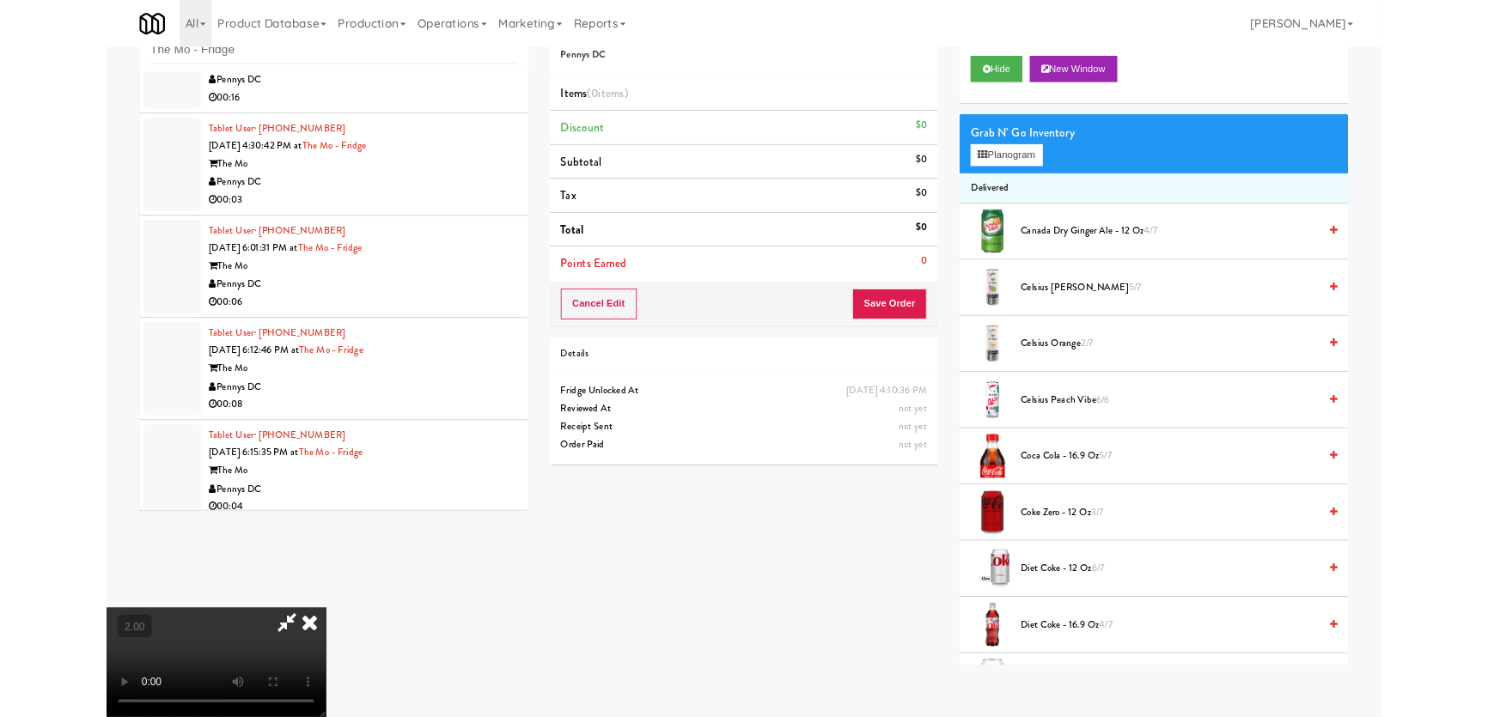
scroll to position [35, 0]
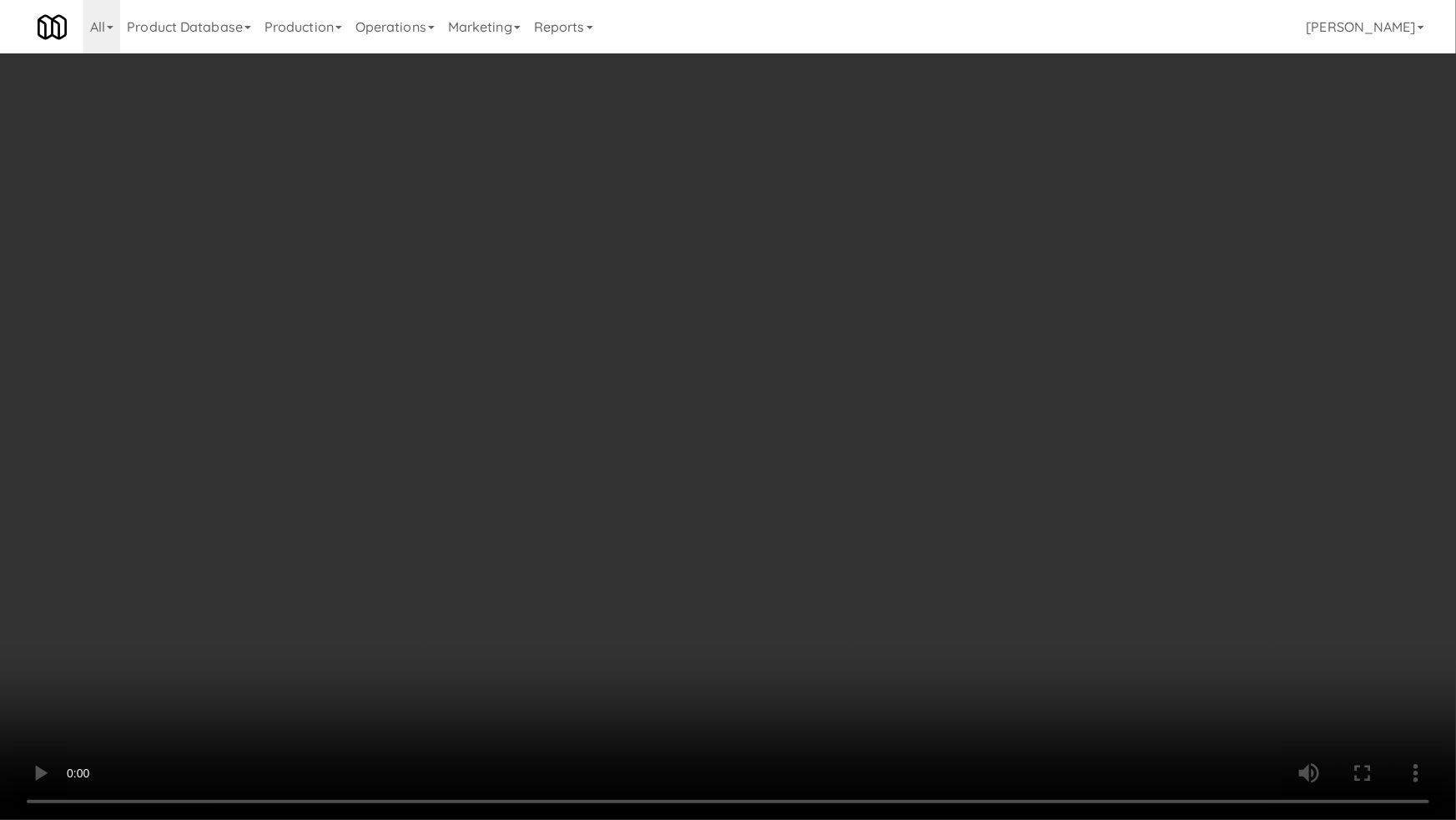
click at [457, 575] on video at bounding box center [728, 410] width 1456 height 820
click at [457, 564] on video at bounding box center [728, 410] width 1456 height 820
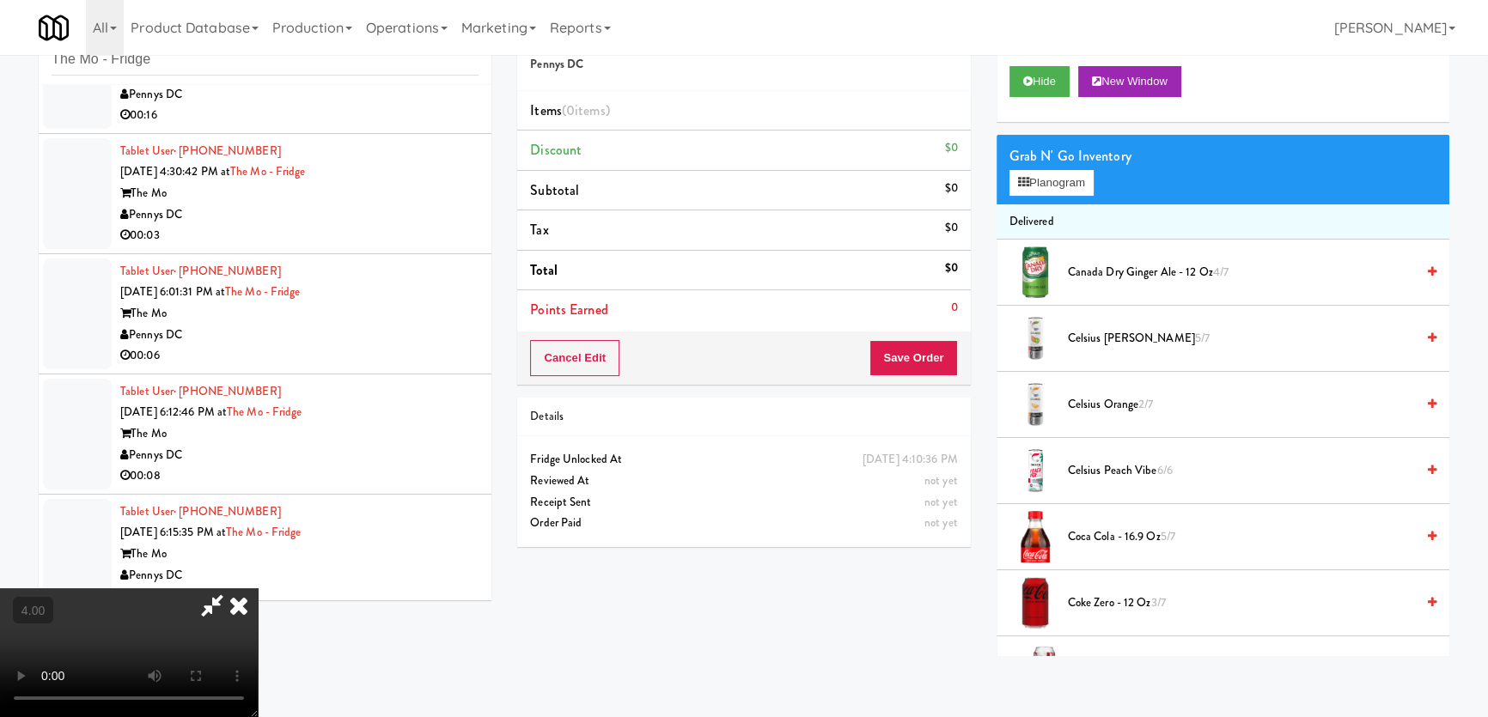
click at [1071, 274] on span "Canada Dry Ginger Ale - 12 oz 4/7" at bounding box center [1241, 272] width 347 height 21
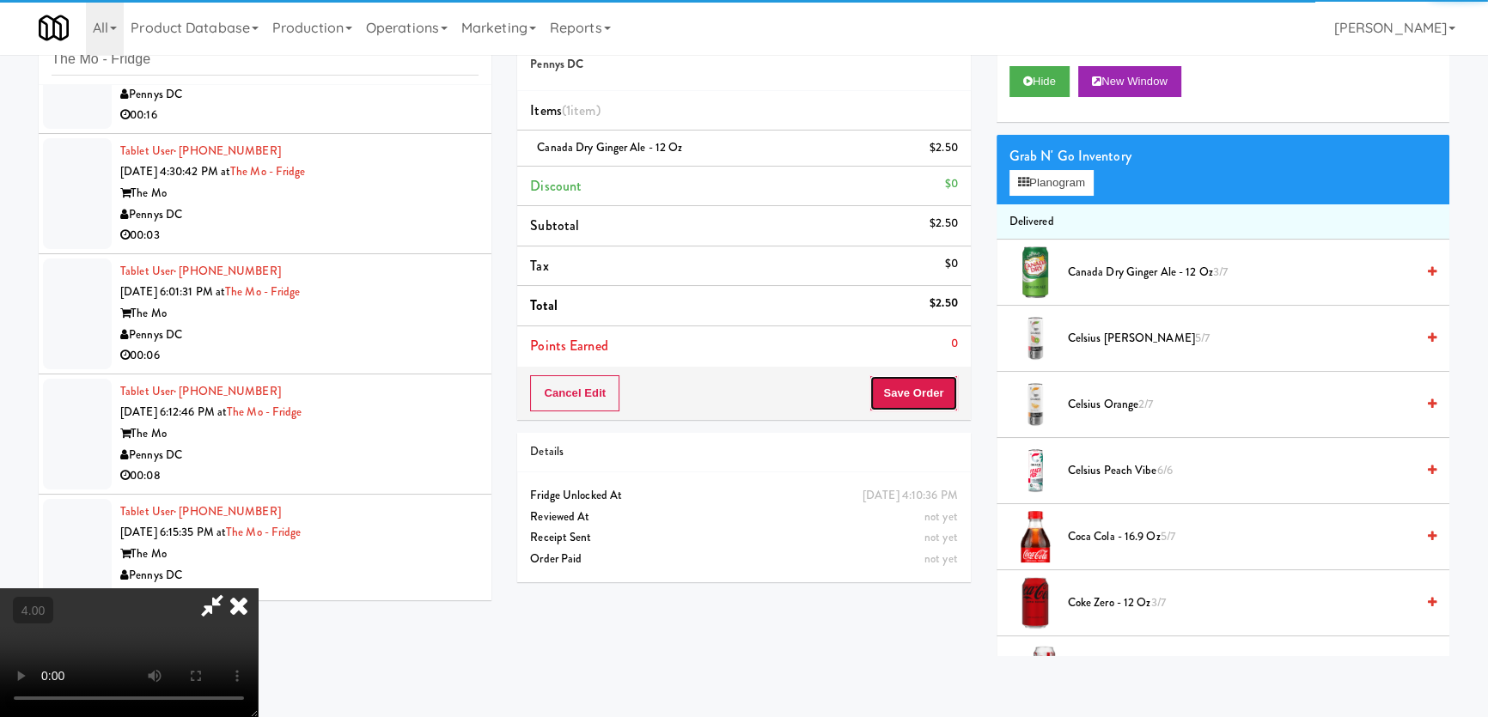
click at [935, 393] on button "Save Order" at bounding box center [913, 393] width 88 height 36
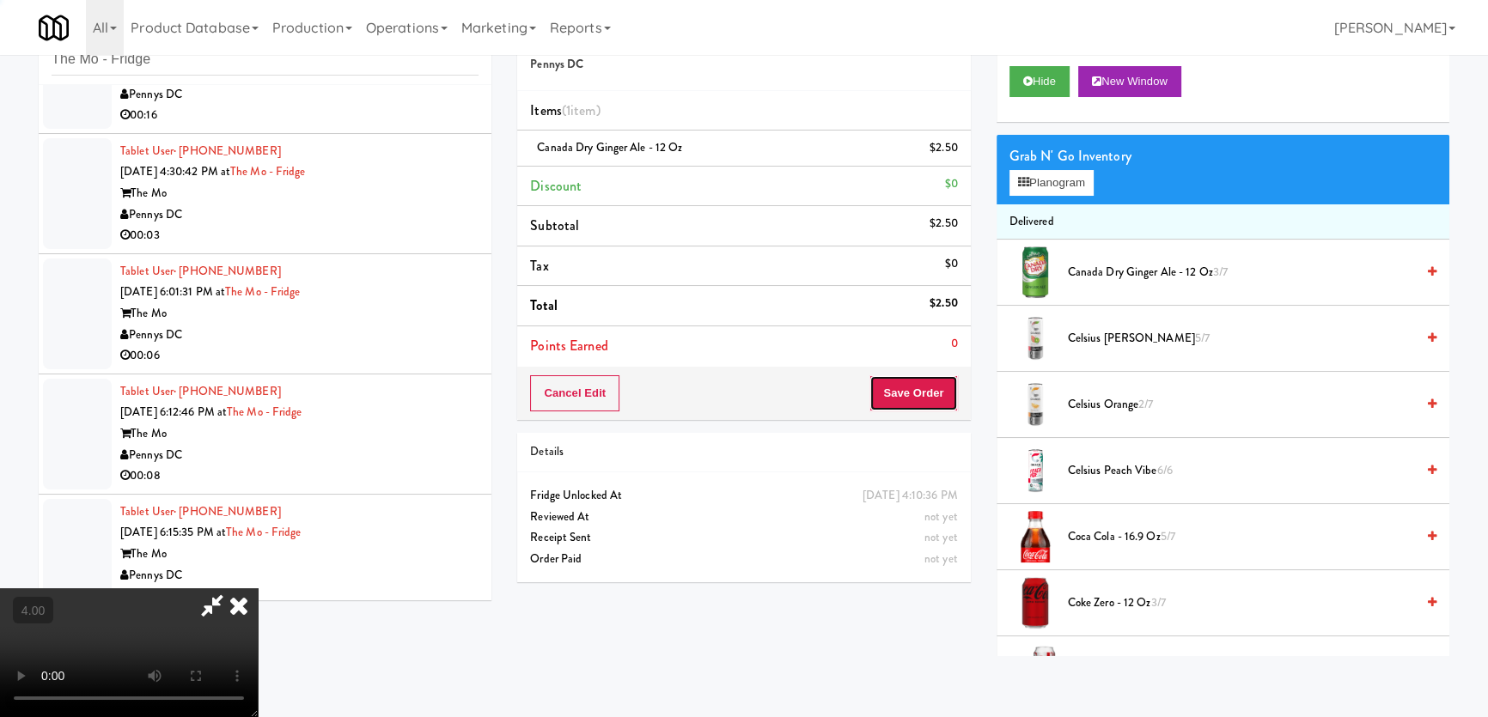
scroll to position [0, 0]
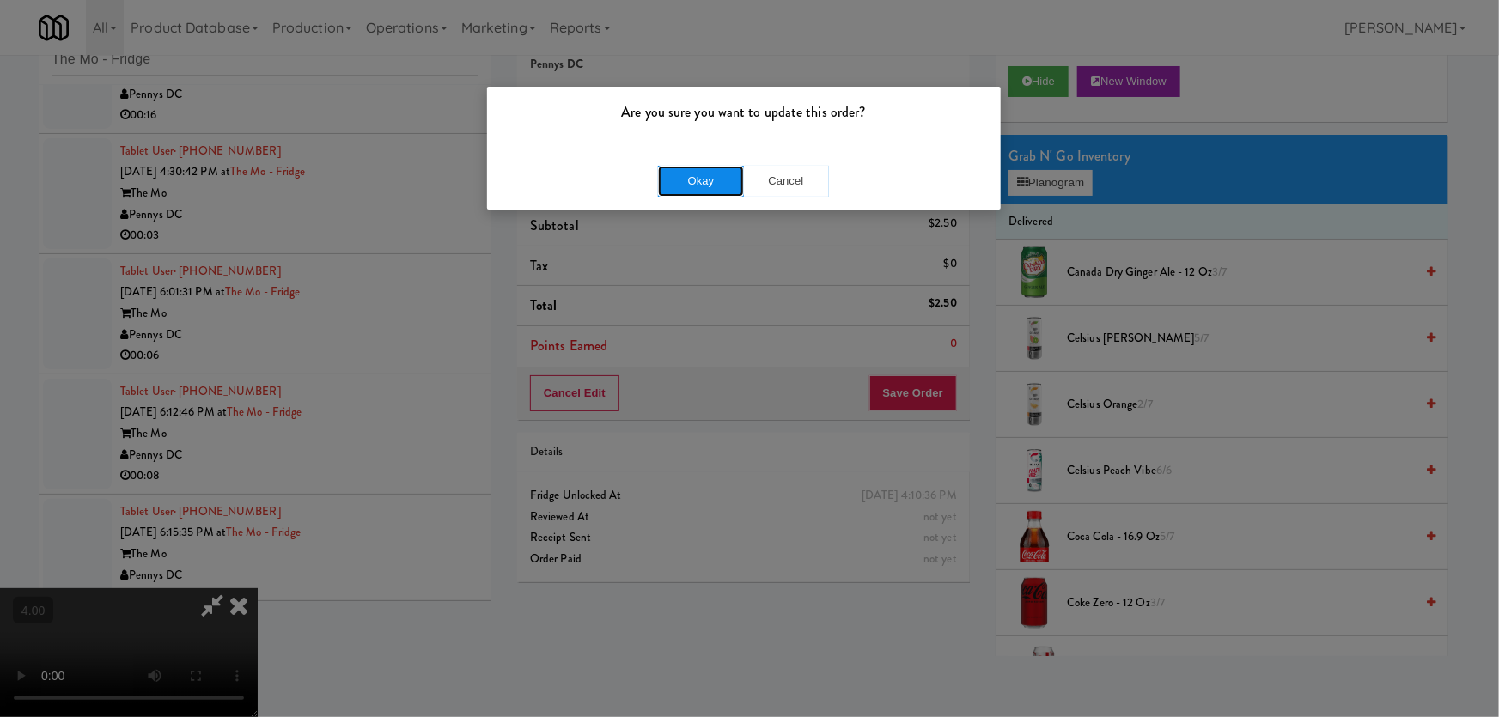
click at [690, 195] on button "Okay" at bounding box center [701, 181] width 86 height 31
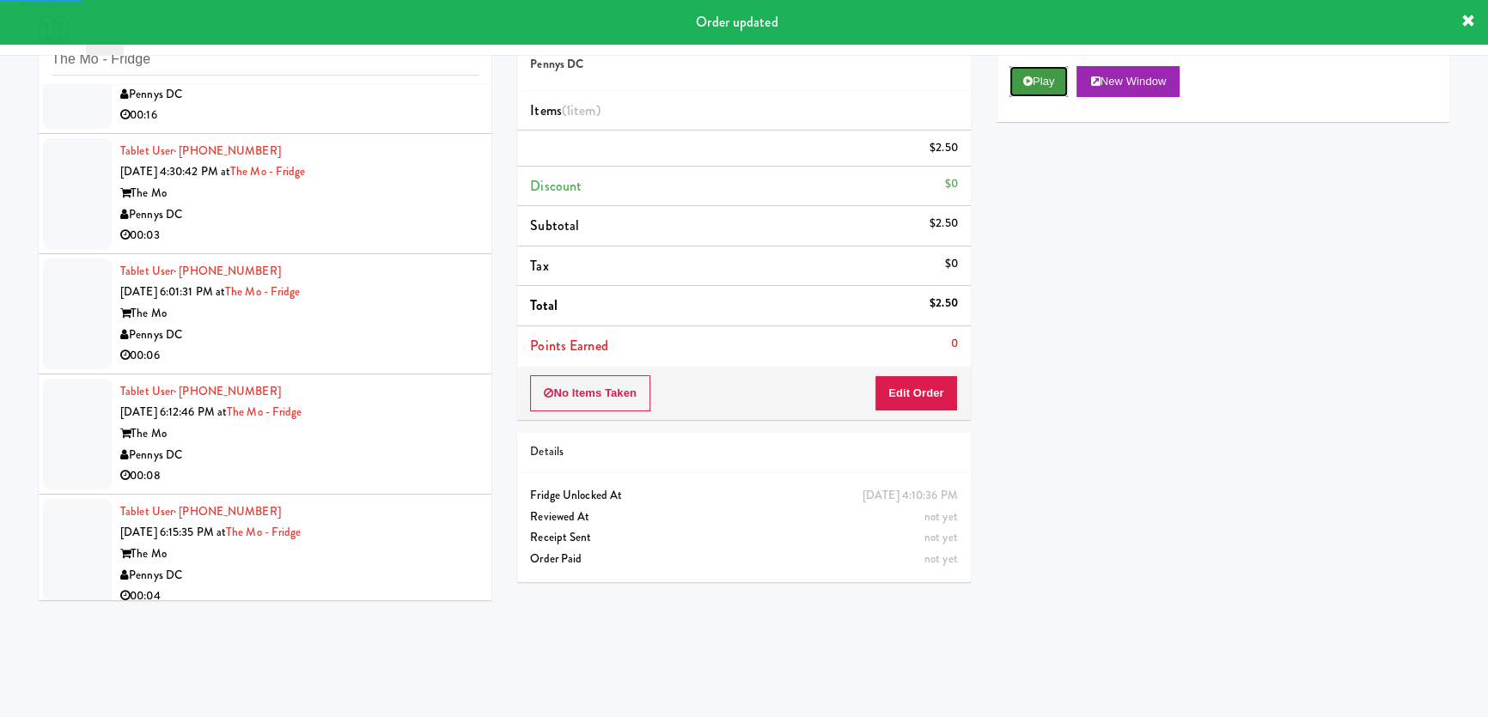
click at [1028, 85] on icon at bounding box center [1027, 81] width 9 height 11
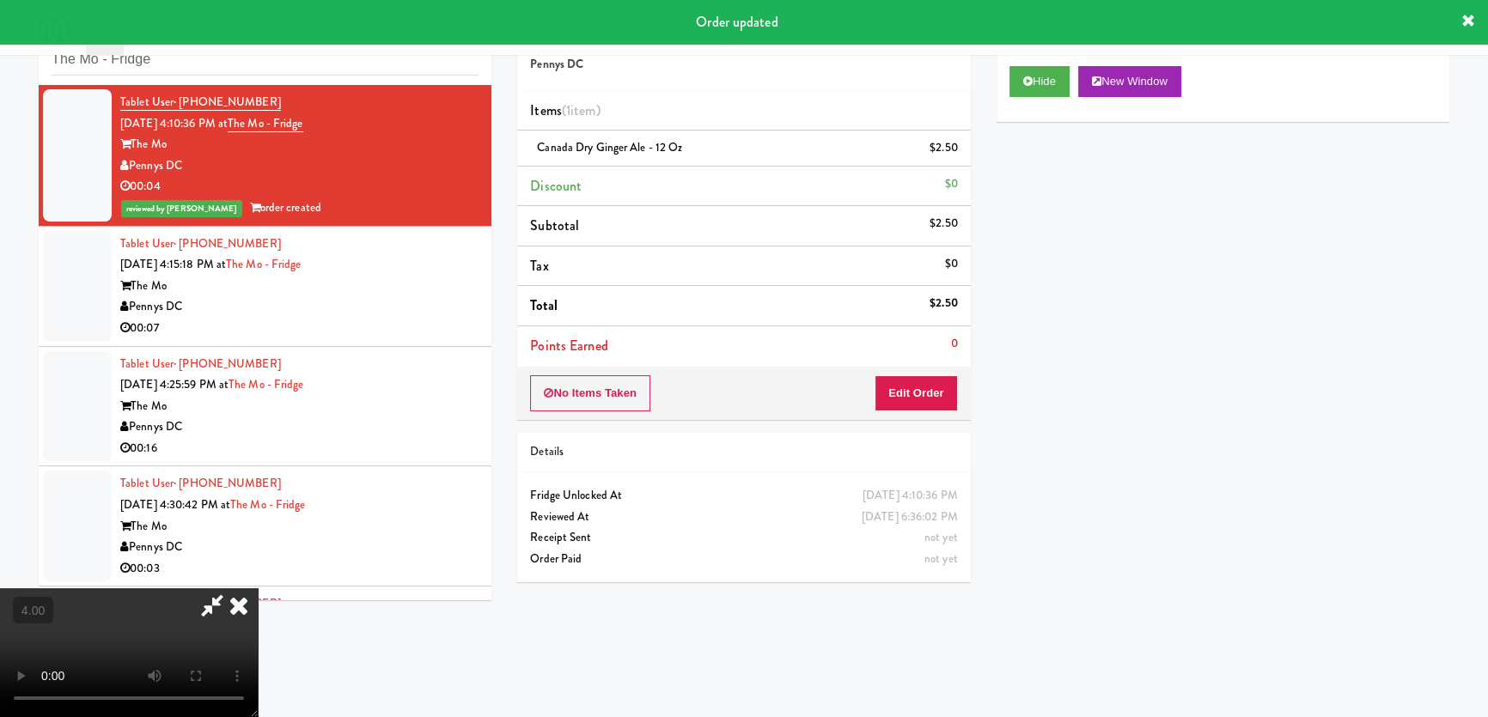
click at [429, 240] on div "Tablet User · (404) 405-0350 [DATE] 4:15:18 PM at The Mo - Fridge The Mo Pennys…" at bounding box center [299, 287] width 358 height 106
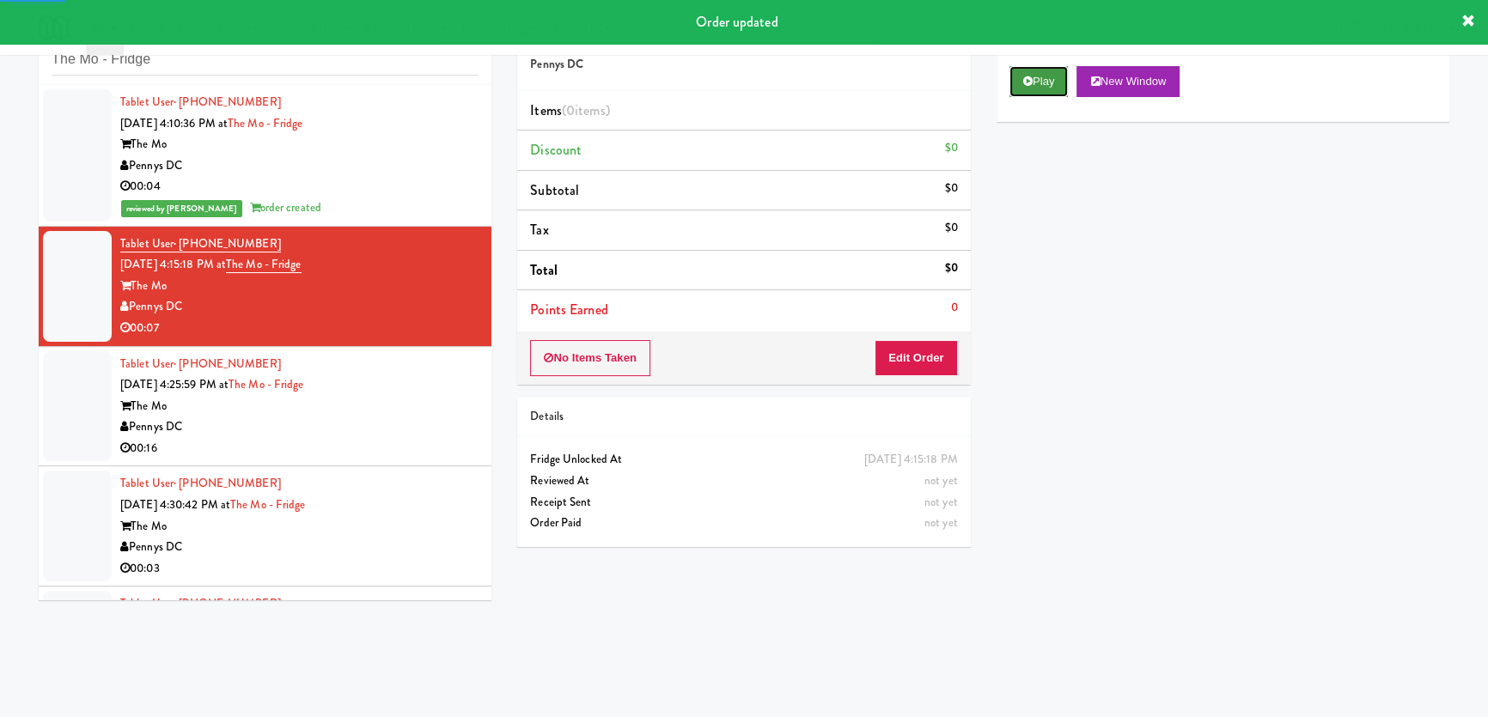
click at [1033, 77] on button "Play" at bounding box center [1038, 81] width 59 height 31
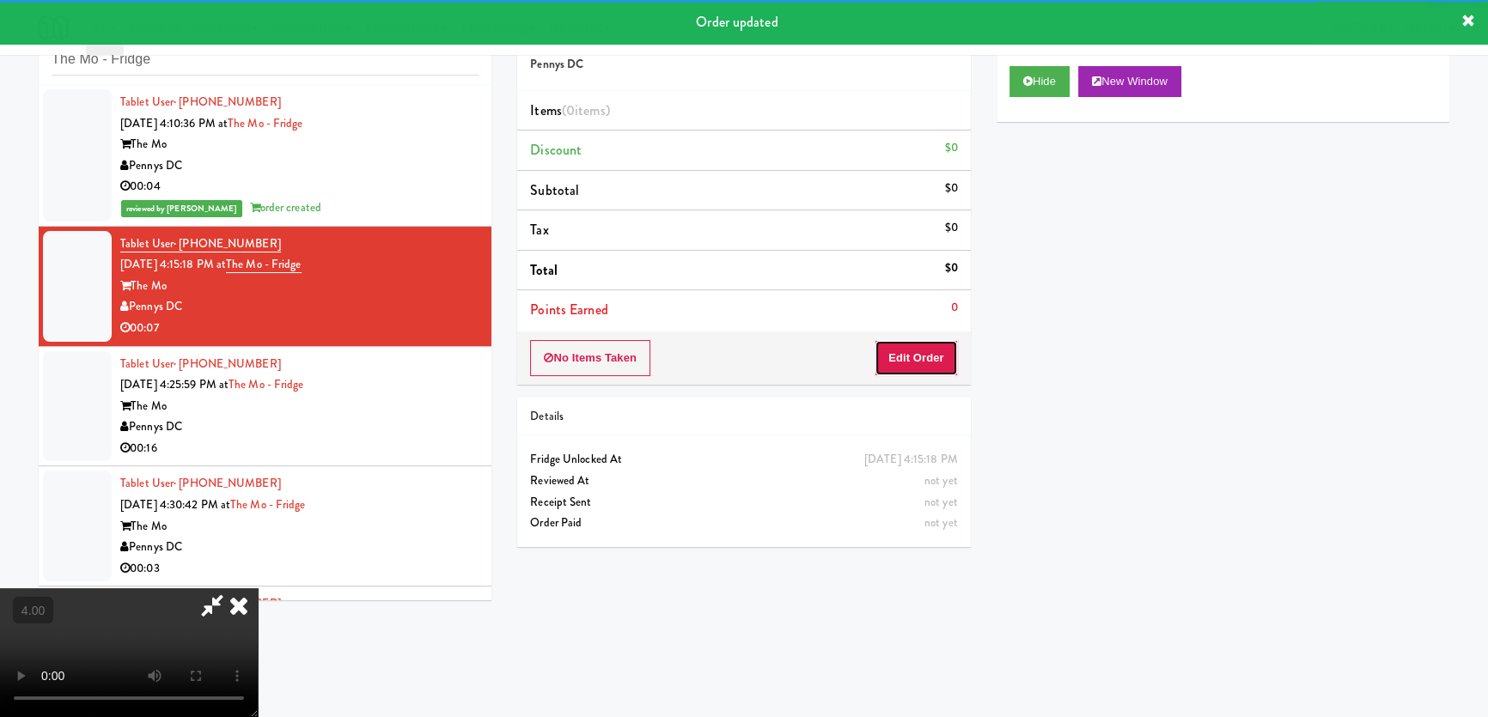
drag, startPoint x: 934, startPoint y: 354, endPoint x: 836, endPoint y: 258, distance: 137.3
click at [933, 354] on button "Edit Order" at bounding box center [915, 358] width 83 height 36
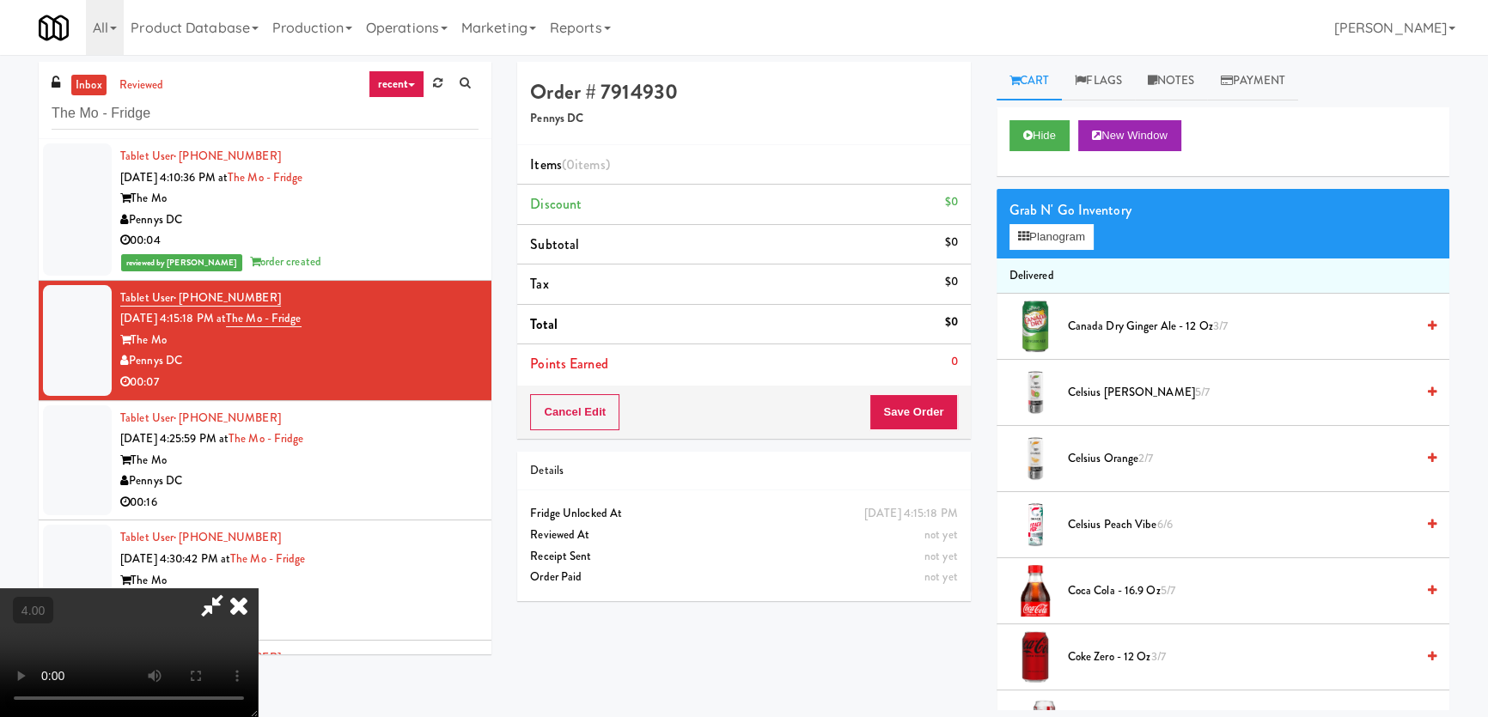
click at [258, 588] on video at bounding box center [129, 652] width 258 height 129
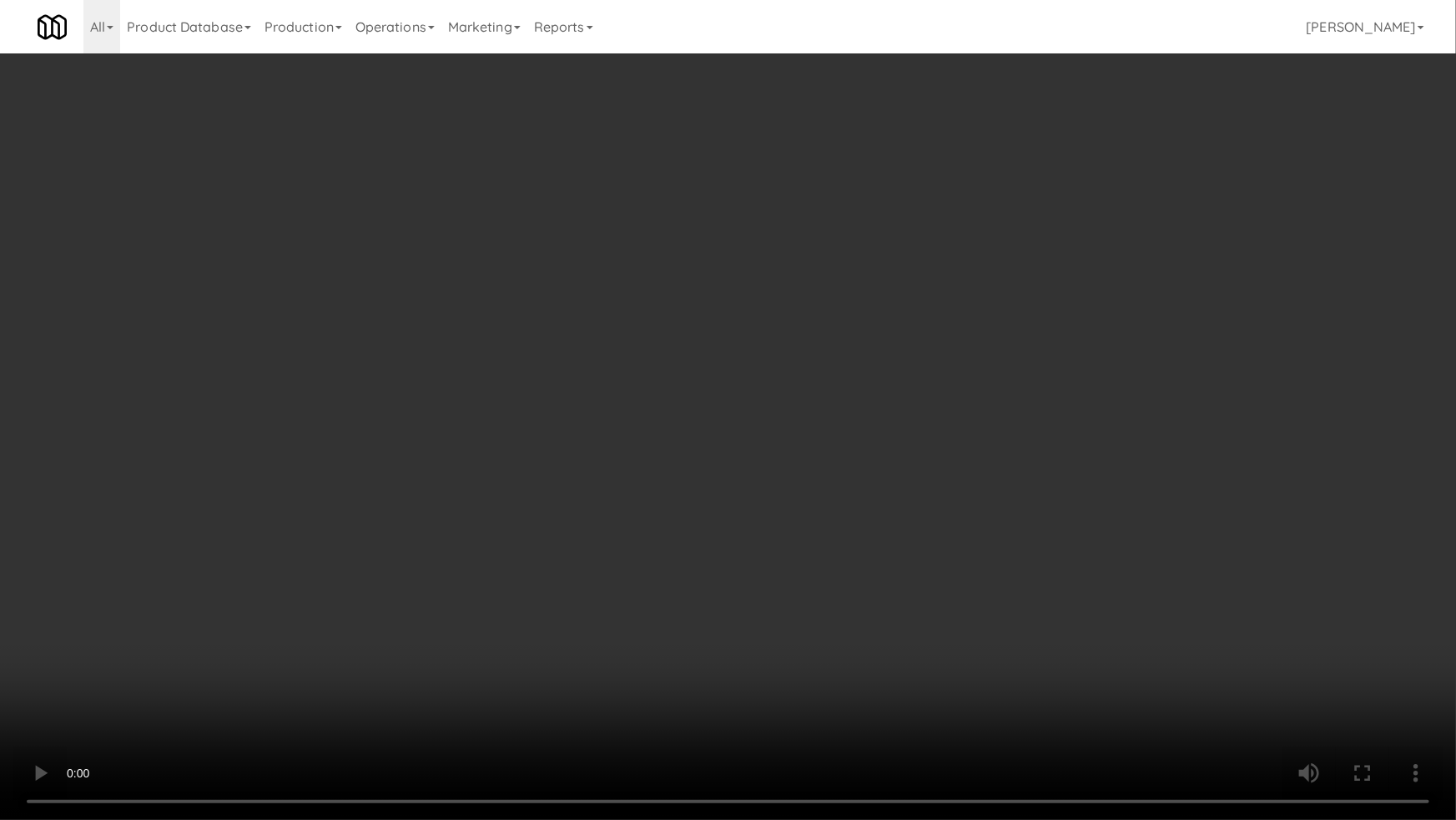
click at [292, 459] on video at bounding box center [728, 410] width 1456 height 820
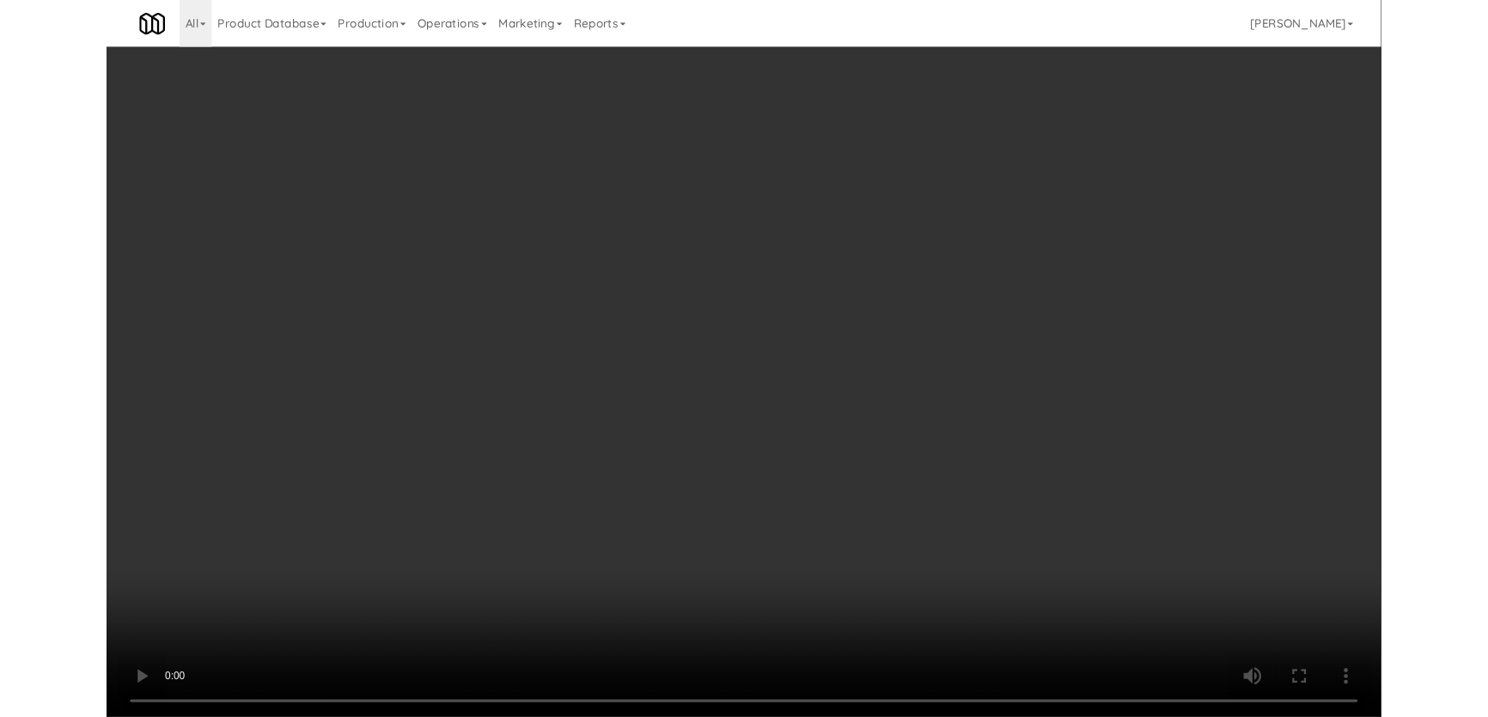
scroll to position [33, 0]
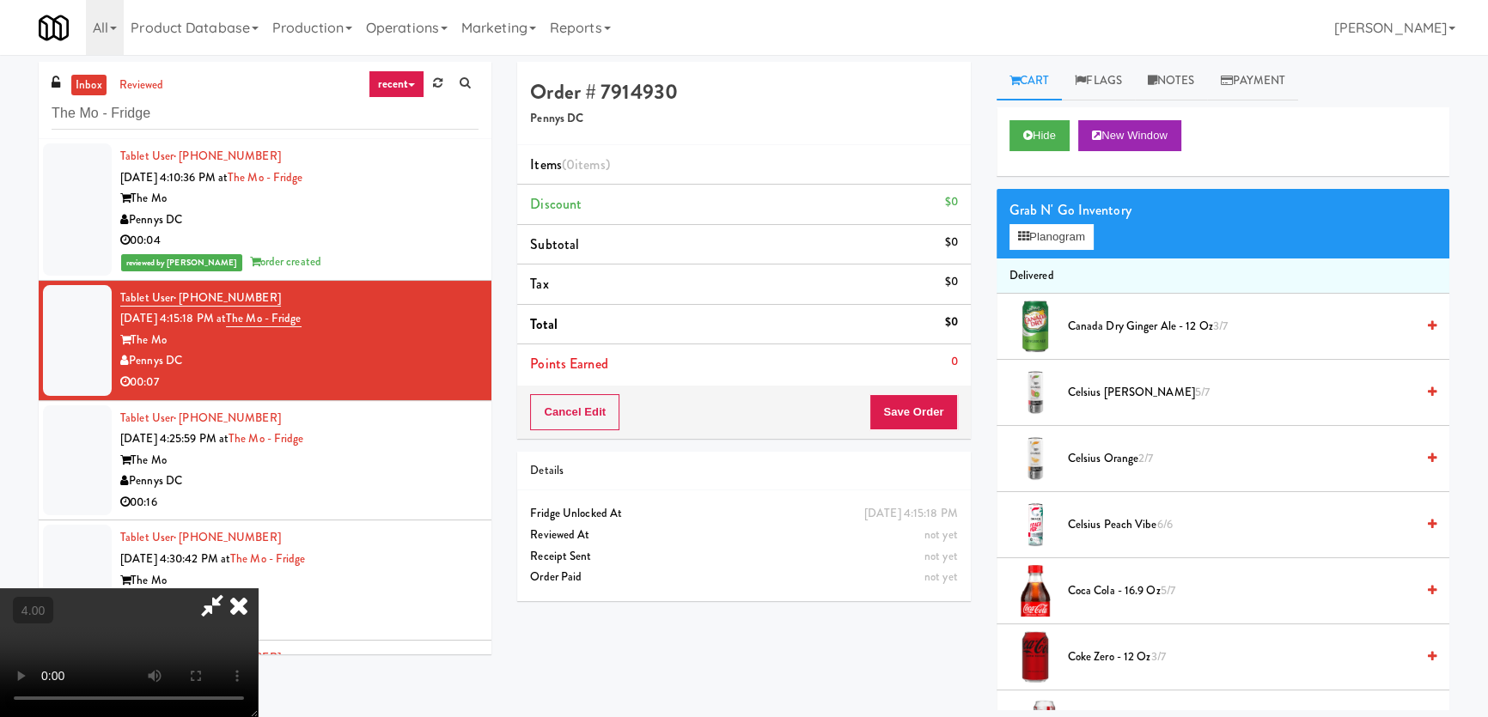
click at [1074, 123] on div "Hide New Window" at bounding box center [1222, 135] width 427 height 31
click at [1046, 133] on button "Hide" at bounding box center [1039, 135] width 60 height 31
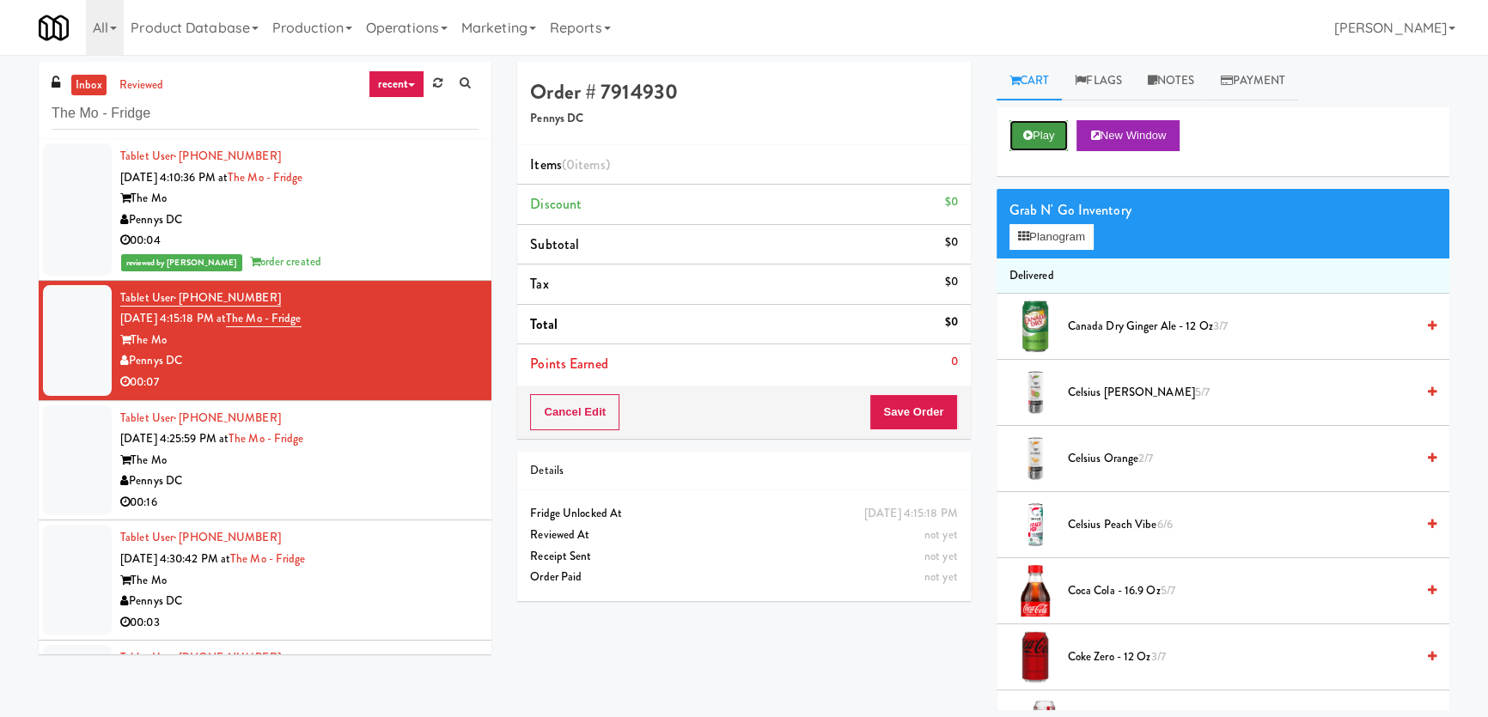
scroll to position [0, 0]
click at [1045, 137] on button "Play" at bounding box center [1038, 135] width 59 height 31
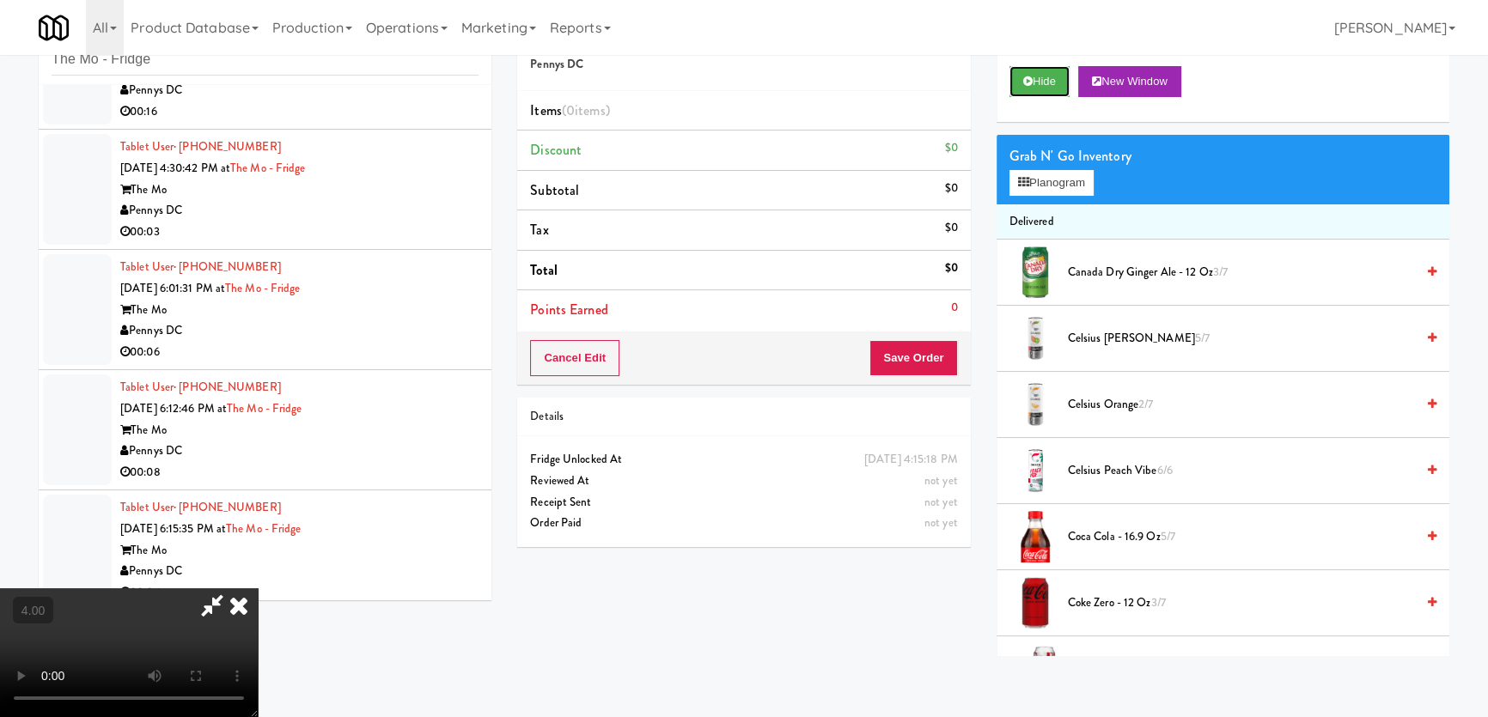
scroll to position [346, 0]
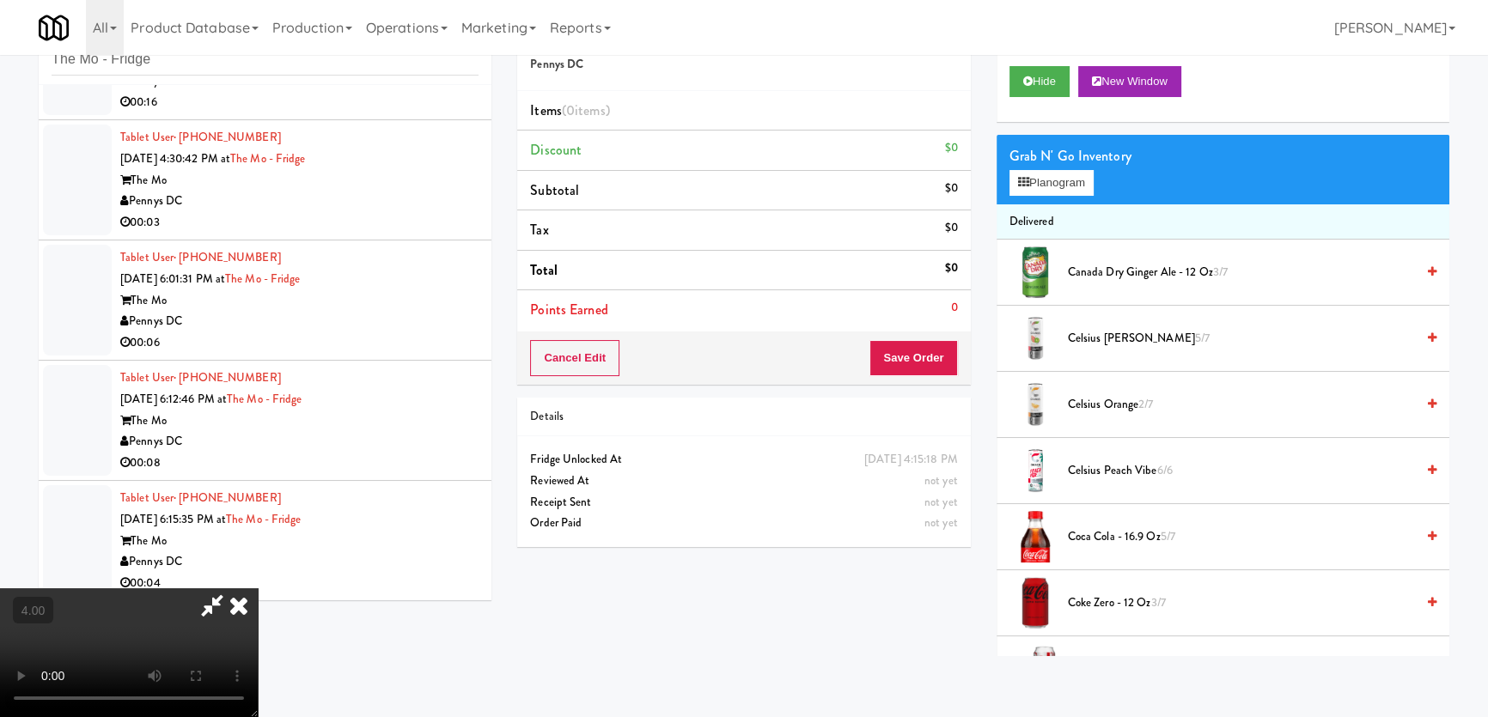
click at [258, 588] on video at bounding box center [129, 652] width 258 height 129
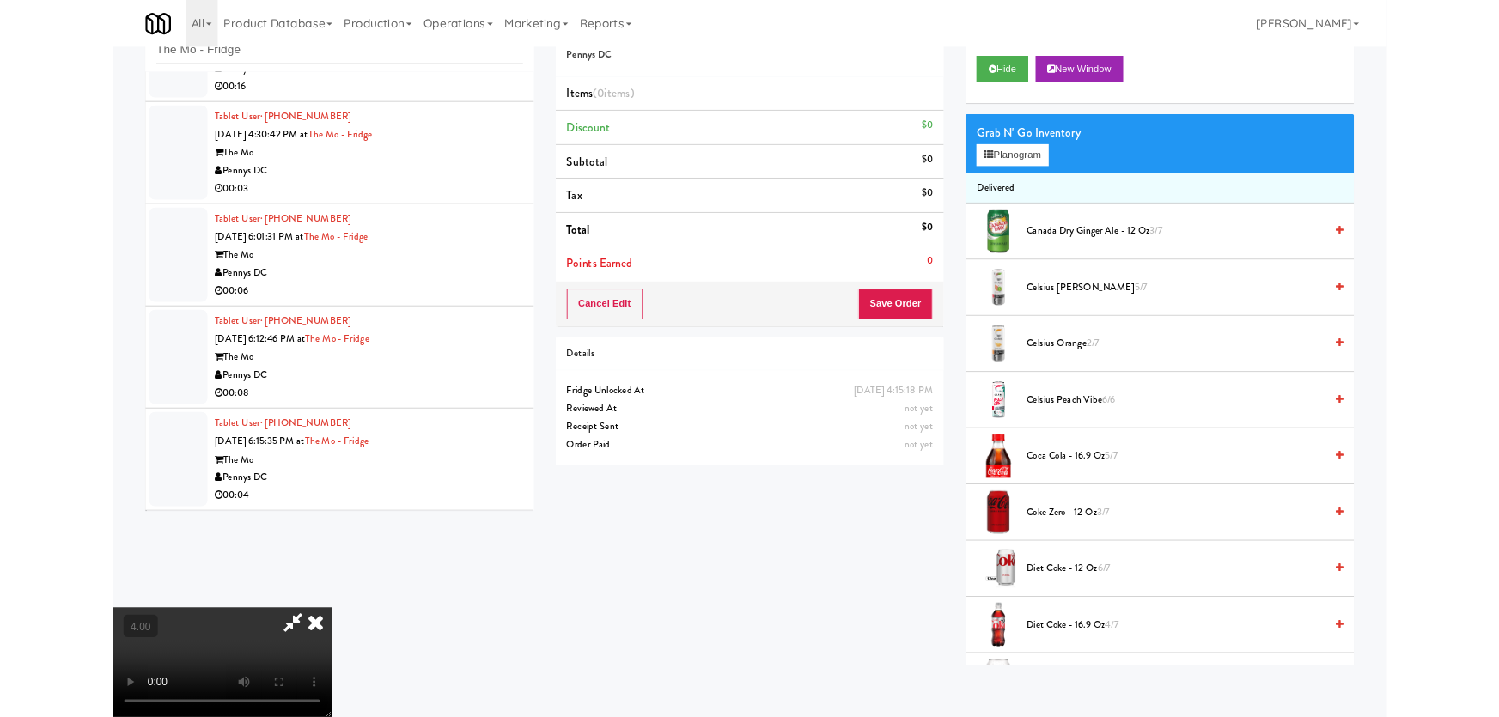
scroll to position [35, 0]
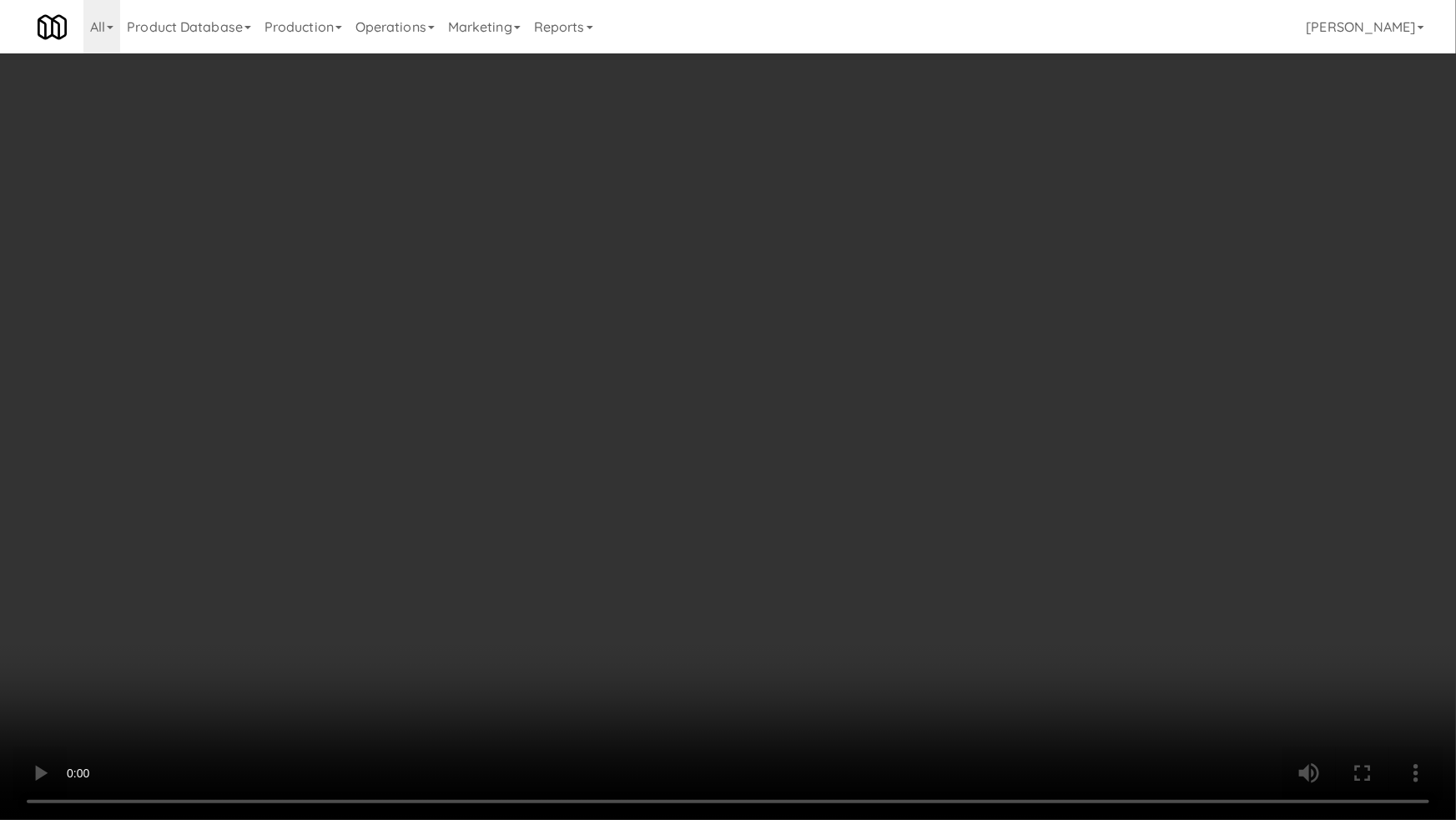
click at [638, 526] on video at bounding box center [728, 410] width 1456 height 820
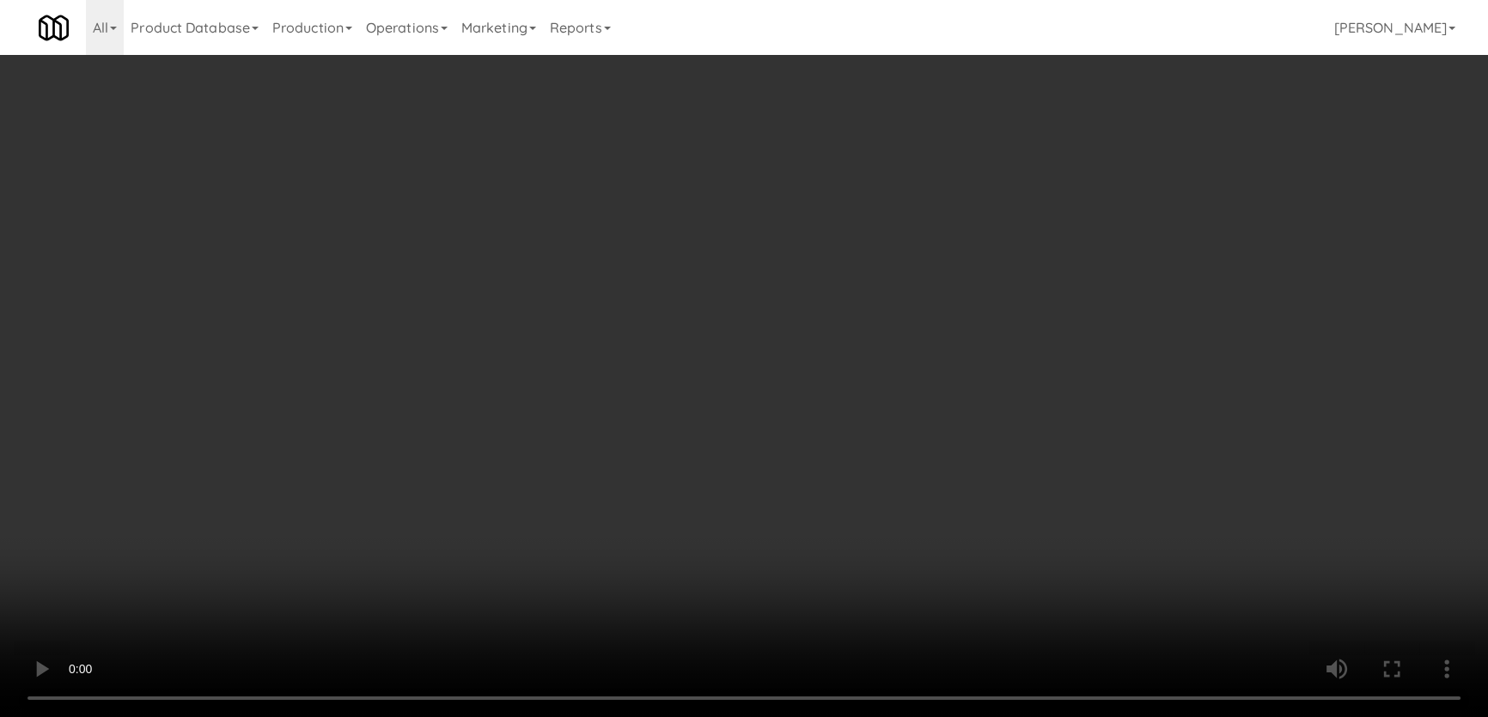
click at [1080, 172] on button "Planogram" at bounding box center [1051, 183] width 84 height 26
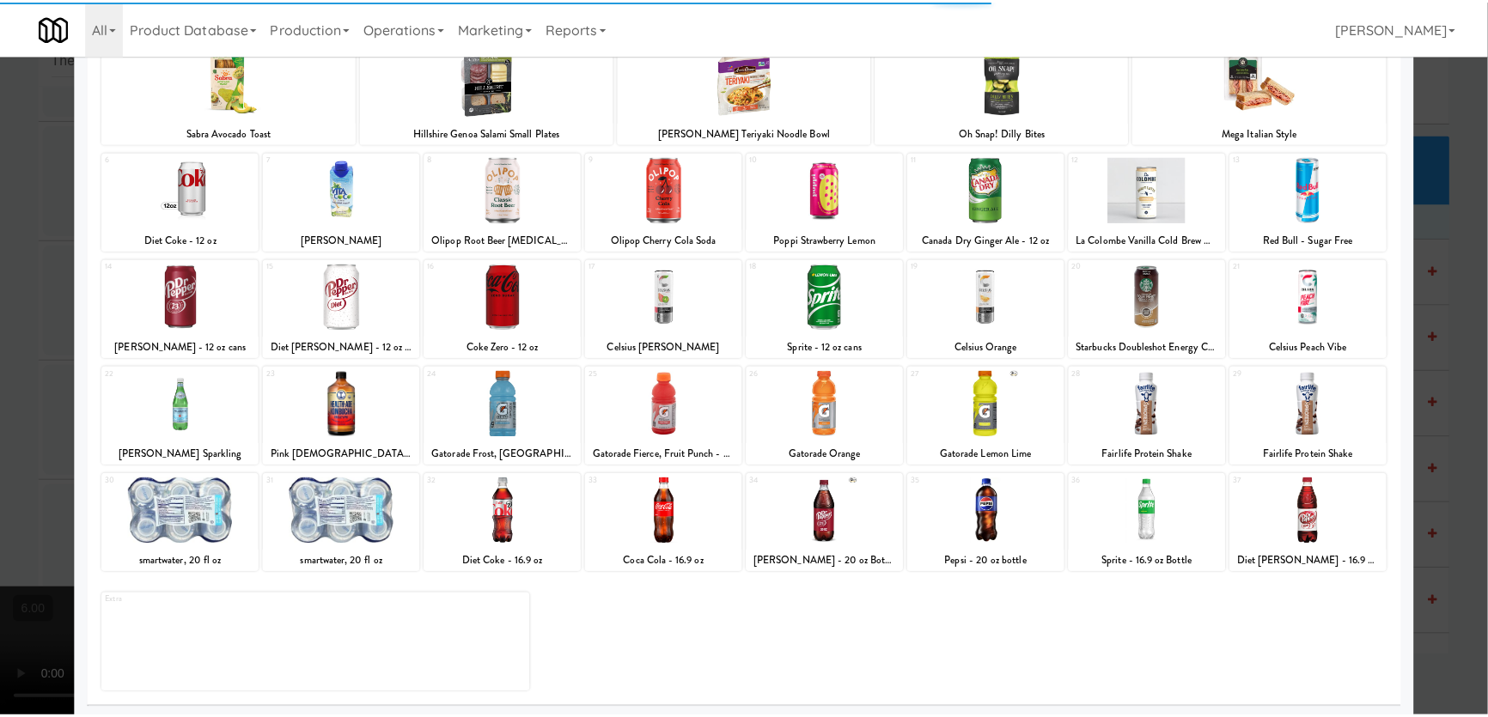
scroll to position [125, 0]
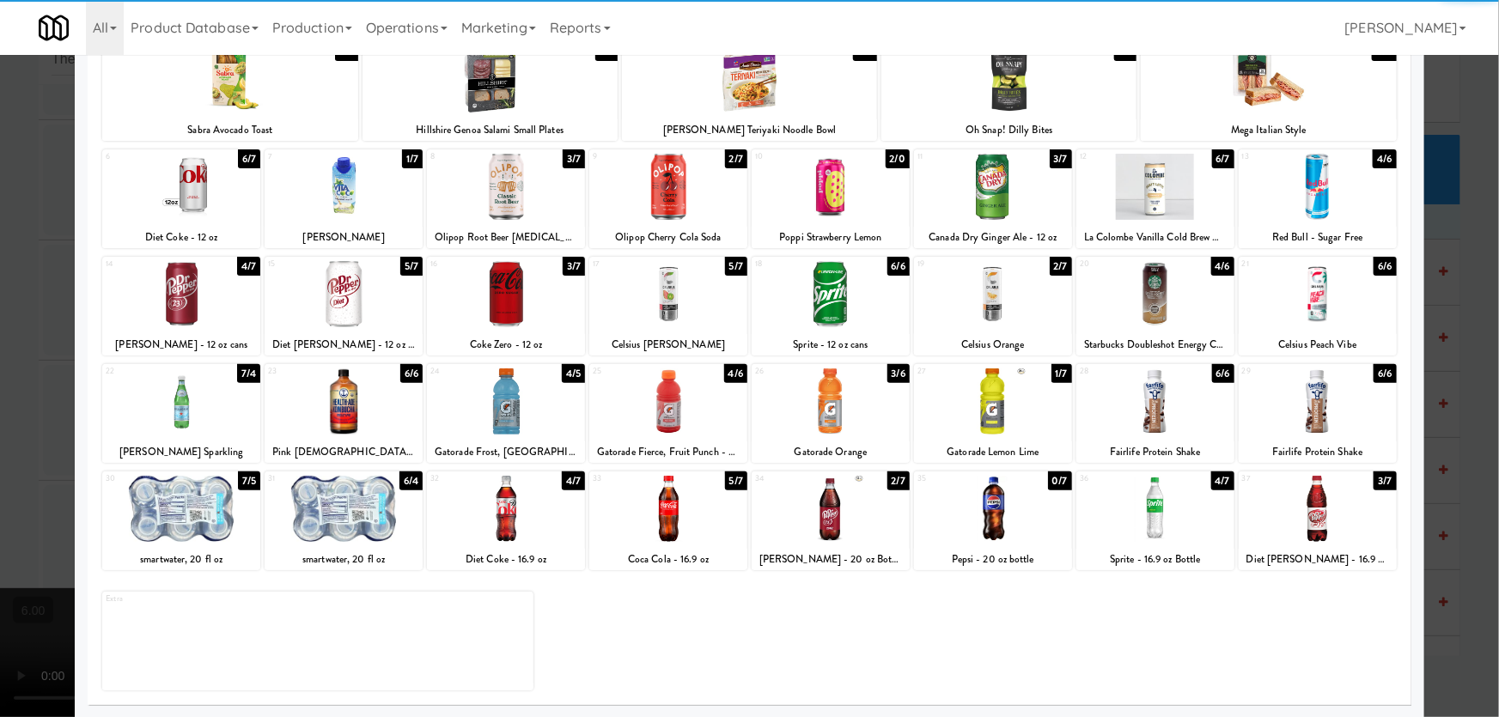
click at [1301, 331] on div "21 6/6 Celsius Peach Vibe" at bounding box center [1318, 306] width 158 height 99
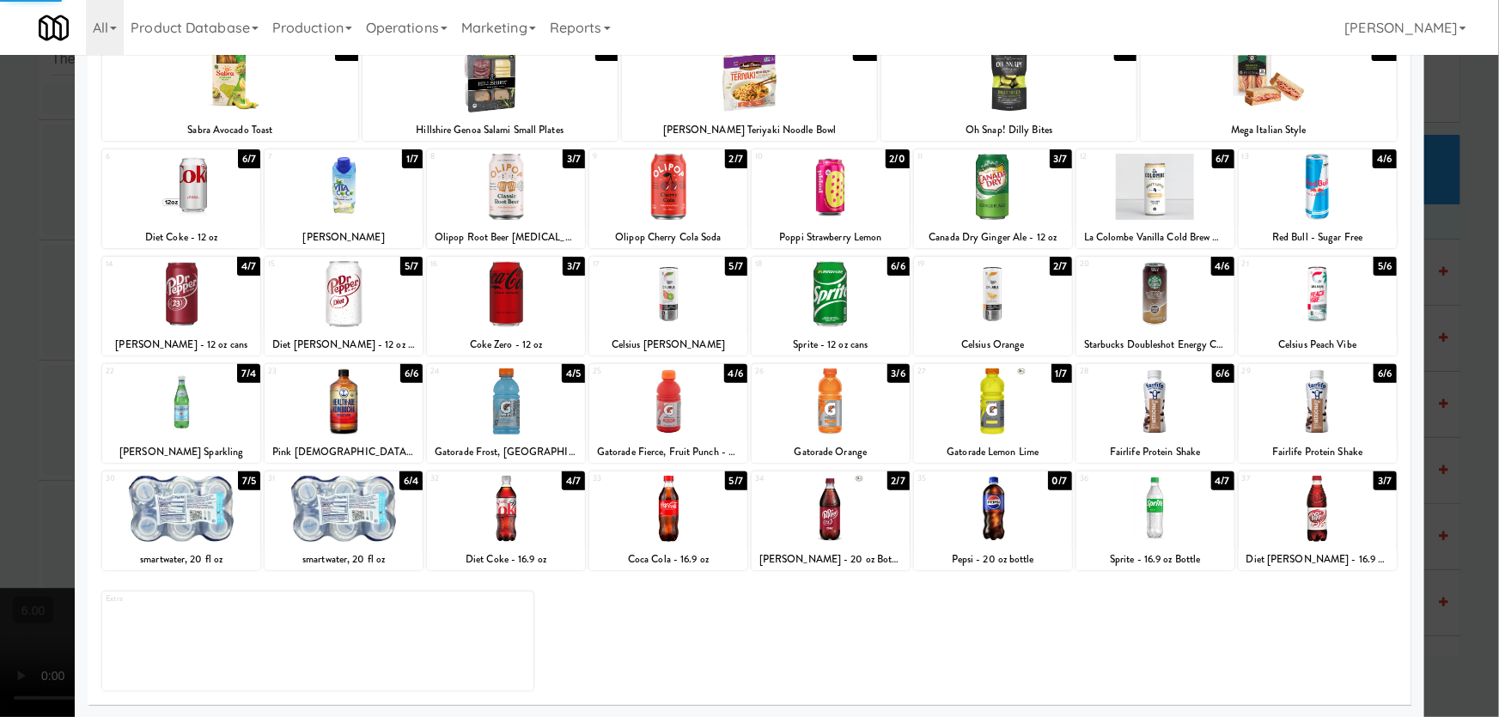
click at [1429, 260] on div at bounding box center [749, 358] width 1499 height 717
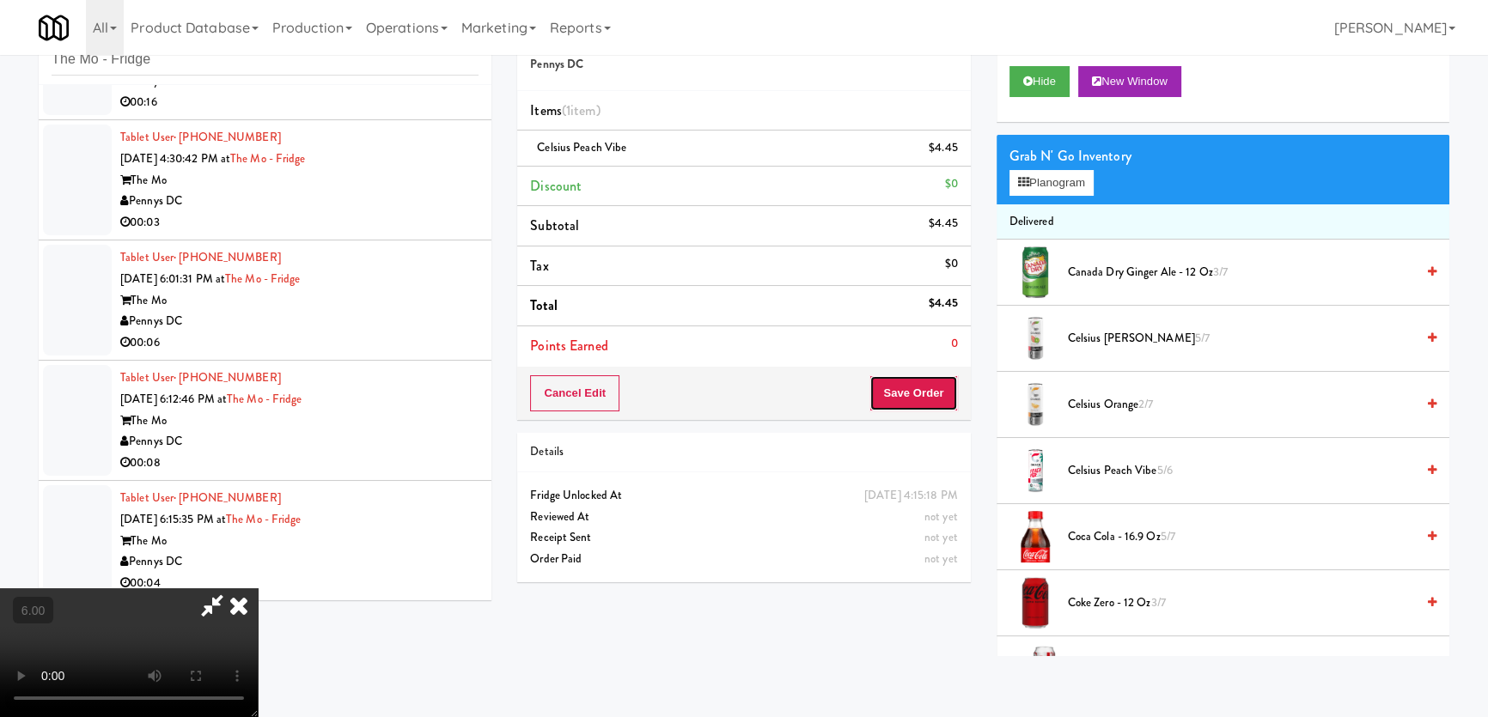
click at [905, 397] on button "Save Order" at bounding box center [913, 393] width 88 height 36
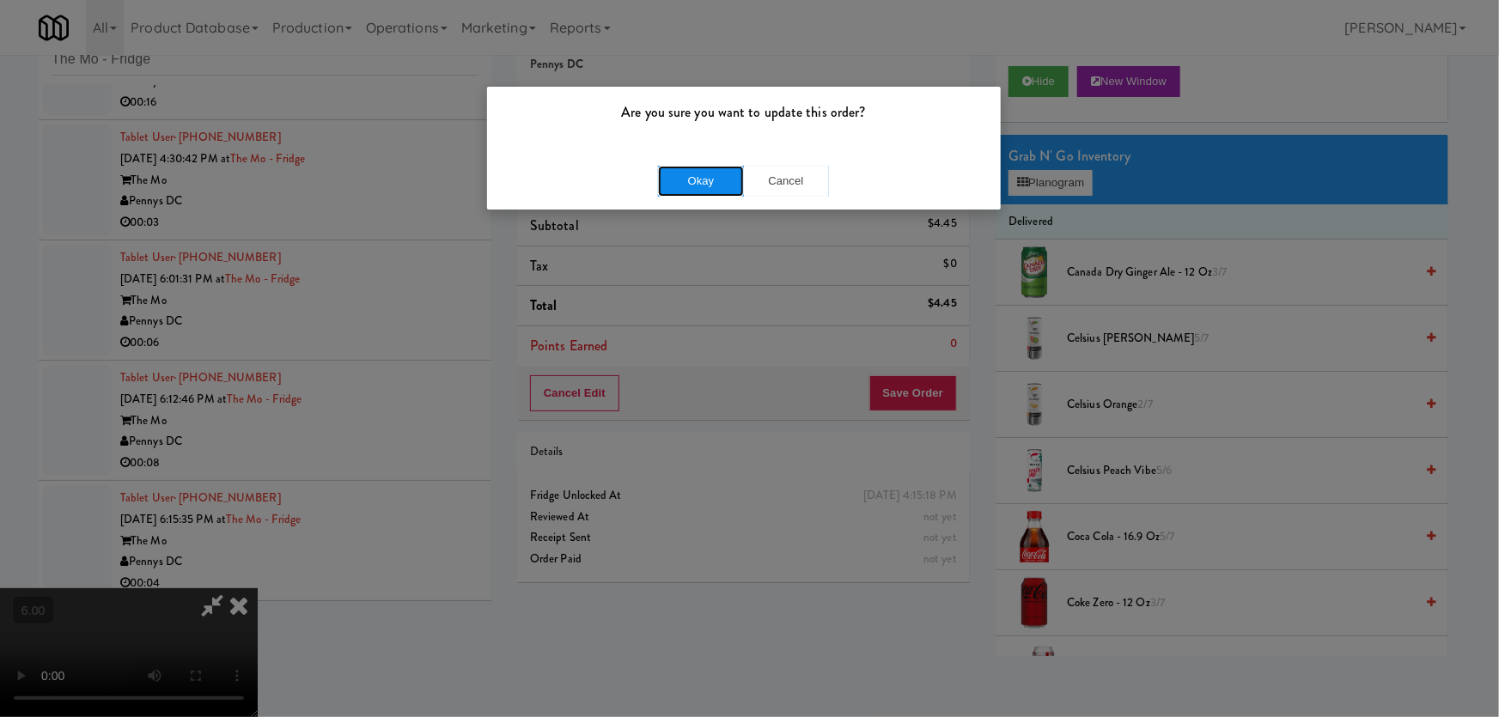
click at [712, 174] on button "Okay" at bounding box center [701, 181] width 86 height 31
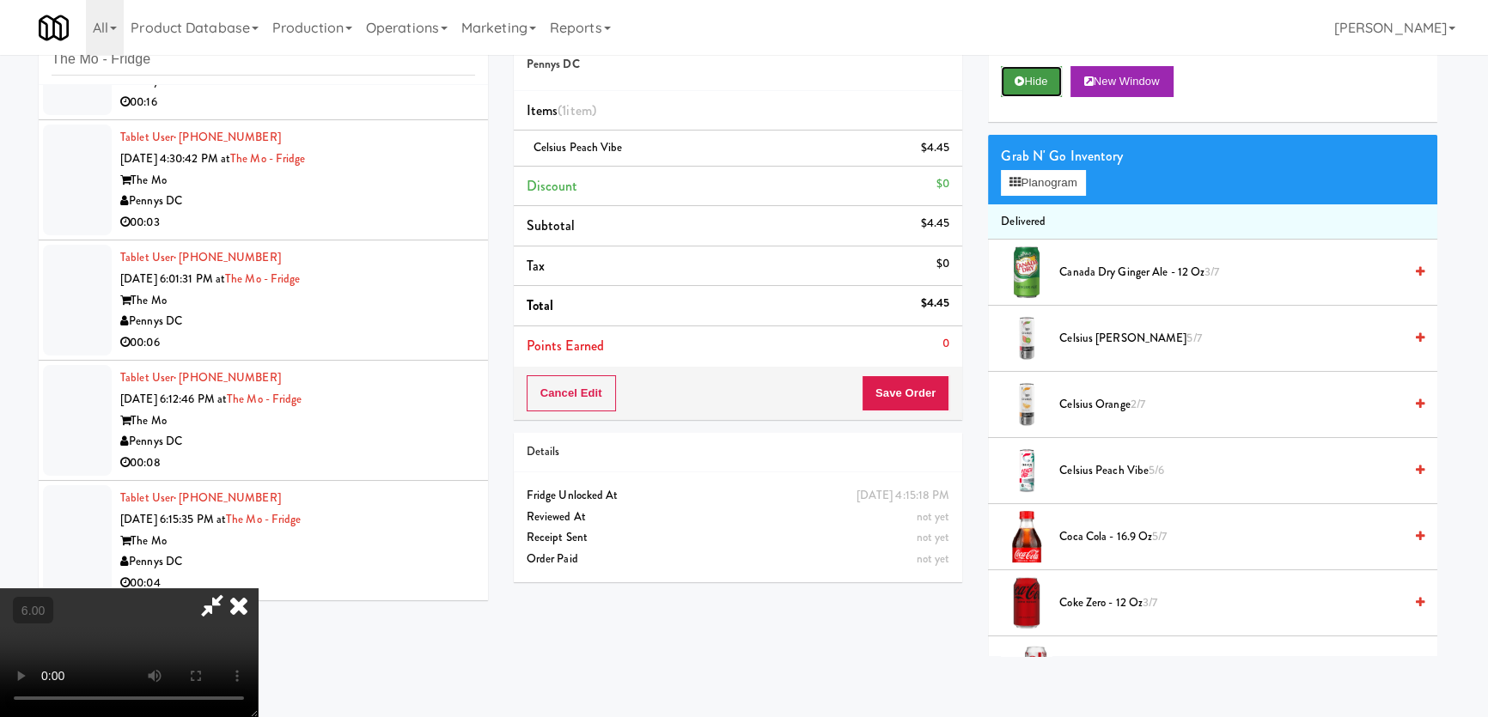
click at [1040, 85] on button "Hide" at bounding box center [1031, 81] width 60 height 31
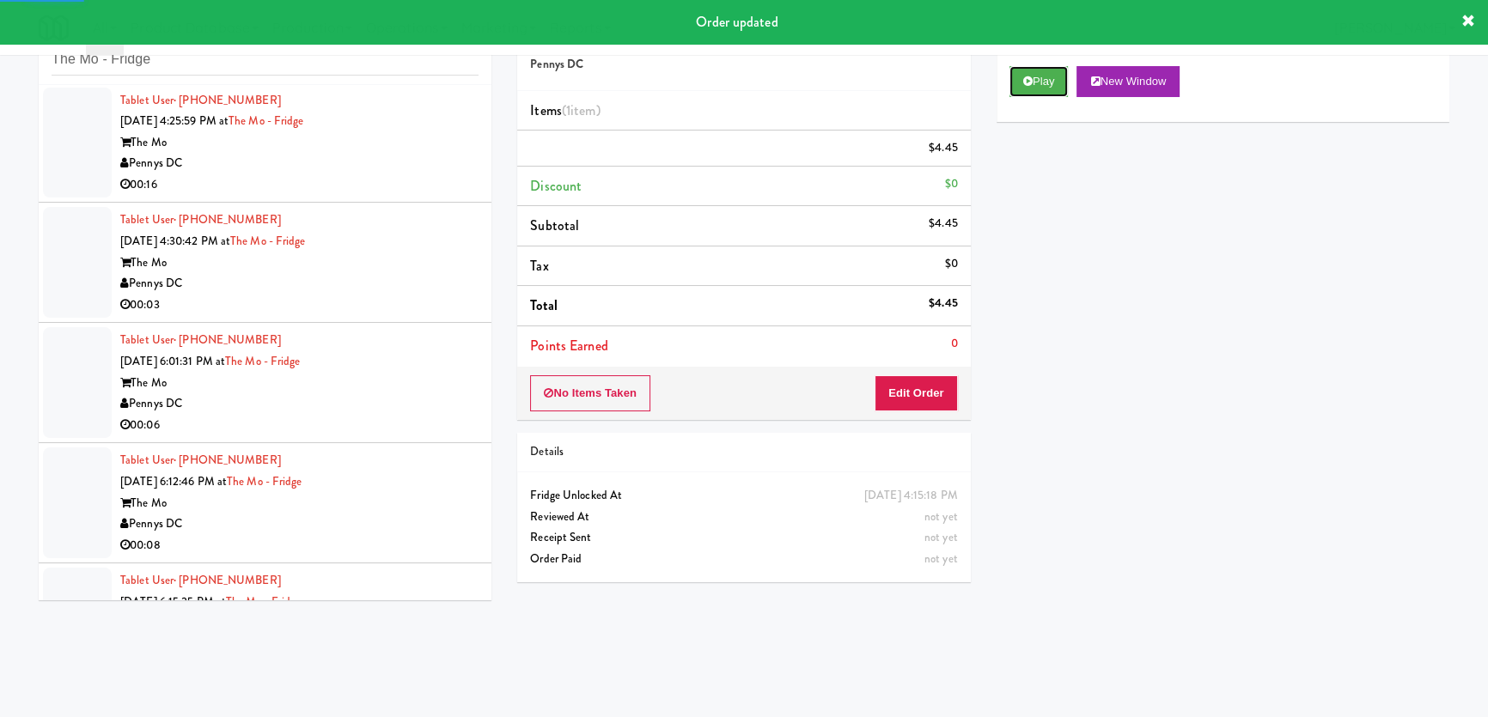
scroll to position [112, 0]
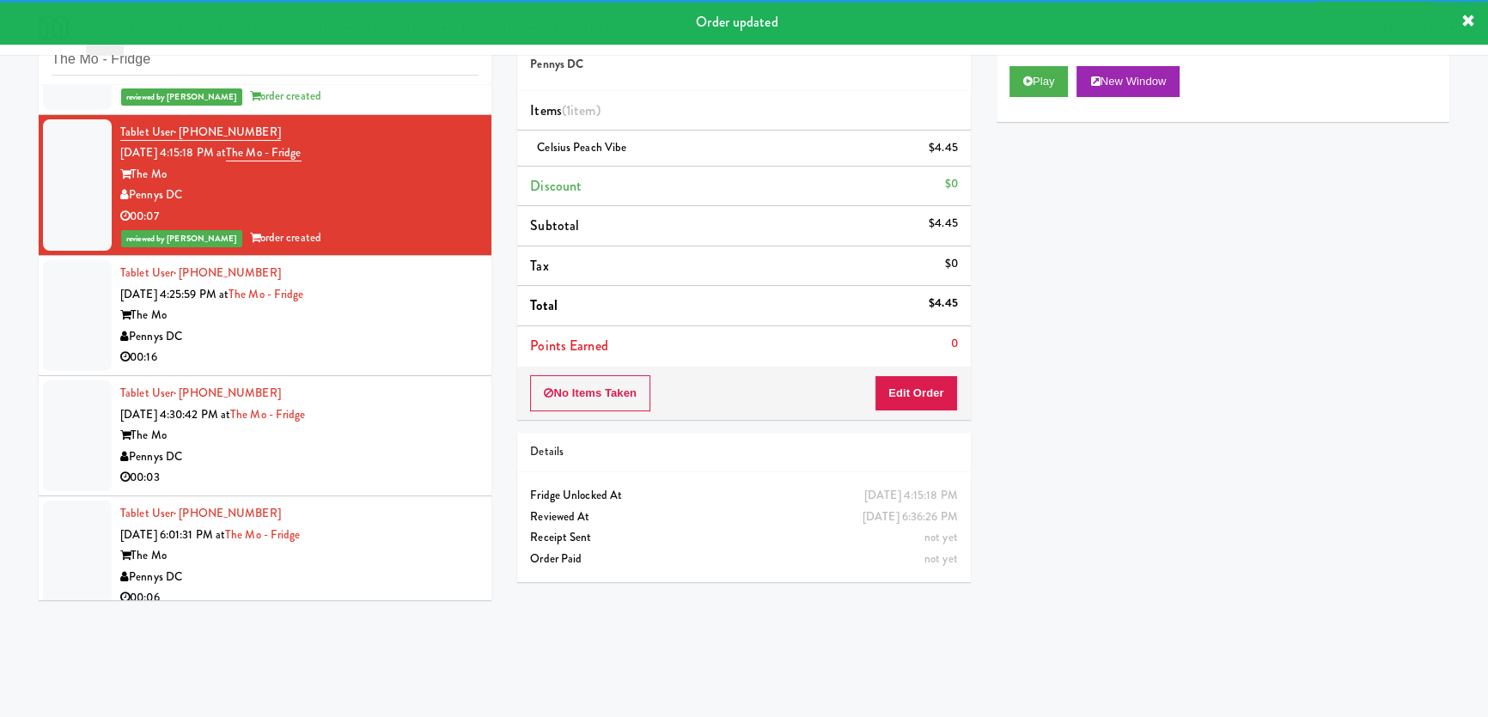
click at [425, 369] on li "Tablet User · (202) 384-5532 [DATE] 4:25:59 PM at The Mo - Fridge The Mo Pennys…" at bounding box center [265, 316] width 453 height 120
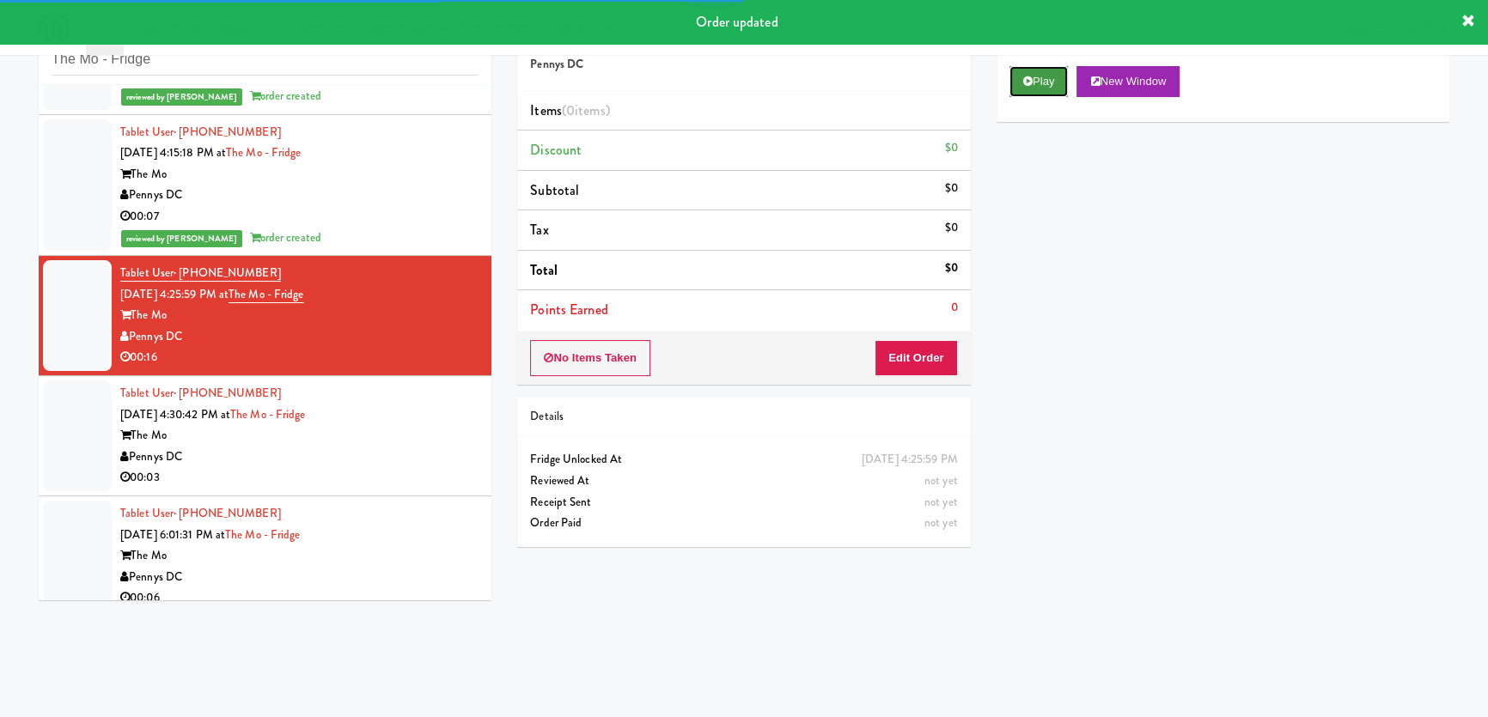
click at [1041, 78] on button "Play" at bounding box center [1038, 81] width 59 height 31
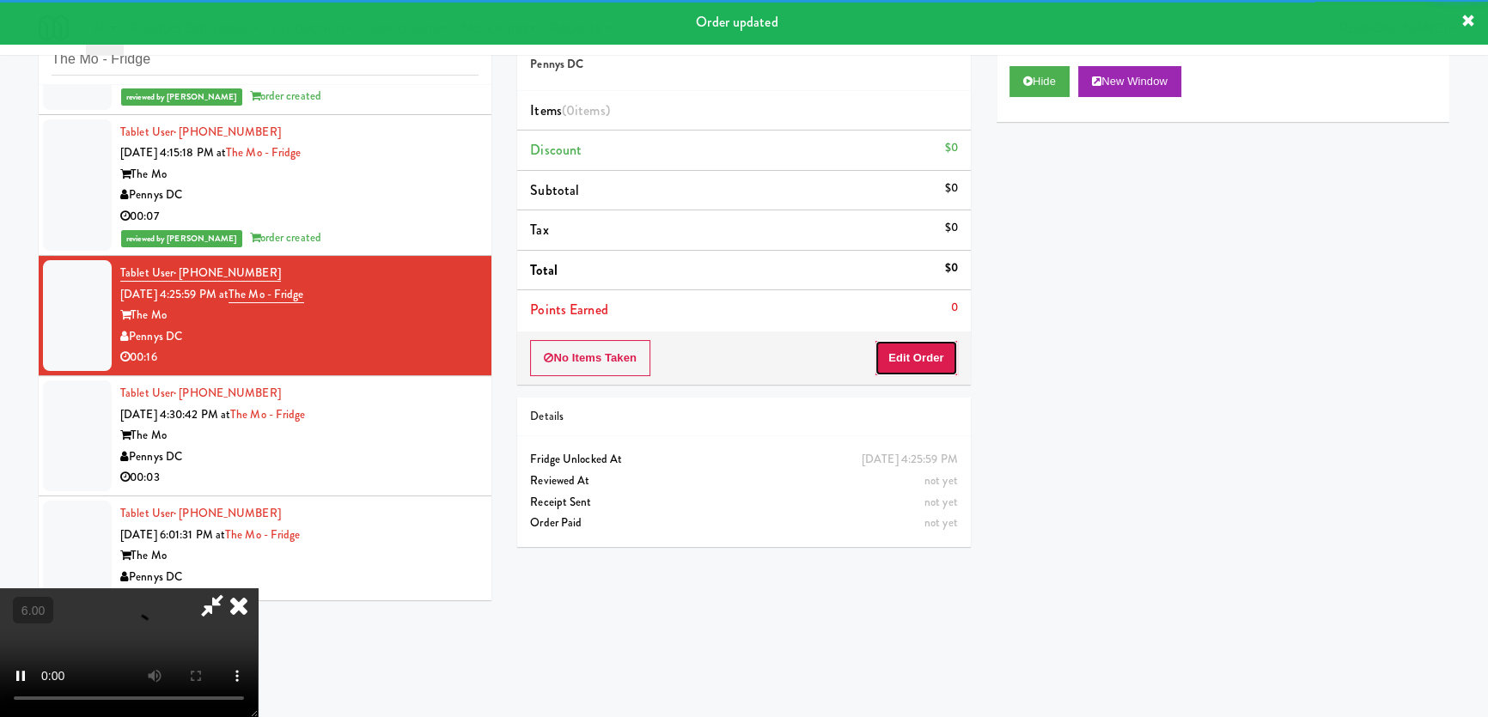
click at [913, 367] on button "Edit Order" at bounding box center [915, 358] width 83 height 36
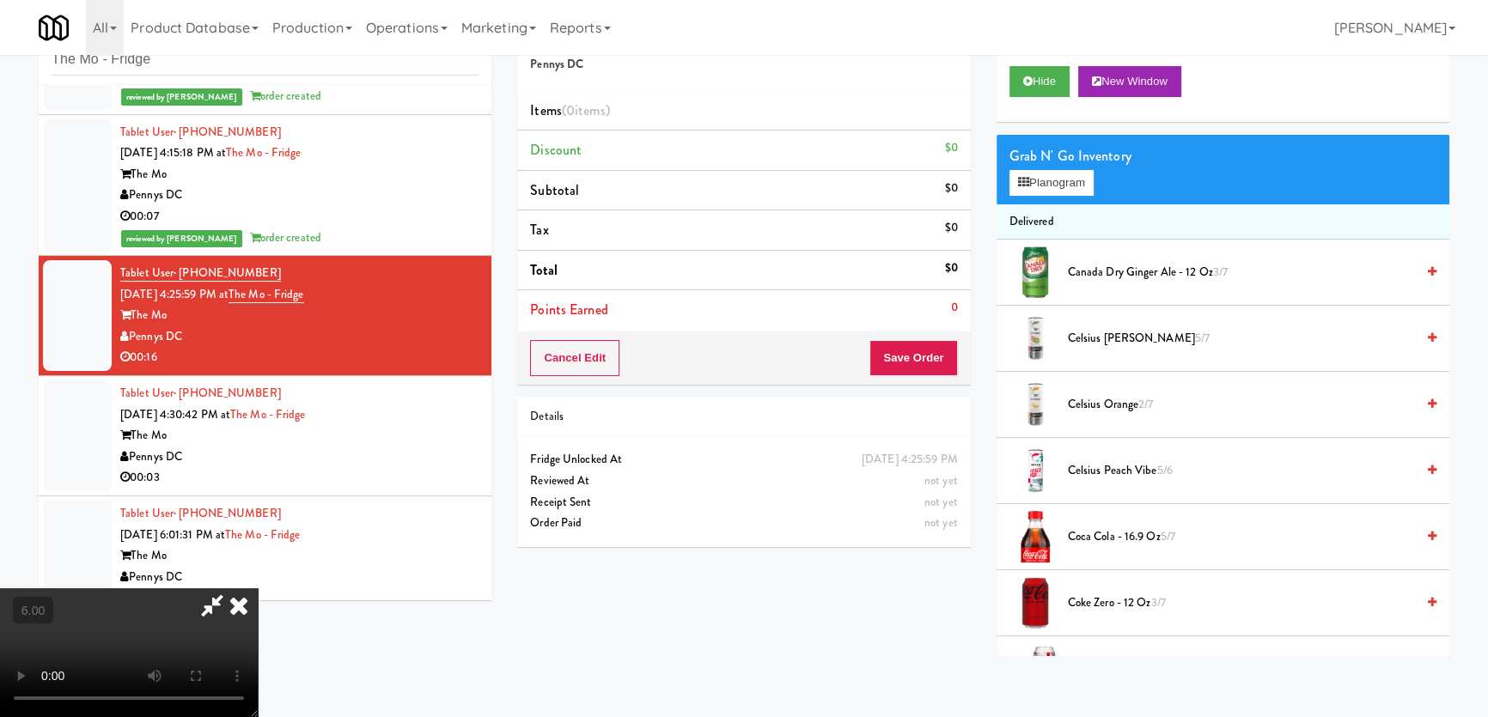
click at [258, 588] on video at bounding box center [129, 652] width 258 height 129
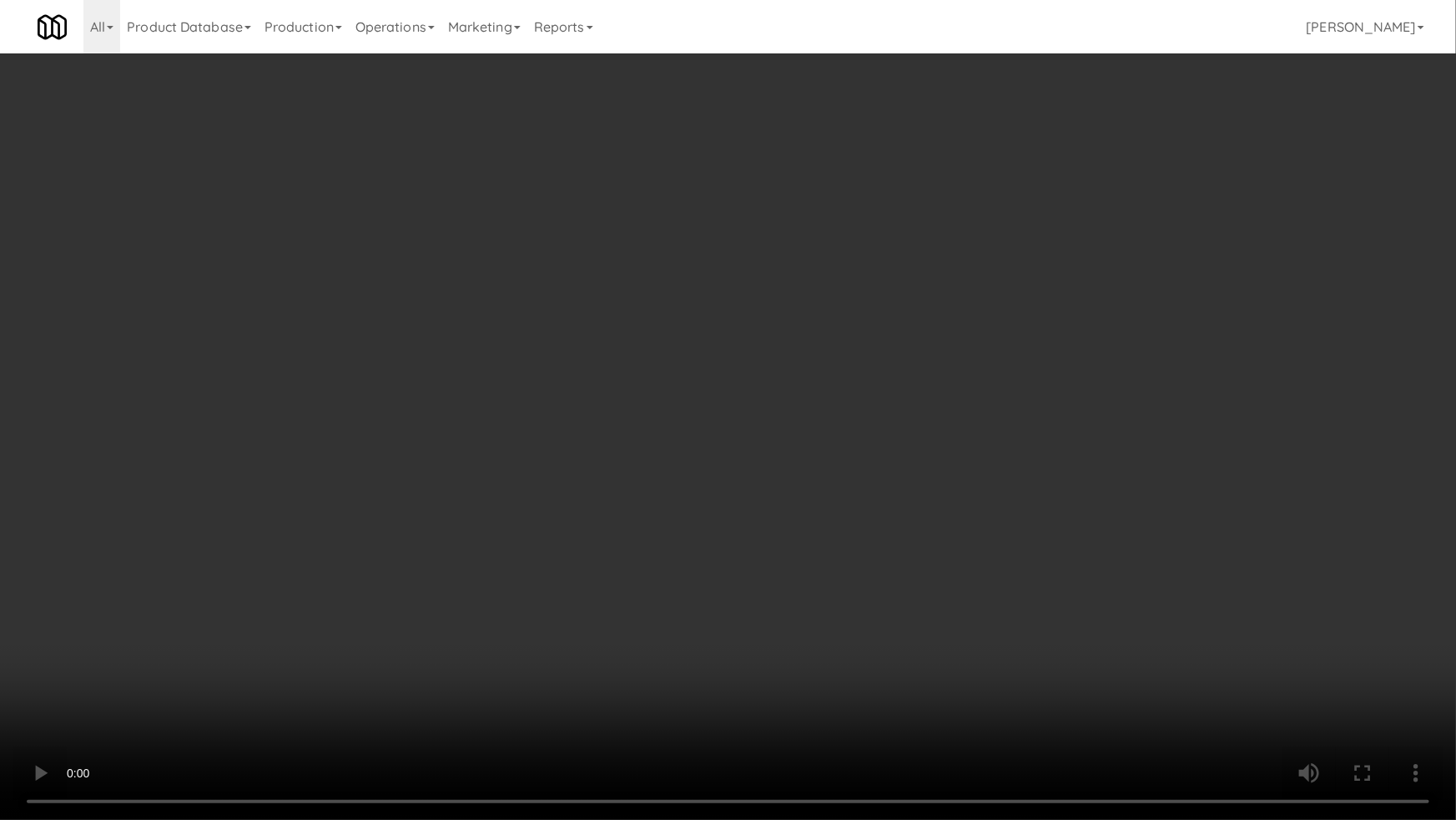
click at [217, 615] on video at bounding box center [728, 410] width 1456 height 820
click at [325, 589] on video at bounding box center [728, 410] width 1456 height 820
click at [651, 549] on video at bounding box center [728, 410] width 1456 height 820
drag, startPoint x: 651, startPoint y: 549, endPoint x: 874, endPoint y: 375, distance: 282.9
click at [657, 547] on video at bounding box center [728, 410] width 1456 height 820
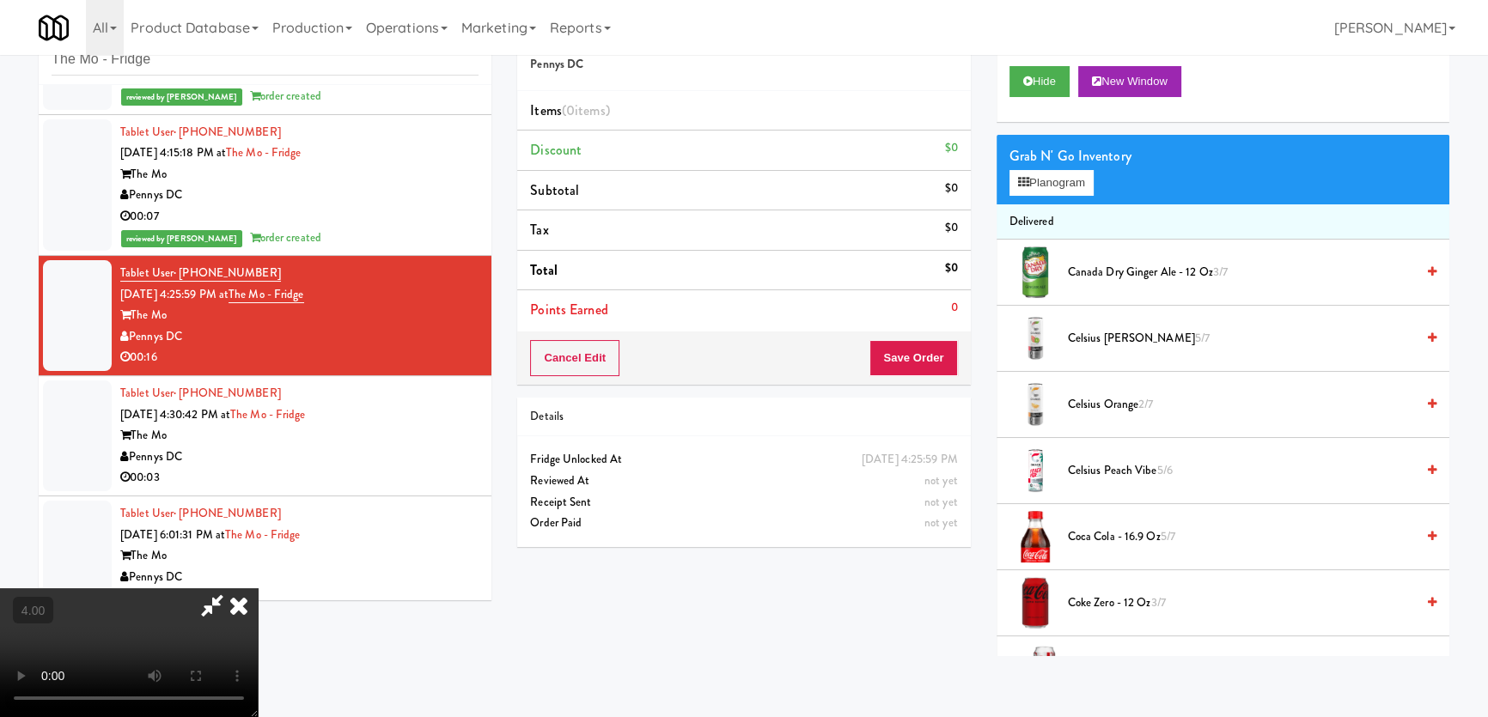
click at [1068, 273] on span "Canada Dry Ginger Ale - 12 oz 3/7" at bounding box center [1241, 272] width 347 height 21
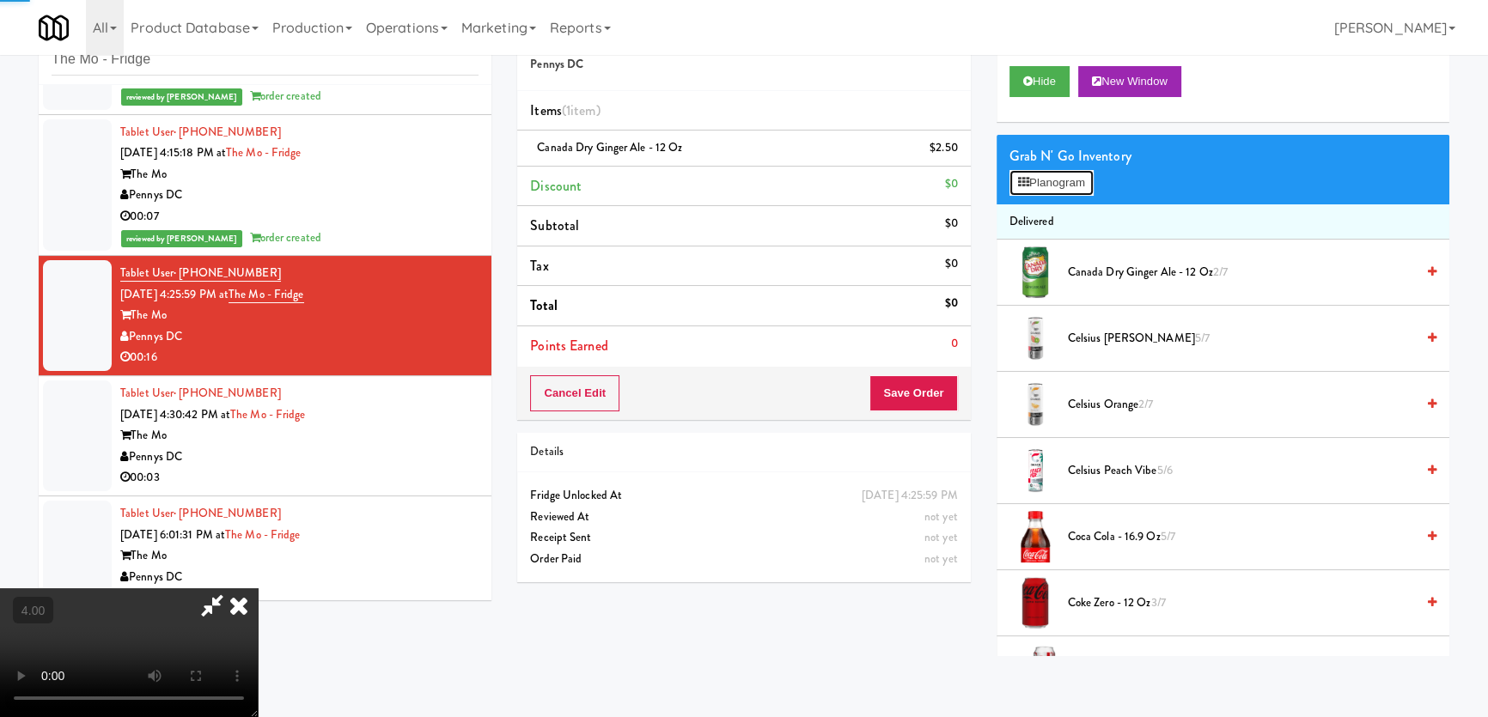
click at [1031, 176] on button "Planogram" at bounding box center [1051, 183] width 84 height 26
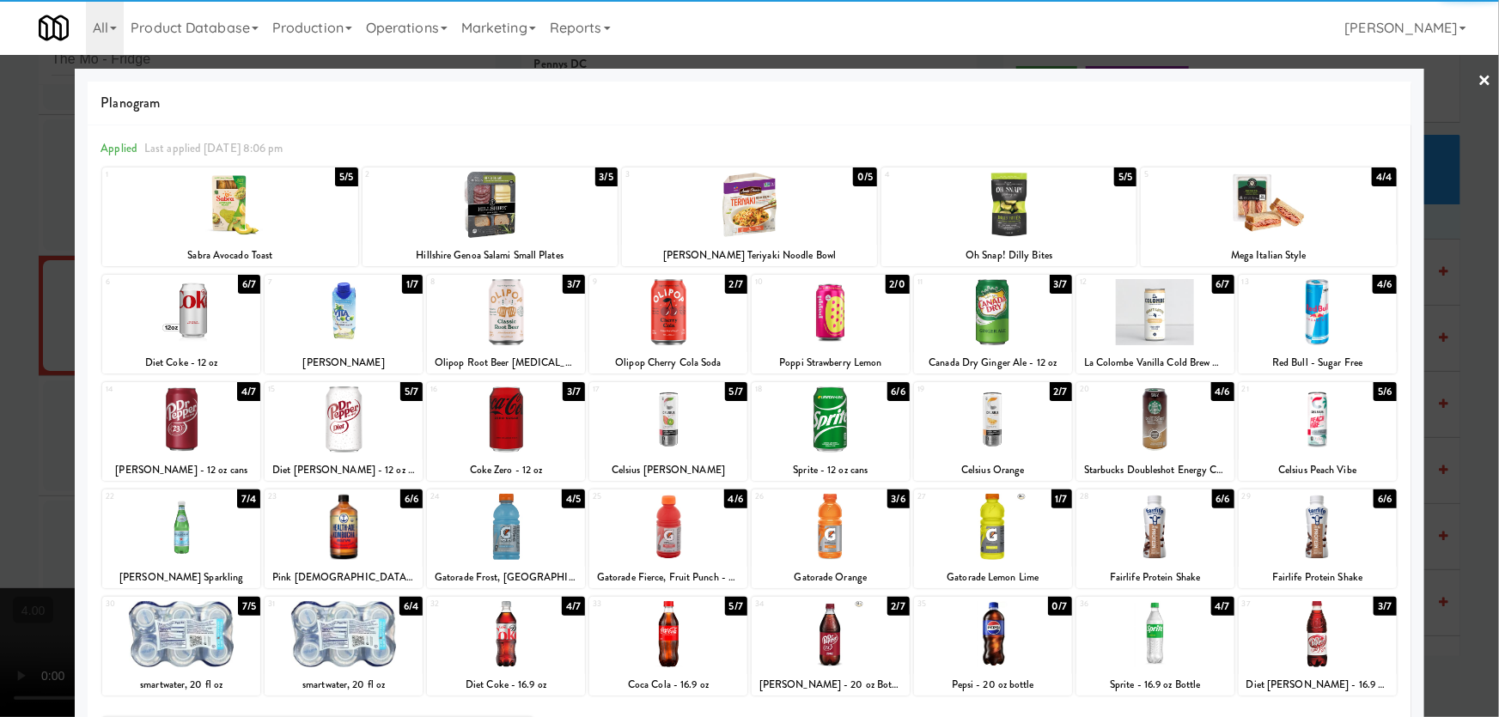
click at [1014, 216] on div at bounding box center [1008, 205] width 255 height 66
click at [1457, 161] on div at bounding box center [749, 358] width 1499 height 717
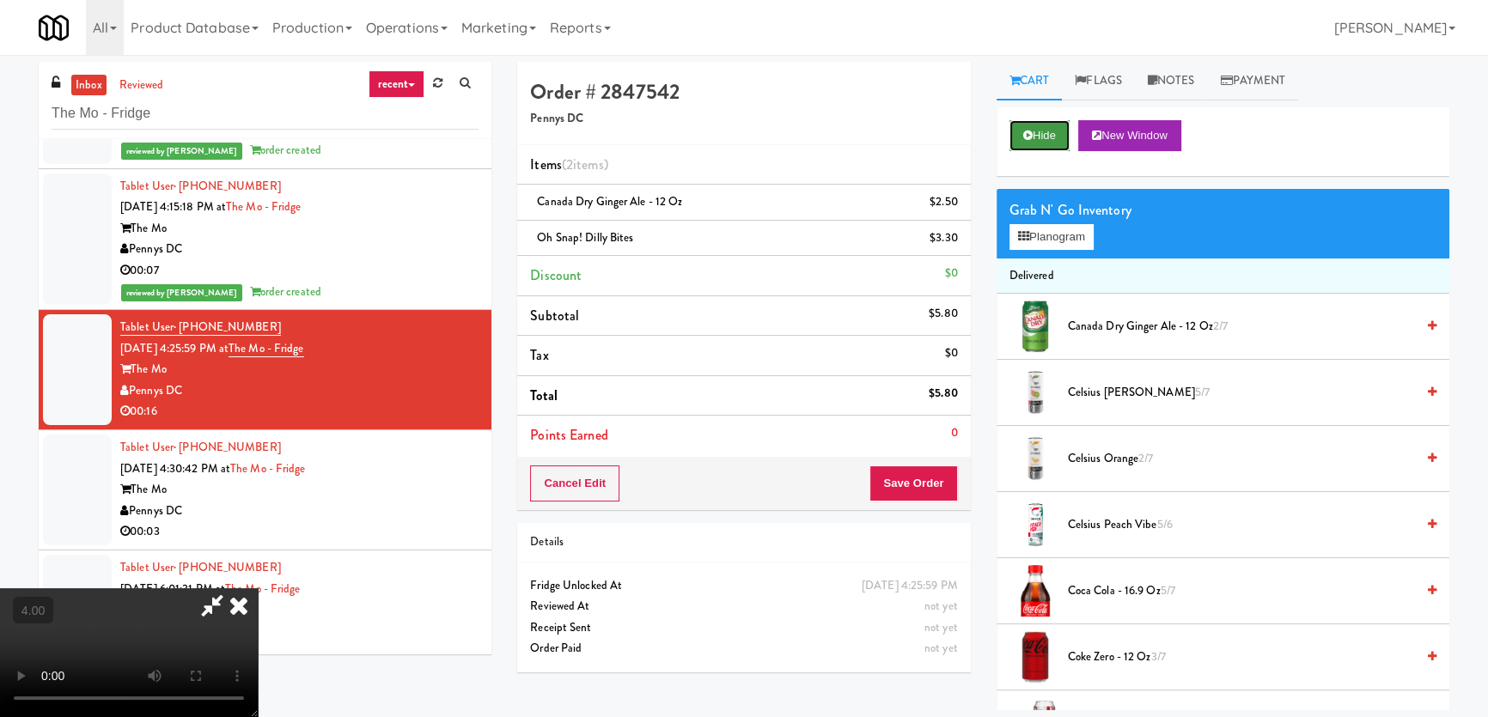
click at [1027, 133] on icon at bounding box center [1027, 135] width 9 height 11
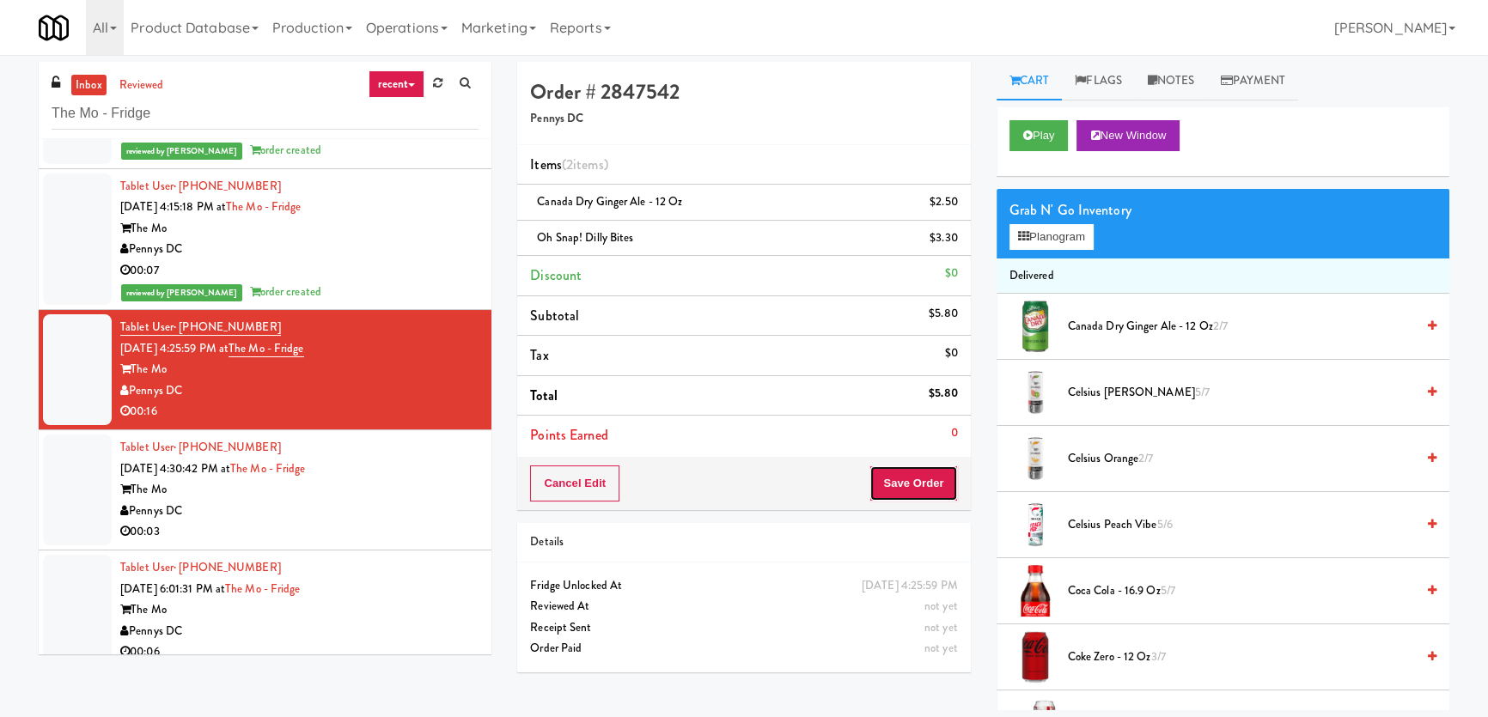
click at [914, 481] on button "Save Order" at bounding box center [913, 484] width 88 height 36
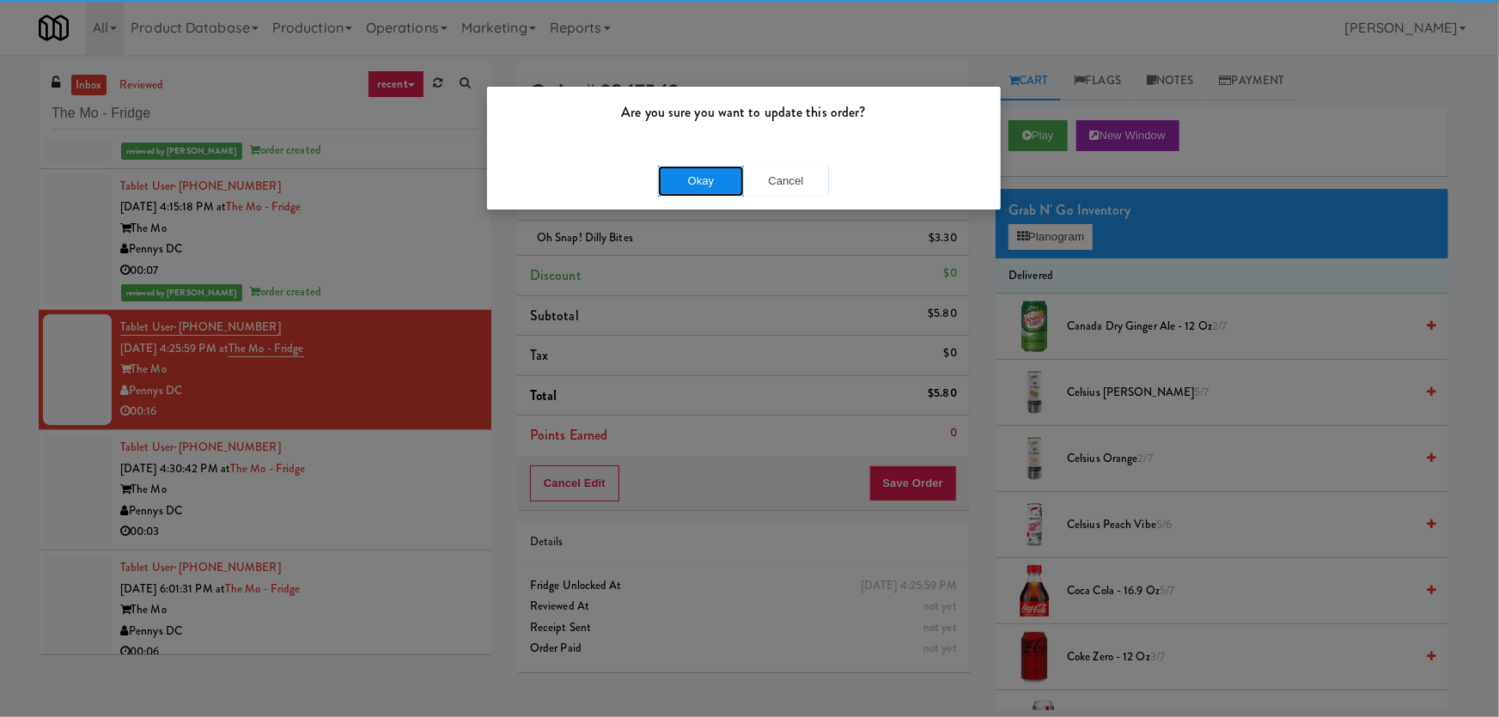
click at [715, 184] on button "Okay" at bounding box center [701, 181] width 86 height 31
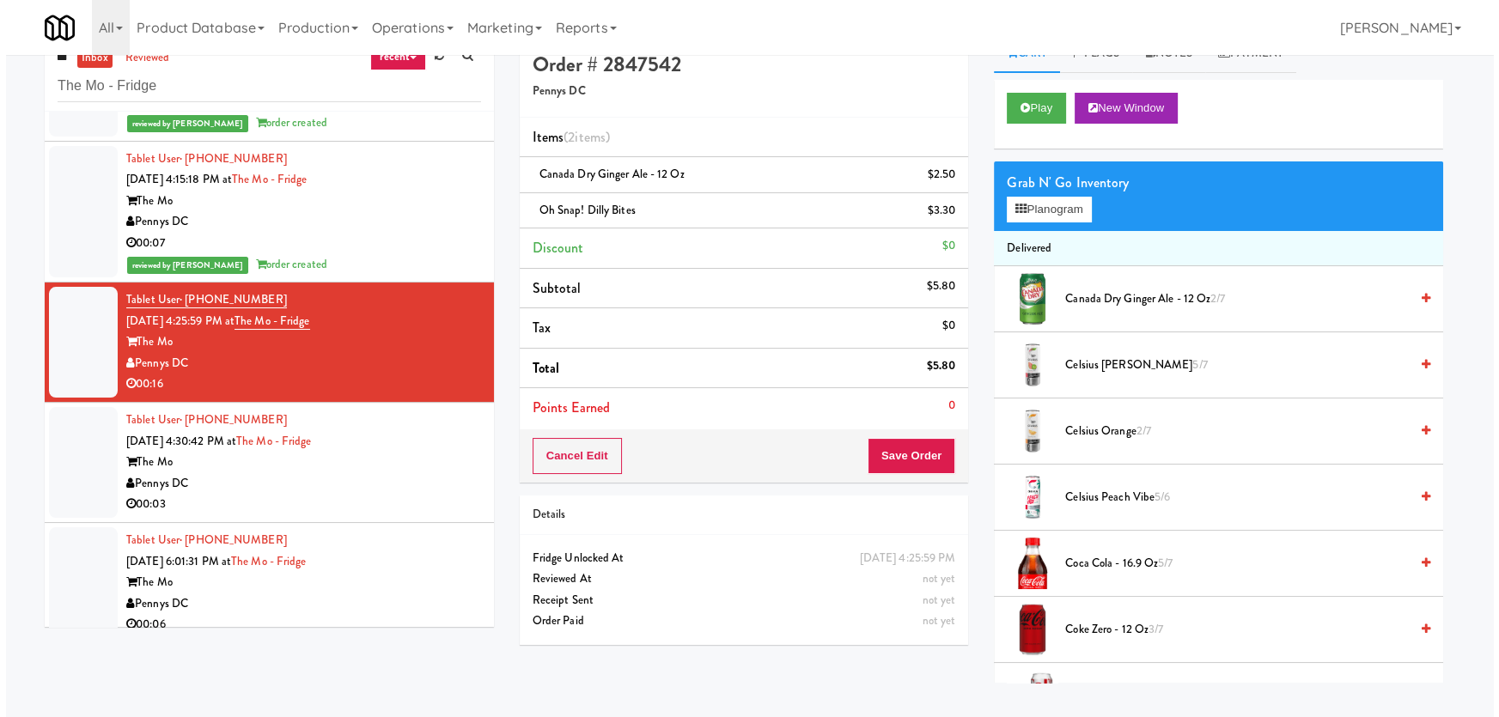
scroll to position [54, 0]
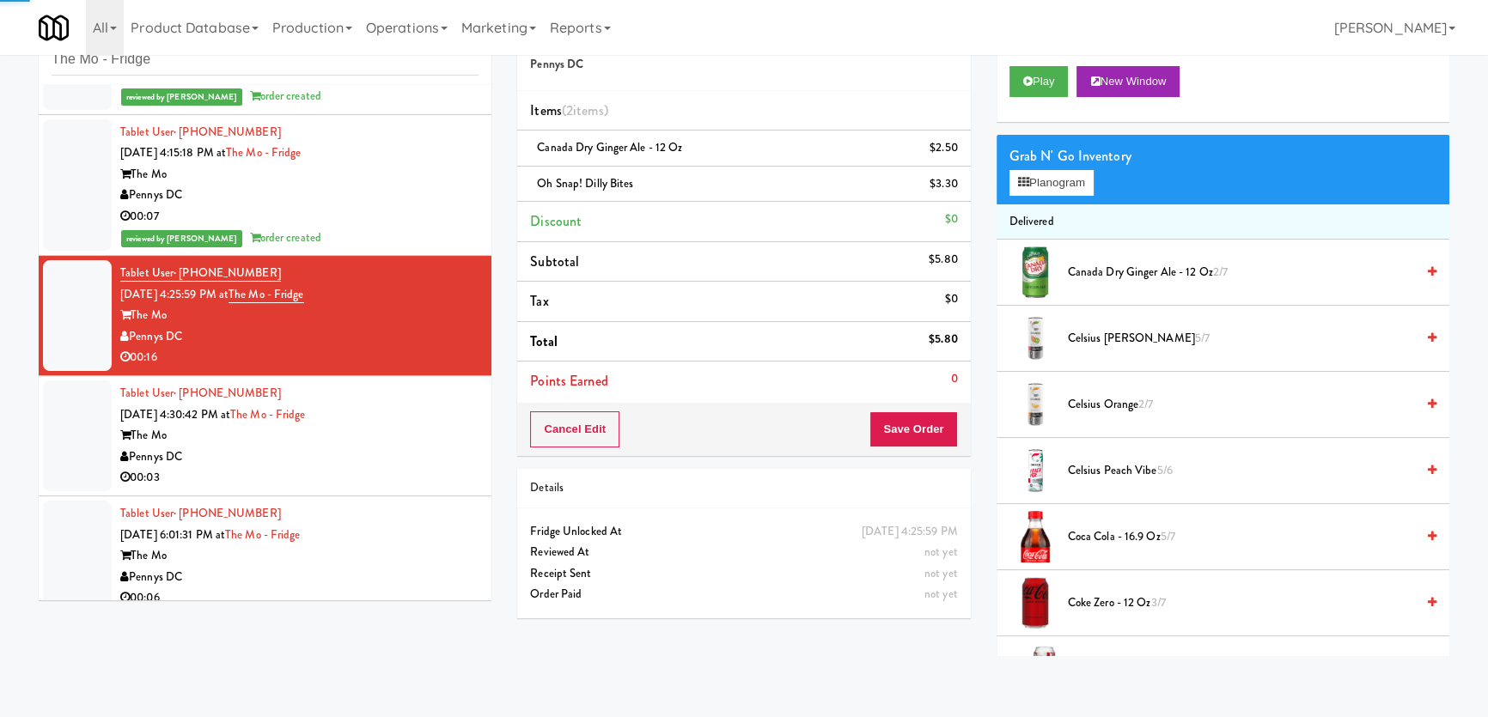
click at [450, 420] on div "Tablet User · (256) 612-7917 [DATE] 4:30:42 PM at The Mo - Fridge The Mo Pennys…" at bounding box center [299, 436] width 358 height 106
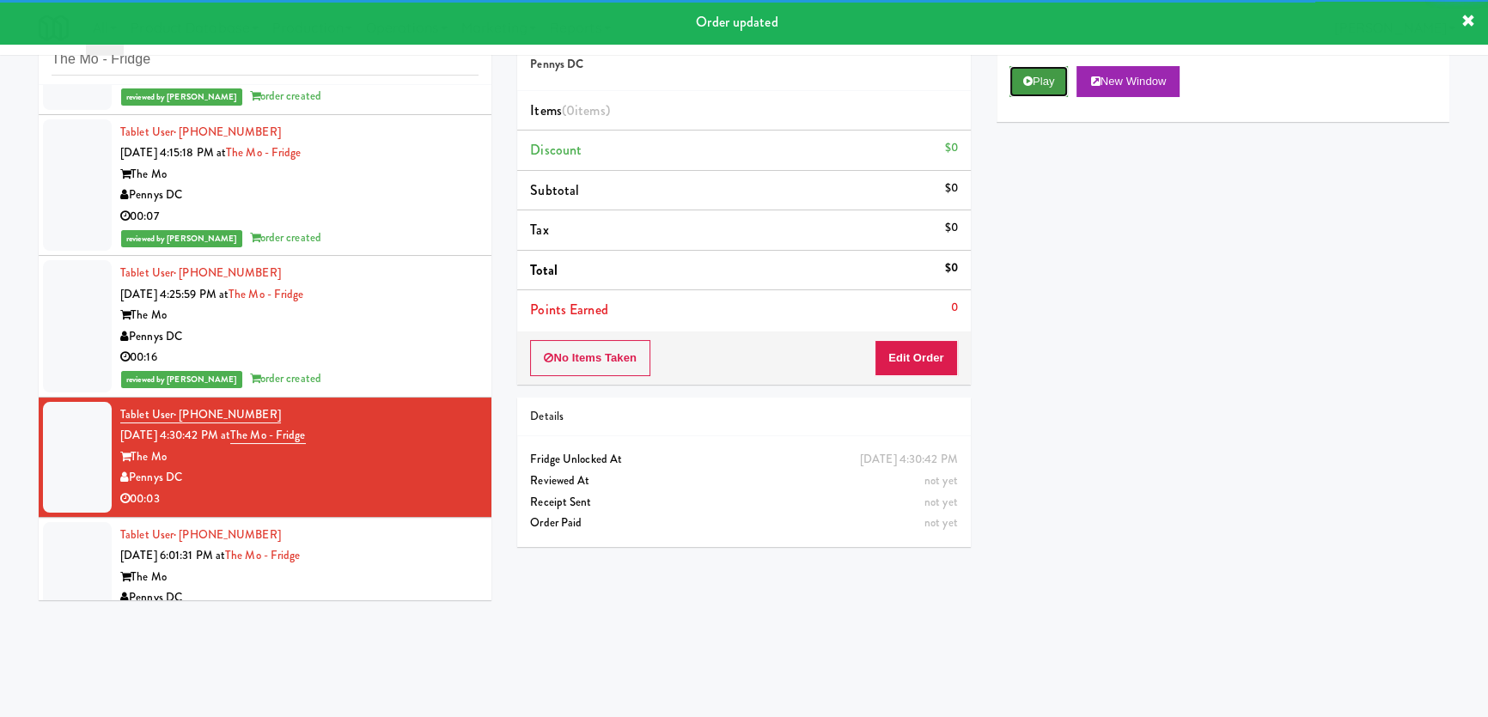
click at [1027, 77] on icon at bounding box center [1027, 81] width 9 height 11
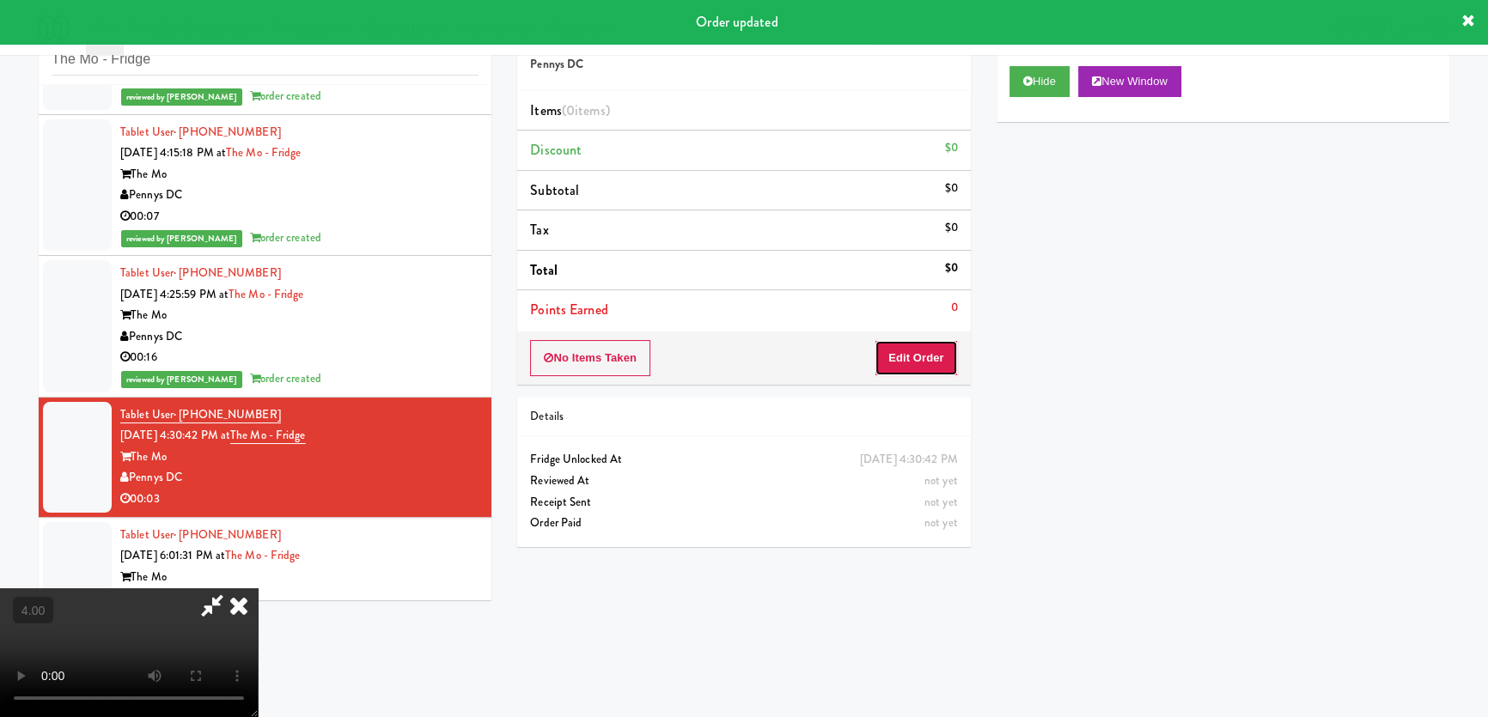
click at [884, 359] on button "Edit Order" at bounding box center [915, 358] width 83 height 36
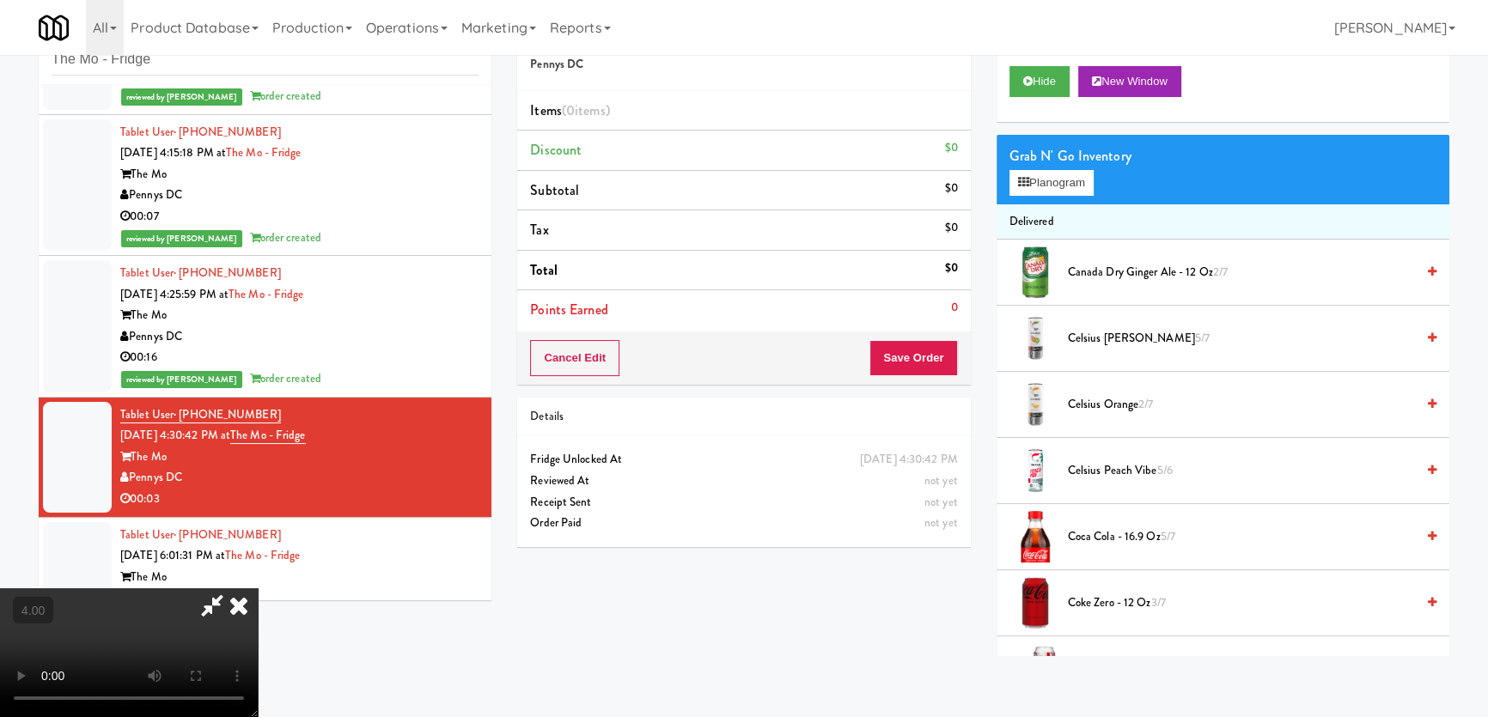
click at [258, 588] on video at bounding box center [129, 652] width 258 height 129
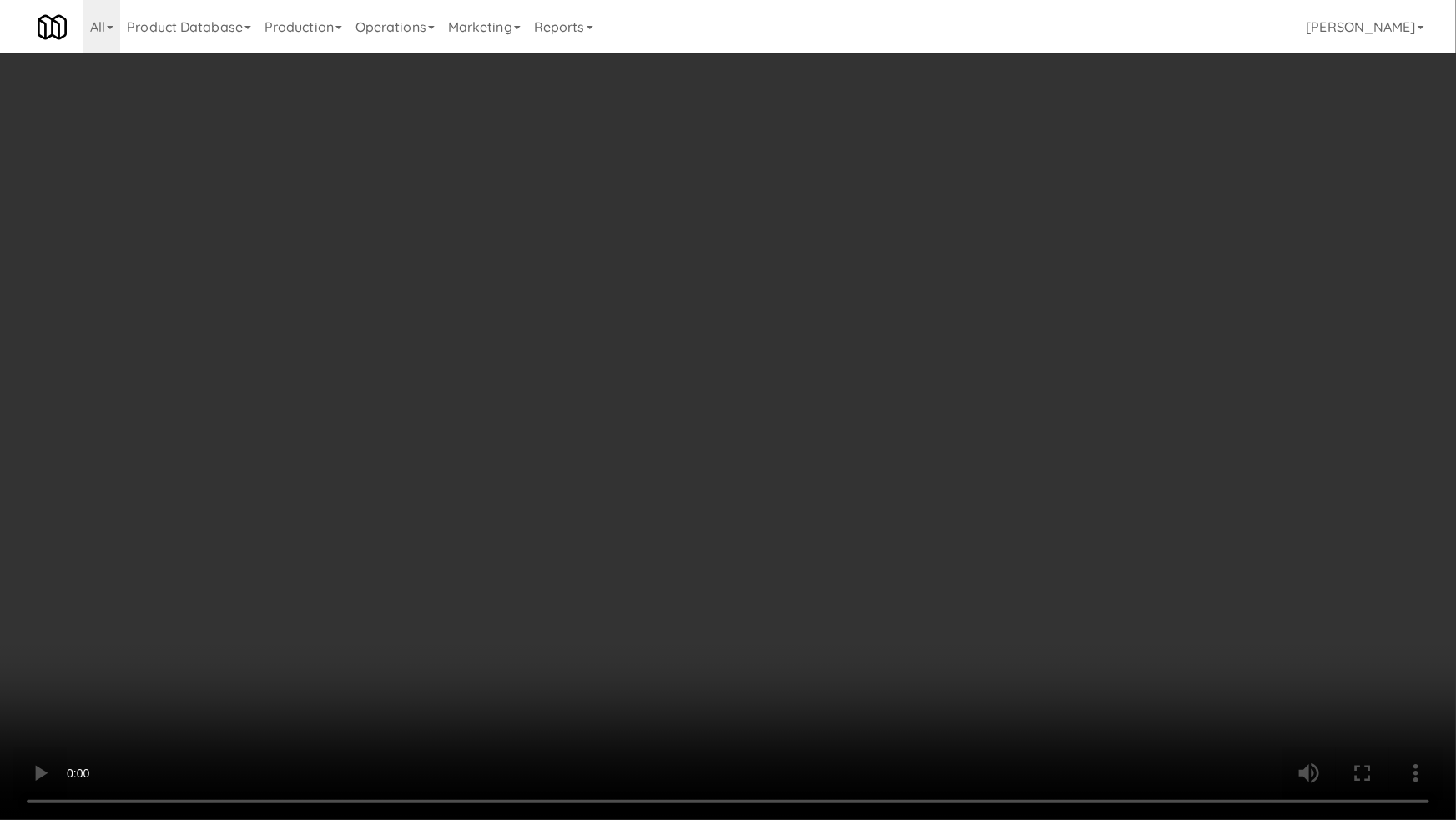
click at [459, 653] on video at bounding box center [728, 410] width 1456 height 820
click at [464, 621] on video at bounding box center [728, 410] width 1456 height 820
click at [474, 624] on video at bounding box center [728, 410] width 1456 height 820
click at [474, 623] on video at bounding box center [728, 410] width 1456 height 820
click at [582, 614] on video at bounding box center [728, 410] width 1456 height 820
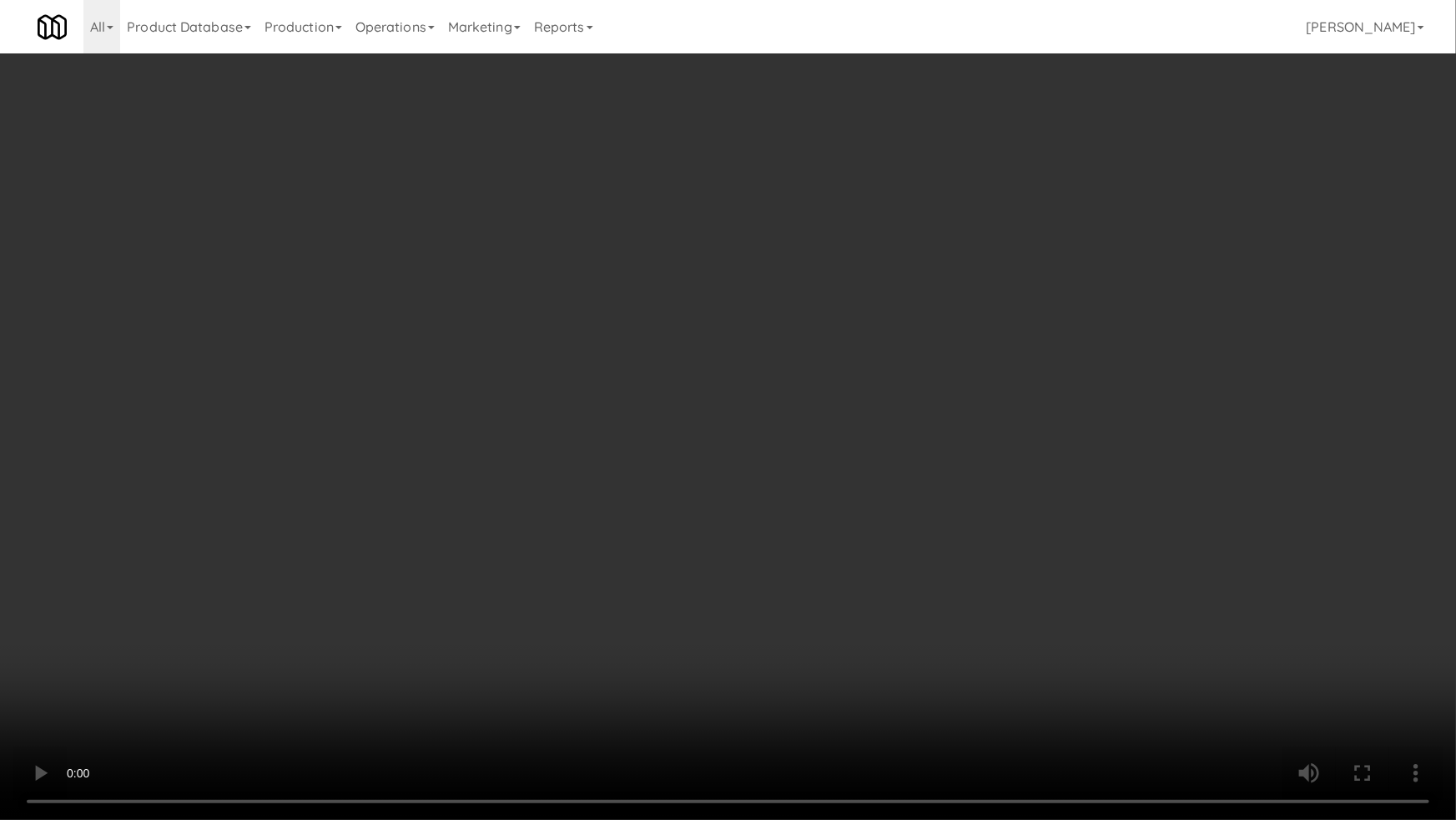
drag, startPoint x: 582, startPoint y: 613, endPoint x: 807, endPoint y: 379, distance: 324.6
click at [590, 606] on video at bounding box center [728, 410] width 1456 height 820
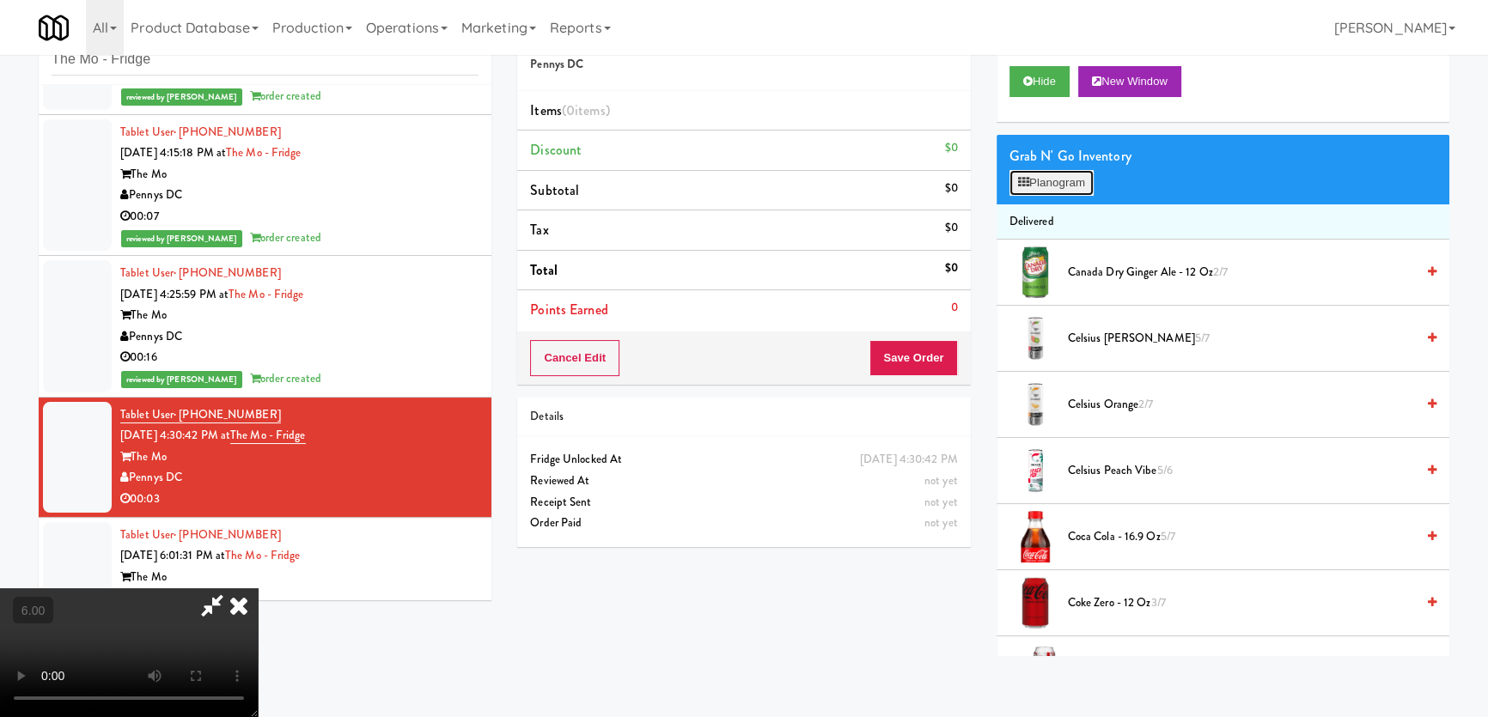
click at [1025, 187] on icon at bounding box center [1023, 182] width 11 height 11
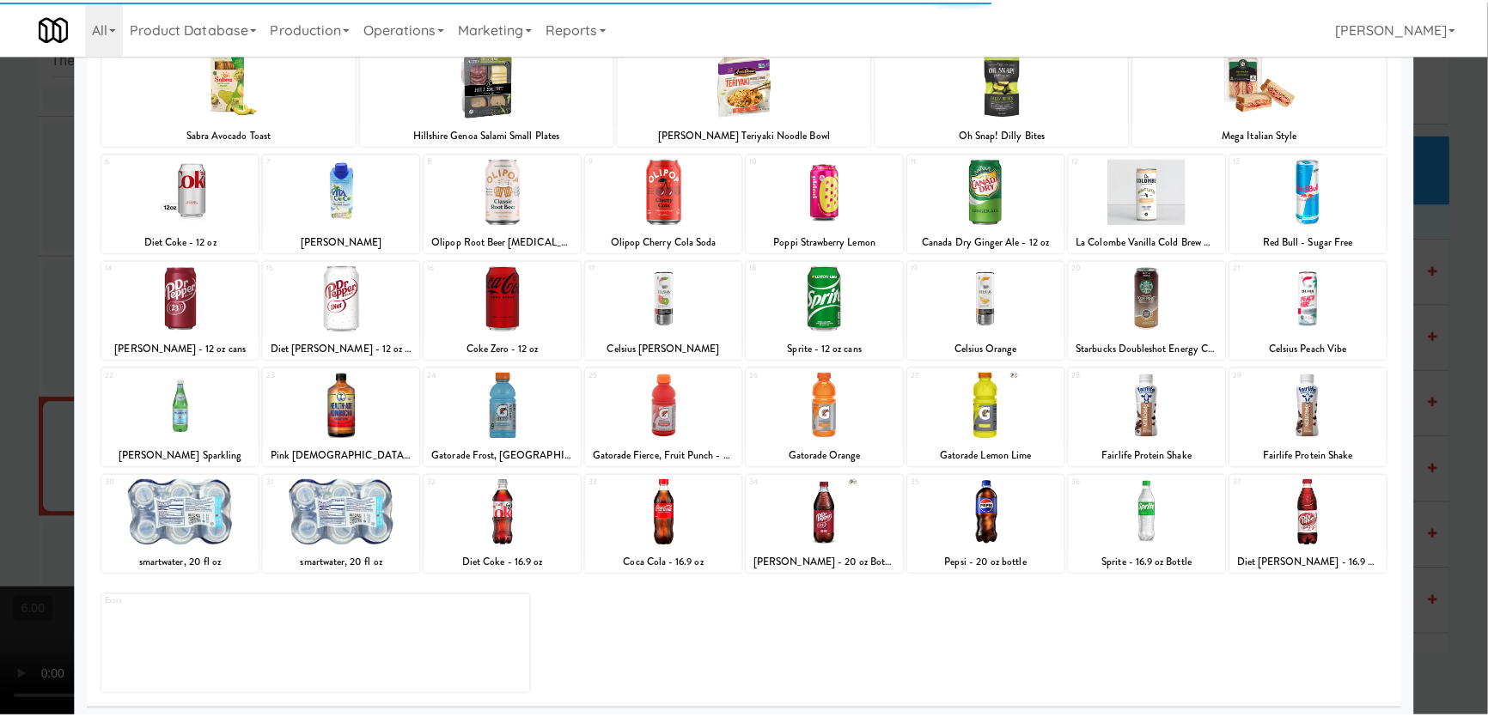
scroll to position [125, 0]
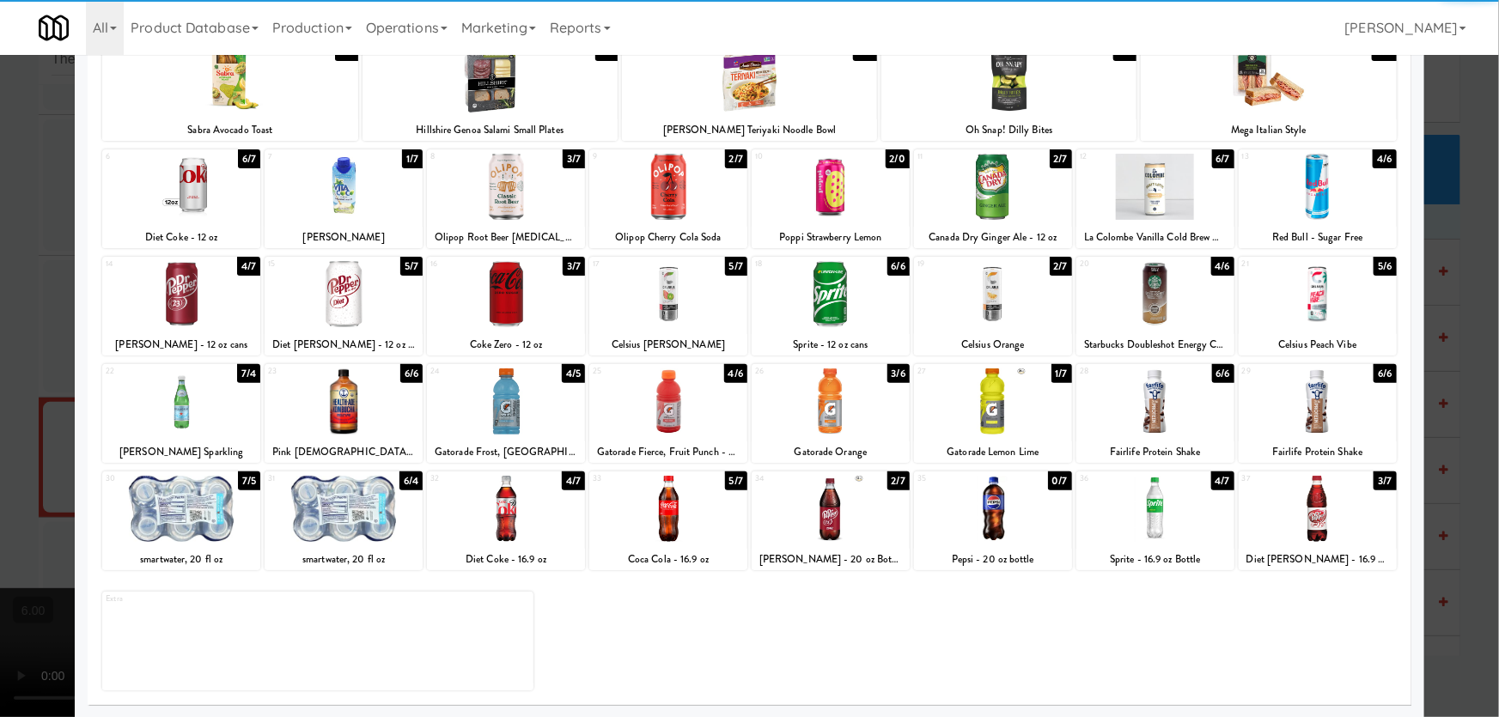
click at [633, 533] on div at bounding box center [668, 509] width 158 height 66
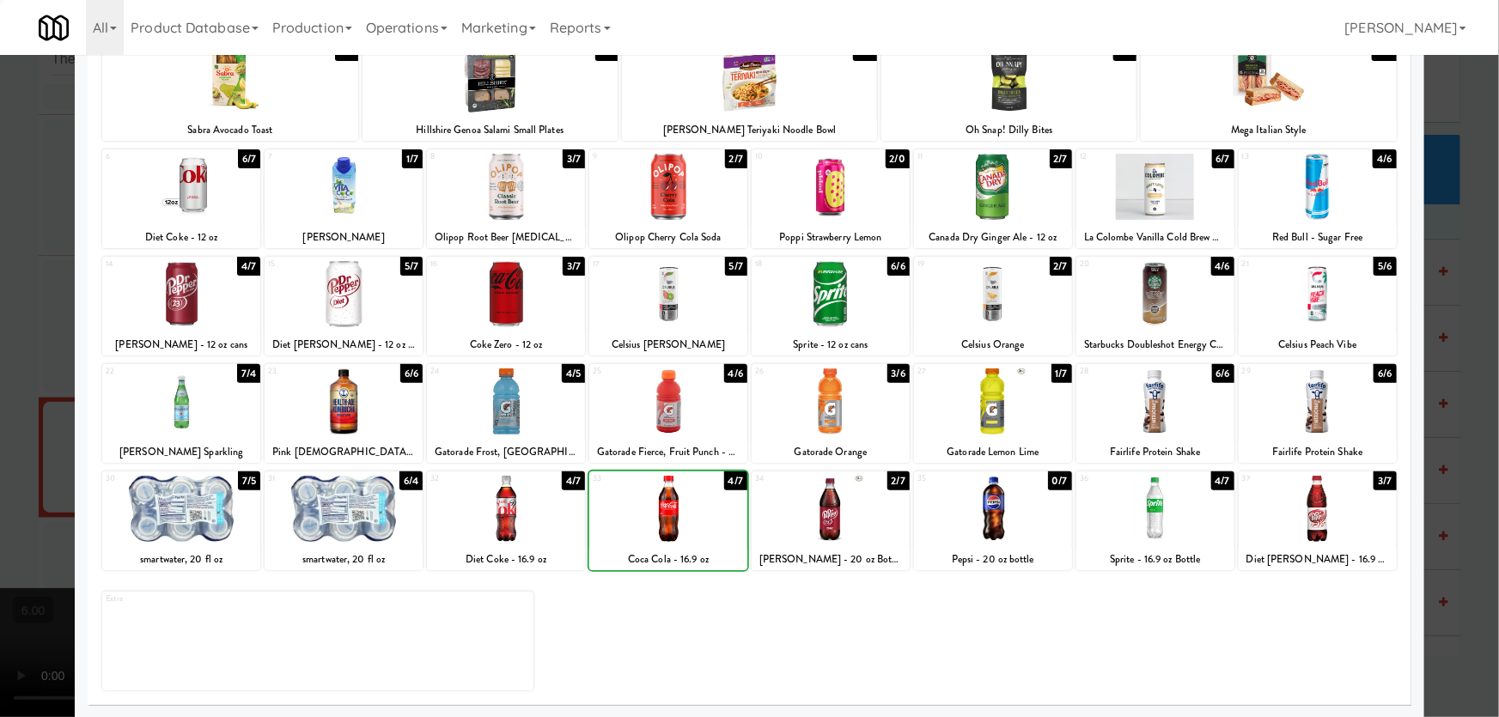
click at [0, 377] on div at bounding box center [749, 358] width 1499 height 717
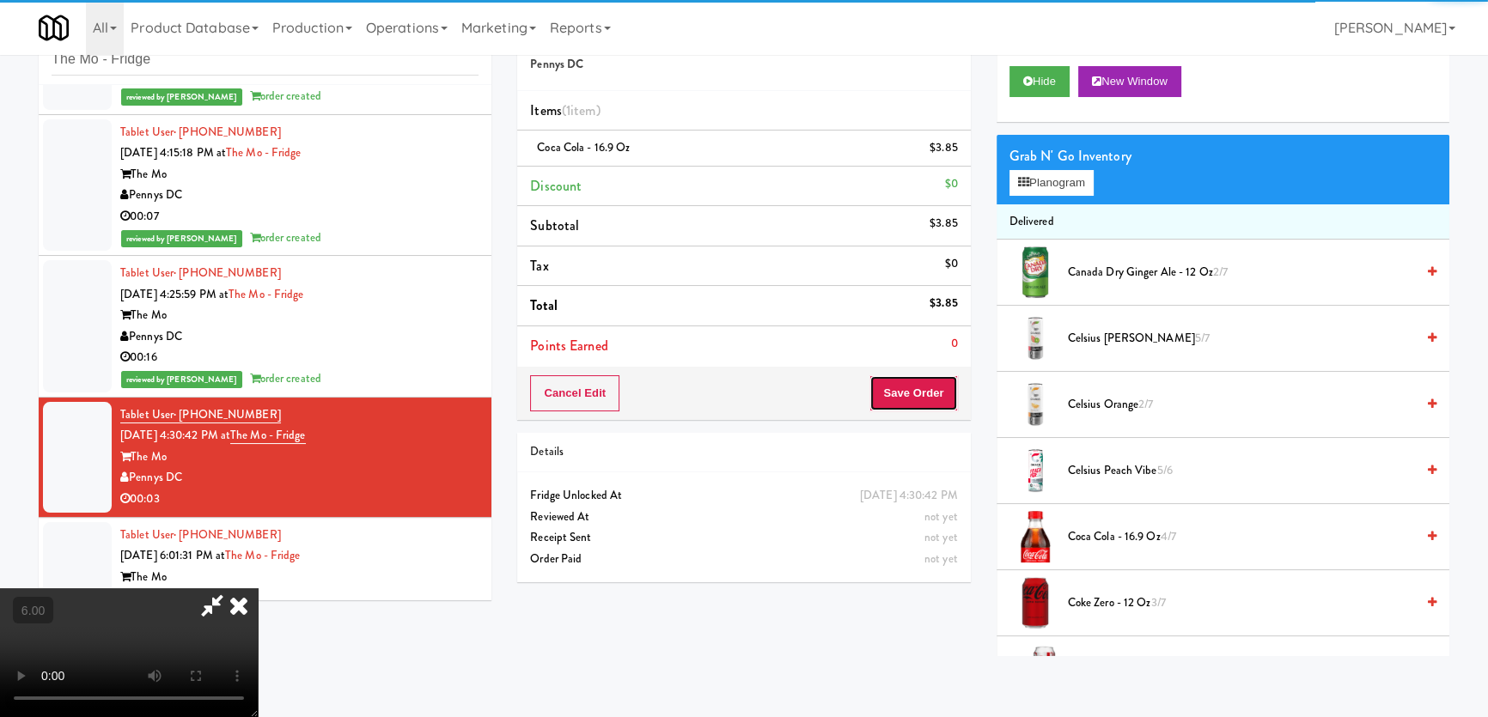
click at [912, 401] on button "Save Order" at bounding box center [913, 393] width 88 height 36
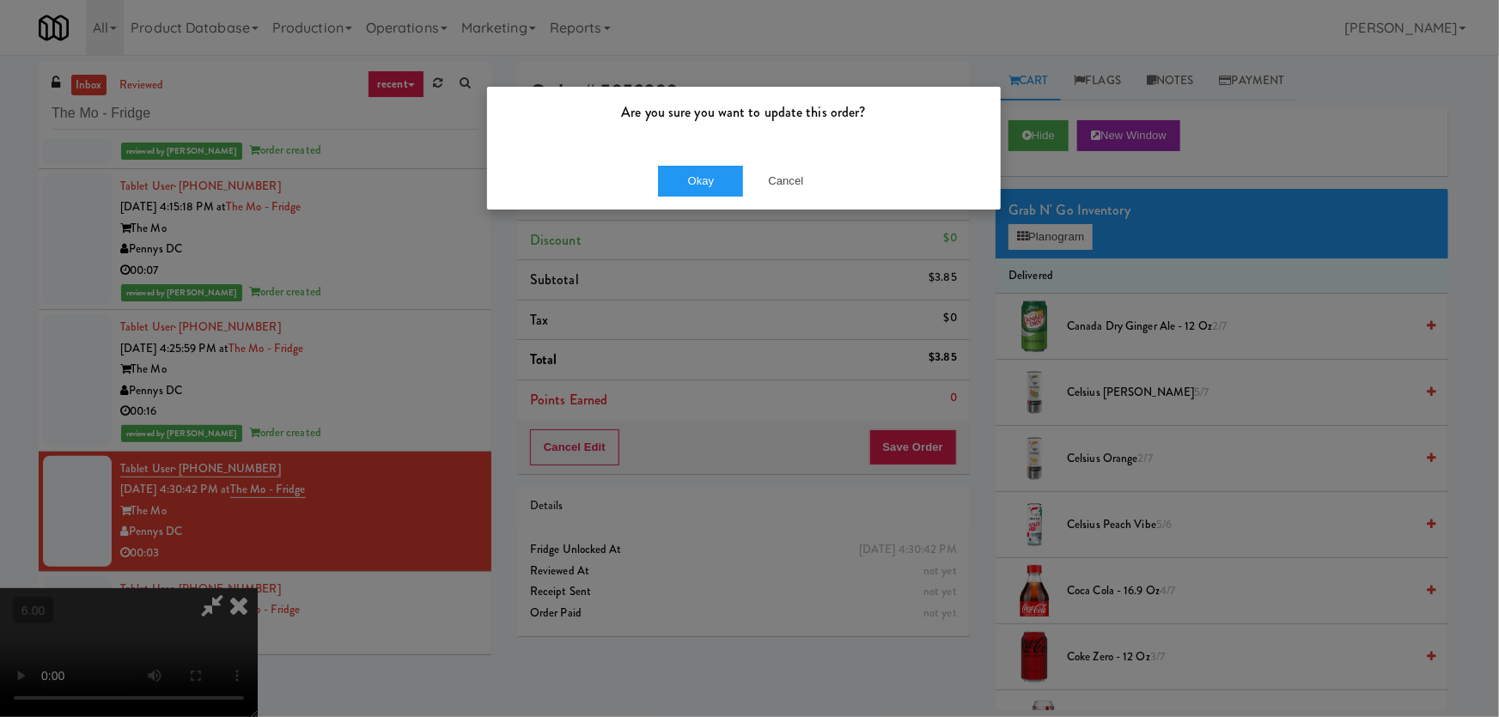
click at [701, 199] on div "Okay Cancel" at bounding box center [744, 181] width 514 height 58
click at [722, 186] on button "Okay" at bounding box center [701, 181] width 86 height 31
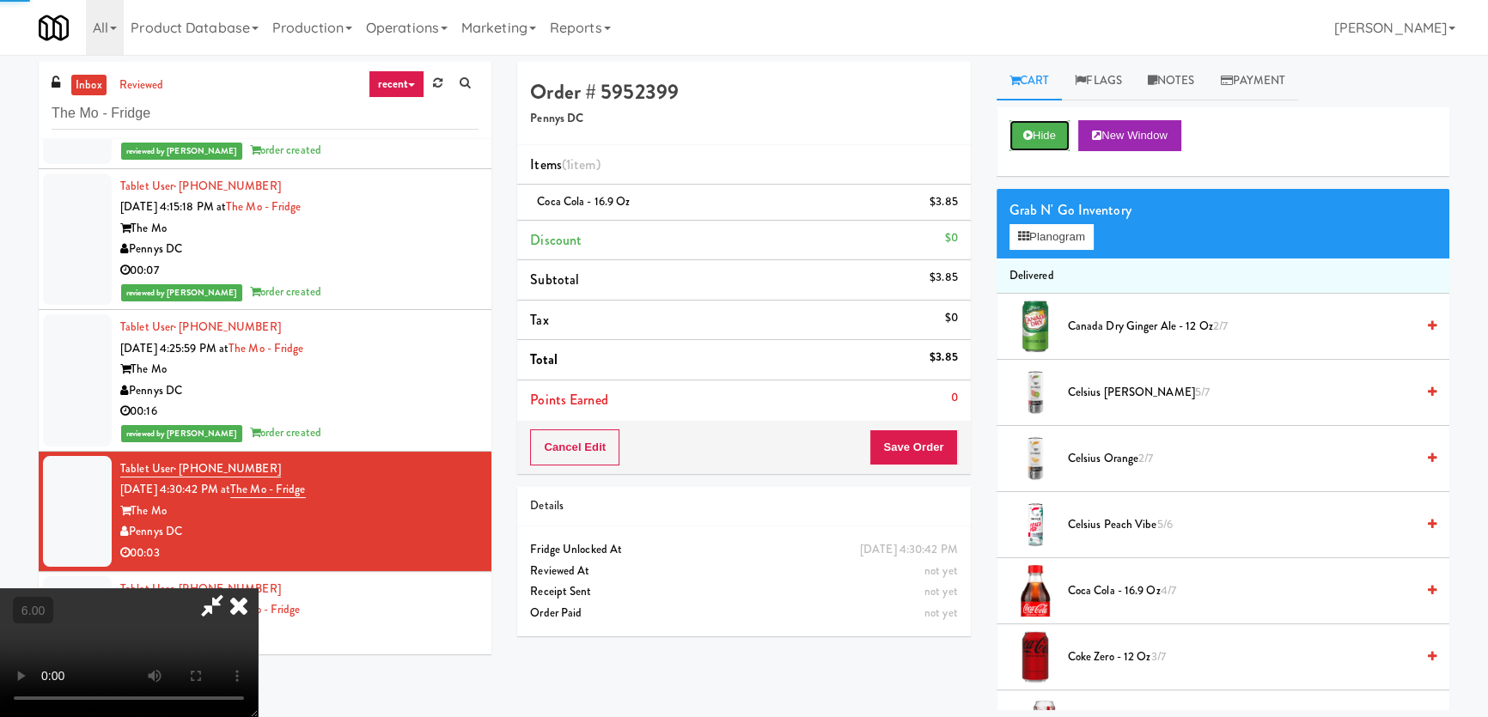
click at [1046, 120] on button "Hide" at bounding box center [1039, 135] width 60 height 31
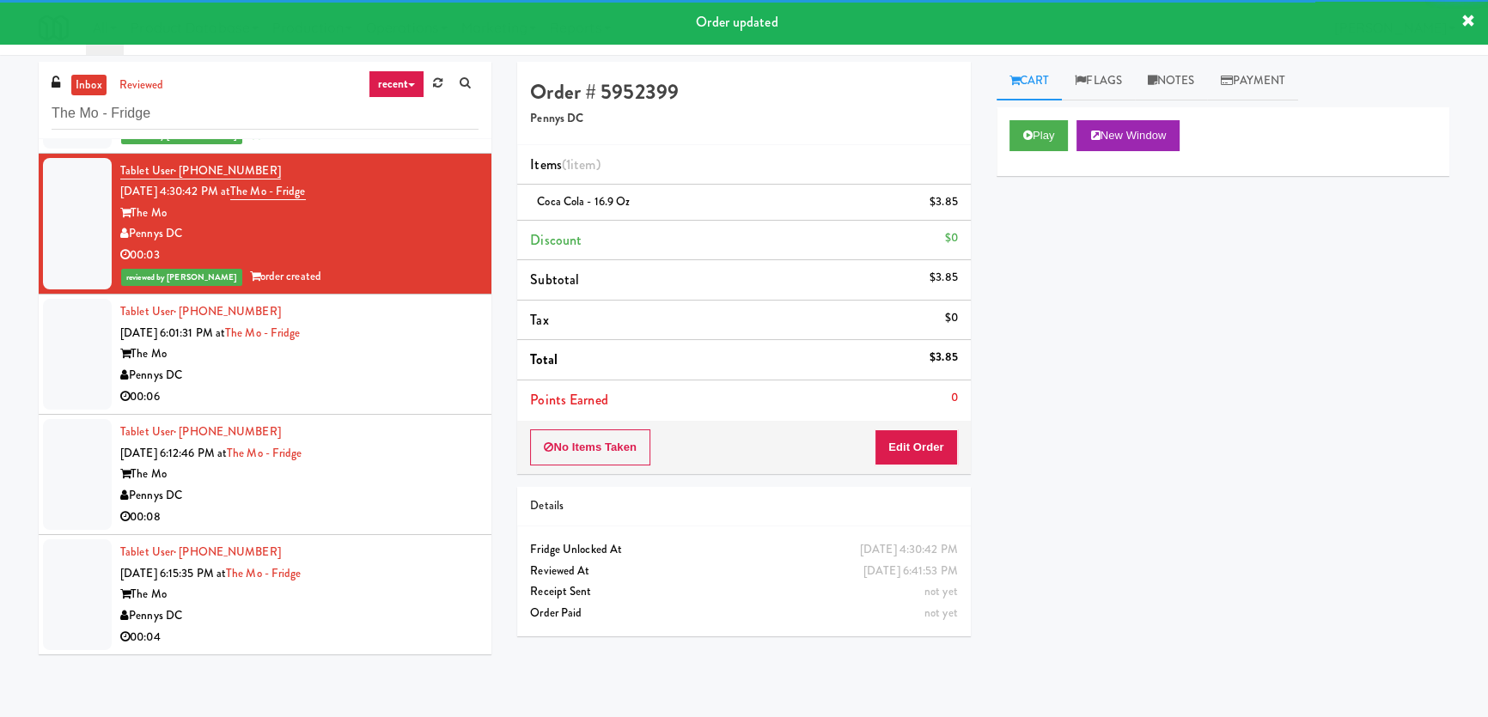
click at [407, 379] on div "Pennys DC" at bounding box center [299, 375] width 358 height 21
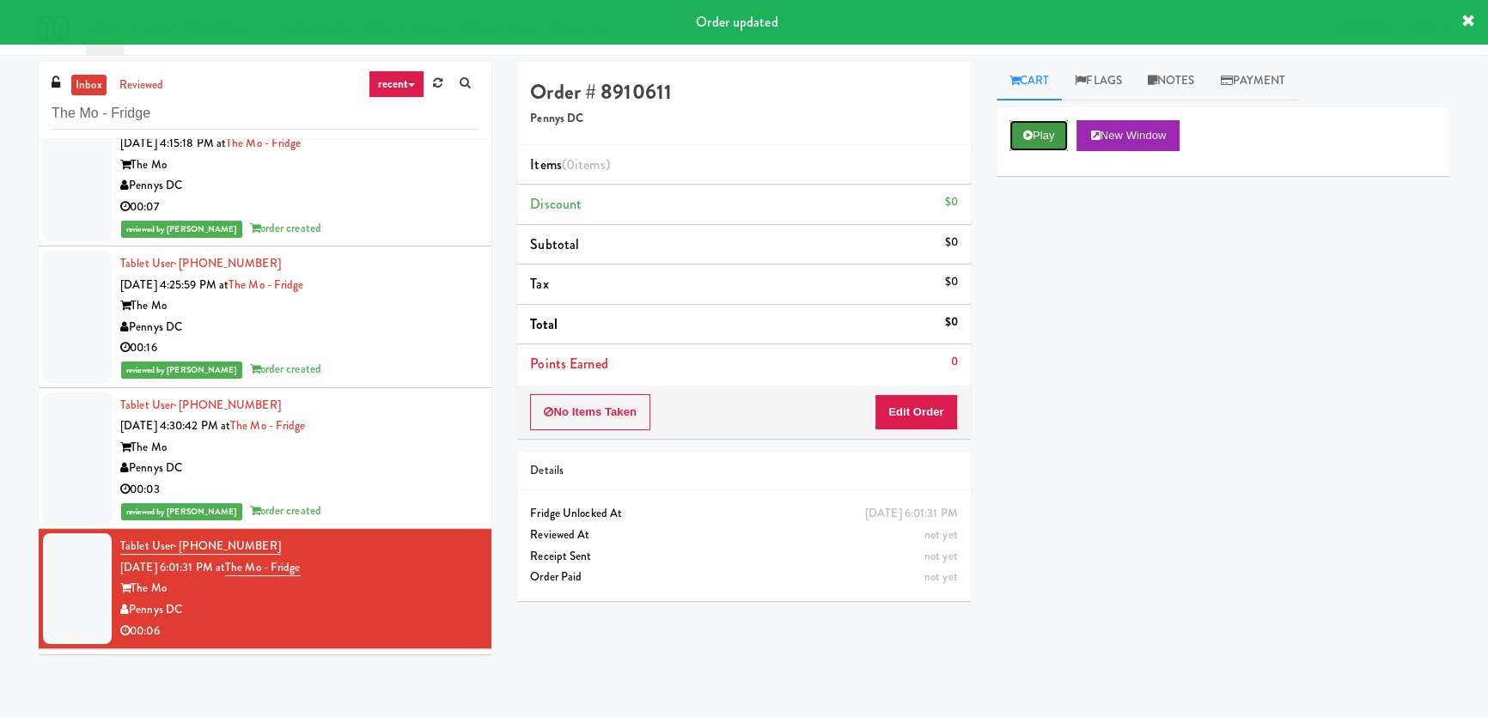
click at [1049, 122] on button "Play" at bounding box center [1038, 135] width 59 height 31
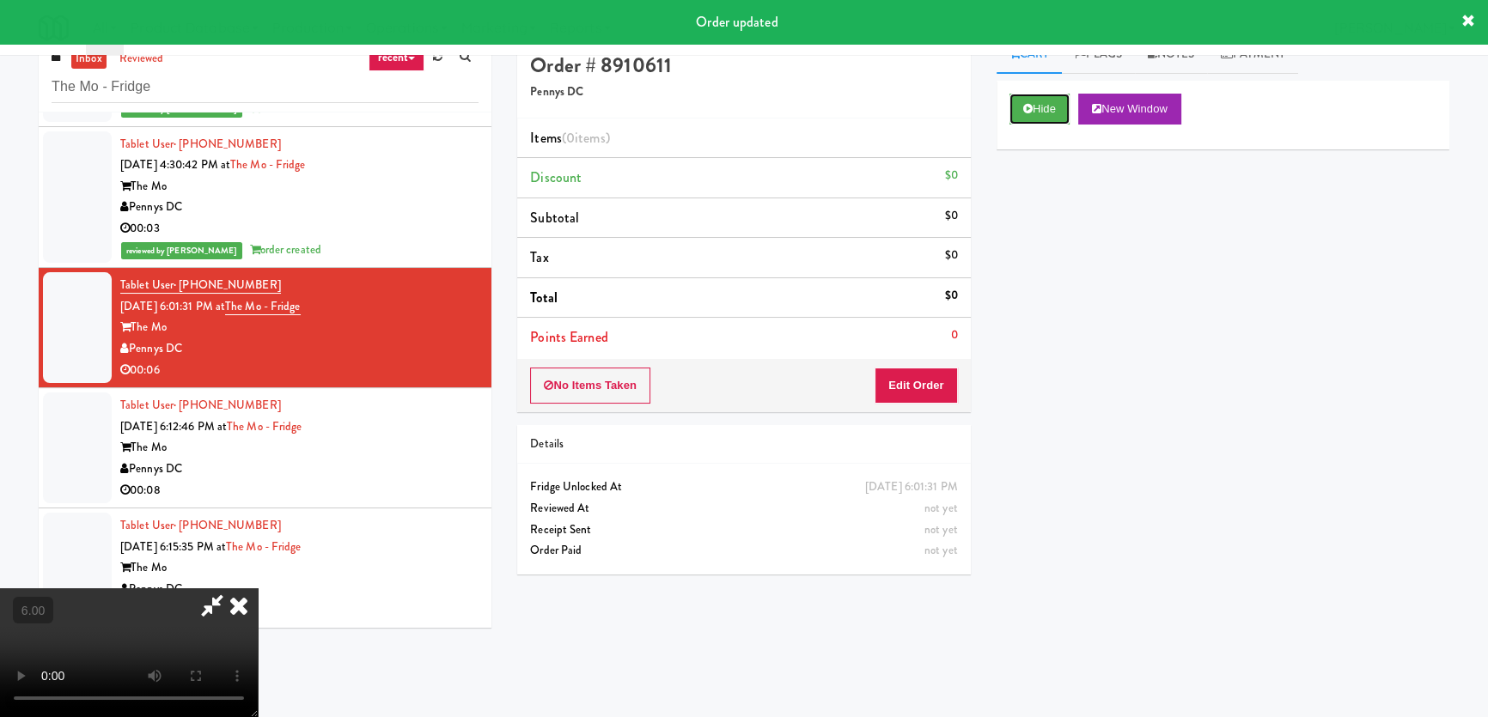
scroll to position [54, 0]
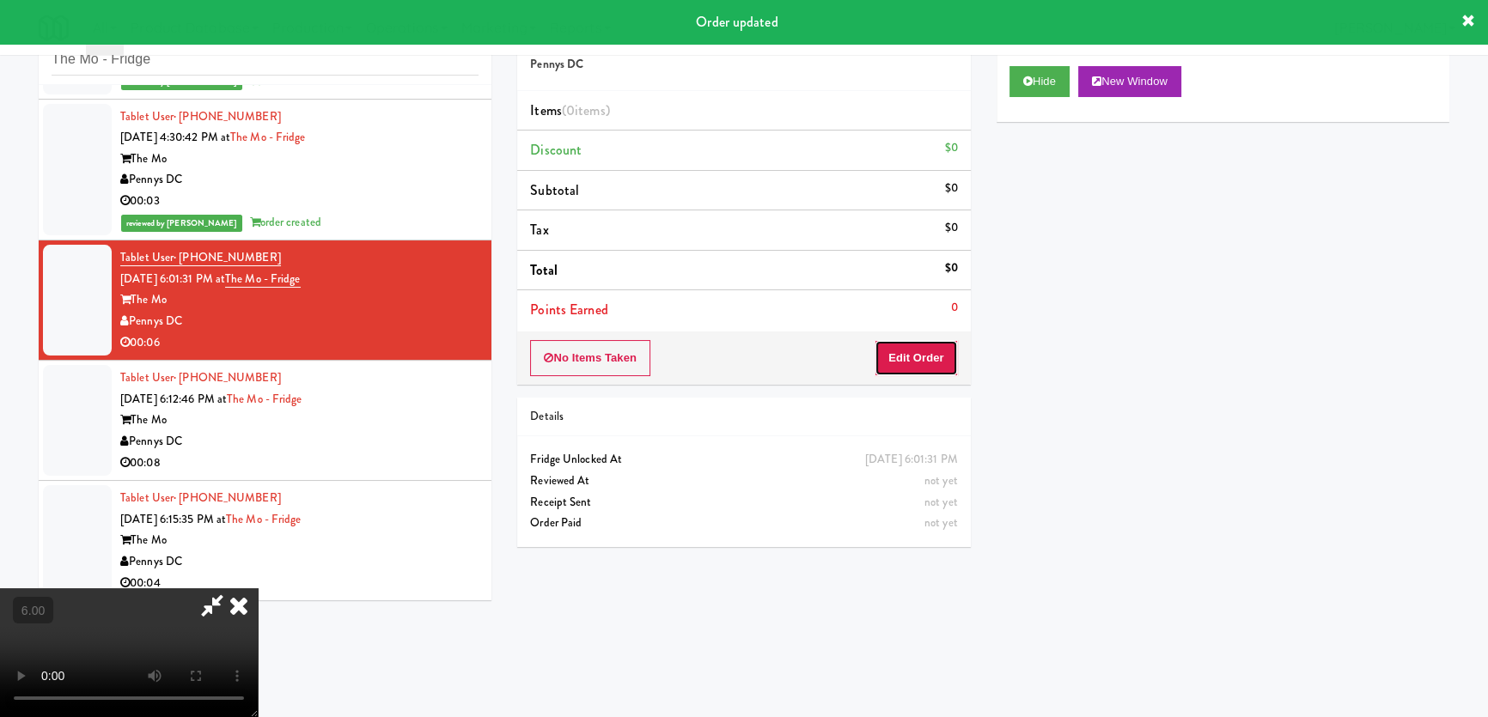
click at [951, 345] on button "Edit Order" at bounding box center [915, 358] width 83 height 36
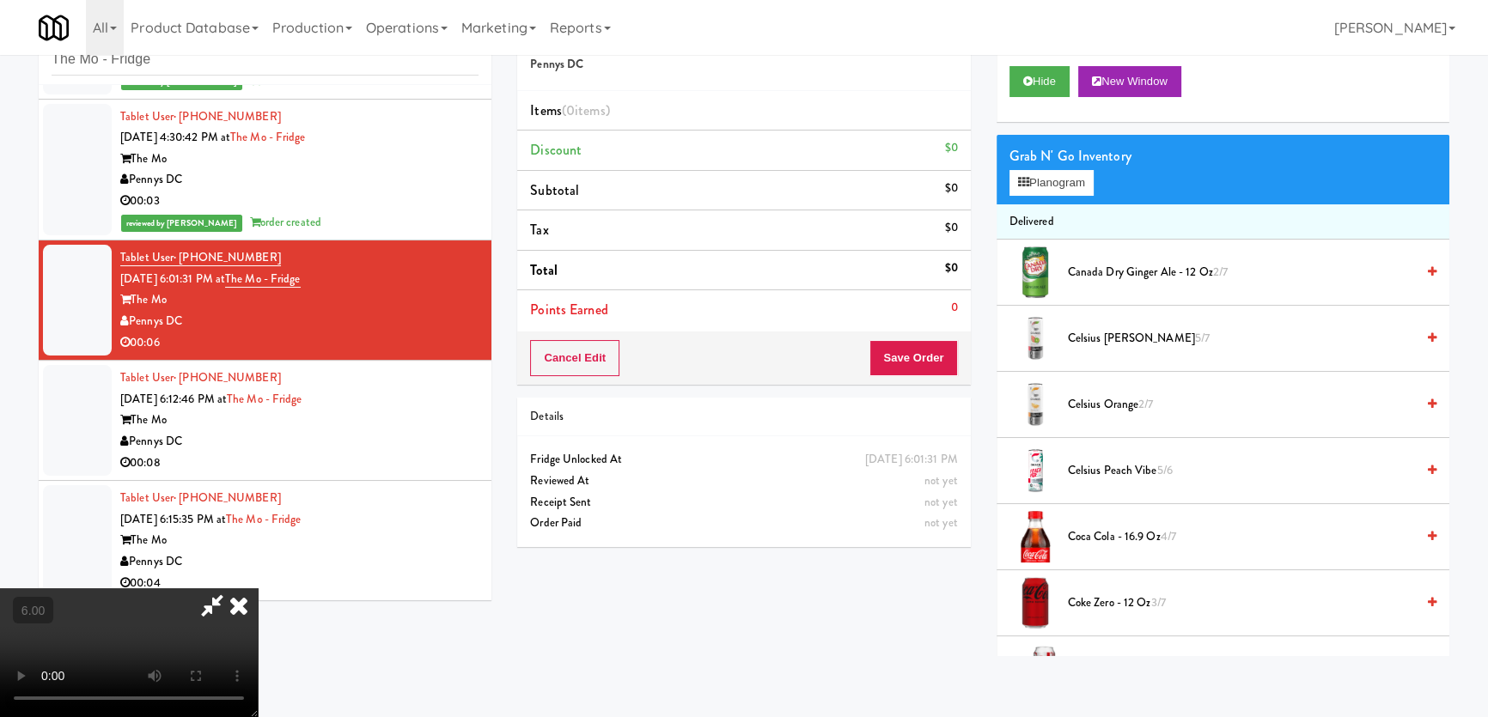
click at [258, 588] on video at bounding box center [129, 652] width 258 height 129
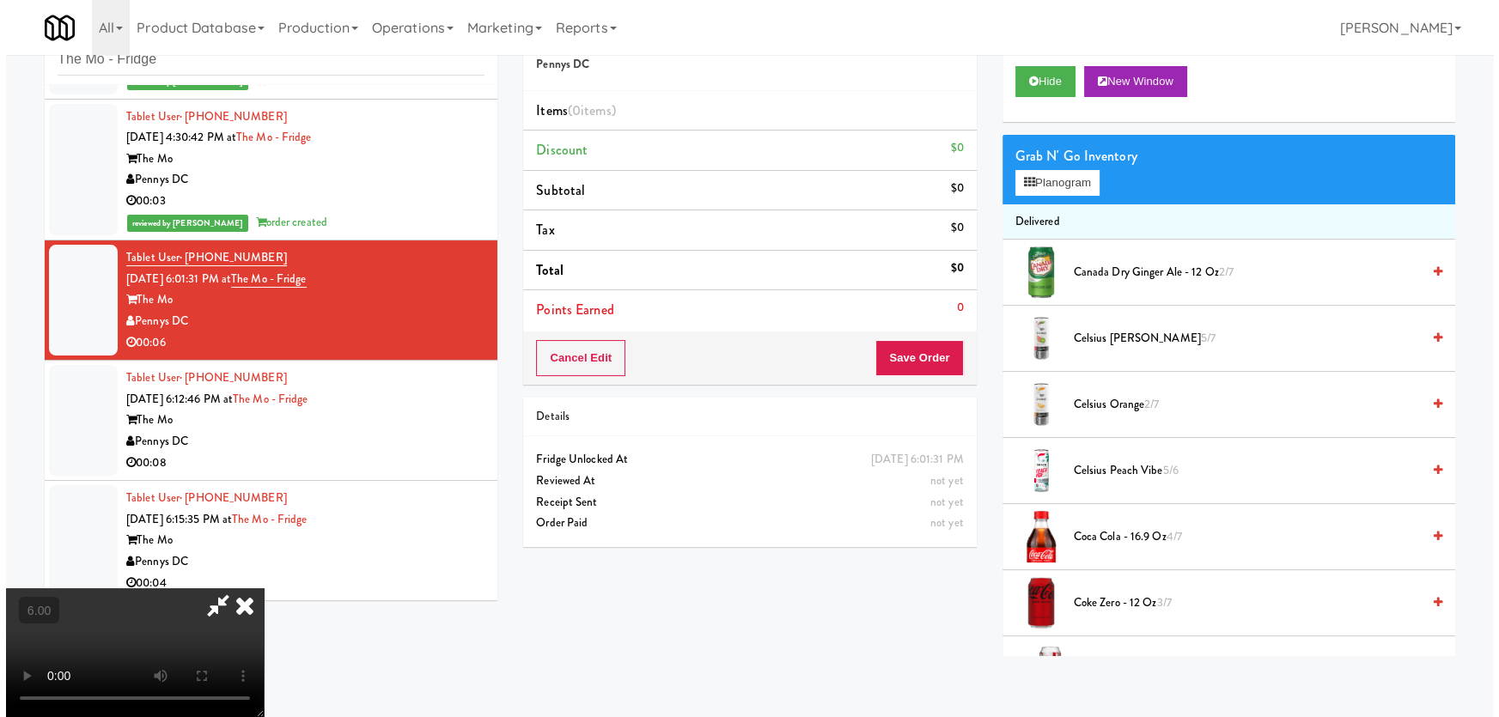
scroll to position [35, 0]
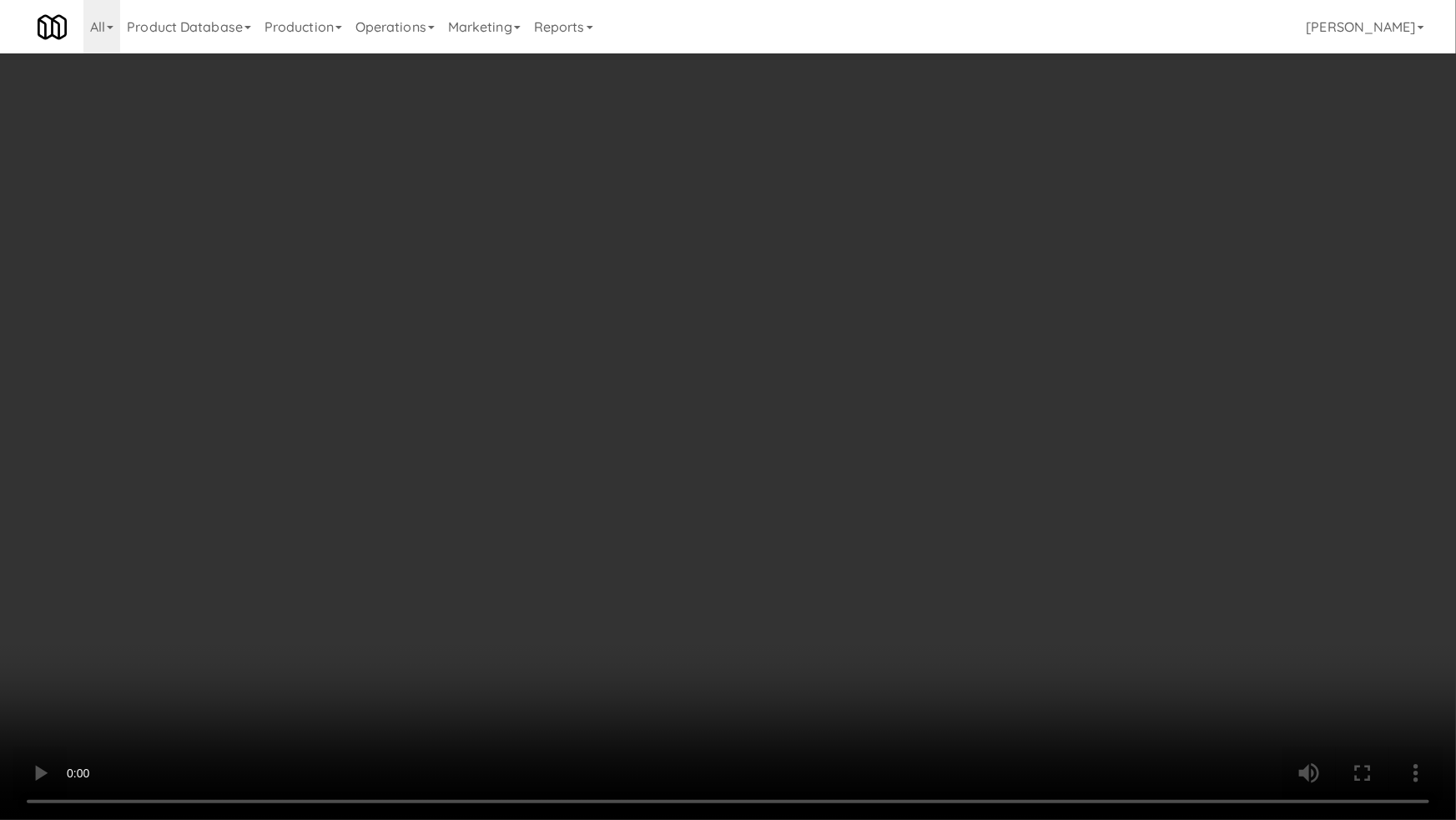
drag, startPoint x: 491, startPoint y: 693, endPoint x: 494, endPoint y: 676, distance: 17.3
click at [491, 682] on video at bounding box center [728, 410] width 1456 height 820
click at [500, 654] on video at bounding box center [728, 410] width 1456 height 820
click at [553, 598] on video at bounding box center [728, 410] width 1456 height 820
drag, startPoint x: 553, startPoint y: 598, endPoint x: 835, endPoint y: 370, distance: 362.6
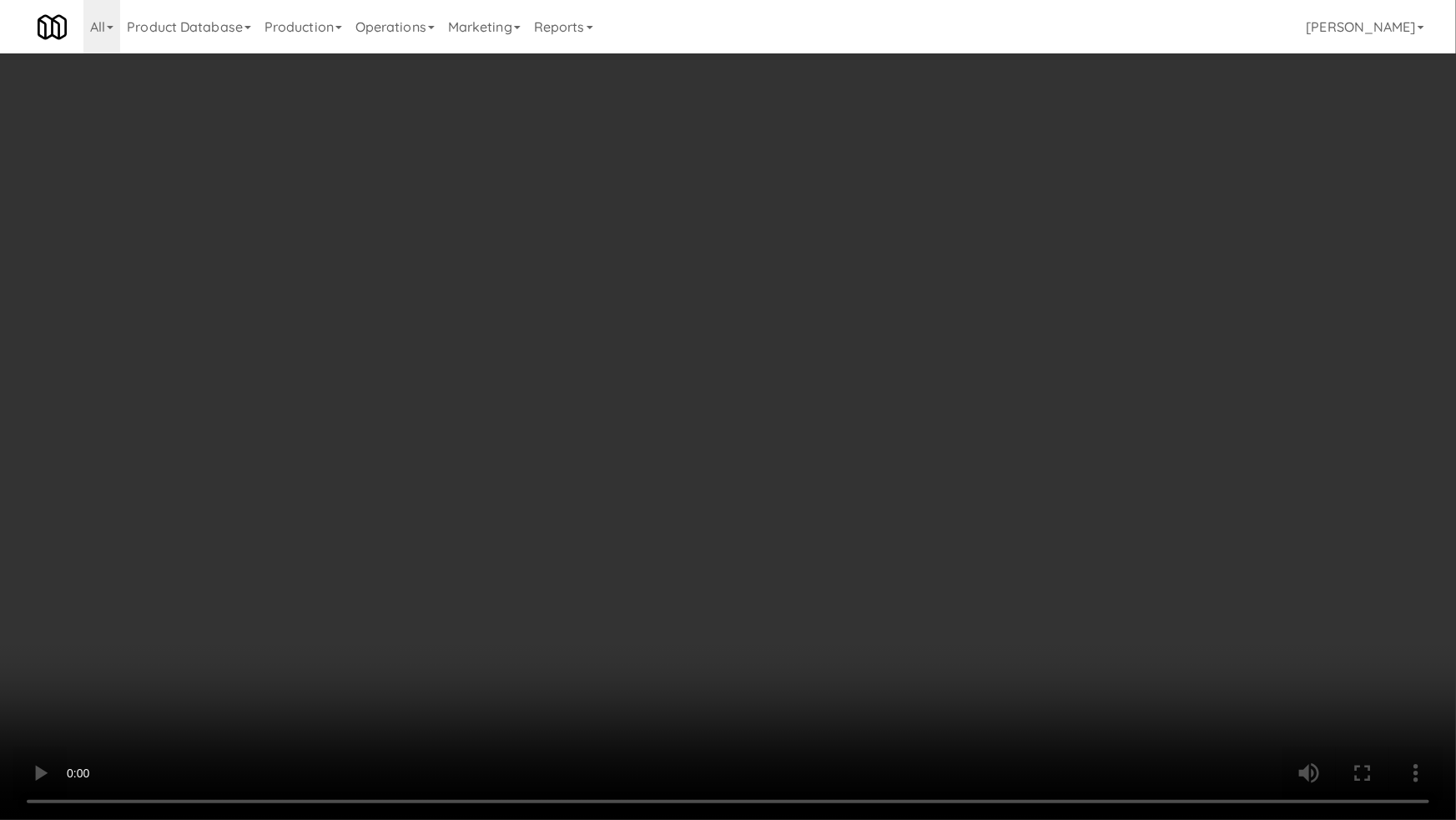
click at [554, 598] on video at bounding box center [728, 410] width 1456 height 820
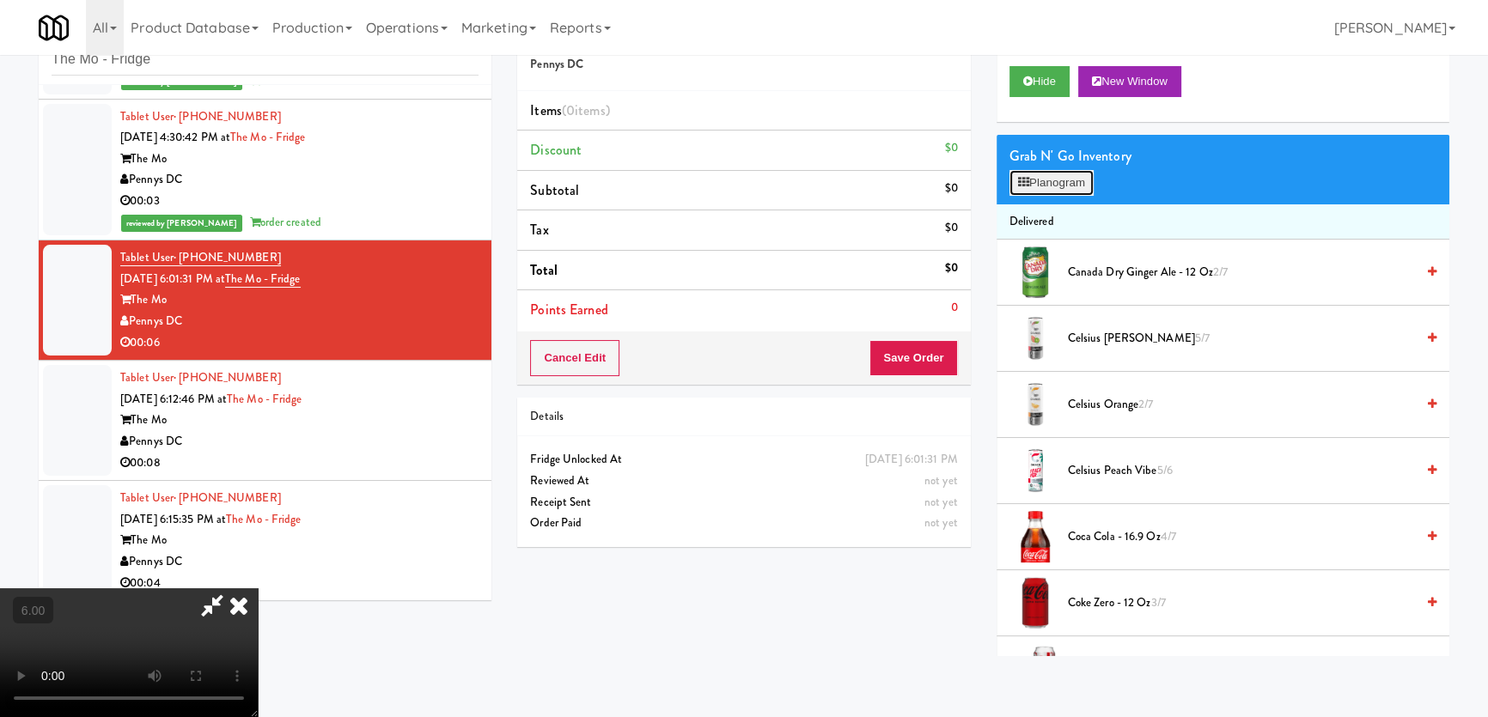
click at [1039, 179] on button "Planogram" at bounding box center [1051, 183] width 84 height 26
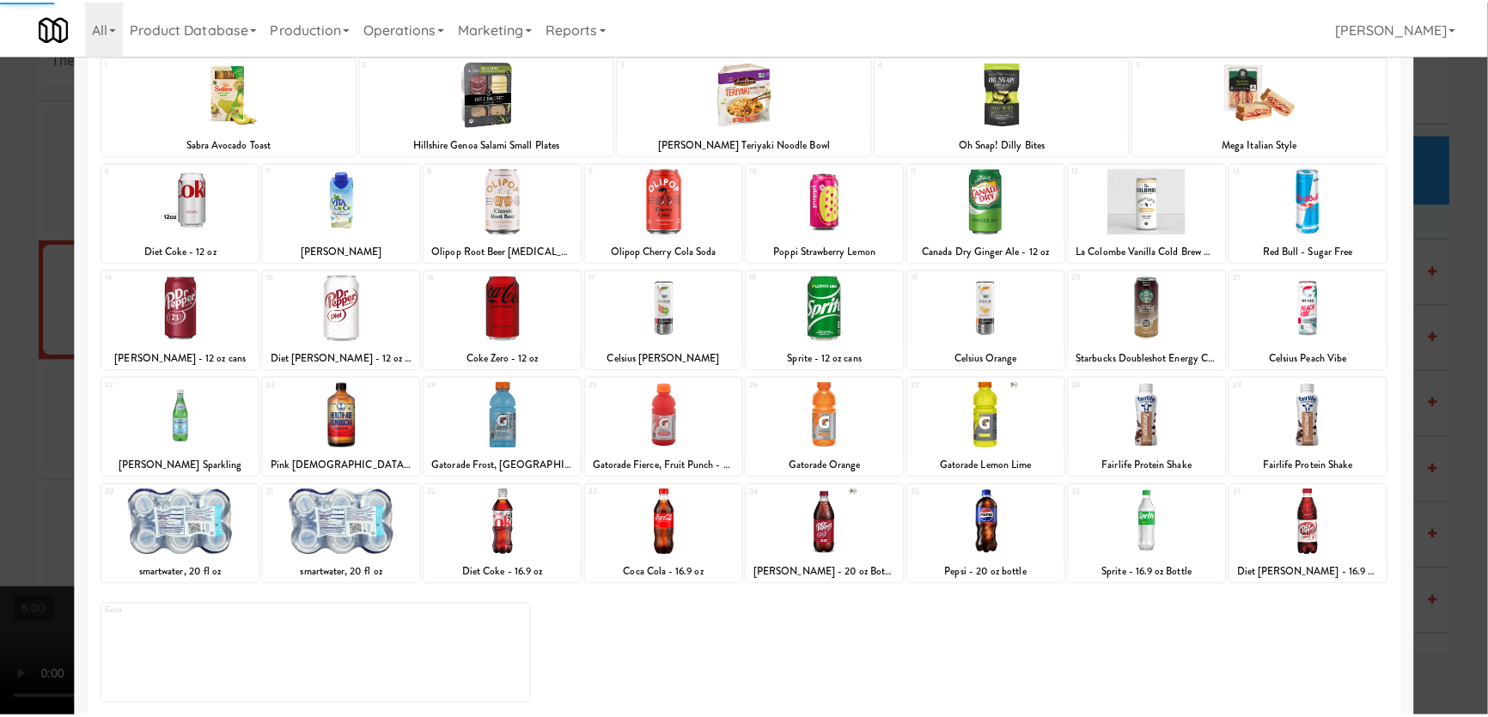
scroll to position [125, 0]
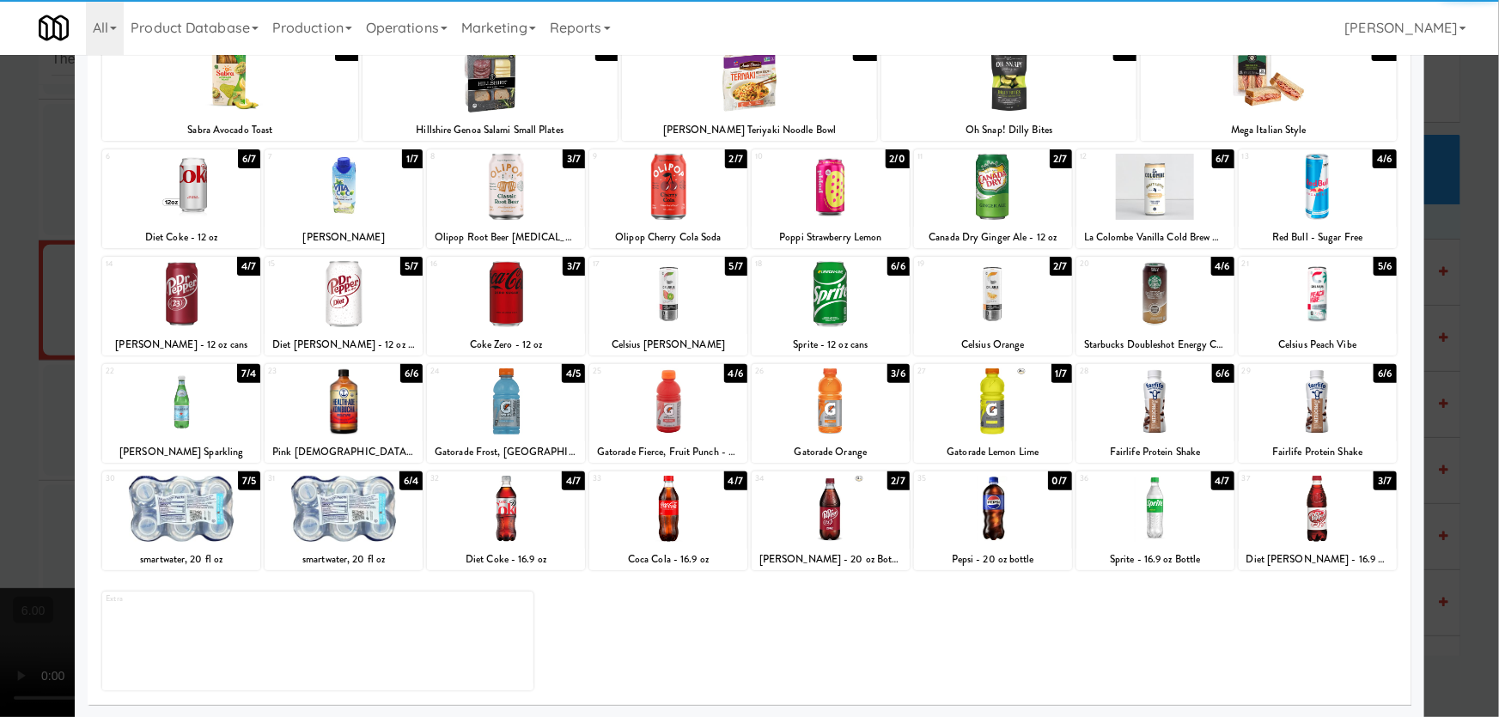
drag, startPoint x: 654, startPoint y: 426, endPoint x: 541, endPoint y: 389, distance: 118.4
click at [653, 425] on div at bounding box center [668, 402] width 158 height 66
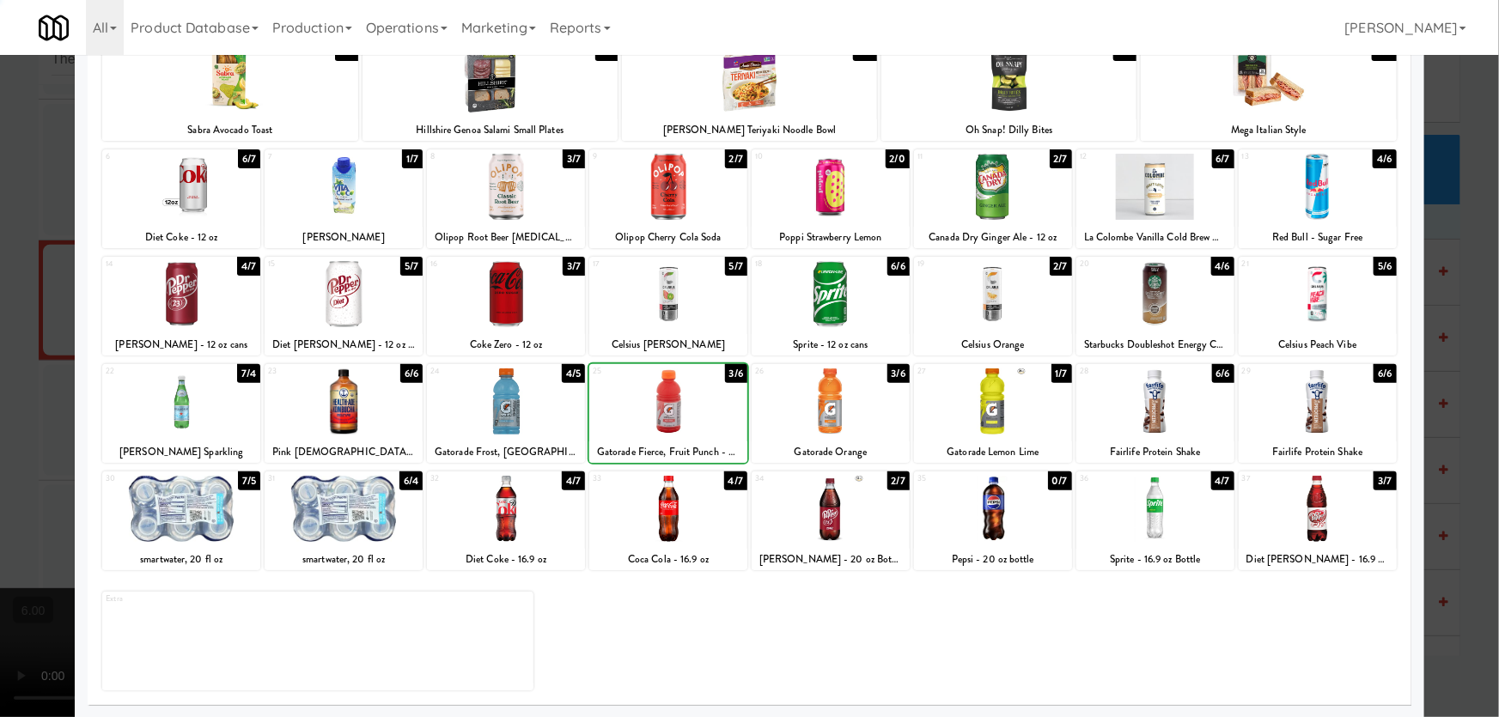
click at [1, 286] on div at bounding box center [749, 358] width 1499 height 717
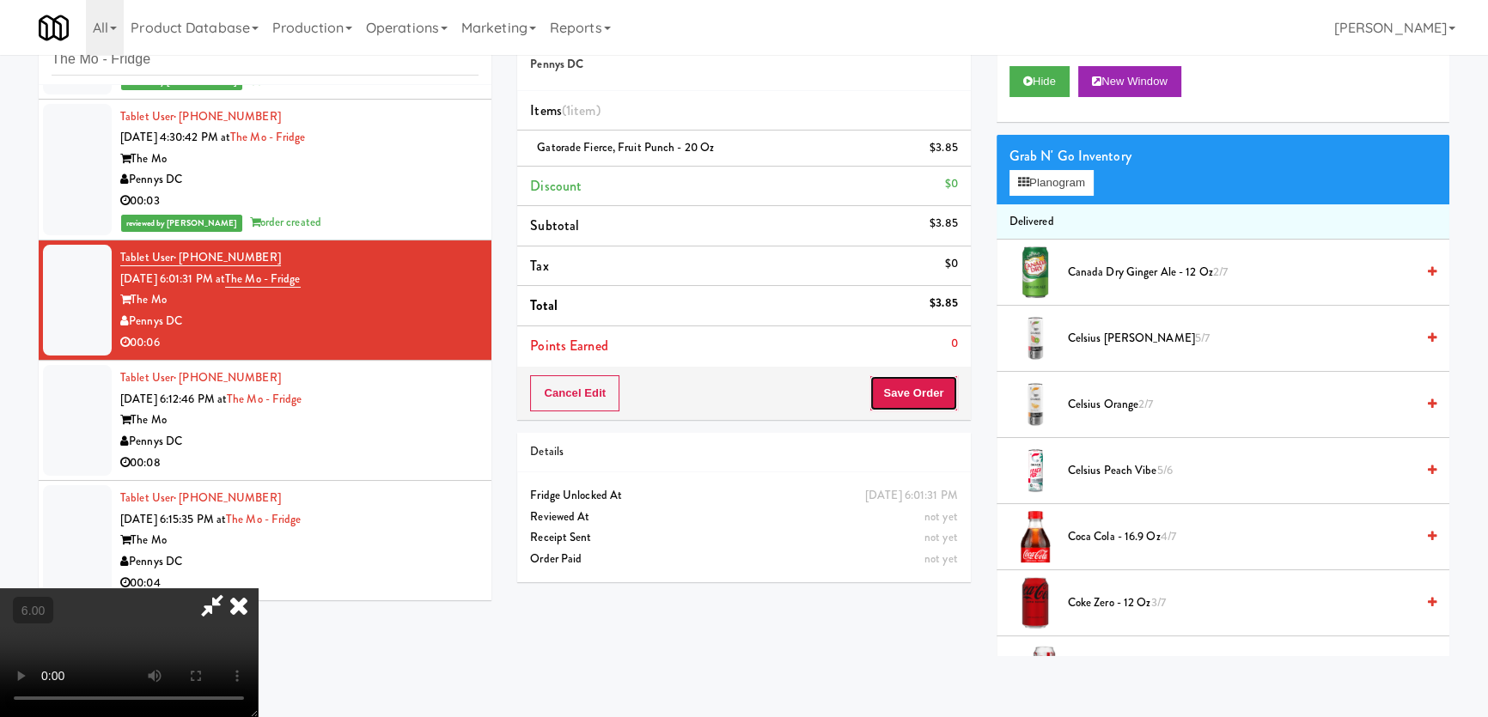
click at [923, 401] on button "Save Order" at bounding box center [913, 393] width 88 height 36
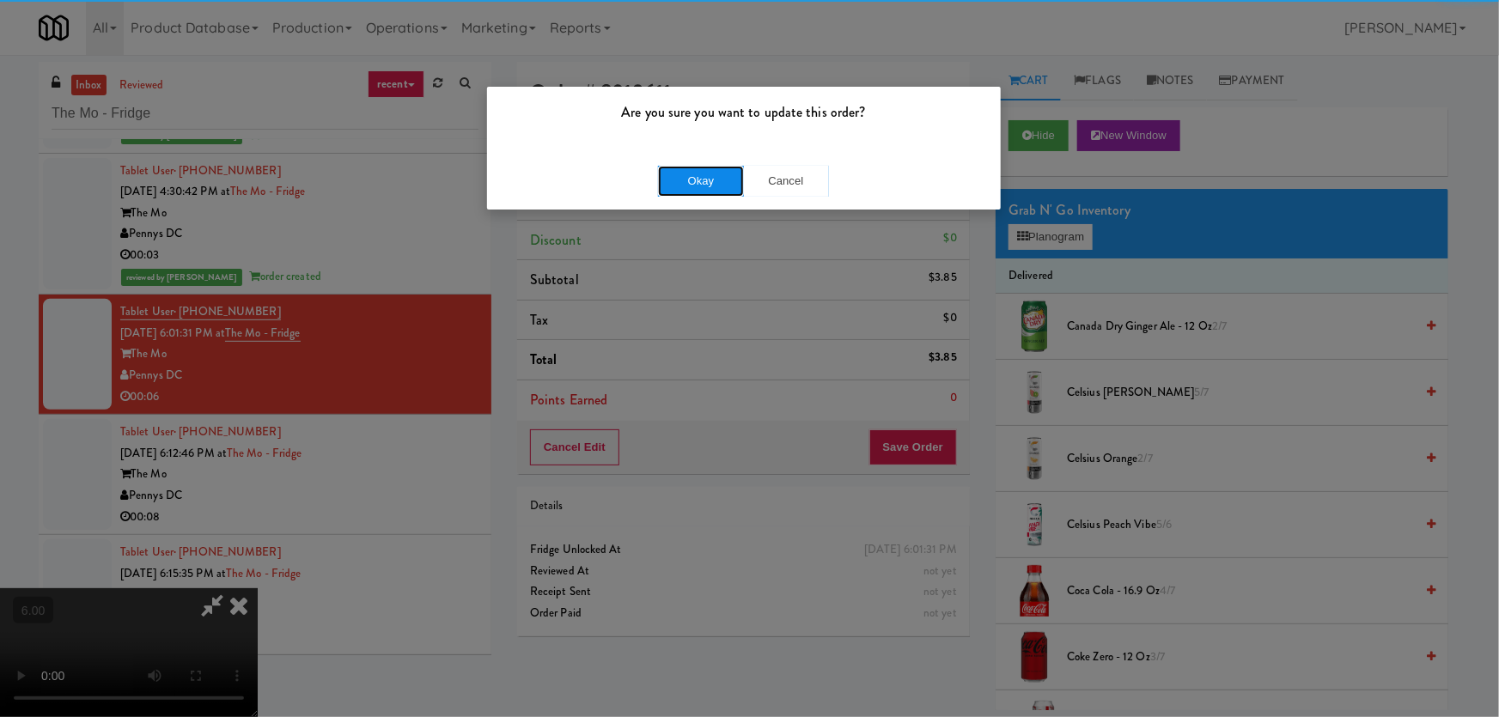
click at [713, 175] on button "Okay" at bounding box center [701, 181] width 86 height 31
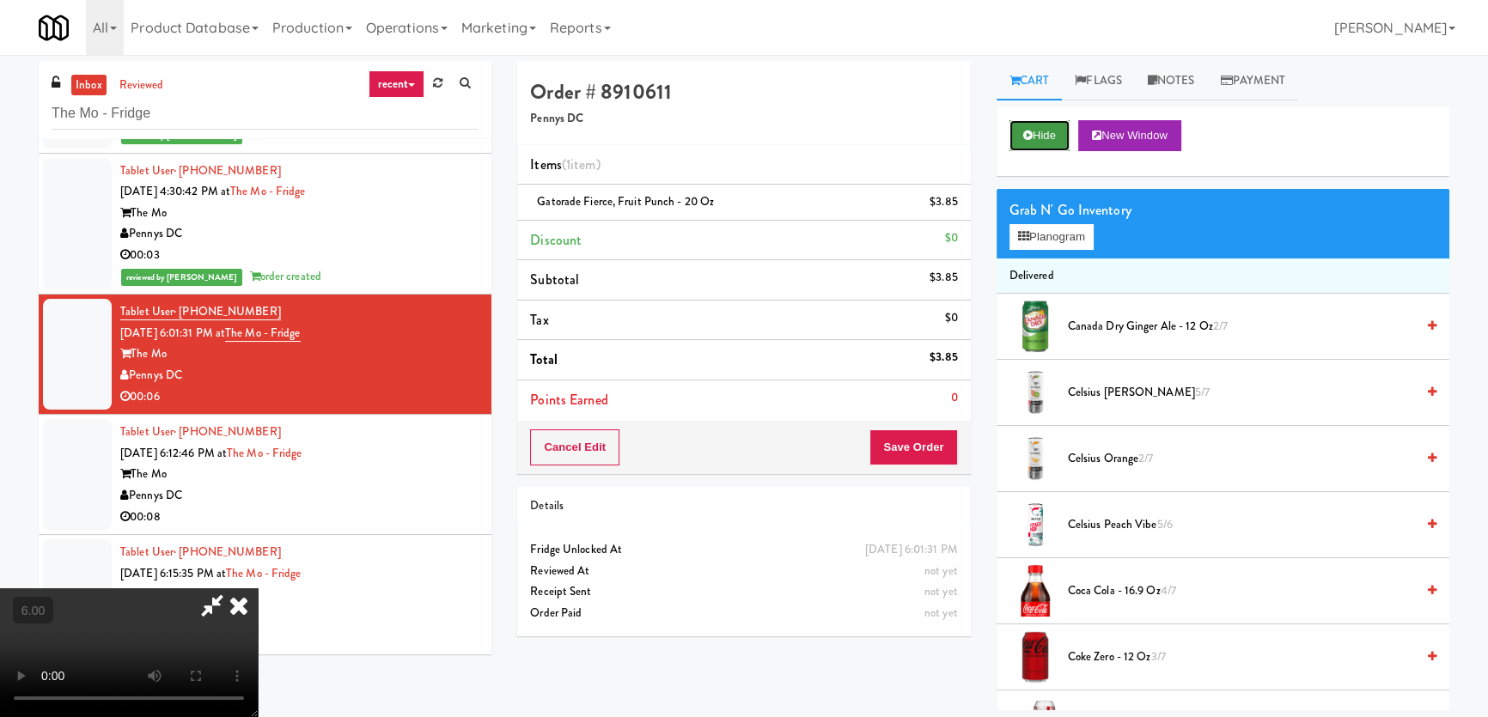
click at [1038, 125] on button "Hide" at bounding box center [1039, 135] width 60 height 31
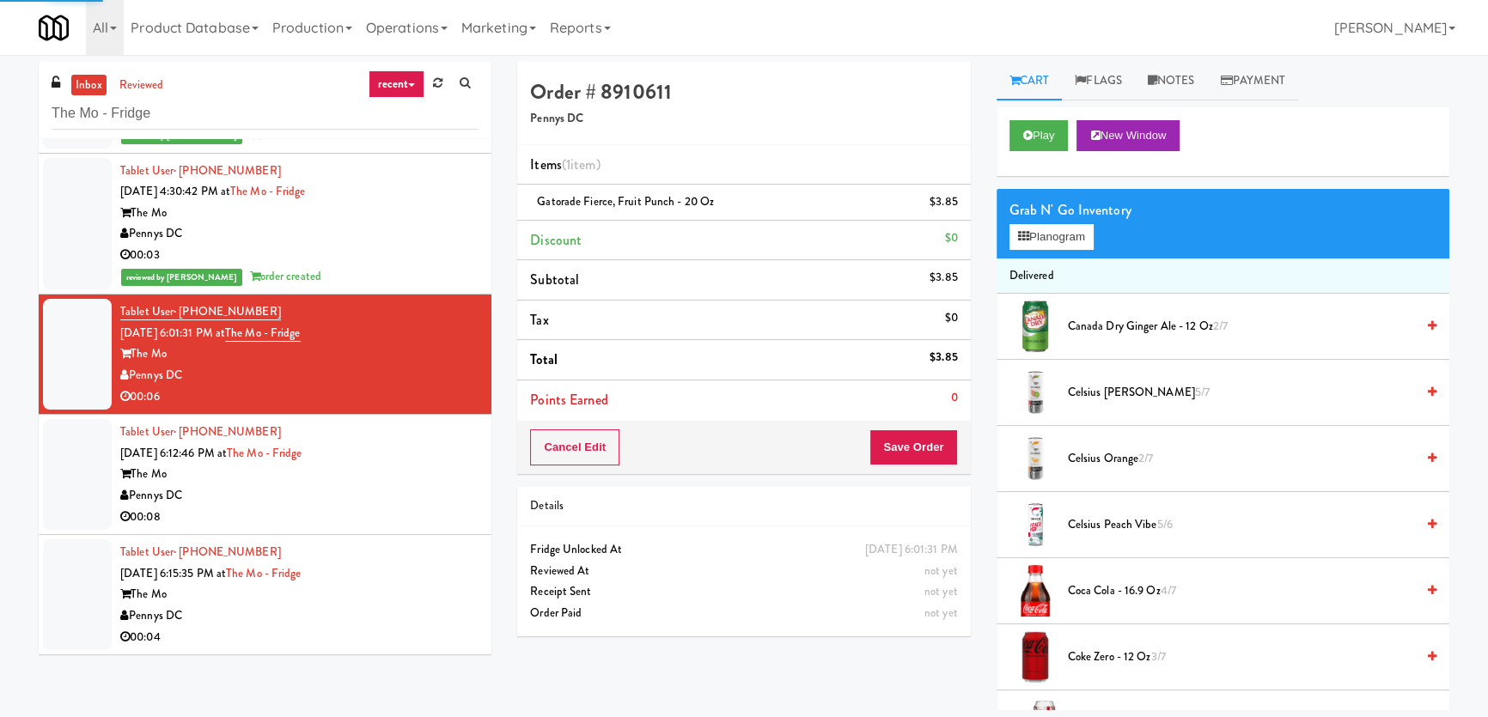
click at [446, 442] on div "Tablet User · (903) 806-4047 [DATE] 6:12:46 PM at The Mo - Fridge The Mo Pennys…" at bounding box center [299, 475] width 358 height 106
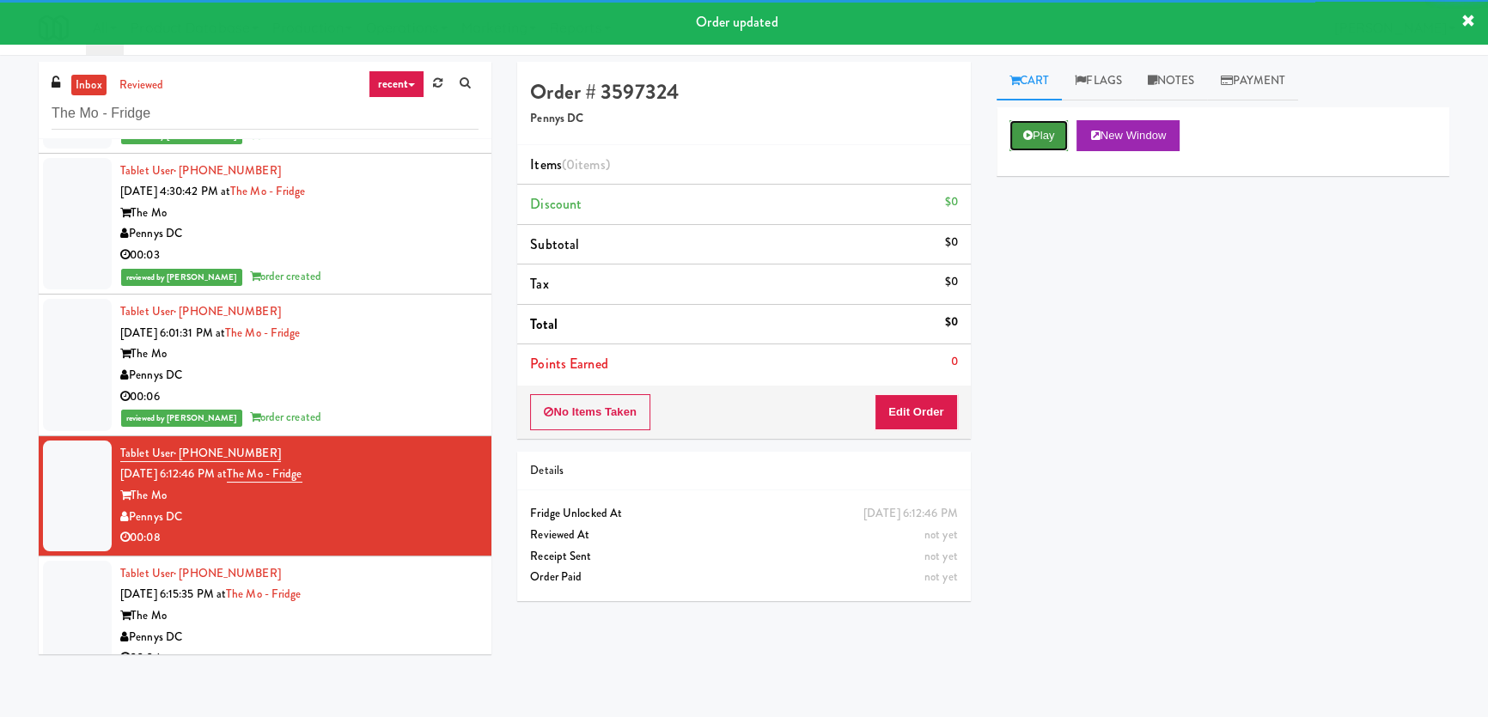
click at [1026, 145] on button "Play" at bounding box center [1038, 135] width 59 height 31
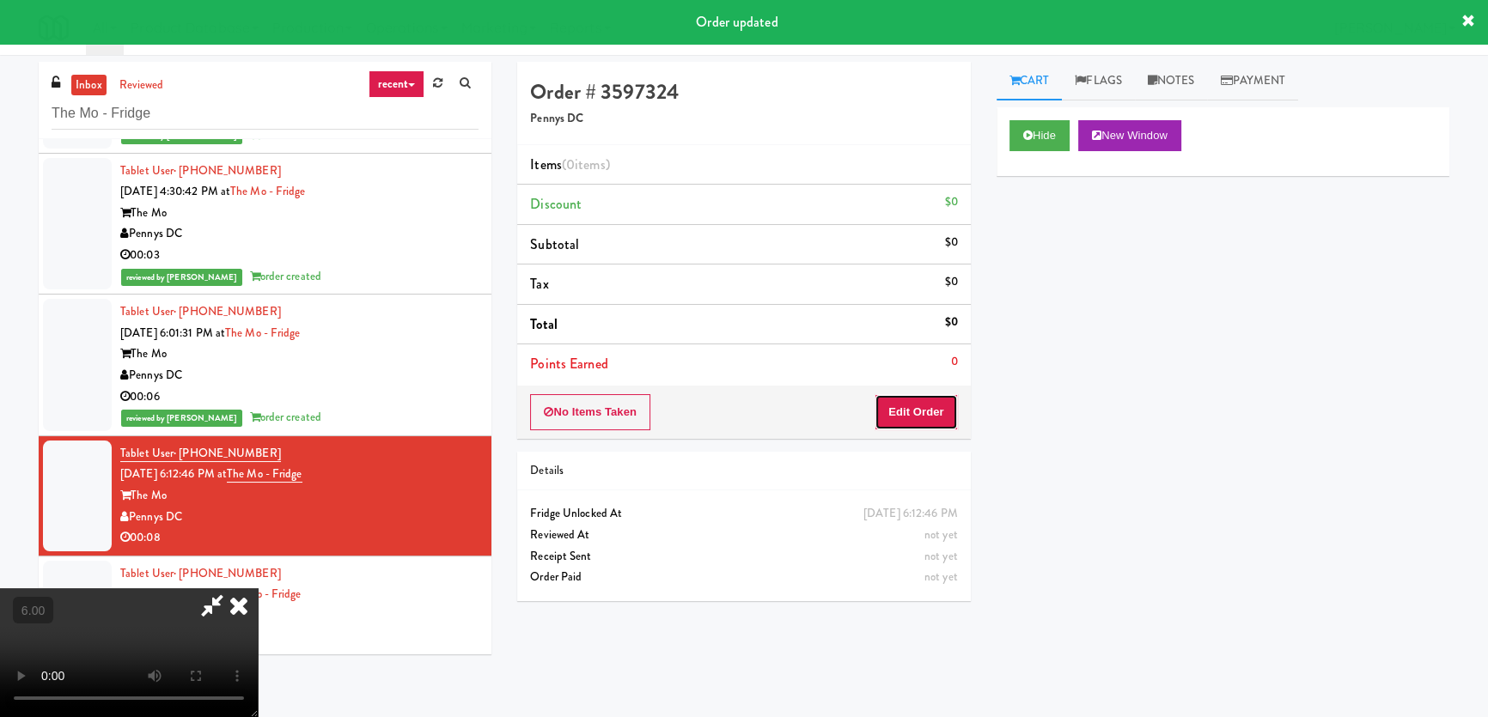
click at [911, 408] on button "Edit Order" at bounding box center [915, 412] width 83 height 36
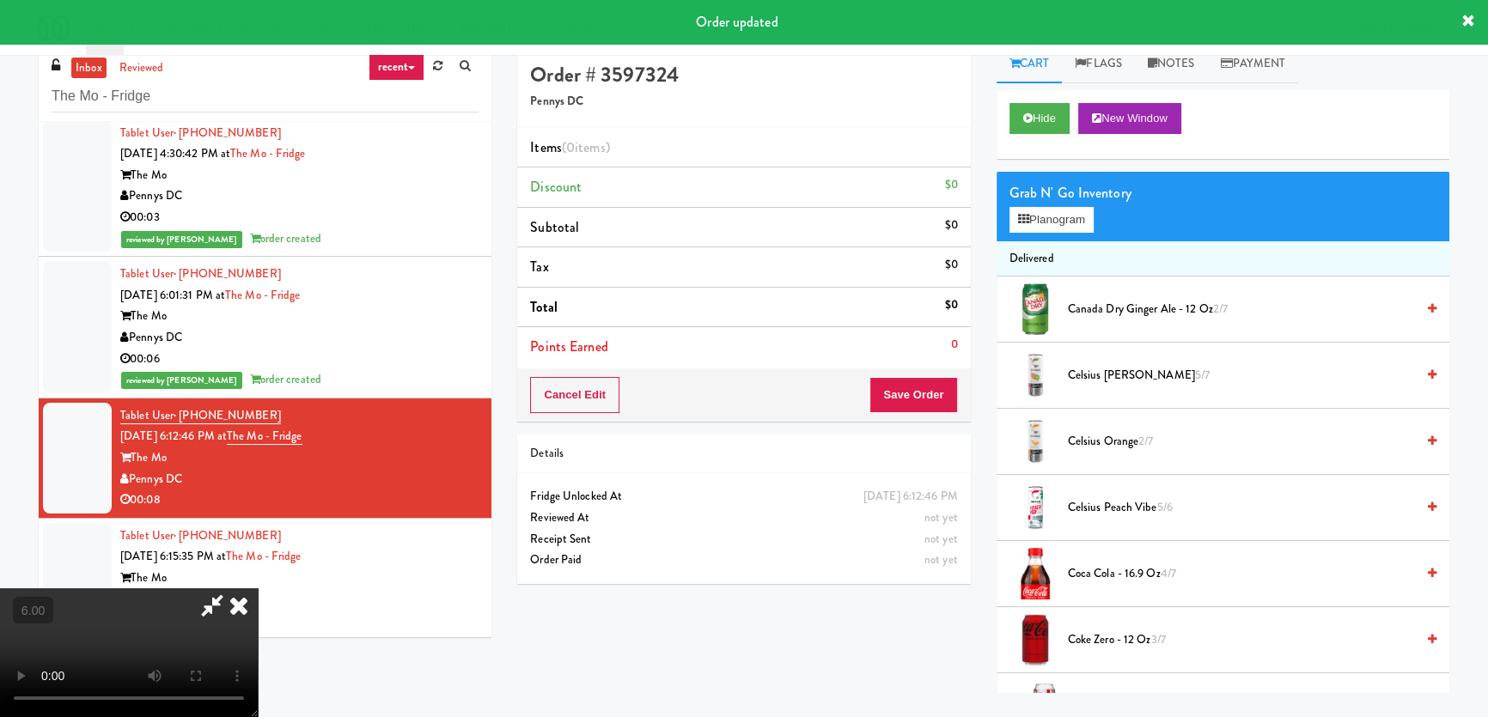
scroll to position [54, 0]
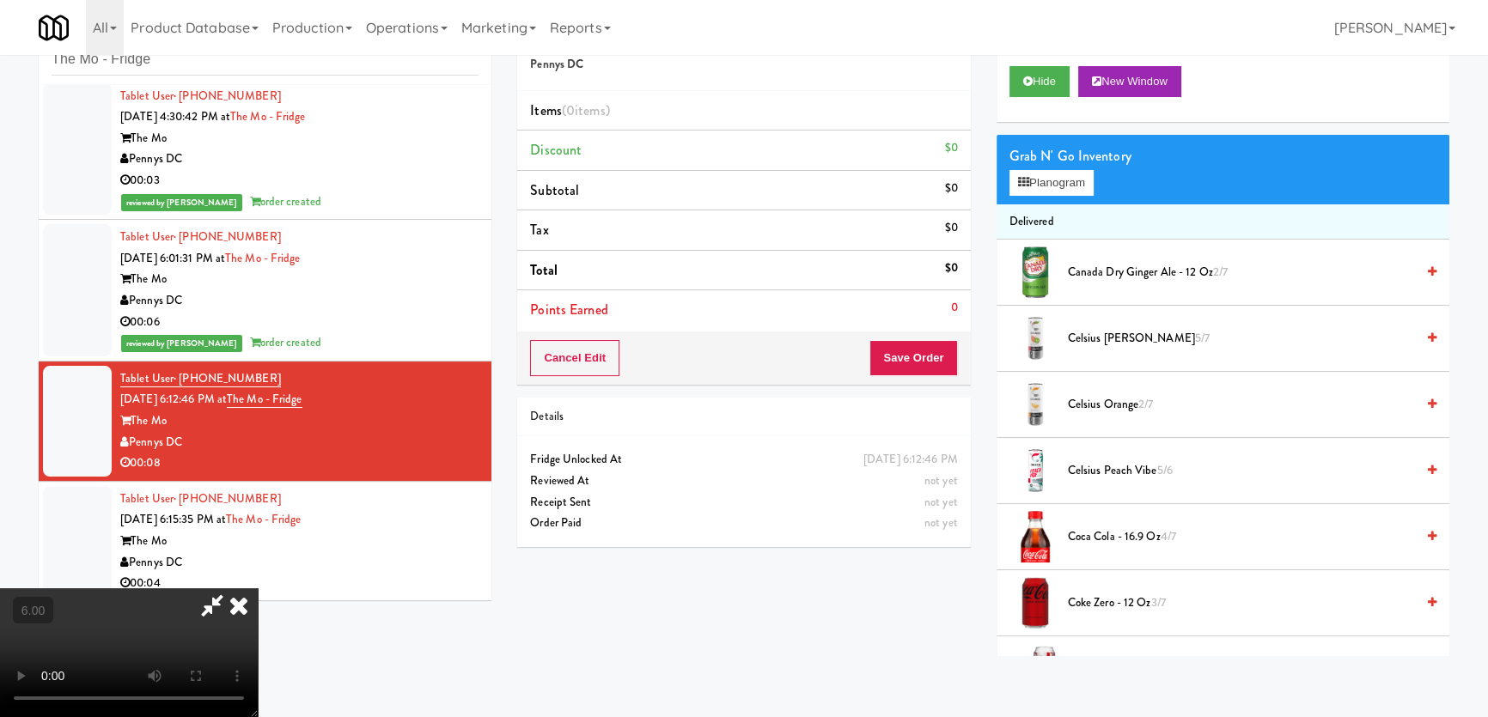
click at [258, 588] on video at bounding box center [129, 652] width 258 height 129
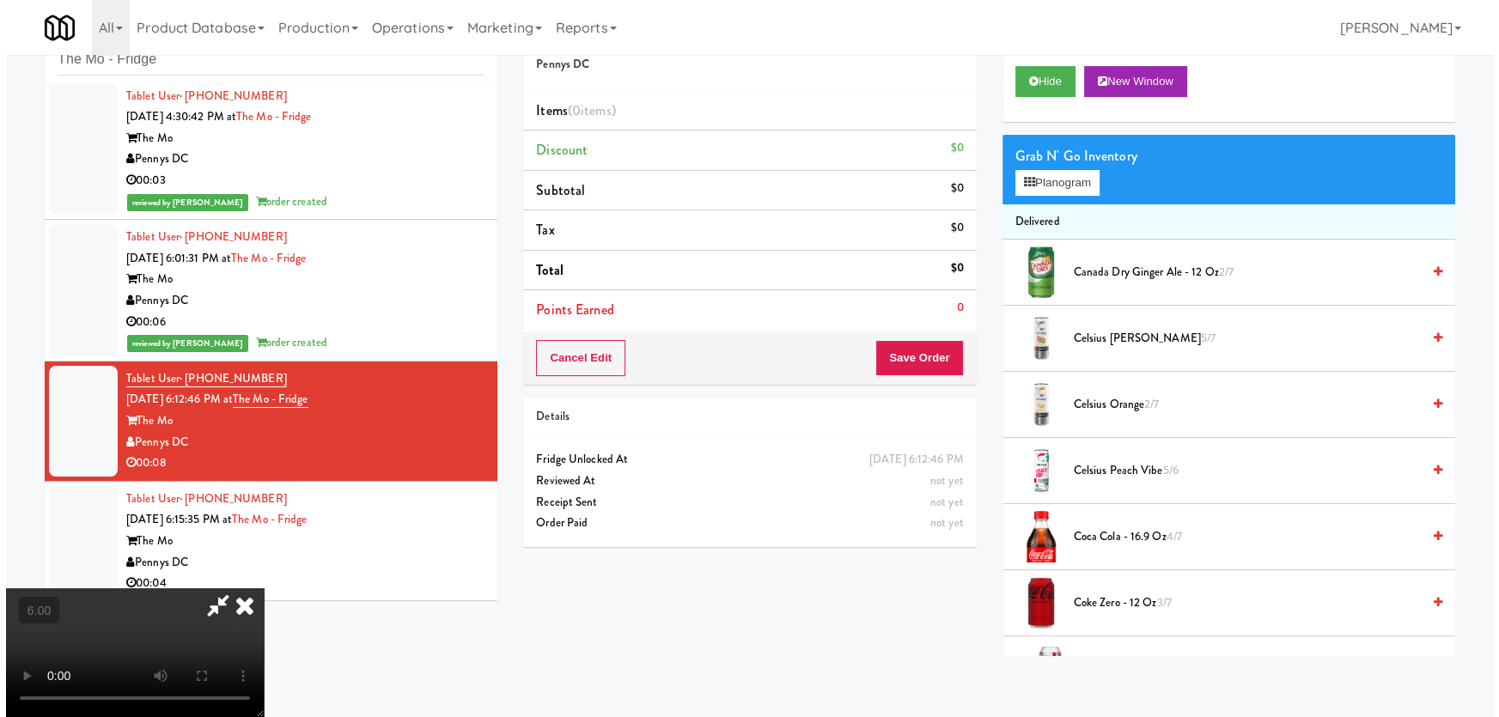
scroll to position [35, 0]
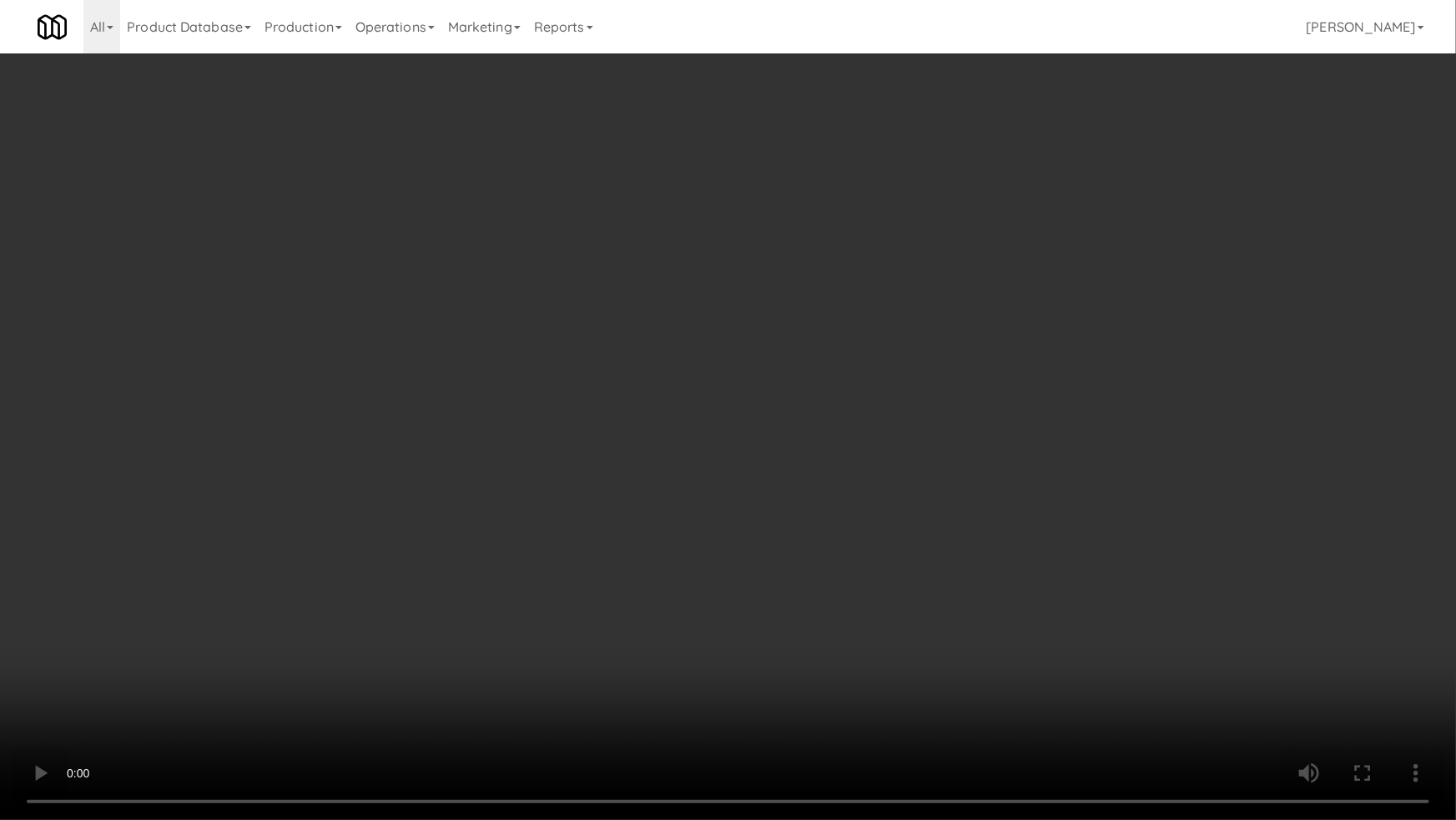
click at [634, 550] on video at bounding box center [728, 410] width 1456 height 820
drag, startPoint x: 634, startPoint y: 550, endPoint x: 749, endPoint y: 388, distance: 198.7
click at [639, 547] on video at bounding box center [728, 410] width 1456 height 820
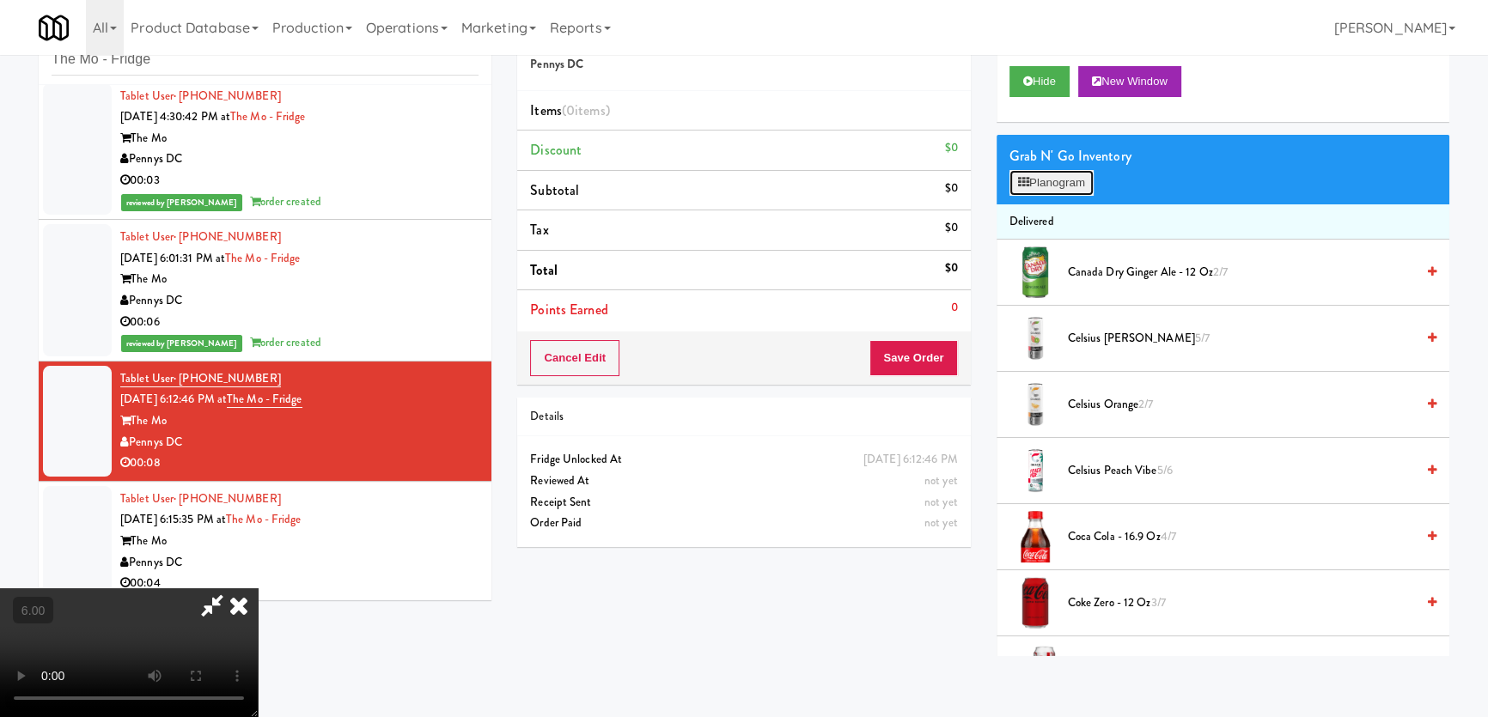
click at [1051, 185] on button "Planogram" at bounding box center [1051, 183] width 84 height 26
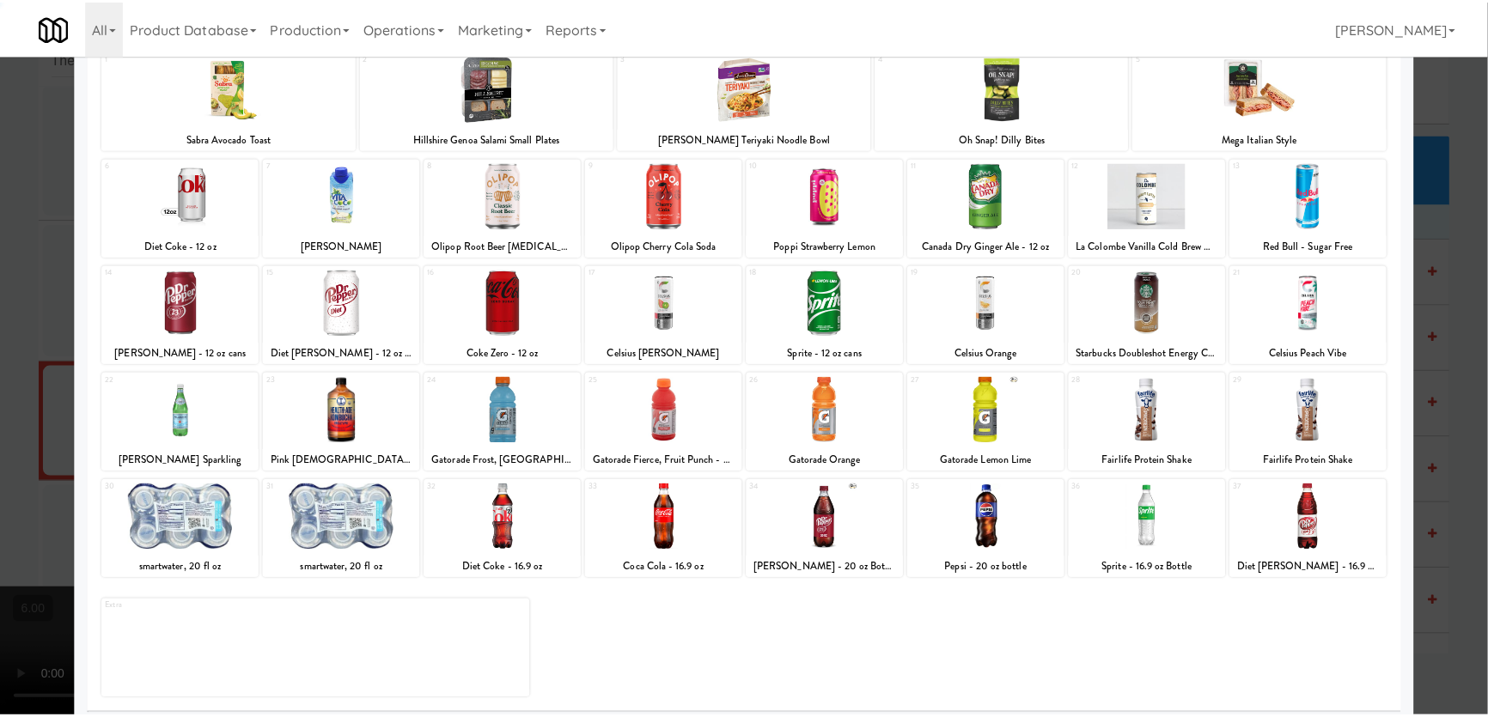
scroll to position [125, 0]
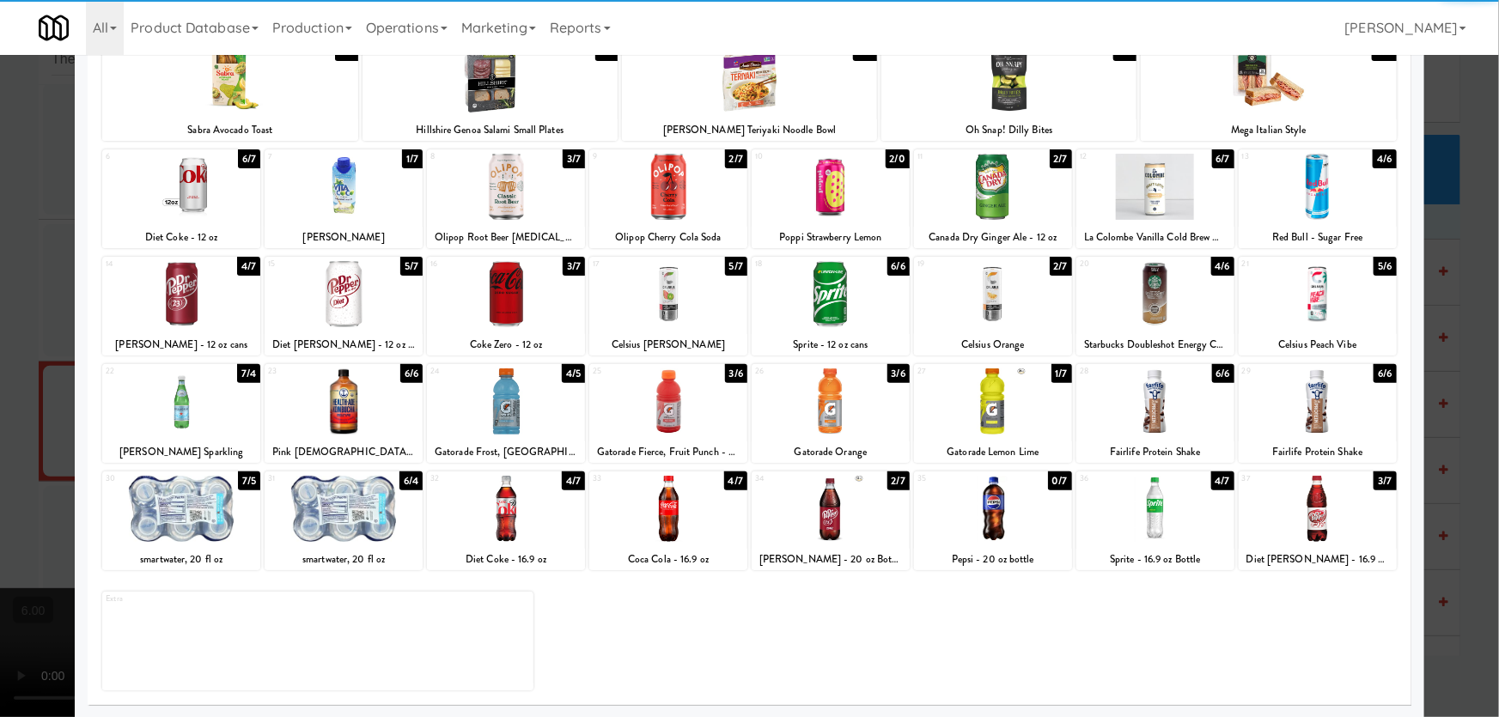
click at [857, 515] on div at bounding box center [831, 509] width 158 height 66
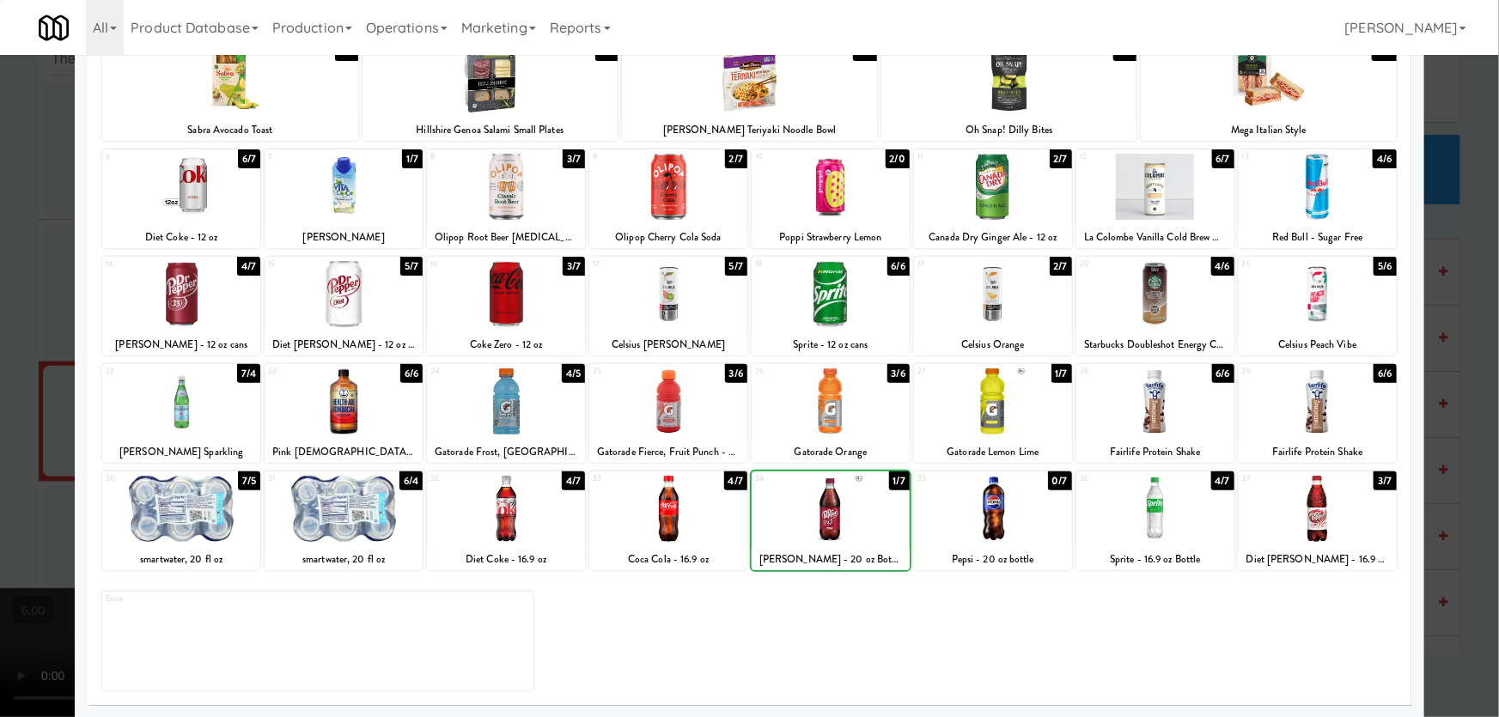
click at [0, 288] on div at bounding box center [749, 358] width 1499 height 717
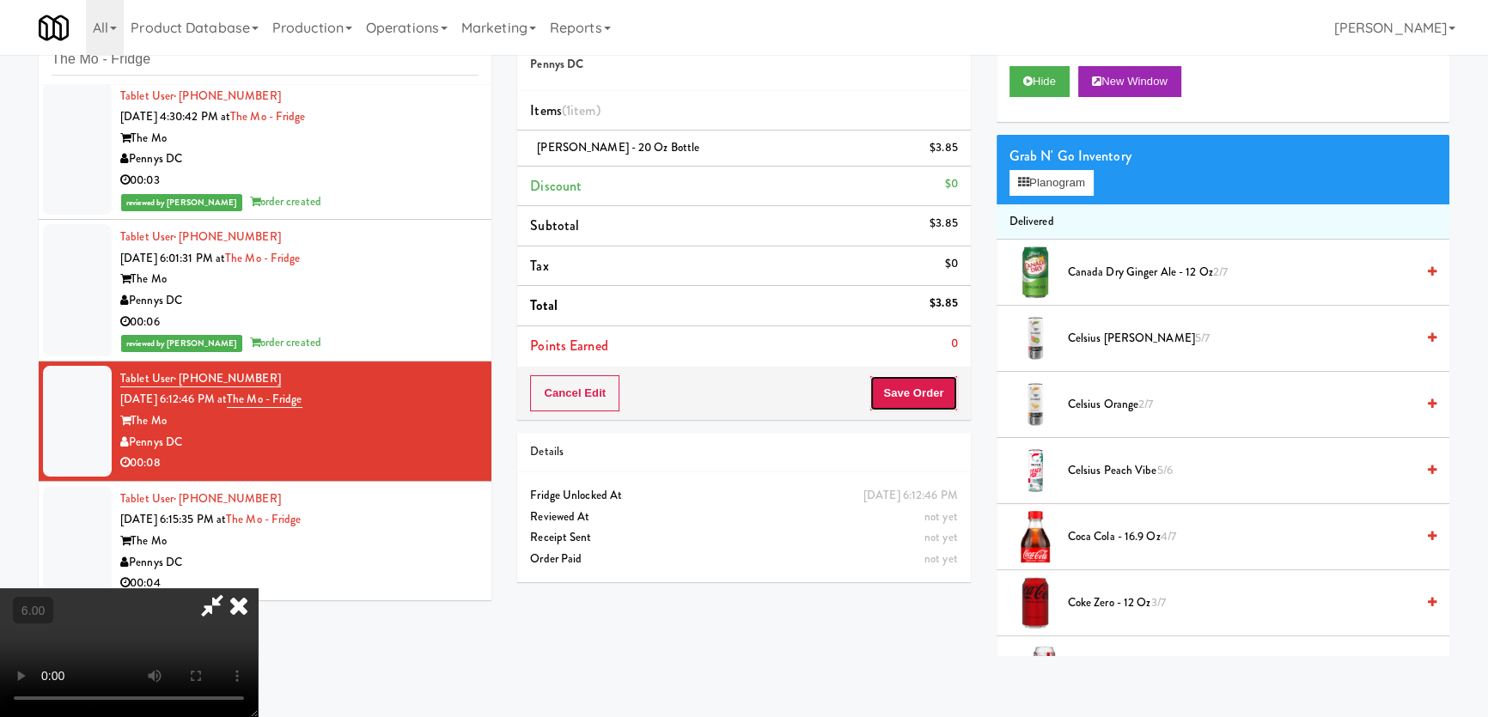
click at [930, 393] on button "Save Order" at bounding box center [913, 393] width 88 height 36
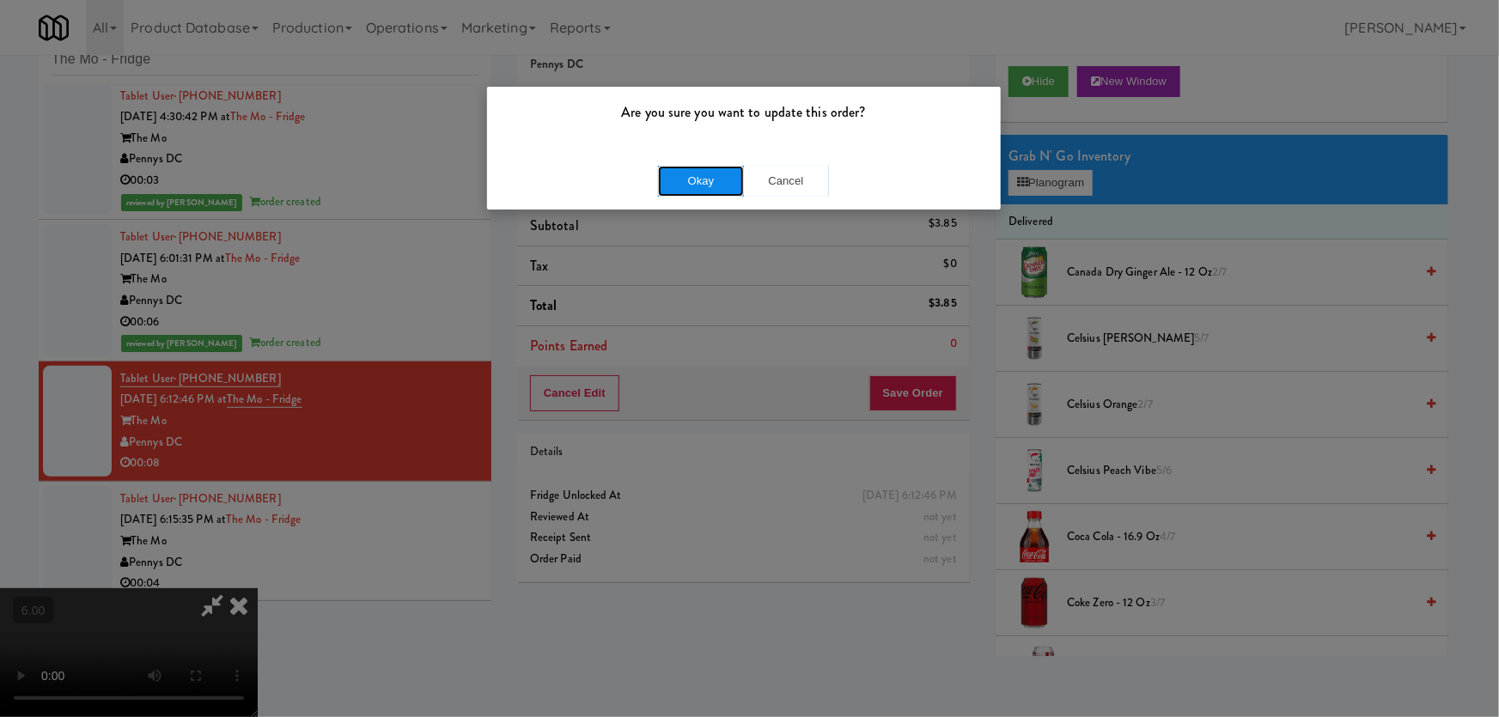
click at [699, 168] on button "Okay" at bounding box center [701, 181] width 86 height 31
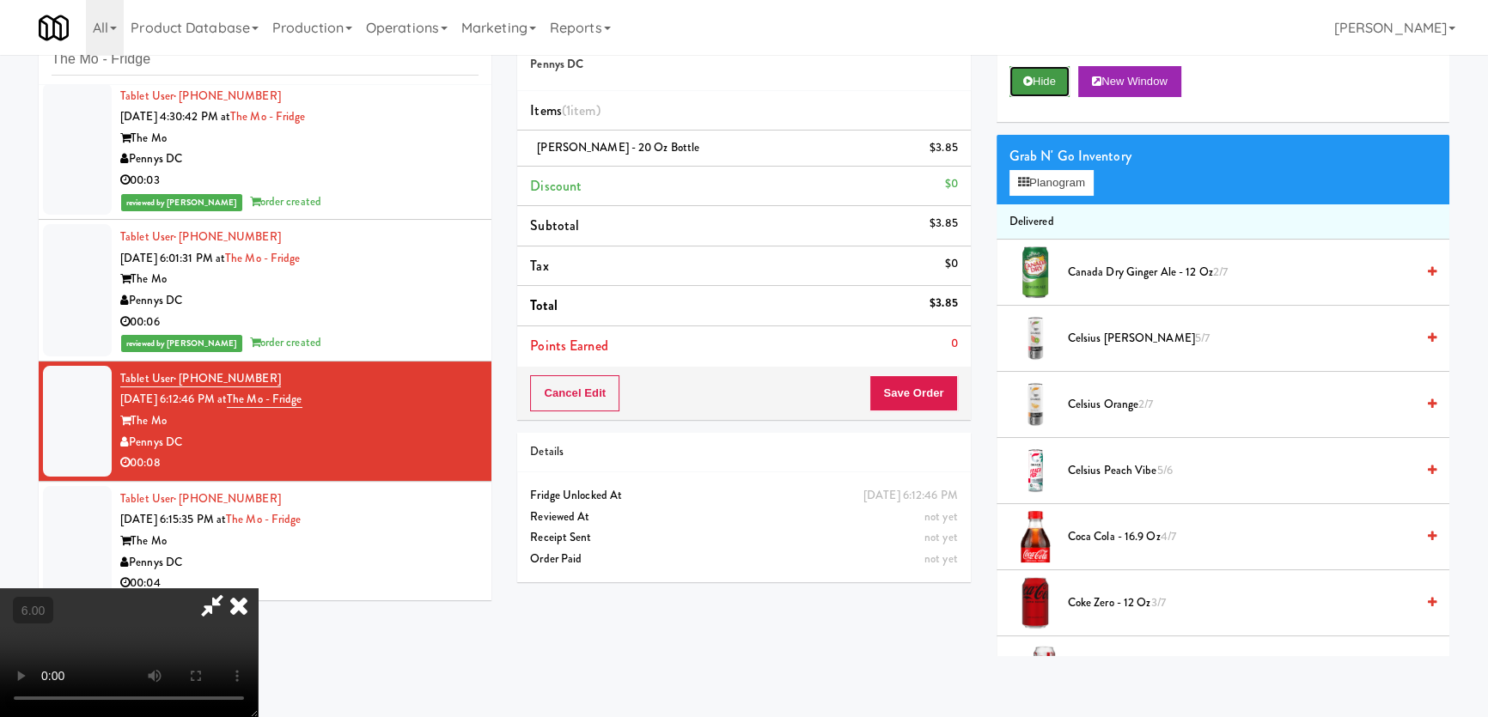
click at [1045, 80] on button "Hide" at bounding box center [1039, 81] width 60 height 31
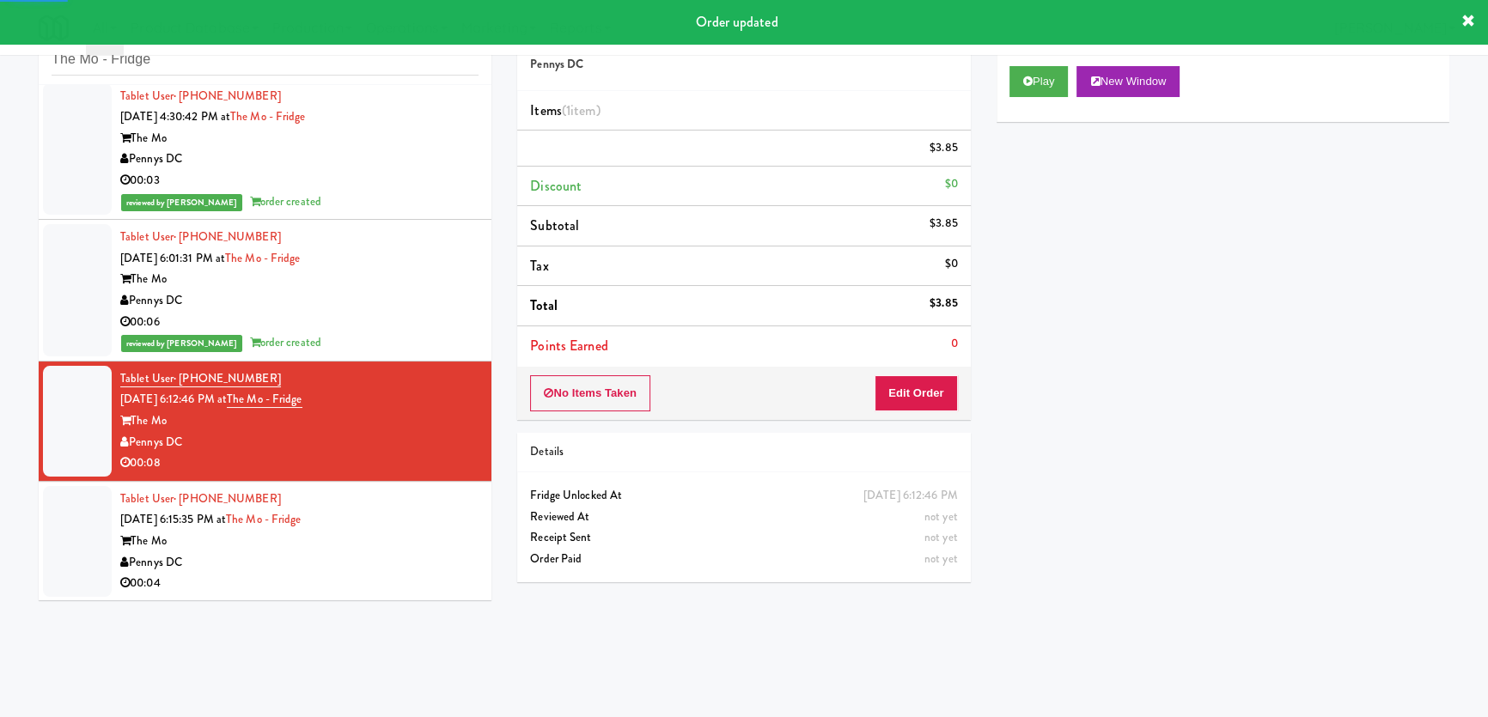
click at [407, 556] on div "Pennys DC" at bounding box center [299, 562] width 358 height 21
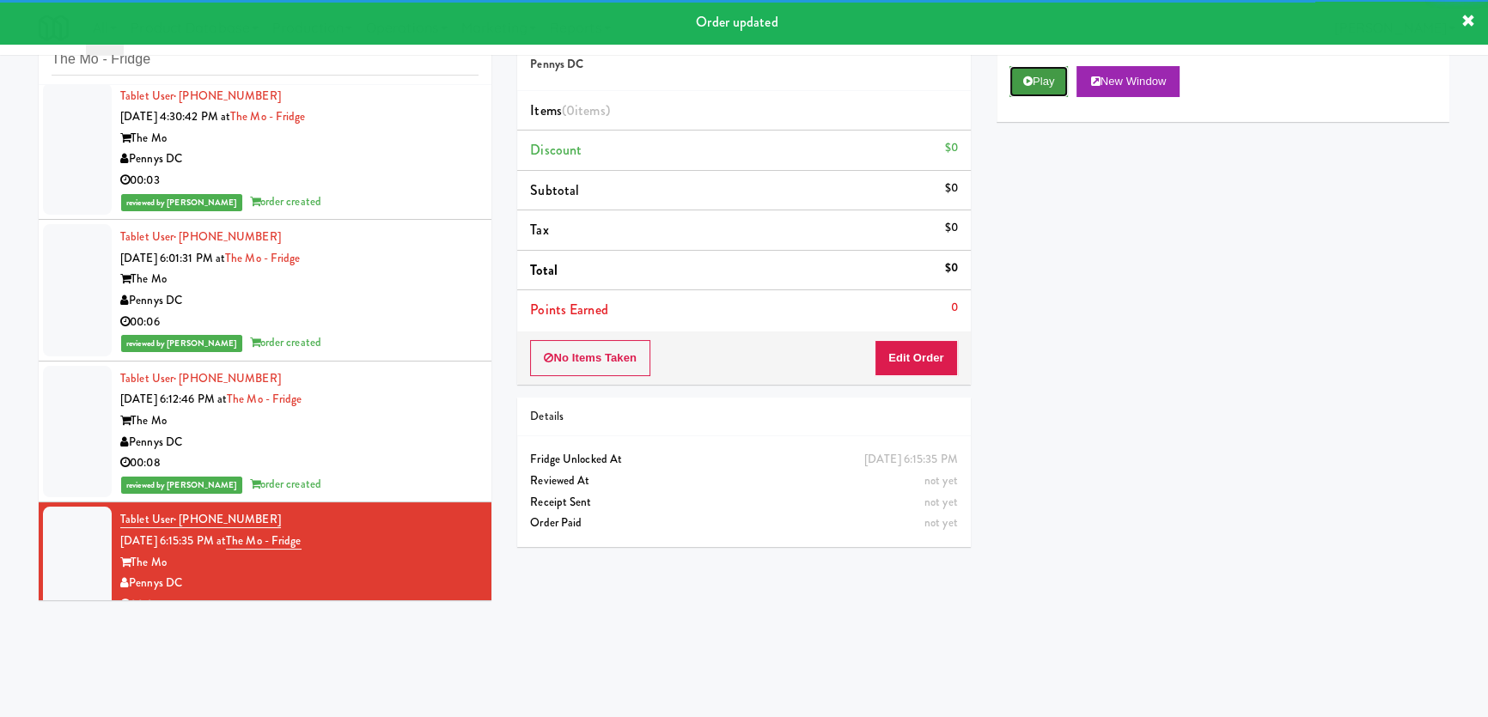
click at [1023, 76] on icon at bounding box center [1027, 81] width 9 height 11
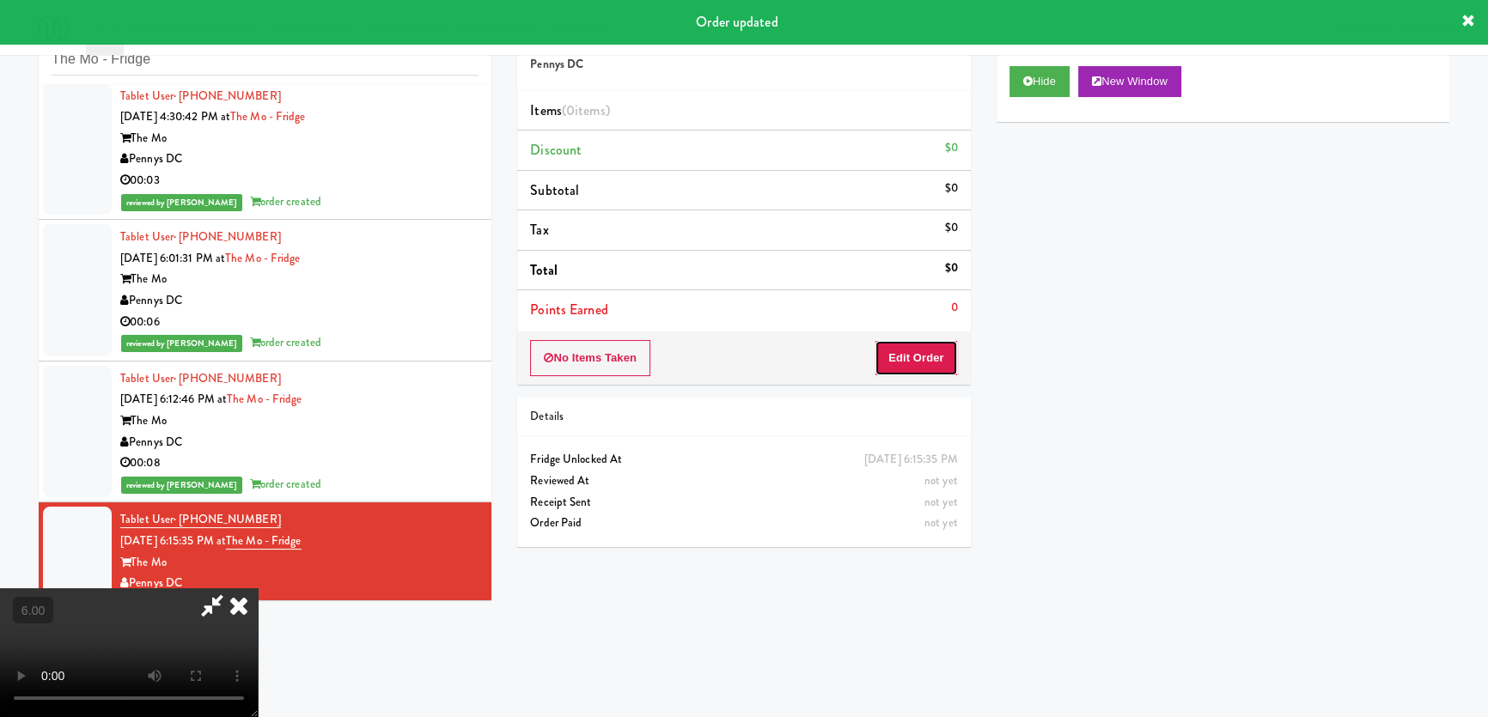
click at [917, 354] on button "Edit Order" at bounding box center [915, 358] width 83 height 36
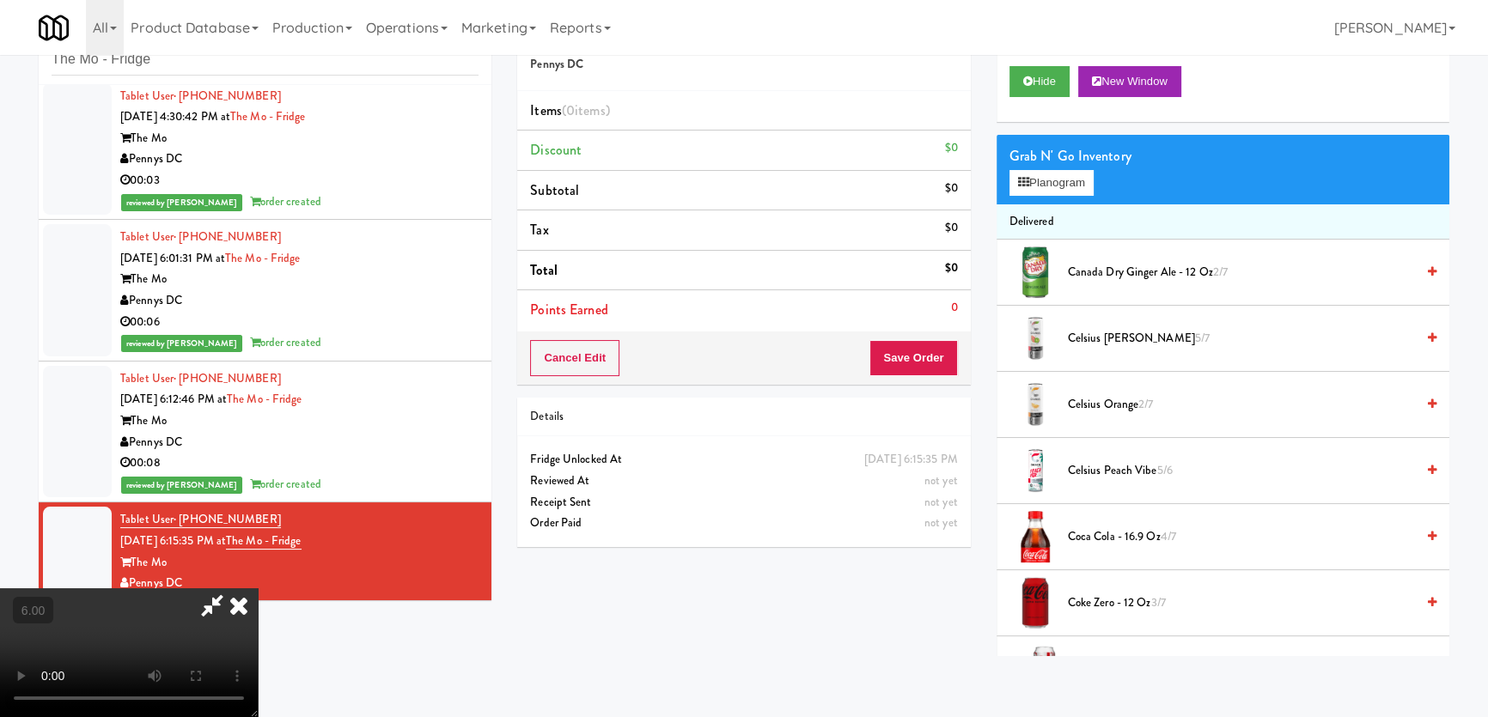
click at [258, 588] on video at bounding box center [129, 652] width 258 height 129
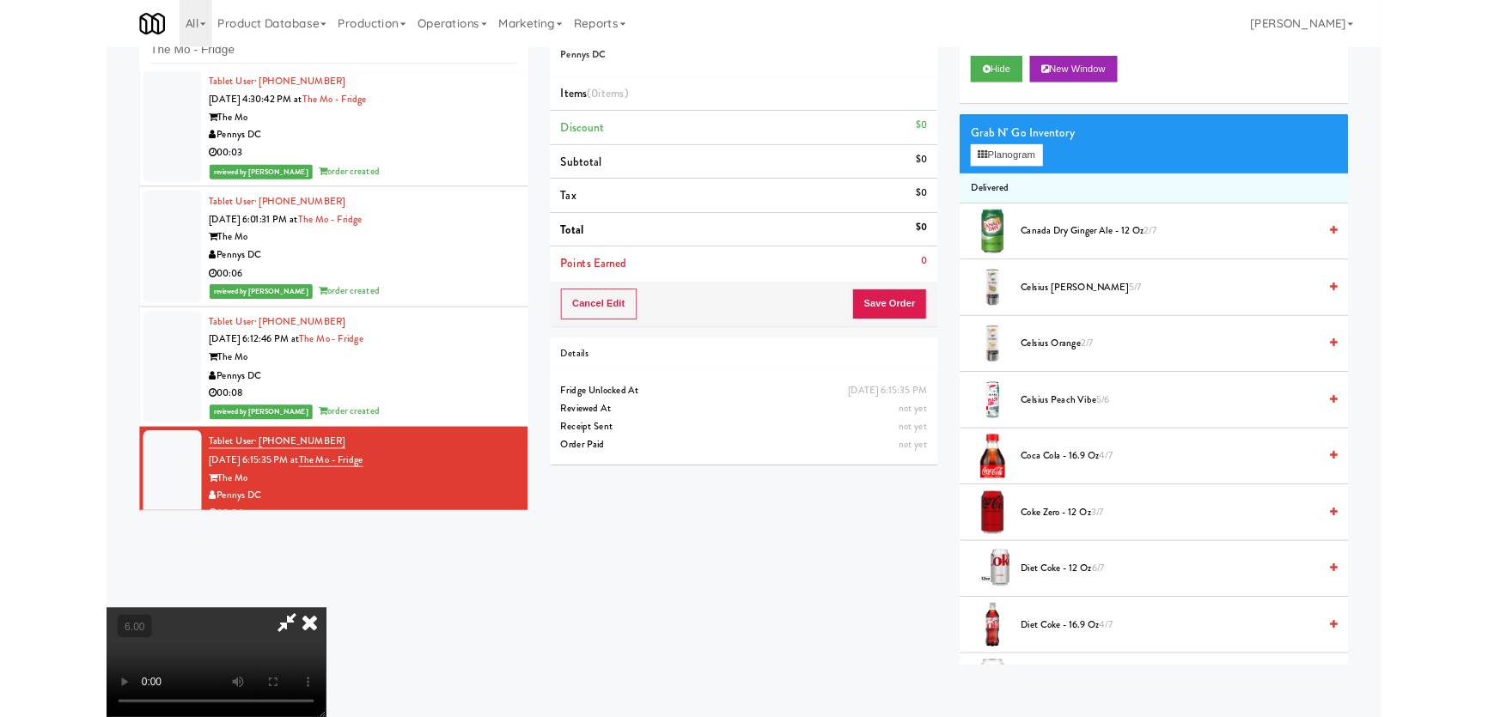
scroll to position [35, 0]
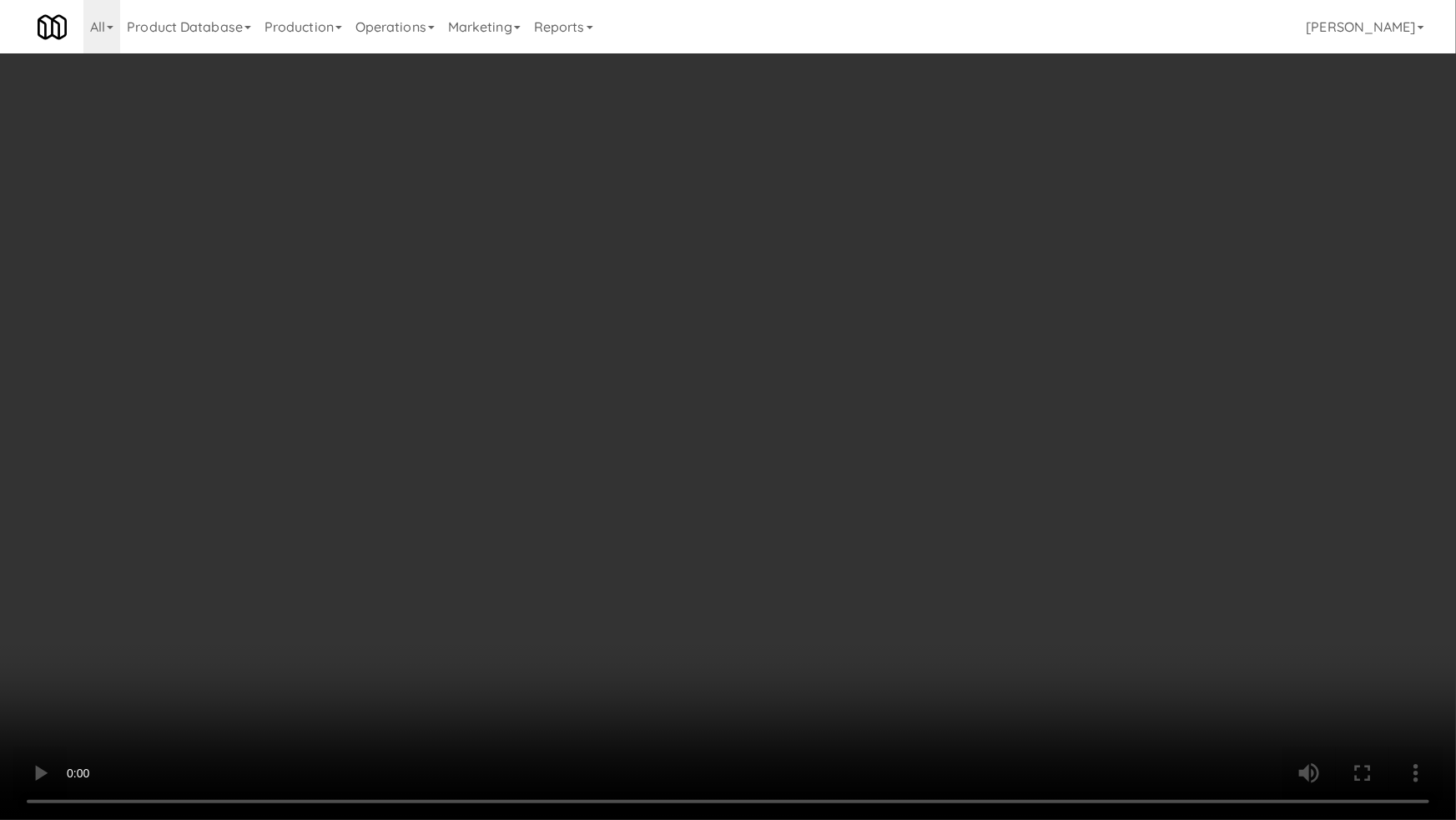
click at [301, 655] on video at bounding box center [728, 410] width 1456 height 820
click at [309, 613] on video at bounding box center [728, 410] width 1456 height 820
drag, startPoint x: 388, startPoint y: 589, endPoint x: 402, endPoint y: 571, distance: 22.8
click at [391, 584] on video at bounding box center [728, 410] width 1456 height 820
click at [402, 571] on video at bounding box center [728, 410] width 1456 height 820
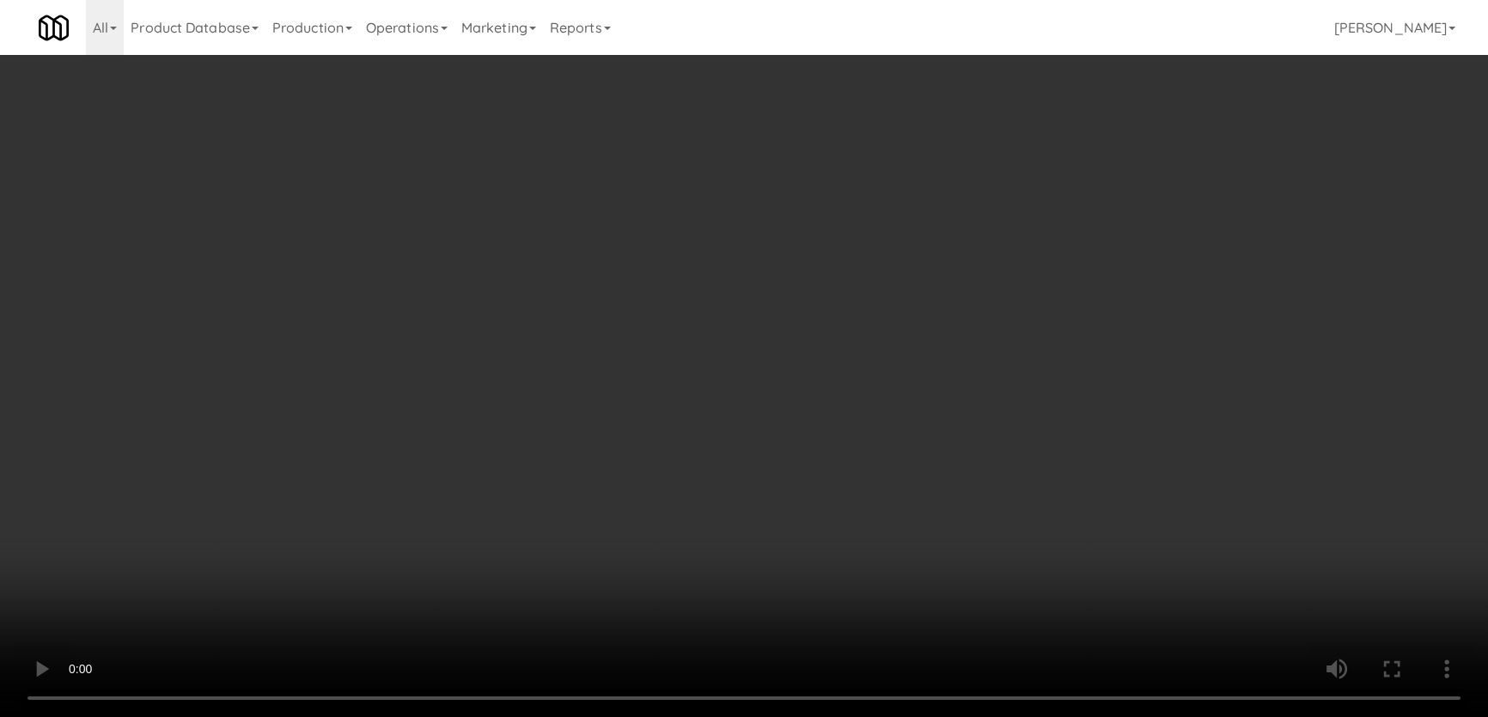
click at [1036, 178] on button "Planogram" at bounding box center [1051, 183] width 84 height 26
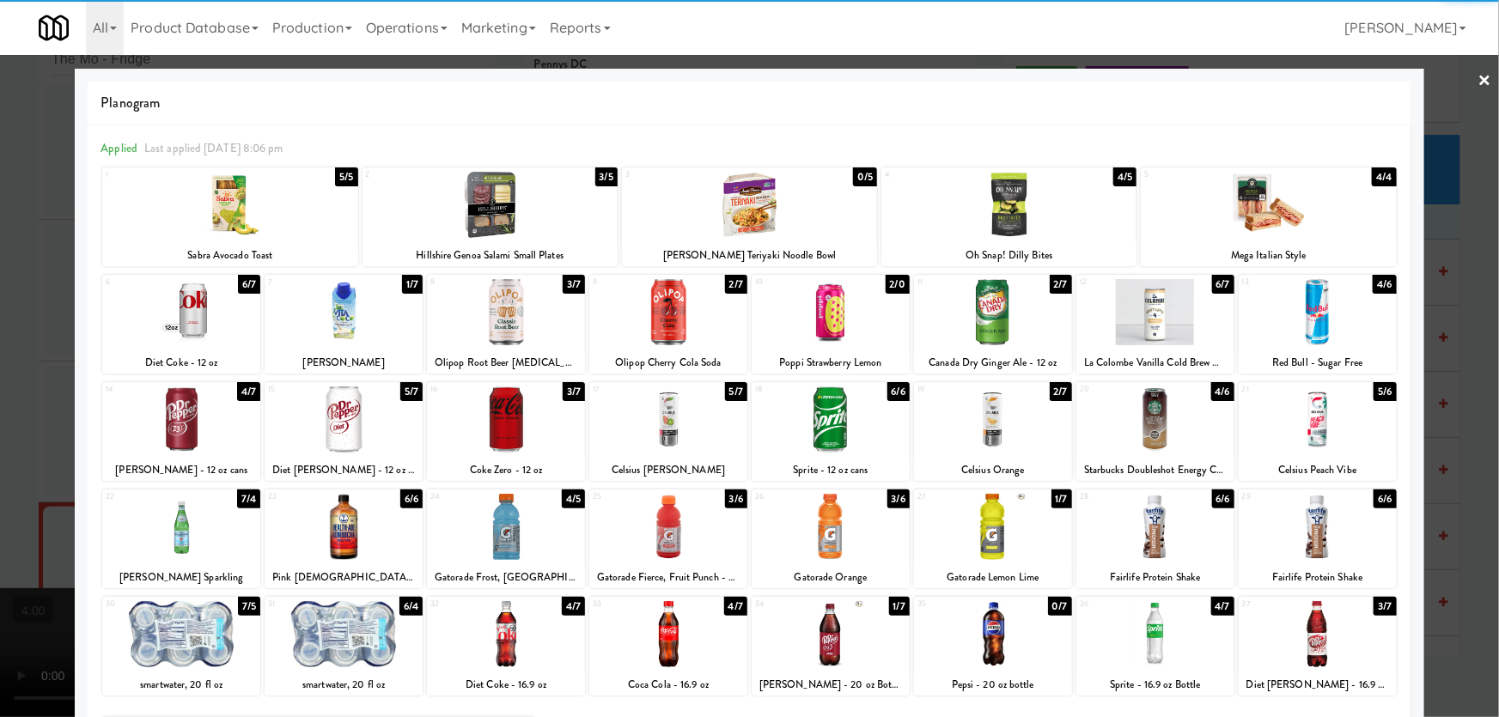
click at [649, 430] on div at bounding box center [668, 420] width 158 height 66
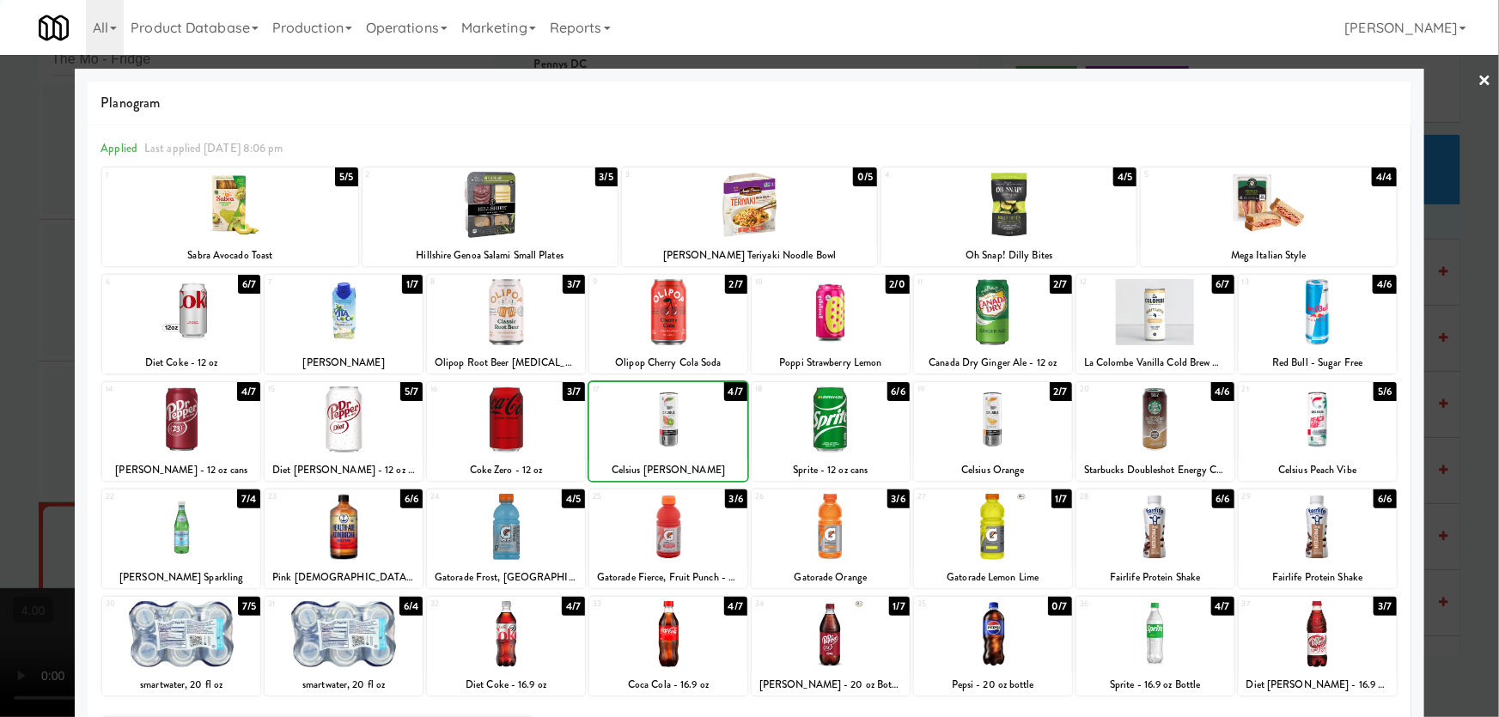
click at [0, 333] on div at bounding box center [749, 358] width 1499 height 717
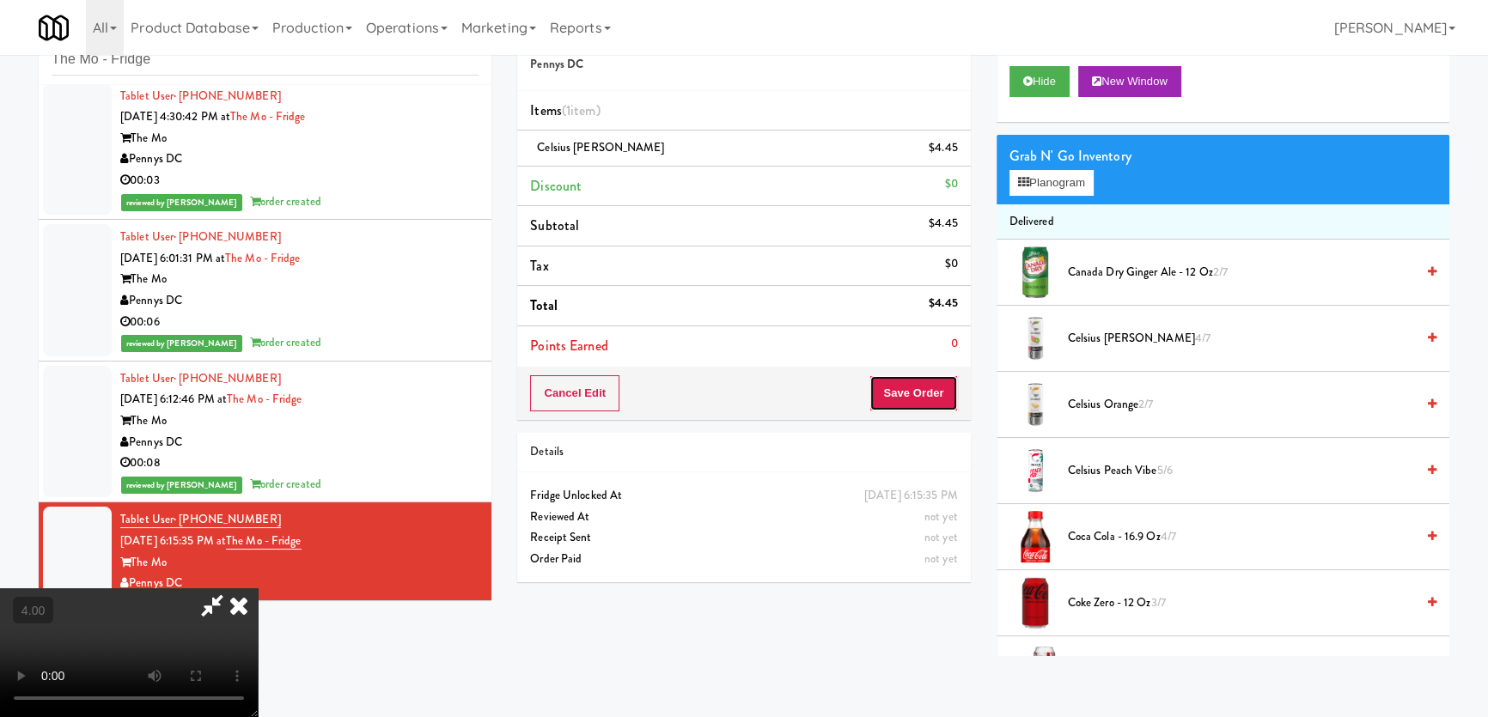
click at [929, 403] on button "Save Order" at bounding box center [913, 393] width 88 height 36
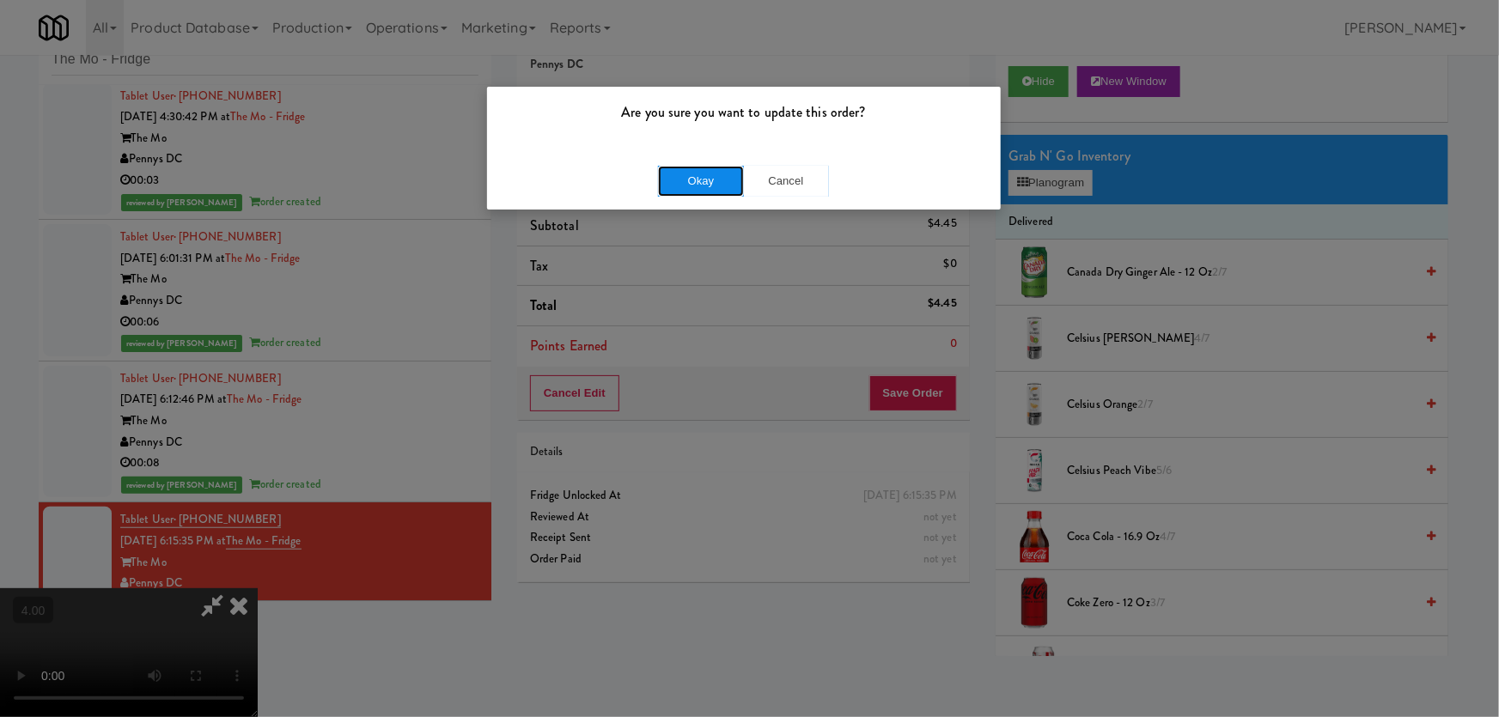
click at [695, 174] on button "Okay" at bounding box center [701, 181] width 86 height 31
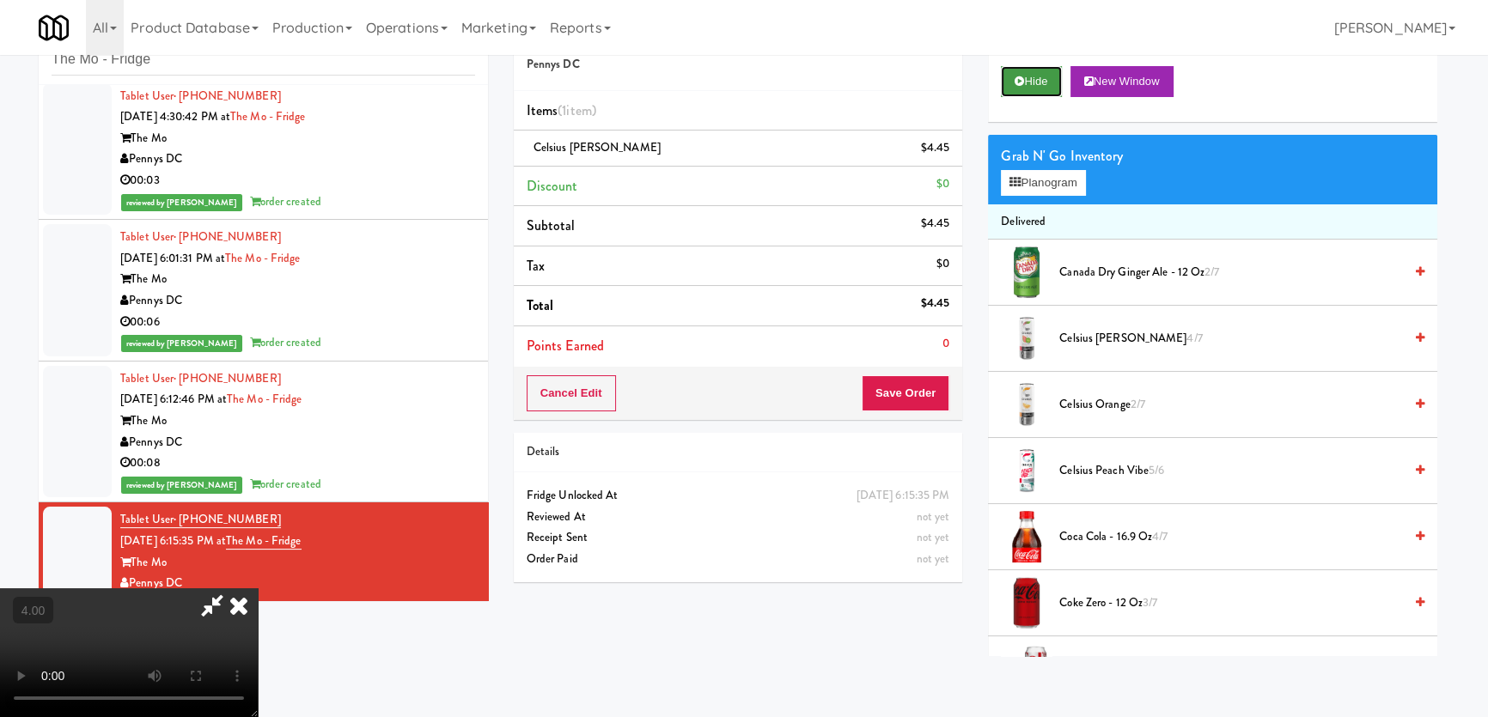
click at [1041, 66] on button "Hide" at bounding box center [1031, 81] width 60 height 31
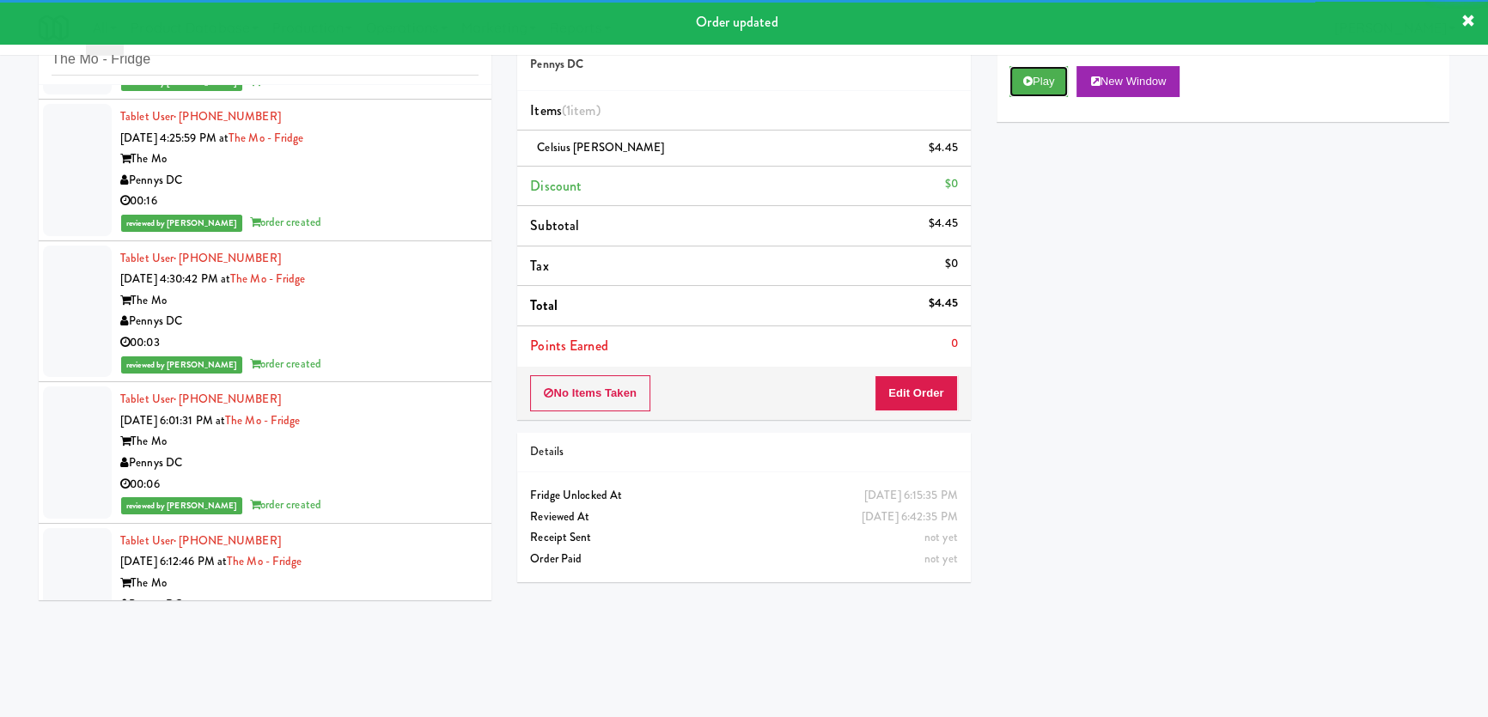
scroll to position [217, 0]
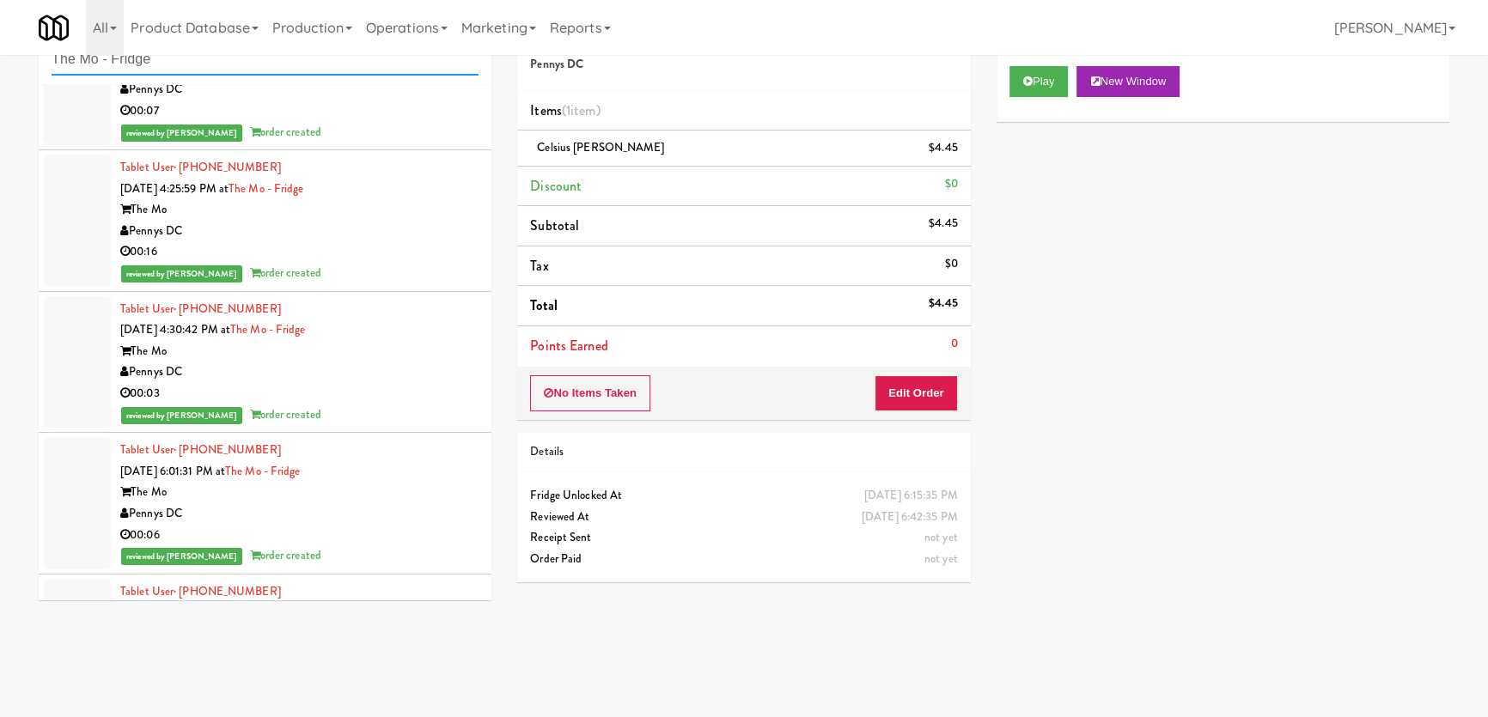
drag, startPoint x: 230, startPoint y: 63, endPoint x: 504, endPoint y: 96, distance: 276.1
click at [493, 87] on div "inbox reviewed recent all unclear take inventory issue suspicious failed recent…" at bounding box center [265, 311] width 478 height 606
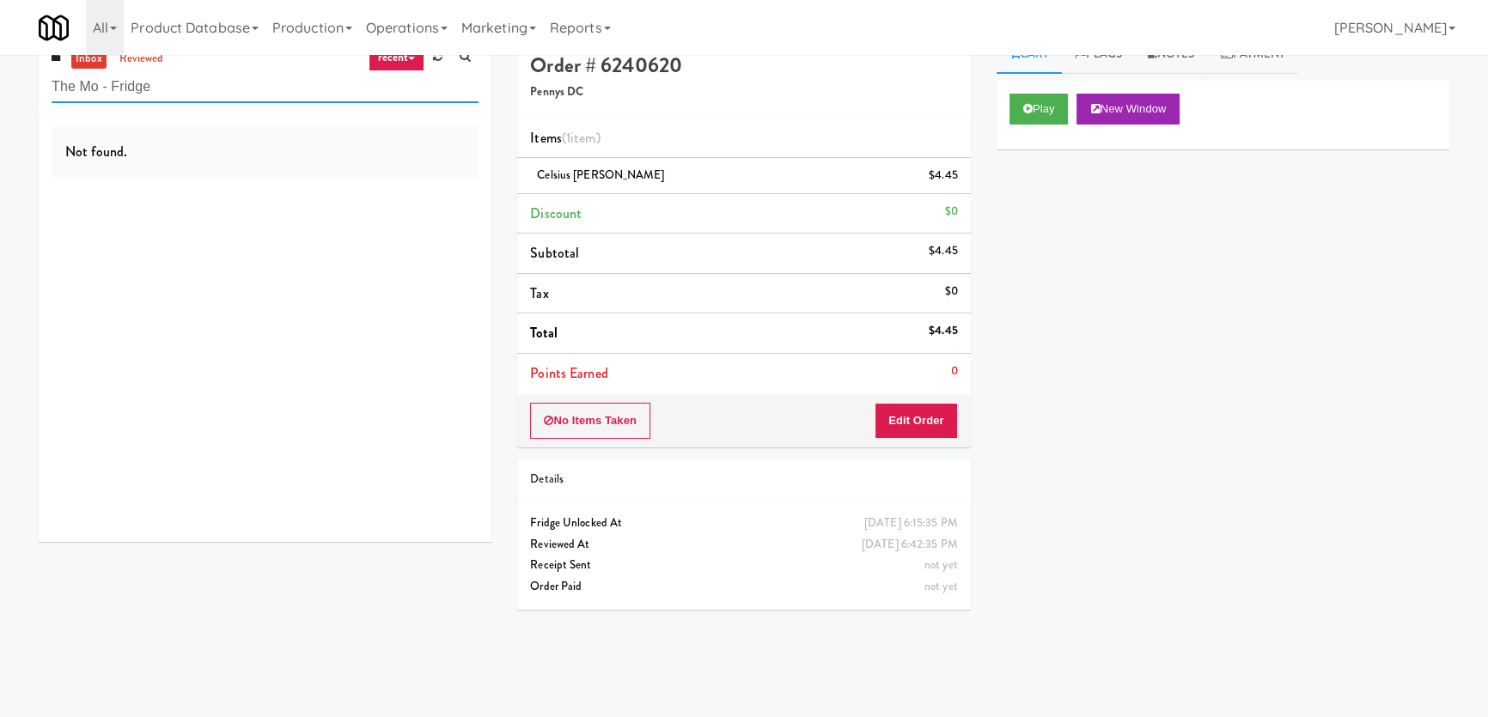
scroll to position [0, 0]
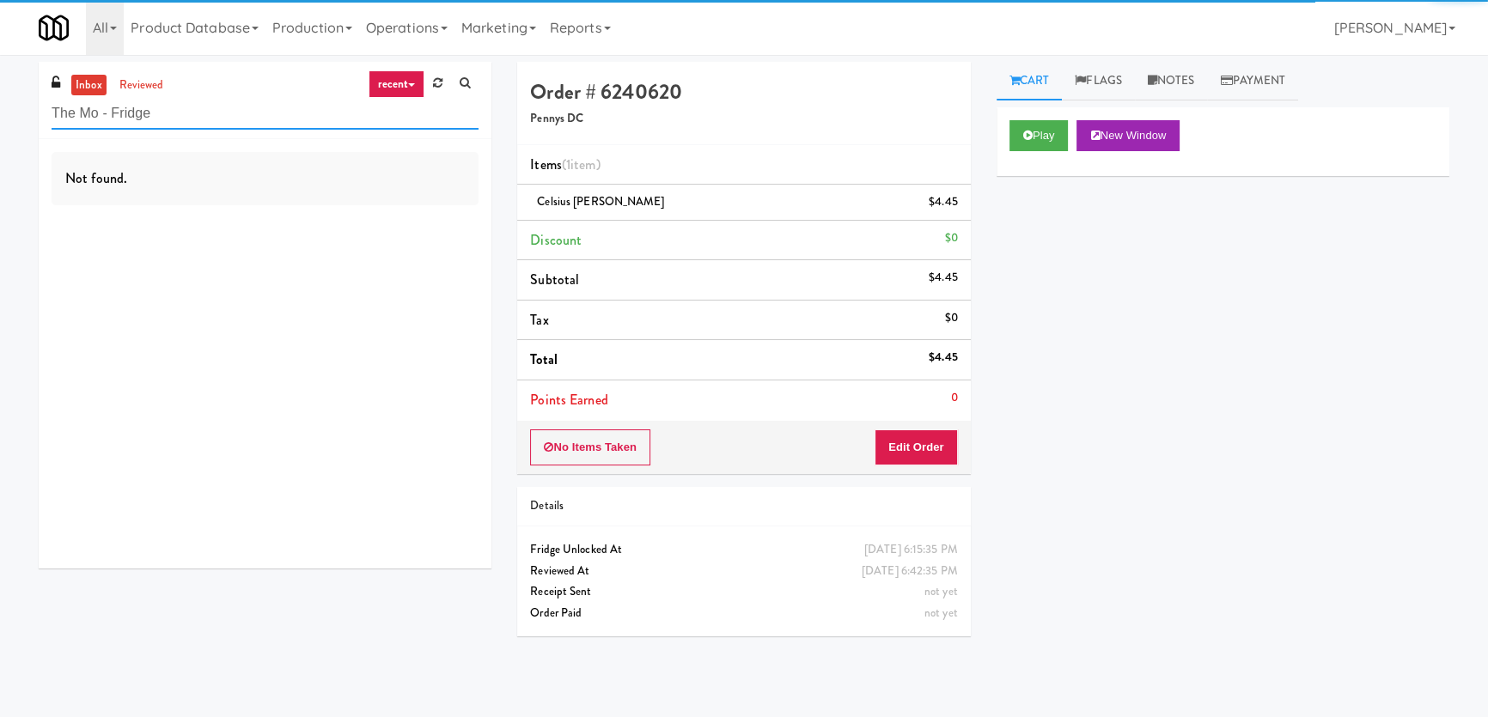
paste input "Notre Dame - Cooler"
drag, startPoint x: 192, startPoint y: 112, endPoint x: 9, endPoint y: 77, distance: 186.2
click at [10, 78] on div "inbox reviewed recent all unclear take inventory issue suspicious failed recent…" at bounding box center [744, 386] width 1488 height 649
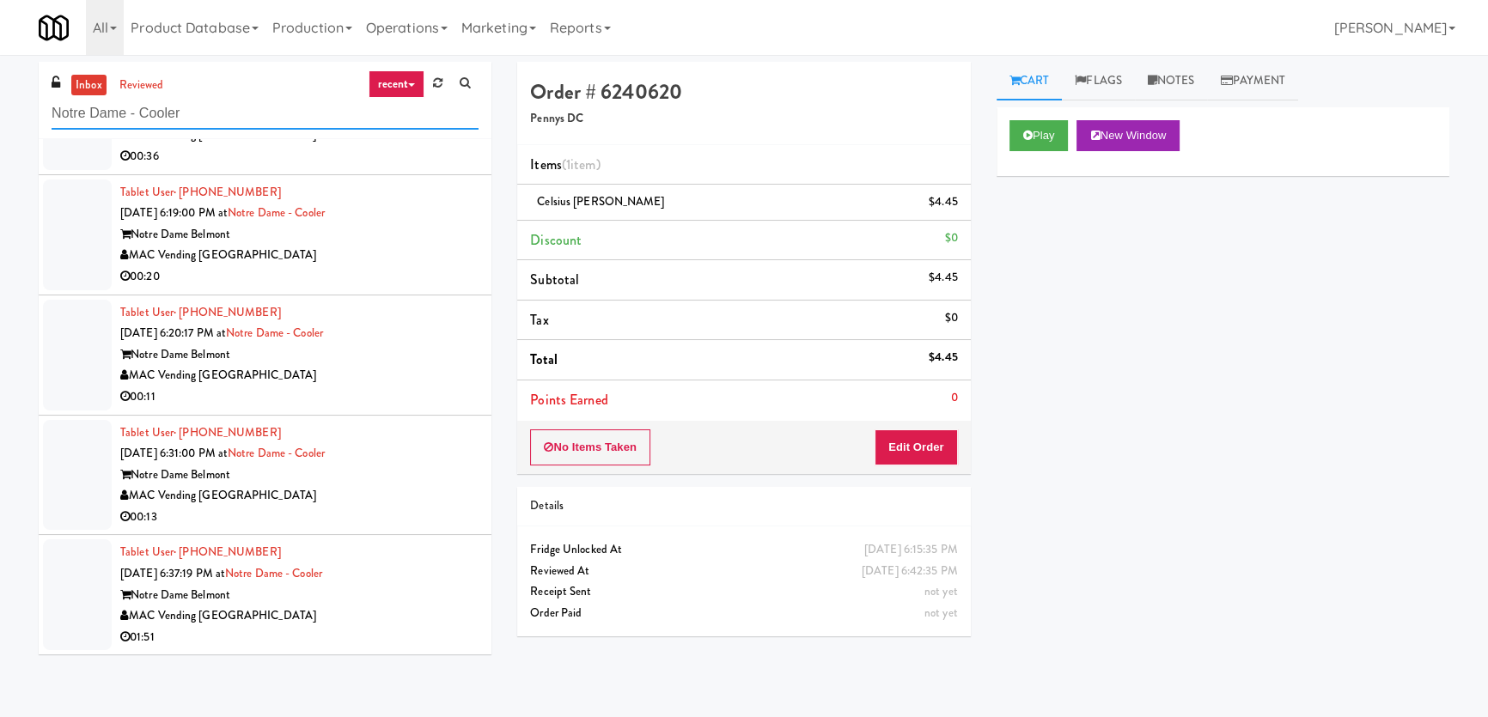
scroll to position [54, 0]
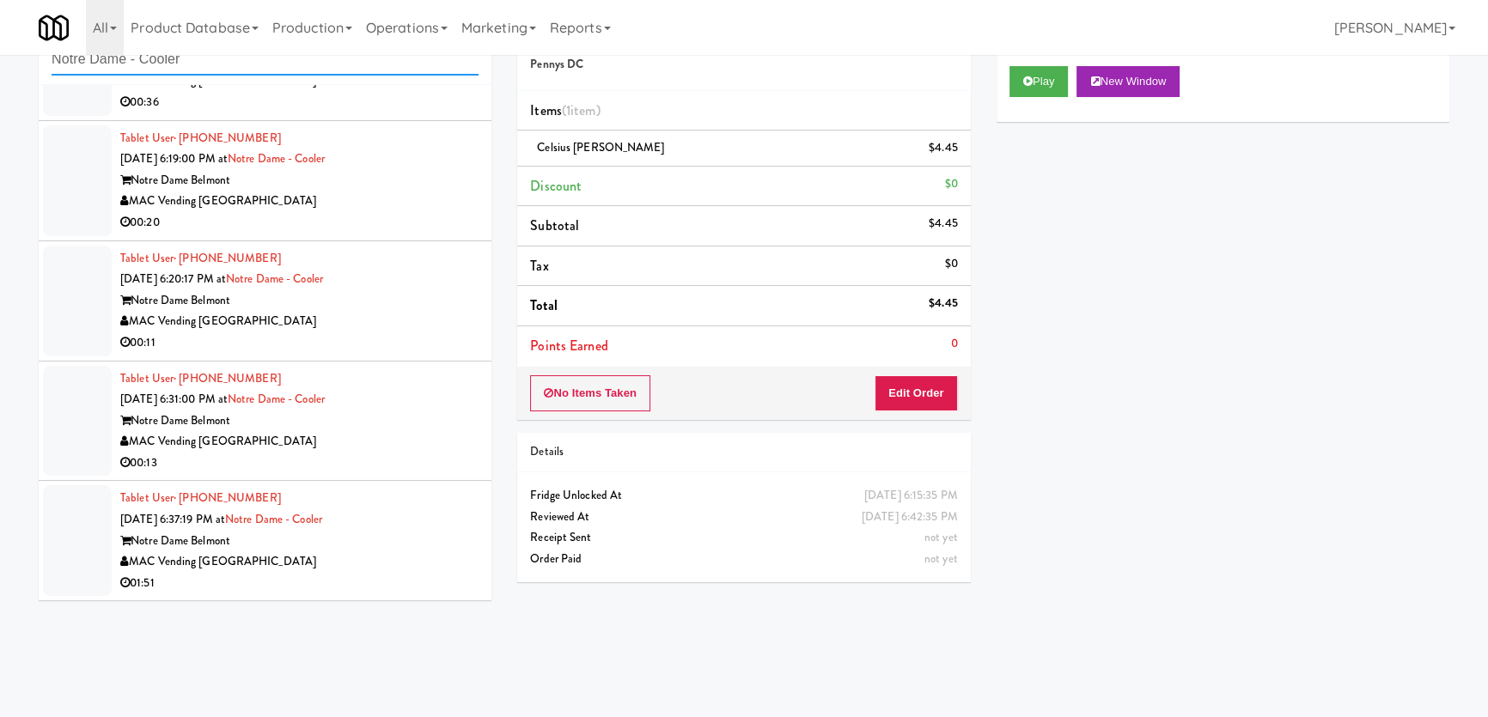
type input "Notre Dame - Cooler"
click at [423, 542] on div "Notre Dame Belmont" at bounding box center [299, 541] width 358 height 21
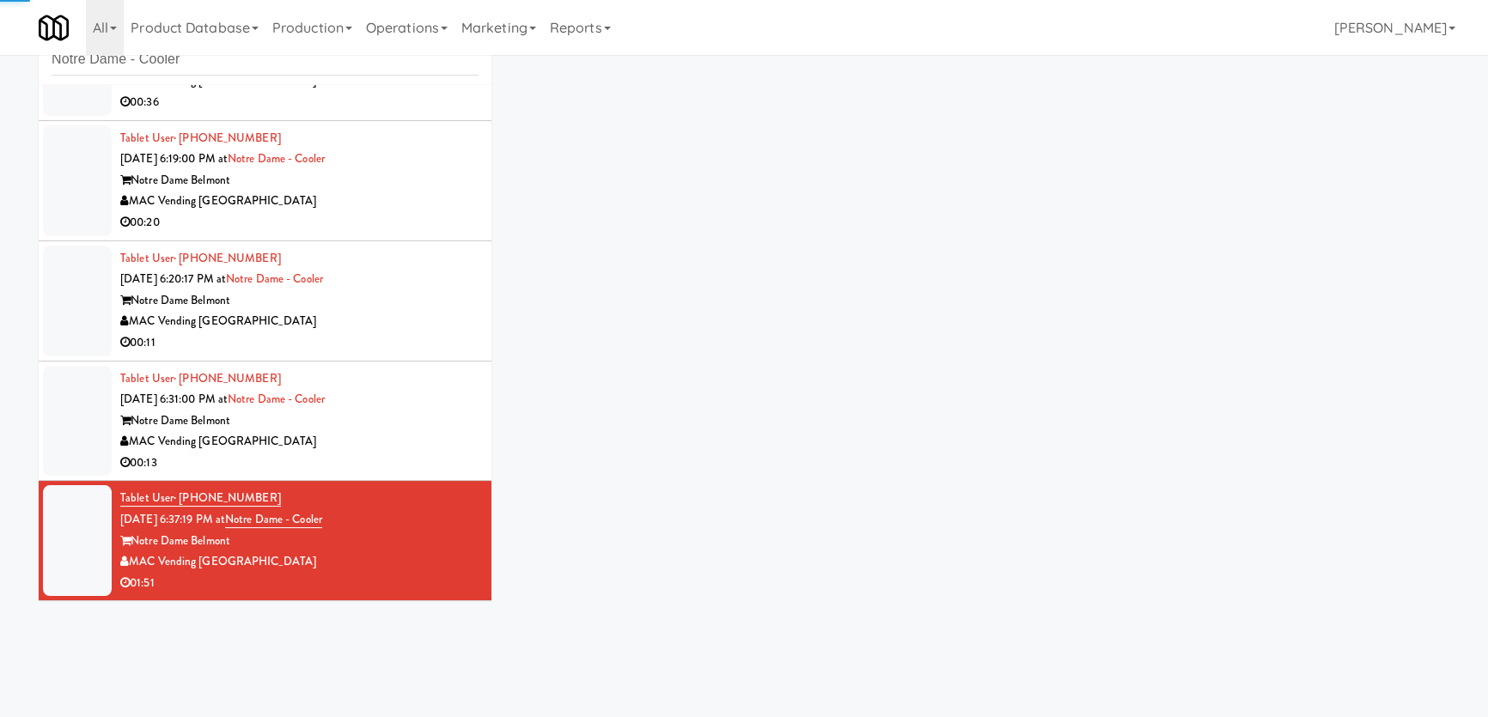
click at [408, 431] on div "MAC Vending [GEOGRAPHIC_DATA]" at bounding box center [299, 441] width 358 height 21
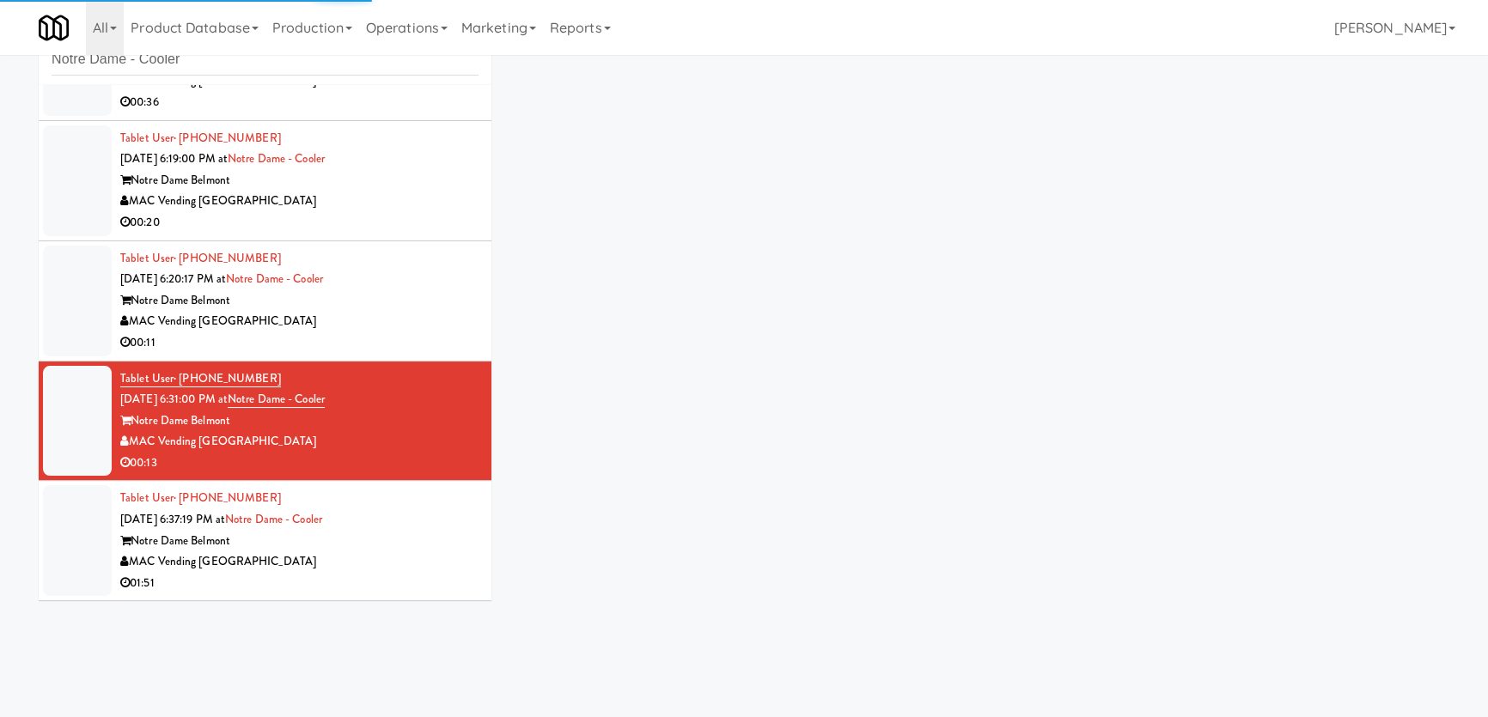
click at [404, 295] on div "Notre Dame Belmont" at bounding box center [299, 300] width 358 height 21
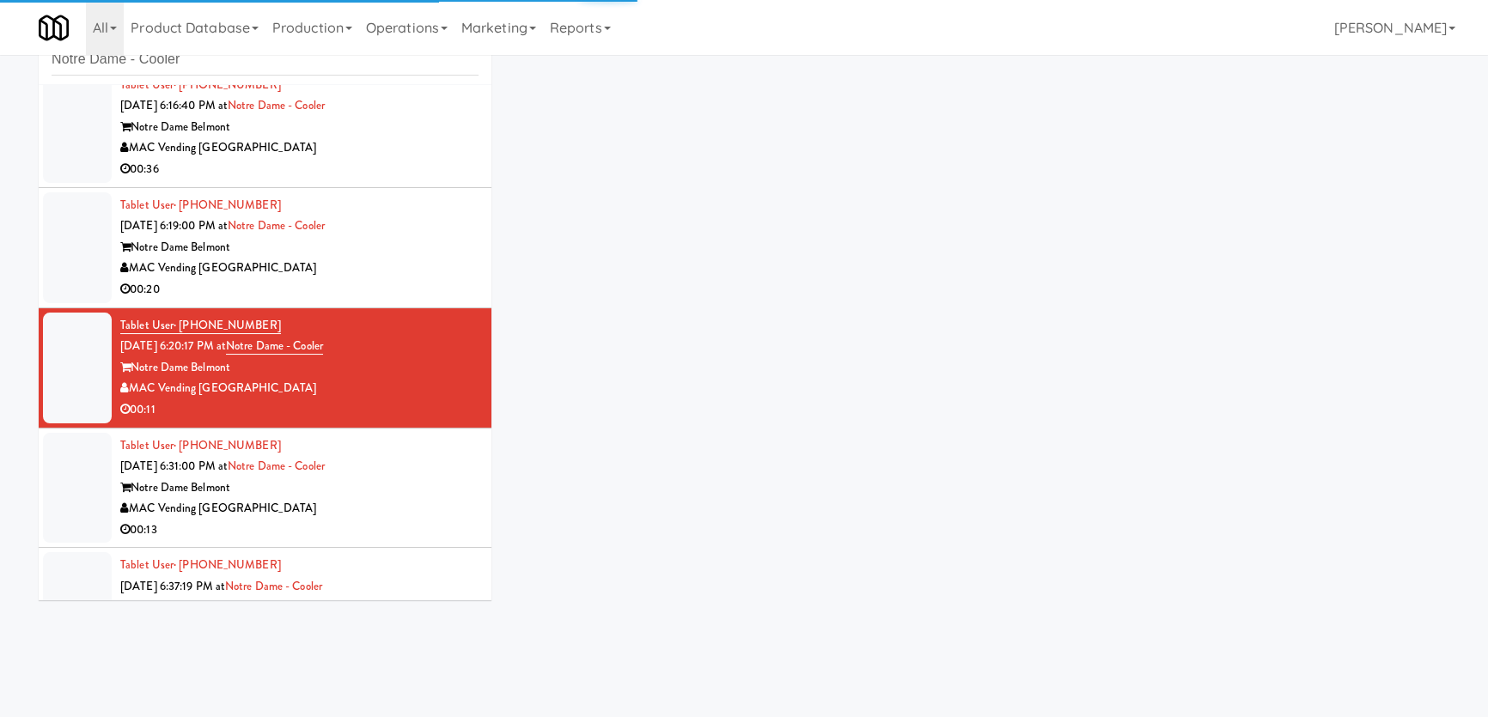
scroll to position [1215, 0]
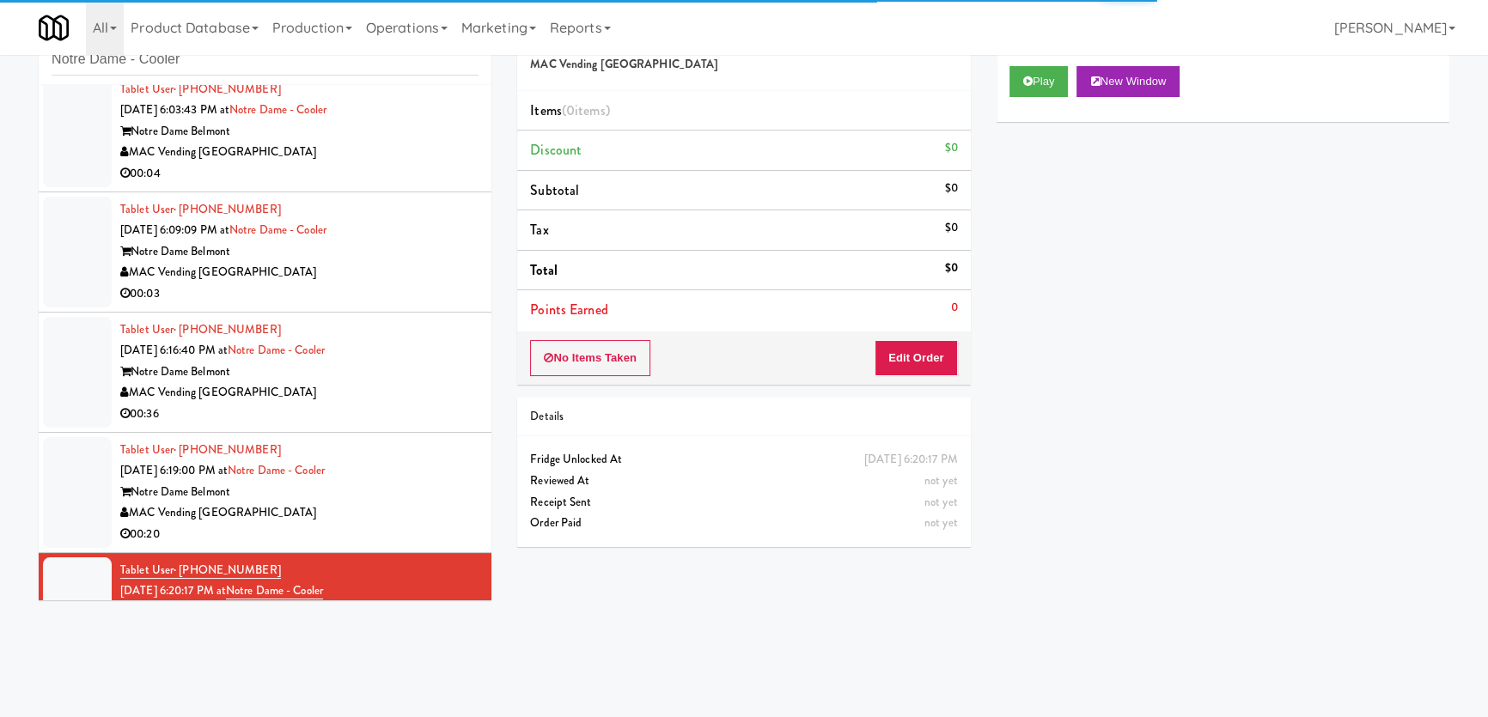
click at [424, 463] on div "Tablet User · (650) 513-9166 [DATE] 6:19:00 PM at [GEOGRAPHIC_DATA] MAC Vending…" at bounding box center [299, 493] width 358 height 106
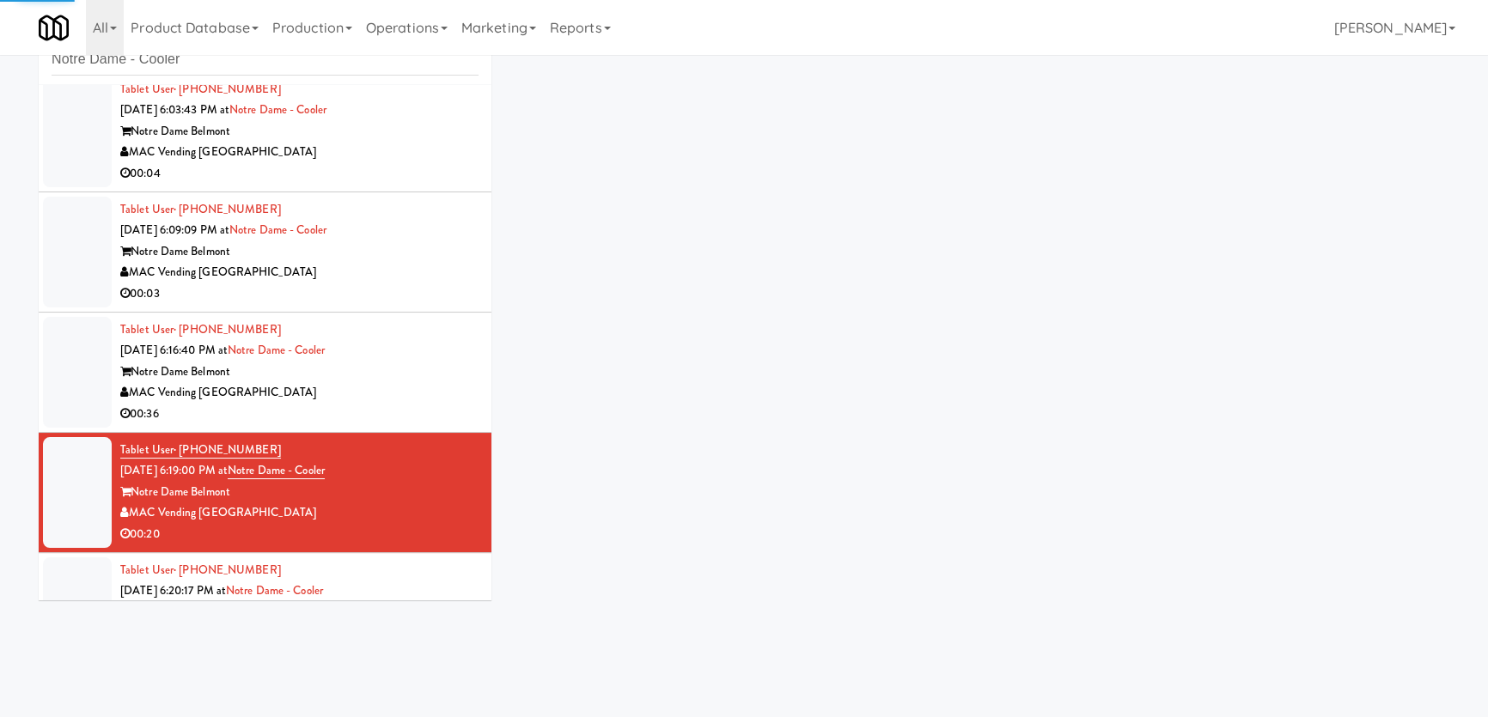
click at [404, 387] on div "MAC Vending [GEOGRAPHIC_DATA]" at bounding box center [299, 392] width 358 height 21
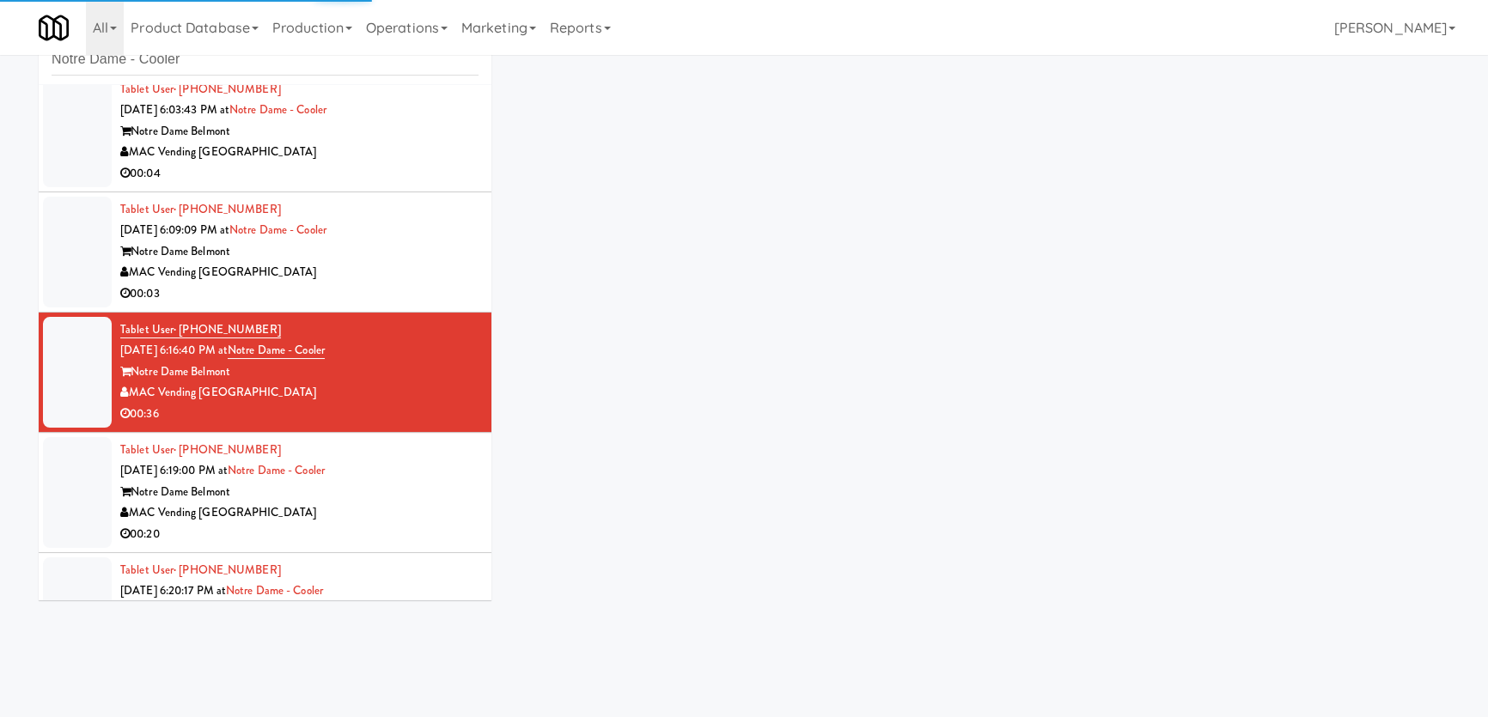
click at [402, 228] on div "Tablet User · (650) 590-4243 [DATE] 6:09:09 PM at [GEOGRAPHIC_DATA] Belmont MAC…" at bounding box center [299, 252] width 358 height 106
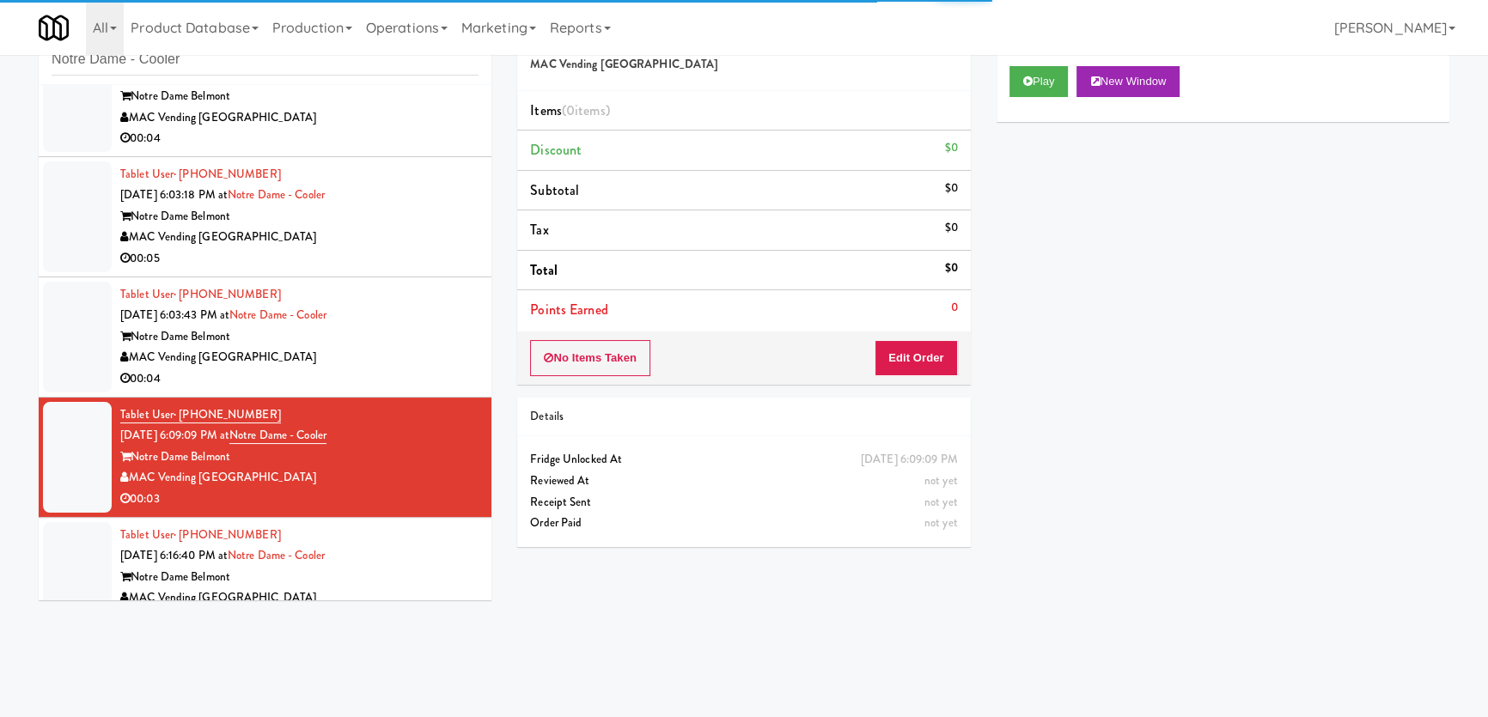
scroll to position [981, 0]
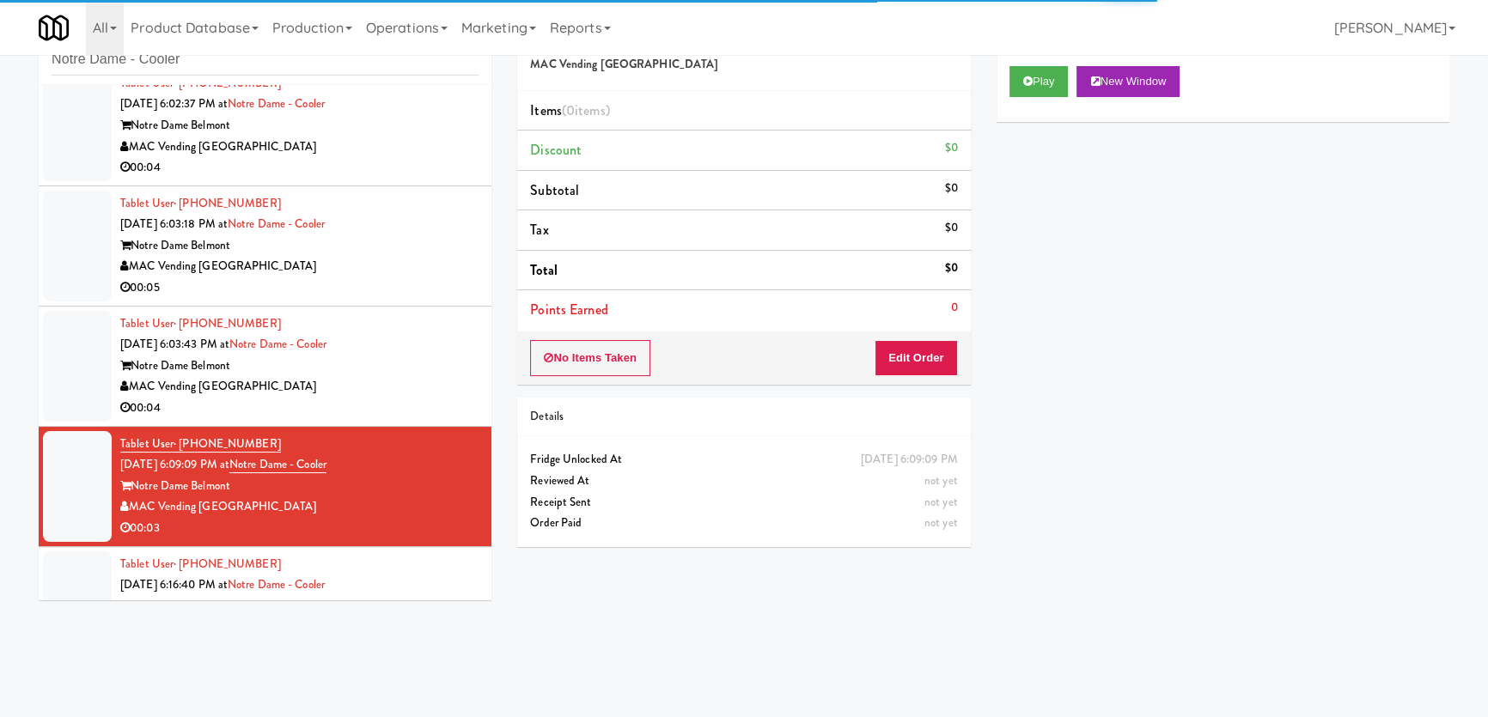
click at [407, 378] on div "MAC Vending [GEOGRAPHIC_DATA]" at bounding box center [299, 386] width 358 height 21
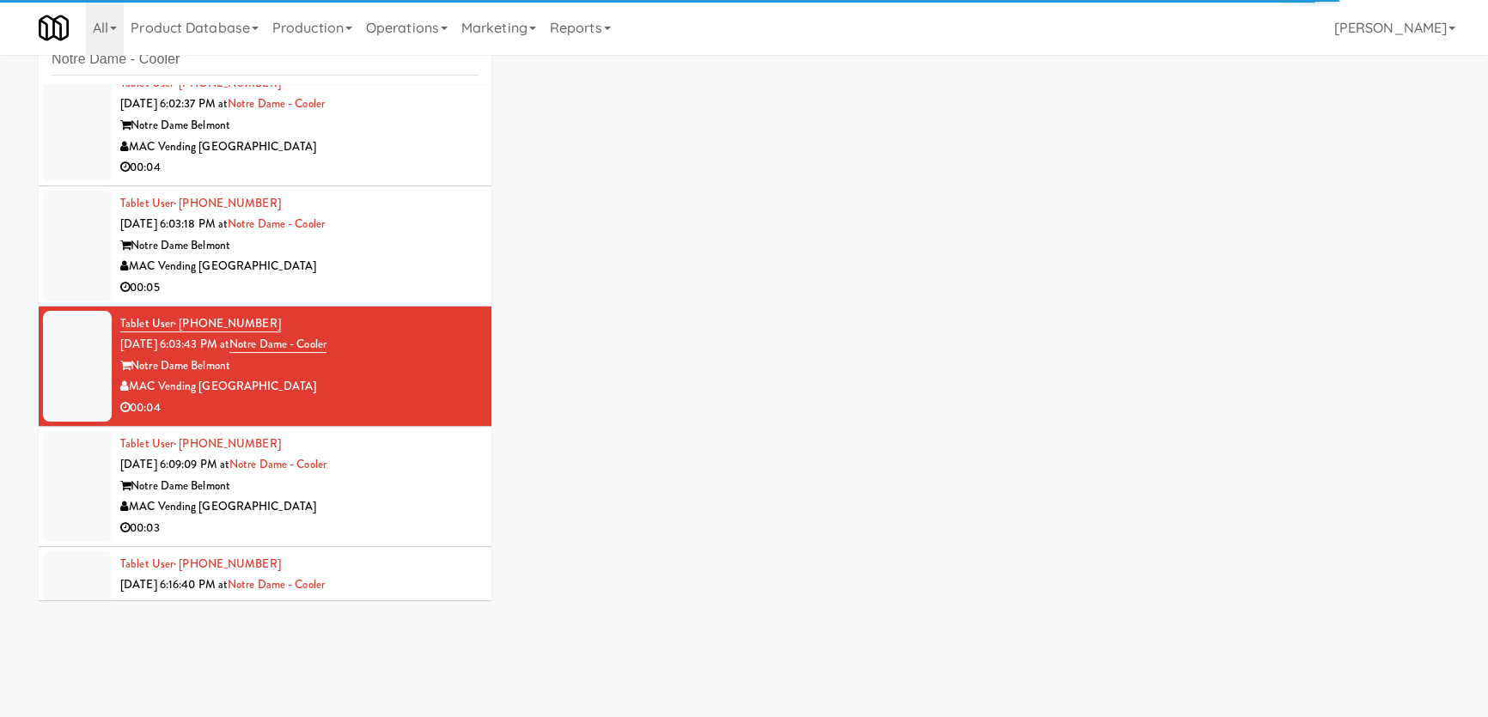
click at [407, 272] on div "MAC Vending [GEOGRAPHIC_DATA]" at bounding box center [299, 266] width 358 height 21
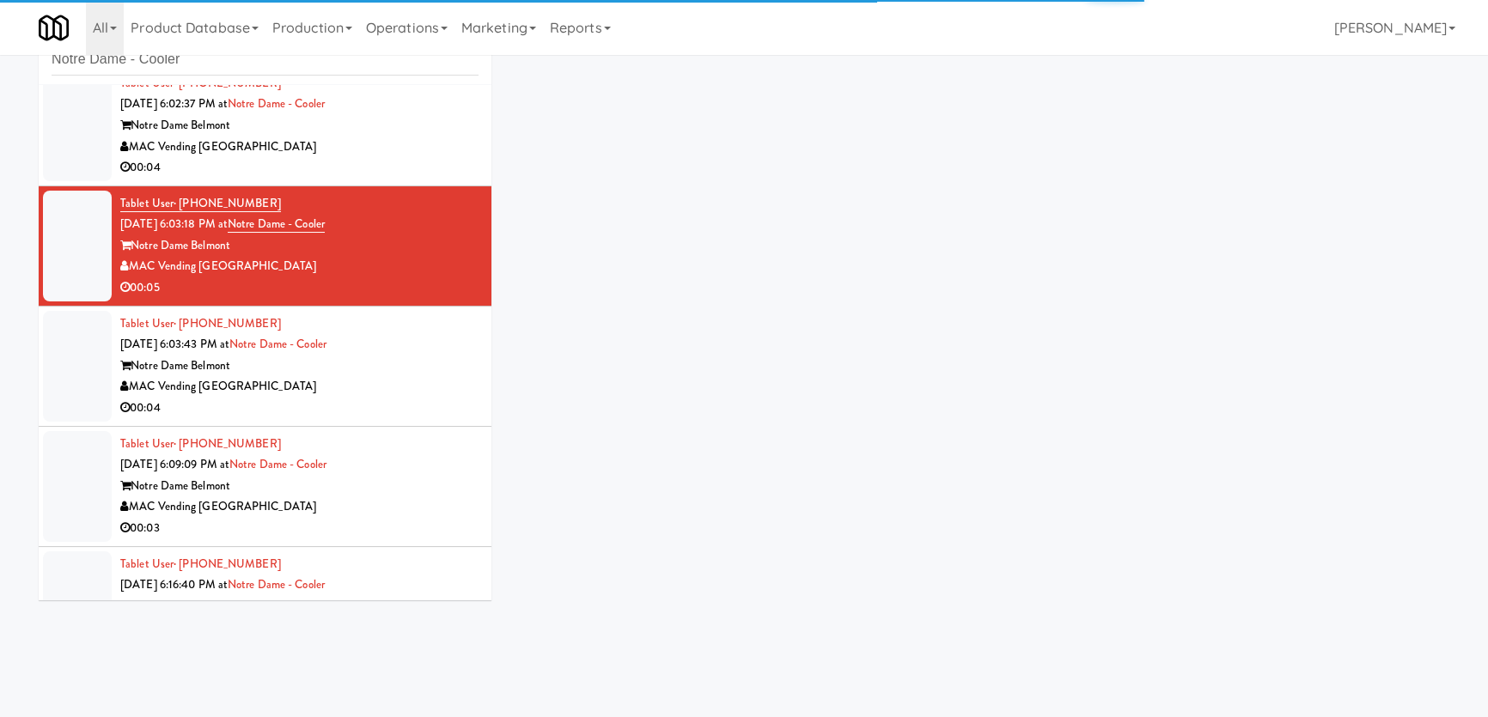
click at [403, 157] on div "00:04" at bounding box center [299, 167] width 358 height 21
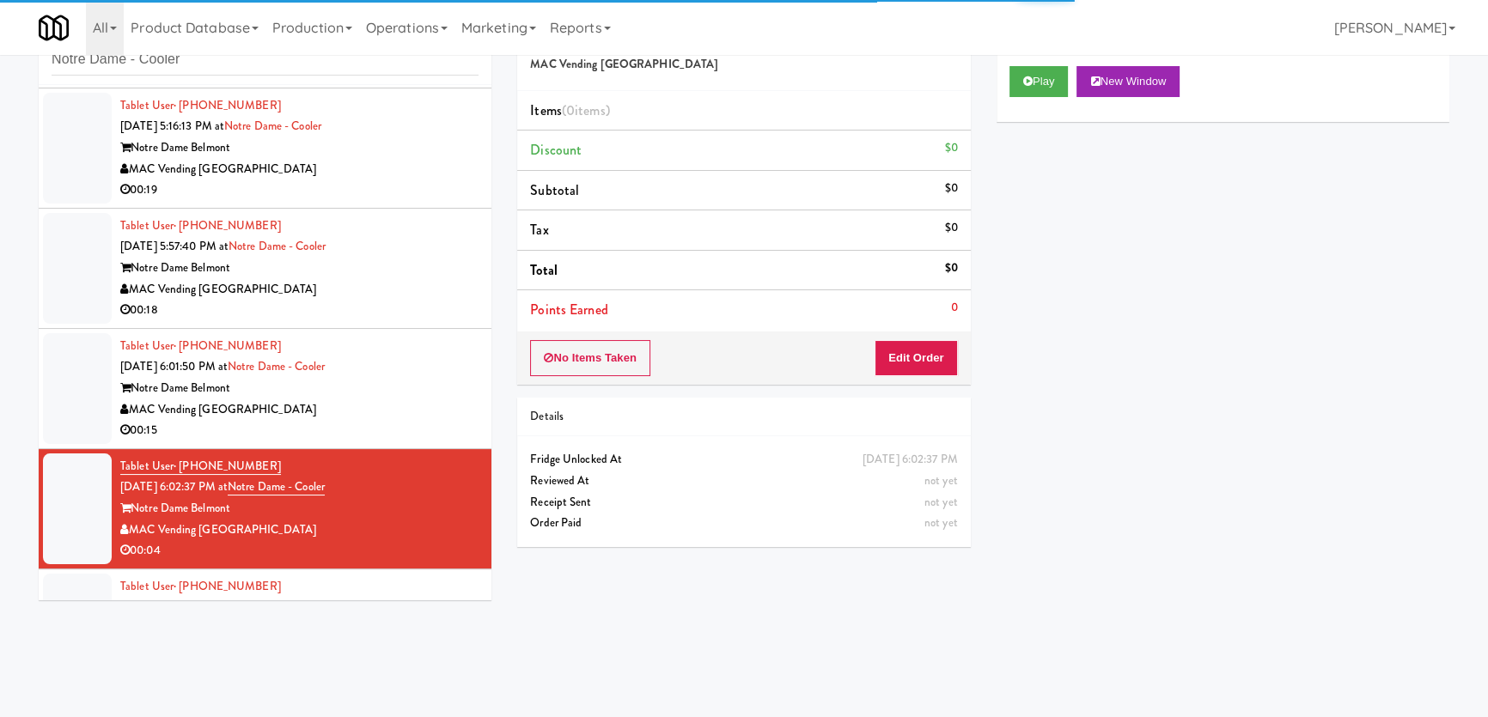
scroll to position [591, 0]
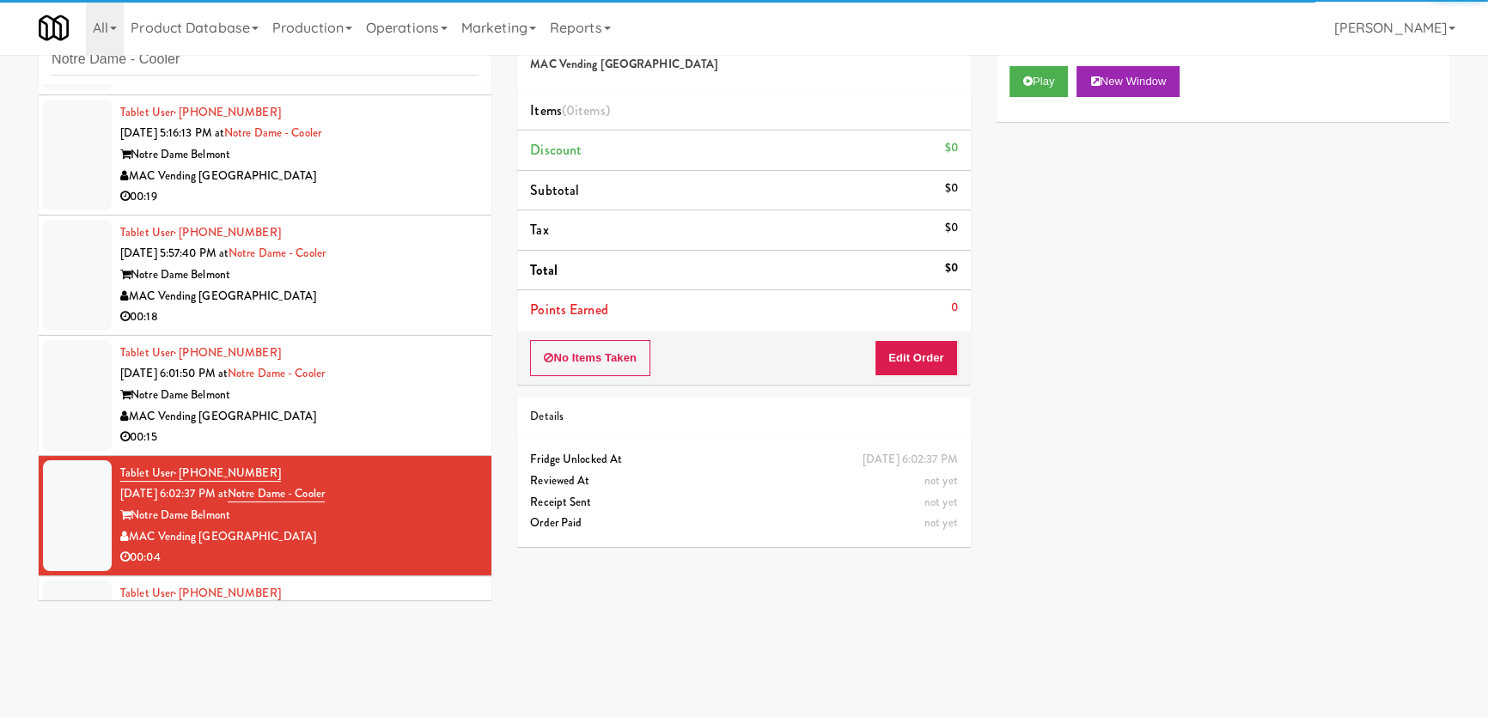
drag, startPoint x: 412, startPoint y: 437, endPoint x: 399, endPoint y: 326, distance: 111.7
click at [412, 436] on div "00:15" at bounding box center [299, 437] width 358 height 21
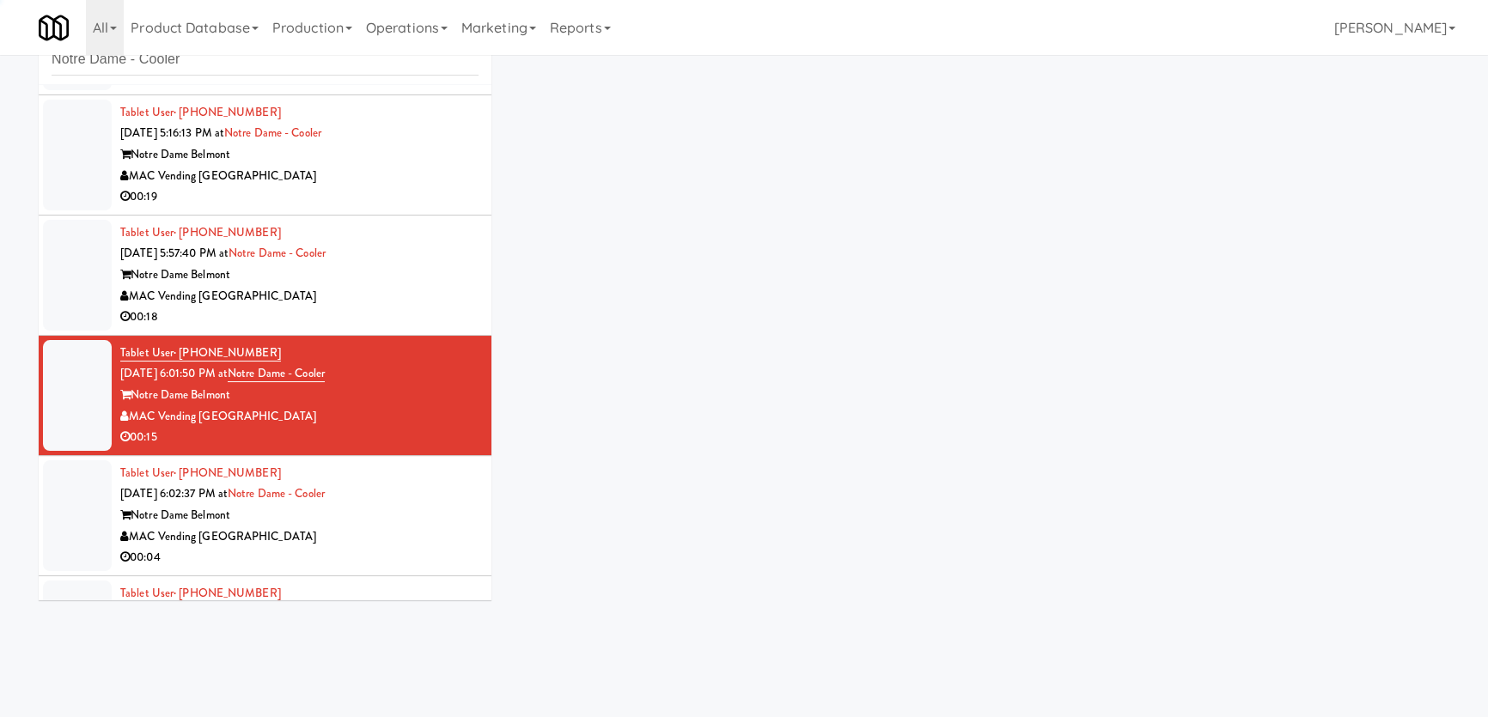
click at [396, 283] on div "Notre Dame Belmont" at bounding box center [299, 275] width 358 height 21
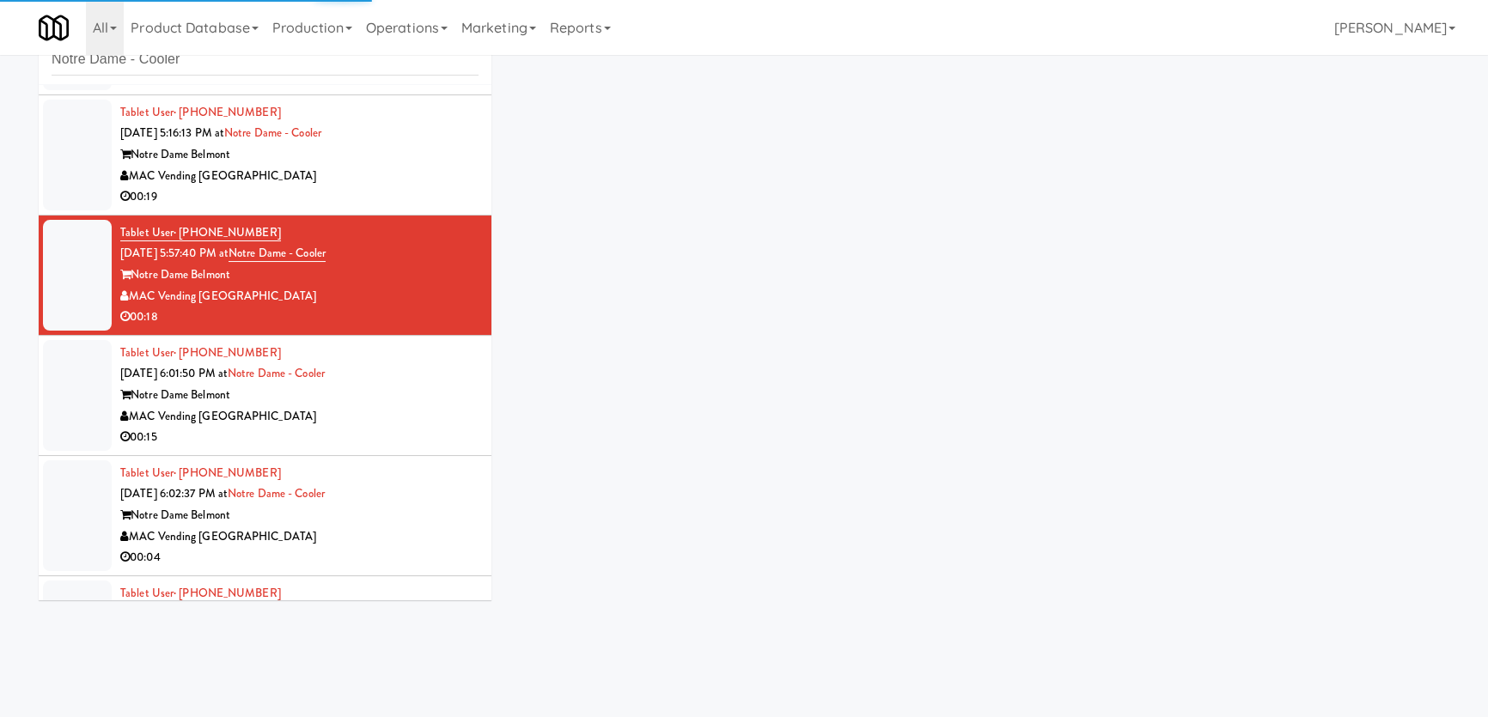
drag, startPoint x: 381, startPoint y: 162, endPoint x: 378, endPoint y: 235, distance: 72.2
click at [381, 161] on div "Notre Dame Belmont" at bounding box center [299, 154] width 358 height 21
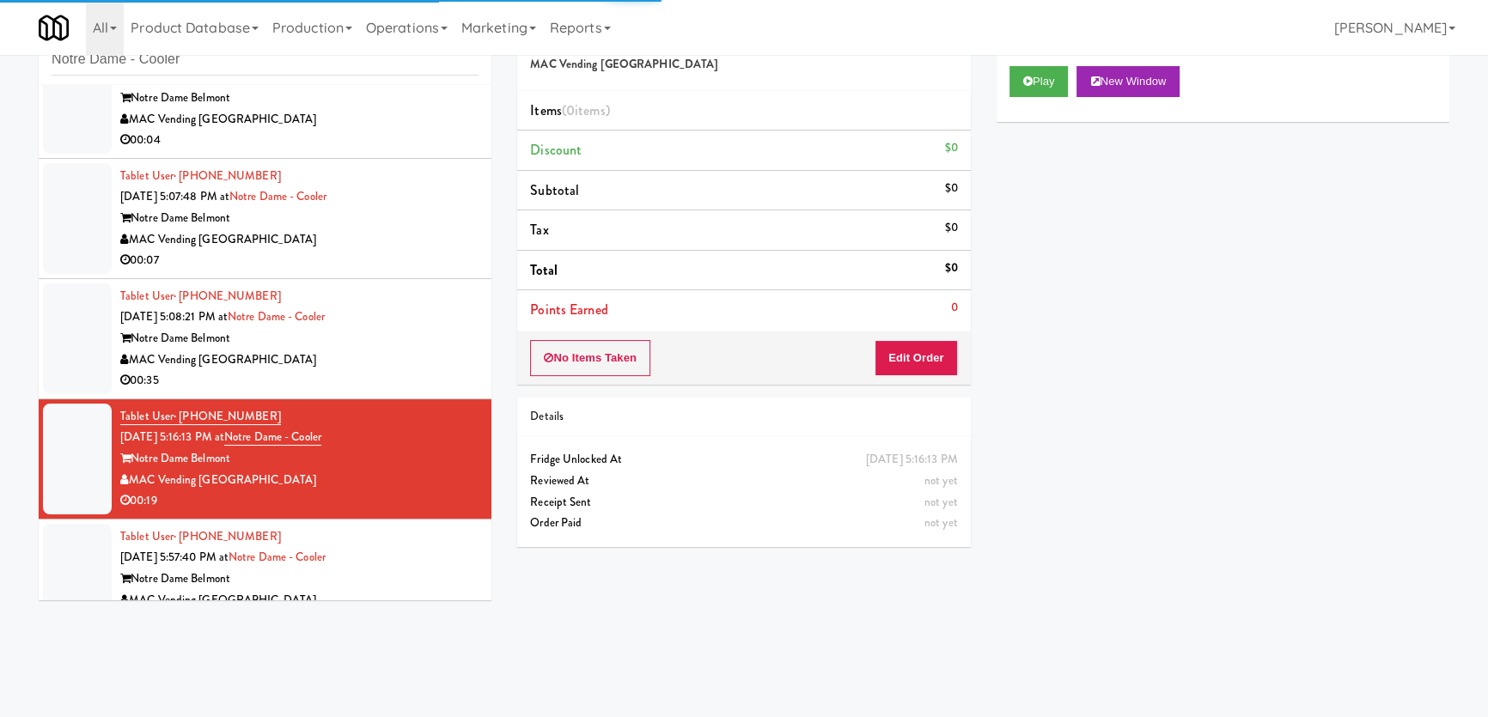
scroll to position [278, 0]
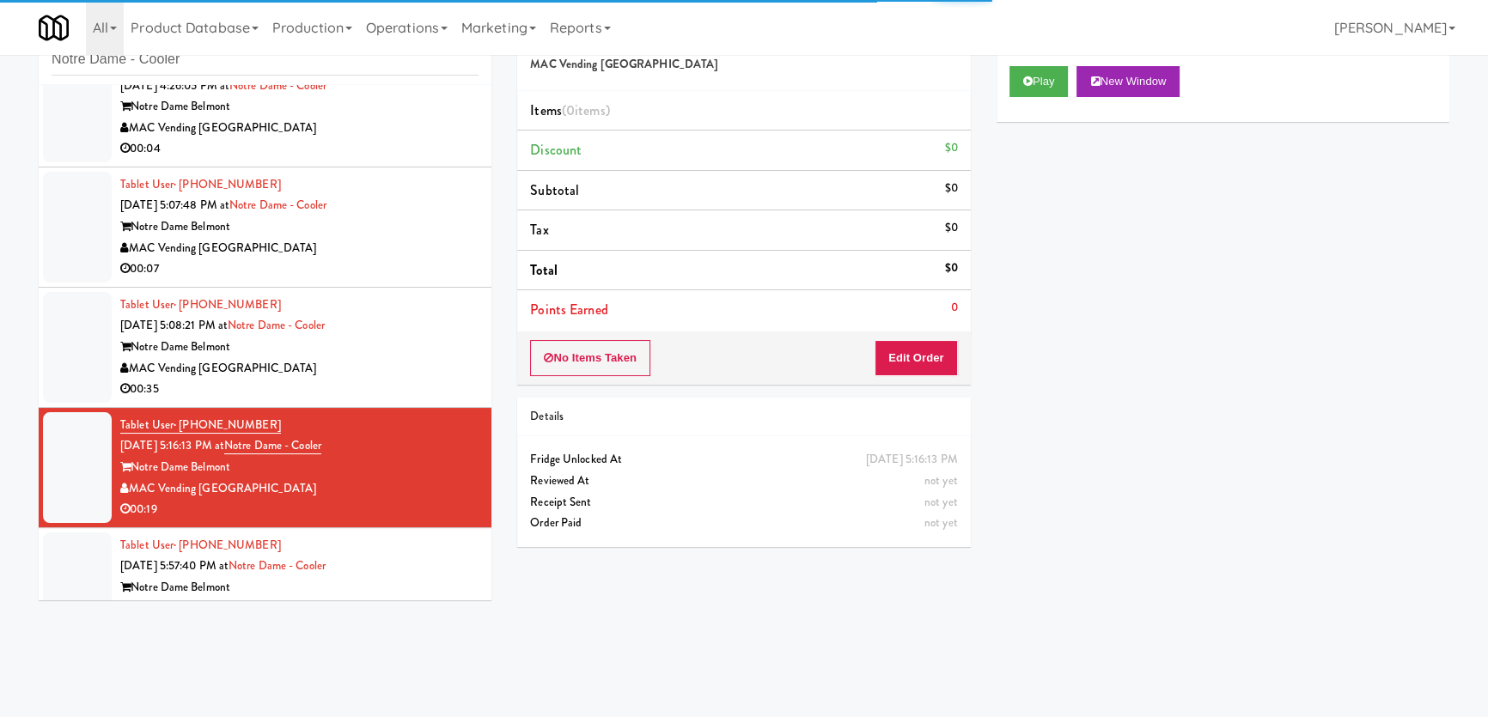
click at [400, 353] on div "Notre Dame Belmont" at bounding box center [299, 347] width 358 height 21
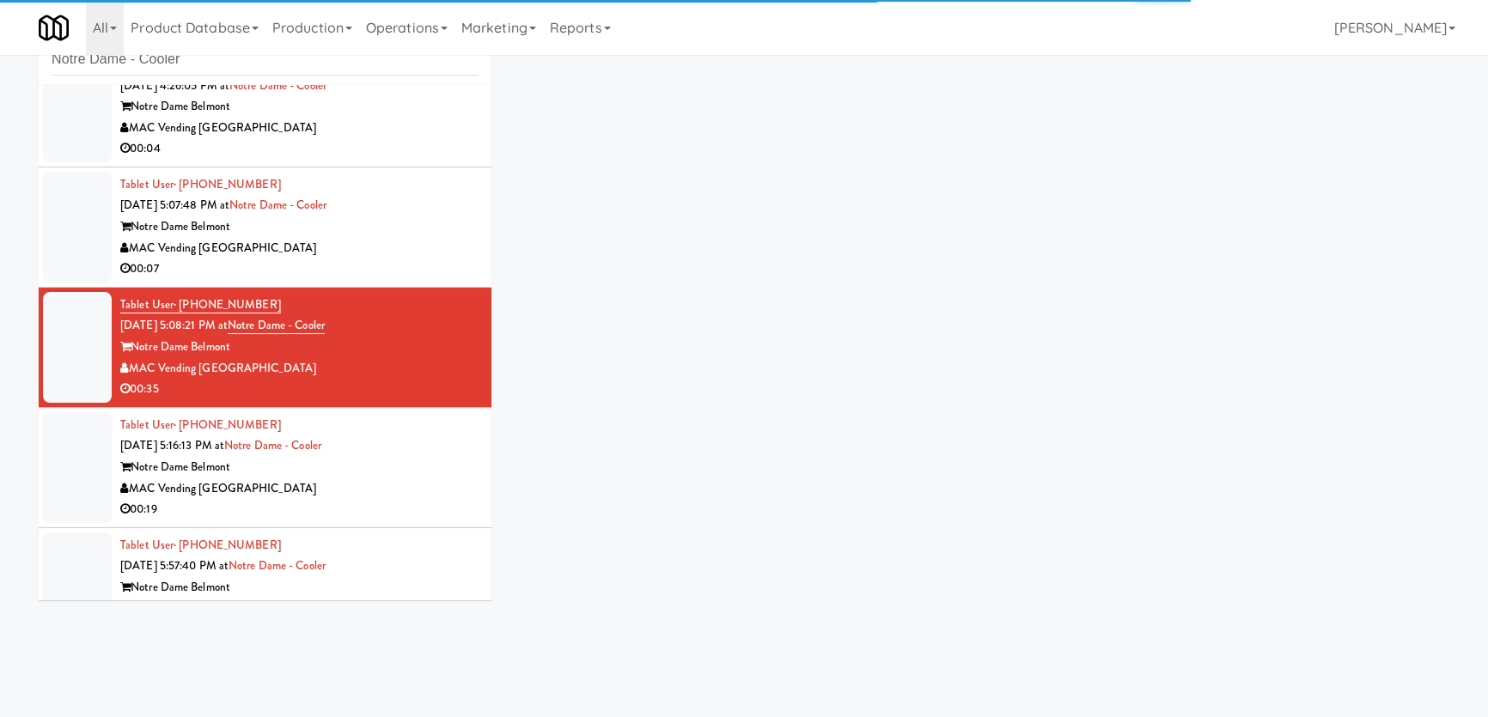
click at [402, 222] on div "Notre Dame Belmont" at bounding box center [299, 226] width 358 height 21
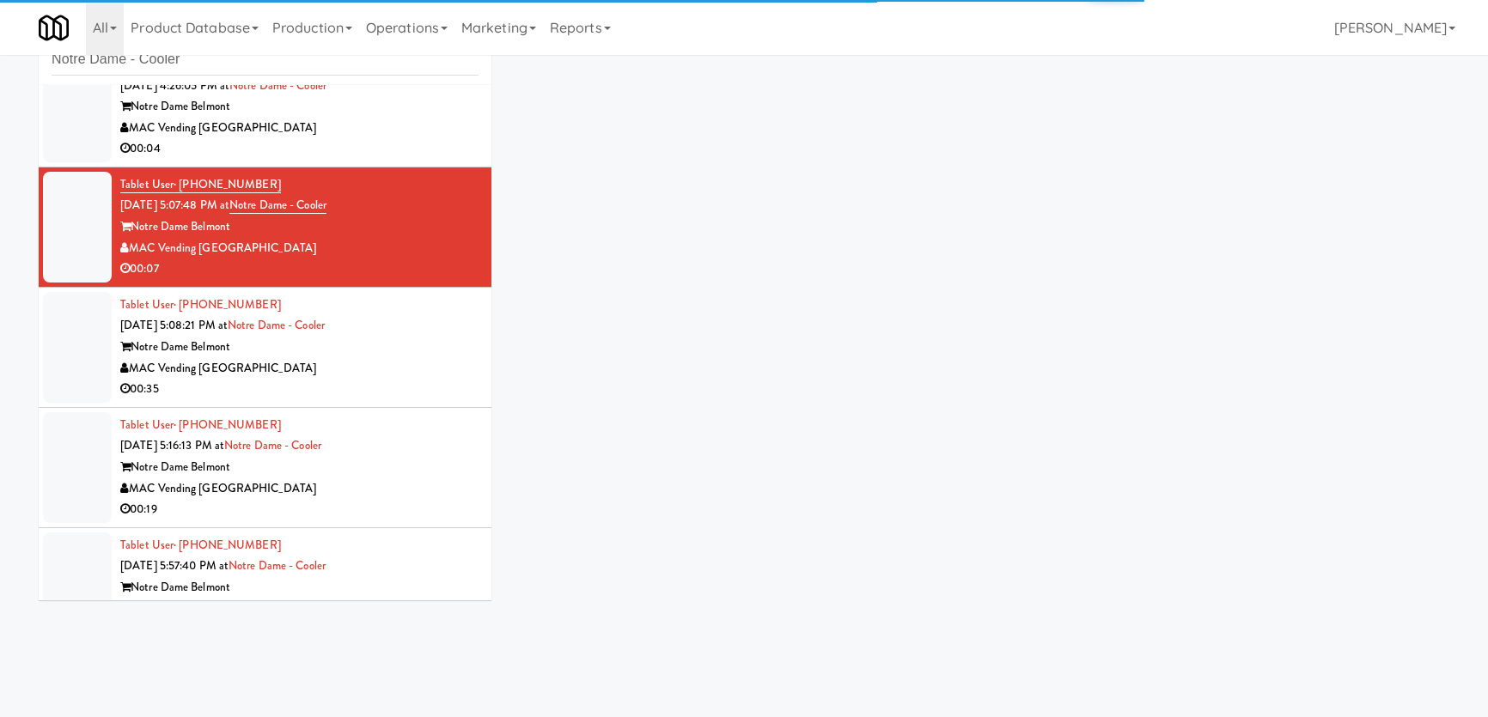
click at [415, 111] on div "Notre Dame Belmont" at bounding box center [299, 106] width 358 height 21
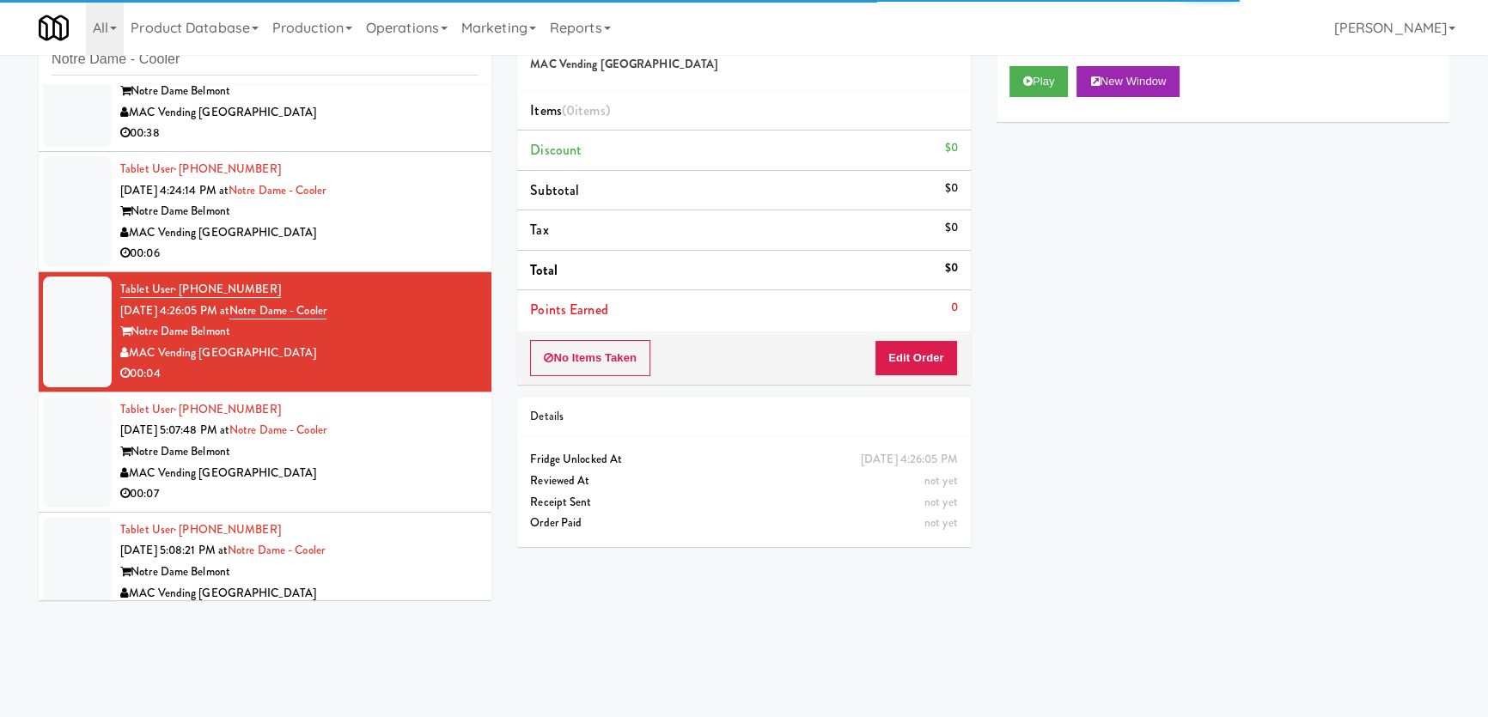
scroll to position [44, 0]
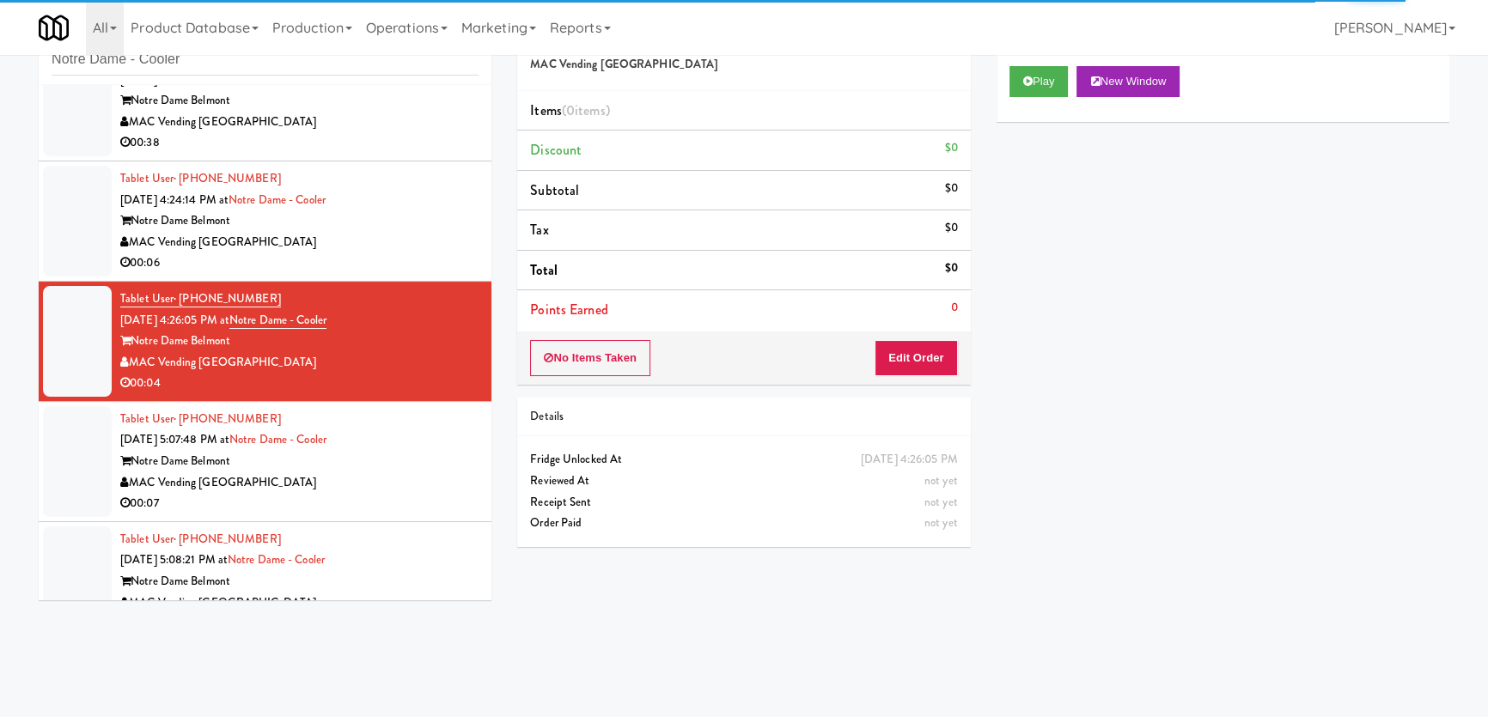
drag, startPoint x: 415, startPoint y: 258, endPoint x: 411, endPoint y: 223, distance: 34.5
click at [417, 255] on div "00:06" at bounding box center [299, 263] width 358 height 21
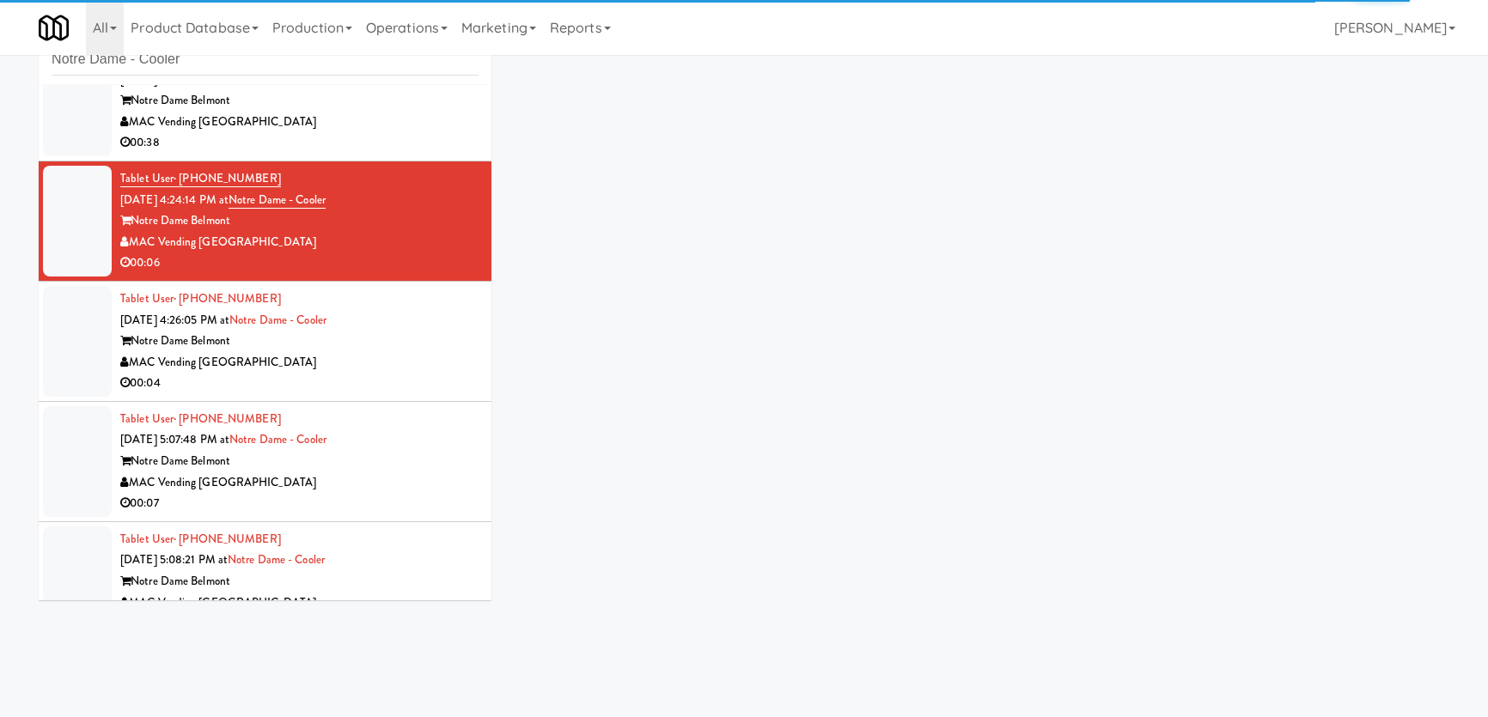
click at [403, 126] on div "MAC Vending [GEOGRAPHIC_DATA]" at bounding box center [299, 122] width 358 height 21
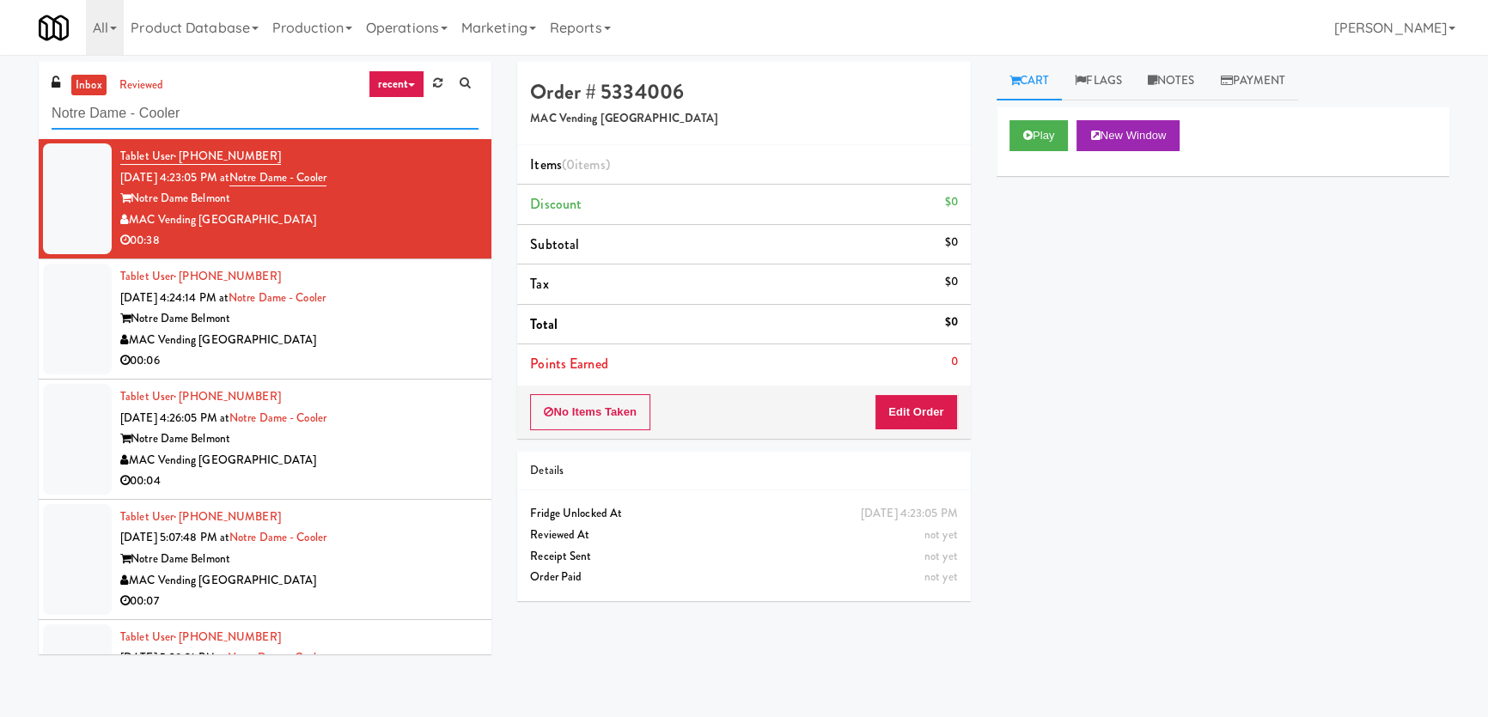
paste input "Oliv Inside GYM"
drag, startPoint x: 249, startPoint y: 116, endPoint x: 0, endPoint y: 47, distance: 258.4
click at [0, 55] on body "Are you sure you want to update this order? Okay Cancel Okay Are you sure you w…" at bounding box center [744, 413] width 1488 height 717
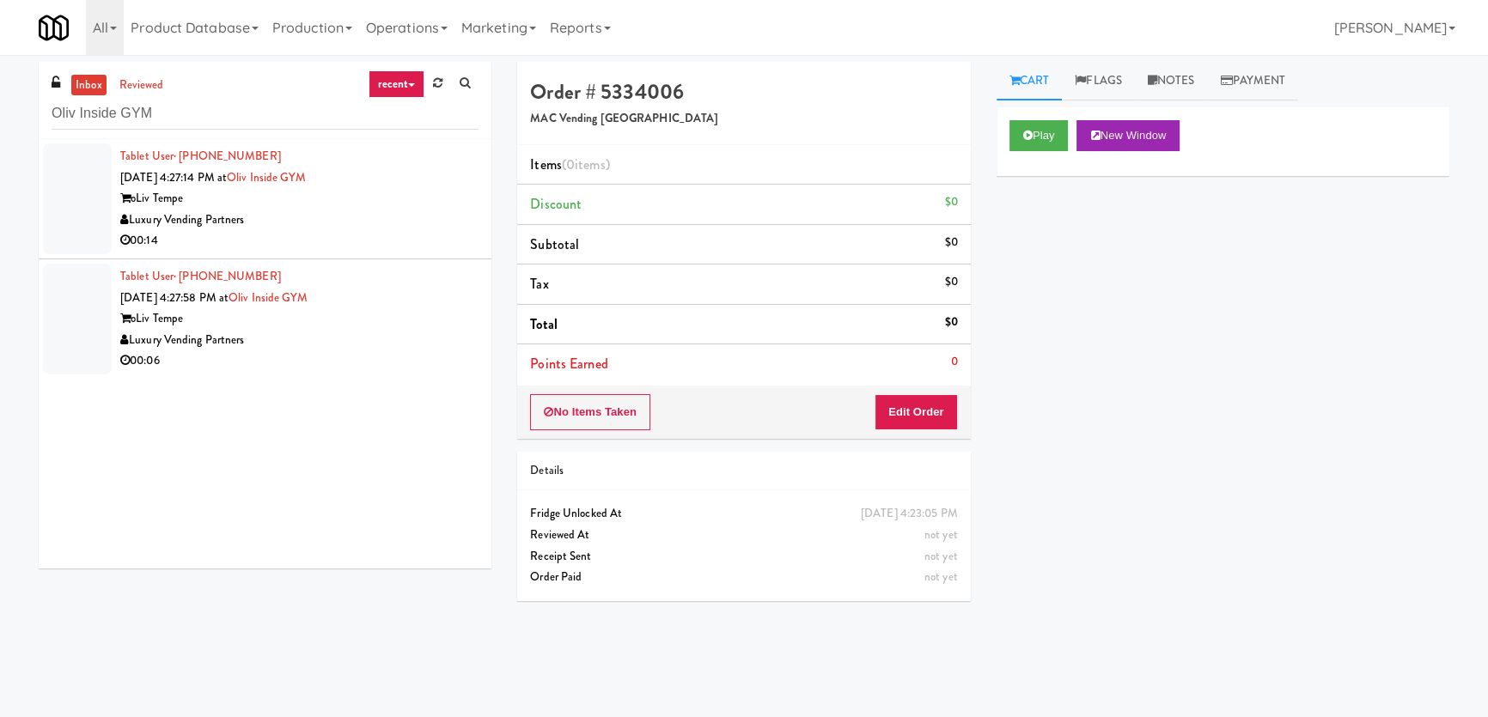
click at [422, 223] on div "Luxury Vending Partners" at bounding box center [299, 220] width 358 height 21
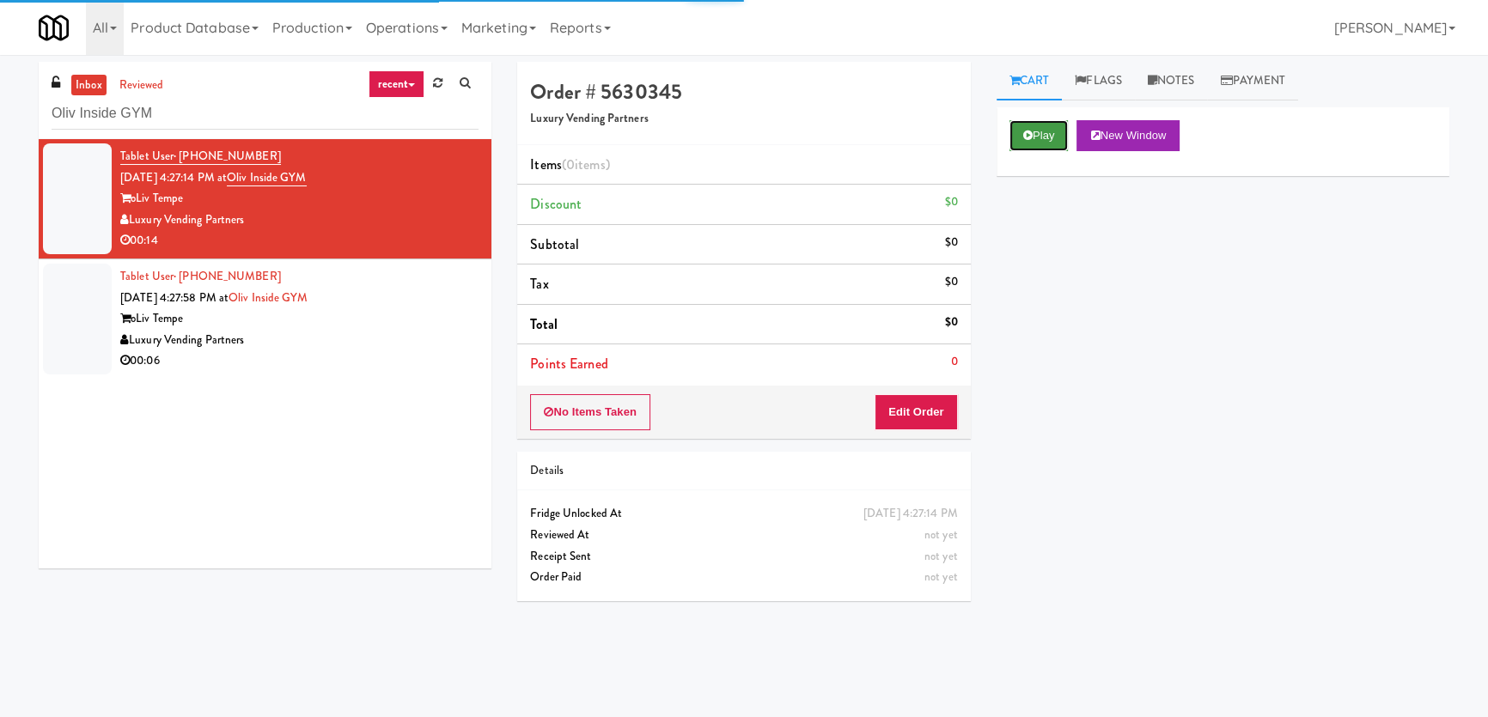
click at [1061, 124] on button "Play" at bounding box center [1038, 135] width 59 height 31
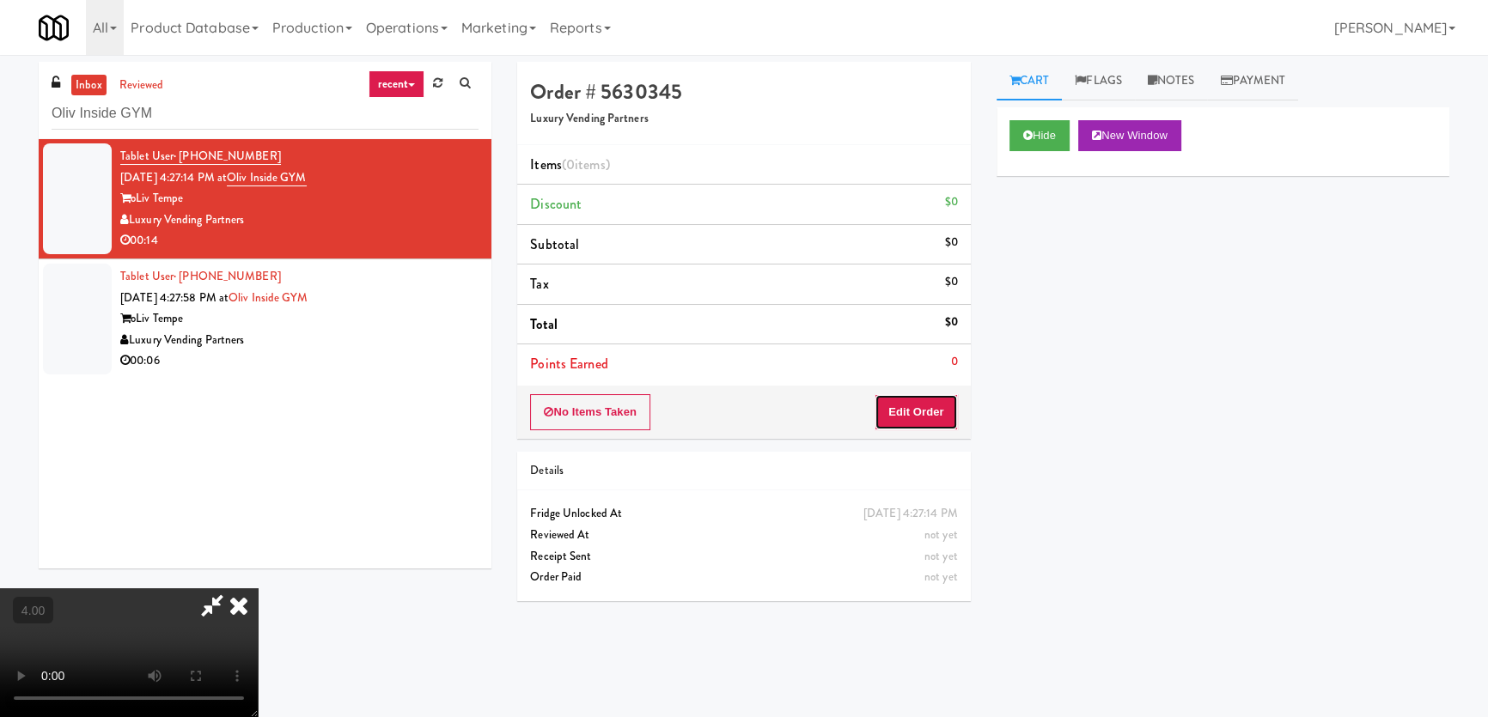
click at [947, 415] on button "Edit Order" at bounding box center [915, 412] width 83 height 36
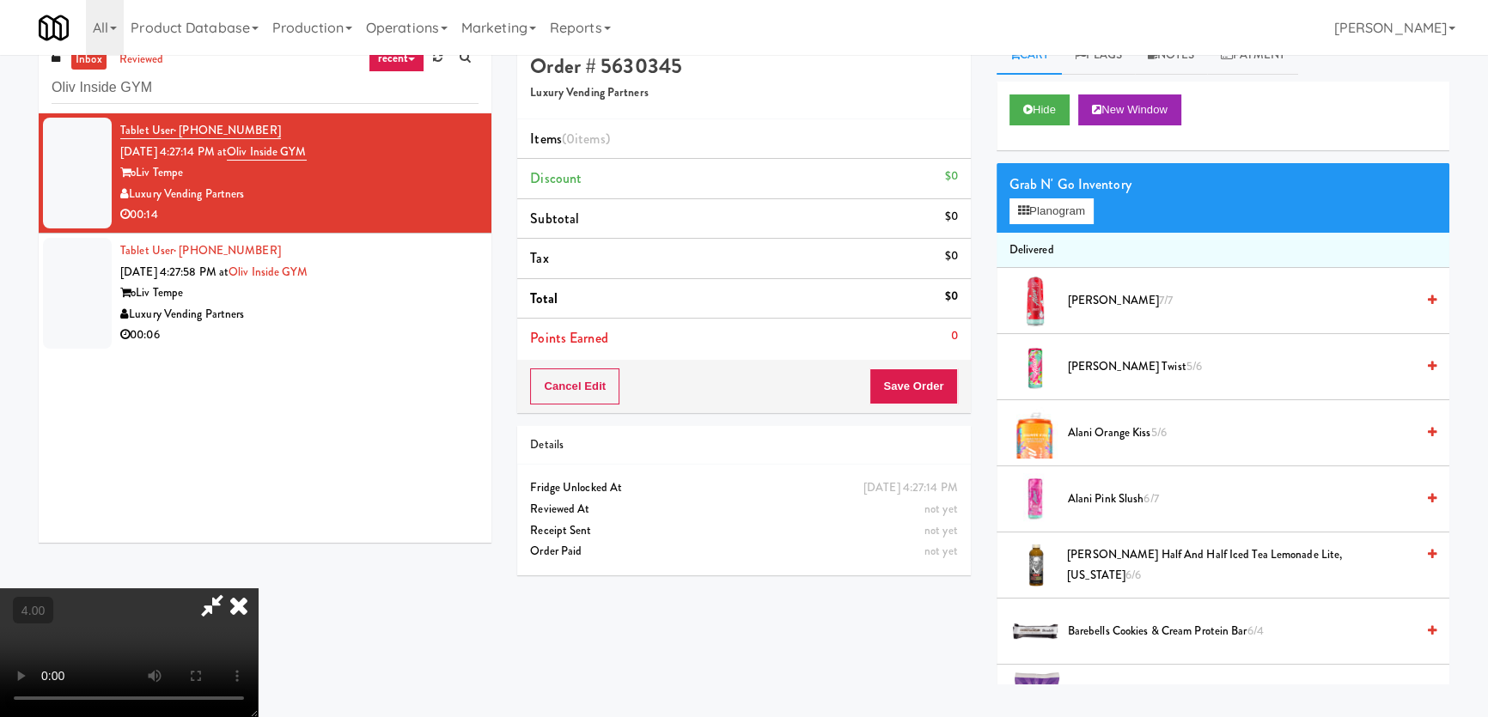
scroll to position [54, 0]
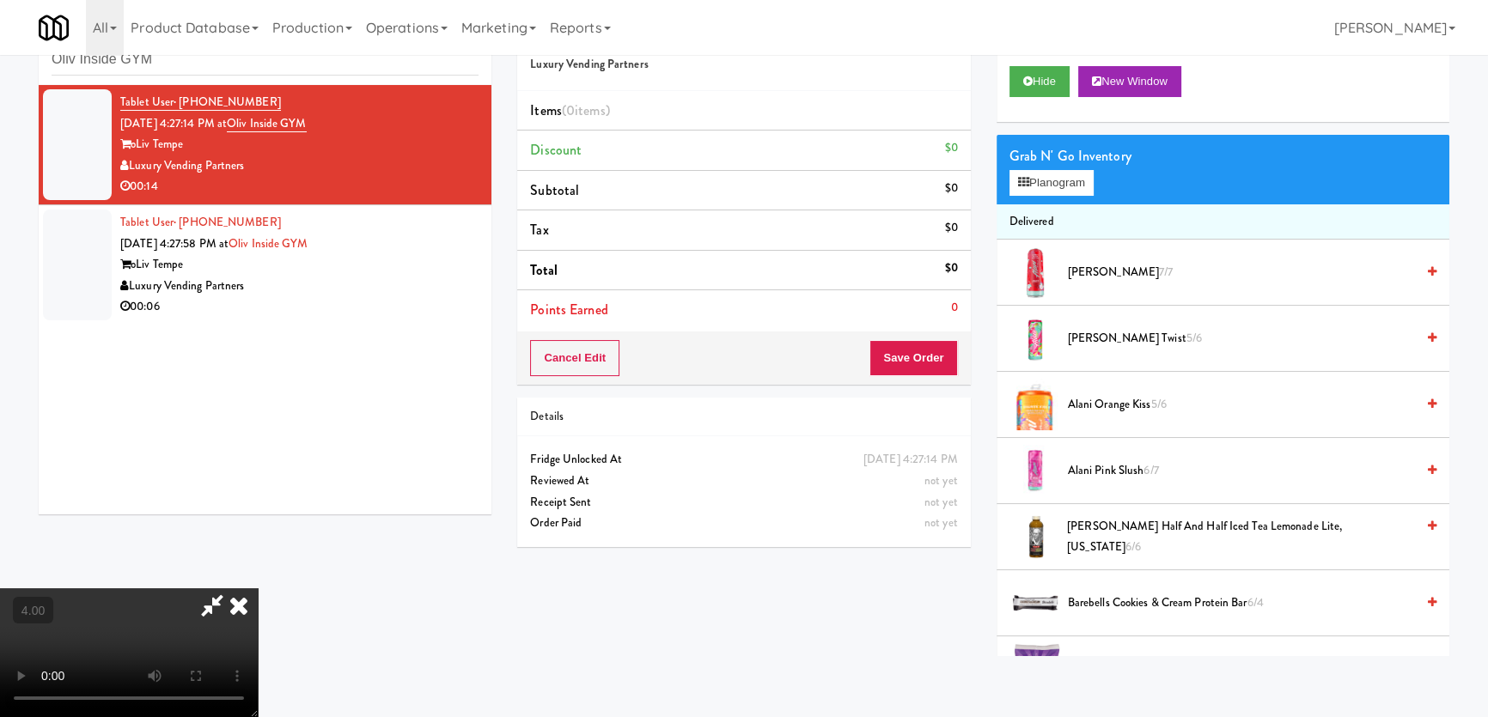
click at [258, 588] on video at bounding box center [129, 652] width 258 height 129
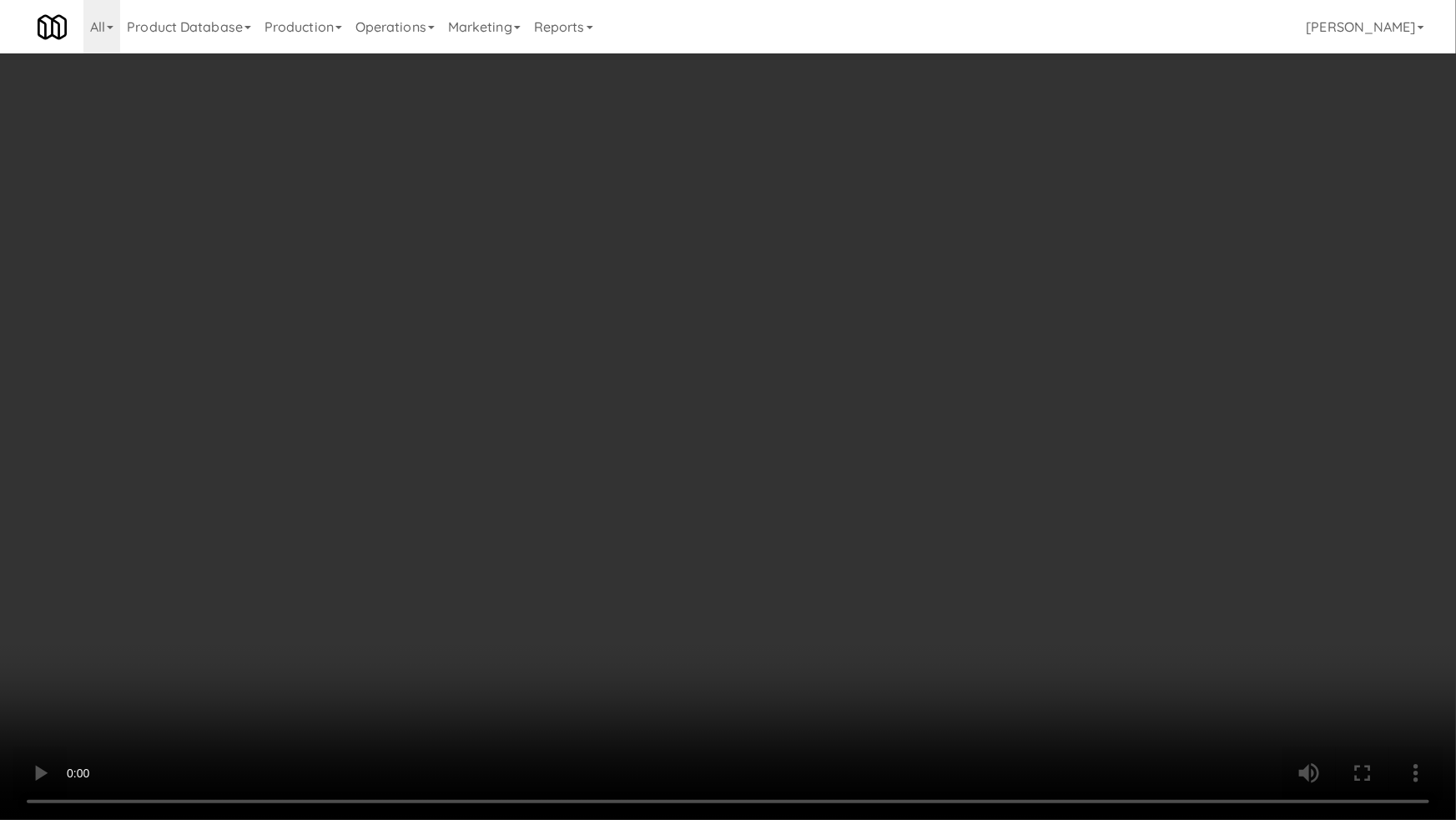
click at [720, 508] on video at bounding box center [728, 410] width 1456 height 820
drag, startPoint x: 720, startPoint y: 508, endPoint x: 734, endPoint y: 397, distance: 111.9
click at [725, 495] on video at bounding box center [728, 410] width 1456 height 820
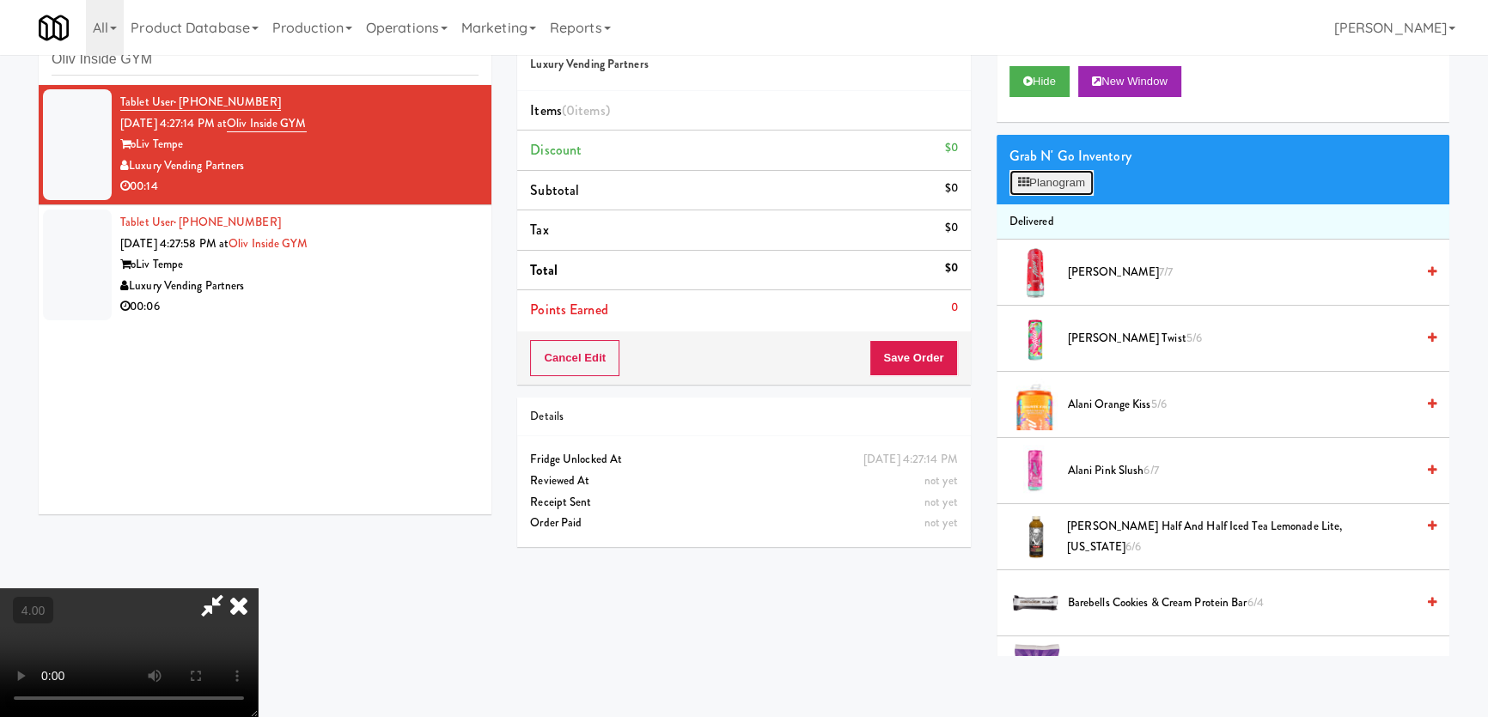
click at [1036, 192] on button "Planogram" at bounding box center [1051, 183] width 84 height 26
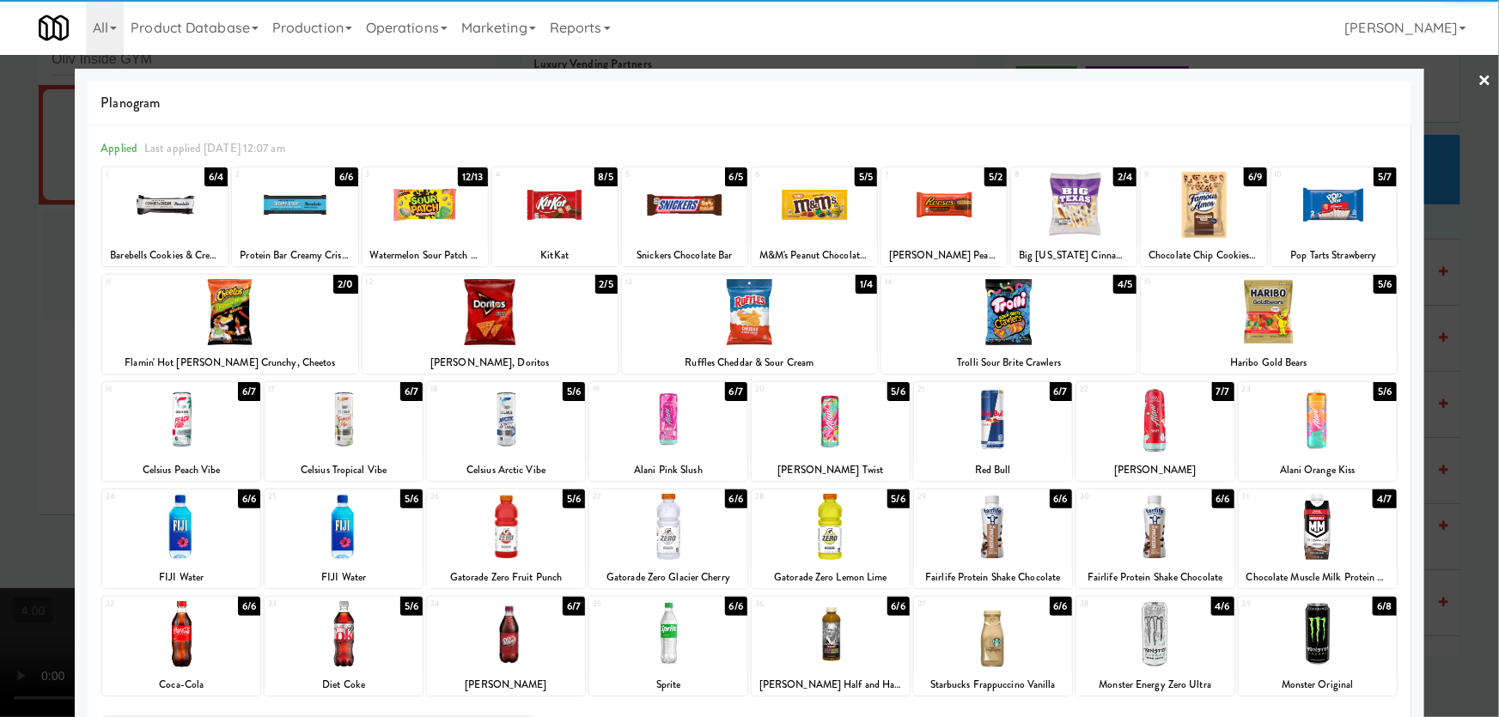
click at [1141, 623] on div at bounding box center [1155, 634] width 158 height 66
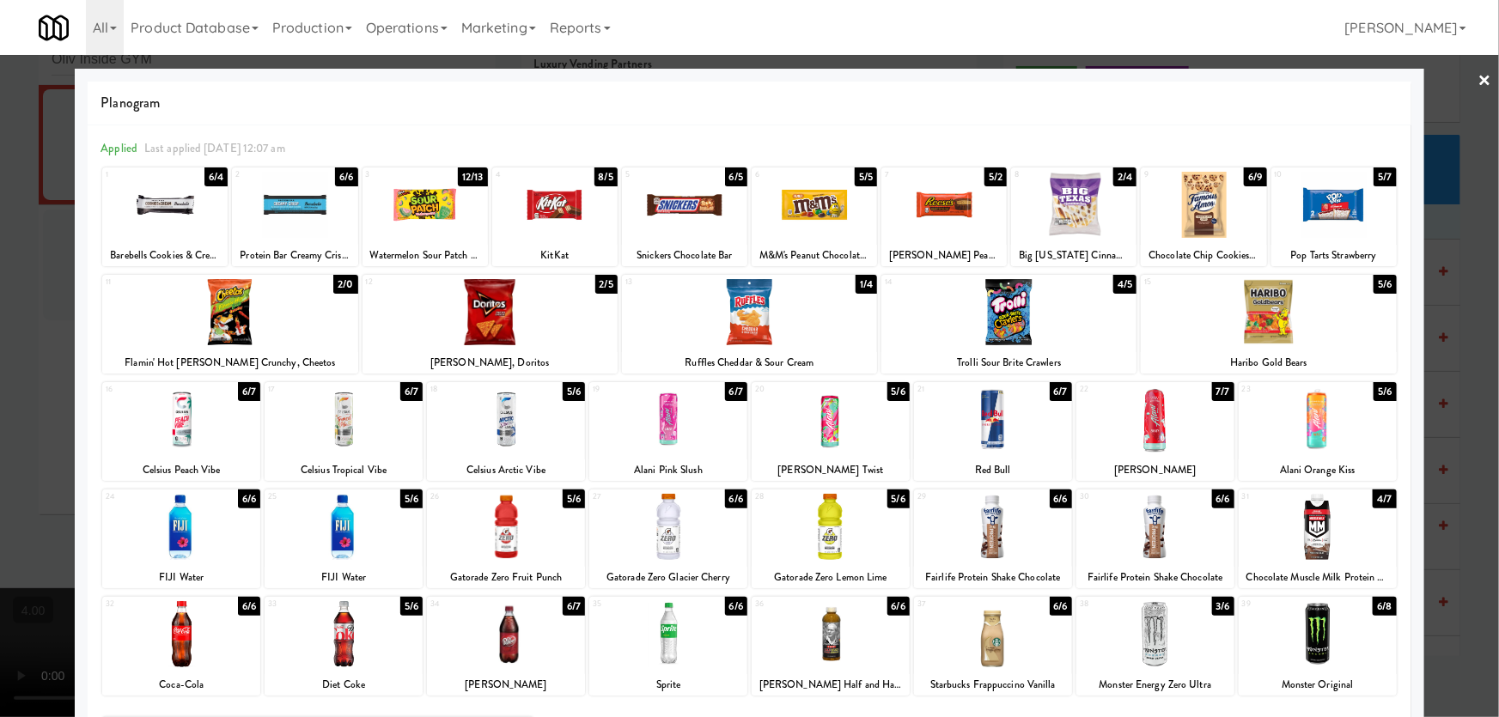
drag, startPoint x: 1307, startPoint y: 625, endPoint x: 1317, endPoint y: 605, distance: 22.7
click at [1307, 625] on div at bounding box center [1318, 634] width 158 height 66
click at [1464, 480] on div at bounding box center [749, 358] width 1499 height 717
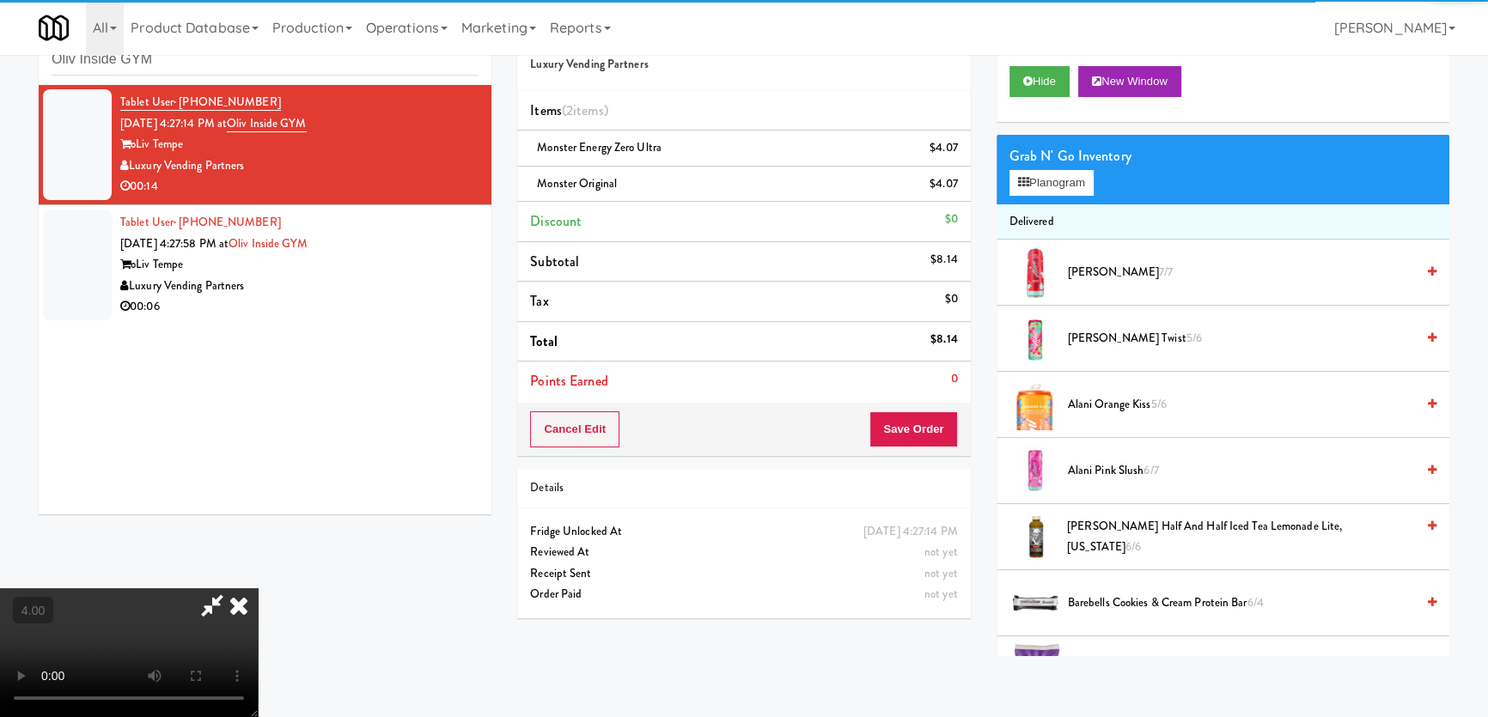
click at [258, 588] on video at bounding box center [129, 652] width 258 height 129
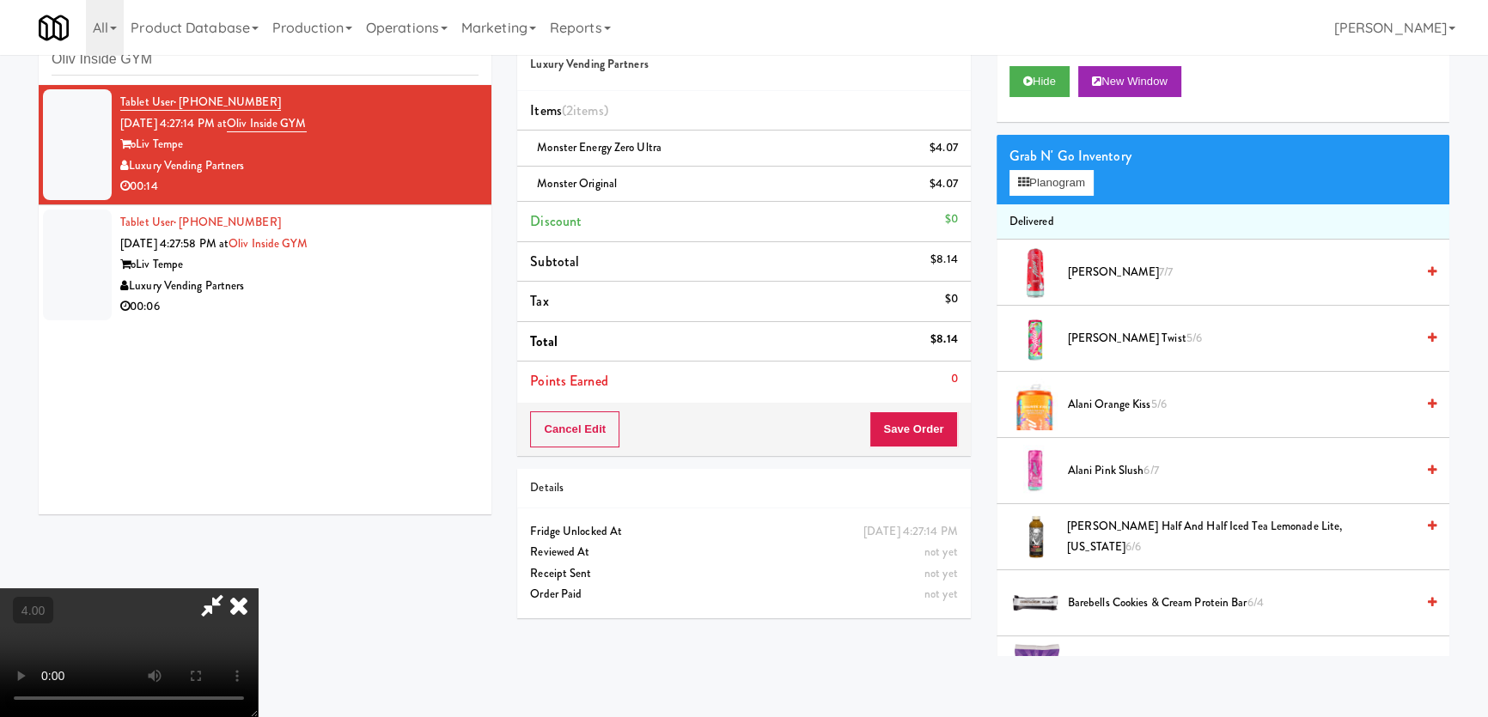
click at [258, 588] on video at bounding box center [129, 652] width 258 height 129
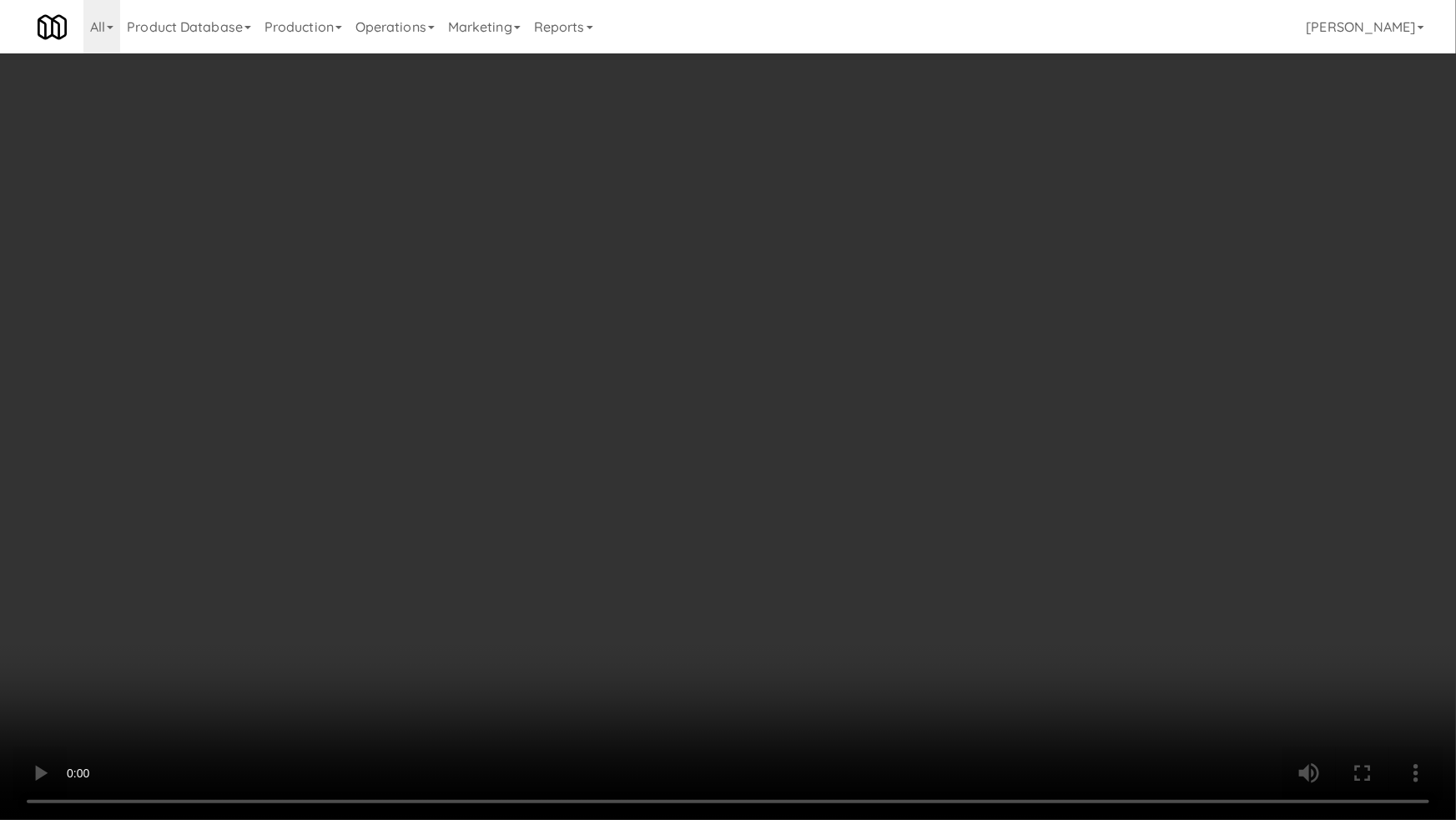
click at [805, 490] on video at bounding box center [728, 410] width 1456 height 820
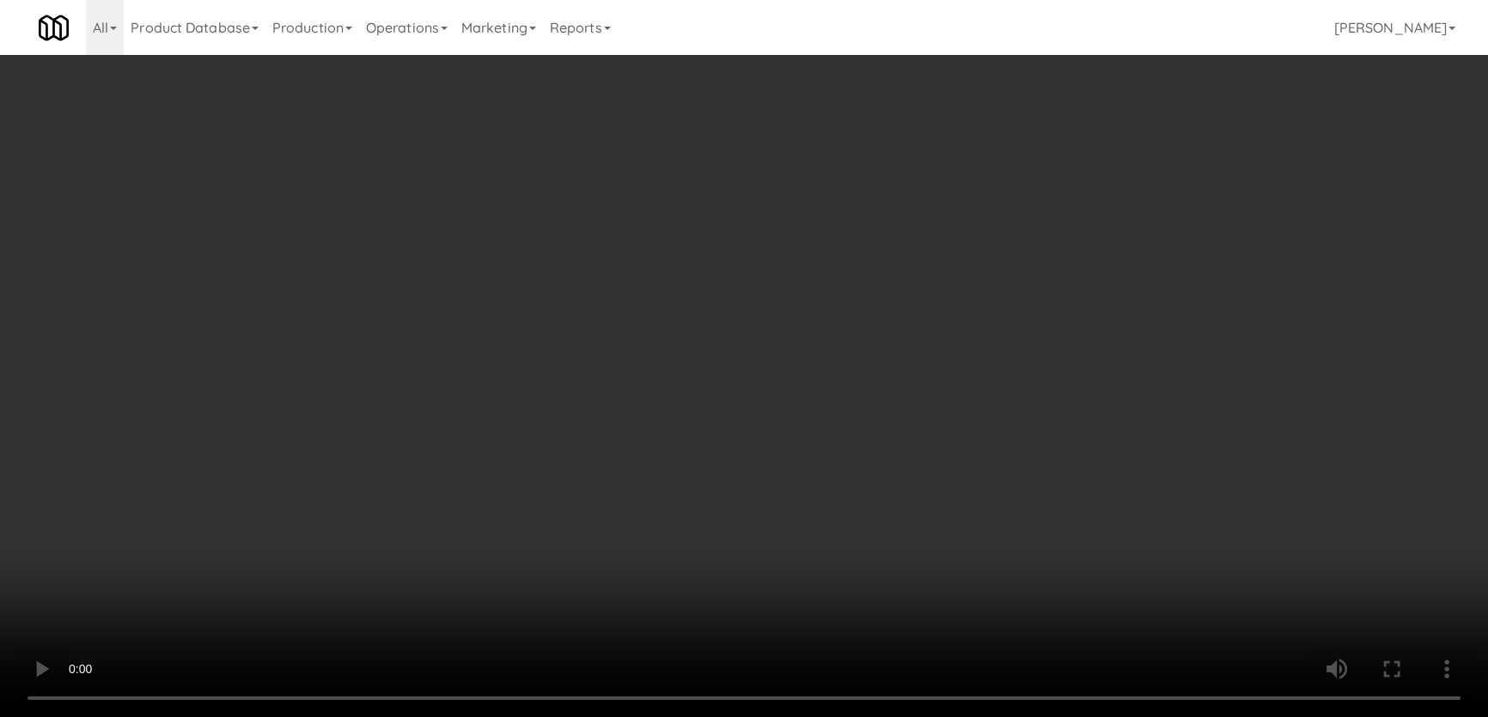
scroll to position [0, 0]
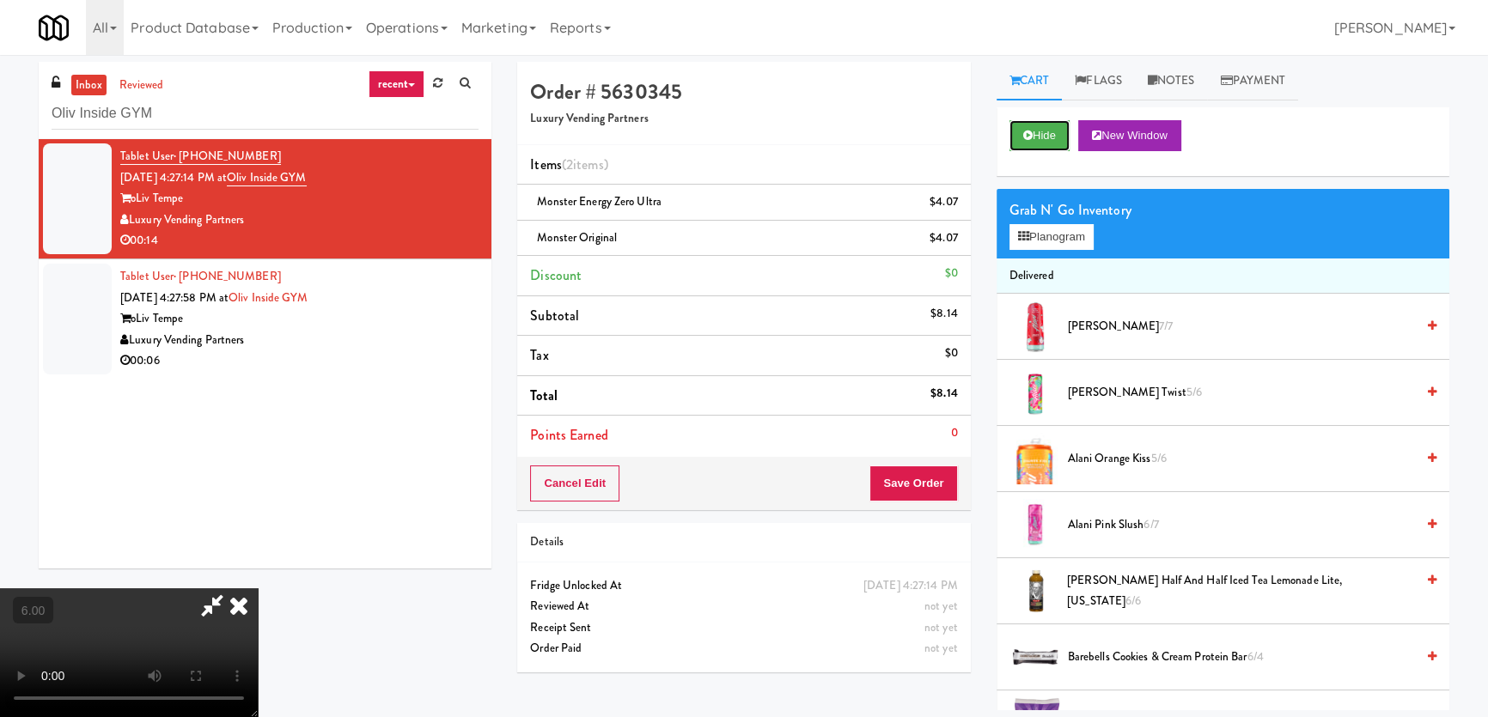
click at [1050, 131] on button "Hide" at bounding box center [1039, 135] width 60 height 31
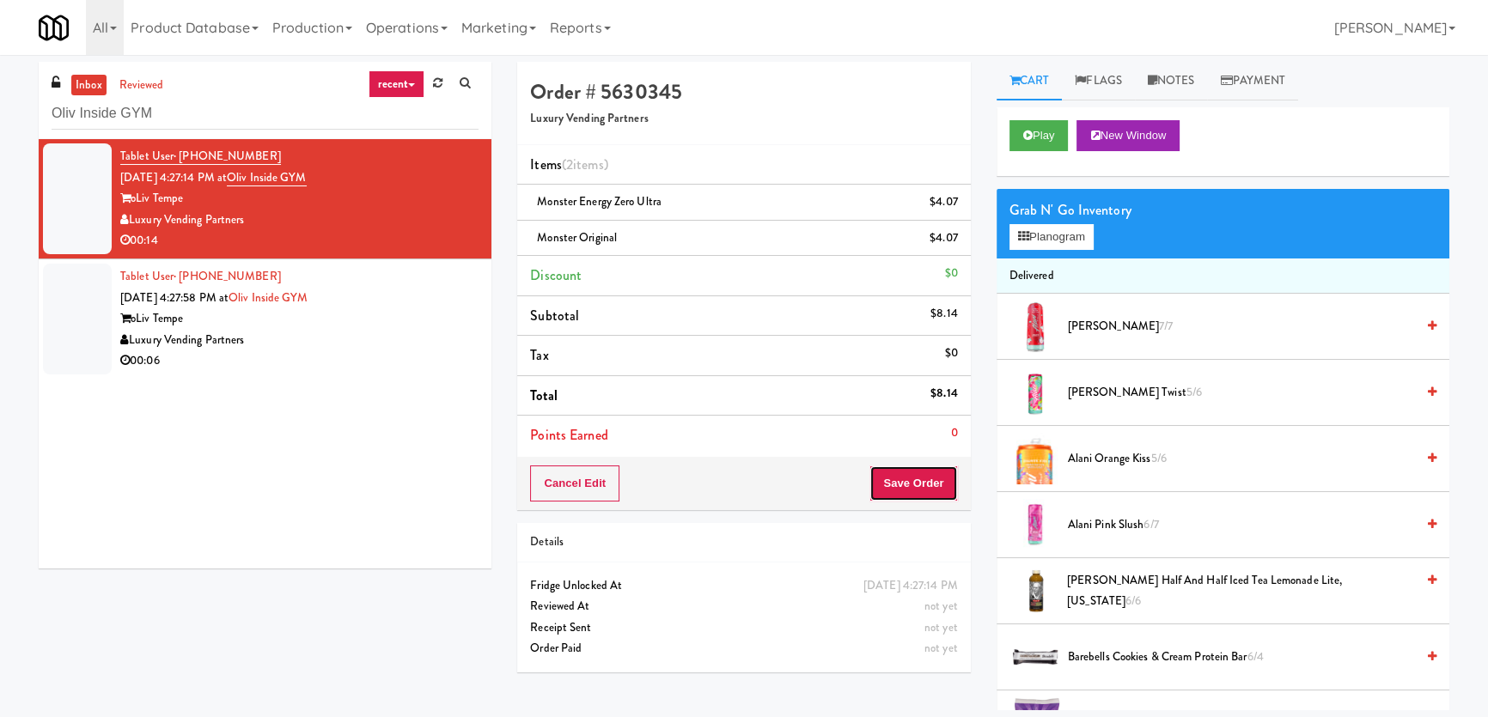
click at [929, 488] on button "Save Order" at bounding box center [913, 484] width 88 height 36
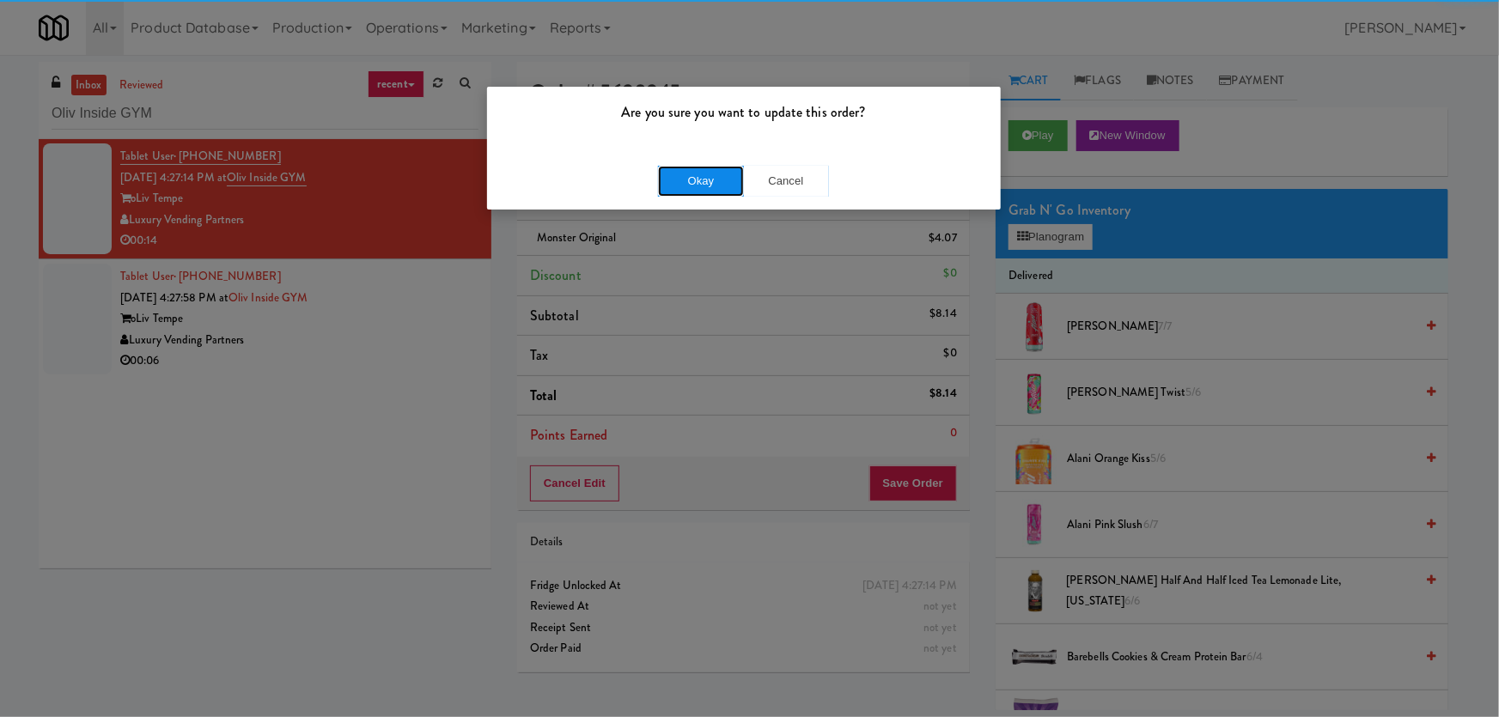
click at [719, 187] on button "Okay" at bounding box center [701, 181] width 86 height 31
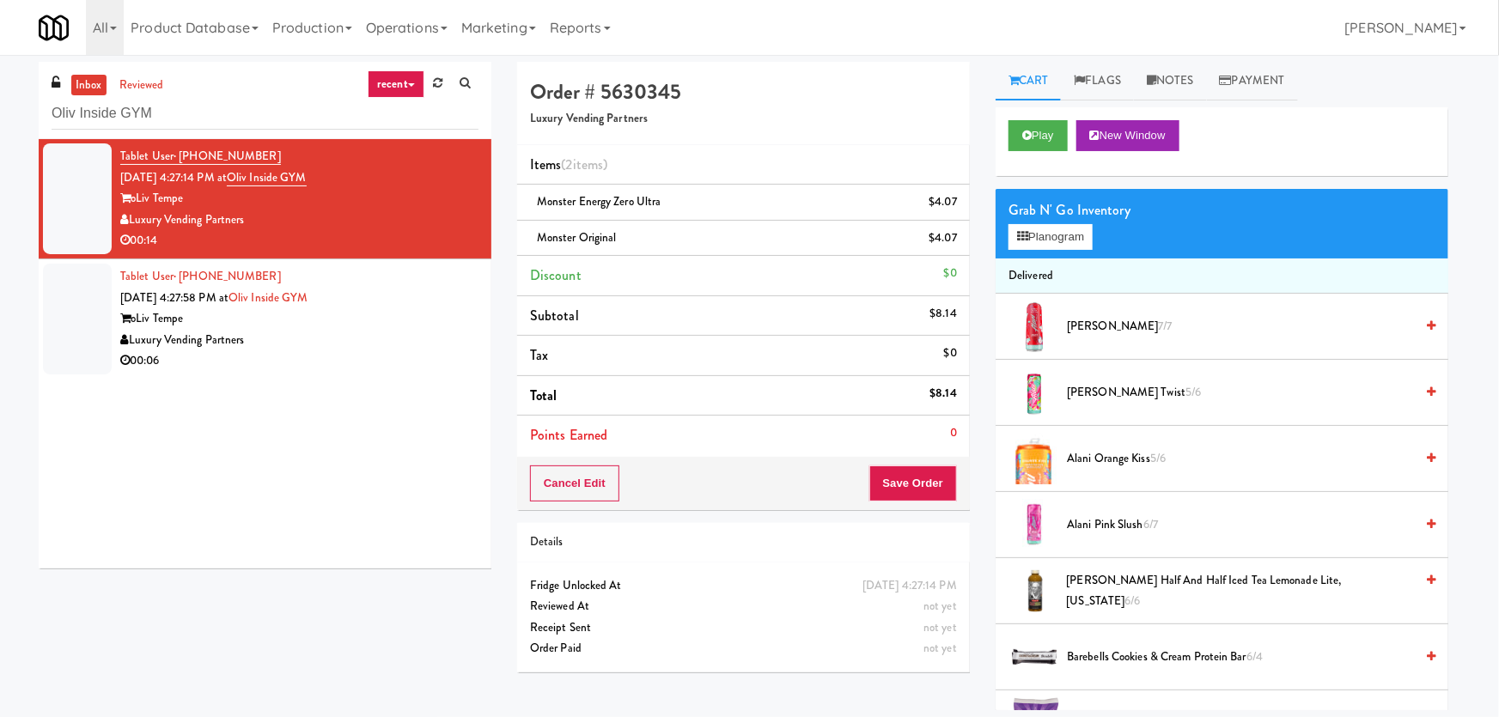
click at [414, 317] on div at bounding box center [749, 358] width 1499 height 717
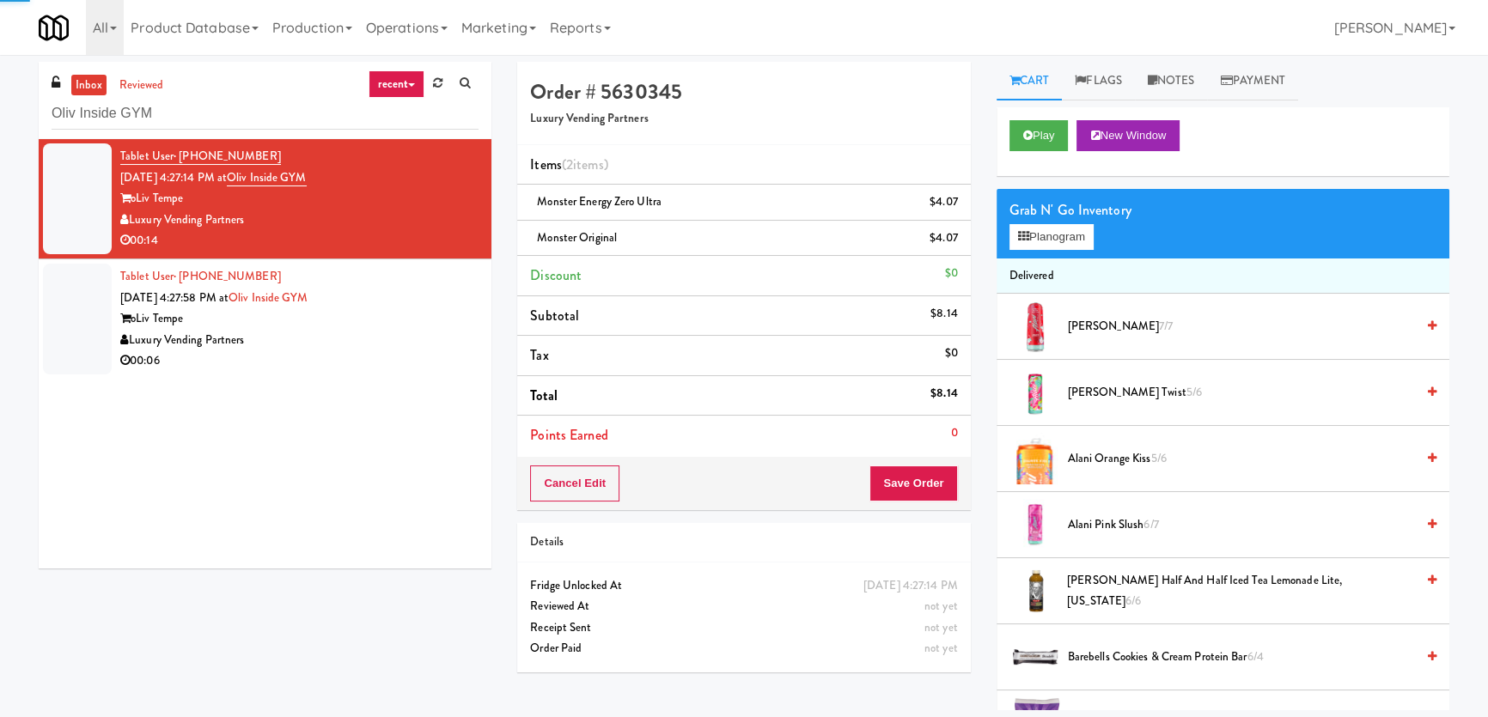
click at [430, 330] on div "Luxury Vending Partners" at bounding box center [299, 340] width 358 height 21
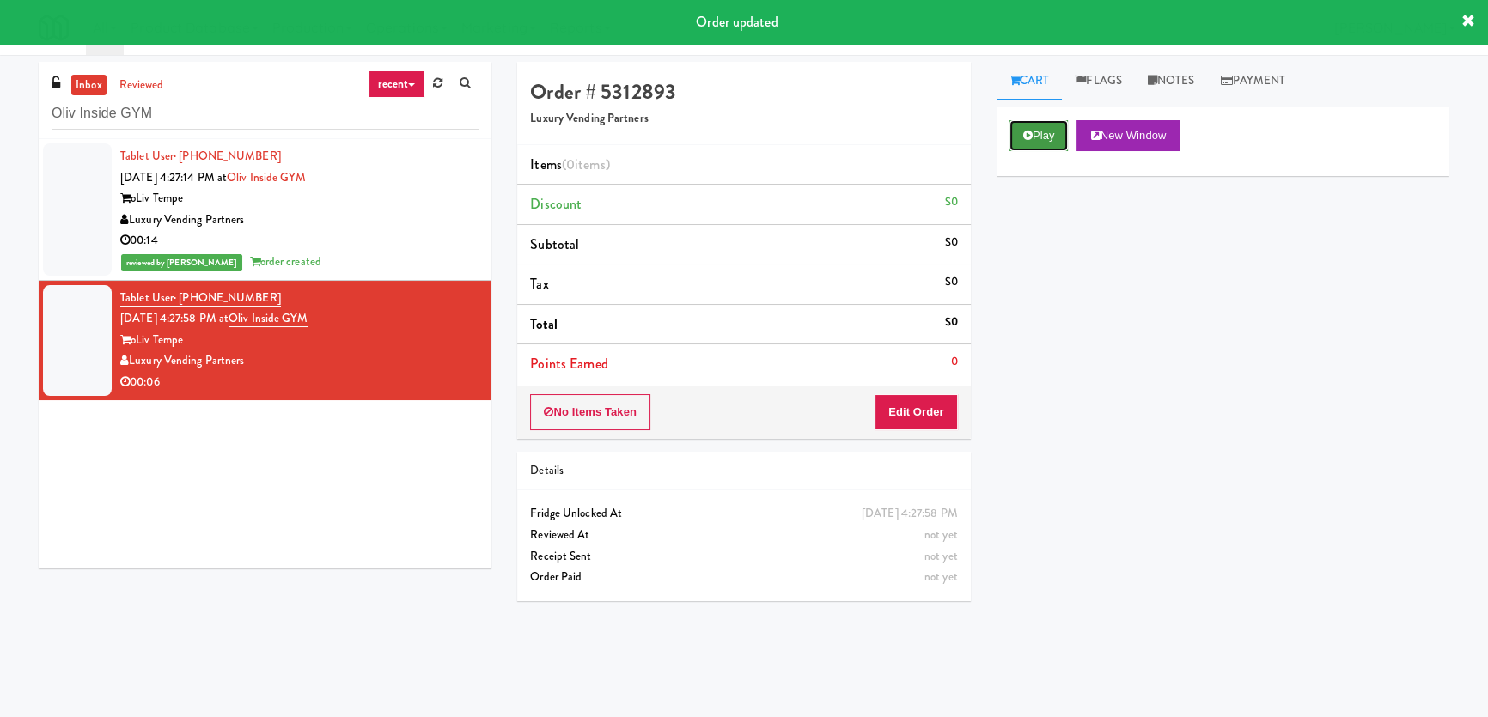
click at [1010, 139] on button "Play" at bounding box center [1038, 135] width 59 height 31
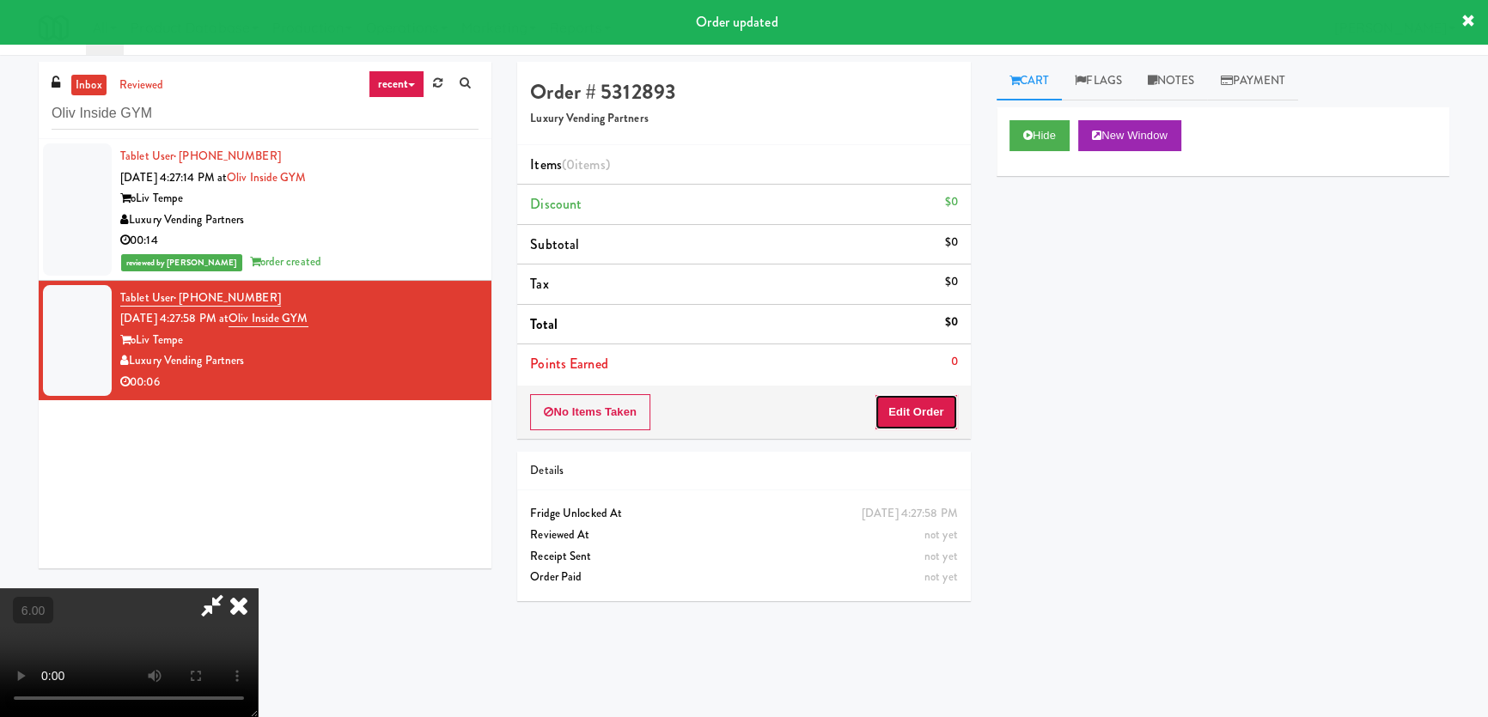
click at [913, 426] on button "Edit Order" at bounding box center [915, 412] width 83 height 36
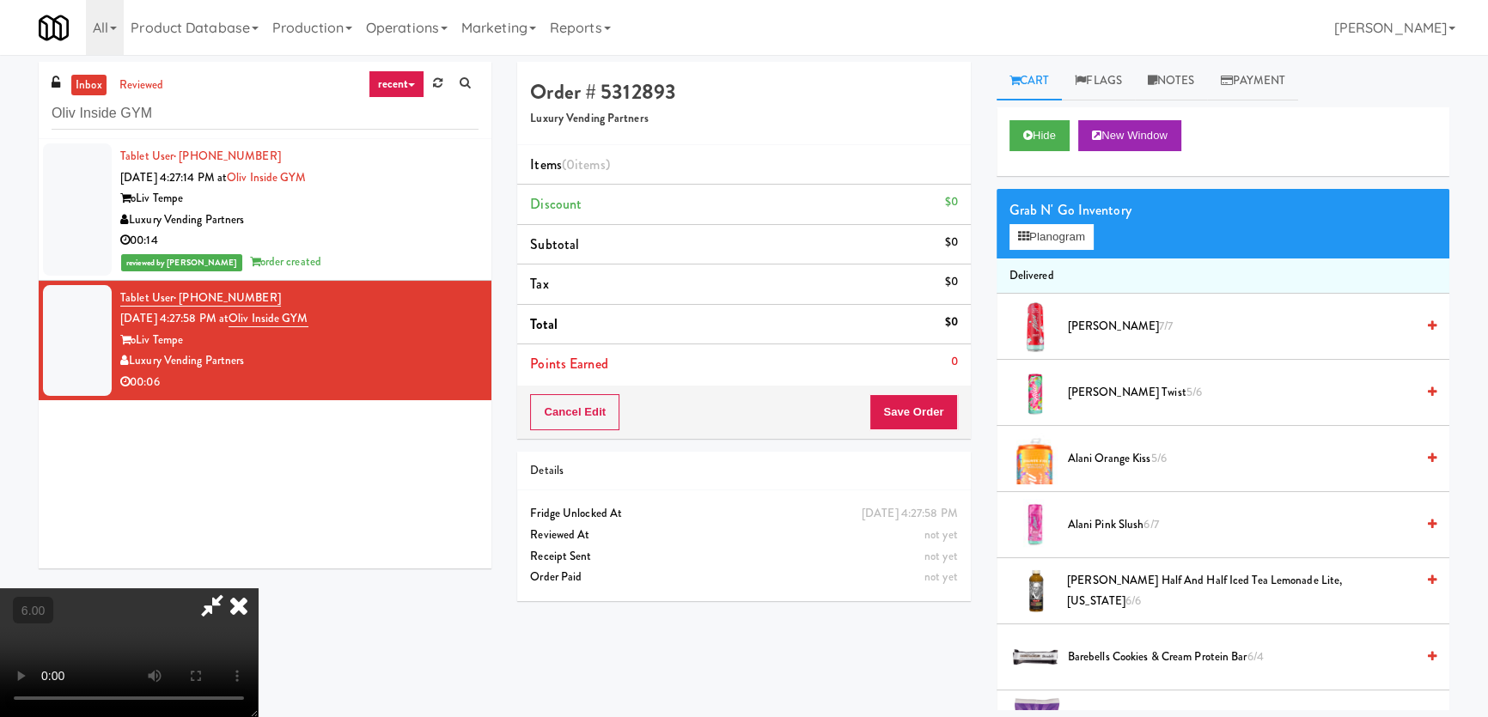
click at [258, 588] on video at bounding box center [129, 652] width 258 height 129
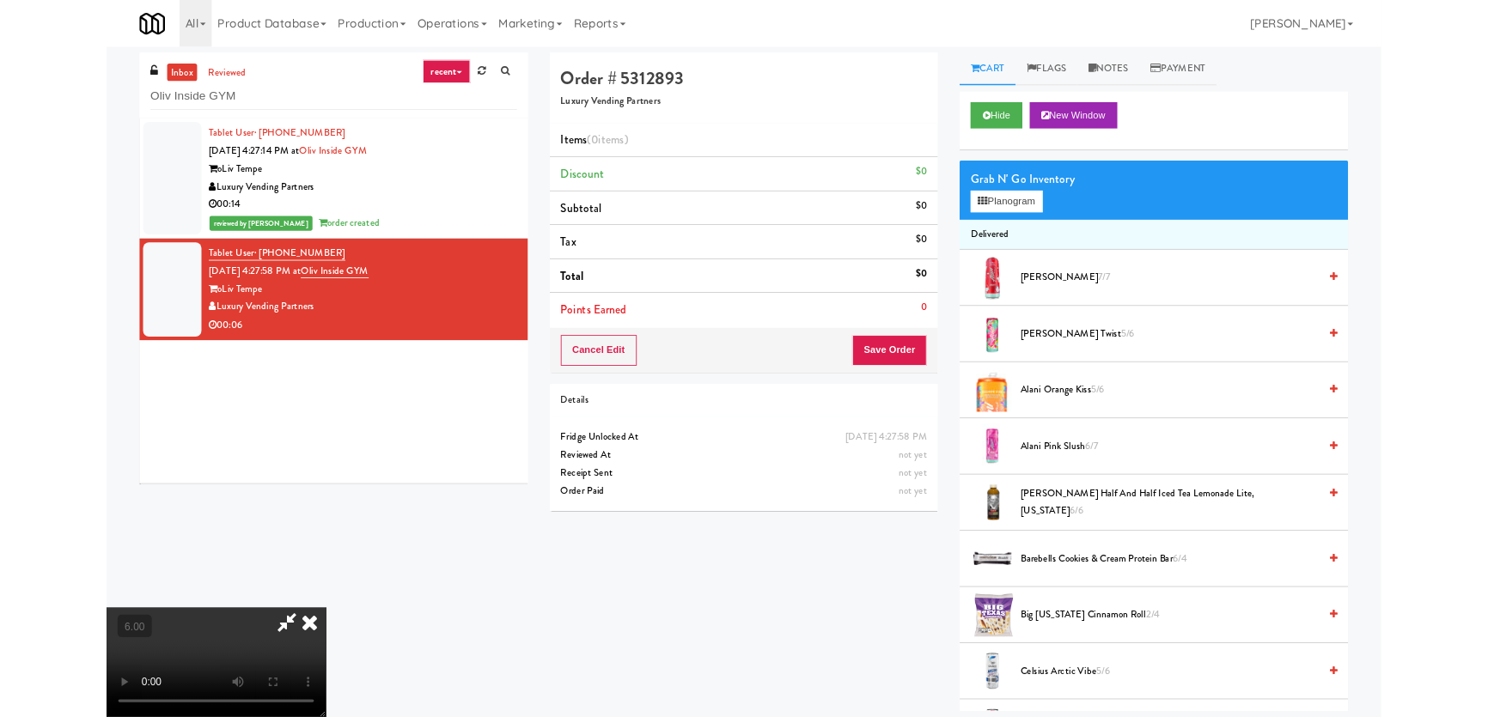
scroll to position [35, 0]
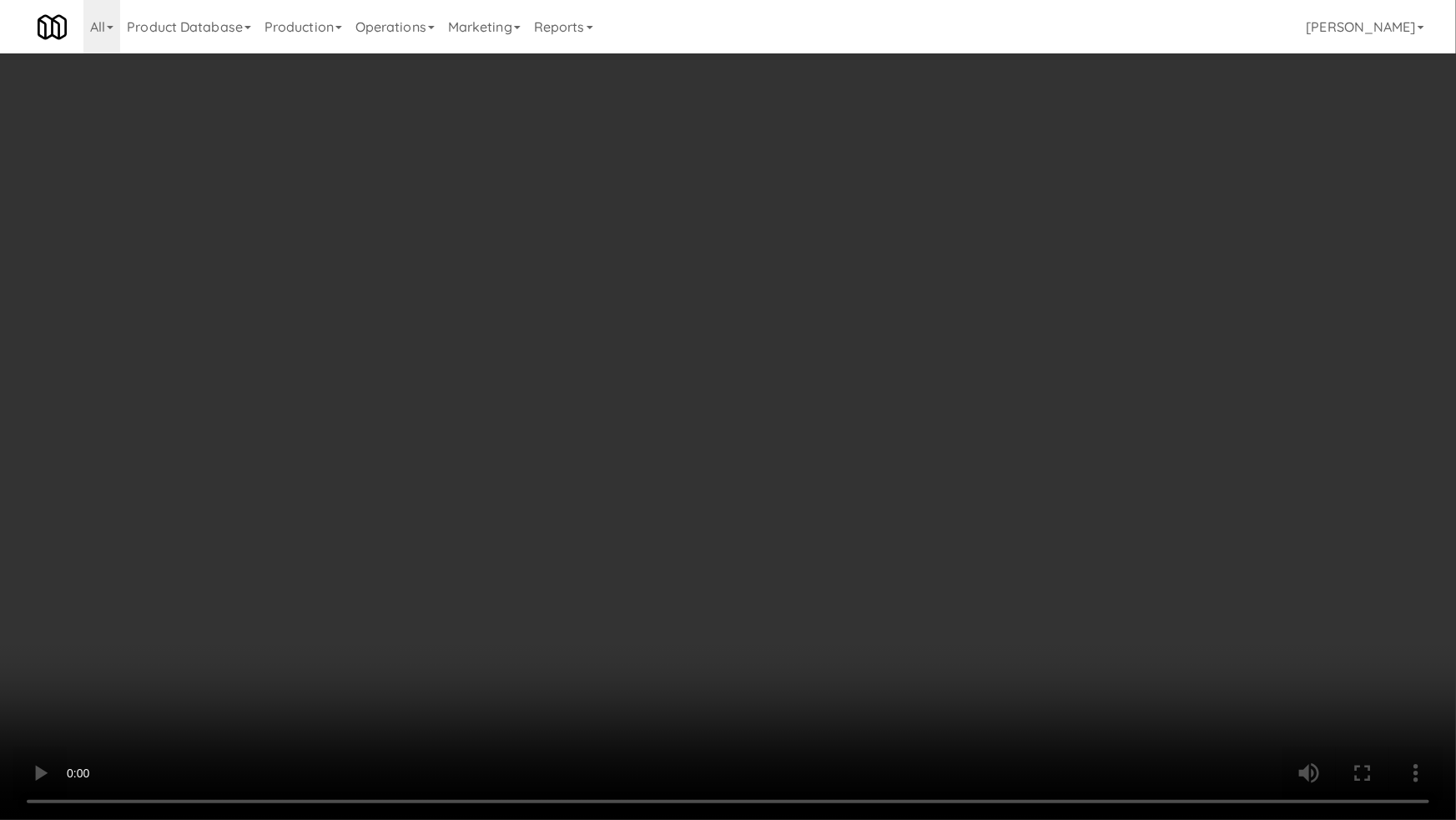
click at [728, 551] on video at bounding box center [728, 410] width 1456 height 820
drag, startPoint x: 728, startPoint y: 551, endPoint x: 730, endPoint y: 456, distance: 95.0
click at [728, 551] on video at bounding box center [728, 410] width 1456 height 820
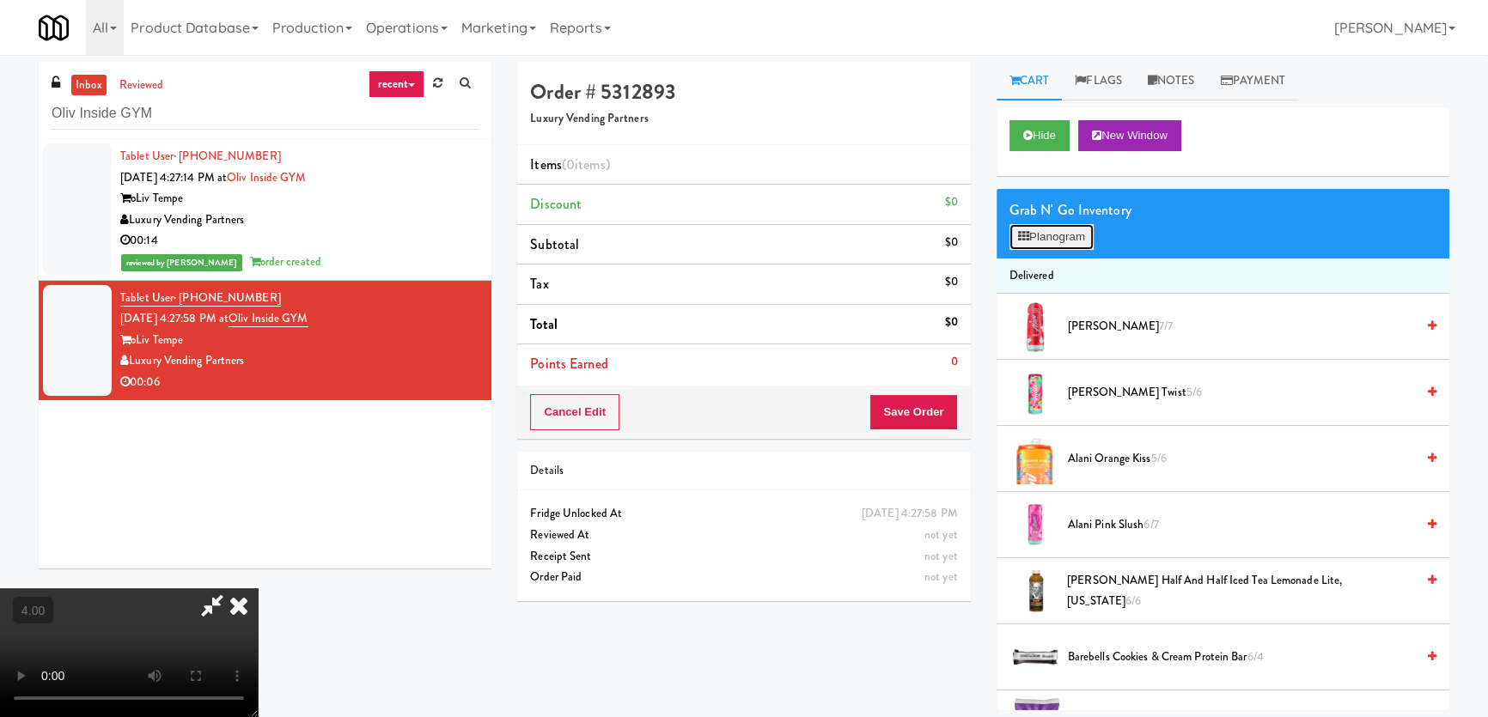
click at [1027, 228] on button "Planogram" at bounding box center [1051, 237] width 84 height 26
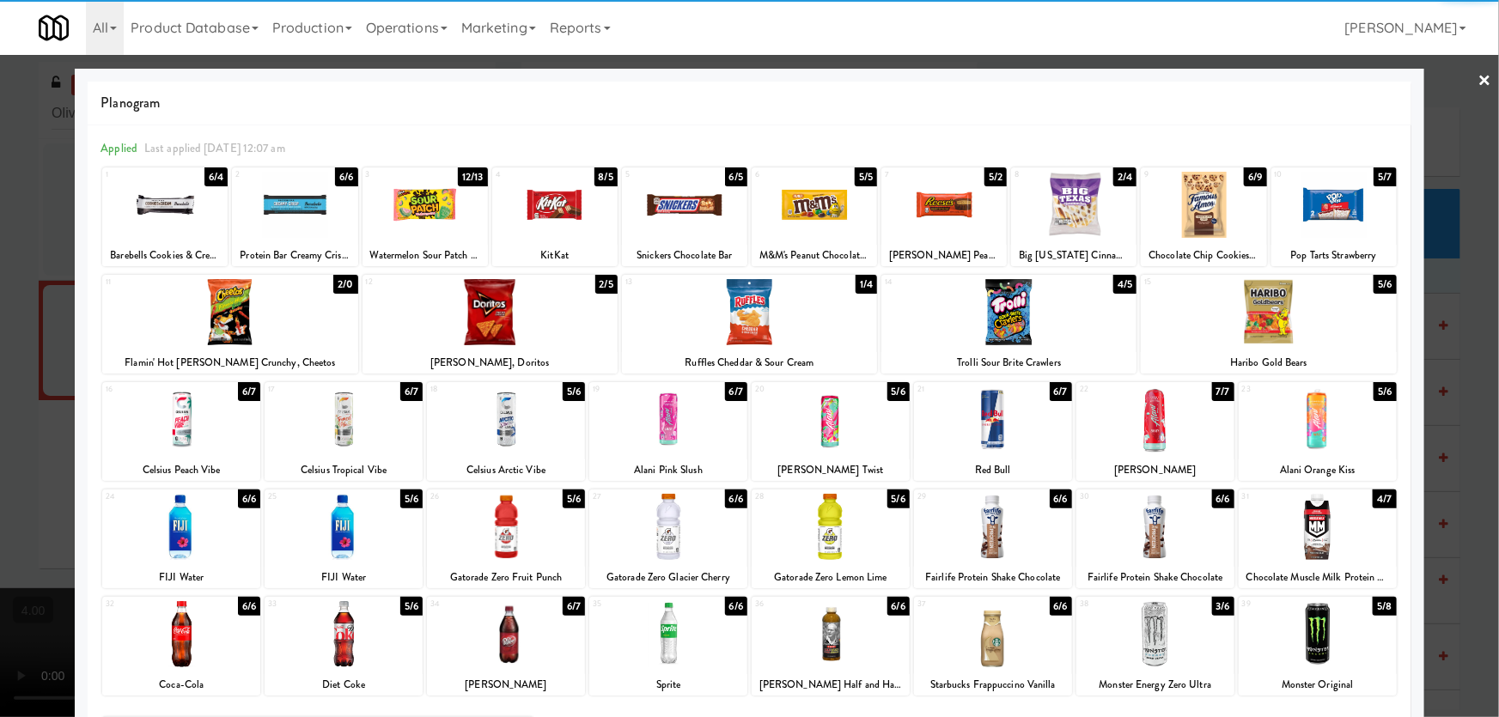
click at [182, 200] on div at bounding box center [164, 205] width 125 height 66
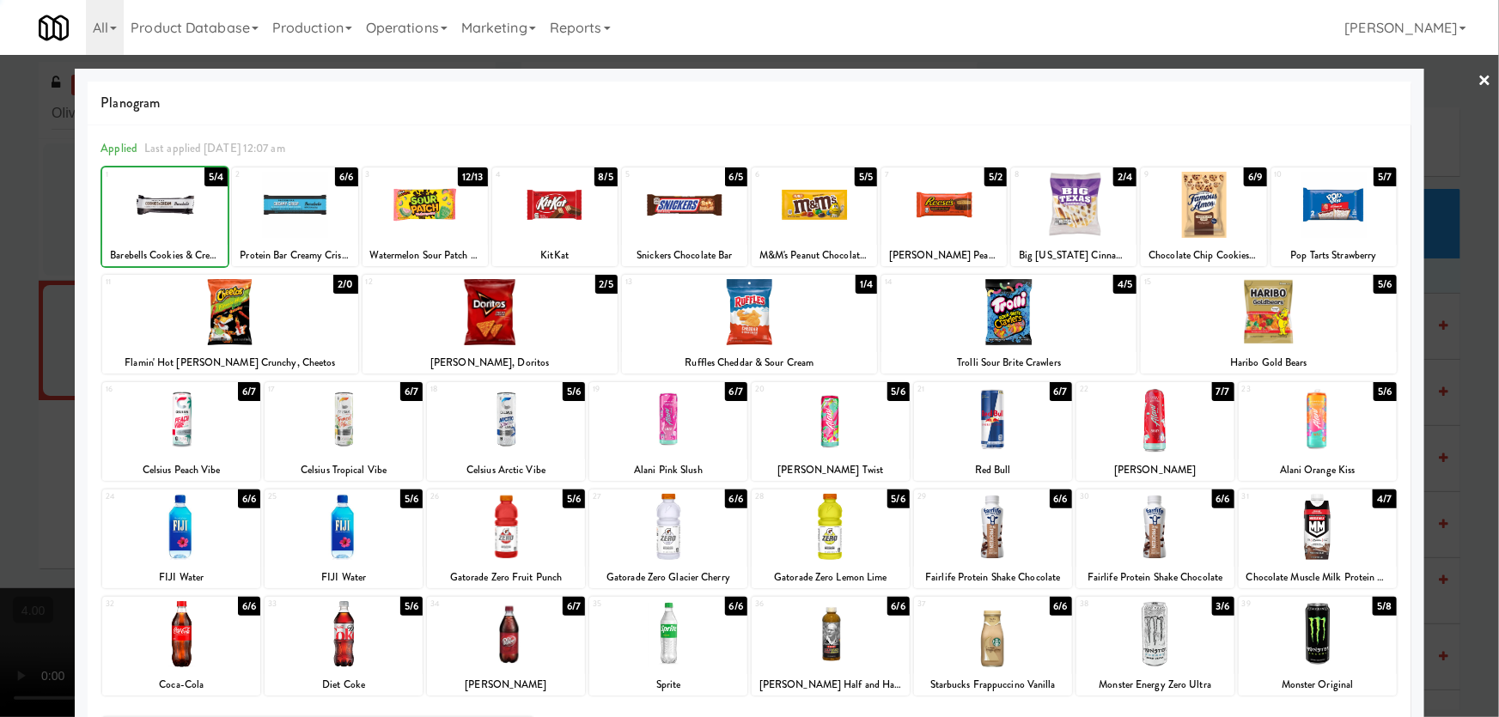
click at [182, 200] on div at bounding box center [164, 205] width 125 height 66
click at [412, 207] on div at bounding box center [424, 205] width 125 height 66
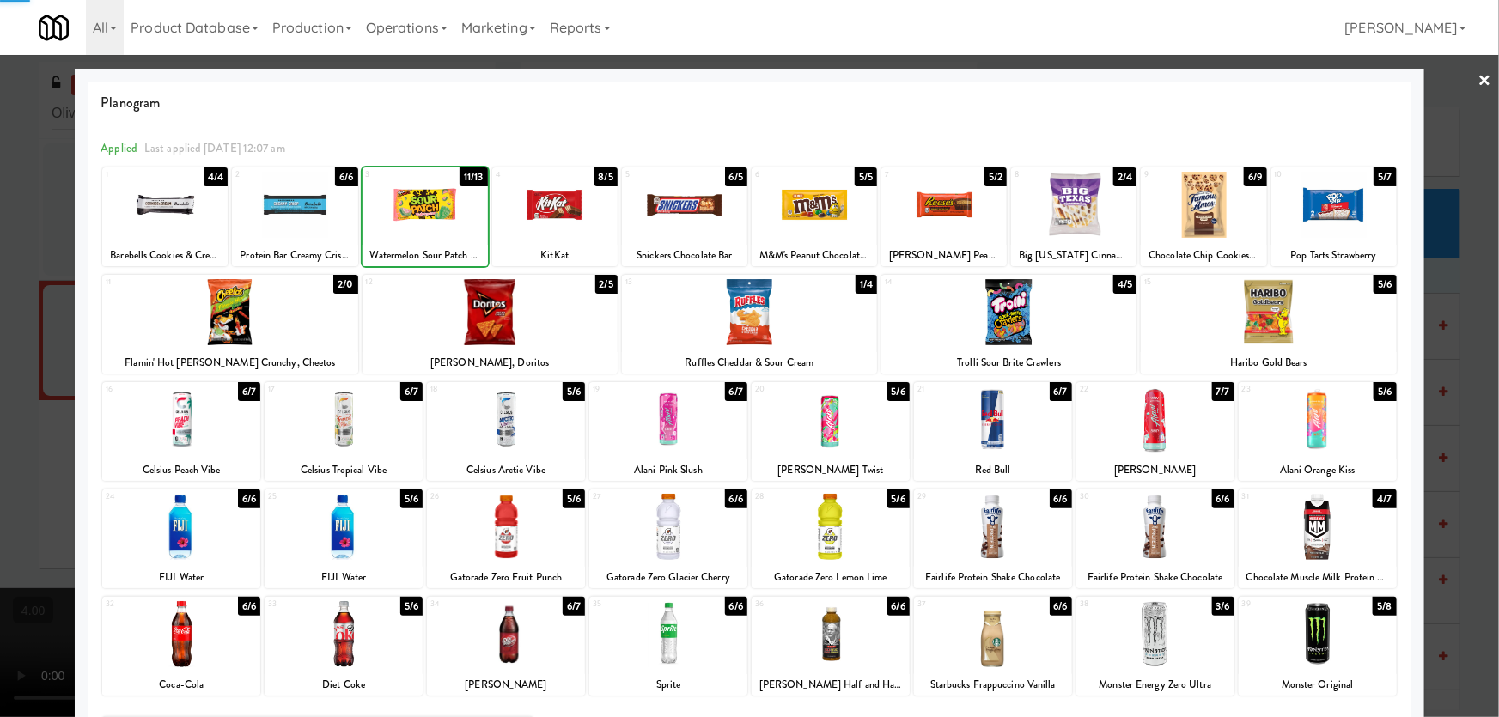
click at [1, 191] on div at bounding box center [749, 358] width 1499 height 717
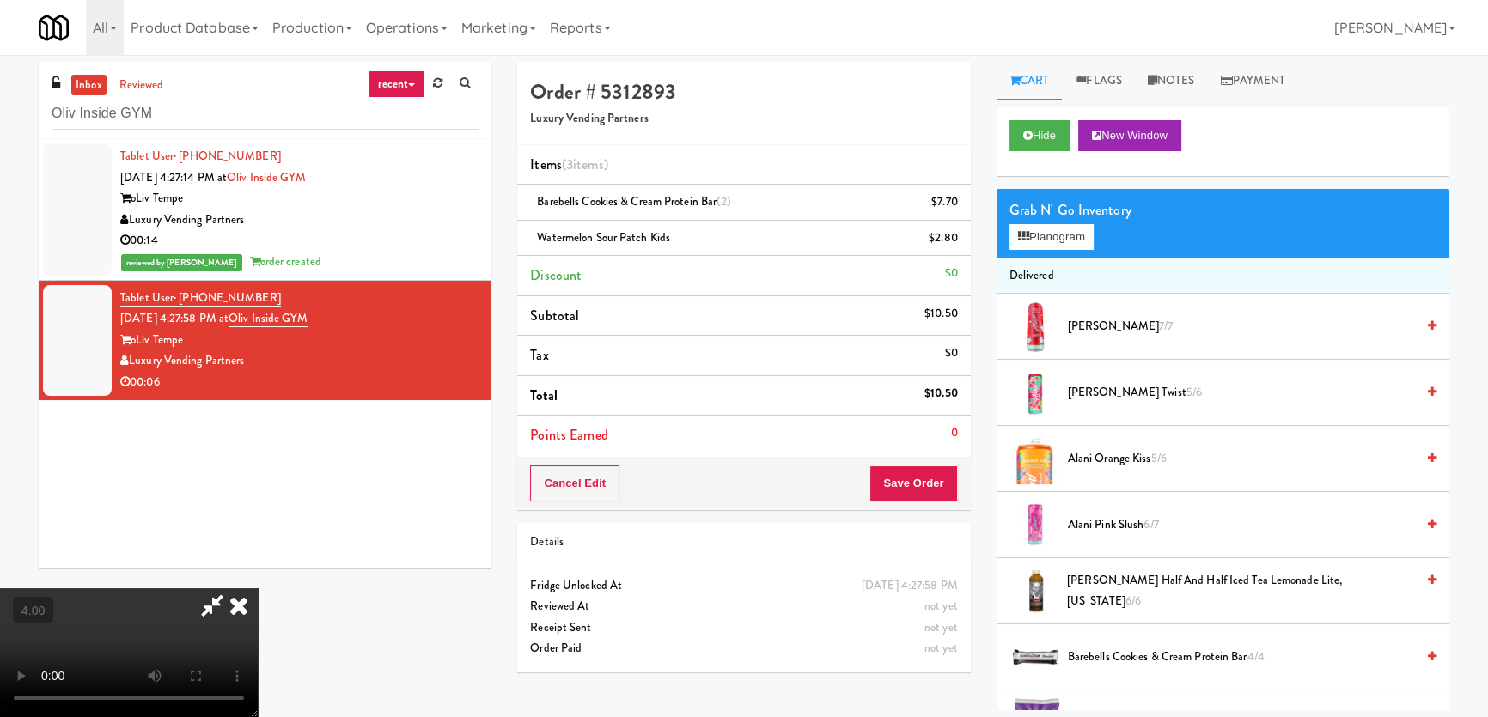
click at [258, 588] on video at bounding box center [129, 652] width 258 height 129
click at [1033, 125] on button "Hide" at bounding box center [1039, 135] width 60 height 31
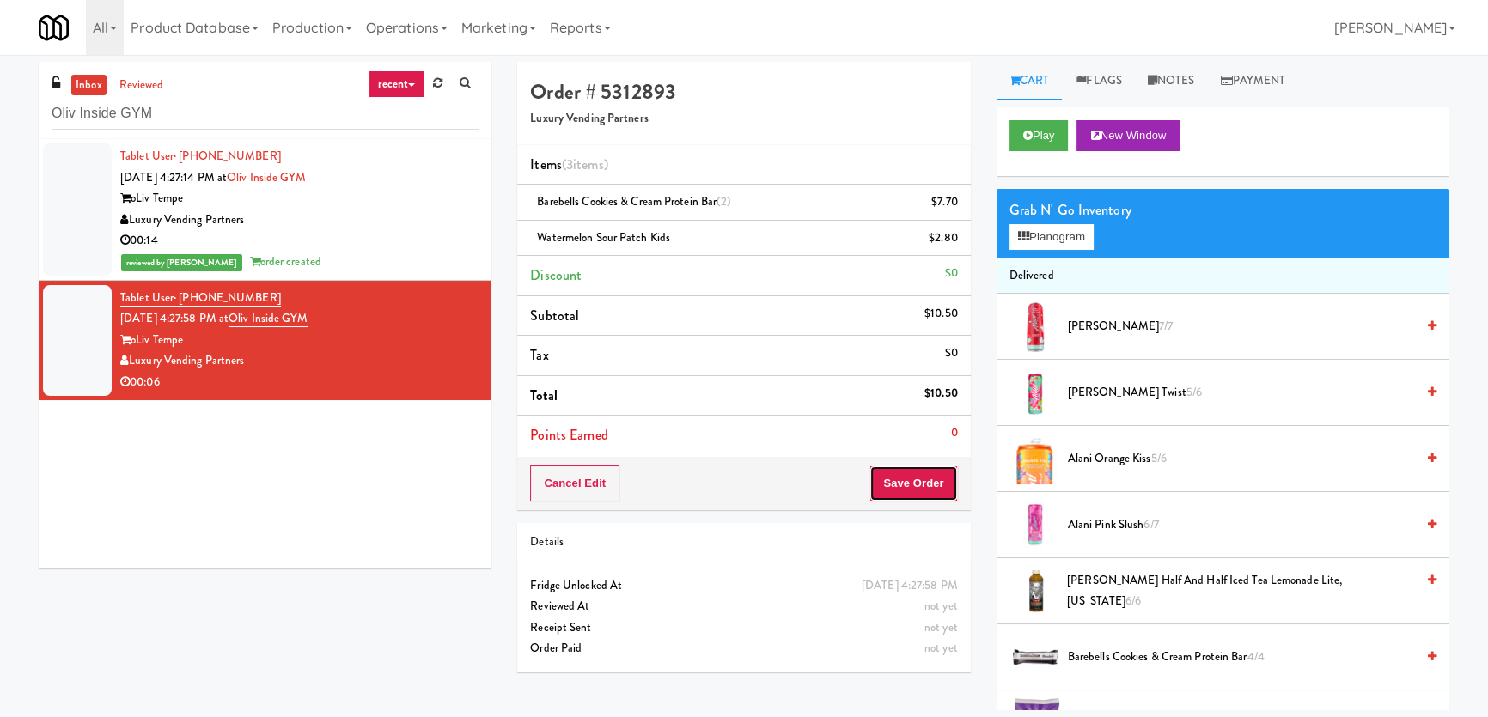
click at [935, 472] on button "Save Order" at bounding box center [913, 484] width 88 height 36
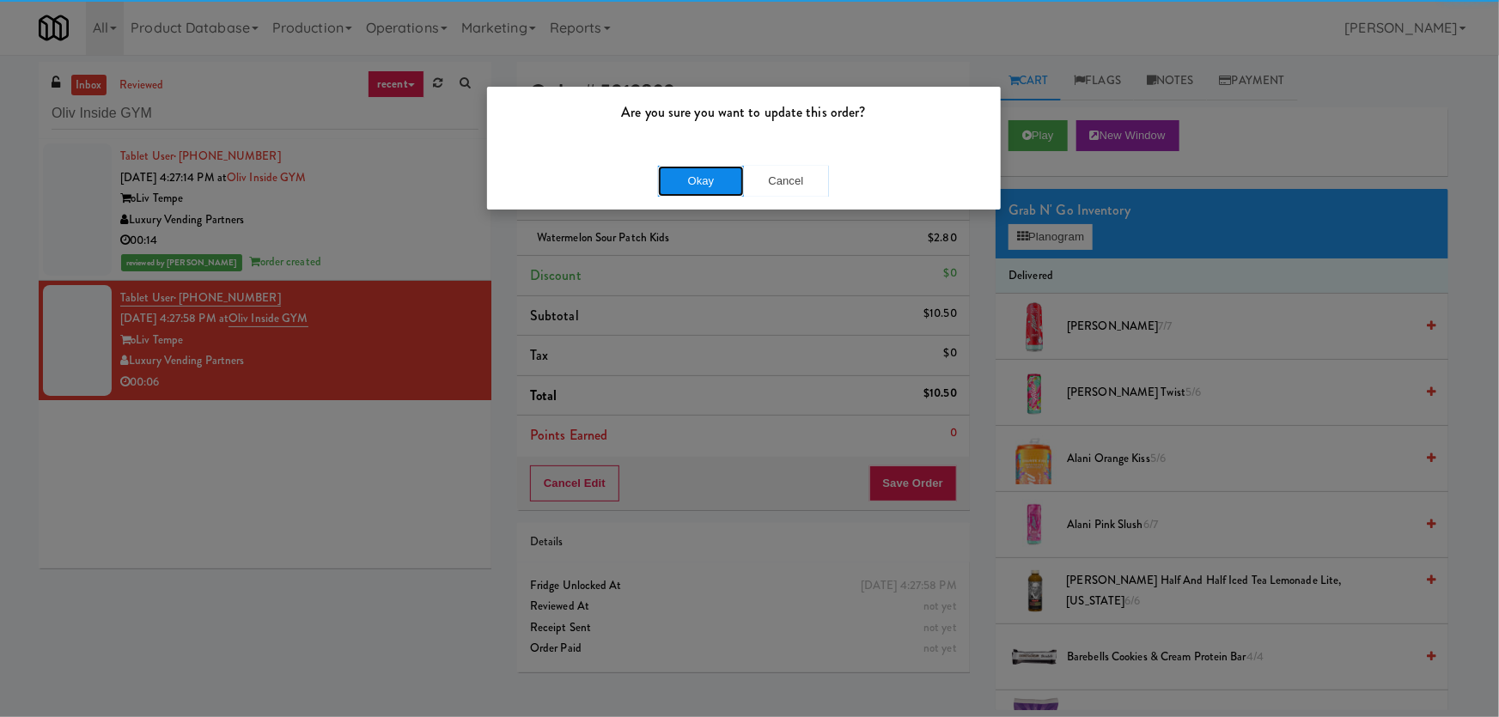
click at [688, 180] on button "Okay" at bounding box center [701, 181] width 86 height 31
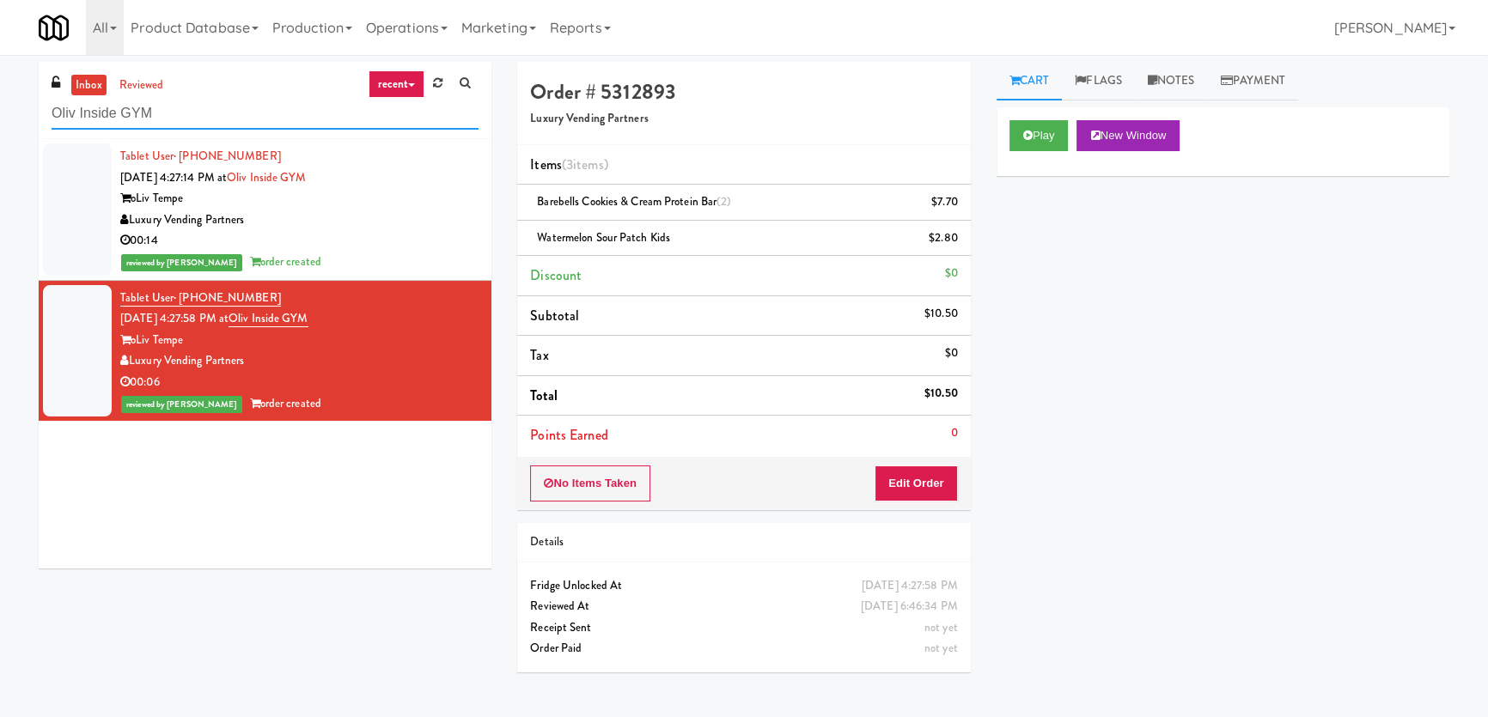
paste input "TC Cooler Combo Right"
drag, startPoint x: 236, startPoint y: 121, endPoint x: 0, endPoint y: 113, distance: 236.4
click at [0, 113] on div "inbox reviewed recent all unclear take inventory issue suspicious failed recent…" at bounding box center [744, 386] width 1488 height 649
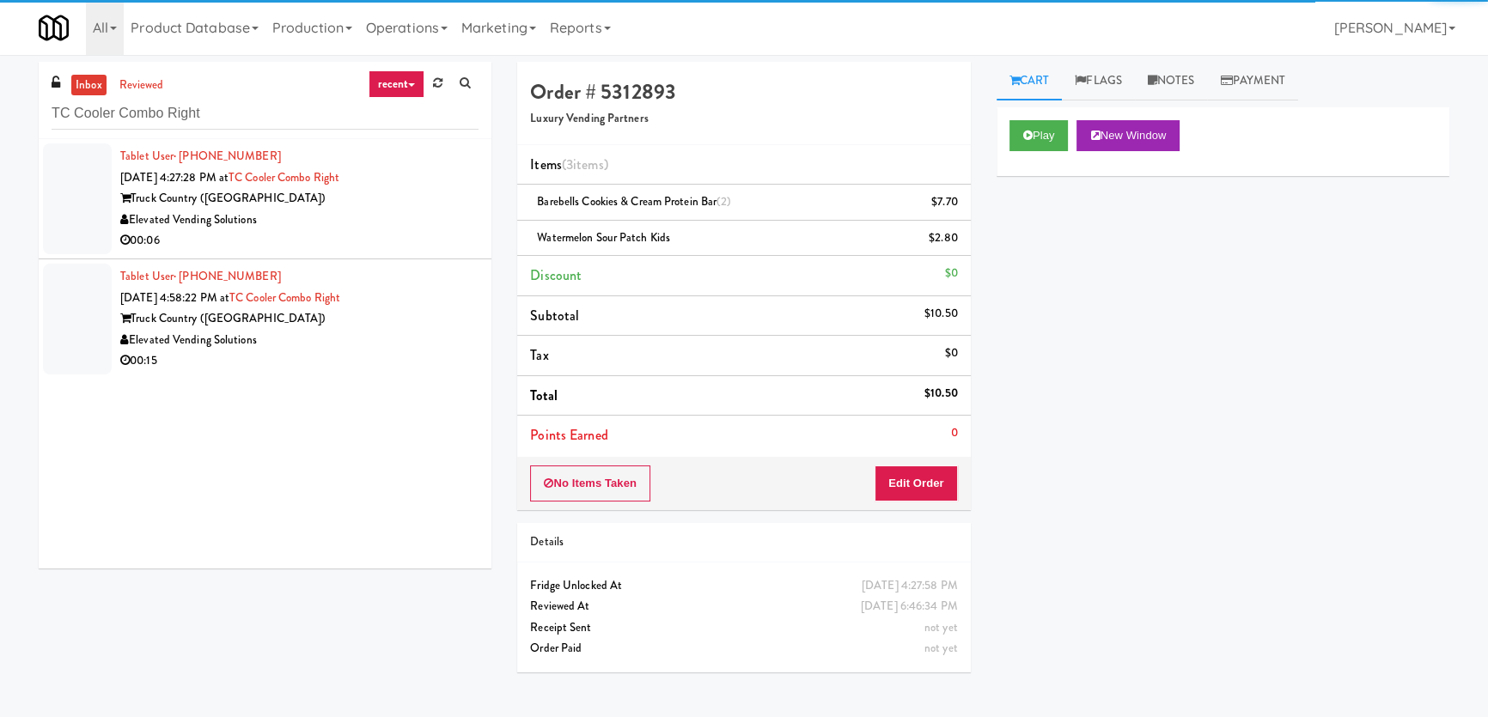
click at [466, 239] on div "00:06" at bounding box center [299, 240] width 358 height 21
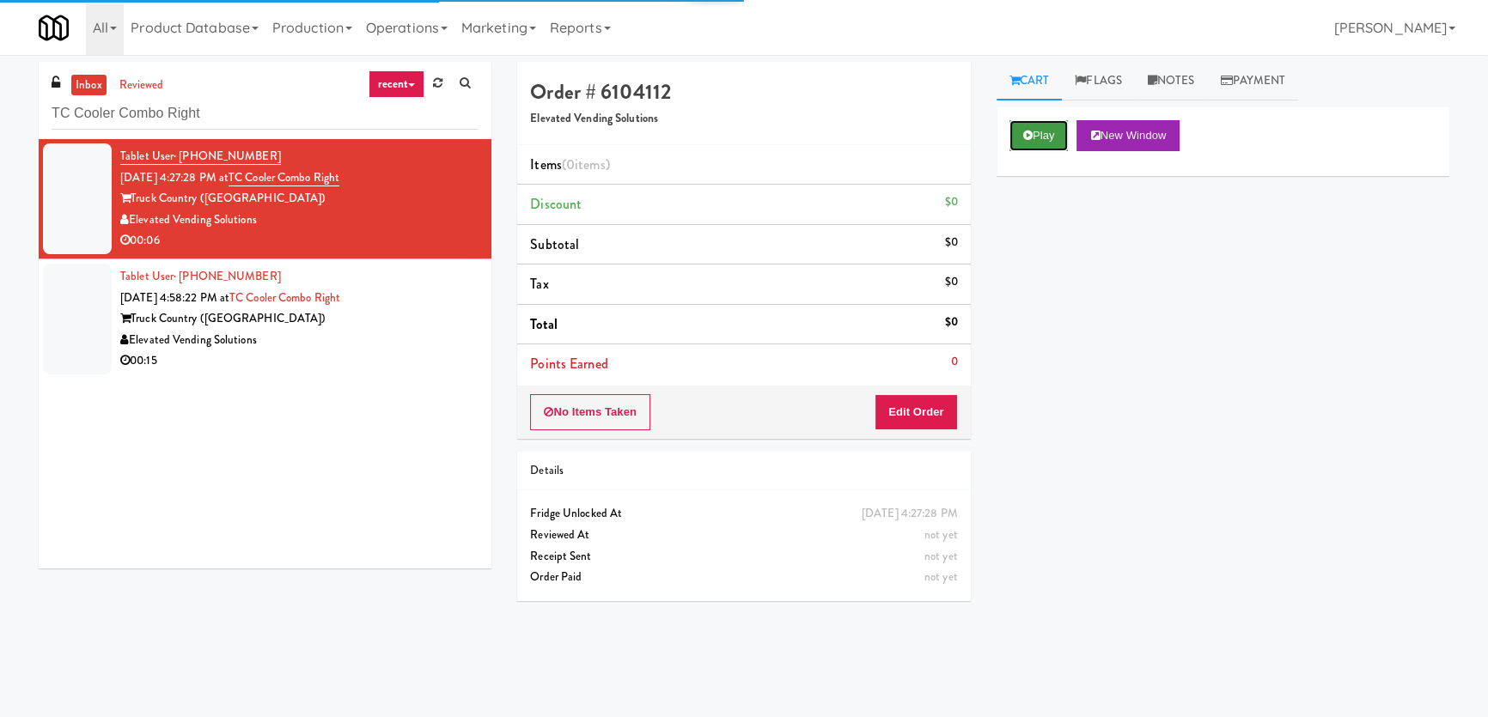
click at [1050, 131] on button "Play" at bounding box center [1038, 135] width 59 height 31
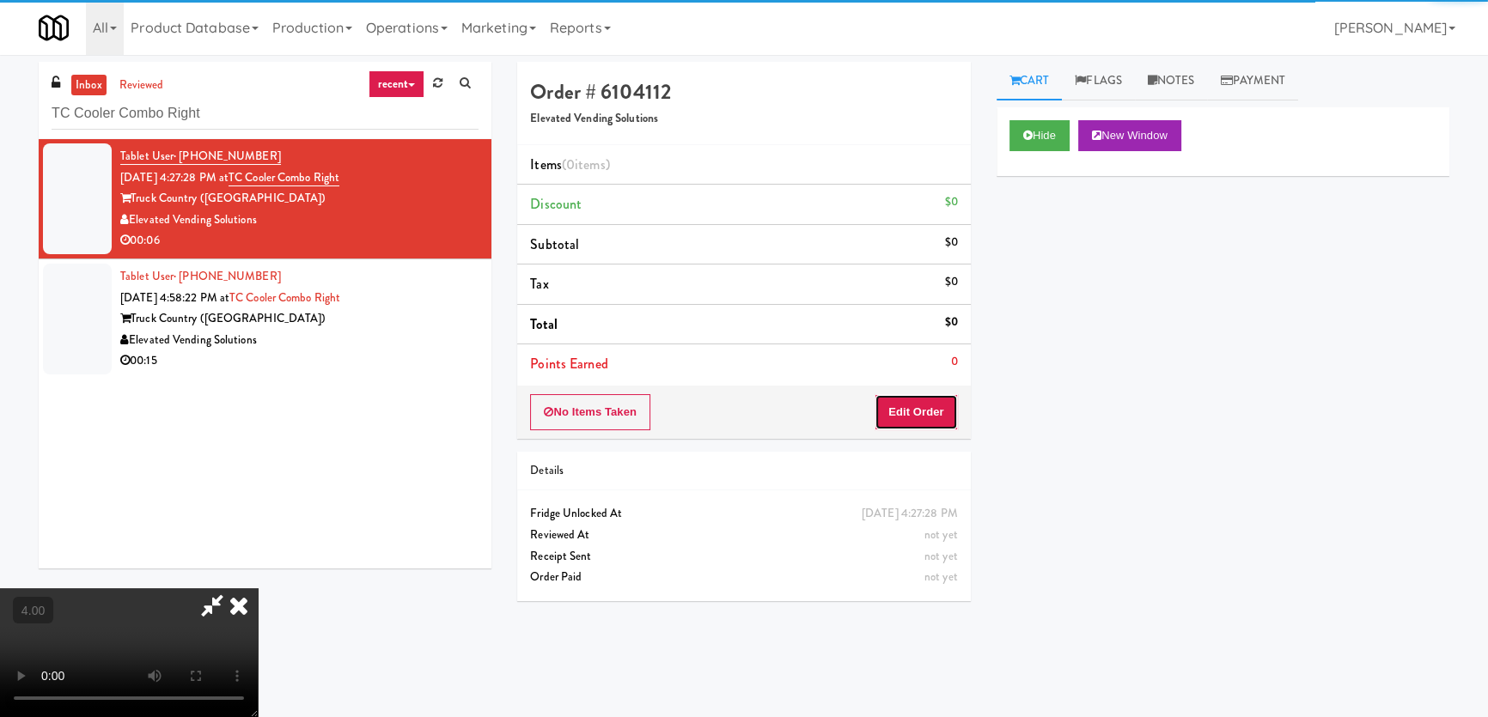
click at [897, 421] on button "Edit Order" at bounding box center [915, 412] width 83 height 36
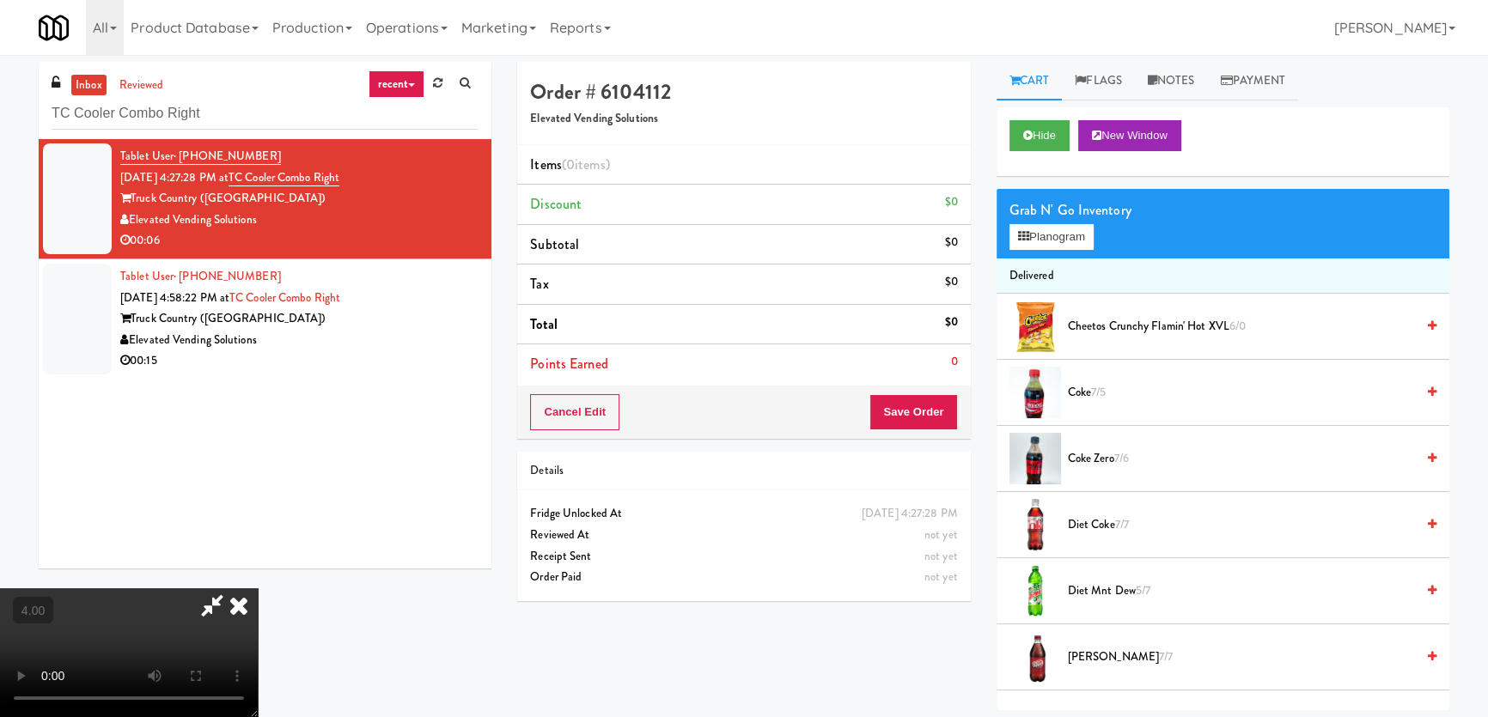
click at [258, 631] on video at bounding box center [129, 652] width 258 height 129
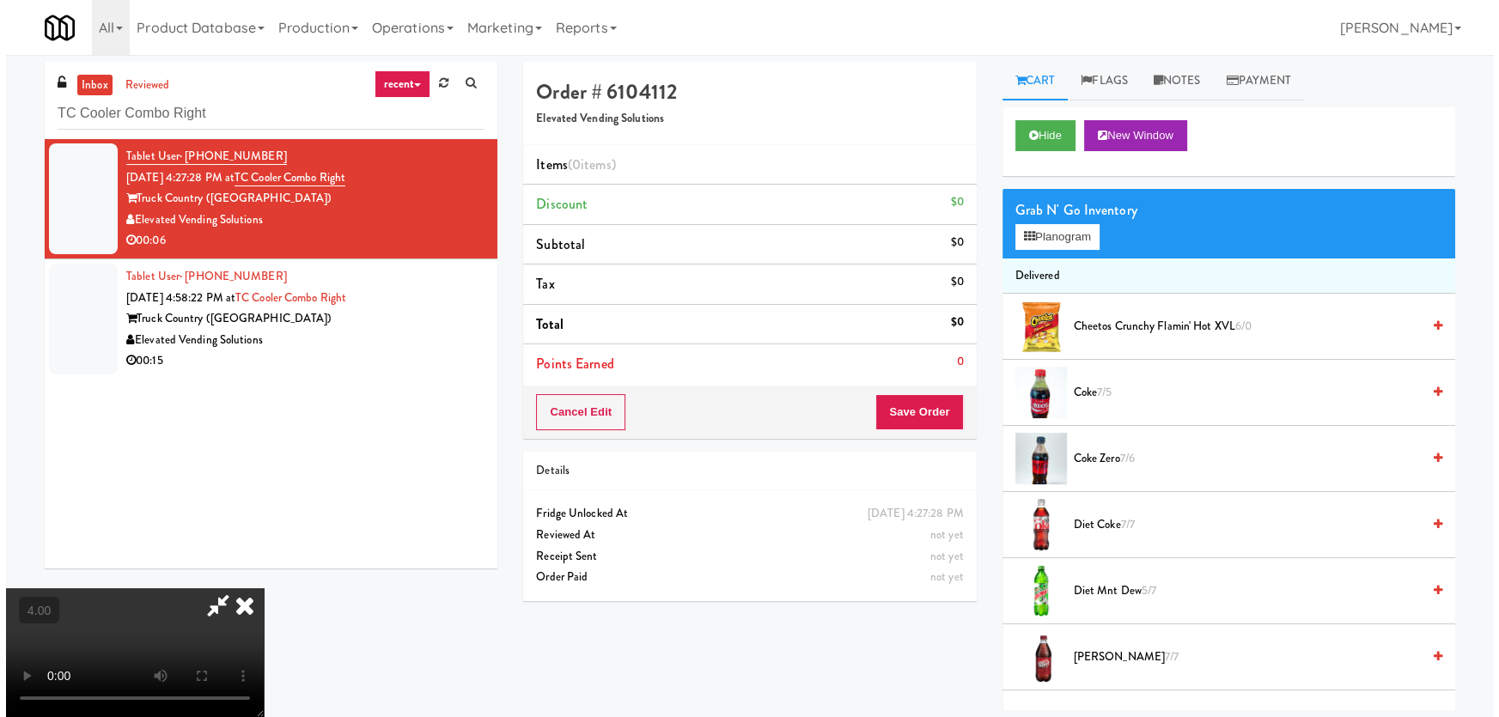
scroll to position [35, 0]
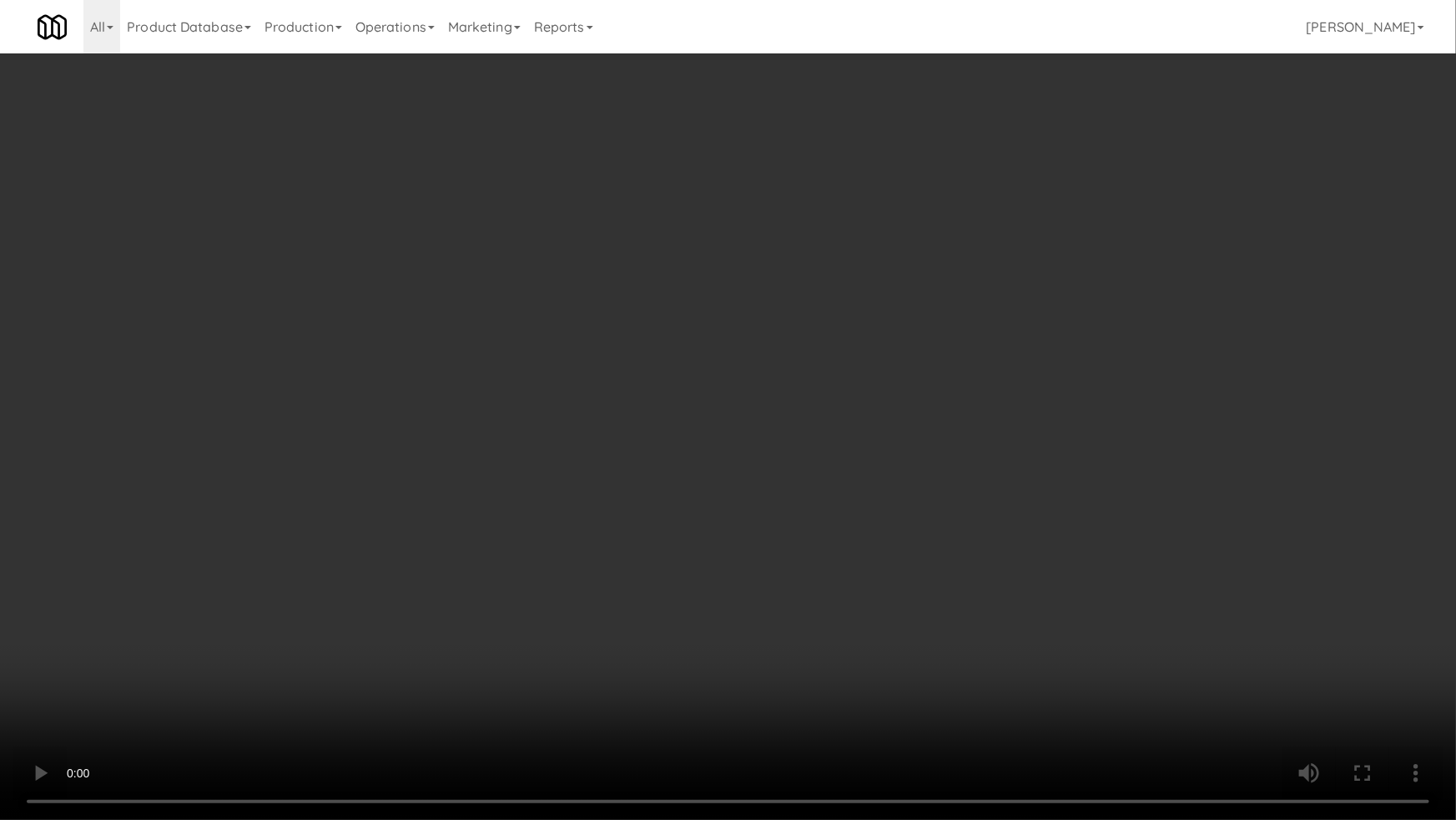
click at [637, 547] on video at bounding box center [728, 410] width 1456 height 820
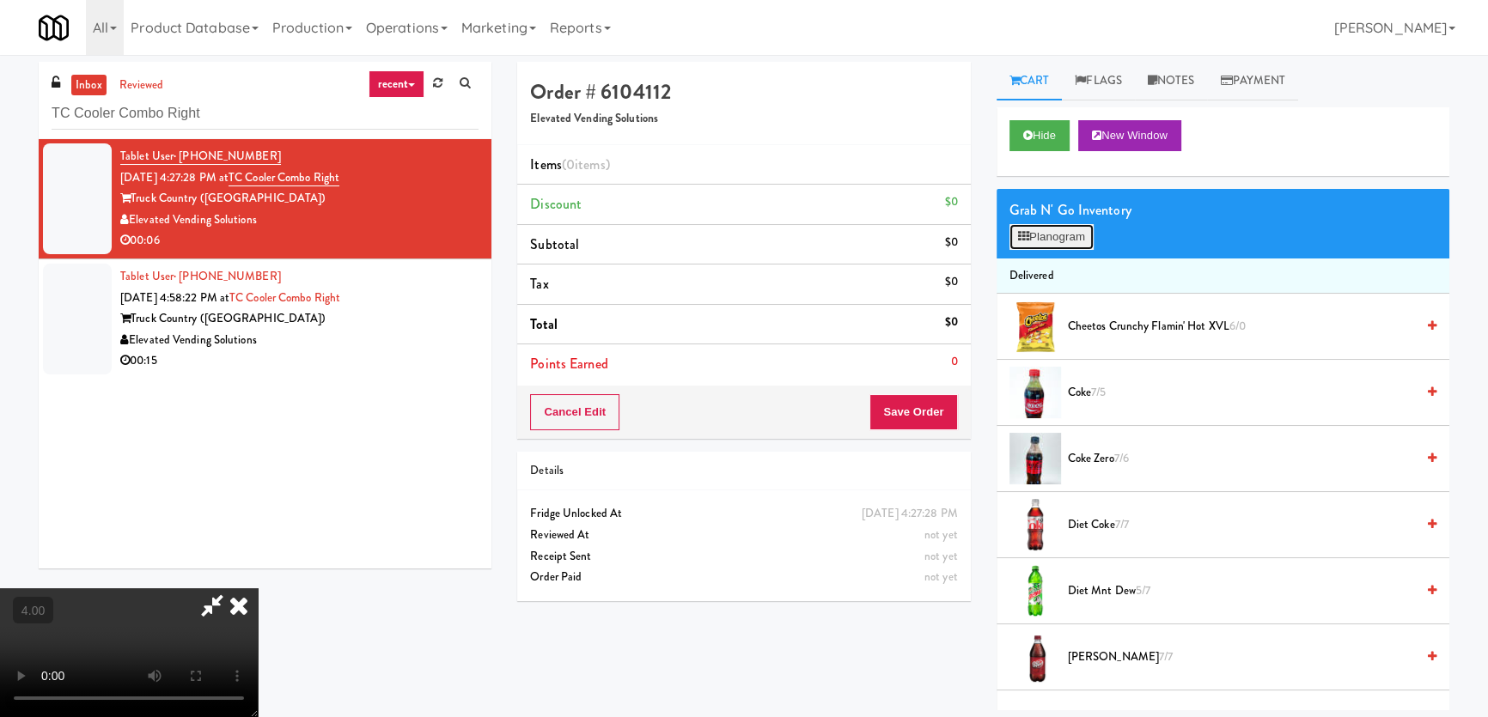
click at [1039, 237] on button "Planogram" at bounding box center [1051, 237] width 84 height 26
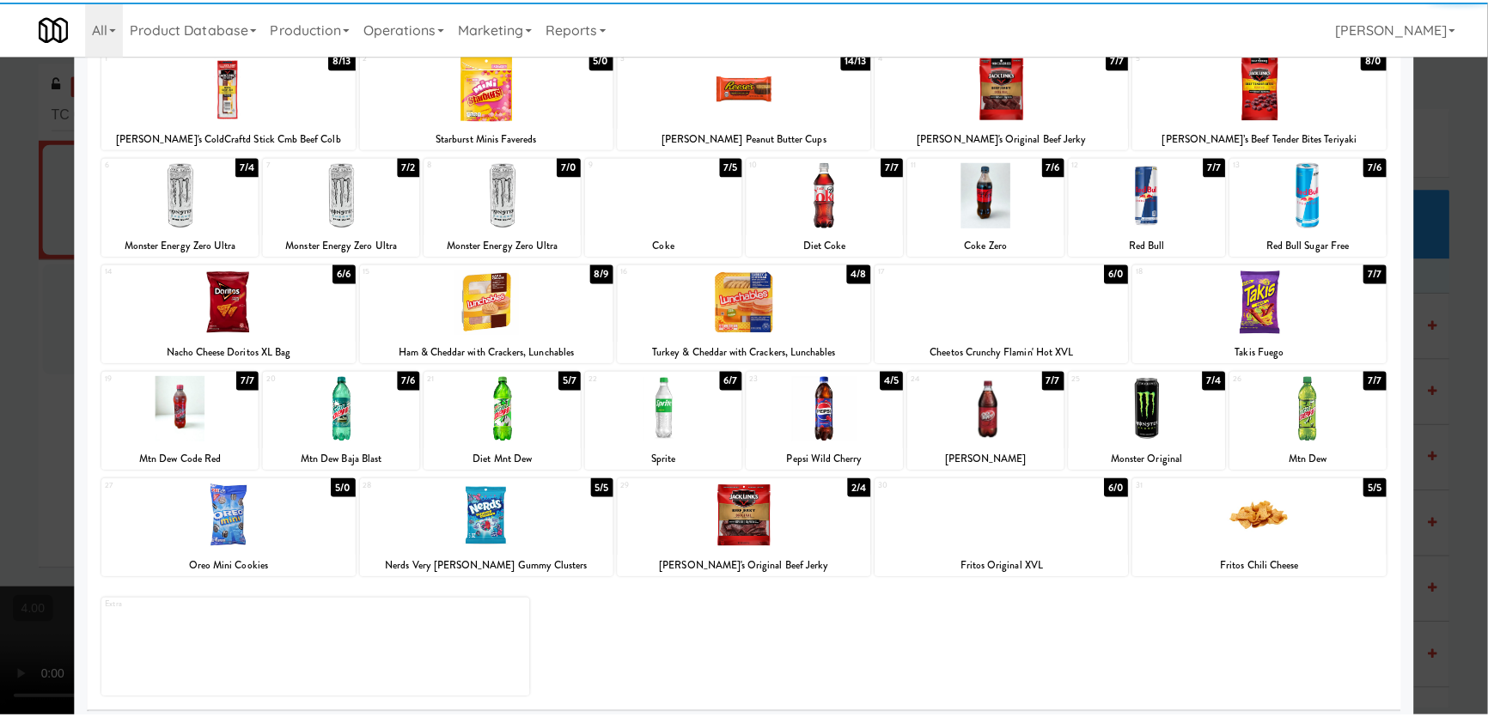
scroll to position [125, 0]
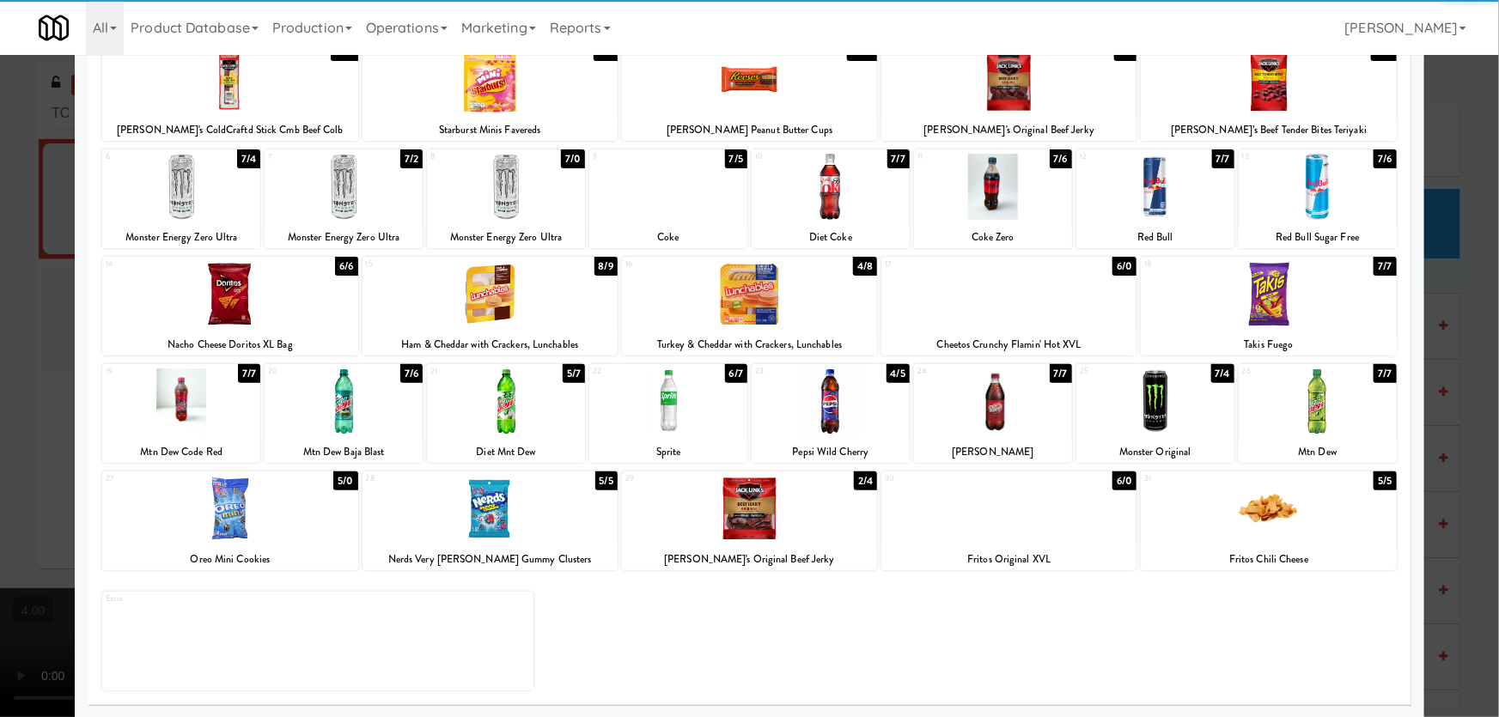
click at [459, 522] on div at bounding box center [489, 509] width 255 height 66
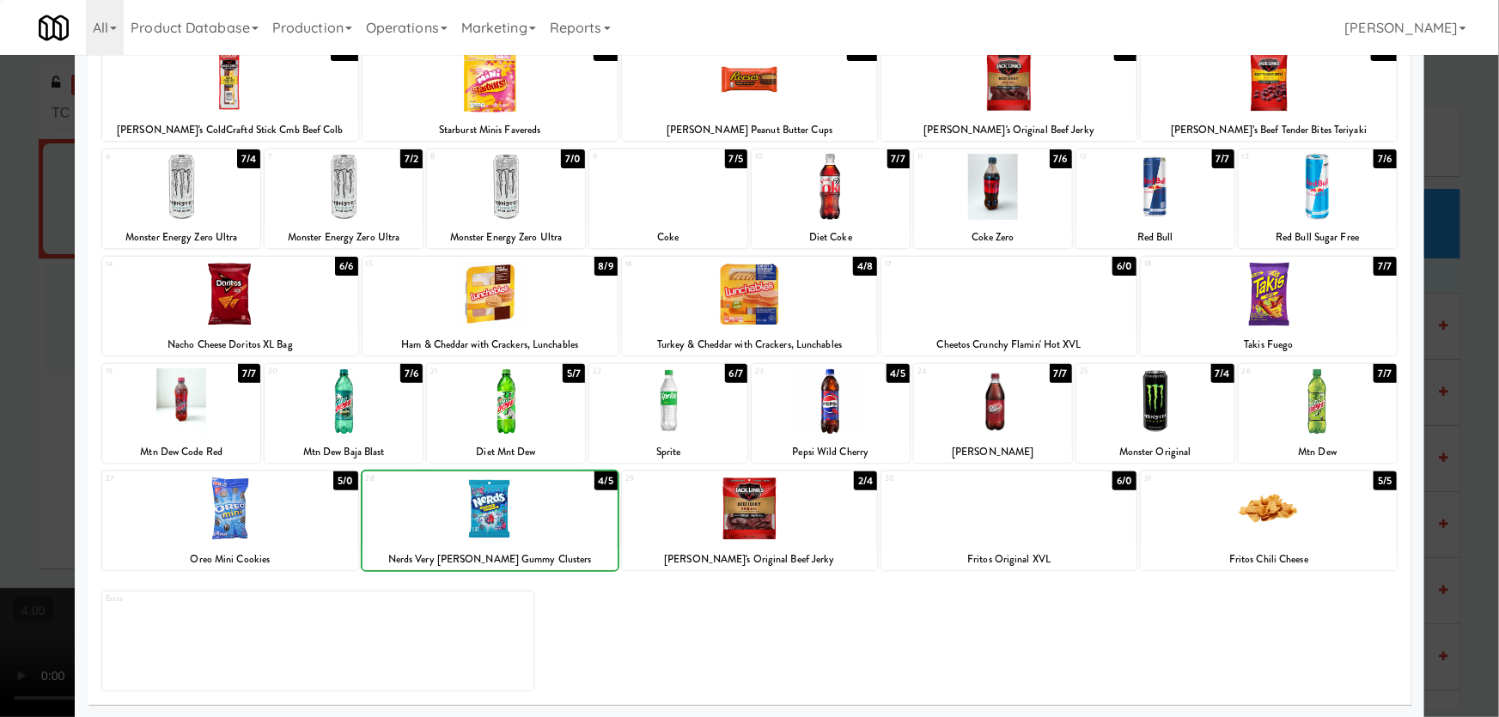
click at [0, 347] on div at bounding box center [749, 358] width 1499 height 717
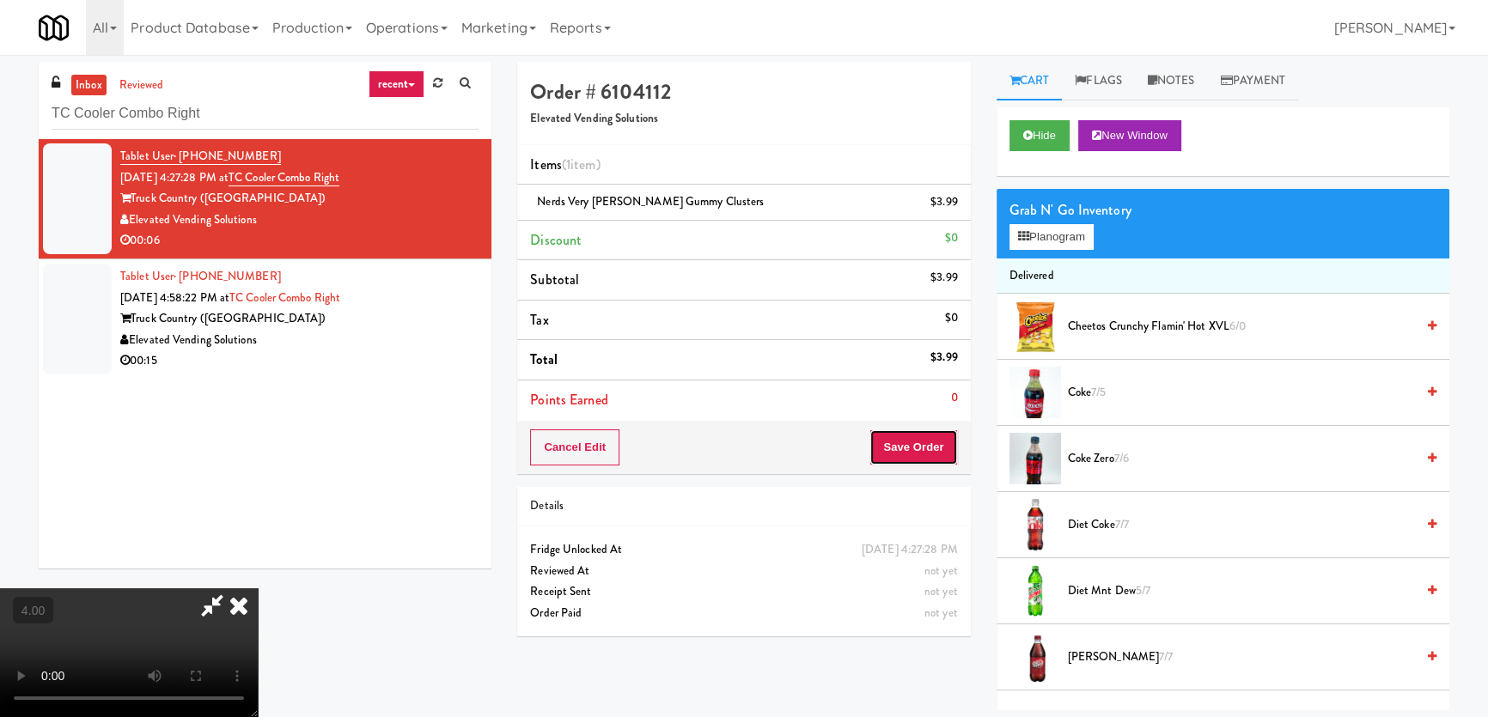
click at [928, 454] on button "Save Order" at bounding box center [913, 448] width 88 height 36
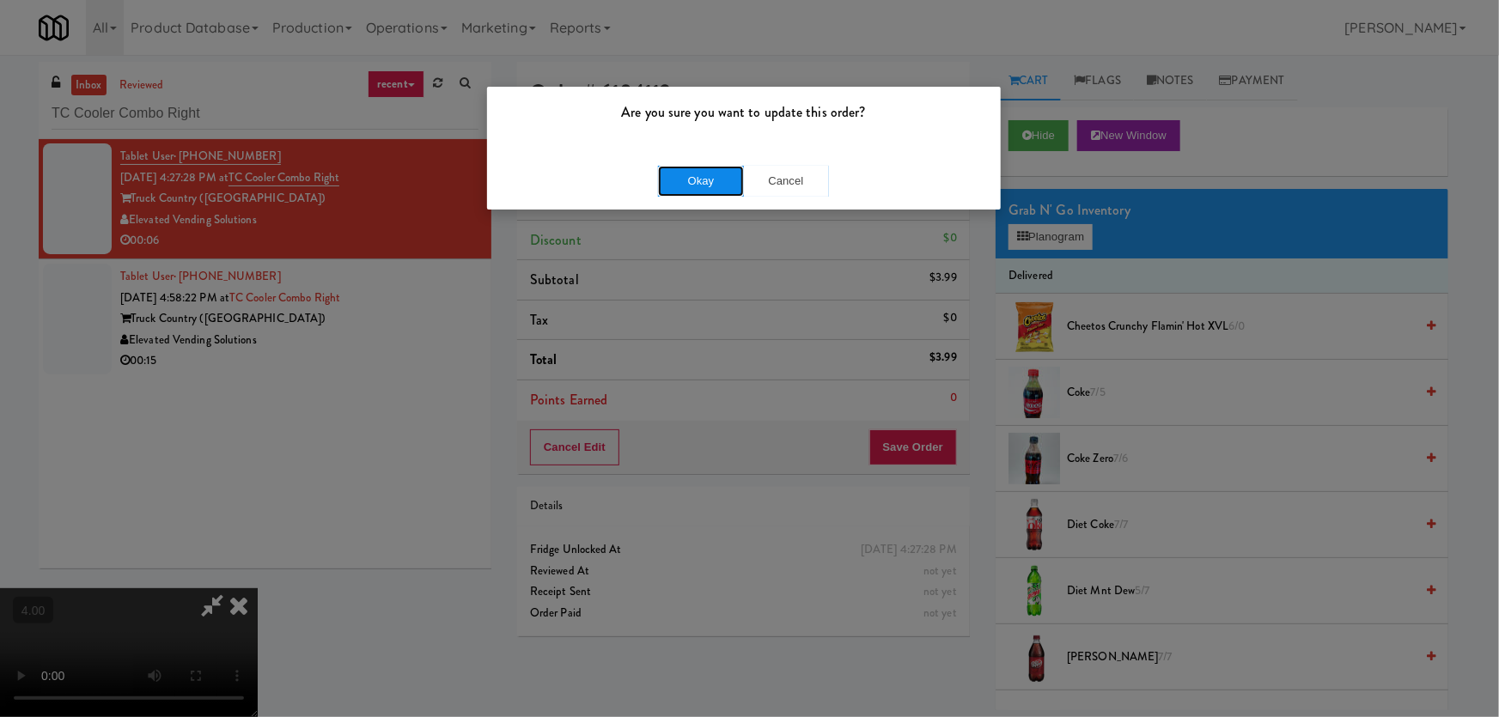
click at [706, 179] on button "Okay" at bounding box center [701, 181] width 86 height 31
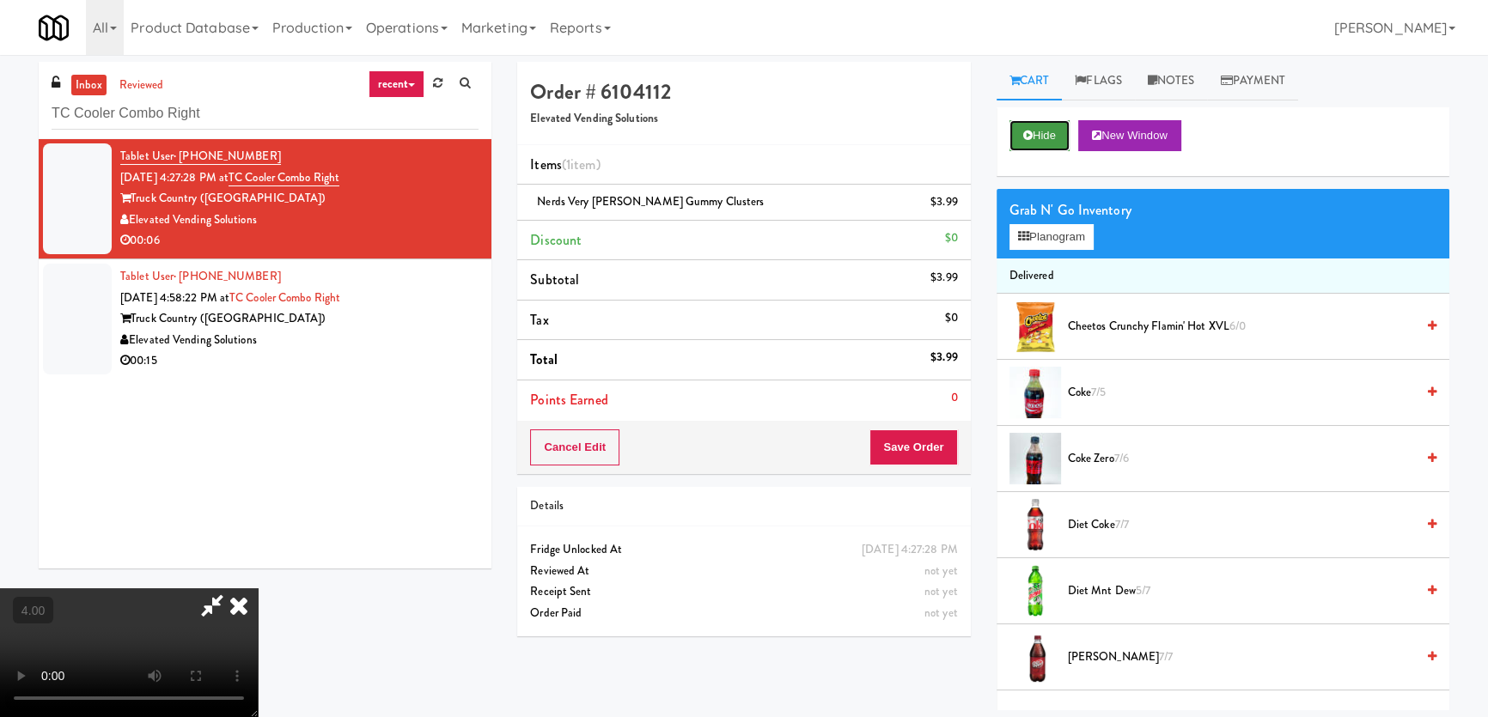
click at [1014, 141] on button "Hide" at bounding box center [1039, 135] width 60 height 31
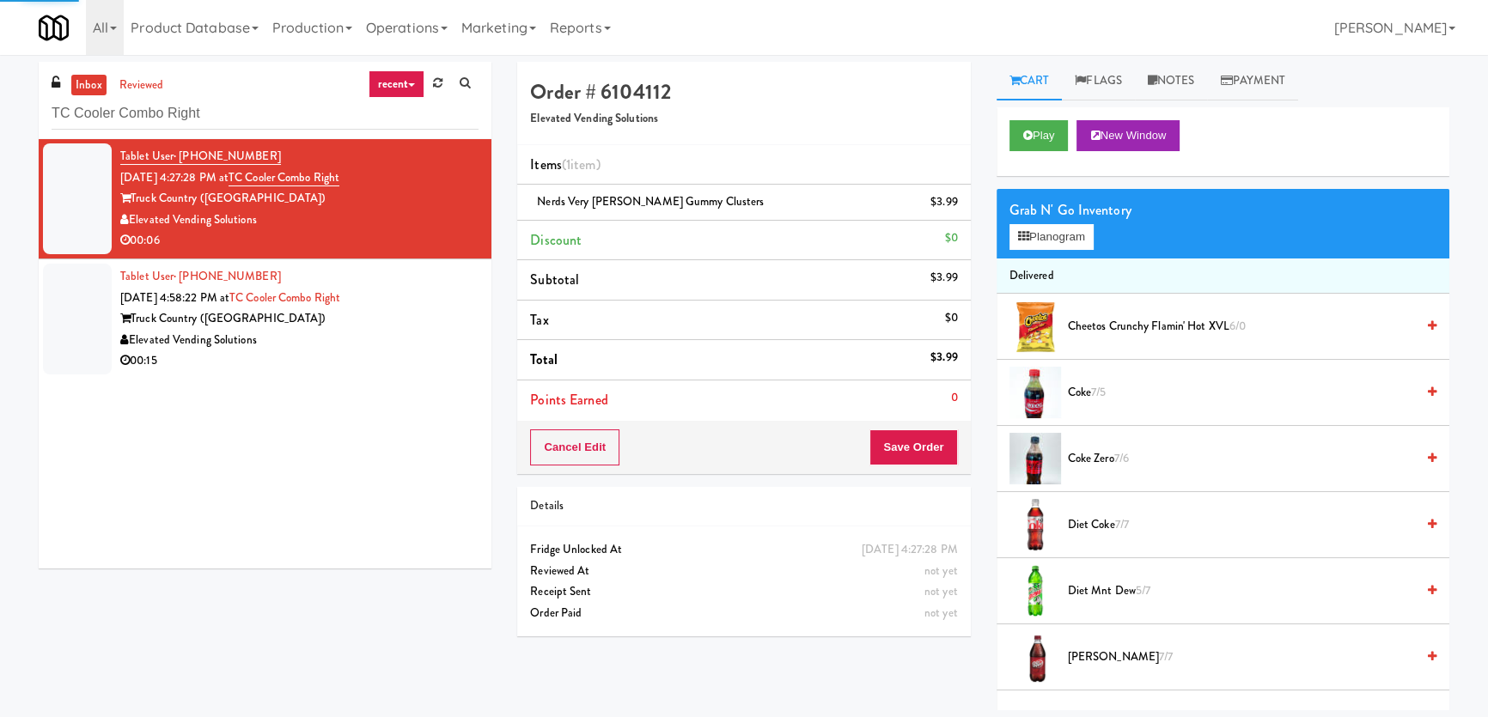
click at [417, 344] on div "Elevated Vending Solutions" at bounding box center [299, 340] width 358 height 21
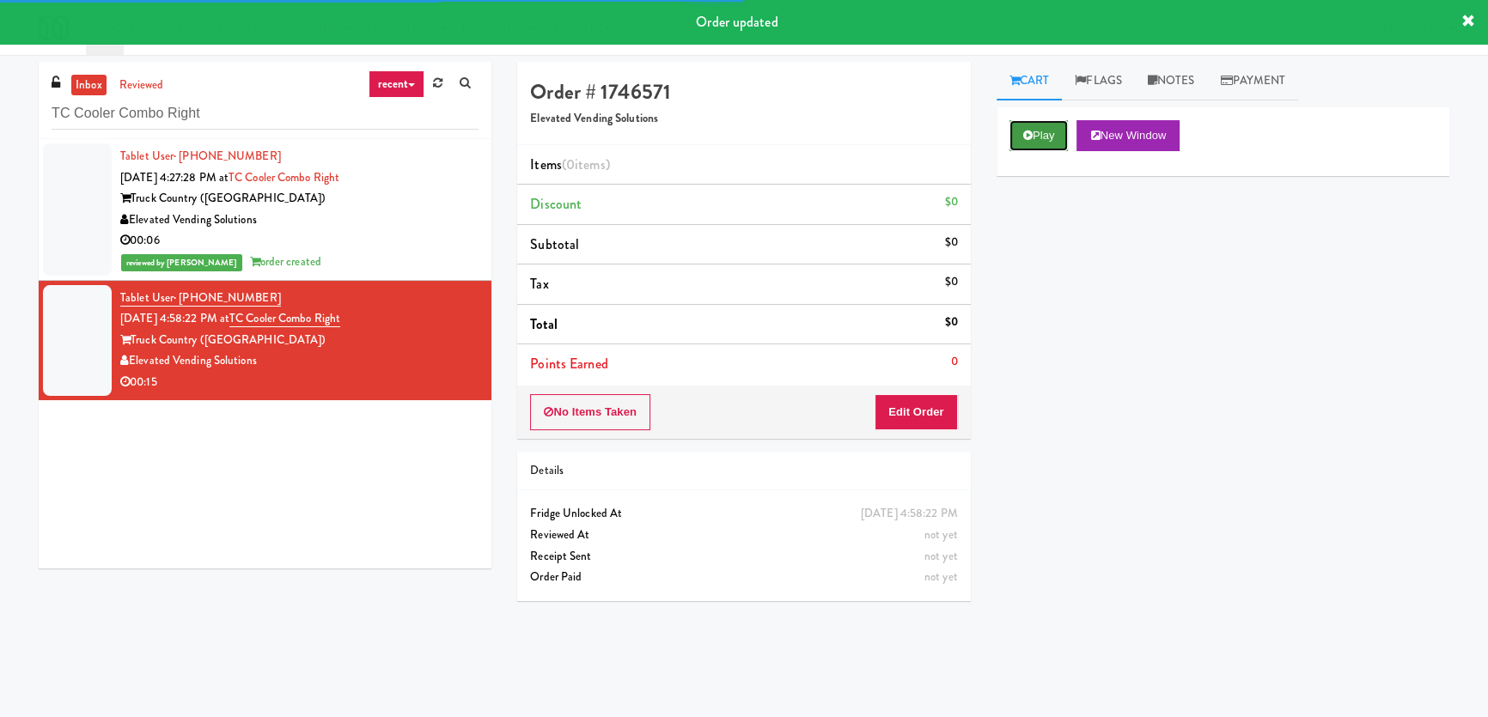
click at [1036, 138] on button "Play" at bounding box center [1038, 135] width 59 height 31
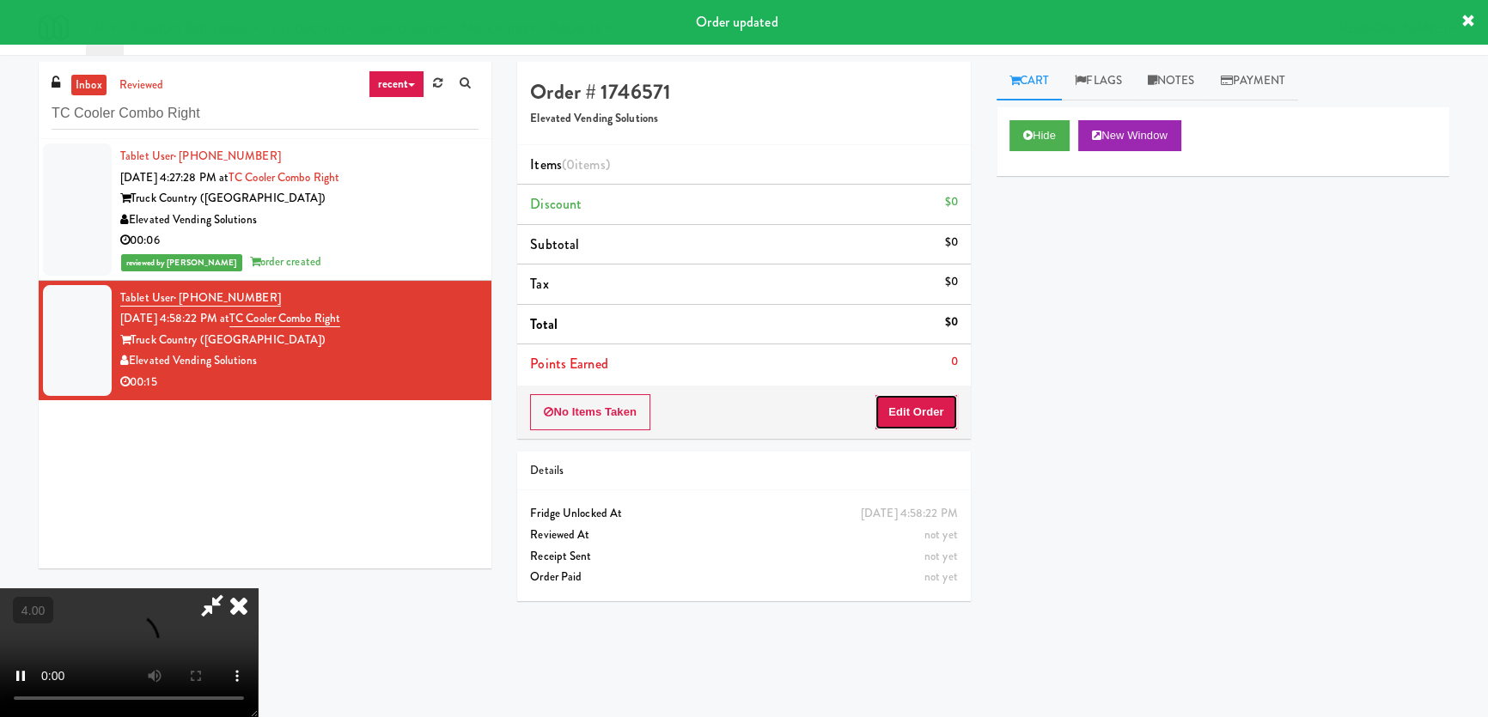
click at [918, 408] on button "Edit Order" at bounding box center [915, 412] width 83 height 36
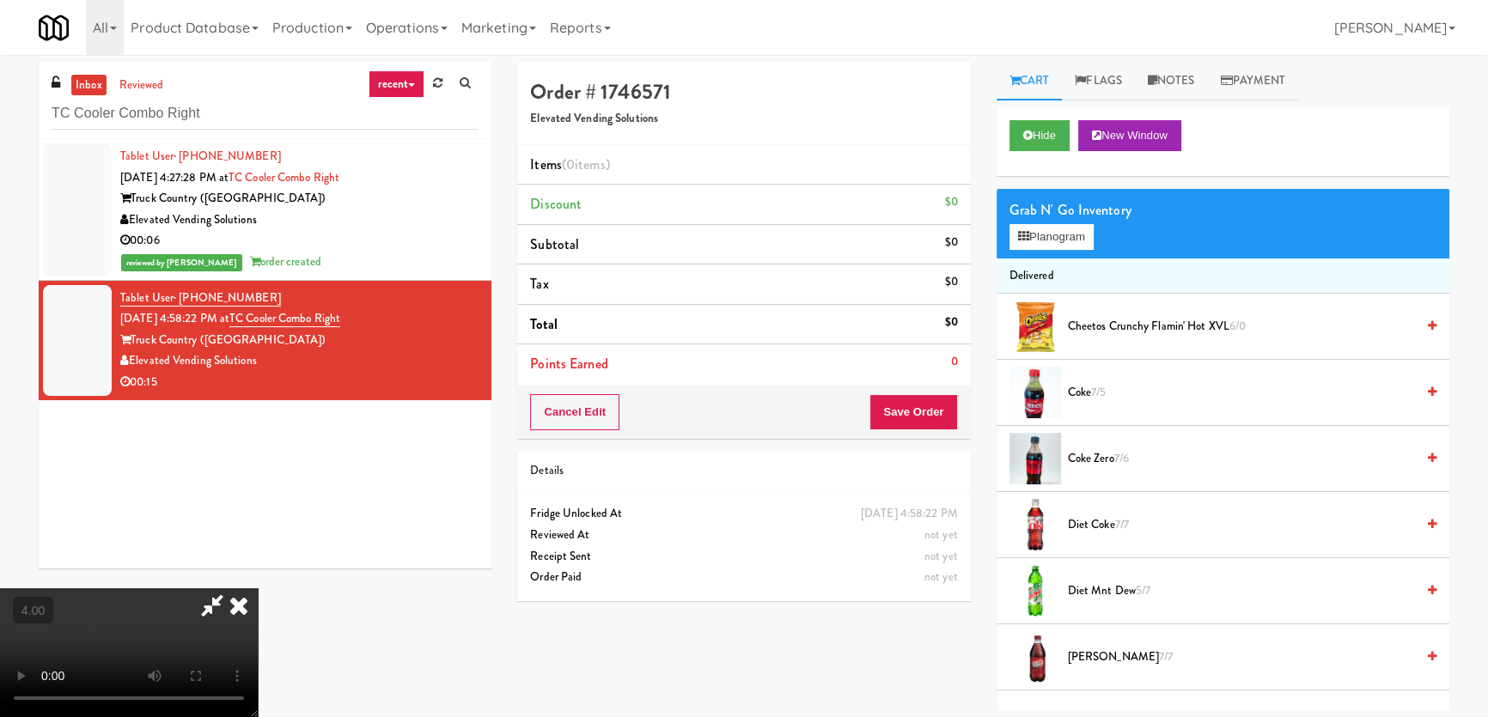
click at [258, 588] on video at bounding box center [129, 652] width 258 height 129
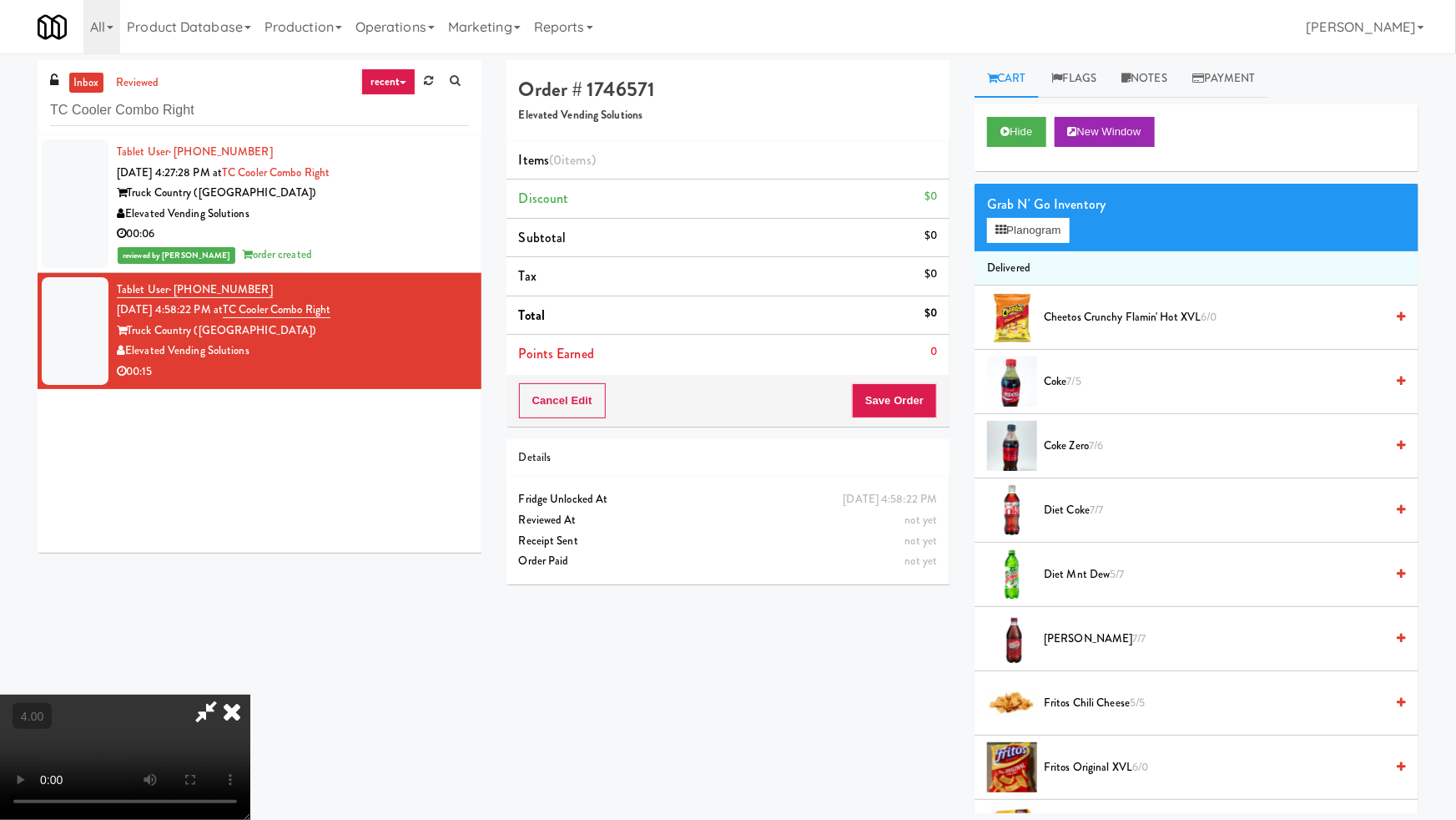
click at [251, 695] on video at bounding box center [125, 757] width 251 height 125
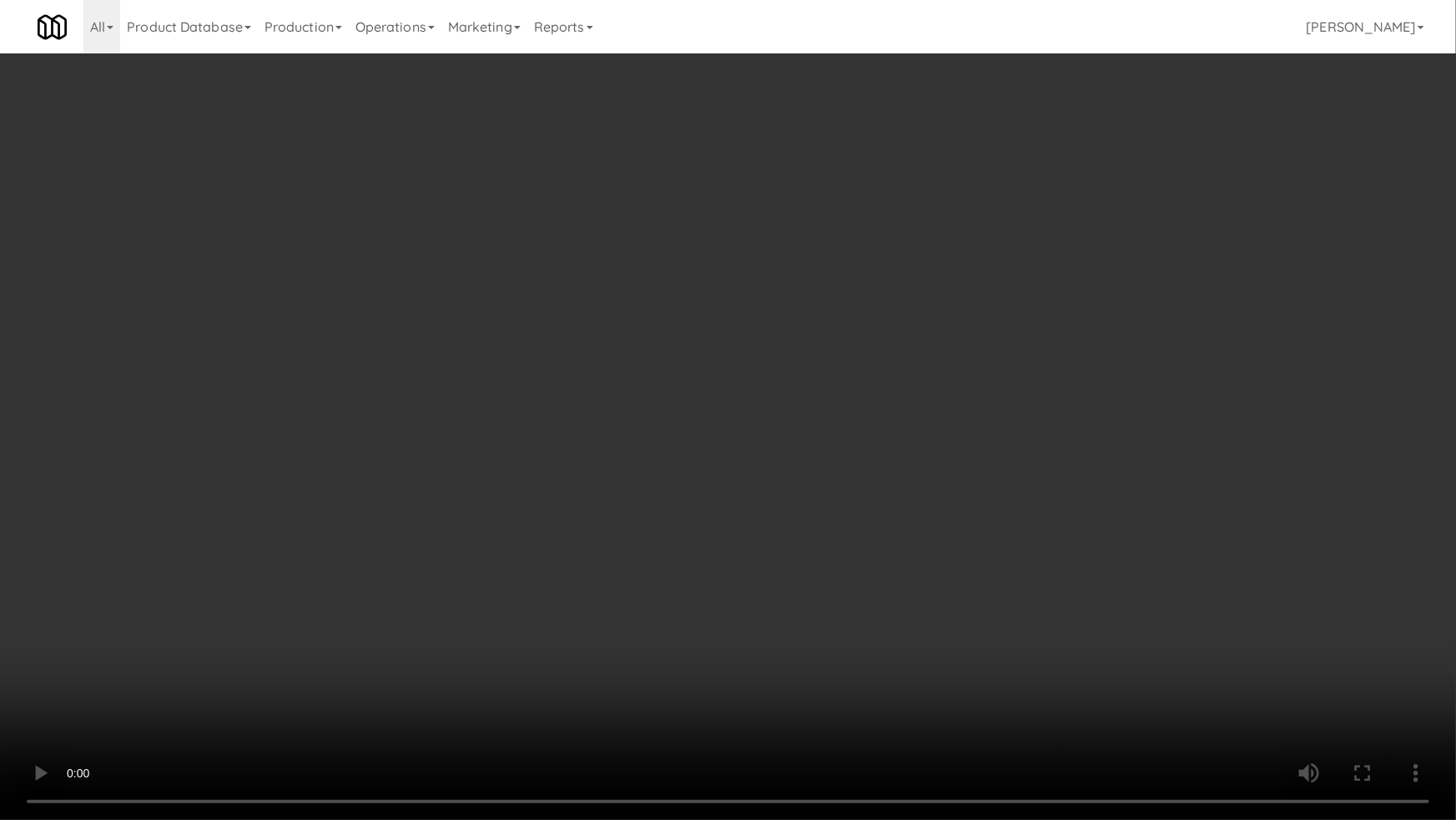
click at [502, 502] on video at bounding box center [728, 410] width 1456 height 820
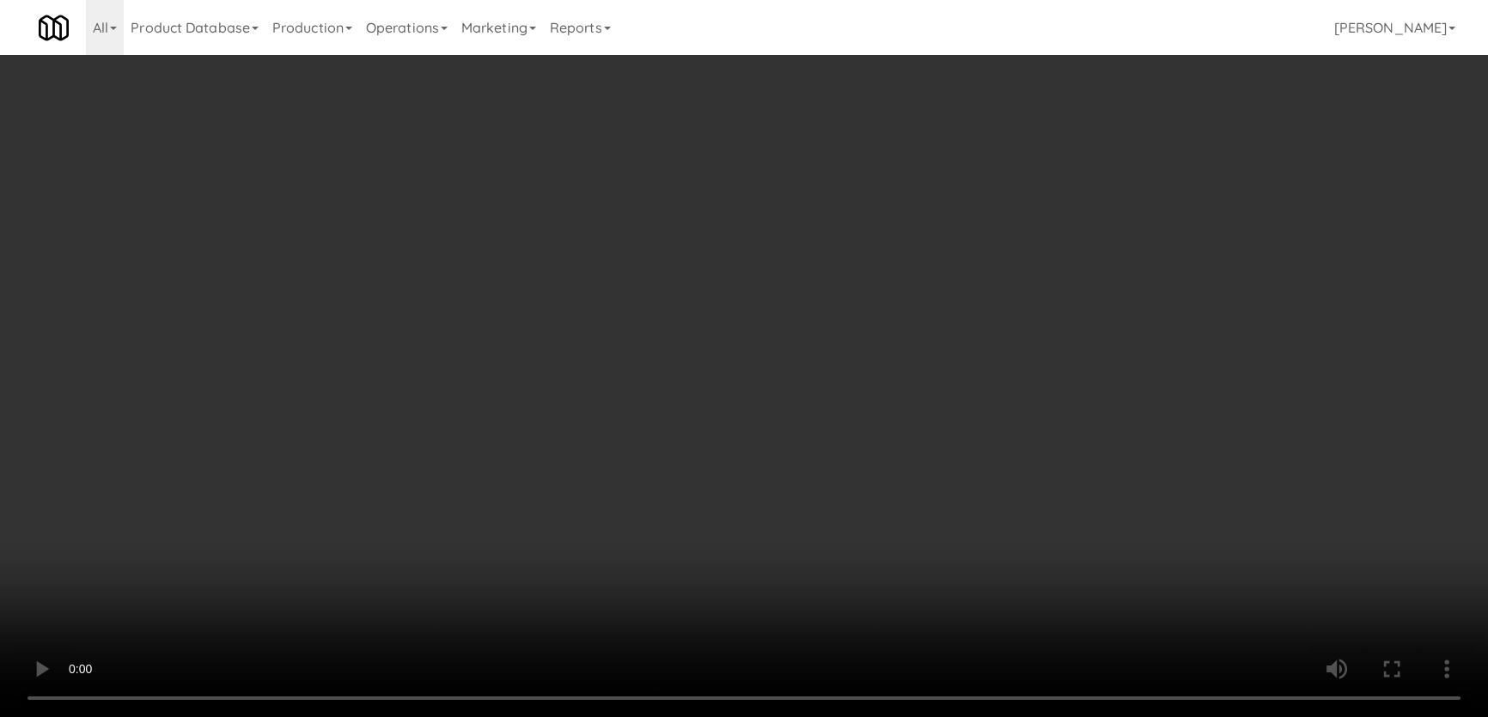
click at [1014, 229] on button "Planogram" at bounding box center [1051, 237] width 84 height 26
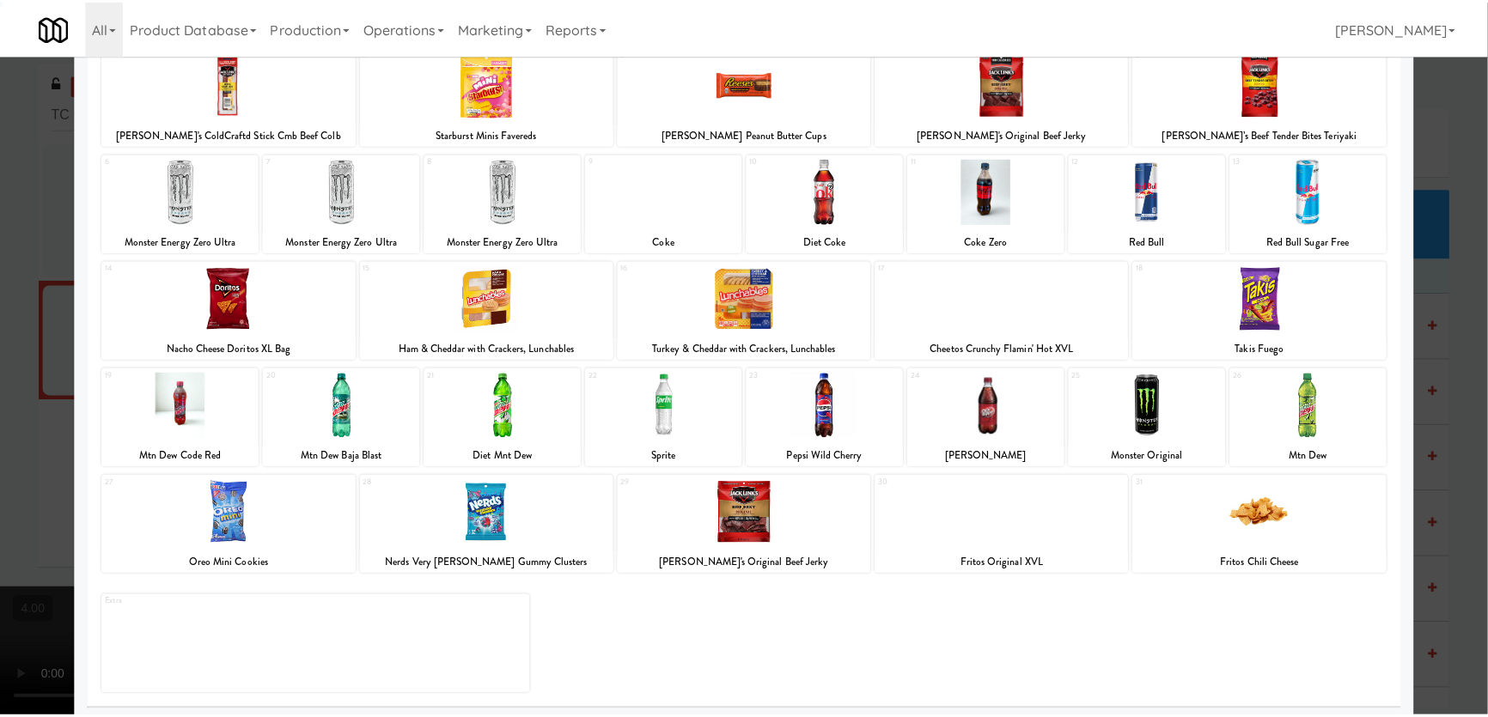
scroll to position [125, 0]
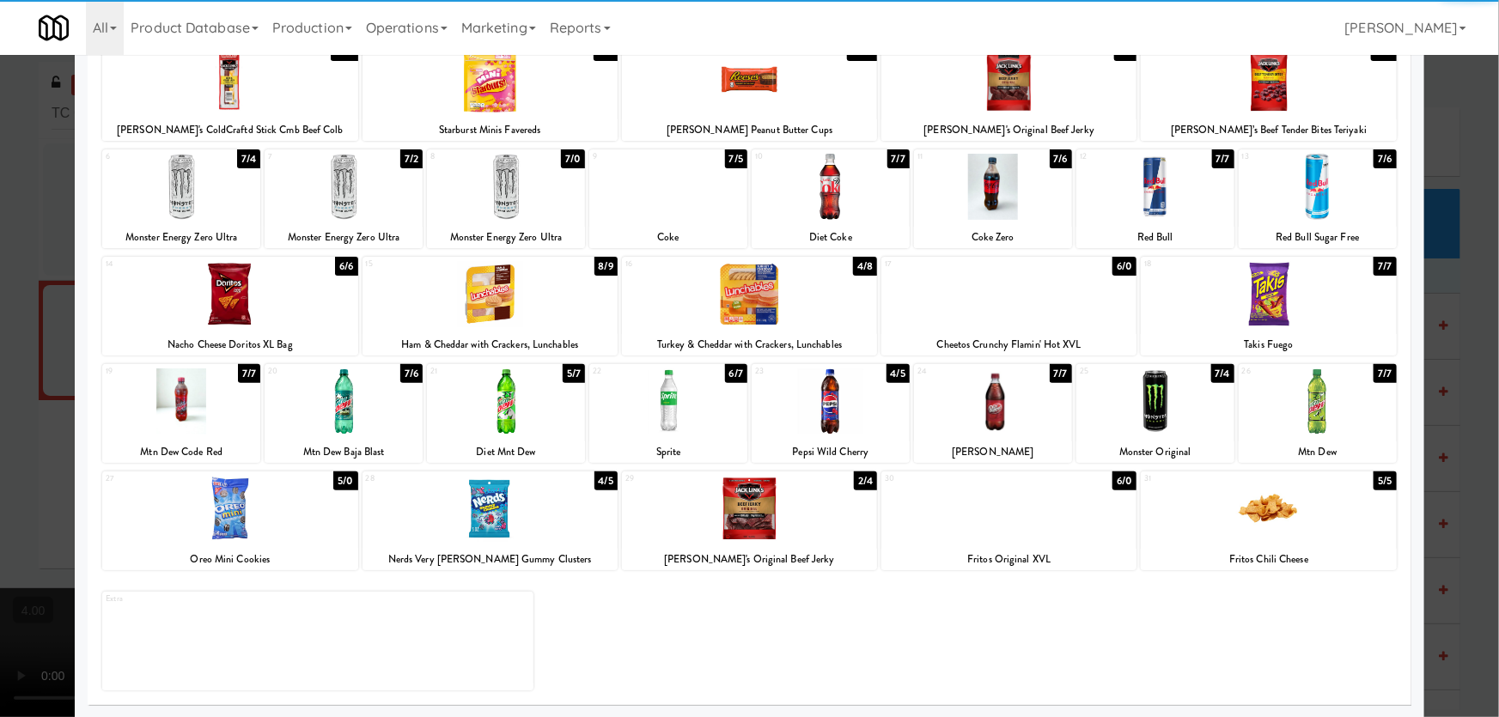
click at [1261, 534] on div at bounding box center [1268, 509] width 255 height 66
click at [1426, 402] on div at bounding box center [749, 358] width 1499 height 717
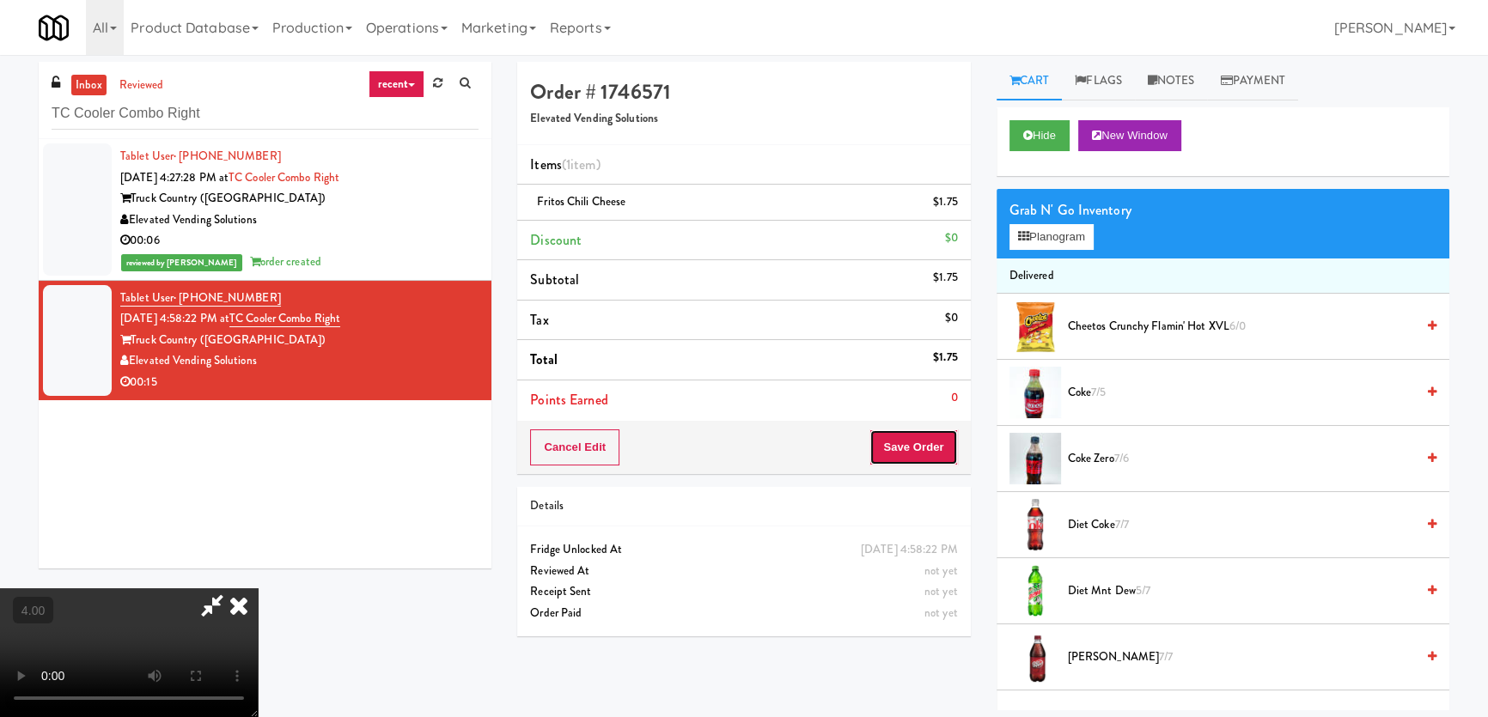
click at [918, 445] on button "Save Order" at bounding box center [913, 448] width 88 height 36
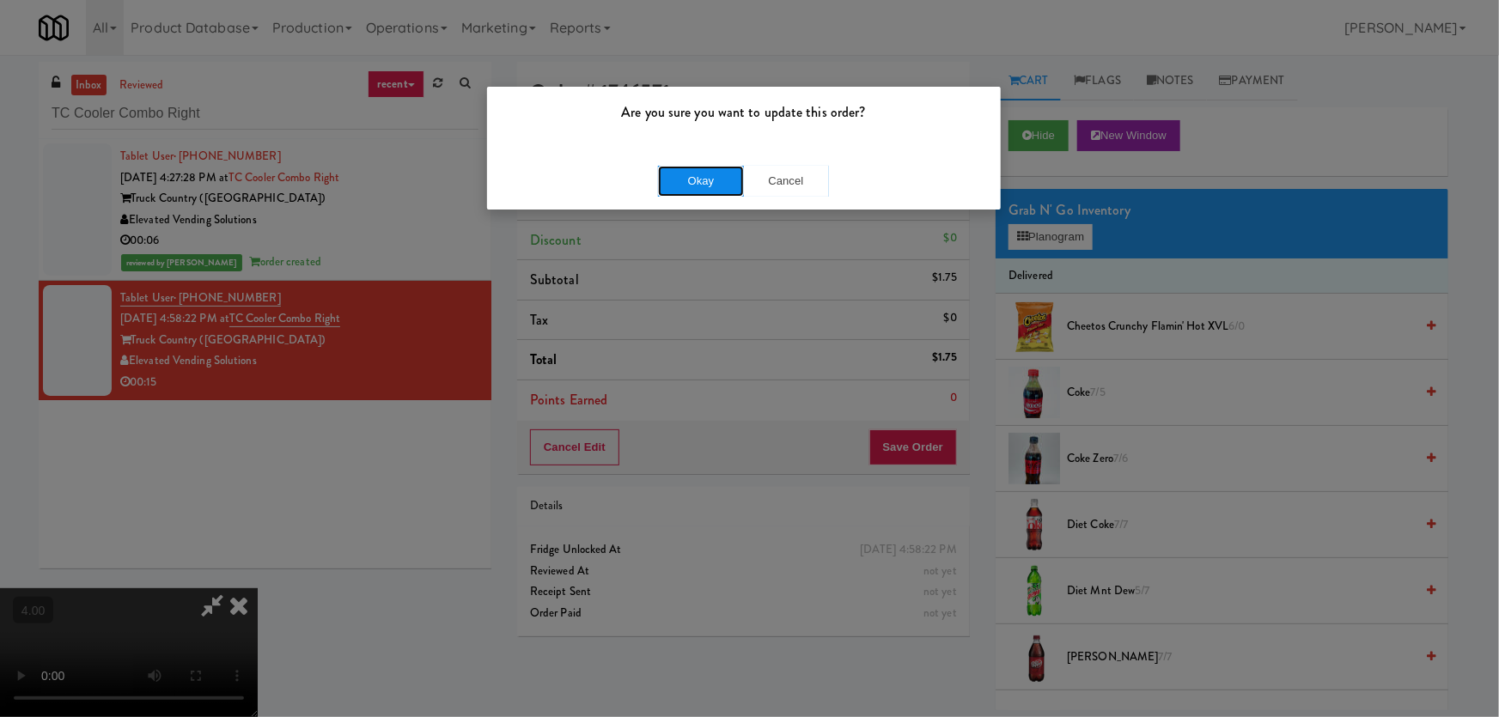
click at [704, 187] on button "Okay" at bounding box center [701, 181] width 86 height 31
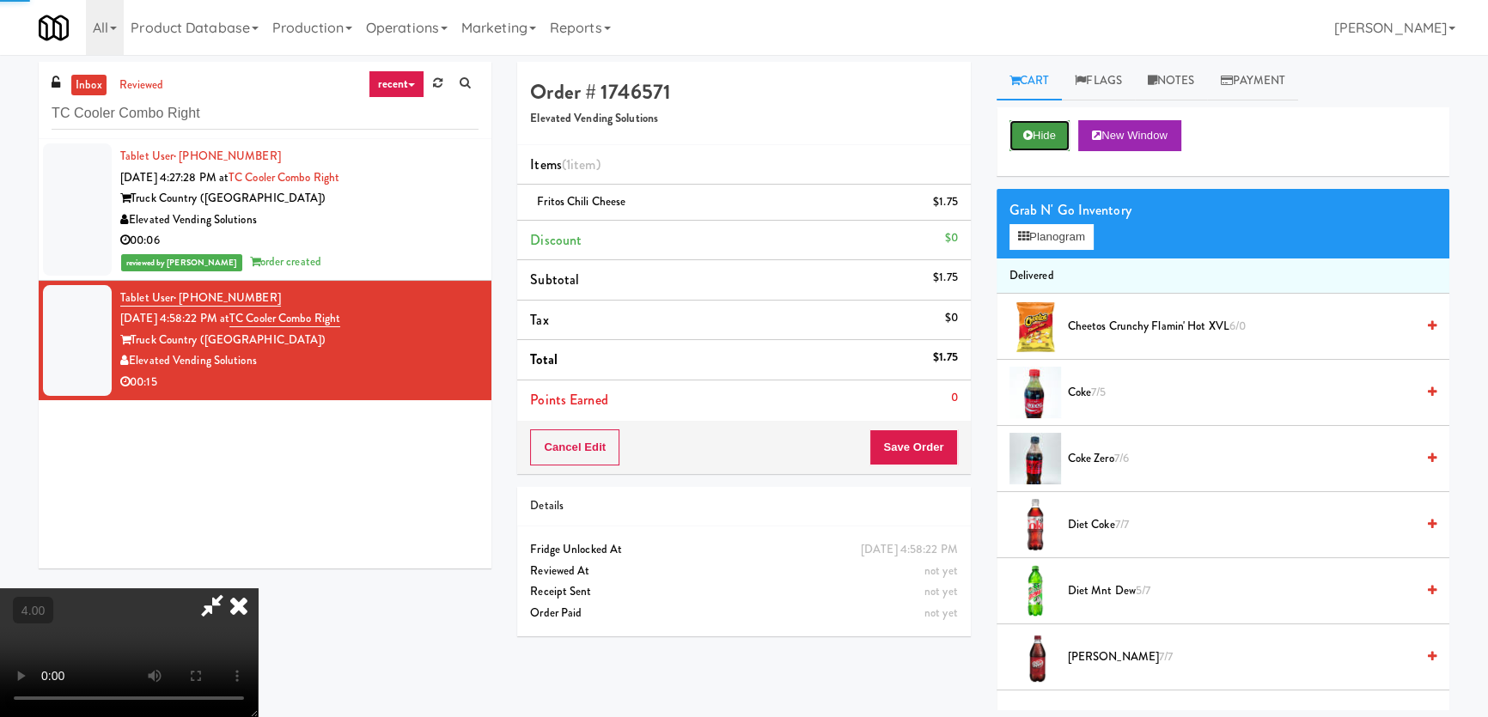
click at [1031, 137] on icon at bounding box center [1027, 135] width 9 height 11
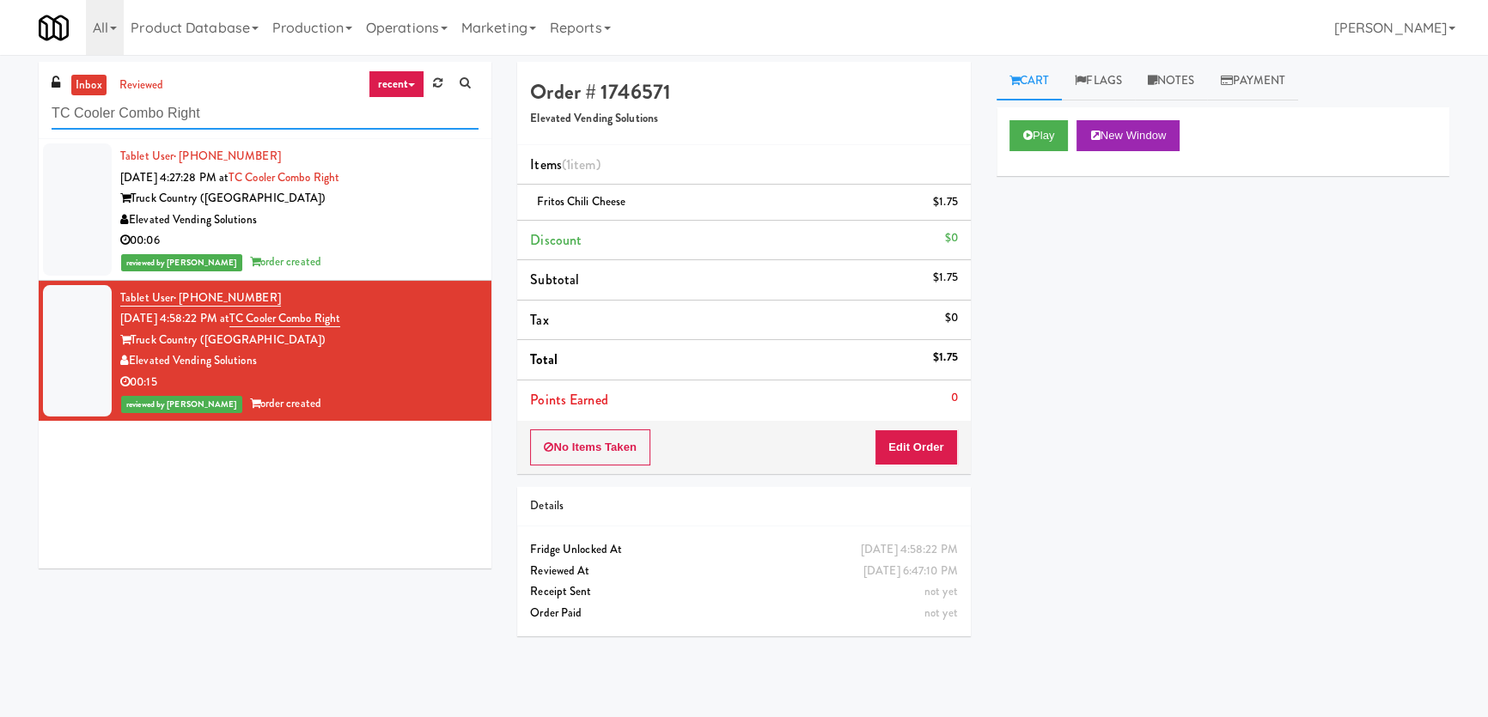
drag, startPoint x: 321, startPoint y: 110, endPoint x: 0, endPoint y: 92, distance: 321.8
click at [0, 92] on div "inbox reviewed recent all unclear take inventory issue suspicious failed recent…" at bounding box center [744, 386] width 1488 height 649
paste input "Essex Luxe - Ambient -"
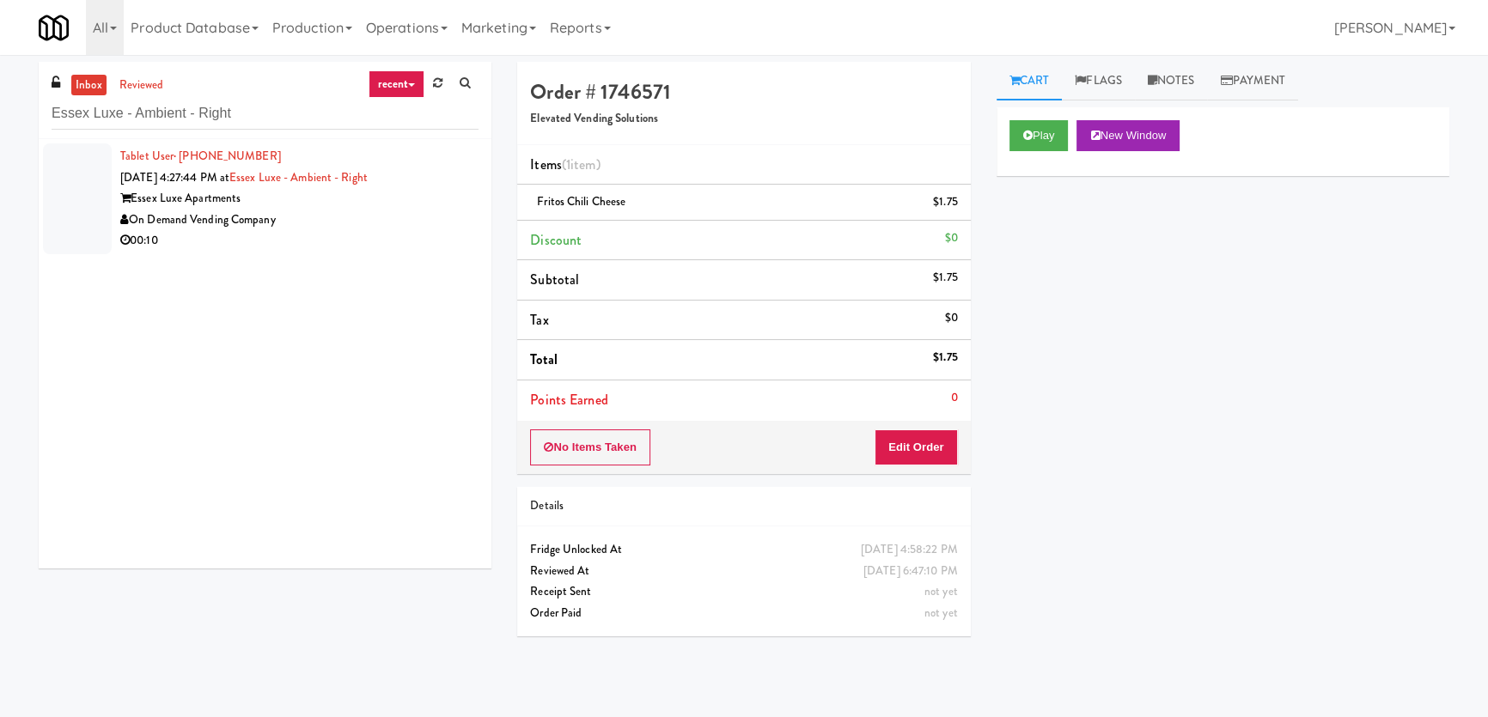
click at [373, 237] on div "00:10" at bounding box center [299, 240] width 358 height 21
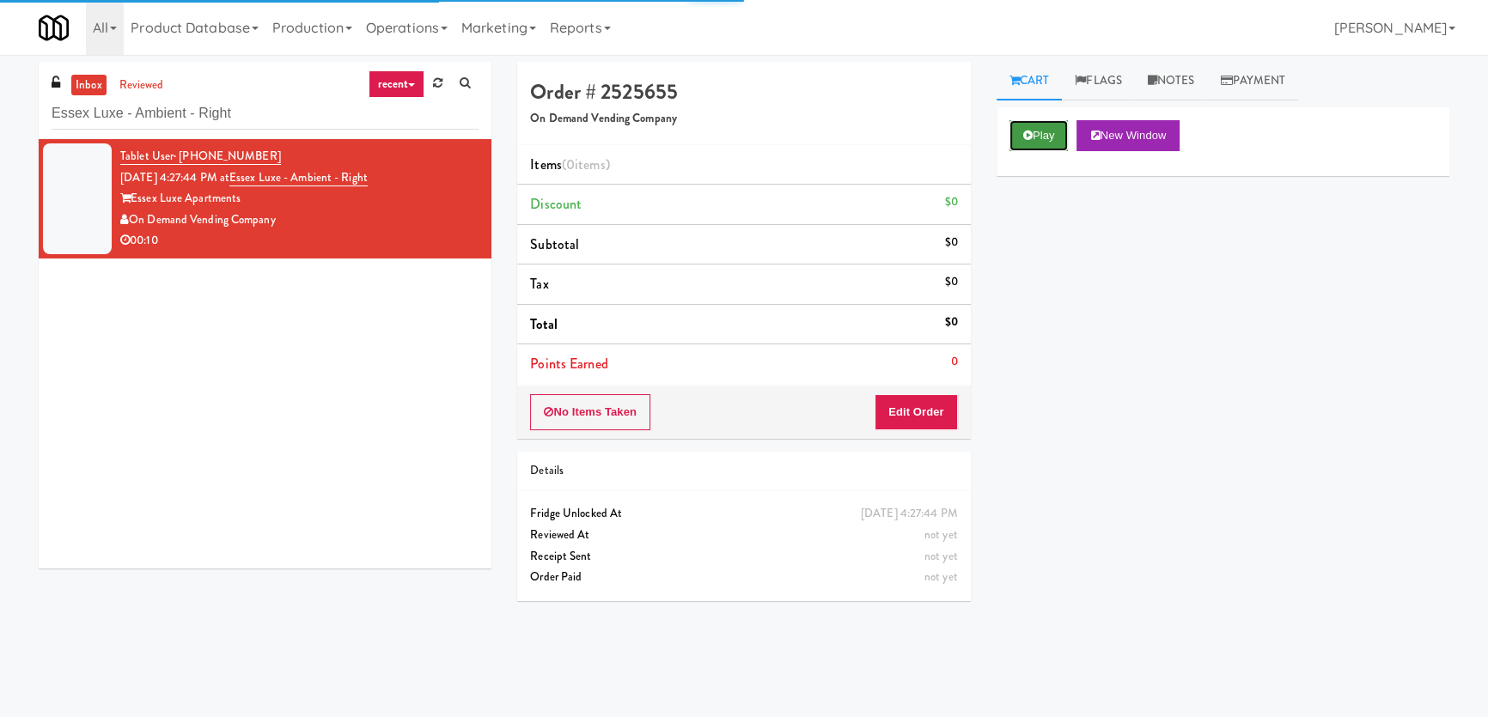
click at [1057, 123] on button "Play" at bounding box center [1038, 135] width 59 height 31
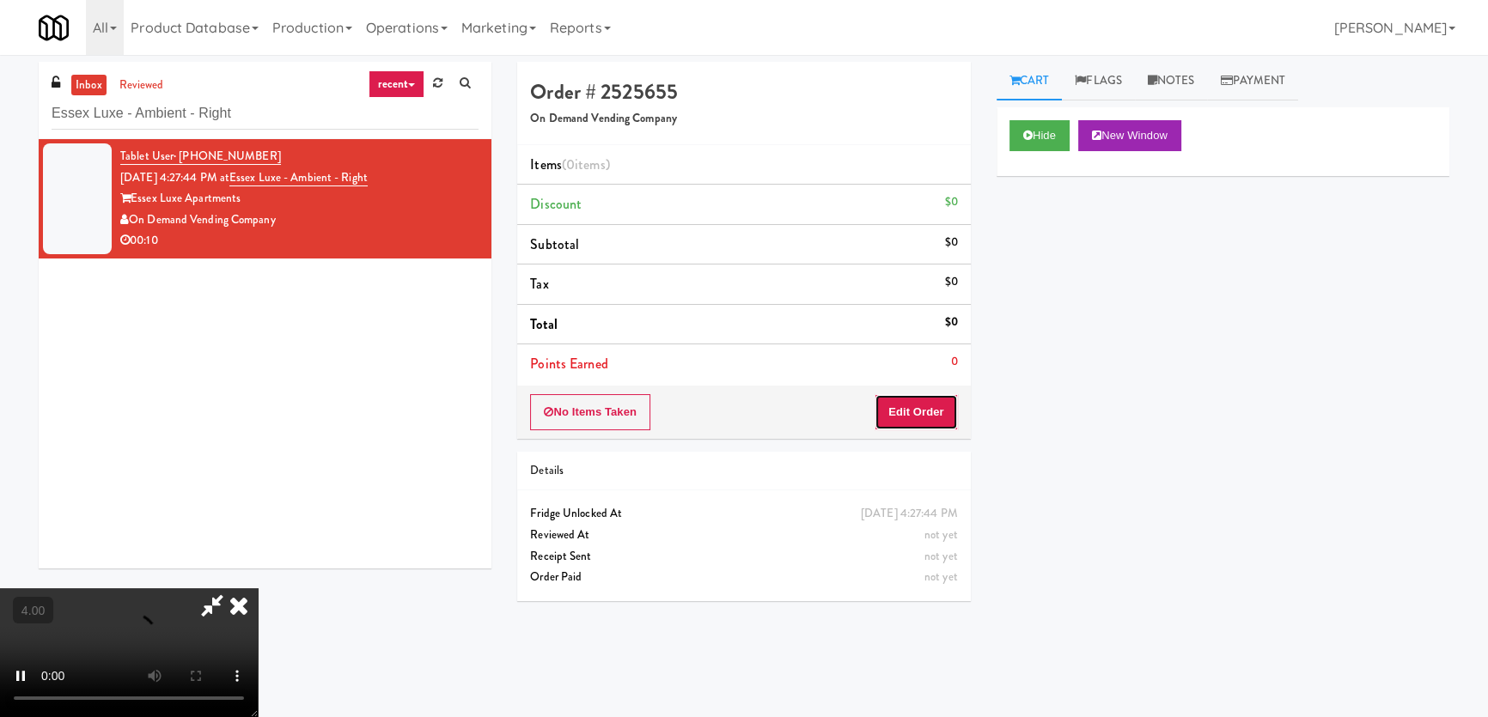
click at [932, 412] on button "Edit Order" at bounding box center [915, 412] width 83 height 36
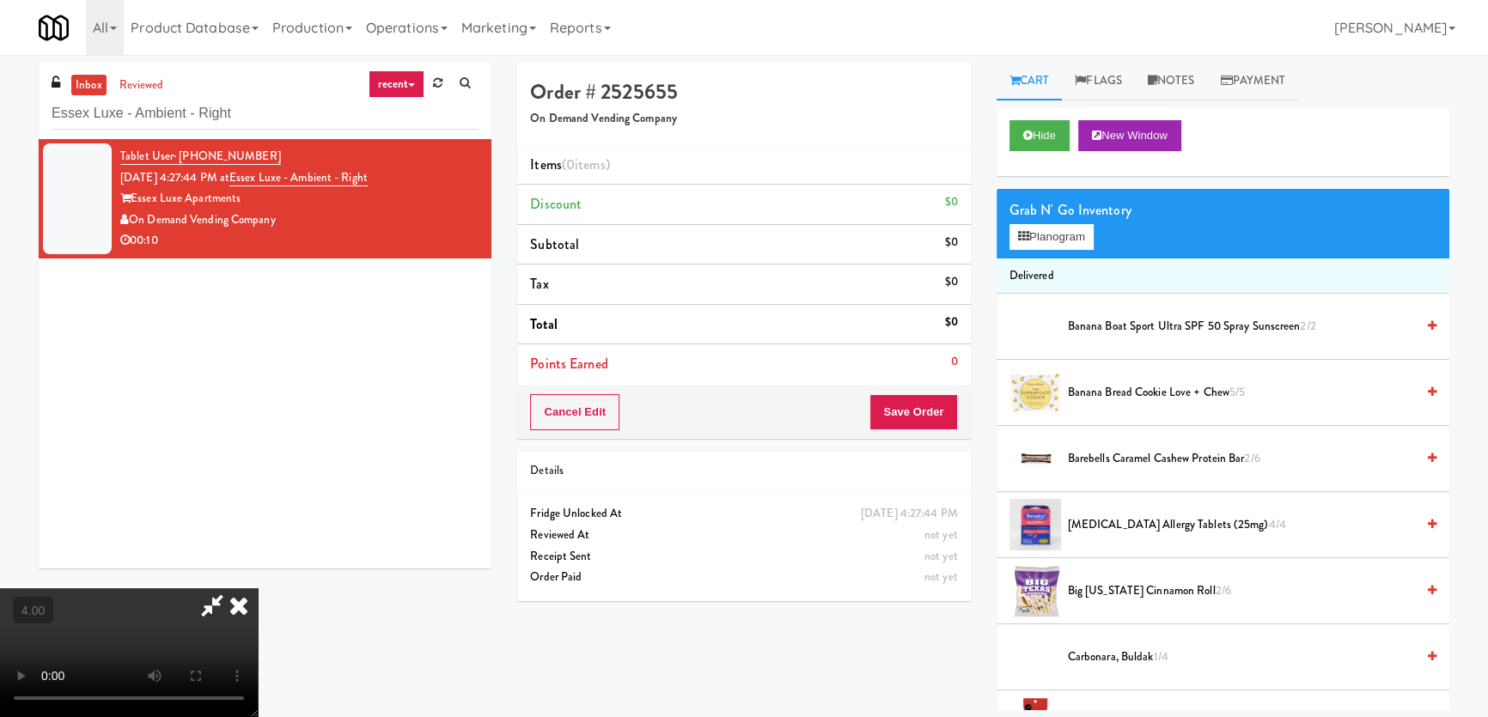
click at [258, 588] on video at bounding box center [129, 652] width 258 height 129
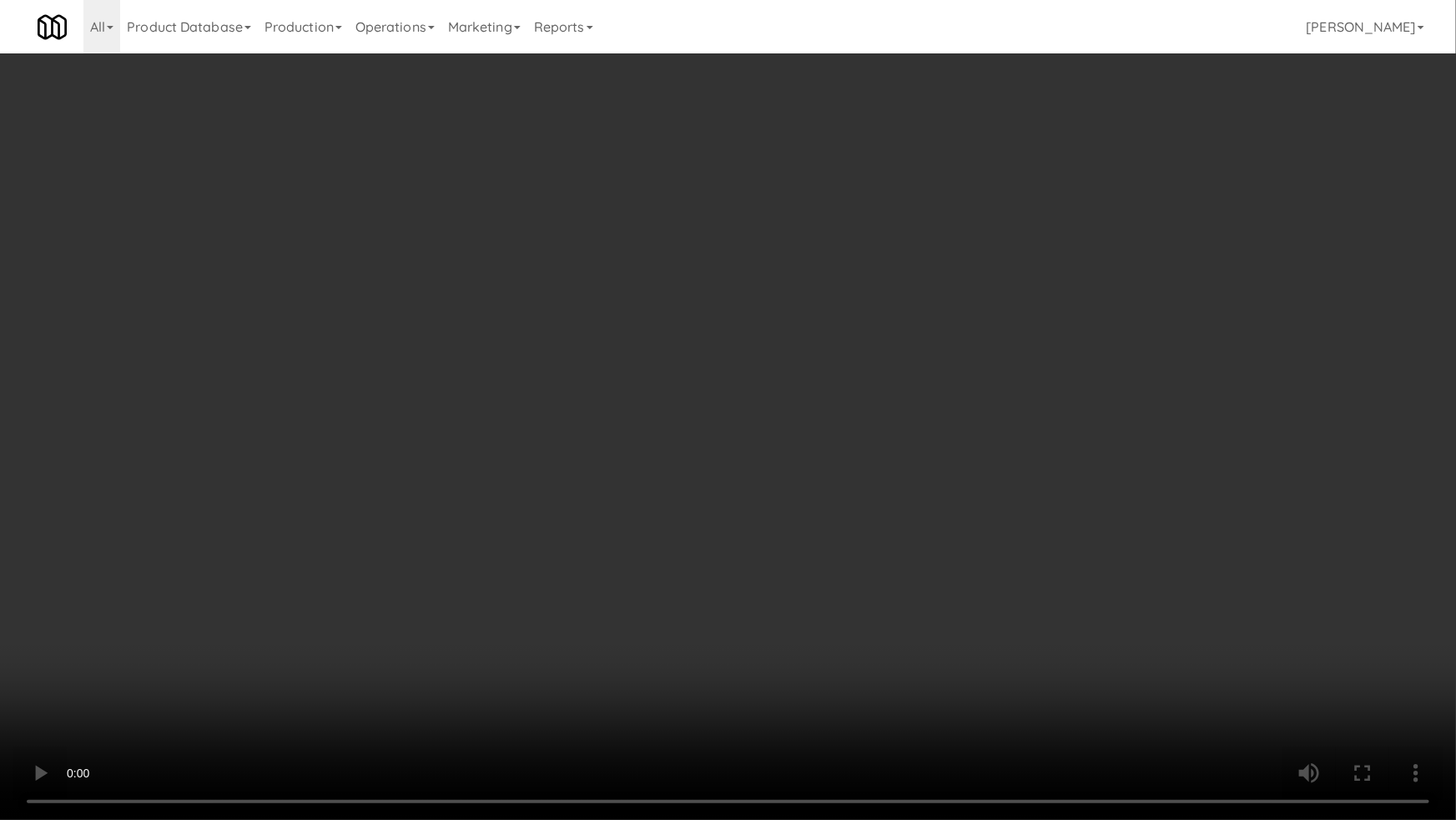
click at [814, 499] on video at bounding box center [728, 410] width 1456 height 820
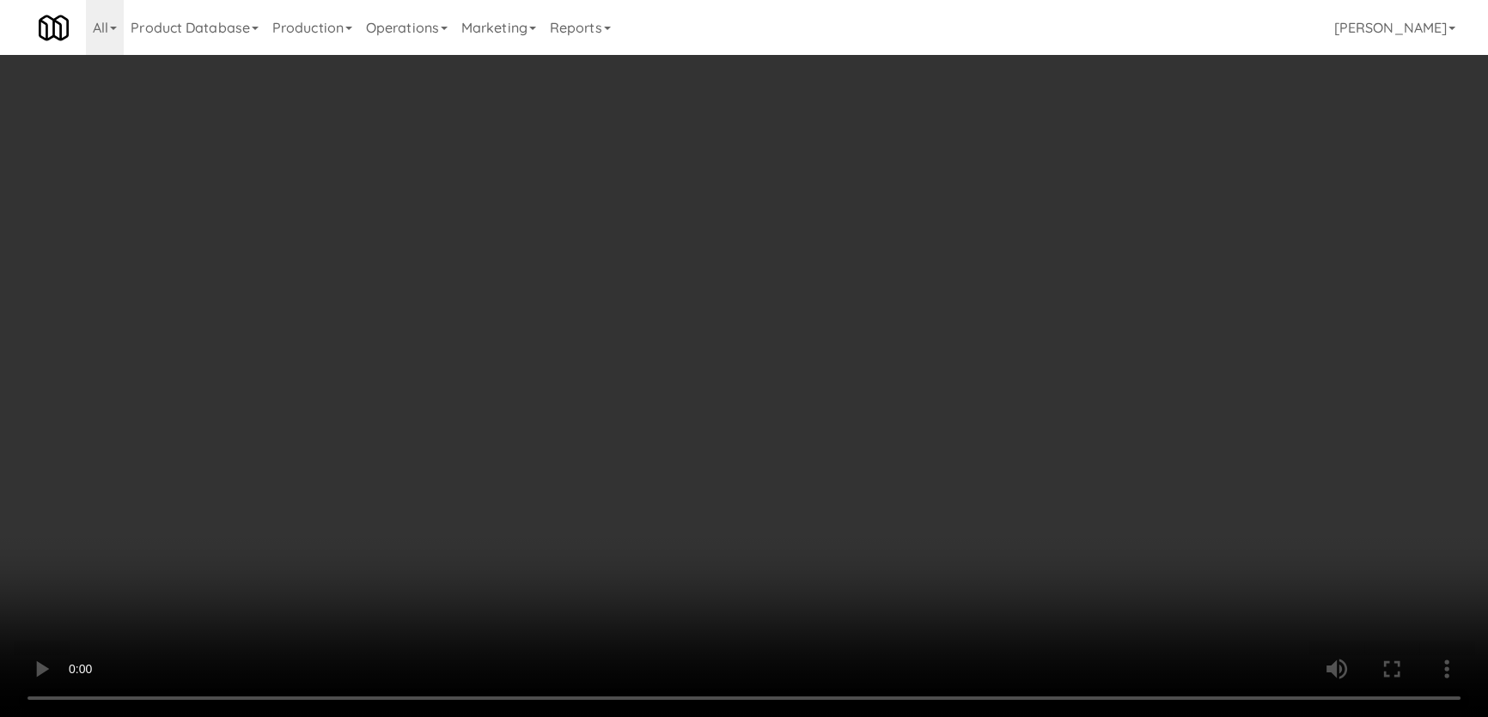
click at [1057, 227] on button "Planogram" at bounding box center [1051, 237] width 84 height 26
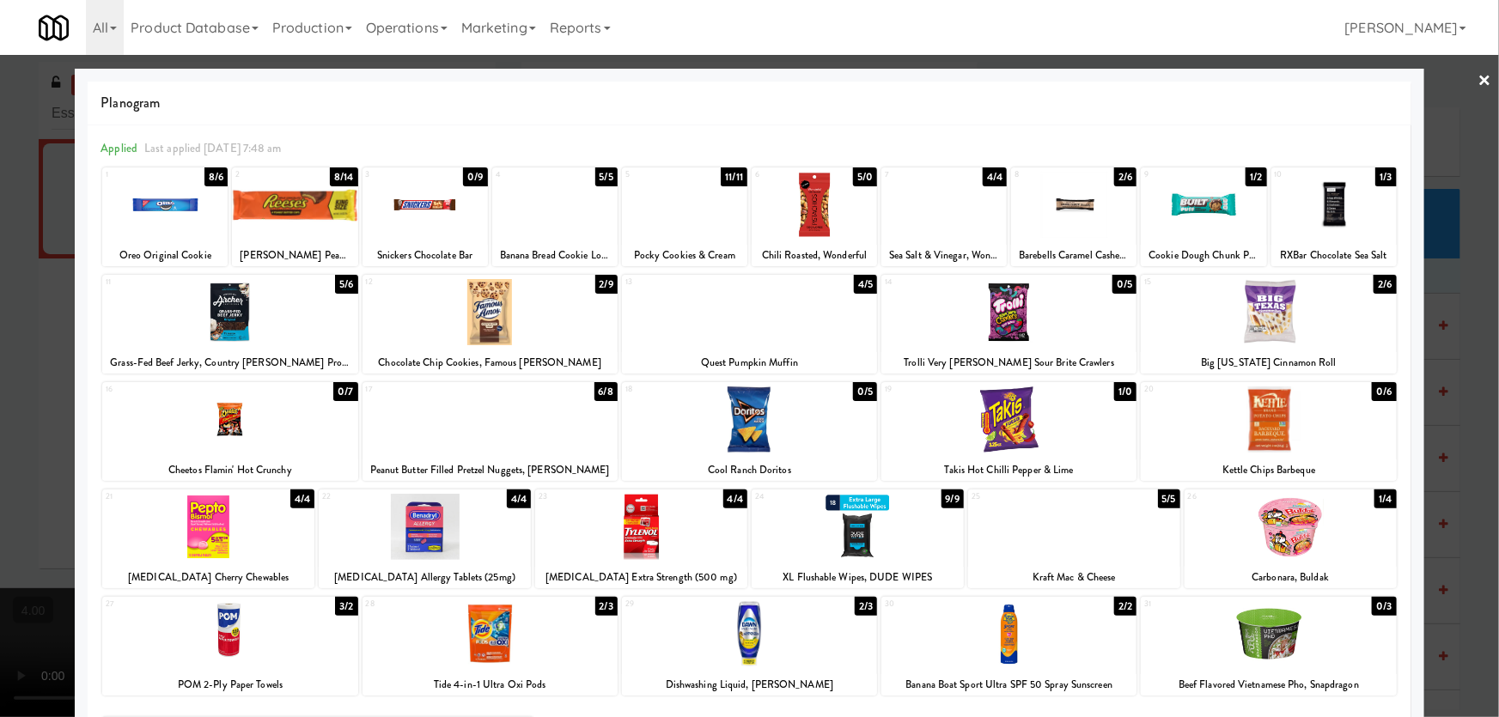
click at [322, 206] on div at bounding box center [294, 205] width 125 height 66
click at [0, 192] on div at bounding box center [749, 358] width 1499 height 717
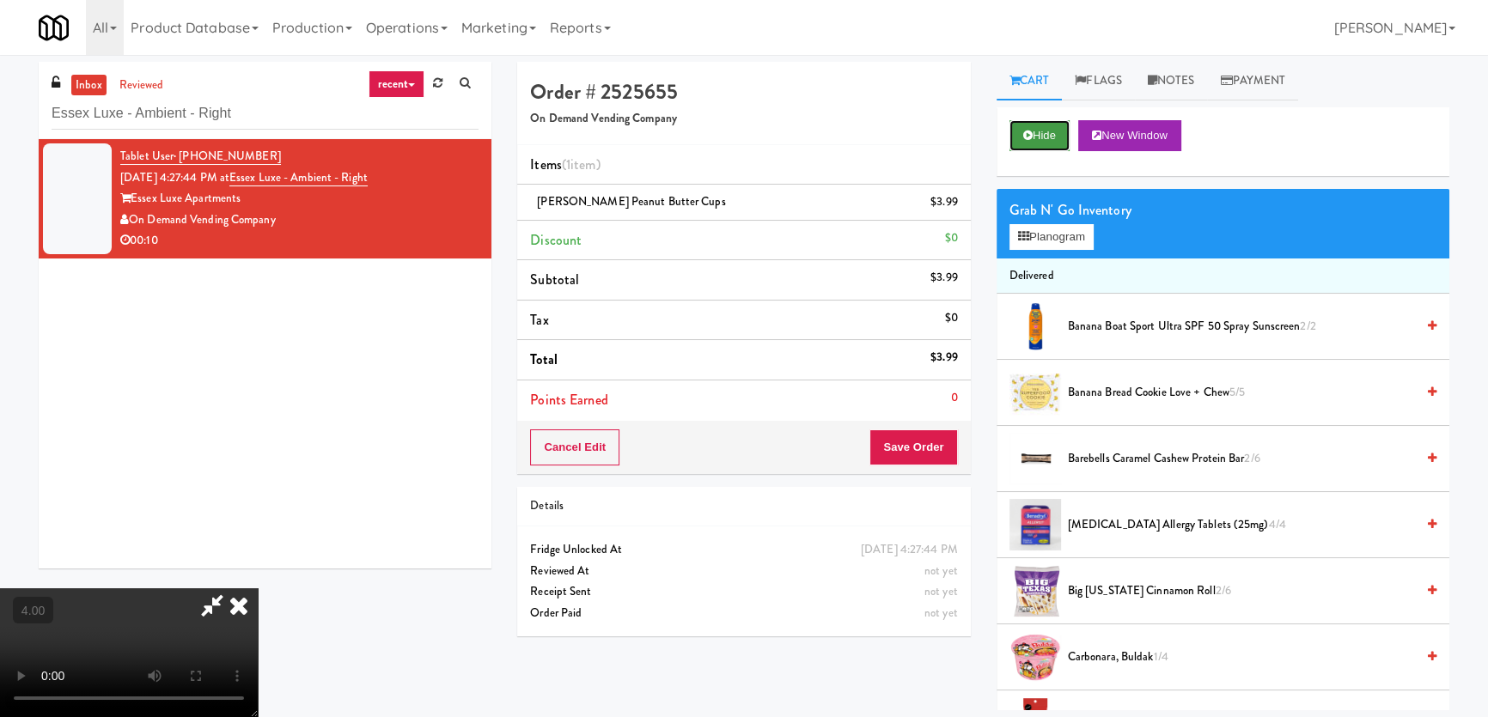
click at [1036, 131] on button "Hide" at bounding box center [1039, 135] width 60 height 31
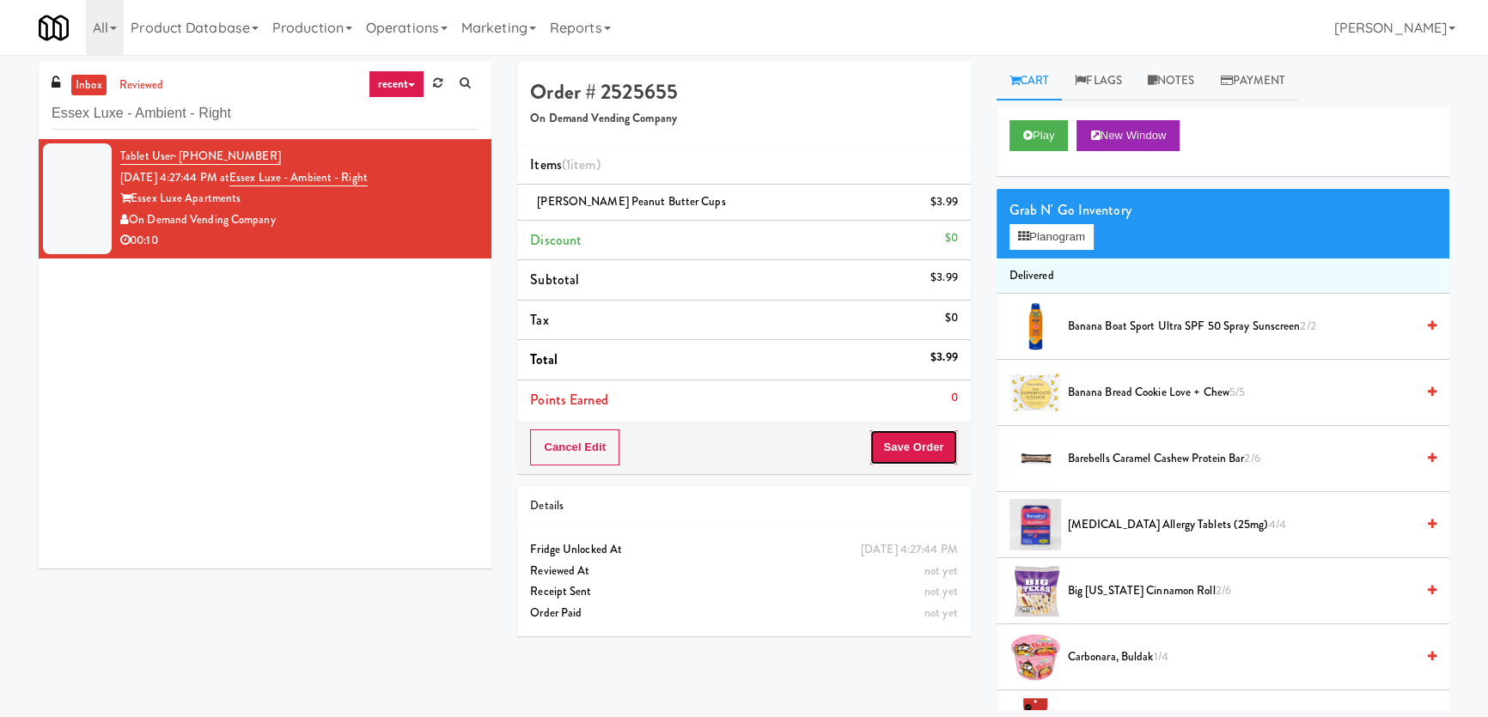
click at [874, 435] on button "Save Order" at bounding box center [913, 448] width 88 height 36
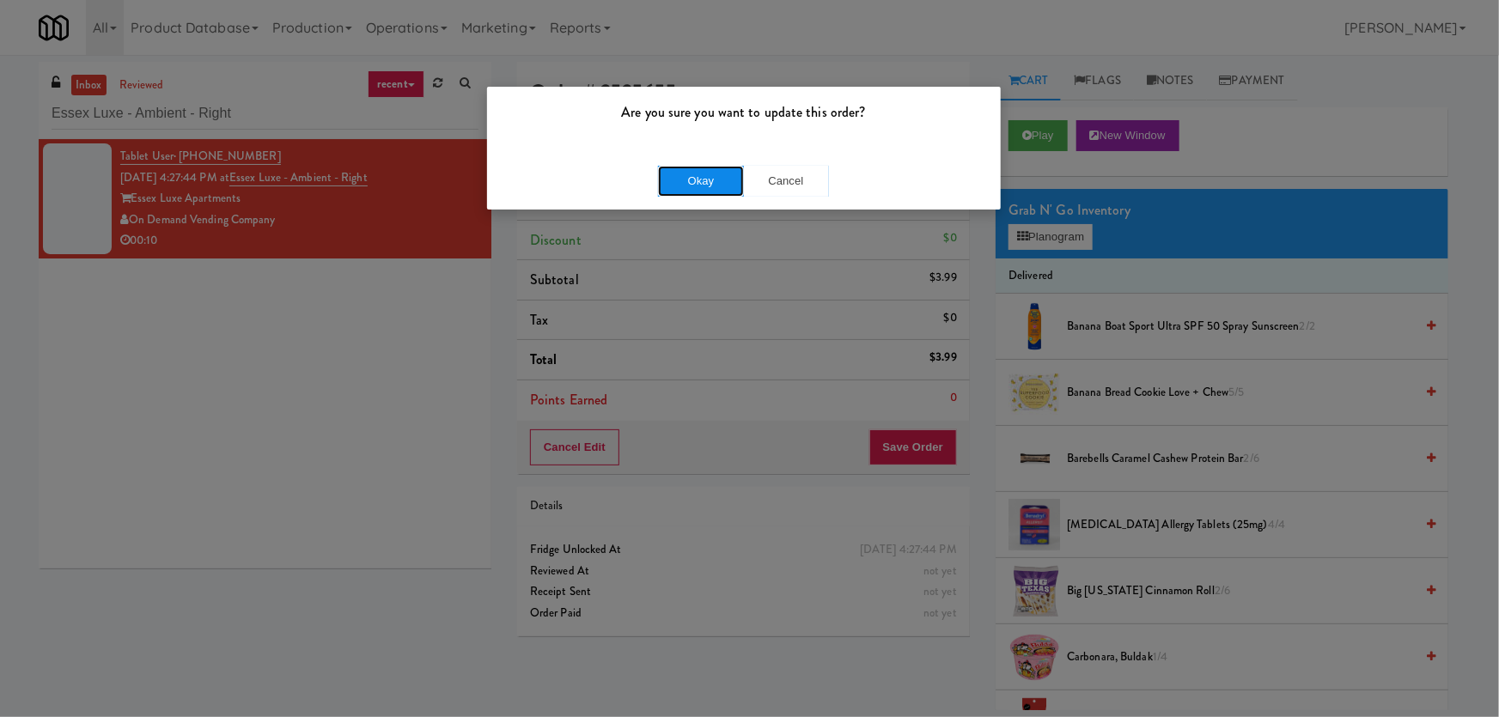
click at [701, 178] on button "Okay" at bounding box center [701, 181] width 86 height 31
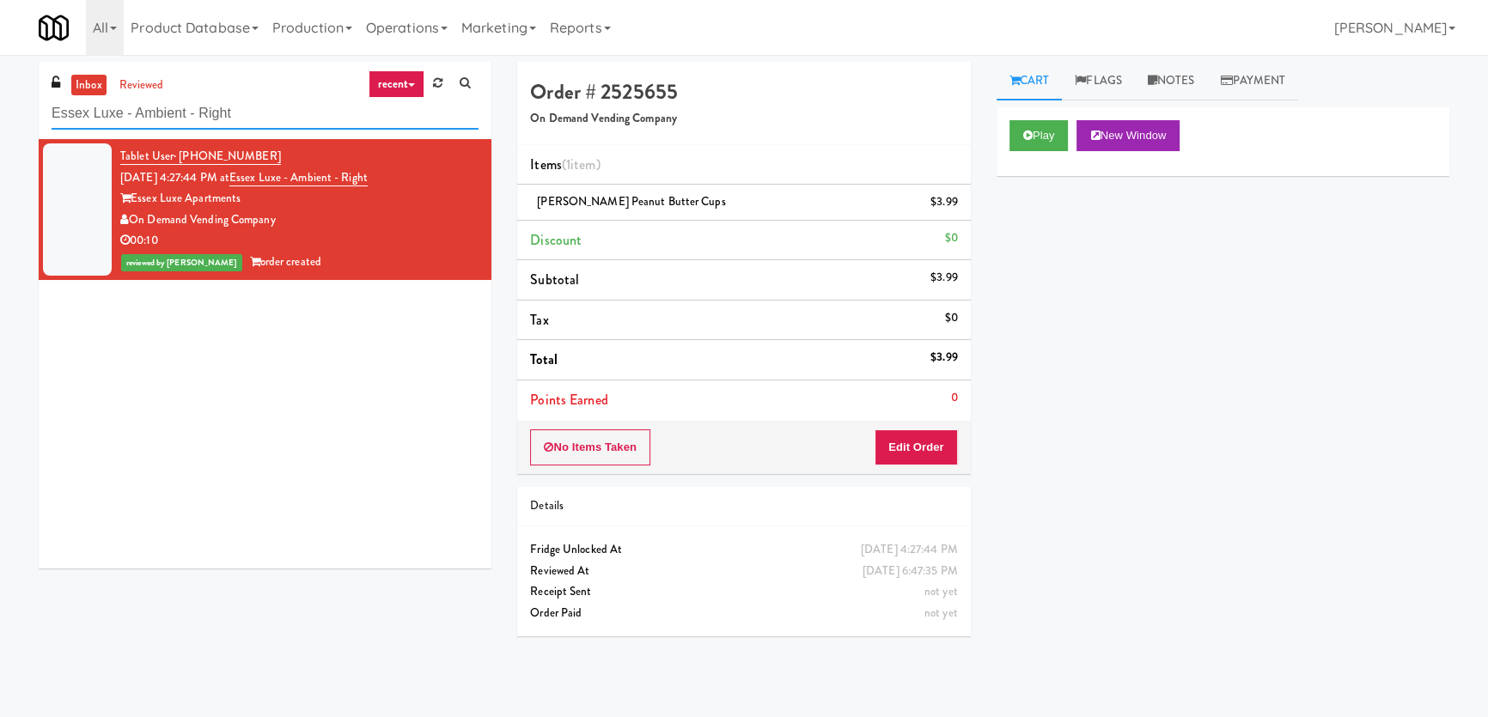
paste input "SC Lobby Cooler"
drag, startPoint x: 260, startPoint y: 110, endPoint x: 0, endPoint y: 94, distance: 260.8
click at [0, 95] on div "inbox reviewed recent all unclear take inventory issue suspicious failed recent…" at bounding box center [744, 386] width 1488 height 649
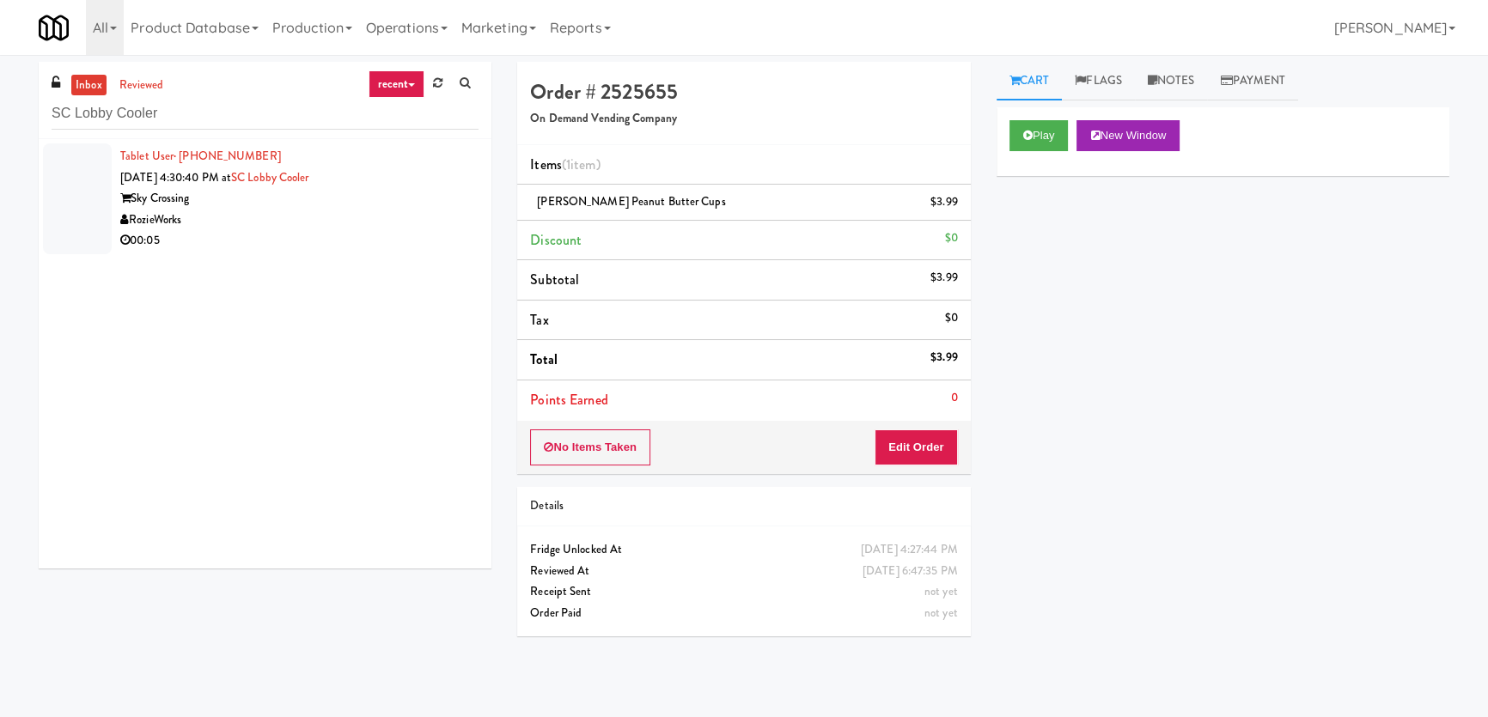
click at [422, 180] on div "Tablet User · (843) 812-3938 [DATE] 4:30:40 PM at SC Lobby Cooler Sky Crossing …" at bounding box center [299, 199] width 358 height 106
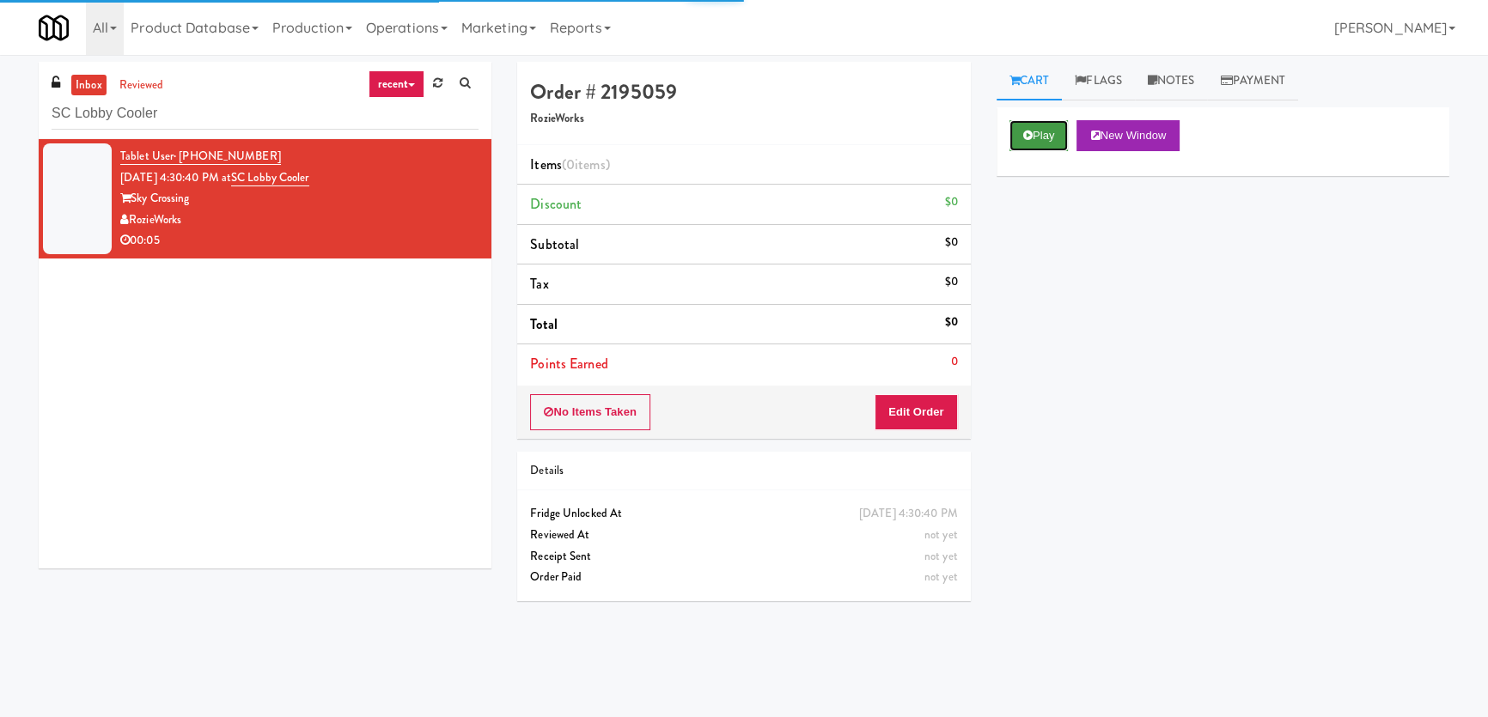
click at [1037, 143] on button "Play" at bounding box center [1038, 135] width 59 height 31
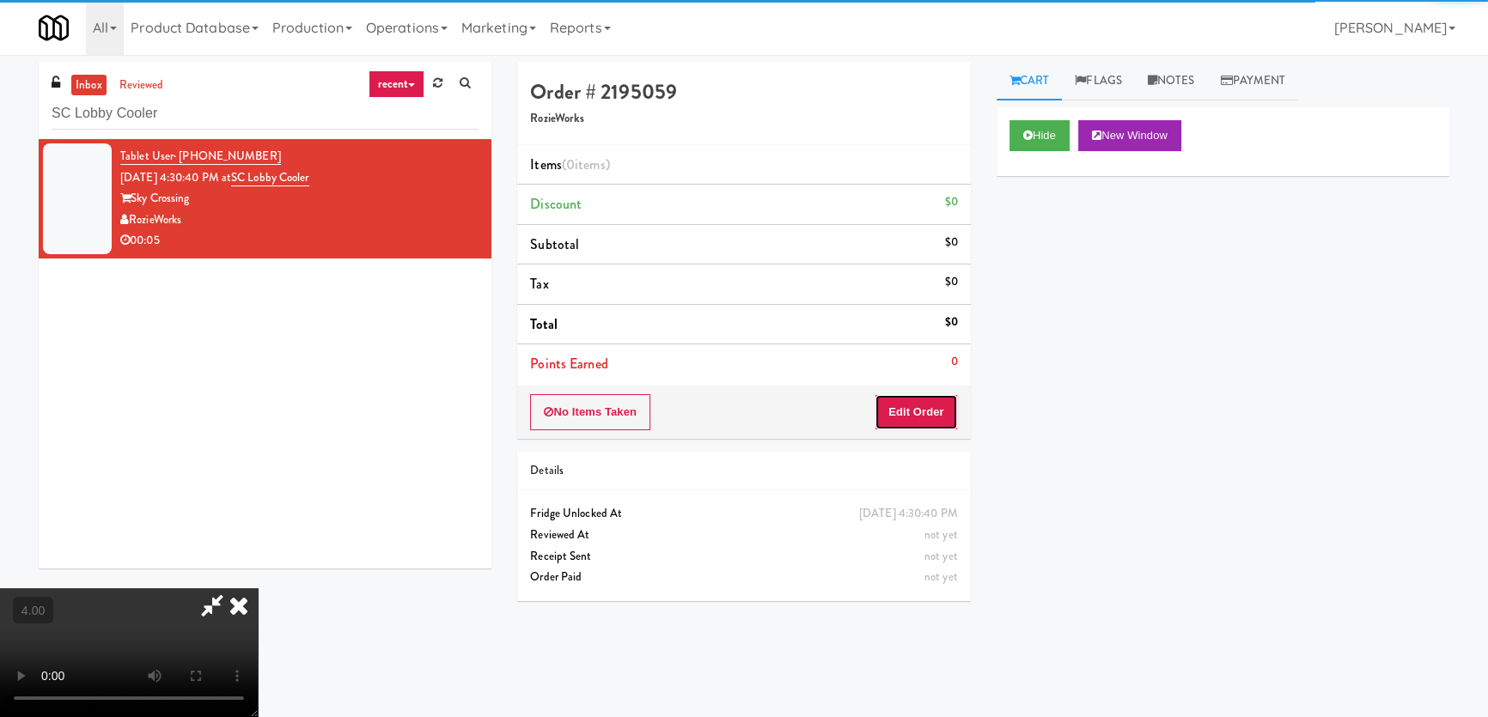
click at [931, 414] on button "Edit Order" at bounding box center [915, 412] width 83 height 36
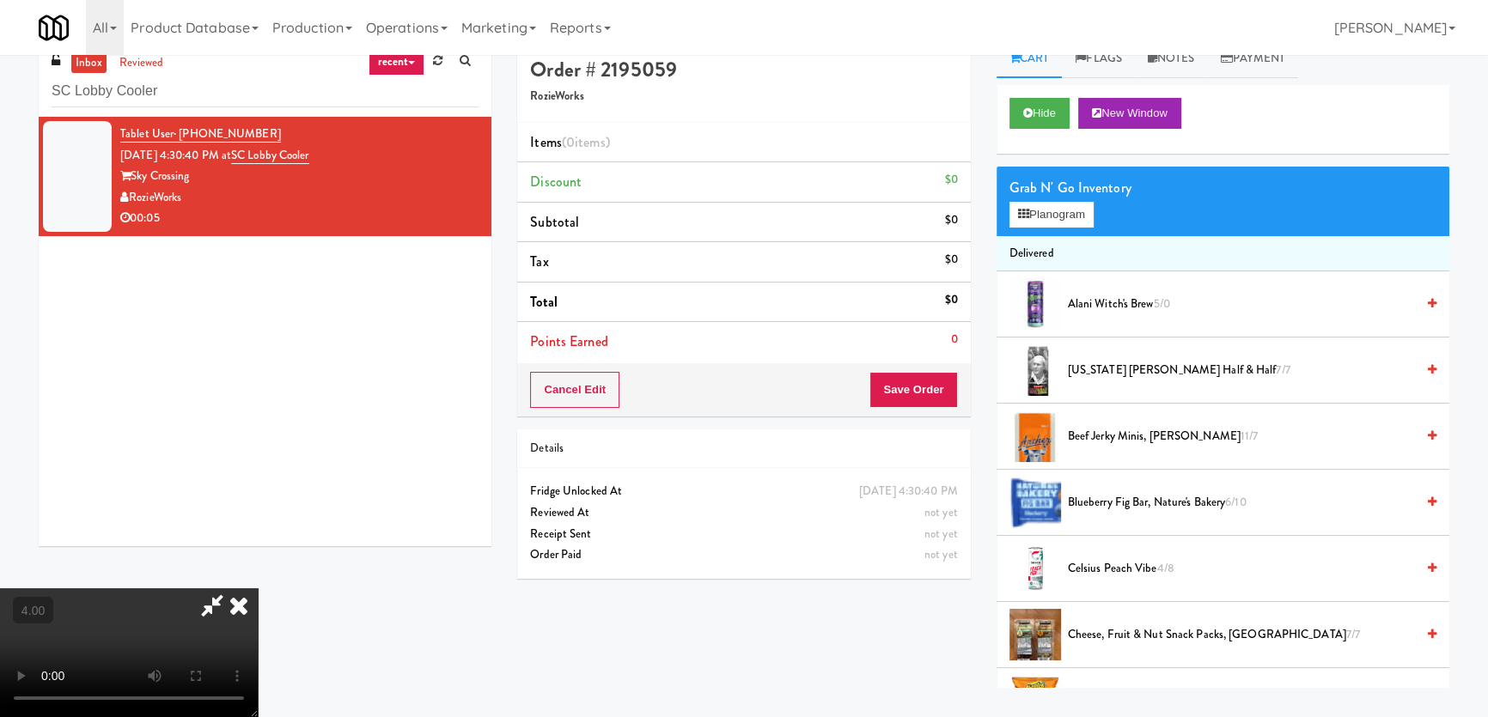
scroll to position [54, 0]
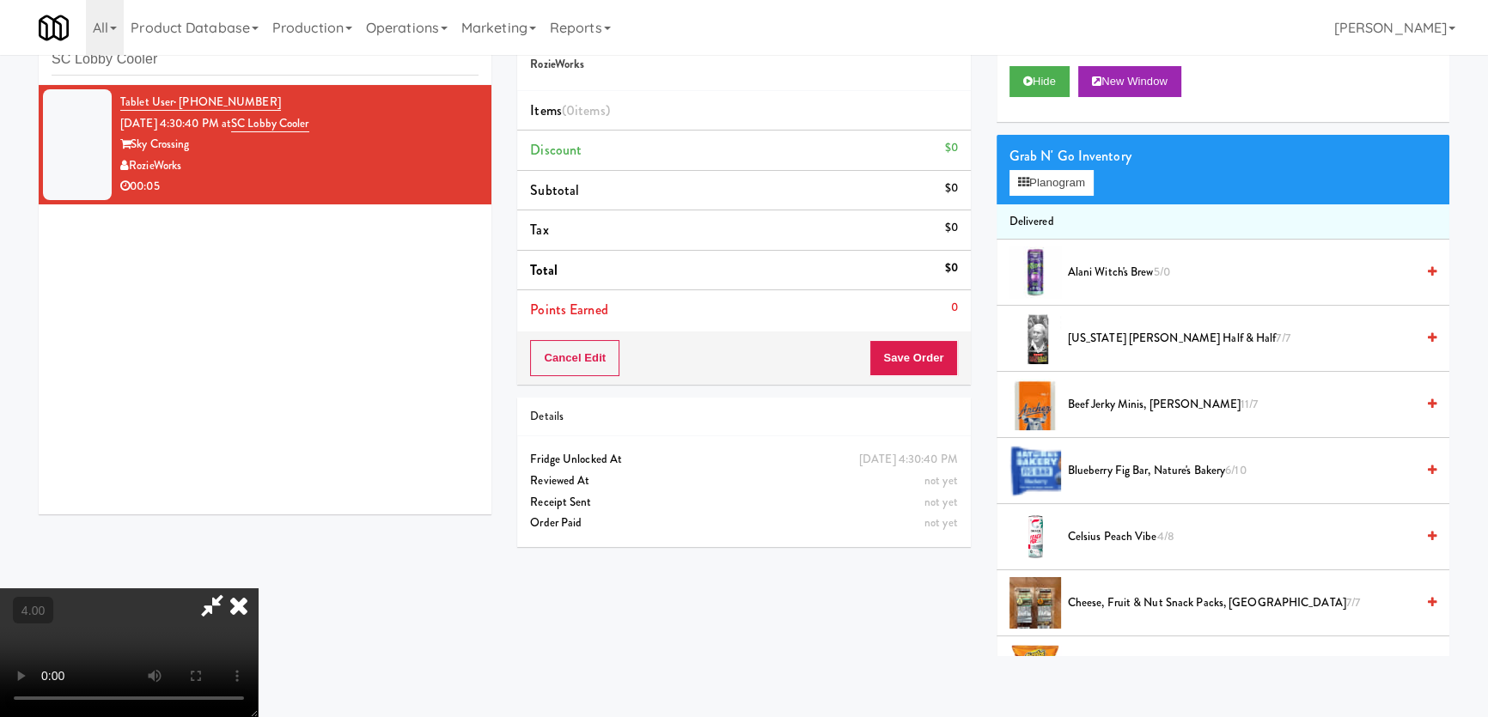
click at [258, 588] on video at bounding box center [129, 652] width 258 height 129
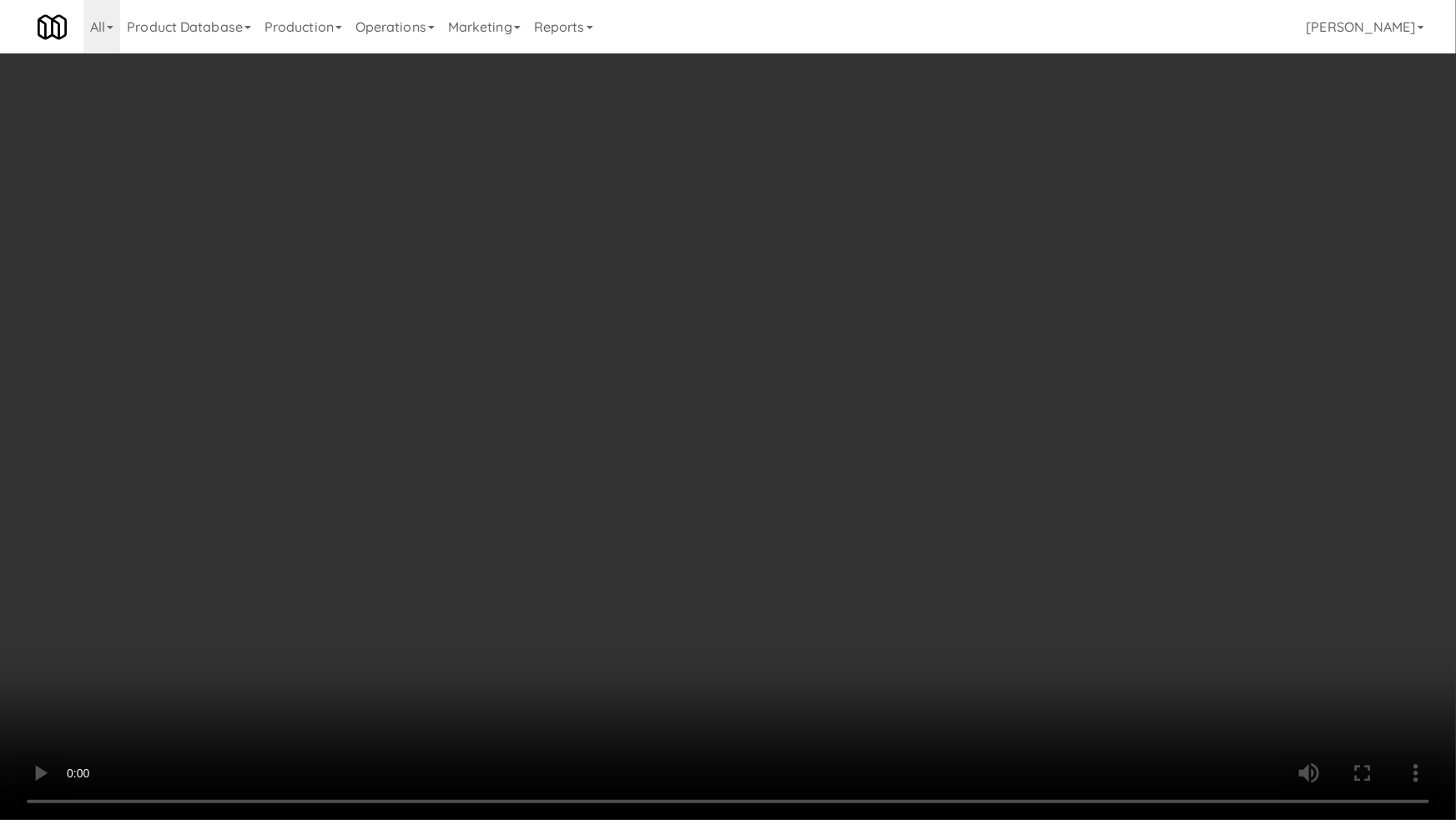
click at [600, 610] on video at bounding box center [728, 410] width 1456 height 820
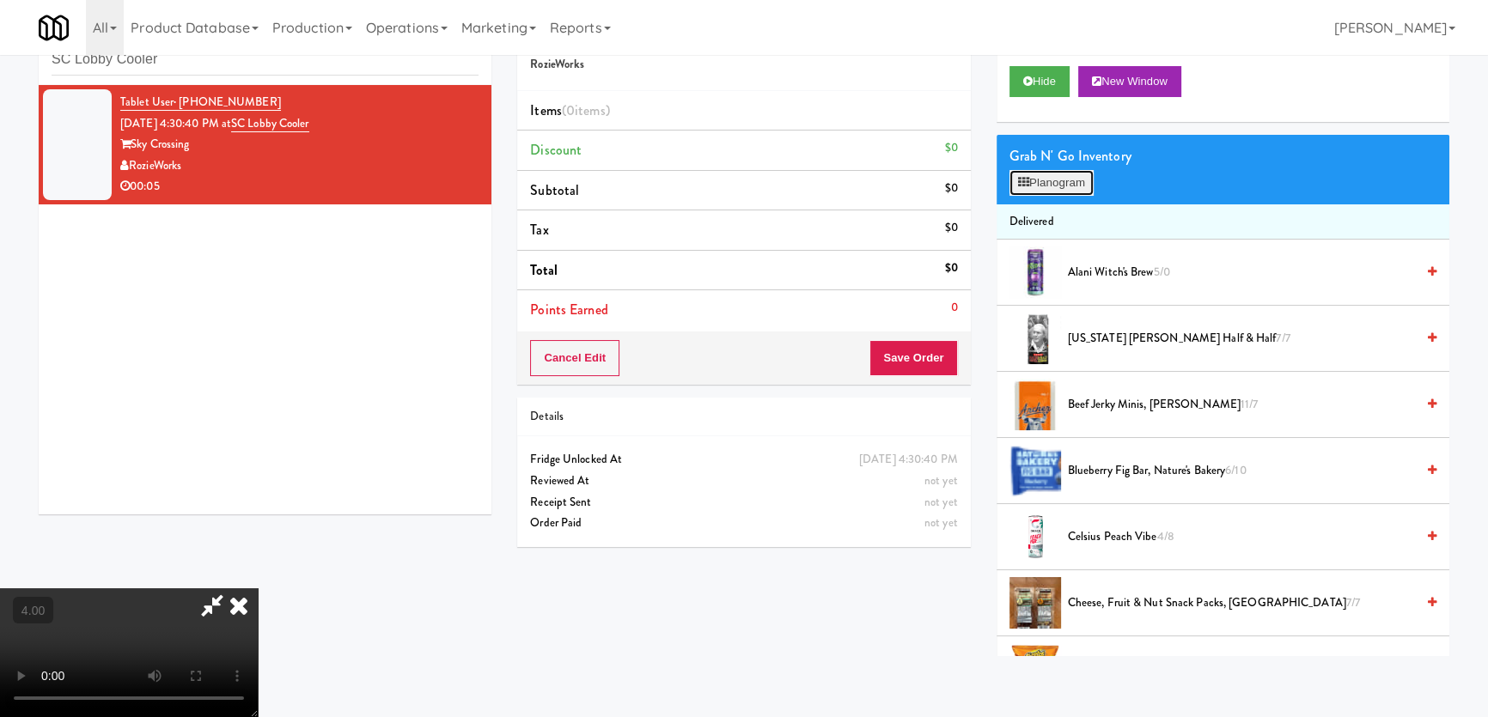
click at [1062, 184] on button "Planogram" at bounding box center [1051, 183] width 84 height 26
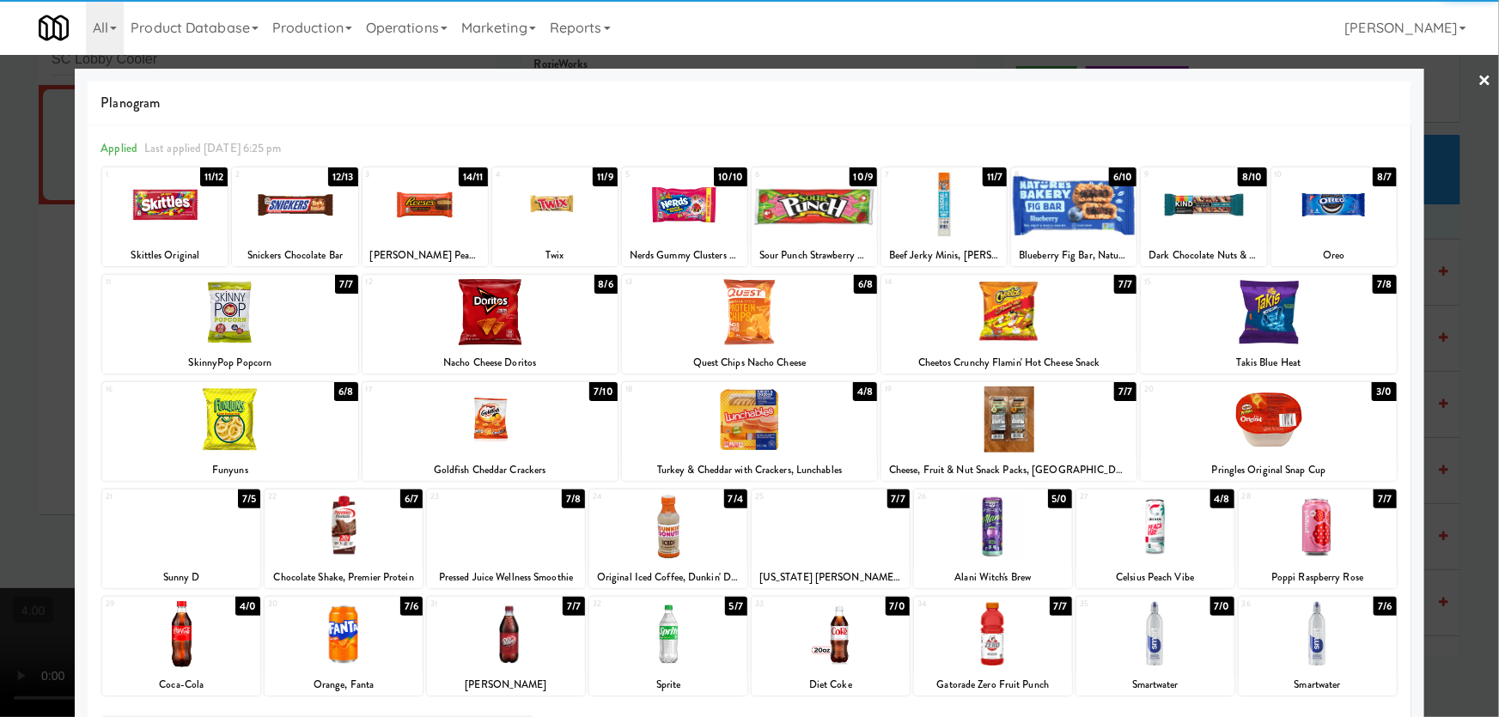
click at [448, 216] on div at bounding box center [424, 205] width 125 height 66
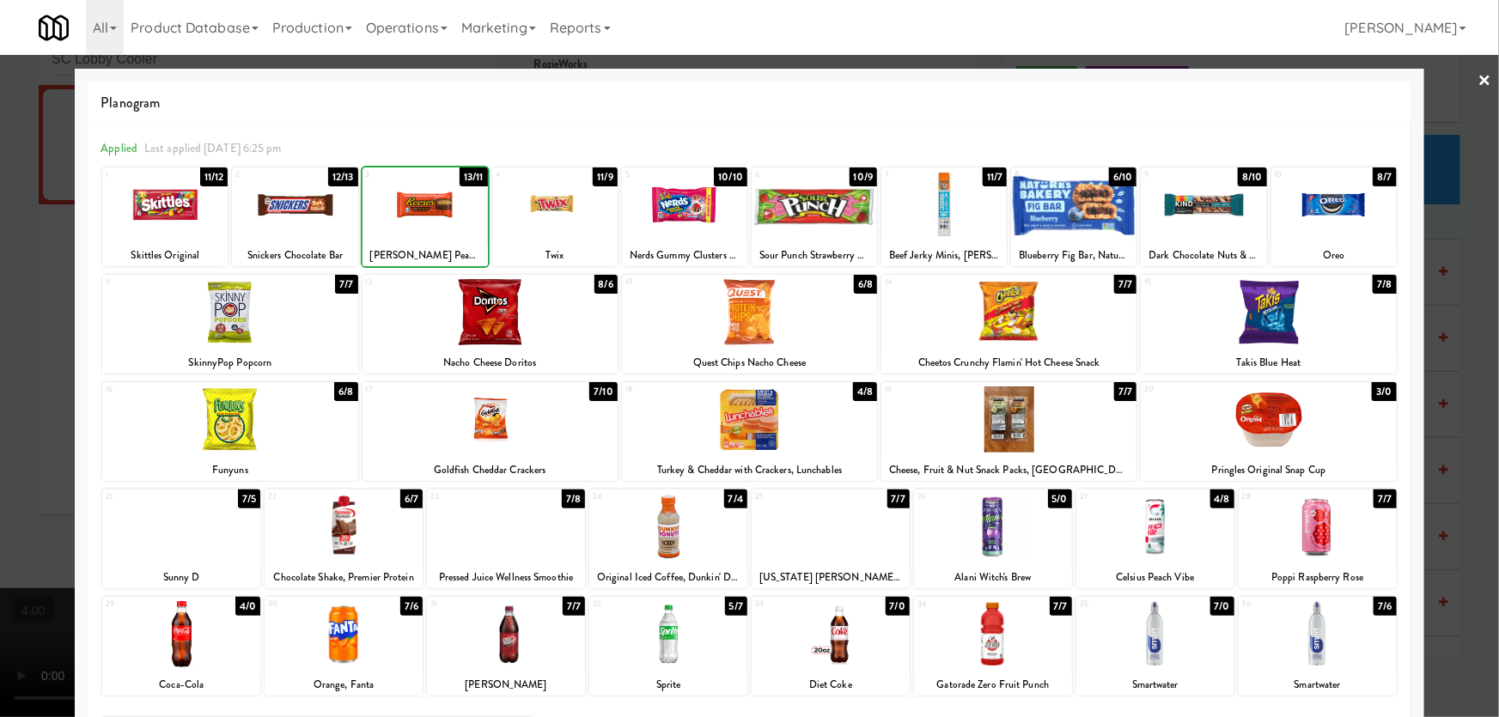
click at [0, 214] on div at bounding box center [749, 358] width 1499 height 717
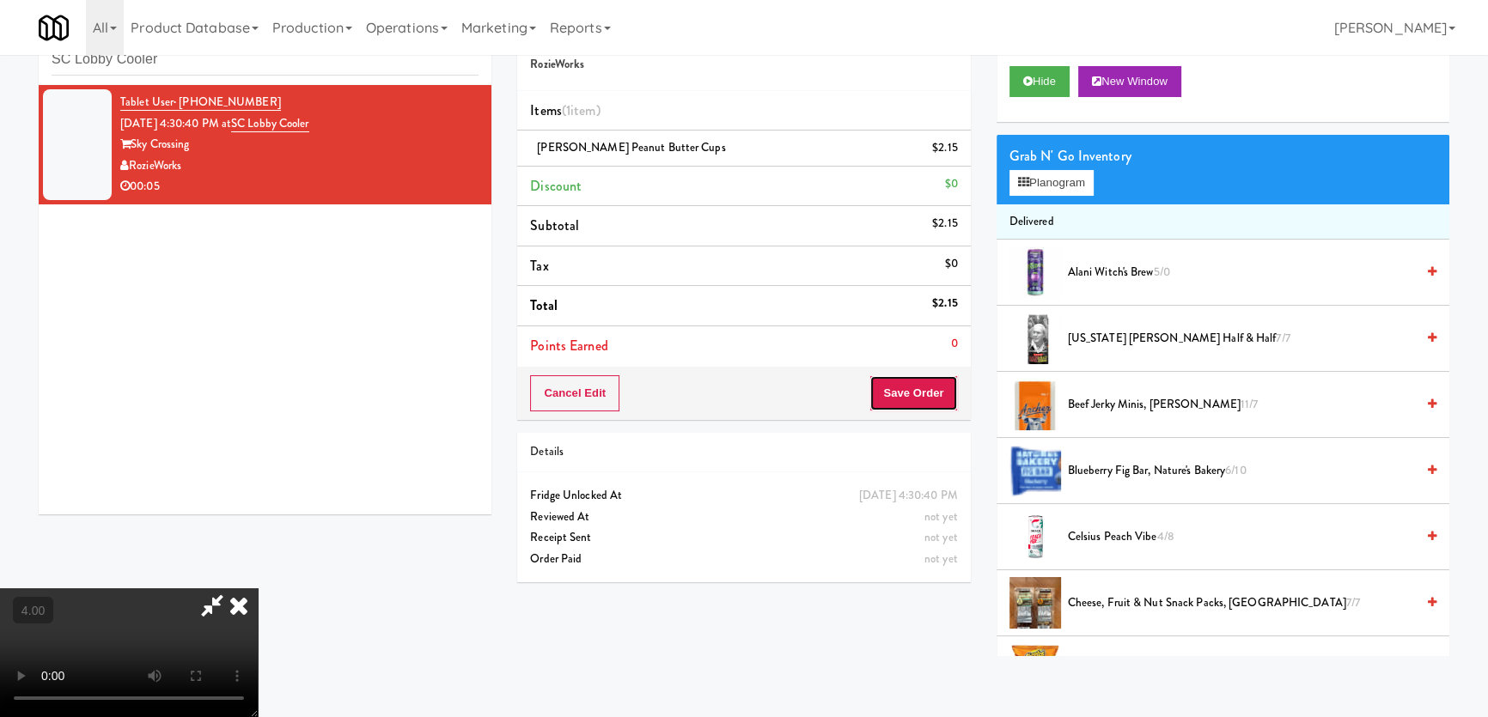
click at [925, 391] on button "Save Order" at bounding box center [913, 393] width 88 height 36
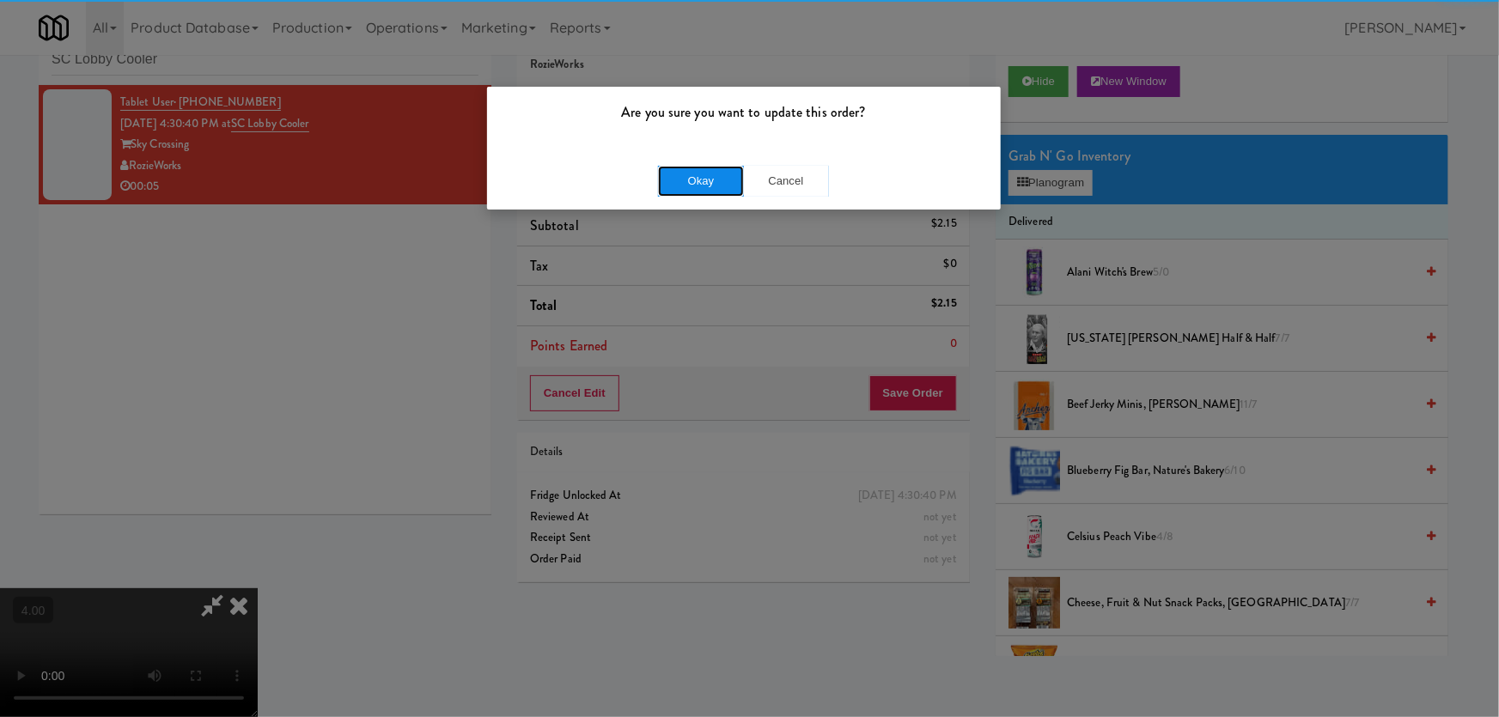
click at [687, 194] on button "Okay" at bounding box center [701, 181] width 86 height 31
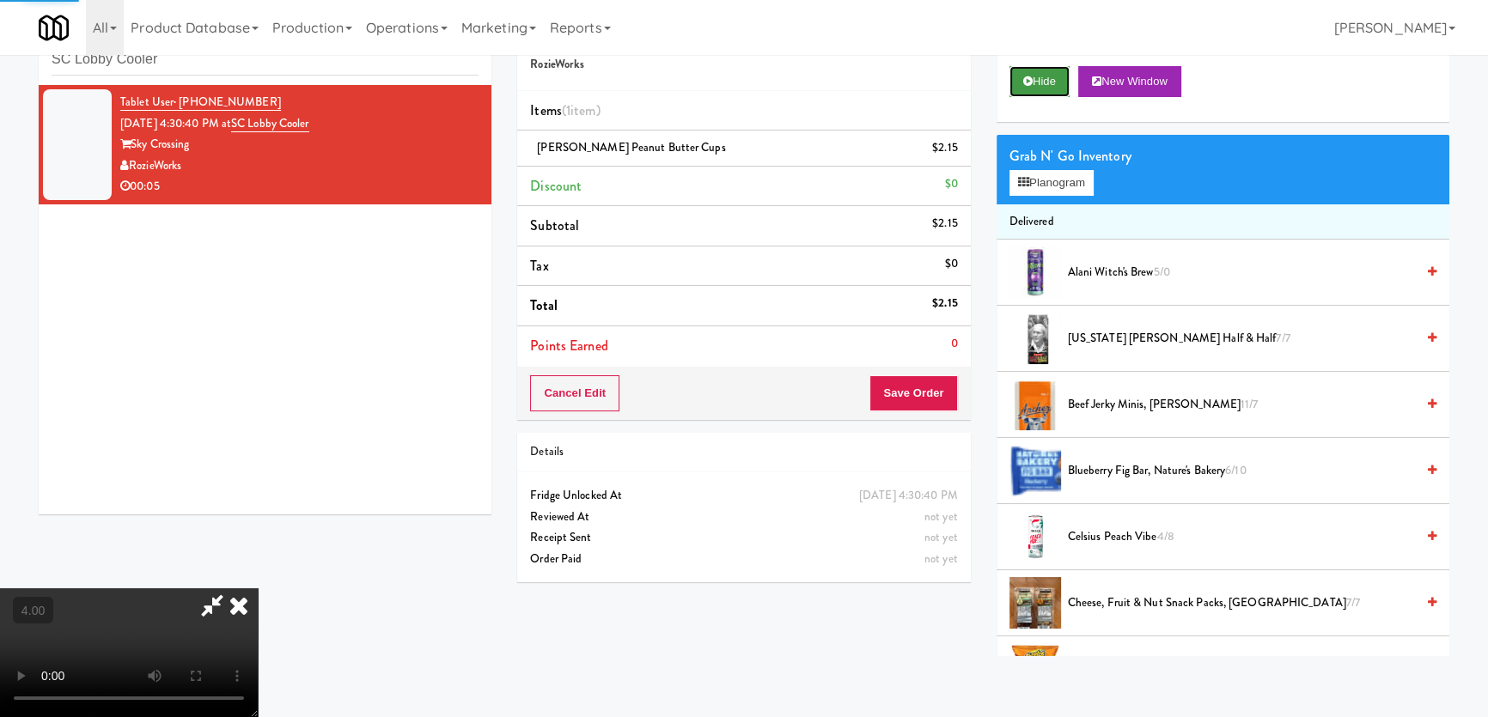
click at [1025, 93] on button "Hide" at bounding box center [1039, 81] width 60 height 31
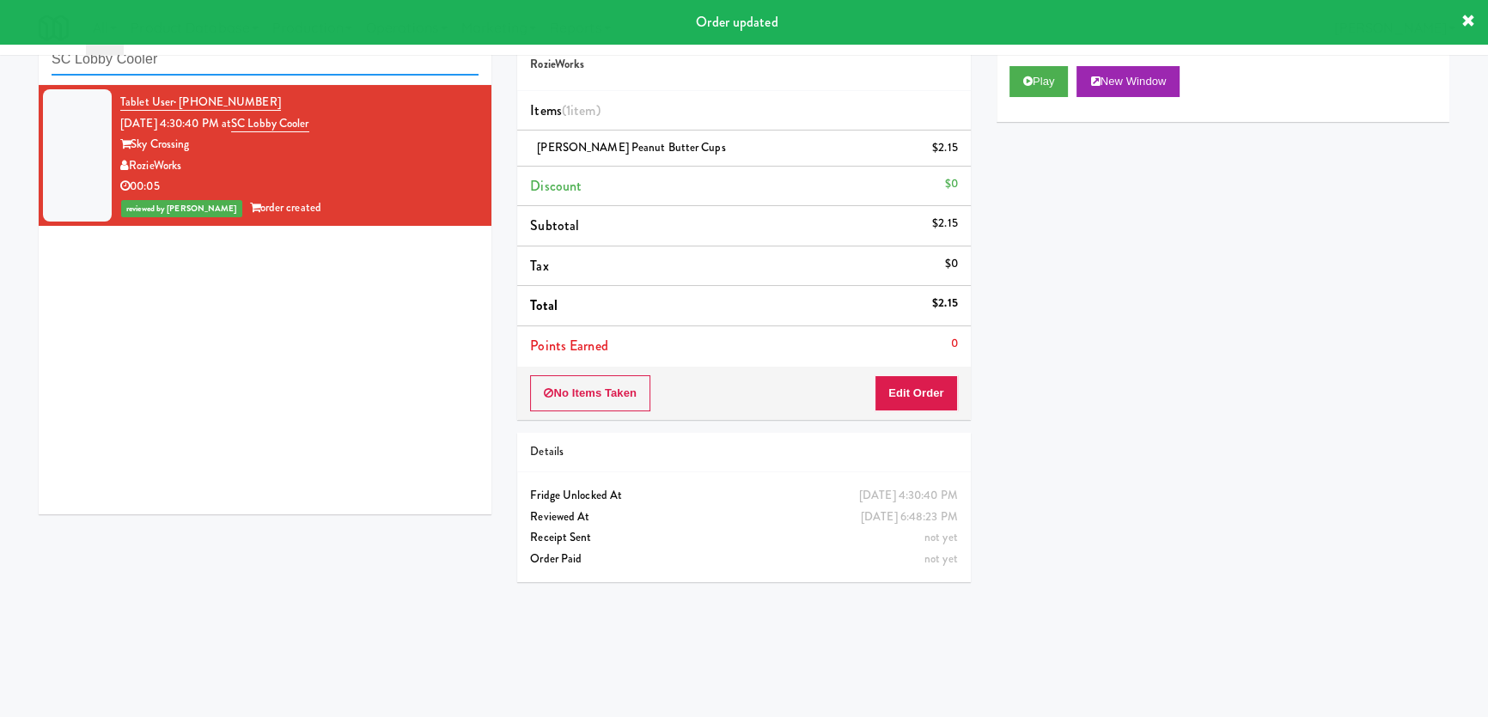
paste input "Aperture UCF - Cooler - Left"
drag, startPoint x: 102, startPoint y: 55, endPoint x: 0, endPoint y: 59, distance: 102.3
click at [0, 59] on div "inbox reviewed recent all unclear take inventory issue suspicious failed recent…" at bounding box center [744, 332] width 1488 height 649
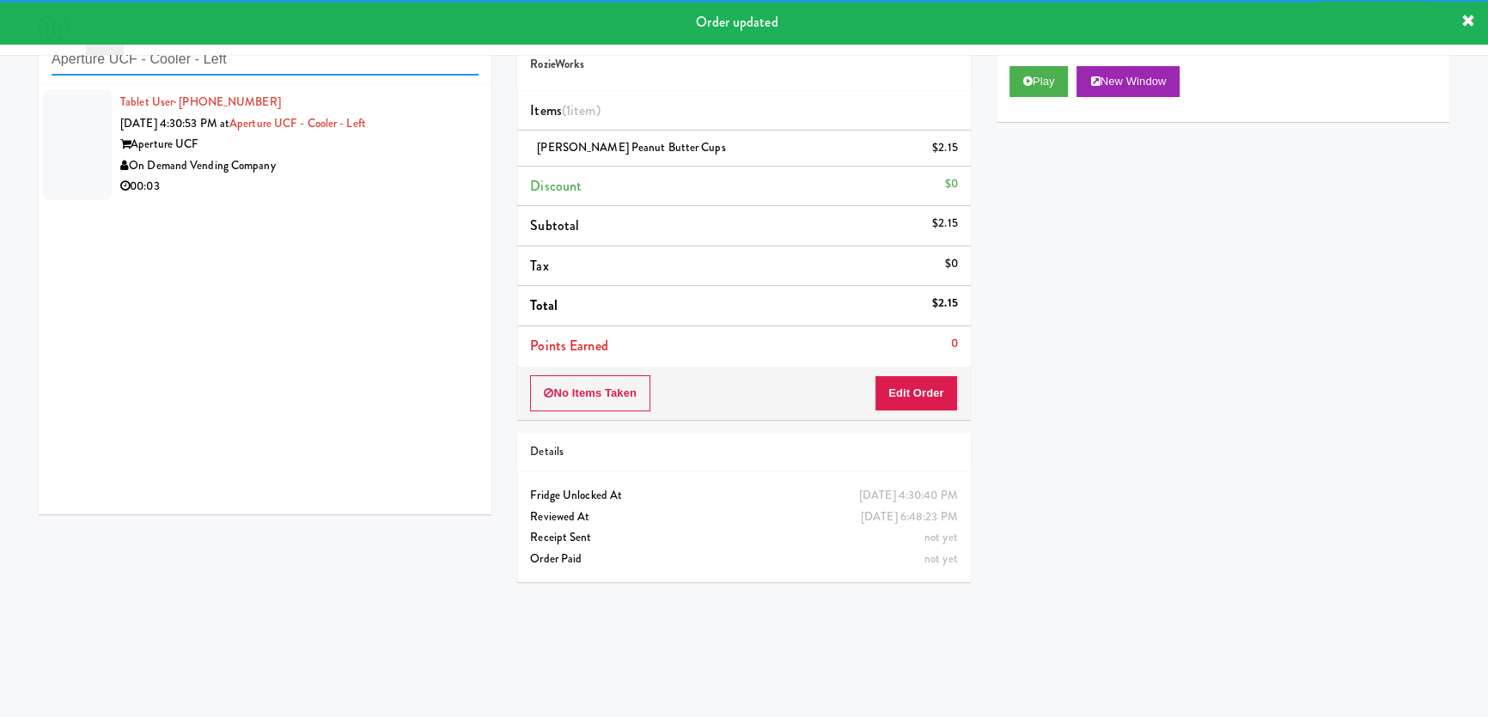
type input "Aperture UCF - Cooler - Left"
click at [386, 160] on div "On Demand Vending Company" at bounding box center [299, 165] width 358 height 21
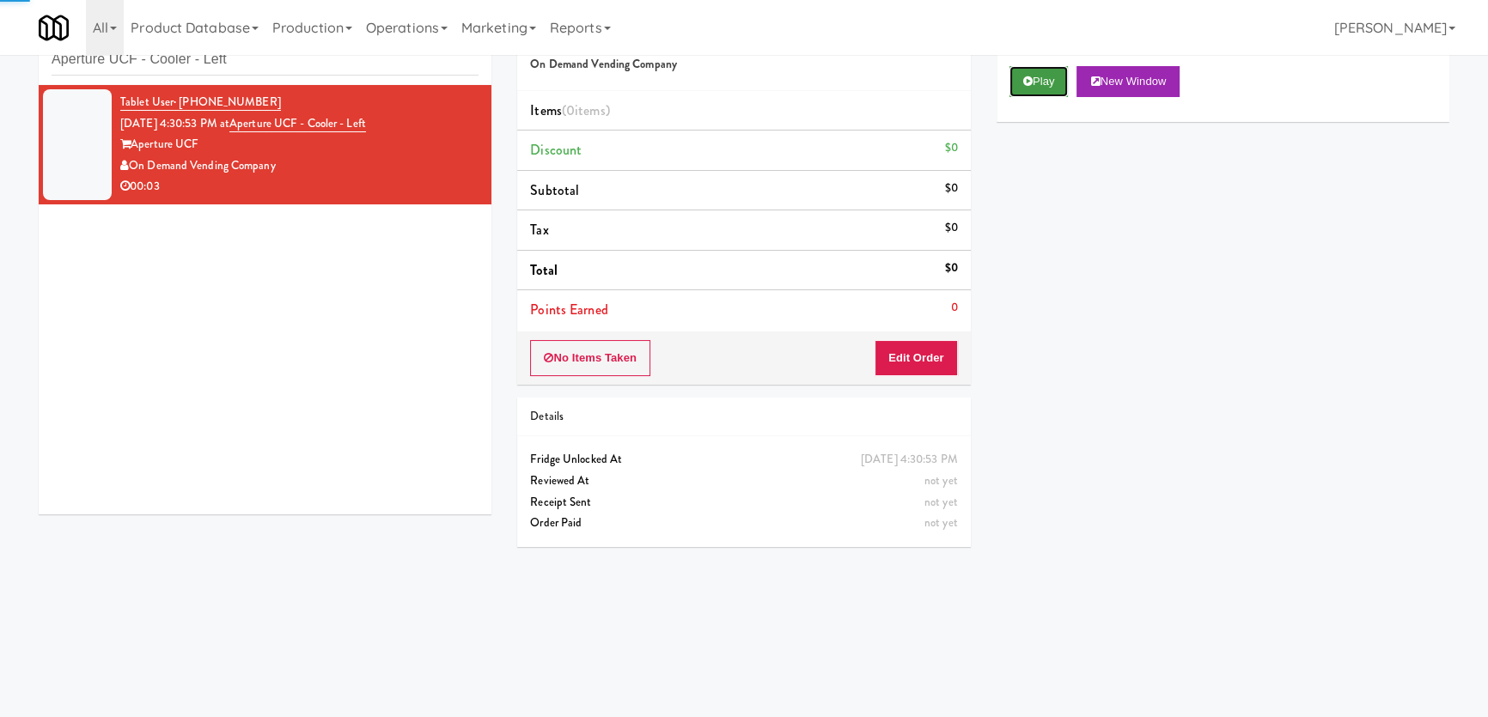
click at [1053, 73] on button "Play" at bounding box center [1038, 81] width 59 height 31
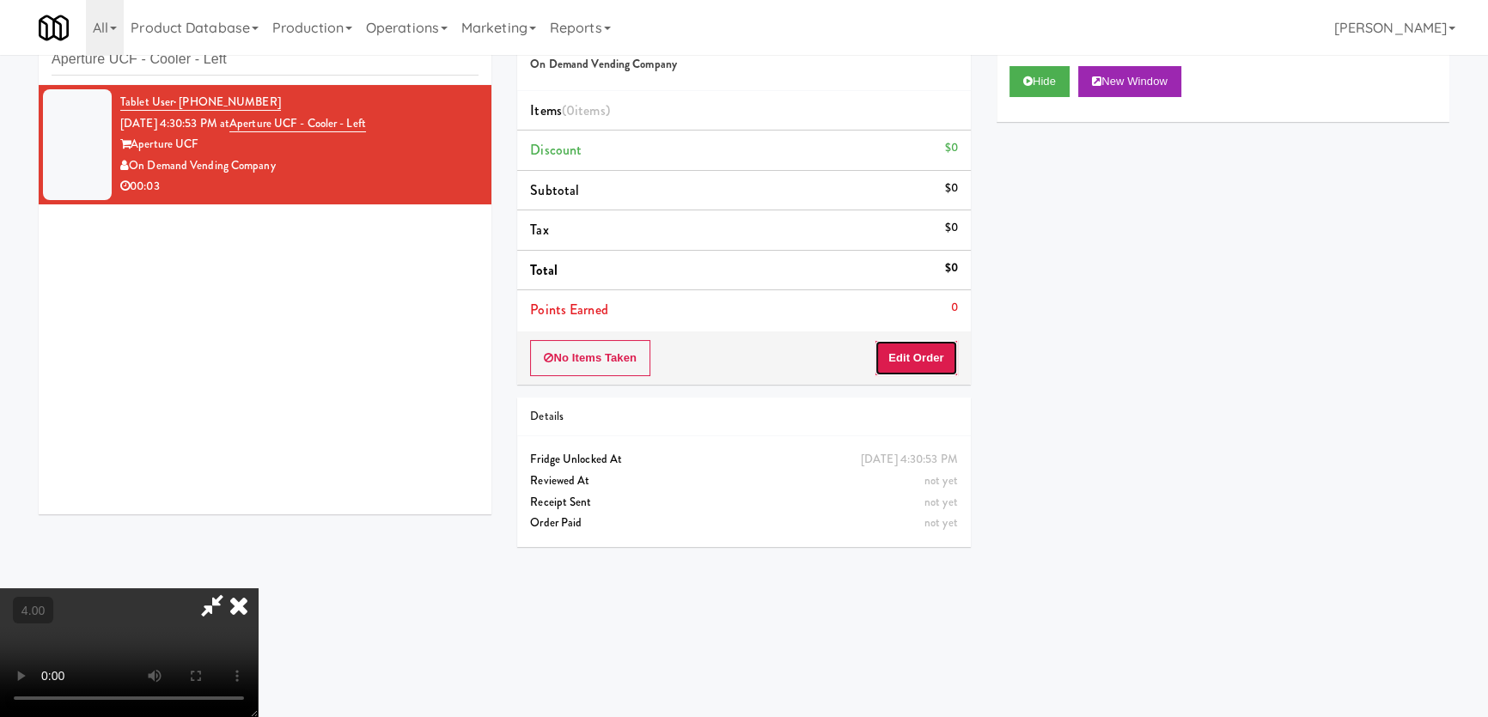
click at [928, 358] on button "Edit Order" at bounding box center [915, 358] width 83 height 36
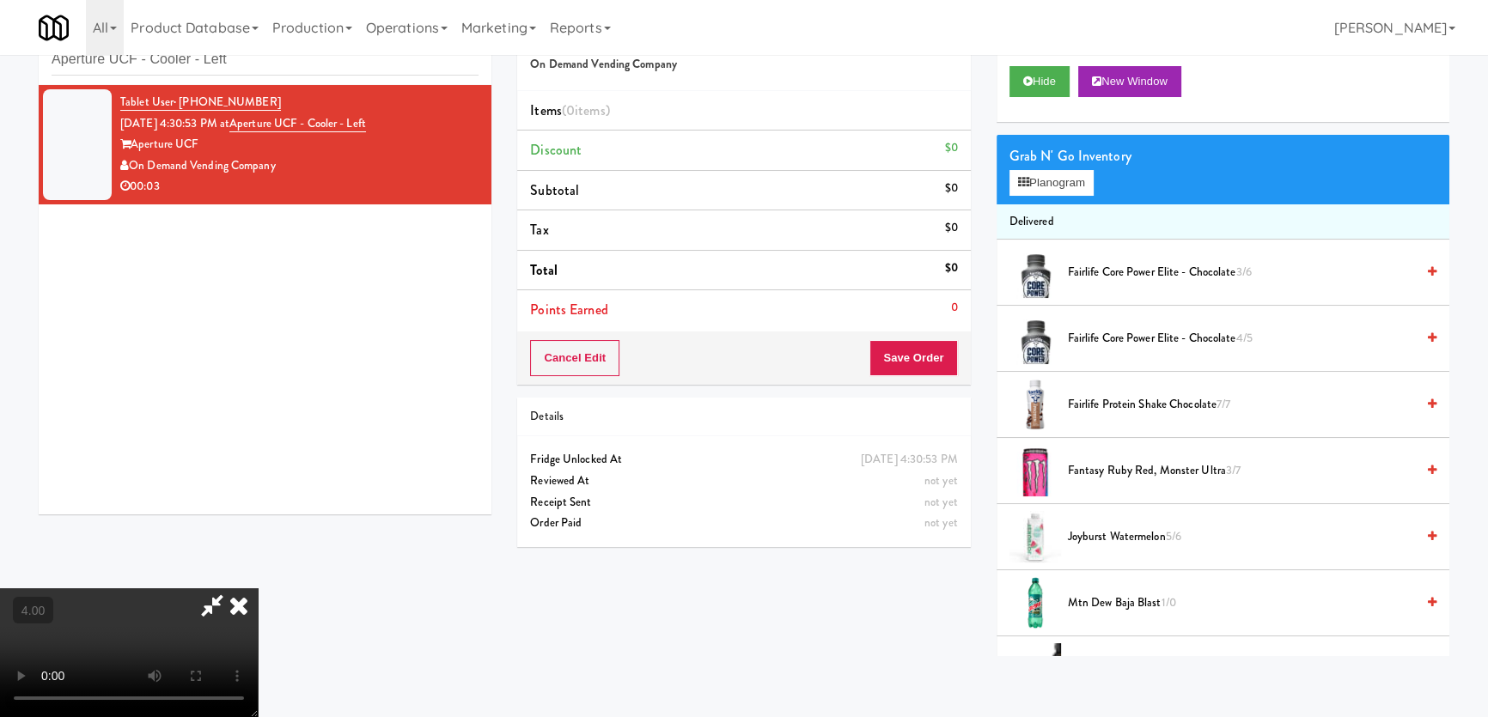
click at [258, 588] on video at bounding box center [129, 652] width 258 height 129
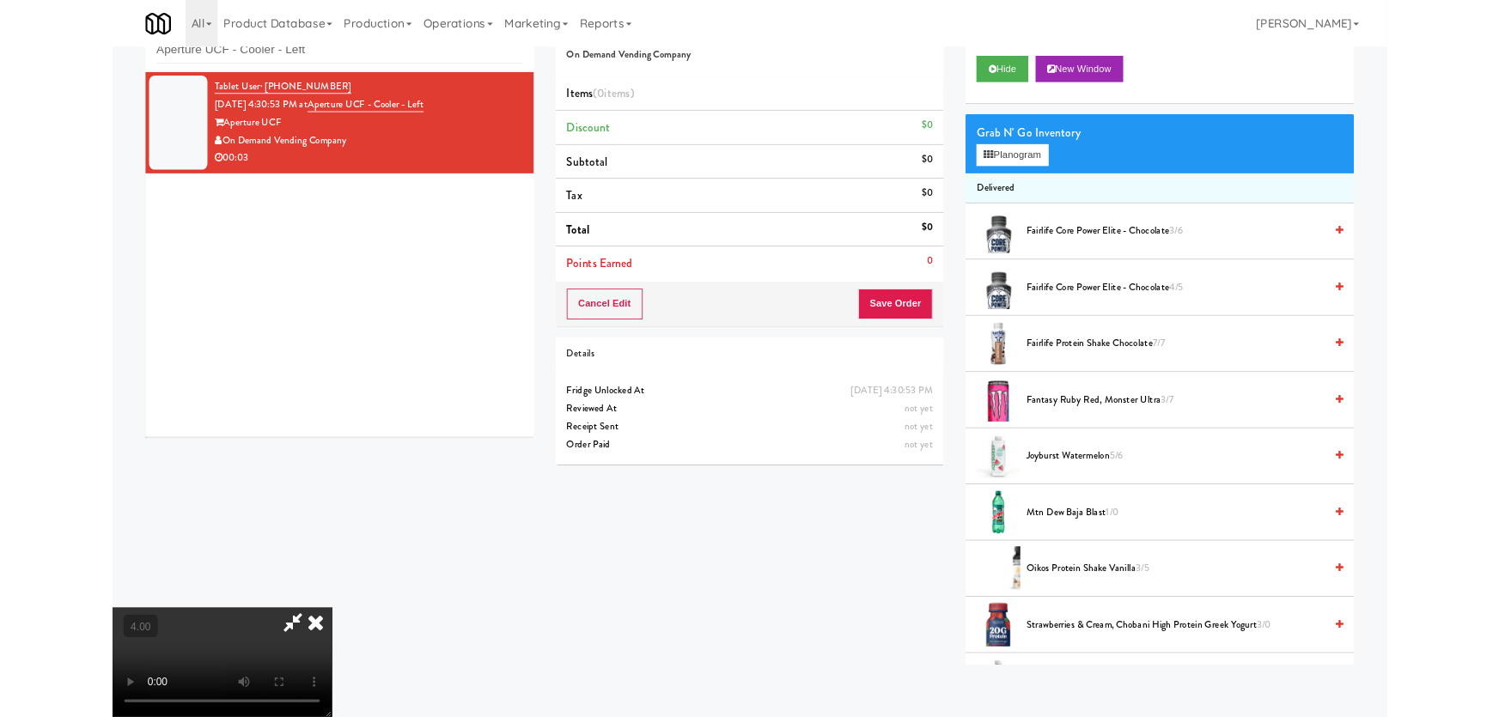
scroll to position [35, 0]
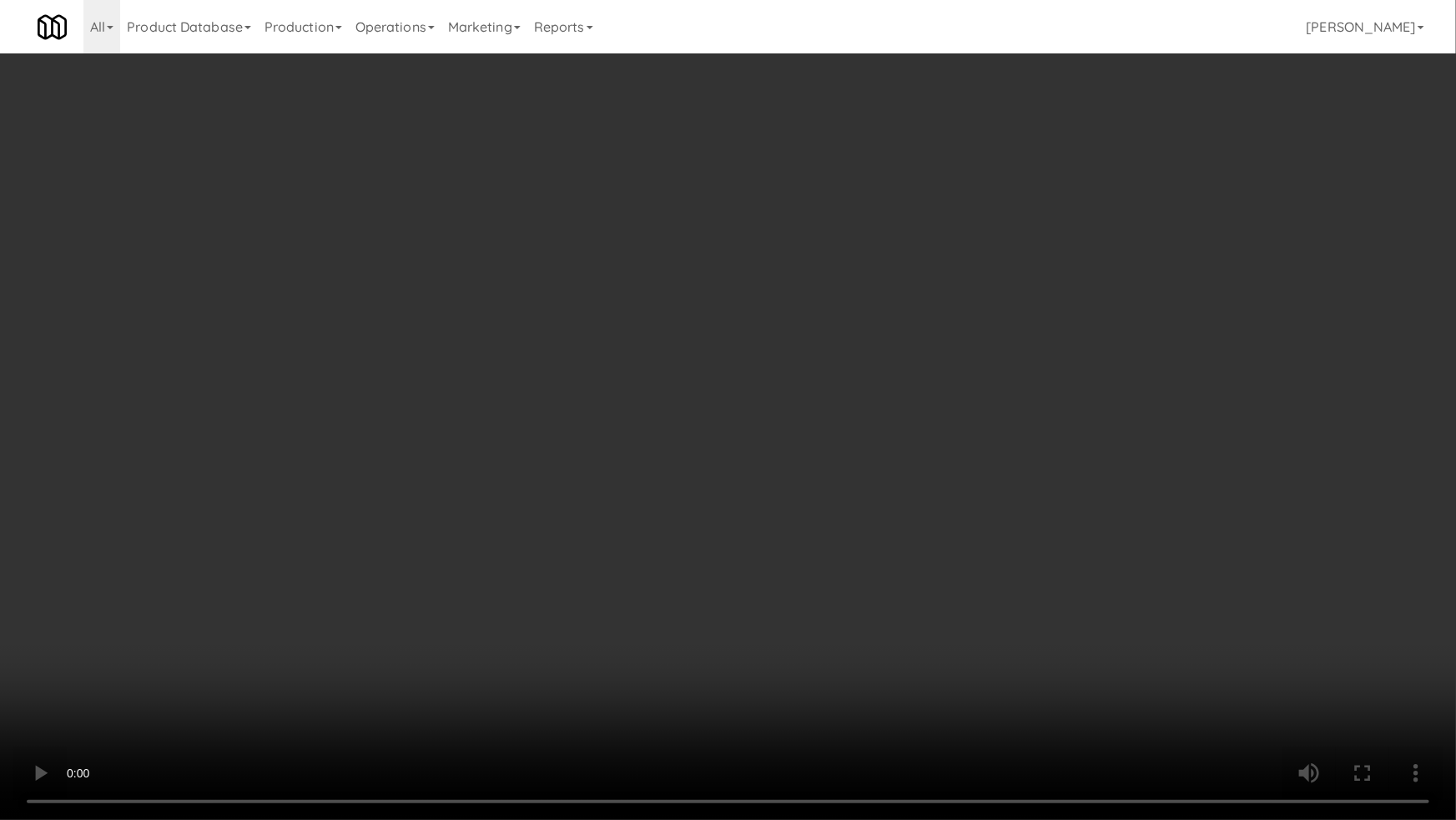
click at [397, 554] on video at bounding box center [728, 410] width 1456 height 820
click at [397, 553] on video at bounding box center [728, 410] width 1456 height 820
click at [405, 532] on video at bounding box center [728, 410] width 1456 height 820
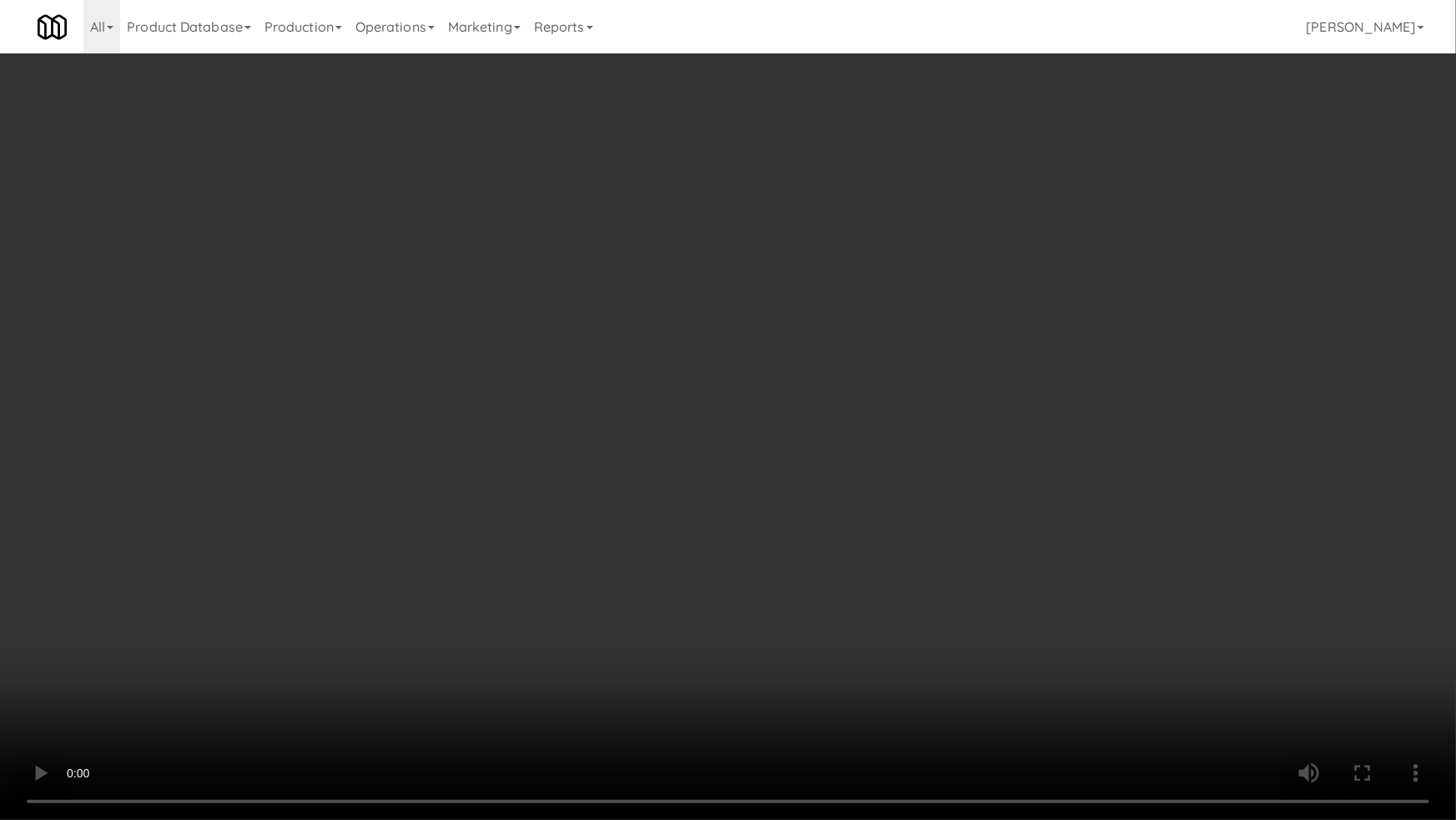
click at [405, 532] on video at bounding box center [728, 410] width 1456 height 820
click at [459, 523] on video at bounding box center [728, 410] width 1456 height 820
click at [469, 507] on video at bounding box center [728, 410] width 1456 height 820
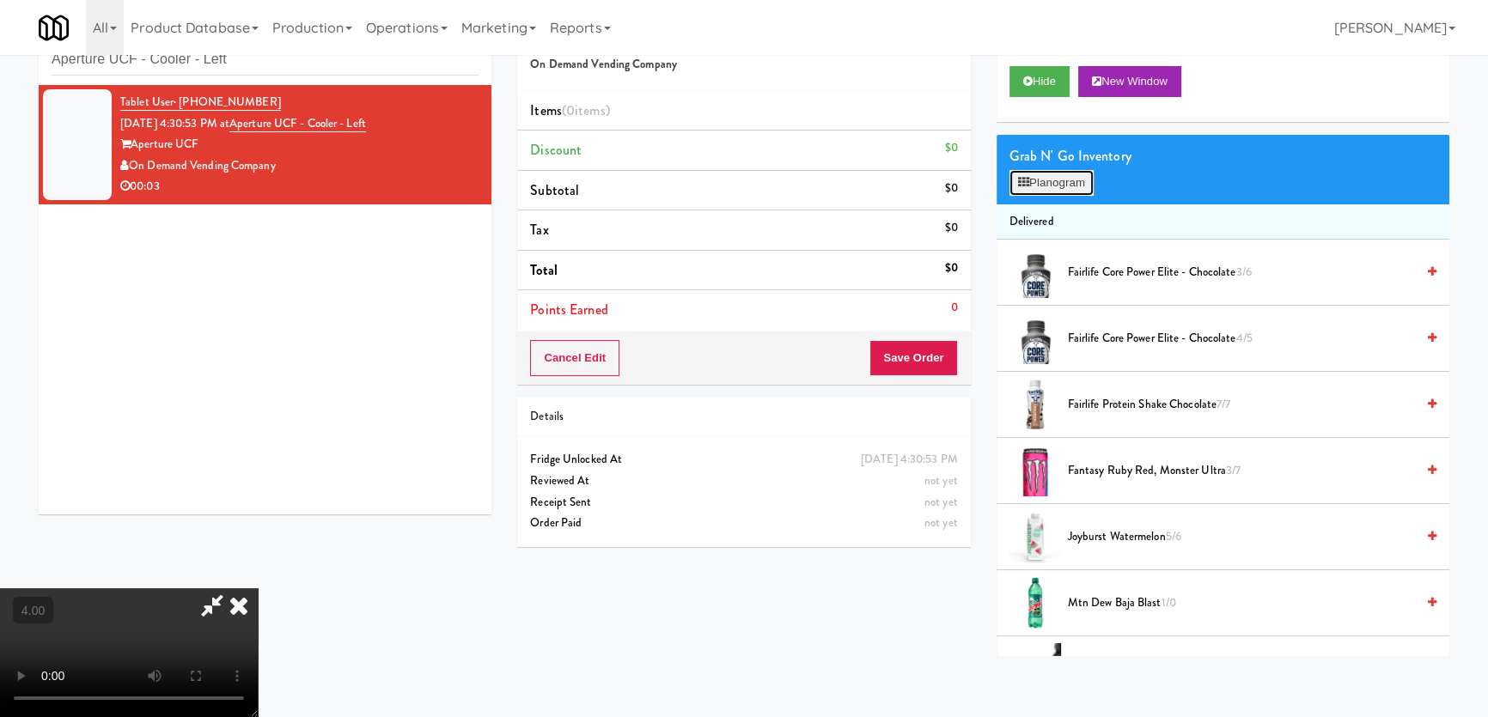
click at [1055, 182] on button "Planogram" at bounding box center [1051, 183] width 84 height 26
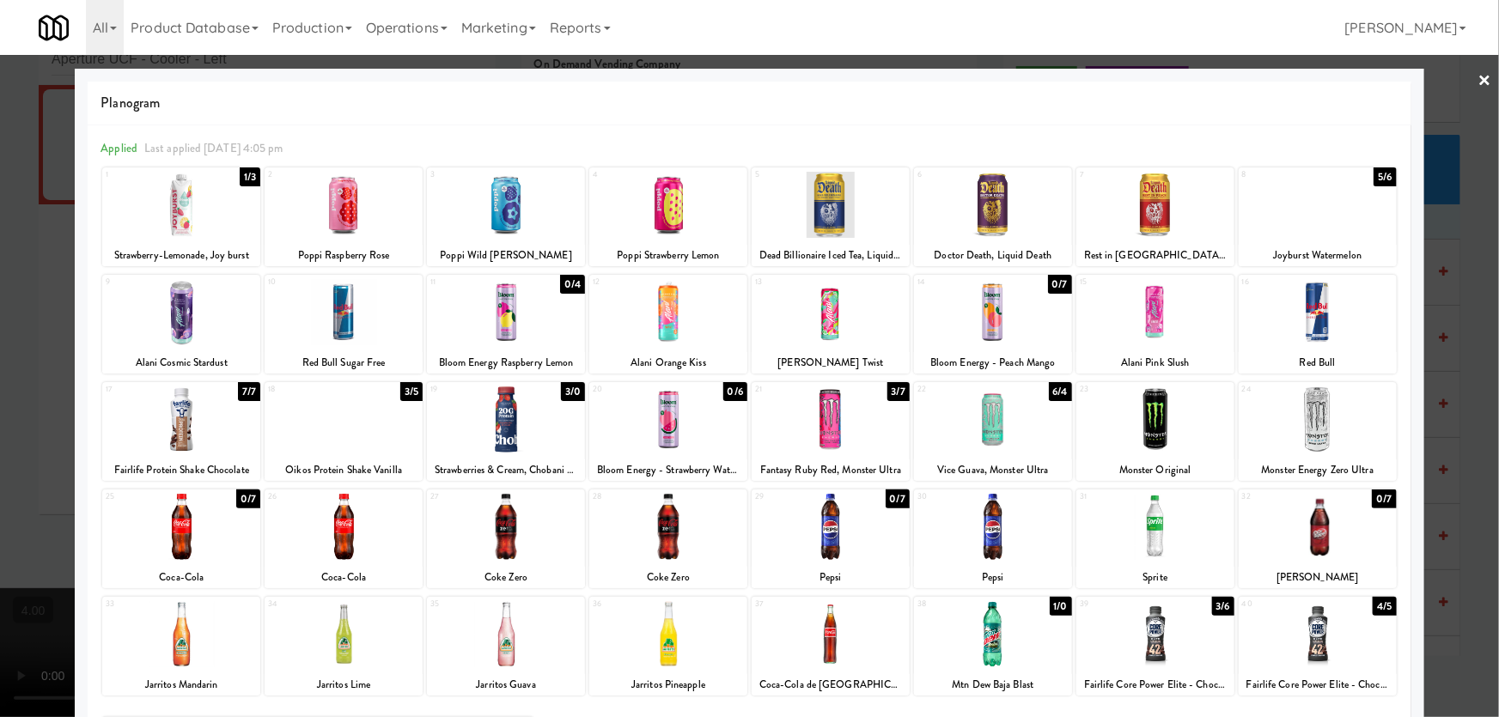
click at [1323, 408] on div at bounding box center [1318, 420] width 158 height 66
click at [1328, 411] on div at bounding box center [1318, 420] width 158 height 66
click at [1416, 421] on div at bounding box center [749, 358] width 1499 height 717
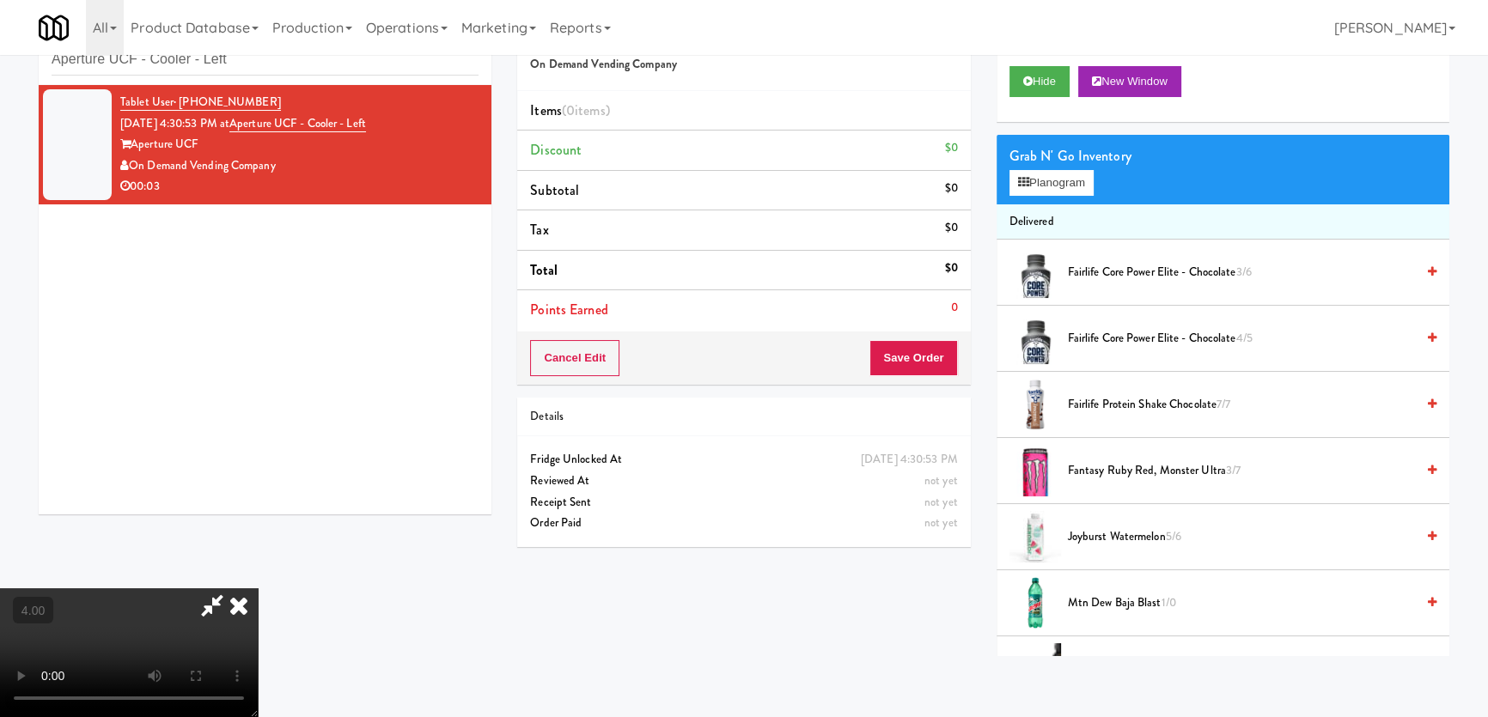
click at [258, 588] on video at bounding box center [129, 652] width 258 height 129
click at [1057, 177] on button "Planogram" at bounding box center [1051, 183] width 84 height 26
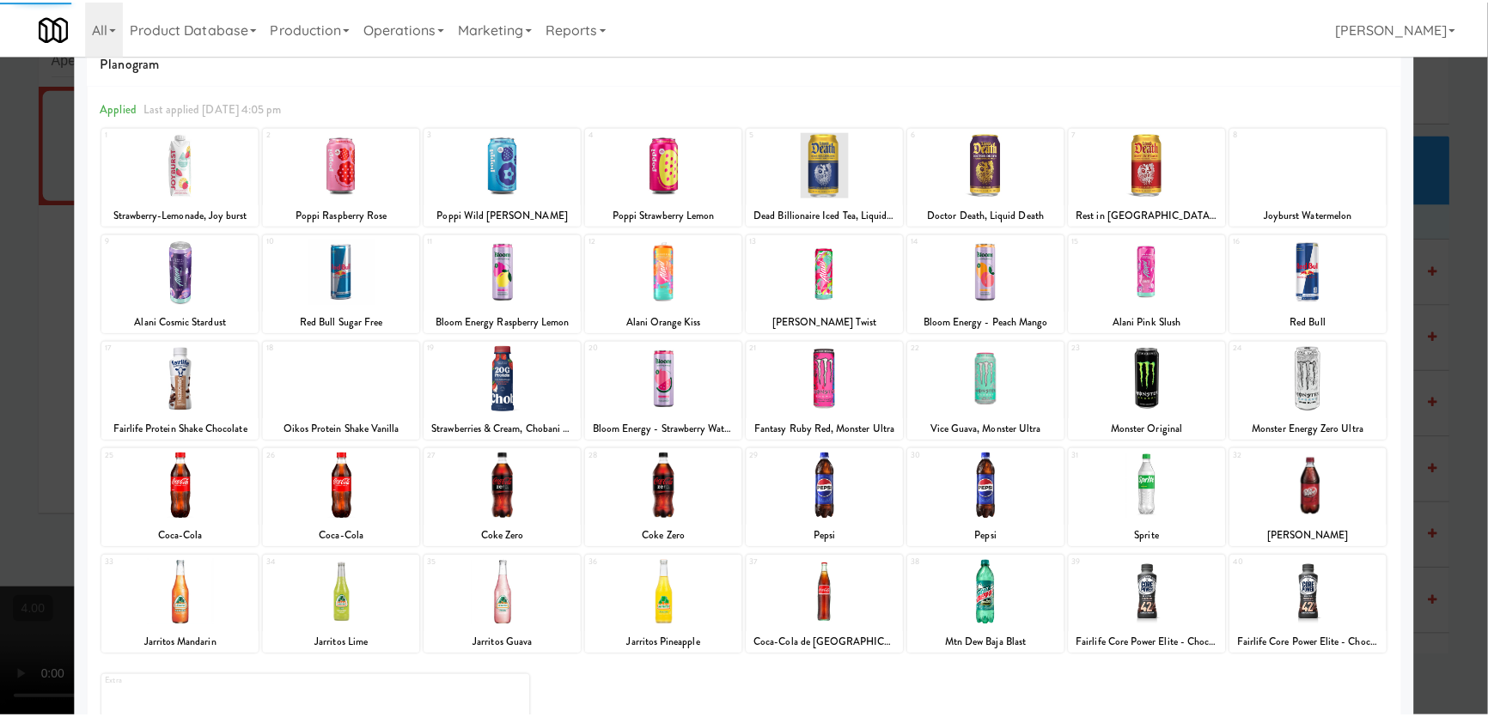
scroll to position [125, 0]
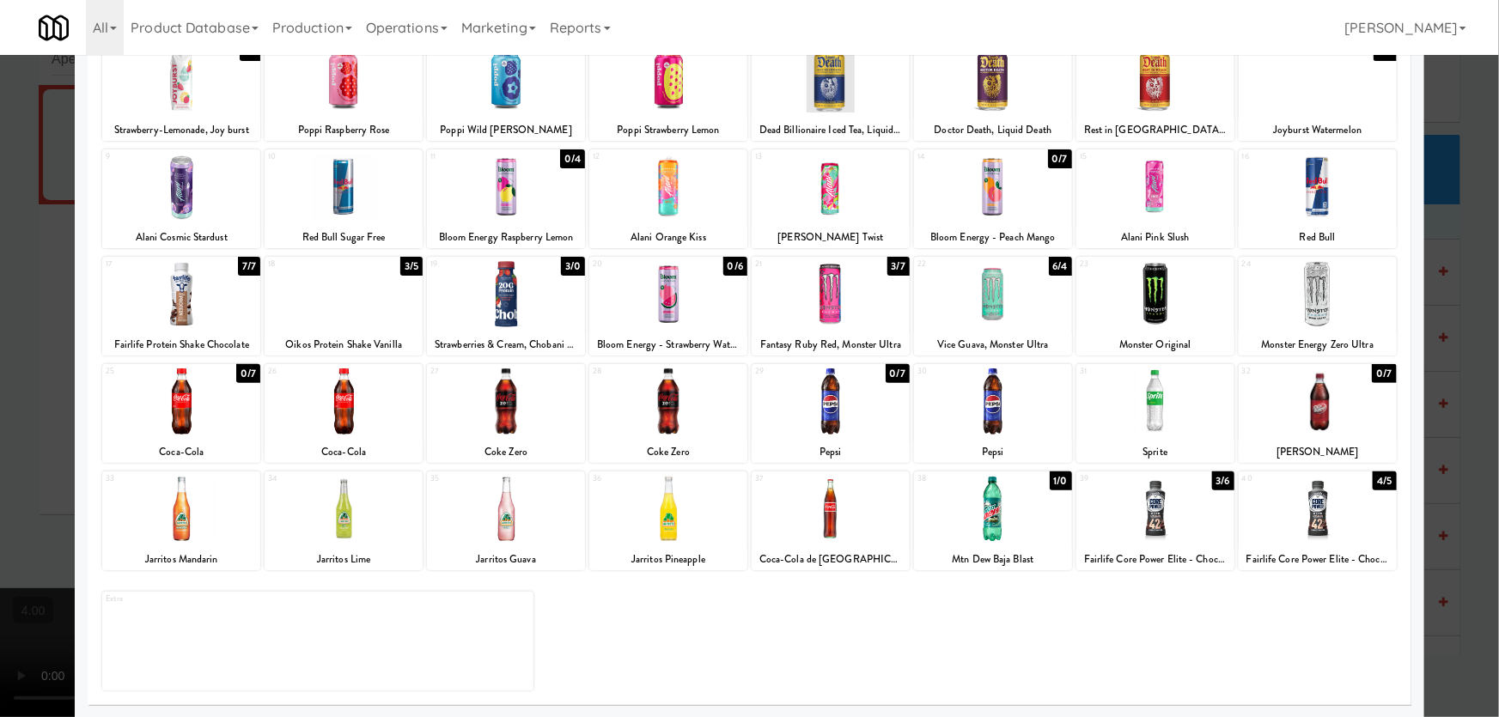
click at [1290, 307] on div at bounding box center [1318, 294] width 158 height 66
click at [1425, 296] on div at bounding box center [749, 358] width 1499 height 717
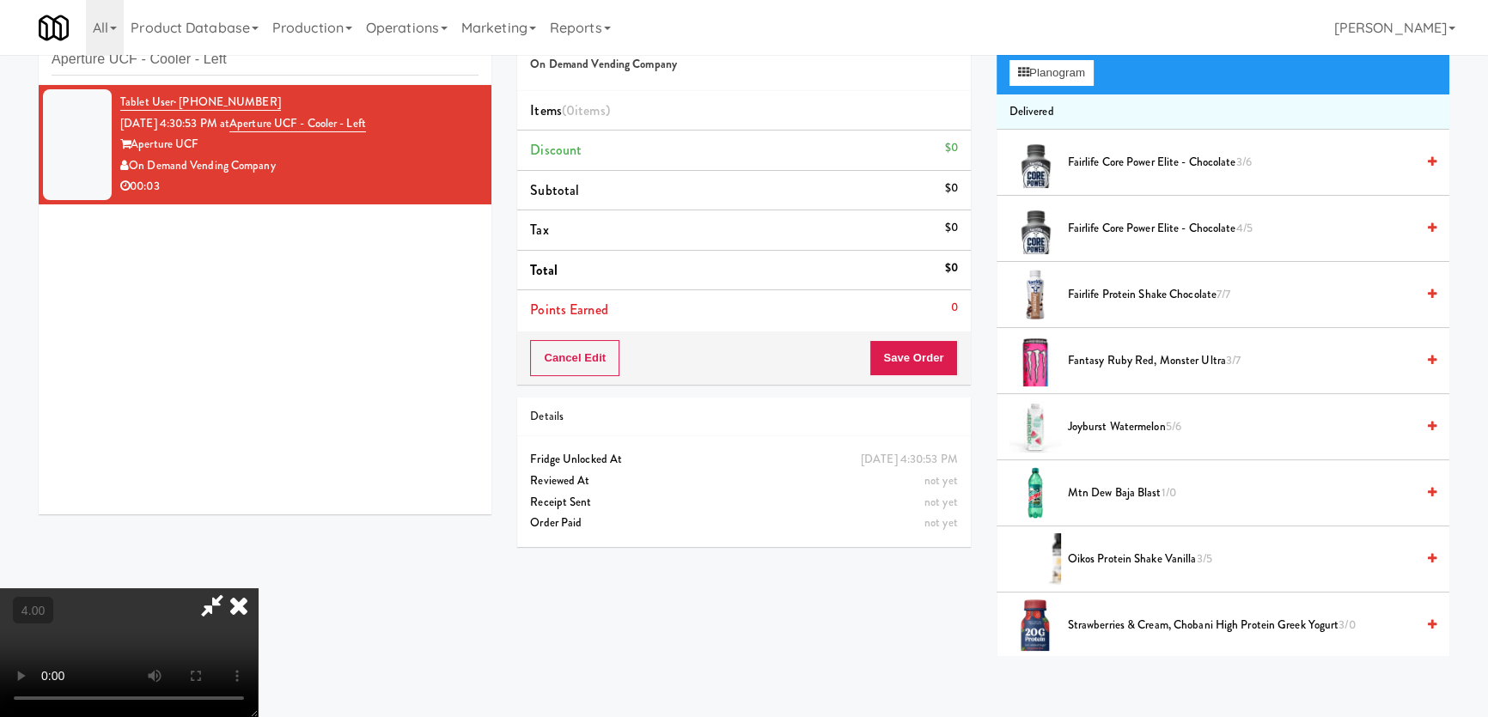
scroll to position [442, 0]
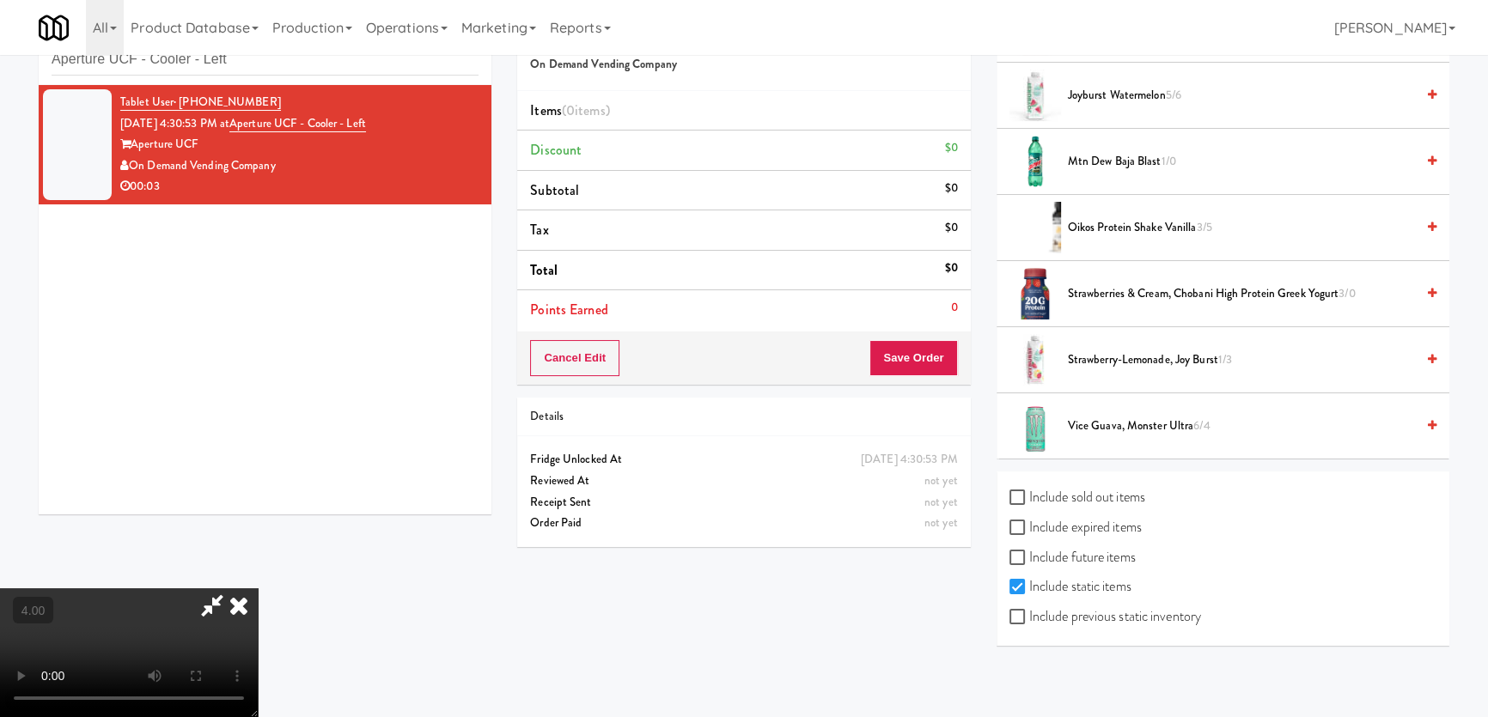
click at [1029, 495] on label "Include sold out items" at bounding box center [1077, 497] width 136 height 26
click at [1029, 495] on input "Include sold out items" at bounding box center [1019, 498] width 20 height 14
checkbox input "true"
click at [1017, 523] on input "Include expired items" at bounding box center [1019, 528] width 20 height 14
checkbox input "true"
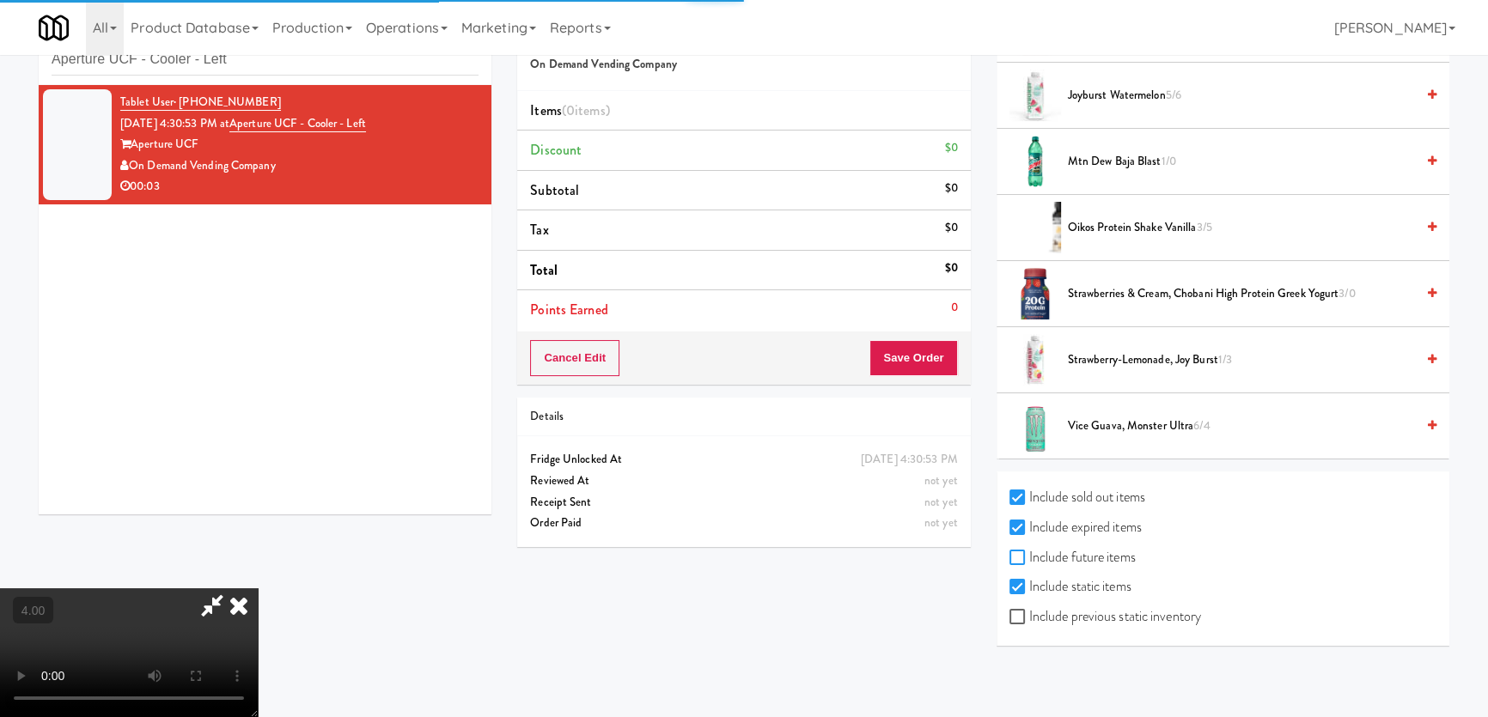
click at [1014, 551] on input "Include future items" at bounding box center [1019, 558] width 20 height 14
checkbox input "true"
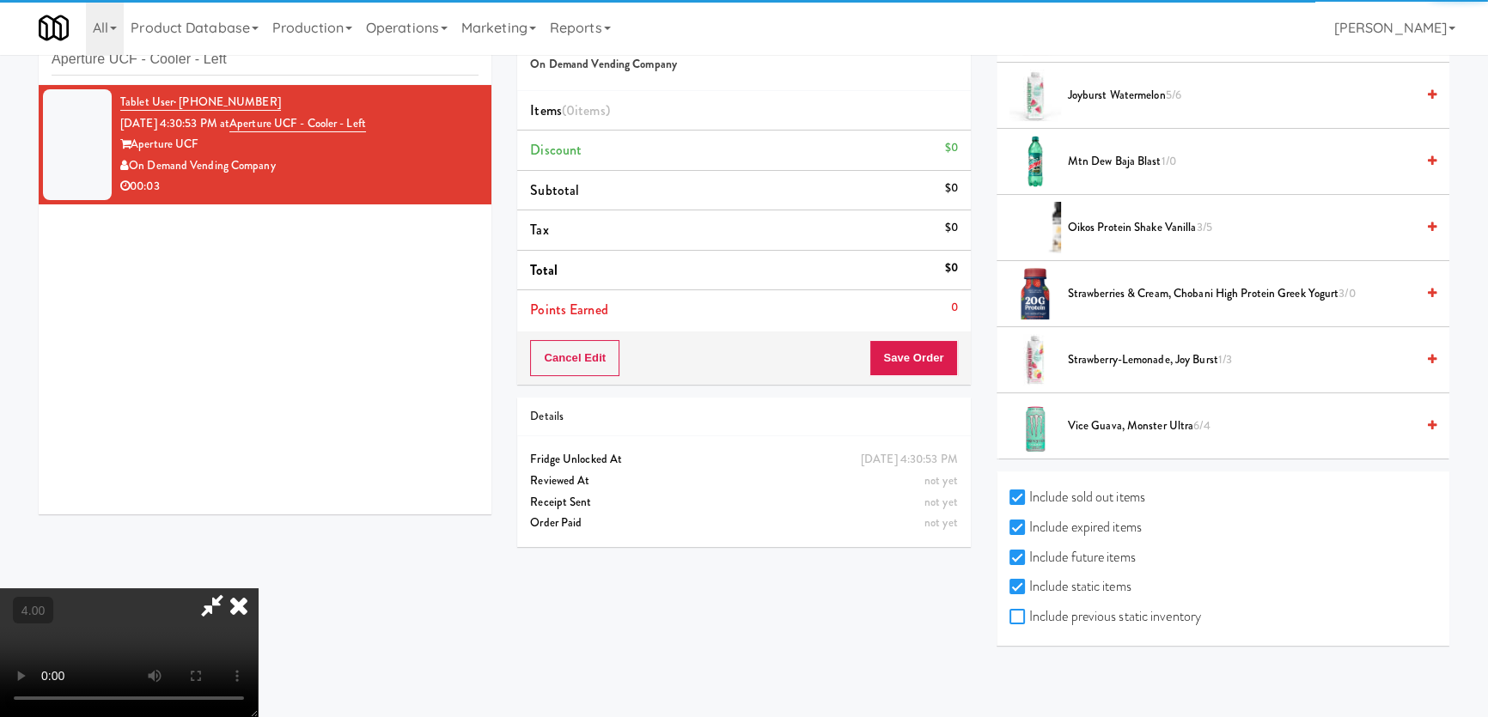
click at [1015, 611] on input "Include previous static inventory" at bounding box center [1019, 618] width 20 height 14
checkbox input "true"
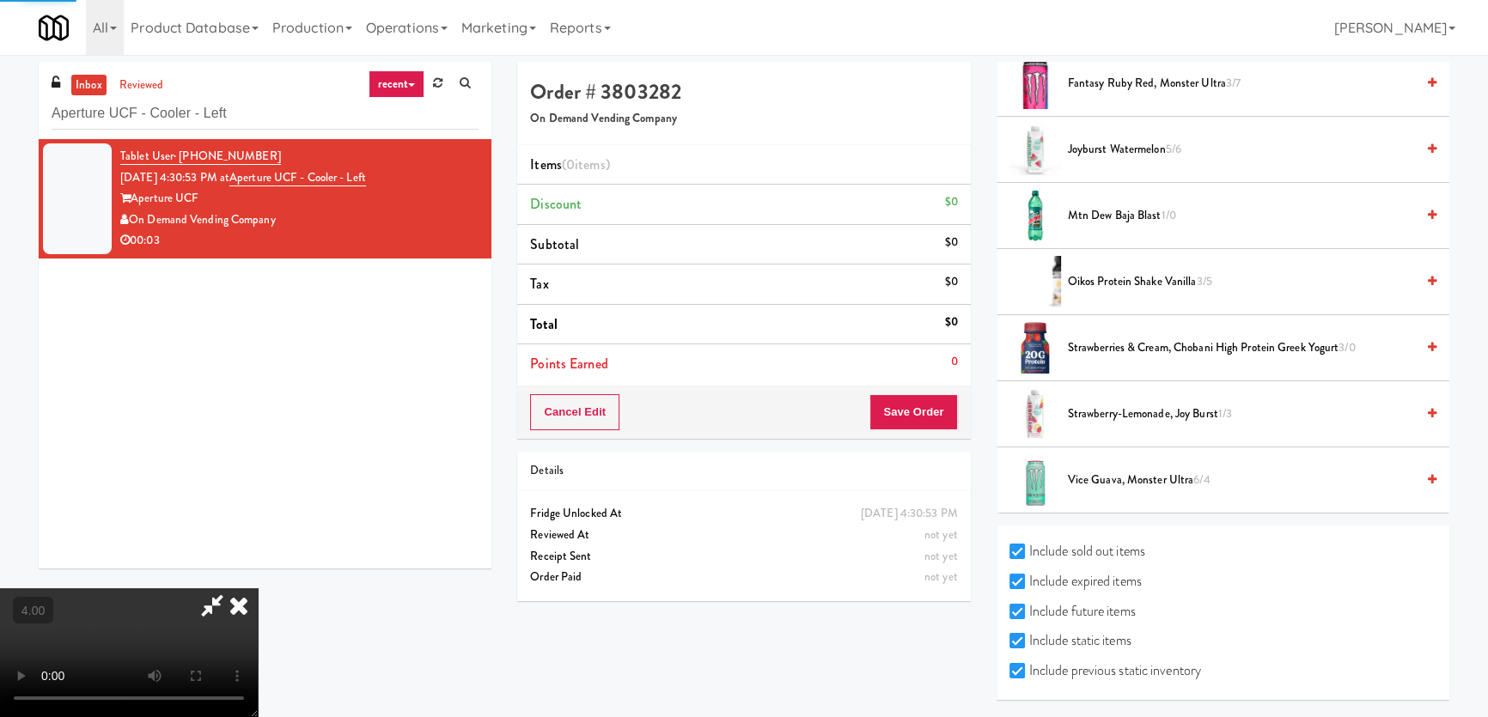
scroll to position [0, 0]
click at [258, 588] on video at bounding box center [129, 652] width 258 height 129
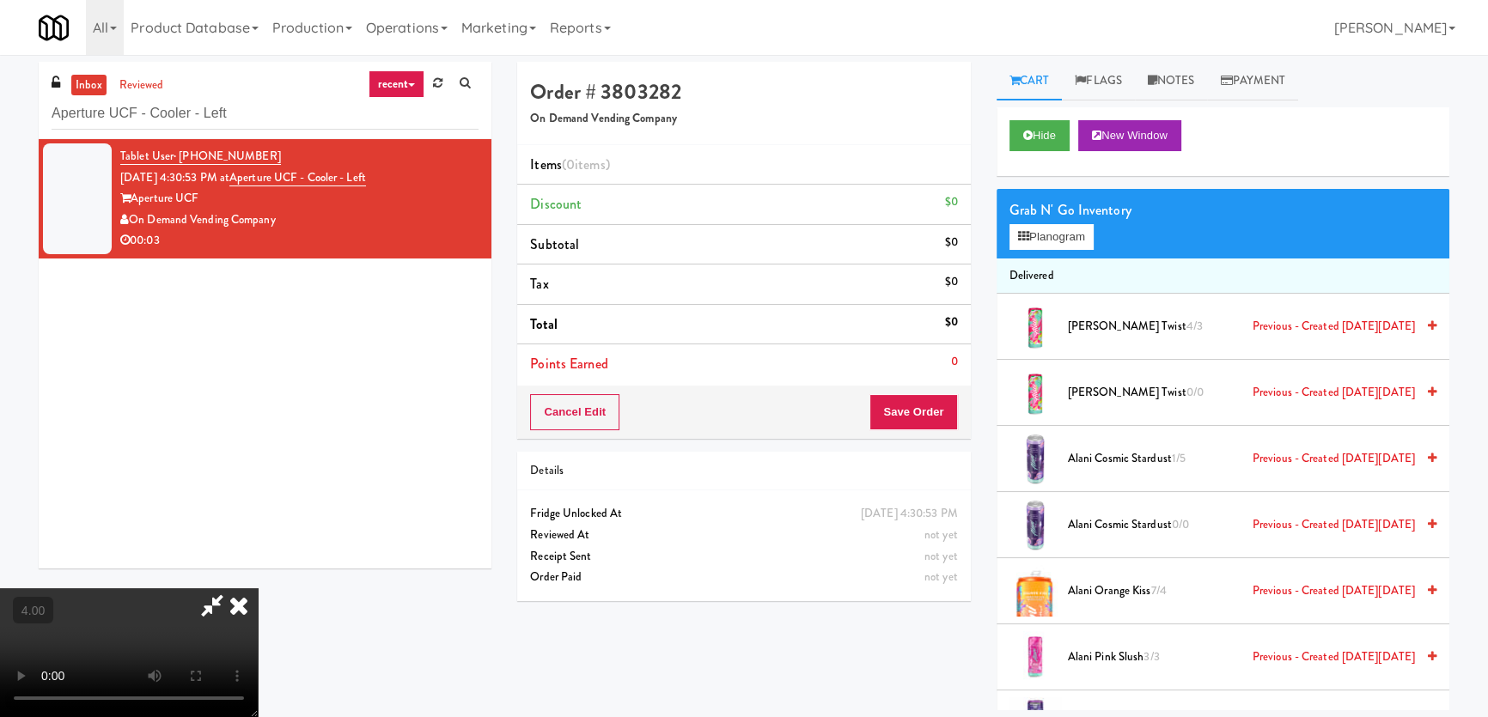
click at [258, 588] on video at bounding box center [129, 652] width 258 height 129
drag, startPoint x: 492, startPoint y: 362, endPoint x: 503, endPoint y: 473, distance: 111.4
click at [258, 588] on video at bounding box center [129, 652] width 258 height 129
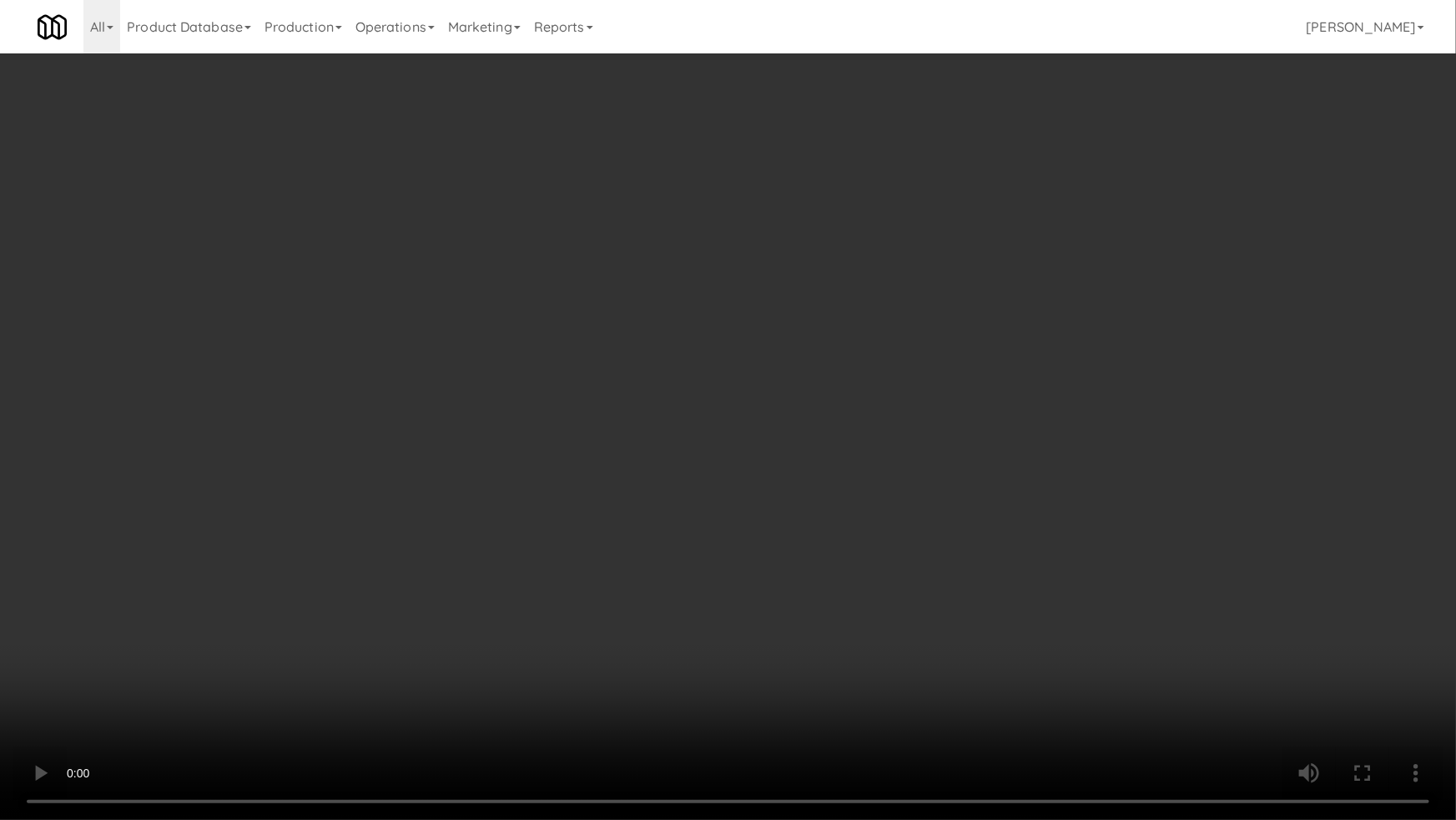
click at [501, 497] on video at bounding box center [728, 410] width 1456 height 820
click at [678, 672] on video at bounding box center [728, 410] width 1456 height 820
click at [653, 634] on video at bounding box center [728, 410] width 1456 height 820
click at [738, 576] on video at bounding box center [728, 410] width 1456 height 820
click at [736, 574] on video at bounding box center [728, 410] width 1456 height 820
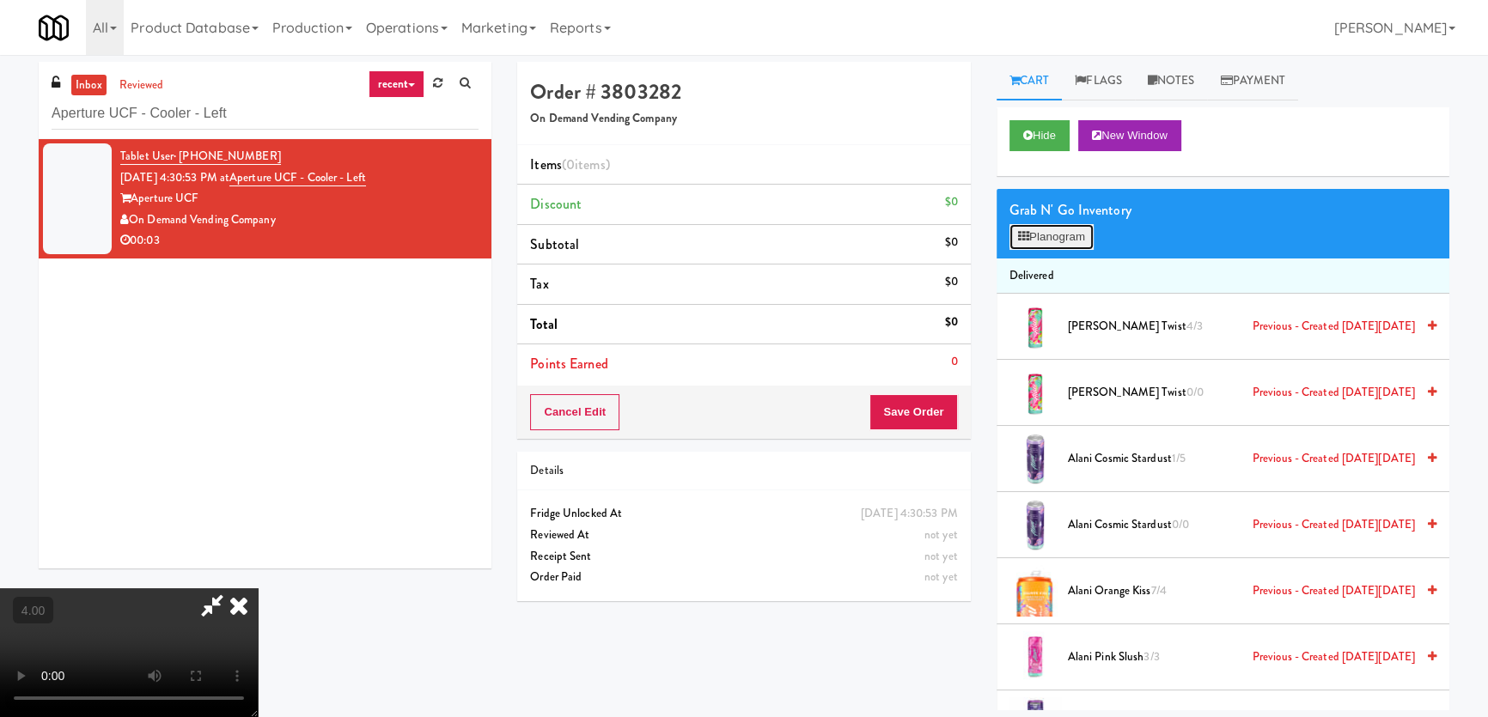
click at [1071, 243] on button "Planogram" at bounding box center [1051, 237] width 84 height 26
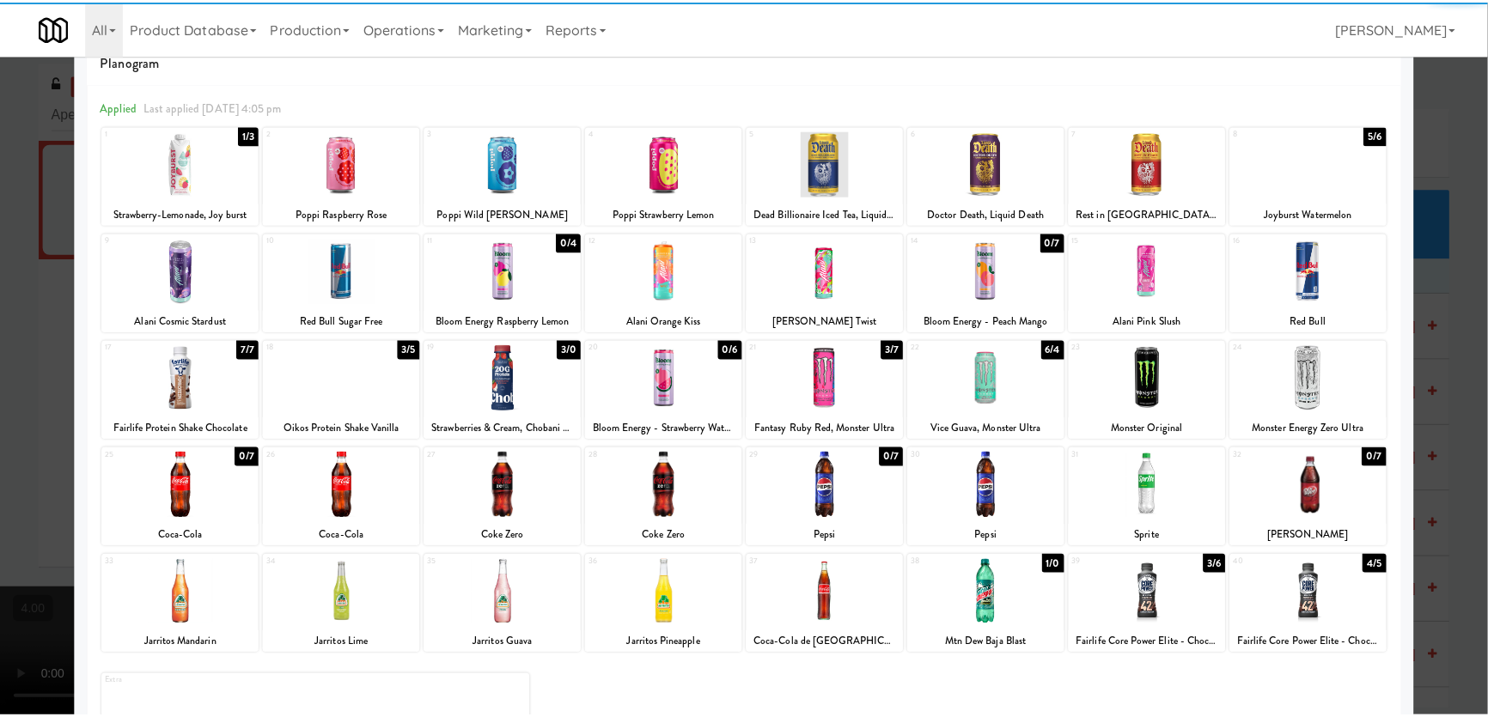
scroll to position [77, 0]
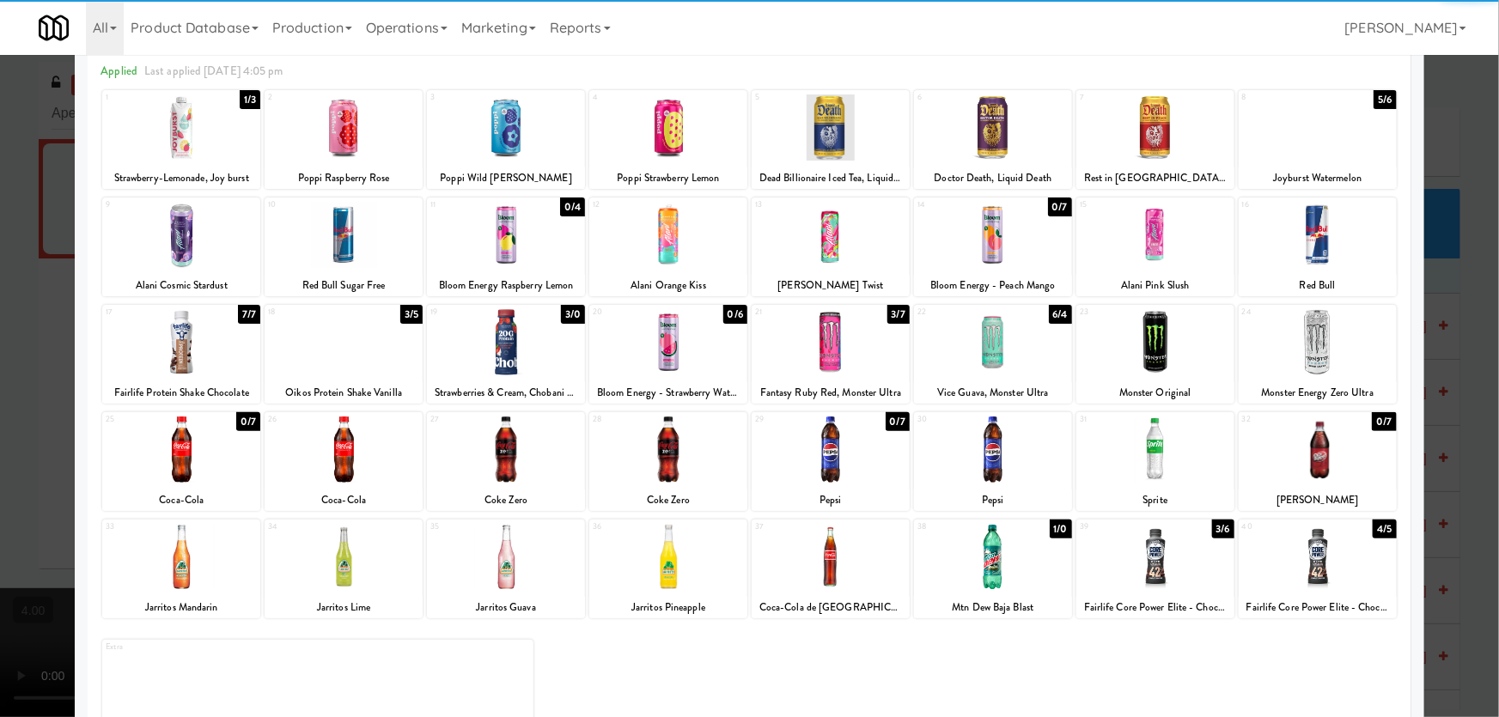
click at [1349, 332] on div at bounding box center [1318, 342] width 158 height 66
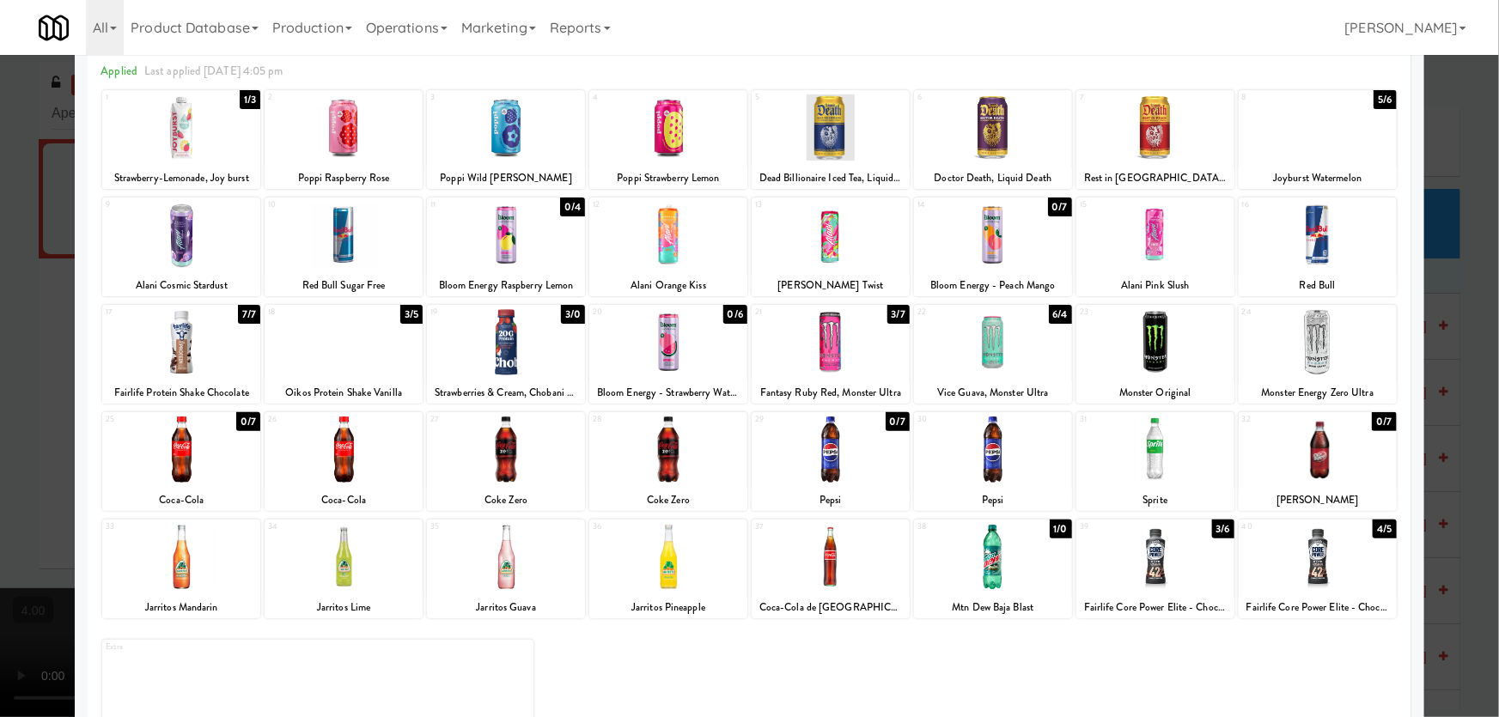
click at [1451, 269] on div at bounding box center [749, 358] width 1499 height 717
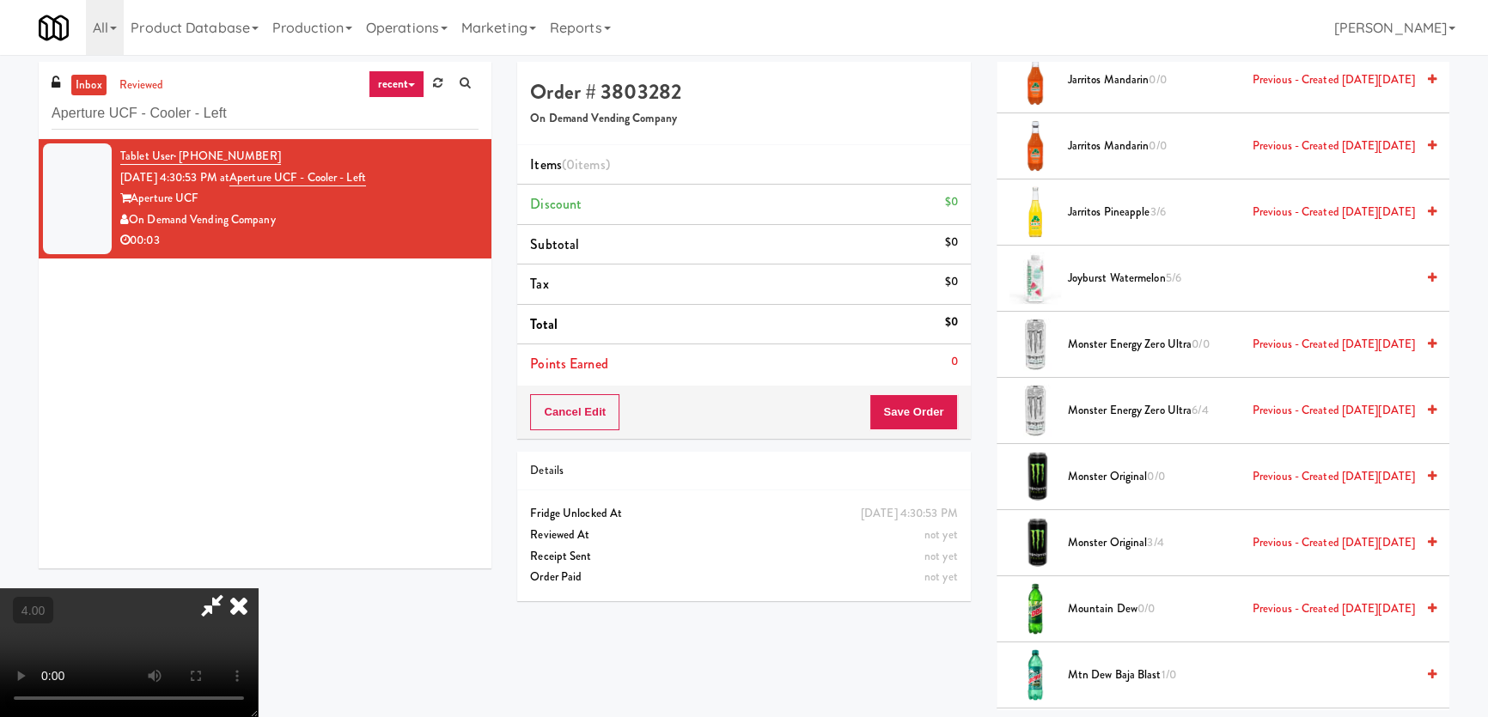
scroll to position [2732, 0]
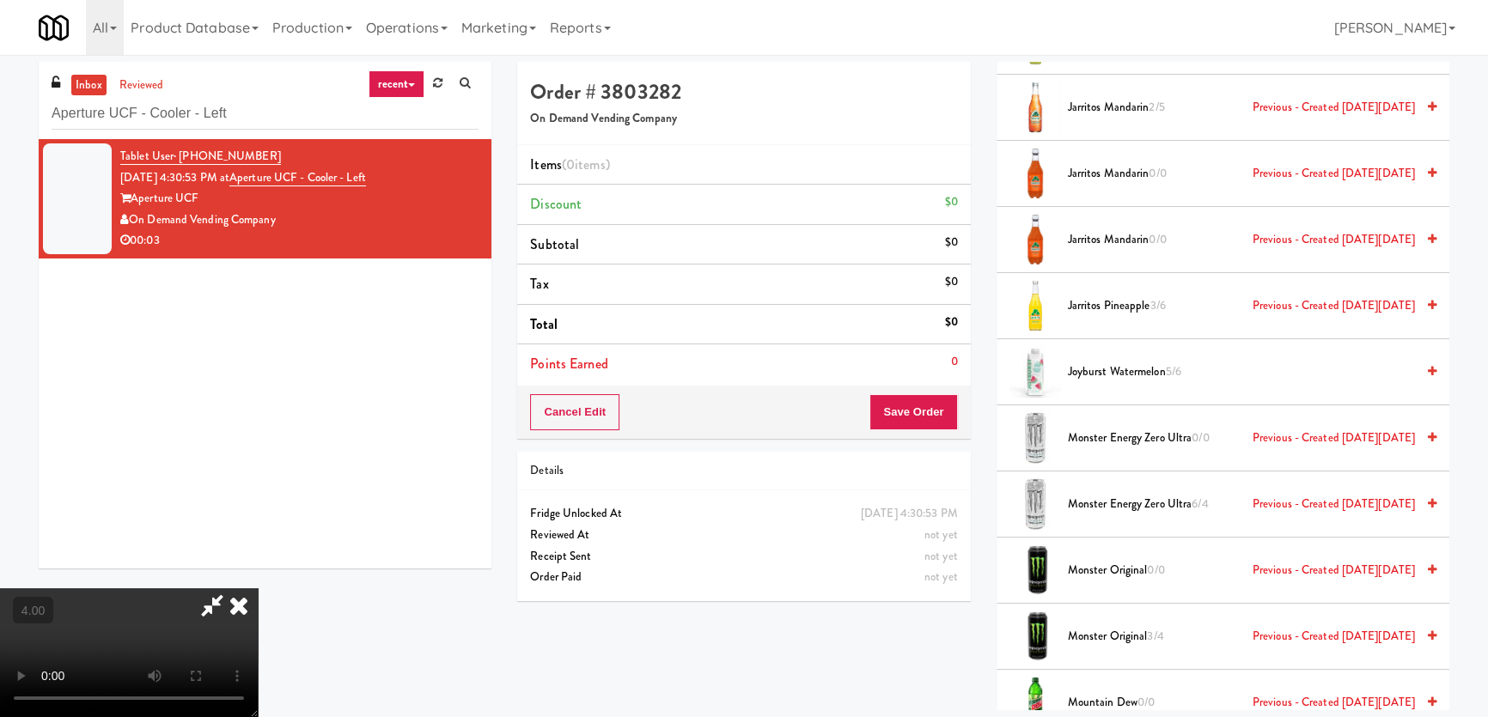
click at [1105, 499] on span "Monster Energy Zero Ultra 6/4 Previous - Created [DATE][DATE]" at bounding box center [1241, 504] width 347 height 21
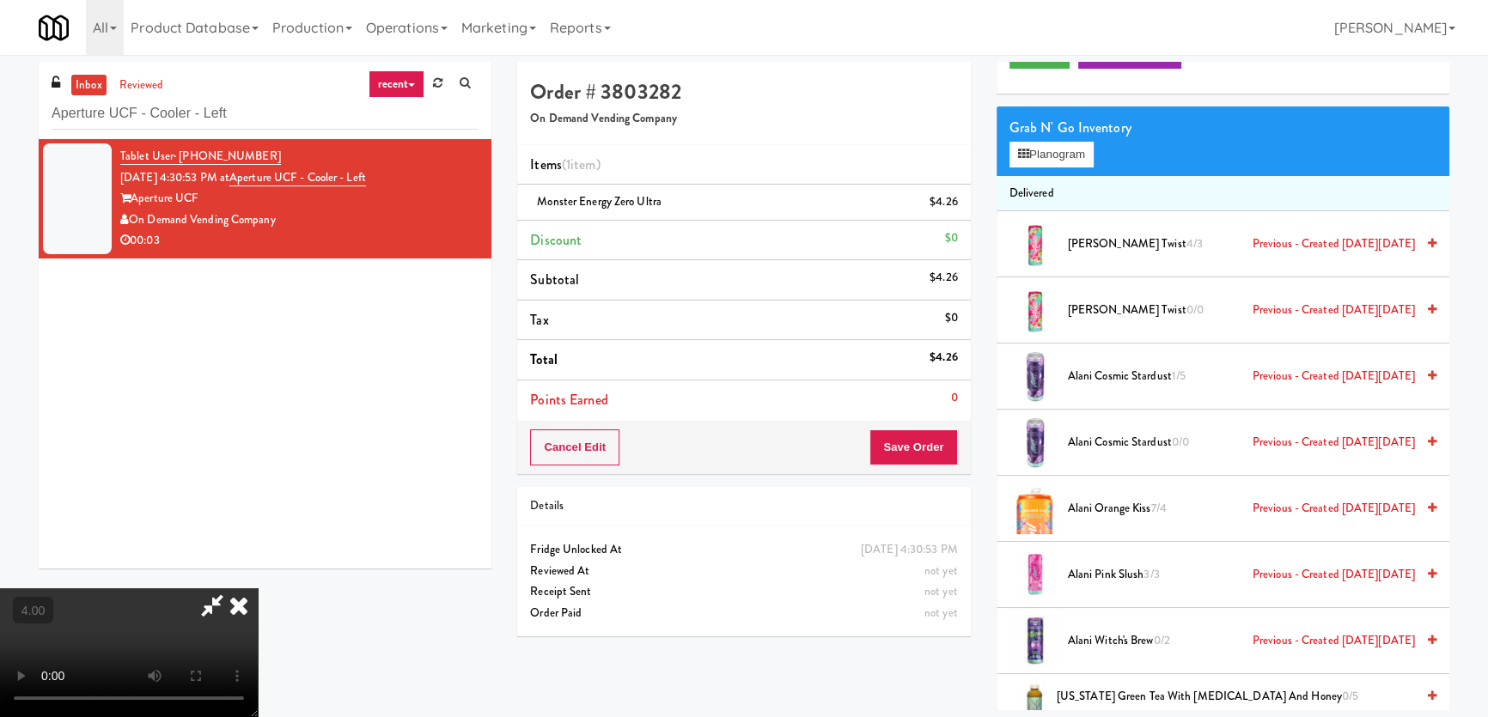
scroll to position [77, 0]
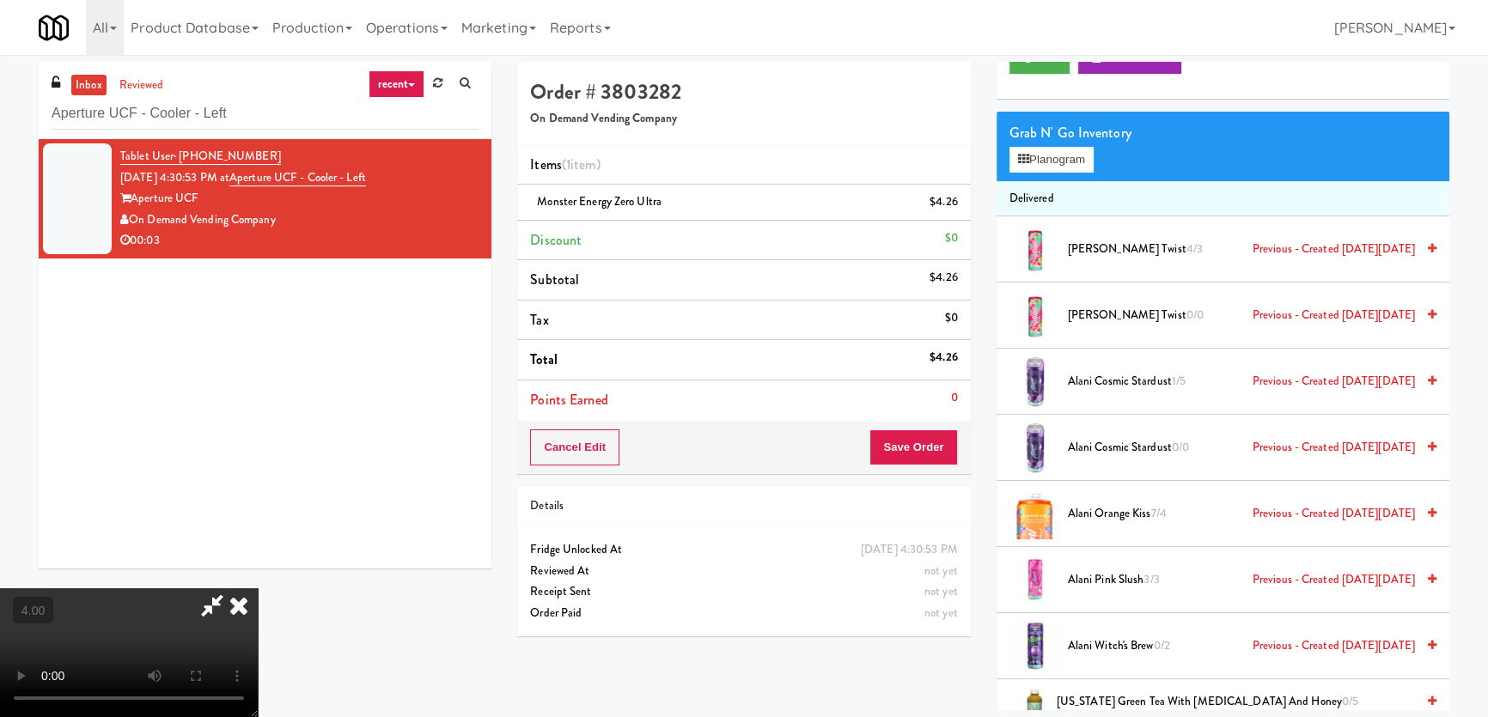
drag, startPoint x: 793, startPoint y: 399, endPoint x: 789, endPoint y: 366, distance: 33.7
click at [258, 588] on video at bounding box center [129, 652] width 258 height 129
click at [258, 588] on icon at bounding box center [239, 605] width 38 height 34
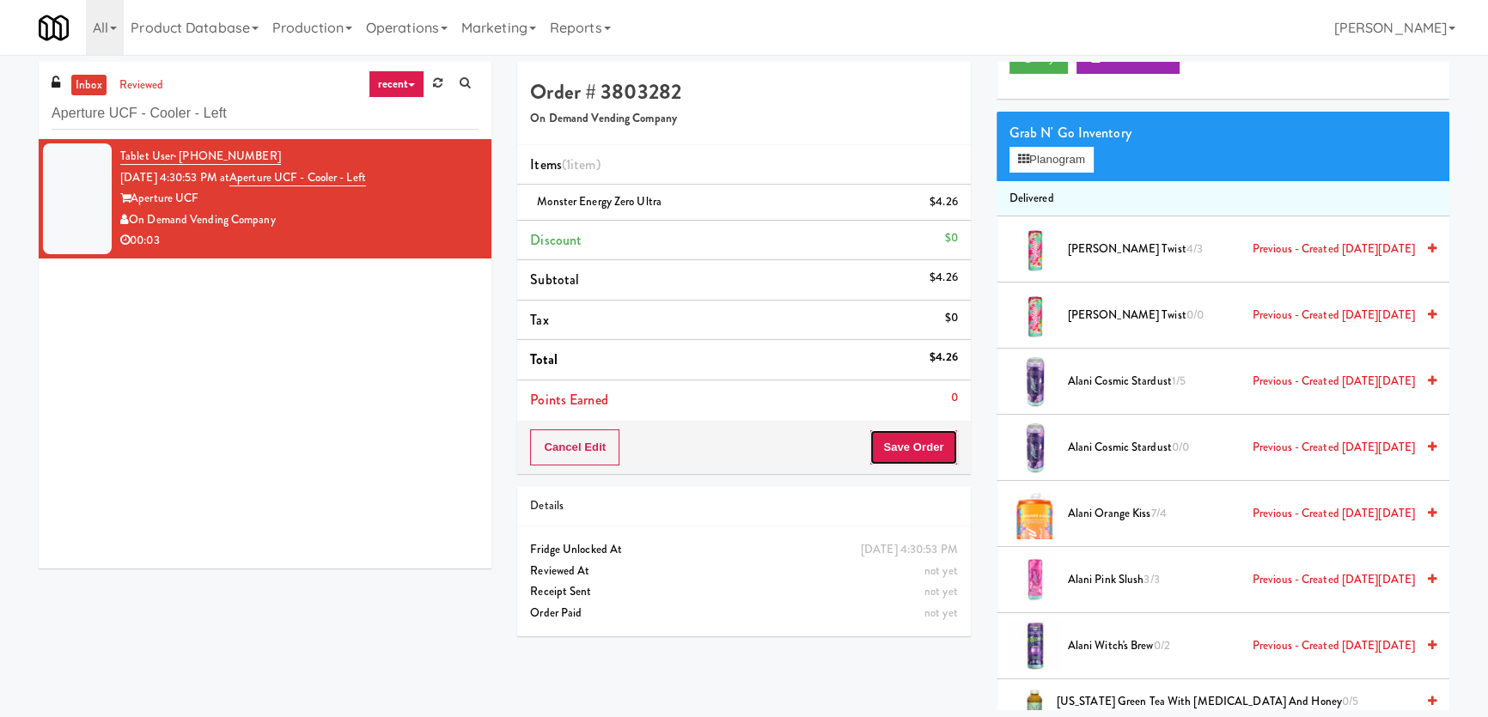
click at [935, 446] on button "Save Order" at bounding box center [913, 448] width 88 height 36
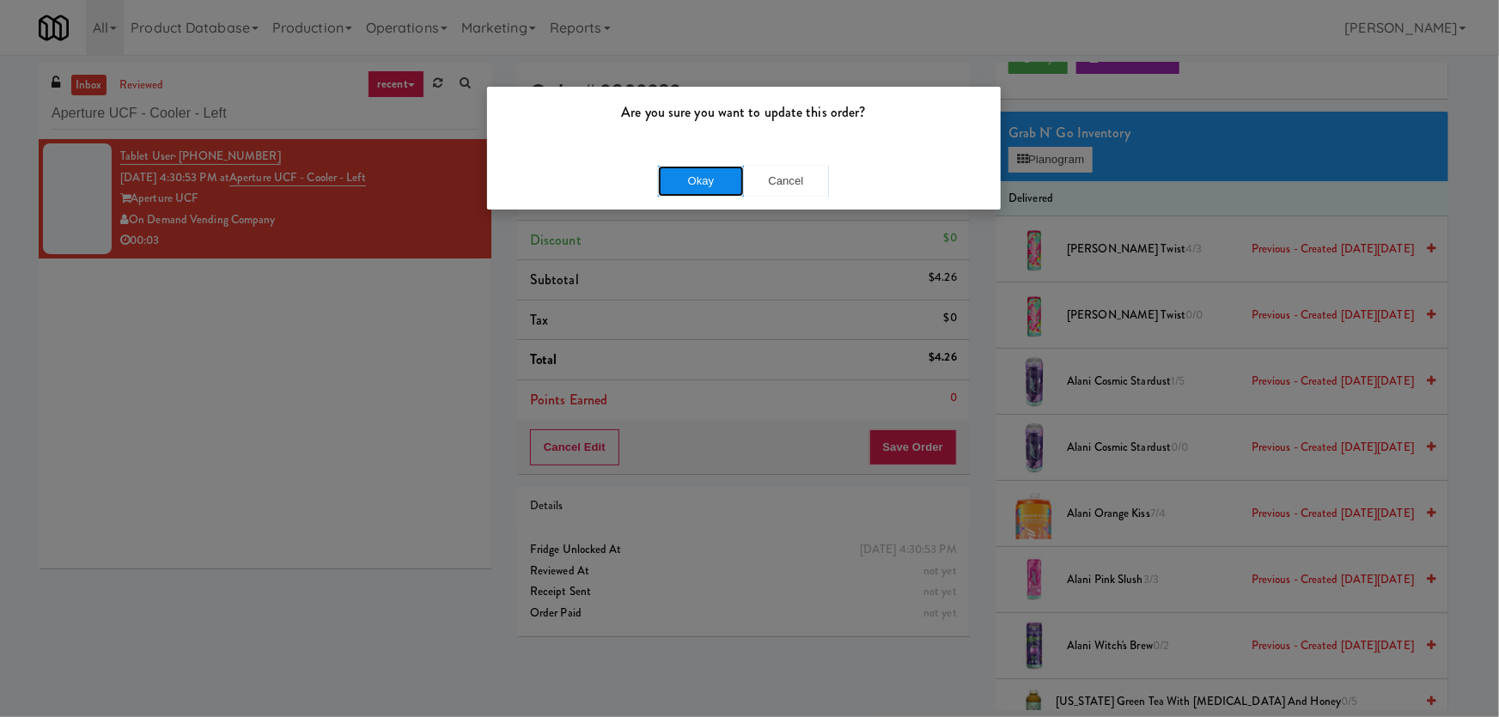
click at [714, 192] on button "Okay" at bounding box center [701, 181] width 86 height 31
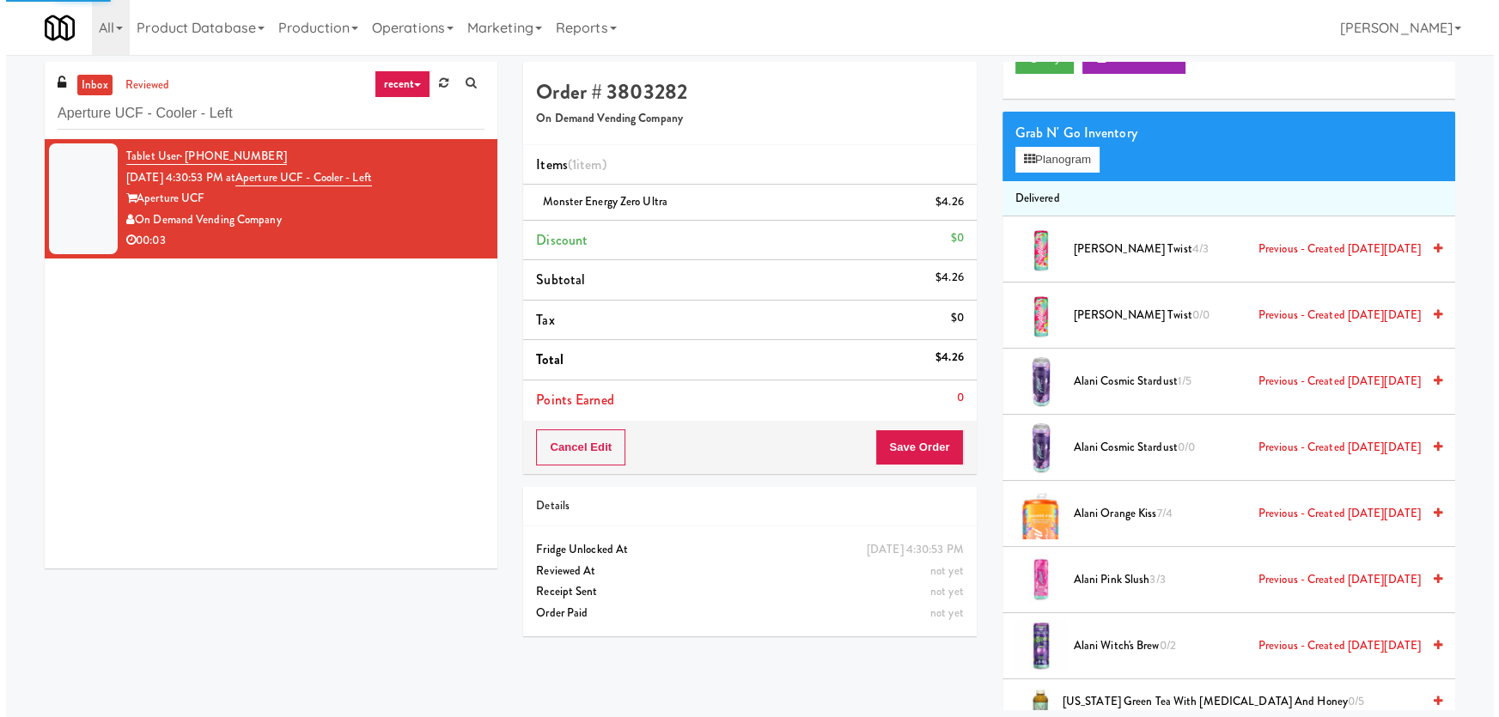
scroll to position [40, 0]
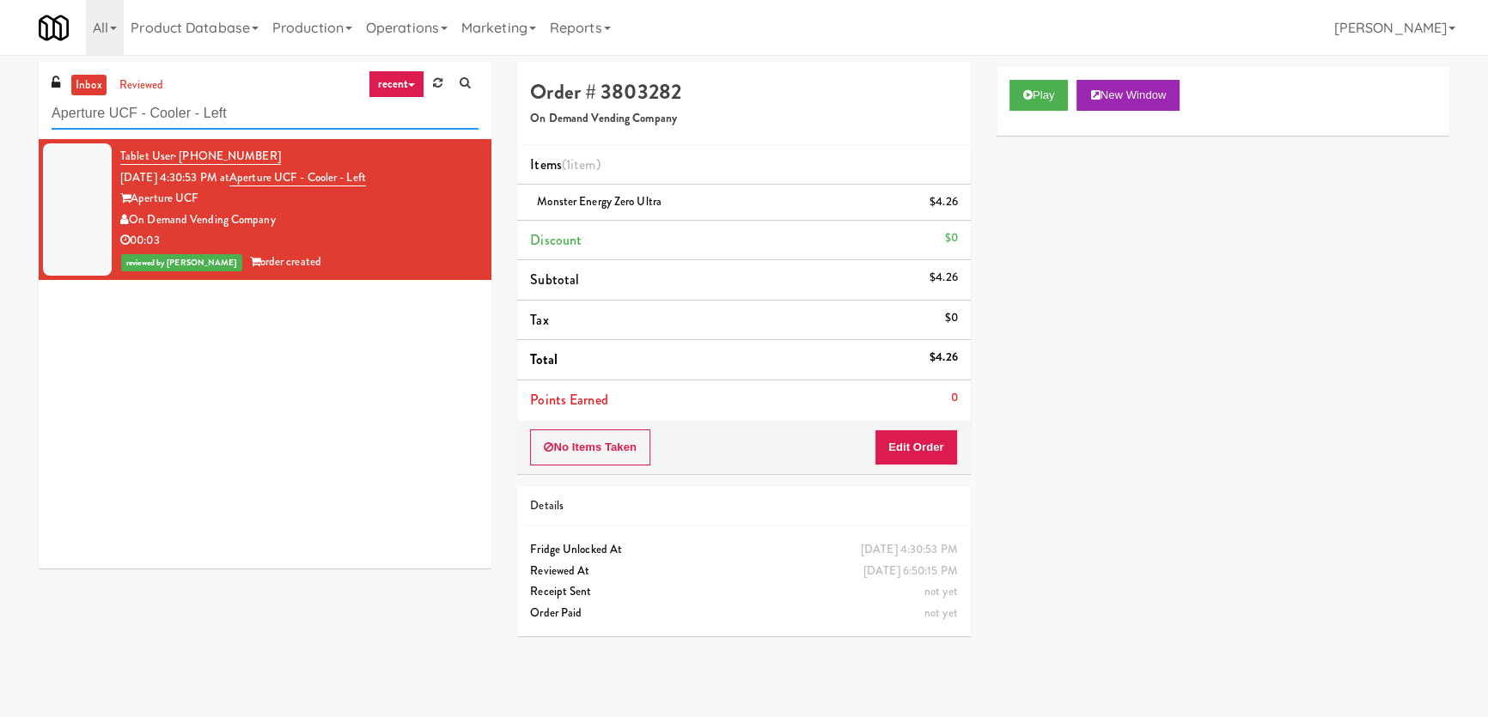
paste input "Oliv Inside POOL"
drag, startPoint x: 272, startPoint y: 111, endPoint x: 0, endPoint y: 64, distance: 276.2
click at [0, 70] on div "inbox reviewed recent all unclear take inventory issue suspicious failed recent…" at bounding box center [744, 386] width 1488 height 649
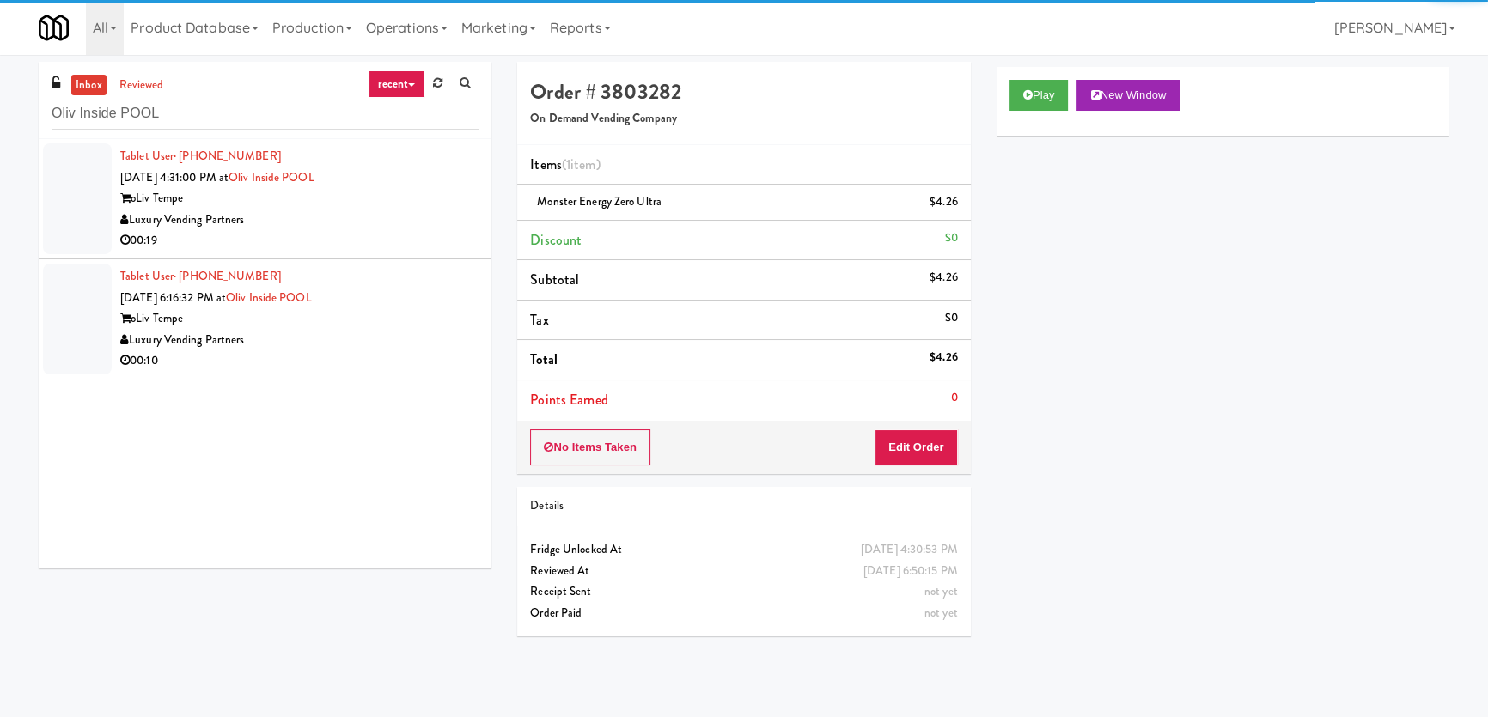
click at [393, 239] on div "00:19" at bounding box center [299, 240] width 358 height 21
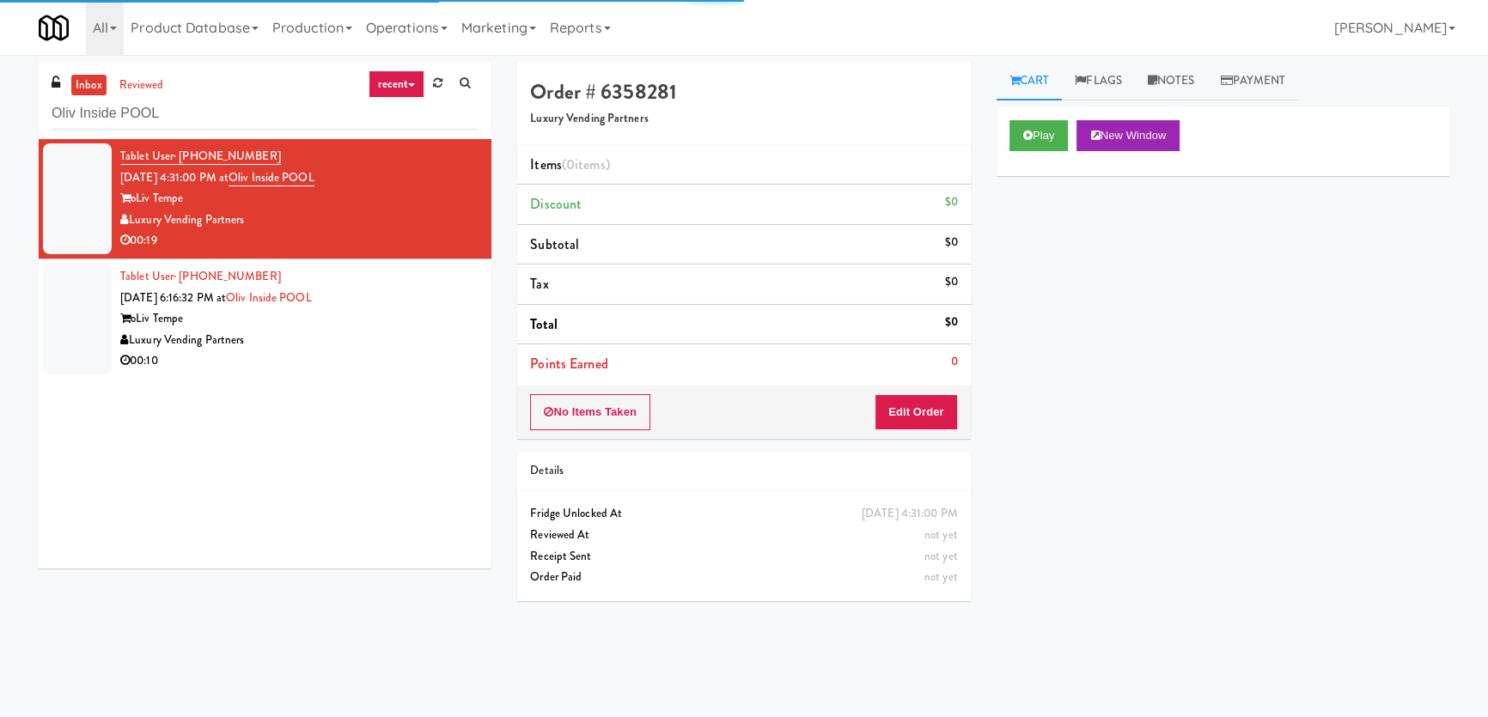
click at [1001, 132] on div "Play New Window" at bounding box center [1222, 141] width 453 height 69
click at [1014, 137] on button "Play" at bounding box center [1038, 135] width 59 height 31
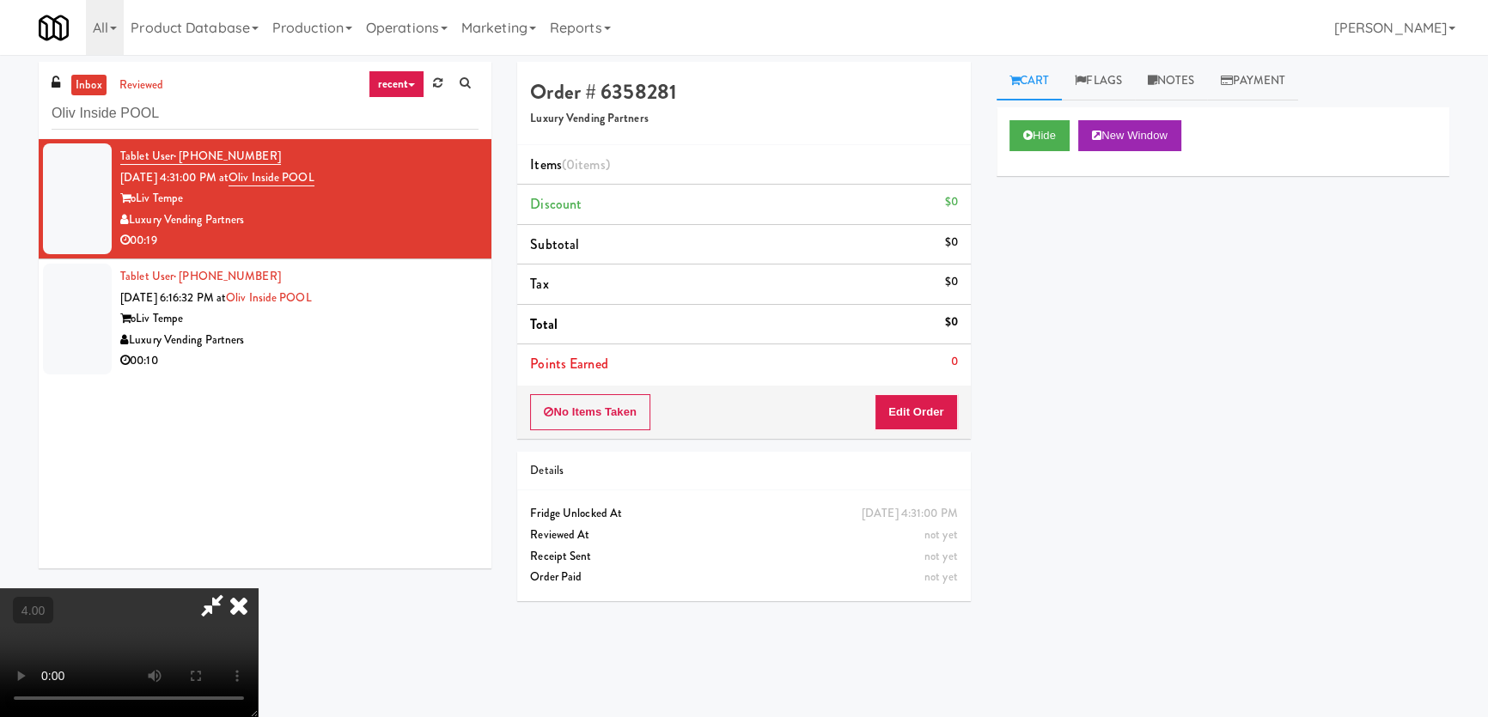
click at [258, 588] on video at bounding box center [129, 652] width 258 height 129
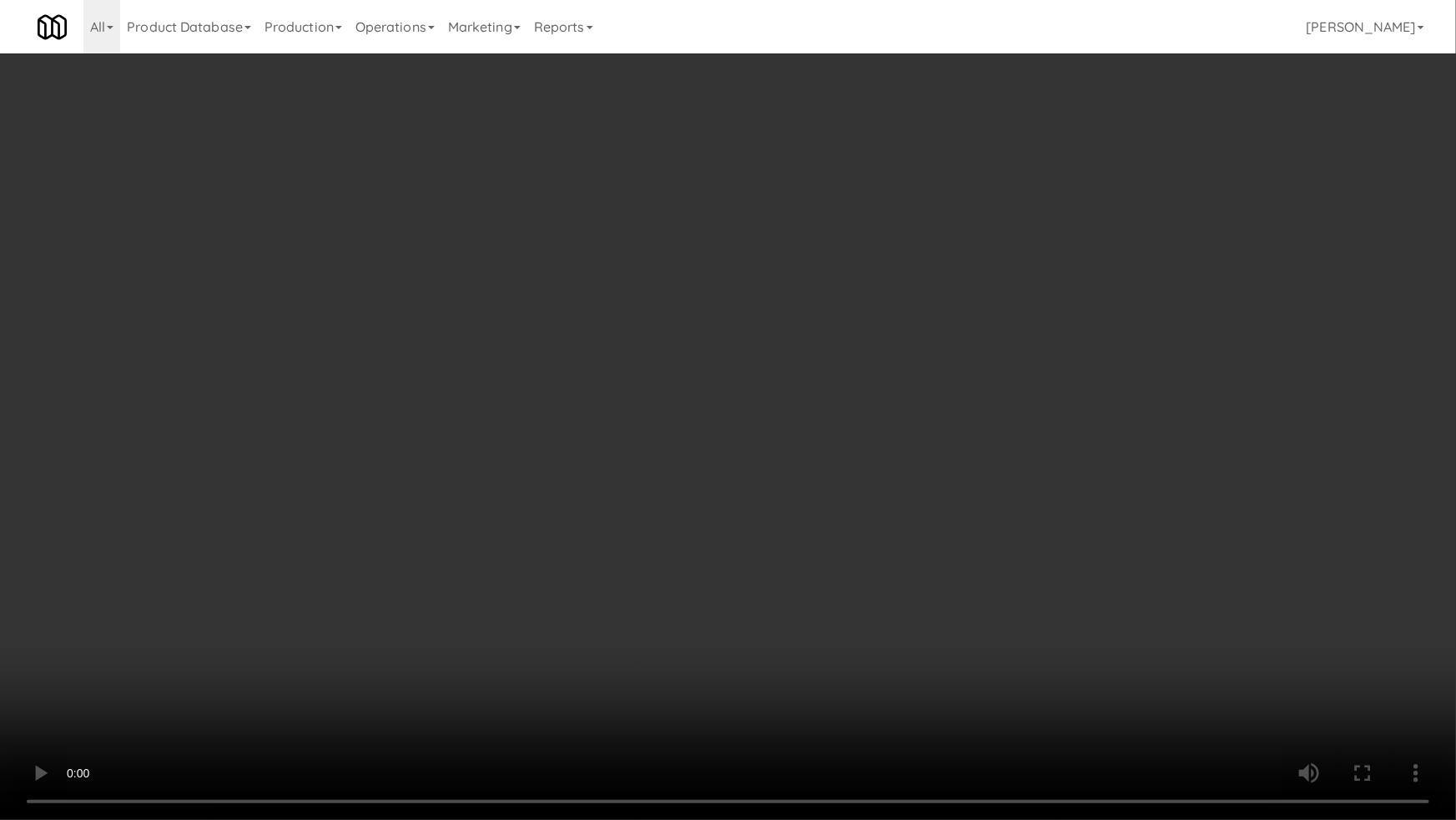
click at [883, 470] on video at bounding box center [728, 410] width 1456 height 820
click at [879, 470] on video at bounding box center [728, 410] width 1456 height 820
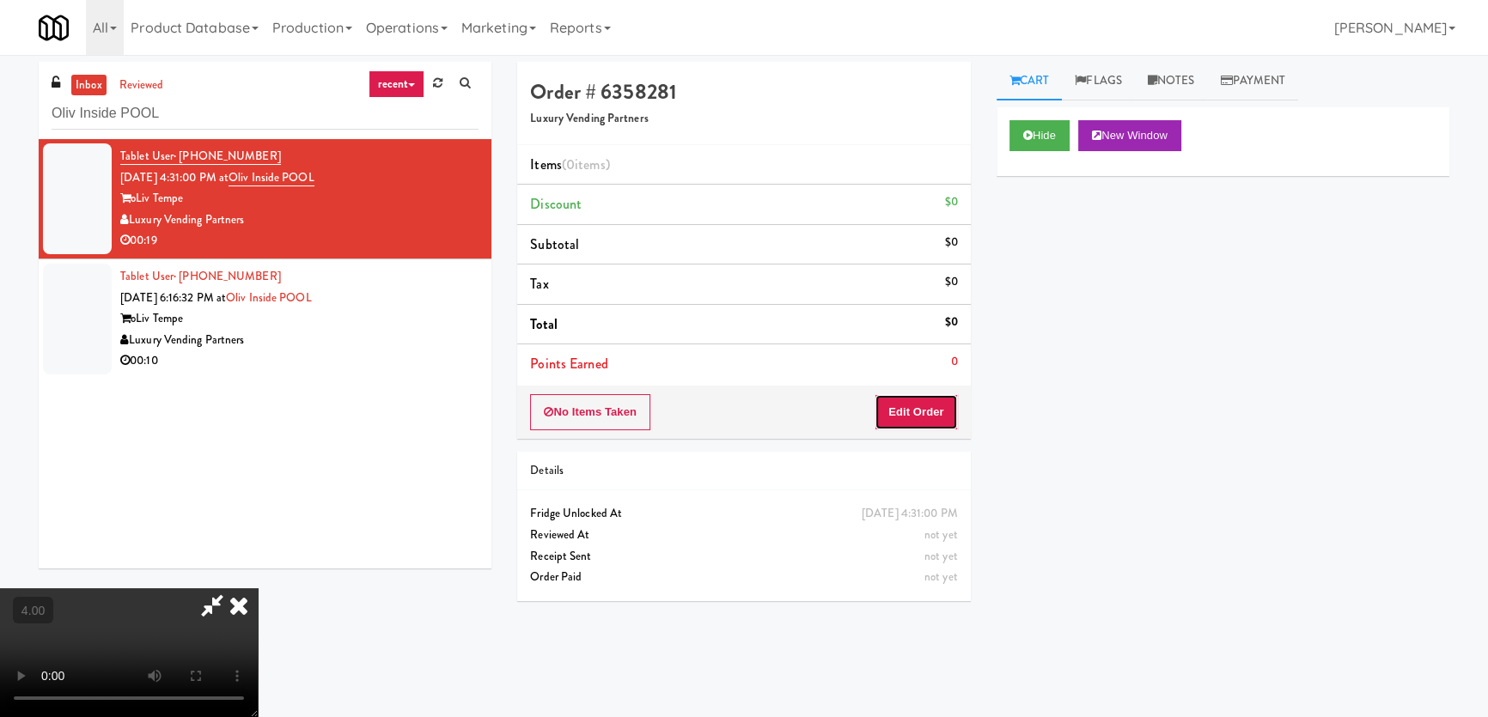
click at [923, 412] on button "Edit Order" at bounding box center [915, 412] width 83 height 36
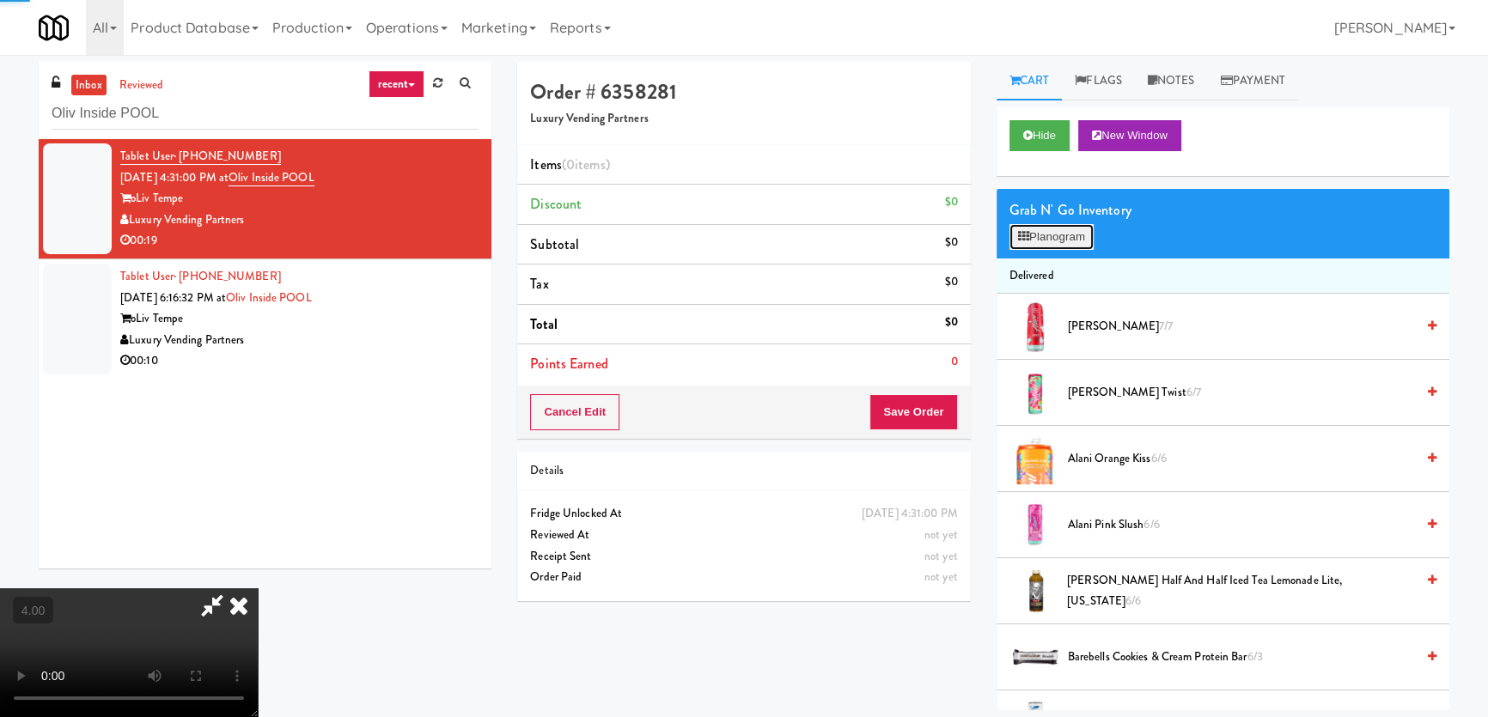
click at [1046, 229] on button "Planogram" at bounding box center [1051, 237] width 84 height 26
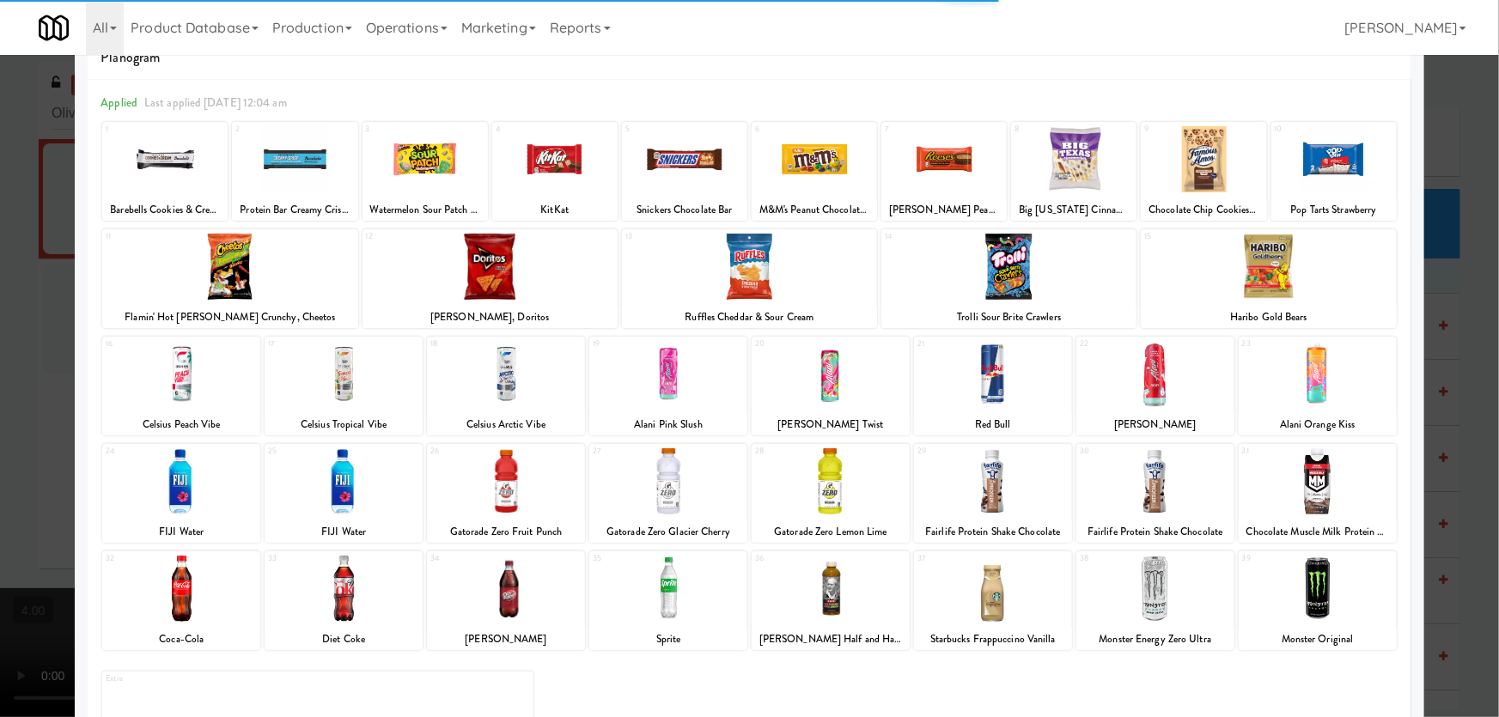
scroll to position [125, 0]
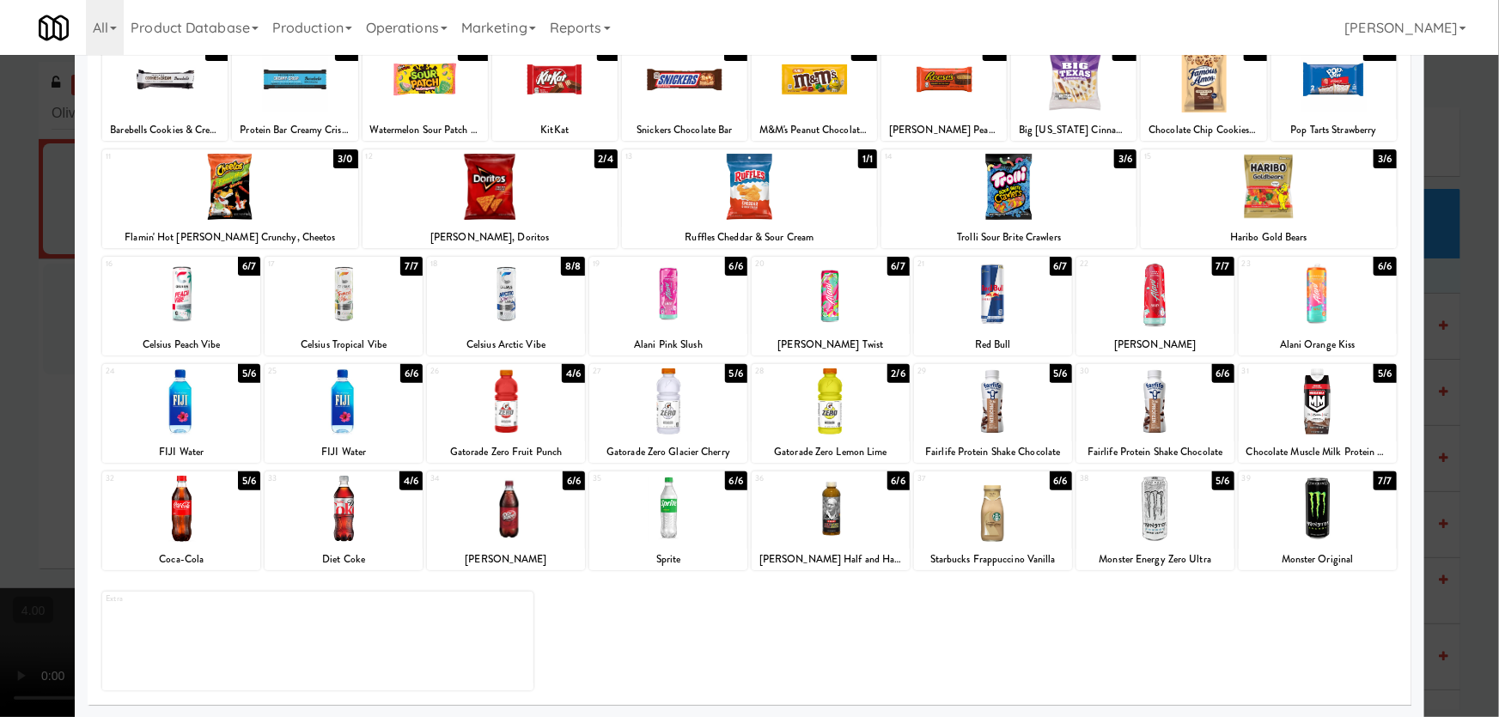
click at [678, 532] on div at bounding box center [668, 509] width 158 height 66
click at [314, 197] on div at bounding box center [229, 187] width 255 height 66
drag, startPoint x: 0, startPoint y: 158, endPoint x: 21, endPoint y: 167, distance: 23.1
click at [3, 160] on div at bounding box center [749, 358] width 1499 height 717
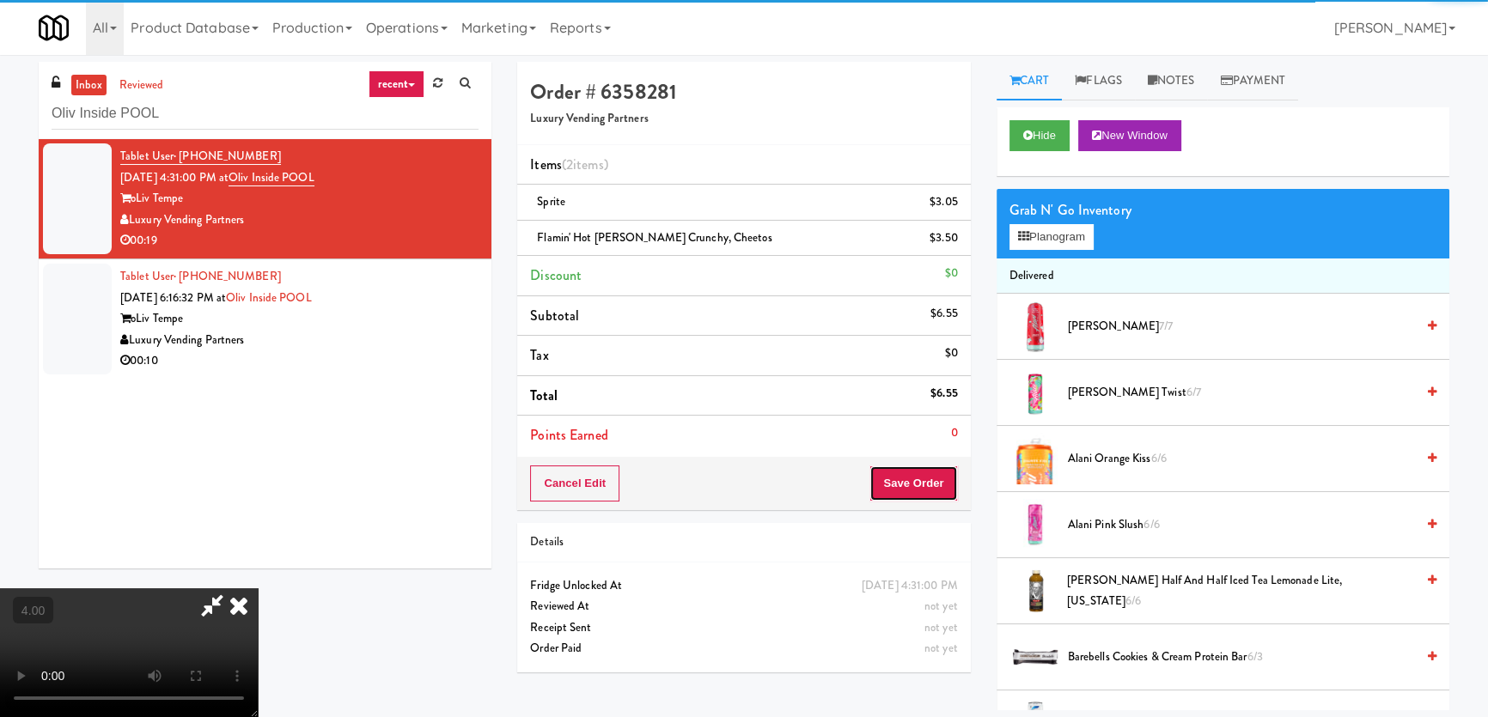
click at [936, 486] on button "Save Order" at bounding box center [913, 484] width 88 height 36
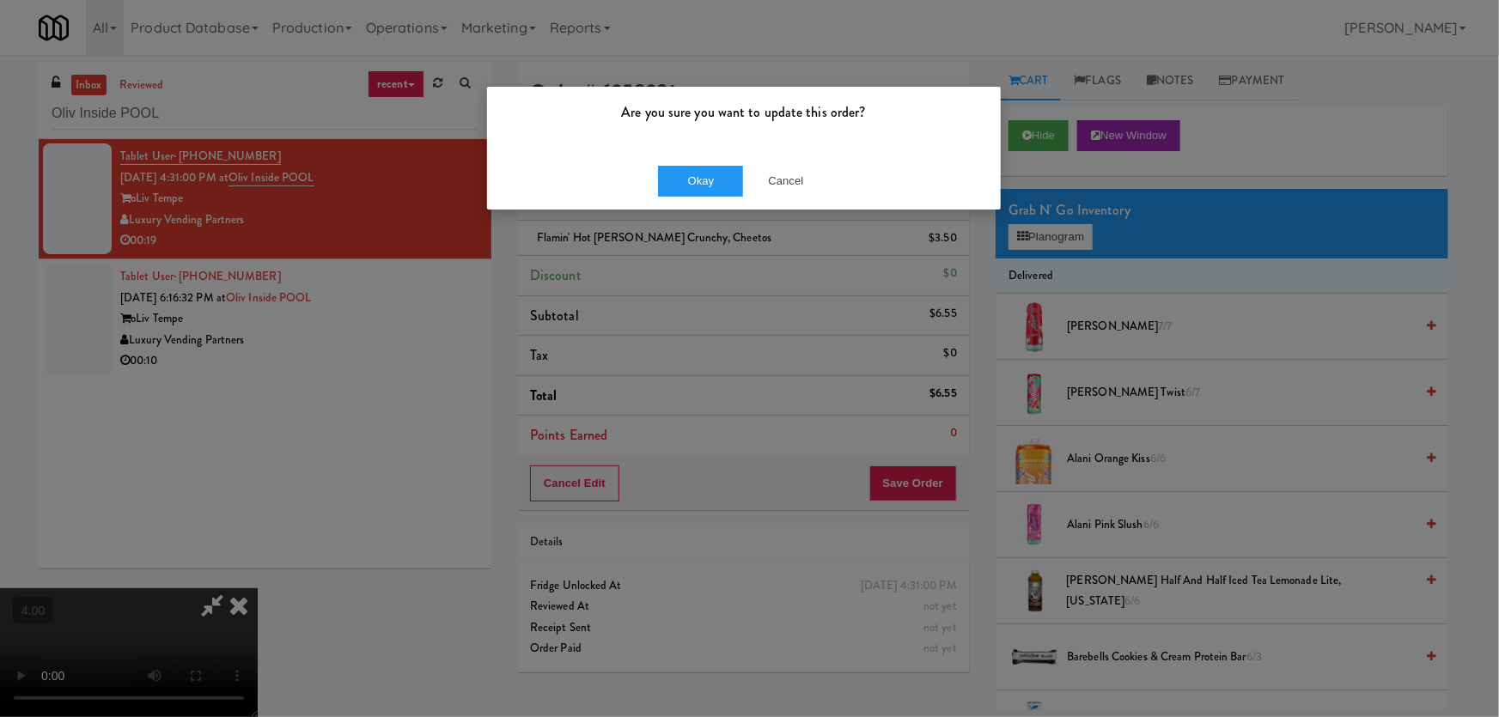
click at [704, 202] on div "Okay Cancel" at bounding box center [744, 181] width 514 height 58
click at [706, 186] on button "Okay" at bounding box center [701, 181] width 86 height 31
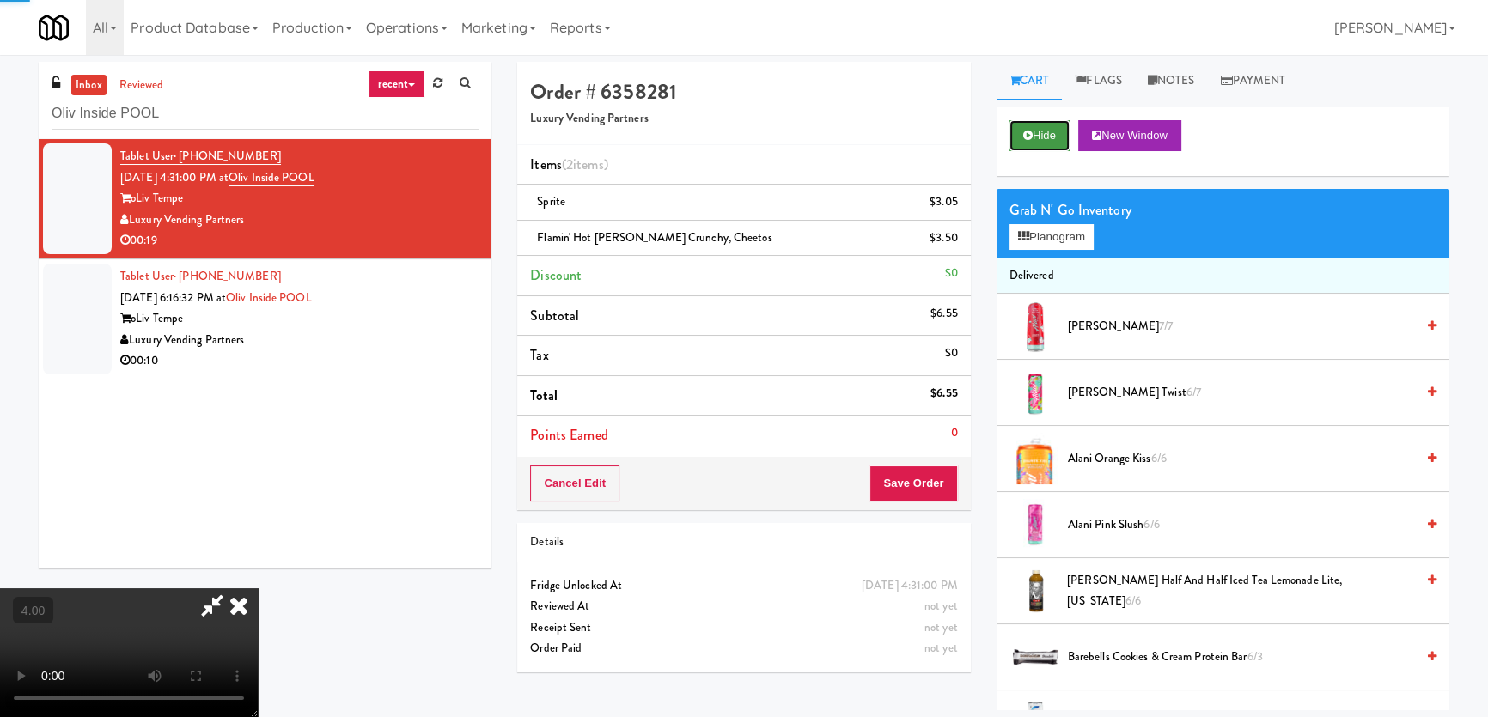
click at [1018, 144] on button "Hide" at bounding box center [1039, 135] width 60 height 31
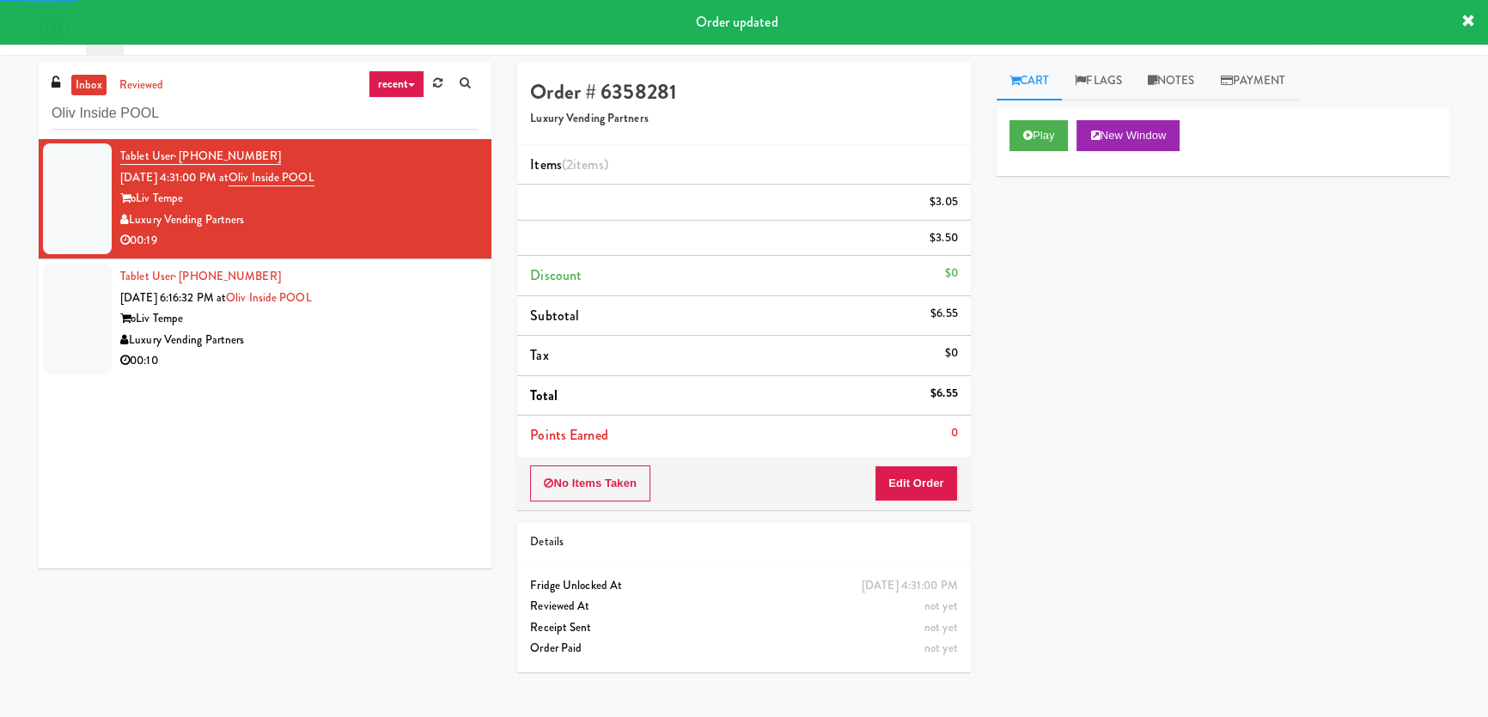
click at [387, 311] on div "oLiv Tempe" at bounding box center [299, 318] width 358 height 21
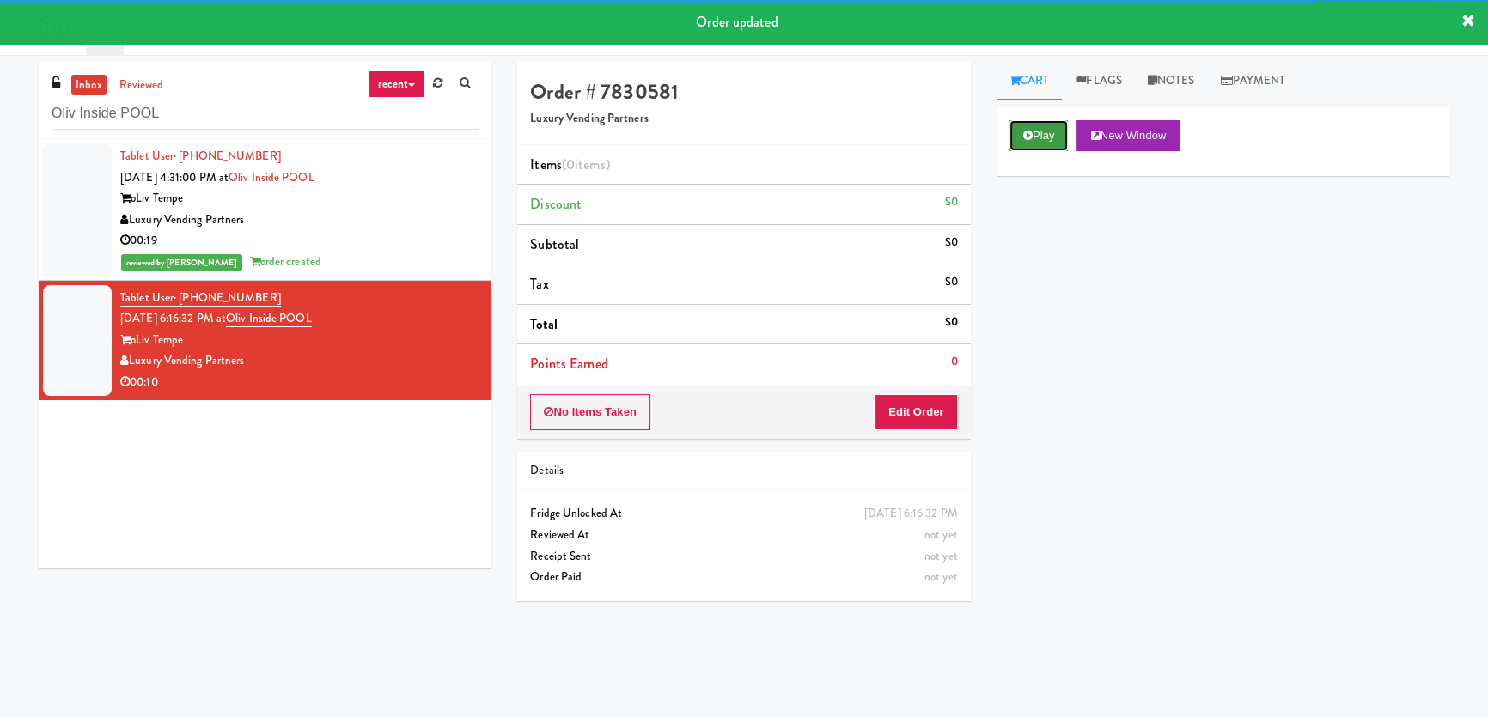
click at [1023, 136] on icon at bounding box center [1027, 135] width 9 height 11
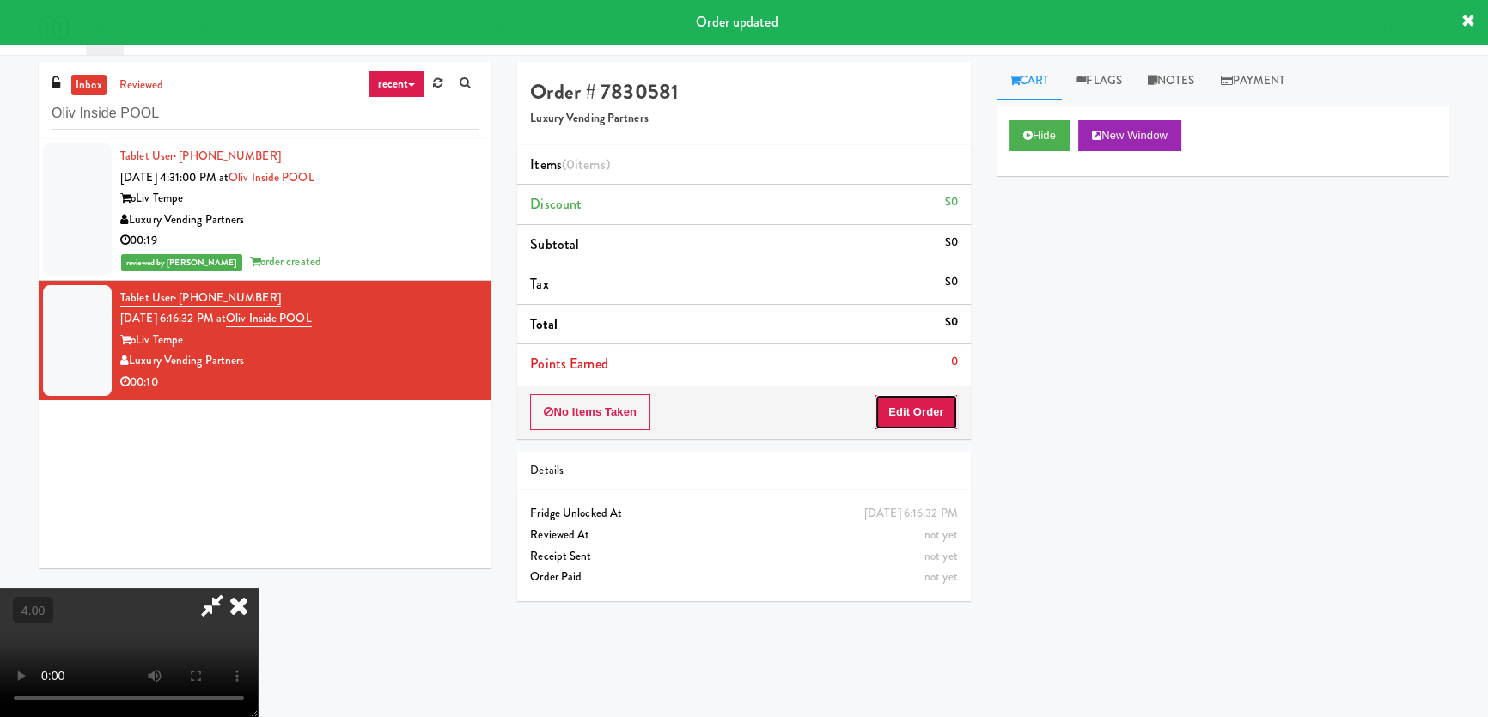
click at [937, 413] on button "Edit Order" at bounding box center [915, 412] width 83 height 36
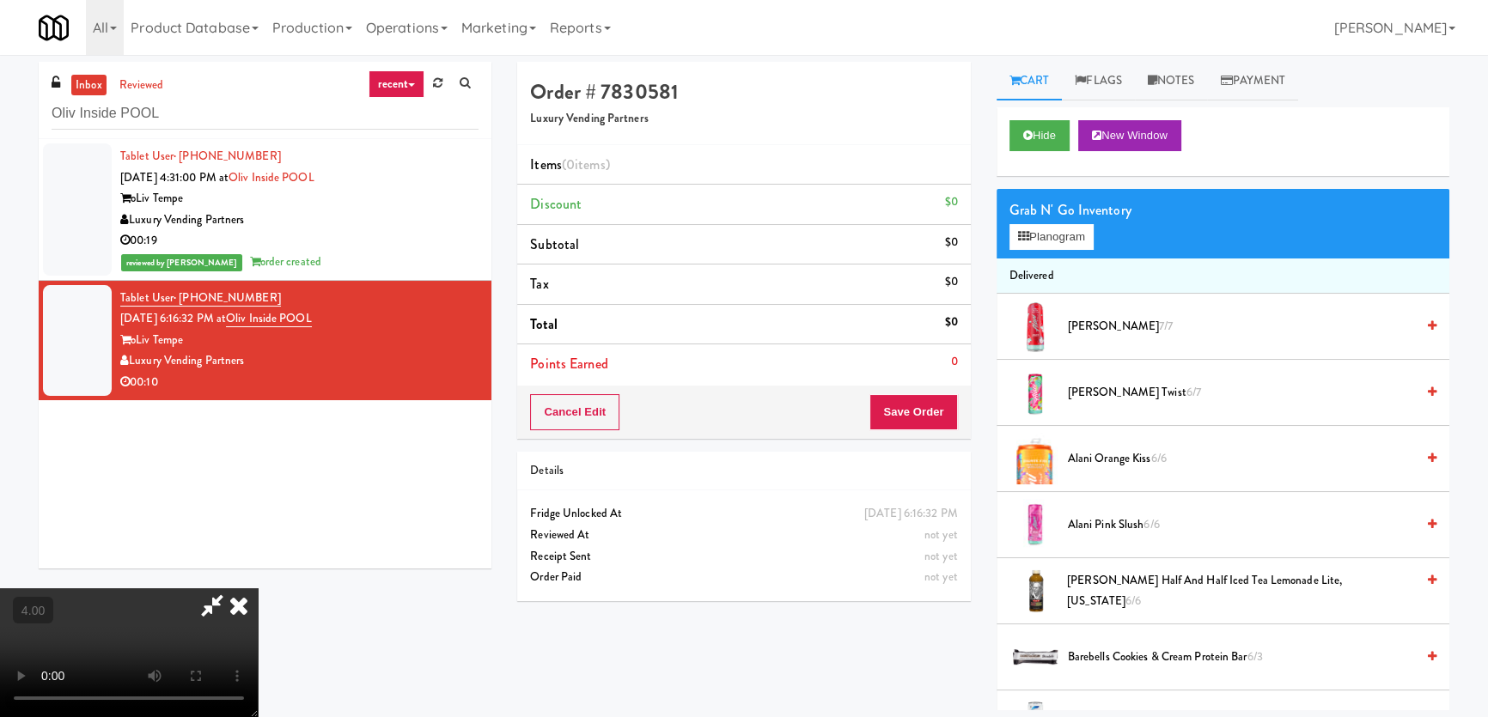
click at [258, 588] on video at bounding box center [129, 652] width 258 height 129
drag, startPoint x: 542, startPoint y: 338, endPoint x: 541, endPoint y: 433, distance: 94.5
click at [258, 588] on video at bounding box center [129, 652] width 258 height 129
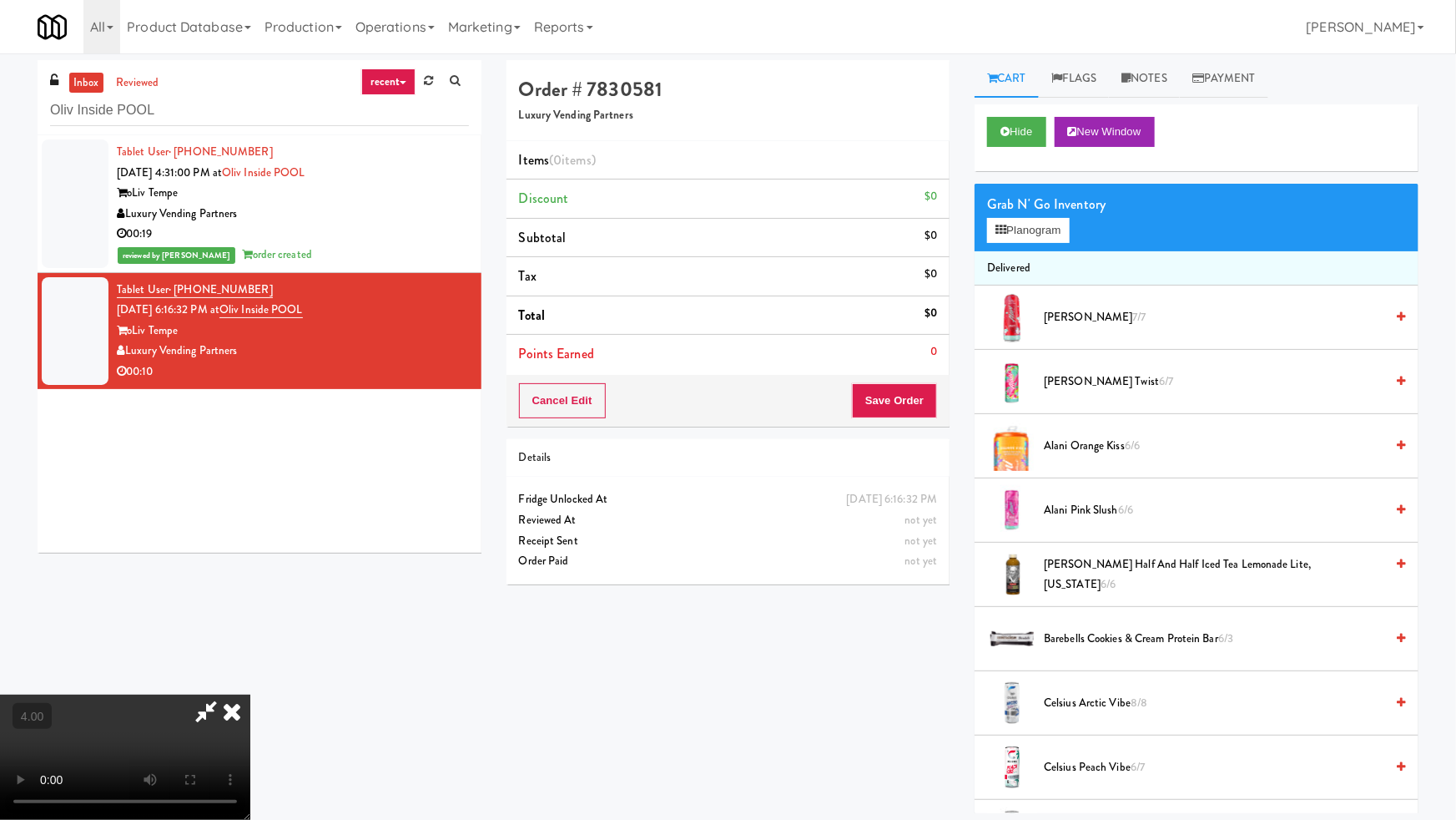
click at [251, 695] on video at bounding box center [125, 757] width 251 height 125
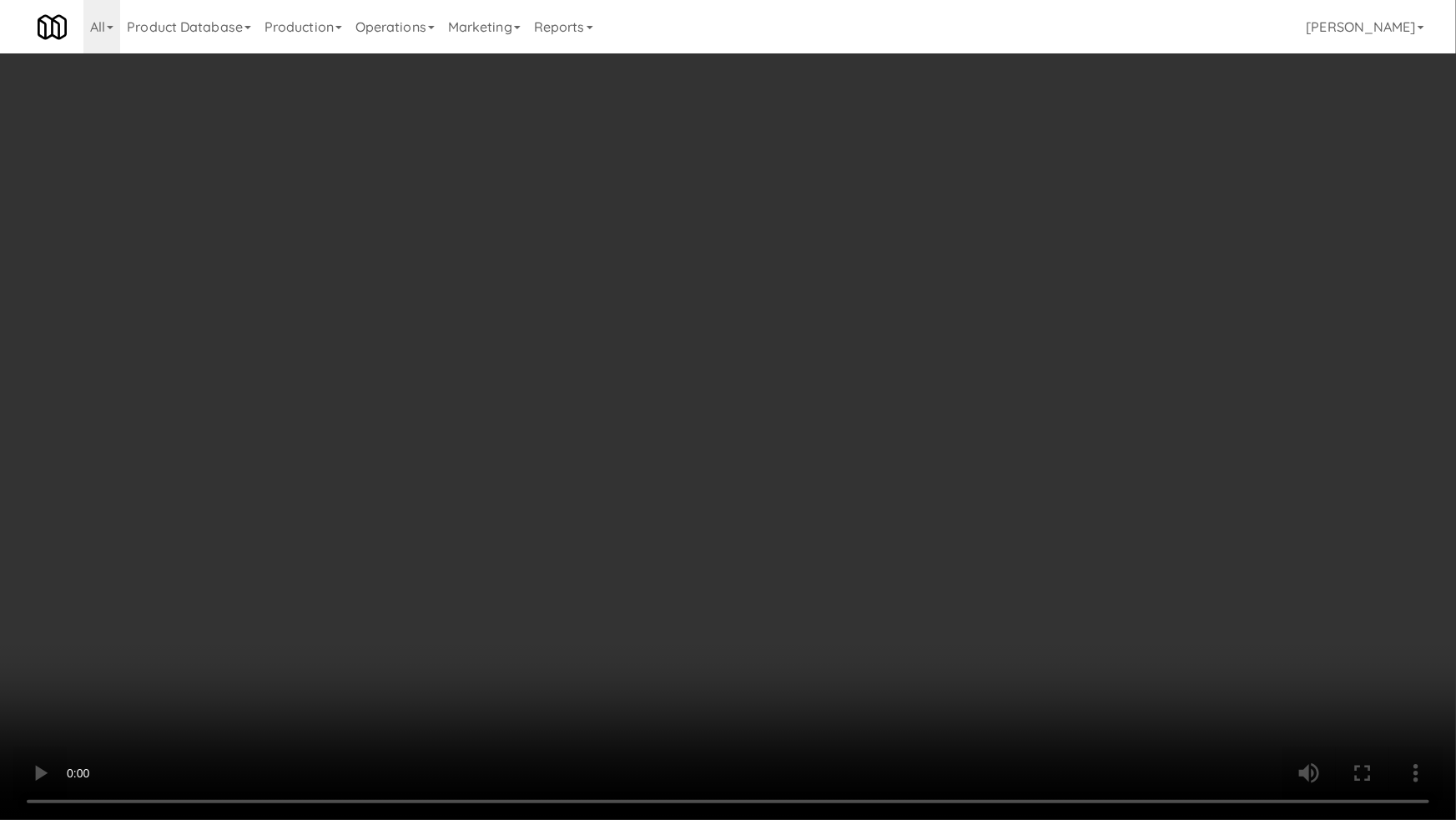
drag, startPoint x: 859, startPoint y: 468, endPoint x: 1103, endPoint y: 244, distance: 331.2
click at [859, 467] on video at bounding box center [728, 410] width 1456 height 820
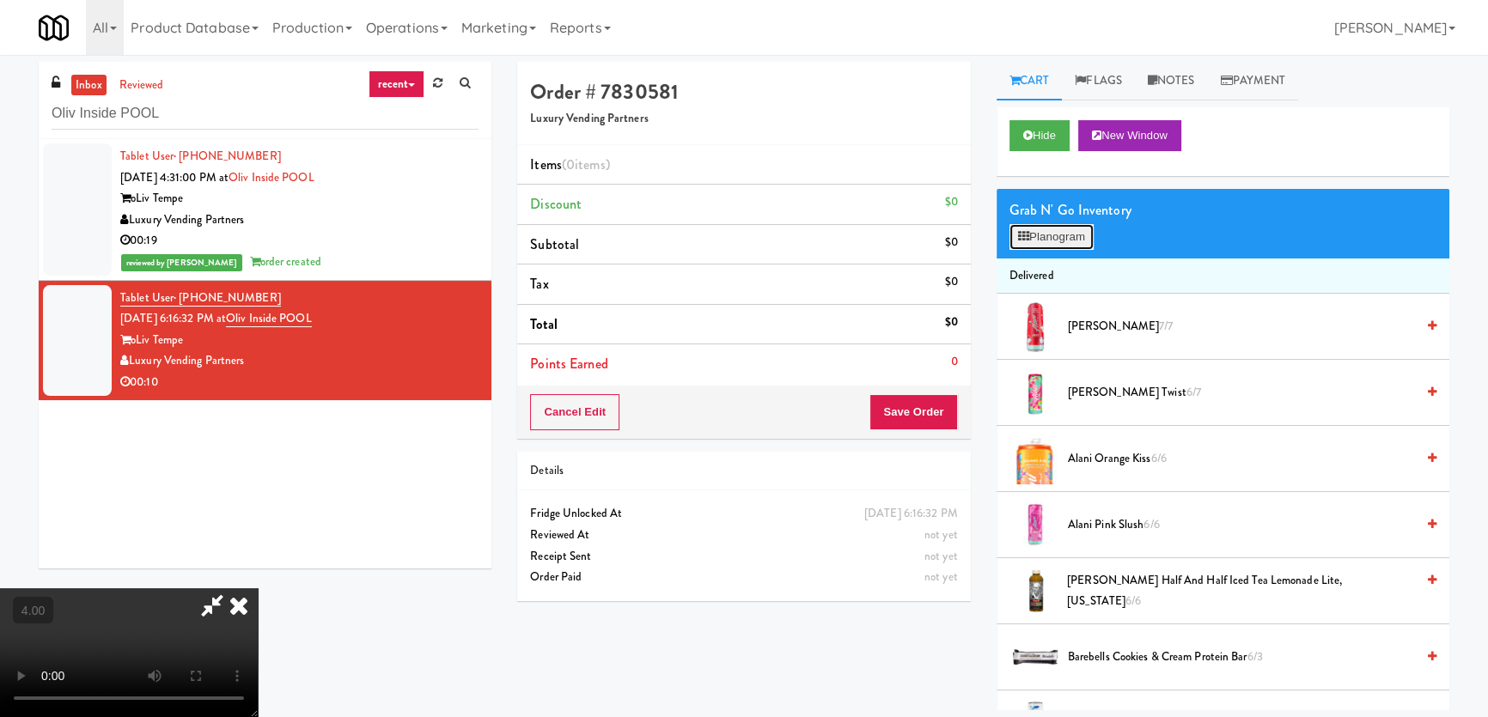
click at [1087, 236] on button "Planogram" at bounding box center [1051, 237] width 84 height 26
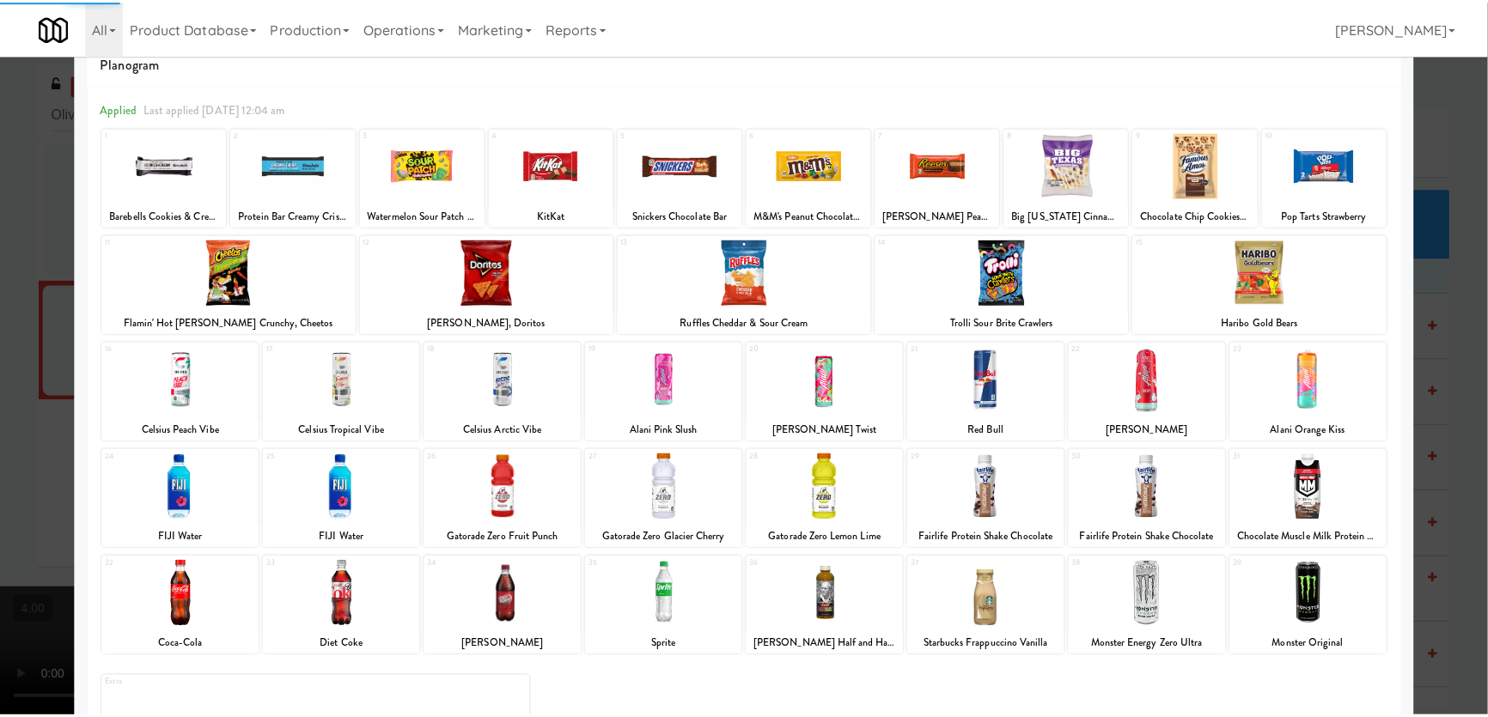
scroll to position [77, 0]
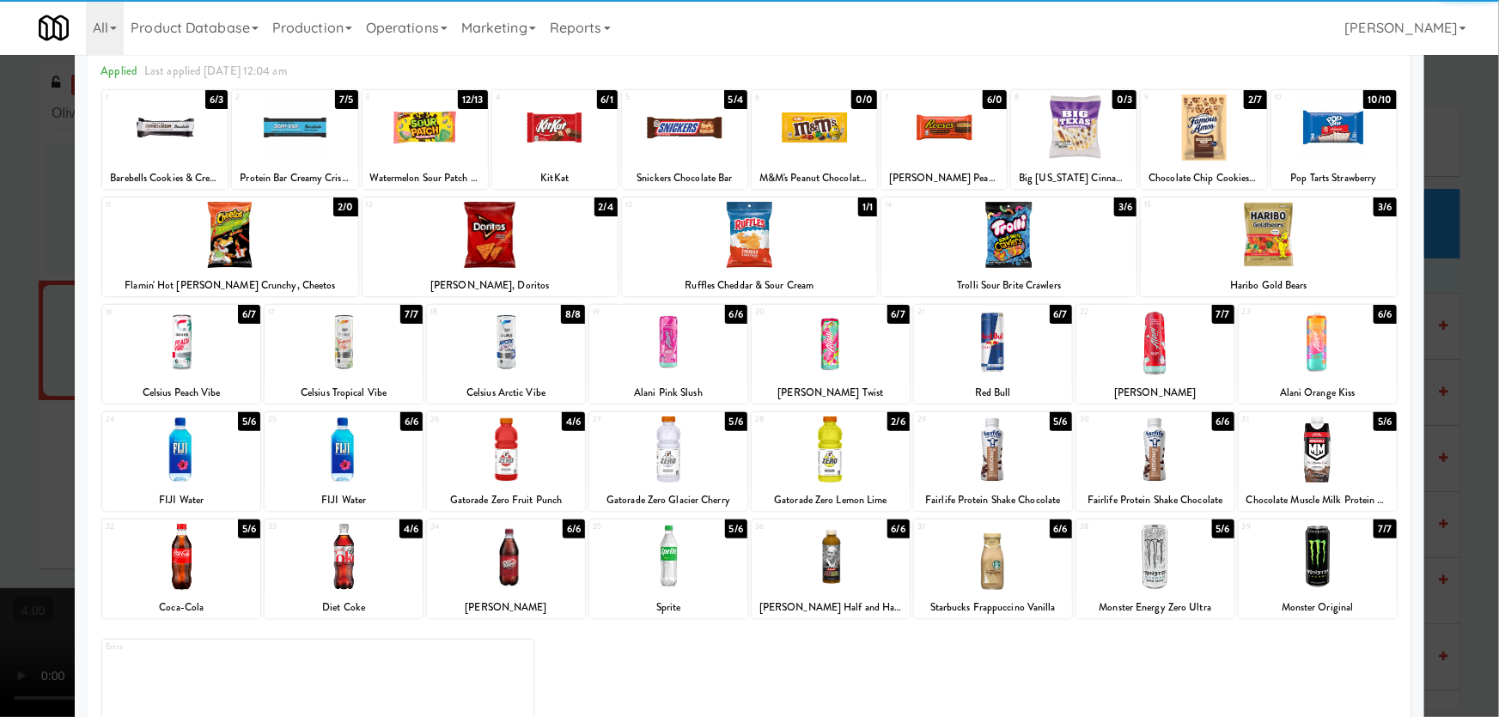
click at [1140, 556] on div at bounding box center [1155, 557] width 158 height 66
click at [0, 114] on div at bounding box center [749, 358] width 1499 height 717
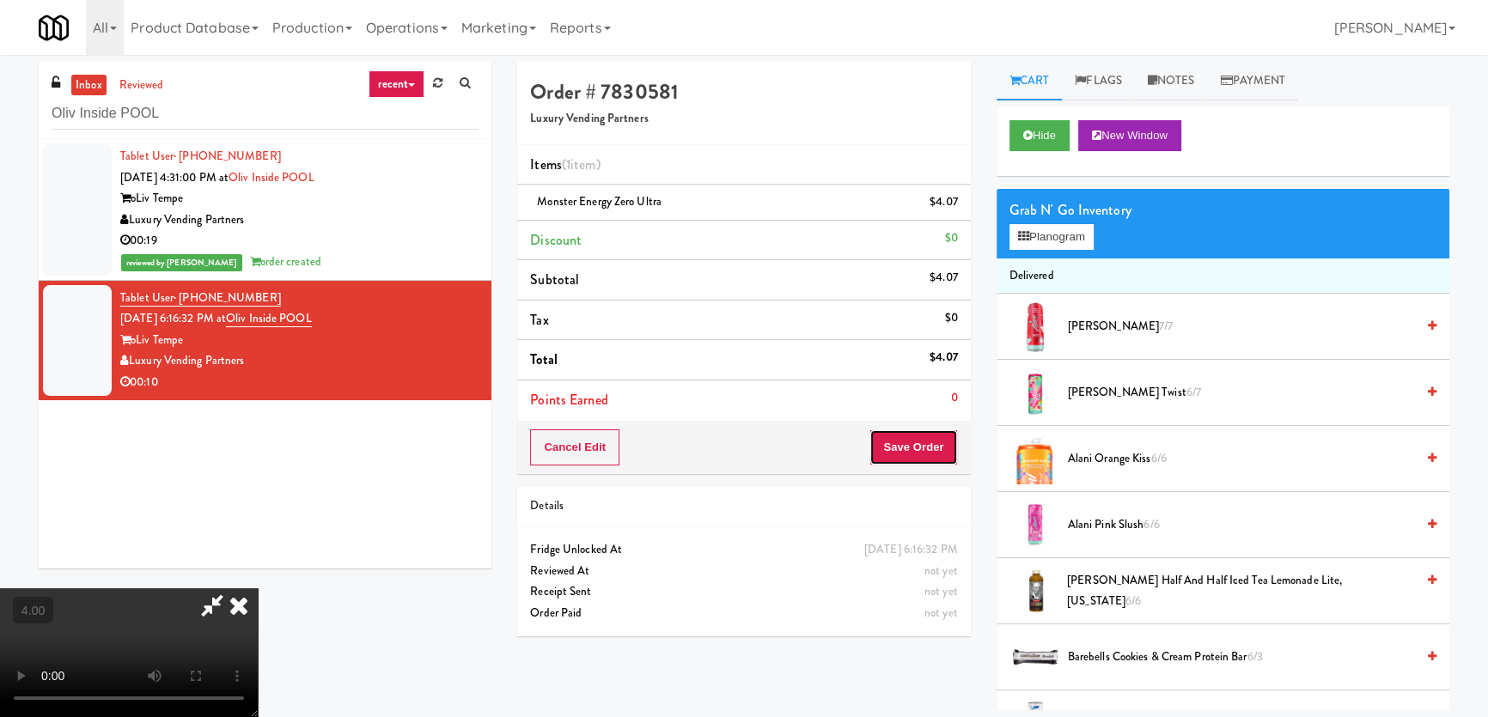
click at [939, 446] on button "Save Order" at bounding box center [913, 448] width 88 height 36
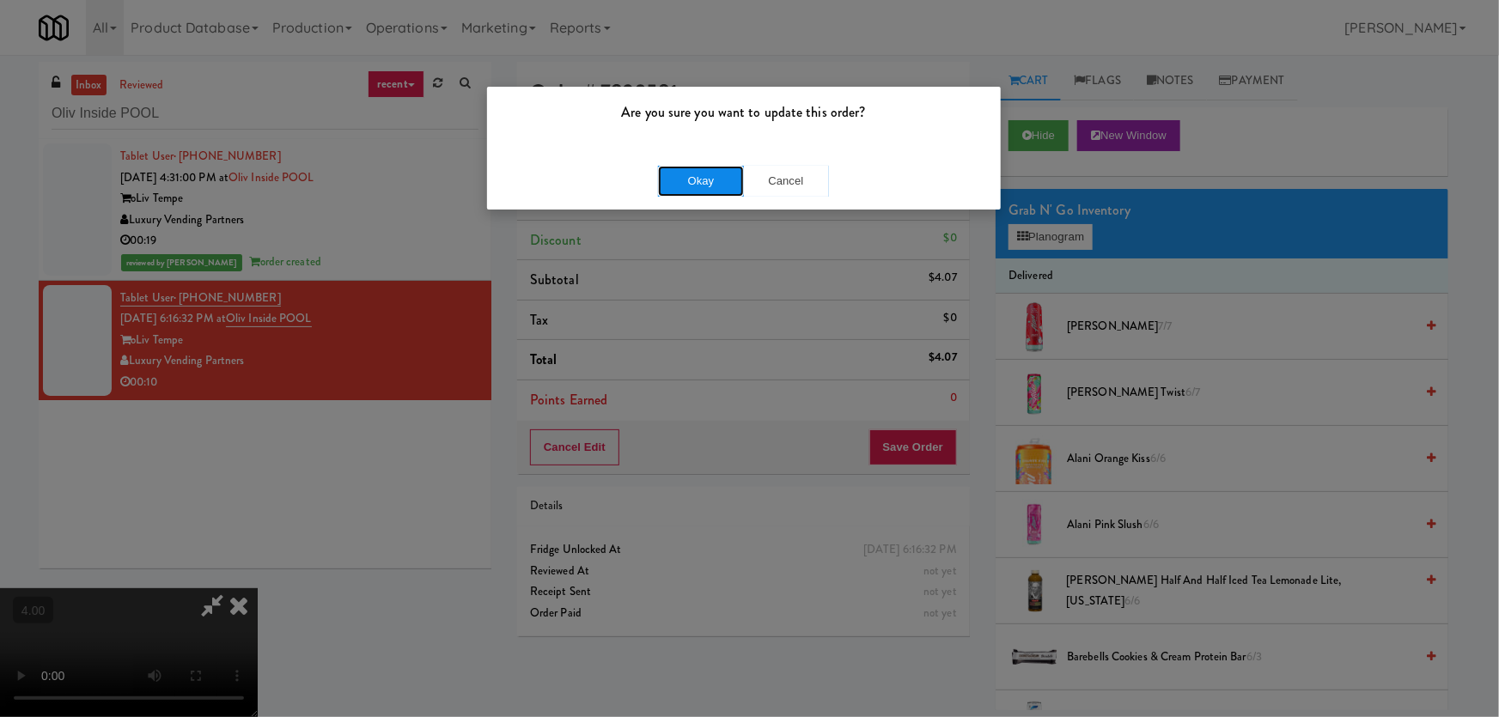
click at [713, 169] on button "Okay" at bounding box center [701, 181] width 86 height 31
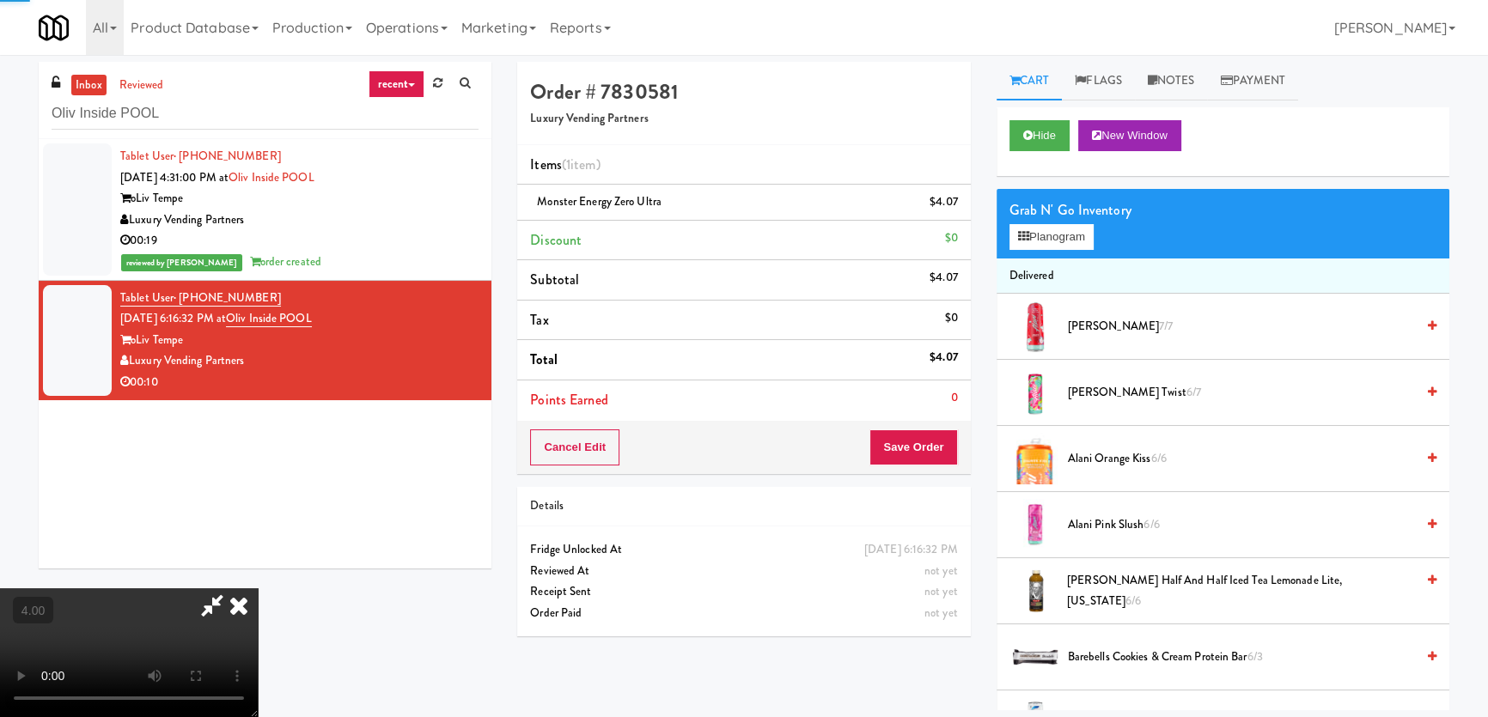
click at [1044, 116] on div "Hide New Window" at bounding box center [1222, 141] width 453 height 69
click at [1004, 151] on div "Hide New Window" at bounding box center [1222, 141] width 453 height 69
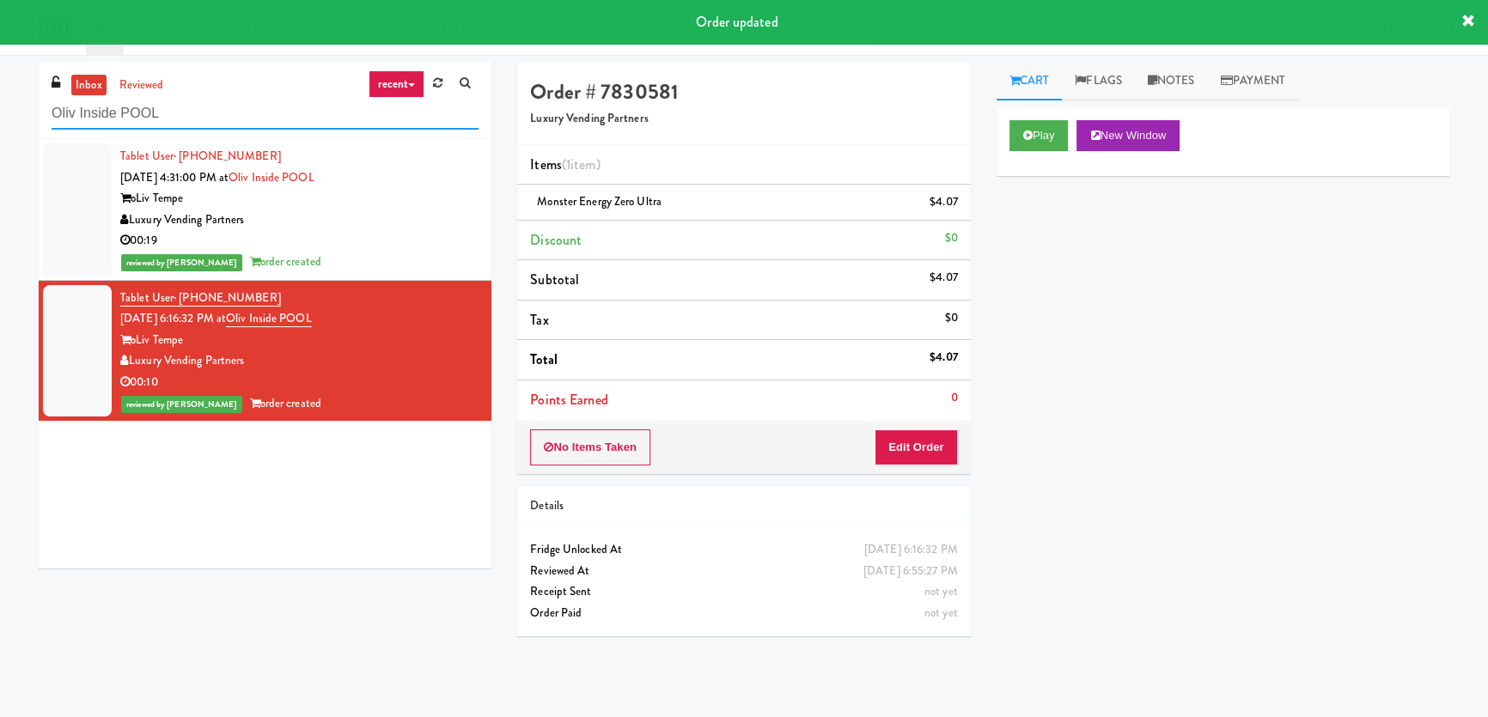
drag, startPoint x: 275, startPoint y: 99, endPoint x: 27, endPoint y: 112, distance: 247.7
click at [27, 112] on div "inbox reviewed recent all unclear take inventory issue suspicious failed recent…" at bounding box center [265, 322] width 478 height 520
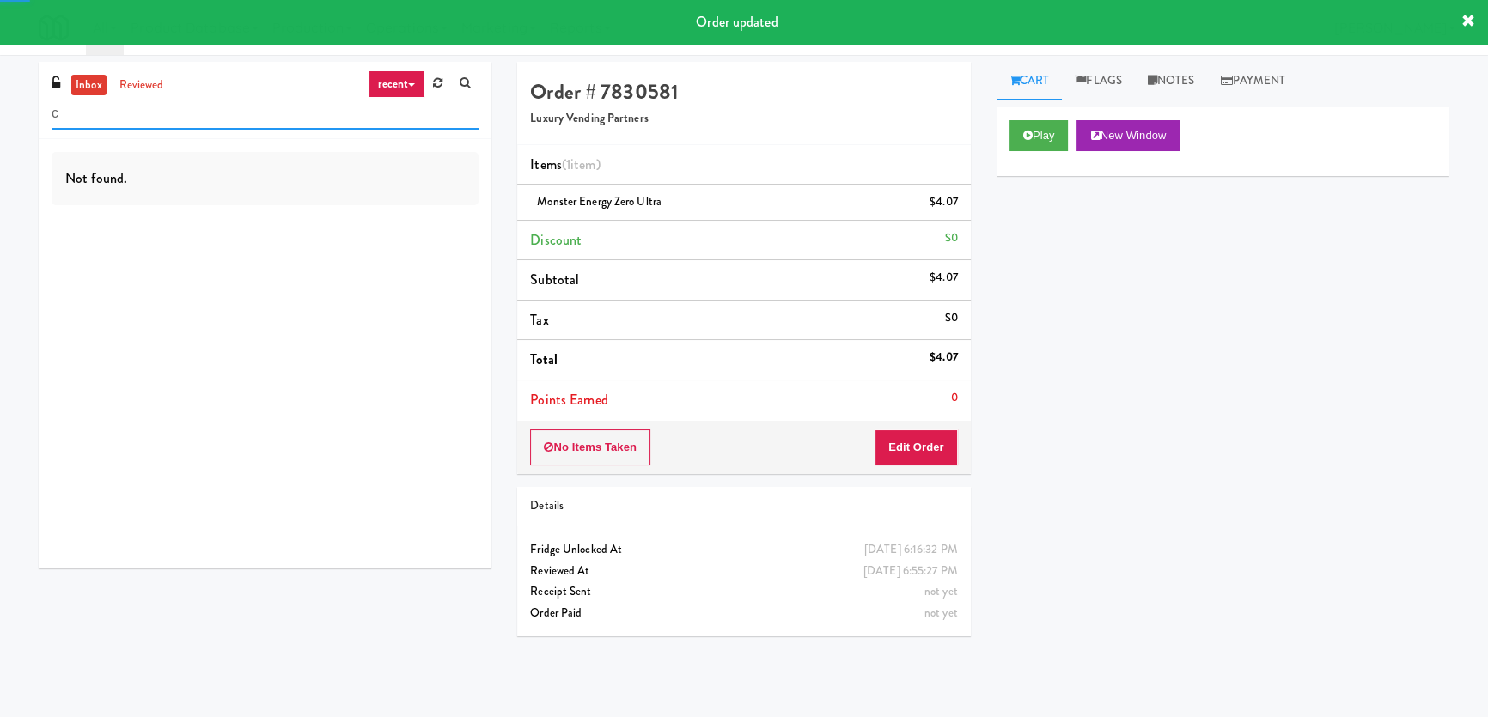
drag, startPoint x: 118, startPoint y: 102, endPoint x: 35, endPoint y: 89, distance: 83.5
click at [39, 90] on div "inbox reviewed recent all unclear take inventory issue suspicious failed recent…" at bounding box center [265, 100] width 453 height 77
paste input "Peabody - Cooler"
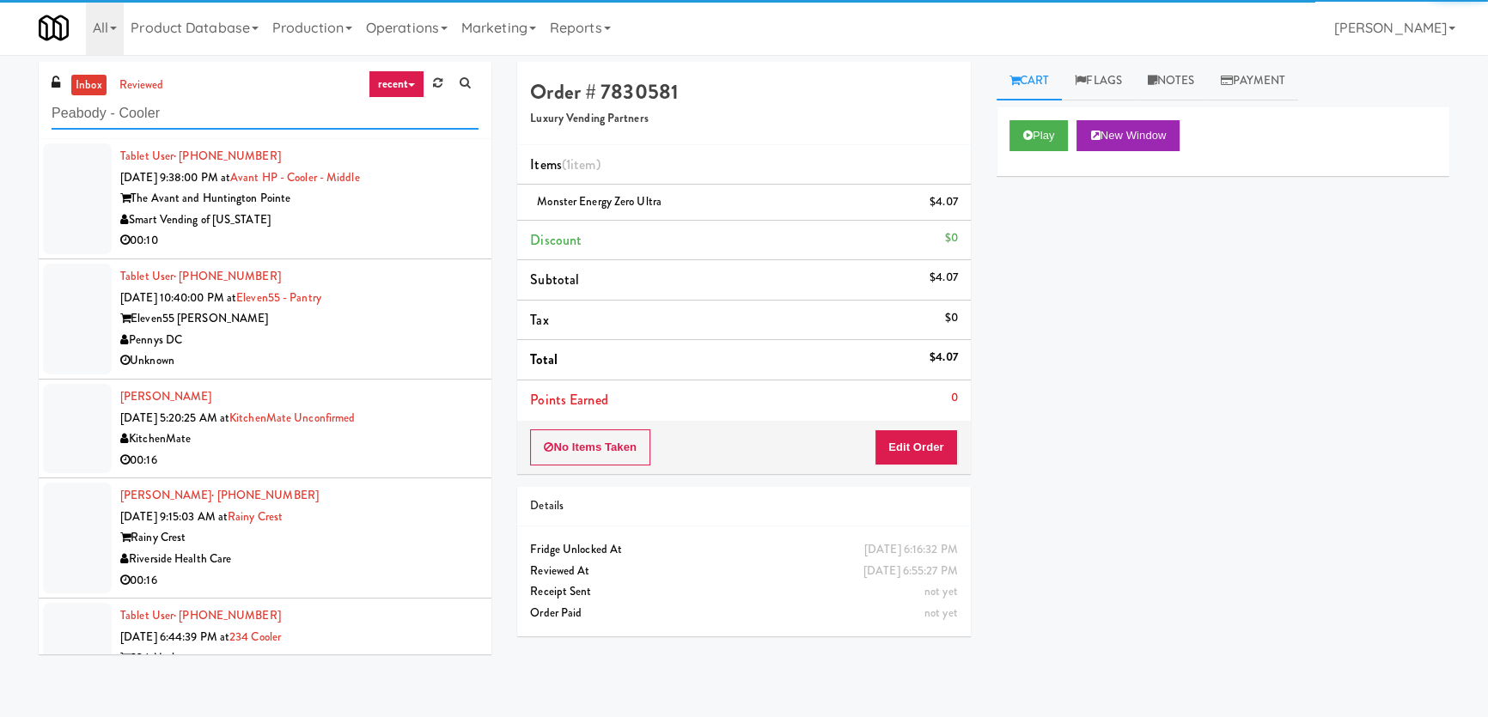
type input "Peabody - Cooler"
click at [371, 232] on div "00:10" at bounding box center [299, 240] width 358 height 21
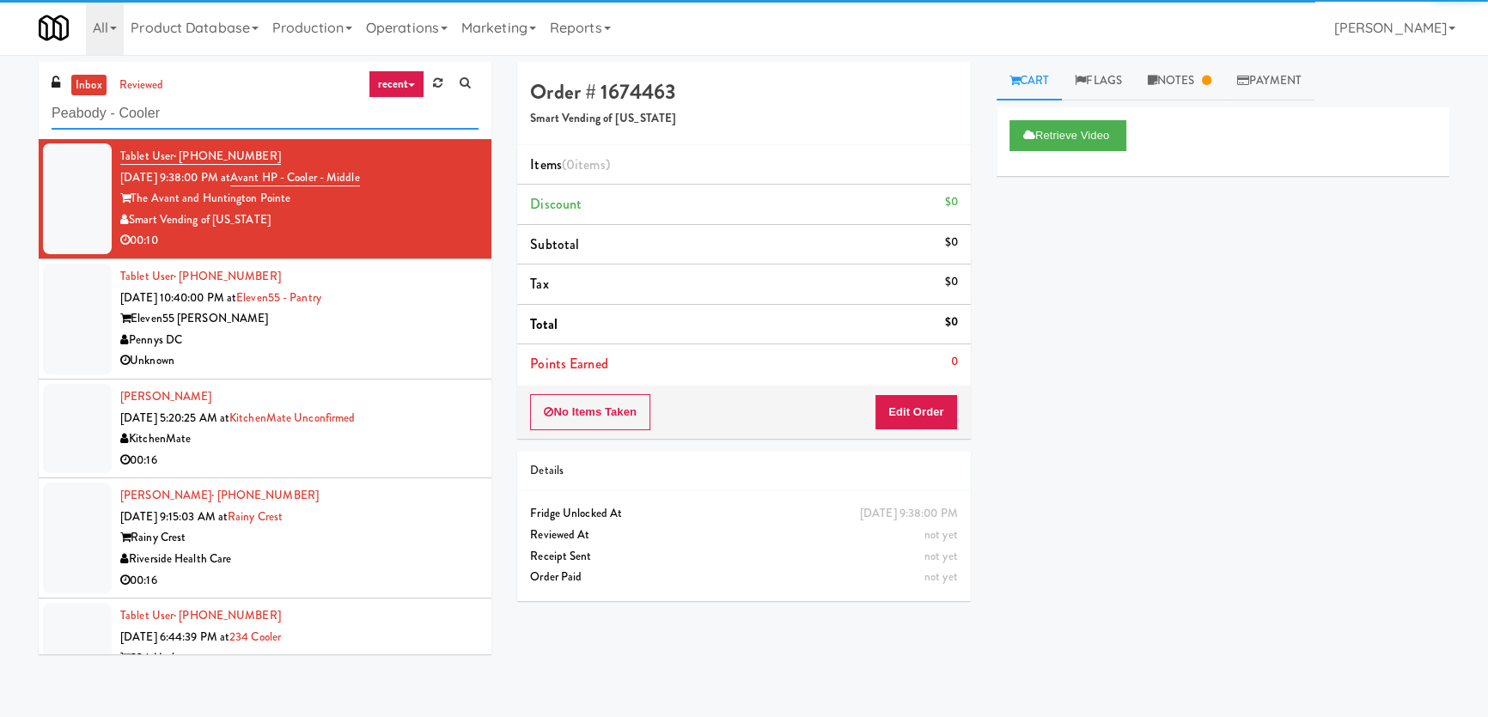
click at [226, 116] on input "Peabody - Cooler" at bounding box center [265, 114] width 427 height 32
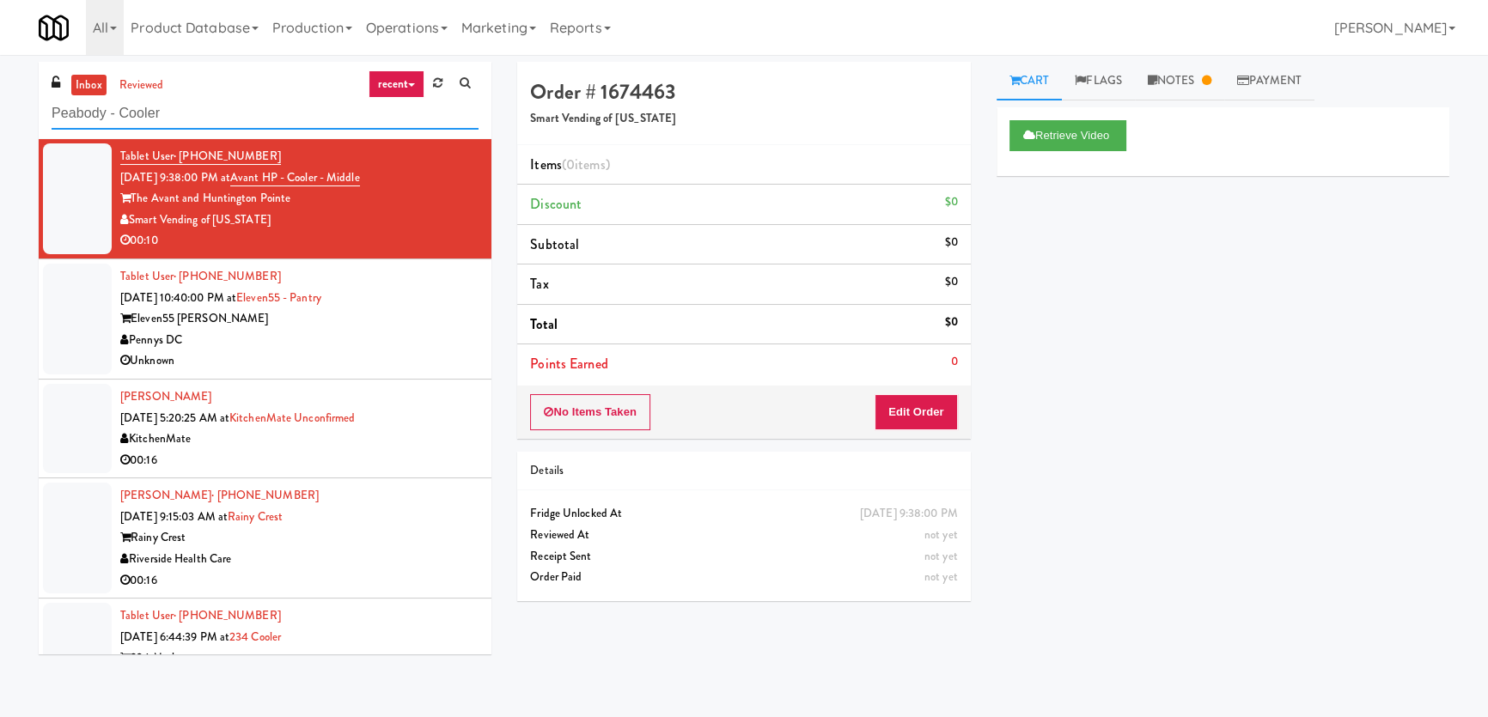
drag, startPoint x: 204, startPoint y: 115, endPoint x: 0, endPoint y: 114, distance: 204.4
click at [0, 114] on div "inbox reviewed recent all unclear take inventory issue suspicious failed recent…" at bounding box center [744, 386] width 1488 height 649
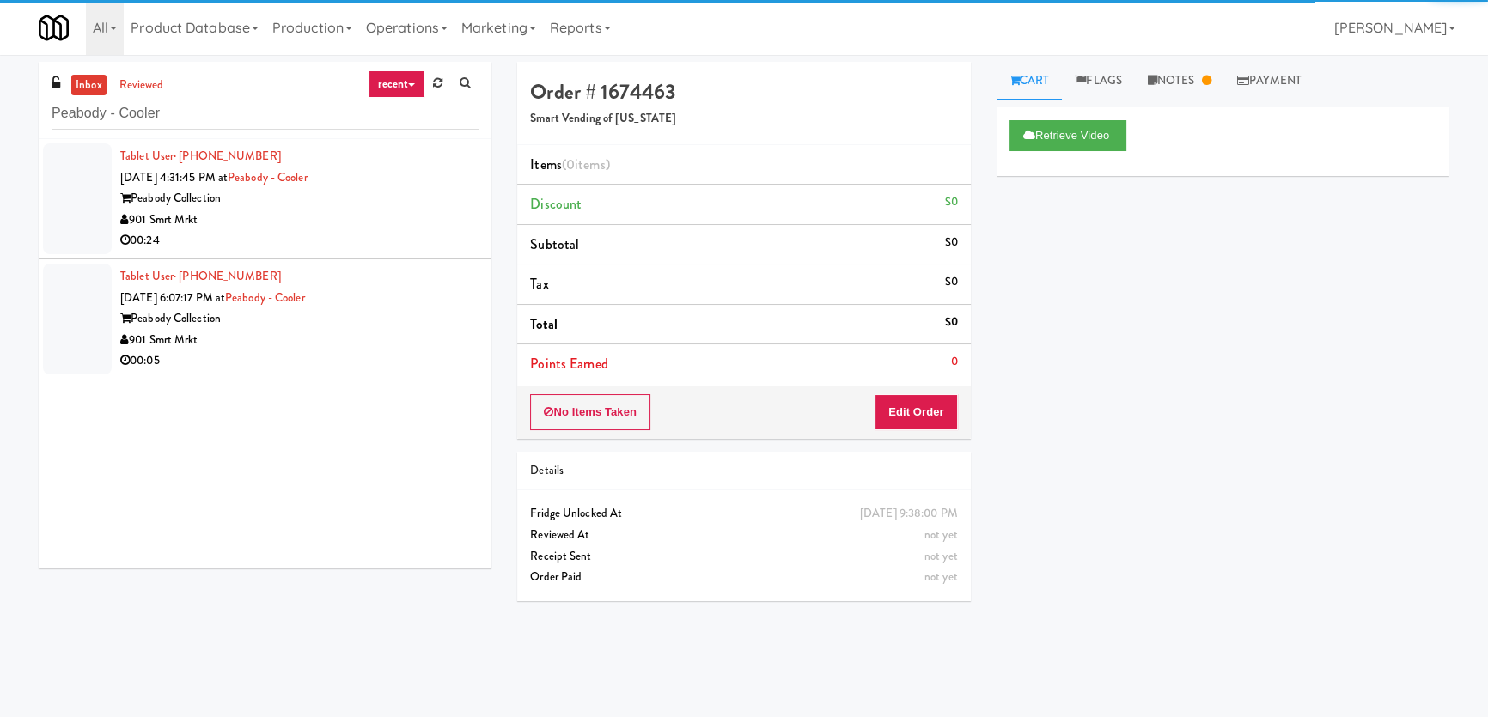
click at [345, 218] on div "901 Smrt Mrkt" at bounding box center [299, 220] width 358 height 21
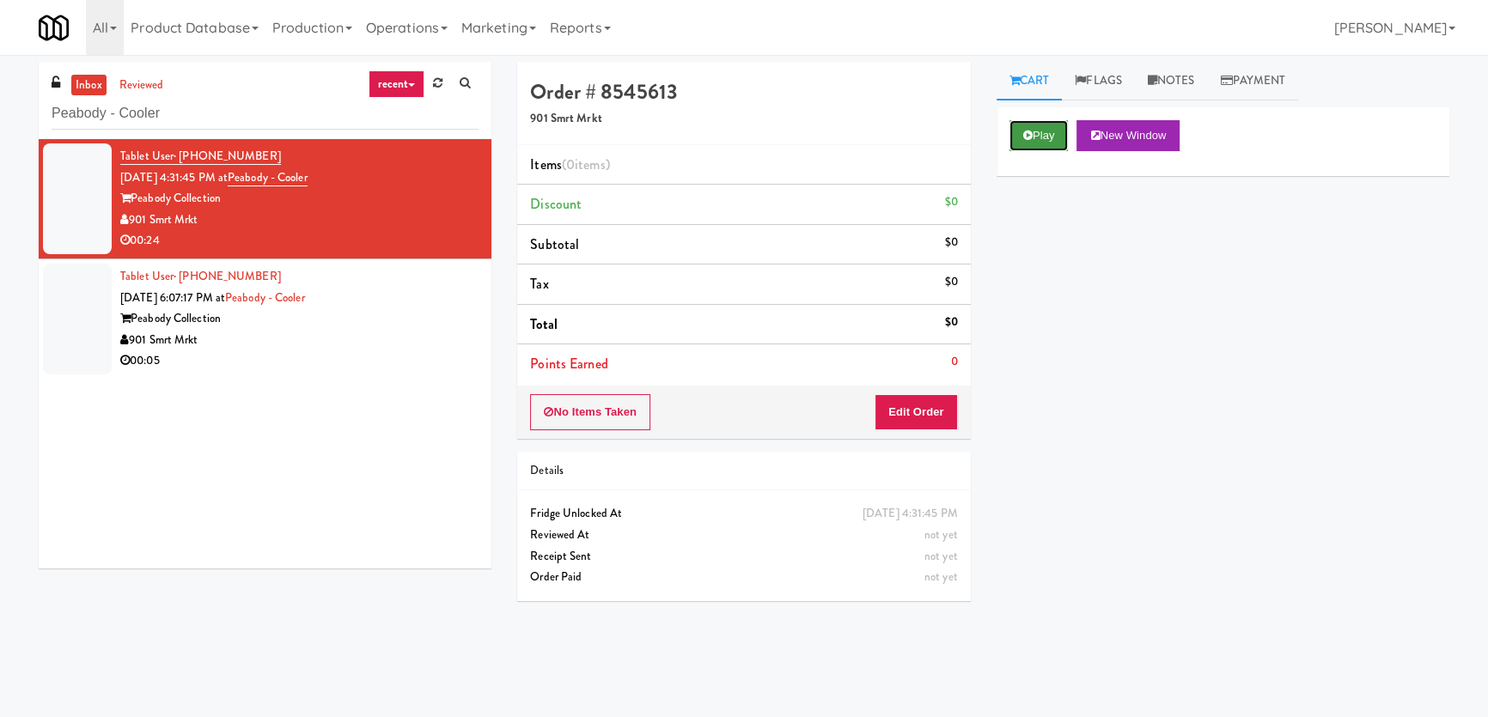
click at [1031, 143] on button "Play" at bounding box center [1038, 135] width 59 height 31
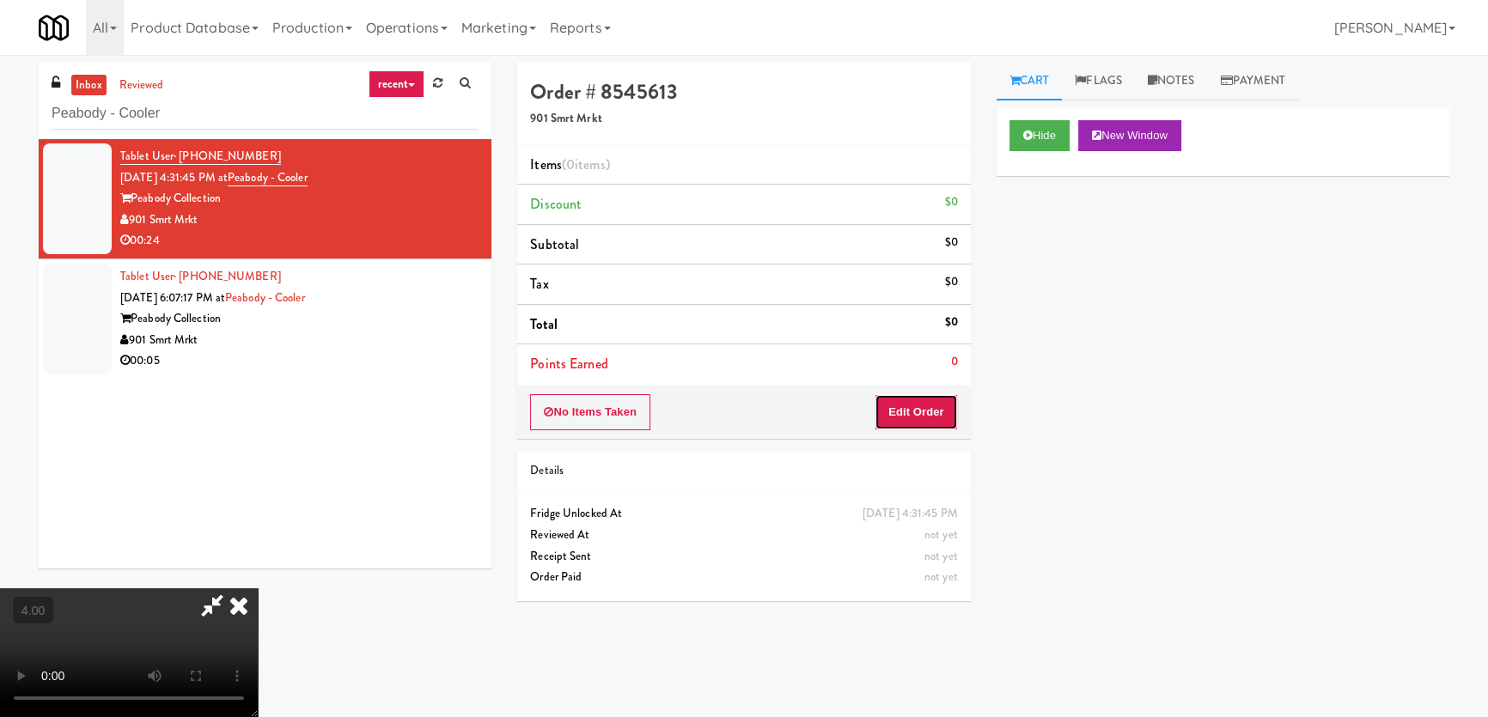
click at [919, 405] on button "Edit Order" at bounding box center [915, 412] width 83 height 36
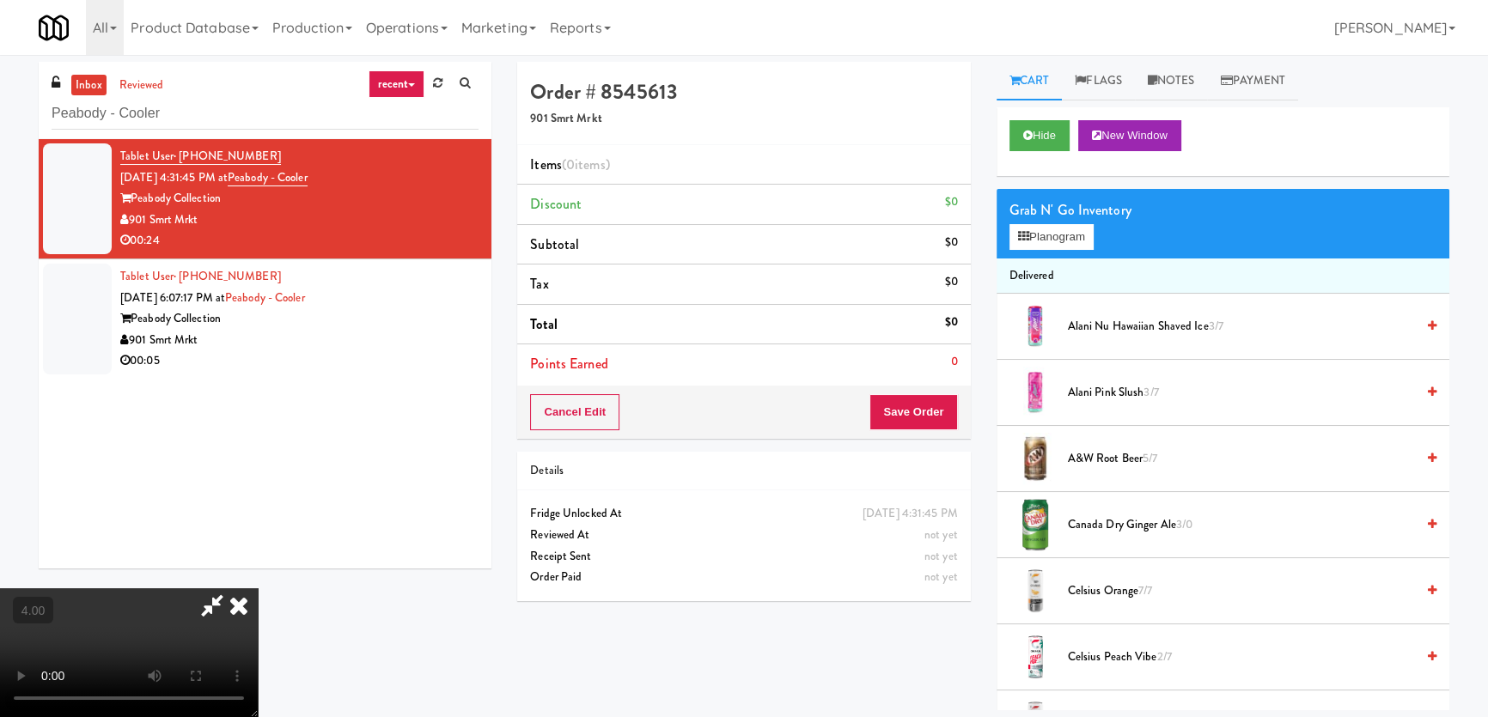
click at [258, 588] on video at bounding box center [129, 652] width 258 height 129
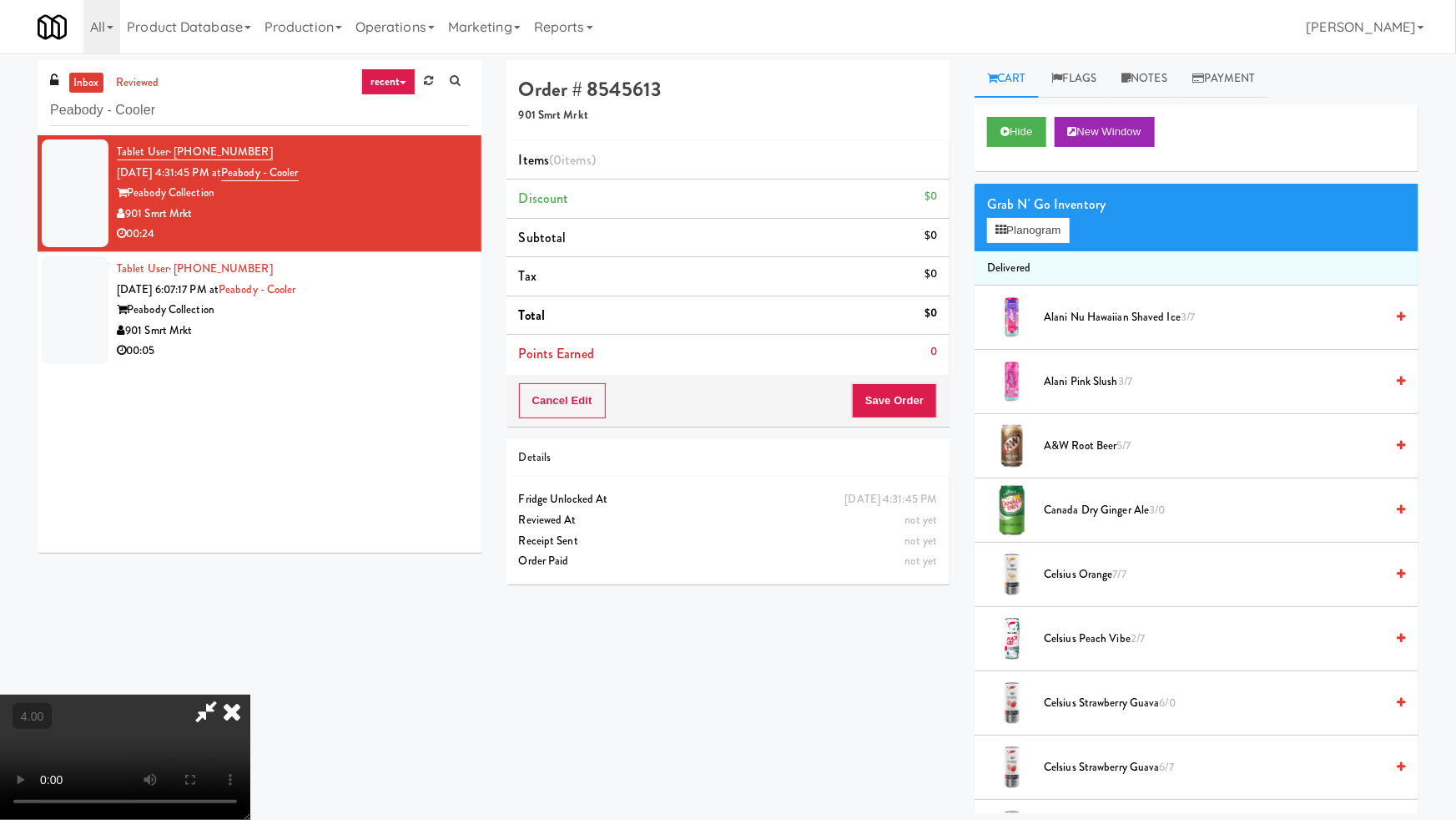
click at [251, 695] on video at bounding box center [125, 757] width 251 height 125
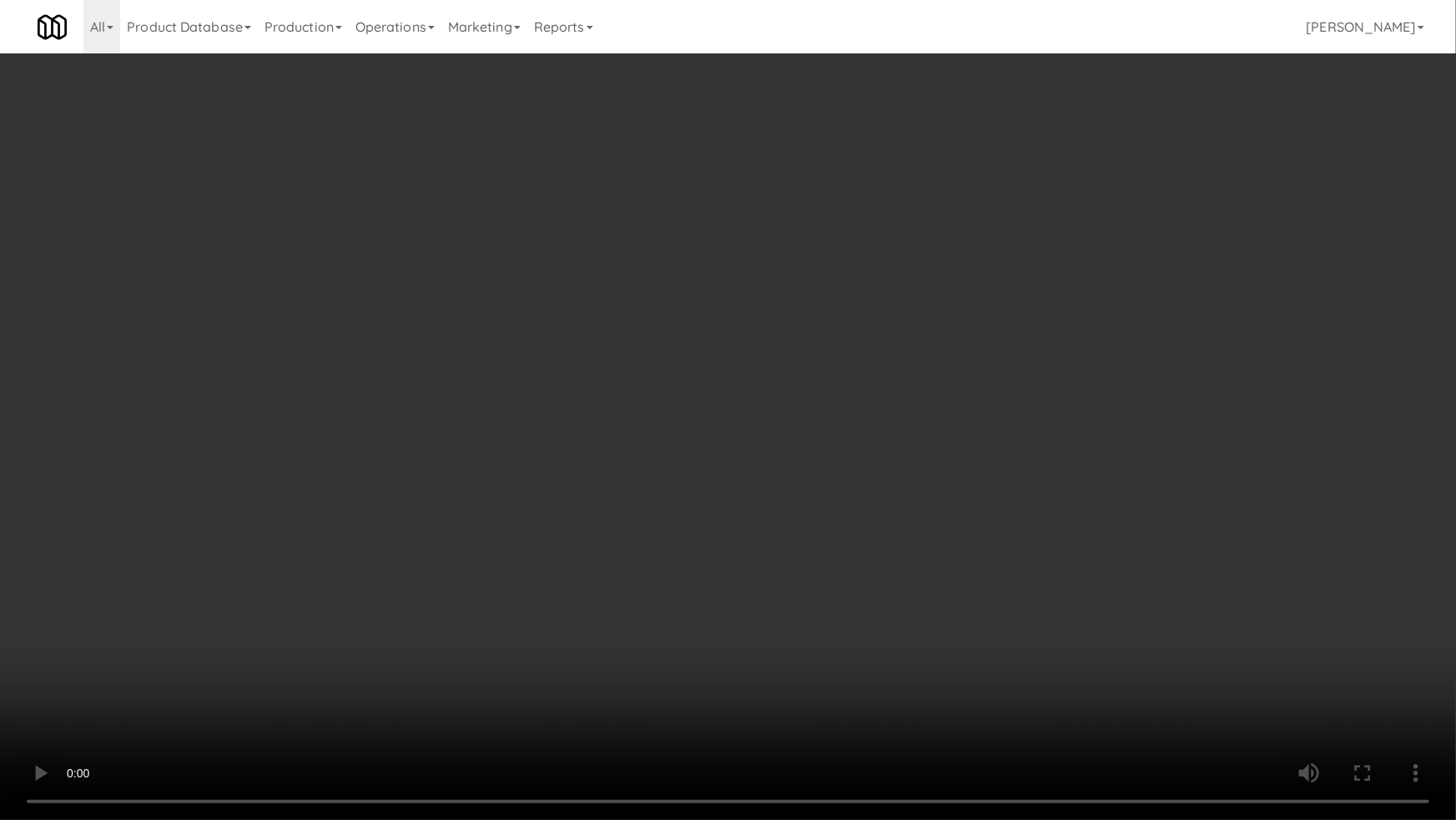
click at [496, 495] on video at bounding box center [728, 410] width 1456 height 820
click at [506, 502] on video at bounding box center [728, 410] width 1456 height 820
click at [514, 513] on video at bounding box center [728, 410] width 1456 height 820
click at [525, 537] on video at bounding box center [728, 410] width 1456 height 820
drag, startPoint x: 525, startPoint y: 537, endPoint x: 548, endPoint y: 416, distance: 123.2
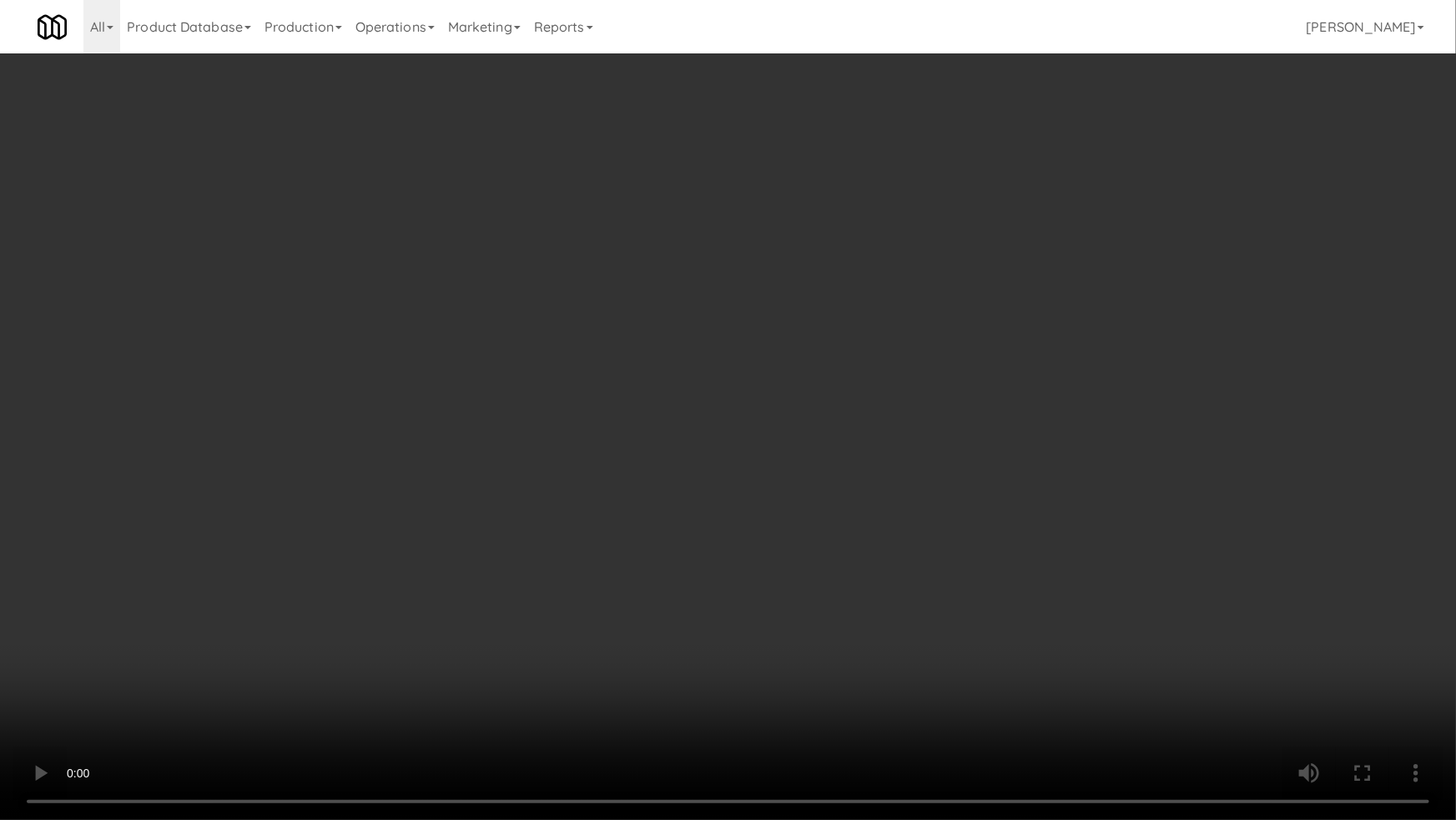
click at [525, 537] on video at bounding box center [728, 410] width 1456 height 820
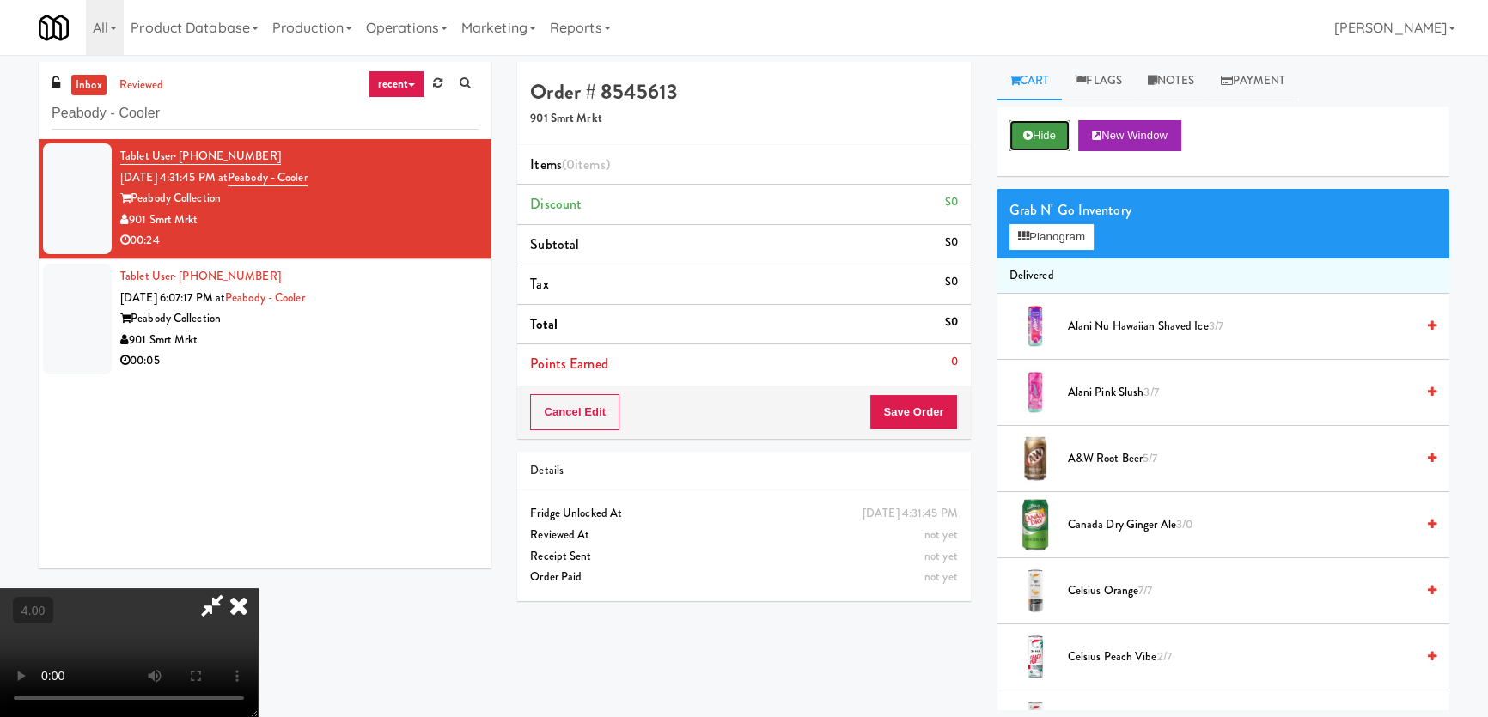
click at [1031, 143] on button "Hide" at bounding box center [1039, 135] width 60 height 31
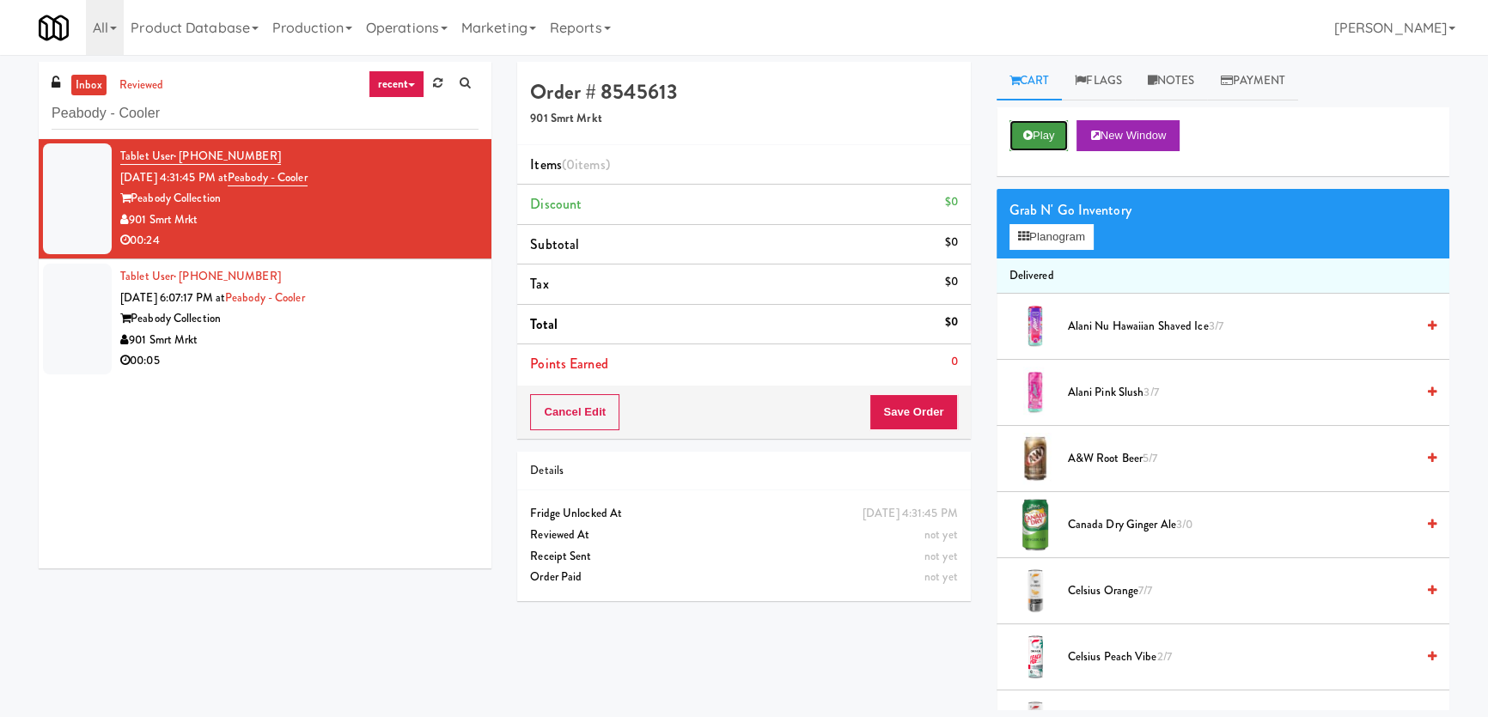
click at [1031, 143] on button "Play" at bounding box center [1038, 135] width 59 height 31
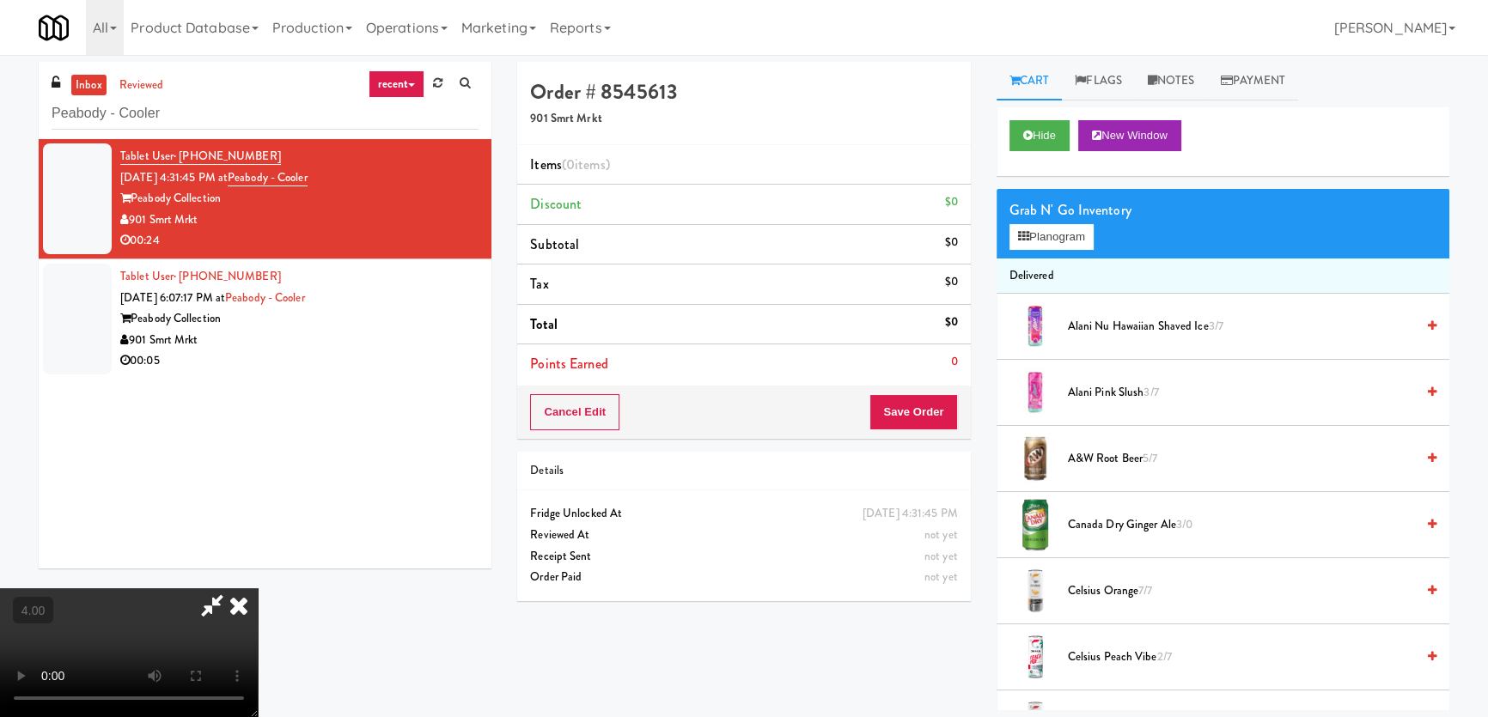
click at [258, 588] on video at bounding box center [129, 652] width 258 height 129
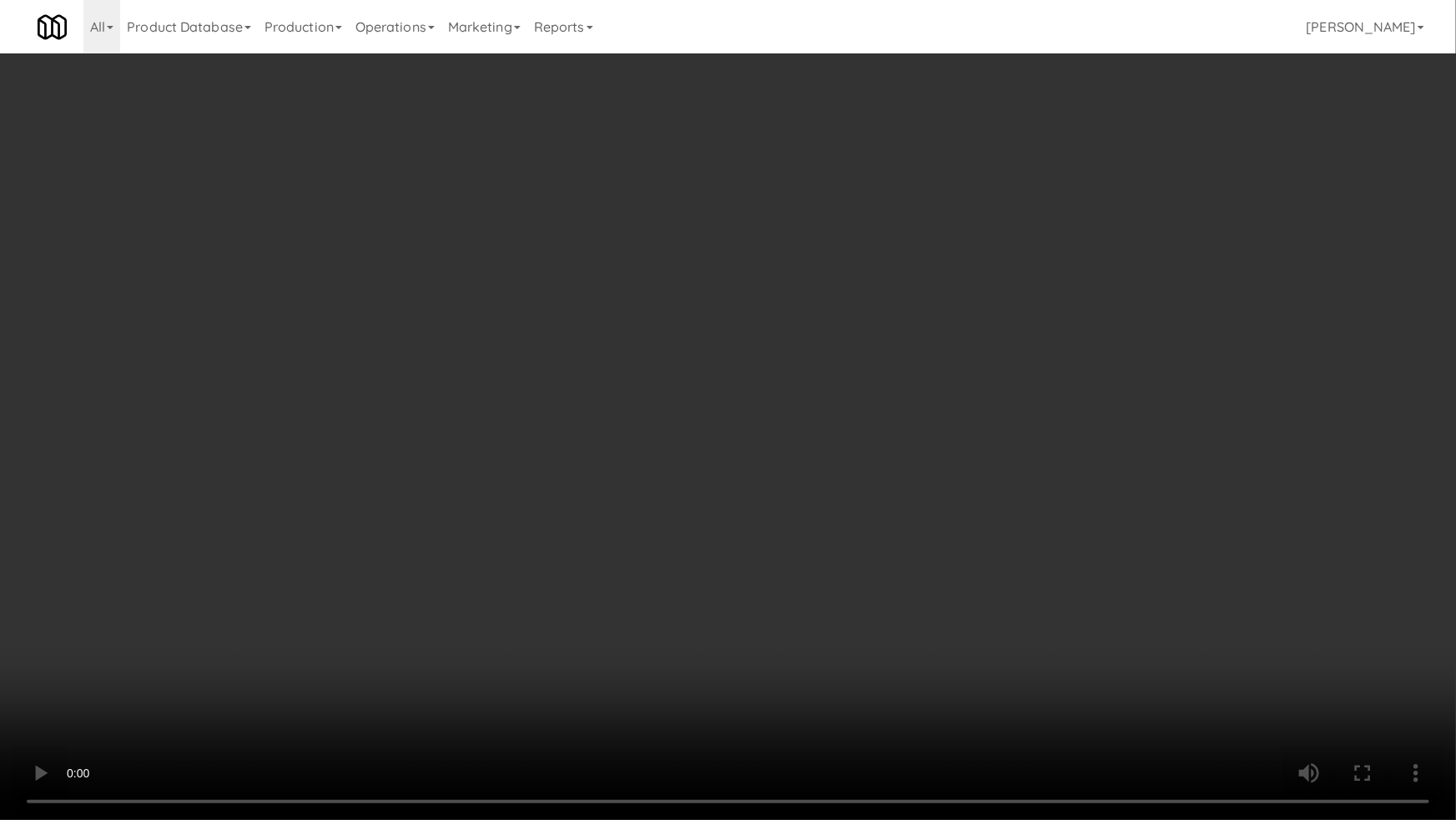
click at [288, 630] on video at bounding box center [728, 410] width 1456 height 820
click at [292, 636] on video at bounding box center [728, 410] width 1456 height 820
click at [467, 603] on video at bounding box center [728, 410] width 1456 height 820
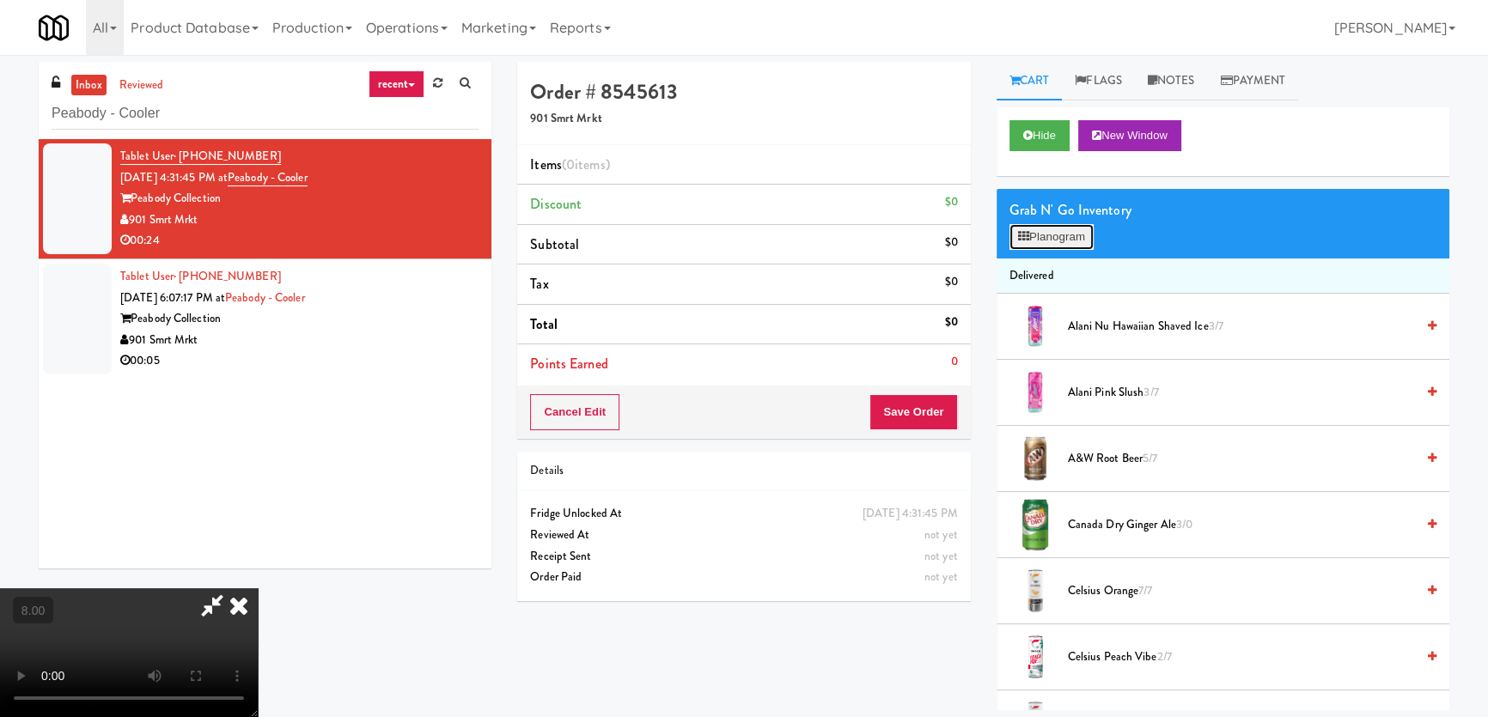
click at [1057, 243] on button "Planogram" at bounding box center [1051, 237] width 84 height 26
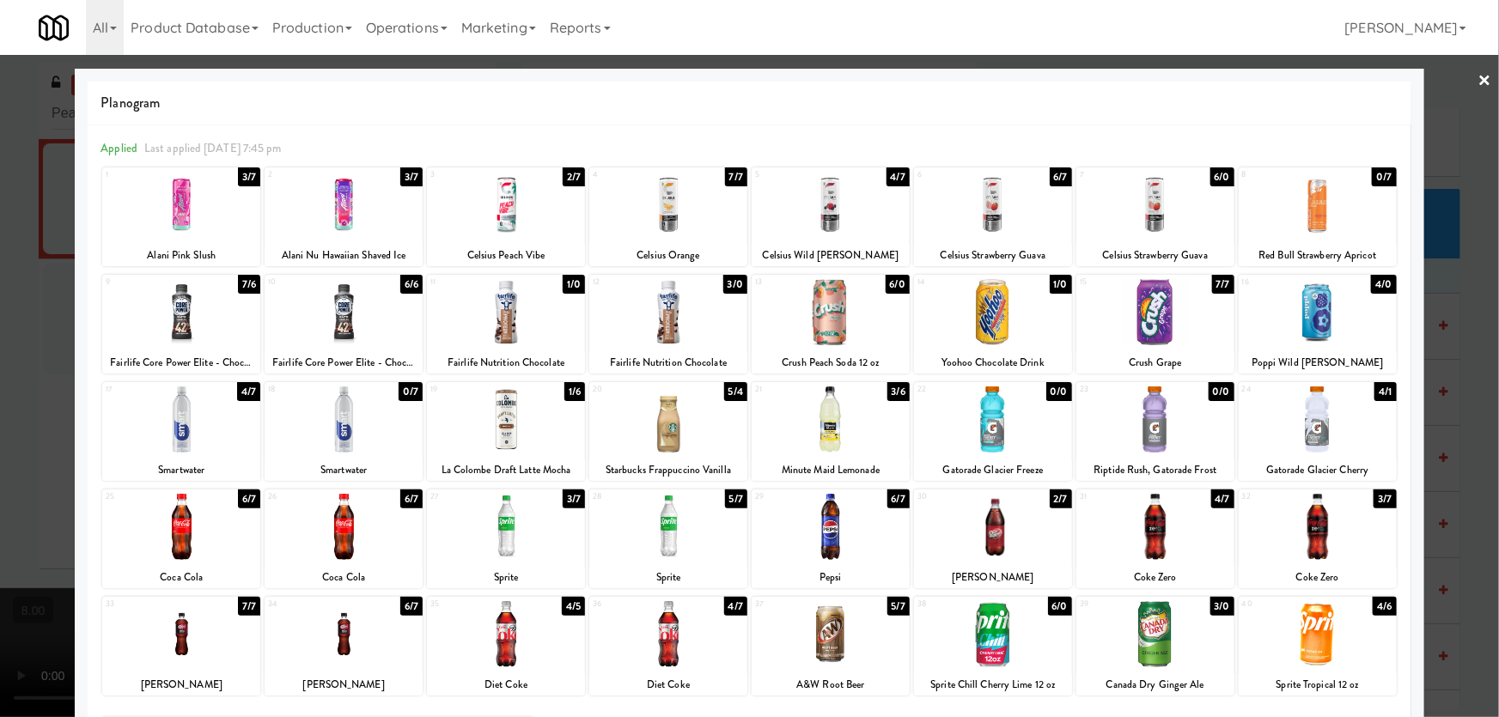
click at [1141, 633] on div at bounding box center [1155, 634] width 158 height 66
click at [510, 212] on div at bounding box center [506, 205] width 158 height 66
drag, startPoint x: 0, startPoint y: 219, endPoint x: 9, endPoint y: 240, distance: 22.3
click at [3, 230] on div at bounding box center [749, 358] width 1499 height 717
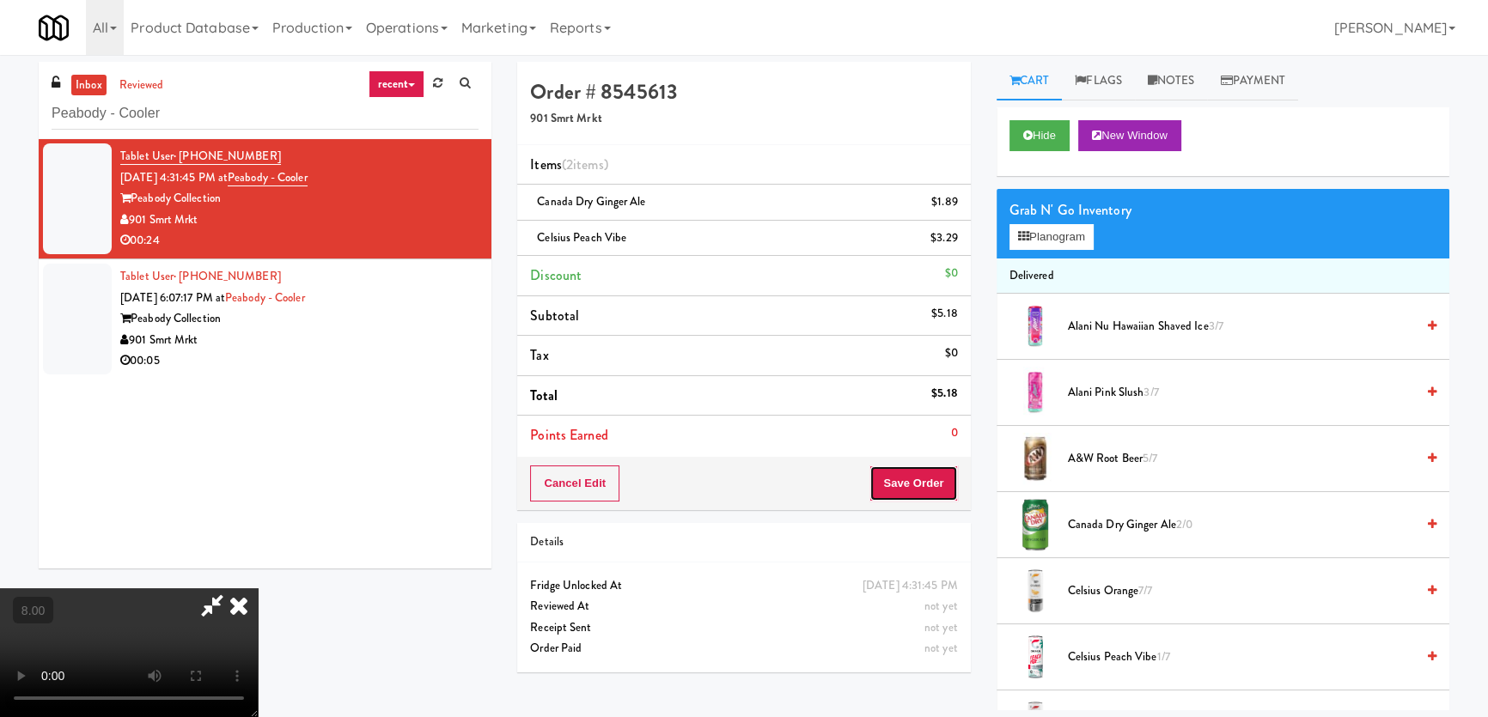
drag, startPoint x: 943, startPoint y: 490, endPoint x: 896, endPoint y: 463, distance: 54.7
click at [941, 490] on button "Save Order" at bounding box center [913, 484] width 88 height 36
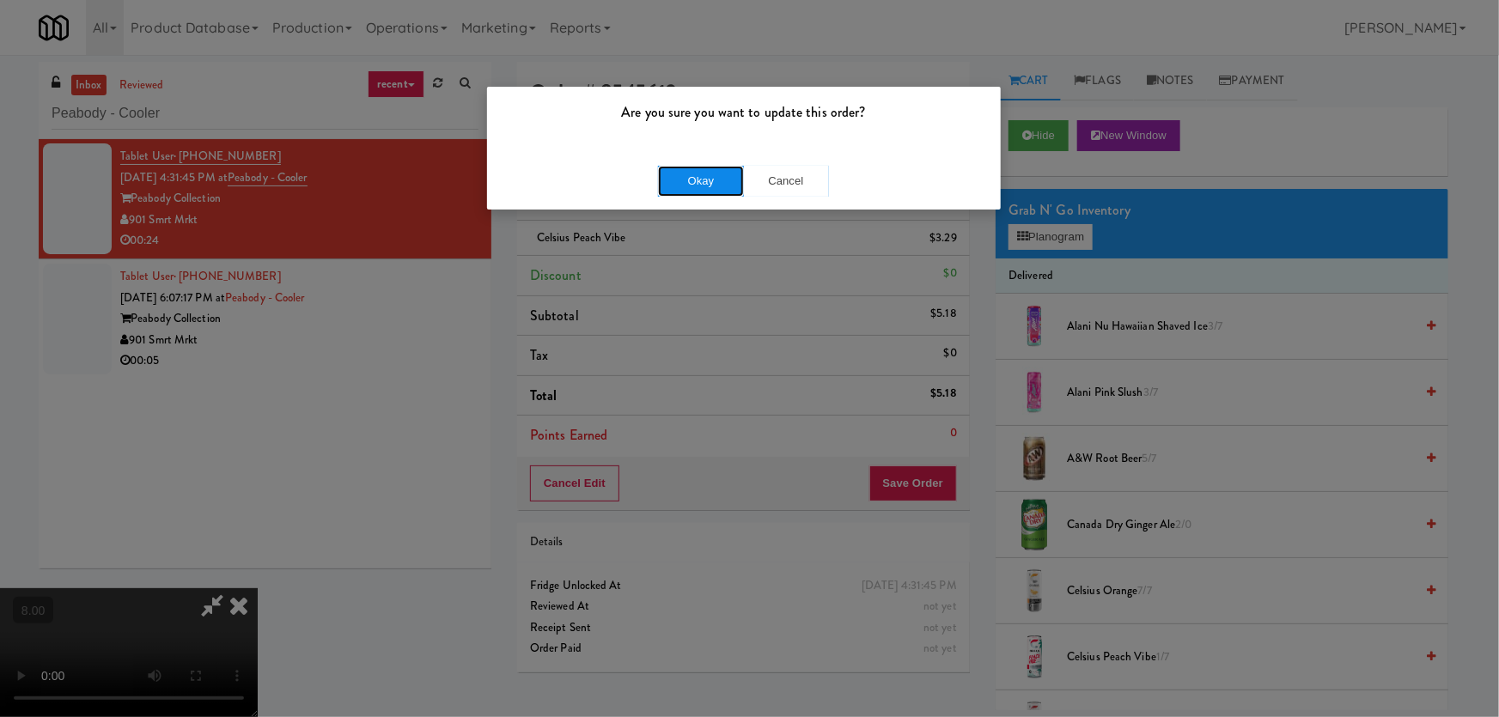
click at [708, 185] on button "Okay" at bounding box center [701, 181] width 86 height 31
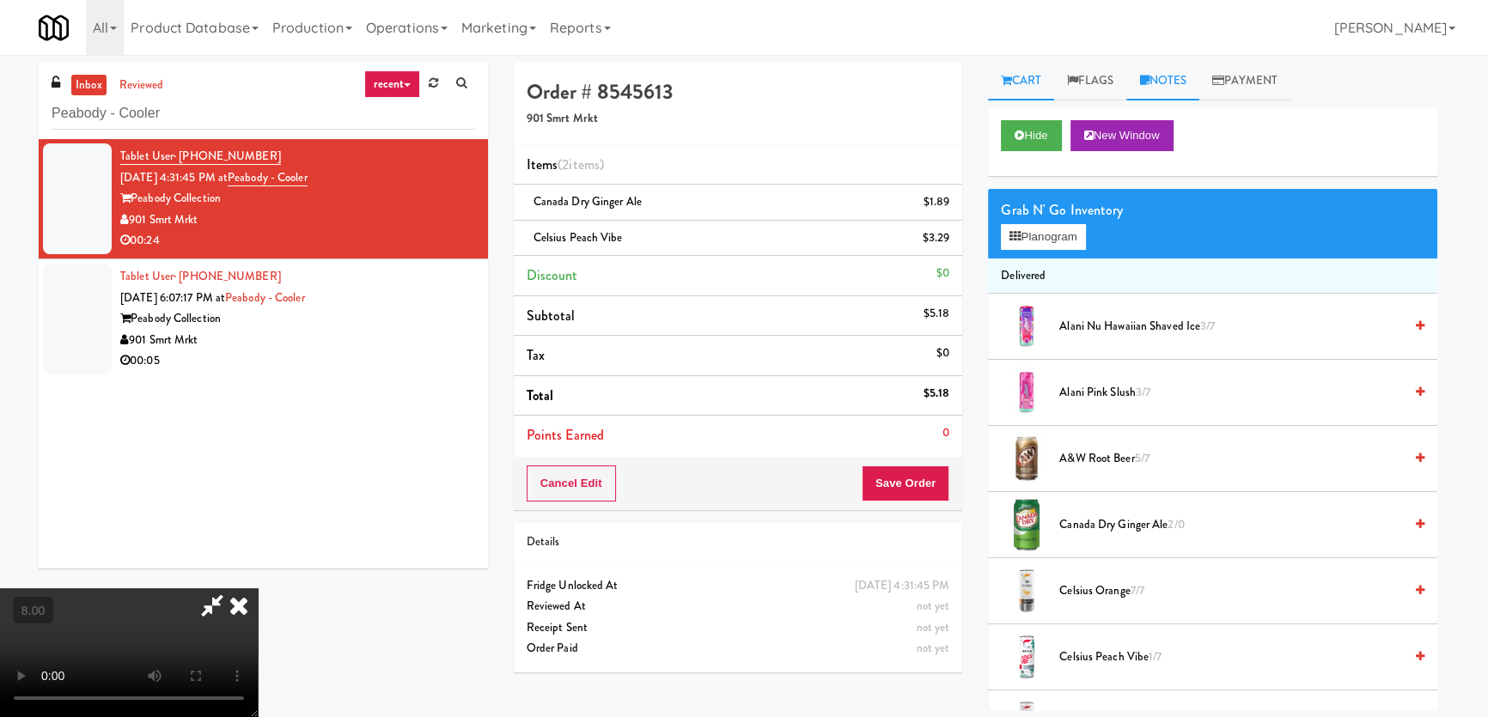
click at [1194, 86] on link "Notes" at bounding box center [1162, 81] width 73 height 39
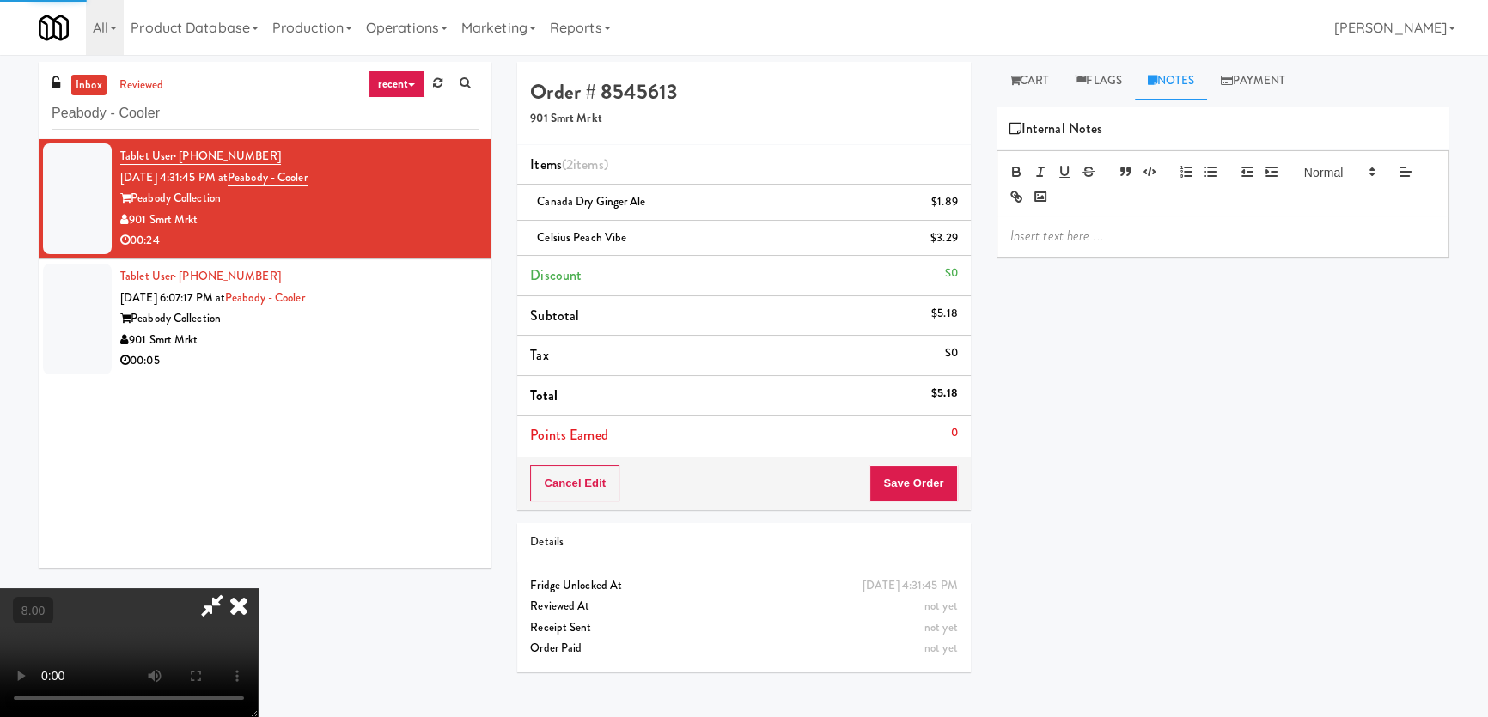
click at [1110, 232] on p at bounding box center [1222, 236] width 425 height 19
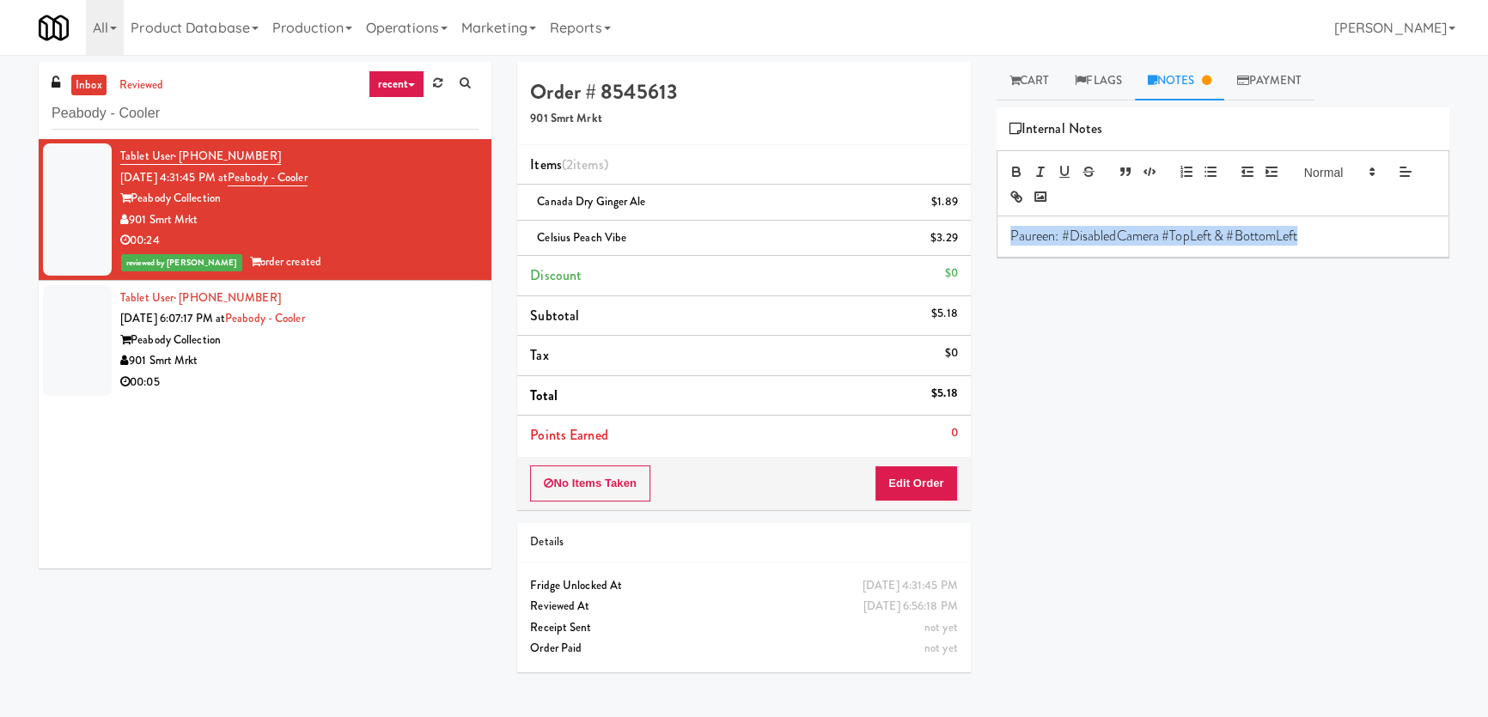
drag, startPoint x: 1386, startPoint y: 250, endPoint x: 928, endPoint y: 250, distance: 458.7
click at [928, 250] on div "Order # 8545613 901 Smrt Mrkt Items (2 items ) Canada Dry Ginger Ale $1.89 Cels…" at bounding box center [983, 386] width 958 height 649
copy p "Paureen: #DisabledCamera #TopLeft & #BottomLeft"
click at [275, 387] on div "00:05" at bounding box center [299, 382] width 358 height 21
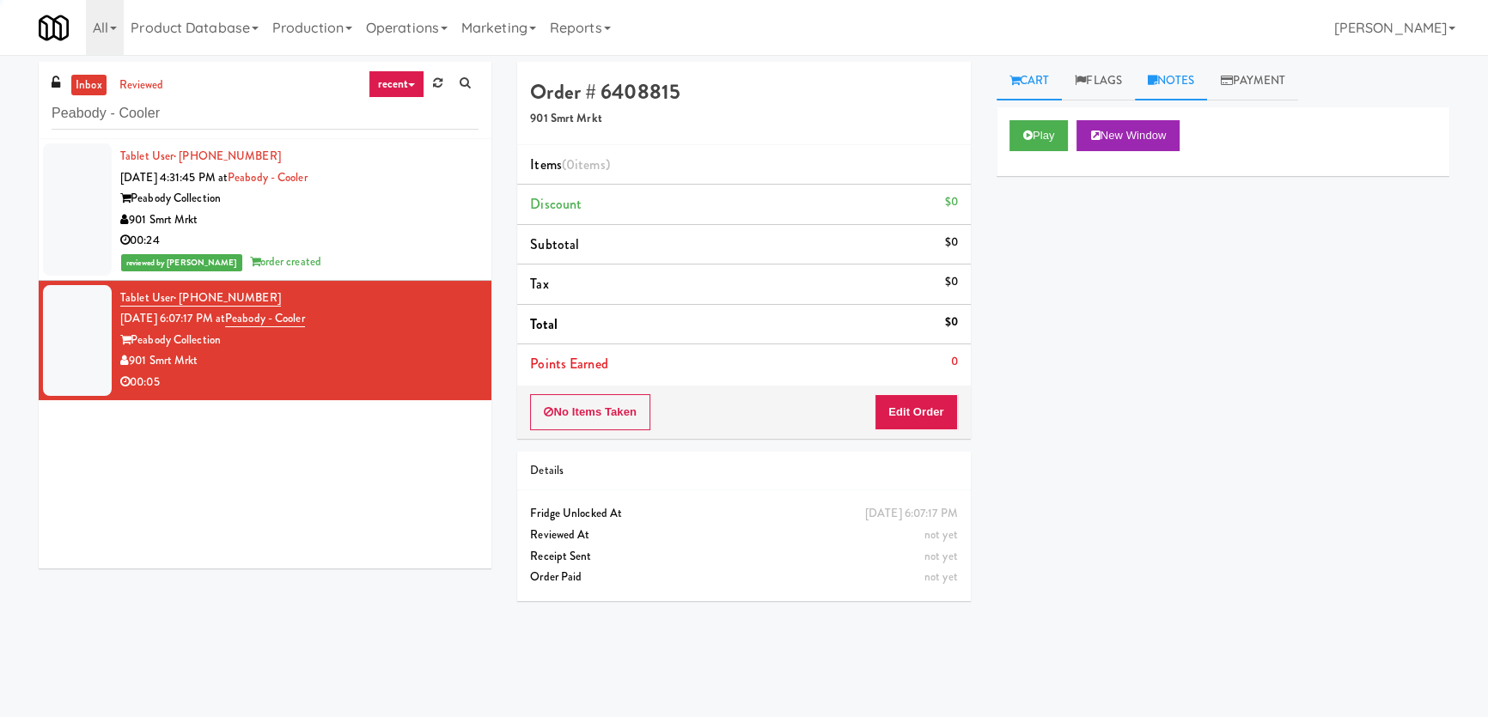
click at [1200, 77] on link "Notes" at bounding box center [1171, 81] width 73 height 39
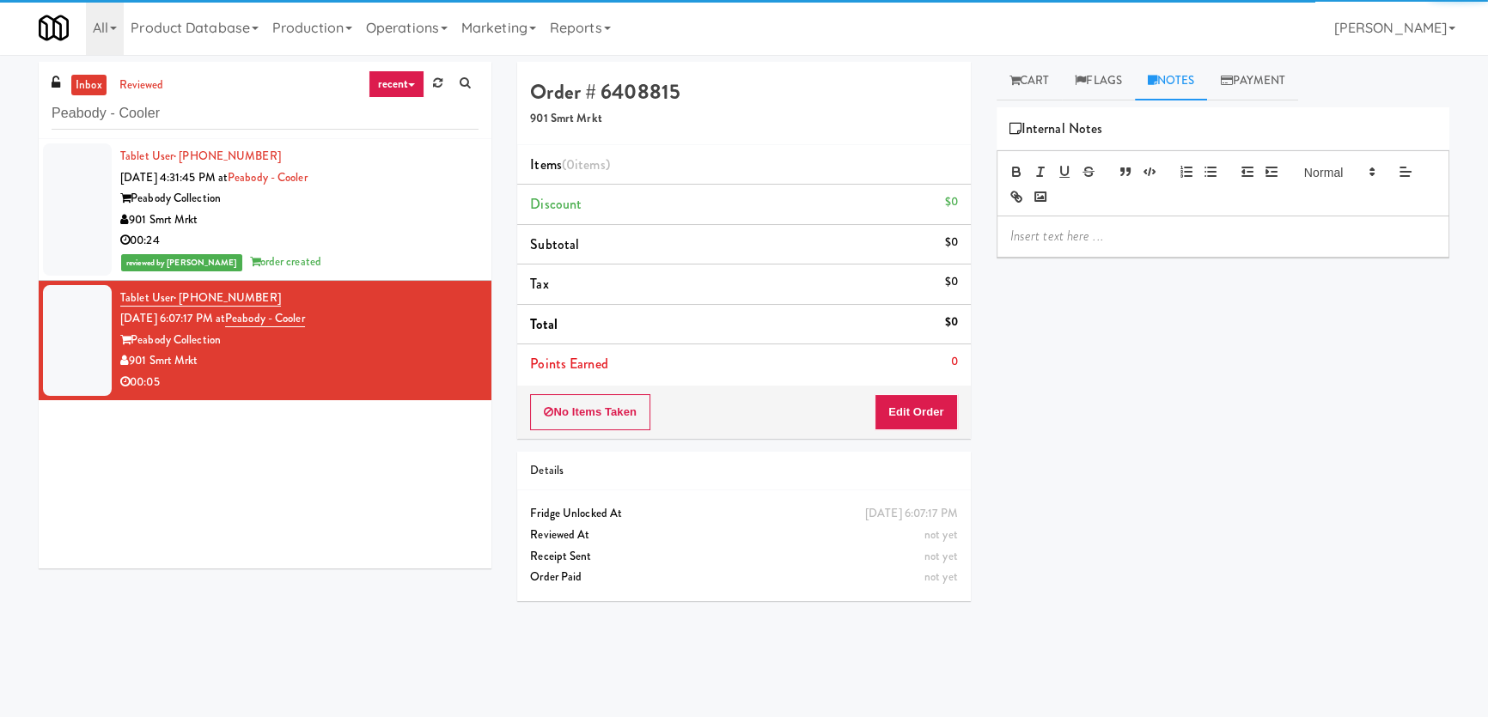
click at [1153, 243] on p at bounding box center [1222, 236] width 425 height 19
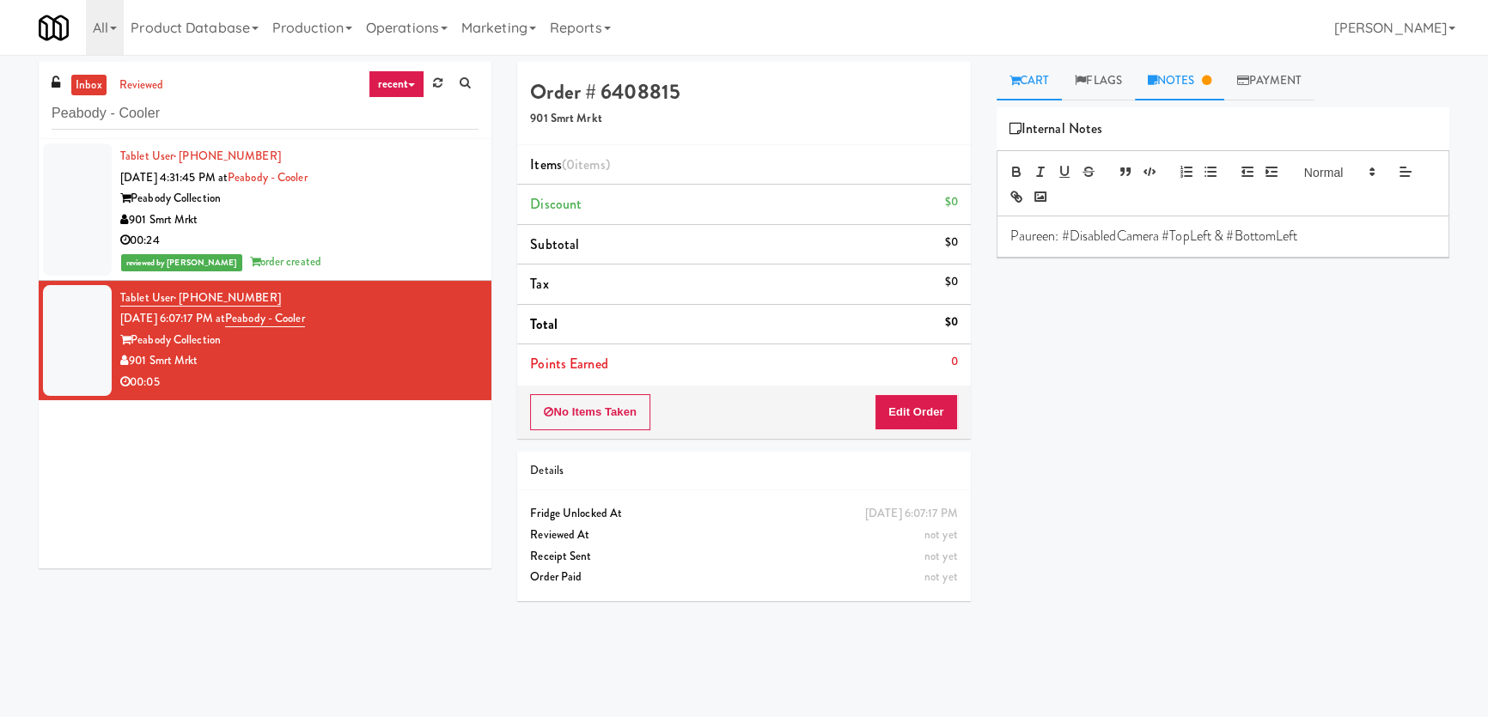
click at [1046, 89] on link "Cart" at bounding box center [1029, 81] width 66 height 39
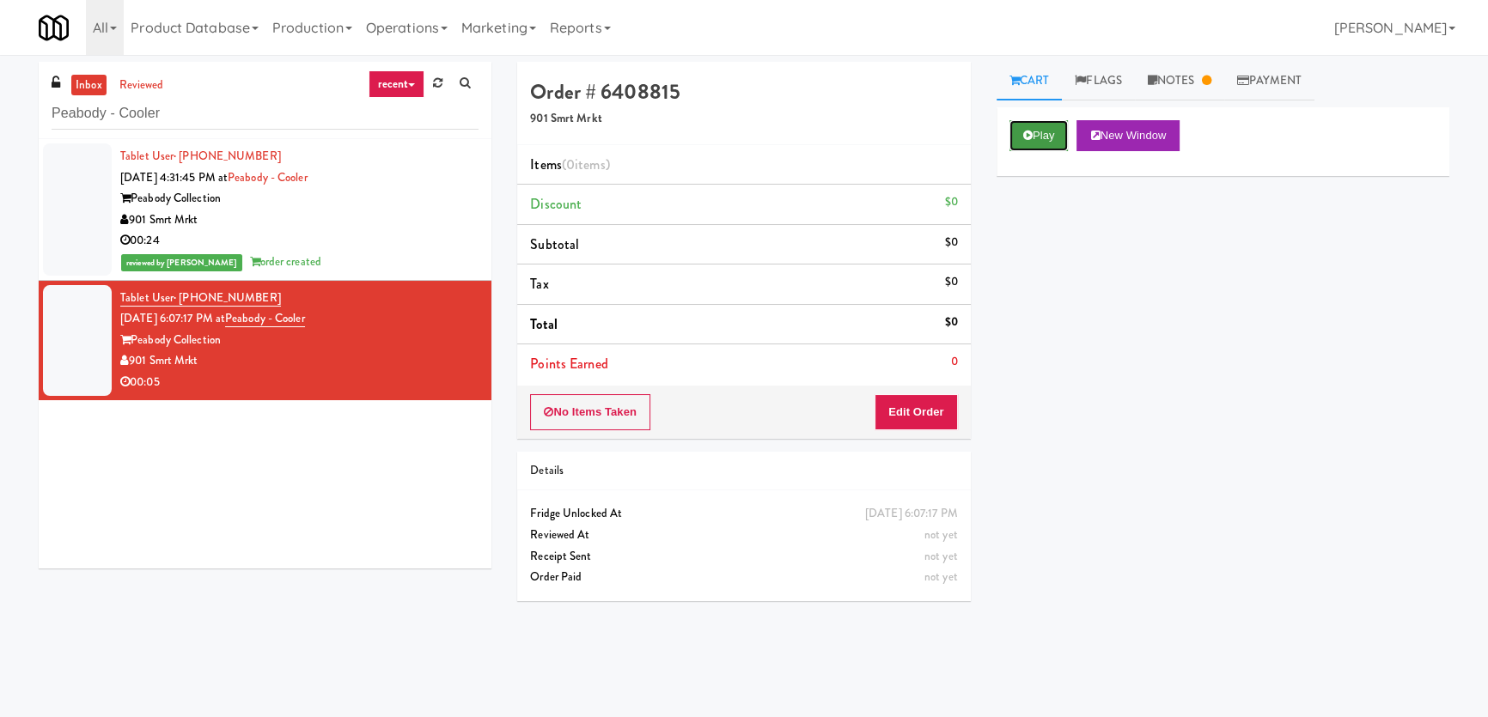
click at [1051, 132] on button "Play" at bounding box center [1038, 135] width 59 height 31
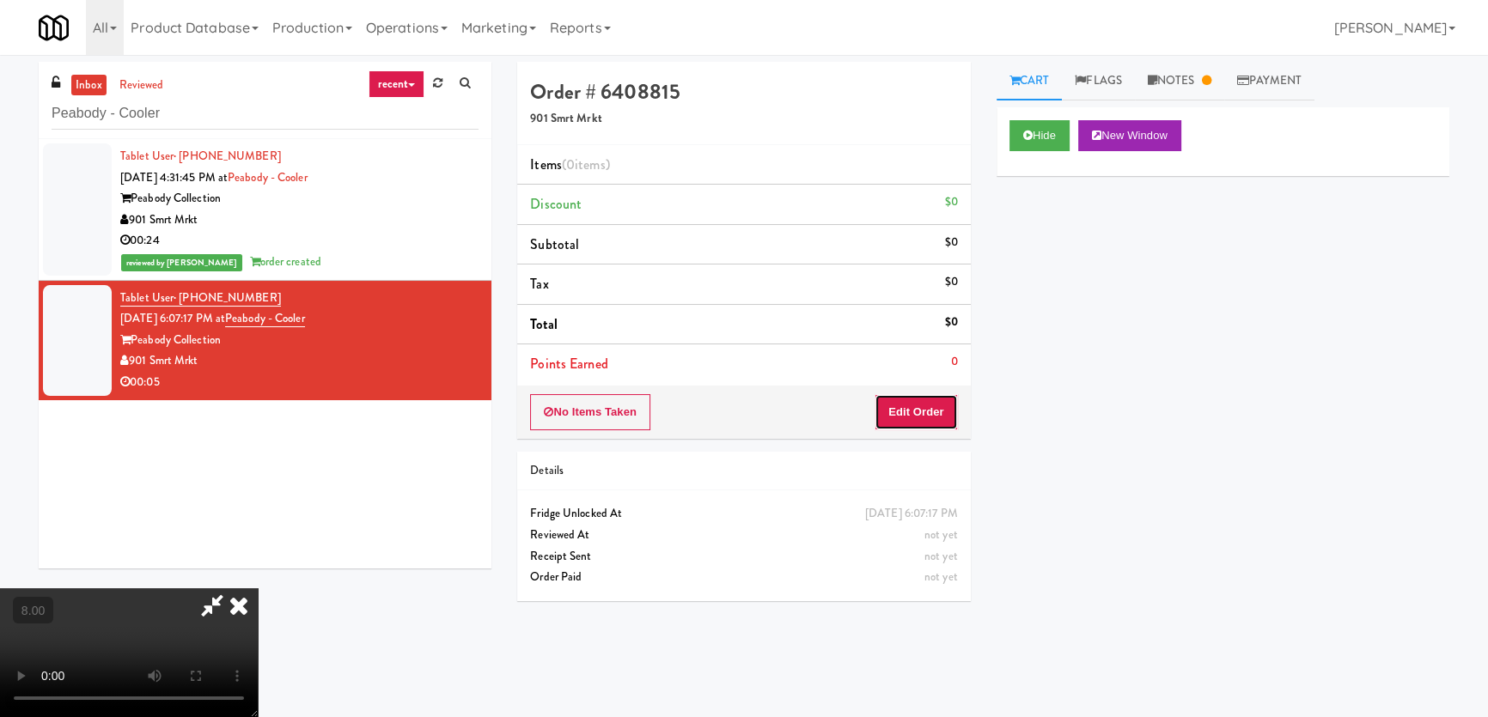
drag, startPoint x: 920, startPoint y: 397, endPoint x: 919, endPoint y: 410, distance: 12.9
click at [919, 410] on button "Edit Order" at bounding box center [915, 412] width 83 height 36
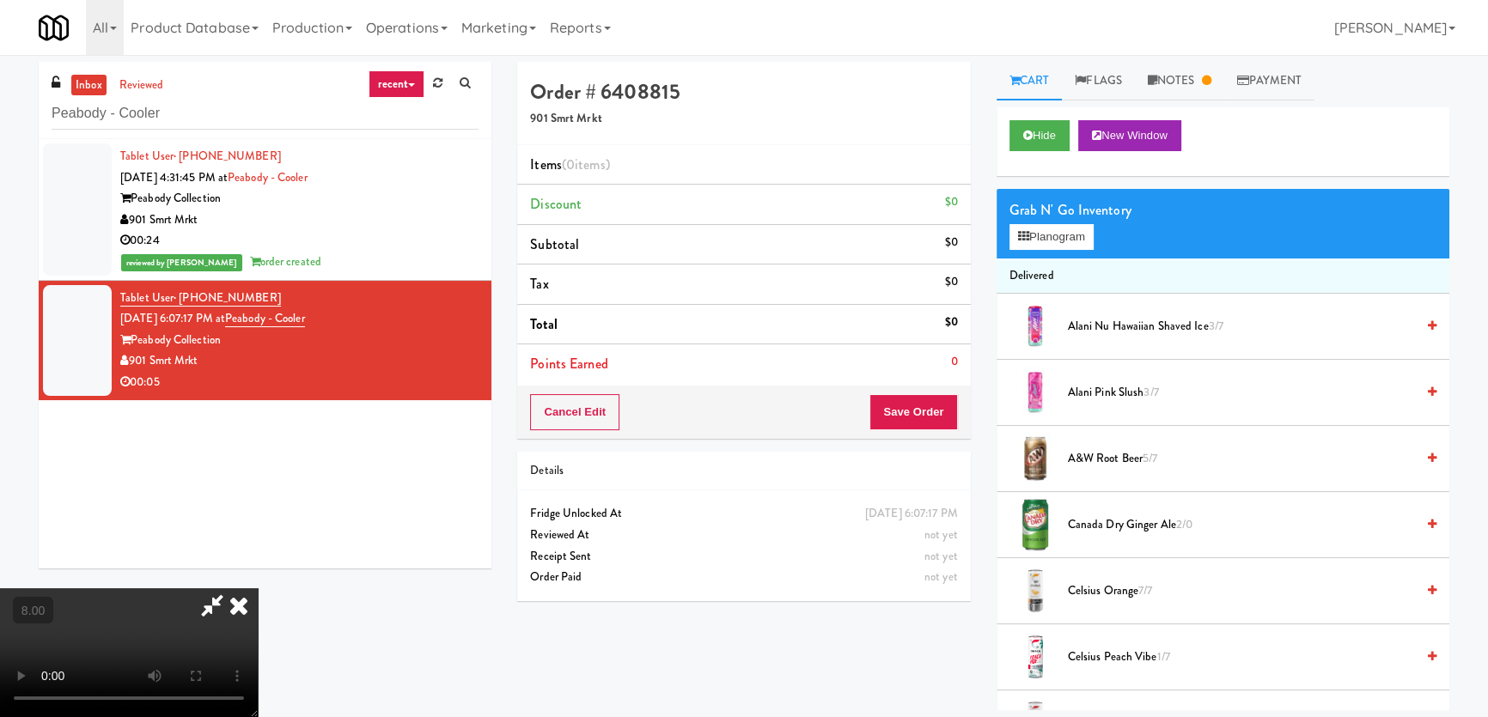
click at [258, 588] on video at bounding box center [129, 652] width 258 height 129
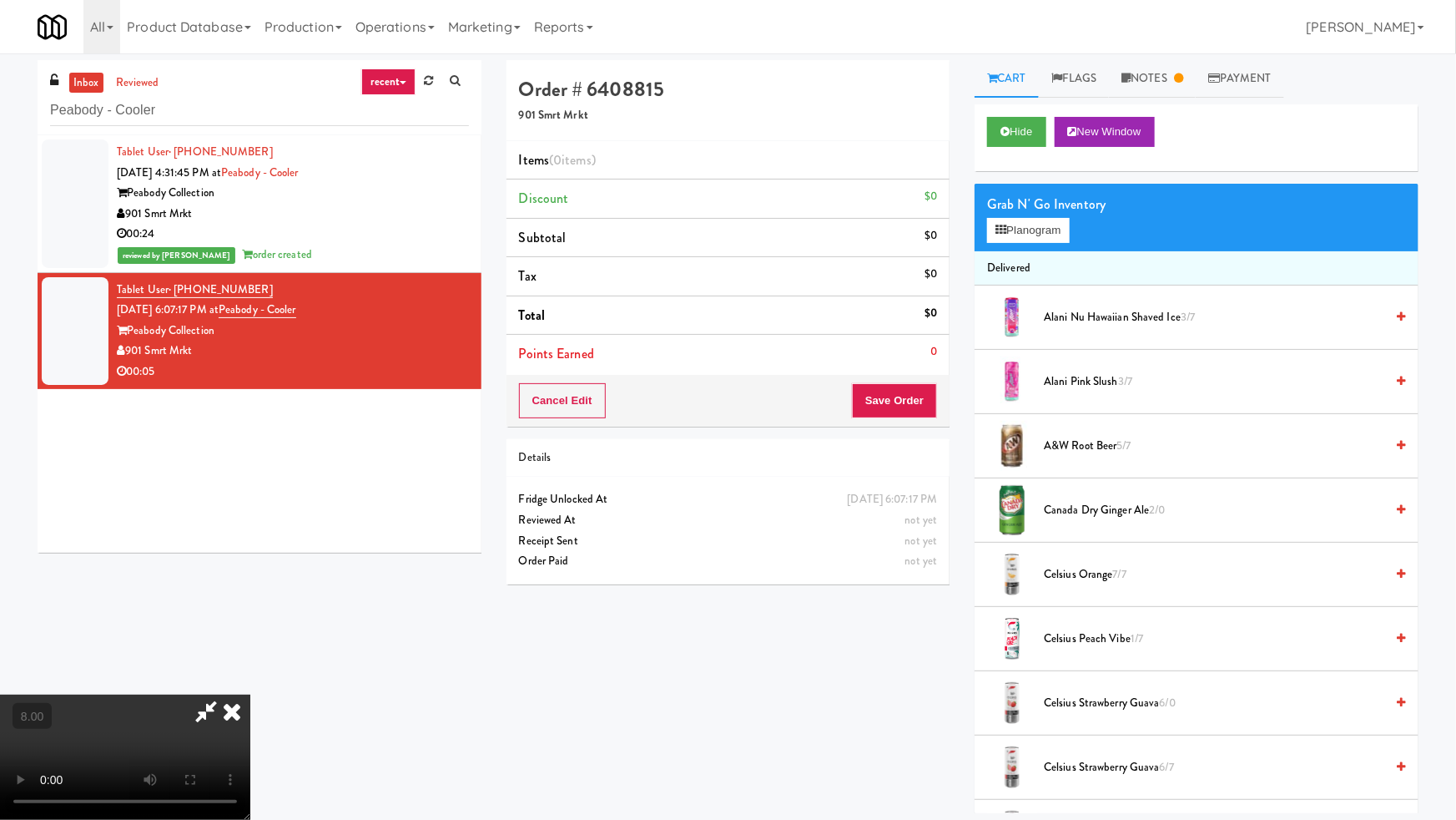
click at [251, 695] on video at bounding box center [125, 757] width 251 height 125
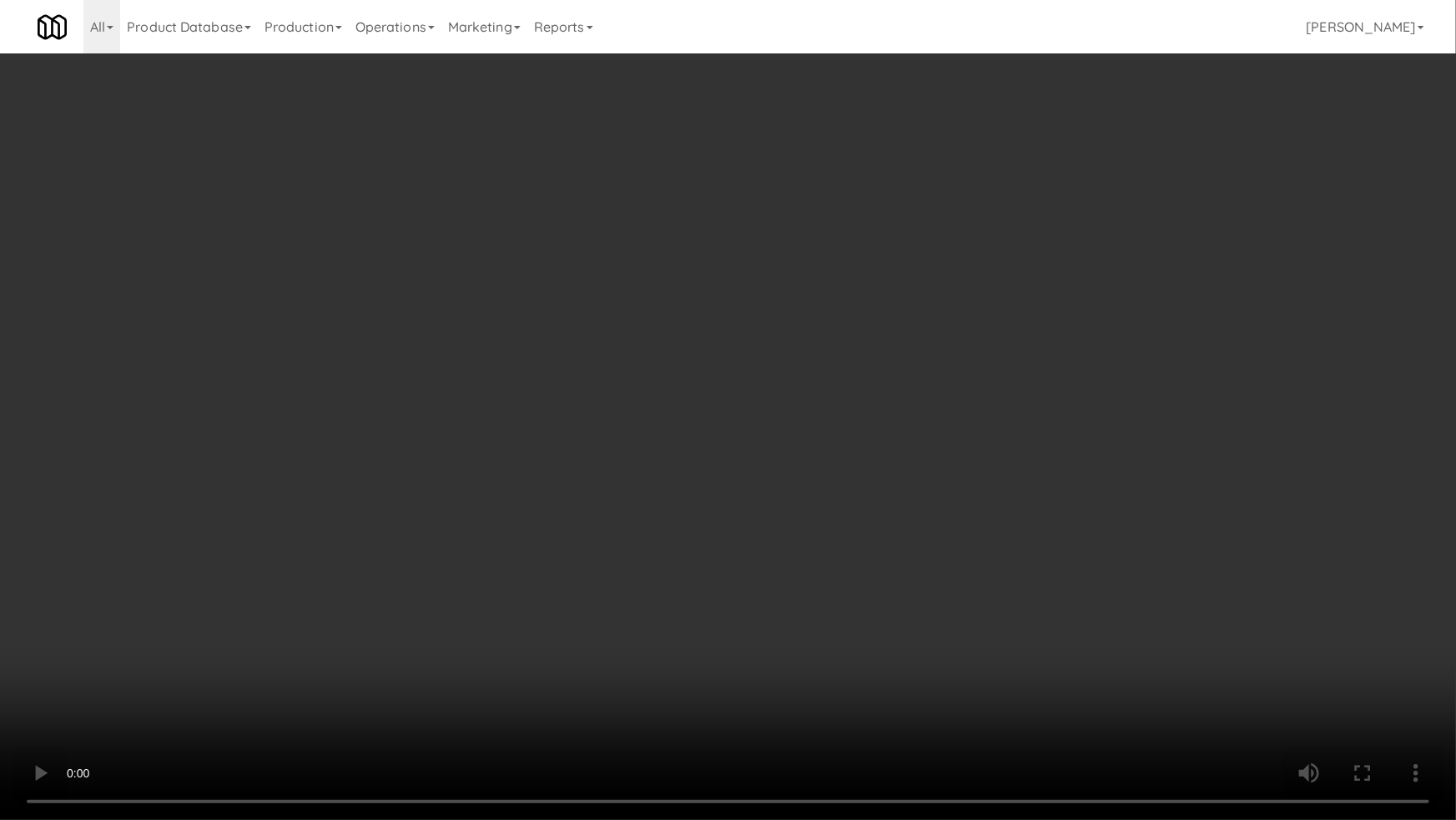
click at [574, 657] on video at bounding box center [728, 410] width 1456 height 820
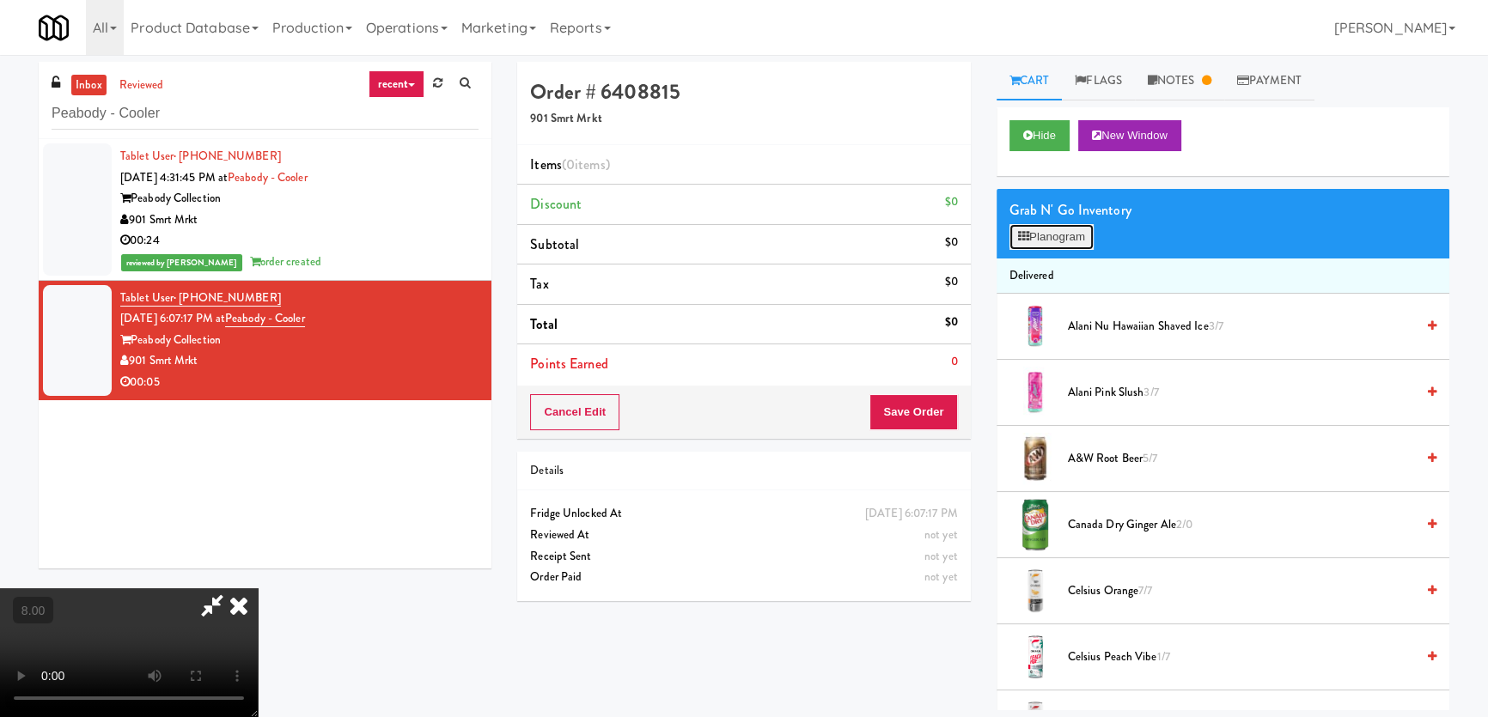
click at [1051, 241] on button "Planogram" at bounding box center [1051, 237] width 84 height 26
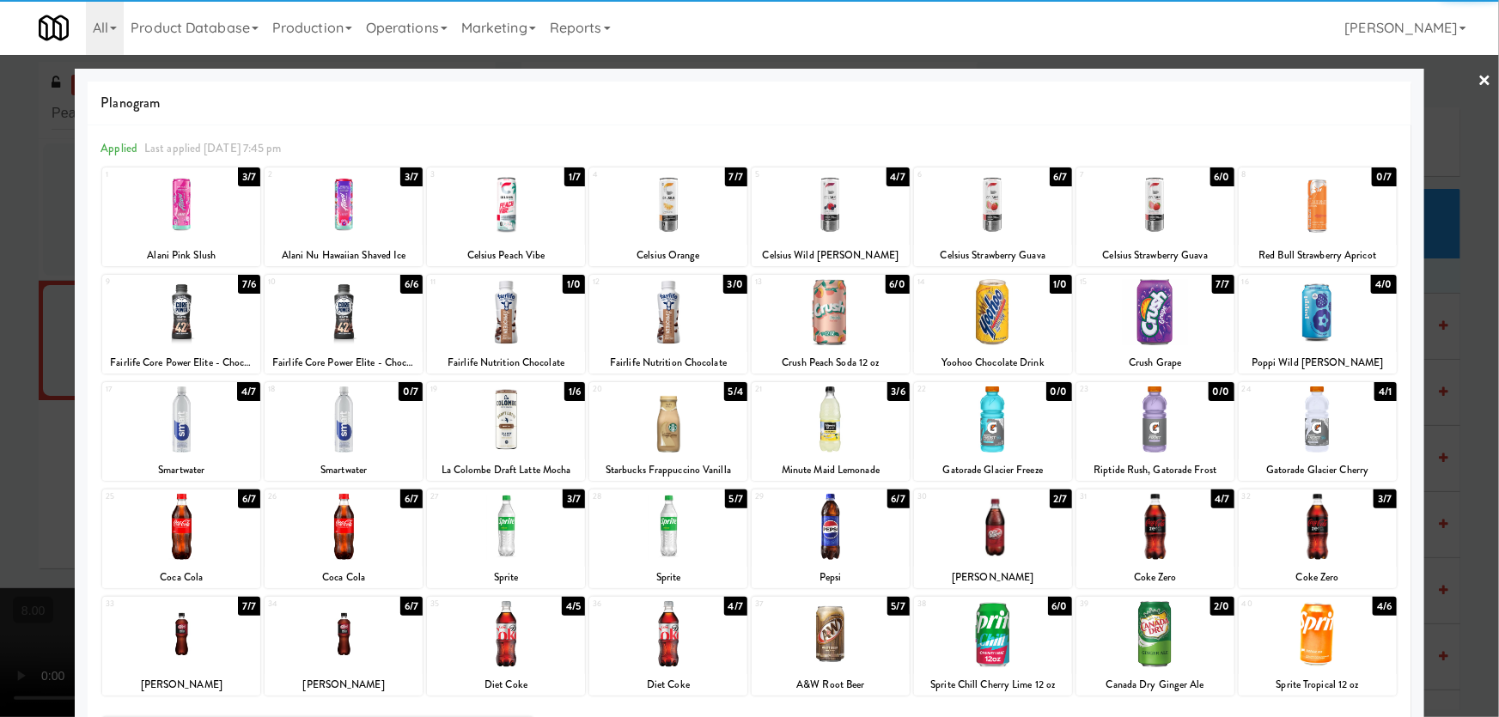
drag, startPoint x: 1167, startPoint y: 644, endPoint x: 1170, endPoint y: 618, distance: 26.8
click at [1165, 644] on div at bounding box center [1155, 634] width 158 height 66
click at [1426, 299] on div at bounding box center [749, 358] width 1499 height 717
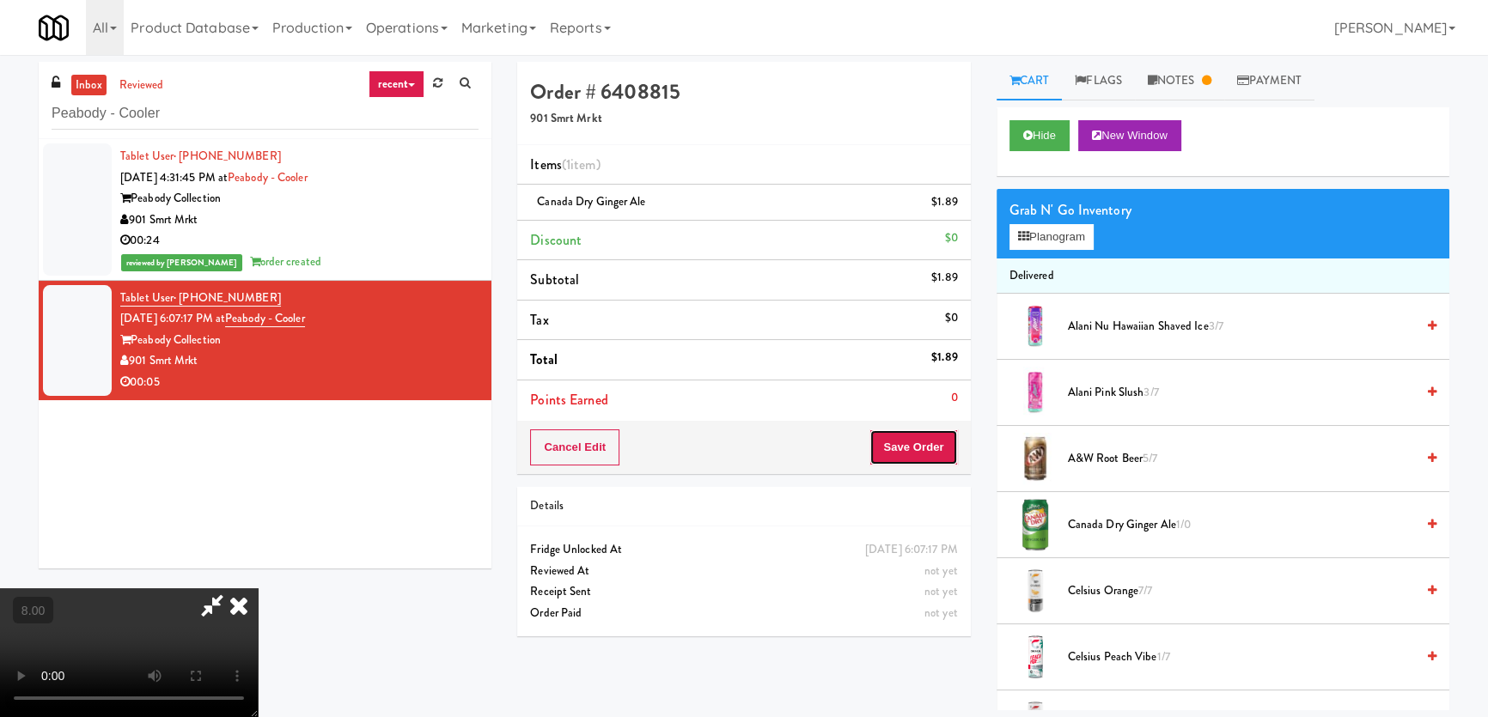
click at [928, 460] on button "Save Order" at bounding box center [913, 448] width 88 height 36
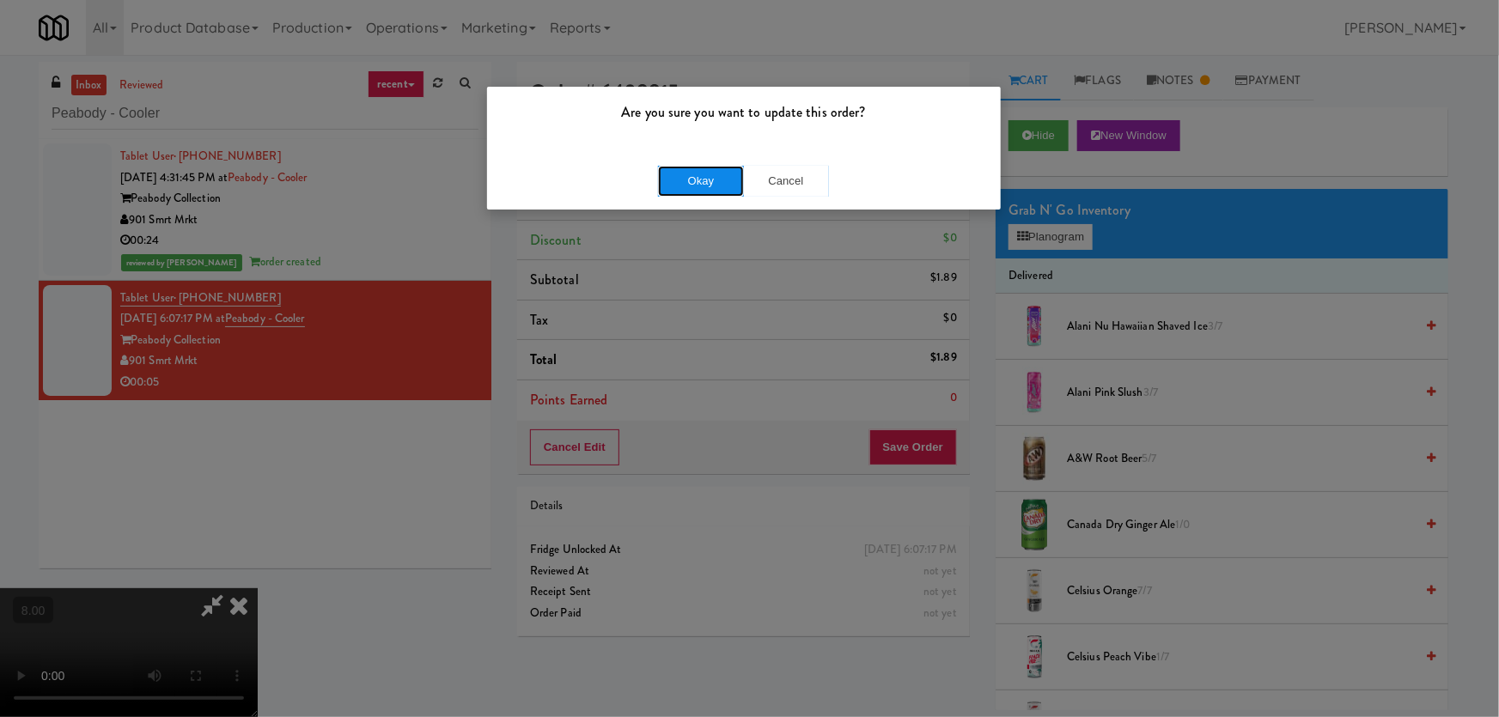
click at [703, 182] on button "Okay" at bounding box center [701, 181] width 86 height 31
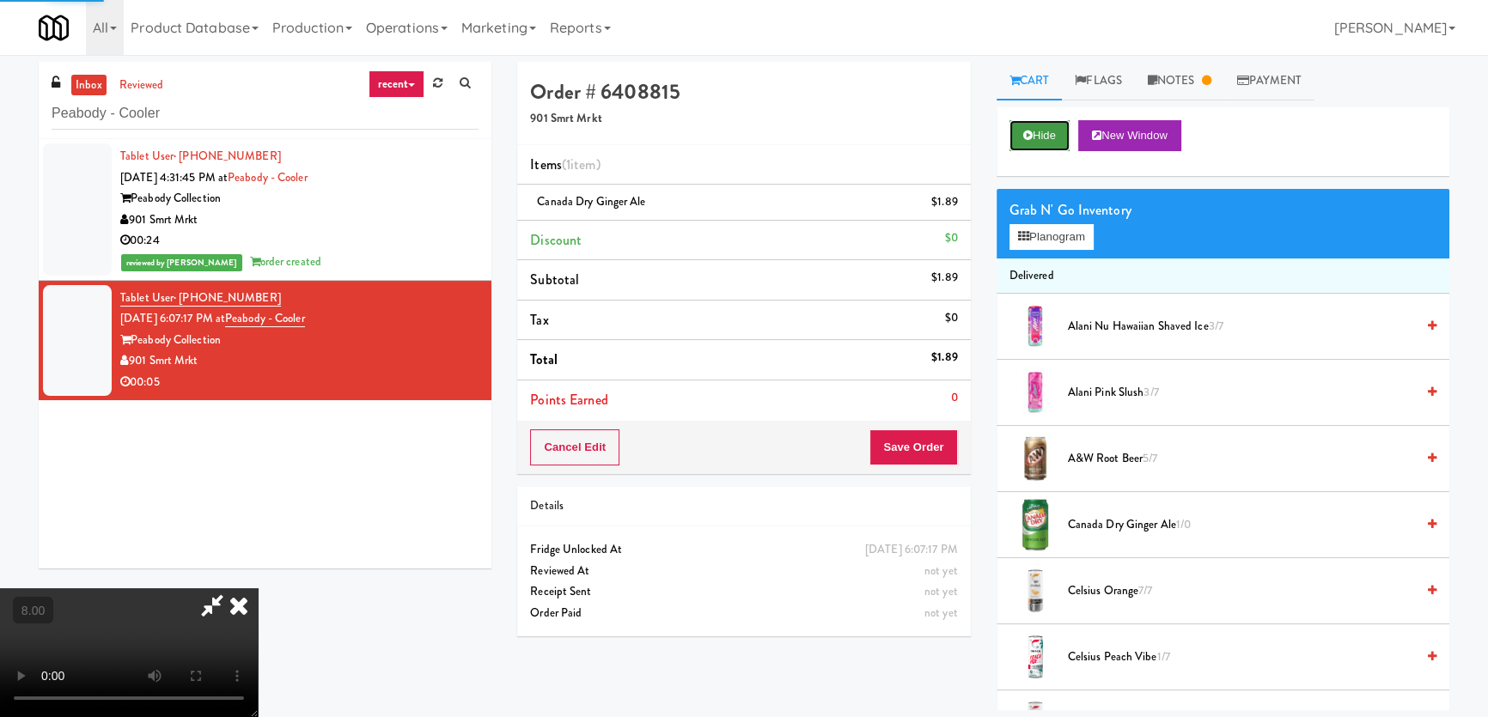
click at [1017, 129] on button "Hide" at bounding box center [1039, 135] width 60 height 31
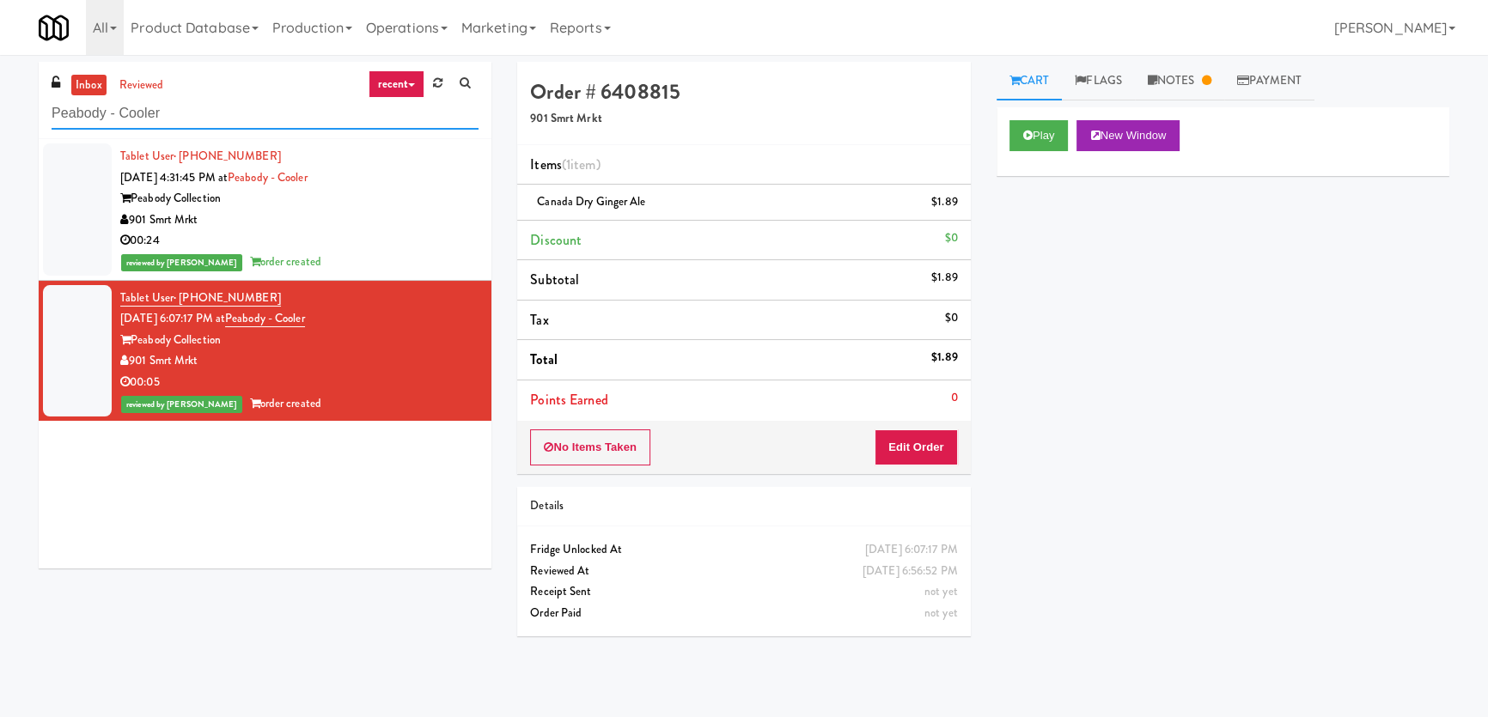
paste input "Route #7"
drag, startPoint x: 167, startPoint y: 110, endPoint x: 121, endPoint y: 43, distance: 81.0
click at [0, 83] on div "inbox reviewed recent all unclear take inventory issue suspicious failed recent…" at bounding box center [744, 386] width 1488 height 649
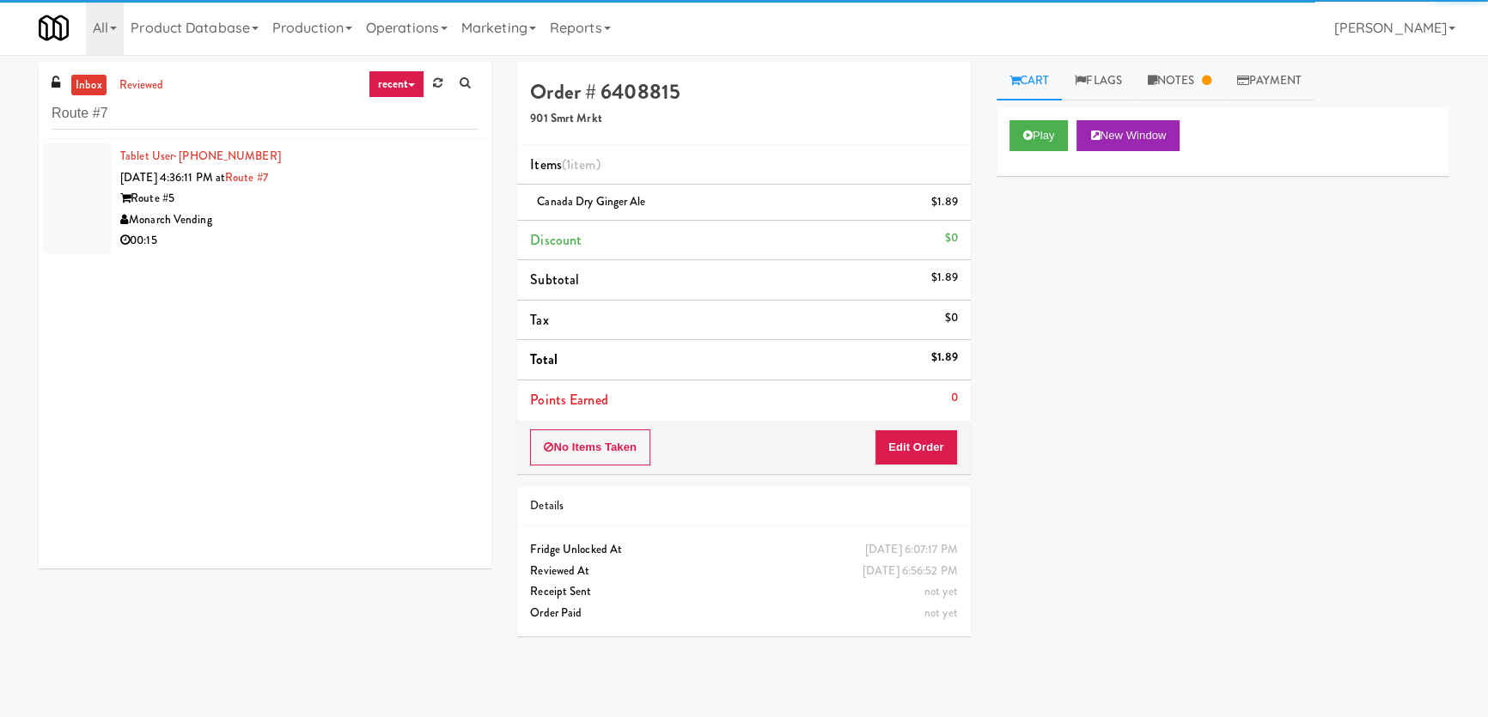
click at [338, 230] on div "00:15" at bounding box center [299, 240] width 358 height 21
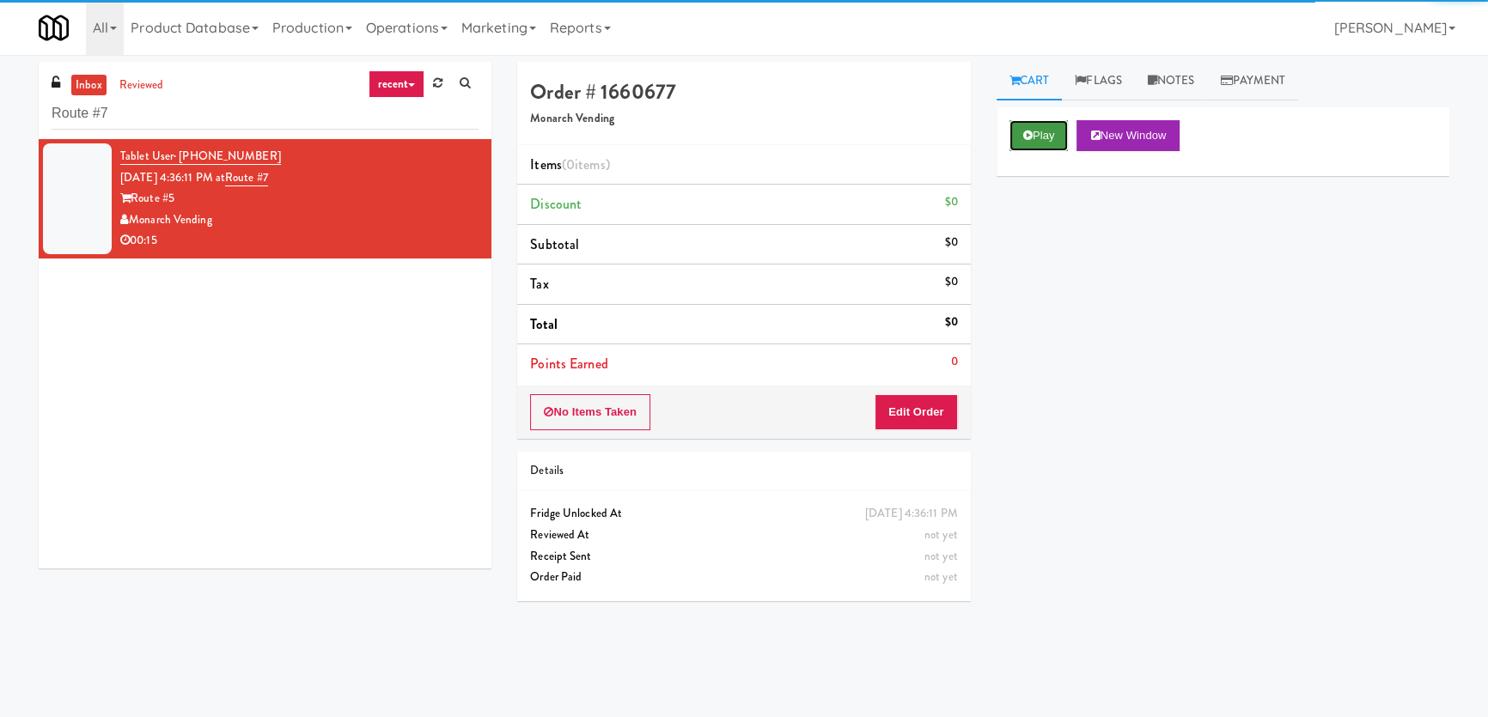
click at [1028, 137] on icon at bounding box center [1027, 135] width 9 height 11
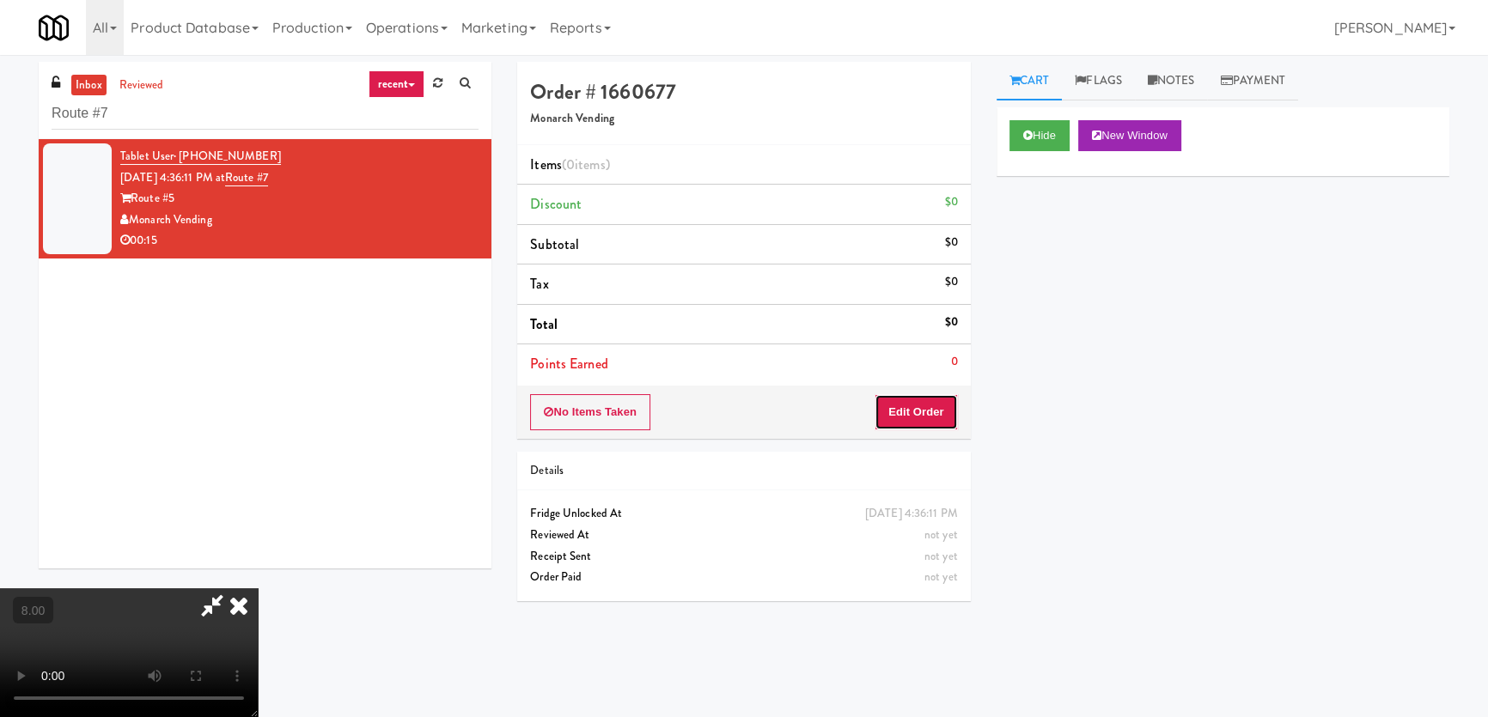
click at [938, 407] on button "Edit Order" at bounding box center [915, 412] width 83 height 36
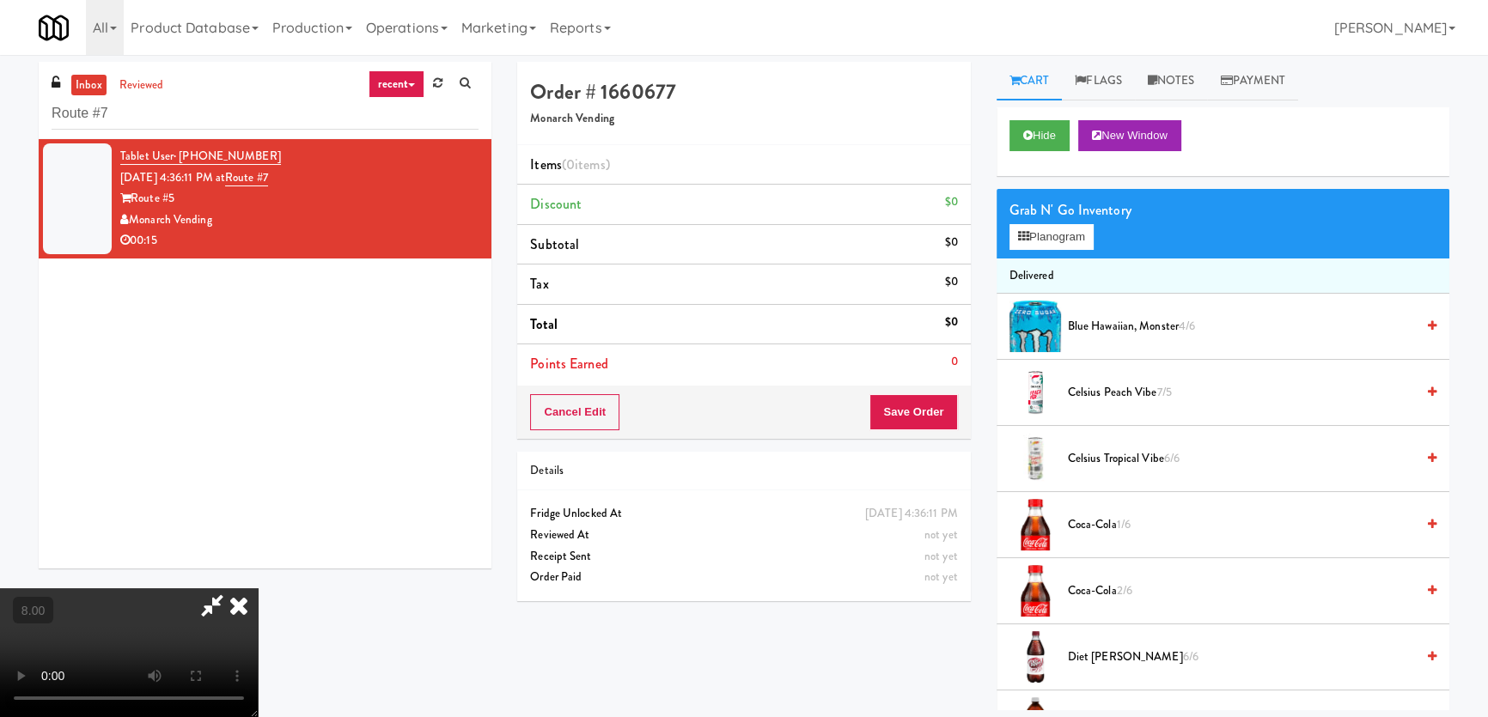
click at [258, 588] on video at bounding box center [129, 652] width 258 height 129
drag, startPoint x: 402, startPoint y: 375, endPoint x: 399, endPoint y: 469, distance: 93.7
click at [258, 588] on video at bounding box center [129, 652] width 258 height 129
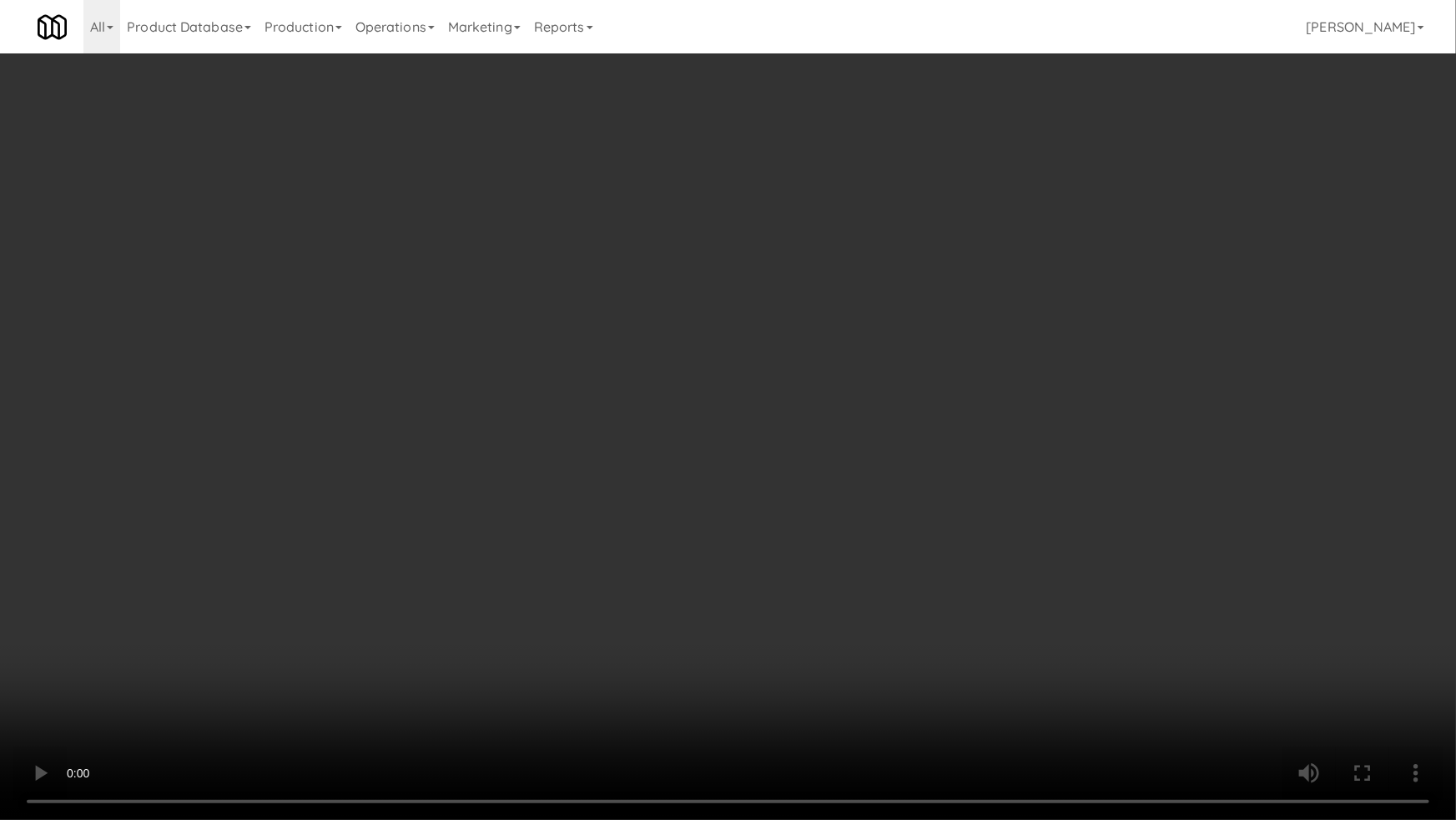
click at [861, 484] on video at bounding box center [728, 410] width 1456 height 820
click at [857, 483] on video at bounding box center [728, 410] width 1456 height 820
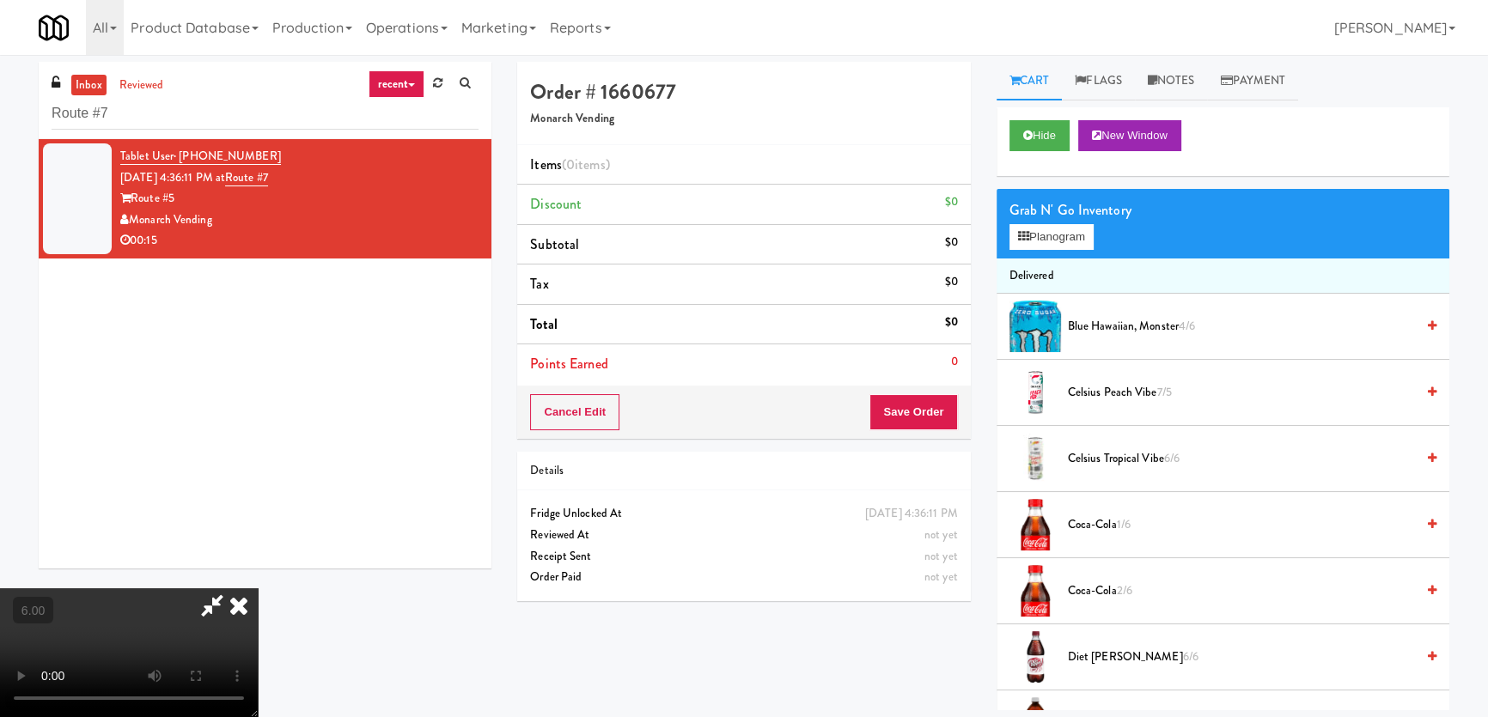
click at [1050, 216] on div "Grab N' Go Inventory" at bounding box center [1222, 211] width 427 height 26
click at [1055, 228] on button "Planogram" at bounding box center [1051, 237] width 84 height 26
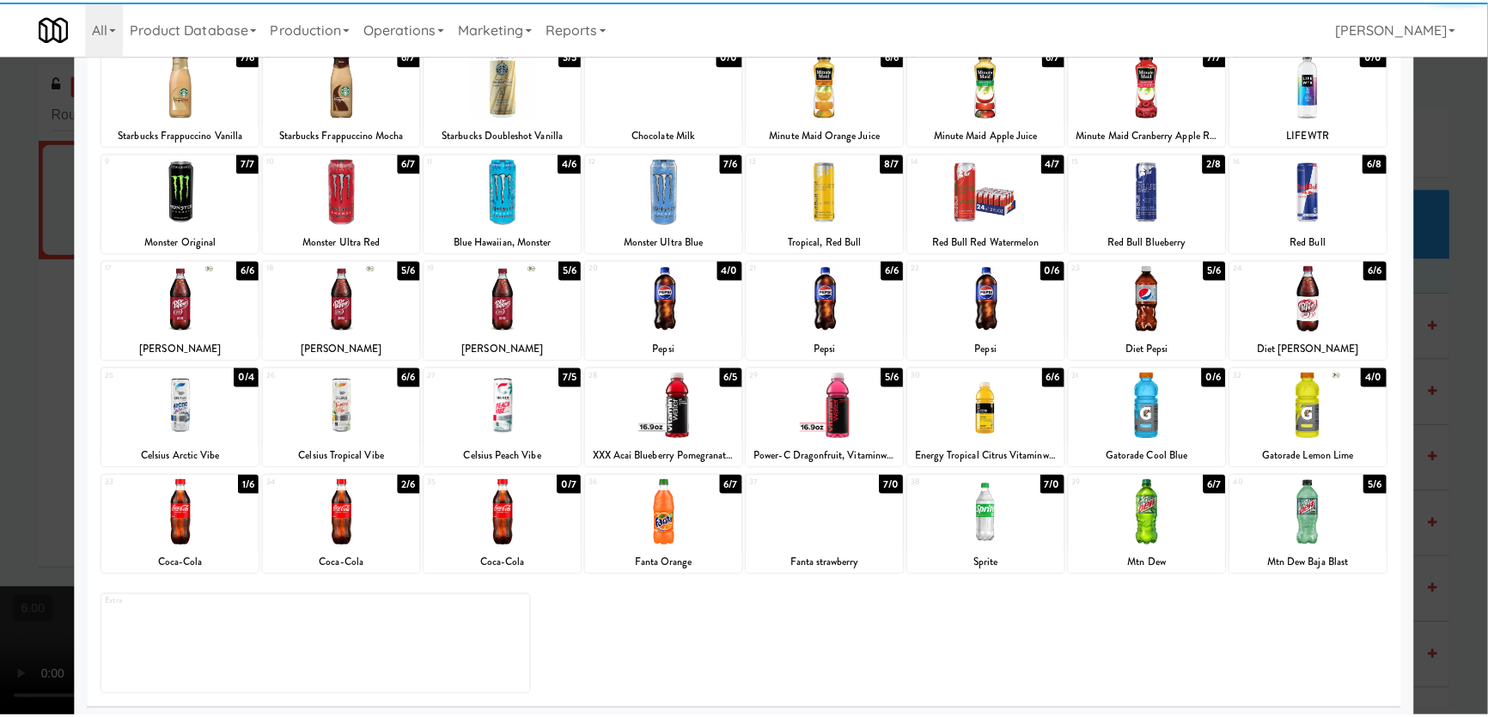
scroll to position [125, 0]
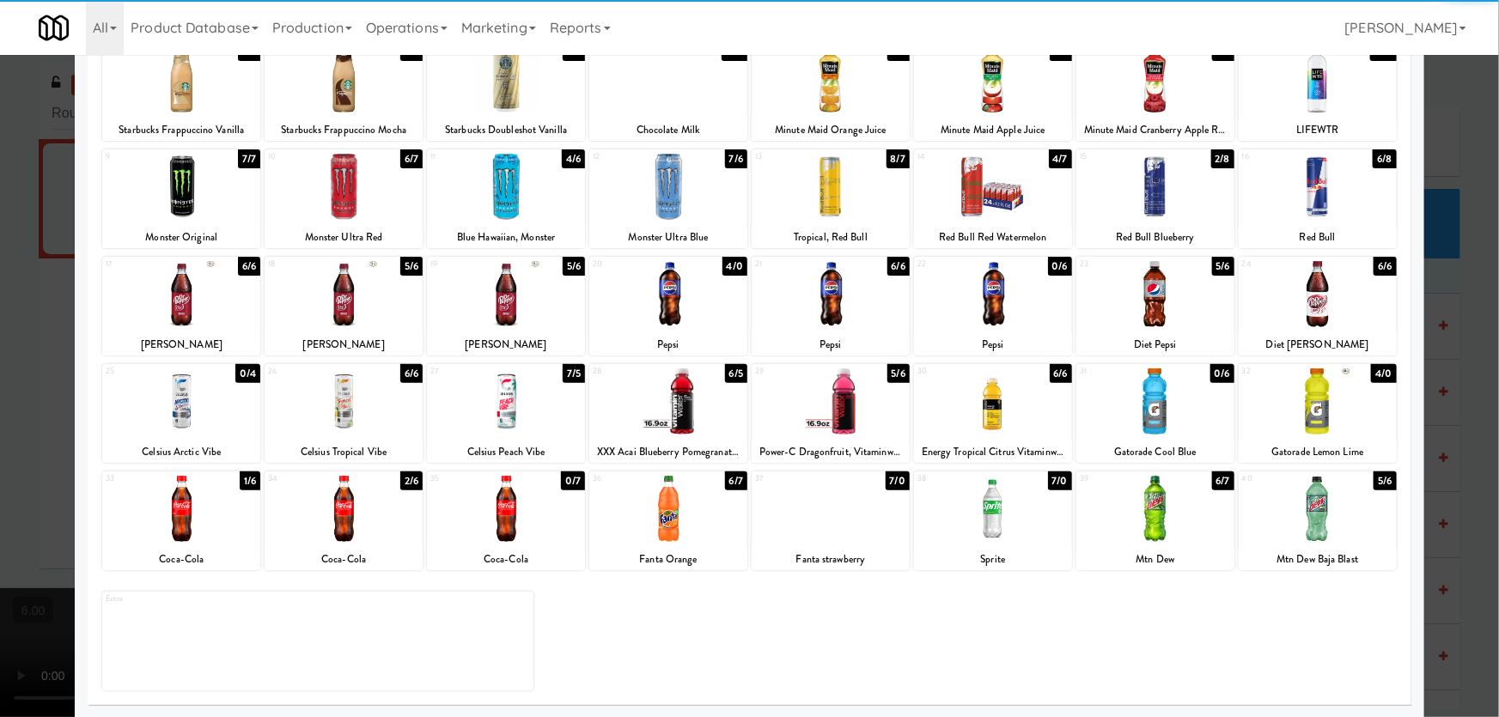
click at [1287, 517] on div at bounding box center [1318, 509] width 158 height 66
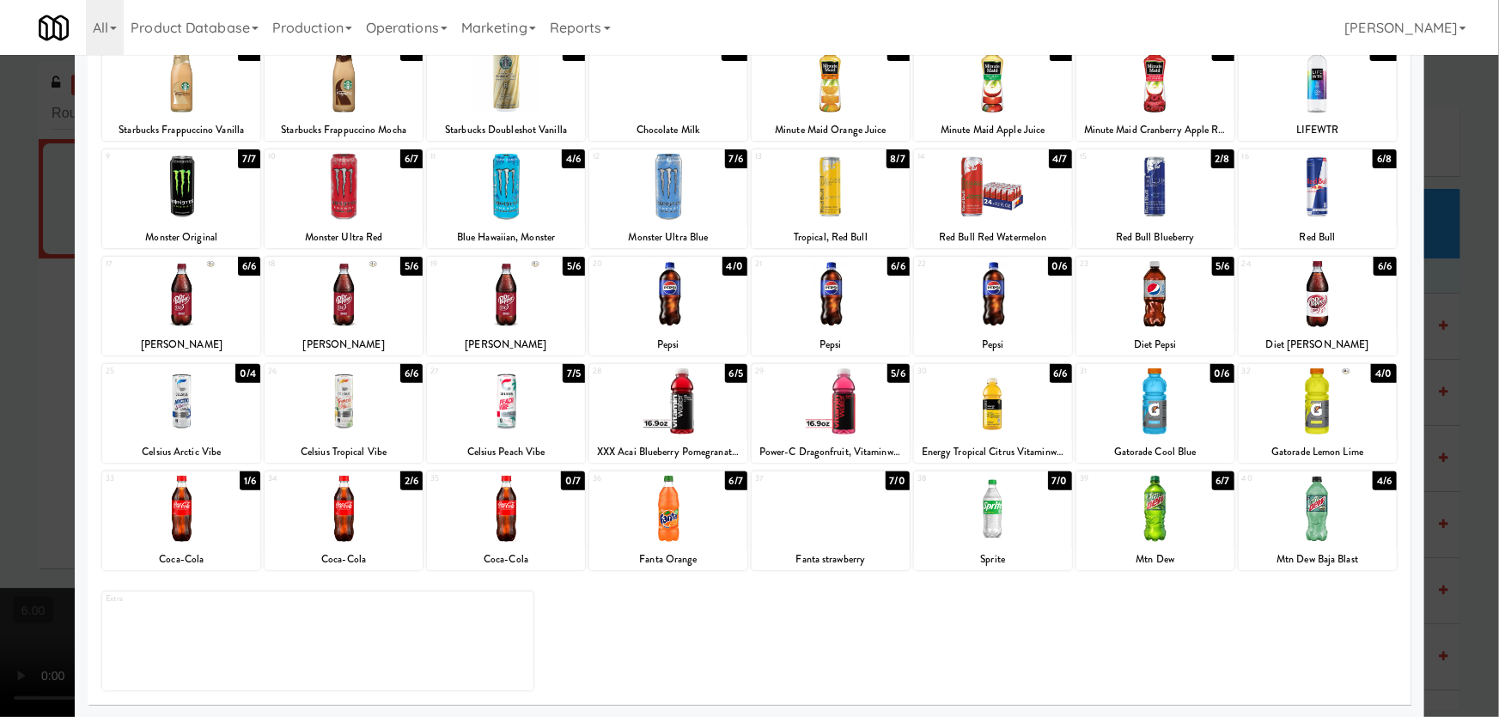
click at [1017, 519] on div at bounding box center [993, 509] width 158 height 66
click at [0, 418] on div at bounding box center [749, 358] width 1499 height 717
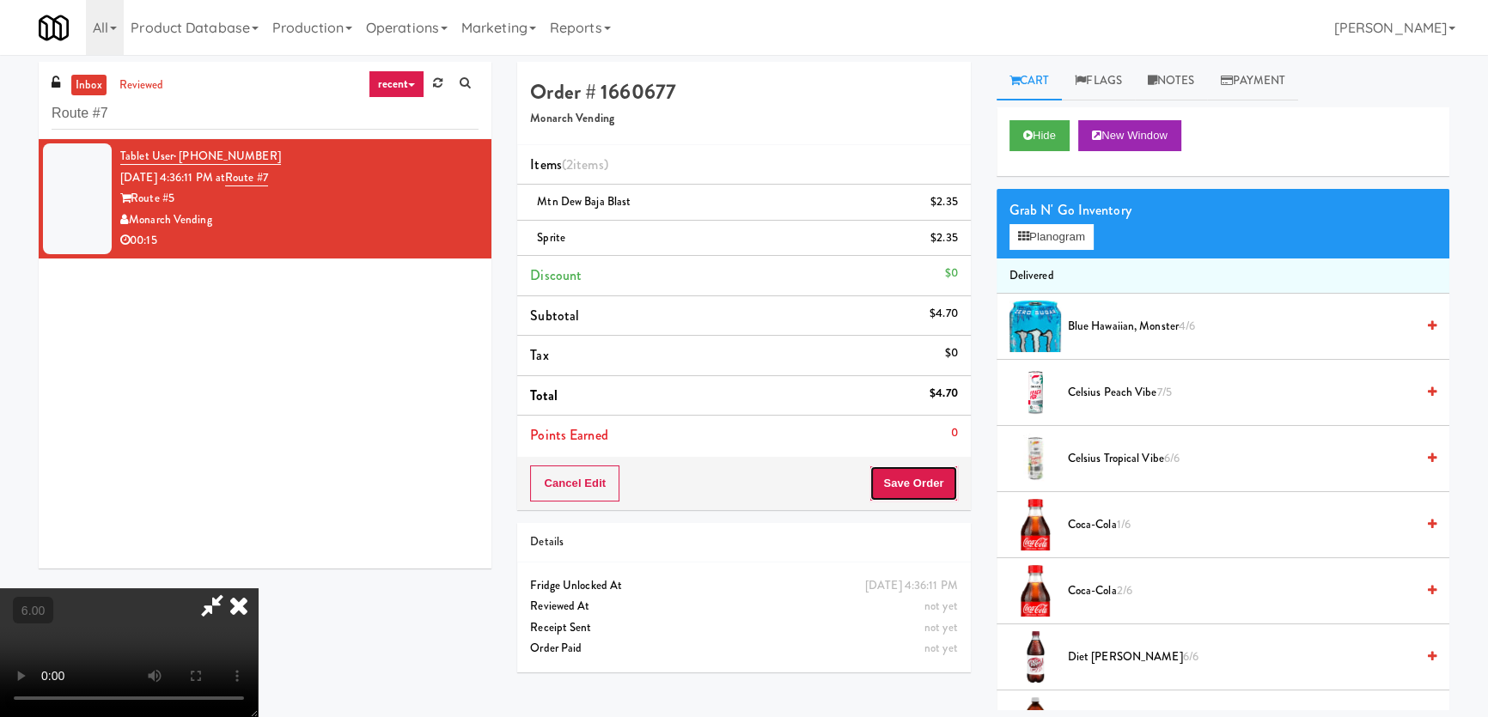
click at [946, 485] on button "Save Order" at bounding box center [913, 484] width 88 height 36
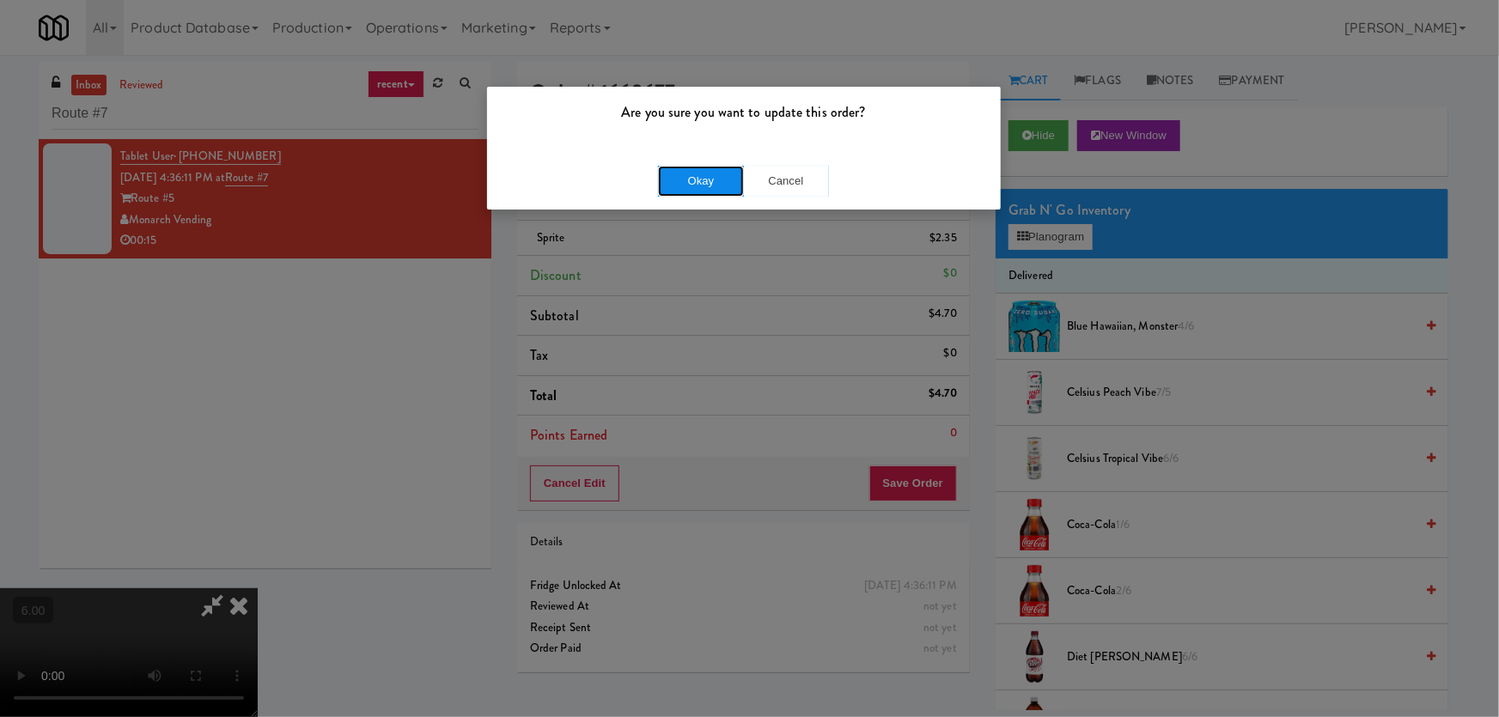
click at [702, 166] on button "Okay" at bounding box center [701, 181] width 86 height 31
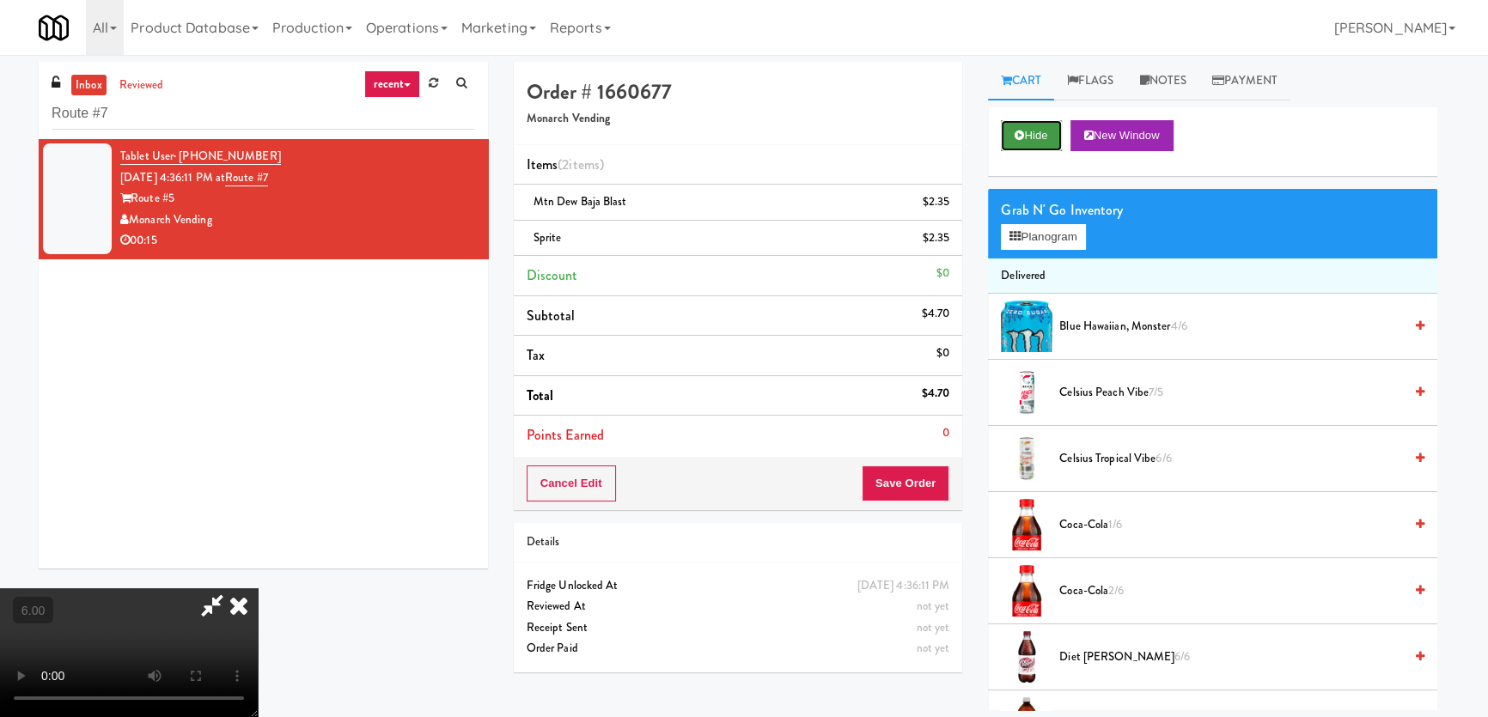
click at [1061, 135] on button "Hide" at bounding box center [1031, 135] width 60 height 31
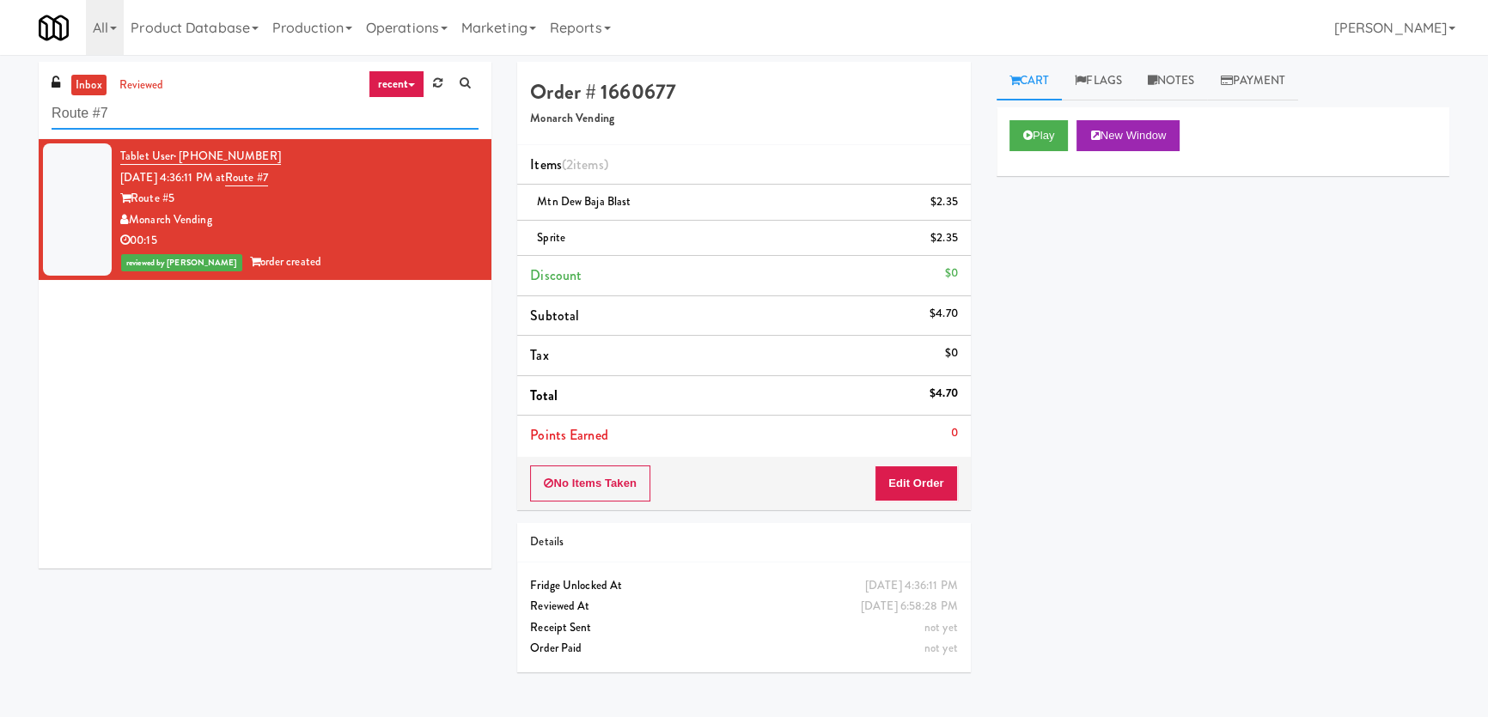
paste input "[PERSON_NAME] - Right"
drag, startPoint x: 249, startPoint y: 127, endPoint x: 0, endPoint y: 108, distance: 249.8
click at [0, 108] on div "inbox reviewed recent all unclear take inventory issue suspicious failed recent…" at bounding box center [744, 386] width 1488 height 649
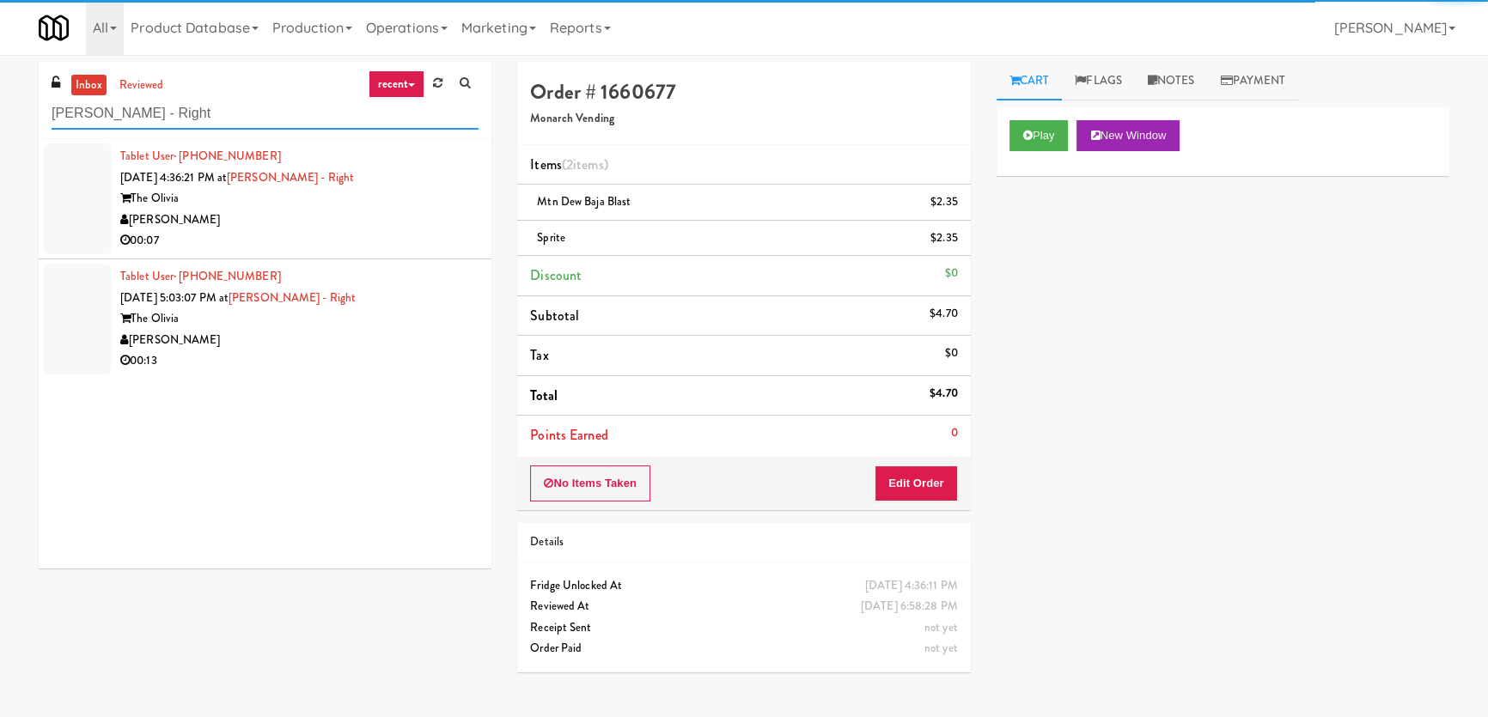
type input "[PERSON_NAME] - Right"
click at [391, 222] on div "[PERSON_NAME]" at bounding box center [299, 220] width 358 height 21
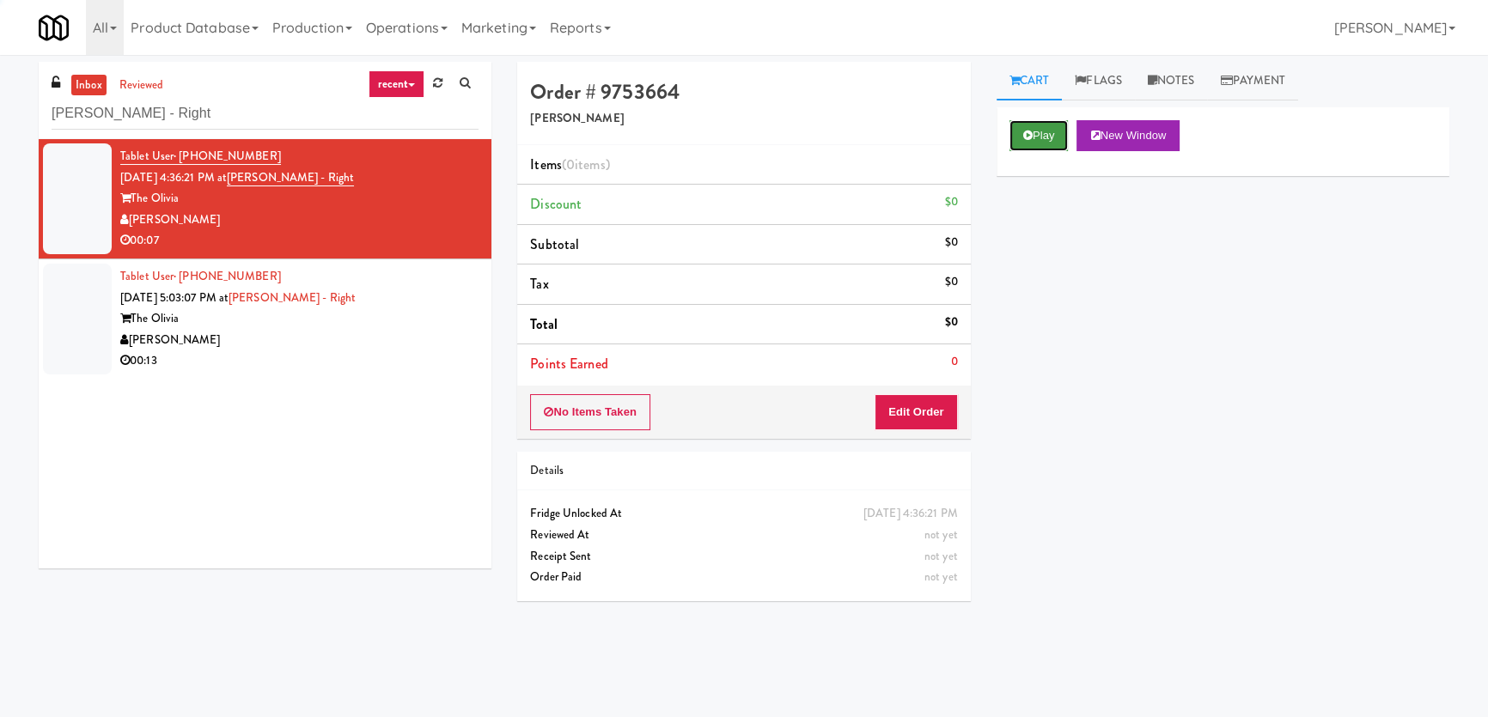
click at [1063, 125] on button "Play" at bounding box center [1038, 135] width 59 height 31
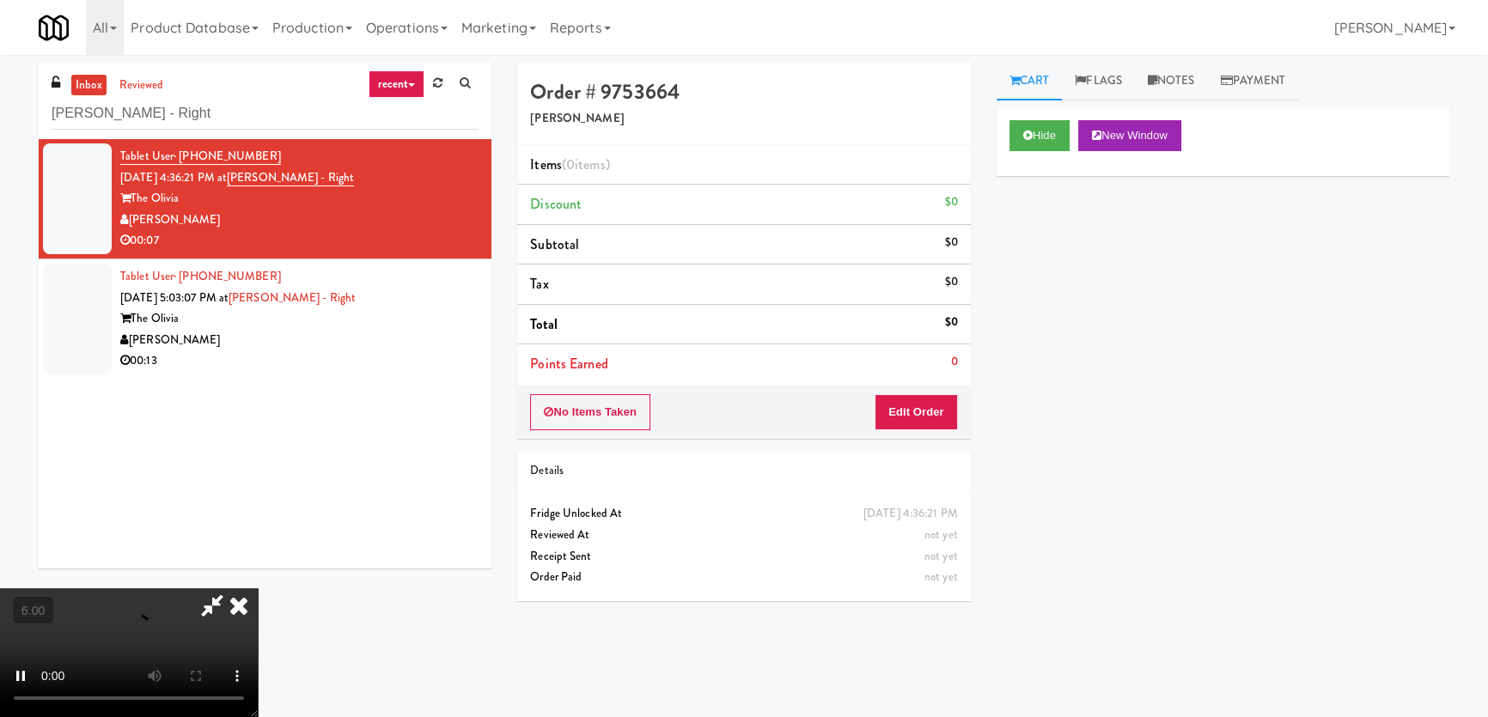
click at [917, 391] on div "No Items Taken Edit Order" at bounding box center [743, 412] width 453 height 53
click at [902, 403] on button "Edit Order" at bounding box center [915, 412] width 83 height 36
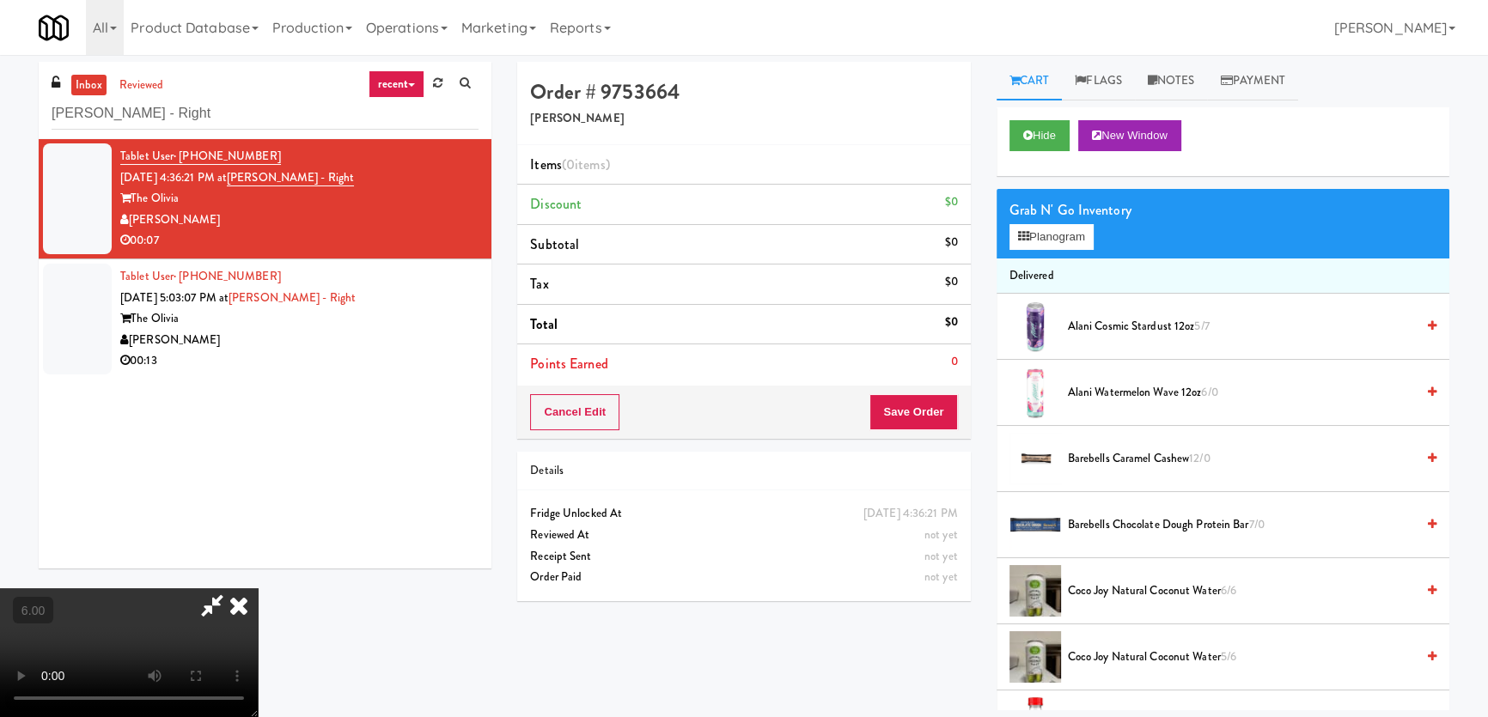
click at [258, 588] on video at bounding box center [129, 652] width 258 height 129
drag, startPoint x: 500, startPoint y: 449, endPoint x: 498, endPoint y: 541, distance: 91.9
click at [258, 588] on video at bounding box center [129, 652] width 258 height 129
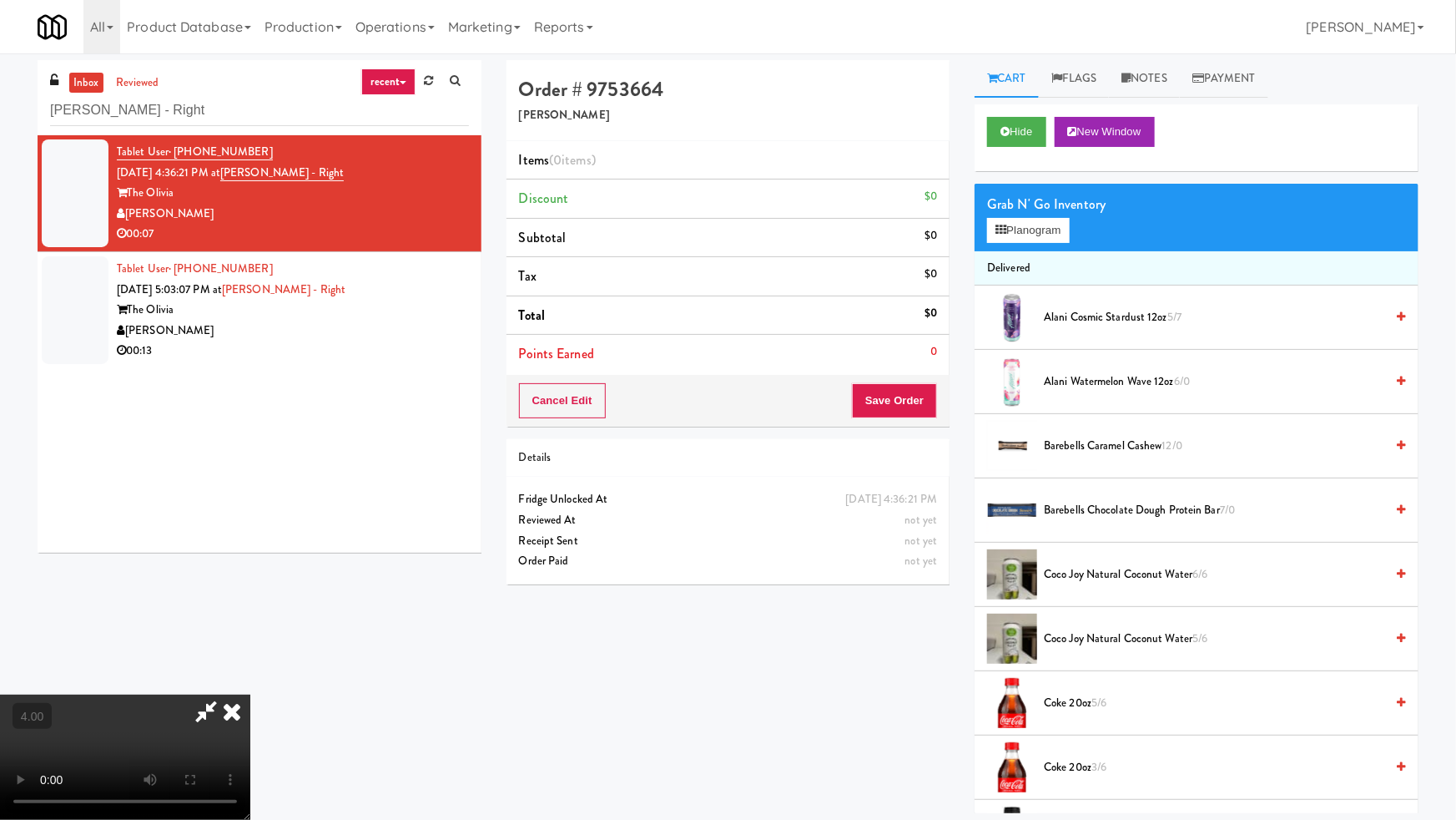
click at [251, 695] on video at bounding box center [125, 757] width 251 height 125
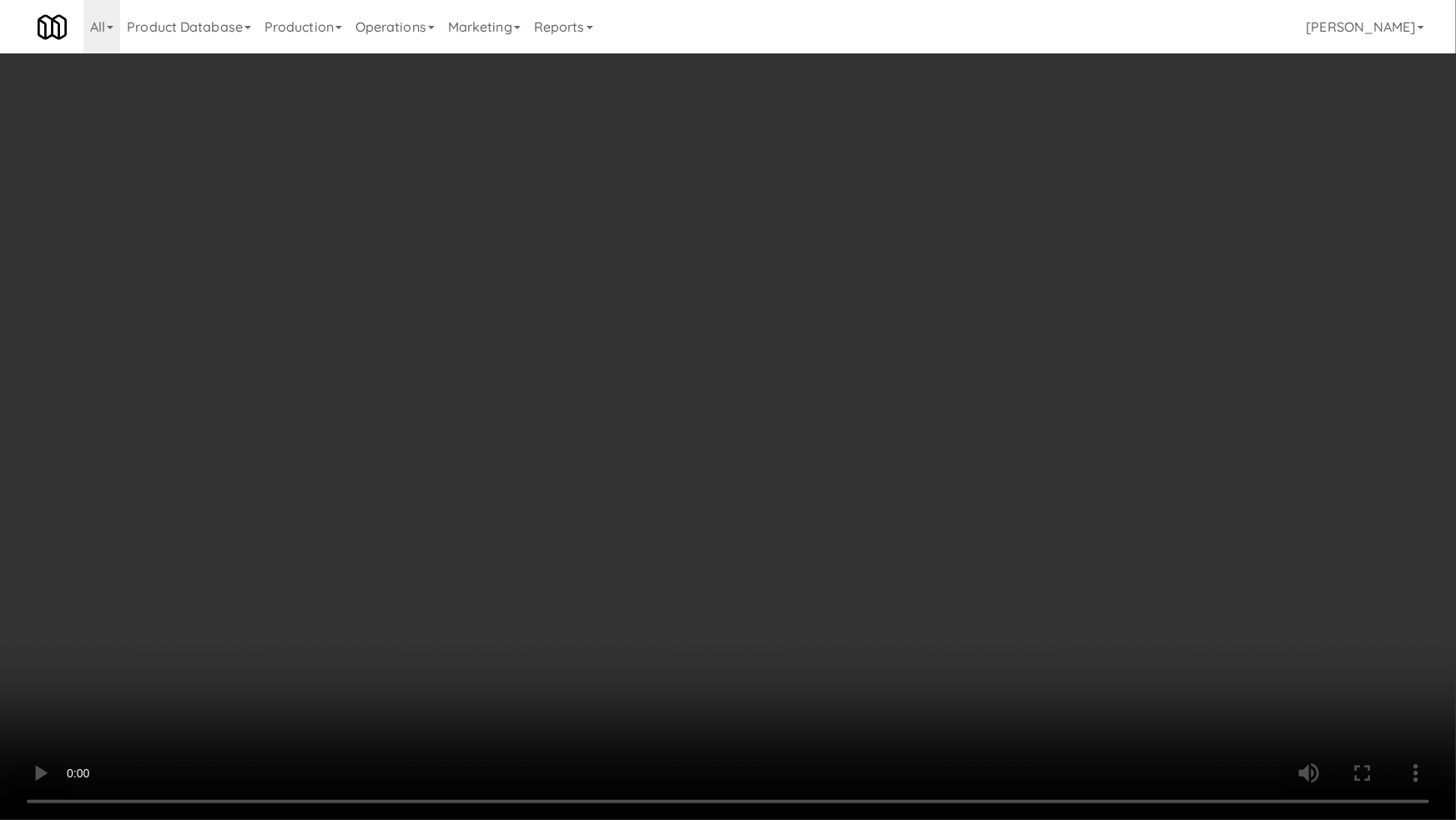
click at [639, 509] on video at bounding box center [728, 410] width 1456 height 820
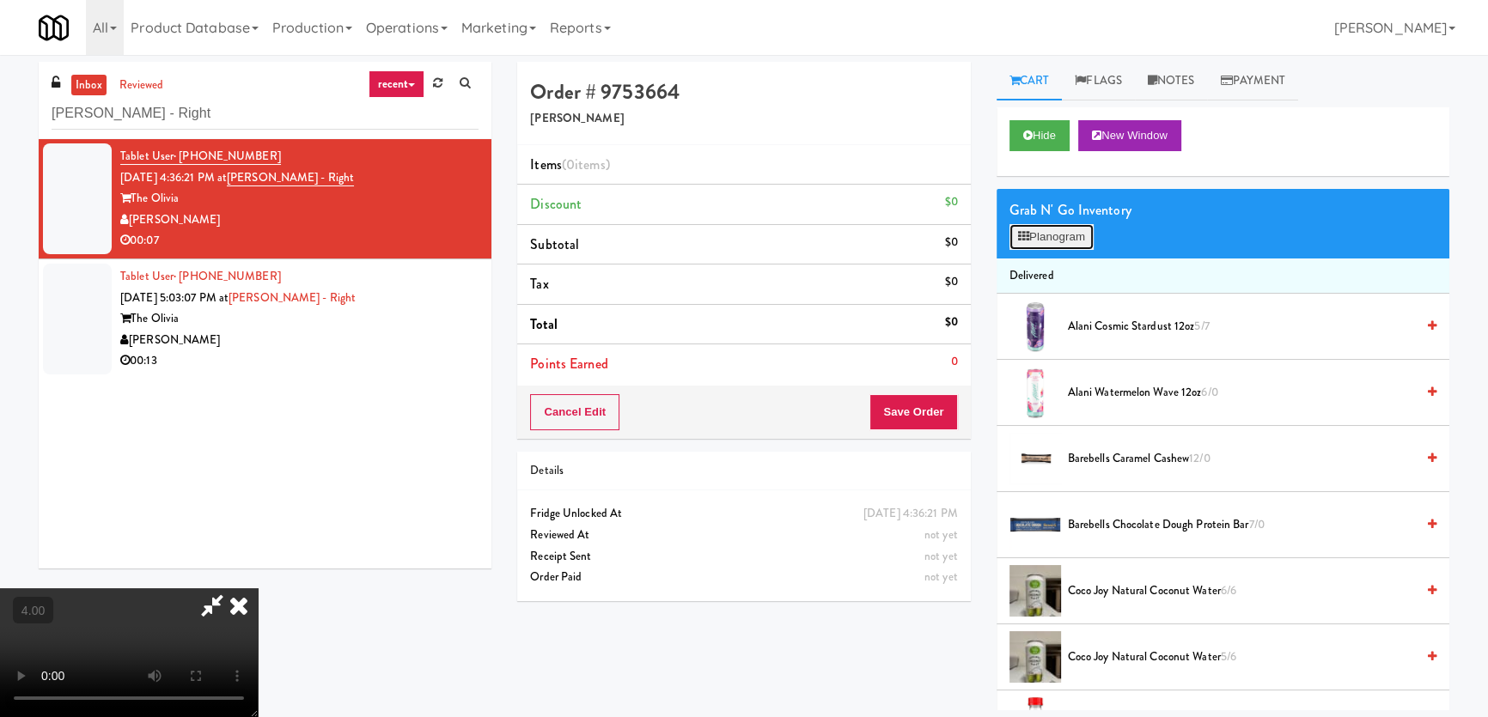
click at [1078, 224] on button "Planogram" at bounding box center [1051, 237] width 84 height 26
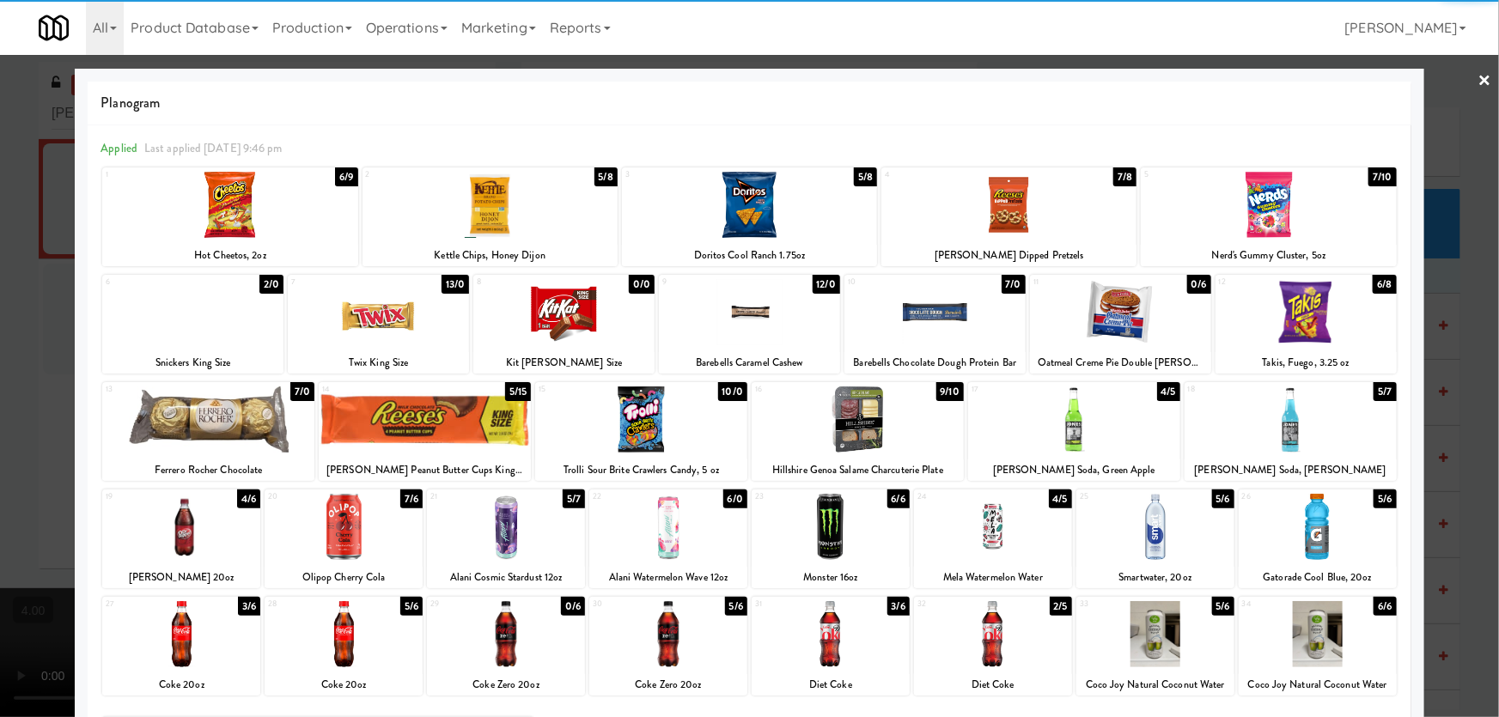
click at [870, 429] on div at bounding box center [858, 420] width 212 height 66
click at [45, 230] on div at bounding box center [749, 358] width 1499 height 717
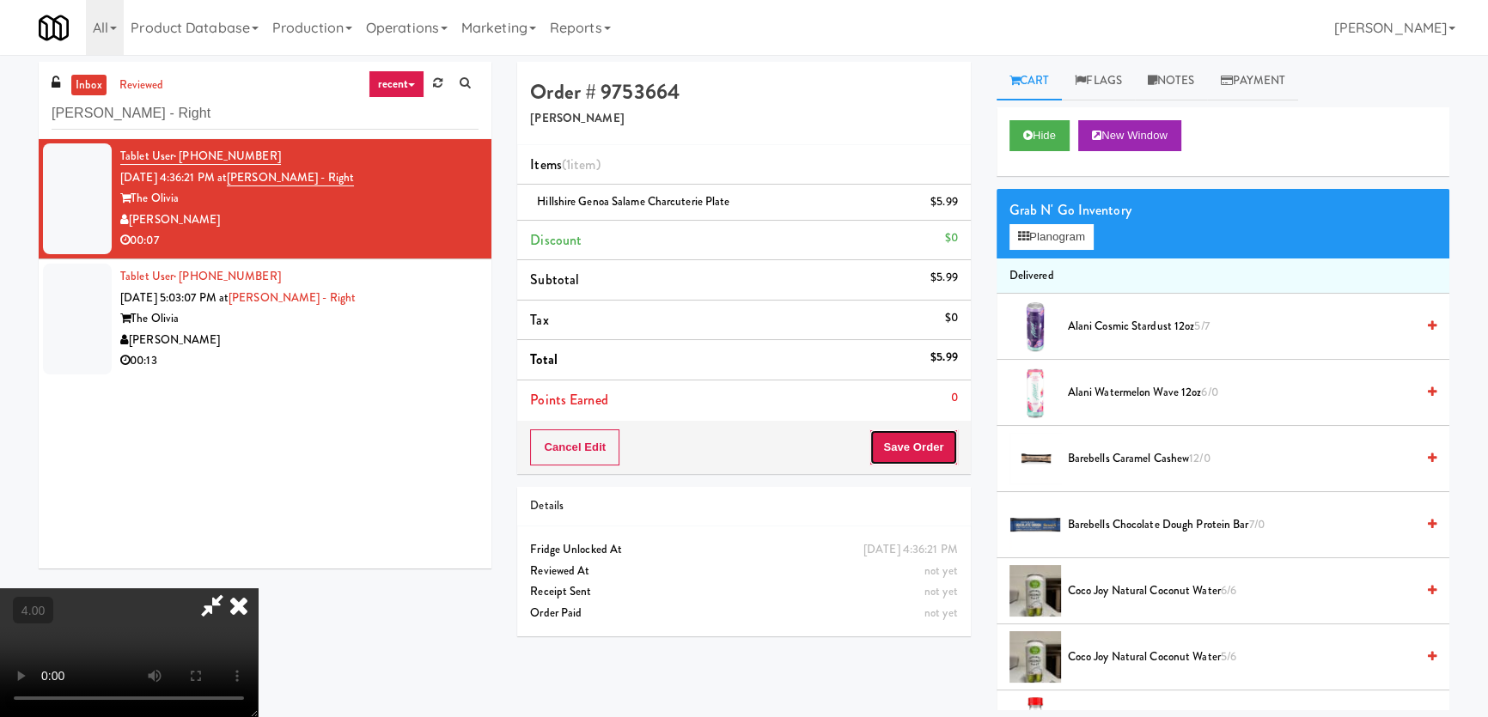
click at [919, 454] on button "Save Order" at bounding box center [913, 448] width 88 height 36
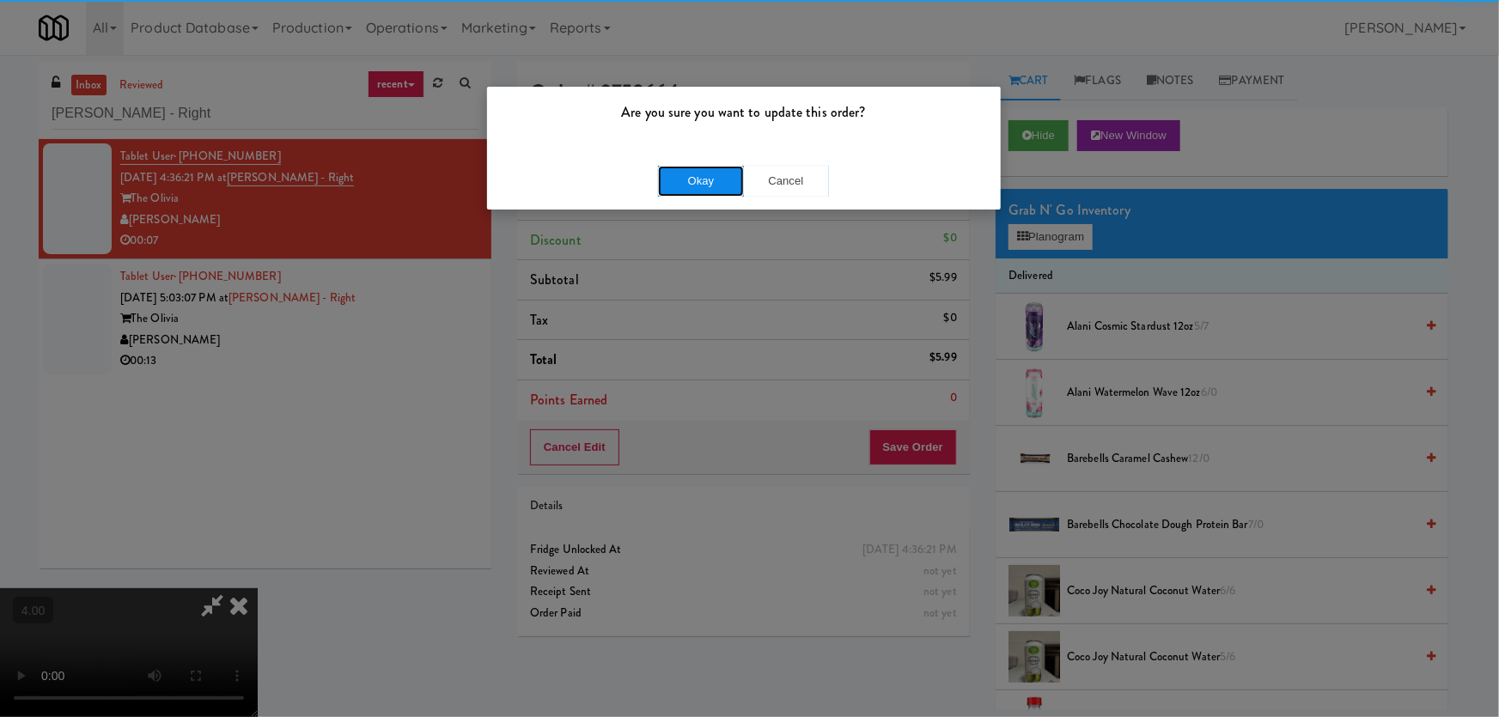
click at [712, 174] on button "Okay" at bounding box center [701, 181] width 86 height 31
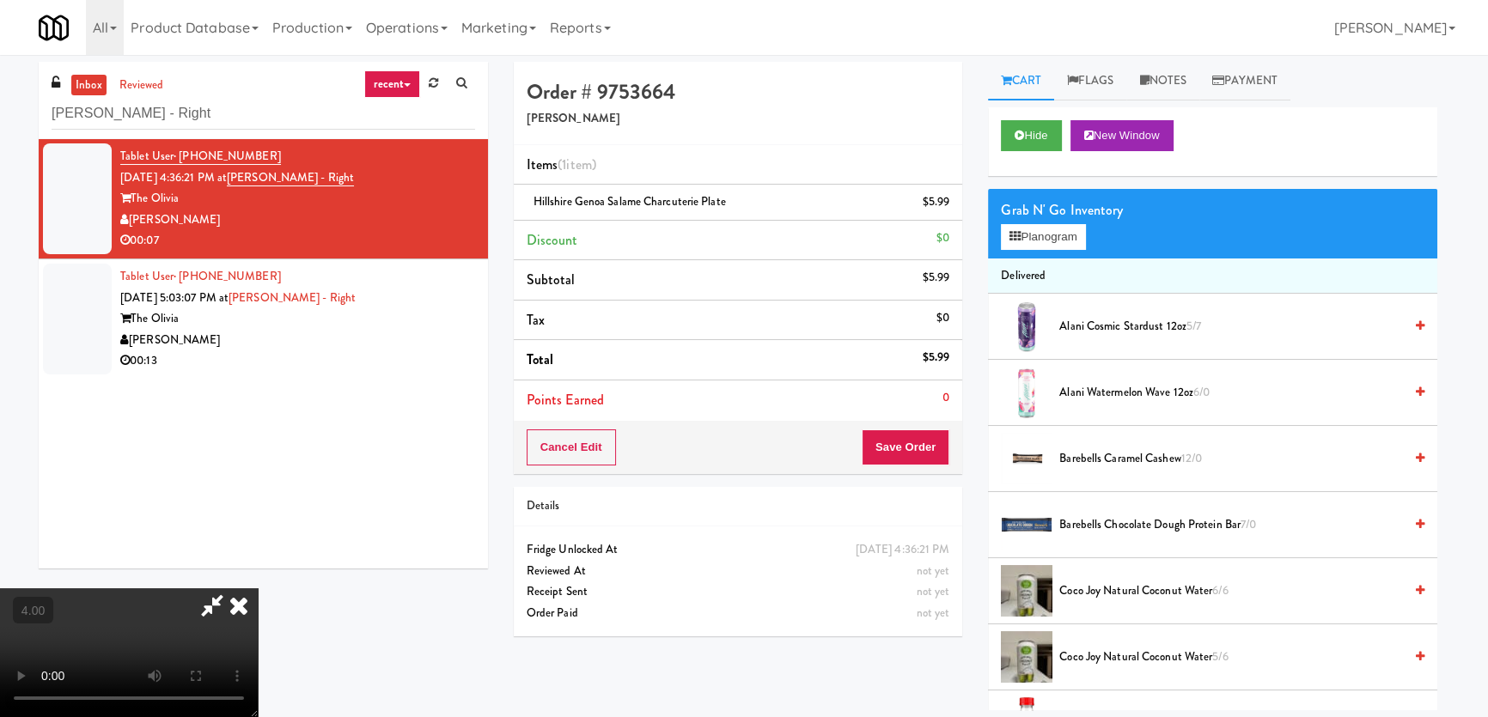
click at [258, 588] on icon at bounding box center [239, 605] width 38 height 34
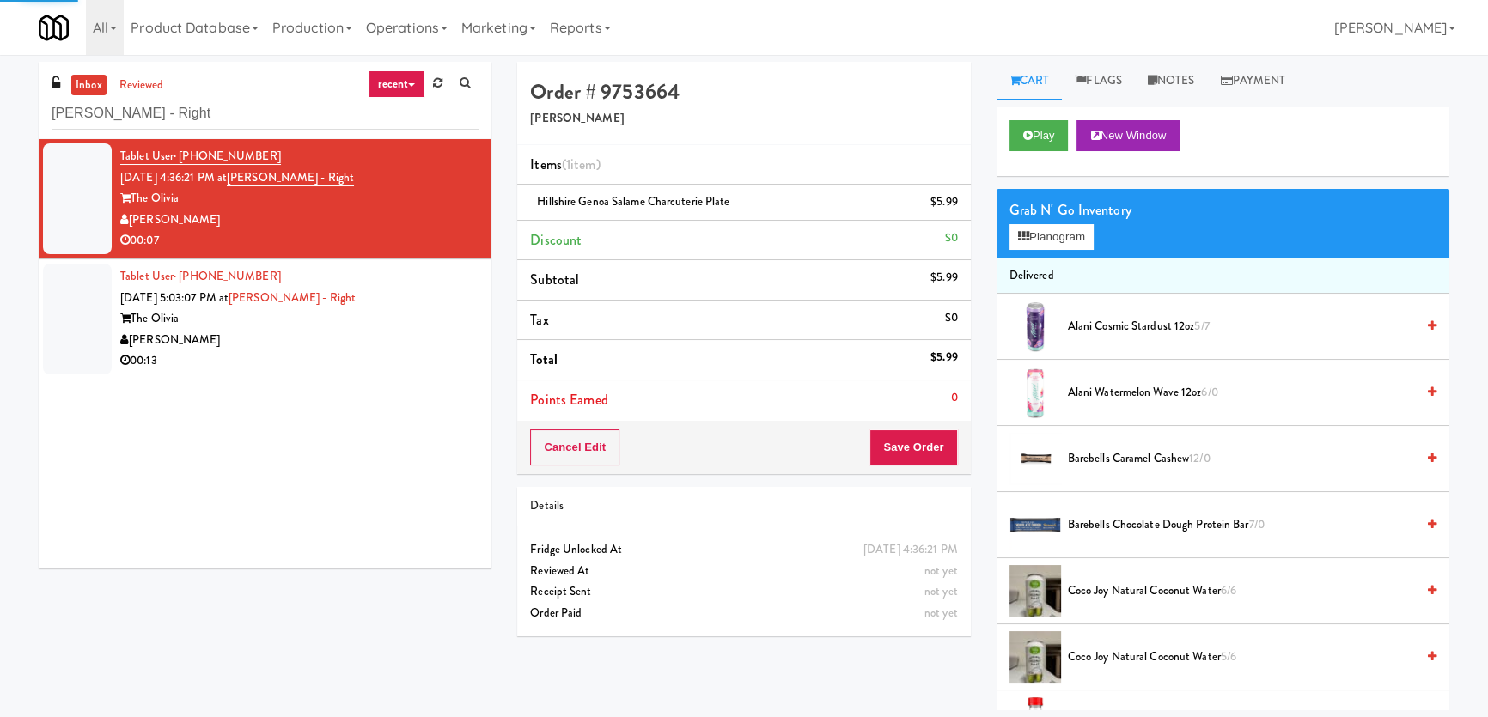
click at [340, 336] on div "[PERSON_NAME]" at bounding box center [299, 340] width 358 height 21
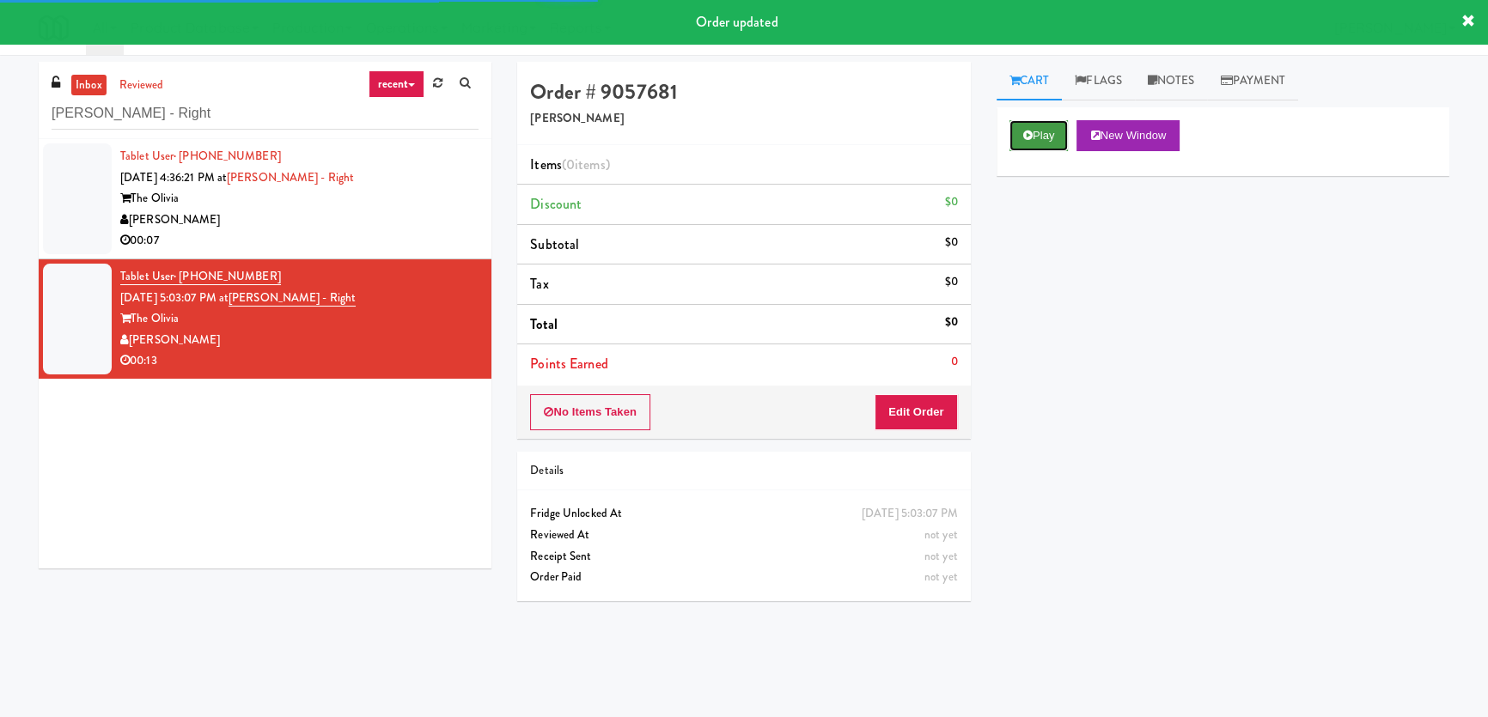
click at [1056, 136] on button "Play" at bounding box center [1038, 135] width 59 height 31
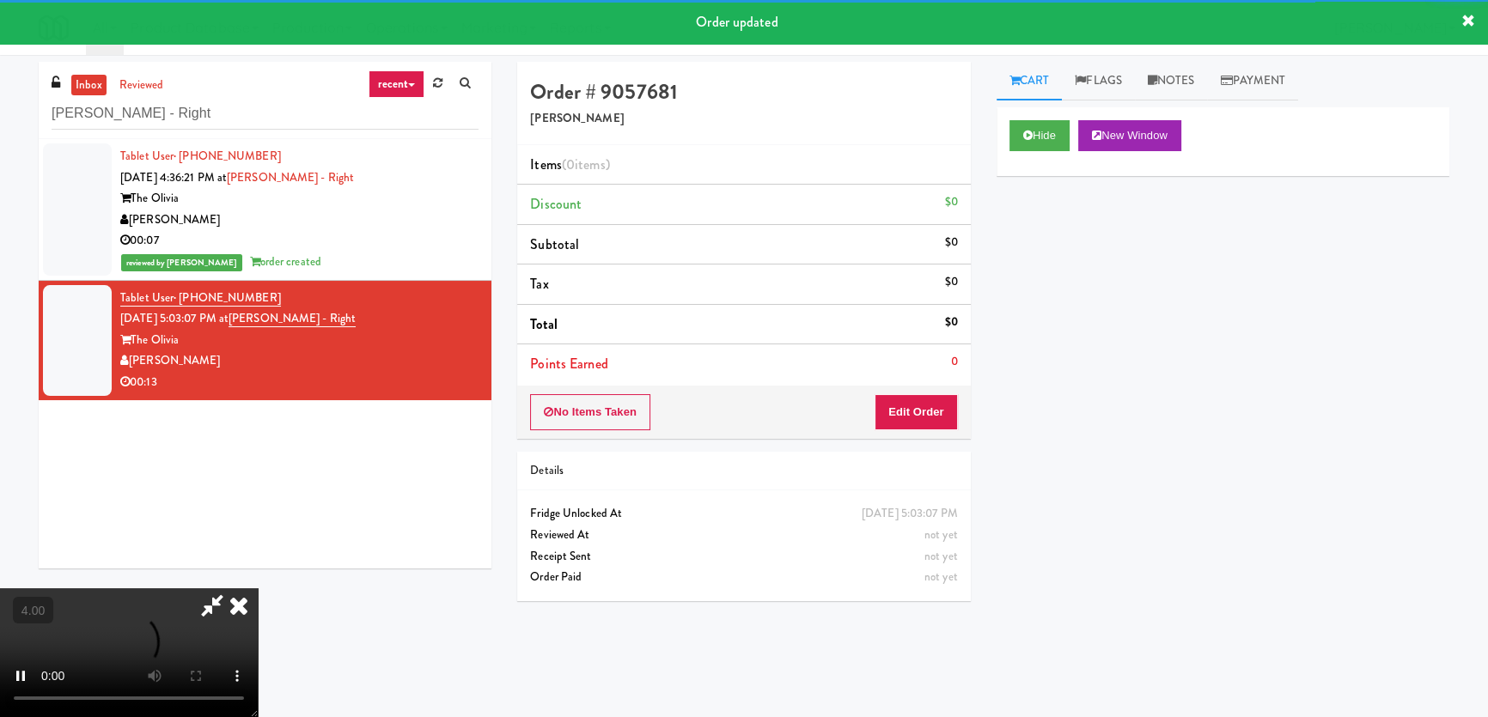
click at [890, 370] on li "Points Earned 0" at bounding box center [743, 364] width 453 height 40
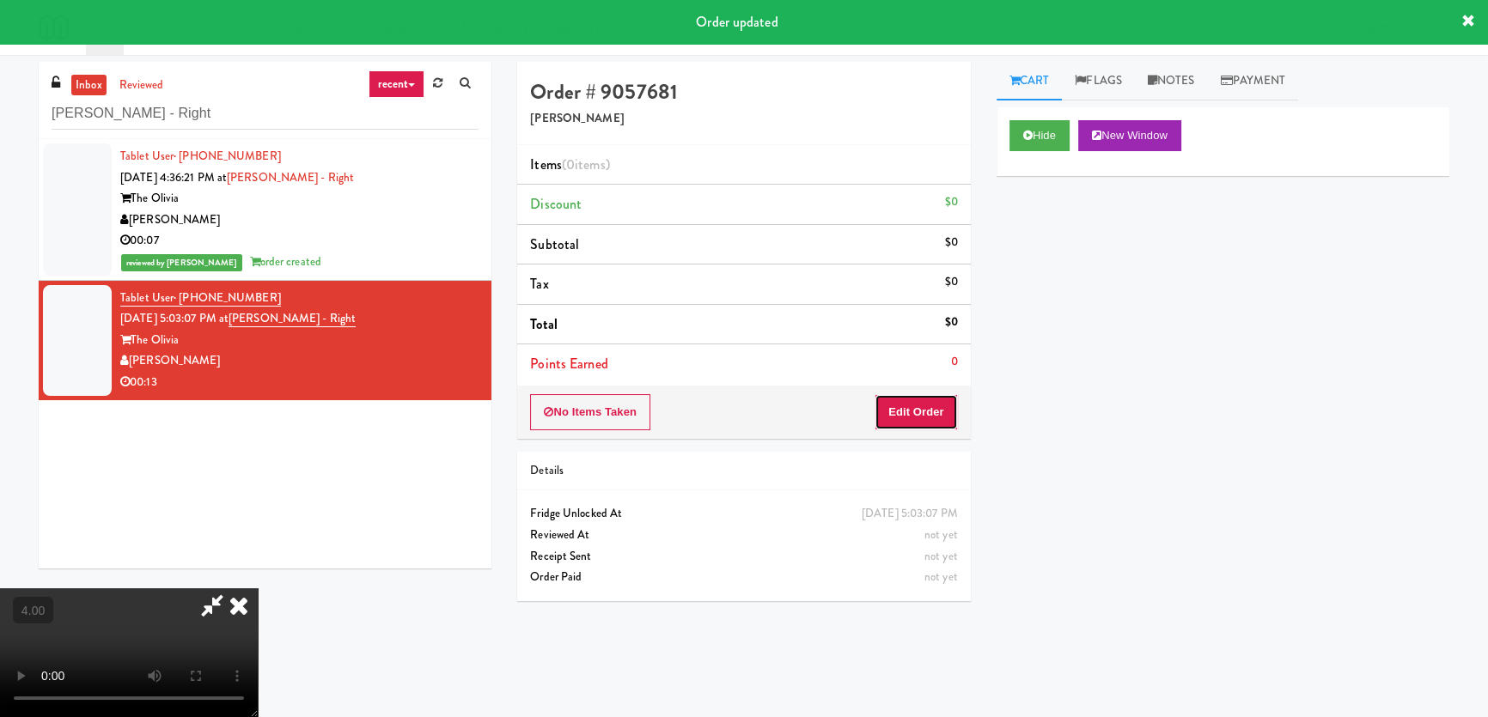
click at [901, 404] on button "Edit Order" at bounding box center [915, 412] width 83 height 36
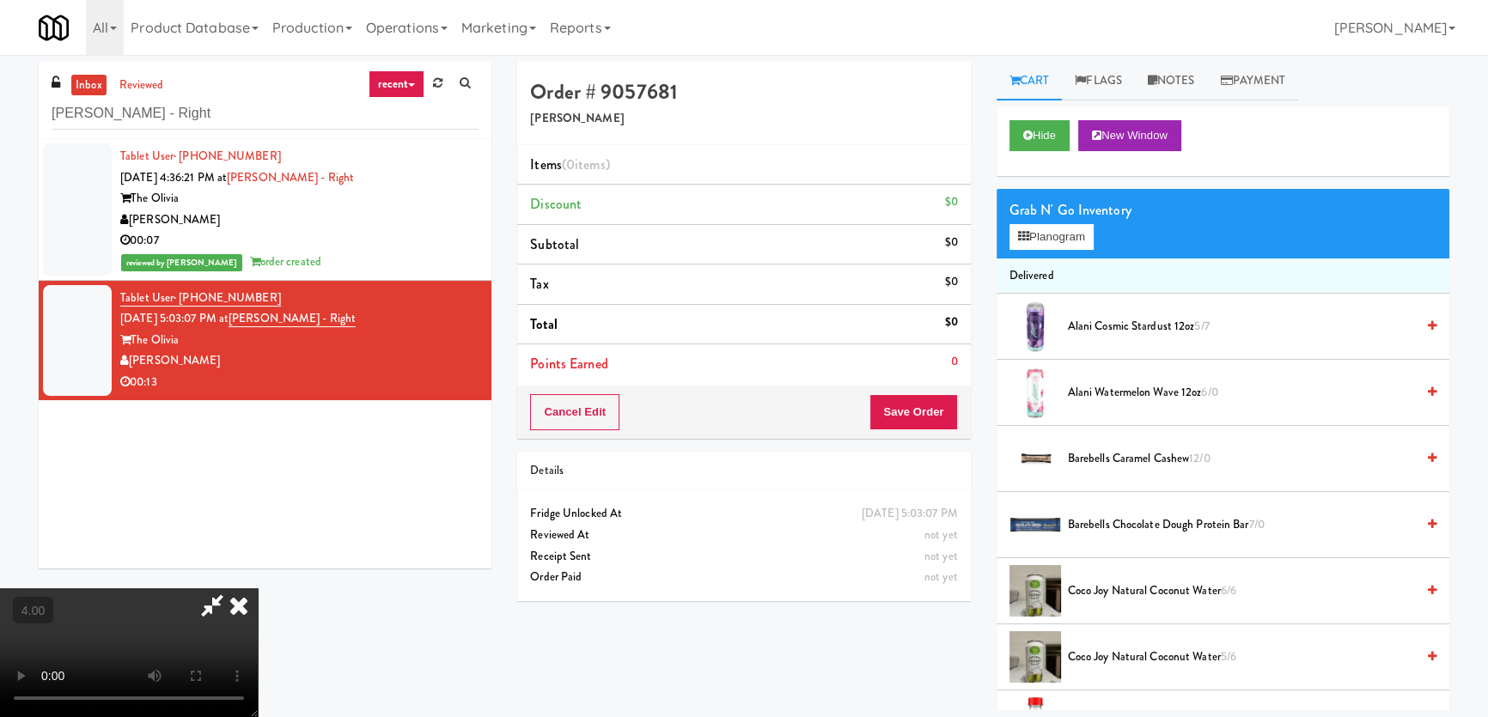
click at [258, 588] on video at bounding box center [129, 652] width 258 height 129
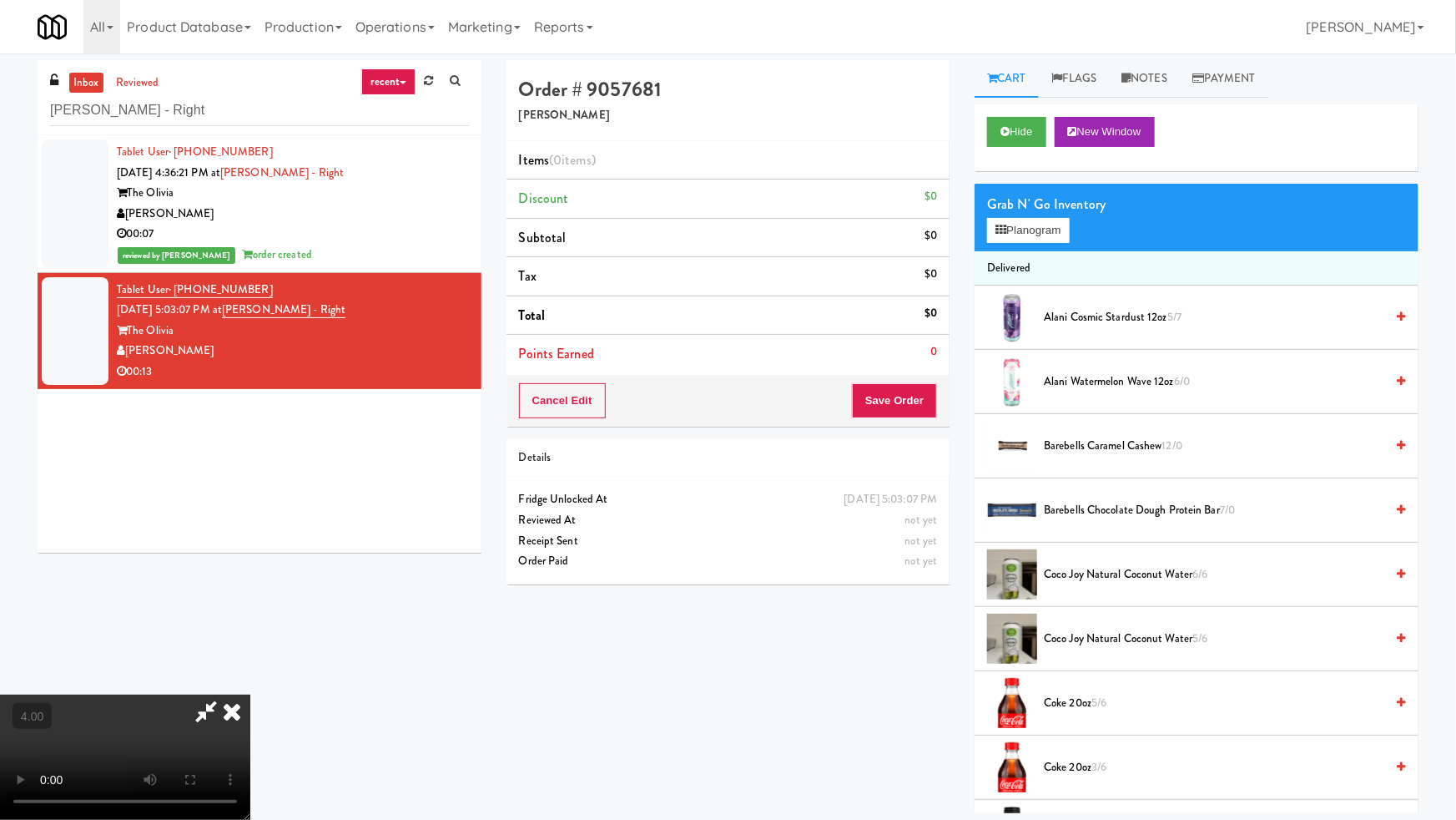
click at [251, 695] on video at bounding box center [125, 757] width 251 height 125
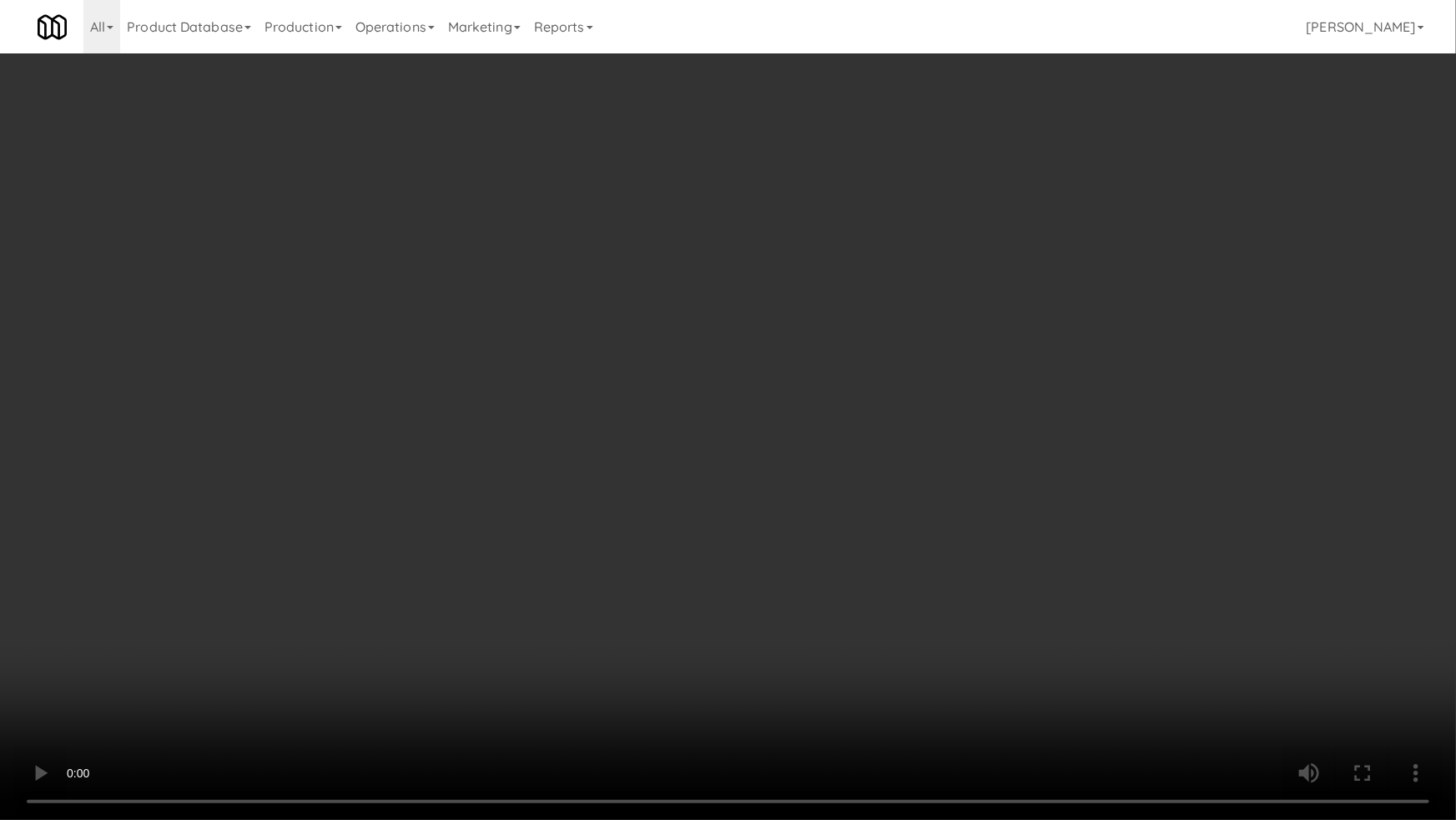
click at [814, 561] on video at bounding box center [728, 410] width 1456 height 820
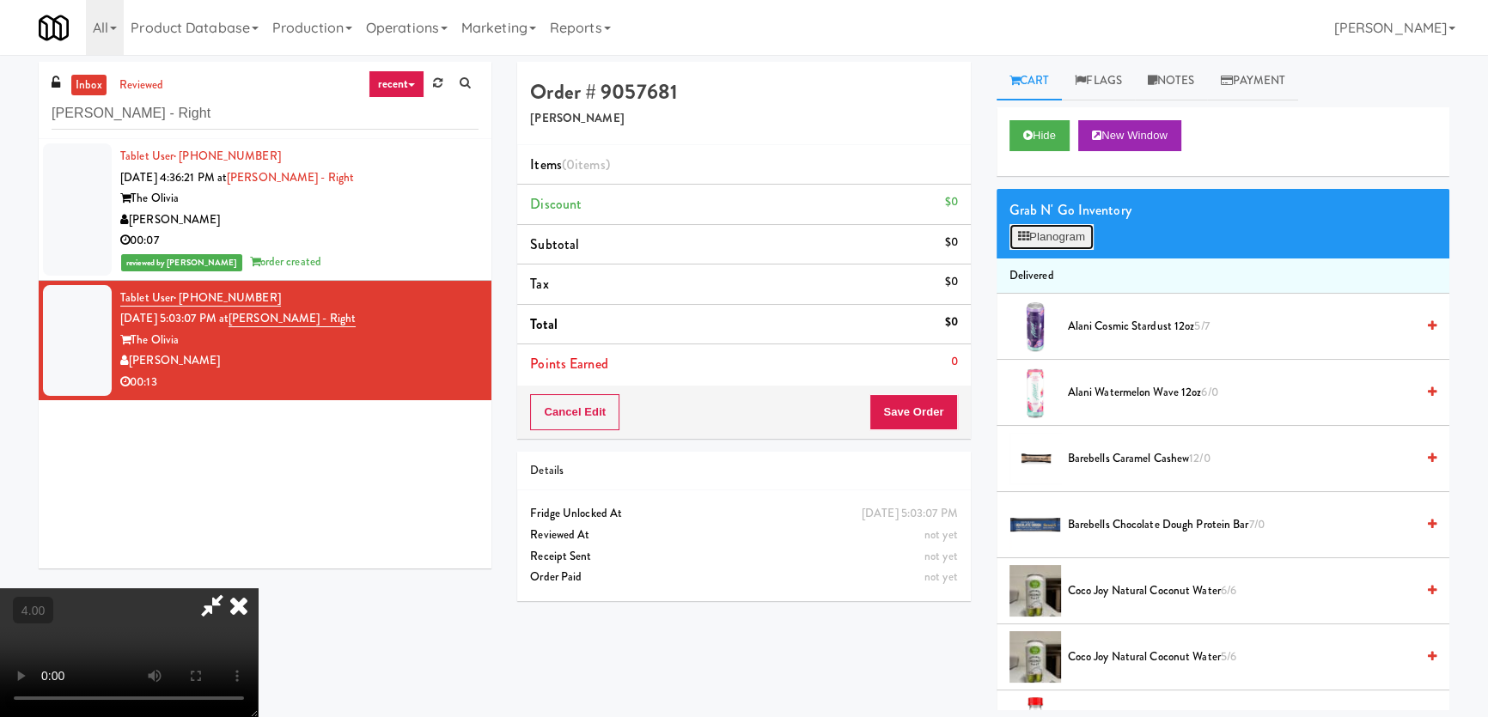
click at [1060, 232] on button "Planogram" at bounding box center [1051, 237] width 84 height 26
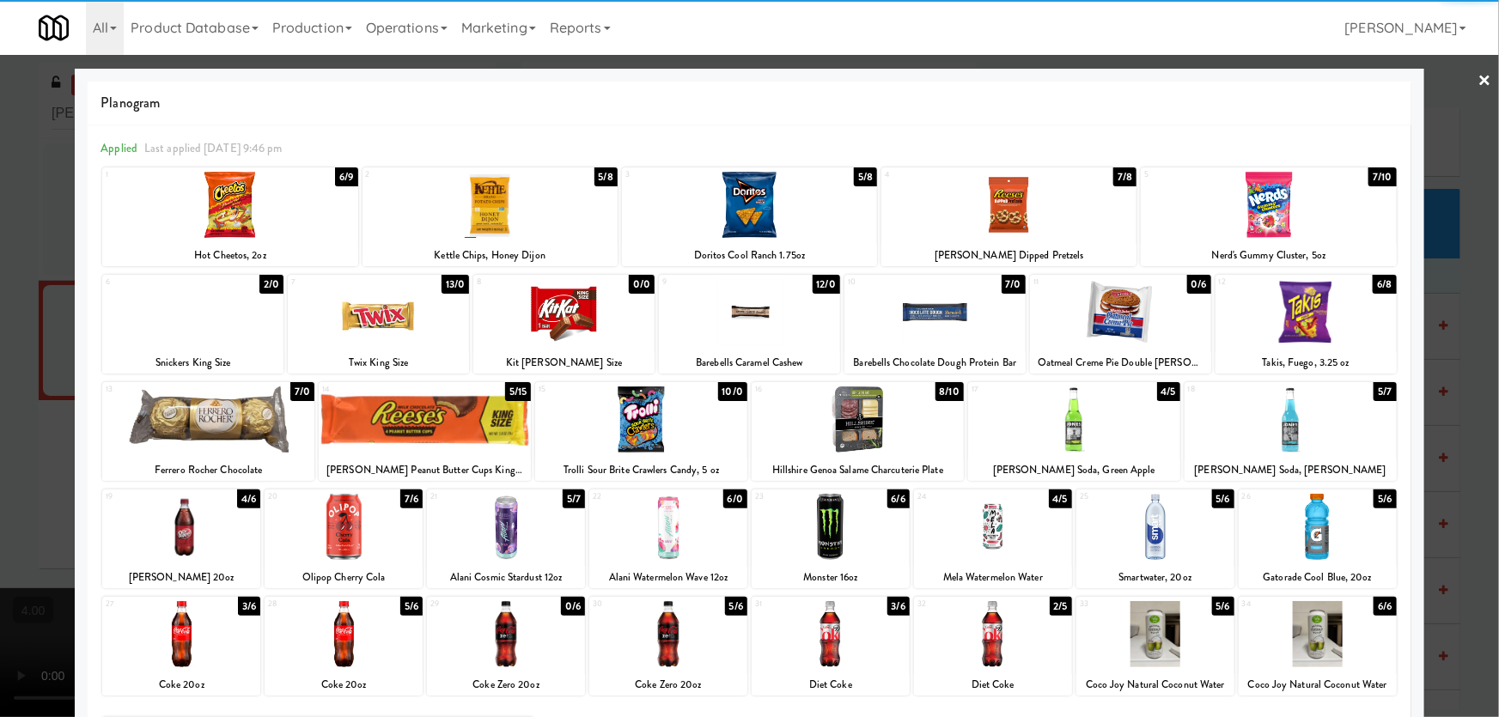
click at [1130, 547] on div at bounding box center [1155, 527] width 158 height 66
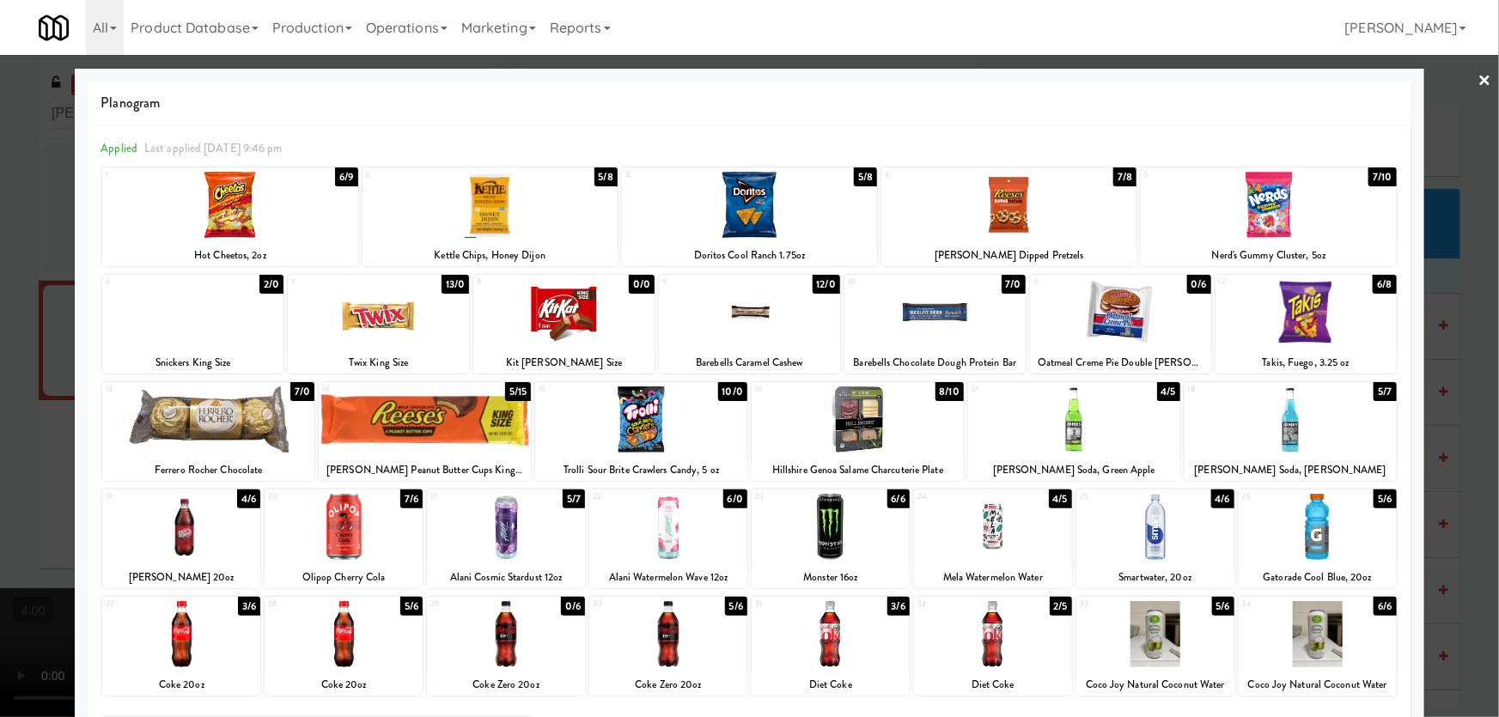
click at [197, 619] on div at bounding box center [181, 634] width 158 height 66
click at [0, 483] on div at bounding box center [749, 358] width 1499 height 717
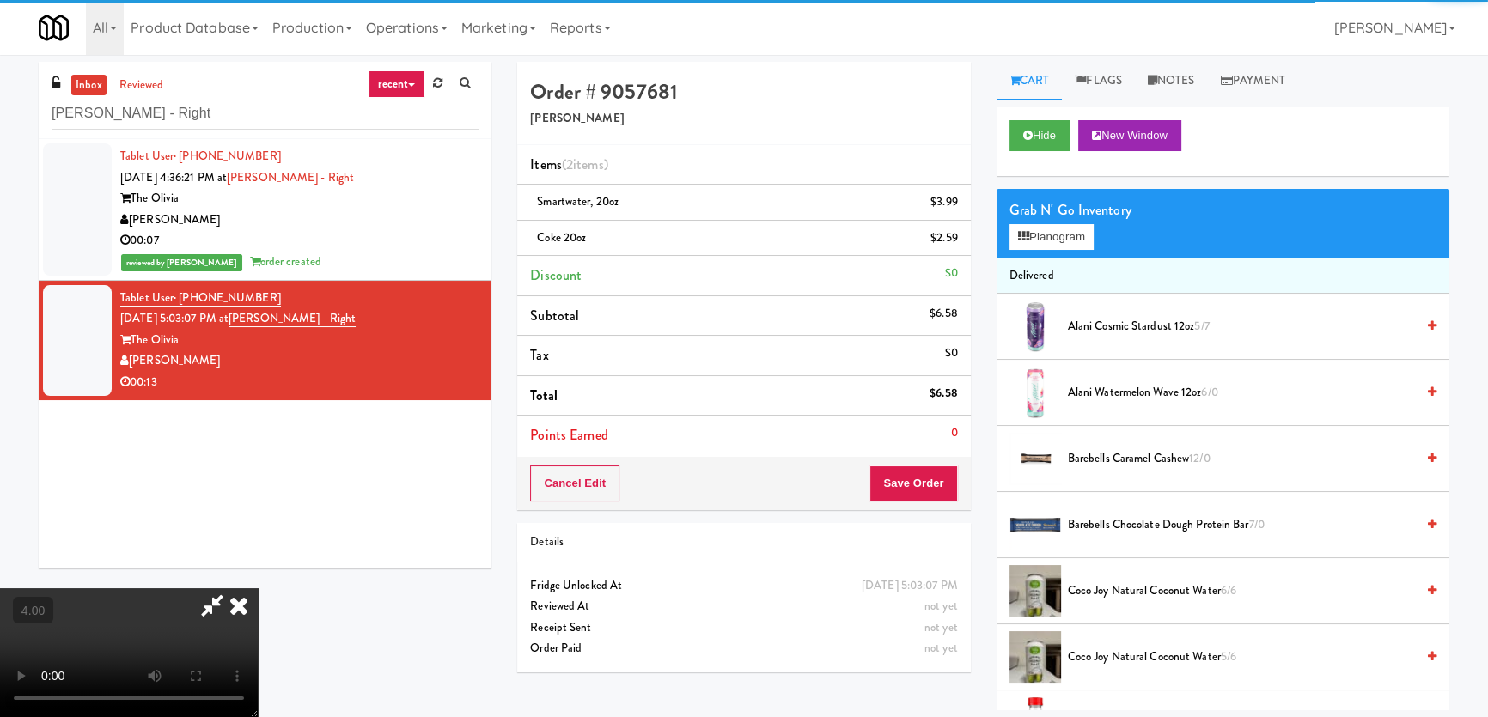
click at [258, 588] on video at bounding box center [129, 652] width 258 height 129
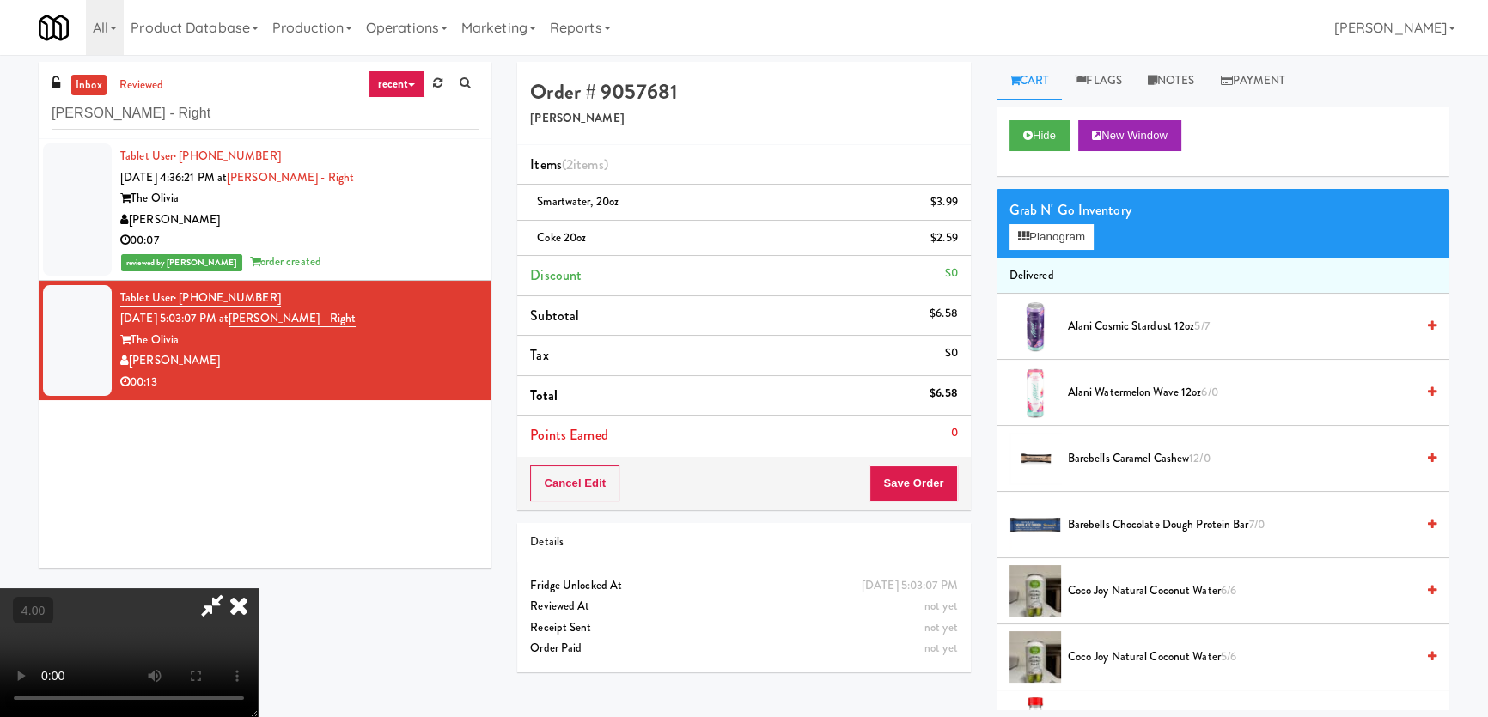
click at [258, 588] on video at bounding box center [129, 652] width 258 height 129
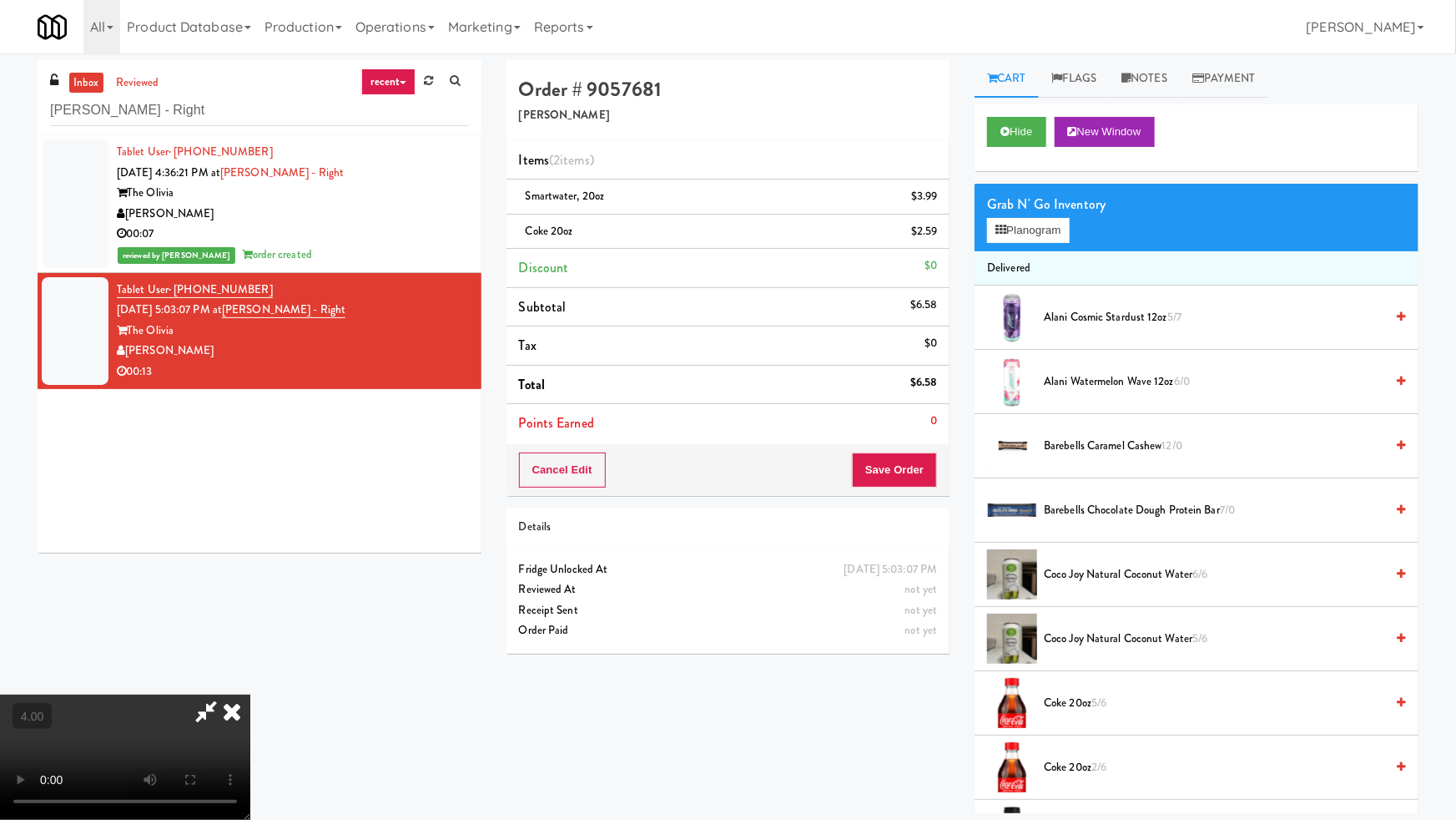
click at [251, 695] on video at bounding box center [125, 757] width 251 height 125
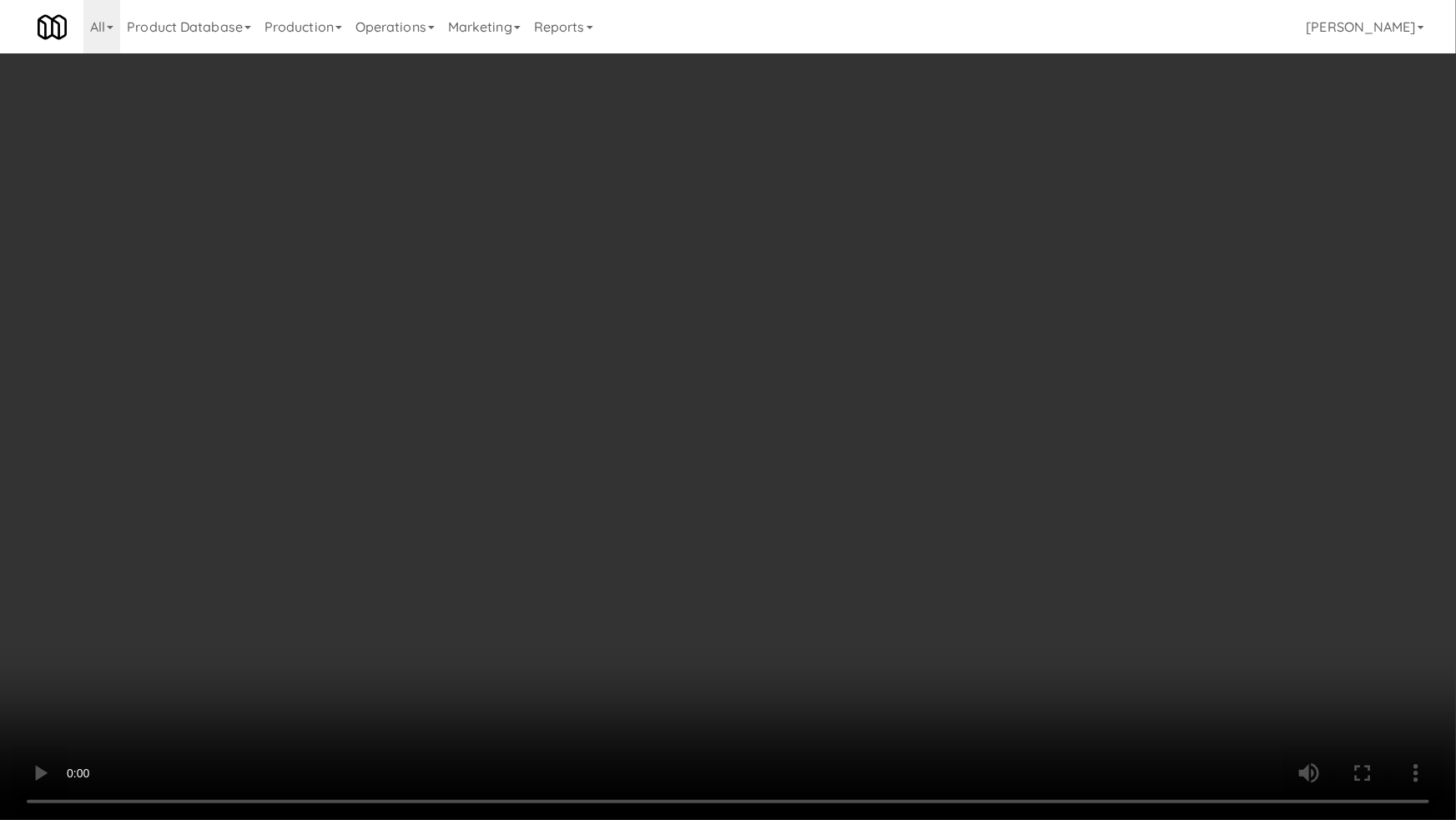
click at [695, 562] on video at bounding box center [728, 410] width 1456 height 820
click at [696, 562] on video at bounding box center [728, 410] width 1456 height 820
click at [697, 563] on video at bounding box center [728, 410] width 1456 height 820
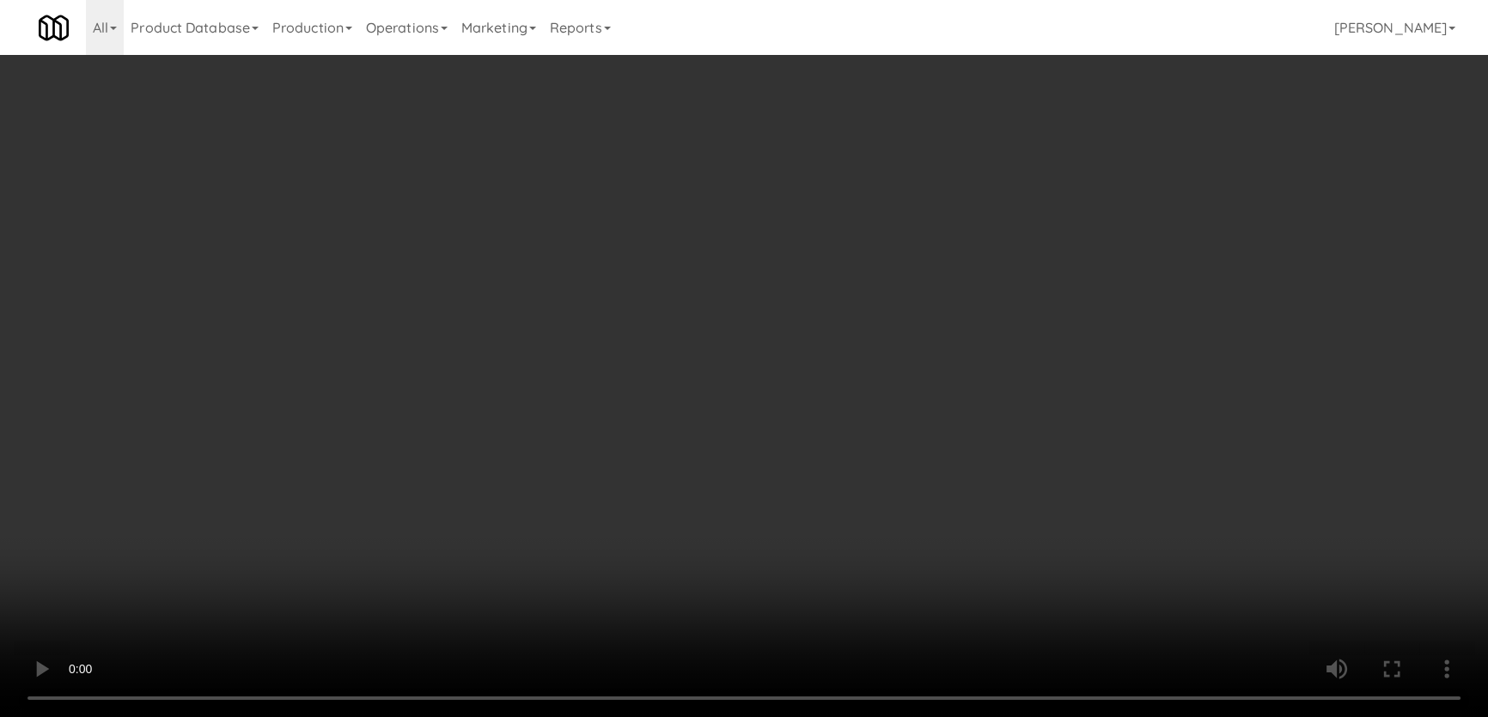
click at [960, 192] on li "Smartwater, 20oz $3.99" at bounding box center [743, 203] width 453 height 36
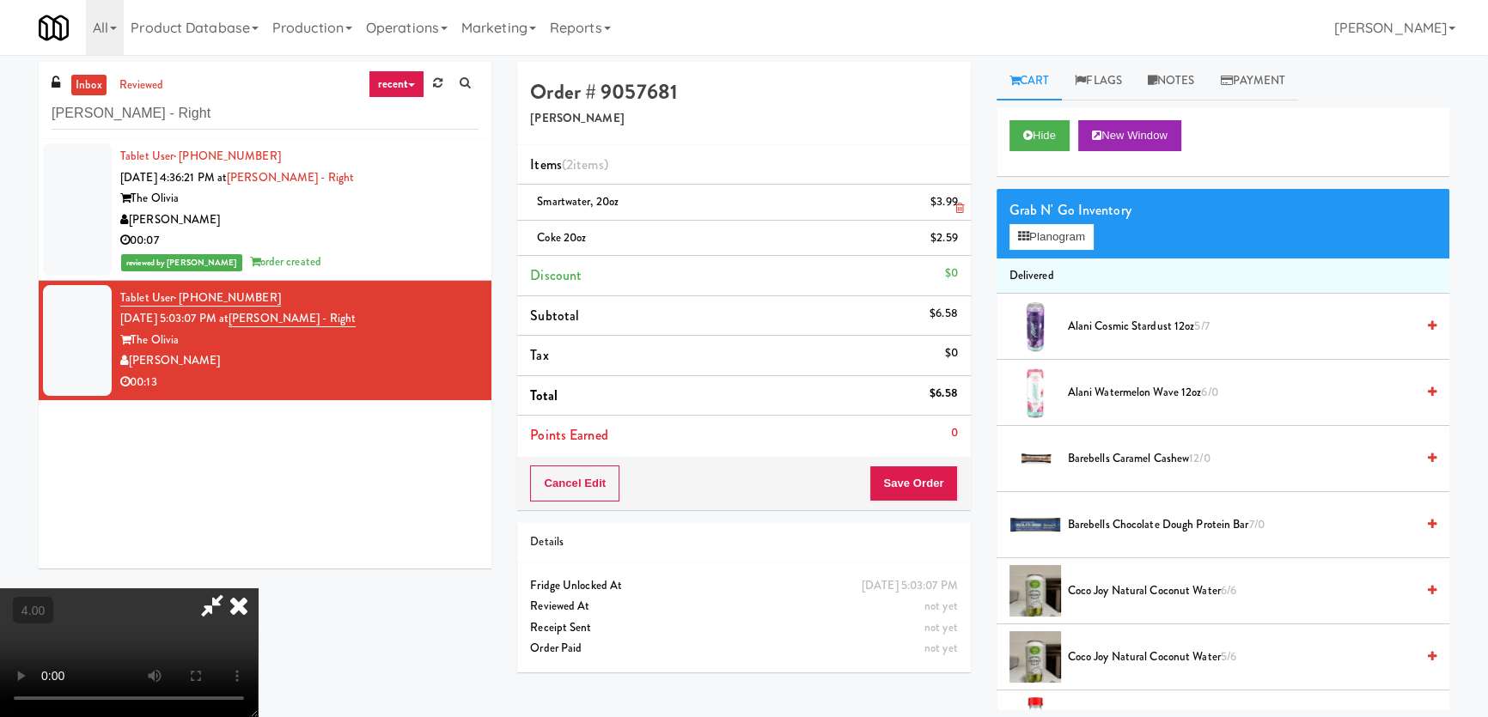
click at [960, 192] on li "Smartwater, 20oz $3.99" at bounding box center [743, 203] width 453 height 36
click at [960, 201] on link at bounding box center [955, 208] width 15 height 21
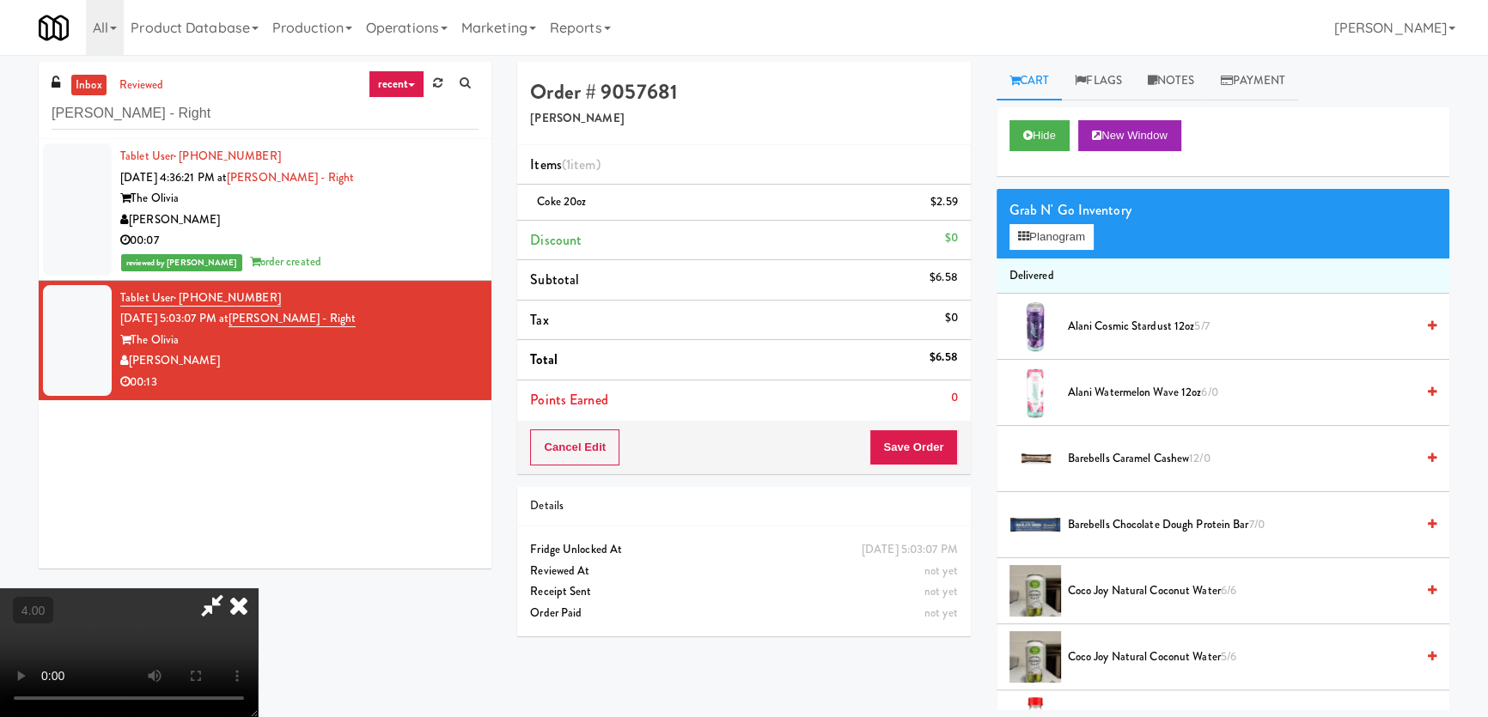
drag, startPoint x: 960, startPoint y: 201, endPoint x: 979, endPoint y: 232, distance: 36.7
click at [959, 201] on link at bounding box center [955, 208] width 15 height 21
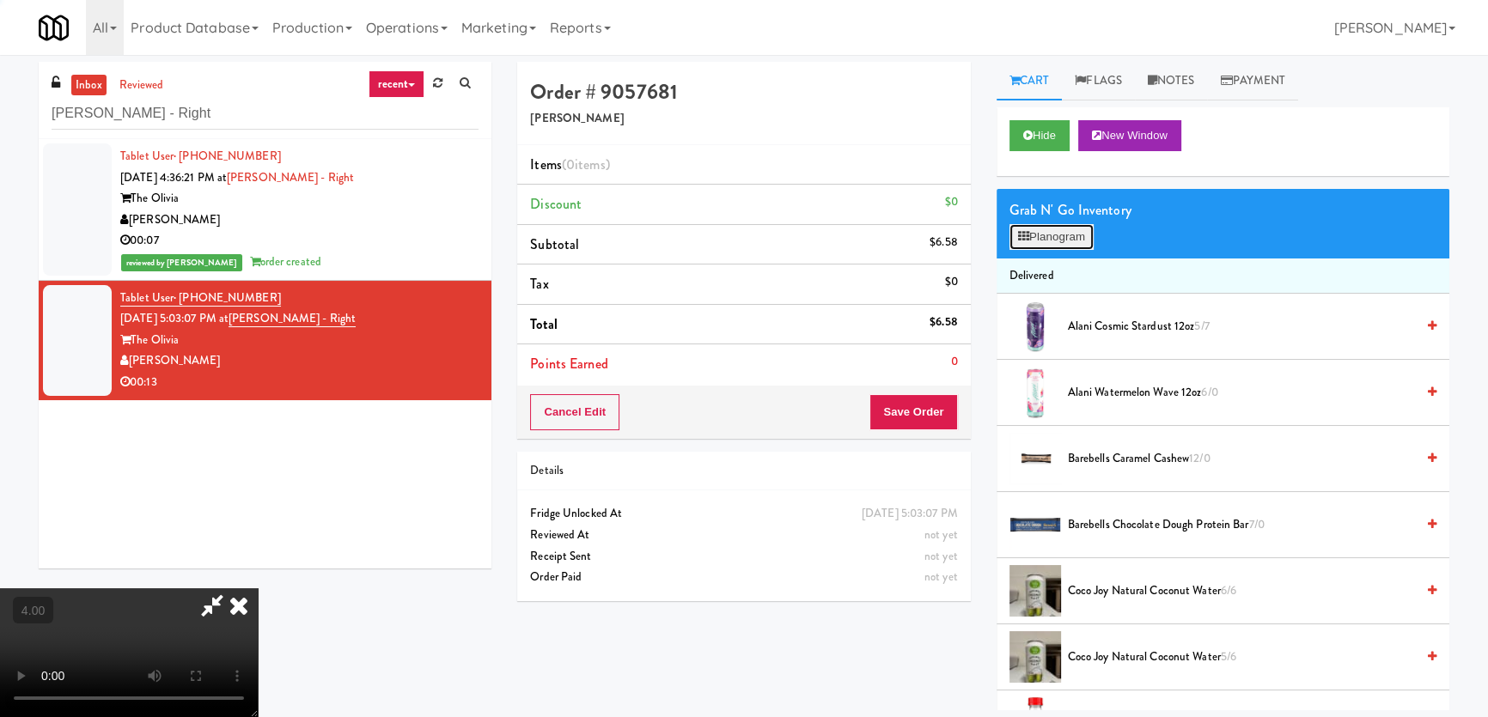
click at [1030, 242] on button "Planogram" at bounding box center [1051, 237] width 84 height 26
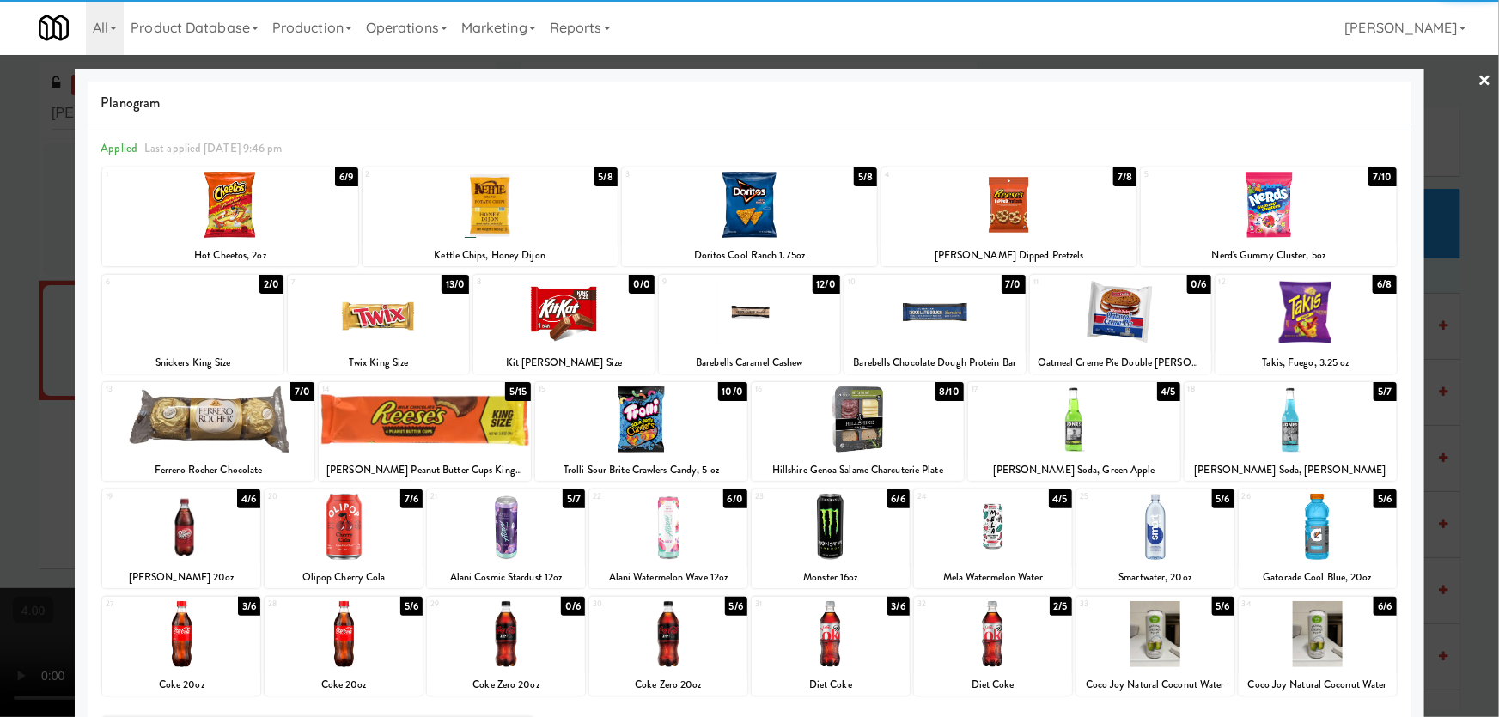
click at [1169, 557] on div at bounding box center [1155, 527] width 158 height 66
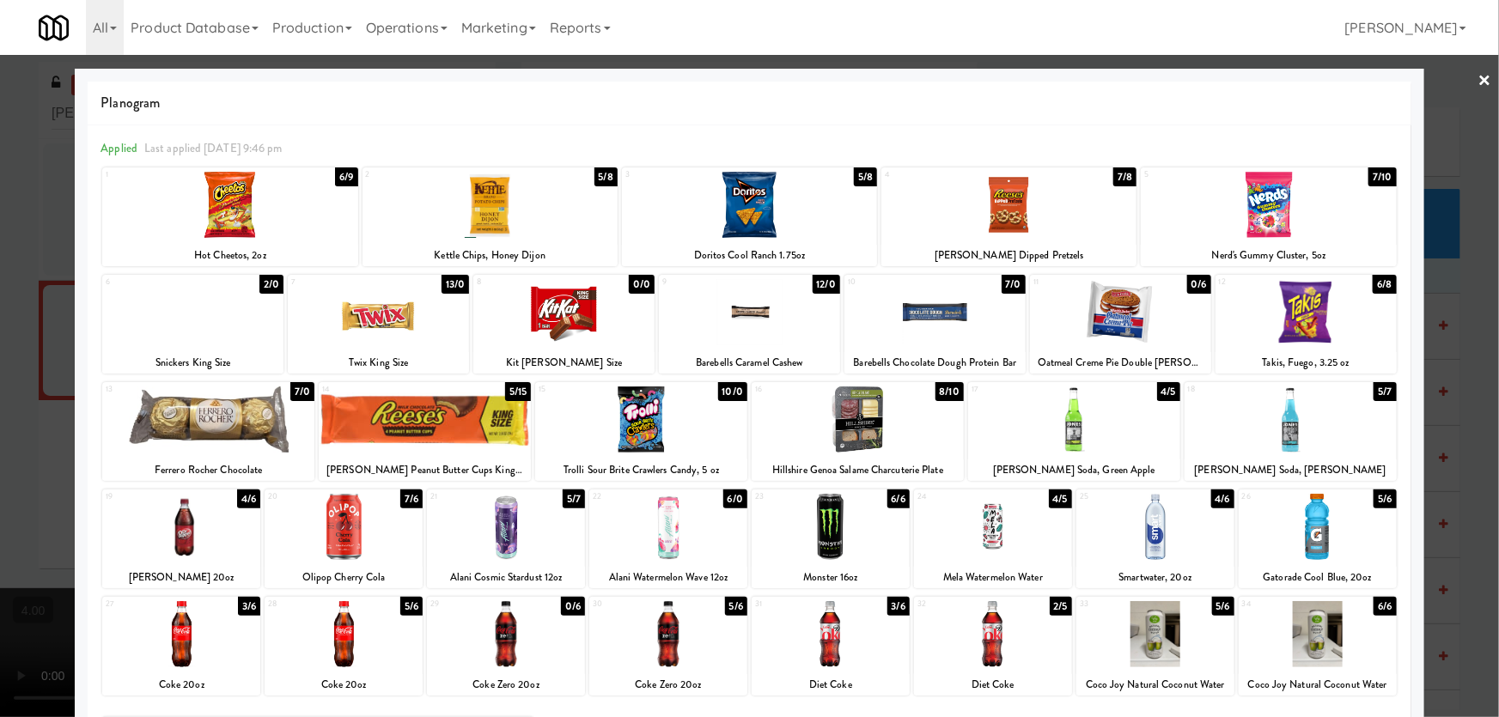
click at [367, 636] on div at bounding box center [344, 634] width 158 height 66
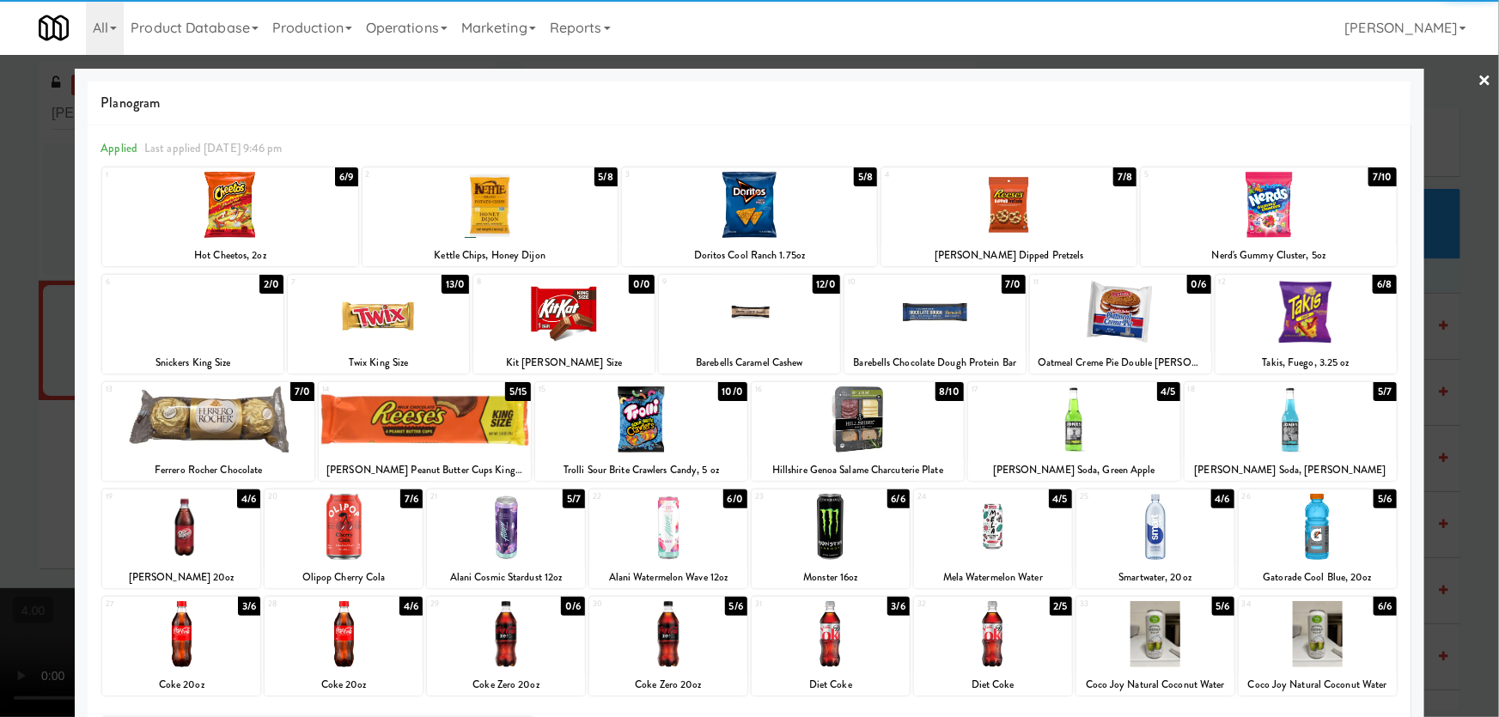
click at [0, 509] on div at bounding box center [749, 358] width 1499 height 717
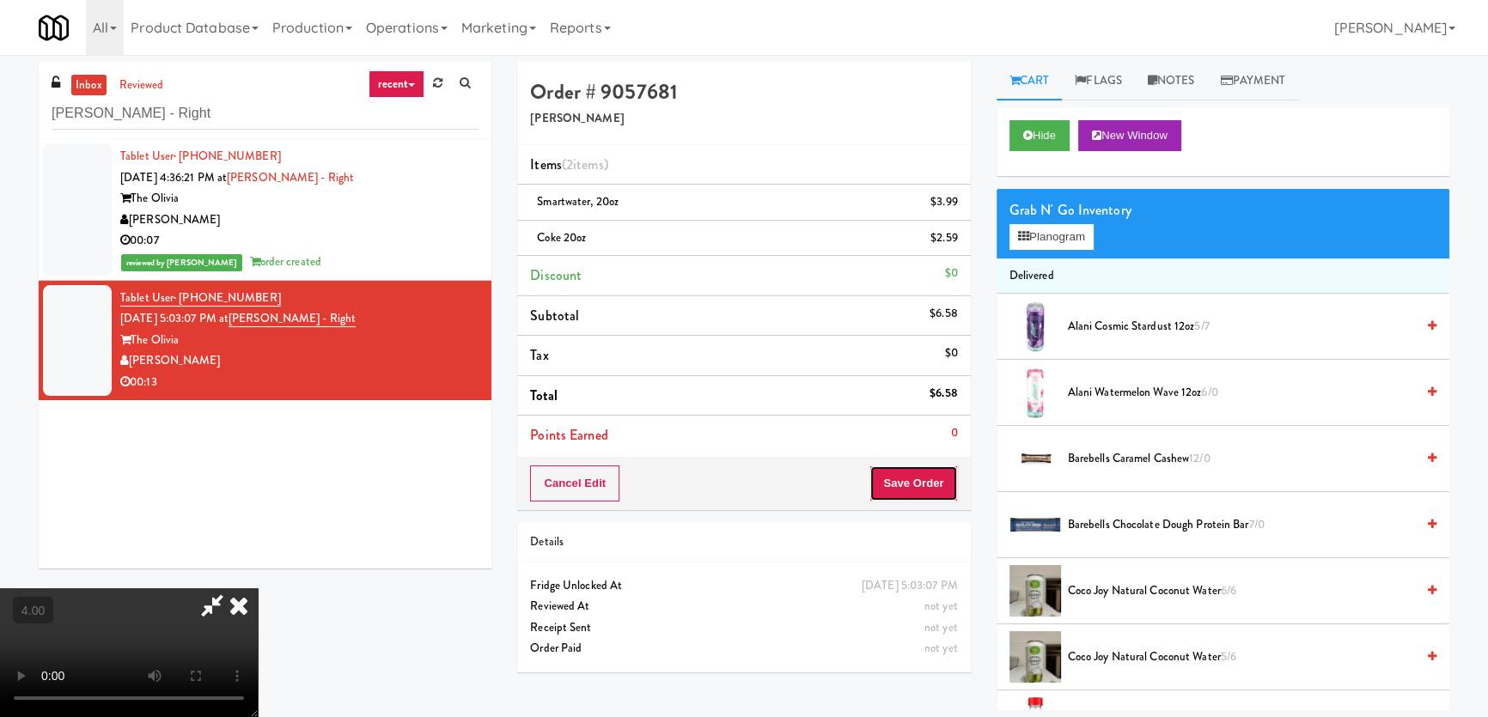
click at [905, 481] on button "Save Order" at bounding box center [913, 484] width 88 height 36
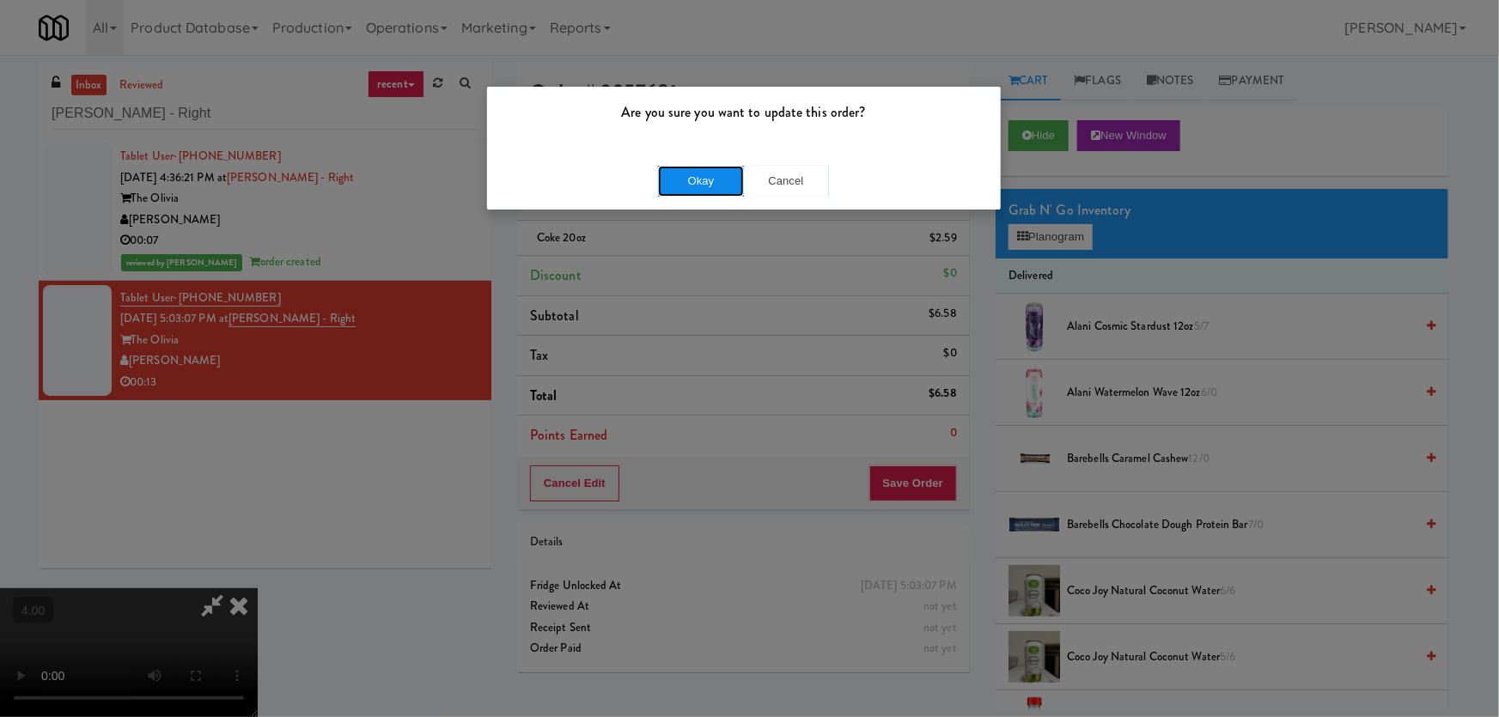
click at [707, 174] on button "Okay" at bounding box center [701, 181] width 86 height 31
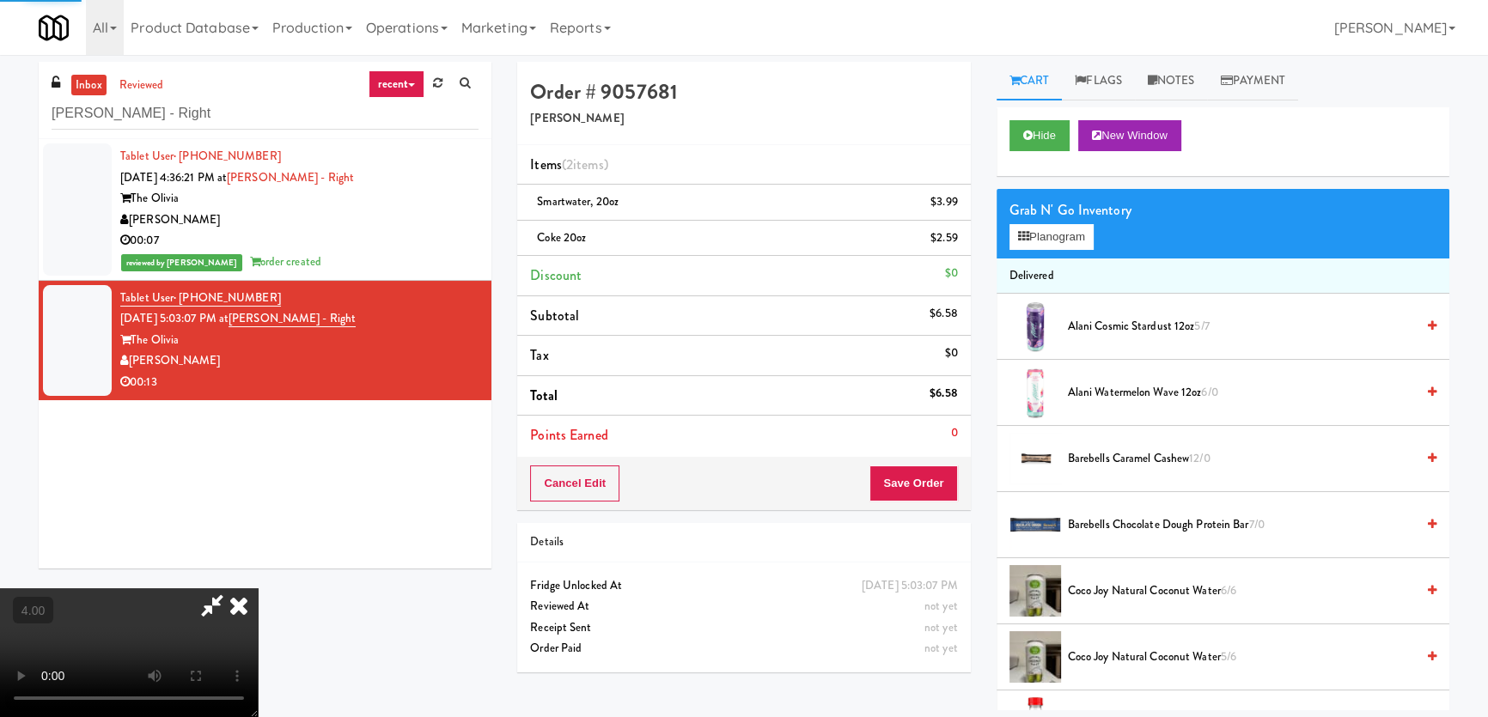
click at [258, 588] on icon at bounding box center [239, 605] width 38 height 34
